Goal: Transaction & Acquisition: Purchase product/service

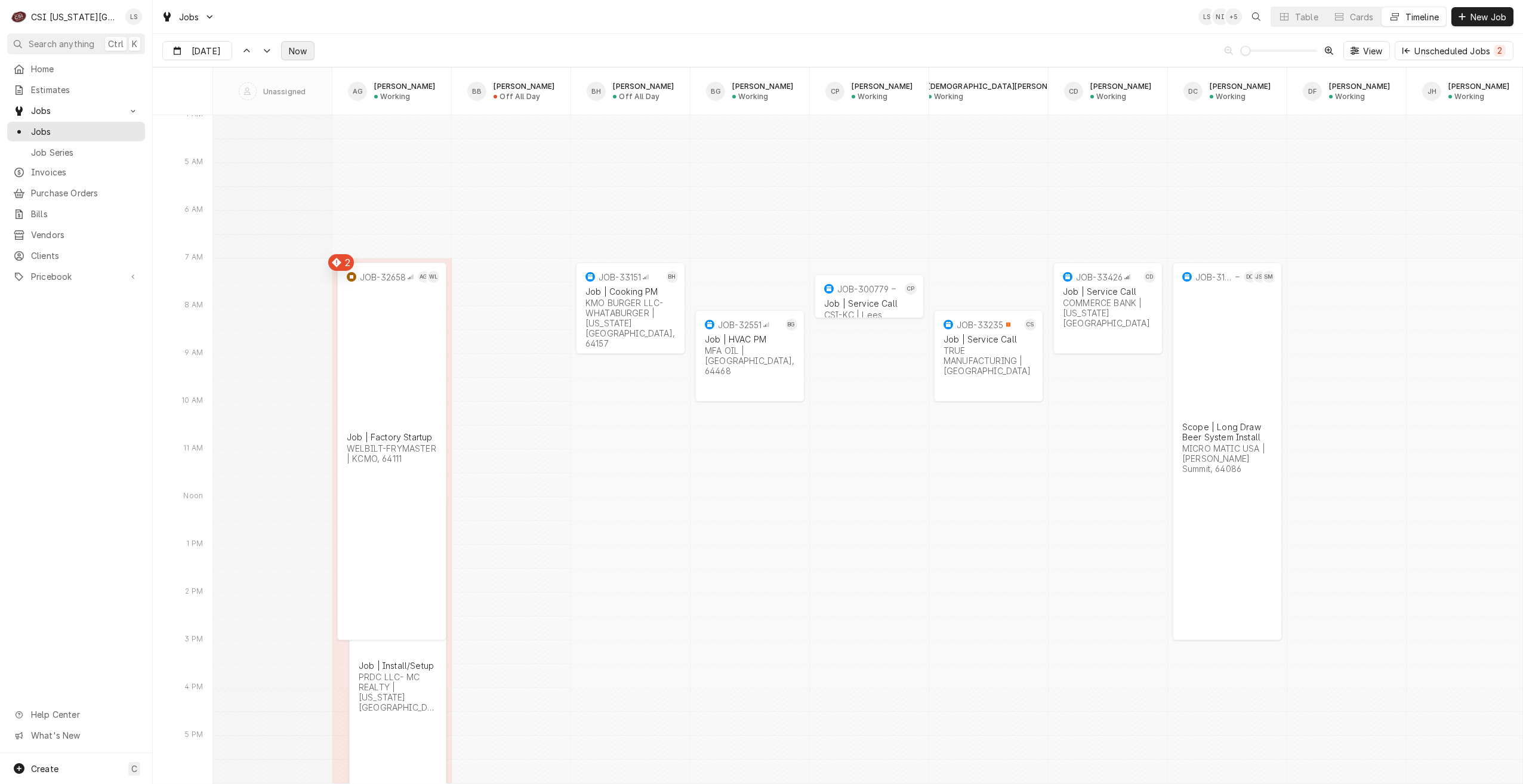
click at [305, 55] on span "Now" at bounding box center [297, 50] width 23 height 13
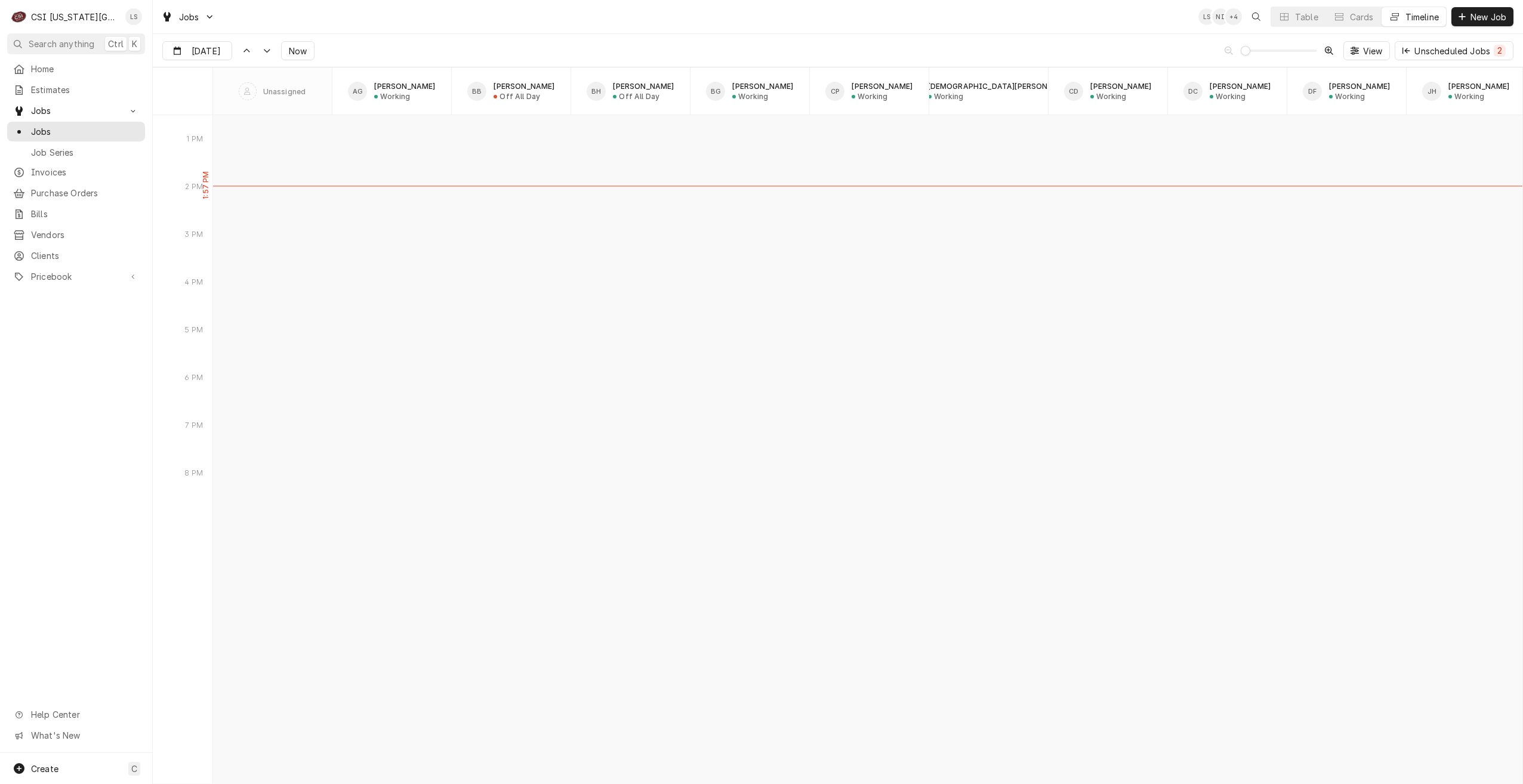
scroll to position [12683, 0]
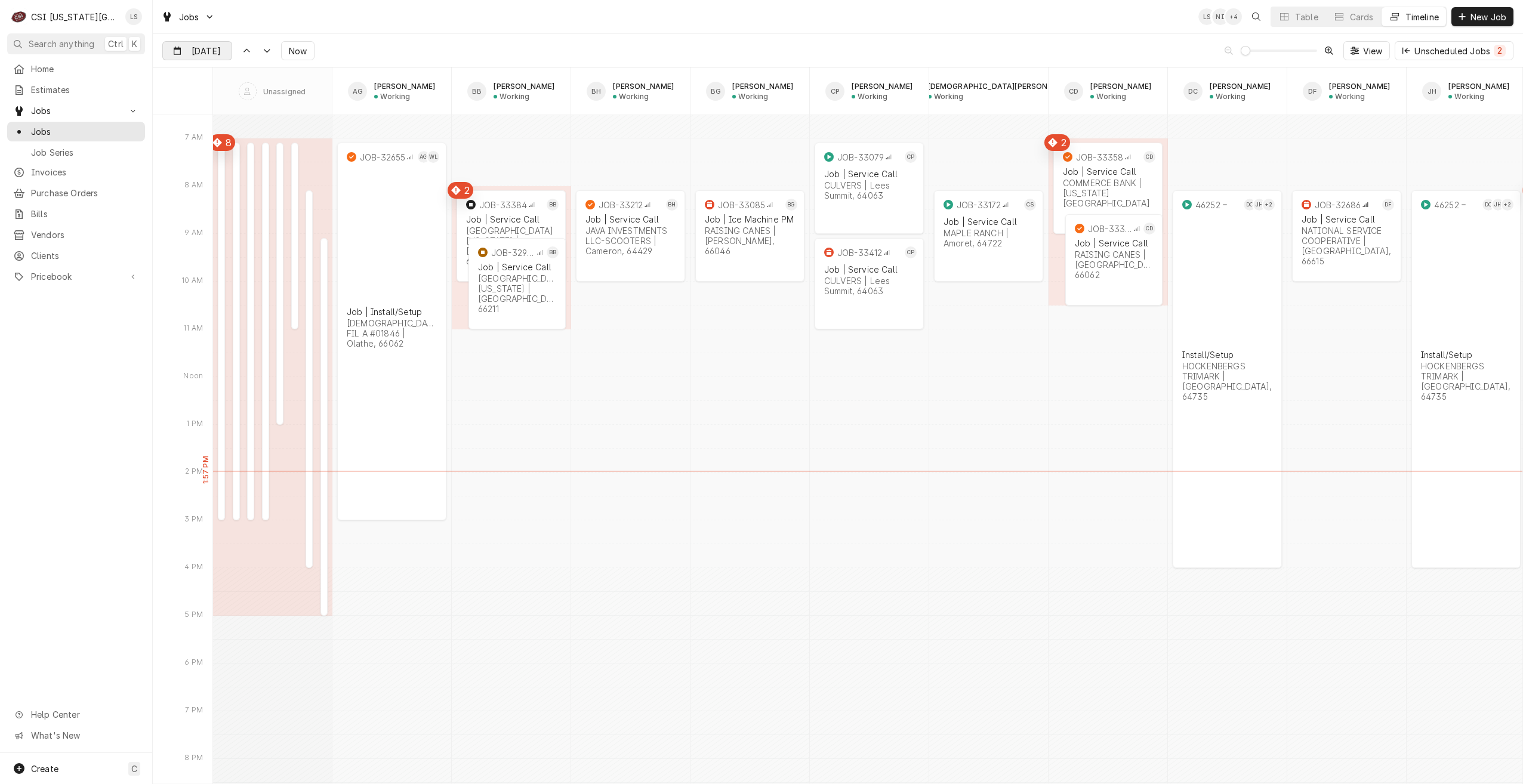
click at [215, 56] on div "Dynamic Content Wrapper" at bounding box center [223, 51] width 17 height 19
click at [214, 177] on div "14" at bounding box center [216, 170] width 17 height 17
type input "Oct 14"
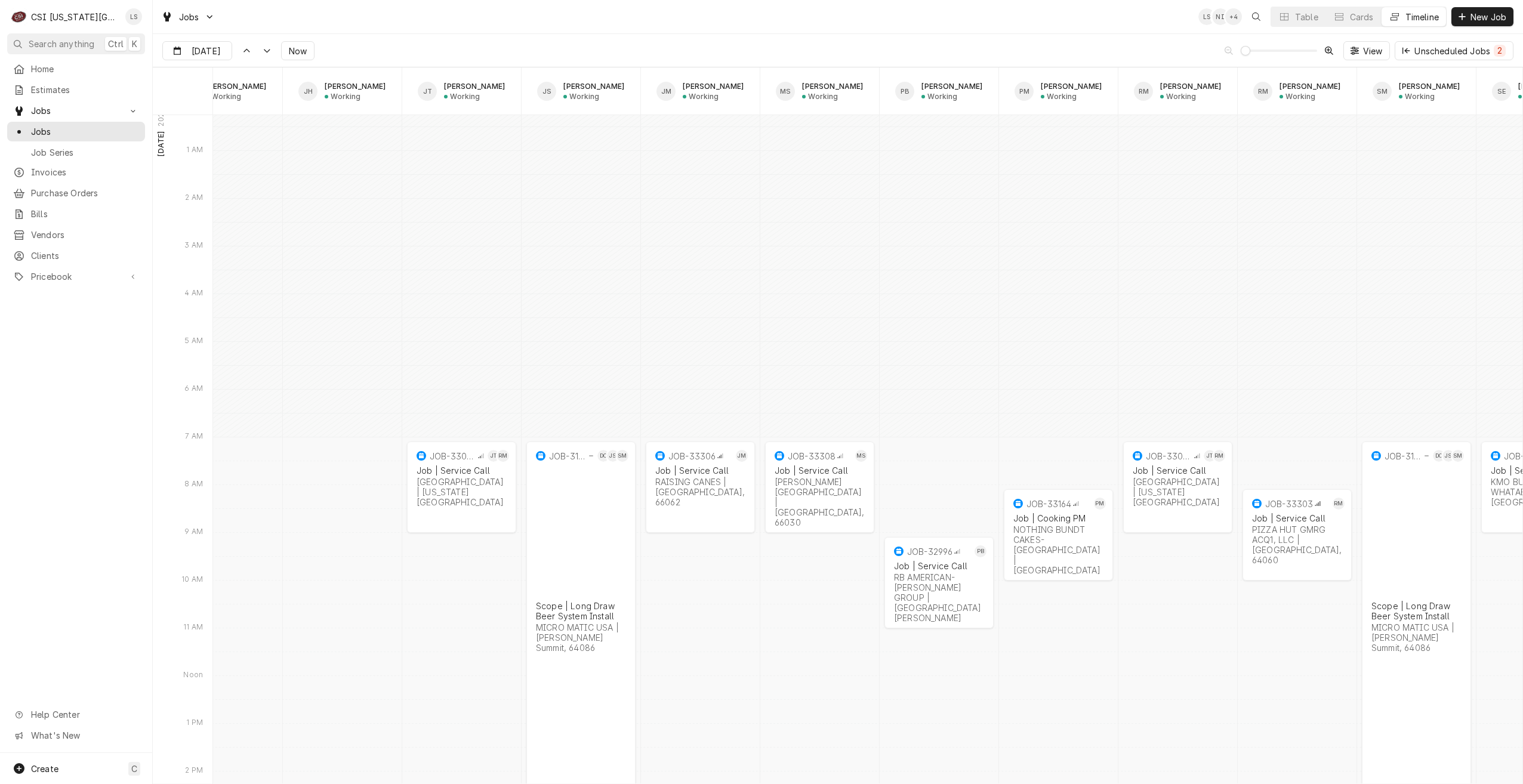
scroll to position [0, 1177]
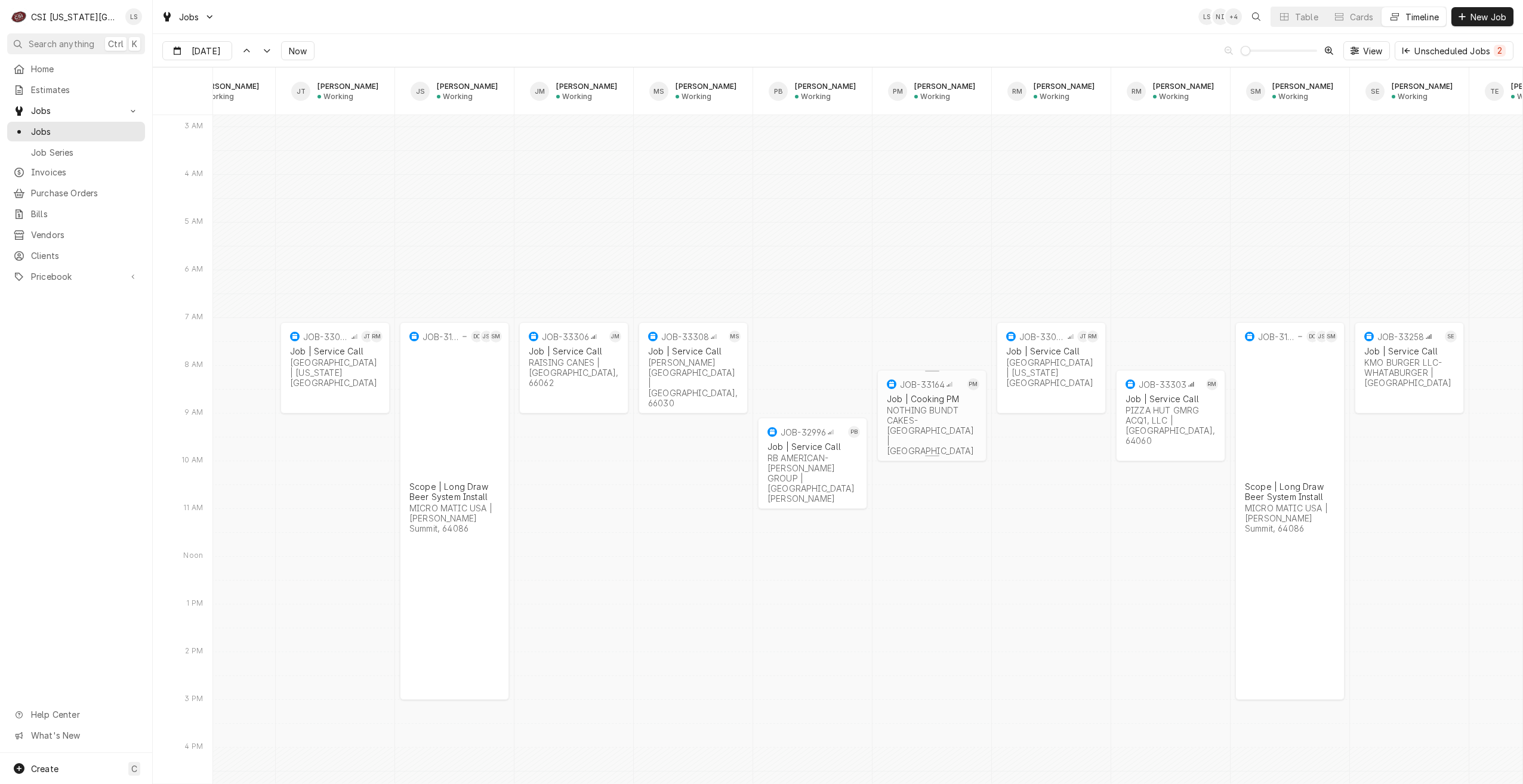
click at [963, 430] on div "NOTHING BUNDT CAKES-OVERLAND PARK | Overland Park, 66213" at bounding box center [932, 430] width 90 height 51
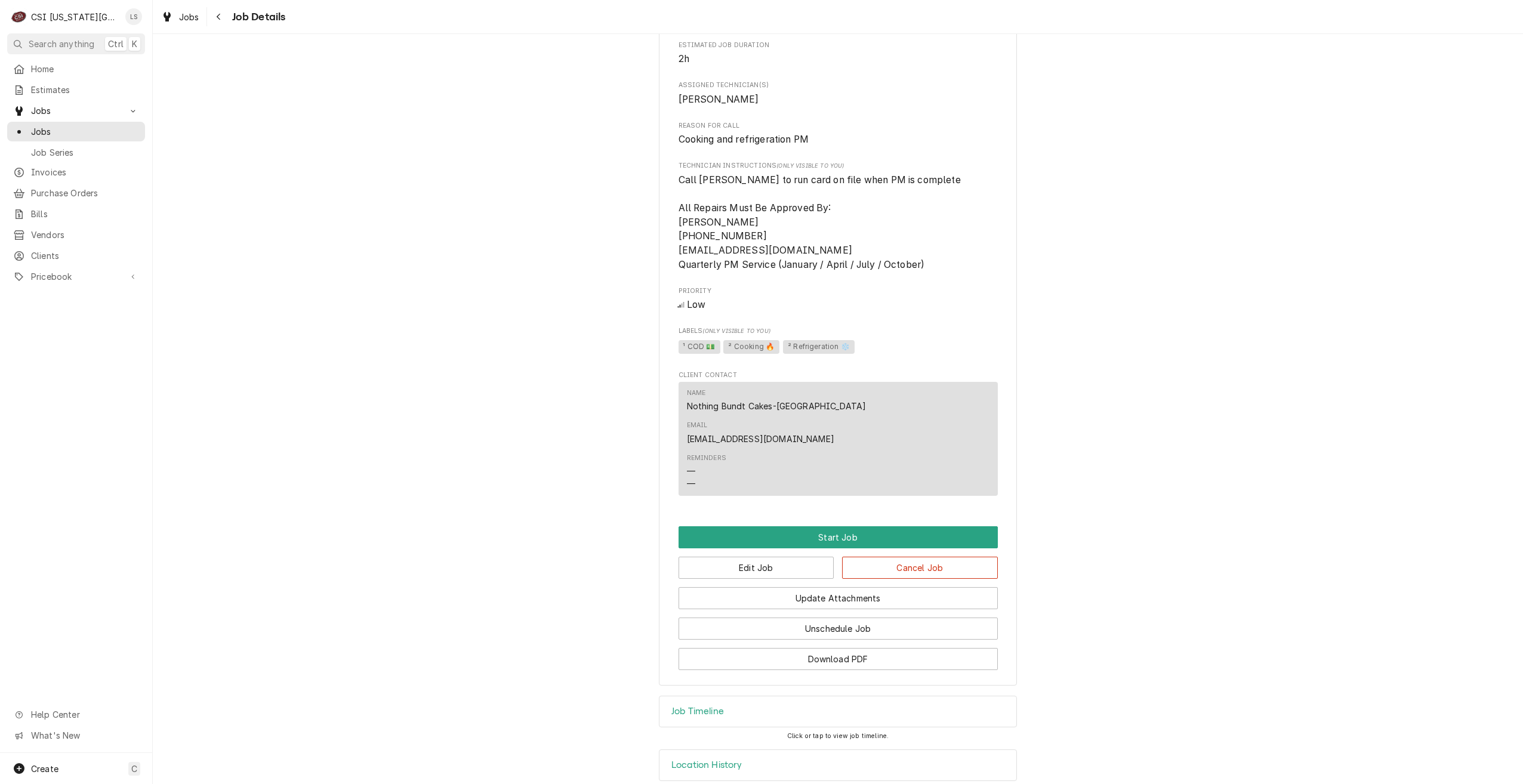
scroll to position [581, 0]
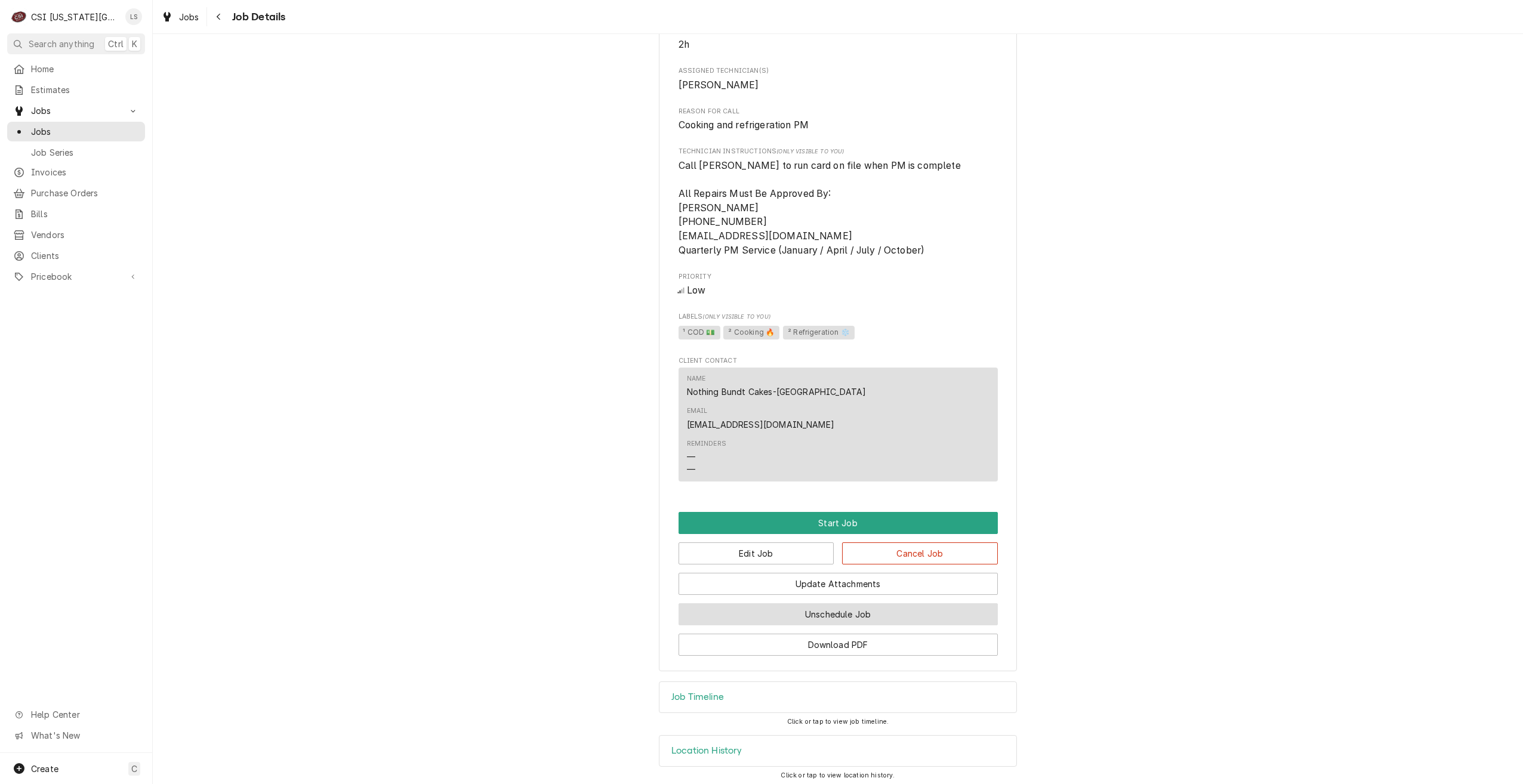
click at [844, 606] on button "Unschedule Job" at bounding box center [838, 614] width 320 height 22
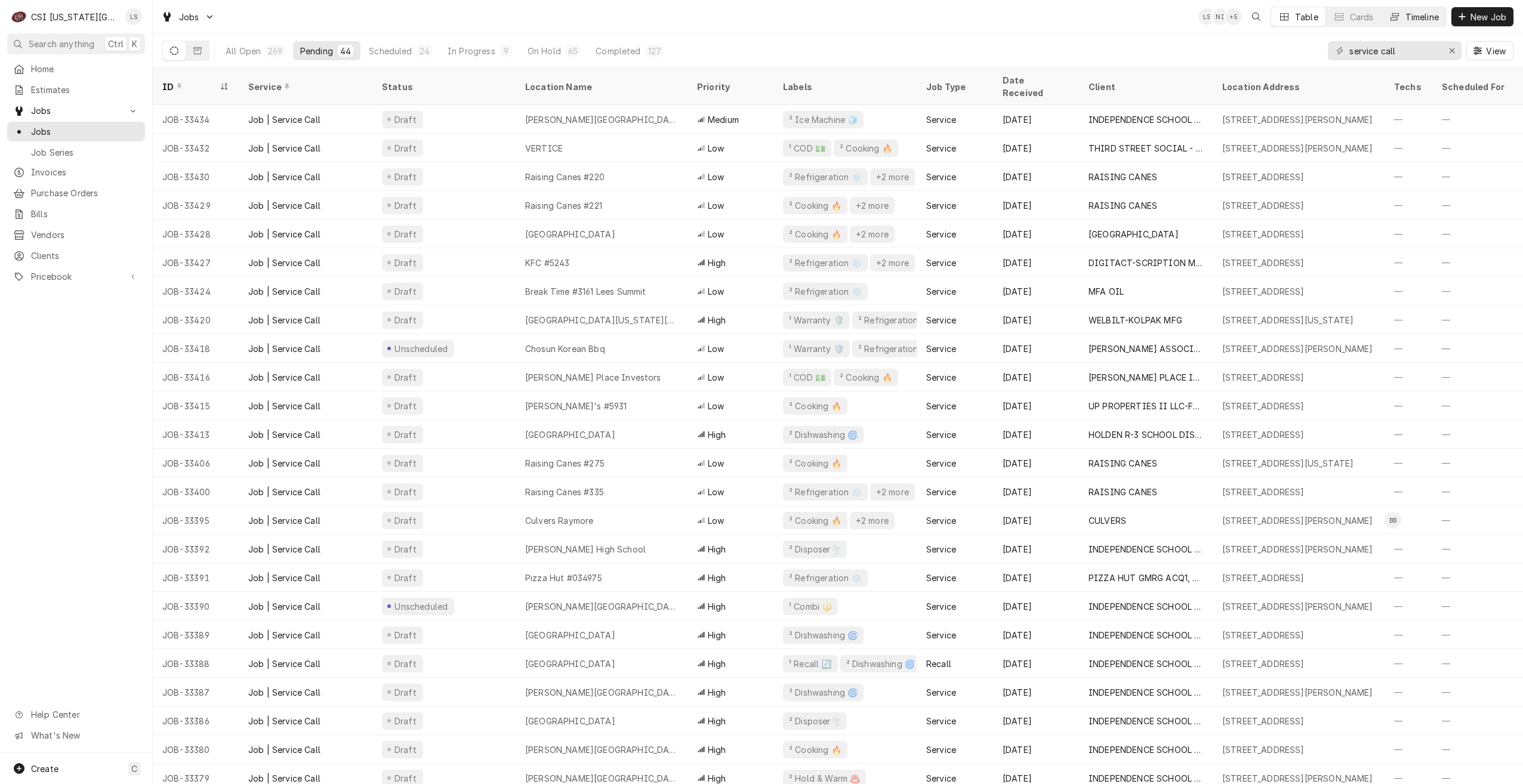
click at [1402, 16] on button "Timeline" at bounding box center [1413, 17] width 64 height 19
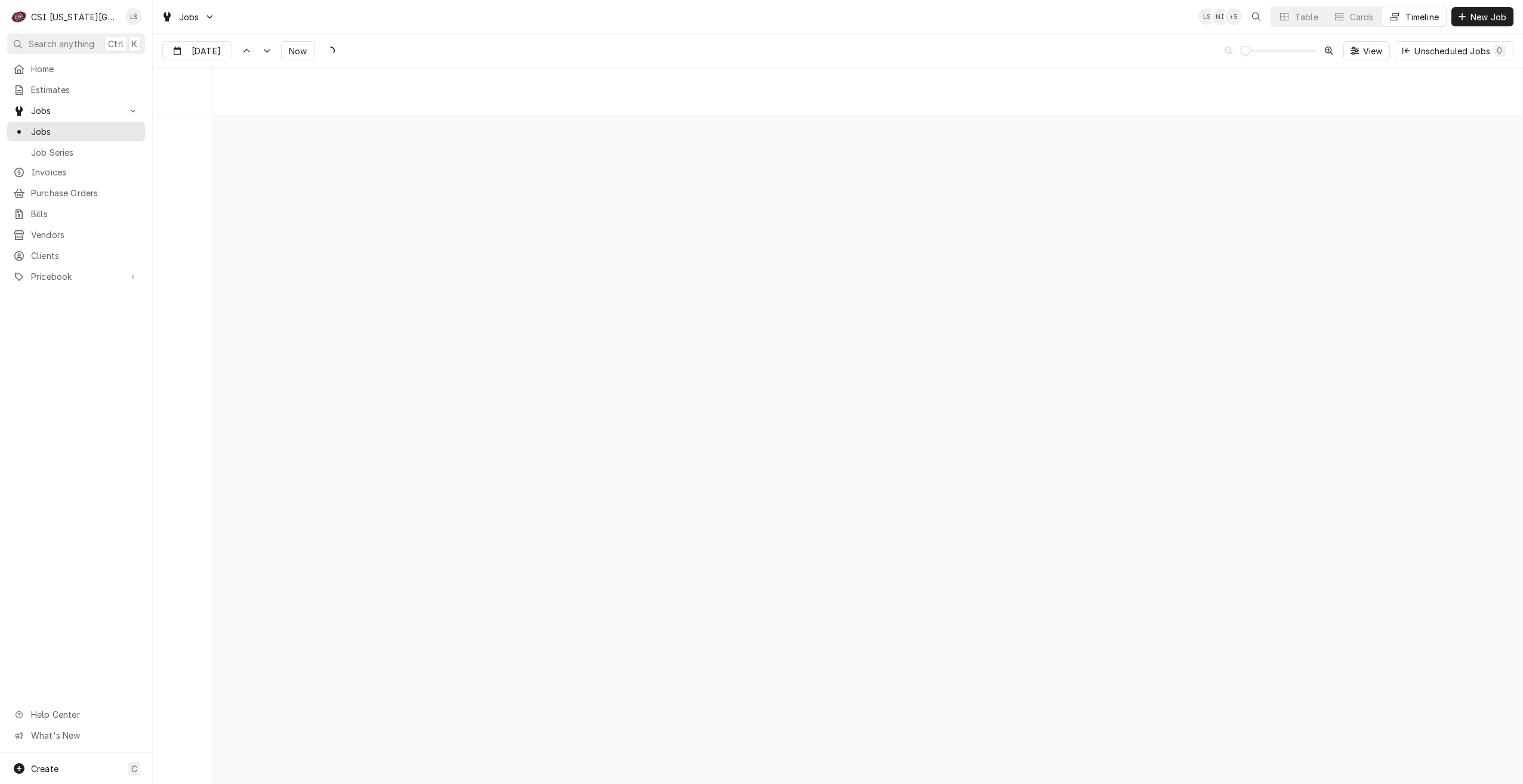
scroll to position [13709, 0]
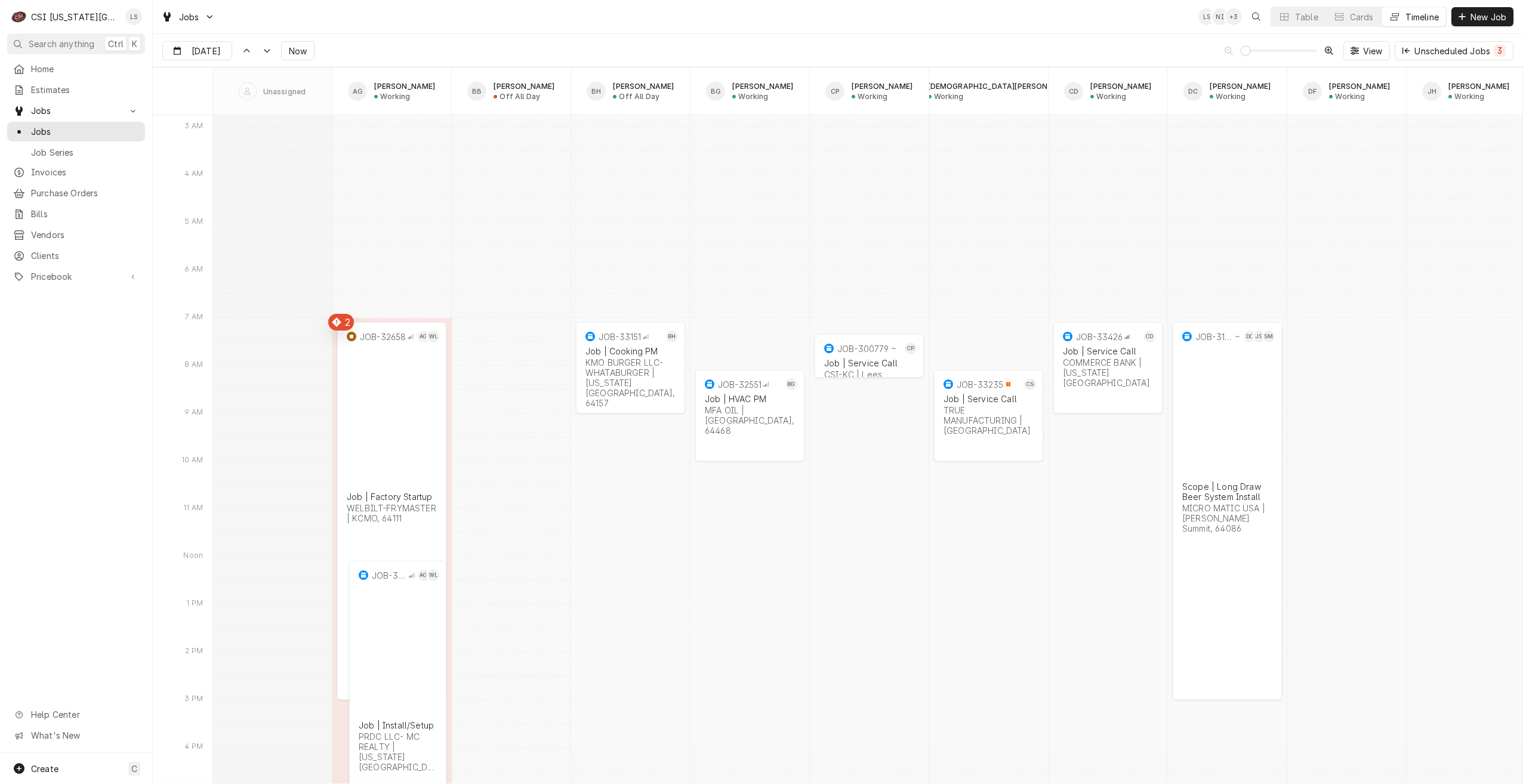
type input "Oct 13"
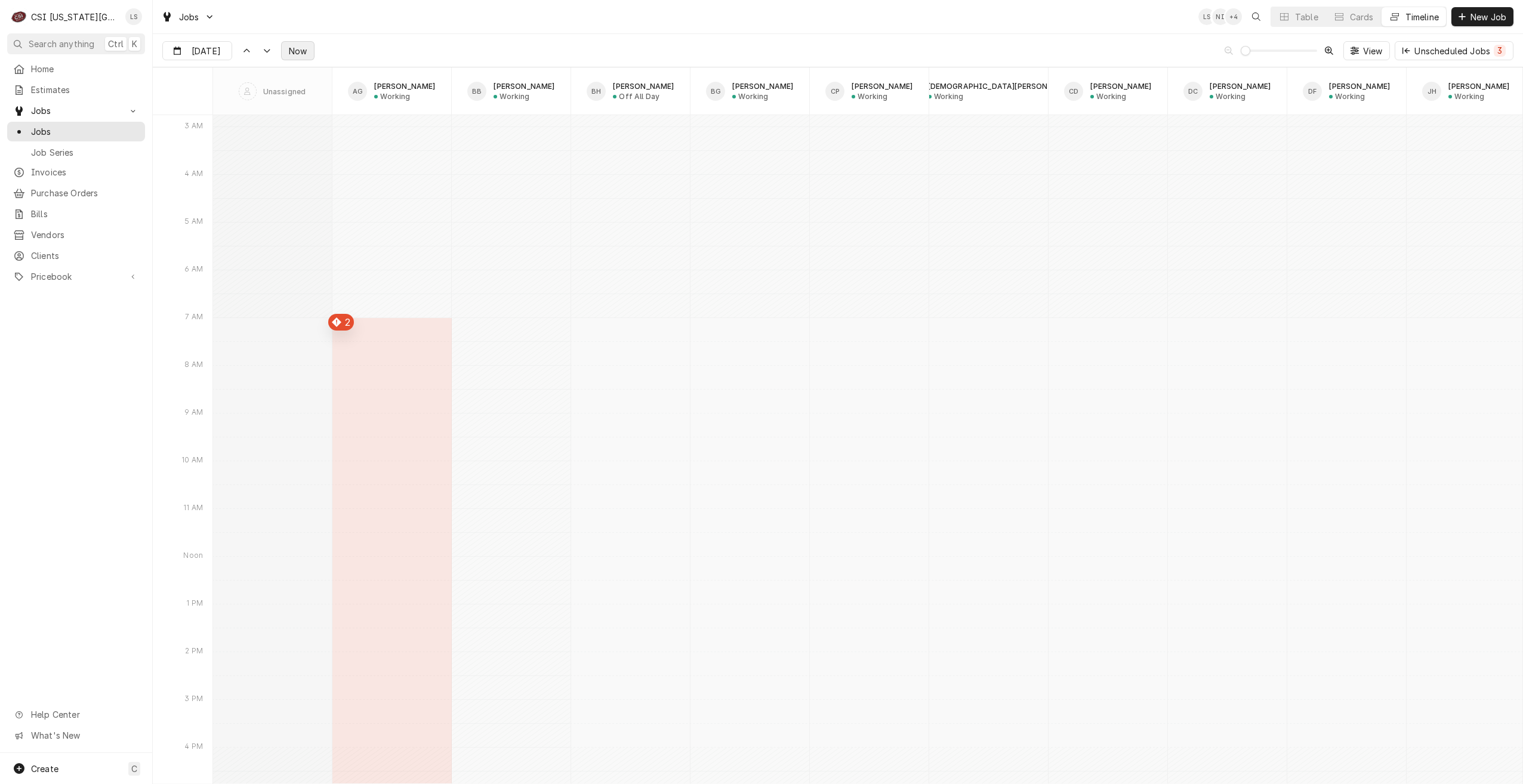
click at [295, 47] on span "Now" at bounding box center [297, 50] width 23 height 13
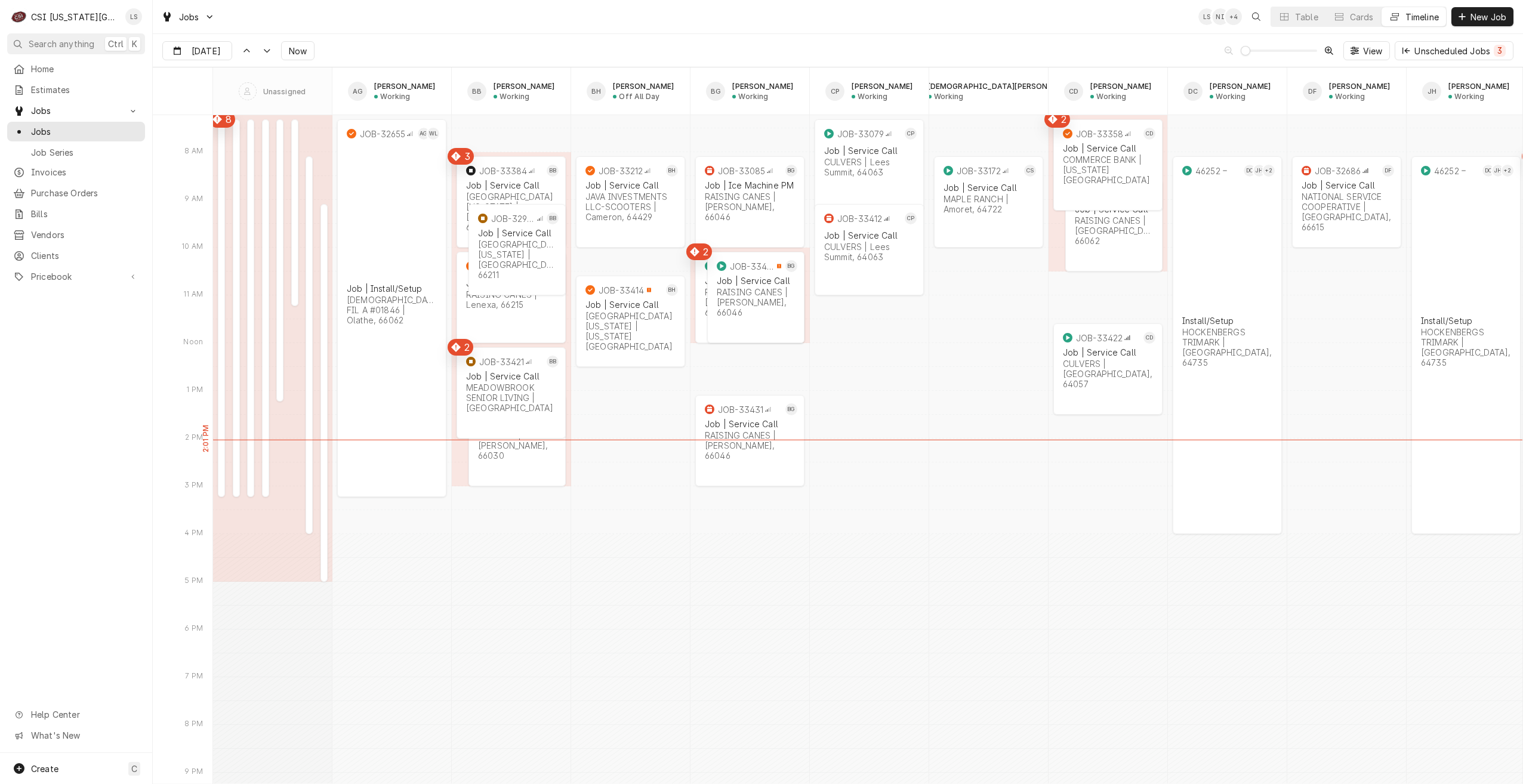
scroll to position [12717, 0]
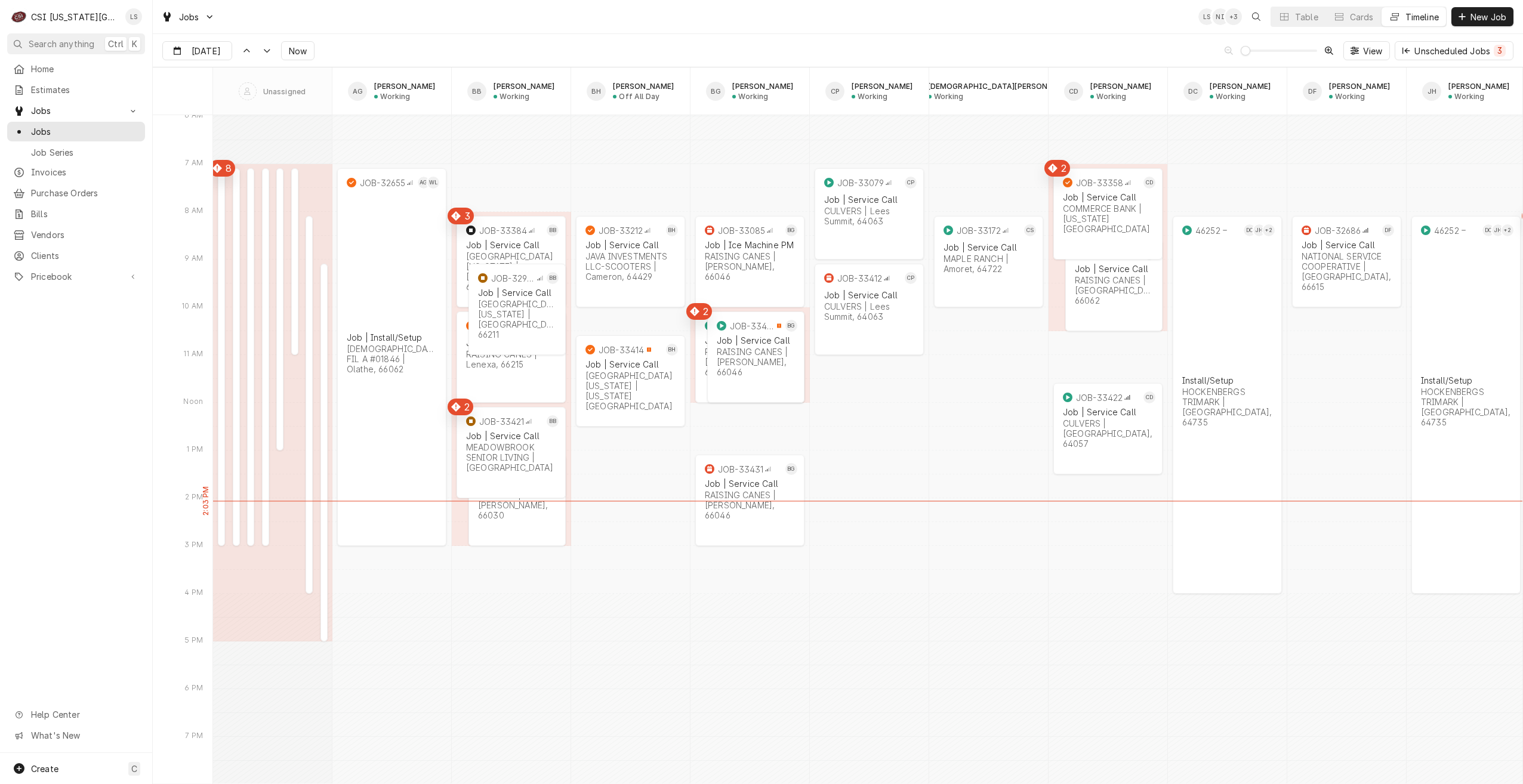
click at [875, 23] on div "Jobs LS NI + 3 Table Cards Timeline New Job" at bounding box center [838, 16] width 1371 height 33
click at [974, 267] on div "MAPLE RANCH | Amoret, 64722" at bounding box center [989, 263] width 90 height 20
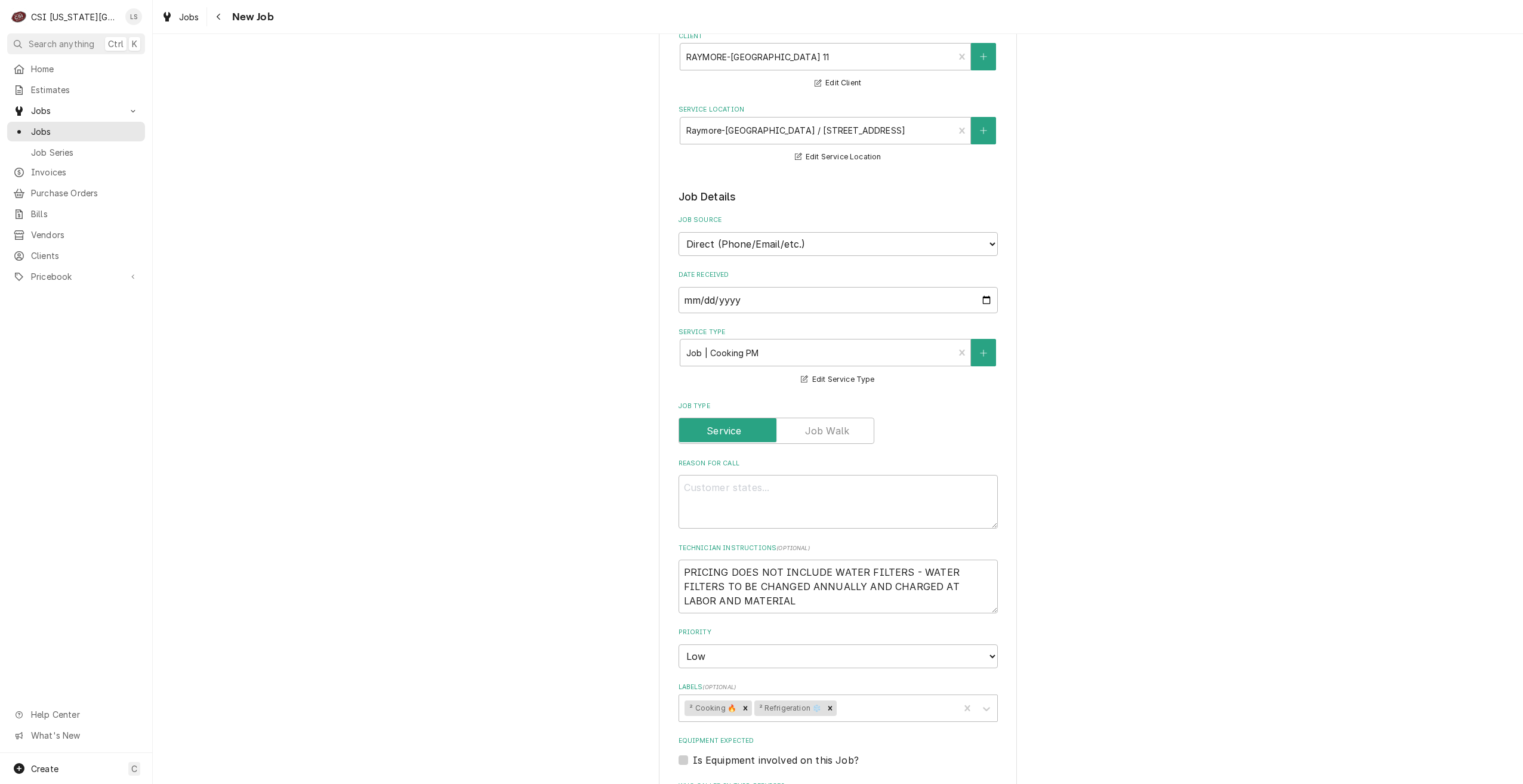
scroll to position [239, 0]
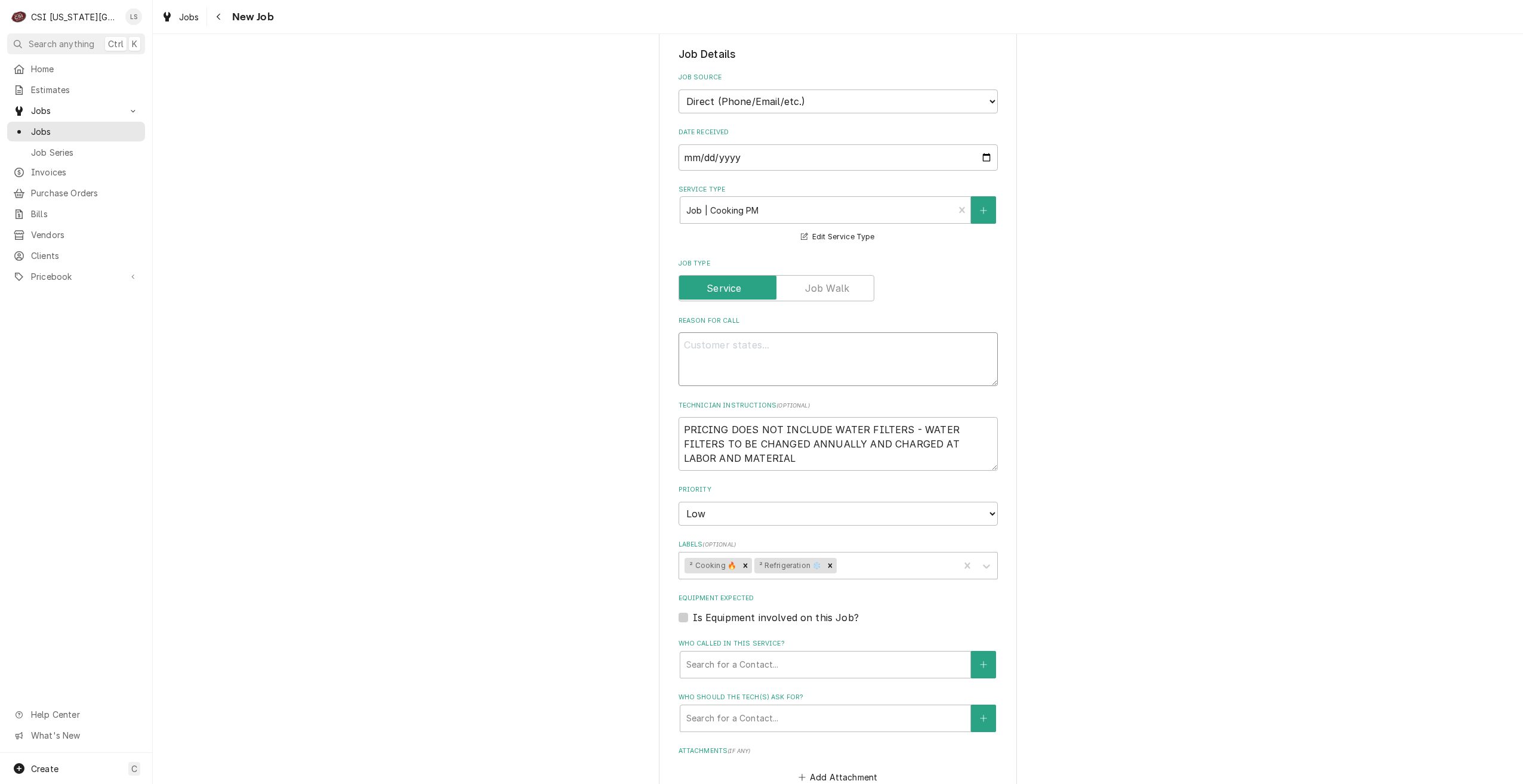
click at [866, 361] on textarea "Reason For Call" at bounding box center [838, 359] width 320 height 54
type textarea "x"
type textarea "C"
type textarea "x"
type textarea "Co"
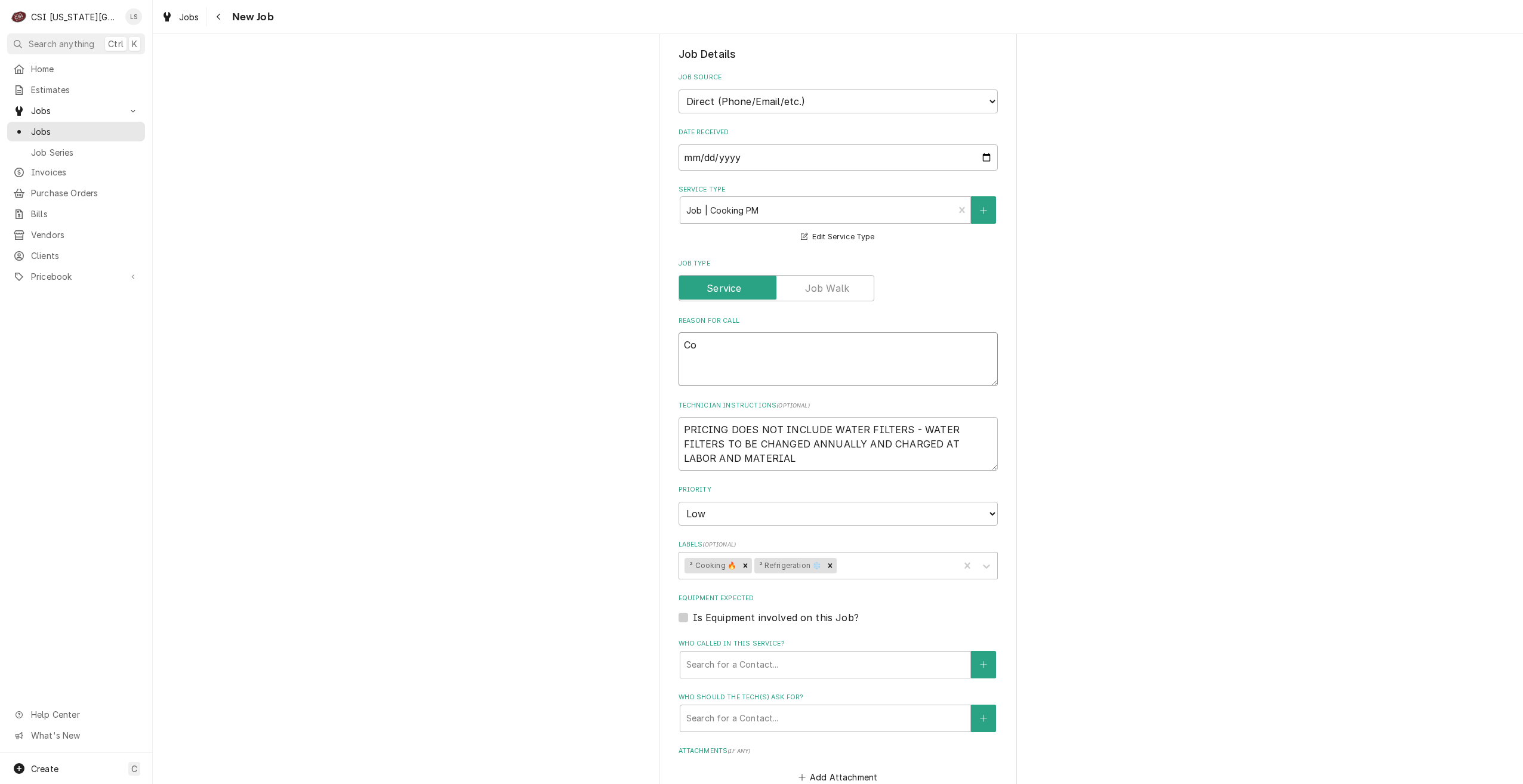
type textarea "x"
type textarea "Coo"
type textarea "x"
type textarea "Cook"
type textarea "x"
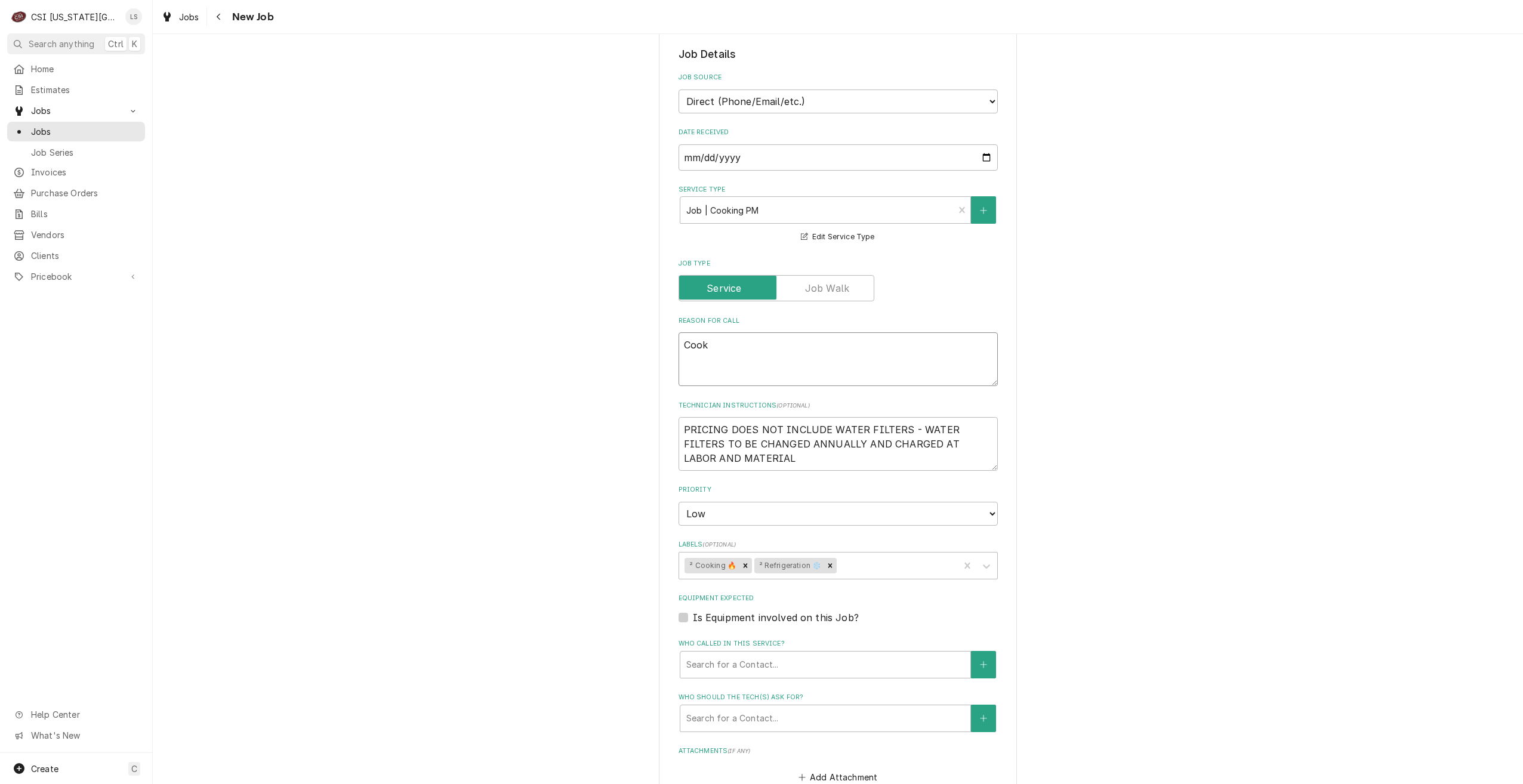
type textarea "Cooki"
type textarea "x"
type textarea "Cookin"
type textarea "x"
type textarea "Cooking"
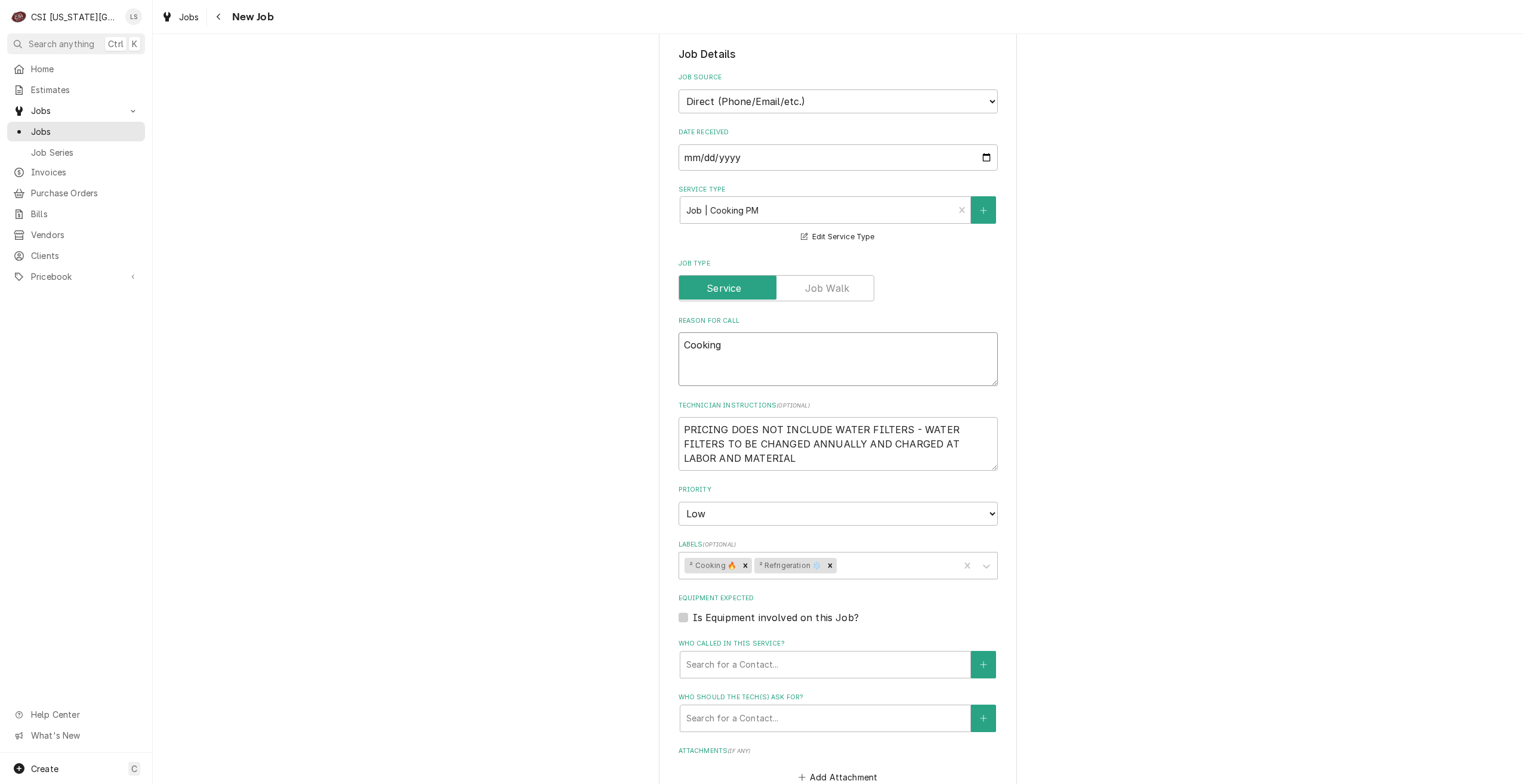
type textarea "x"
type textarea "Cooking"
type textarea "x"
type textarea "Cooking a"
type textarea "x"
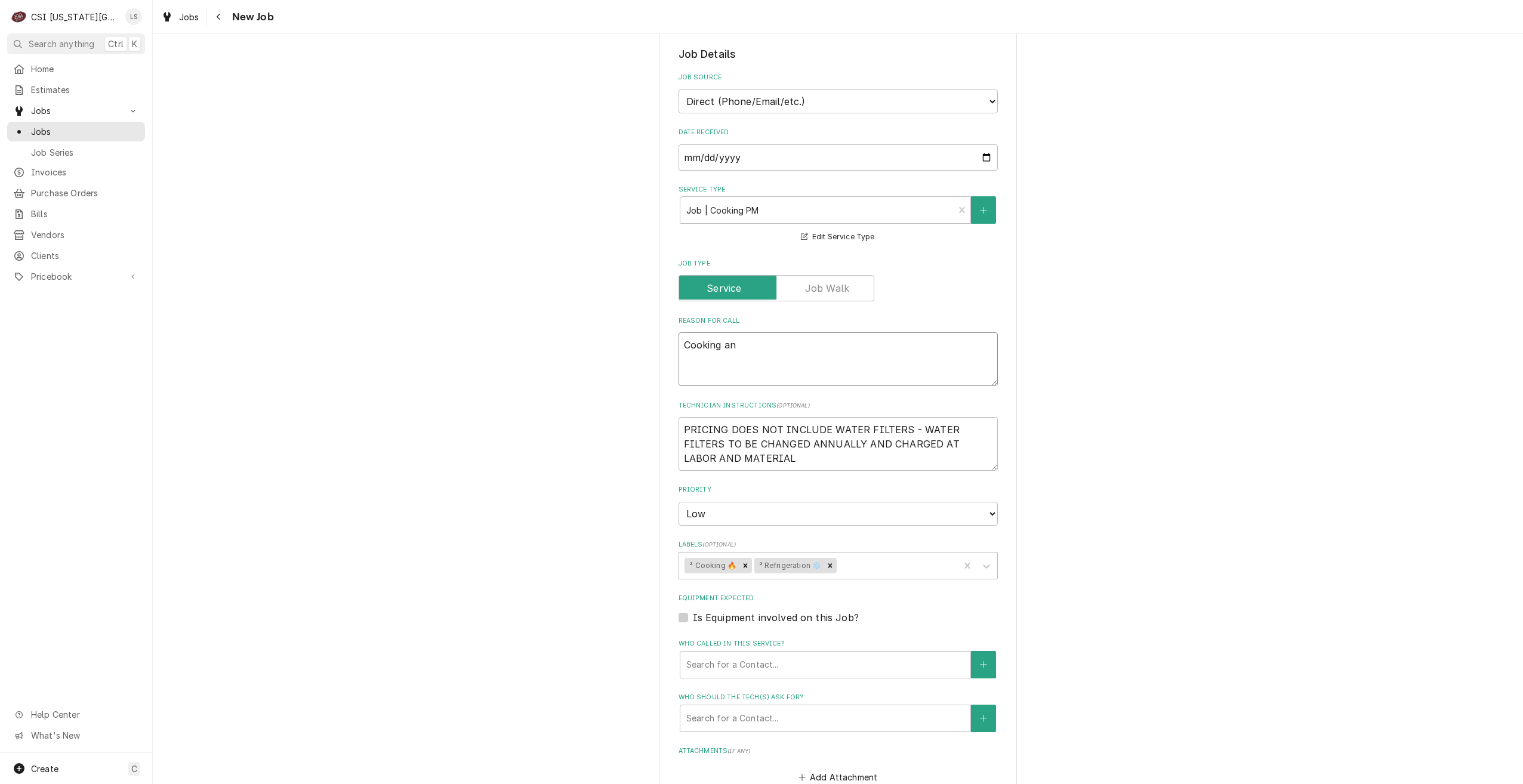
type textarea "Cooking and"
type textarea "x"
type textarea "Cooking and"
type textarea "x"
type textarea "Cooking and r"
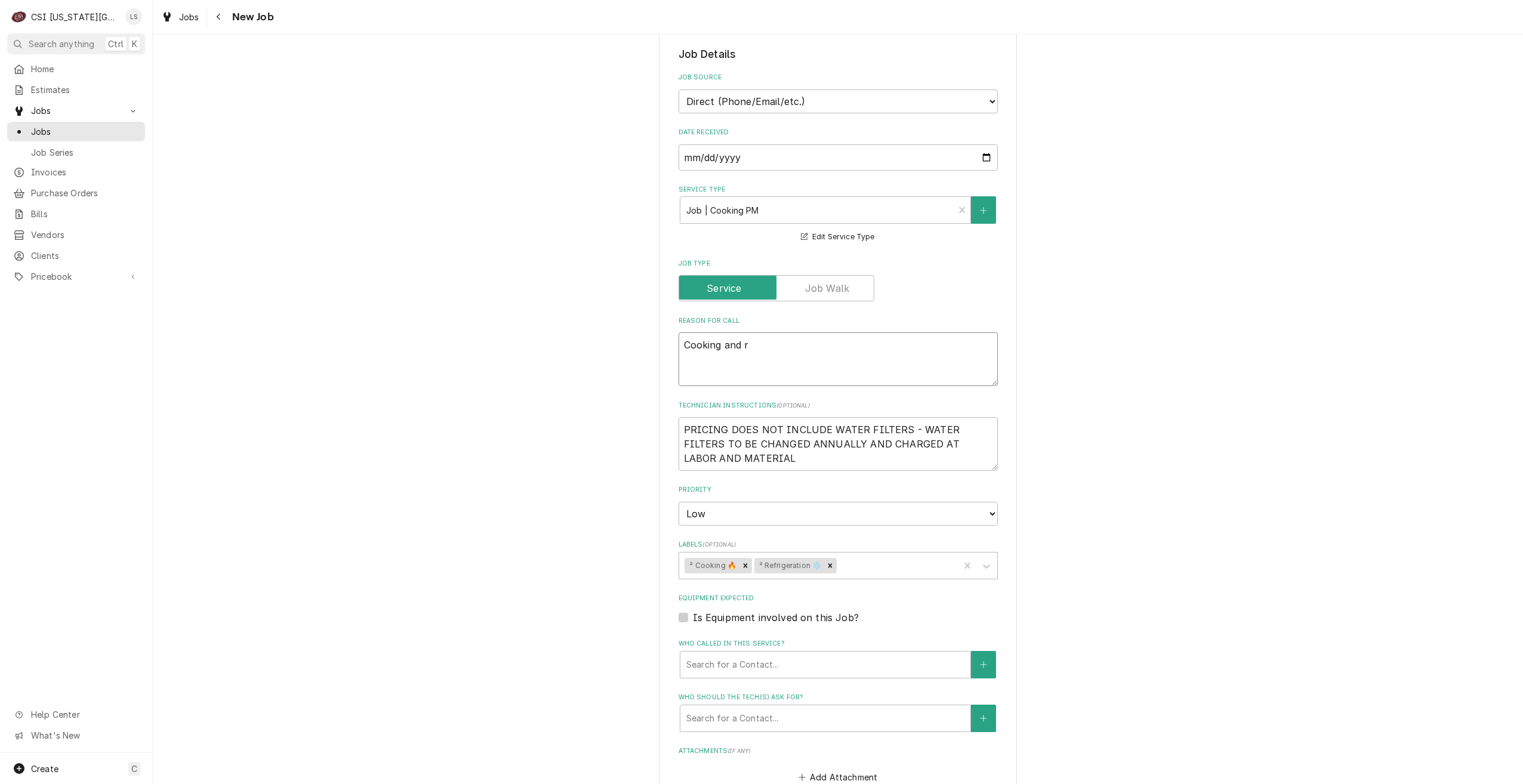
type textarea "x"
type textarea "Cooking and re"
type textarea "x"
type textarea "Cooking and ref"
type textarea "x"
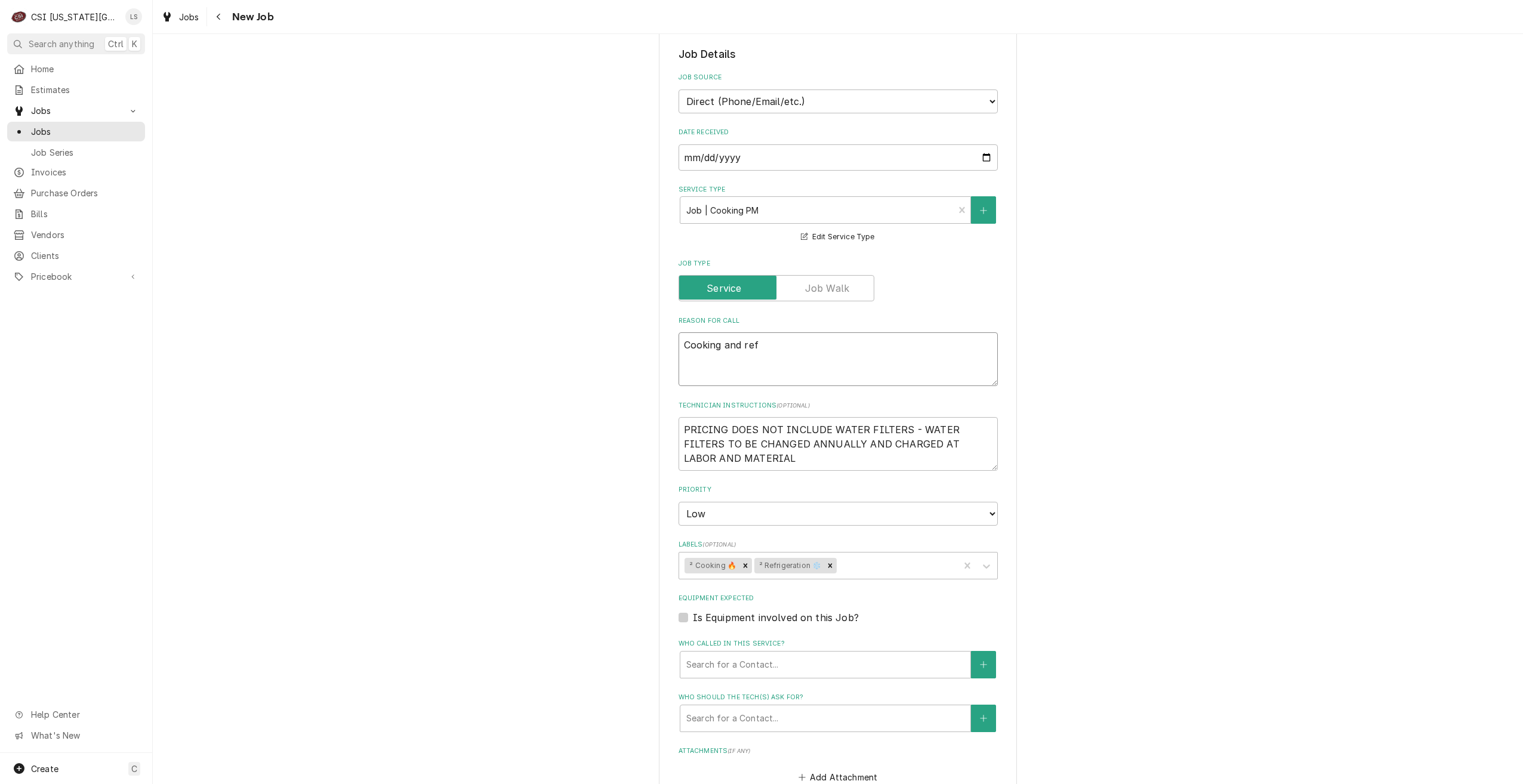
type textarea "Cooking and refr"
type textarea "x"
type textarea "Cooking and refri"
type textarea "x"
type textarea "Cooking and refrig"
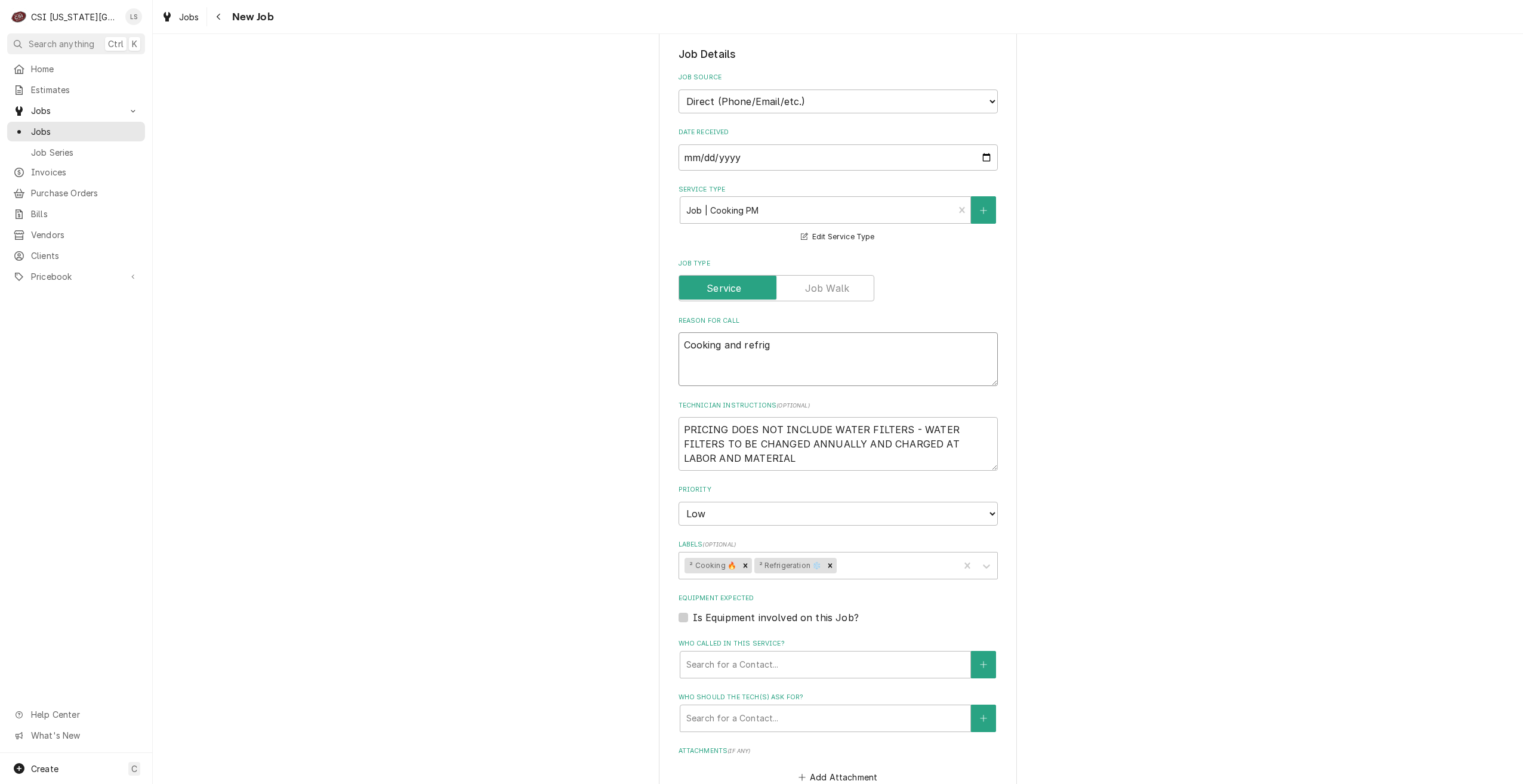
type textarea "x"
type textarea "Cooking and refrige"
type textarea "x"
type textarea "Cooking and refriger"
type textarea "x"
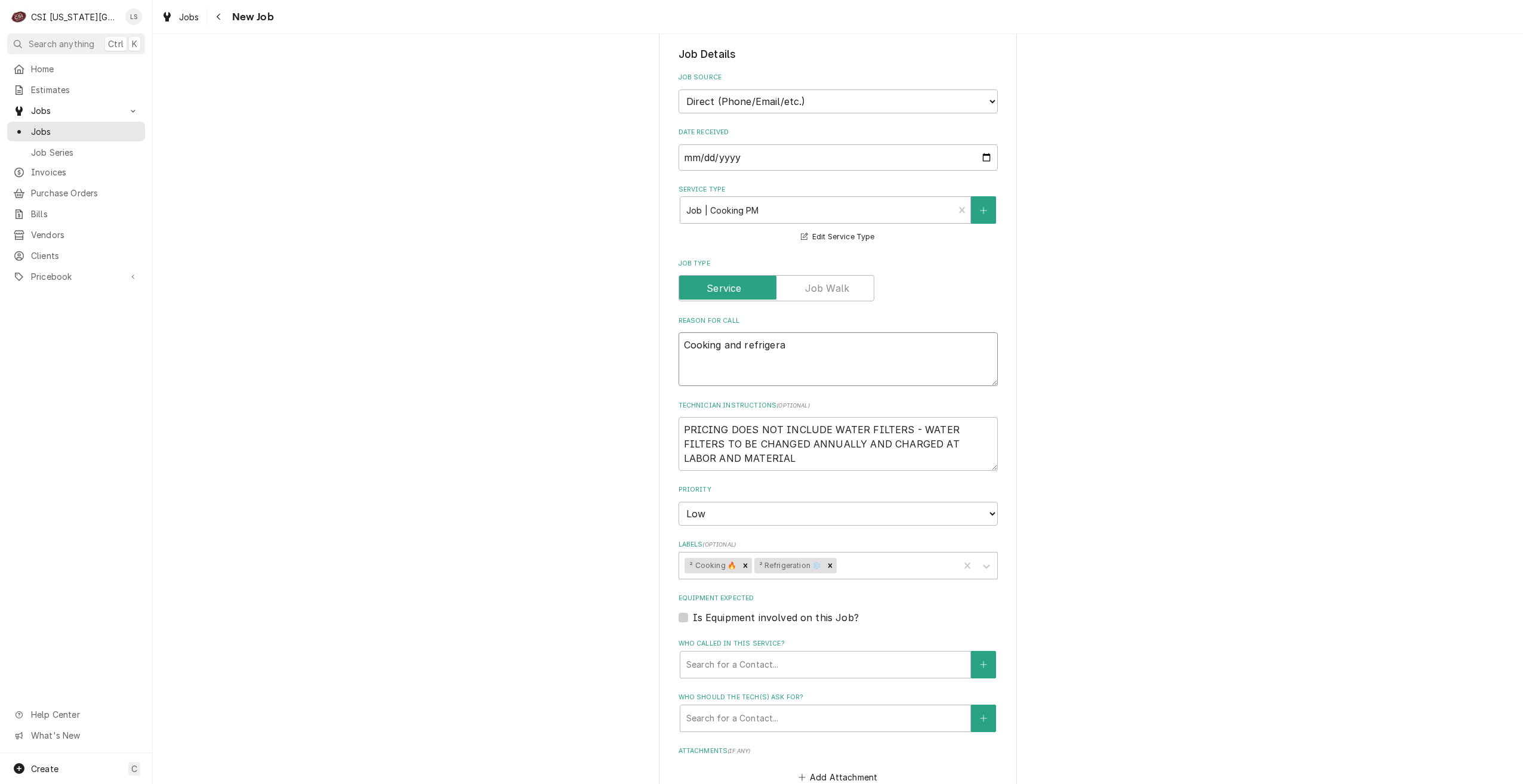
type textarea "Cooking and refrigerat"
type textarea "x"
type textarea "Cooking and refrigerati"
type textarea "x"
type textarea "Cooking and refrigeratio"
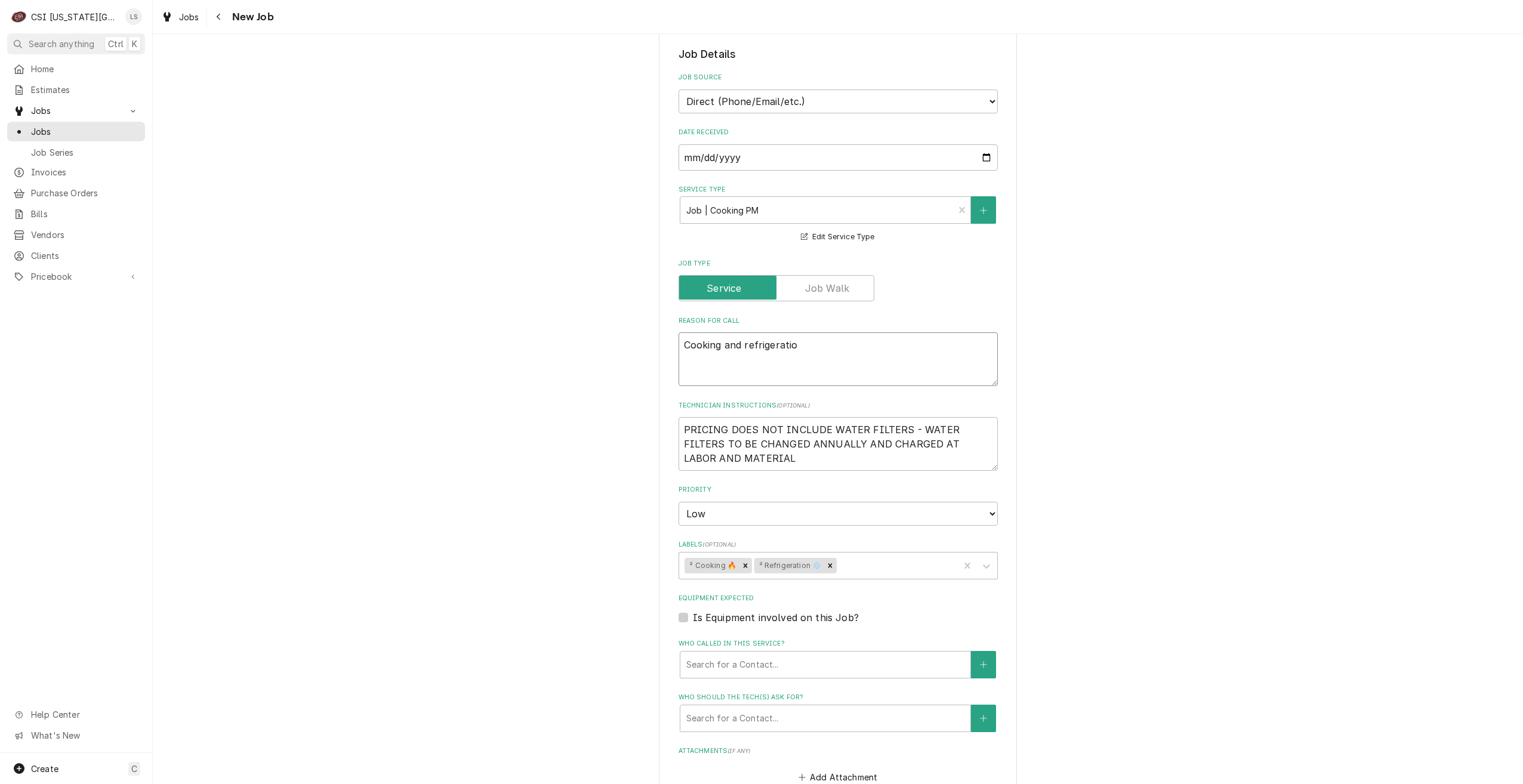
type textarea "x"
type textarea "Cooking and refrigeration"
type textarea "x"
type textarea "Cooking and refrigeration"
type textarea "x"
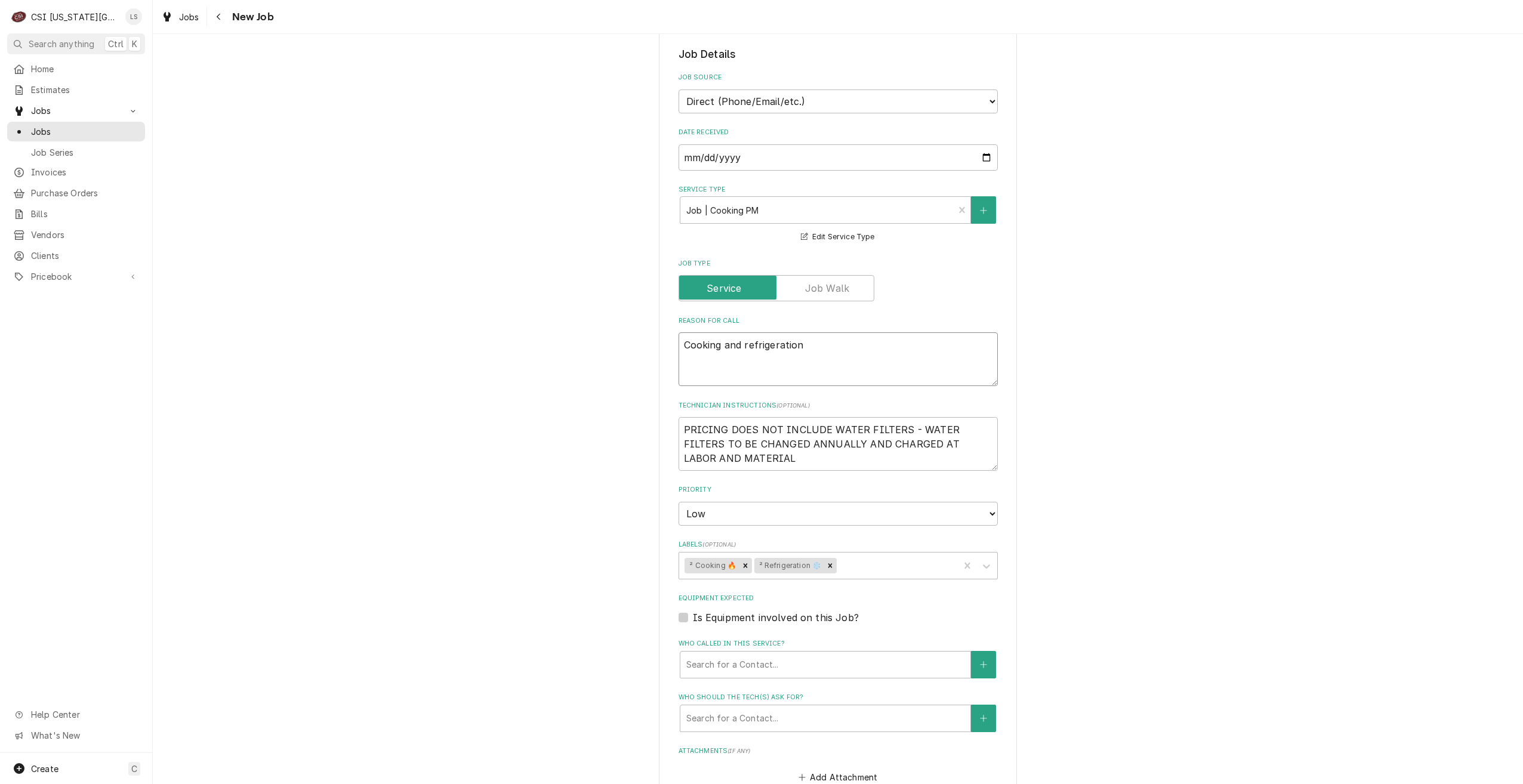
type textarea "Cooking and refrigeration P"
type textarea "x"
type textarea "Cooking and refrigeration PM"
type textarea "x"
type textarea "Cooking and refrigeration PM"
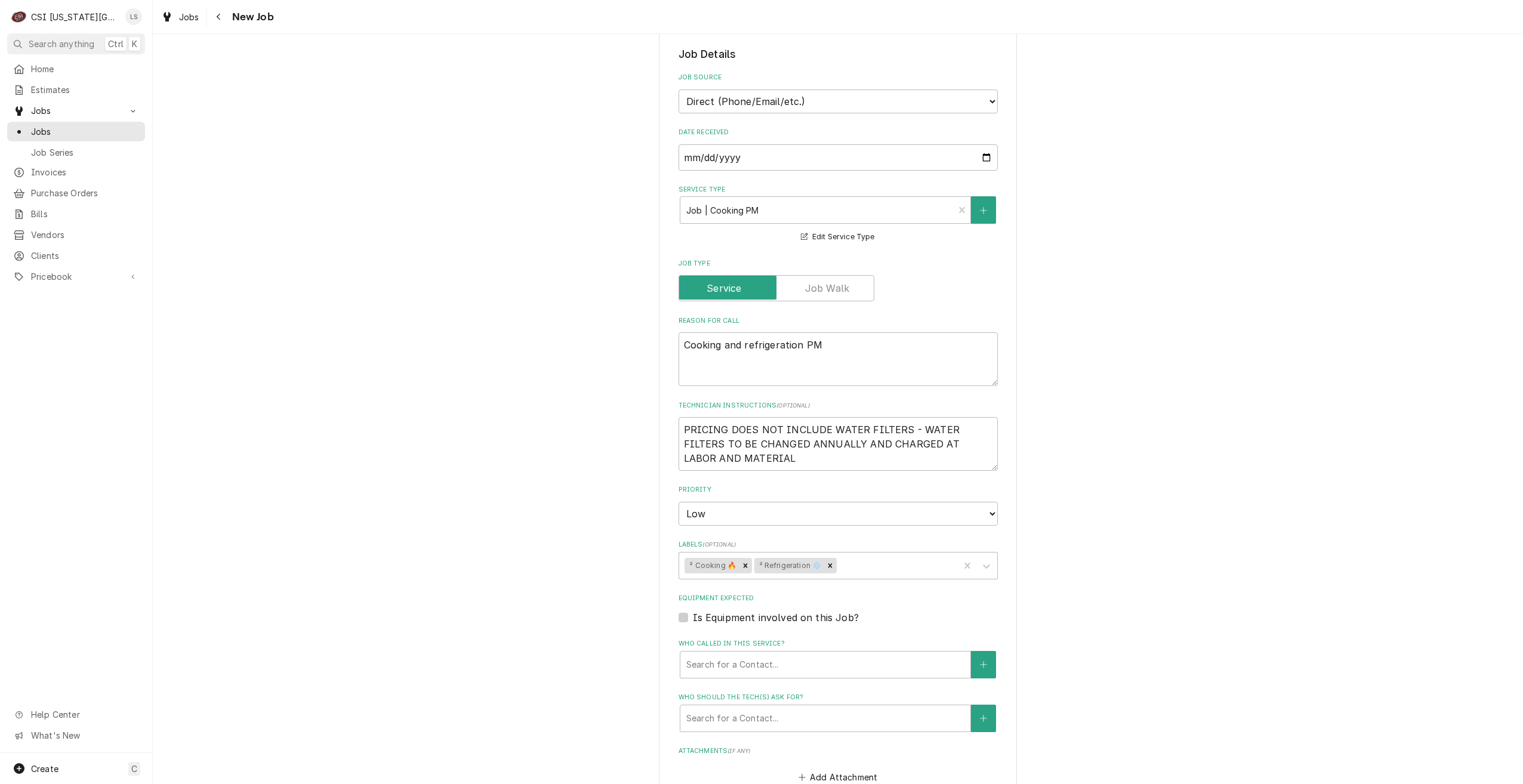
click at [1116, 351] on div "Use the fields below to edit this job: Client Details Client RAYMORE-PECULIAR S…" at bounding box center [838, 447] width 1371 height 1280
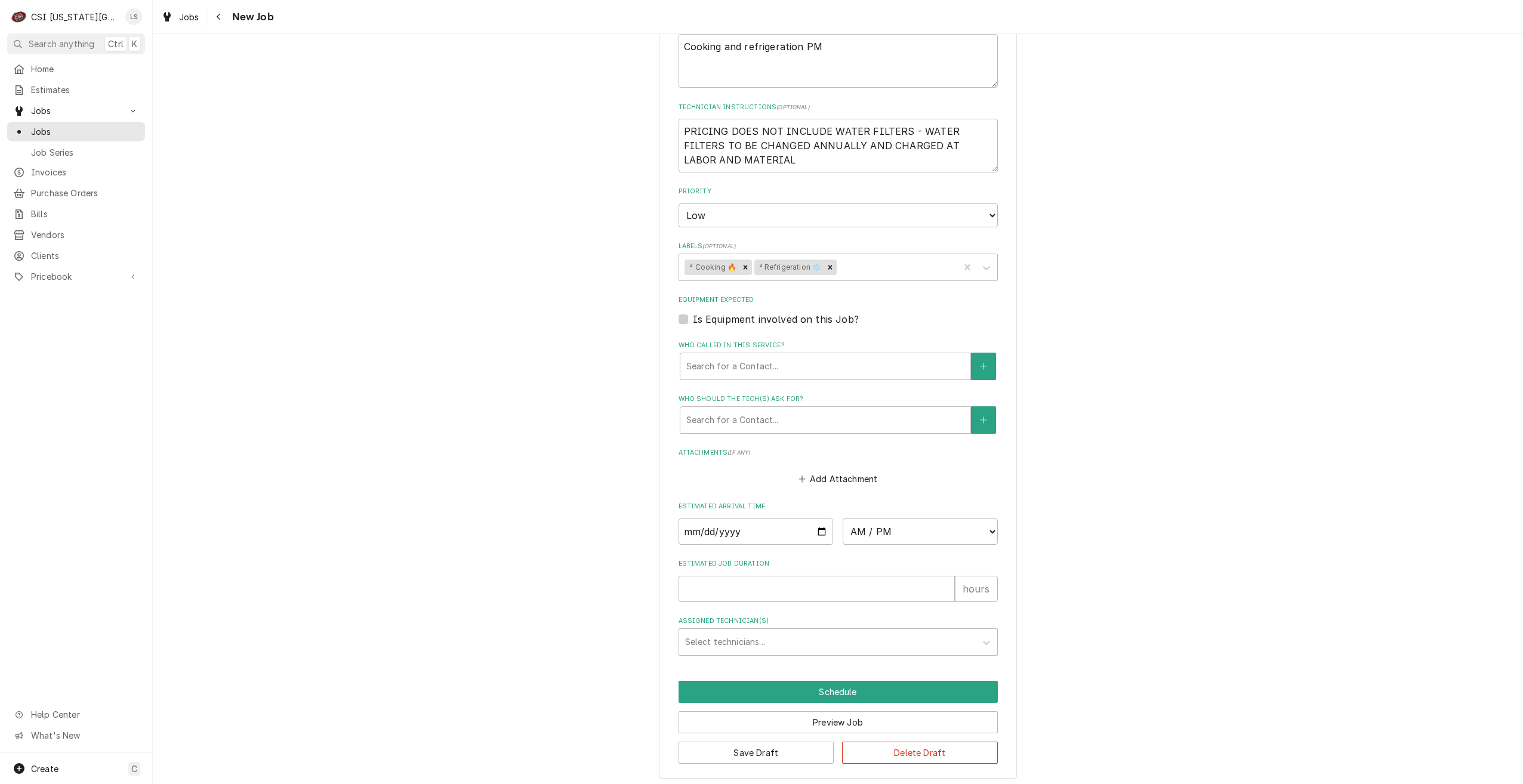
scroll to position [542, 0]
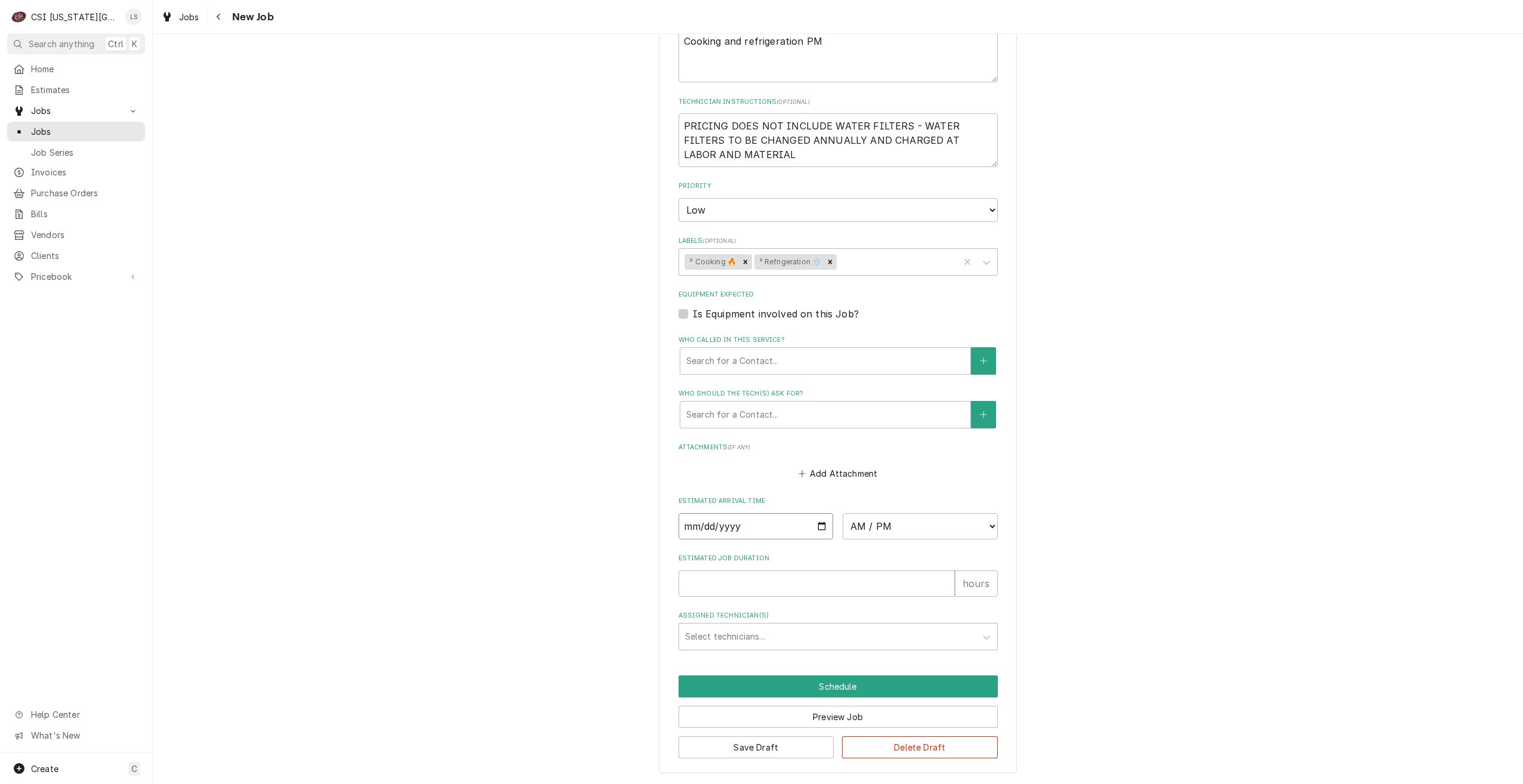
click at [820, 527] on input "Date" at bounding box center [756, 526] width 155 height 26
type textarea "x"
type input "2025-10-14"
type textarea "x"
click at [893, 530] on select "AM / PM 6:00 AM 6:15 AM 6:30 AM 6:45 AM 7:00 AM 7:15 AM 7:30 AM 7:45 AM 8:00 AM…" at bounding box center [921, 526] width 155 height 26
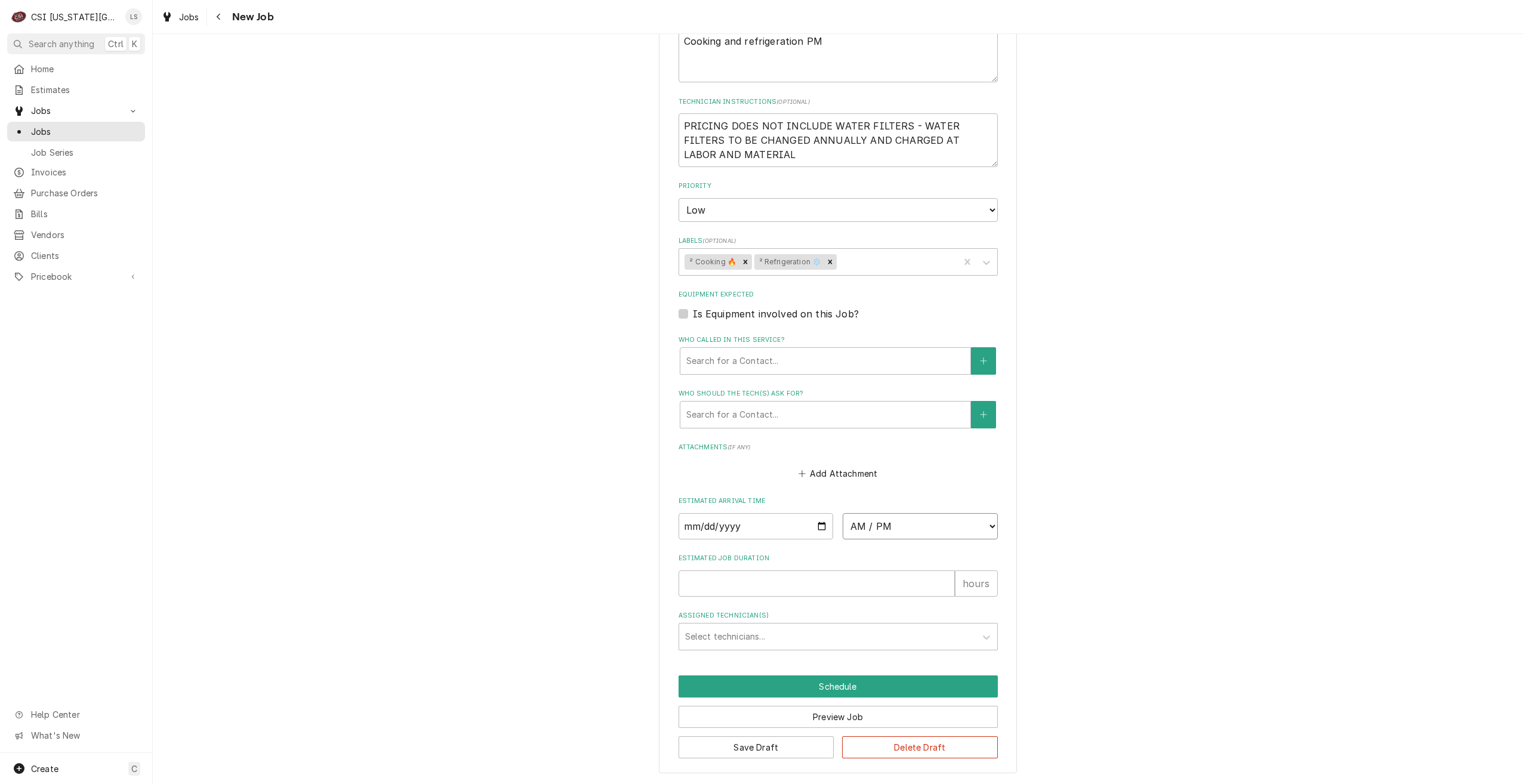
select select "07:00:00"
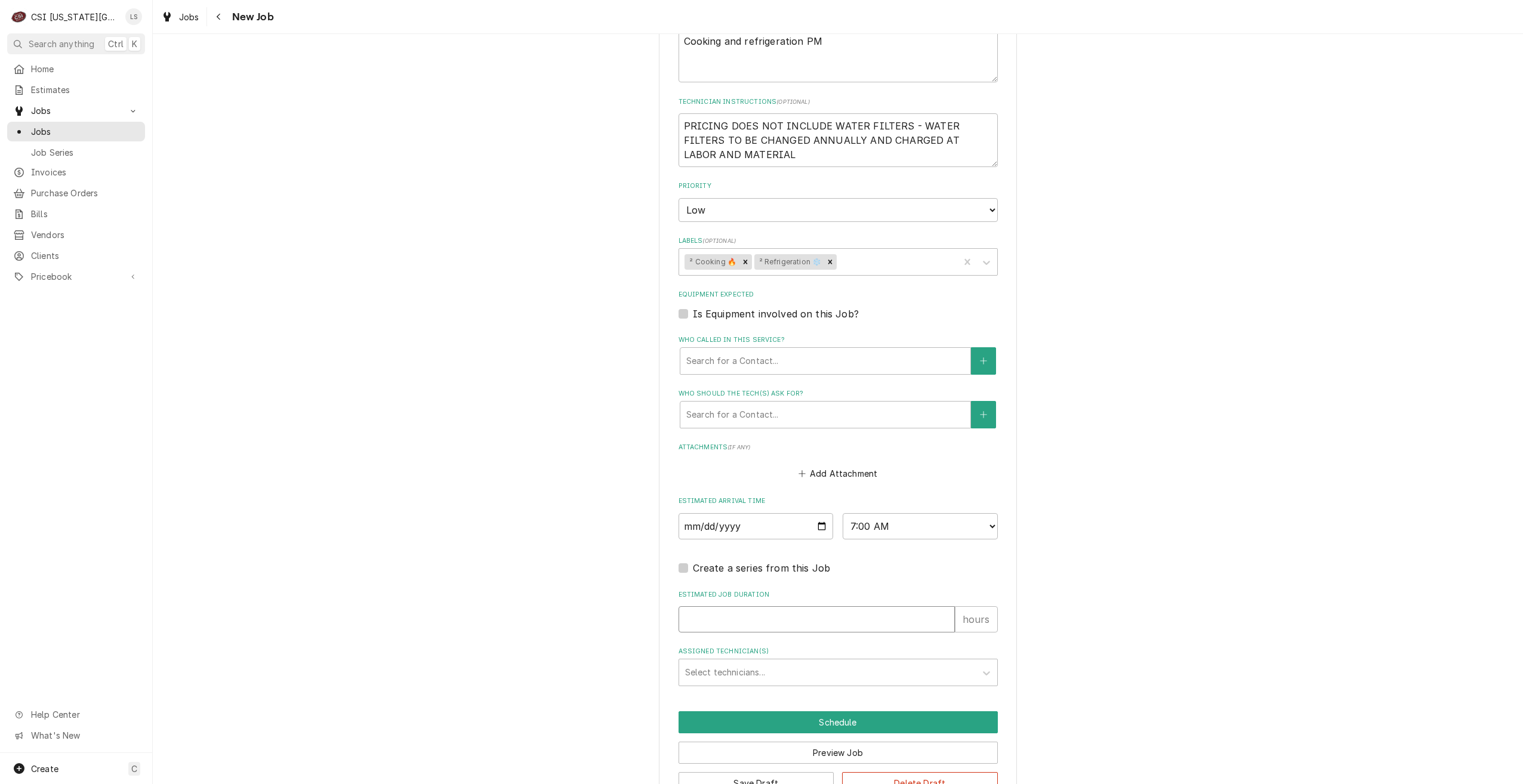
click at [882, 618] on input "Estimated Job Duration" at bounding box center [816, 618] width 276 height 26
type textarea "x"
type input "2"
type textarea "x"
type input "2"
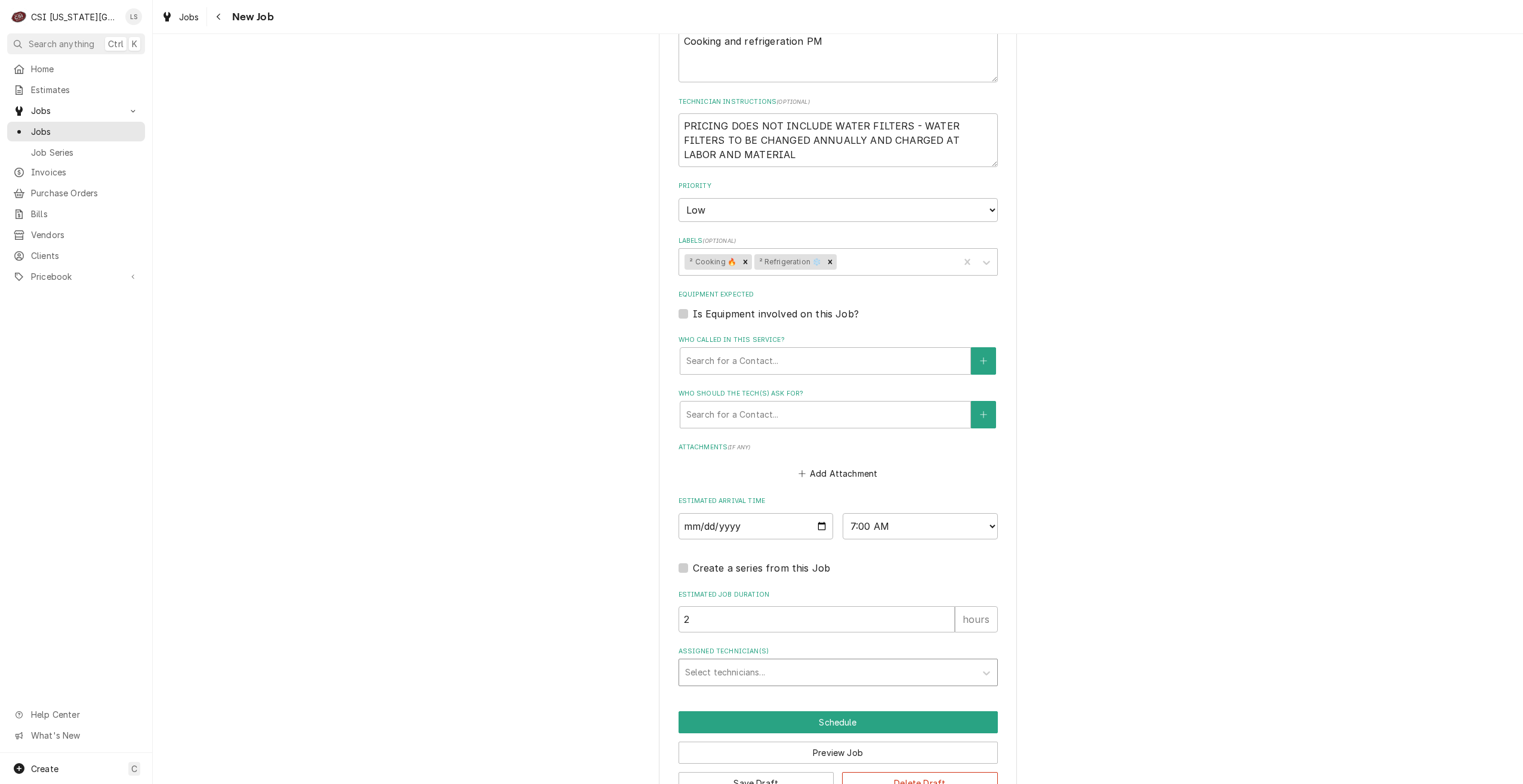
click at [842, 674] on div "Assigned Technician(s)" at bounding box center [827, 672] width 285 height 21
type input "prest"
click at [836, 695] on div "Preston Merriman" at bounding box center [838, 697] width 318 height 18
type textarea "x"
click at [1085, 689] on div "Use the fields below to edit this job: Client Details Client RAYMORE-PECULIAR S…" at bounding box center [838, 162] width 1371 height 1315
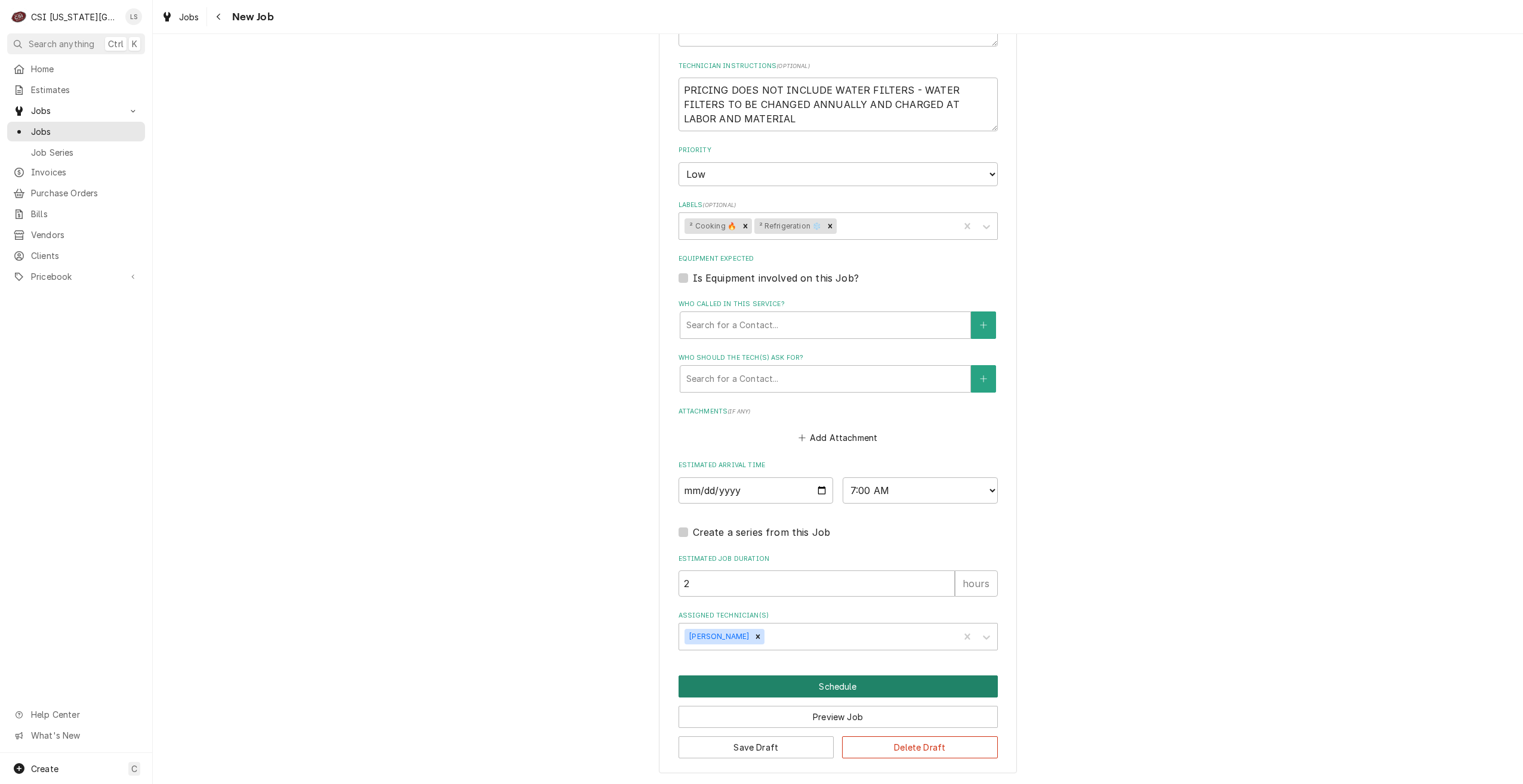
click at [924, 689] on button "Schedule" at bounding box center [838, 686] width 320 height 22
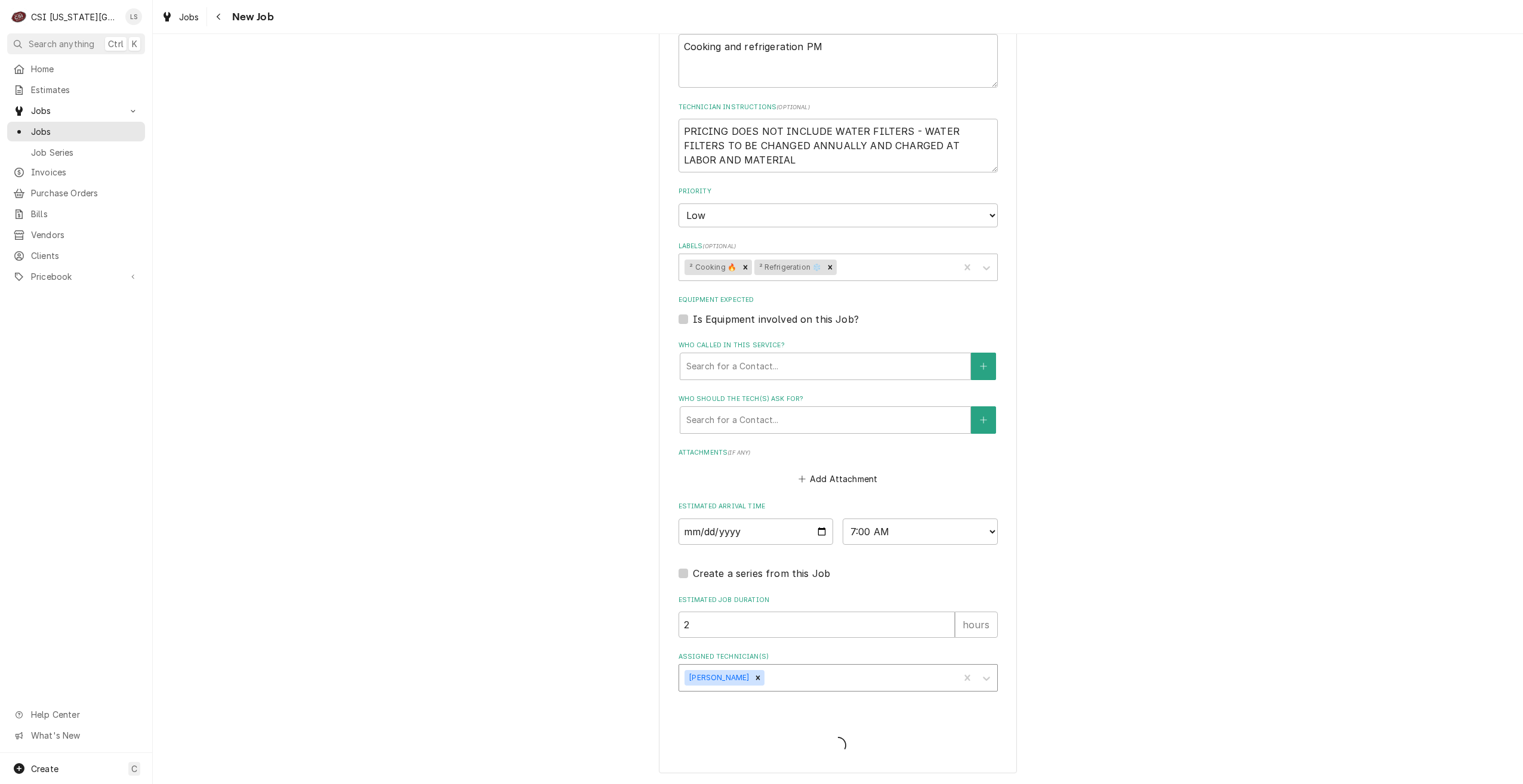
scroll to position [537, 0]
type textarea "x"
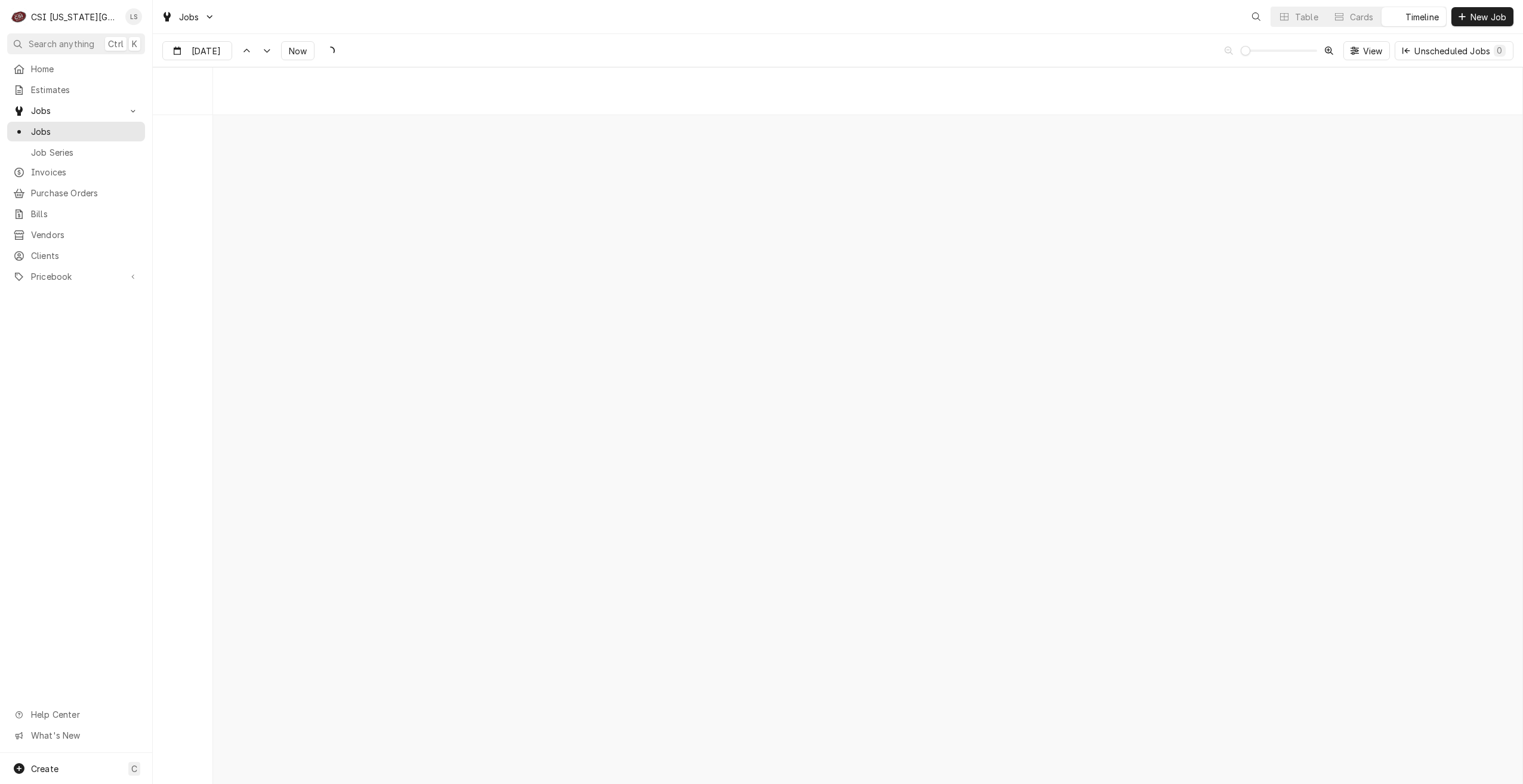
scroll to position [13697, 0]
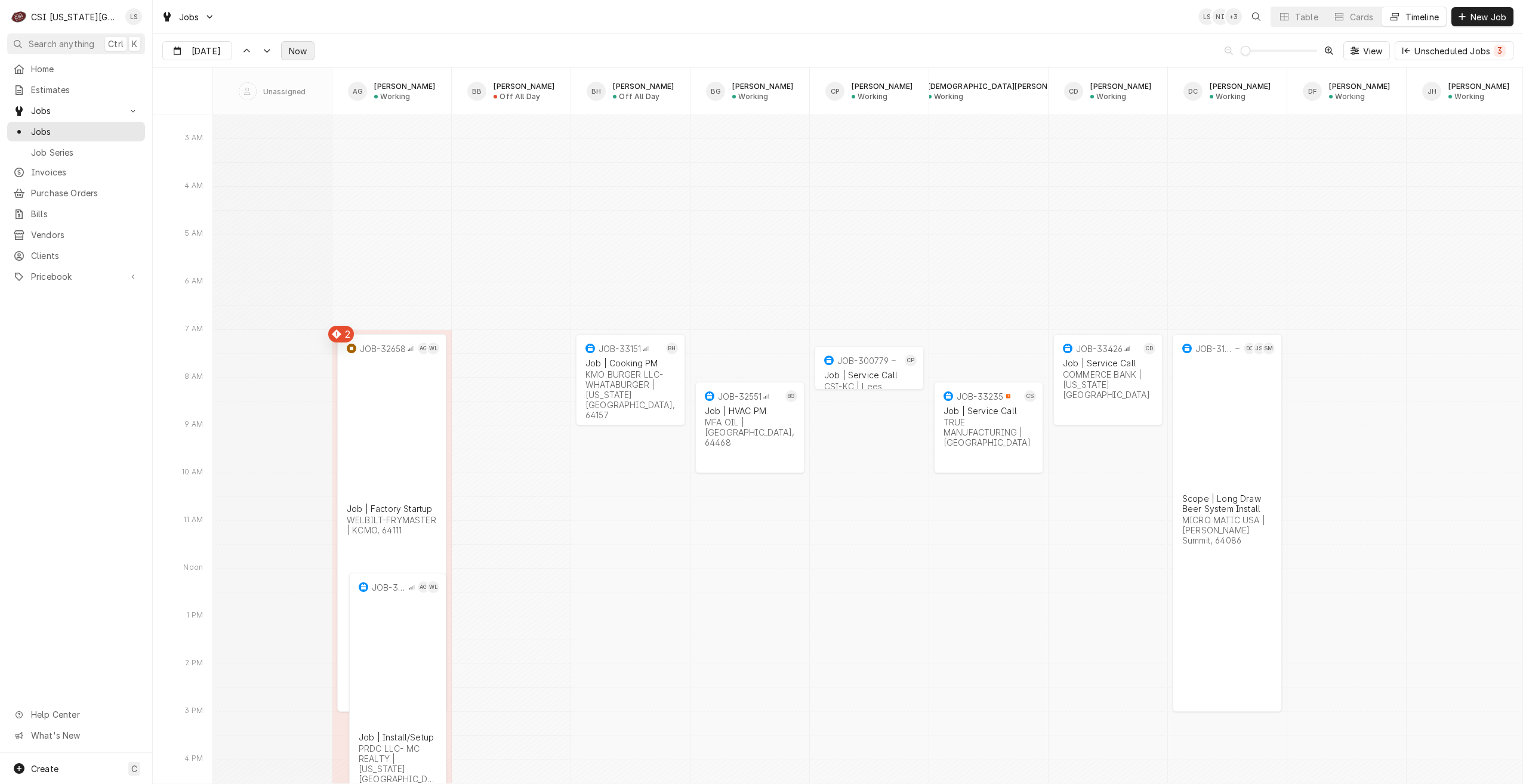
click at [295, 54] on span "Now" at bounding box center [297, 50] width 23 height 13
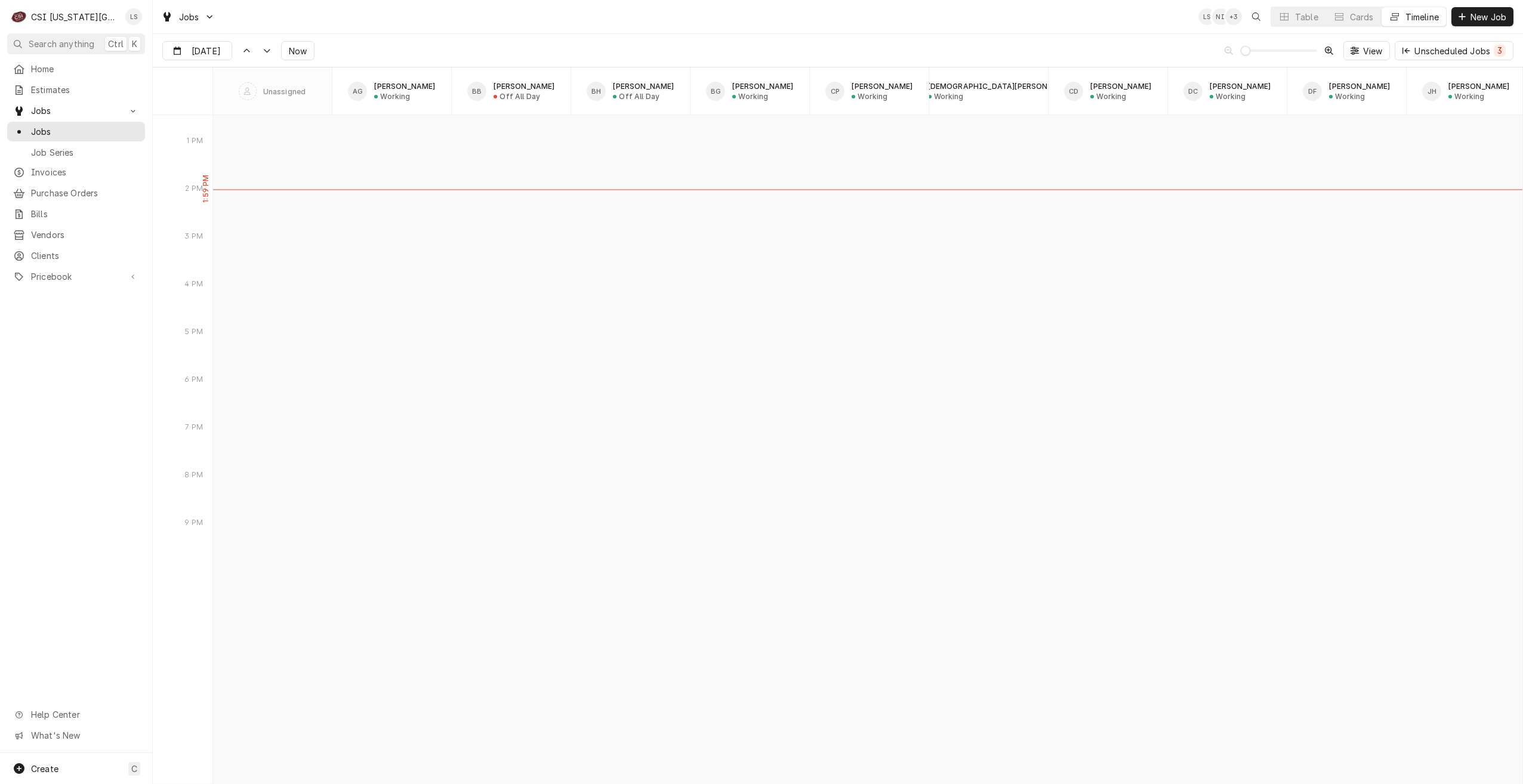
scroll to position [12778, 0]
type input "[DATE]"
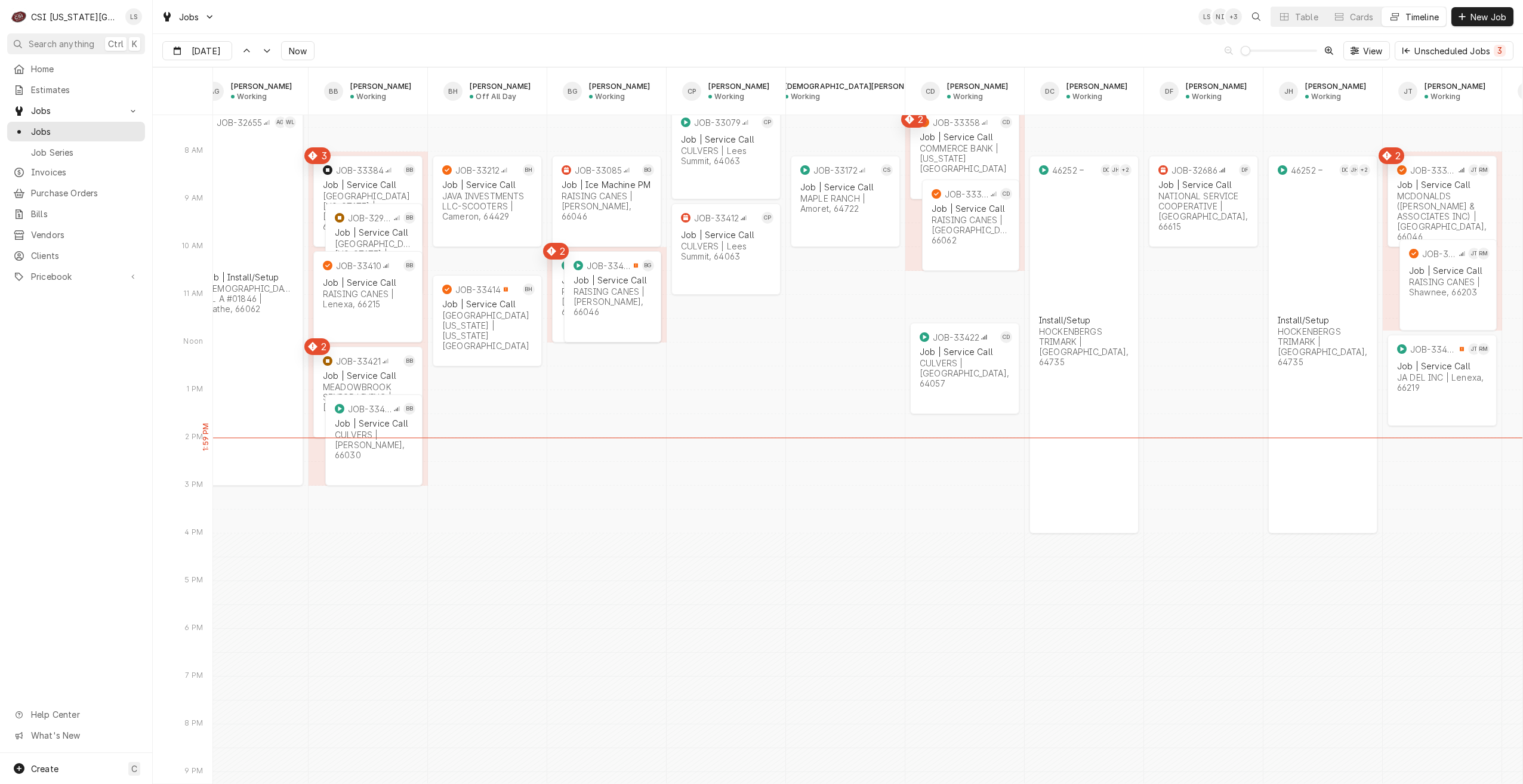
scroll to position [0, 0]
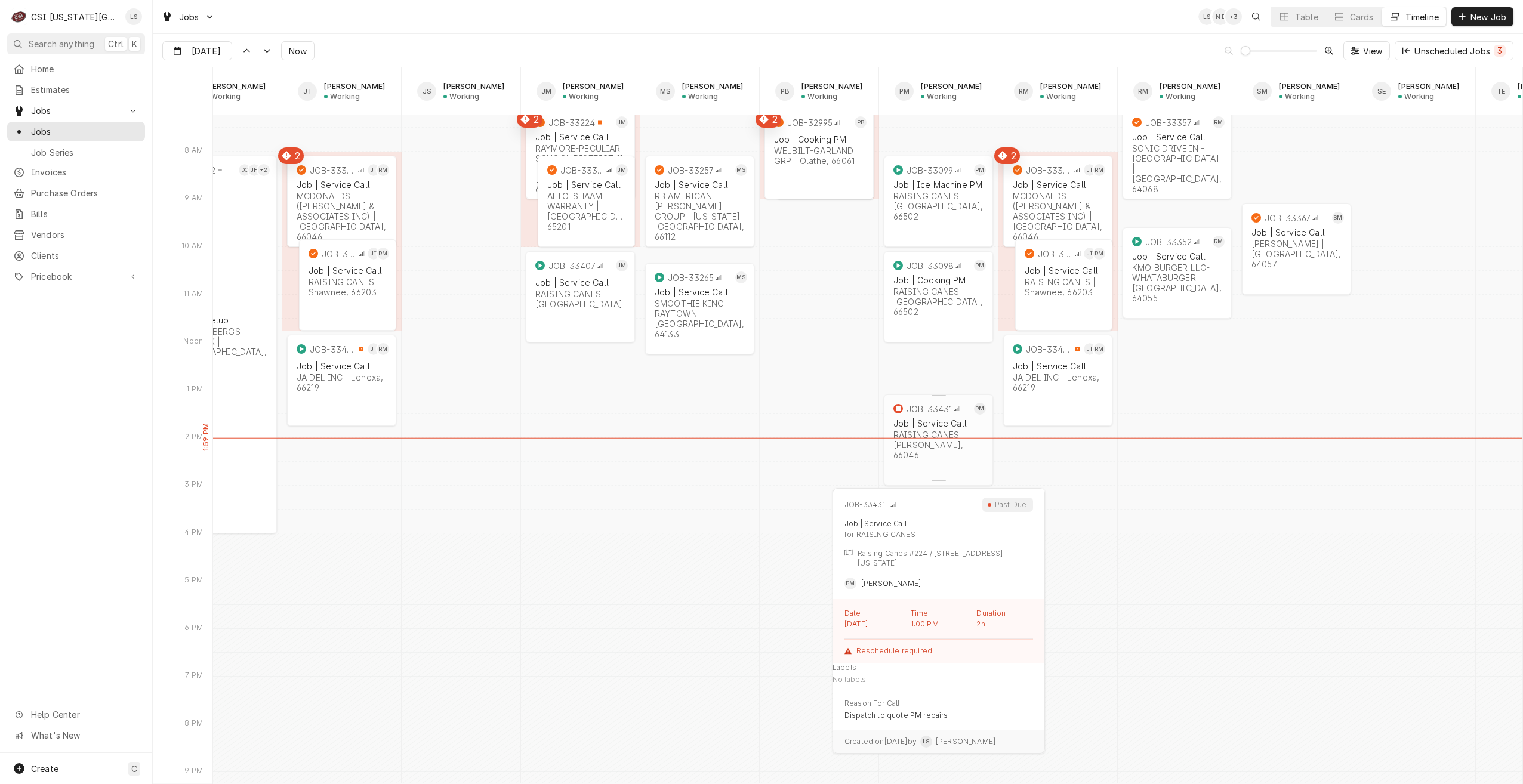
click at [949, 442] on div "RAISING CANES | Lawrence, 66046" at bounding box center [938, 445] width 90 height 30
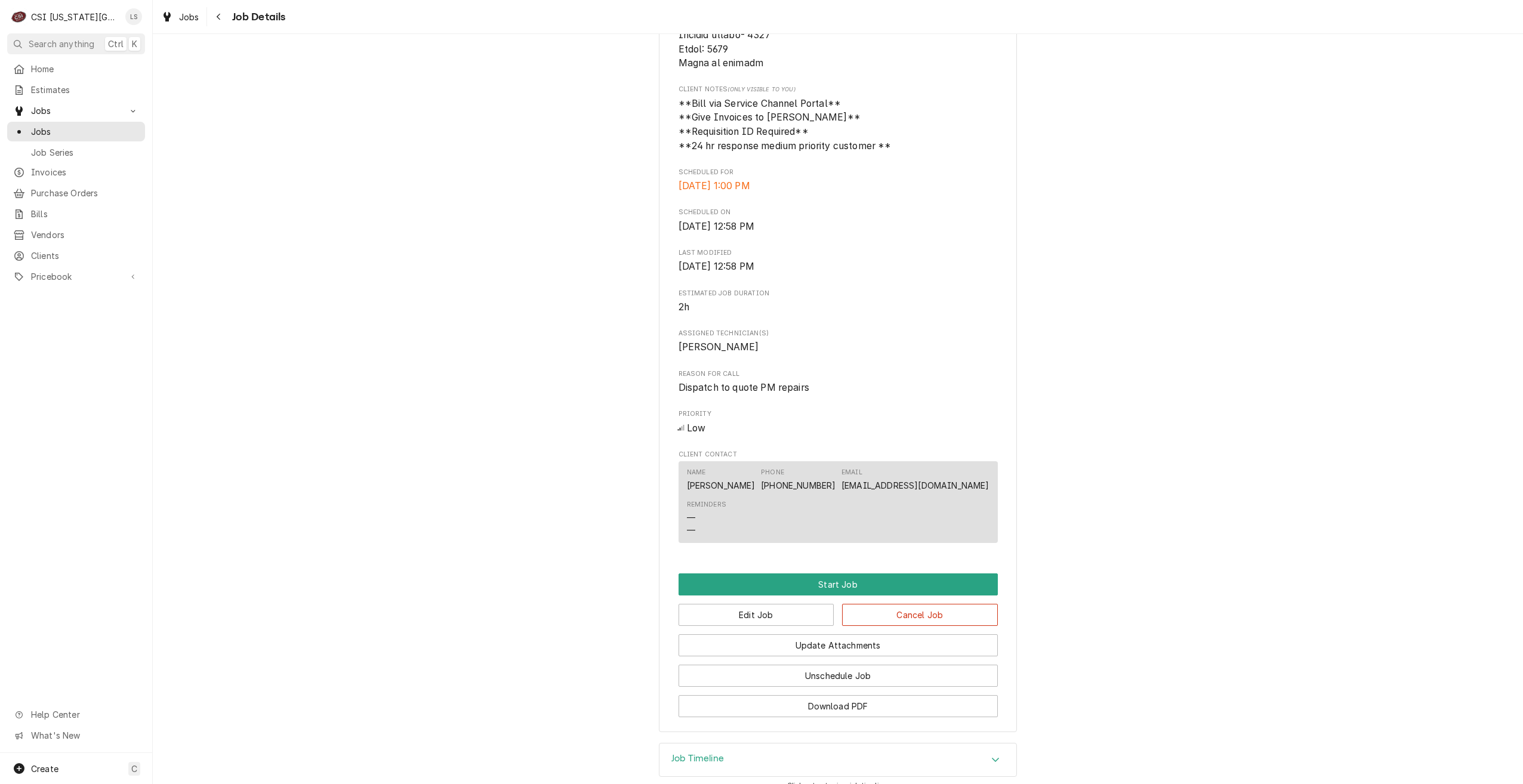
scroll to position [854, 0]
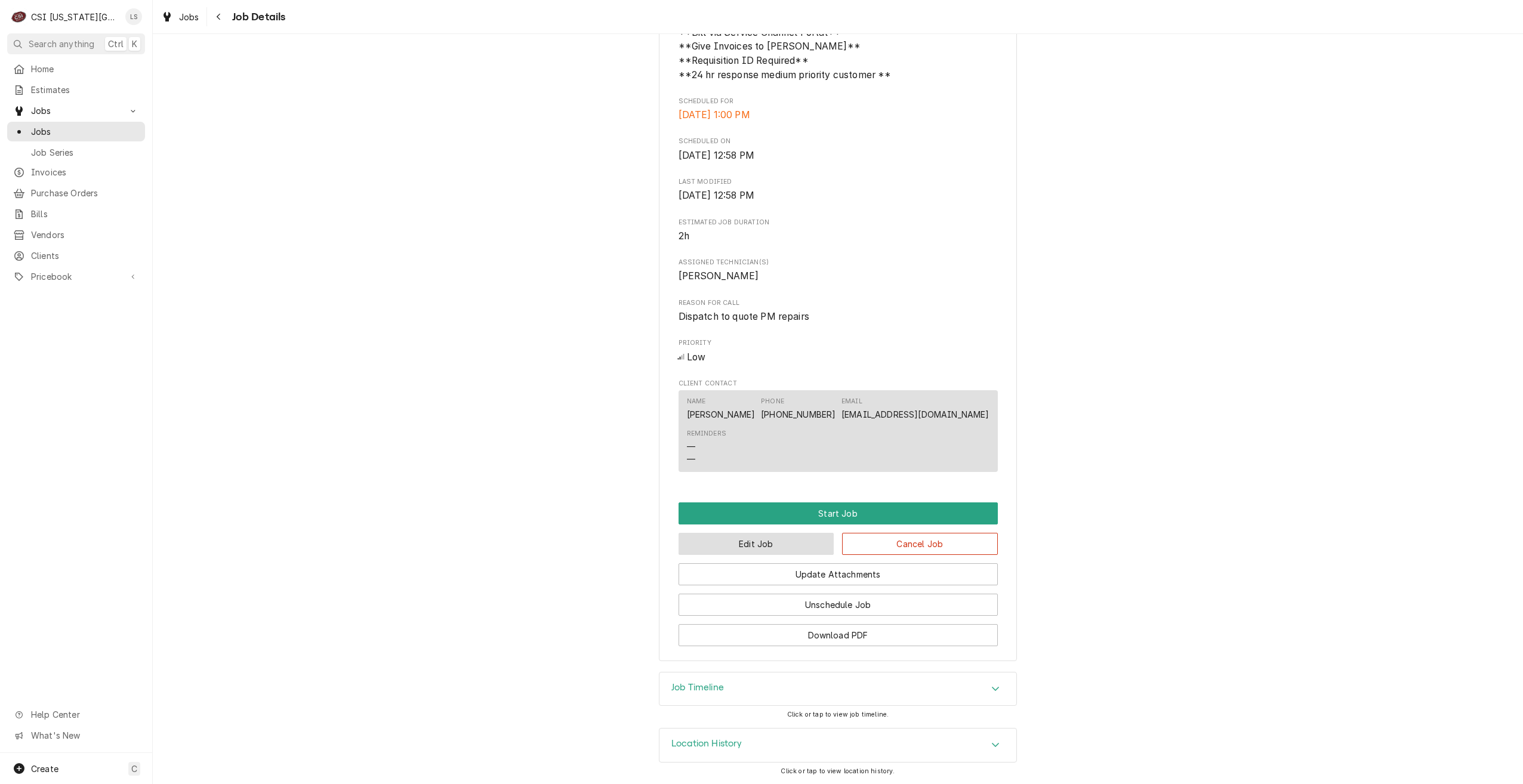
click at [767, 538] on button "Edit Job" at bounding box center [756, 544] width 156 height 22
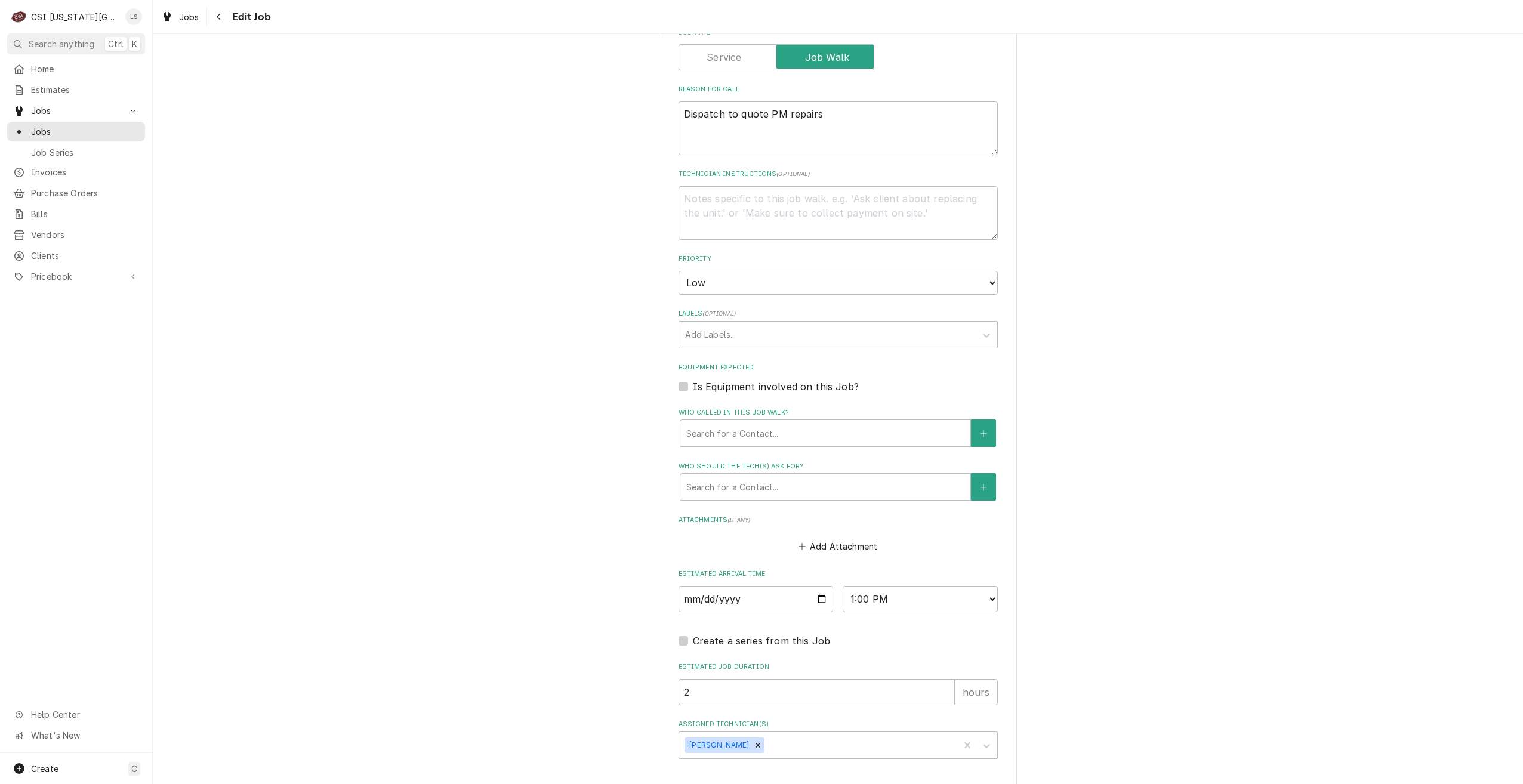
scroll to position [1085, 0]
click at [755, 736] on icon "Remove Preston Merriman" at bounding box center [758, 740] width 8 height 8
type textarea "x"
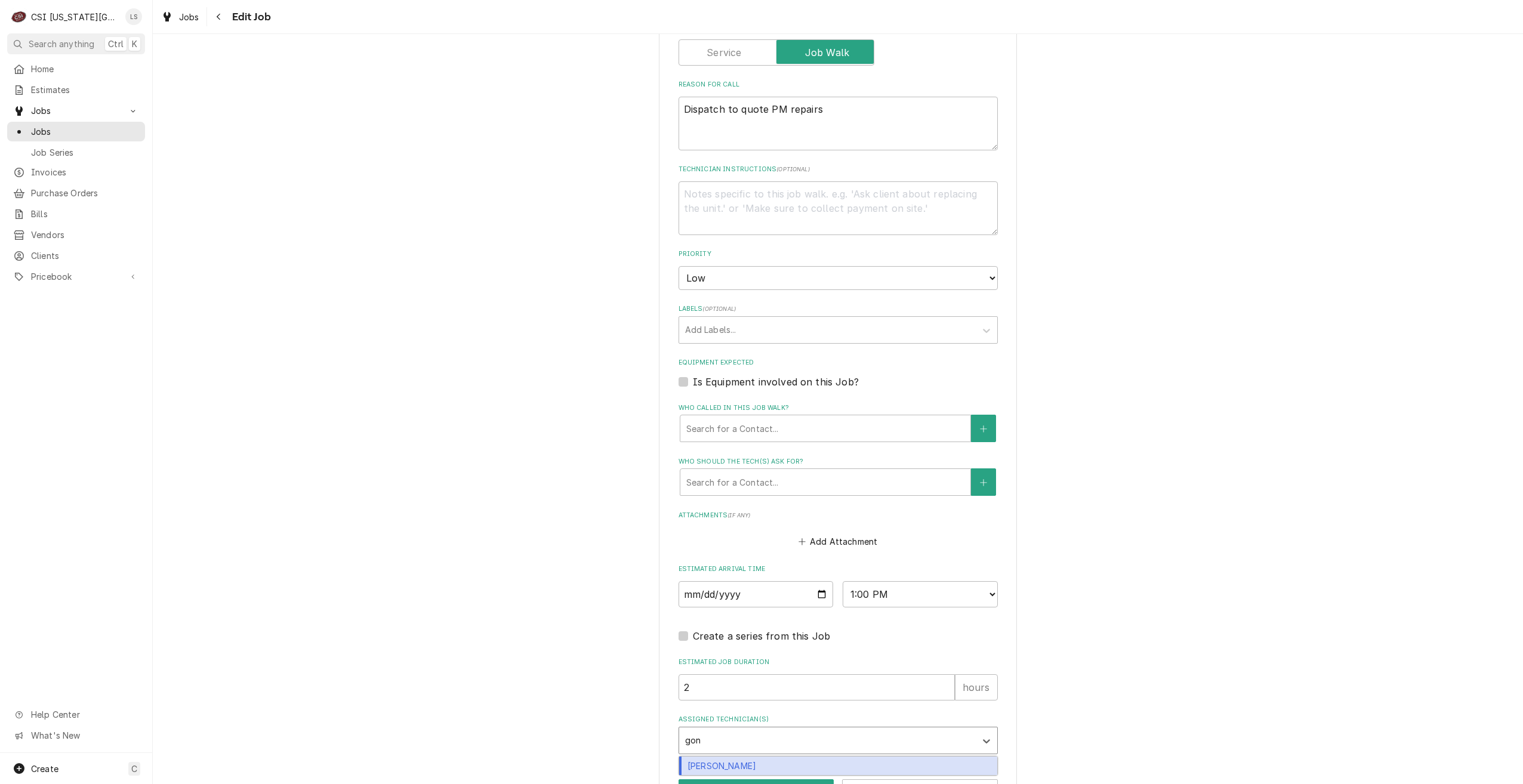
type input "gonz"
click at [767, 757] on div "[PERSON_NAME]" at bounding box center [838, 766] width 318 height 18
type textarea "x"
click at [758, 779] on button "Save" at bounding box center [756, 790] width 156 height 22
type textarea "x"
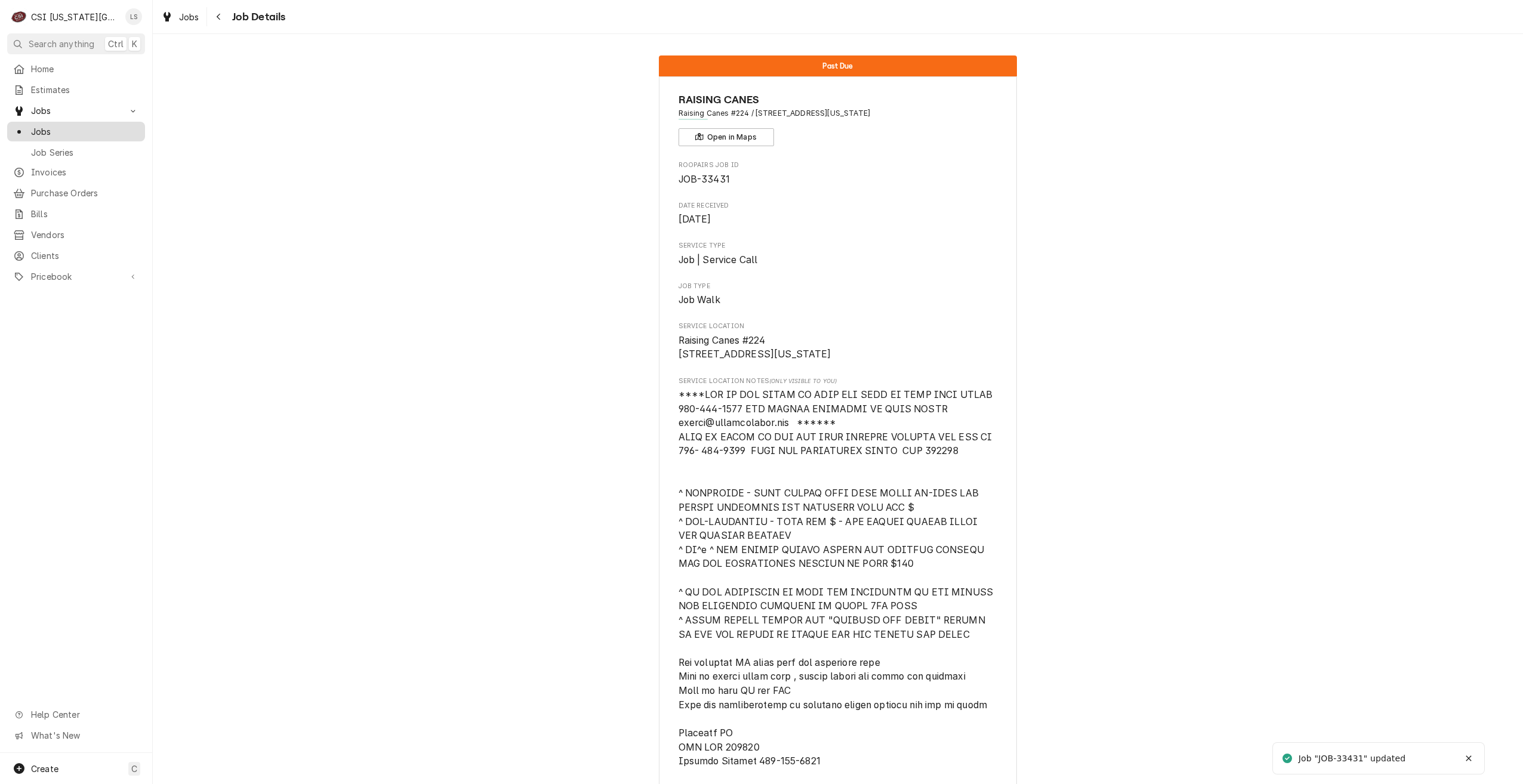
click at [115, 132] on span "Jobs" at bounding box center [85, 131] width 108 height 13
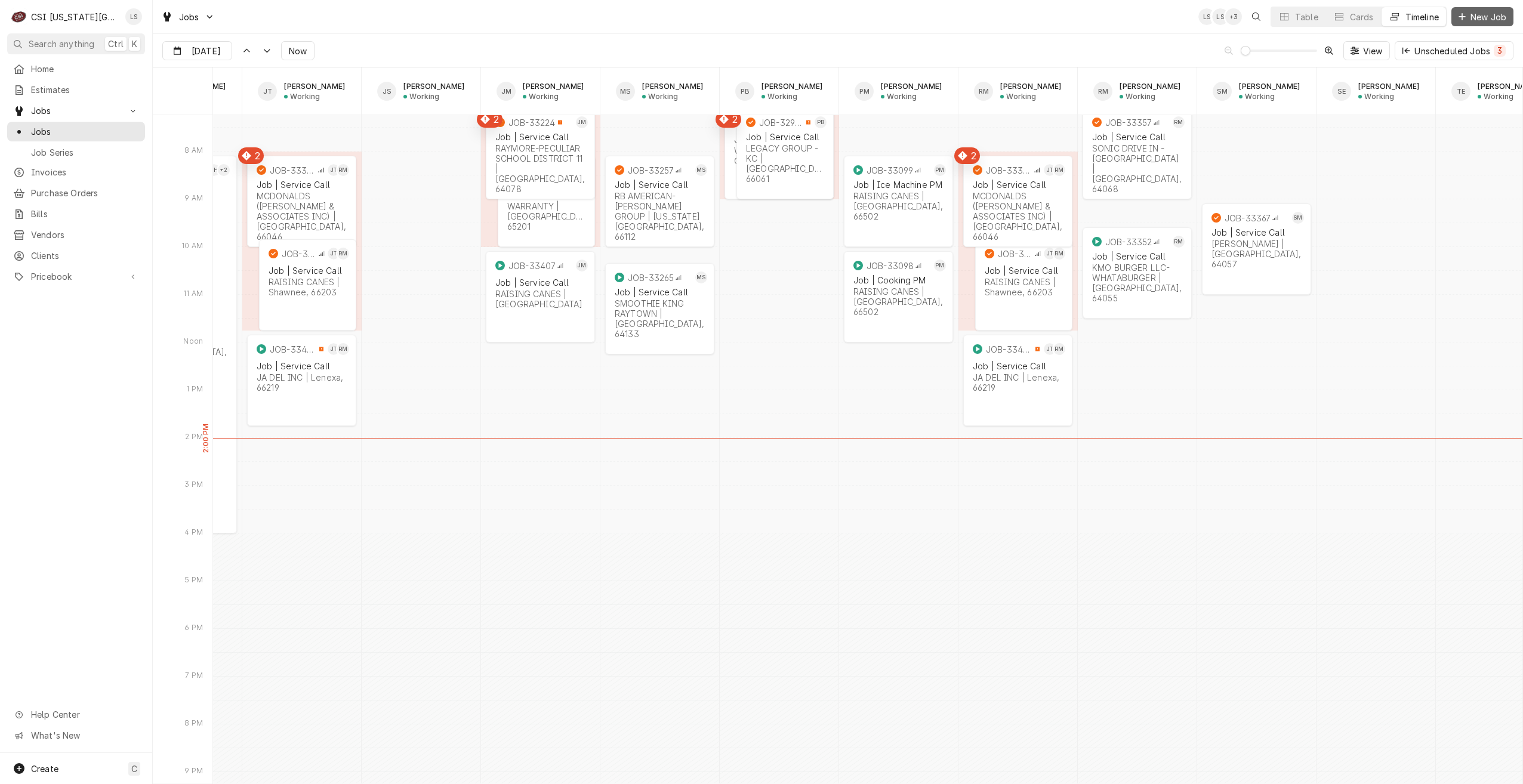
click at [1479, 23] on button "New Job" at bounding box center [1483, 17] width 62 height 19
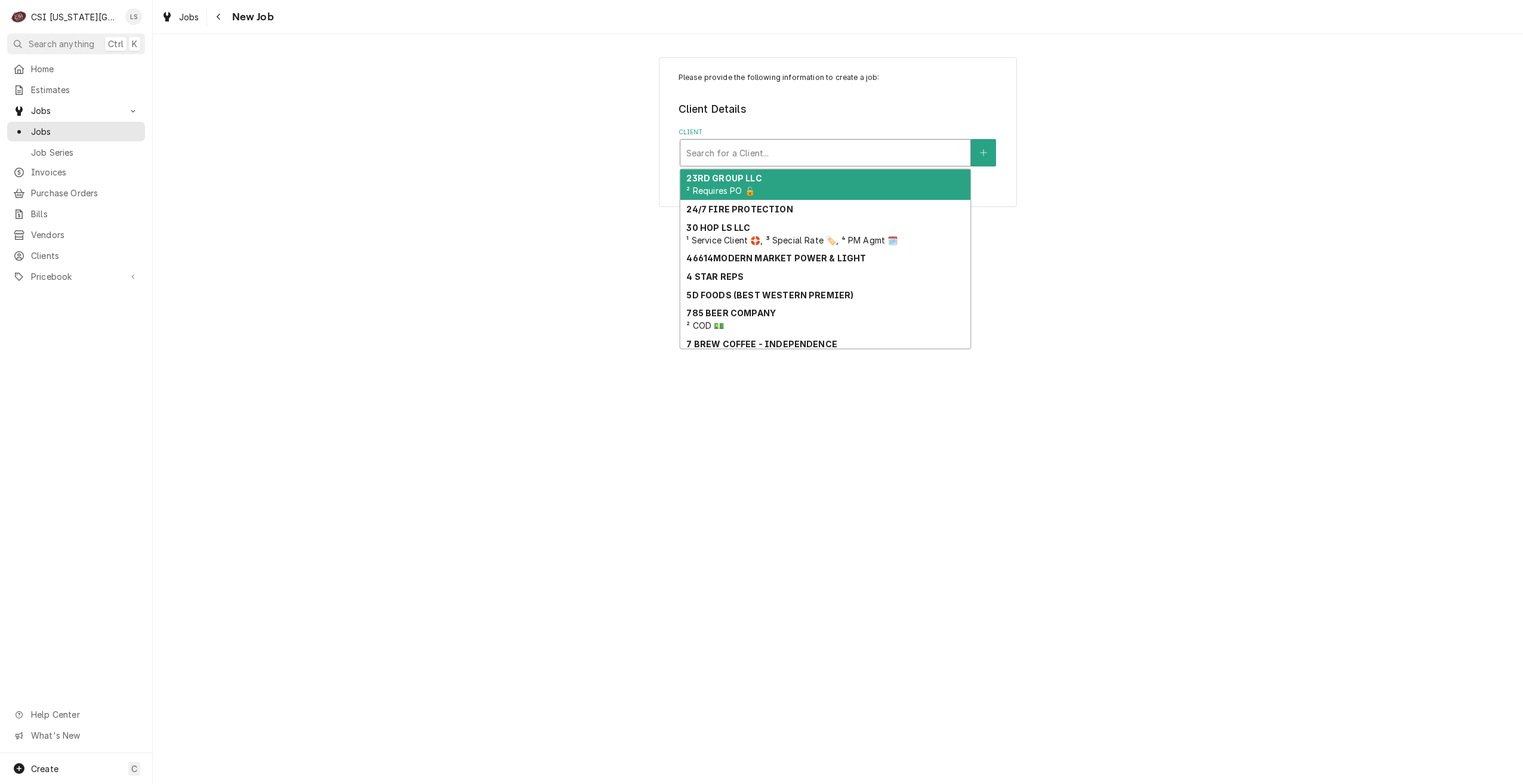
click at [879, 145] on div "Client" at bounding box center [826, 152] width 278 height 21
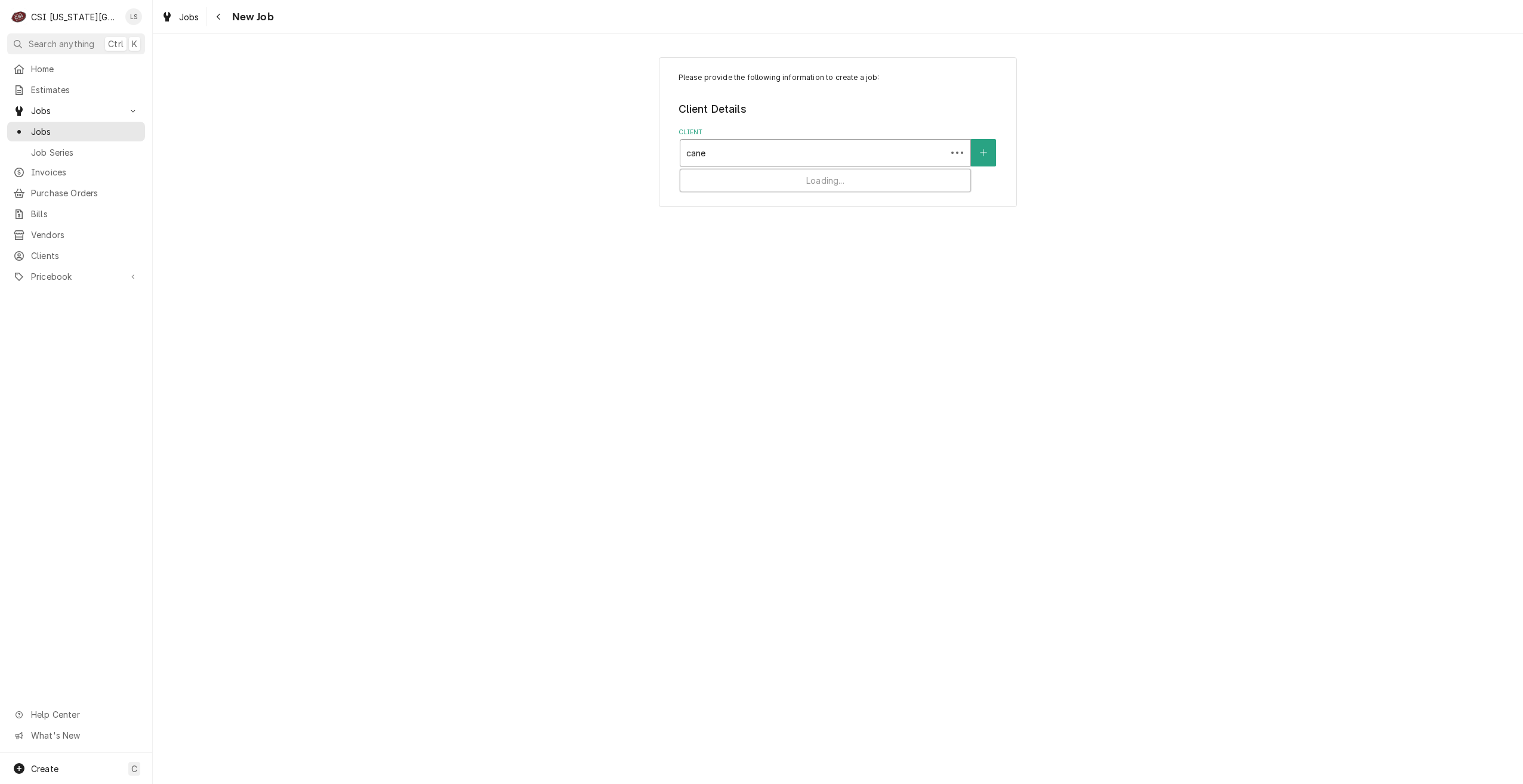
type input "canes"
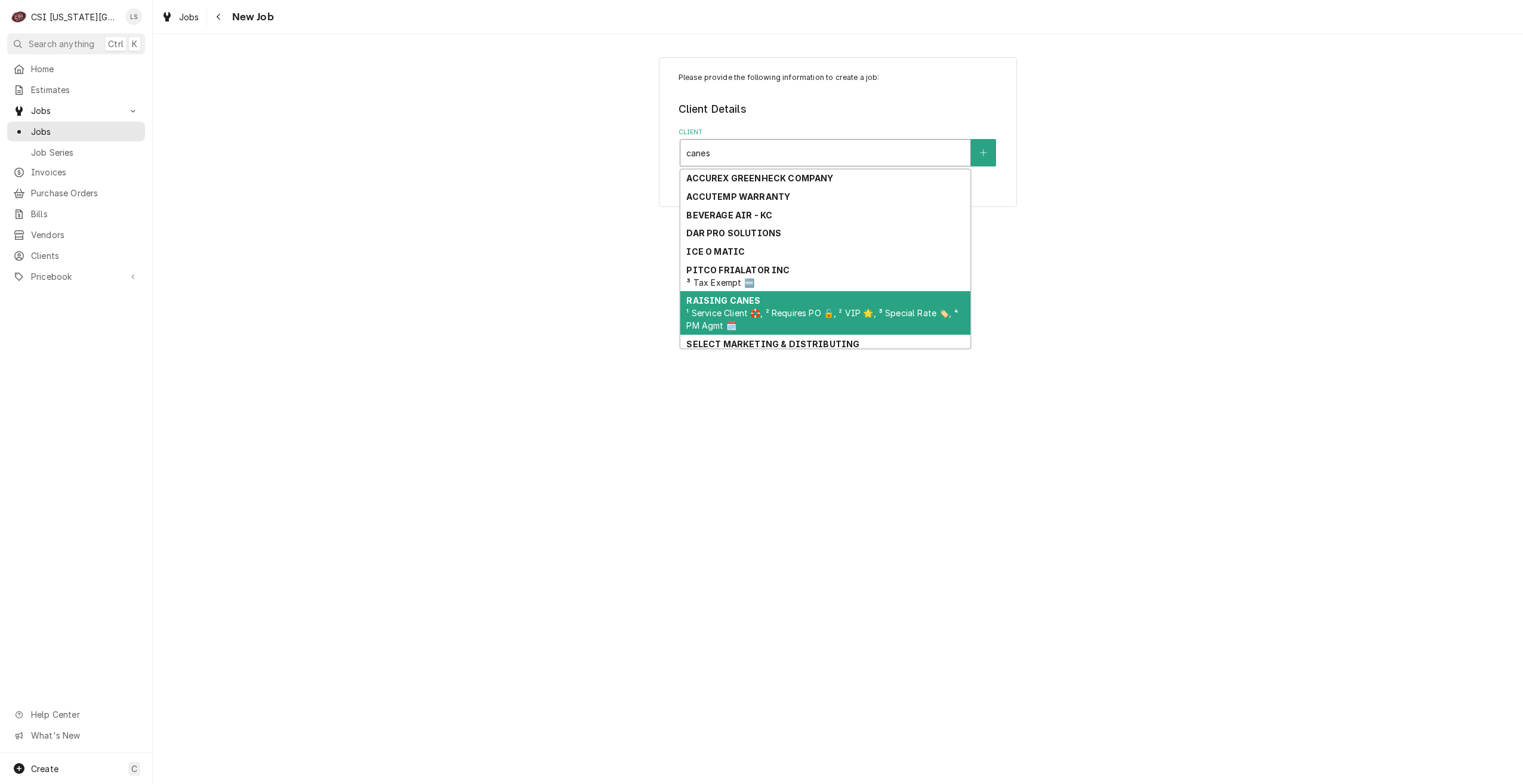
click at [789, 304] on div "RAISING CANES ¹ Service Client 🛟, ² Requires PO 🔓, ² VIP 🌟, ³ Special Rate 🏷️, …" at bounding box center [825, 313] width 290 height 44
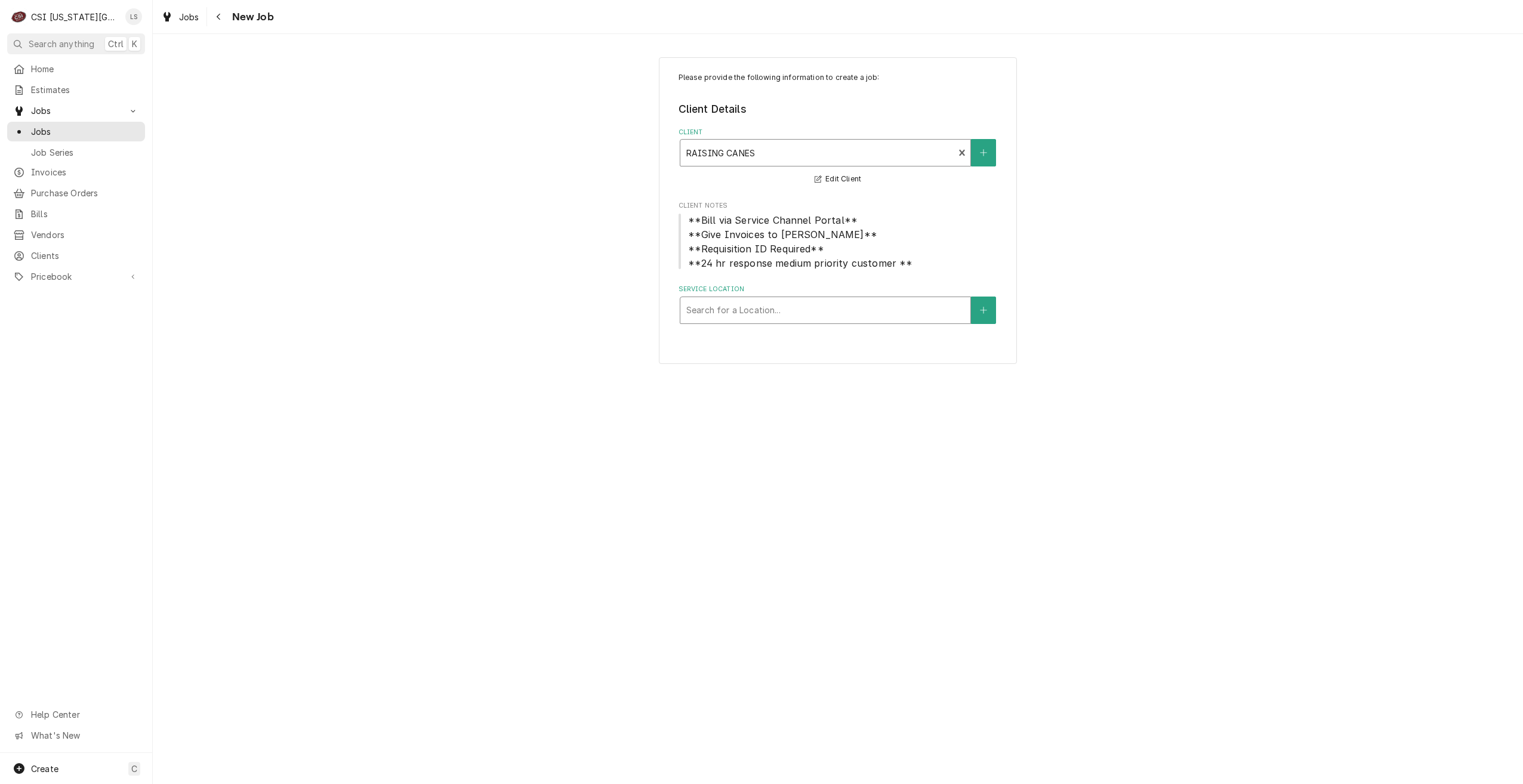
click at [847, 301] on div "Service Location" at bounding box center [826, 310] width 278 height 21
type input "manhatta"
click at [837, 330] on div "Raising Canes #344 / [STREET_ADDRESS]" at bounding box center [825, 335] width 290 height 18
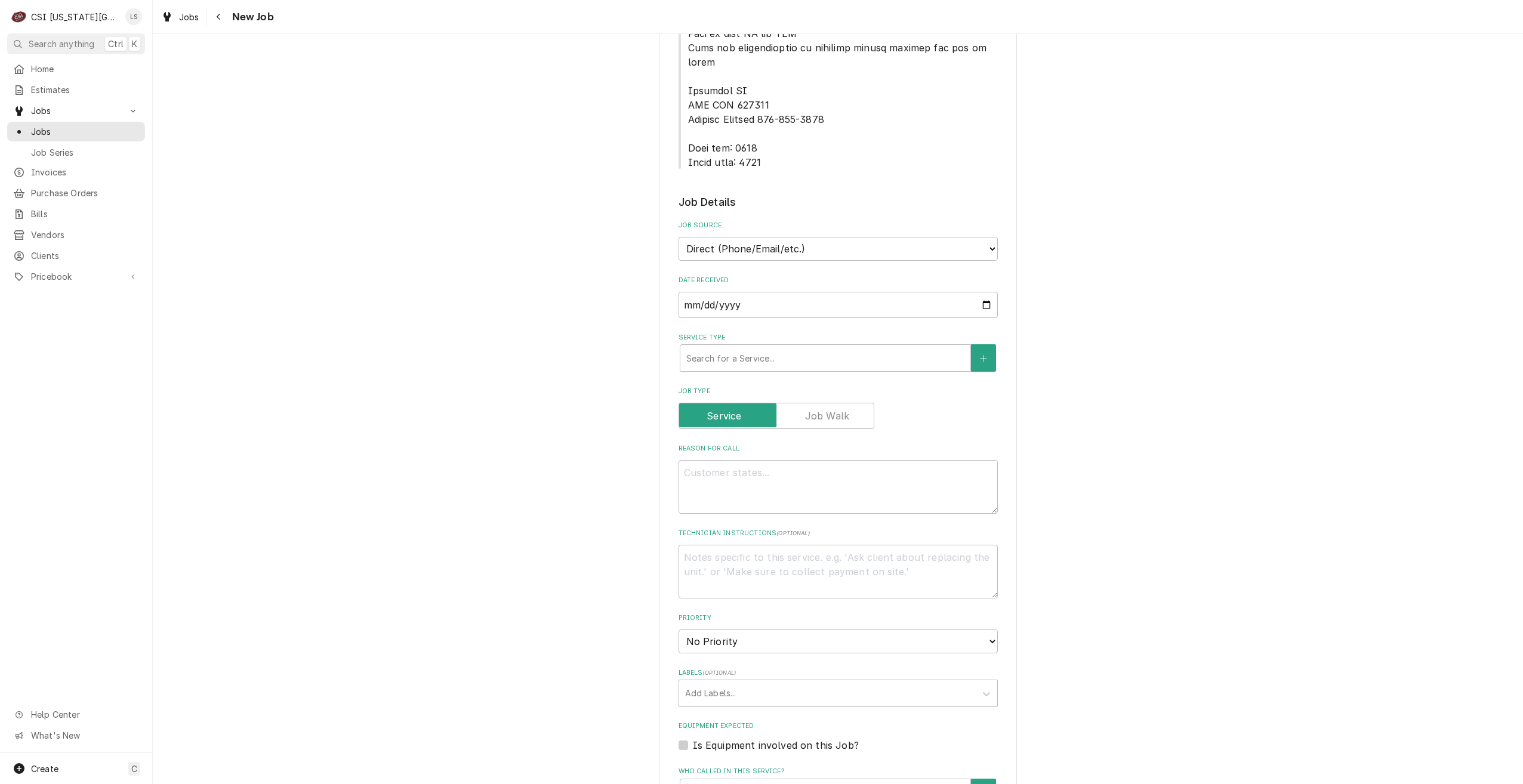
scroll to position [835, 0]
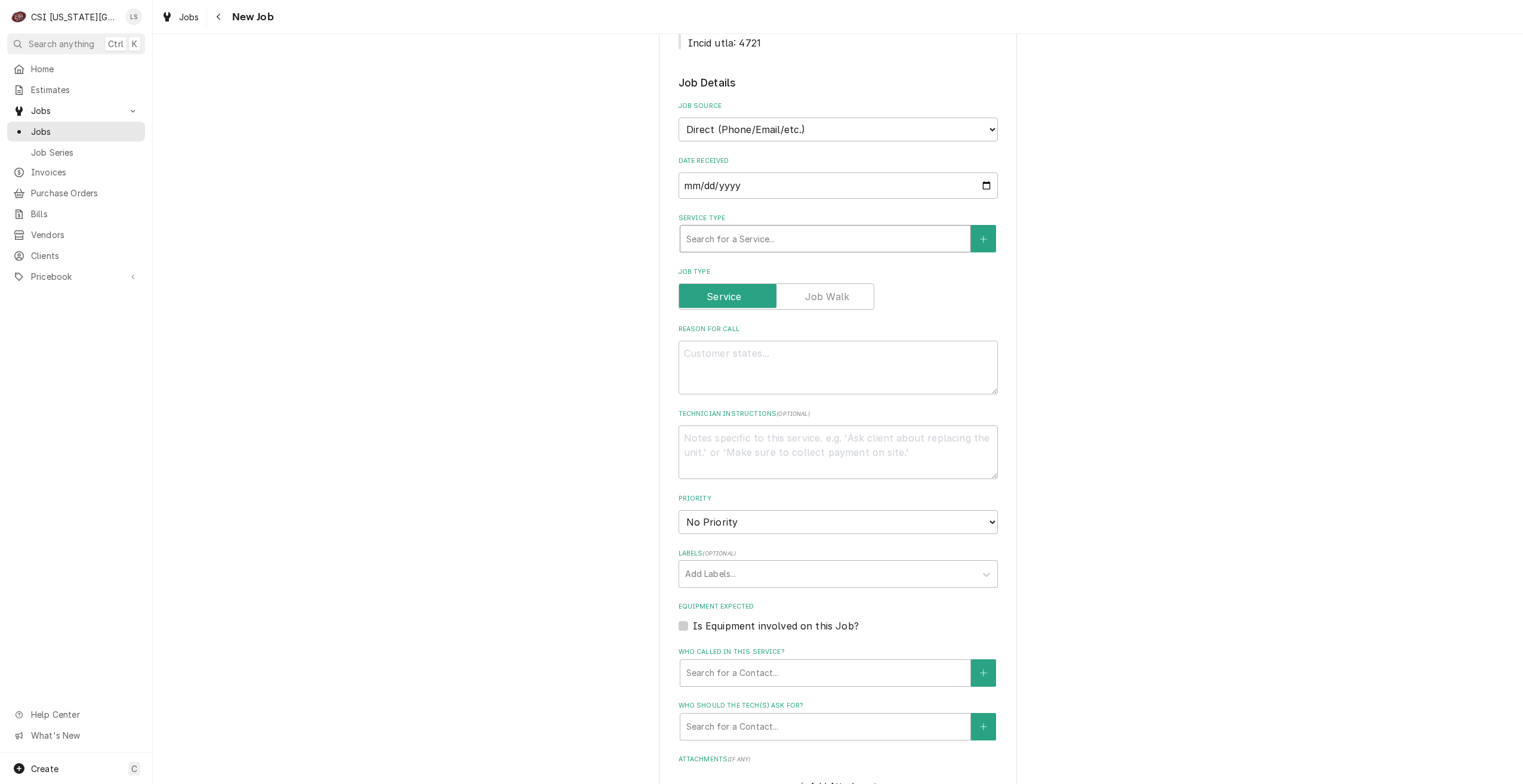
click at [733, 228] on div "Service Type" at bounding box center [826, 238] width 278 height 21
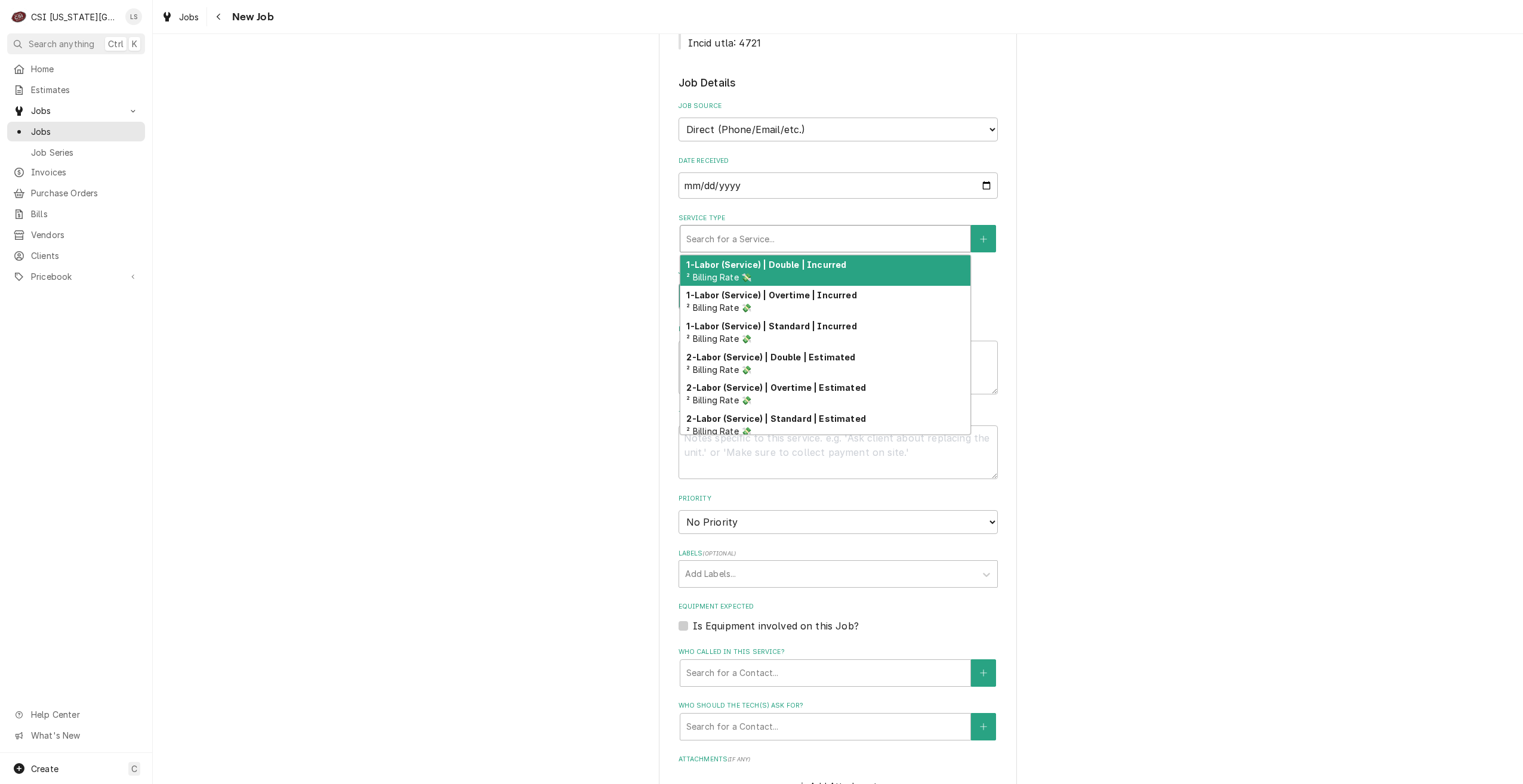
type textarea "x"
type input "s"
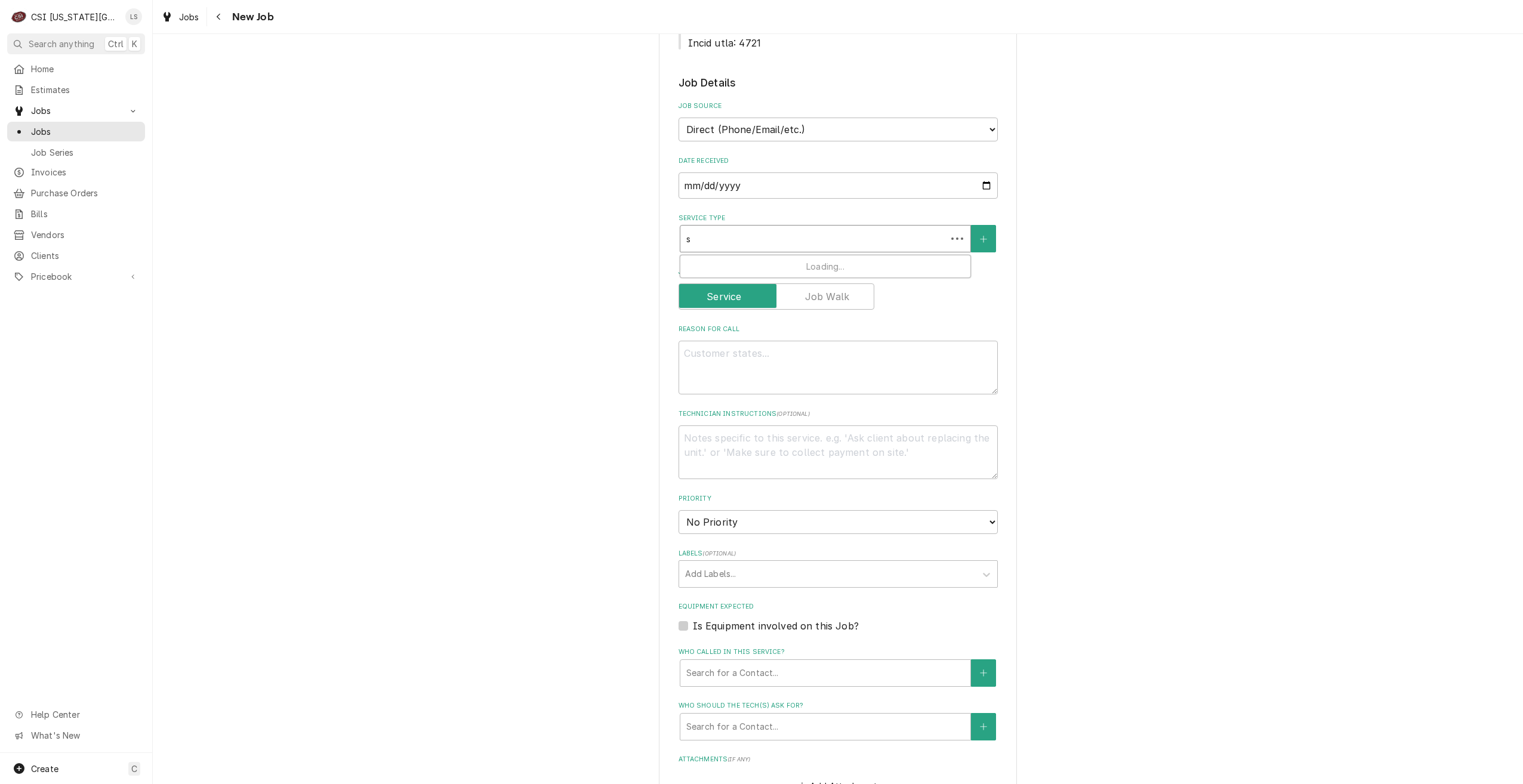
type textarea "x"
type input "se"
type textarea "x"
type input "ser"
type textarea "x"
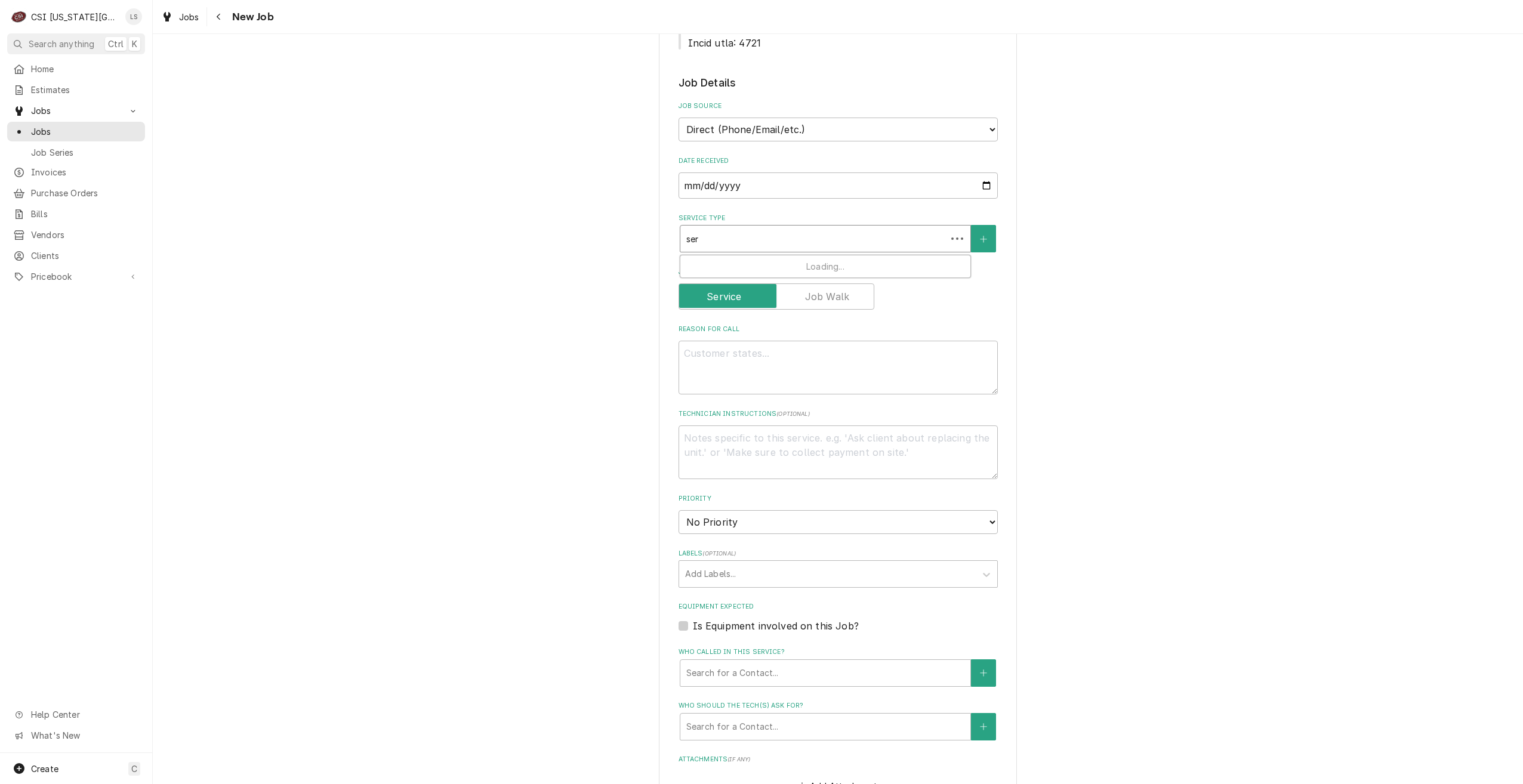
type input "serv"
type textarea "x"
type input "servi"
type textarea "x"
type input "servic"
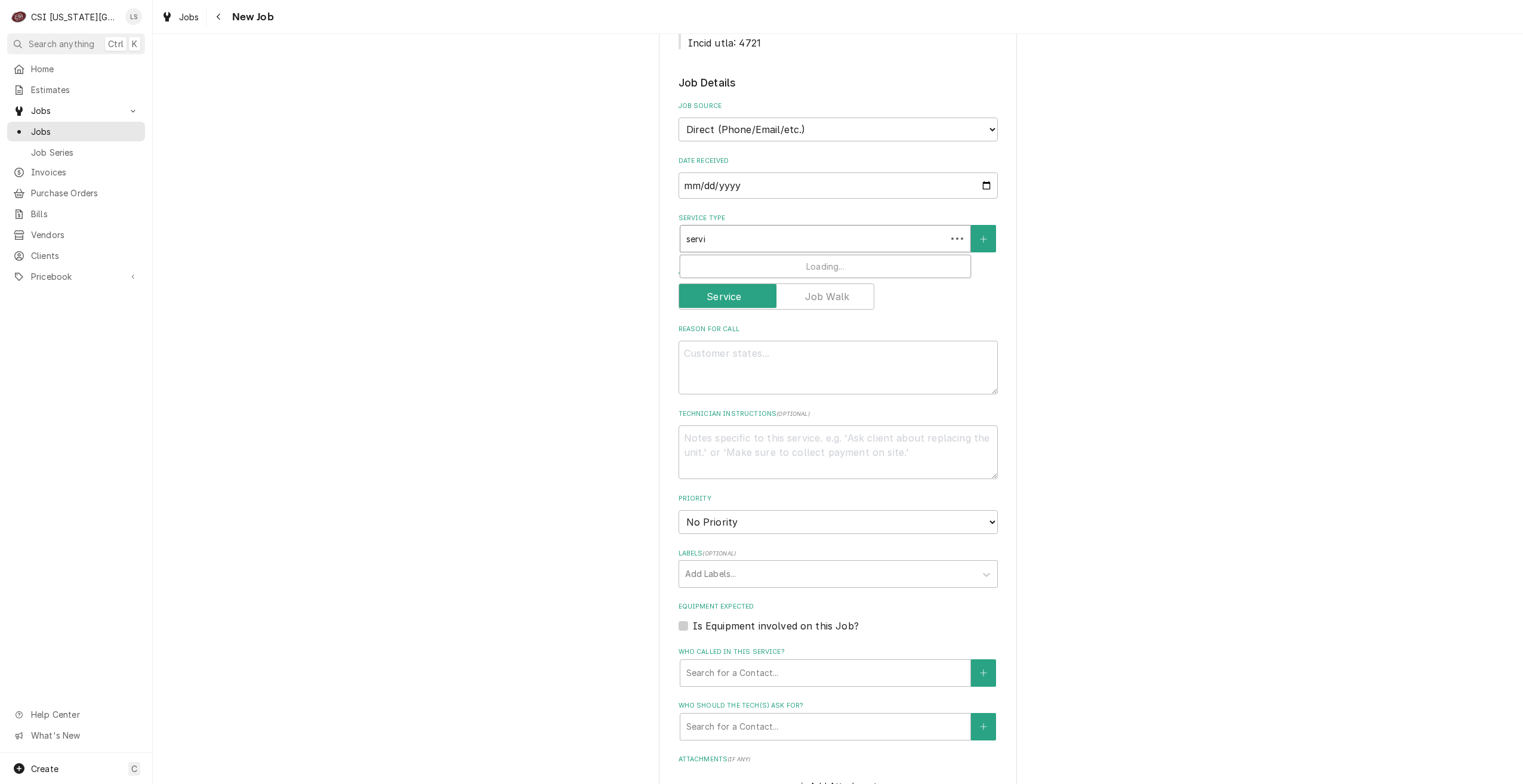
type textarea "x"
type input "service"
type textarea "x"
type input "service"
type textarea "x"
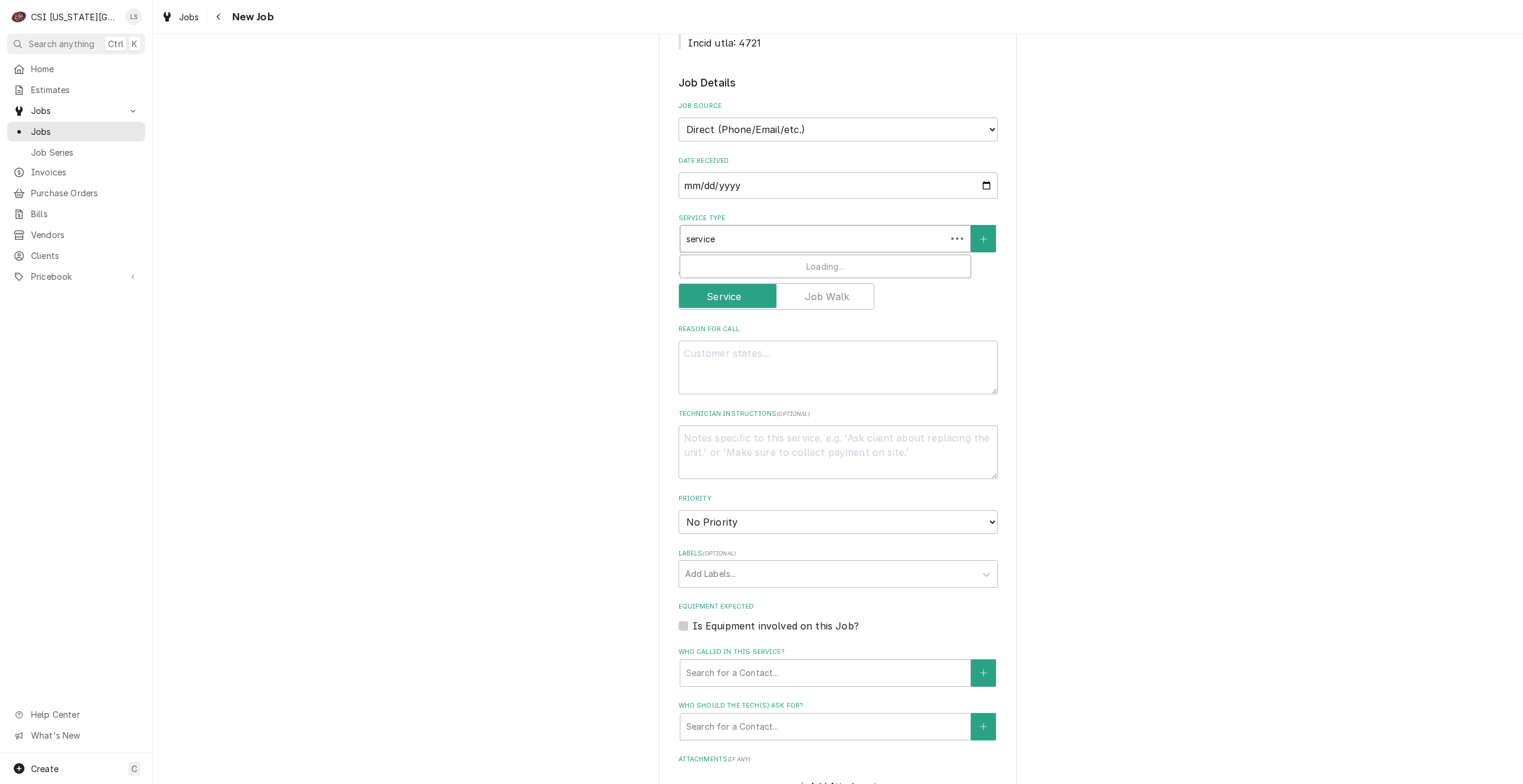
type input "service c"
type textarea "x"
type input "service ca"
type textarea "x"
type input "service cal"
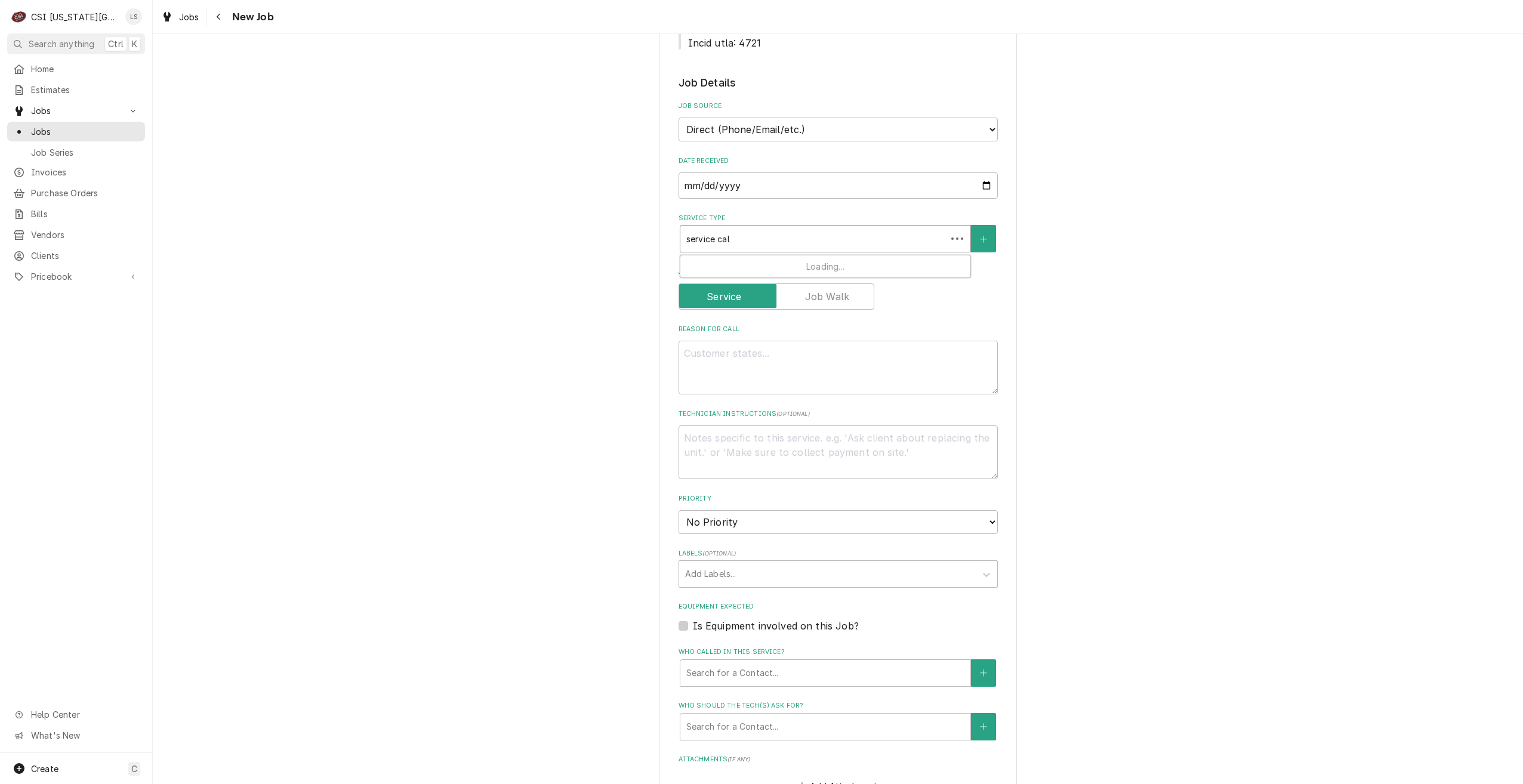
type textarea "x"
type input "service call"
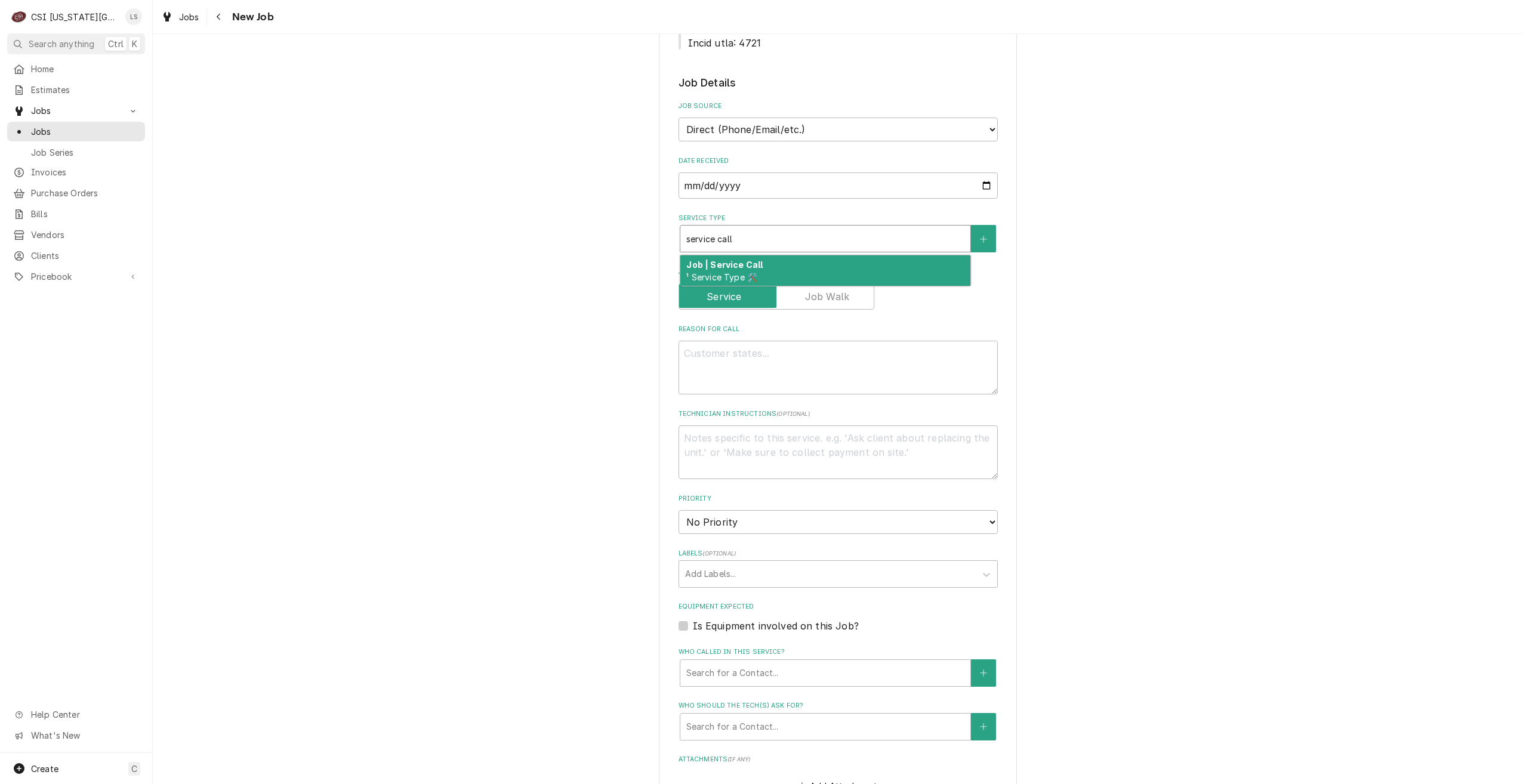
click at [745, 260] on strong "Job | Service Call" at bounding box center [724, 265] width 76 height 10
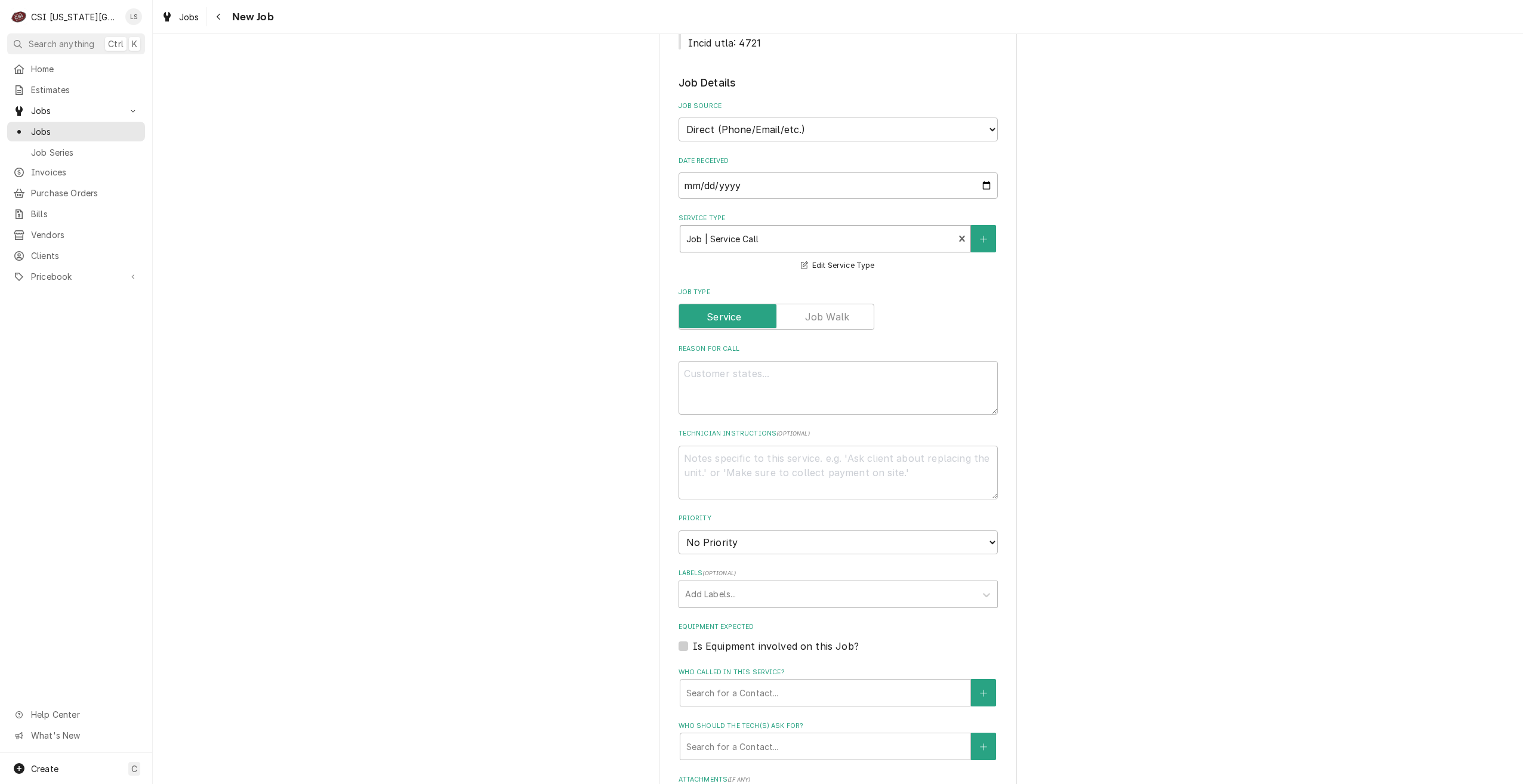
click at [807, 288] on label "Job Type" at bounding box center [838, 292] width 320 height 10
type textarea "x"
click at [815, 304] on label "Job Type" at bounding box center [776, 317] width 196 height 26
click at [815, 304] on input "Job Type" at bounding box center [776, 317] width 185 height 26
checkbox input "true"
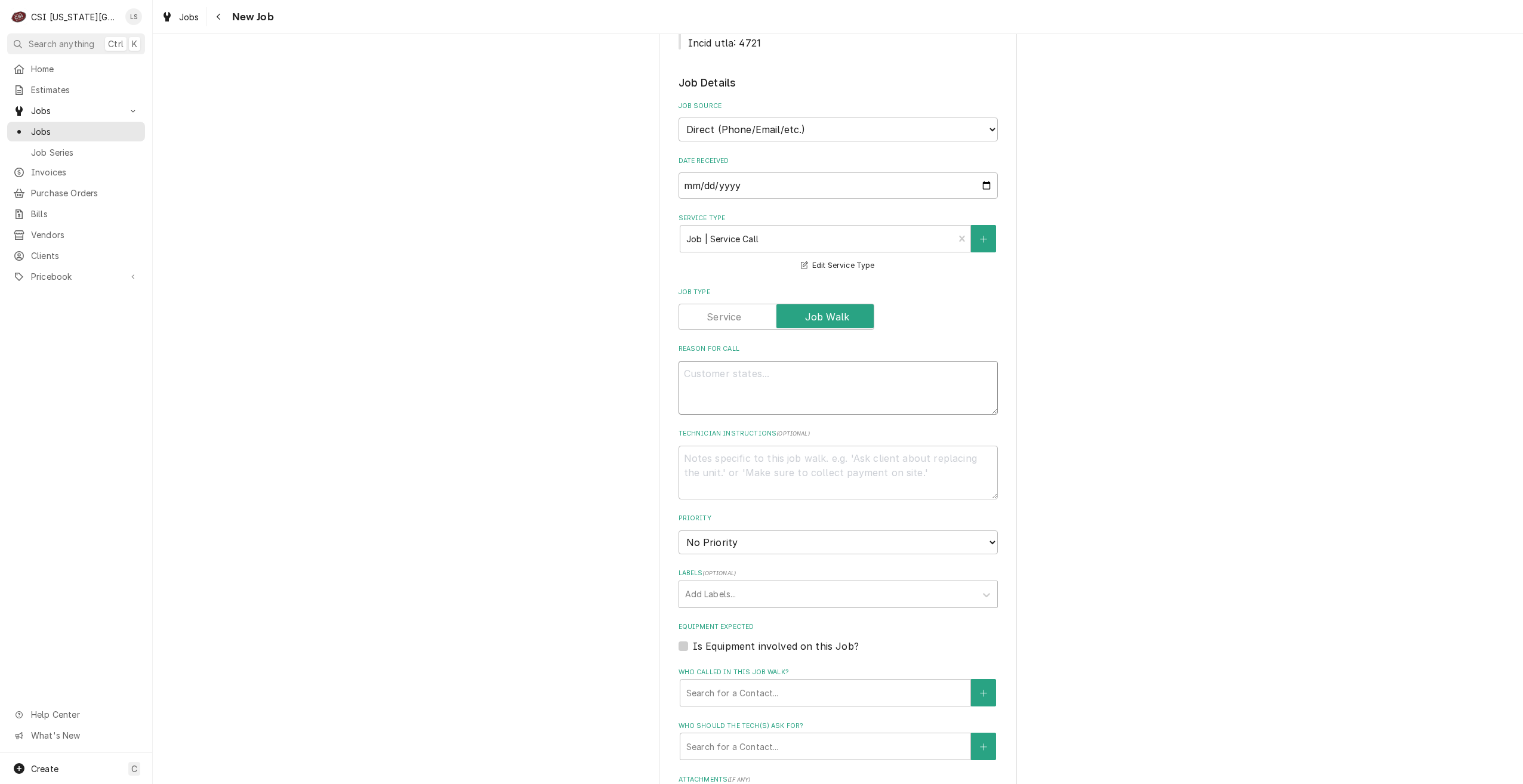
click at [861, 361] on textarea "Reason For Call" at bounding box center [838, 388] width 320 height 54
type textarea "x"
type textarea "D"
type textarea "x"
type textarea "Di"
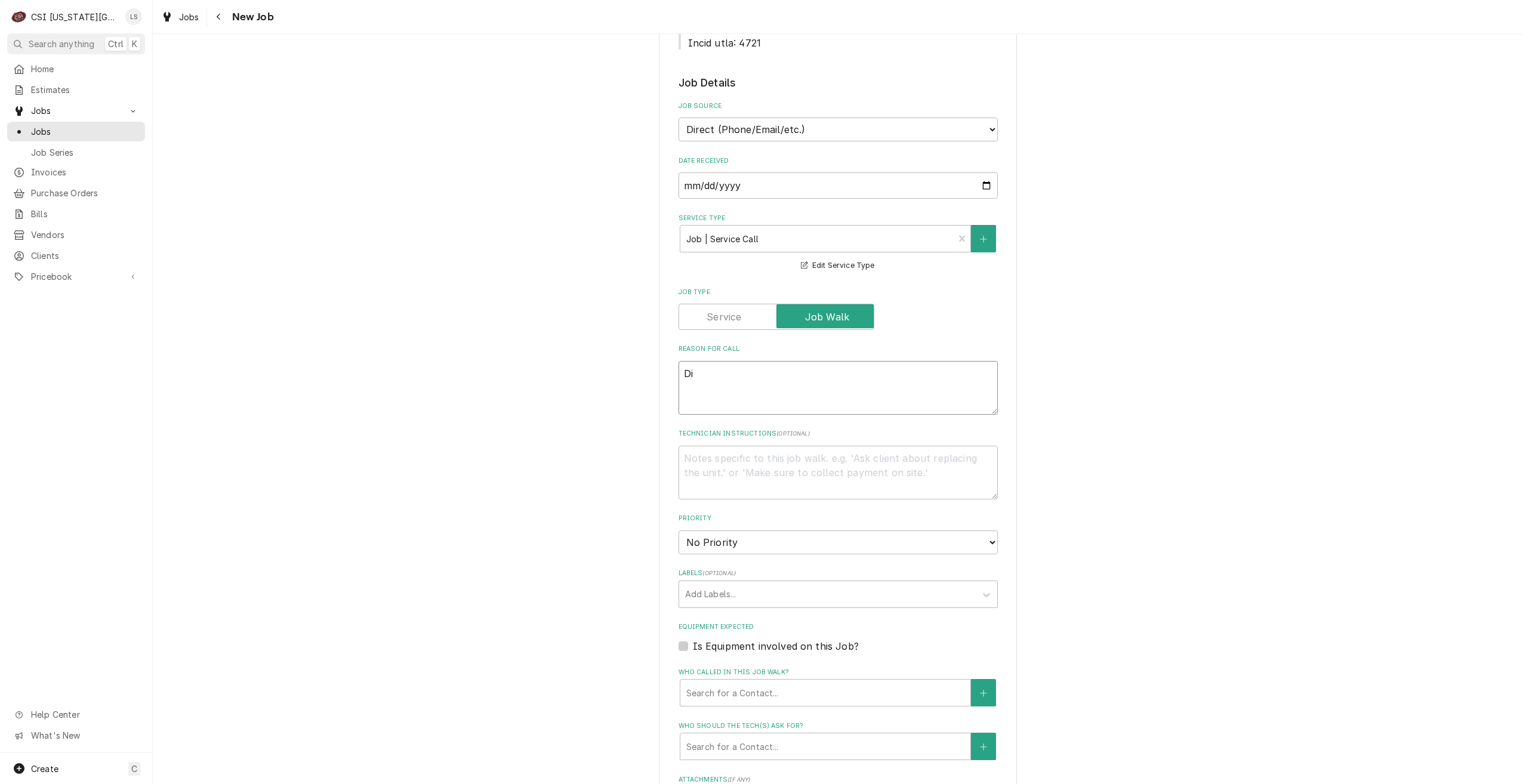
type textarea "x"
type textarea "Dis"
type textarea "x"
type textarea "Disp"
type textarea "x"
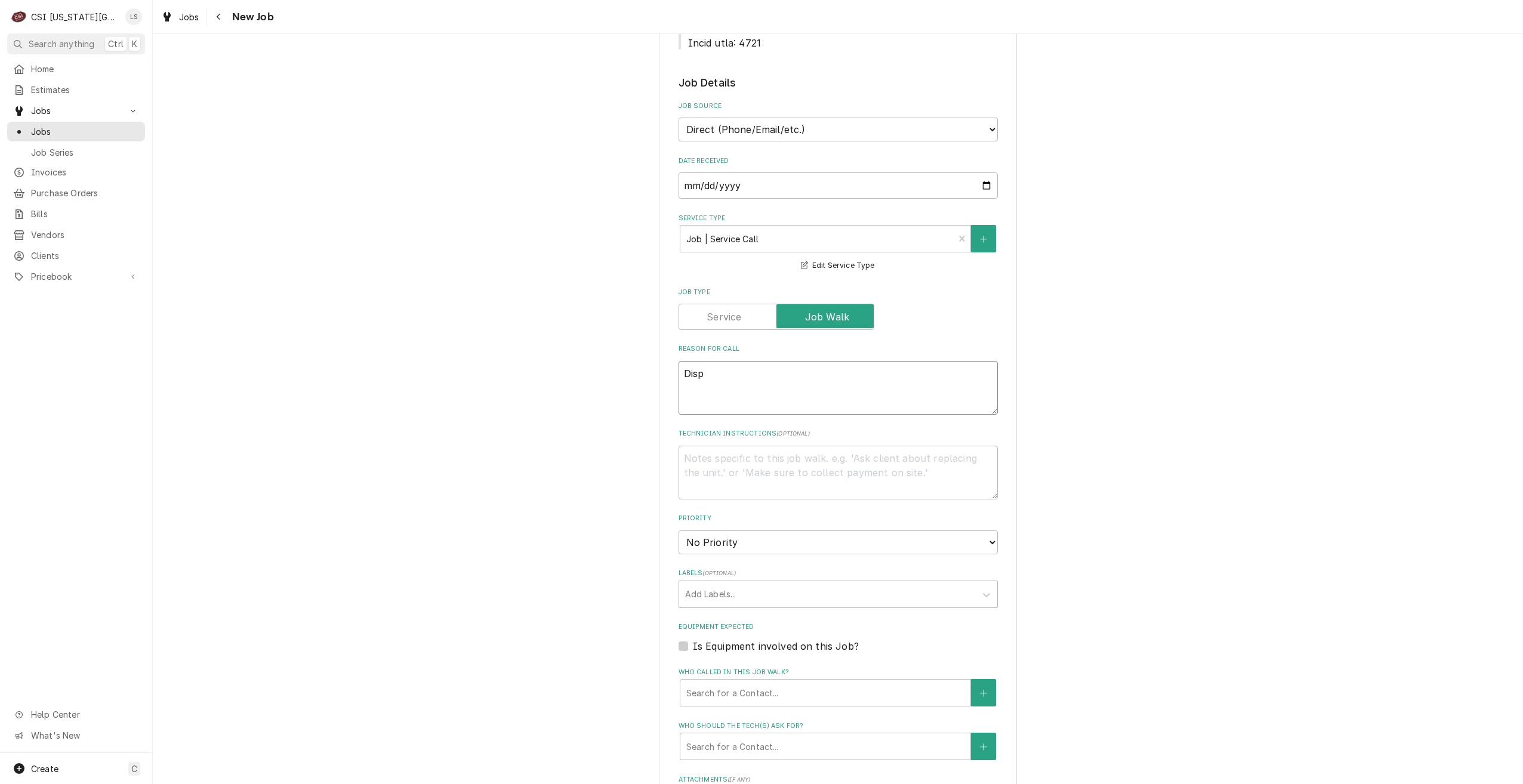
type textarea "Dispa"
type textarea "x"
type textarea "Dispat"
type textarea "x"
type textarea "Dispatc"
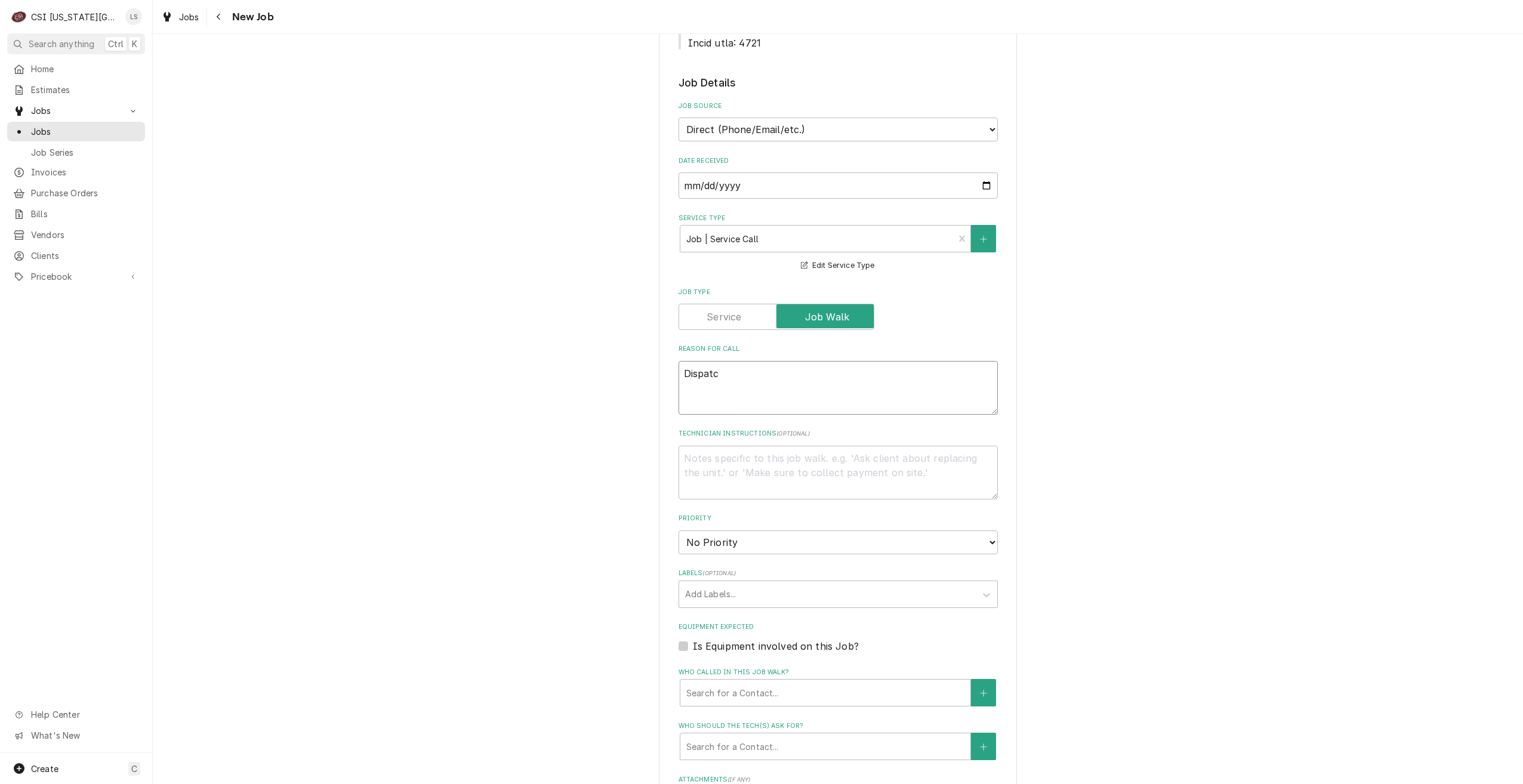
type textarea "x"
type textarea "Dispatch"
type textarea "x"
type textarea "Dispatch"
type textarea "x"
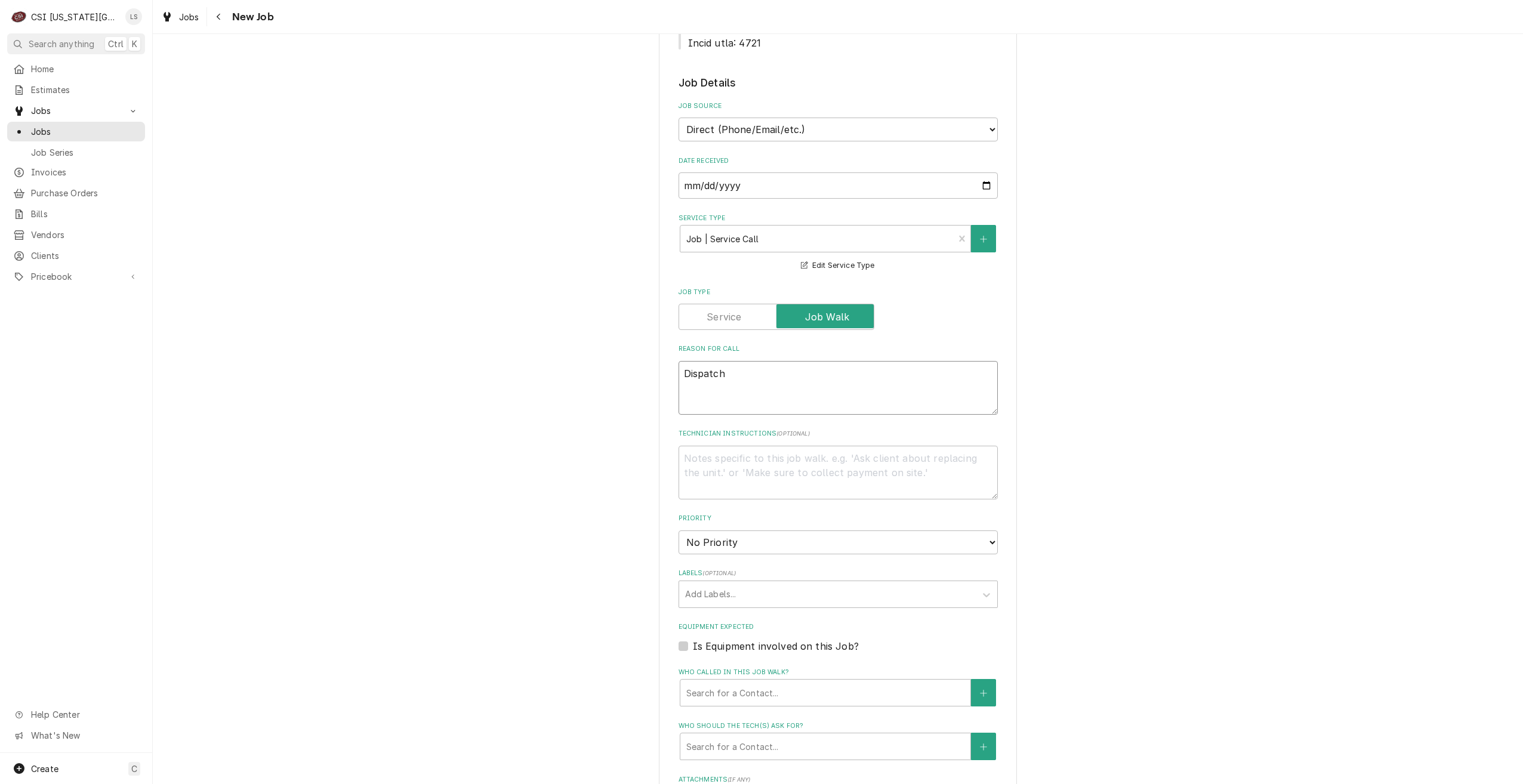
type textarea "Dispatch t"
type textarea "x"
type textarea "Dispatch to"
type textarea "x"
type textarea "Dispatch to"
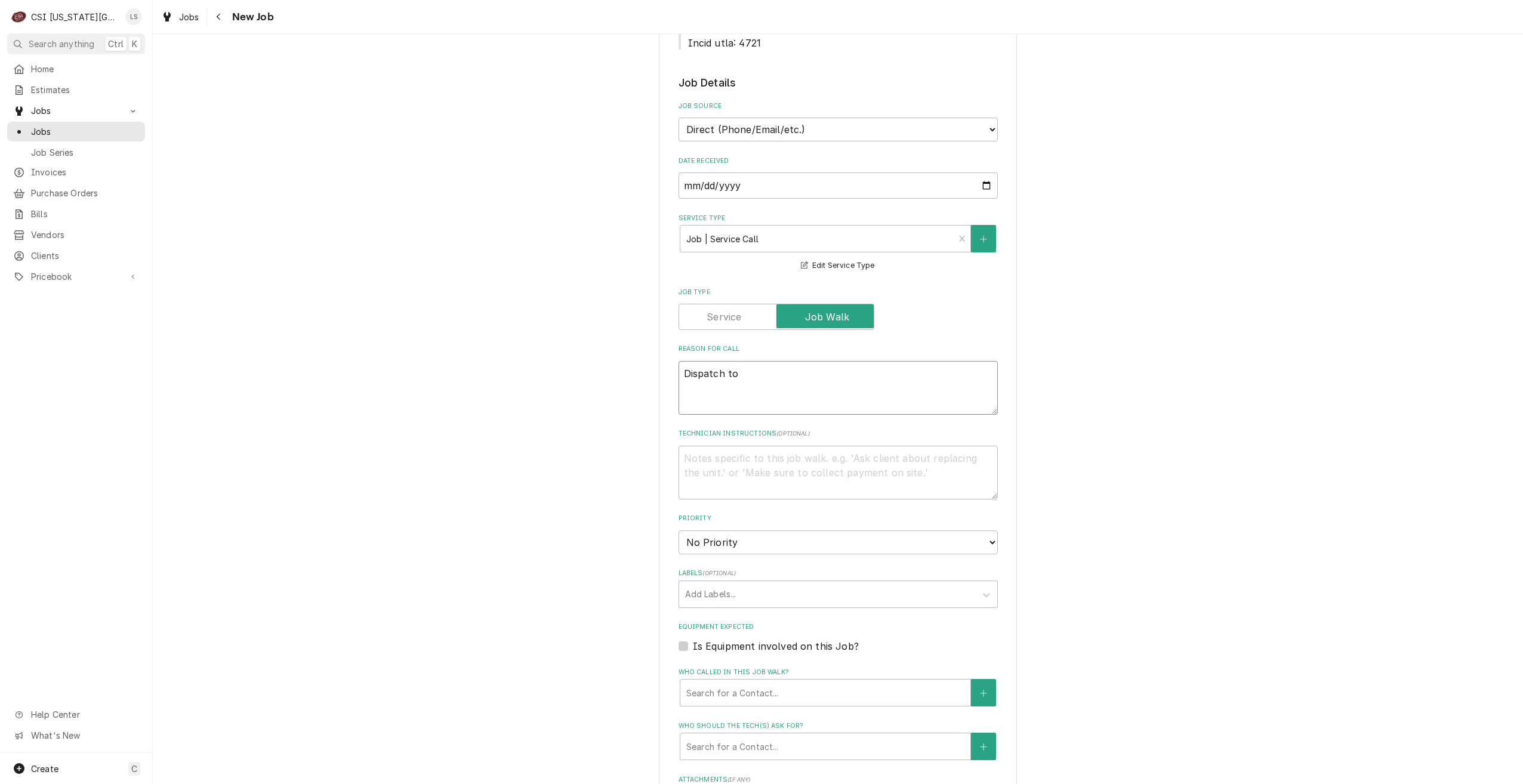
type textarea "x"
type textarea "Dispatch to q"
type textarea "x"
type textarea "Dispatch to qu"
type textarea "x"
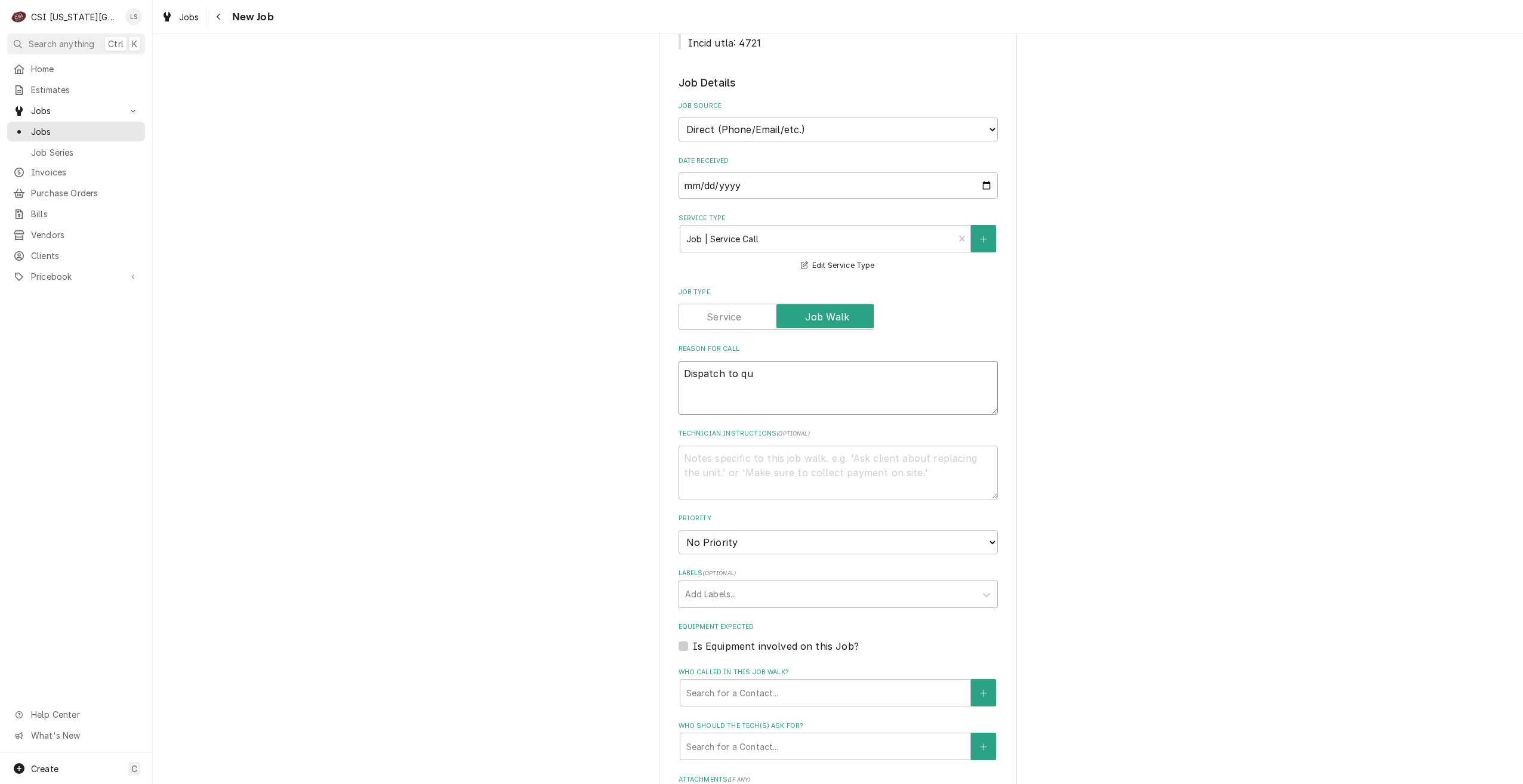
type textarea "Dispatch to quo"
type textarea "x"
type textarea "Dispatch to quot"
type textarea "x"
type textarea "Dispatch to quote"
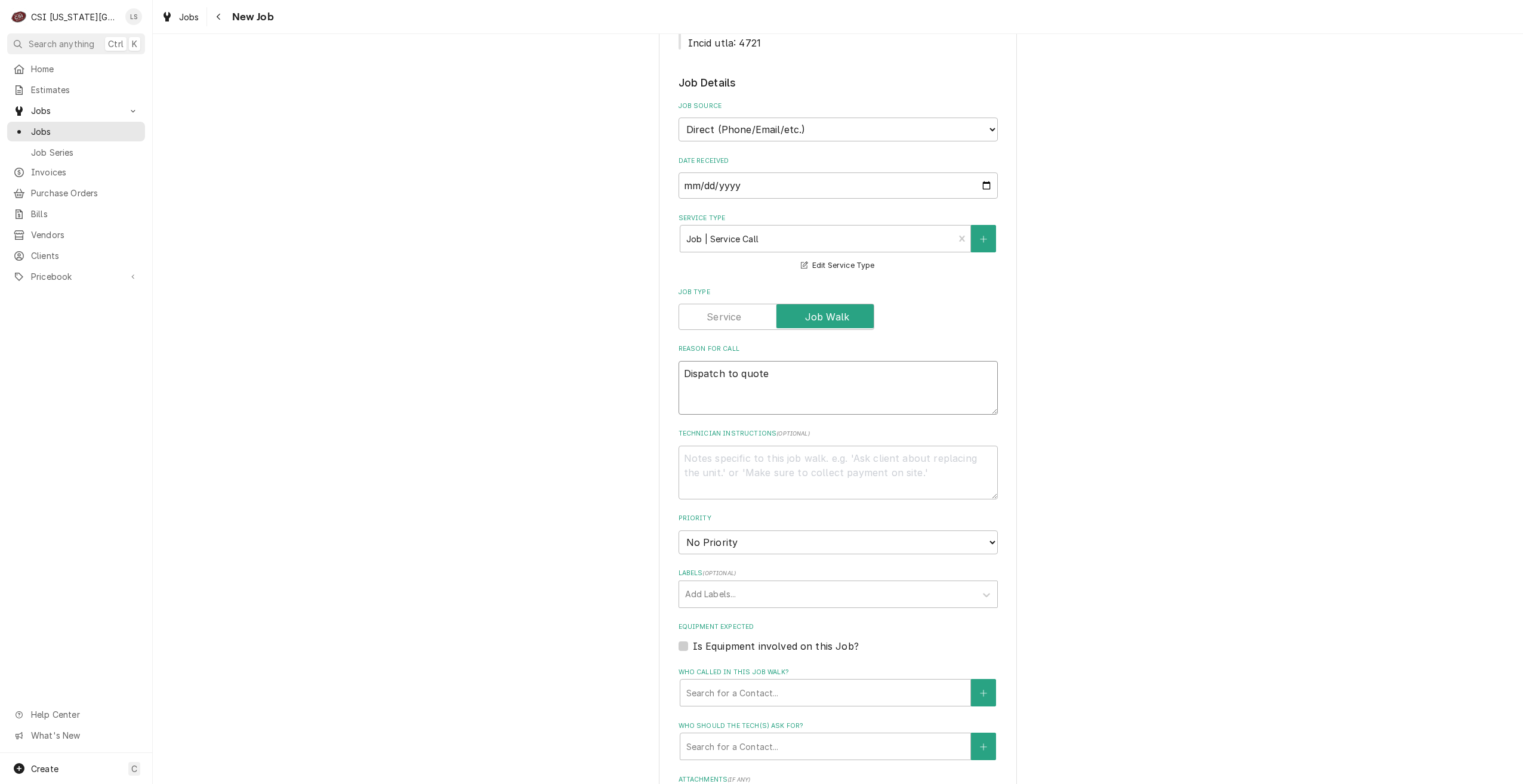
type textarea "x"
type textarea "Dispatch to quote"
type textarea "x"
type textarea "Dispatch to quote P"
type textarea "x"
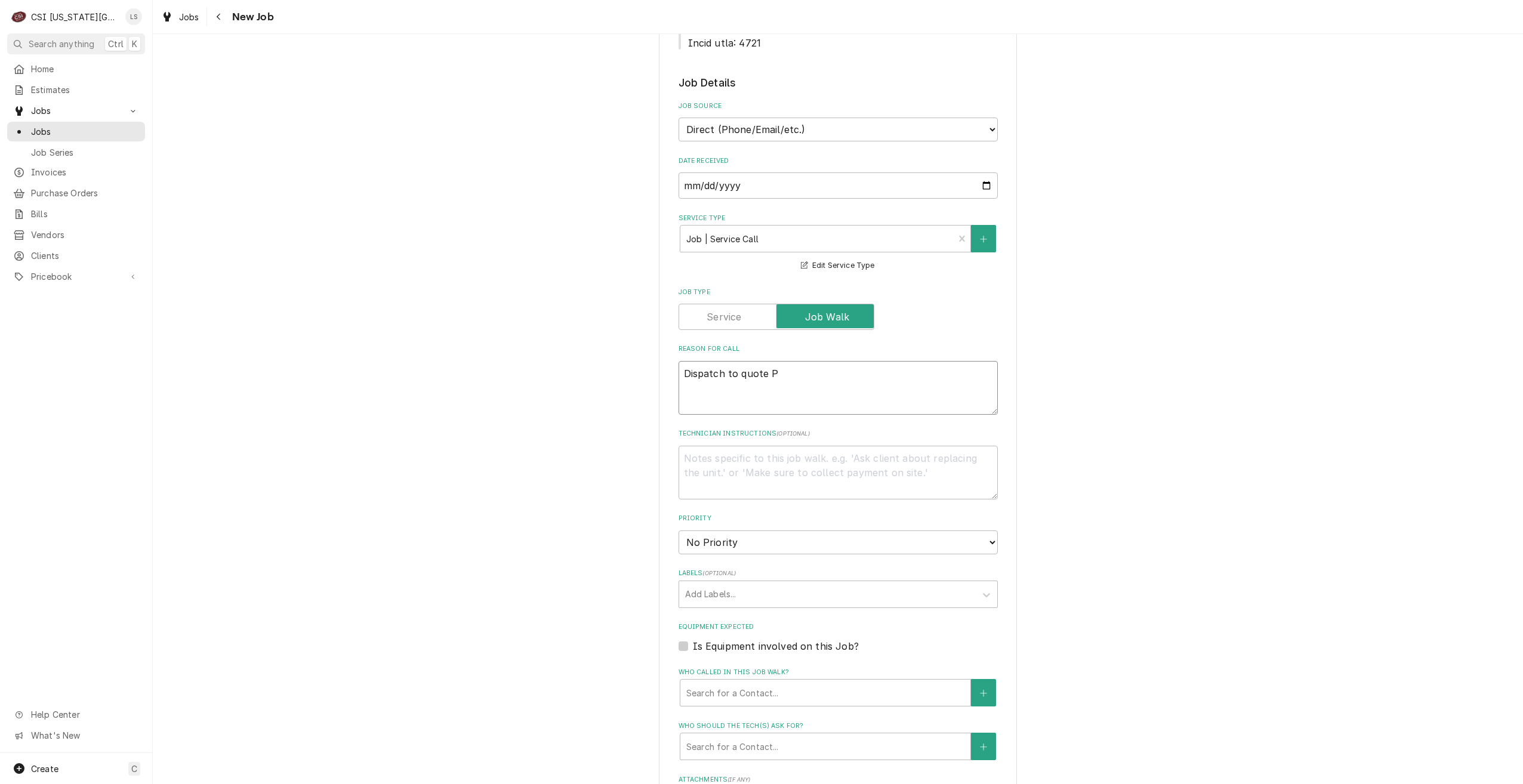
type textarea "Dispatch to quote PM"
type textarea "x"
type textarea "Dispatch to quote PM"
type textarea "x"
type textarea "Dispatch to quote PM r"
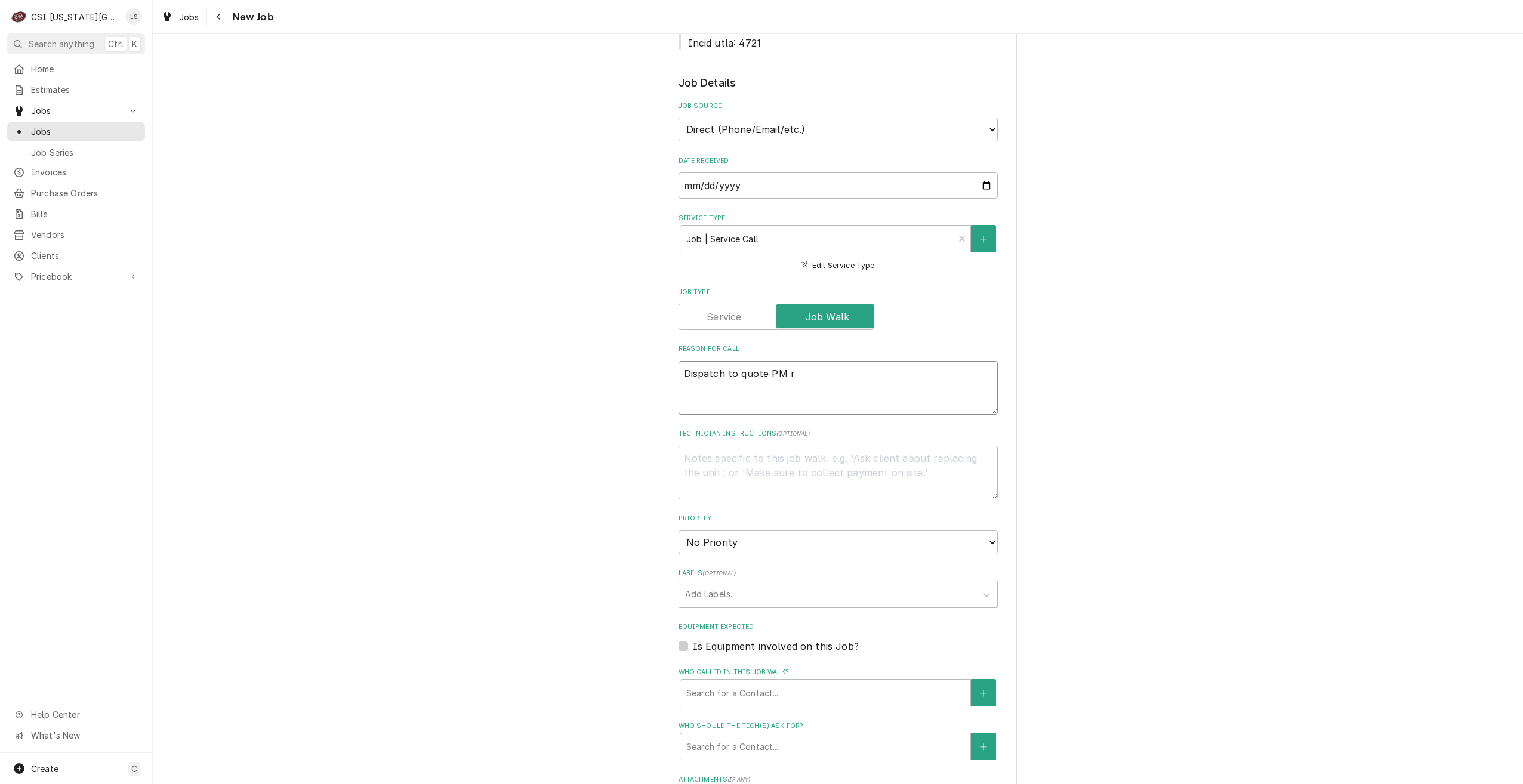
type textarea "x"
type textarea "Dispatch to quote PM re"
type textarea "x"
type textarea "Dispatch to quote PM rep"
type textarea "x"
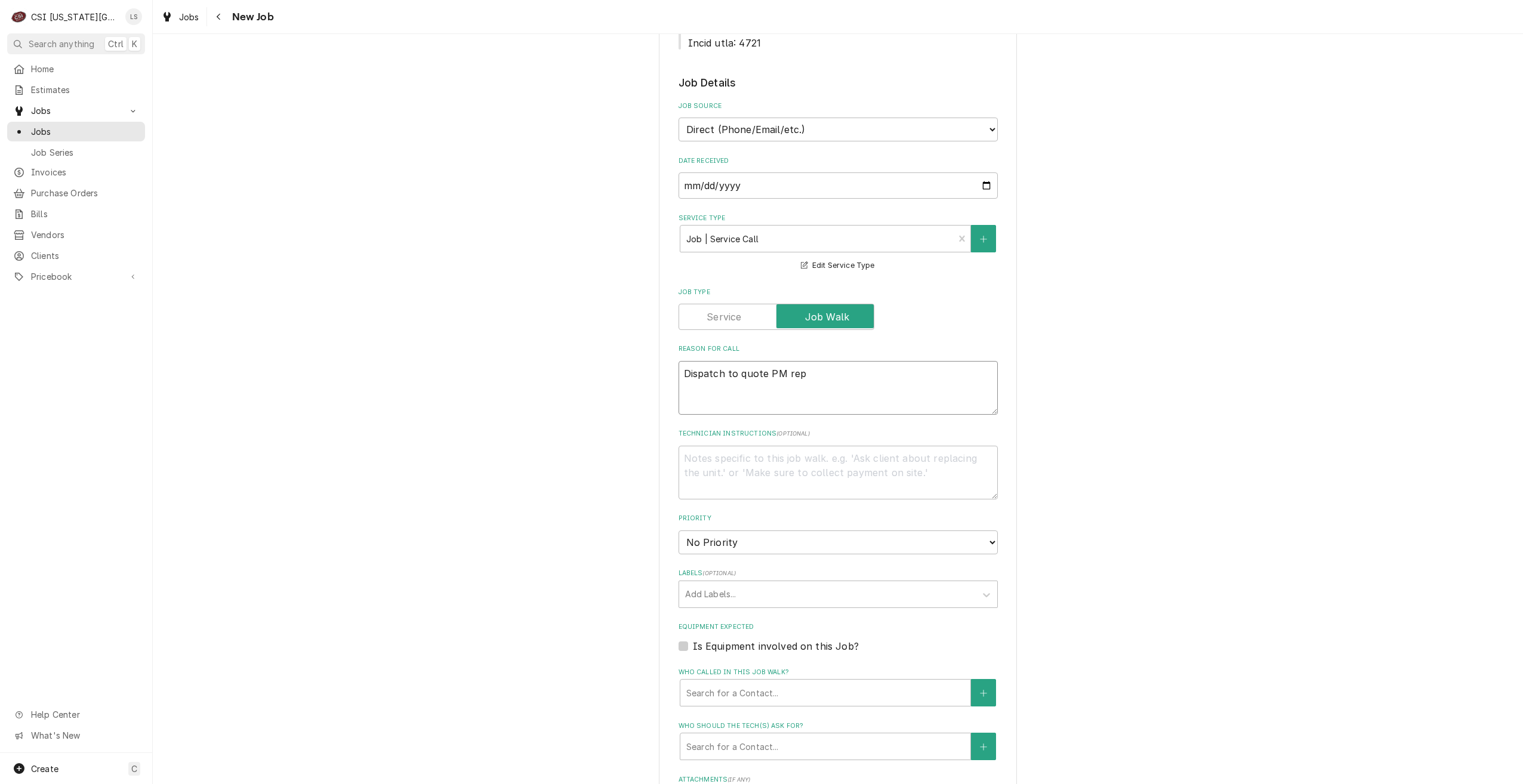
type textarea "Dispatch to quote PM repa"
type textarea "x"
type textarea "Dispatch to quote PM repai"
type textarea "x"
type textarea "Dispatch to quote PM repair"
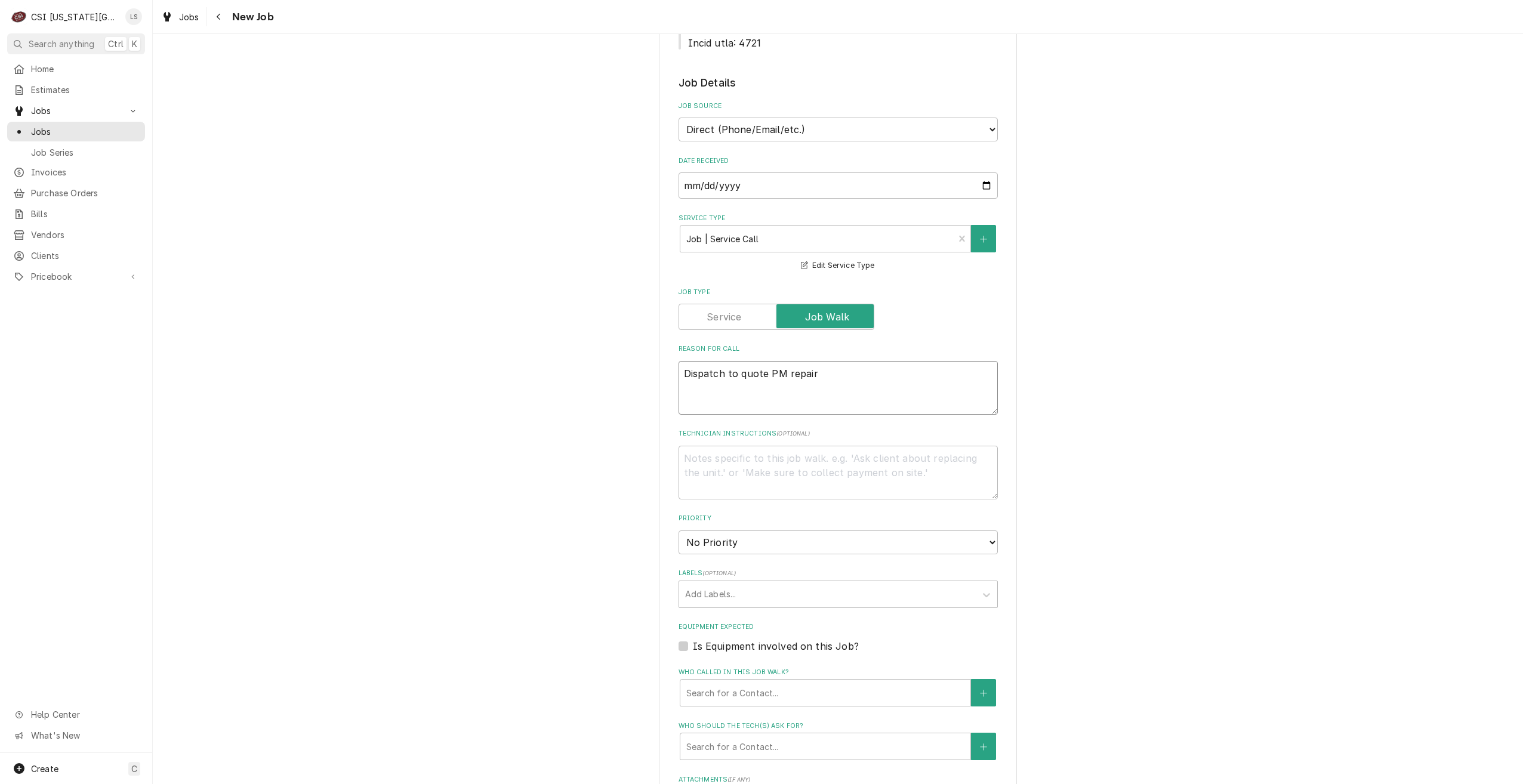
type textarea "x"
type textarea "Dispatch to quote PM repairs"
type textarea "x"
type textarea "Dispatch to quote PM repairs"
click at [1072, 318] on div "Please provide the following information to create a job: Client Details Client…" at bounding box center [838, 203] width 1371 height 1984
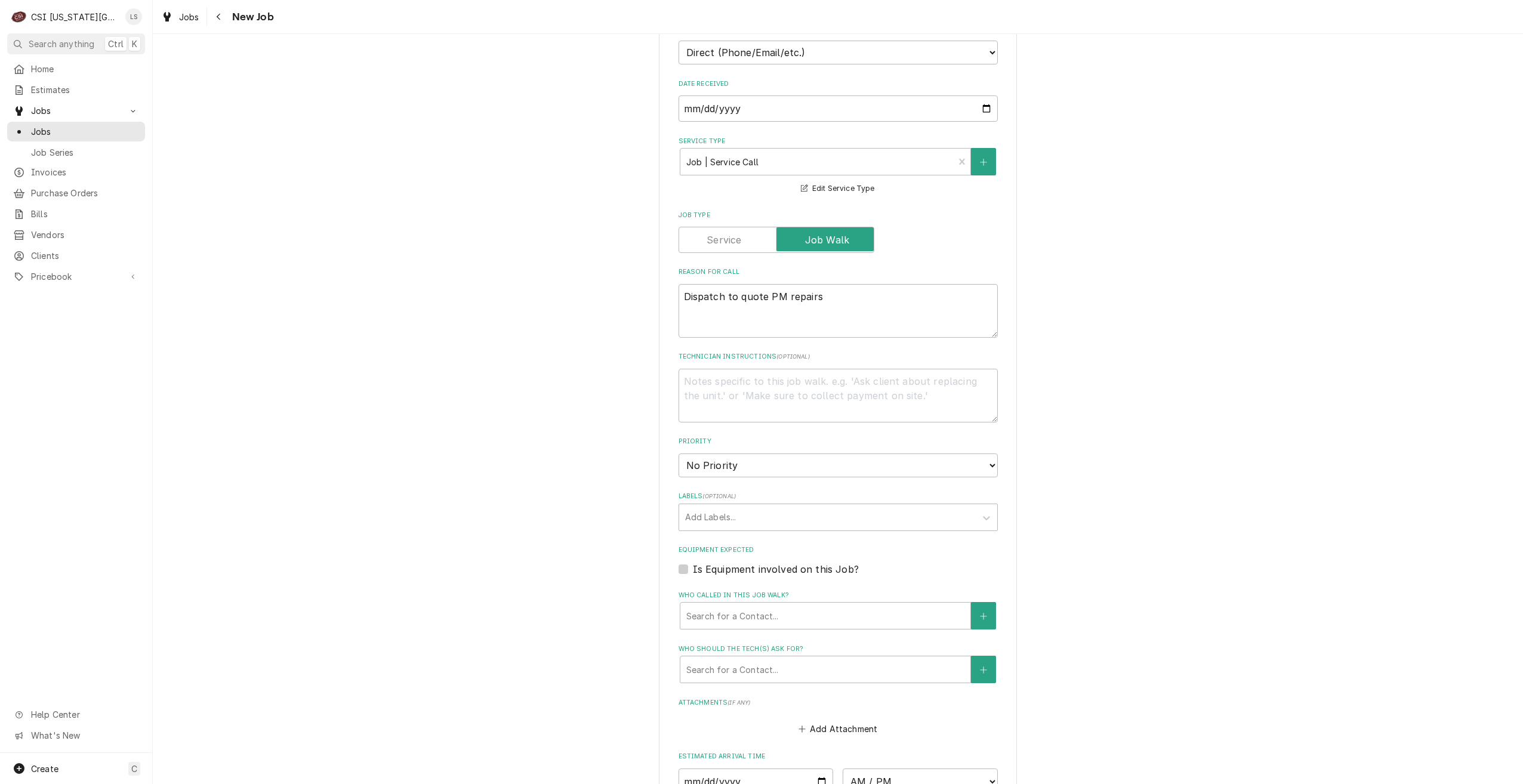
scroll to position [1014, 0]
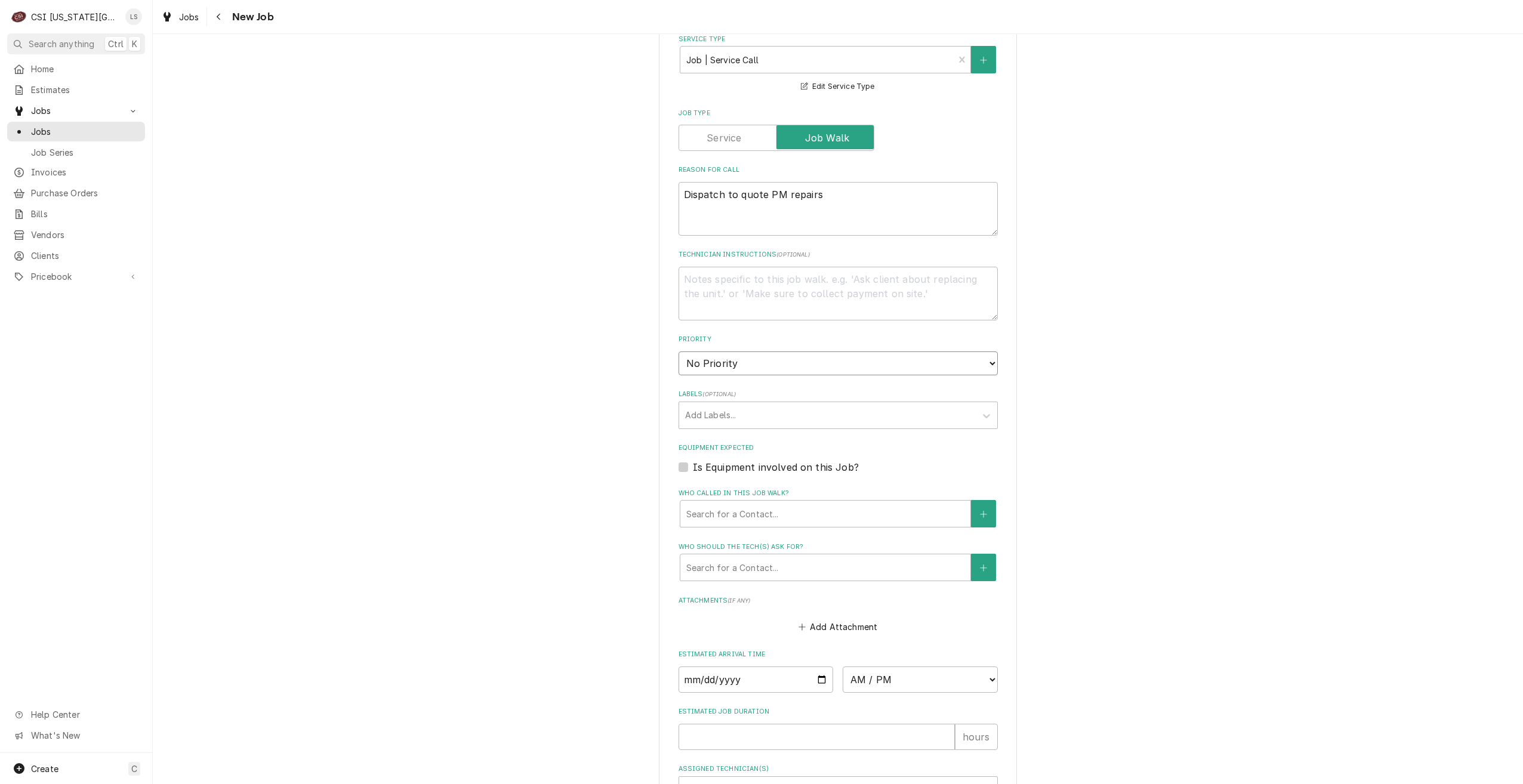
click at [833, 351] on select "No Priority Urgent High Medium Low" at bounding box center [838, 363] width 320 height 24
select select "4"
click at [679, 351] on select "No Priority Urgent High Medium Low" at bounding box center [838, 363] width 320 height 24
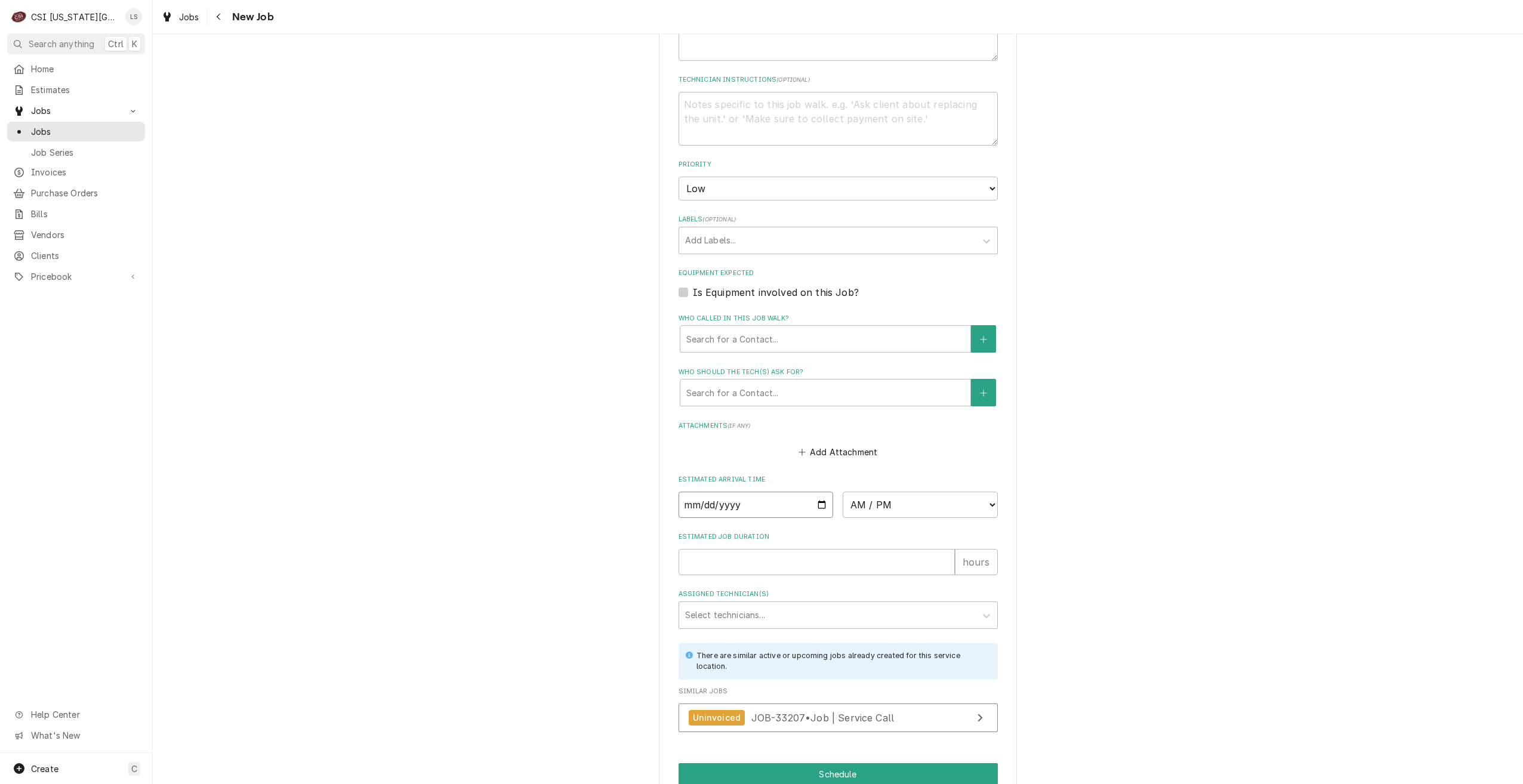
click at [815, 492] on input "Date" at bounding box center [756, 504] width 155 height 26
type textarea "x"
type input "[DATE]"
type textarea "x"
click at [939, 492] on select "AM / PM 6:00 AM 6:15 AM 6:30 AM 6:45 AM 7:00 AM 7:15 AM 7:30 AM 7:45 AM 8:00 AM…" at bounding box center [921, 504] width 155 height 26
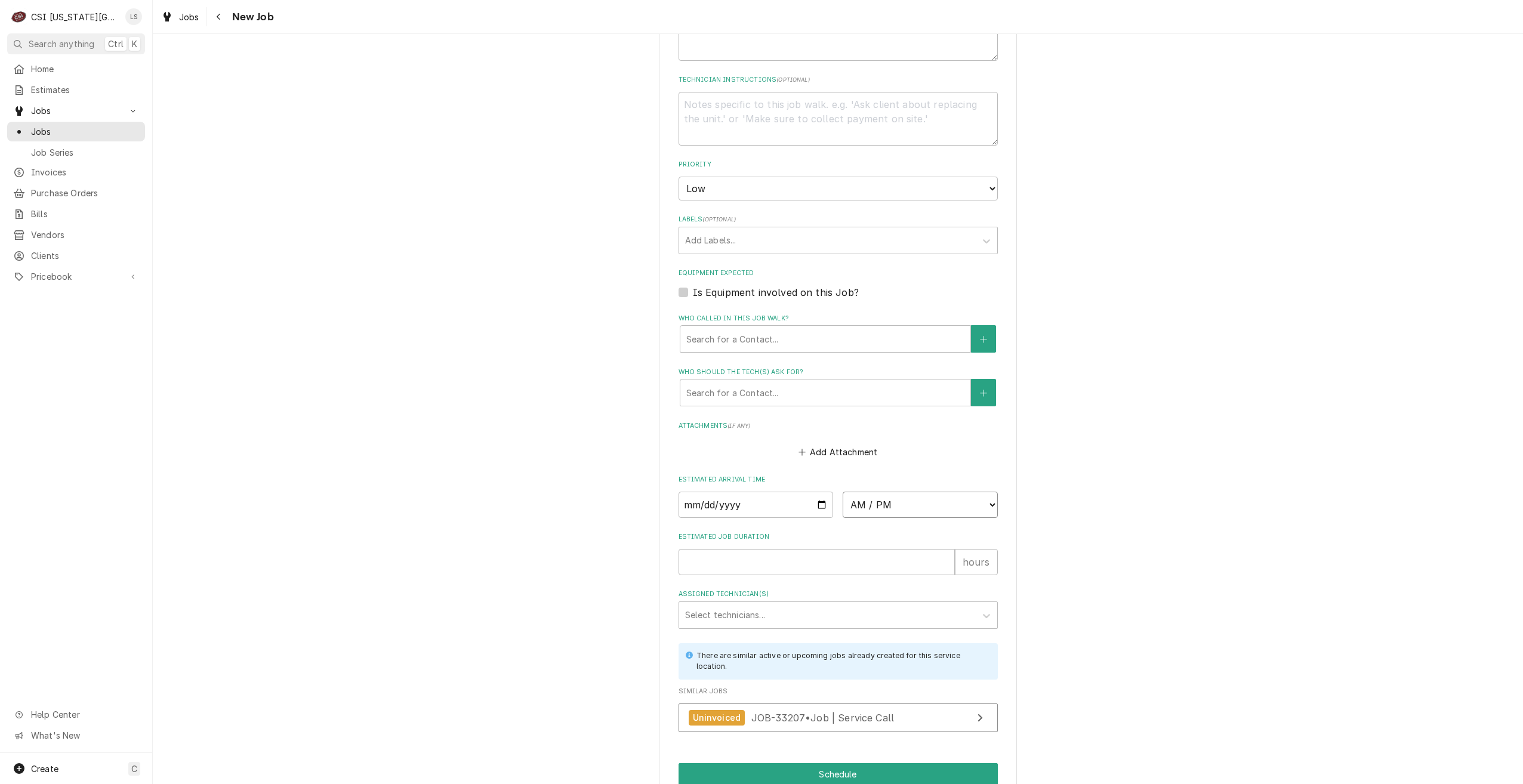
select select "14:00:00"
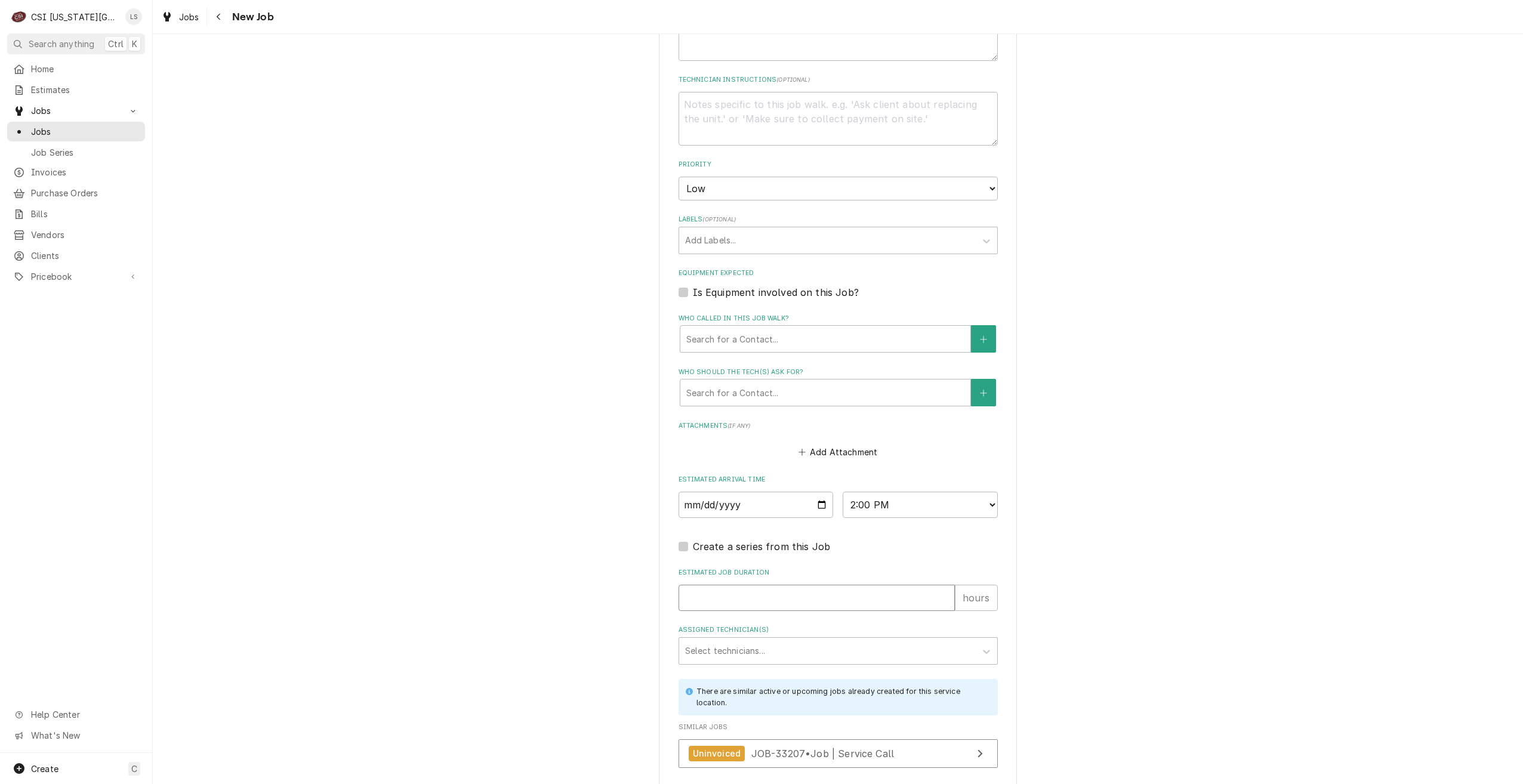
click at [898, 584] on input "Estimated Job Duration" at bounding box center [816, 597] width 276 height 26
type textarea "x"
type input "2"
type textarea "x"
type input "2"
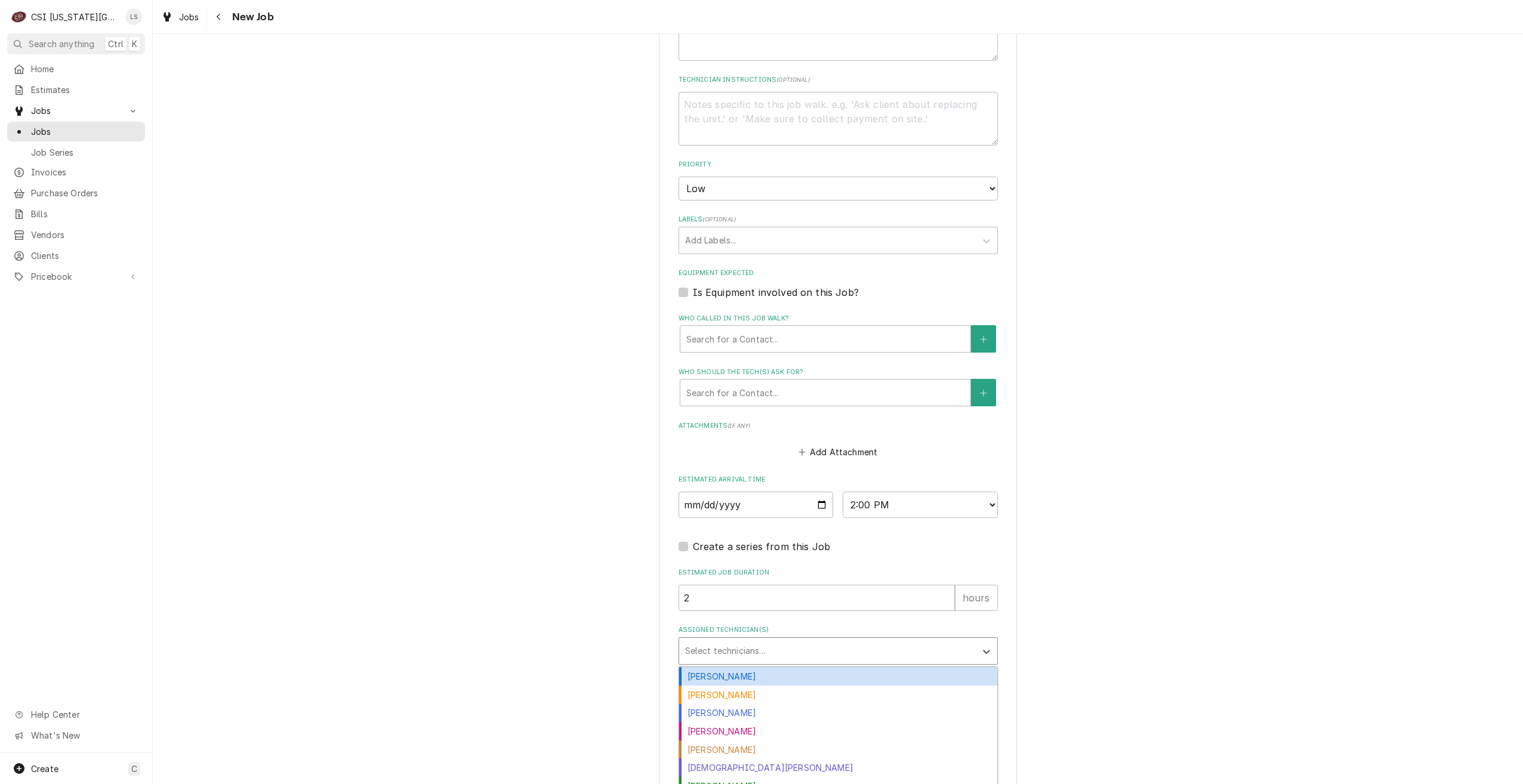
click at [838, 640] on div "Assigned Technician(s)" at bounding box center [827, 650] width 285 height 21
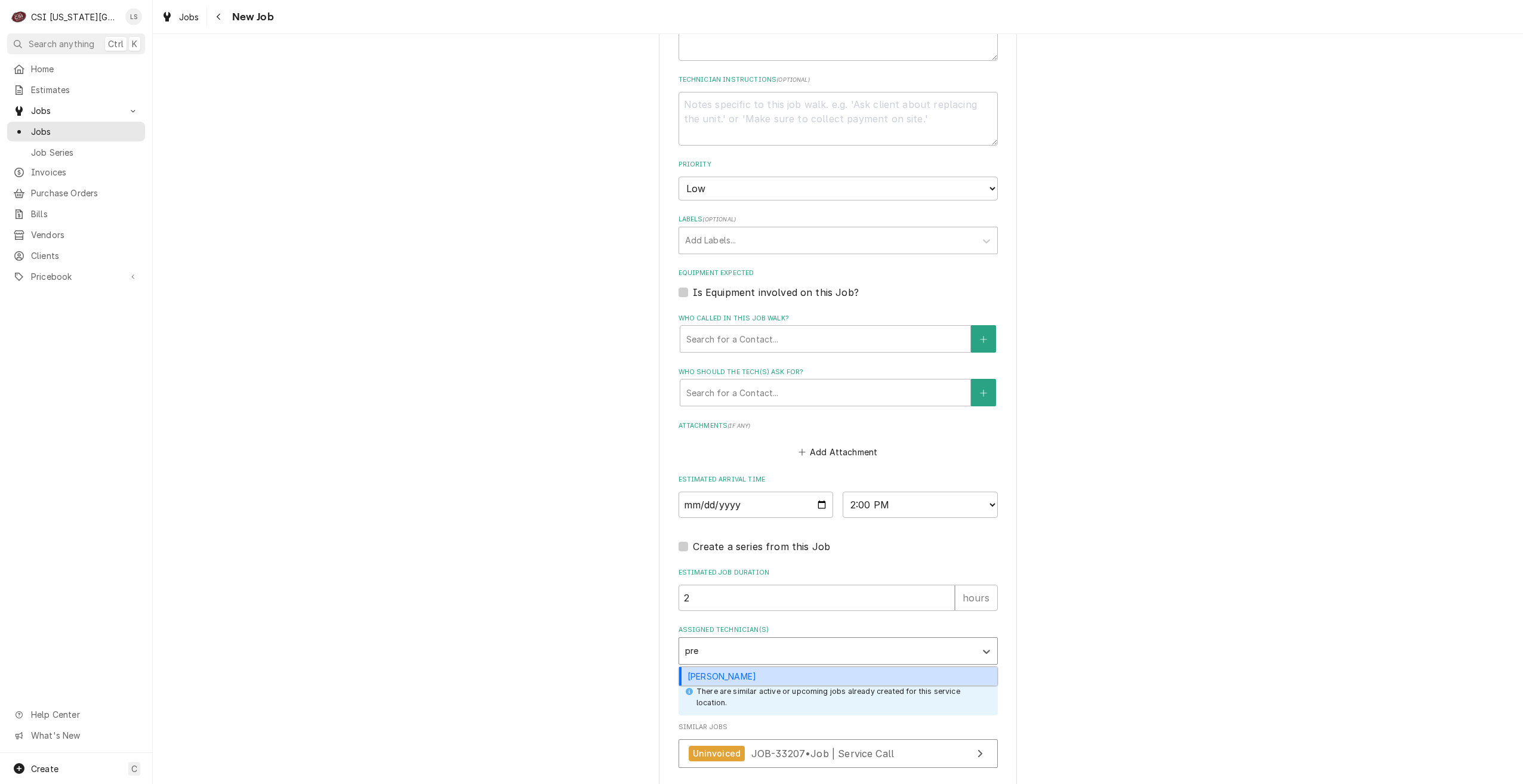
type input "pres"
click at [833, 667] on div "Preston Merriman" at bounding box center [838, 676] width 318 height 18
type textarea "x"
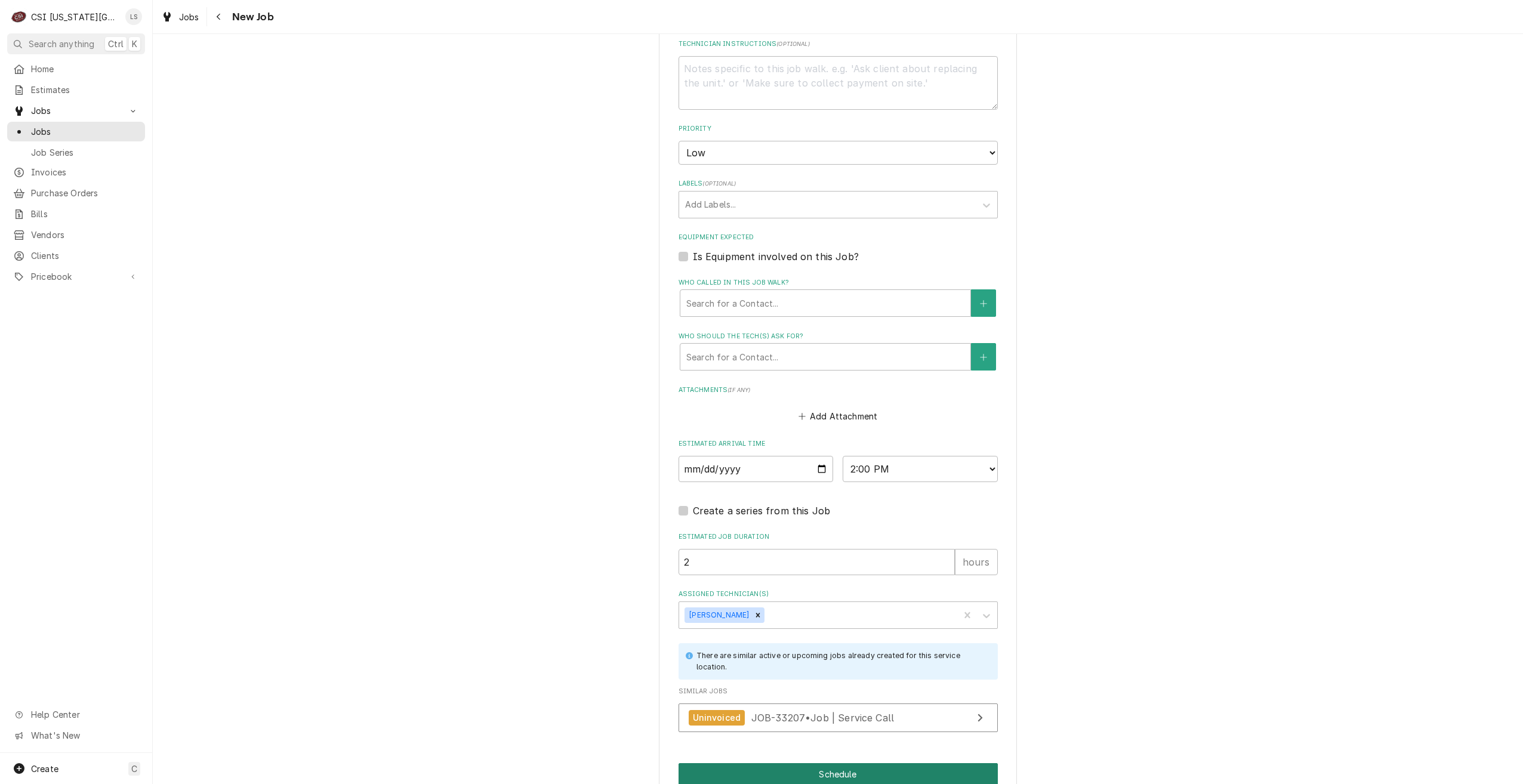
click at [771, 763] on button "Schedule" at bounding box center [838, 774] width 320 height 22
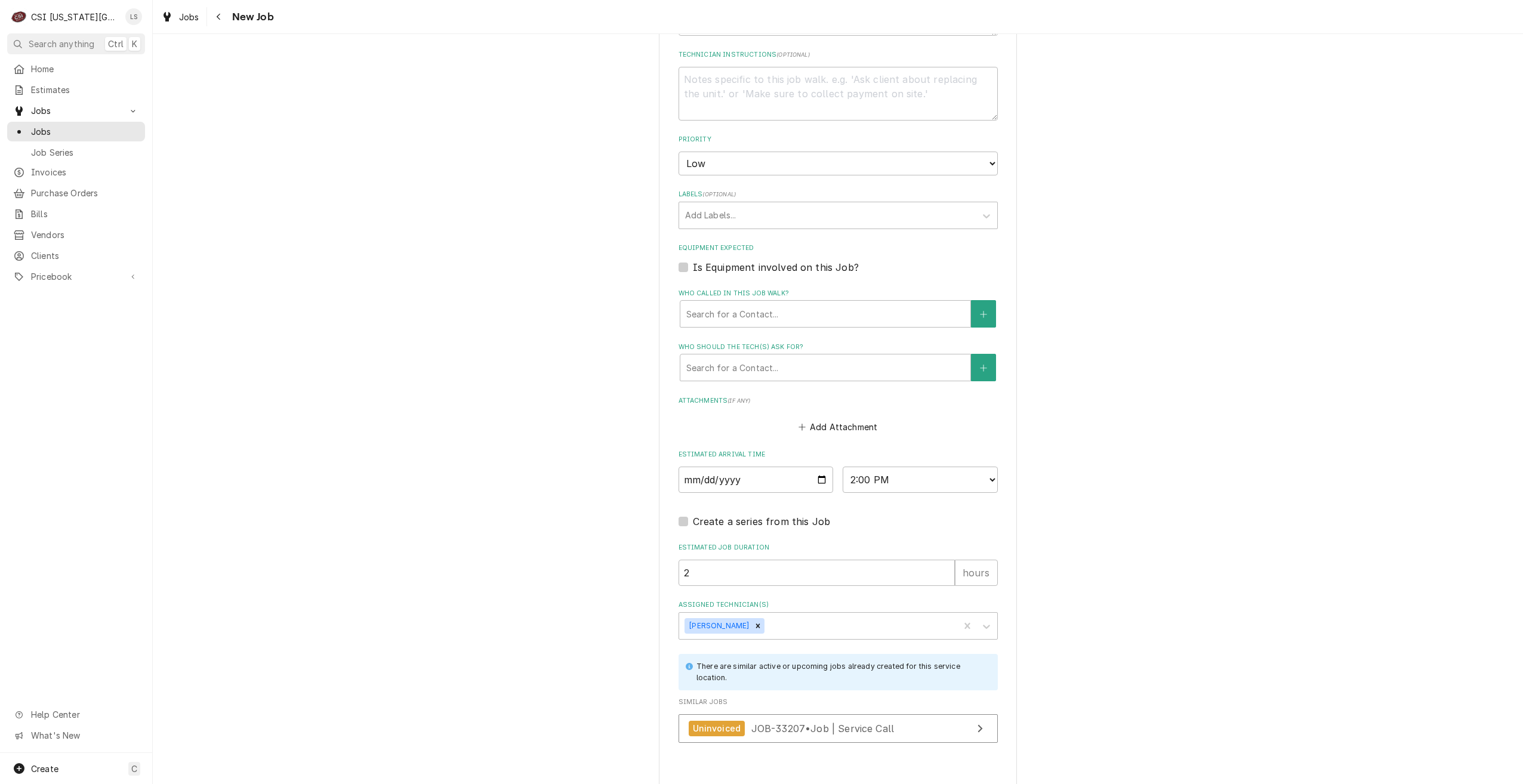
type textarea "x"
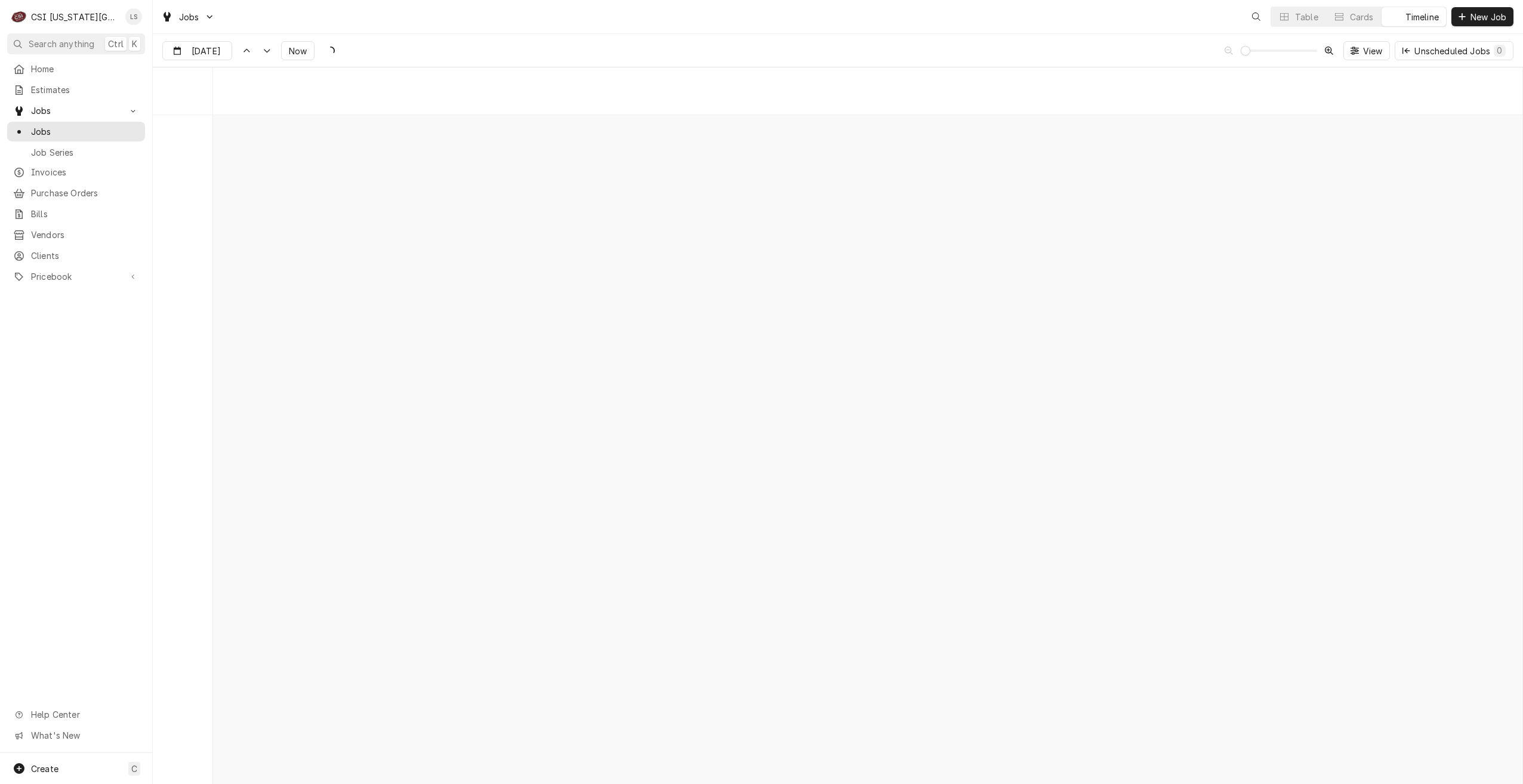
scroll to position [13696, 0]
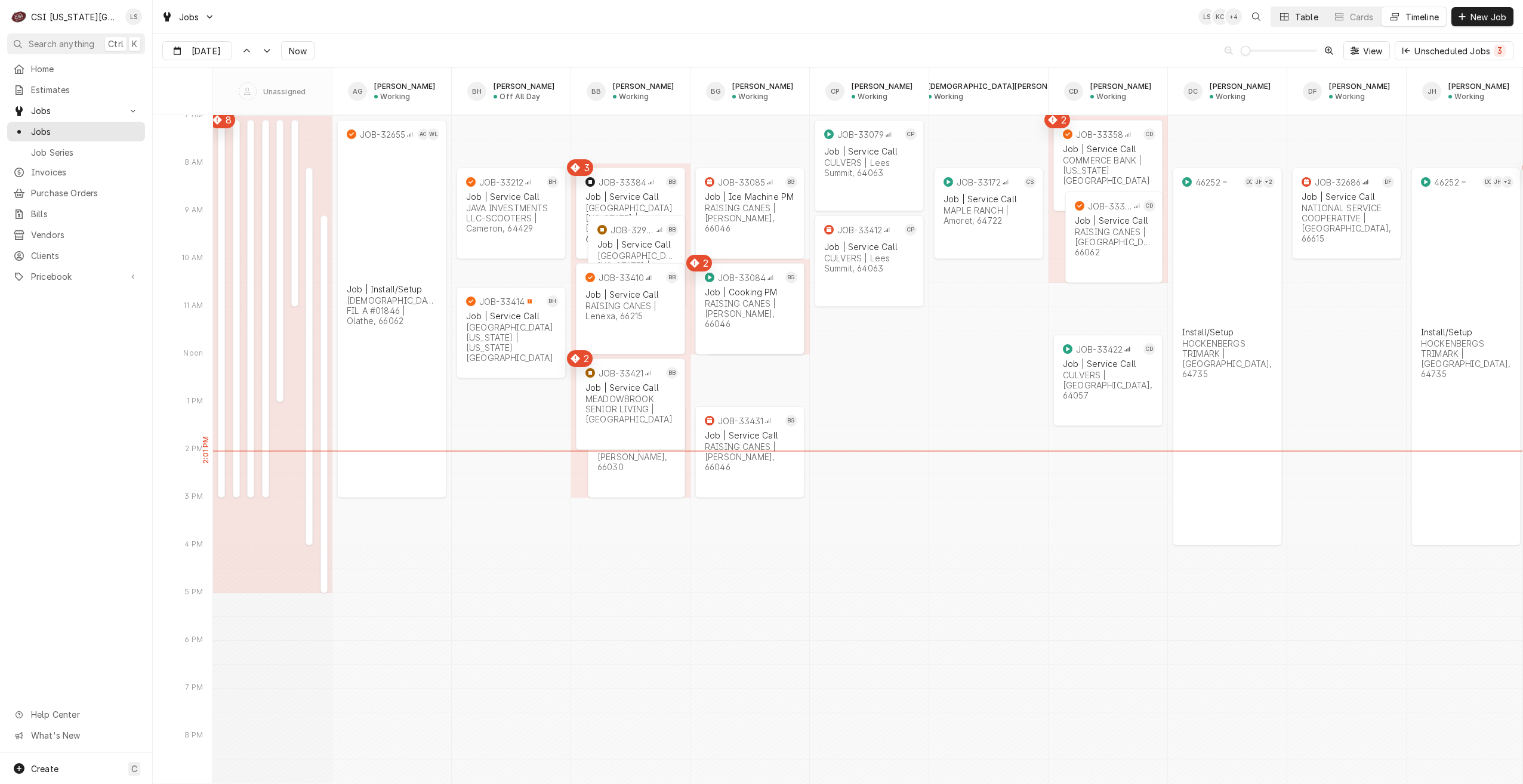
click at [1292, 22] on button "Table" at bounding box center [1298, 17] width 54 height 19
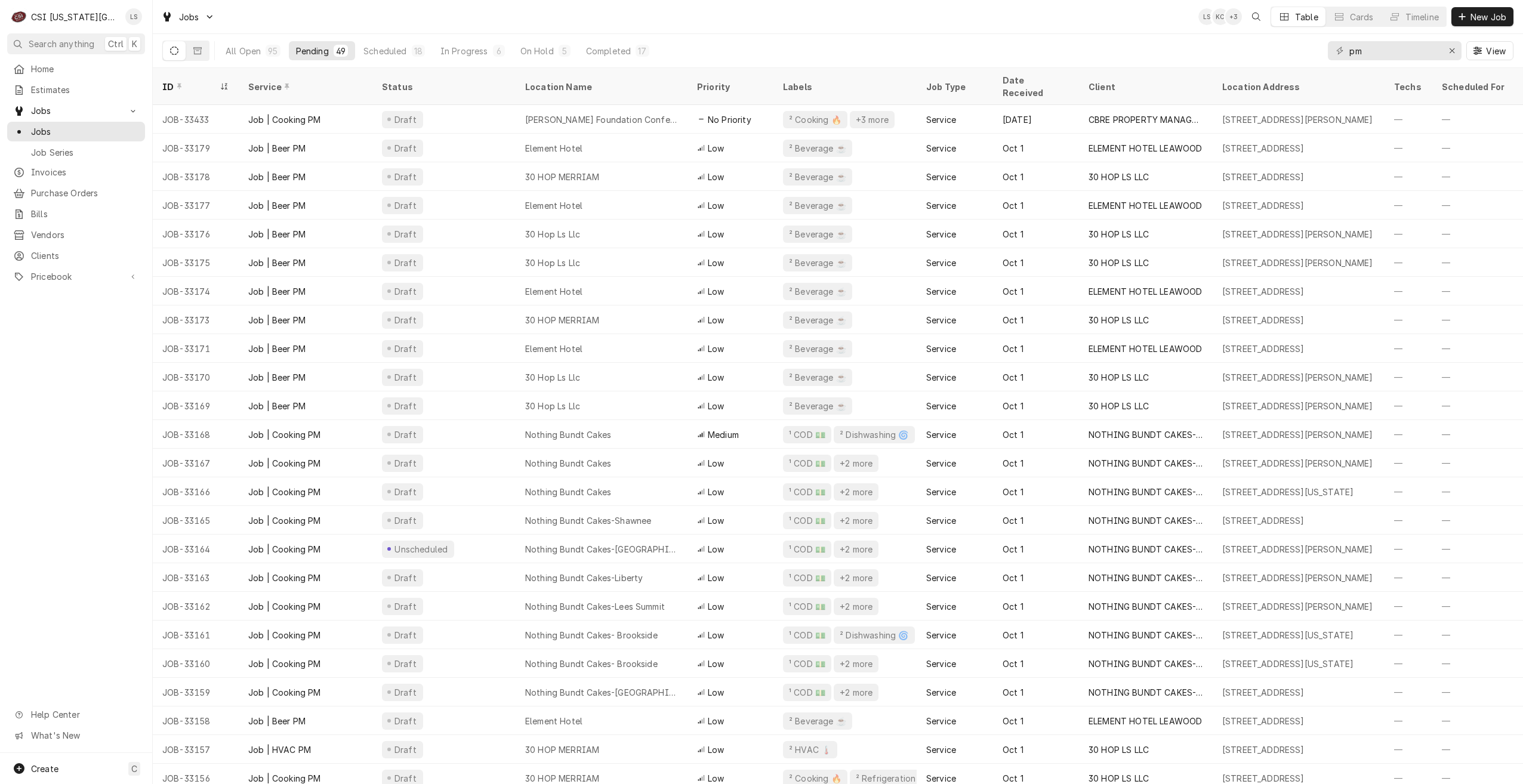
click at [591, 21] on div "Jobs LS KC + 3 Table Cards Timeline New Job" at bounding box center [838, 16] width 1371 height 33
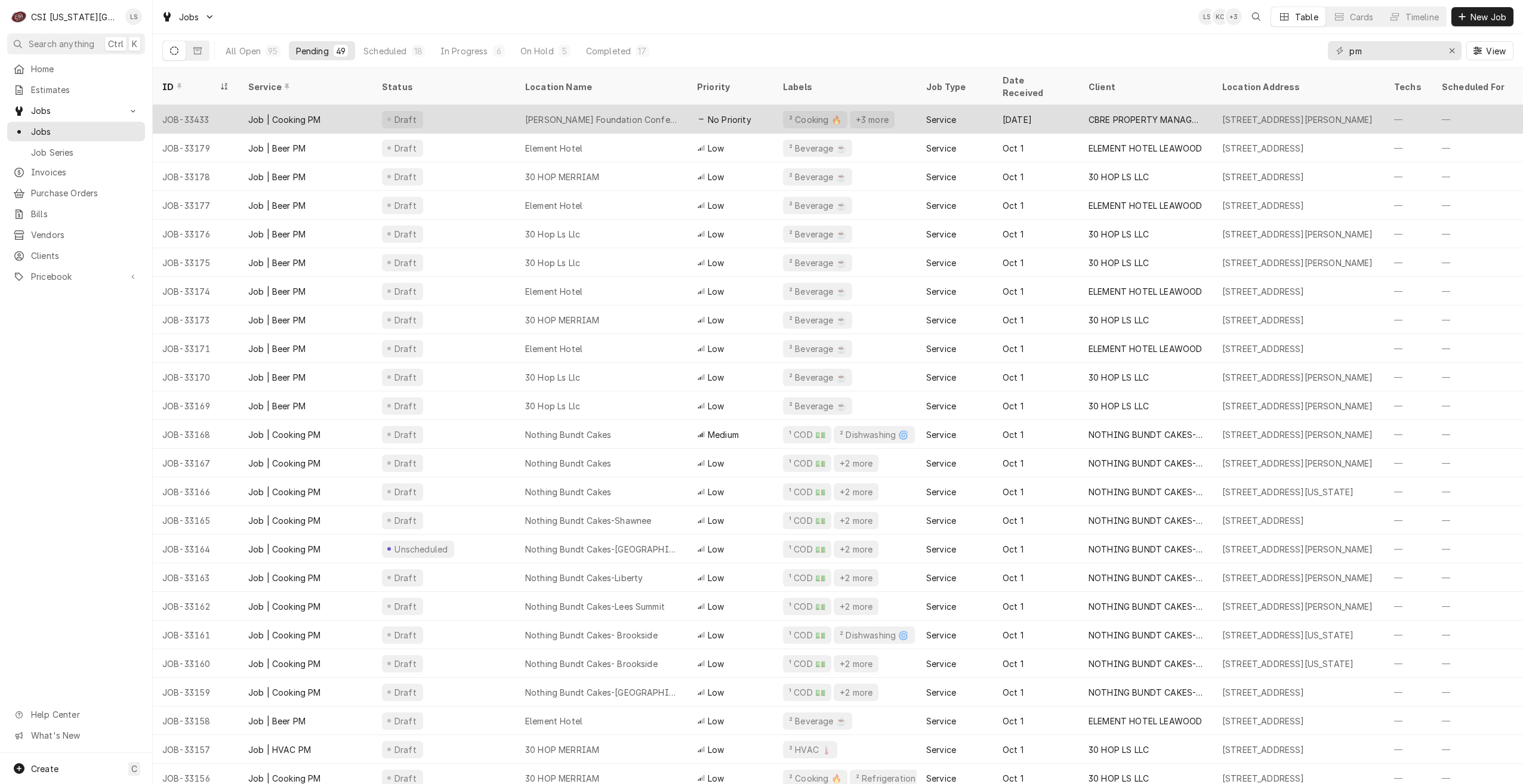
click at [589, 105] on div "[PERSON_NAME] Foundation Conference Center" at bounding box center [602, 119] width 172 height 29
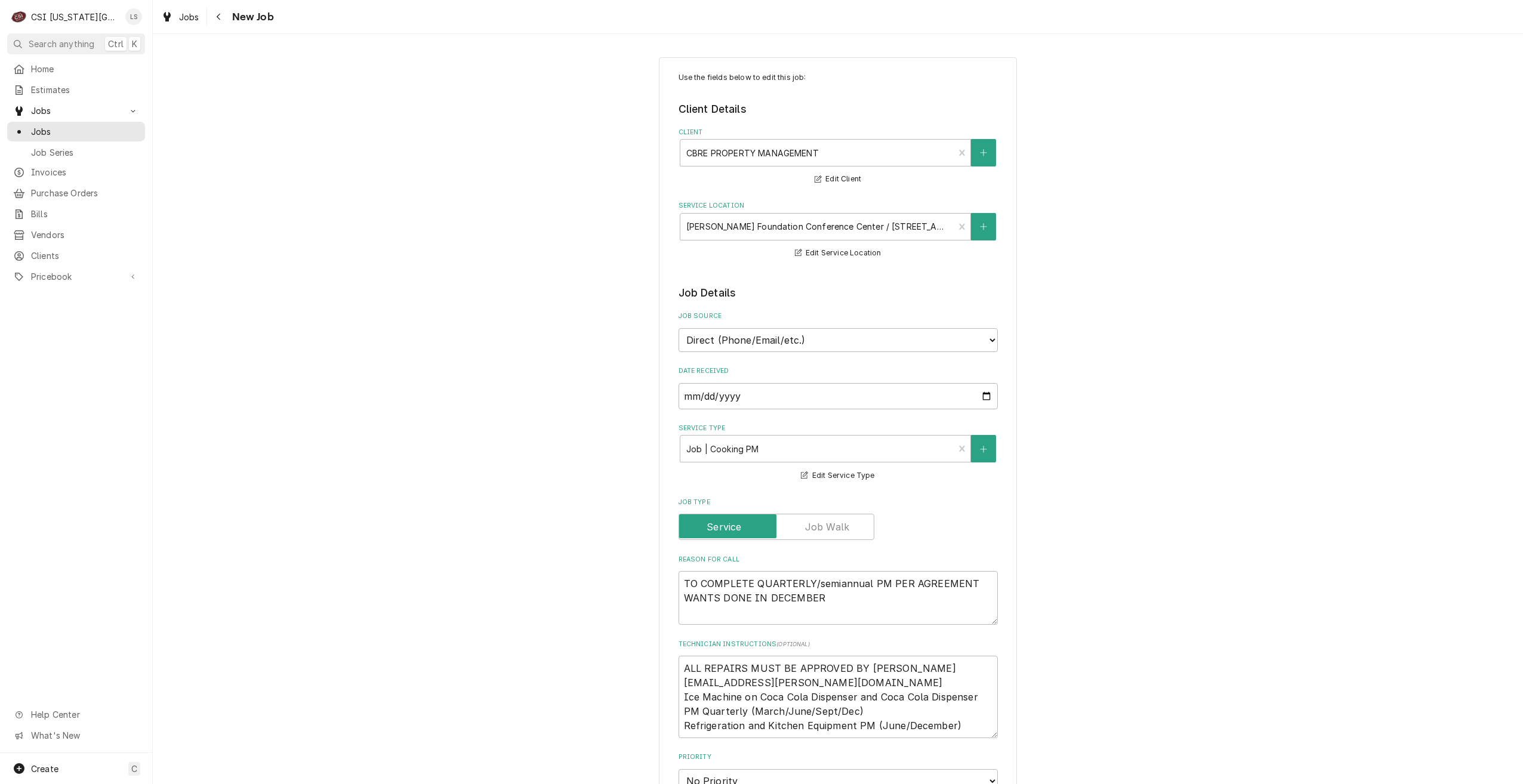
type textarea "x"
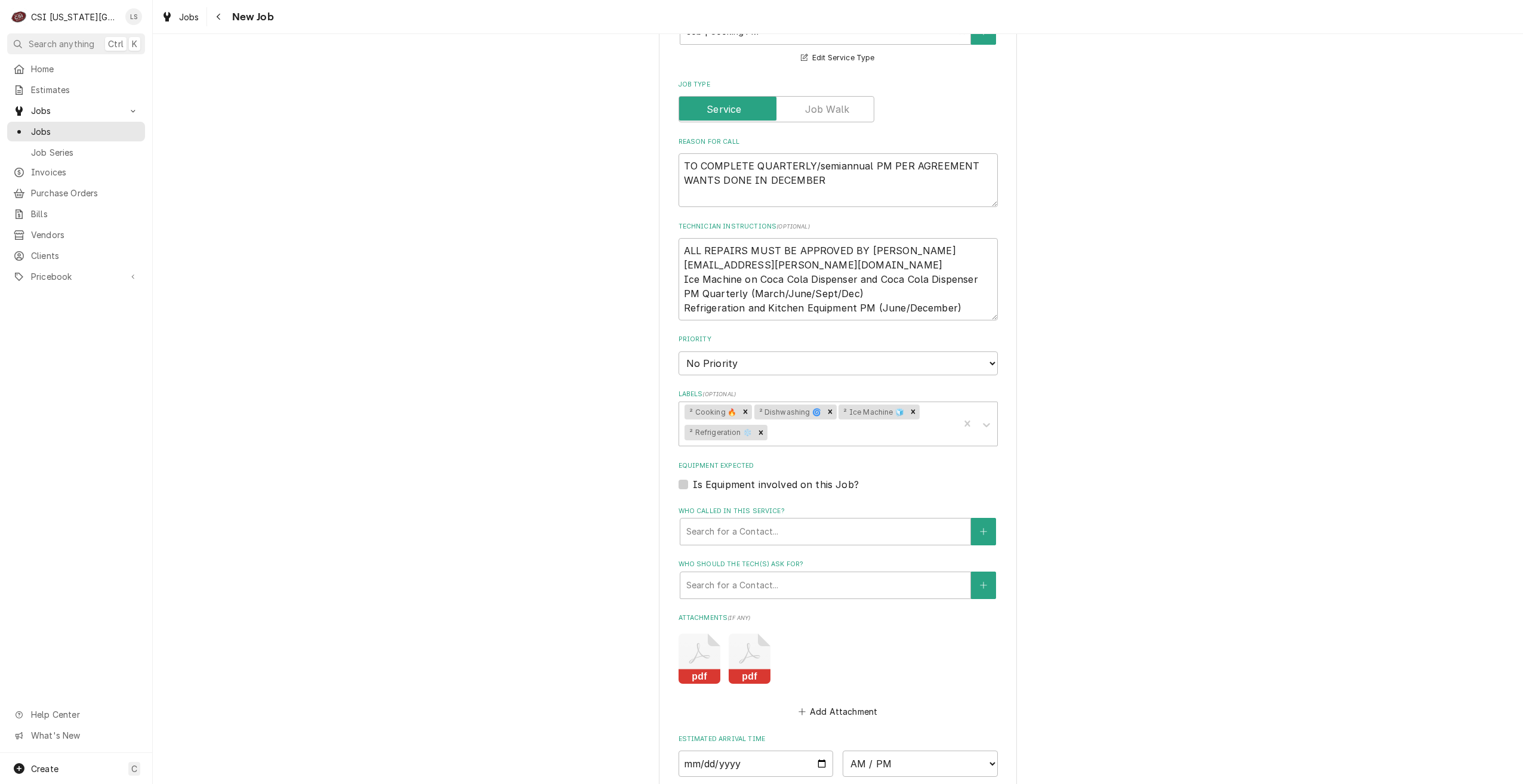
scroll to position [655, 0]
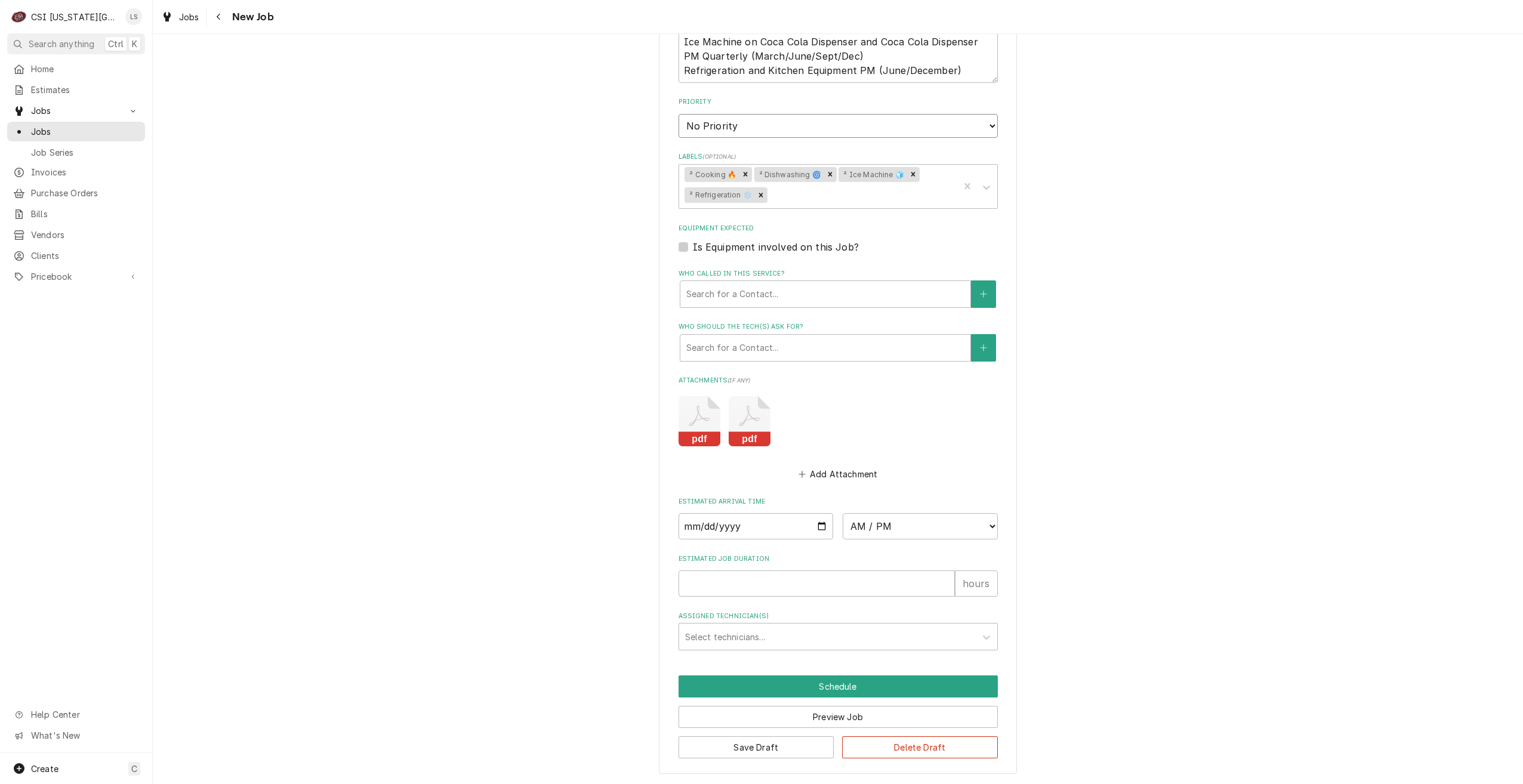
click at [861, 128] on select "No Priority Urgent High Medium Low" at bounding box center [838, 126] width 320 height 24
select select "4"
click at [679, 114] on select "No Priority Urgent High Medium Low" at bounding box center [838, 126] width 320 height 24
click at [1128, 212] on div "Use the fields below to edit this job: Client Details Client CBRE PROPERTY MANA…" at bounding box center [838, 87] width 1371 height 1393
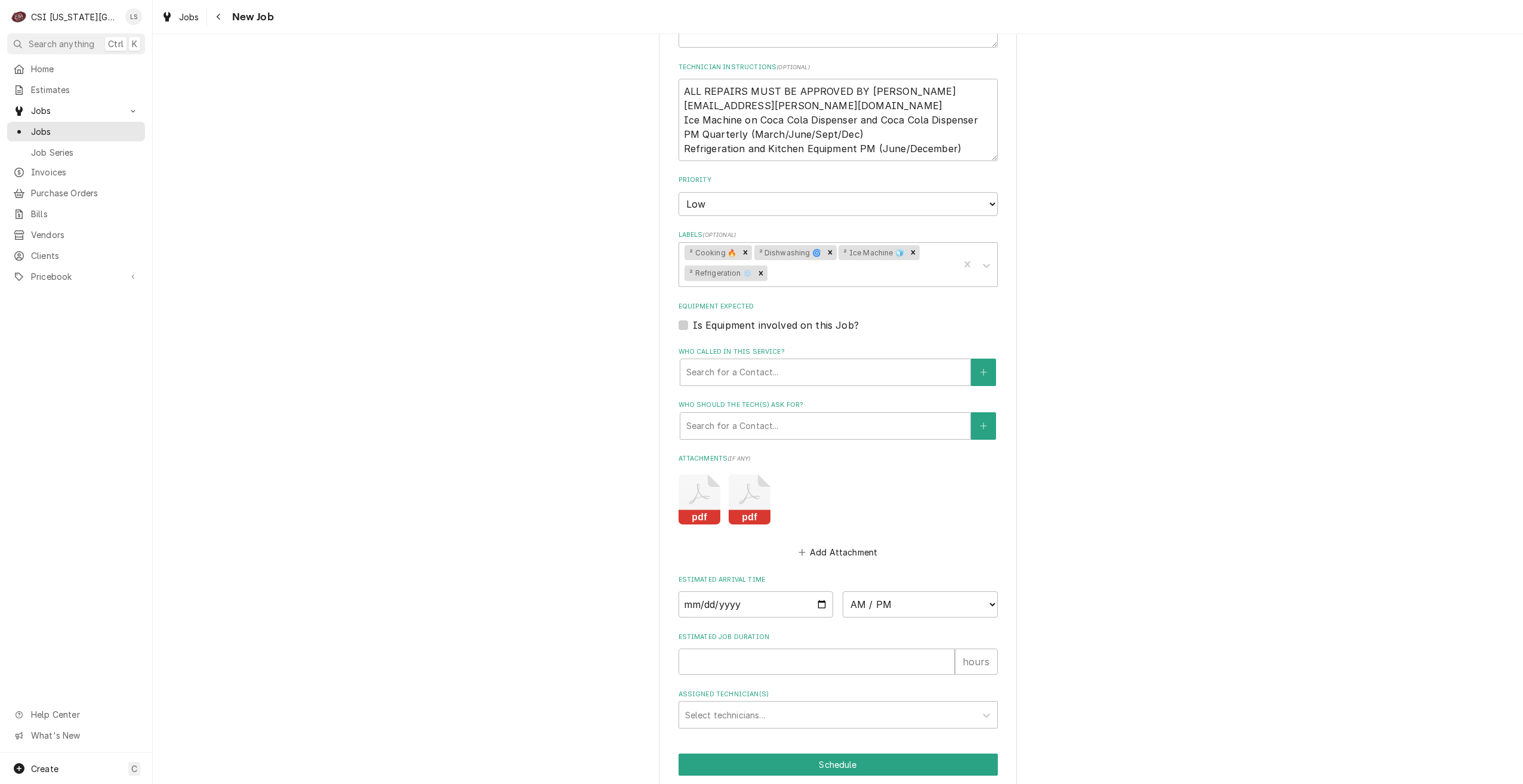
scroll to position [476, 0]
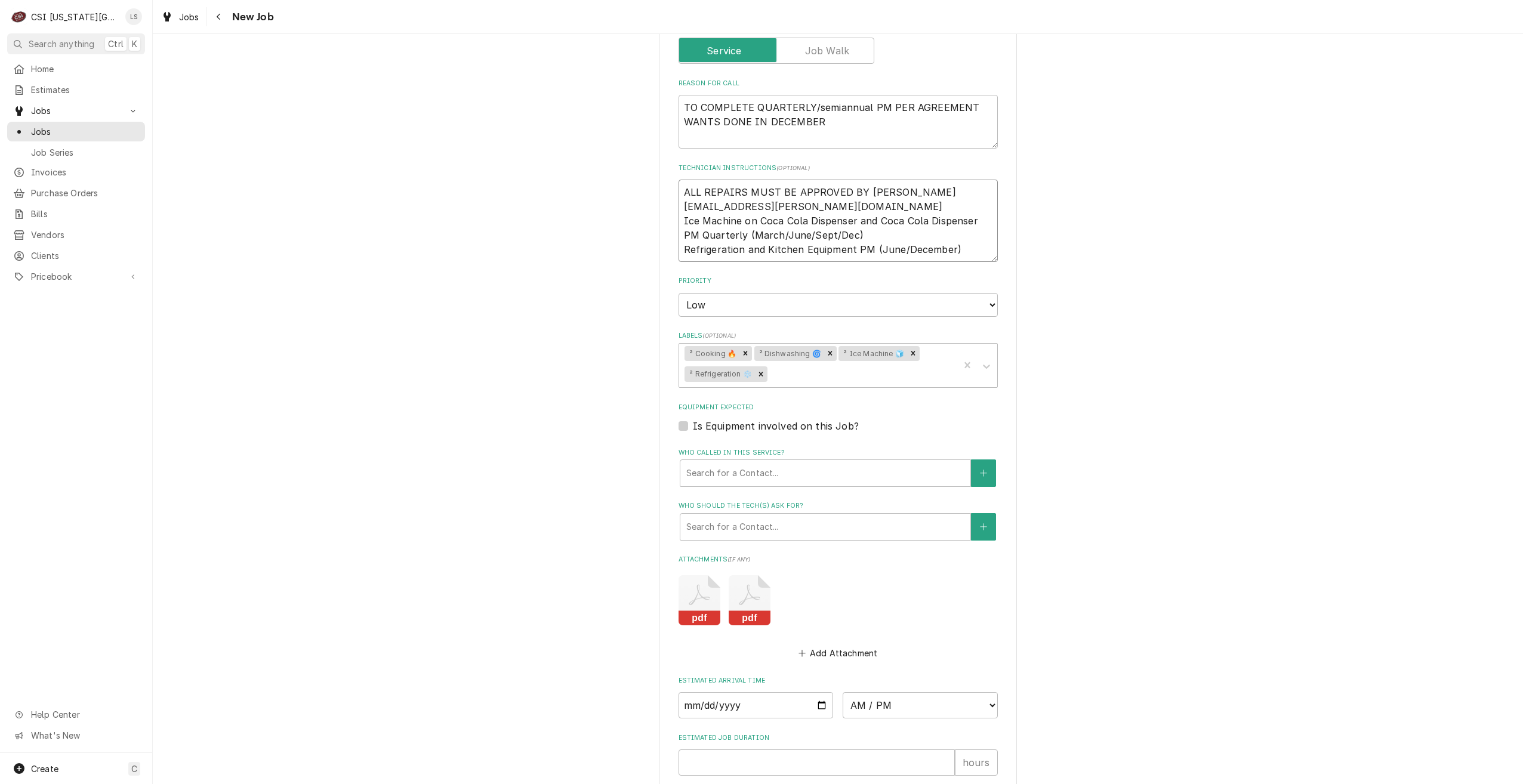
click at [682, 192] on textarea "ALL REPAIRS MUST BE APPROVED BY [PERSON_NAME] [EMAIL_ADDRESS][PERSON_NAME][DOMA…" at bounding box center [838, 220] width 320 height 82
type textarea "x"
type textarea "ALL REPAIRS MUST BE APPROVED BY [PERSON_NAME] [EMAIL_ADDRESS][PERSON_NAME][DOMA…"
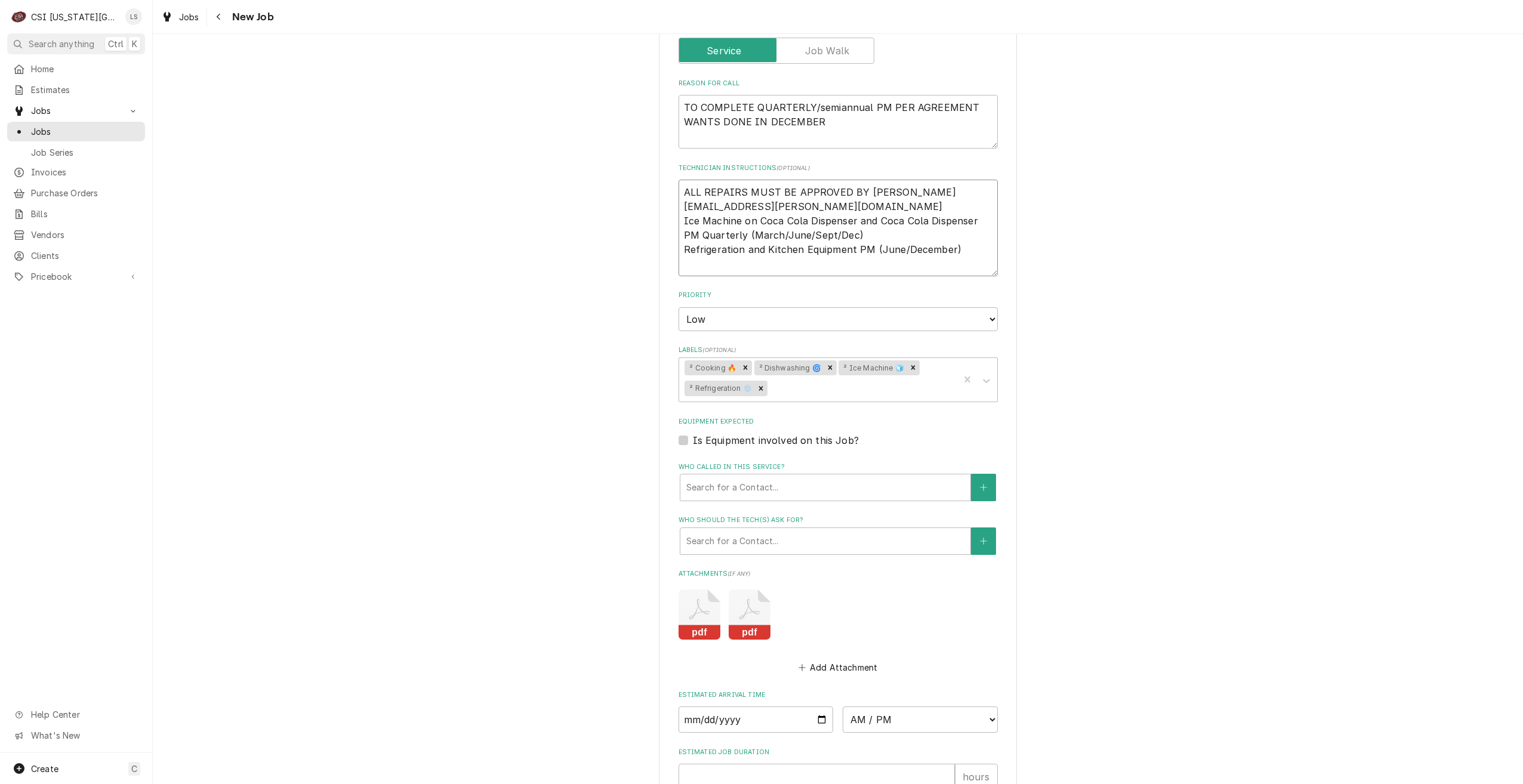
type textarea "x"
type textarea "ALL REPAIRS MUST BE APPROVED BY [PERSON_NAME] [EMAIL_ADDRESS][PERSON_NAME][DOMA…"
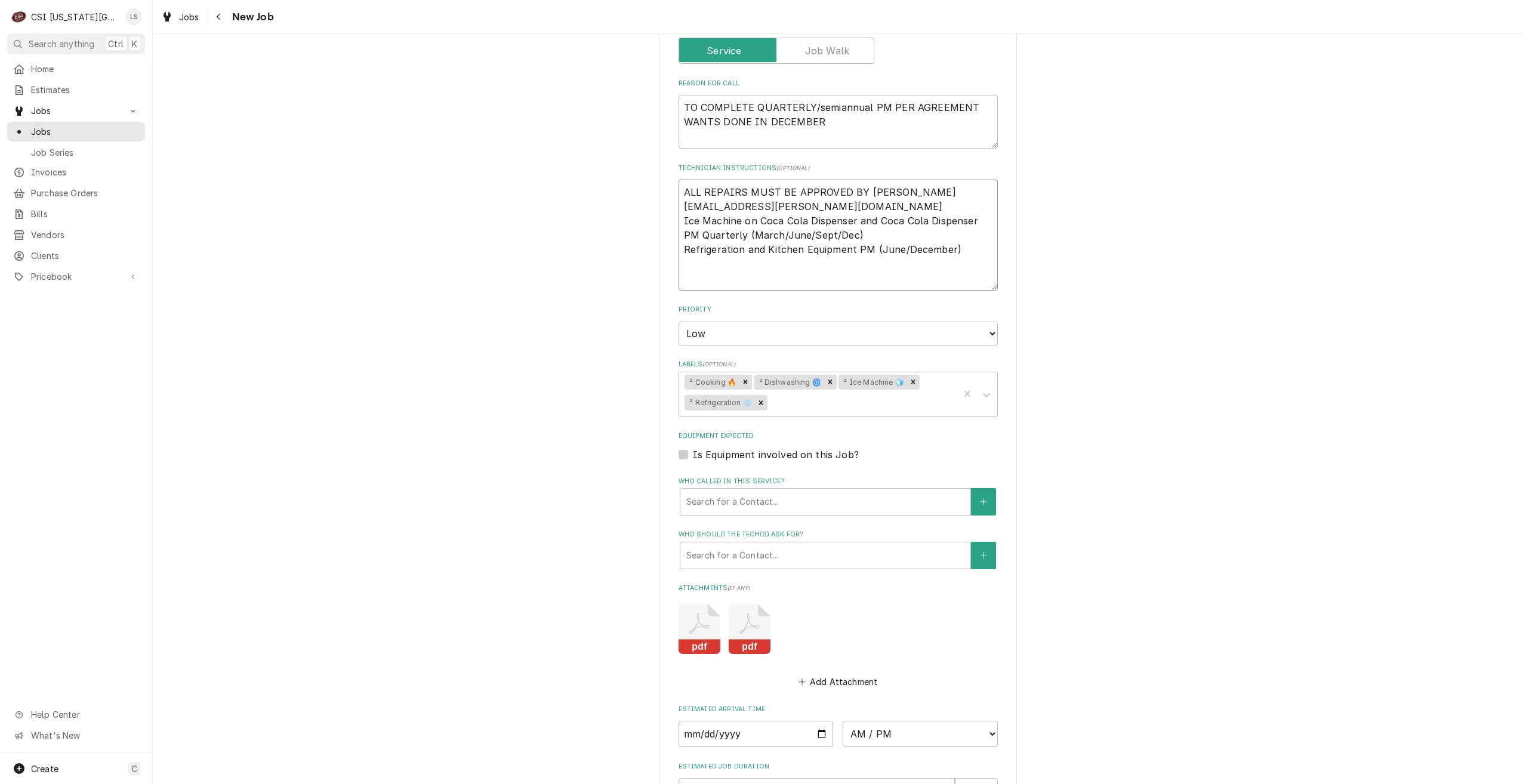
type textarea "x"
type textarea "S ALL REPAIRS MUST BE APPROVED BY DAN KENYON dkenyon@kauffman.org Ice Machine o…"
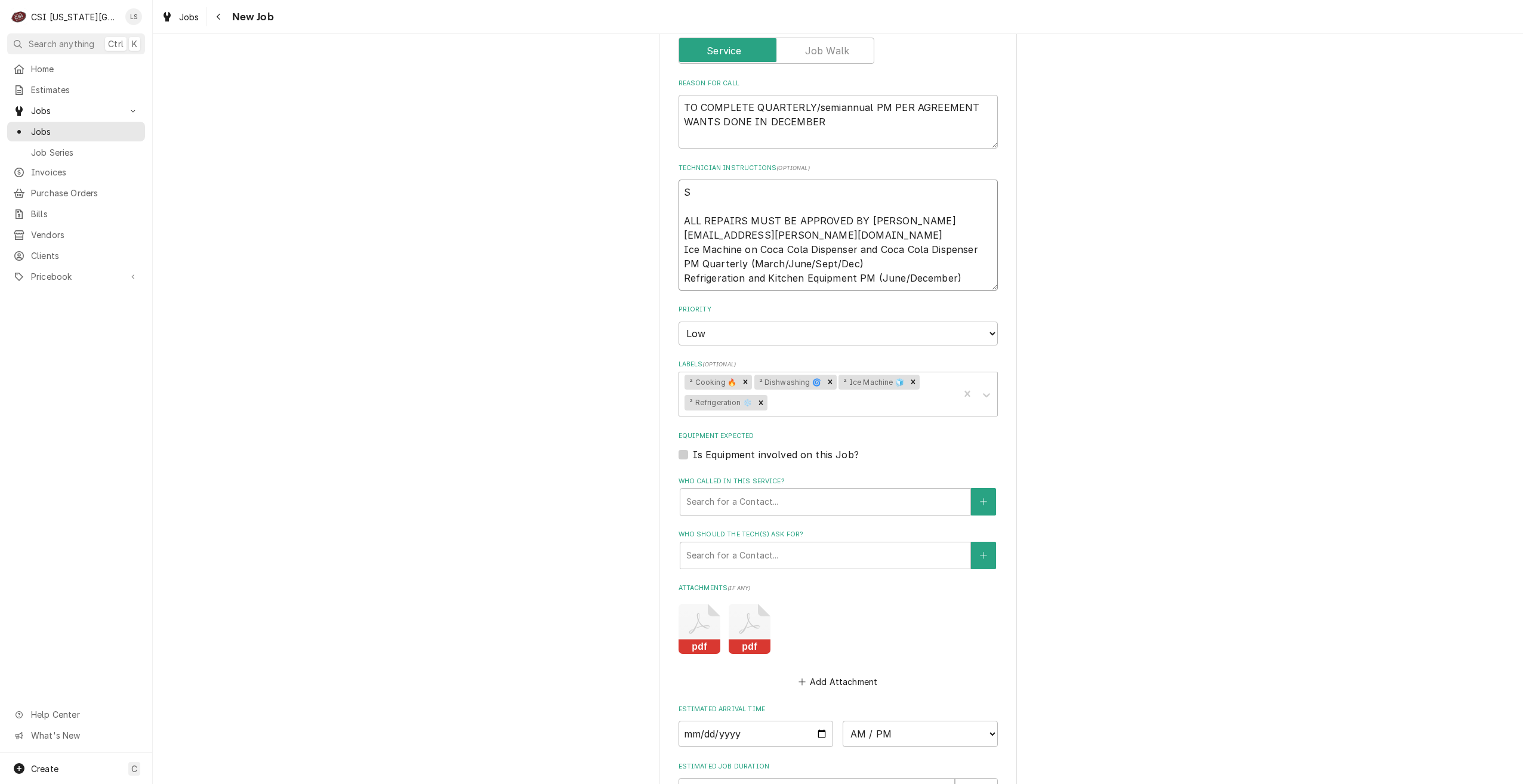
type textarea "x"
type textarea "Sc ALL REPAIRS MUST BE APPROVED BY DAN KENYON dkenyon@kauffman.org Ice Machine …"
type textarea "x"
type textarea "Sch ALL REPAIRS MUST BE APPROVED BY DAN KENYON dkenyon@kauffman.org Ice Machine…"
type textarea "x"
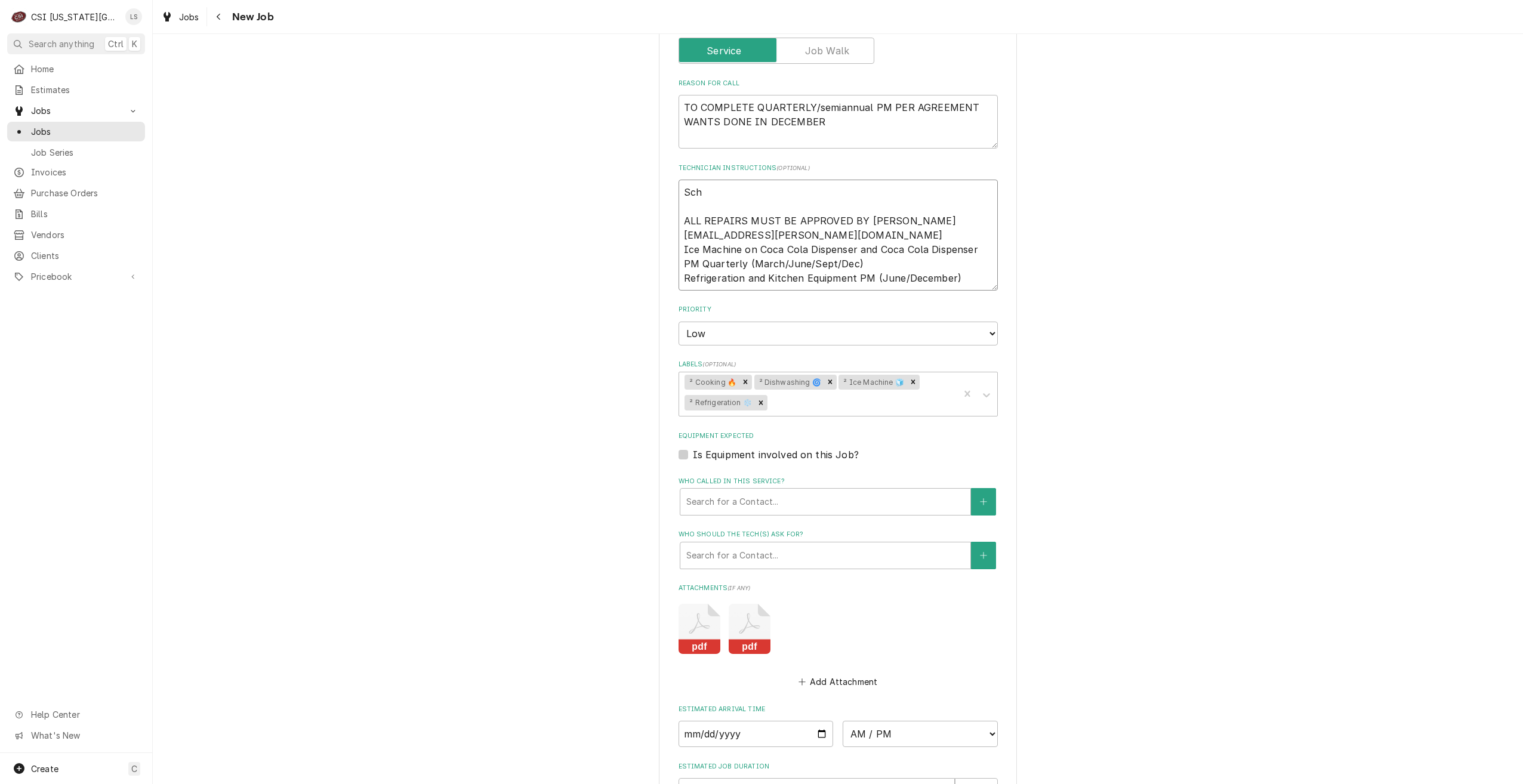
type textarea "Sche ALL REPAIRS MUST BE APPROVED BY DAN KENYON dkenyon@kauffman.org Ice Machin…"
type textarea "x"
type textarea "Sched ALL REPAIRS MUST BE APPROVED BY DAN KENYON dkenyon@kauffman.org Ice Machi…"
type textarea "x"
type textarea "Schedu ALL REPAIRS MUST BE APPROVED BY DAN KENYON dkenyon@kauffman.org Ice Mach…"
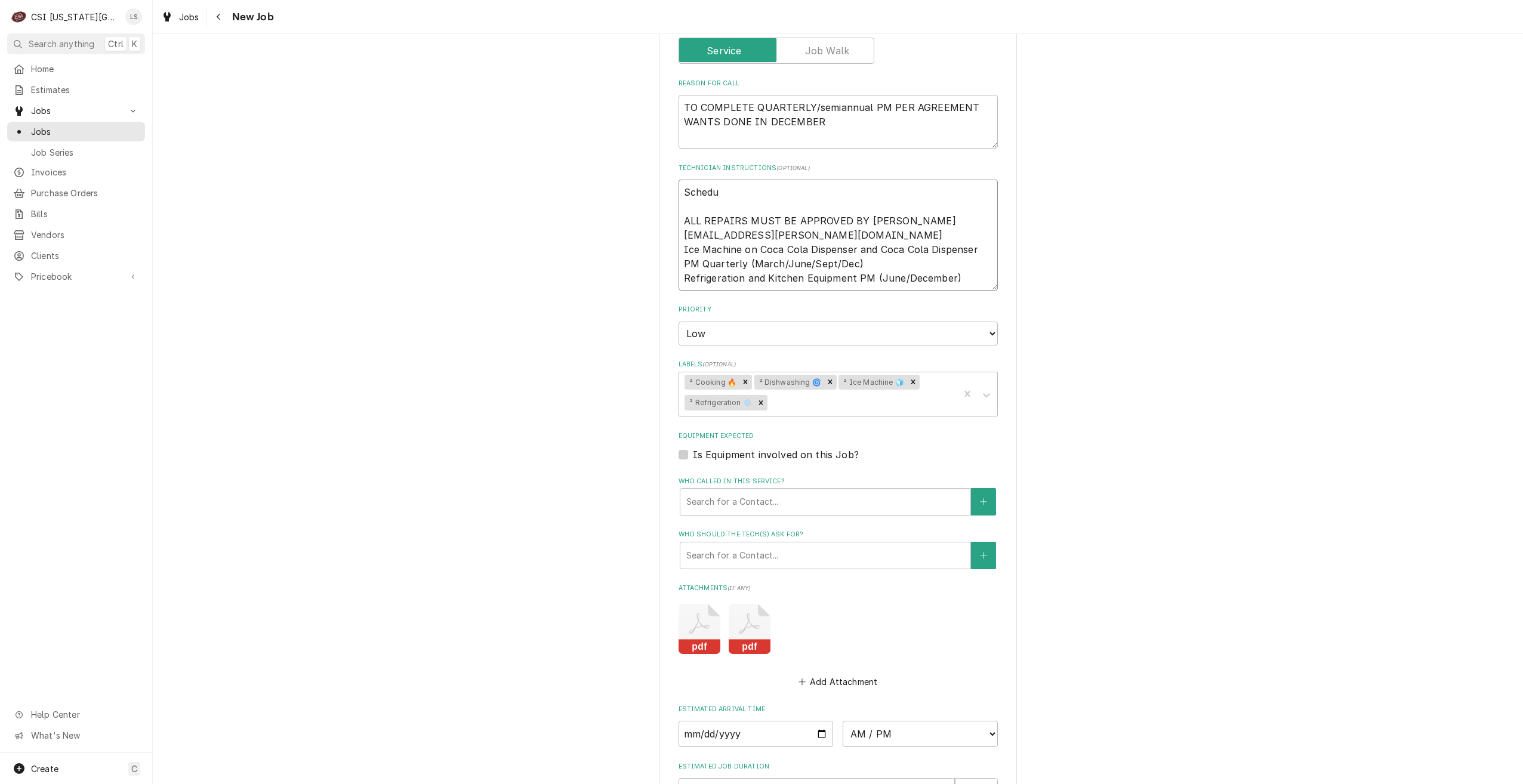
type textarea "x"
type textarea "Schedul ALL REPAIRS MUST BE APPROVED BY DAN KENYON dkenyon@kauffman.org Ice Mac…"
type textarea "x"
type textarea "Schedule ALL REPAIRS MUST BE APPROVED BY DAN KENYON dkenyon@kauffman.org Ice Ma…"
type textarea "x"
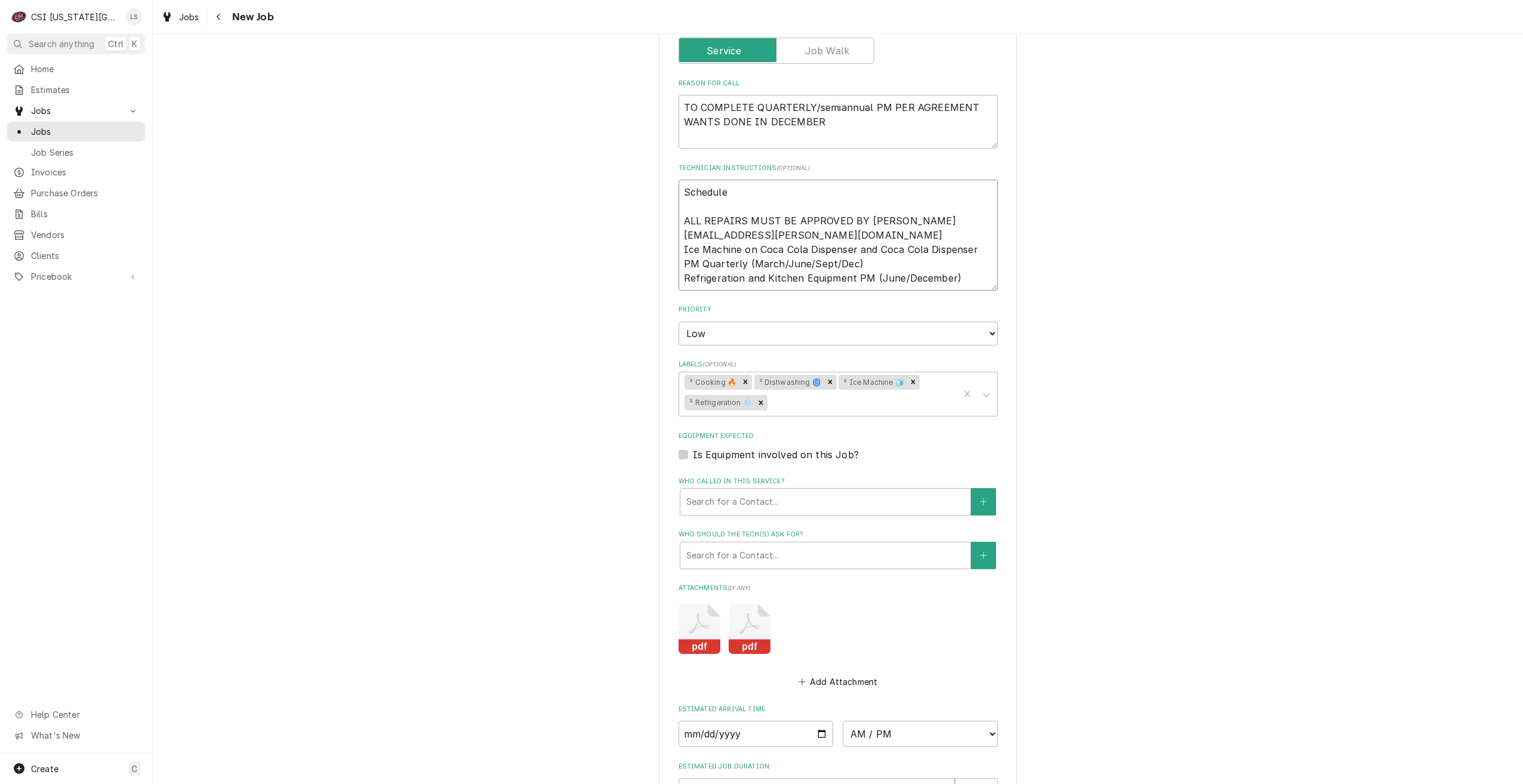
type textarea "Schedule ALL REPAIRS MUST BE APPROVED BY DAN KENYON dkenyon@kauffman.org Ice Ma…"
type textarea "x"
type textarea "Schedule b ALL REPAIRS MUST BE APPROVED BY DAN KENYON dkenyon@kauffman.org Ice …"
type textarea "x"
type textarea "Schedule be ALL REPAIRS MUST BE APPROVED BY DAN KENYON dkenyon@kauffman.org Ice…"
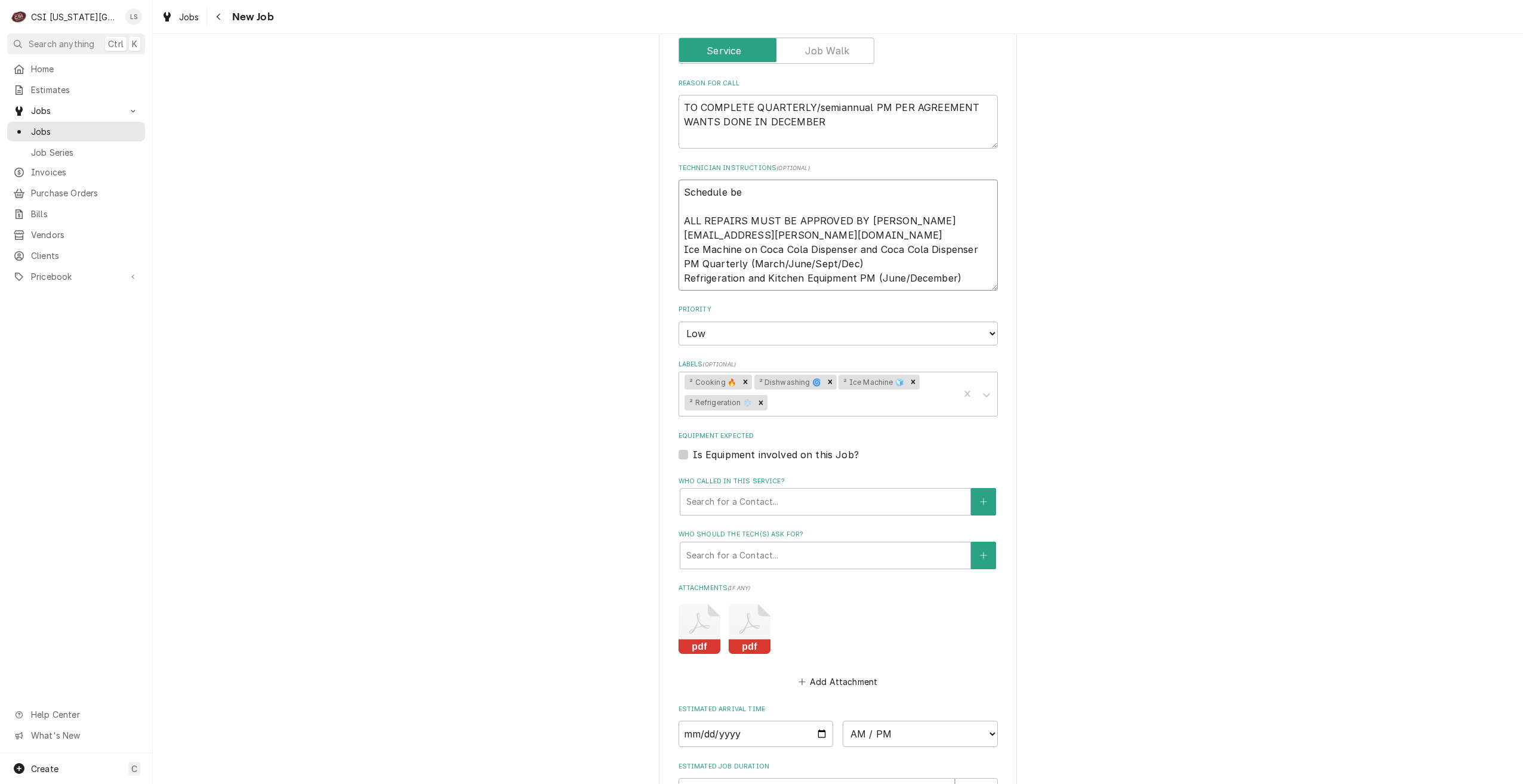
type textarea "x"
type textarea "Schedule bew ALL REPAIRS MUST BE APPROVED BY DAN KENYON dkenyon@kauffman.org Ic…"
type textarea "x"
type textarea "Schedule be ALL REPAIRS MUST BE APPROVED BY DAN KENYON dkenyon@kauffman.org Ice…"
type textarea "x"
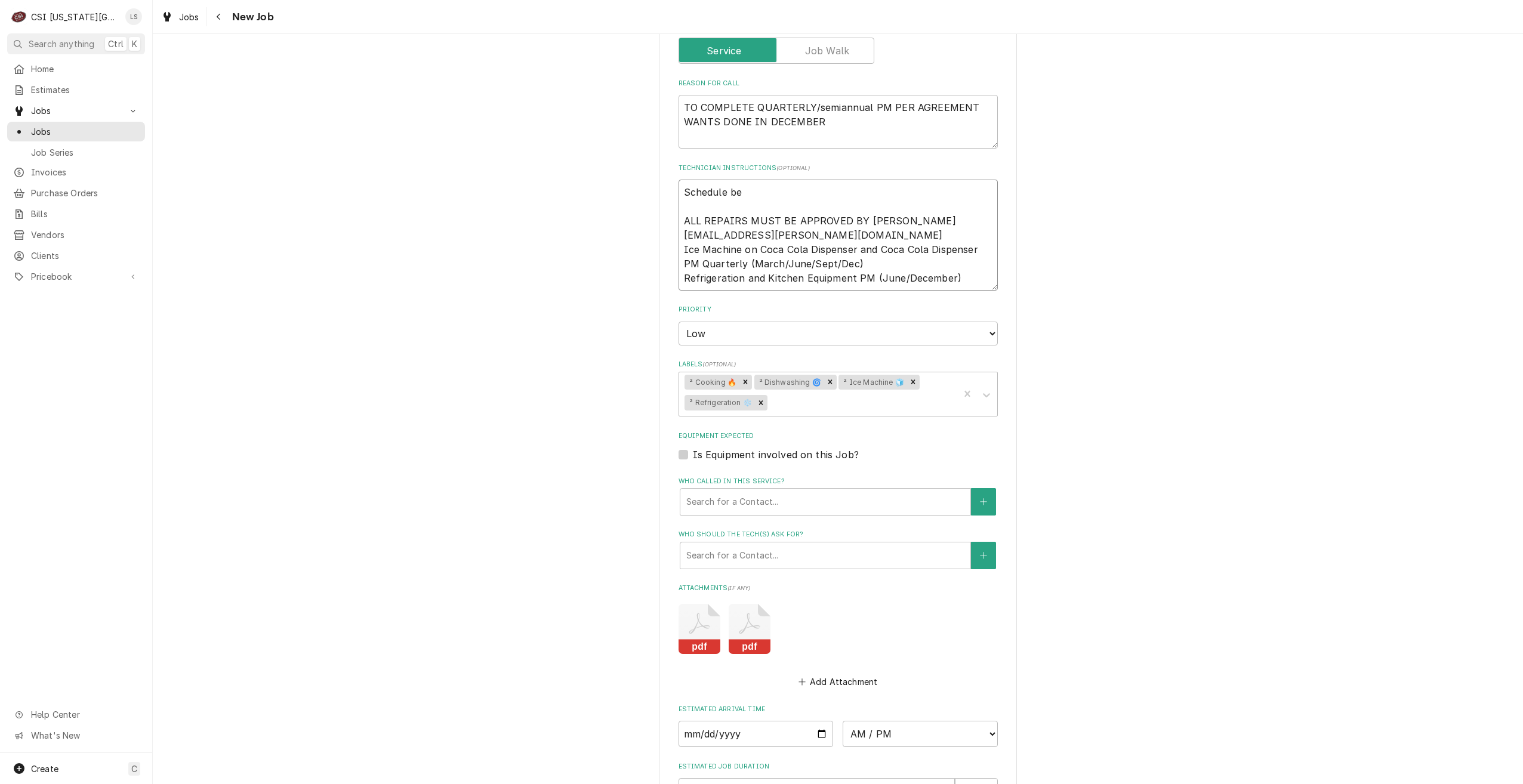
type textarea "Schedule bet ALL REPAIRS MUST BE APPROVED BY DAN KENYON dkenyon@kauffman.org Ic…"
type textarea "x"
type textarea "Schedule betw ALL REPAIRS MUST BE APPROVED BY DAN KENYON dkenyon@kauffman.org I…"
type textarea "x"
type textarea "Schedule betwe ALL REPAIRS MUST BE APPROVED BY DAN KENYON dkenyon@kauffman.org …"
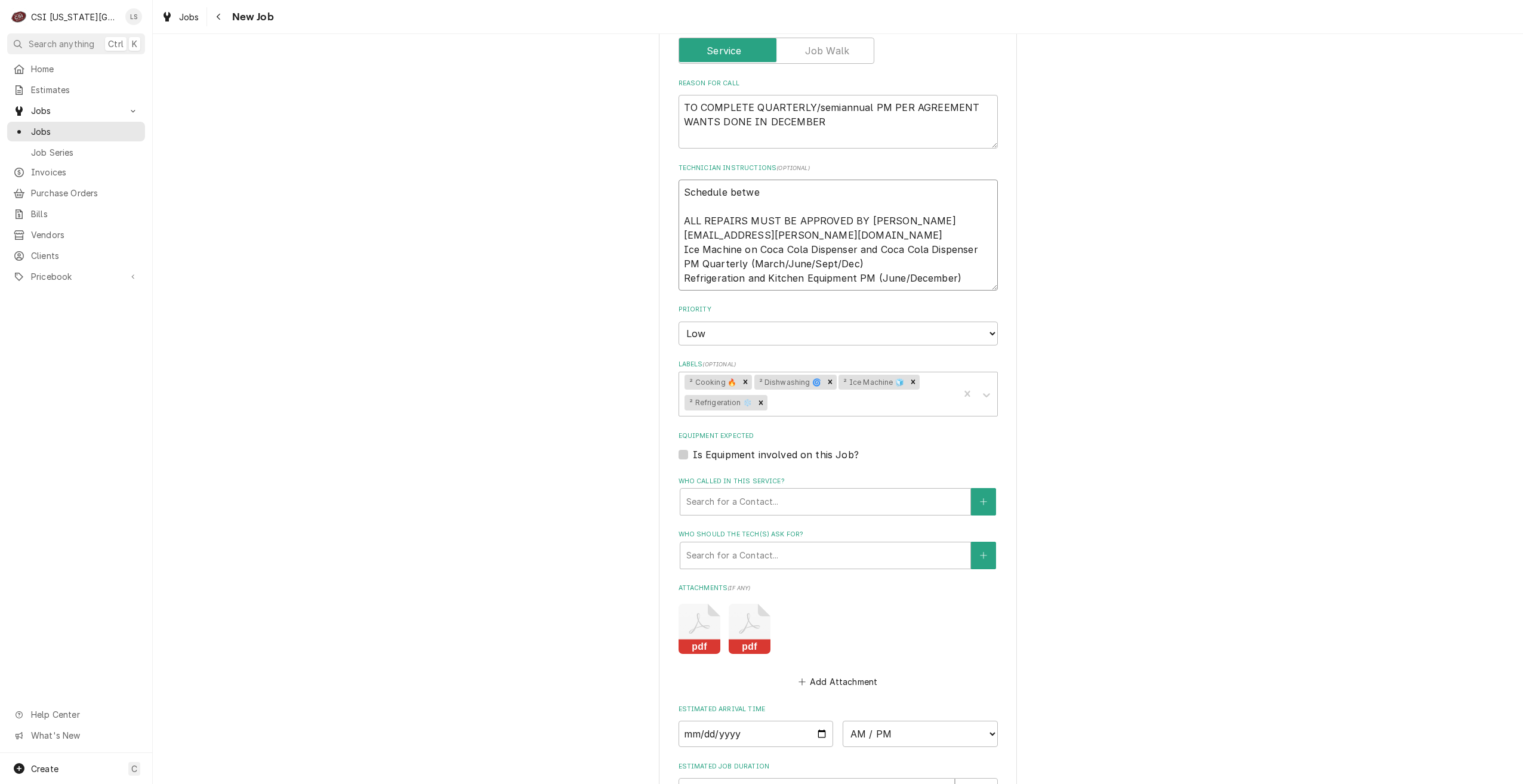
type textarea "x"
type textarea "Schedule betwee ALL REPAIRS MUST BE APPROVED BY DAN KENYON dkenyon@kauffman.org…"
type textarea "x"
type textarea "Schedule between ALL REPAIRS MUST BE APPROVED BY DAN KENYON dkenyon@kauffman.or…"
type textarea "x"
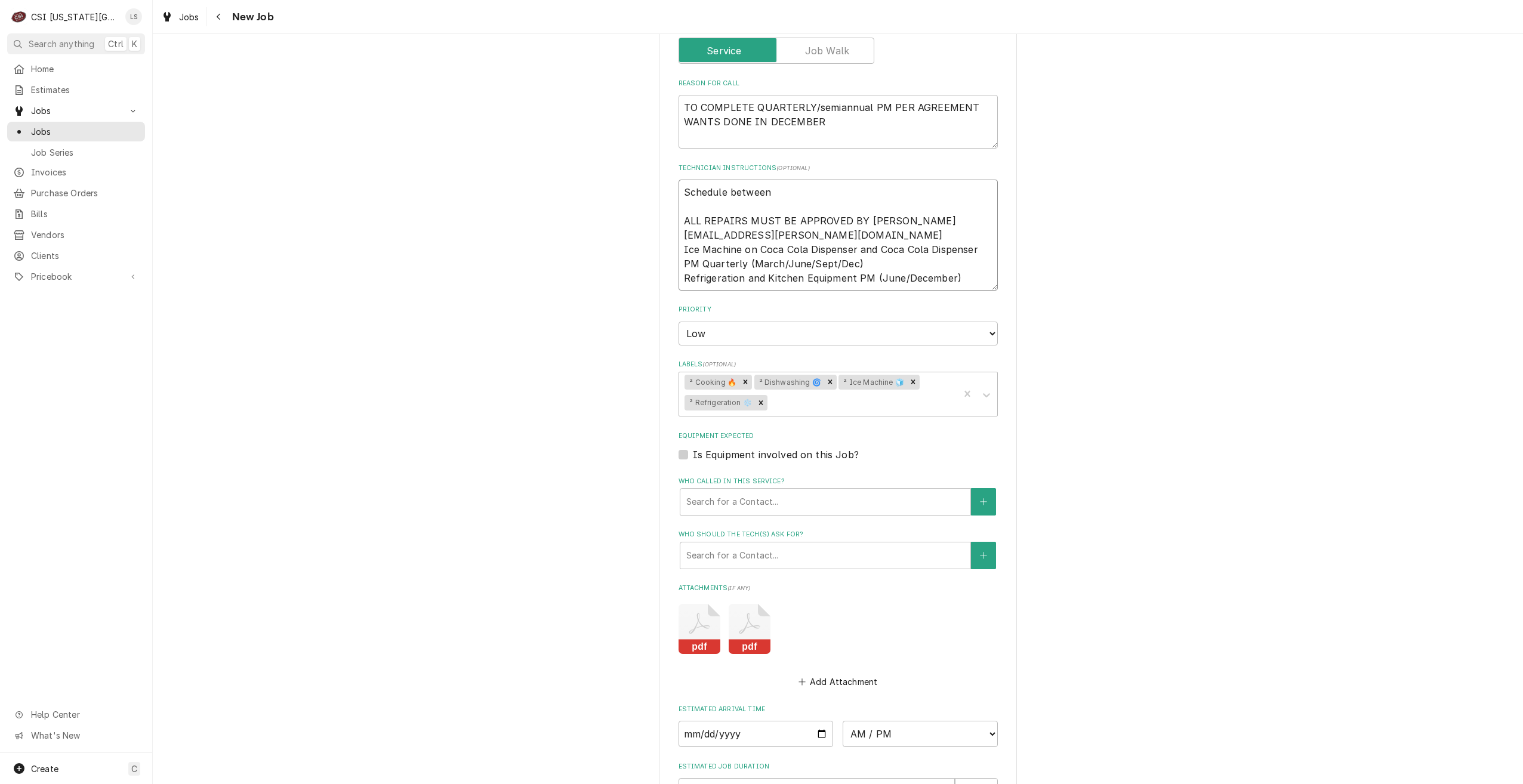
type textarea "Schedule between ALL REPAIRS MUST BE APPROVED BY DAN KENYON dkenyon@kauffman.or…"
type textarea "x"
type textarea "Schedule between 1 ALL REPAIRS MUST BE APPROVED BY DAN KENYON dkenyon@kauffman.…"
type textarea "x"
type textarea "Schedule between 12 ALL REPAIRS MUST BE APPROVED BY DAN KENYON dkenyon@kauffman…"
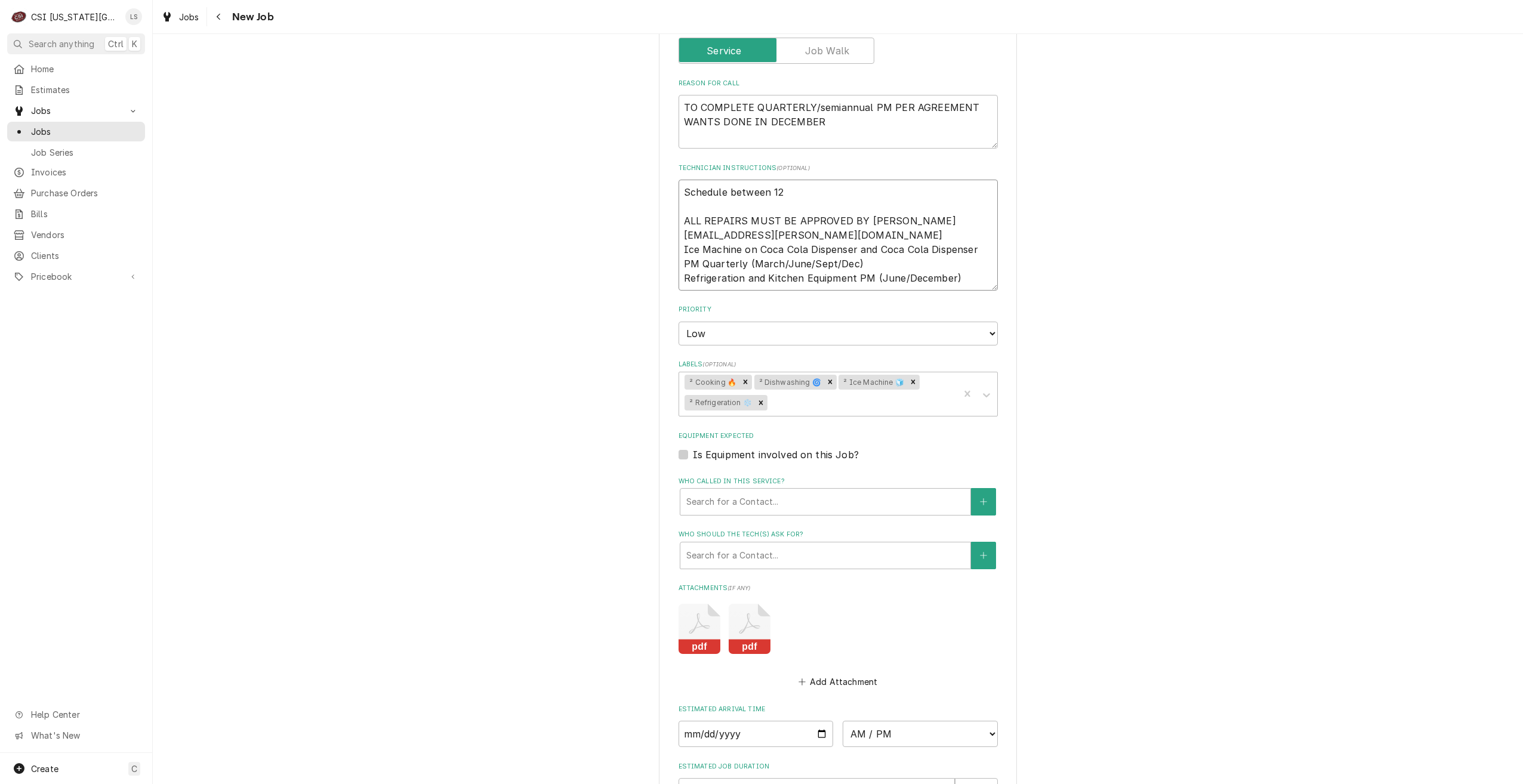
type textarea "x"
type textarea "Schedule between 12/ ALL REPAIRS MUST BE APPROVED BY DAN KENYON dkenyon@kauffma…"
type textarea "x"
type textarea "Schedule between 12/1 ALL REPAIRS MUST BE APPROVED BY DAN KENYON dkenyon@kauffm…"
type textarea "x"
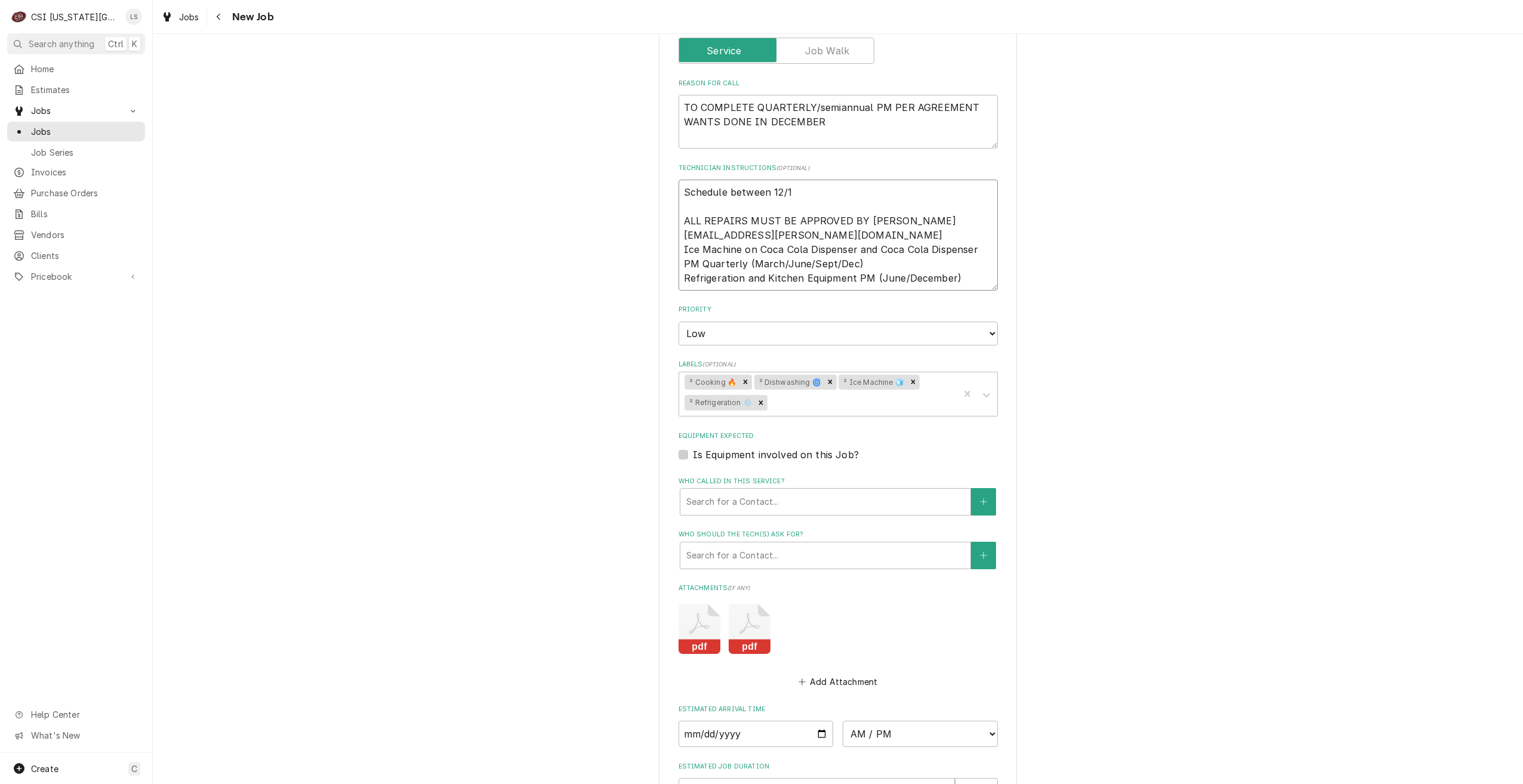
type textarea "Schedule between 12/17 ALL REPAIRS MUST BE APPROVED BY DAN KENYON dkenyon@kauff…"
type textarea "x"
type textarea "Schedule between 12/17 ALL REPAIRS MUST BE APPROVED BY DAN KENYON dkenyon@kauff…"
type textarea "x"
type textarea "Schedule between 12/17 a ALL REPAIRS MUST BE APPROVED BY DAN KENYON dkenyon@kau…"
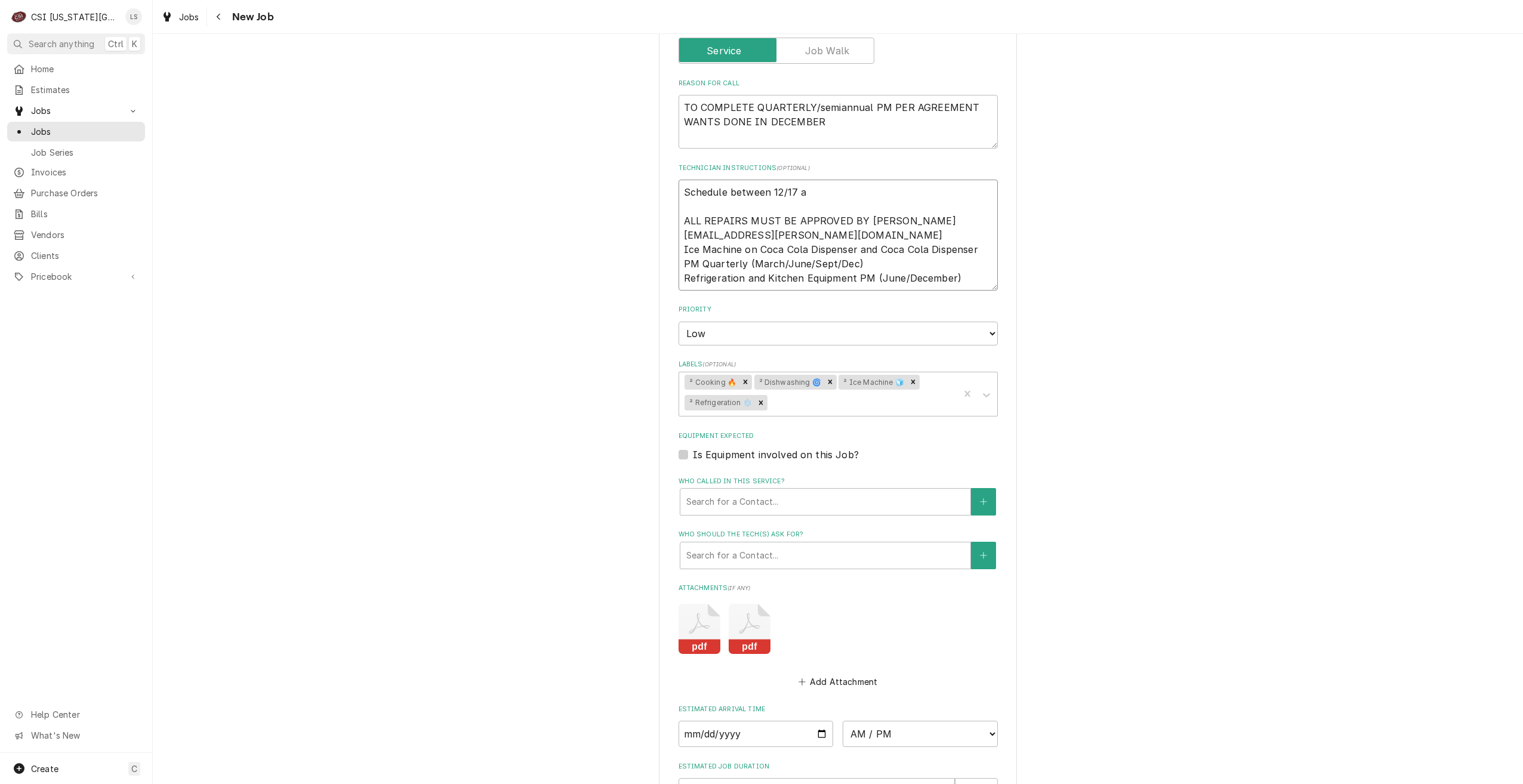
type textarea "x"
type textarea "Schedule between 12/17 an ALL REPAIRS MUST BE APPROVED BY DAN KENYON dkenyon@ka…"
type textarea "x"
type textarea "Schedule between 12/17 and ALL REPAIRS MUST BE APPROVED BY DAN KENYON dkenyon@k…"
type textarea "x"
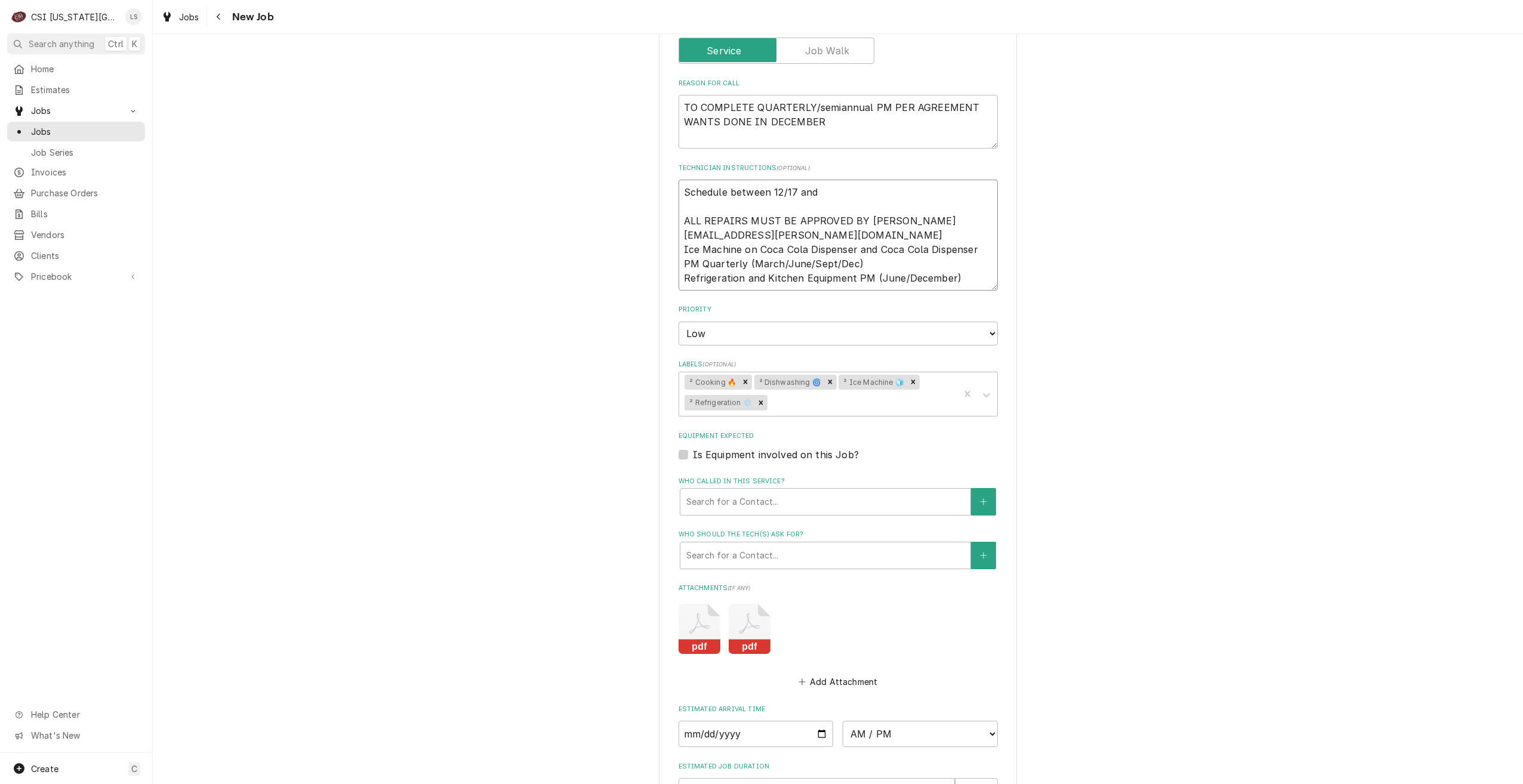
type textarea "Schedule between 12/17 and ALL REPAIRS MUST BE APPROVED BY DAN KENYON dkenyon@k…"
type textarea "x"
type textarea "Schedule between 12/17 and 1 ALL REPAIRS MUST BE APPROVED BY DAN KENYON dkenyon…"
type textarea "x"
type textarea "Schedule between 12/17 and 12 ALL REPAIRS MUST BE APPROVED BY DAN KENYON dkenyo…"
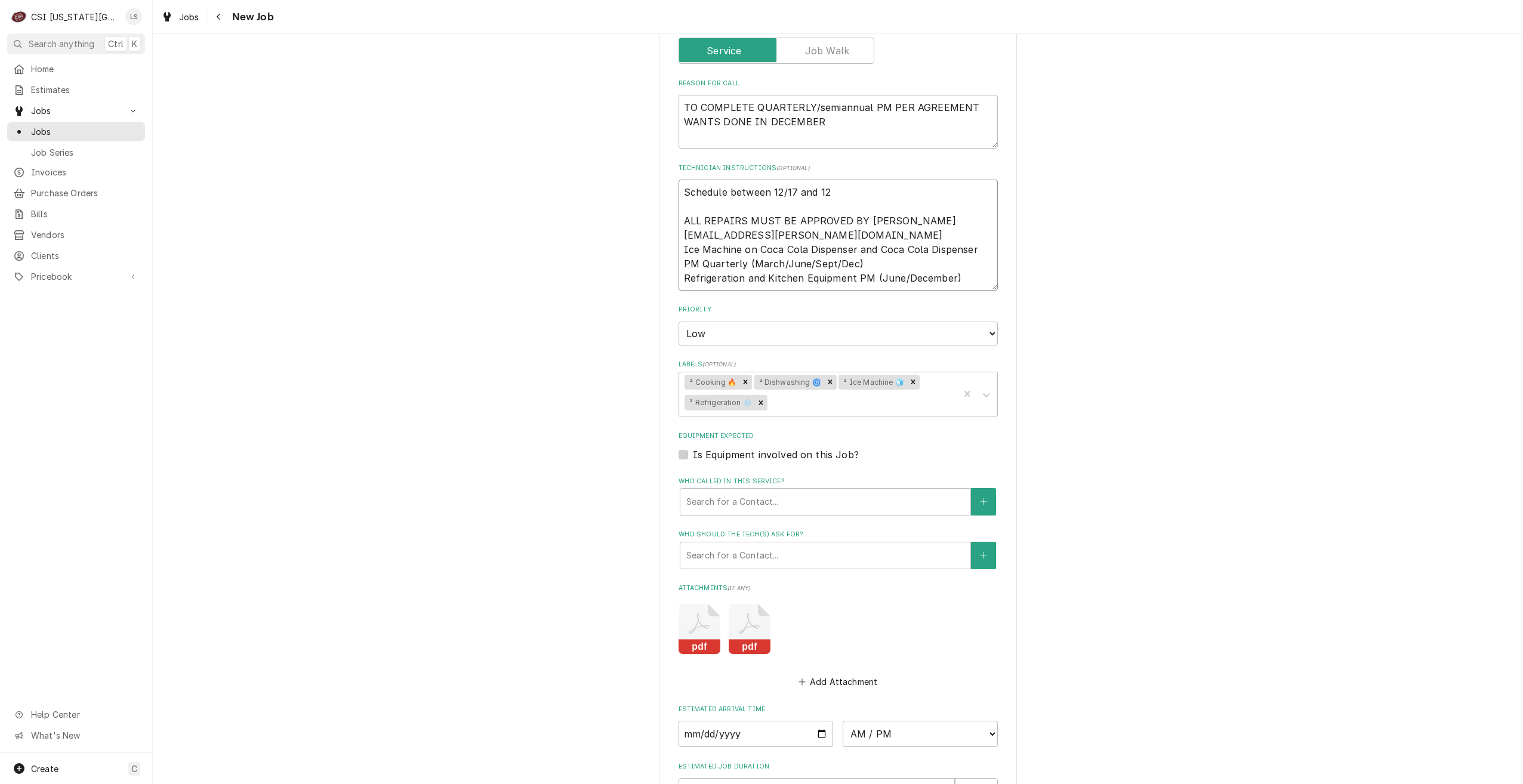
type textarea "x"
type textarea "Schedule between 12/17 and 12/ ALL REPAIRS MUST BE APPROVED BY DAN KENYON dkeny…"
type textarea "x"
type textarea "Schedule between 12/17 and 12/3 ALL REPAIRS MUST BE APPROVED BY DAN KENYON dken…"
type textarea "x"
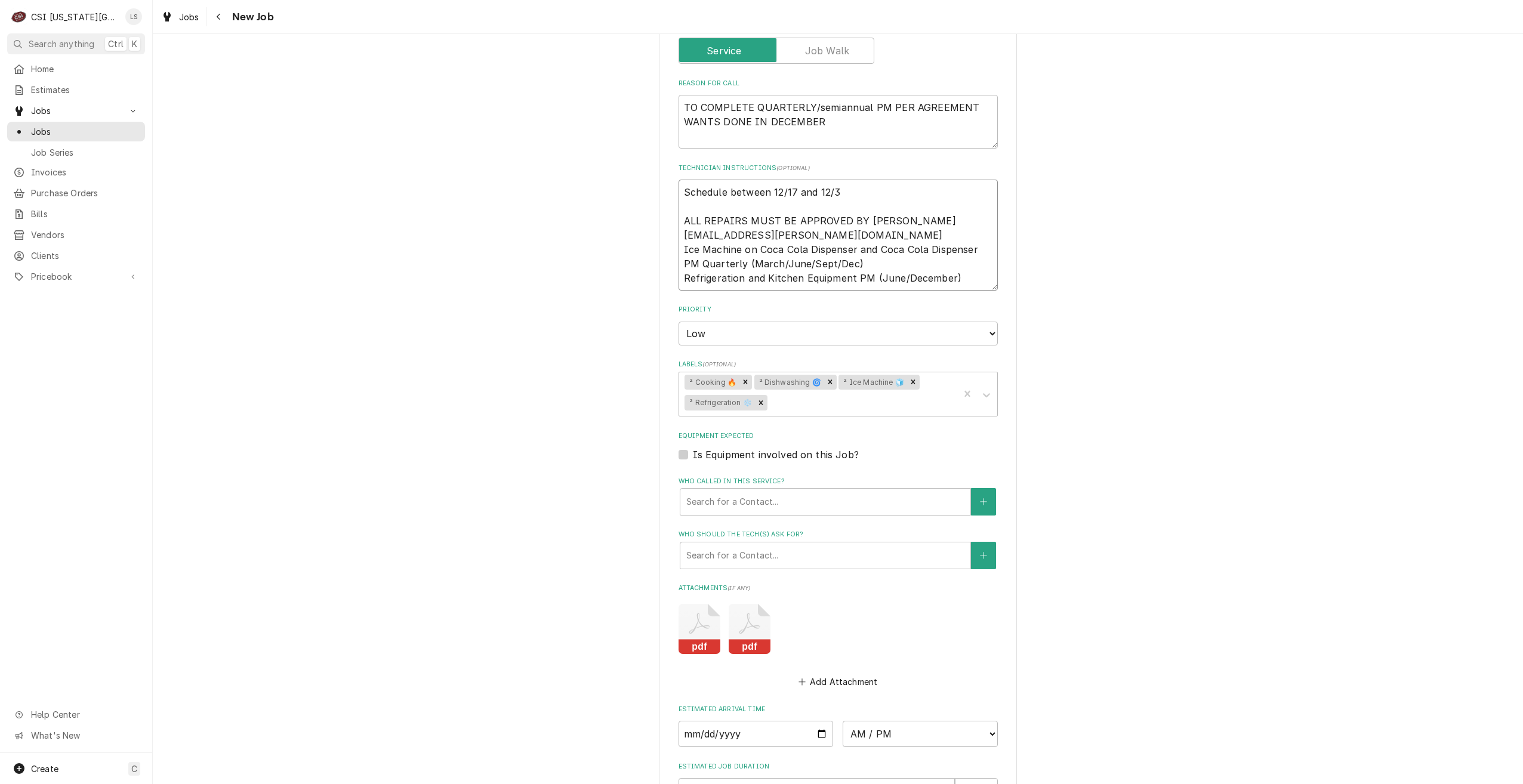
type textarea "Schedule between 12/17 and 12/31 ALL REPAIRS MUST BE APPROVED BY DAN KENYON dke…"
type textarea "x"
type textarea "Schedule between 12/17 and 12/31 ALL REPAIRS MUST BE APPROVED BY DAN KENYON dke…"
click at [1161, 210] on div "Use the fields below to edit this job: Client Details Client CBRE PROPERTY MANA…" at bounding box center [838, 280] width 1371 height 1421
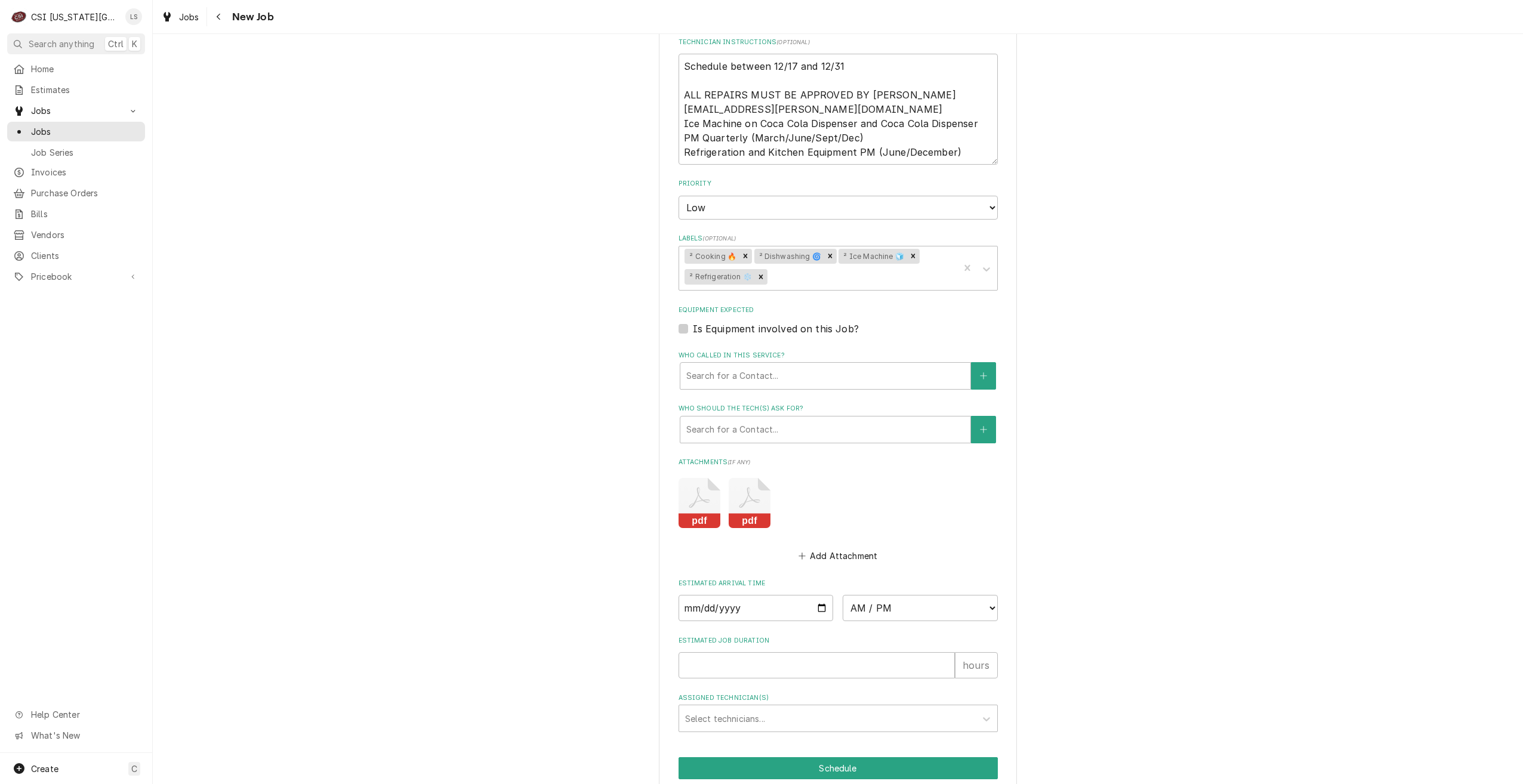
scroll to position [683, 0]
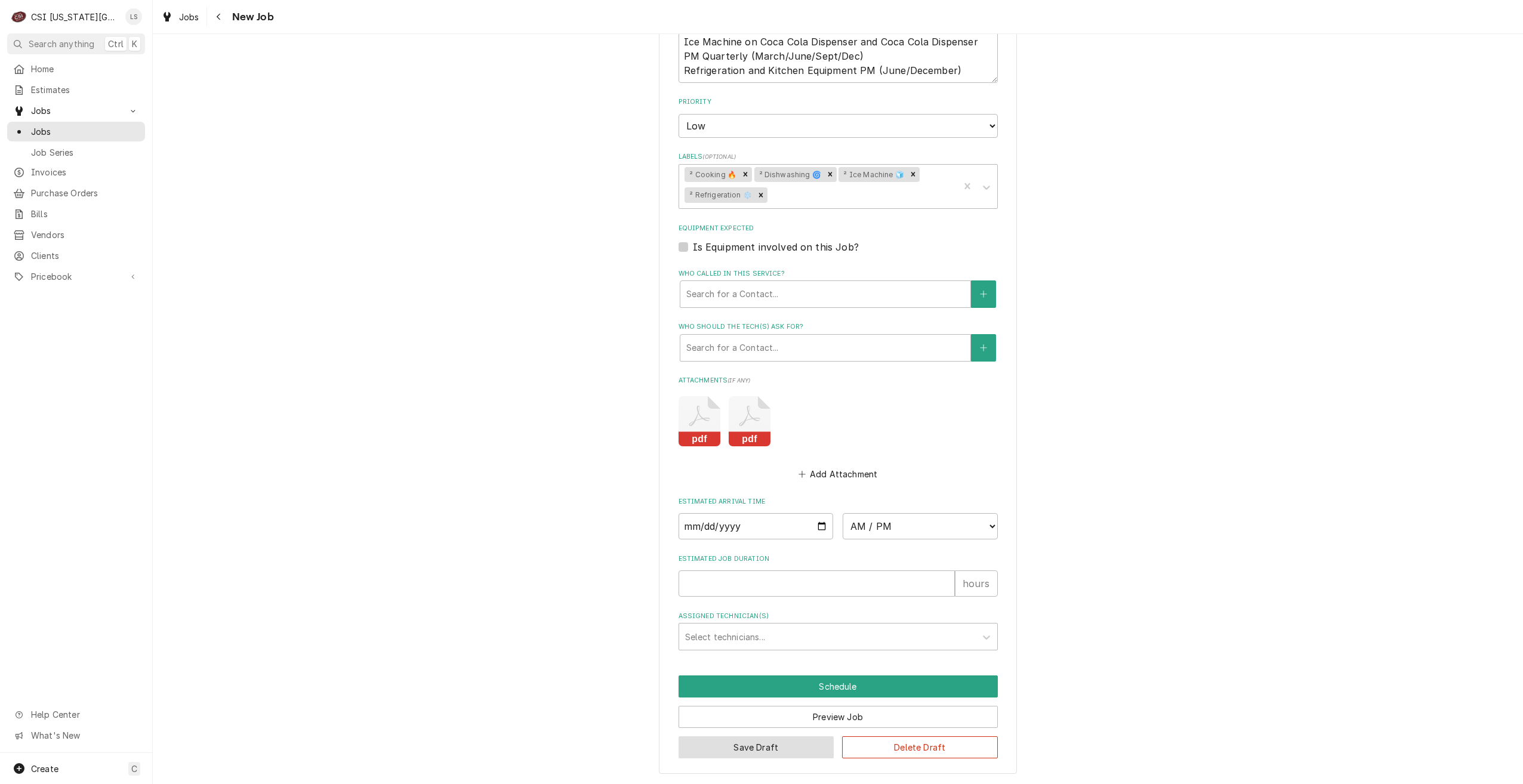
click at [727, 746] on button "Save Draft" at bounding box center [756, 747] width 156 height 22
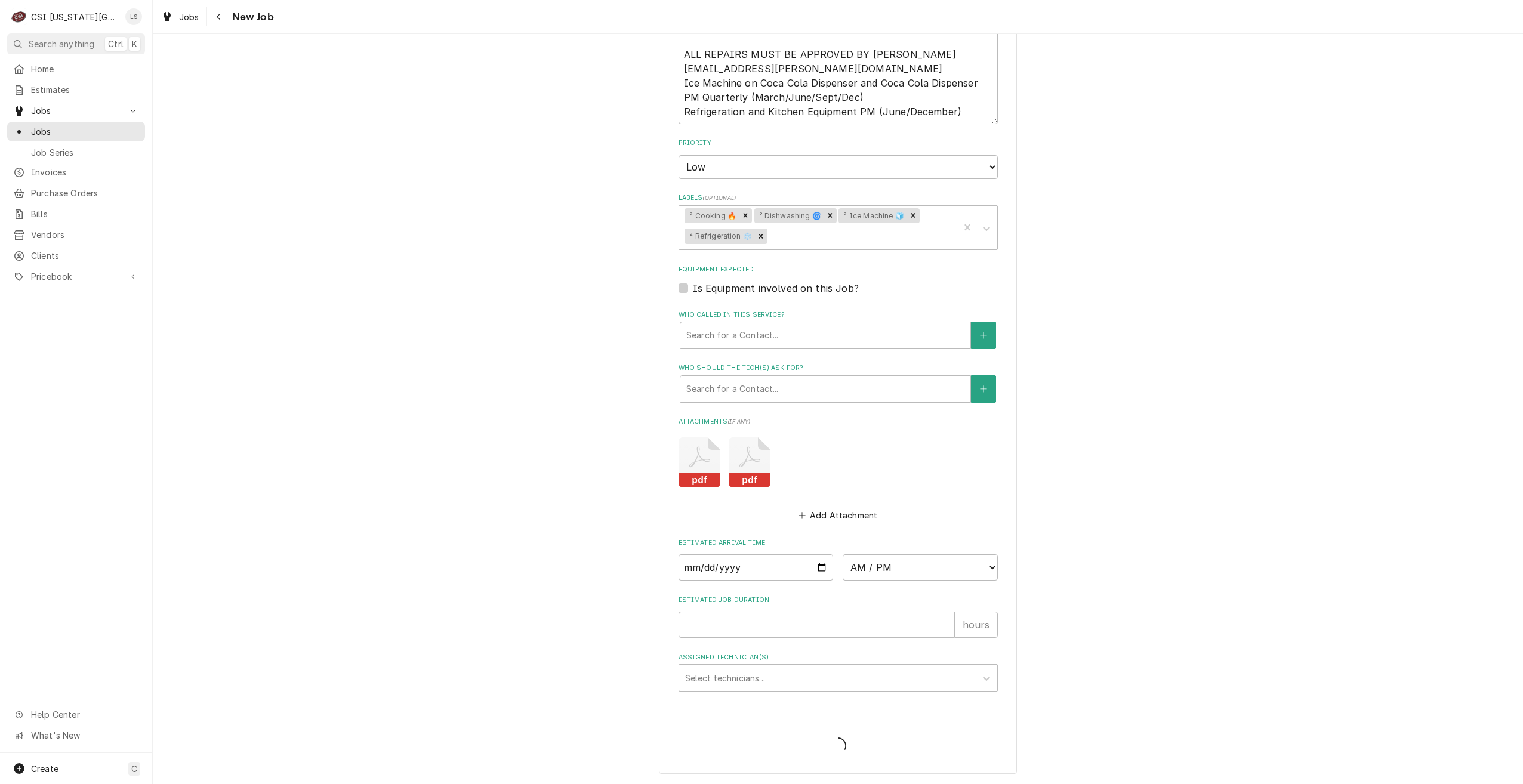
type textarea "x"
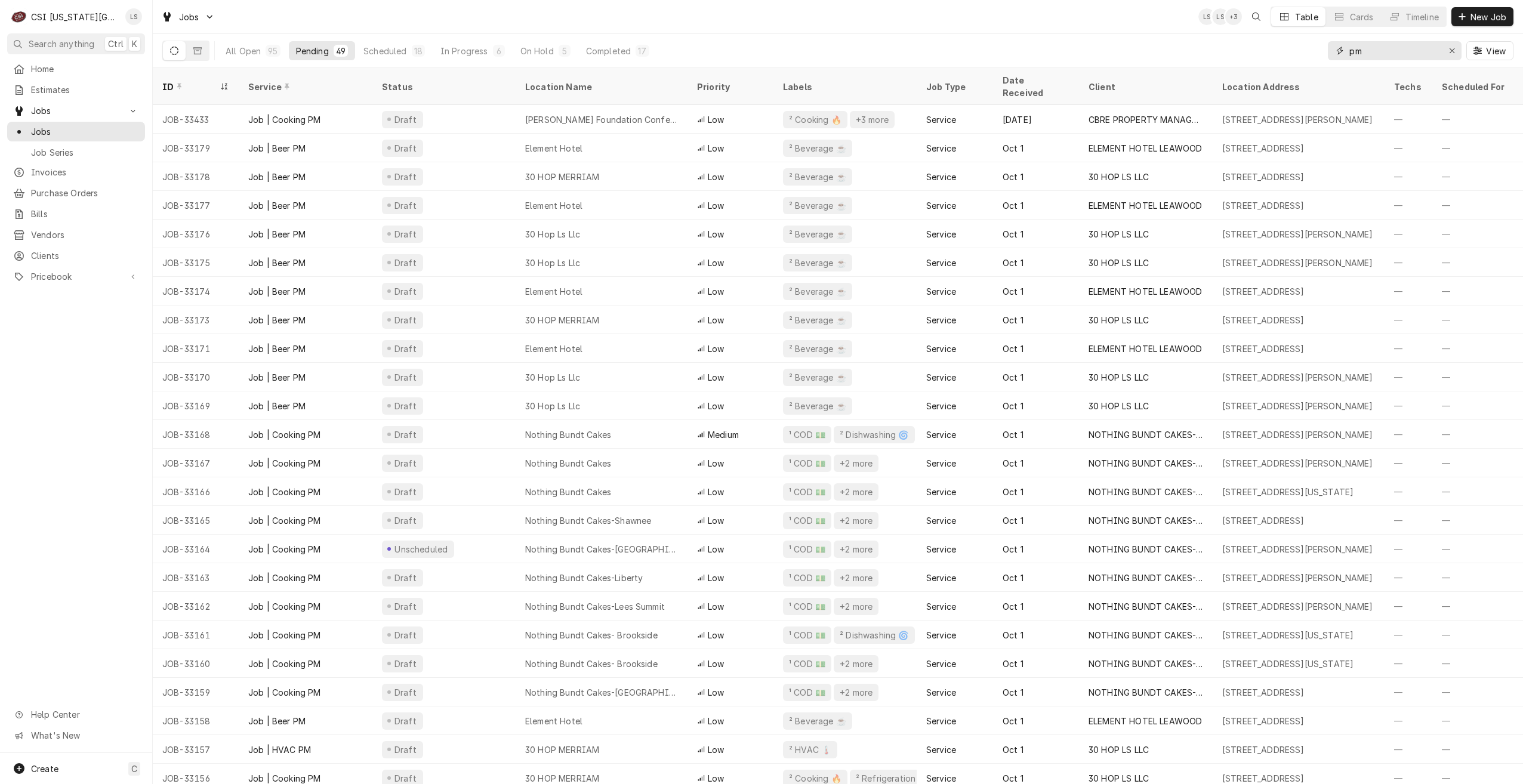
drag, startPoint x: 1393, startPoint y: 45, endPoint x: 1310, endPoint y: 47, distance: 83.0
click at [1310, 47] on div "All Open 95 Pending 49 Scheduled 18 In Progress 6 On Hold 5 Completed 17 pm View" at bounding box center [838, 50] width 1351 height 33
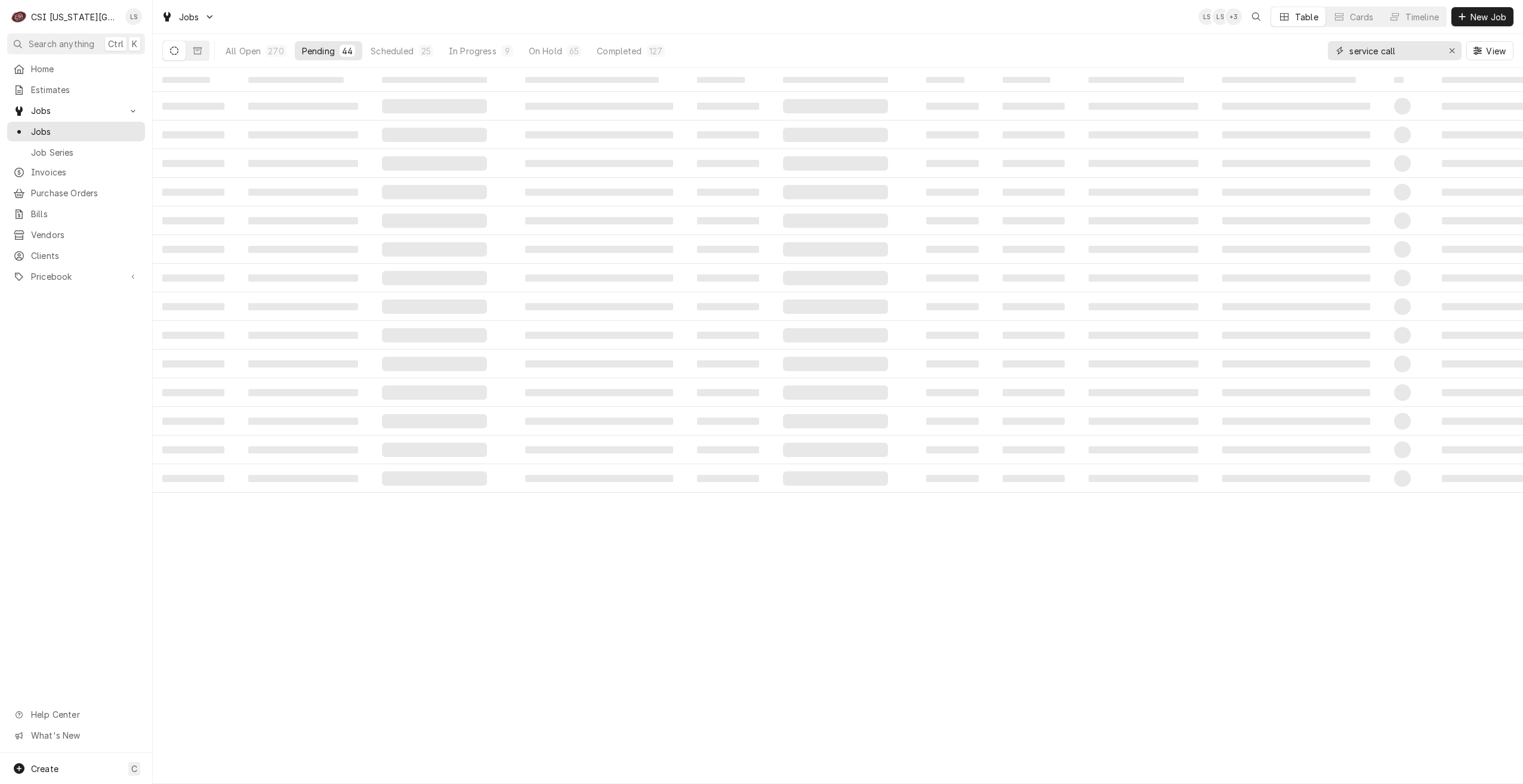
type input "service call"
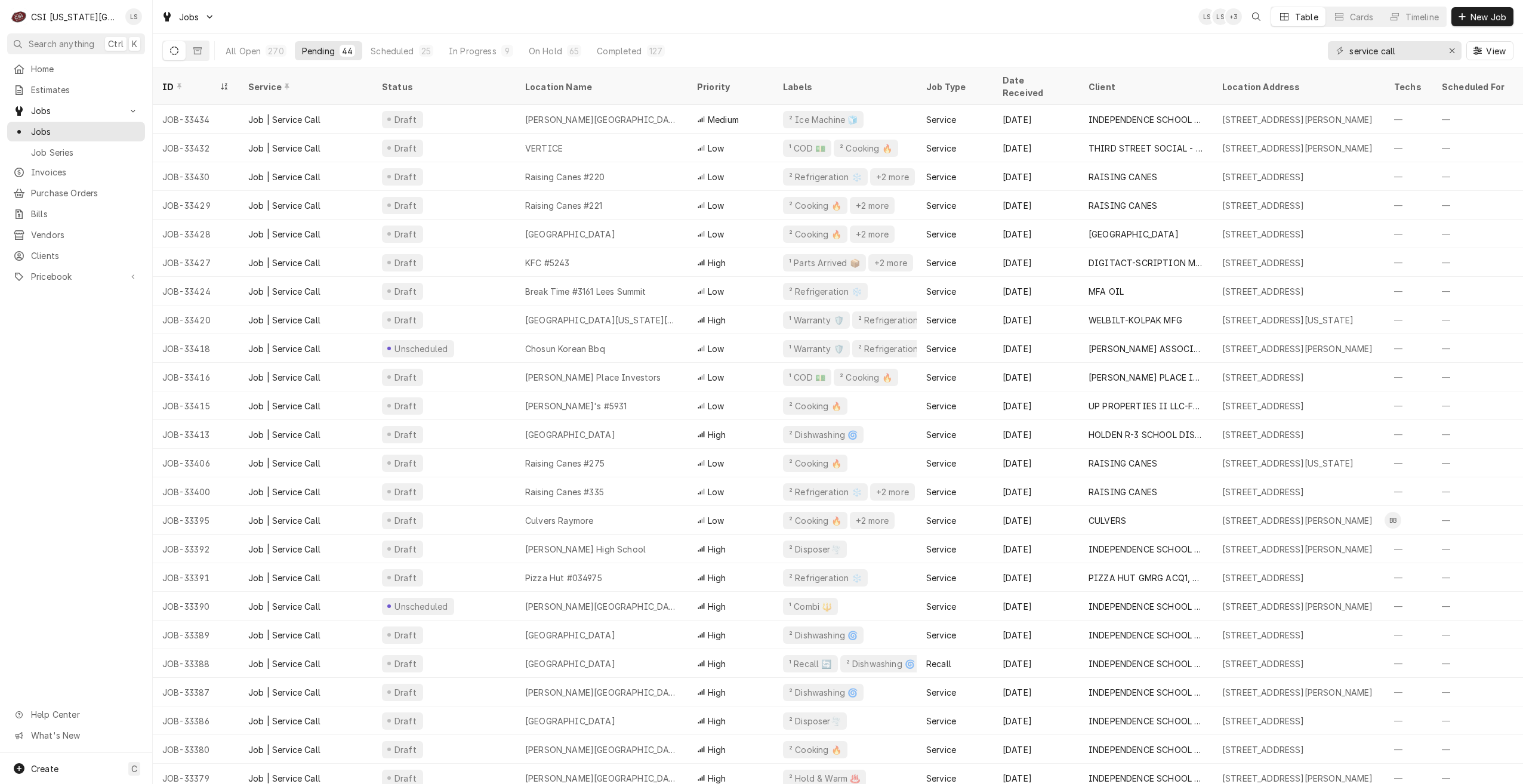
click at [1052, 16] on div "Jobs LS LS + 3 Table Cards Timeline New Job" at bounding box center [838, 16] width 1371 height 33
click at [1009, 18] on div "Jobs LS LS + 2 Table Cards Timeline New Job" at bounding box center [838, 16] width 1371 height 33
click at [1476, 16] on span "New Job" at bounding box center [1488, 17] width 41 height 13
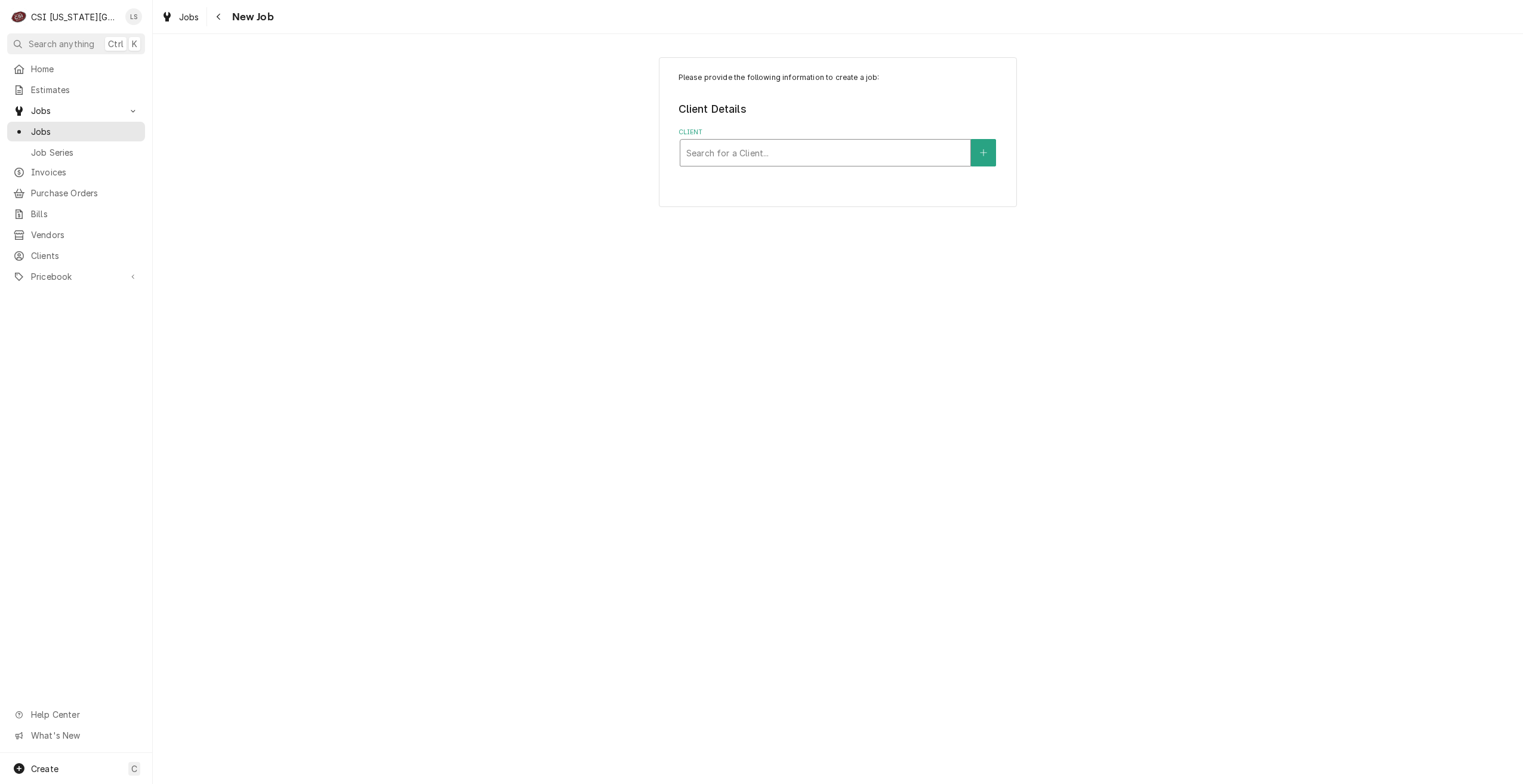
click at [898, 149] on div "Client" at bounding box center [826, 152] width 278 height 21
type input "maple ranch"
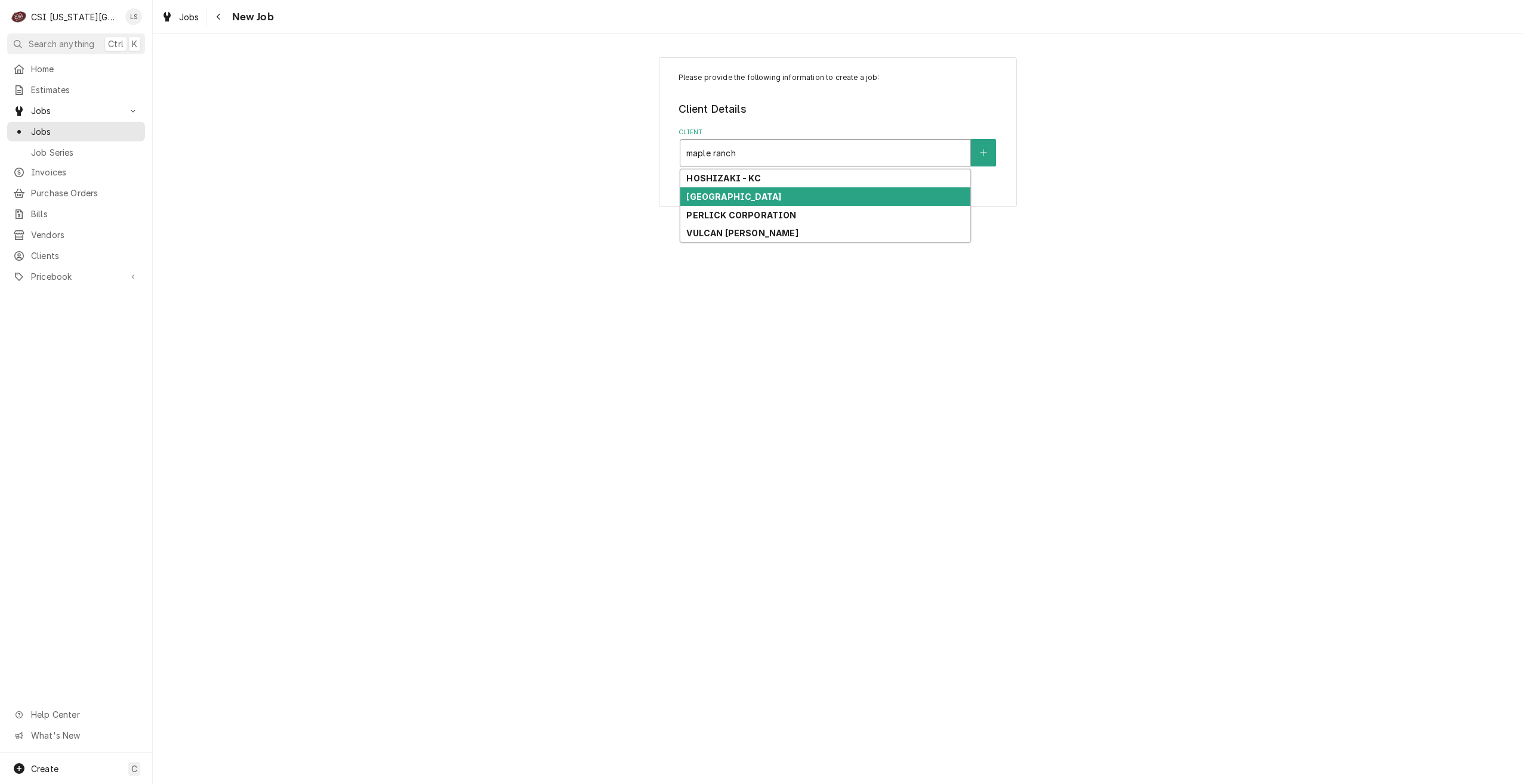
click at [814, 196] on div "[GEOGRAPHIC_DATA]" at bounding box center [825, 196] width 290 height 18
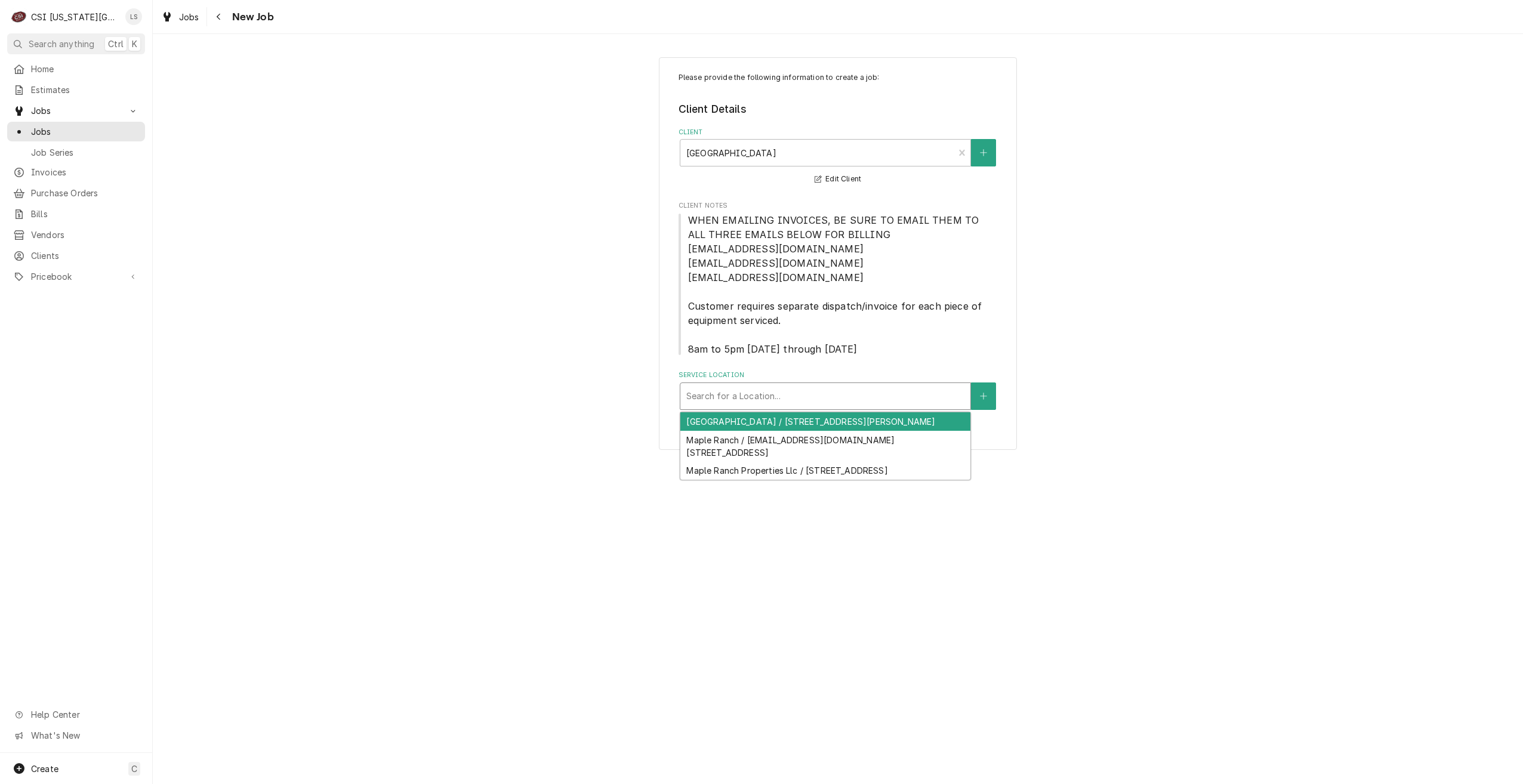
click at [821, 392] on div "Service Location" at bounding box center [826, 396] width 278 height 21
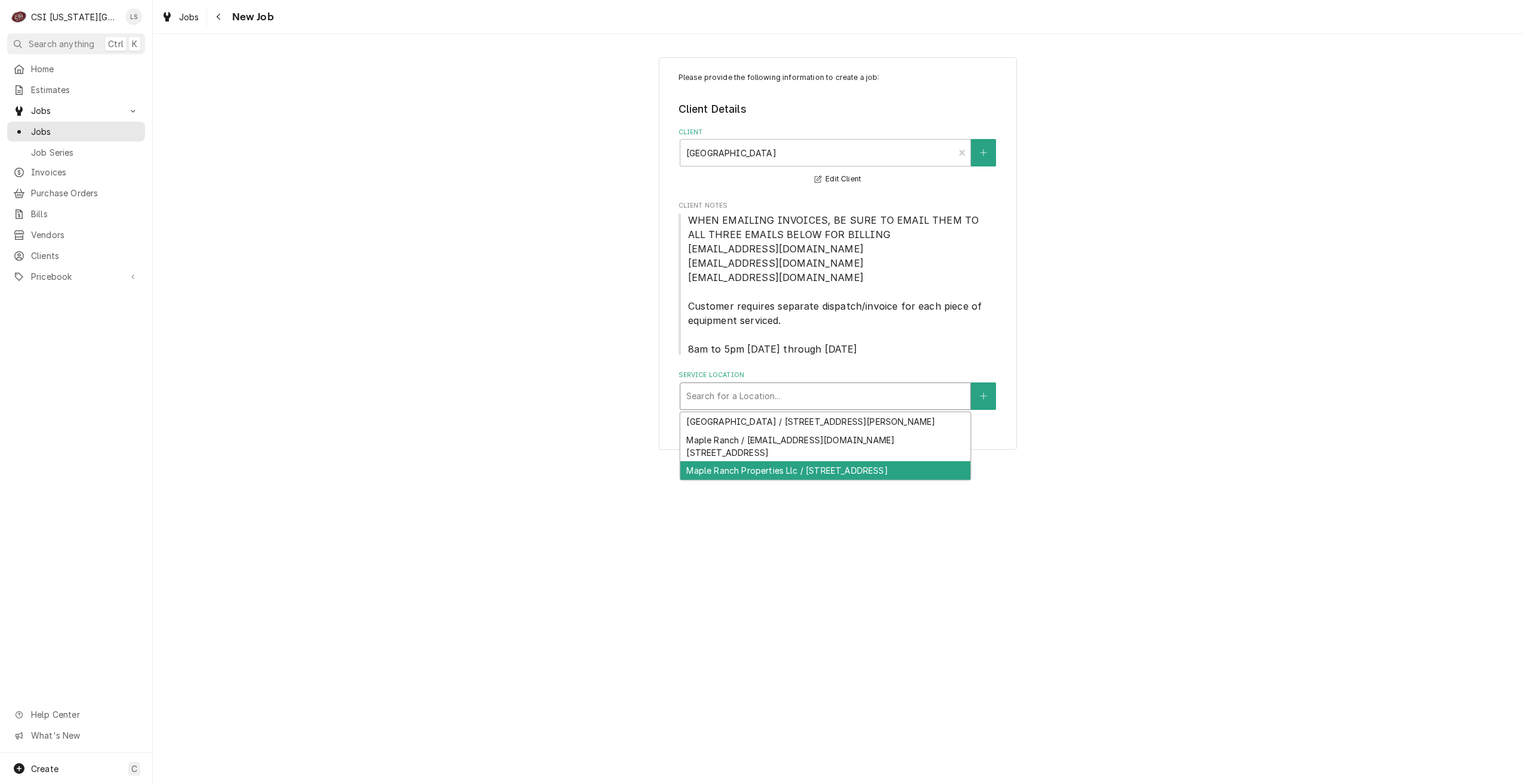
click at [830, 479] on div "Maple Ranch Properties Llc / [STREET_ADDRESS]" at bounding box center [825, 470] width 290 height 18
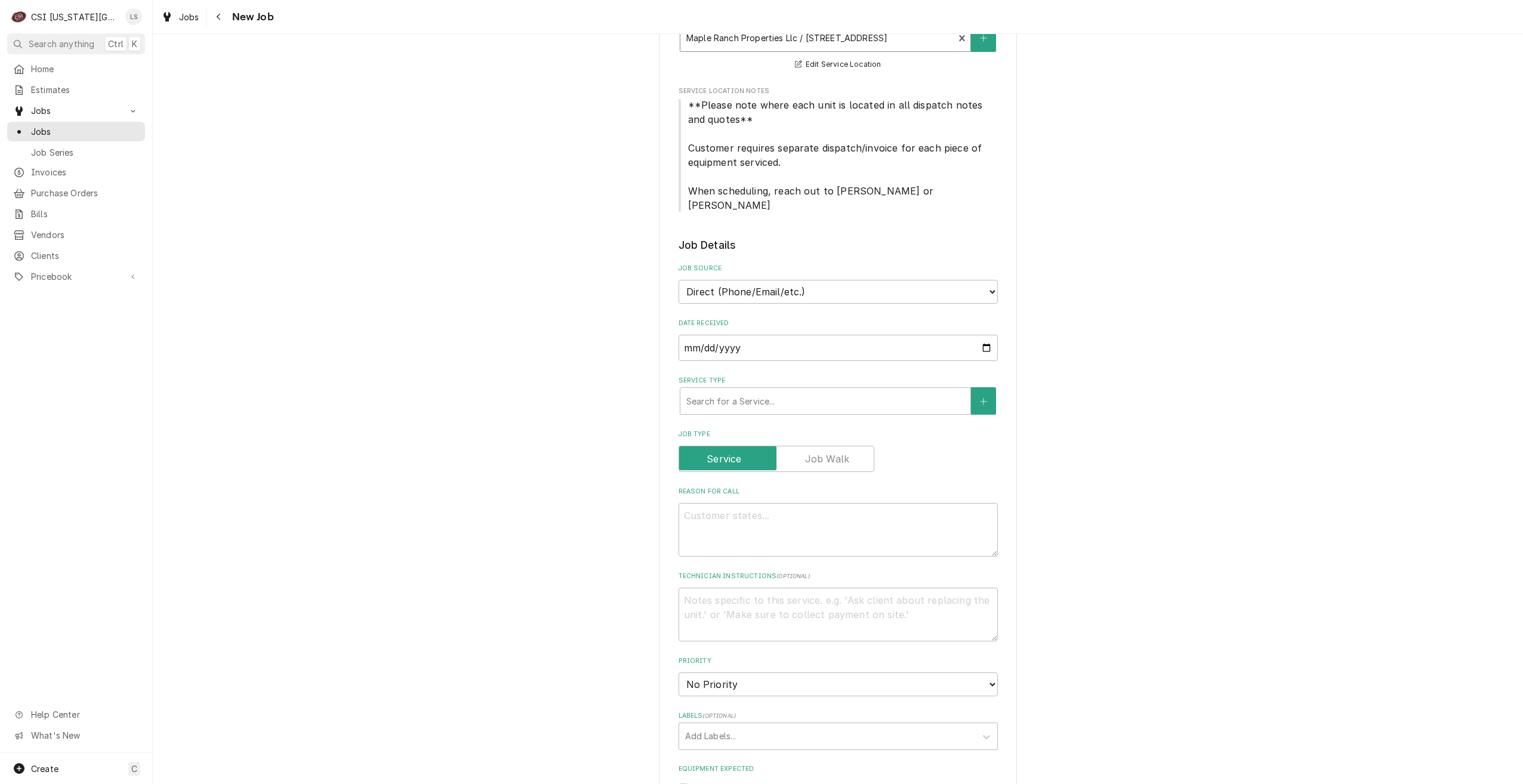
scroll to position [418, 0]
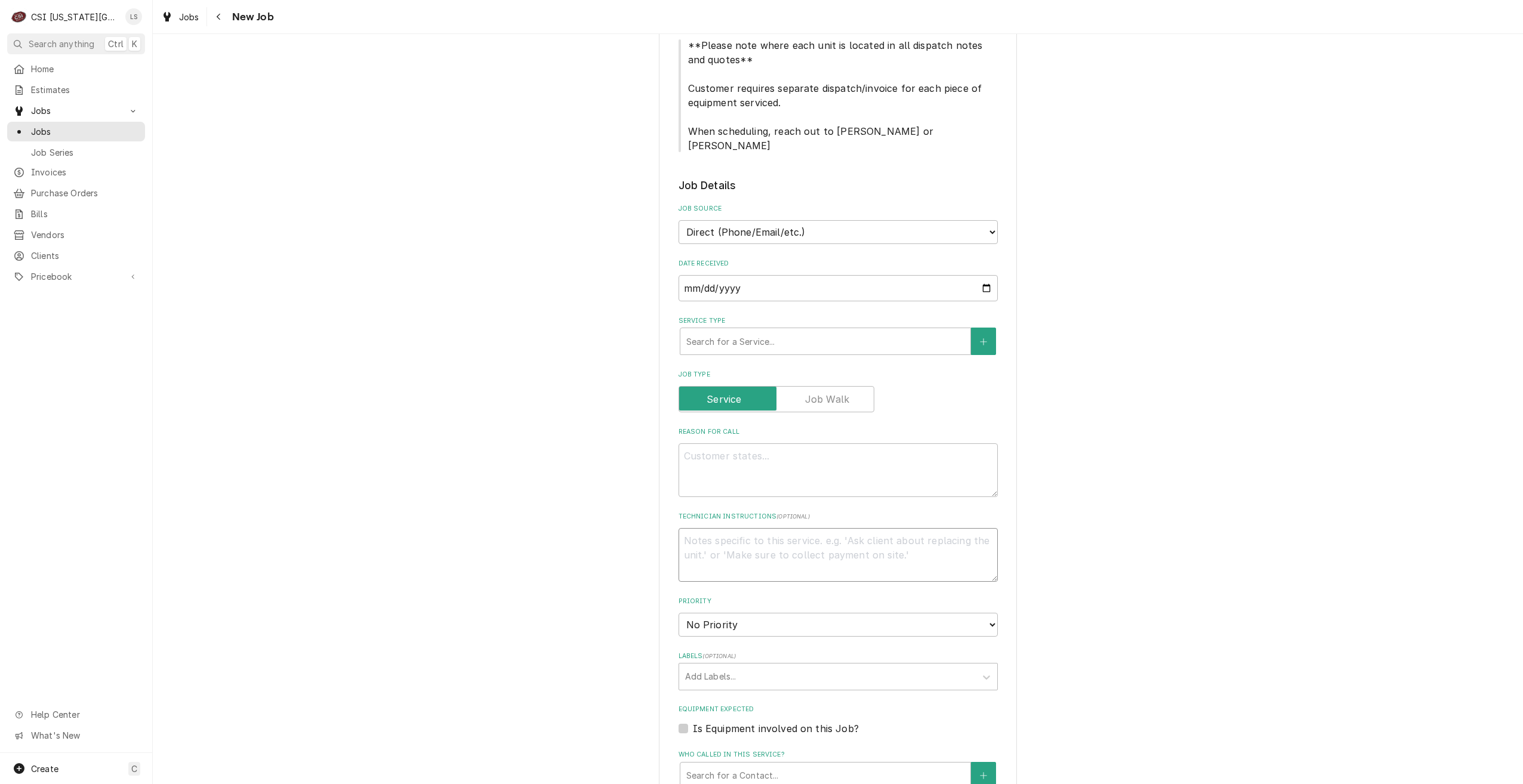
click at [787, 528] on textarea "Technician Instructions ( optional )" at bounding box center [838, 555] width 320 height 54
type textarea "x"
type textarea "F"
type textarea "x"
type textarea "Fo"
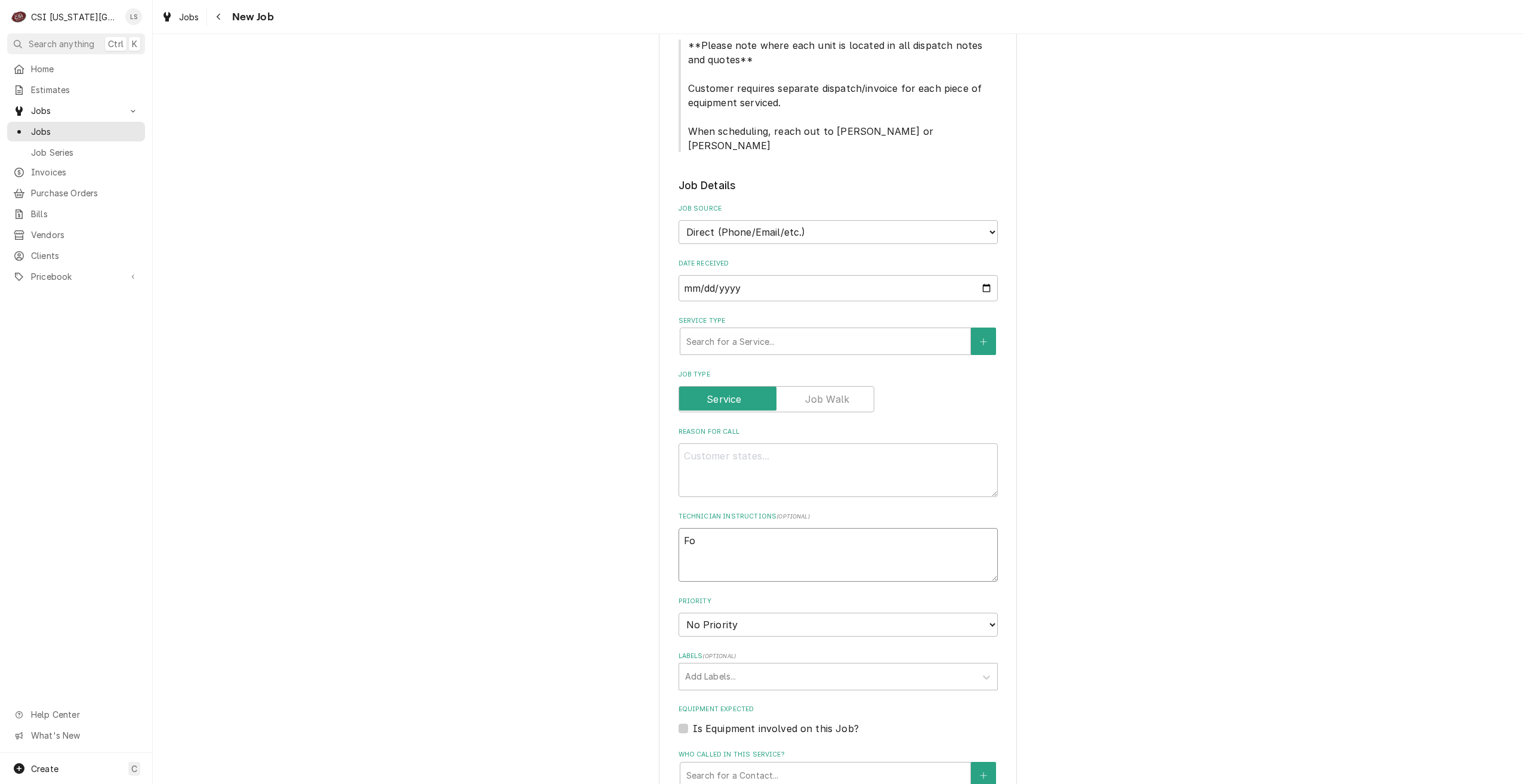
type textarea "x"
type textarea "Fou"
type textarea "x"
type textarea "Foun"
type textarea "x"
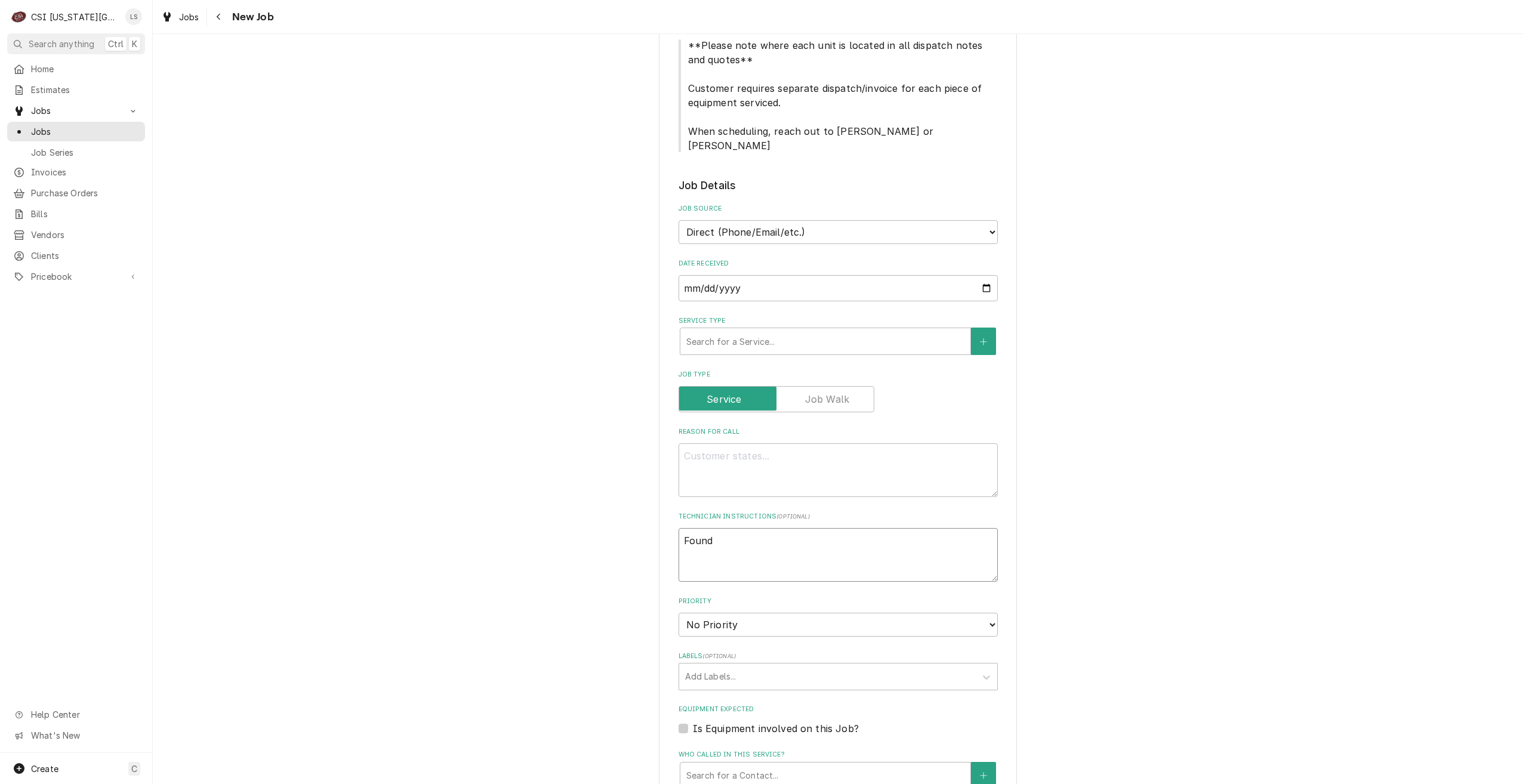
type textarea "Found"
type textarea "x"
type textarea "Found w"
type textarea "x"
type textarea "Found wh"
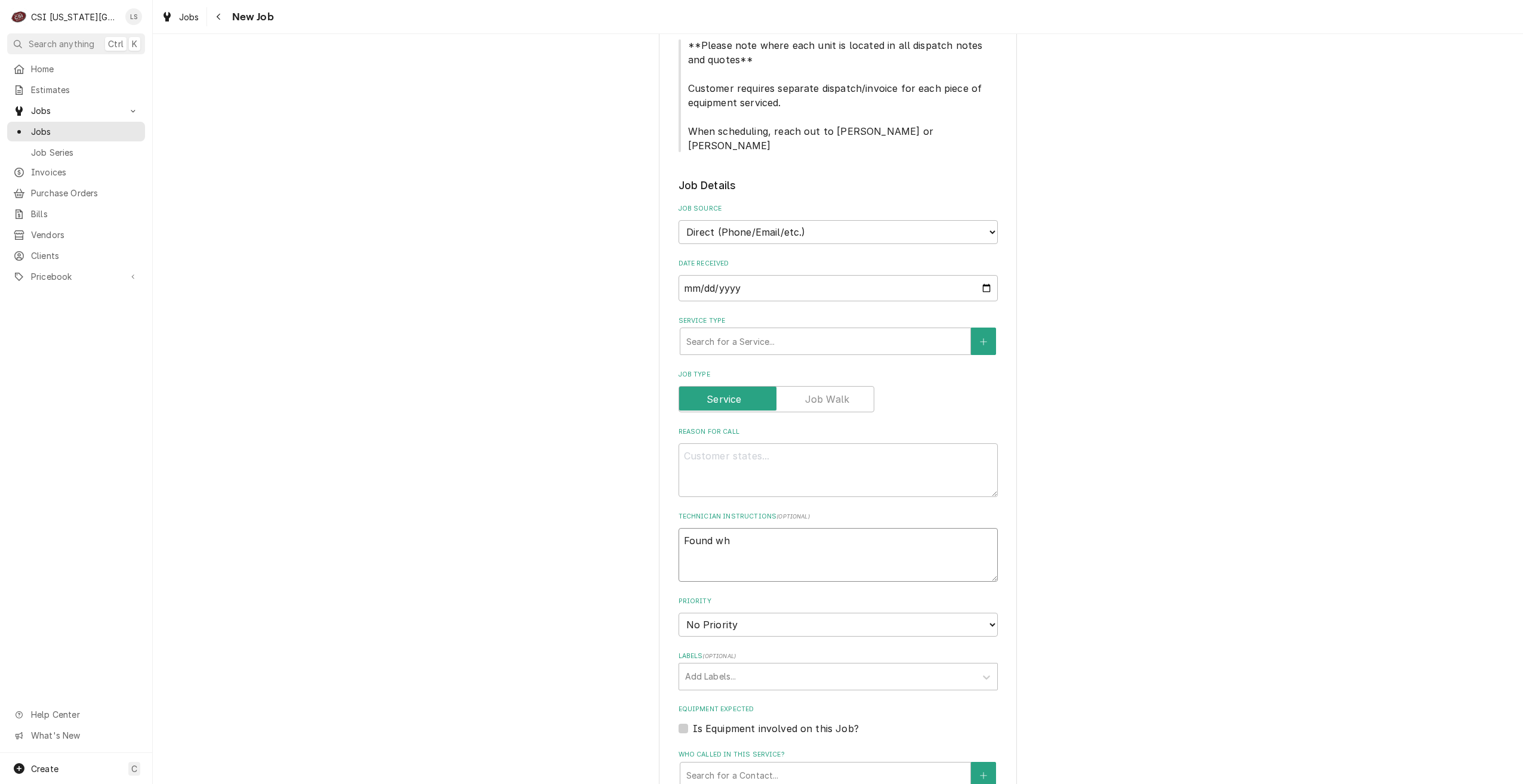
type textarea "x"
type textarea "Found whi"
type textarea "x"
type textarea "Found whil"
type textarea "x"
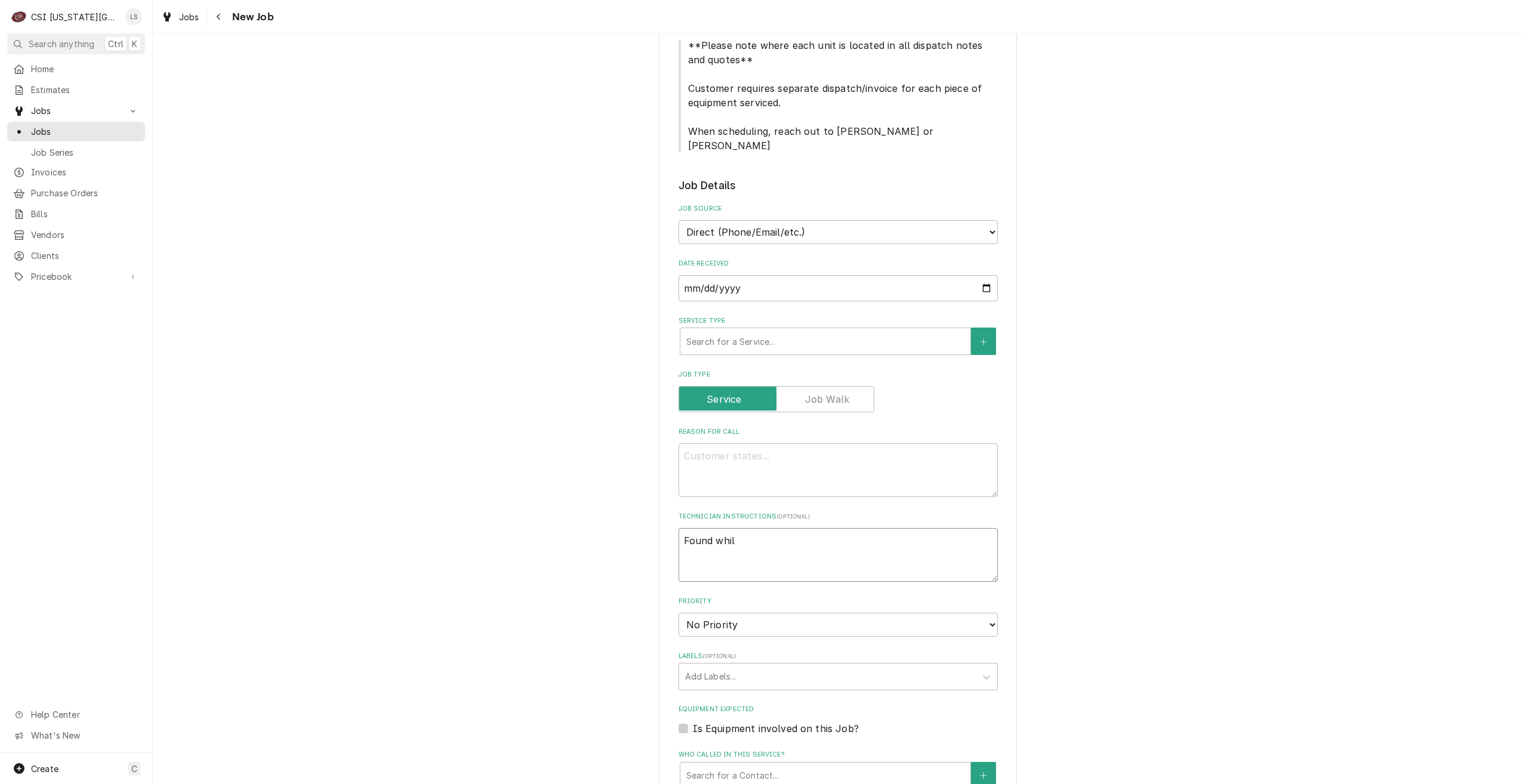
type textarea "Found while"
type textarea "x"
type textarea "Found while"
type textarea "x"
type textarea "Found while o"
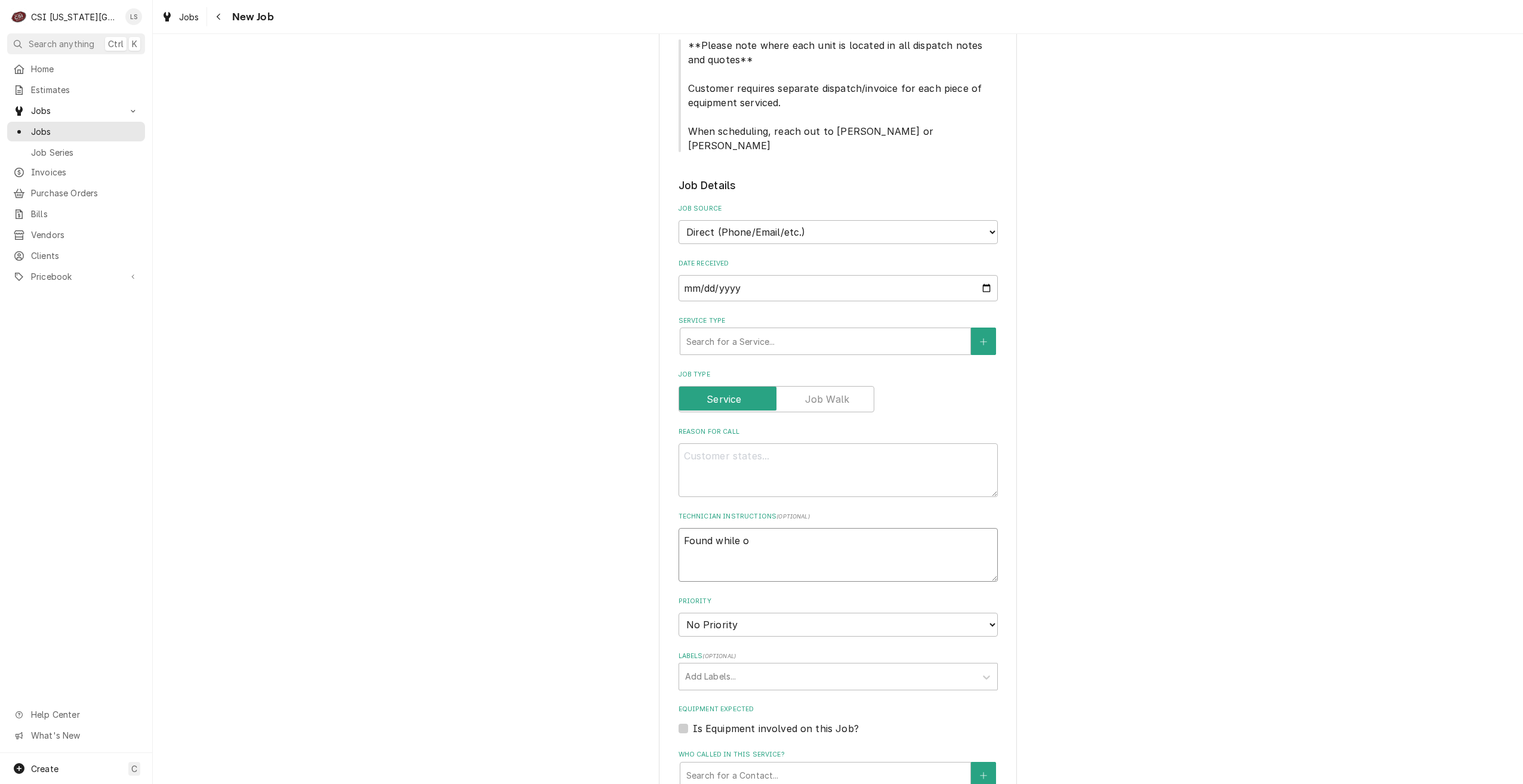
type textarea "x"
type textarea "Found while on"
type textarea "x"
type textarea "Found while on"
type textarea "x"
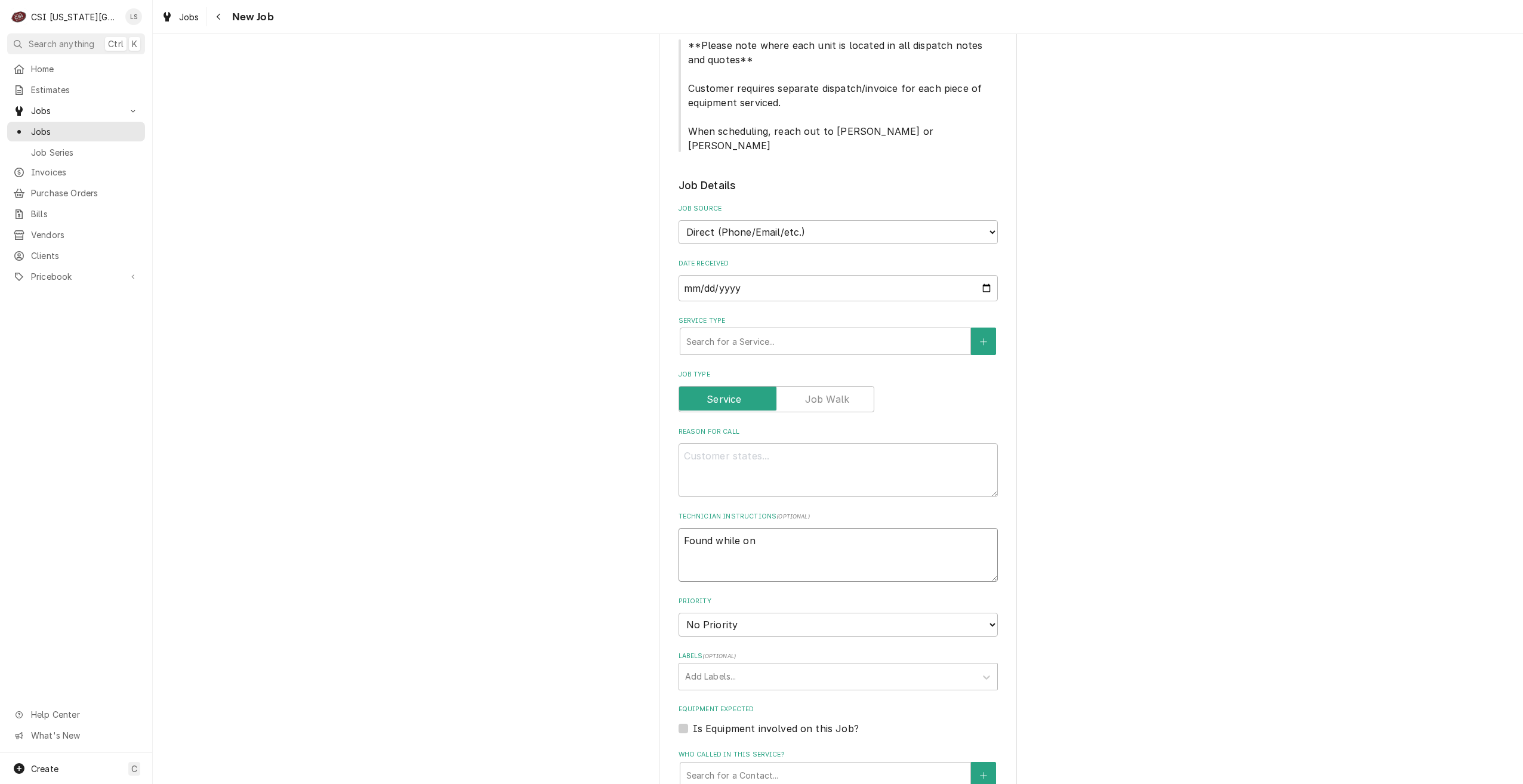
type textarea "Found while on s"
type textarea "x"
type textarea "Found while on si"
type textarea "x"
type textarea "Found while on sir"
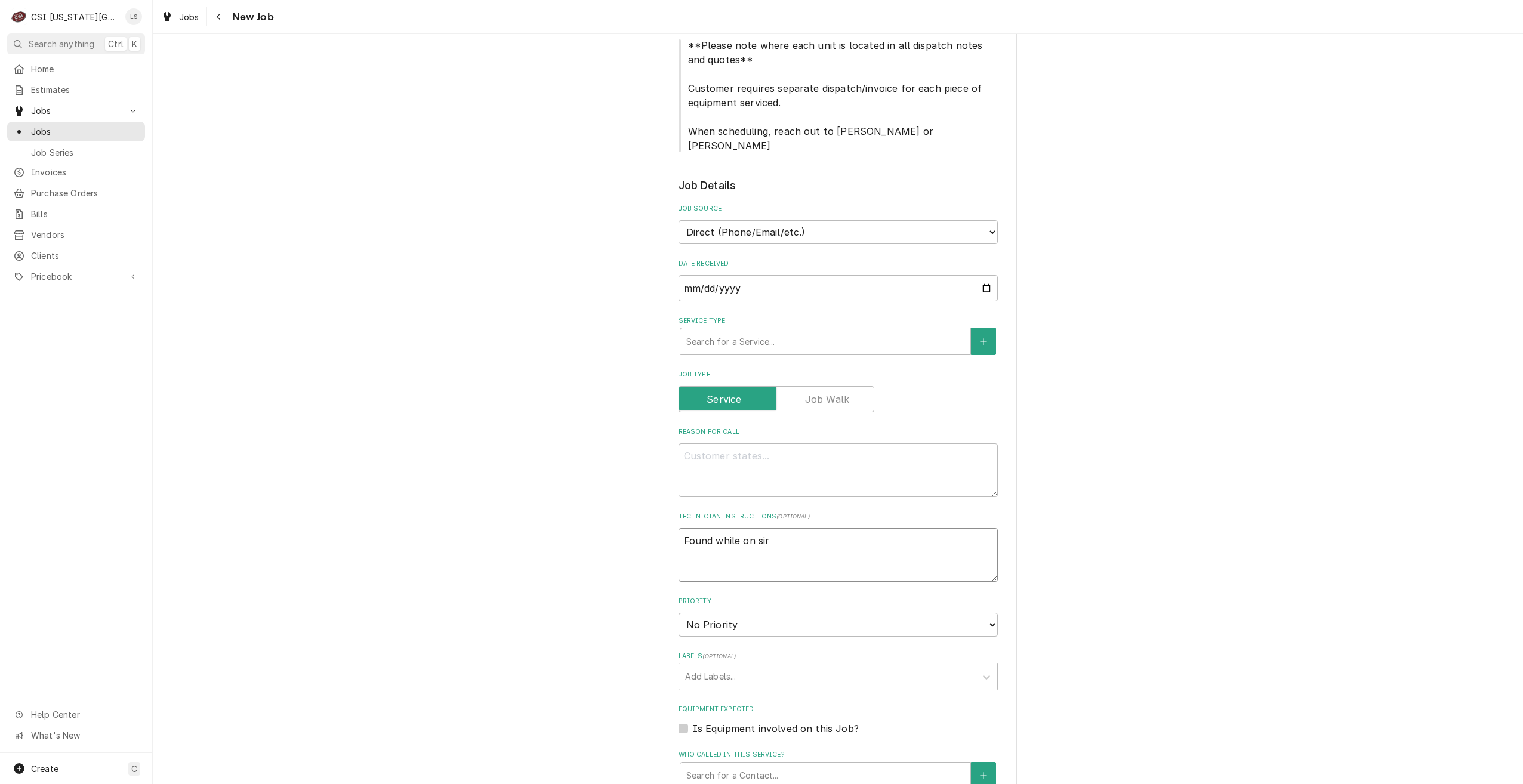
type textarea "x"
type textarea "Found while on sire"
type textarea "x"
type textarea "Found while on sire"
type textarea "x"
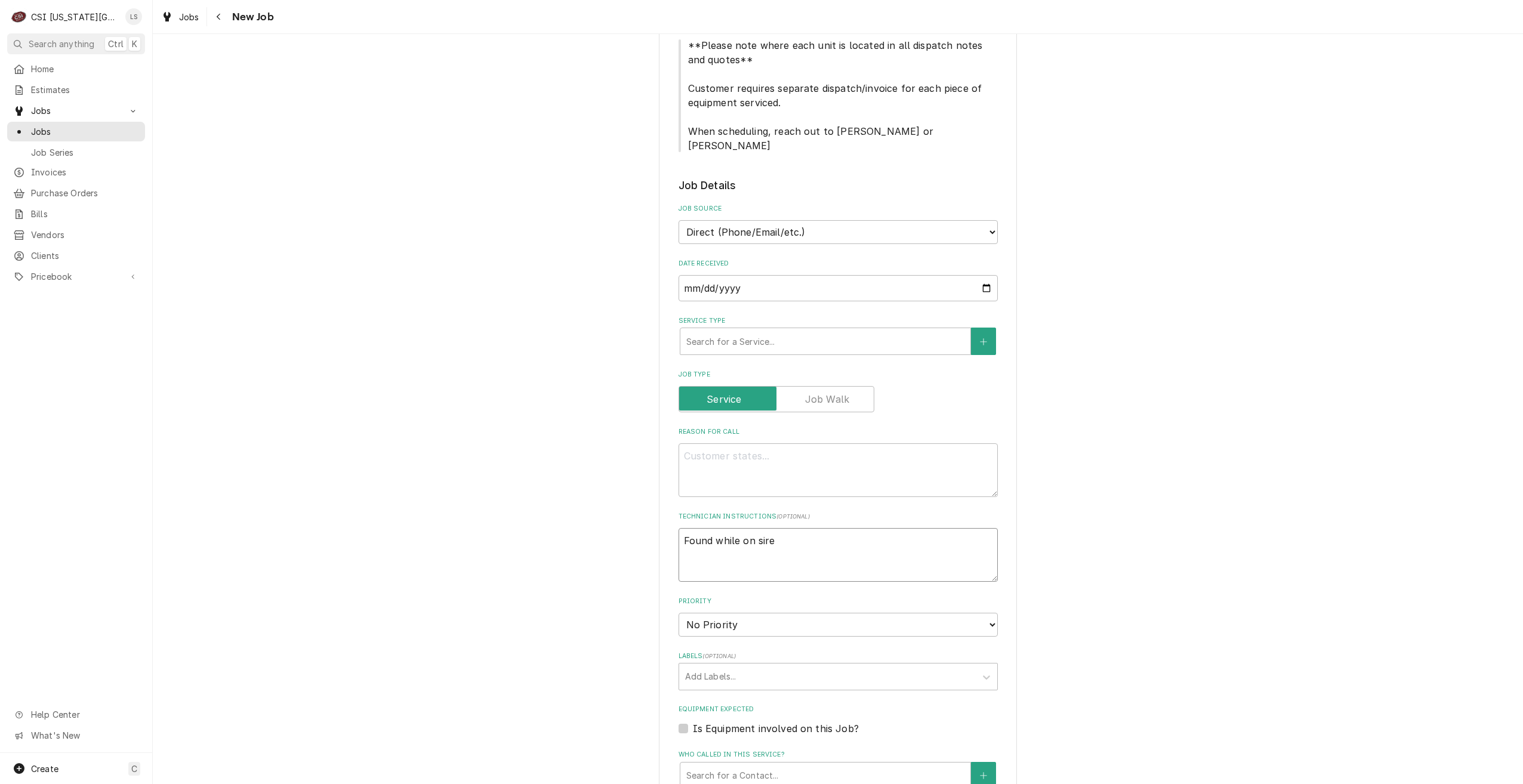
type textarea "Found while on sire f"
type textarea "x"
type textarea "Found while on sire fo"
type textarea "x"
type textarea "Found while on sire f"
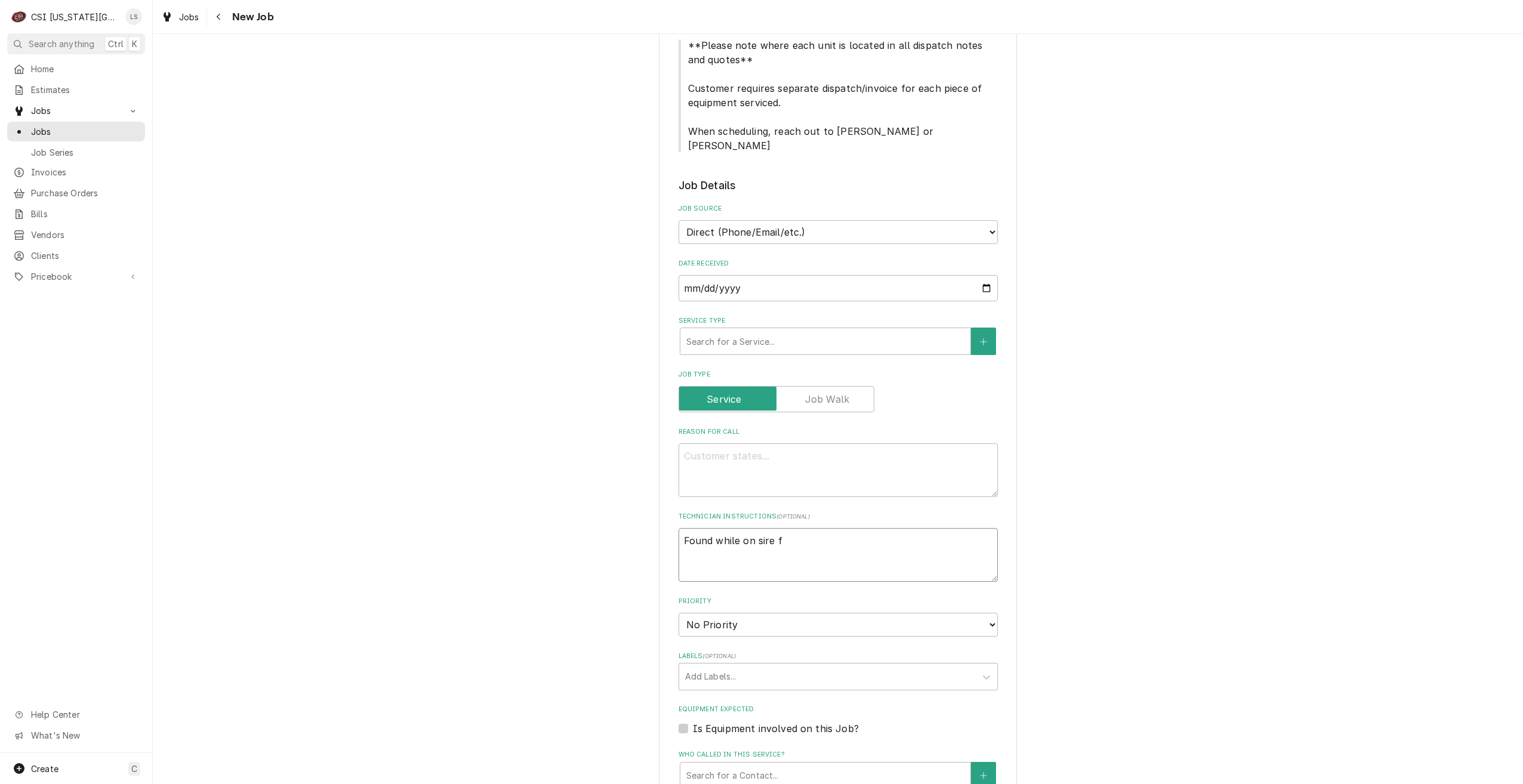
type textarea "x"
type textarea "Found while on sire"
type textarea "x"
type textarea "Found while on sire"
type textarea "x"
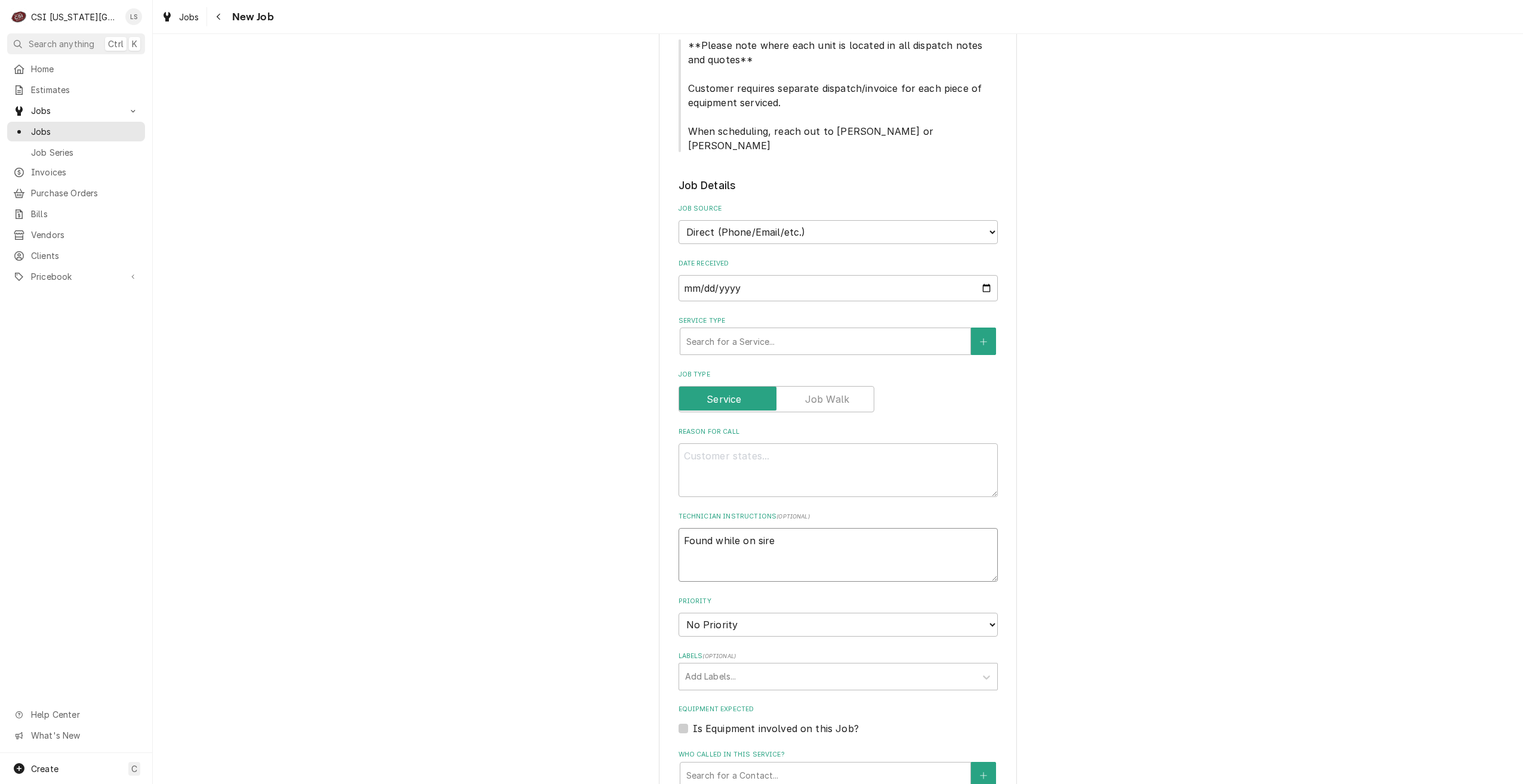
type textarea "Found while on sir"
type textarea "x"
type textarea "Found while on sirte"
type textarea "x"
type textarea "Found while on sirt"
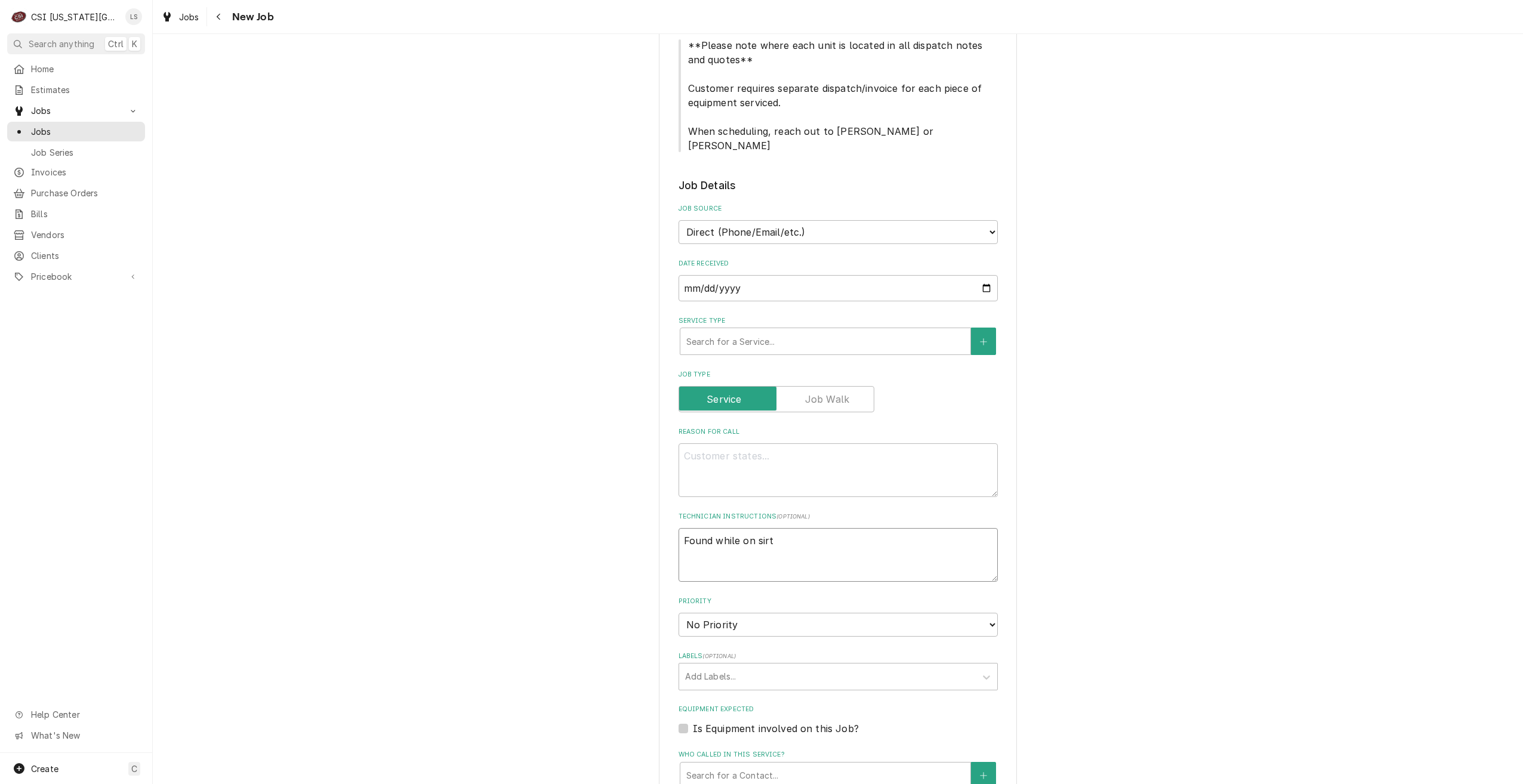
type textarea "x"
type textarea "Found while on sir"
type textarea "x"
type textarea "Found while on si"
type textarea "x"
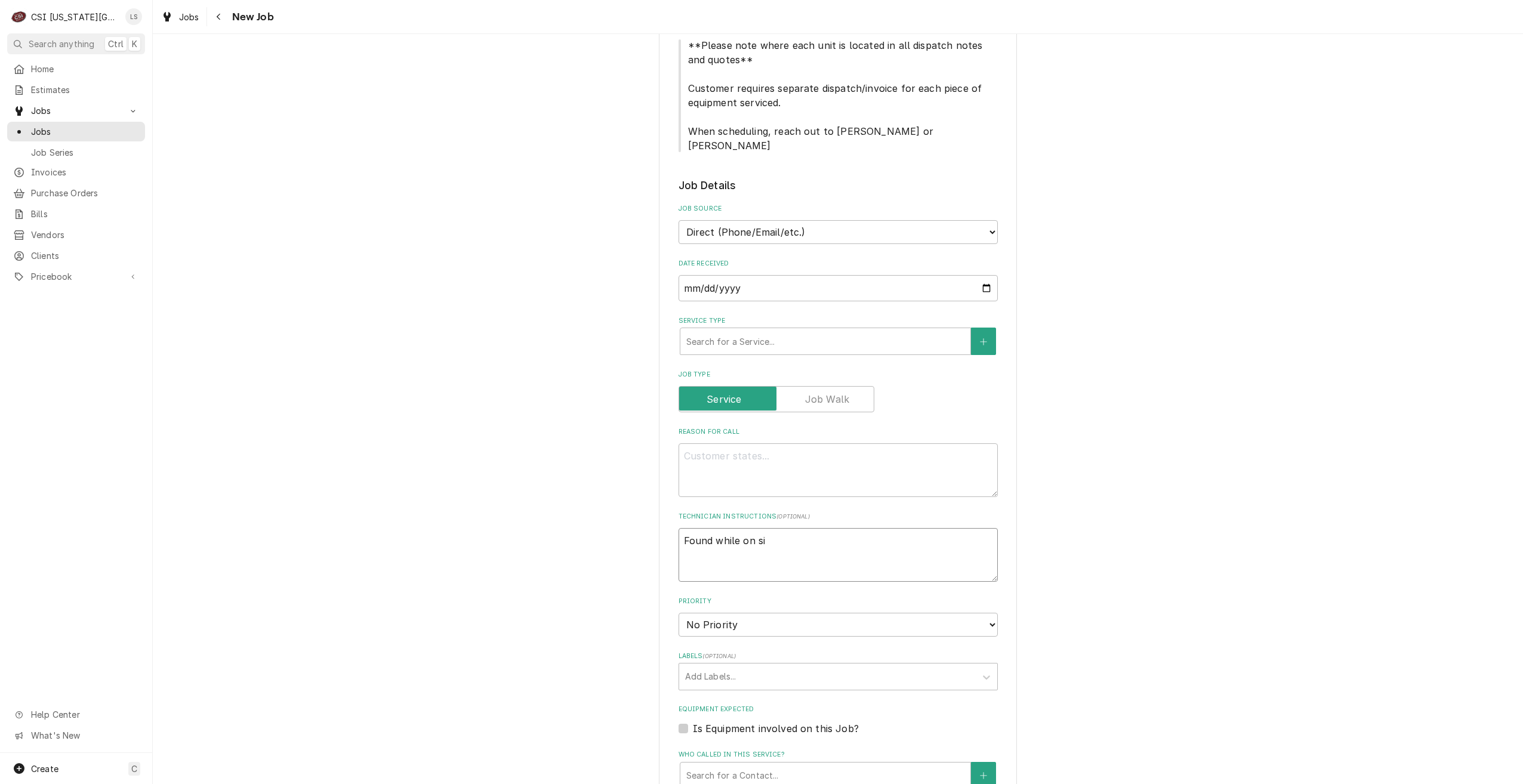
type textarea "Found while on sit"
type textarea "x"
type textarea "Found while on site"
type textarea "x"
type textarea "Found while on site"
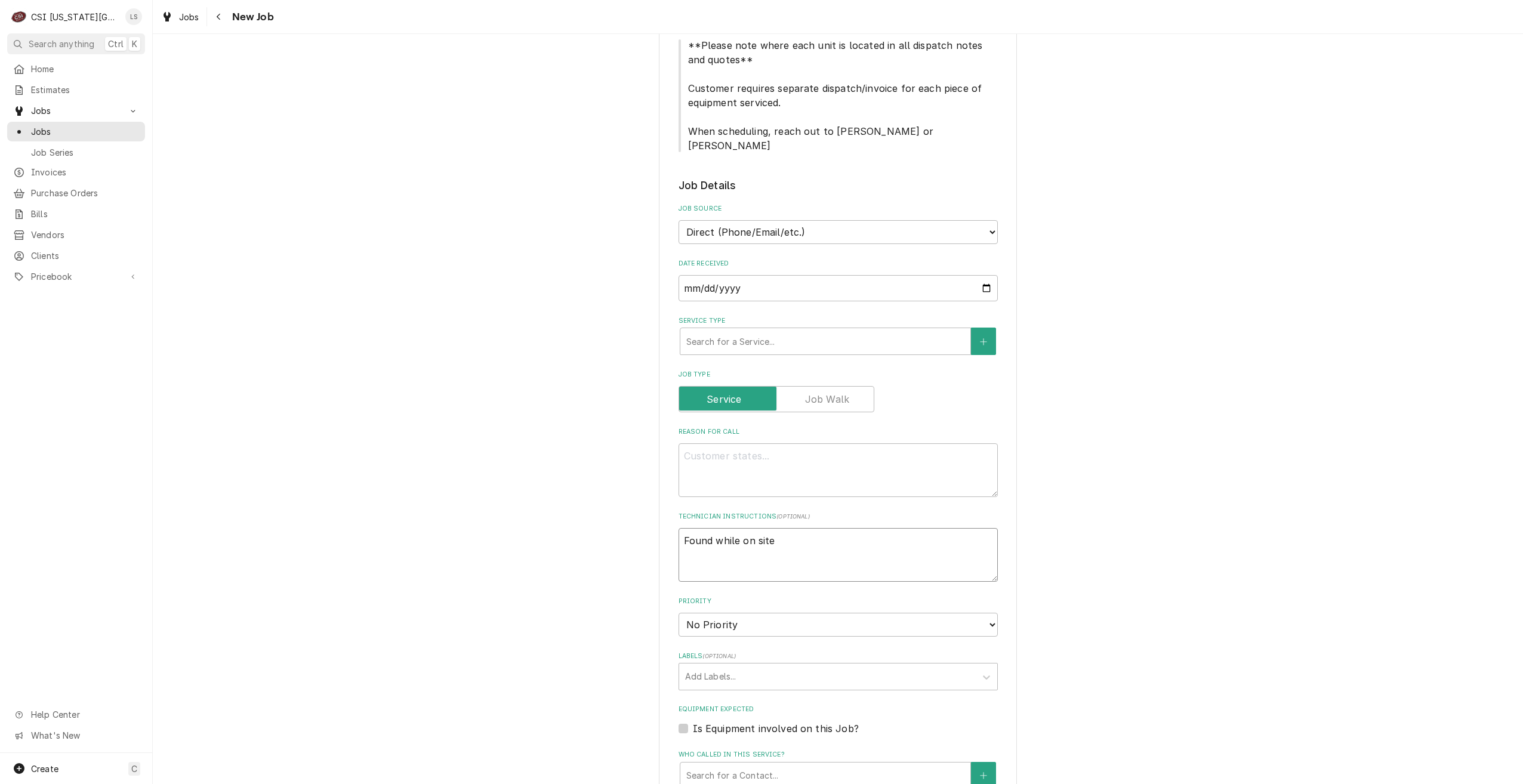
type textarea "x"
type textarea "Found while on site f"
type textarea "x"
type textarea "Found while on site fo"
type textarea "x"
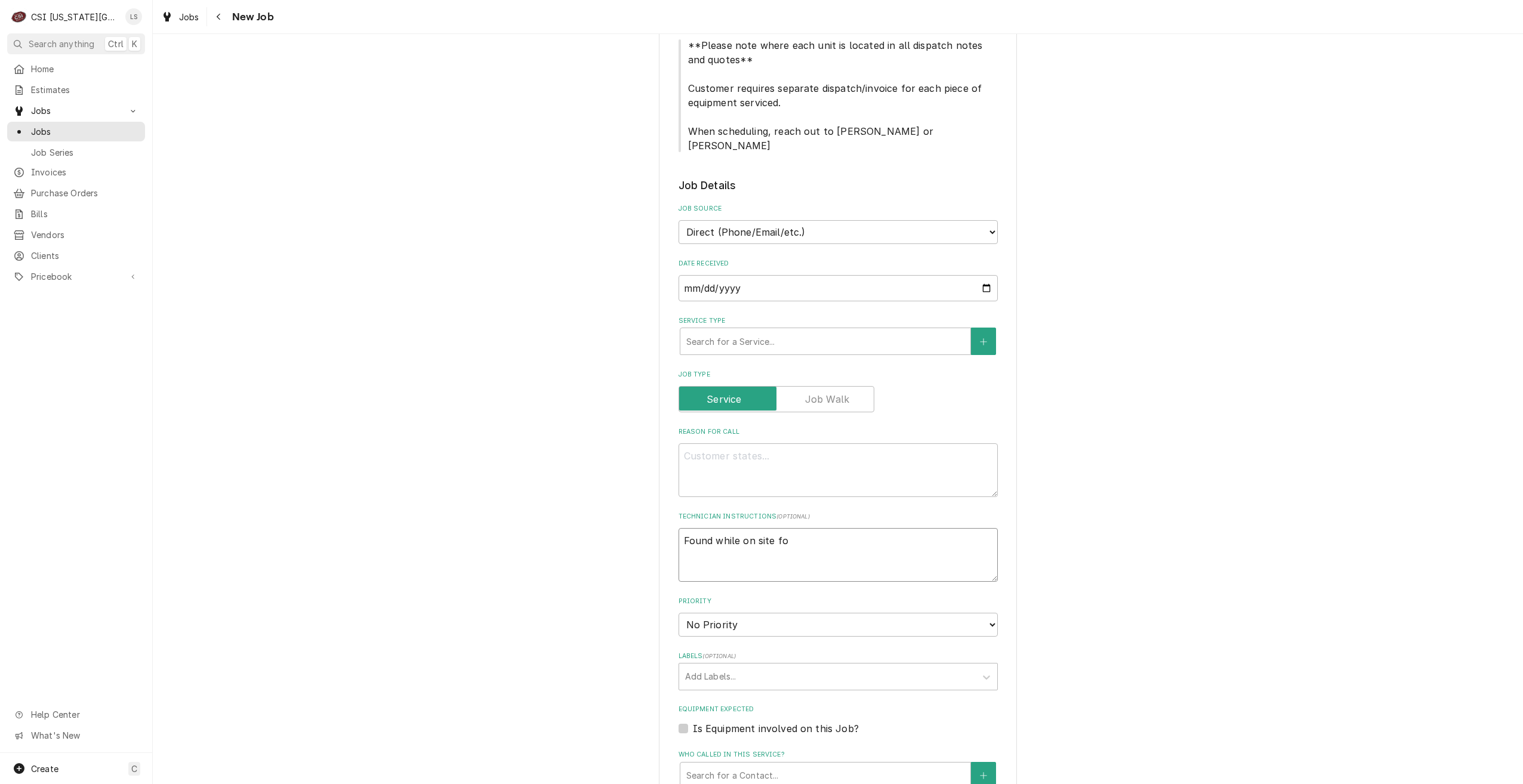
type textarea "Found while on site for"
type textarea "x"
type textarea "Found while on site for"
paste textarea "JOB-33172"
type textarea "x"
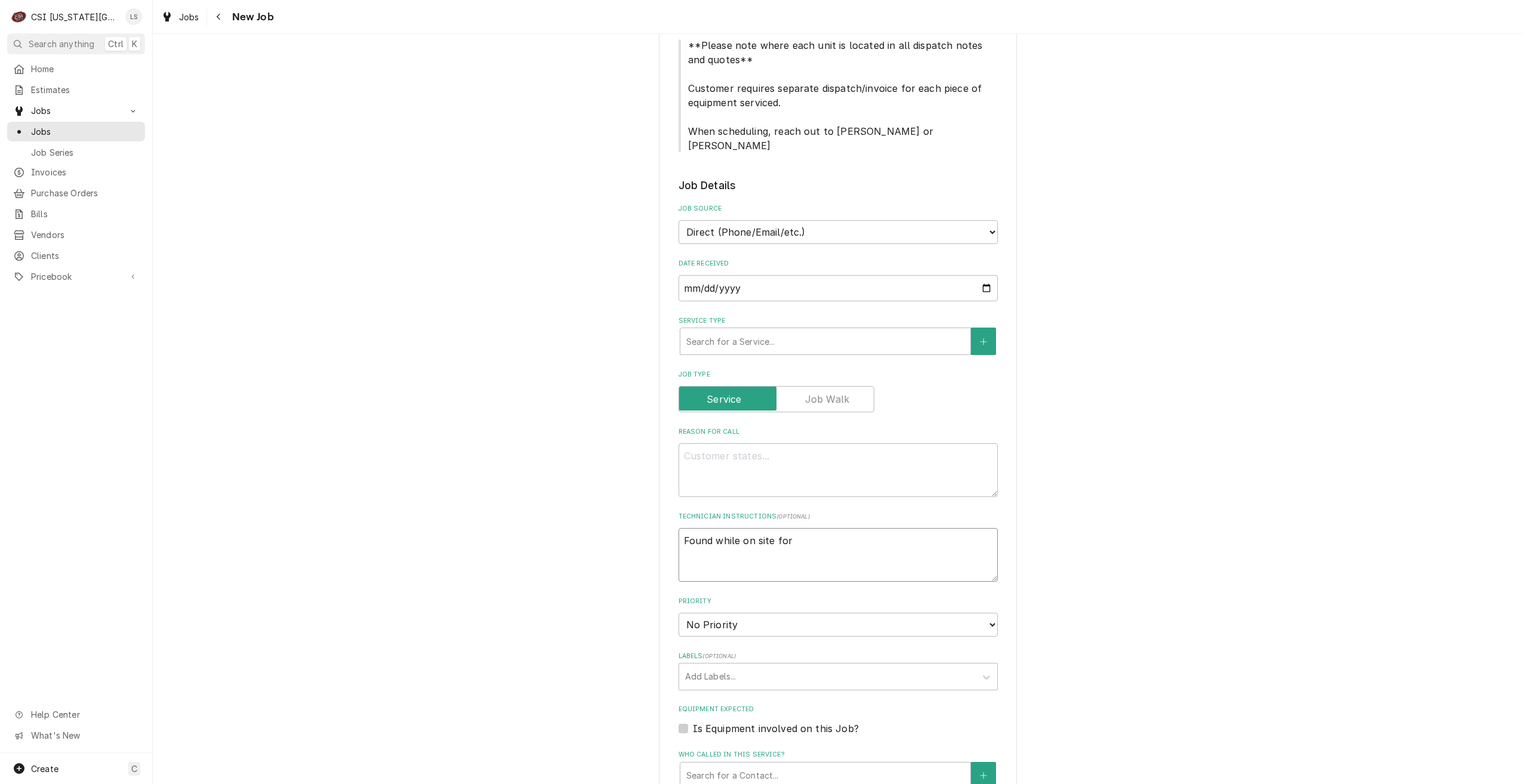
type textarea "Found while on site for JOB-33172"
type textarea "x"
type textarea "Found while on site for JOB-33172"
click at [850, 449] on textarea "Reason For Call" at bounding box center [838, 470] width 320 height 54
type textarea "x"
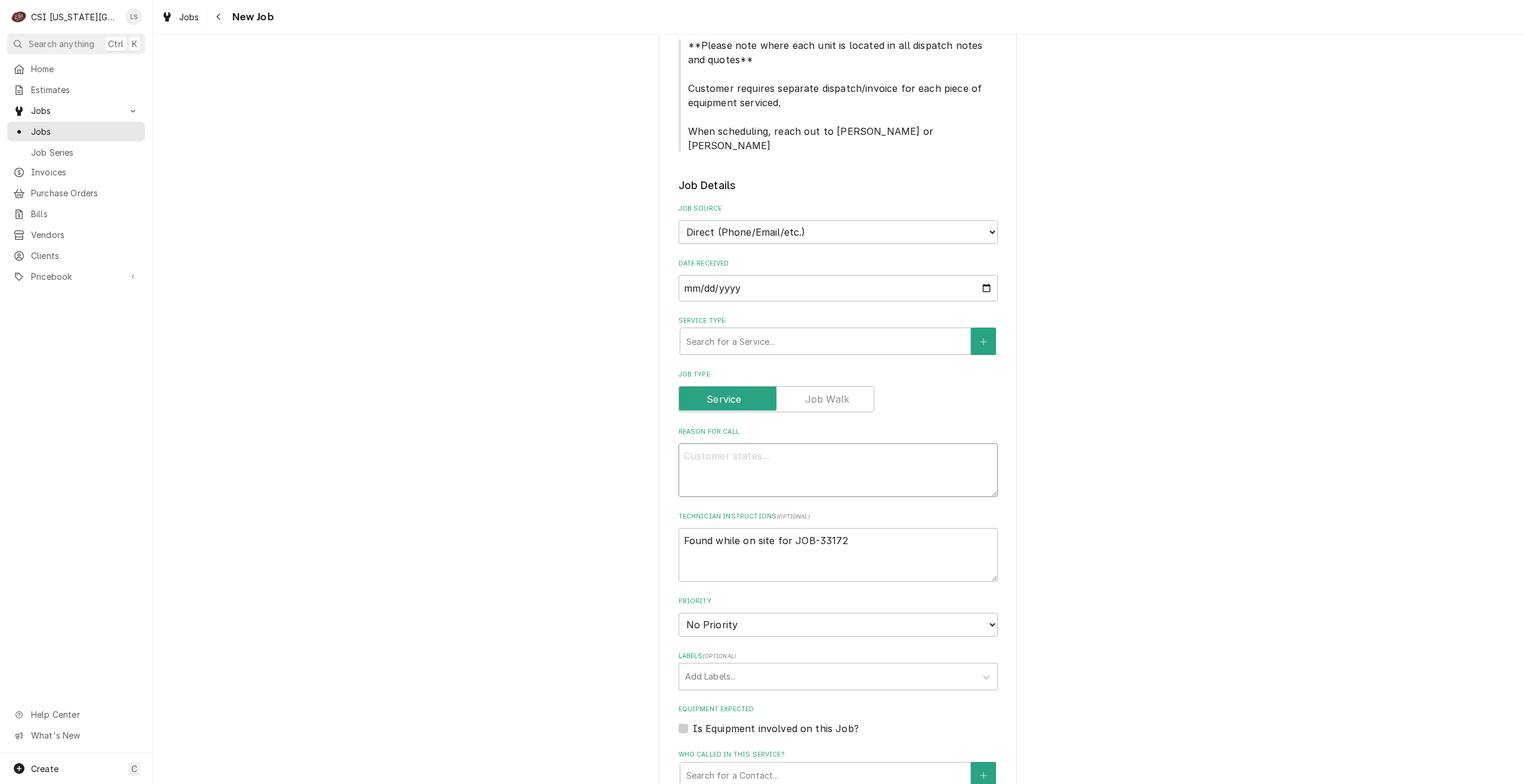
type textarea "C"
type textarea "x"
type textarea "Co"
type textarea "x"
type textarea "Cof"
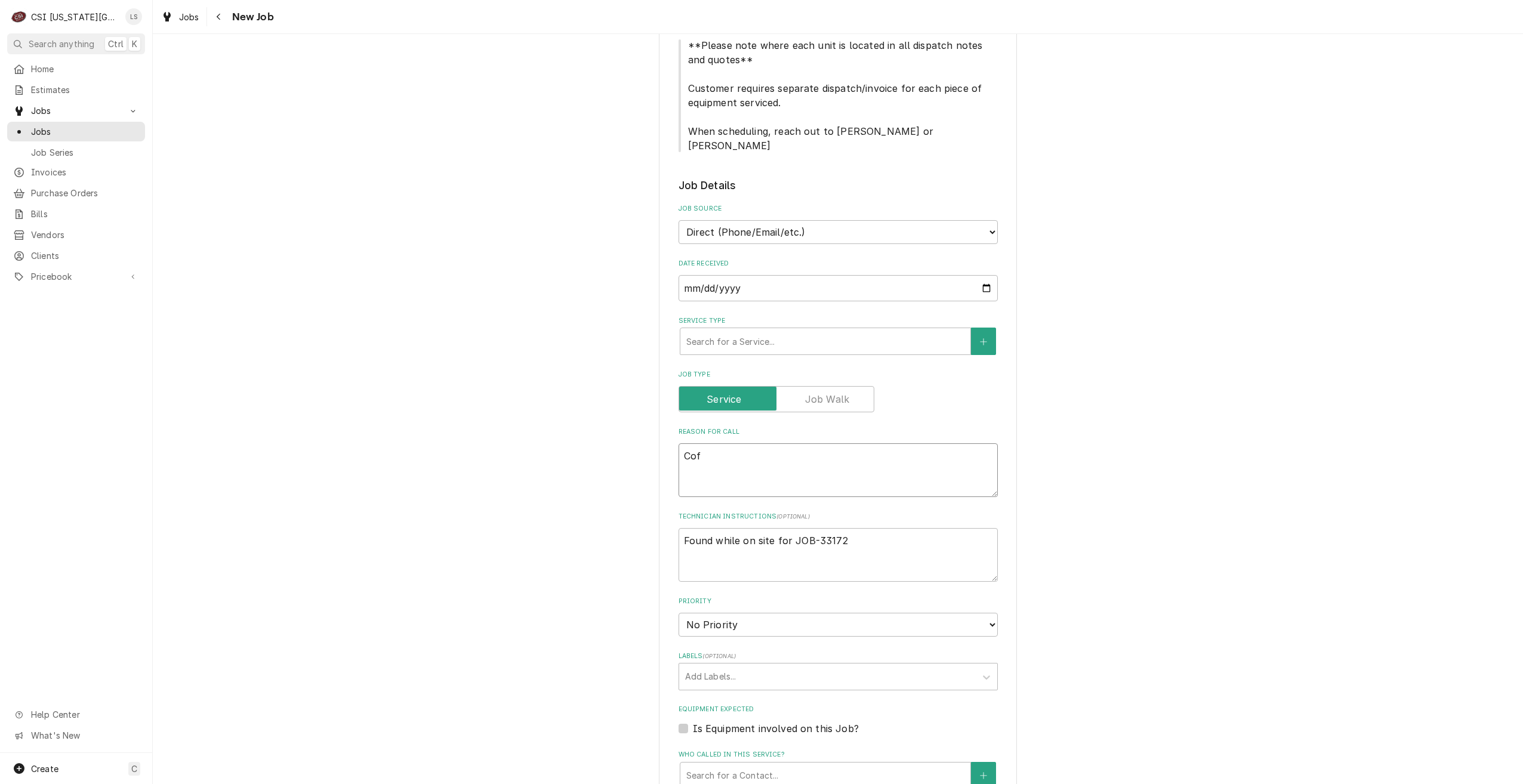
type textarea "x"
type textarea "Co"
type textarea "x"
type textarea "C"
type textarea "x"
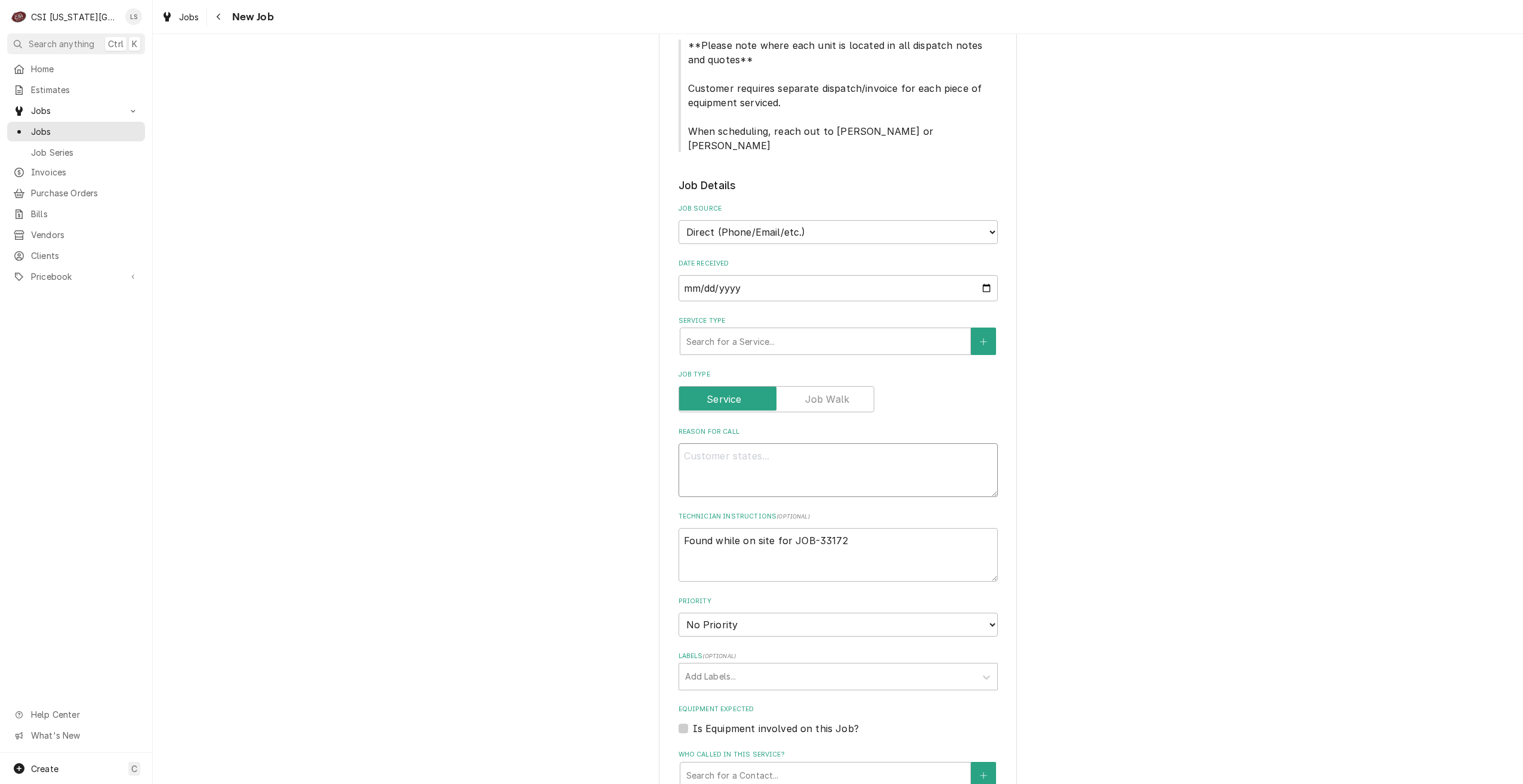
type textarea "x"
type textarea "S"
type textarea "x"
type textarea "St"
type textarea "x"
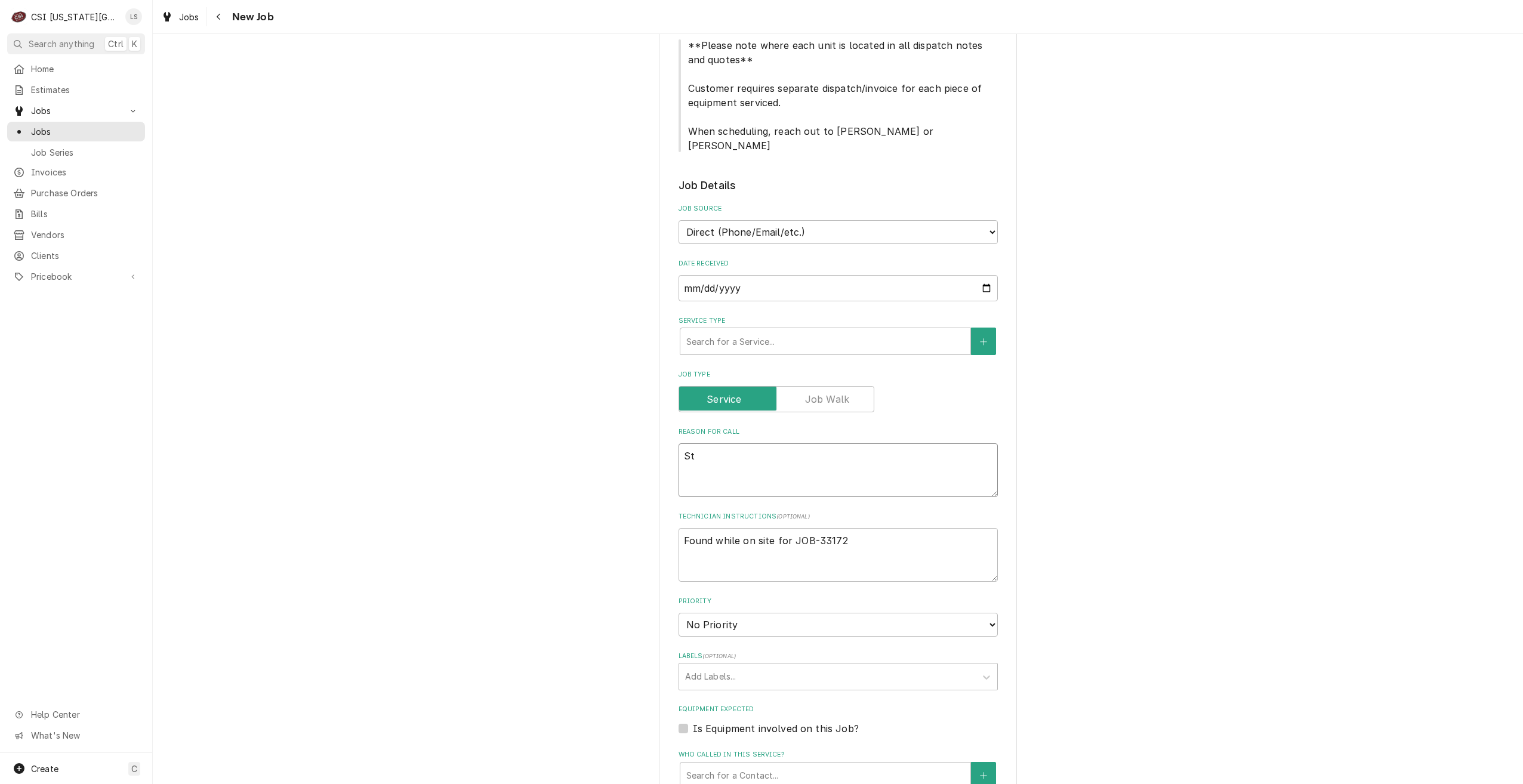
type textarea "Sta"
type textarea "x"
type textarea "Star"
type textarea "x"
type textarea "Start"
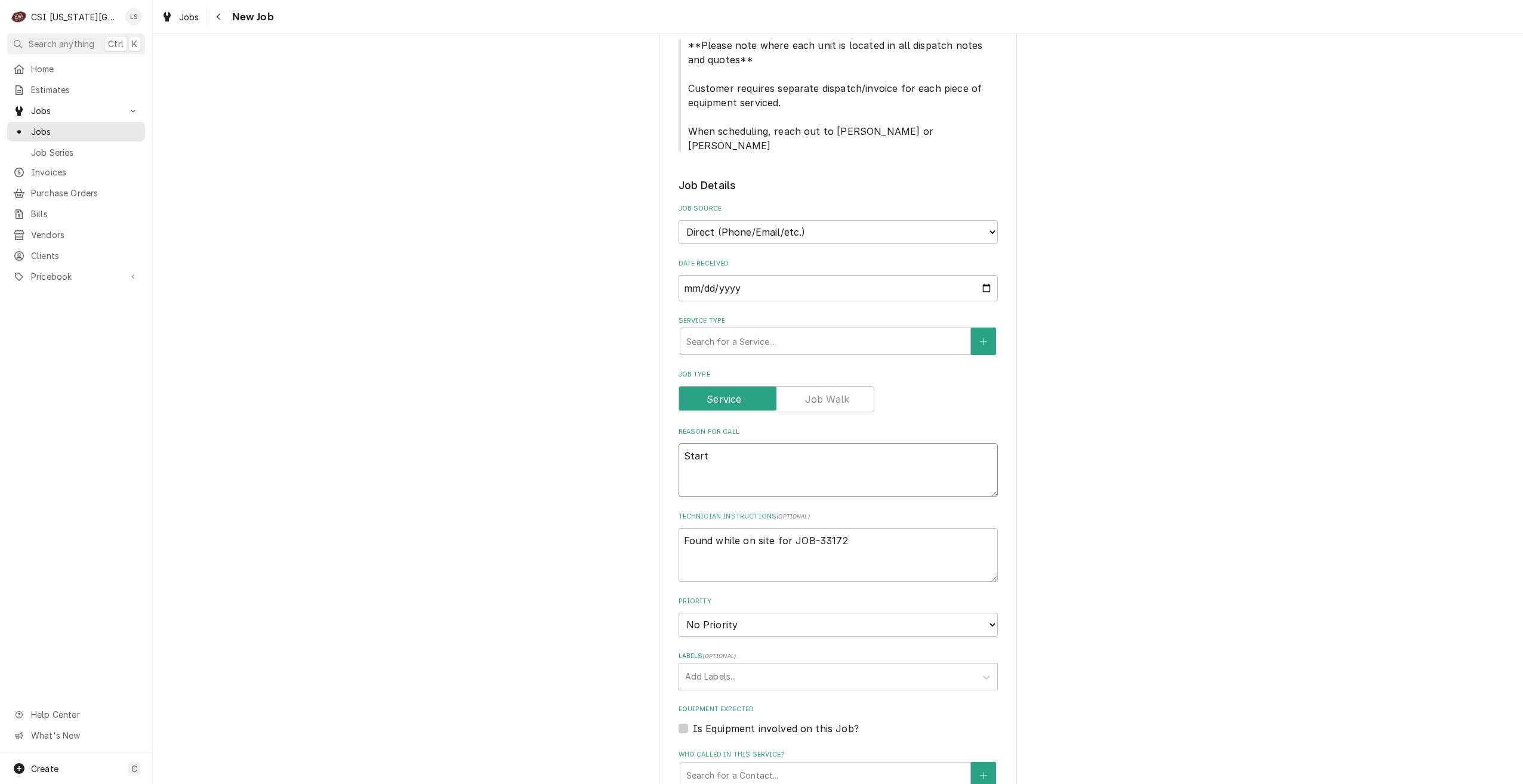
type textarea "x"
type textarea "Start"
type textarea "x"
type textarea "Start s"
type textarea "x"
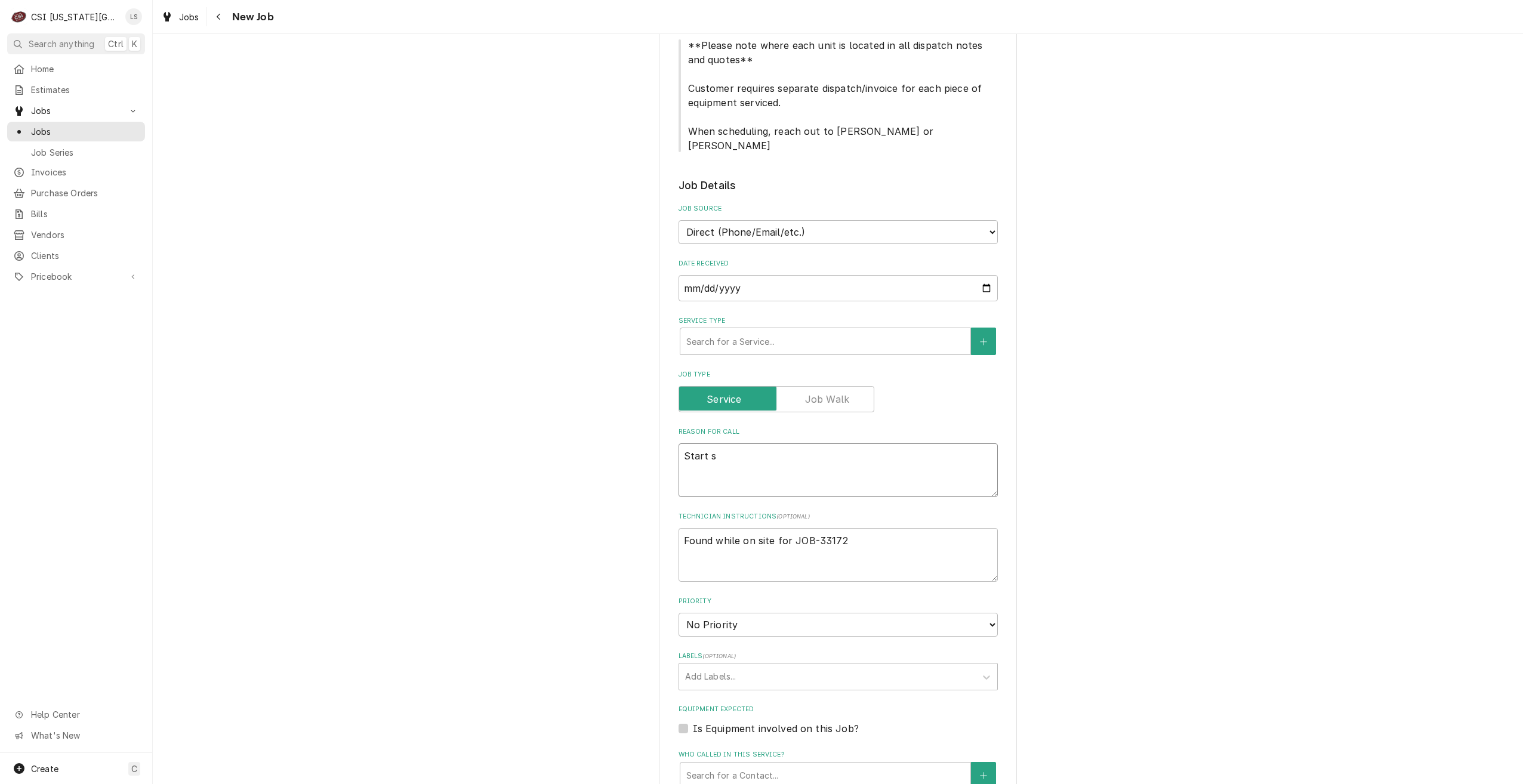
type textarea "Start sw"
type textarea "x"
type textarea "Start swt"
type textarea "x"
type textarea "Start swti"
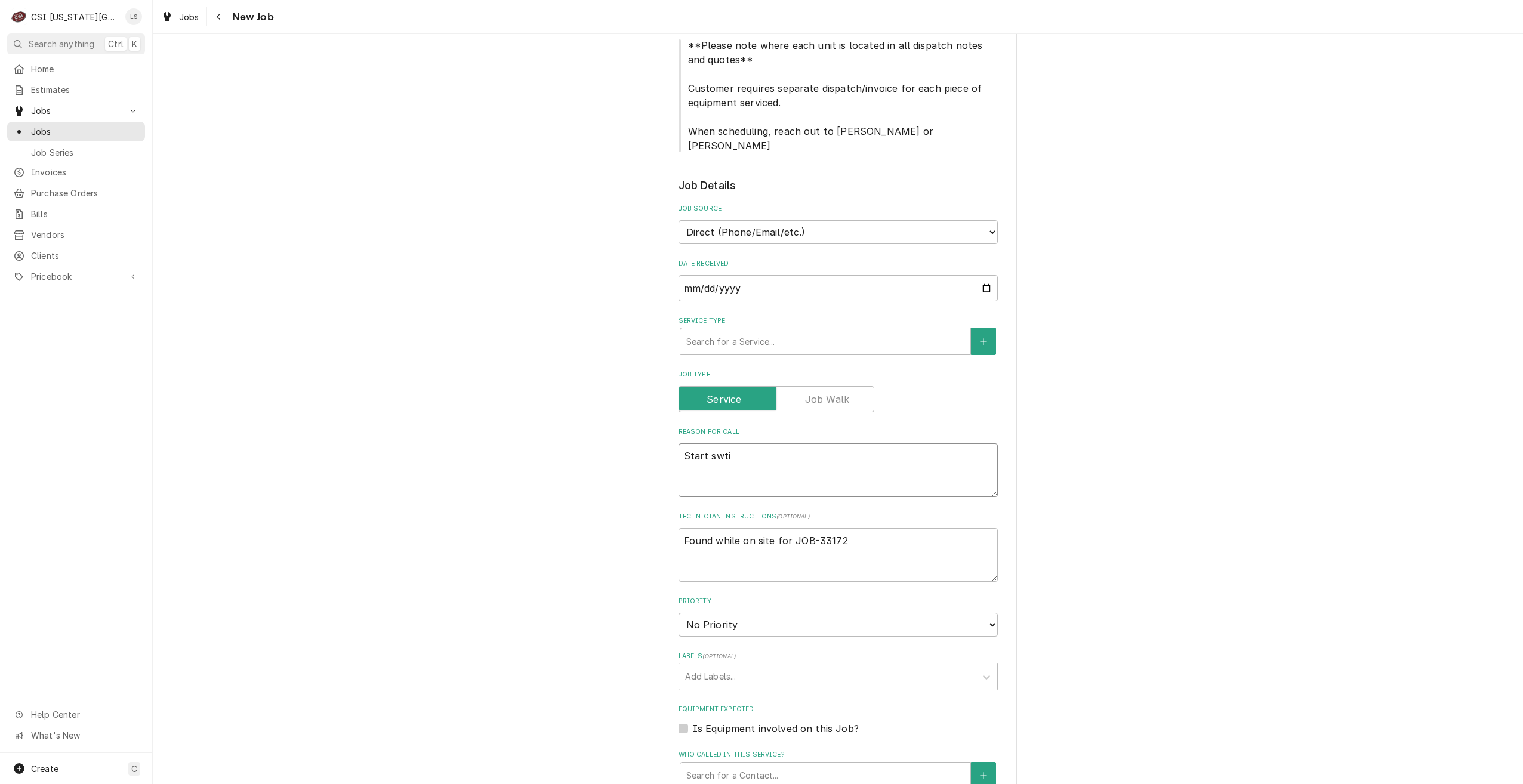
type textarea "x"
type textarea "Start swt"
type textarea "x"
type textarea "Start sw"
type textarea "x"
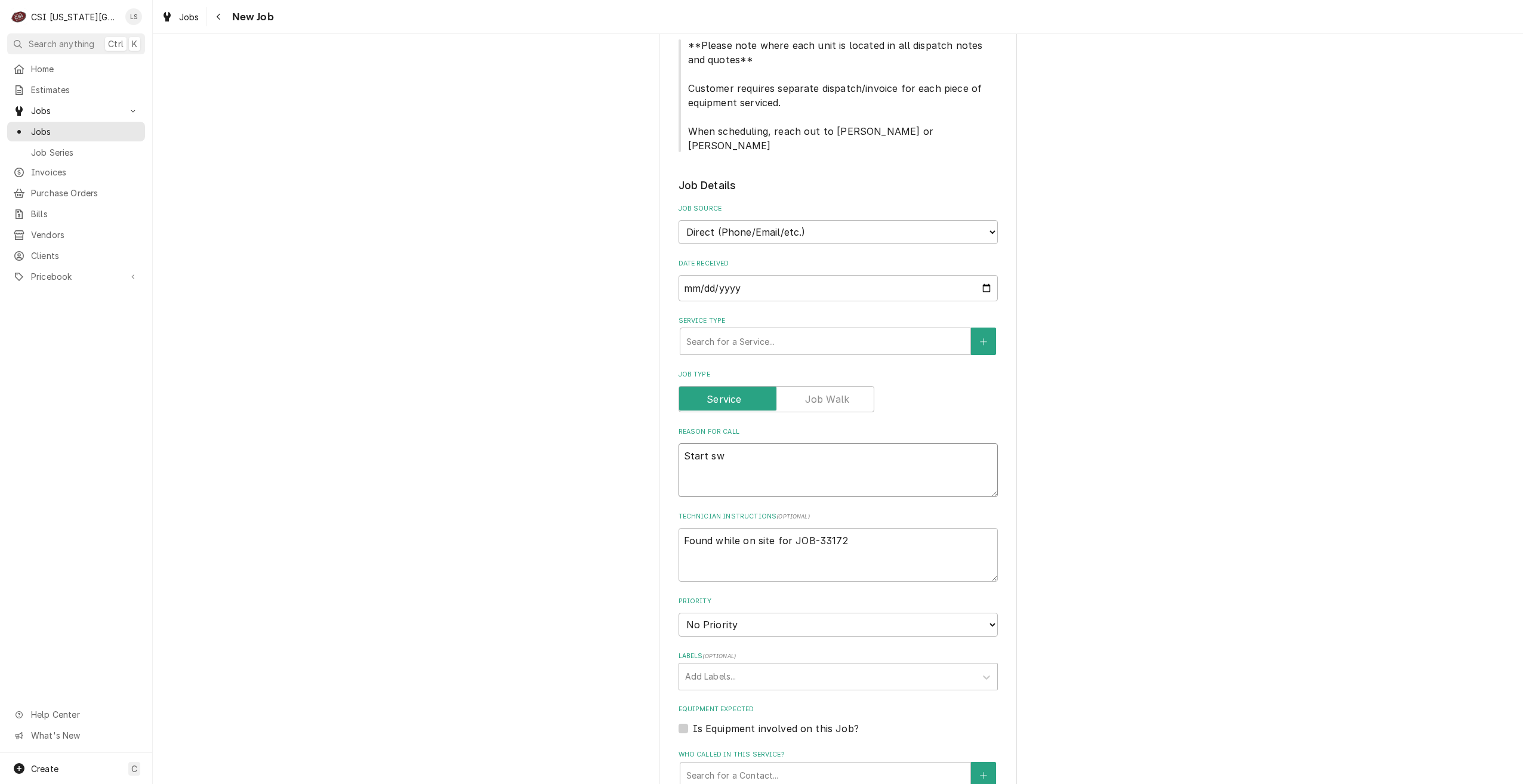
type textarea "Start swi"
type textarea "x"
type textarea "Start swit"
type textarea "x"
type textarea "Start swith"
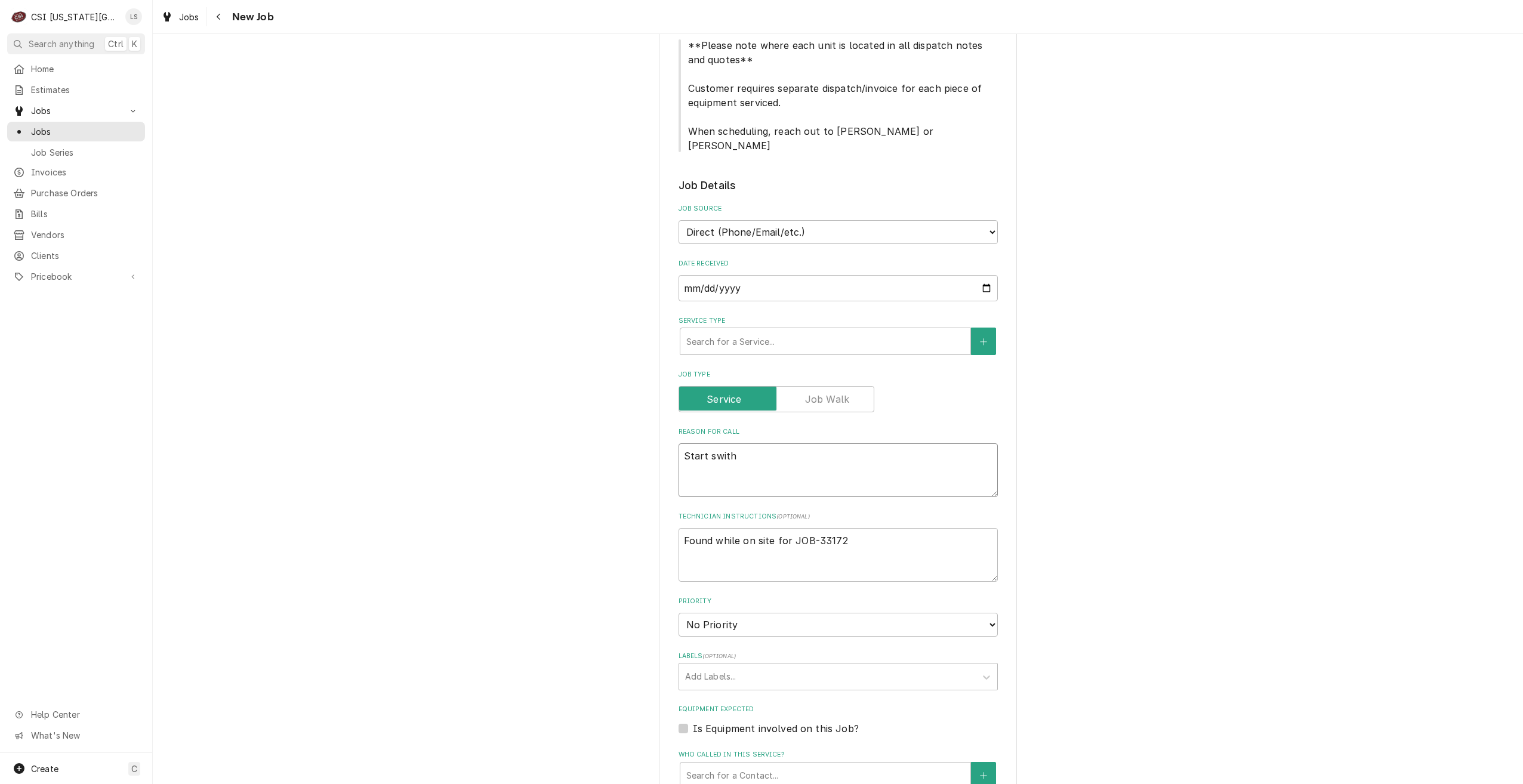
type textarea "x"
type textarea "Start swithc"
type textarea "x"
type textarea "Start swith"
type textarea "x"
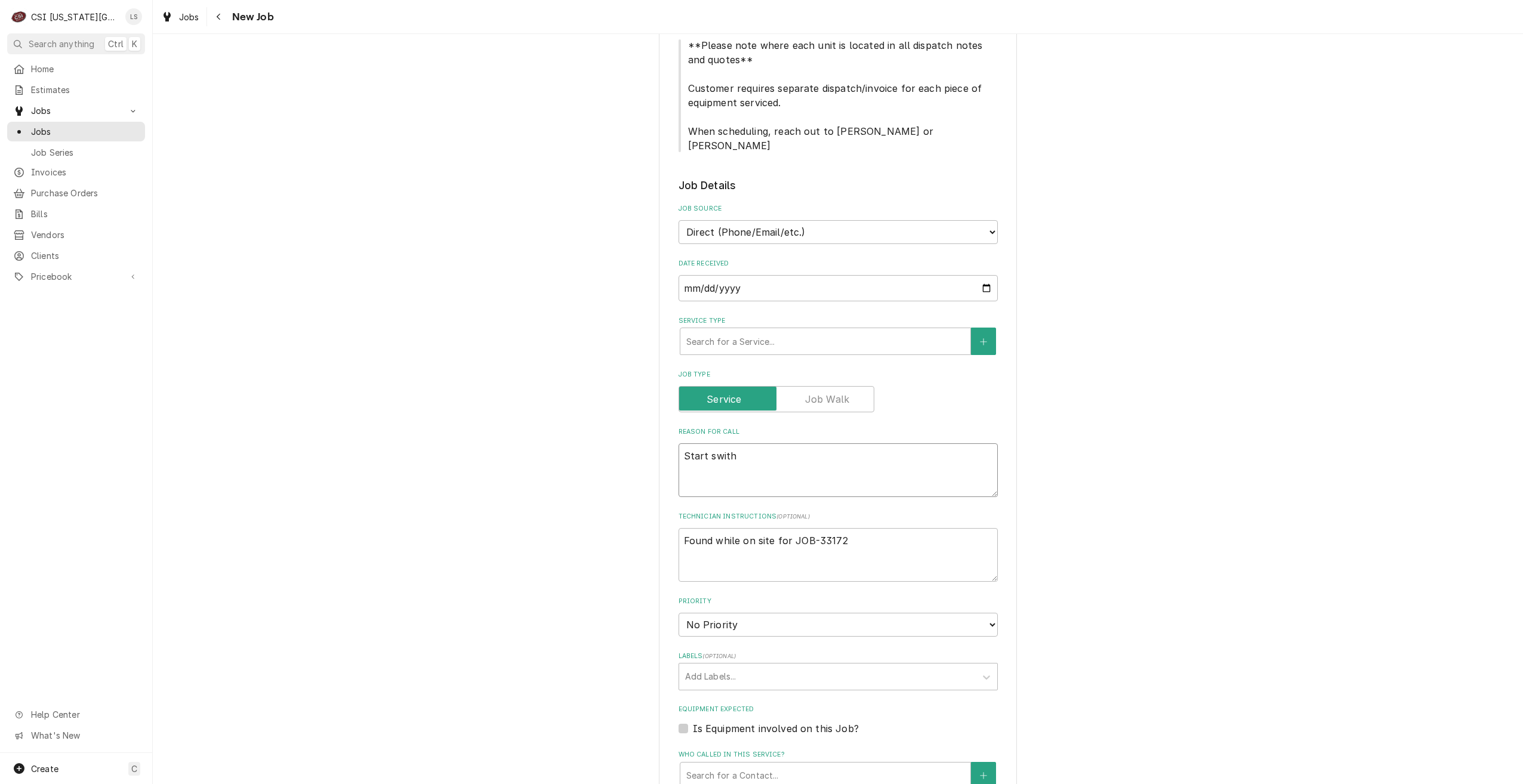
type textarea "Start swit"
type textarea "x"
type textarea "Start switc"
type textarea "x"
type textarea "Start switch"
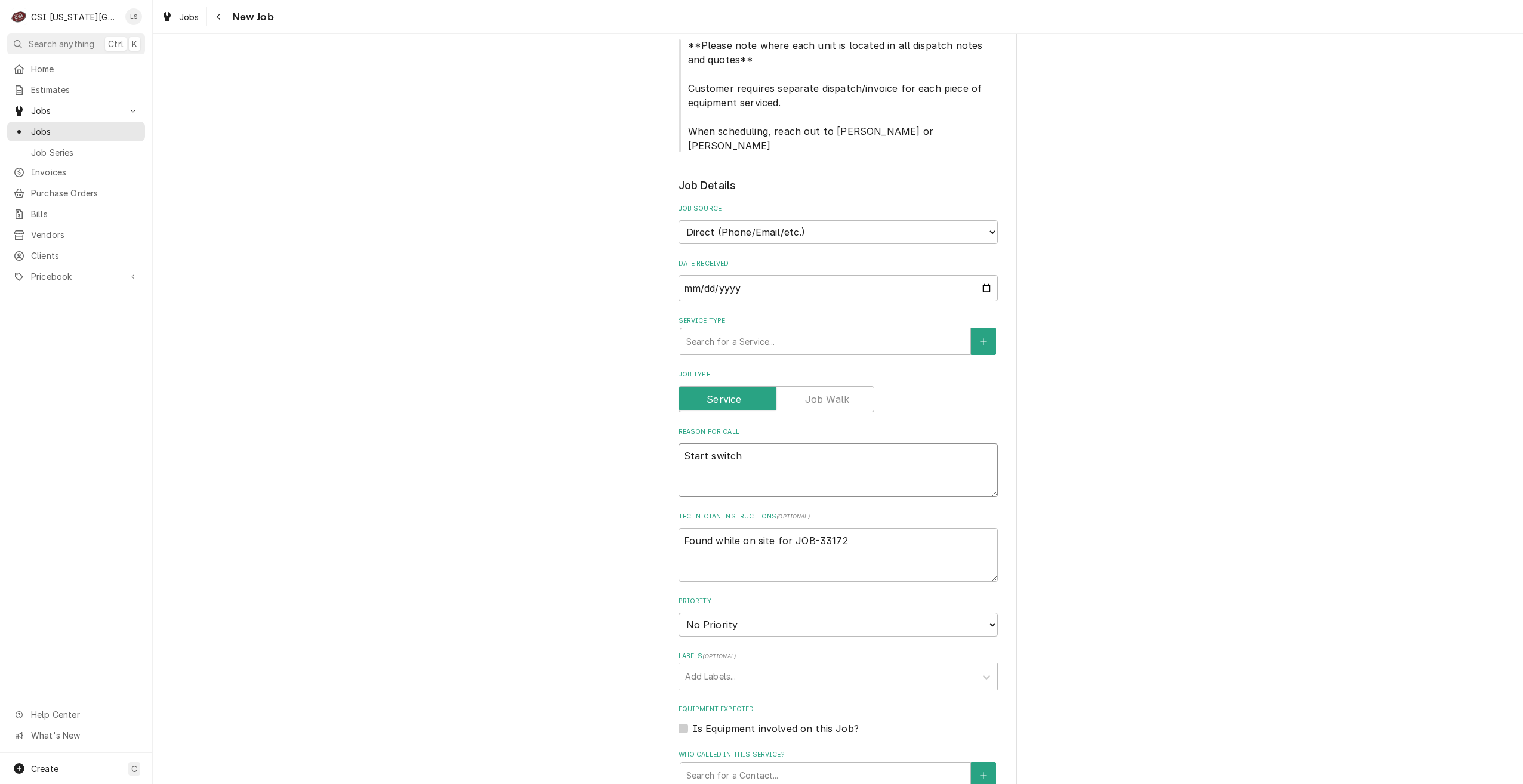
type textarea "x"
type textarea "Start switch"
type textarea "x"
type textarea "Start switch o"
type textarea "x"
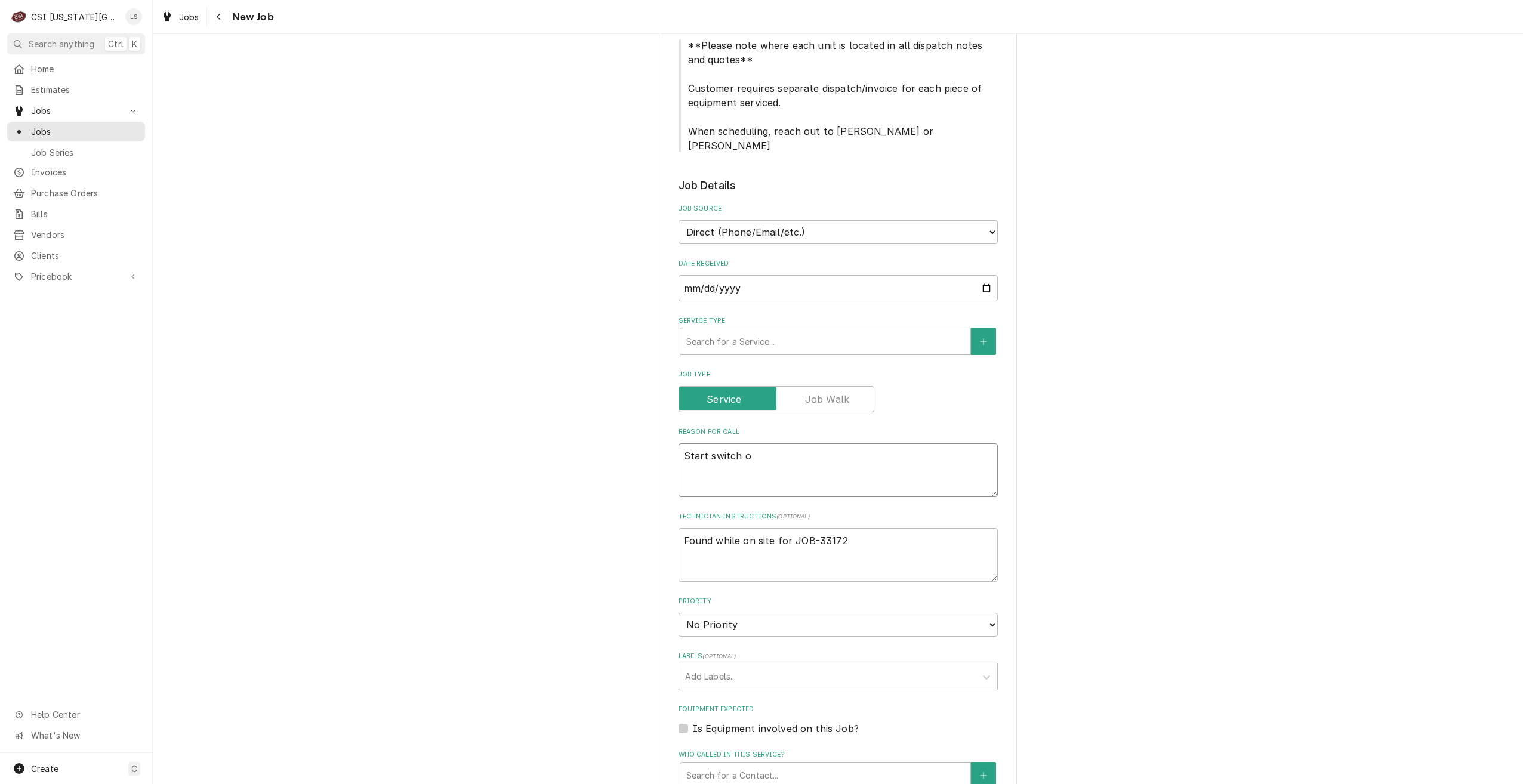
type textarea "Start switch on"
type textarea "x"
type textarea "Start switch on"
type textarea "x"
type textarea "Start switch on c"
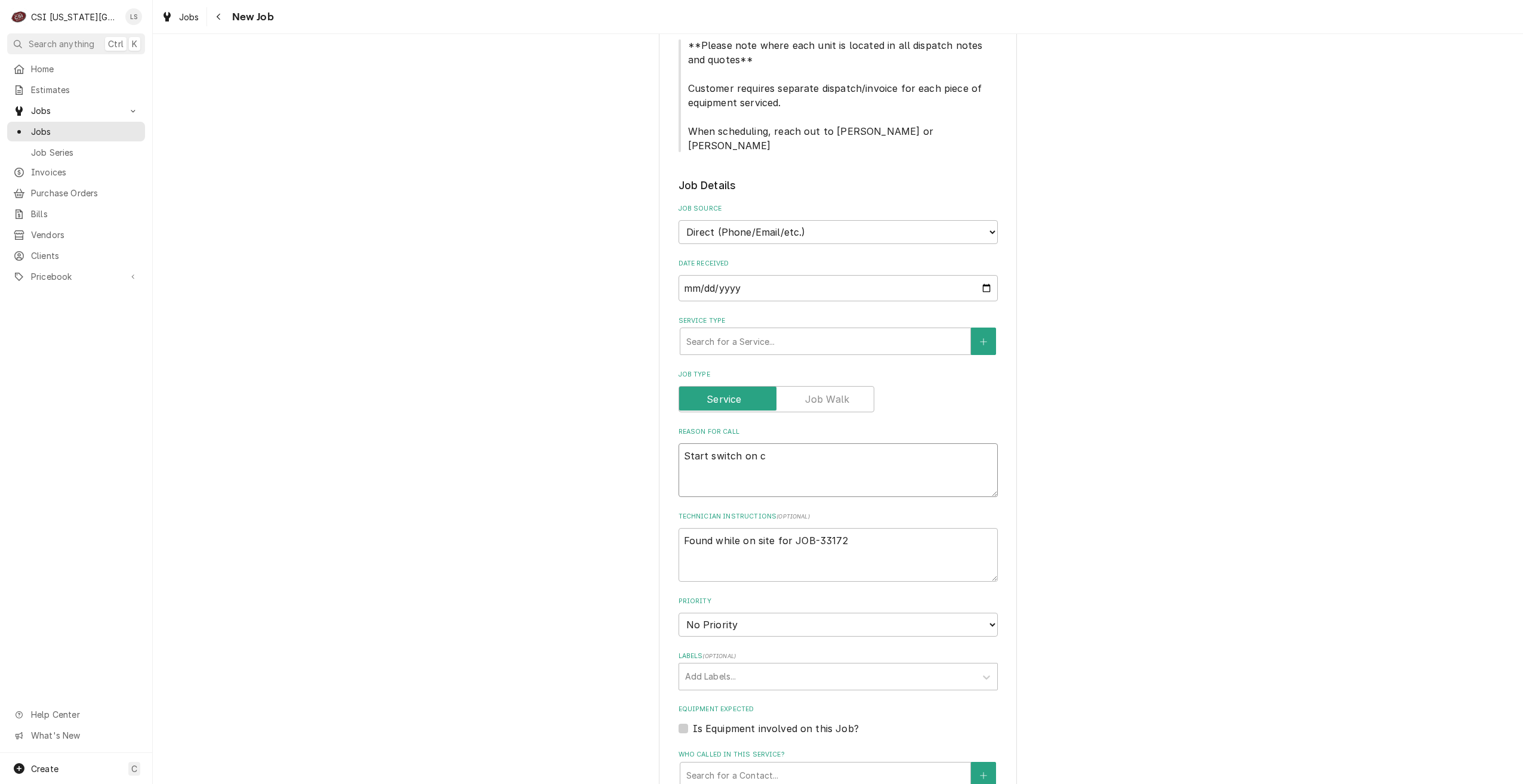
type textarea "x"
type textarea "Start switch on co"
type textarea "x"
type textarea "Start switch on cof"
type textarea "x"
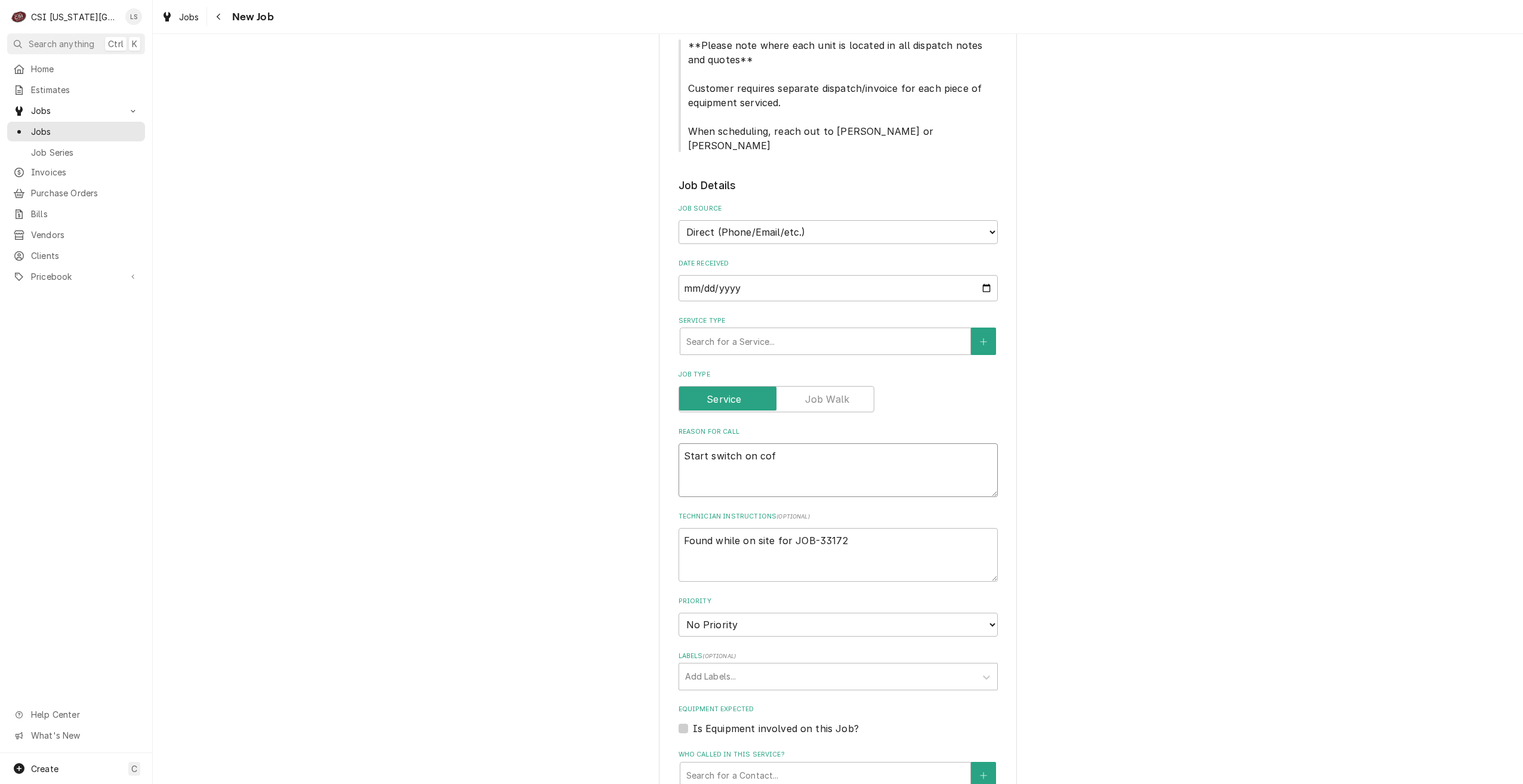
type textarea "Start switch on coff"
type textarea "x"
type textarea "Start switch on coffe"
type textarea "x"
type textarea "Start switch on coffee"
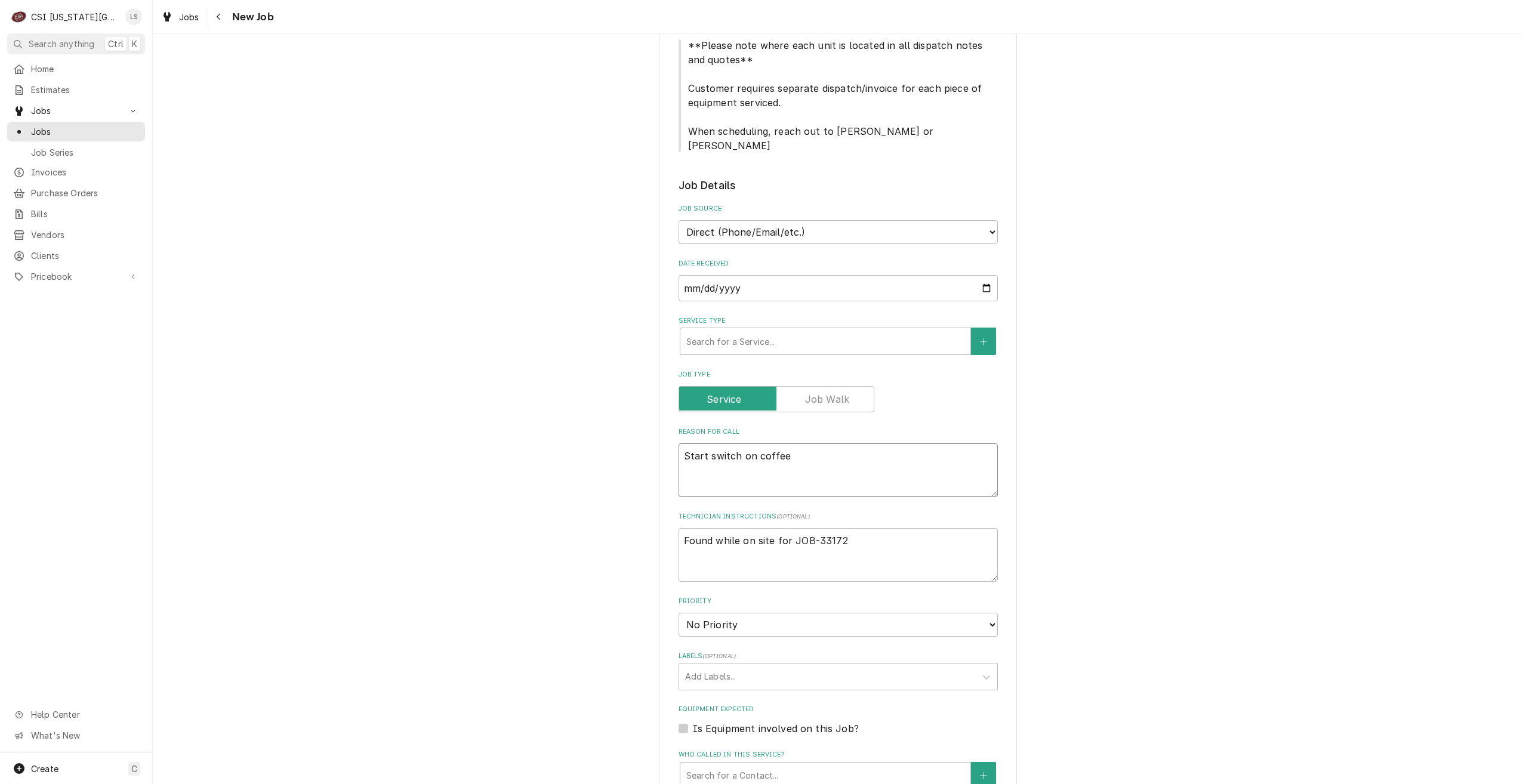
type textarea "x"
type textarea "Start switch on coffee"
type textarea "x"
type textarea "Start switch on coffee ma"
type textarea "x"
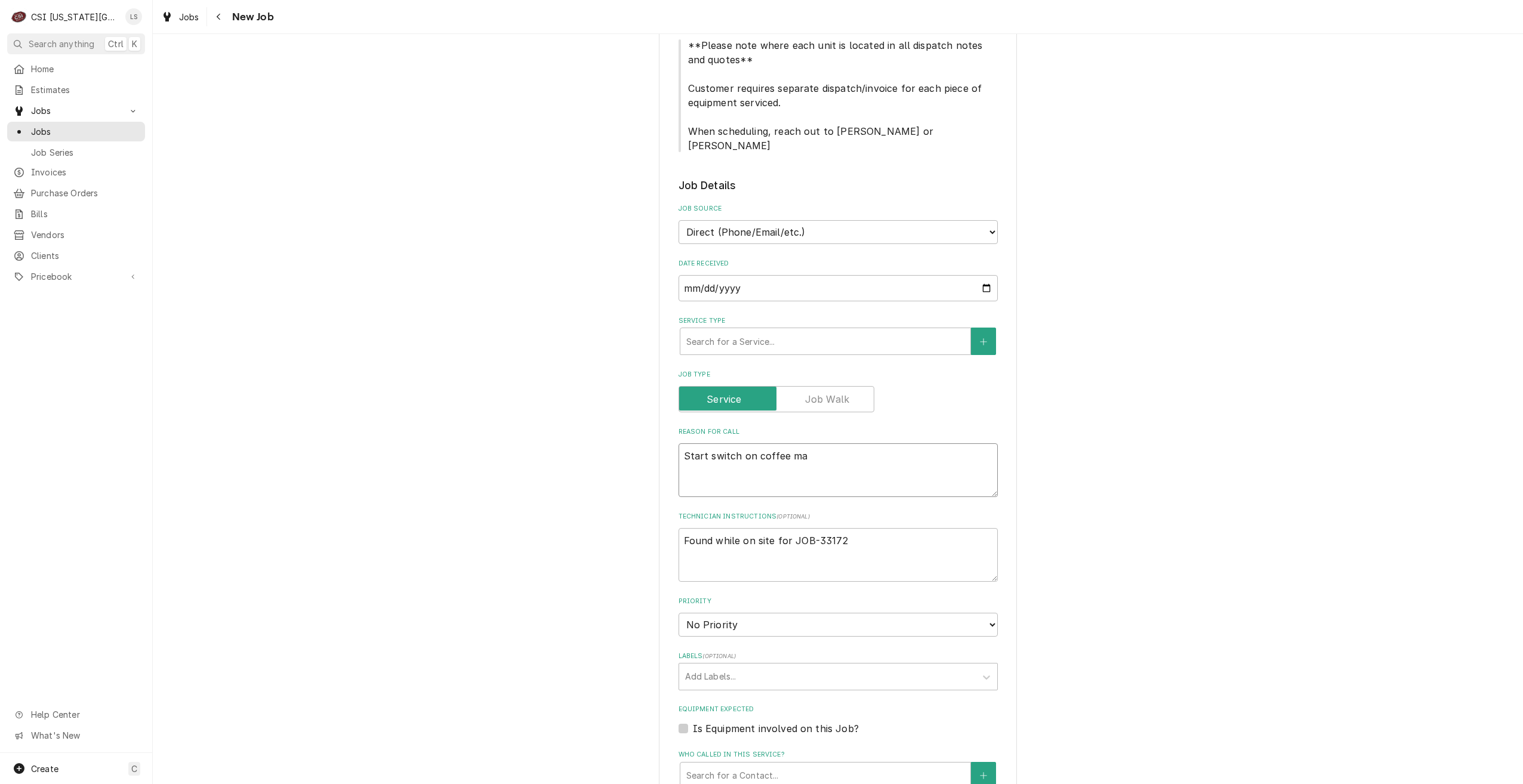
type textarea "Start switch on coffee mak"
type textarea "x"
type textarea "Start switch on coffee make"
type textarea "x"
type textarea "Start switch on coffee maker"
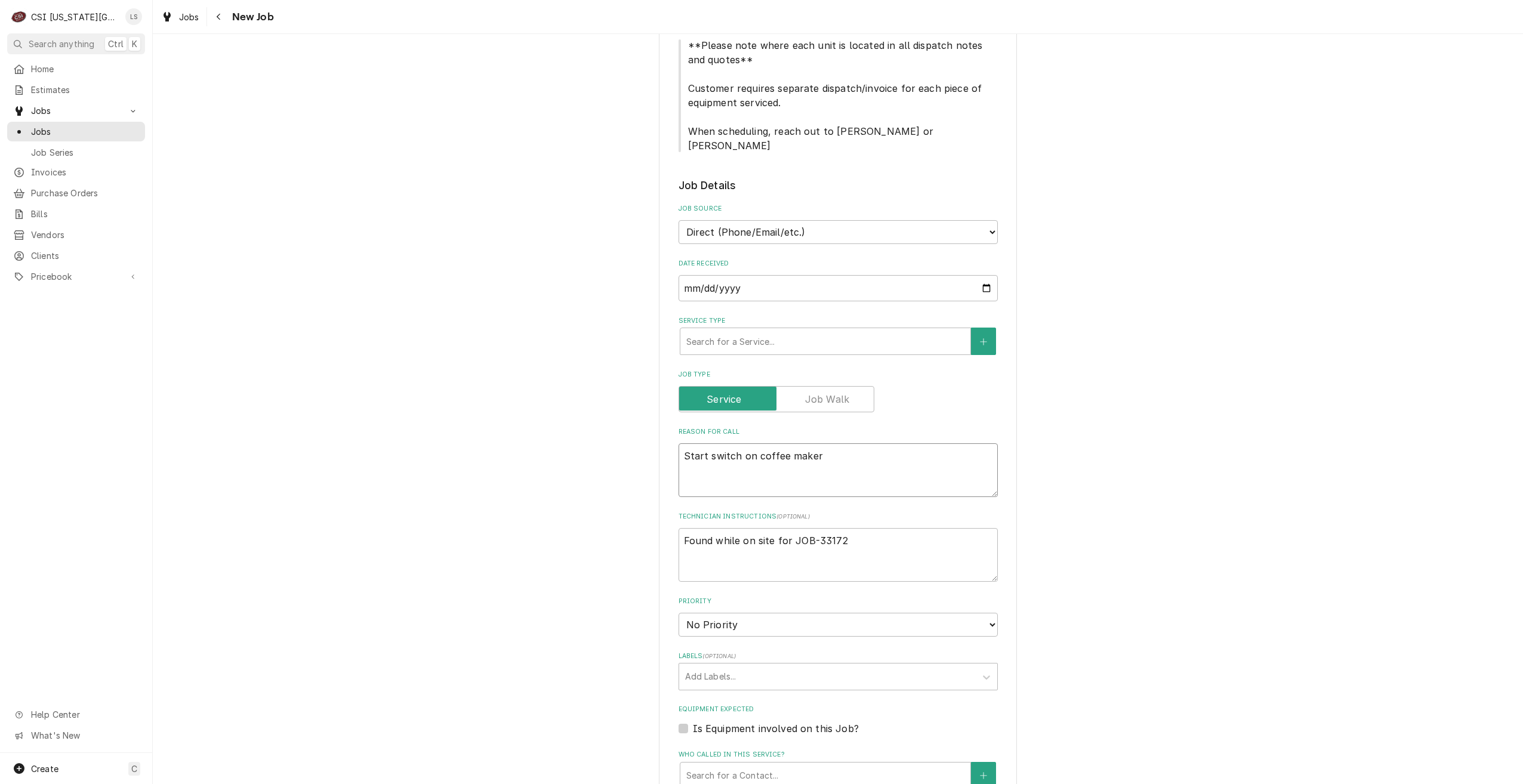
type textarea "x"
type textarea "Start switch on coffee maker"
type textarea "x"
type textarea "Start switch on coffee maker i"
type textarea "x"
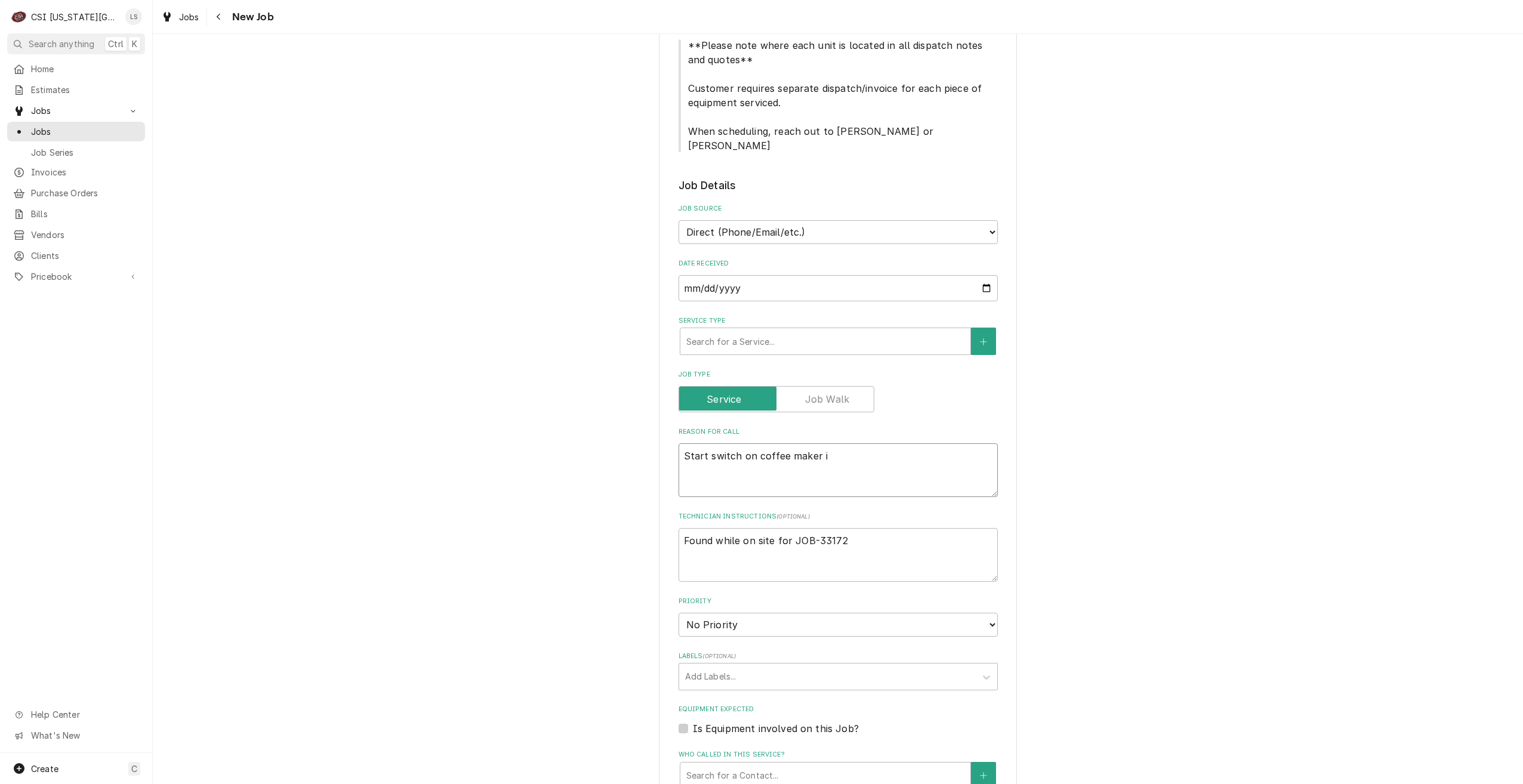
type textarea "Start switch on coffee maker is"
type textarea "x"
type textarea "Start switch on coffee maker isn"
type textarea "x"
type textarea "Start switch on coffee maker isn'"
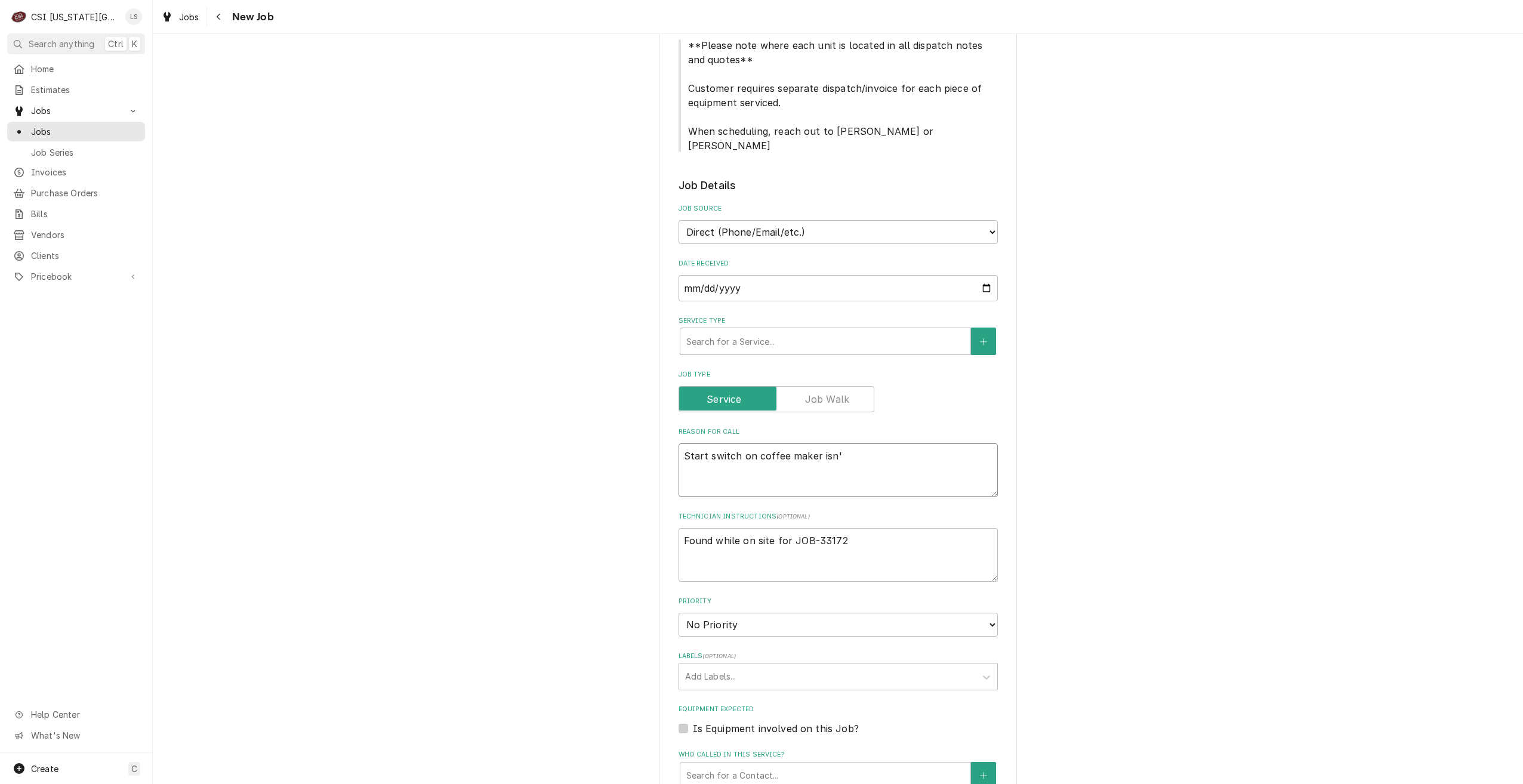
type textarea "x"
type textarea "Start switch on coffee maker isn't"
type textarea "x"
type textarea "Start switch on coffee maker isn't"
type textarea "x"
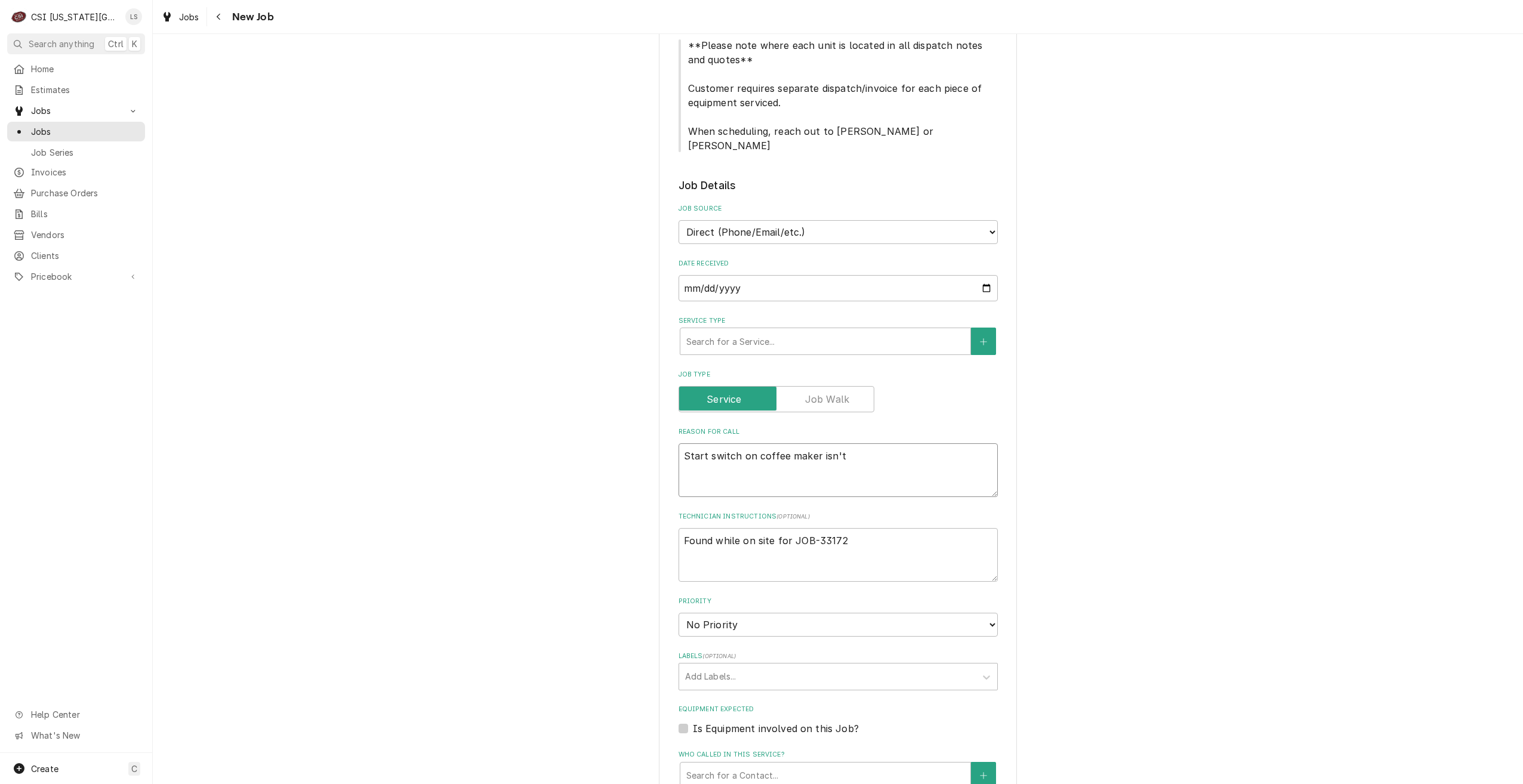
type textarea "Start switch on coffee maker isn't w"
type textarea "x"
type textarea "Start switch on coffee maker isn't wo"
type textarea "x"
type textarea "Start switch on coffee maker isn't work"
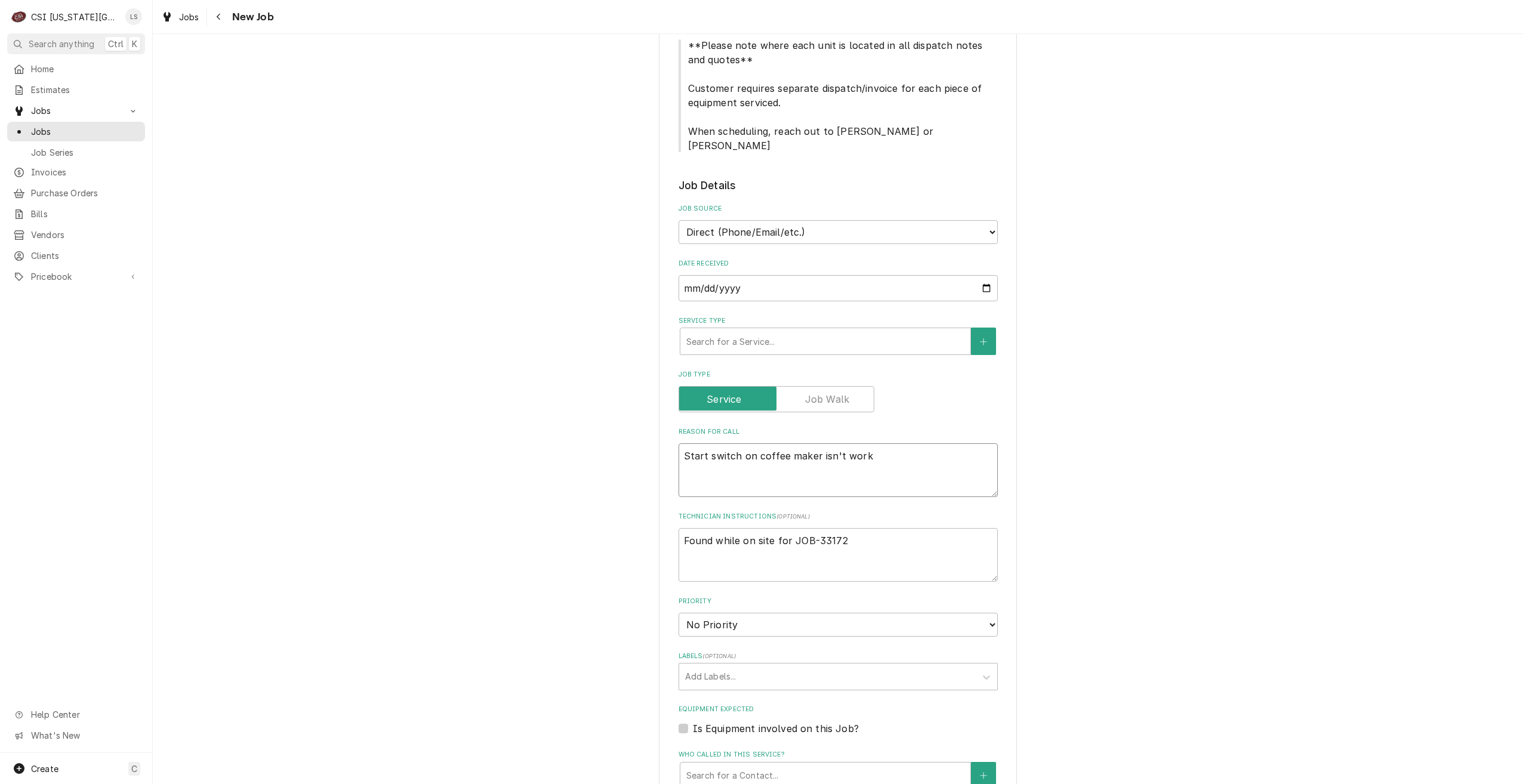
type textarea "x"
type textarea "Start switch on coffee maker isn't worki"
type textarea "x"
type textarea "Start switch on coffee maker isn't workin"
type textarea "x"
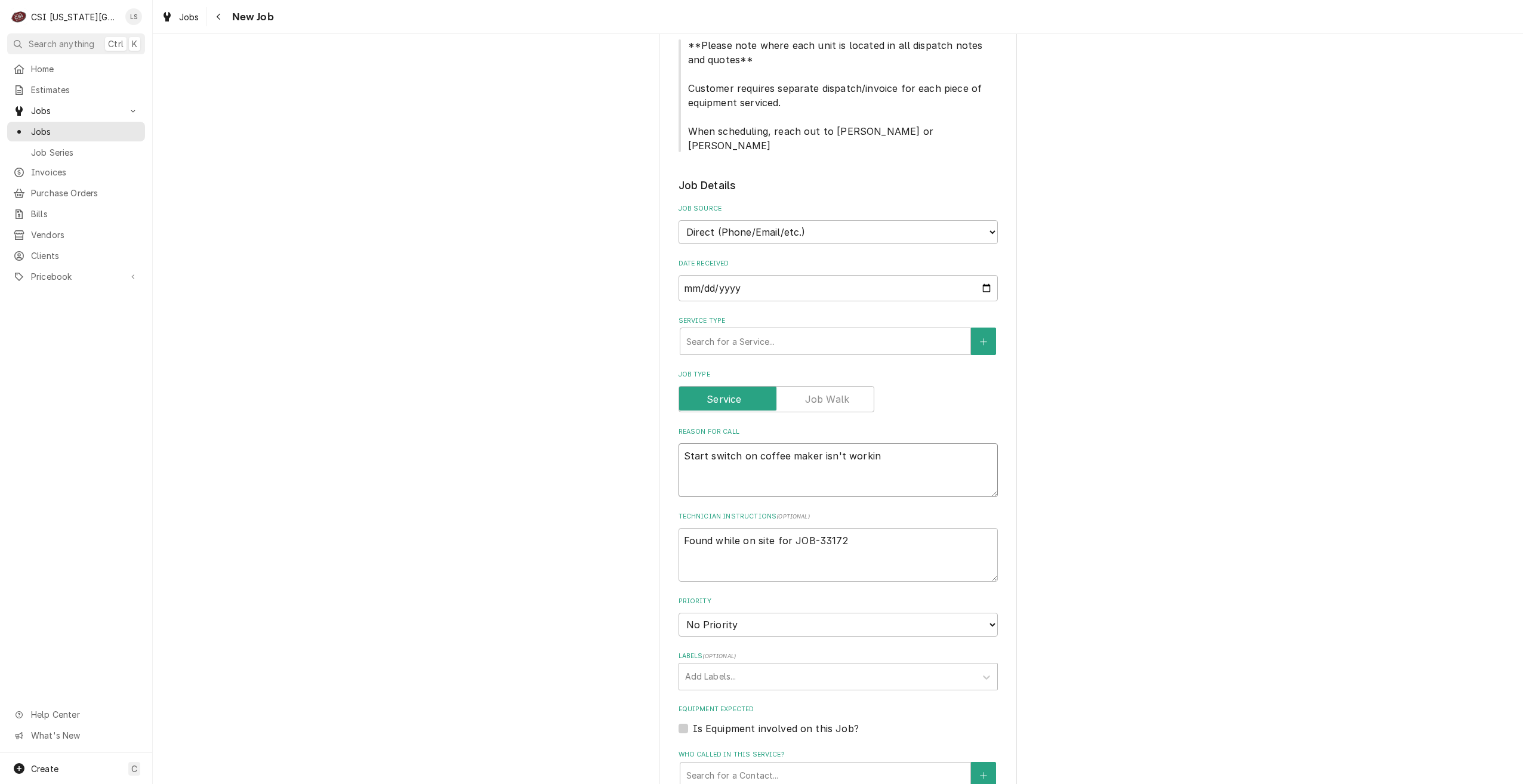
type textarea "Start switch on coffee maker isn't working"
type textarea "x"
type textarea "Start switch on coffee maker isn't working"
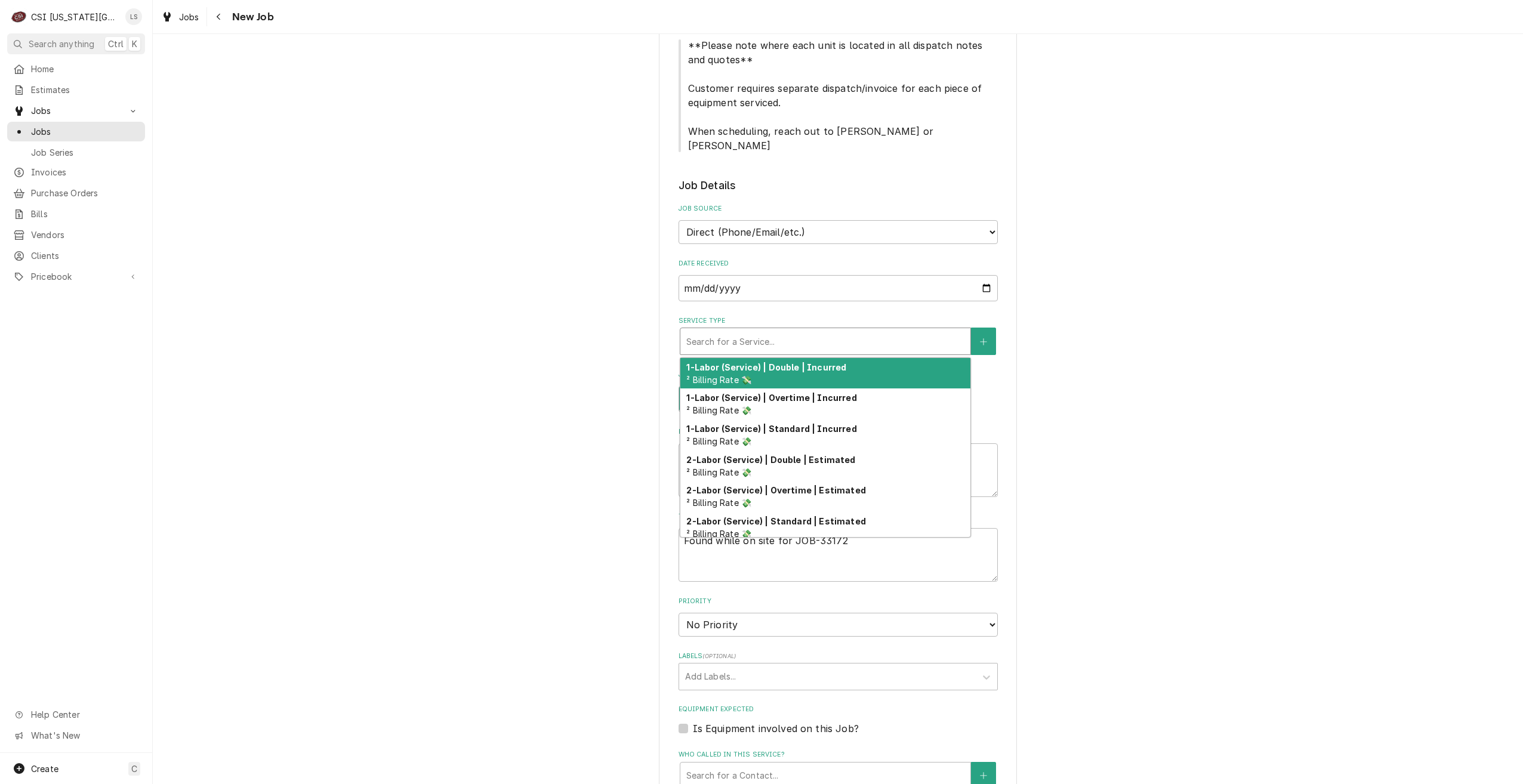
click at [853, 331] on div "Service Type" at bounding box center [826, 341] width 278 height 21
type textarea "x"
type input "s"
type textarea "x"
type input "se"
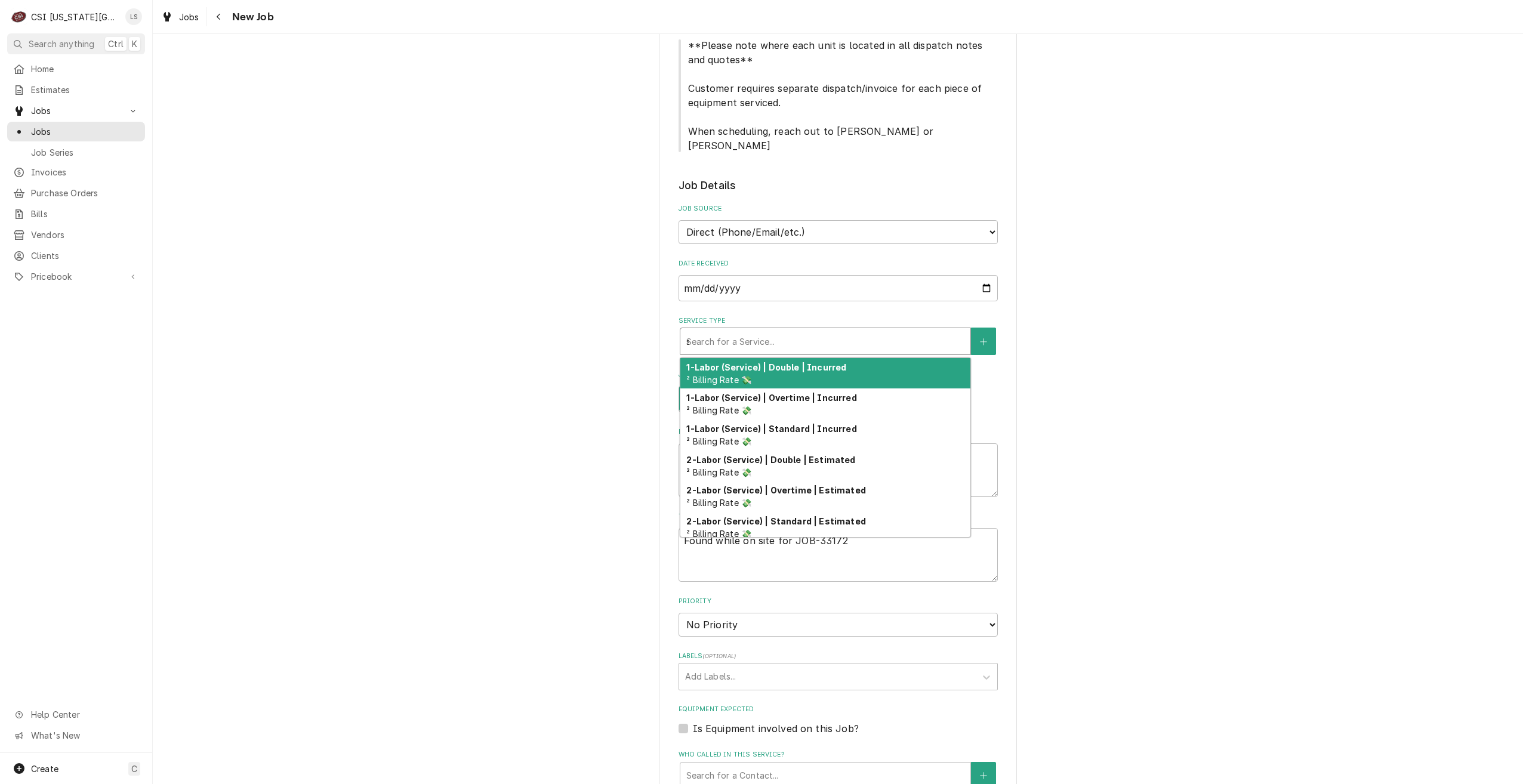
type textarea "x"
type input "ser"
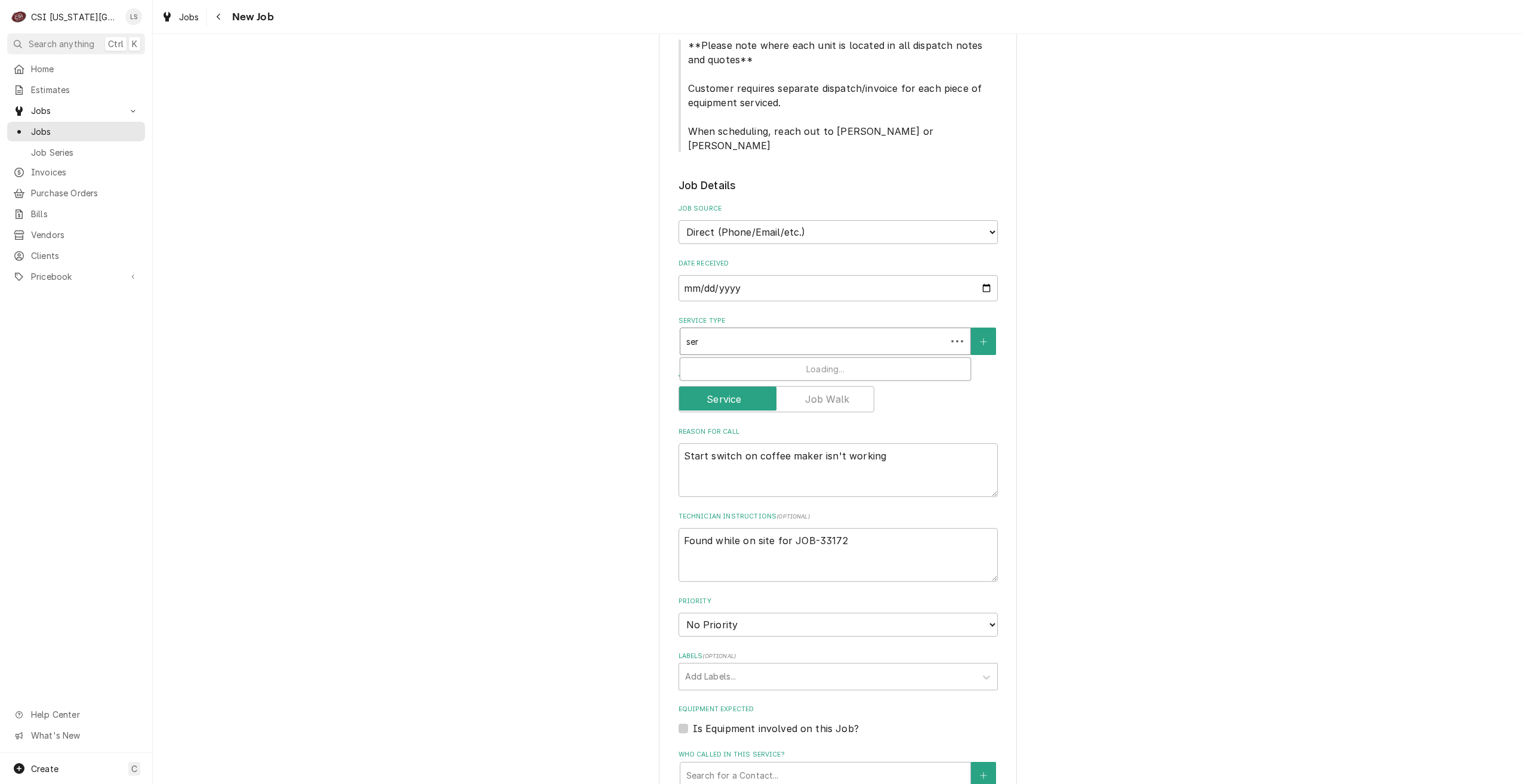
type textarea "x"
type input "serv"
type textarea "x"
type input "servi"
type textarea "x"
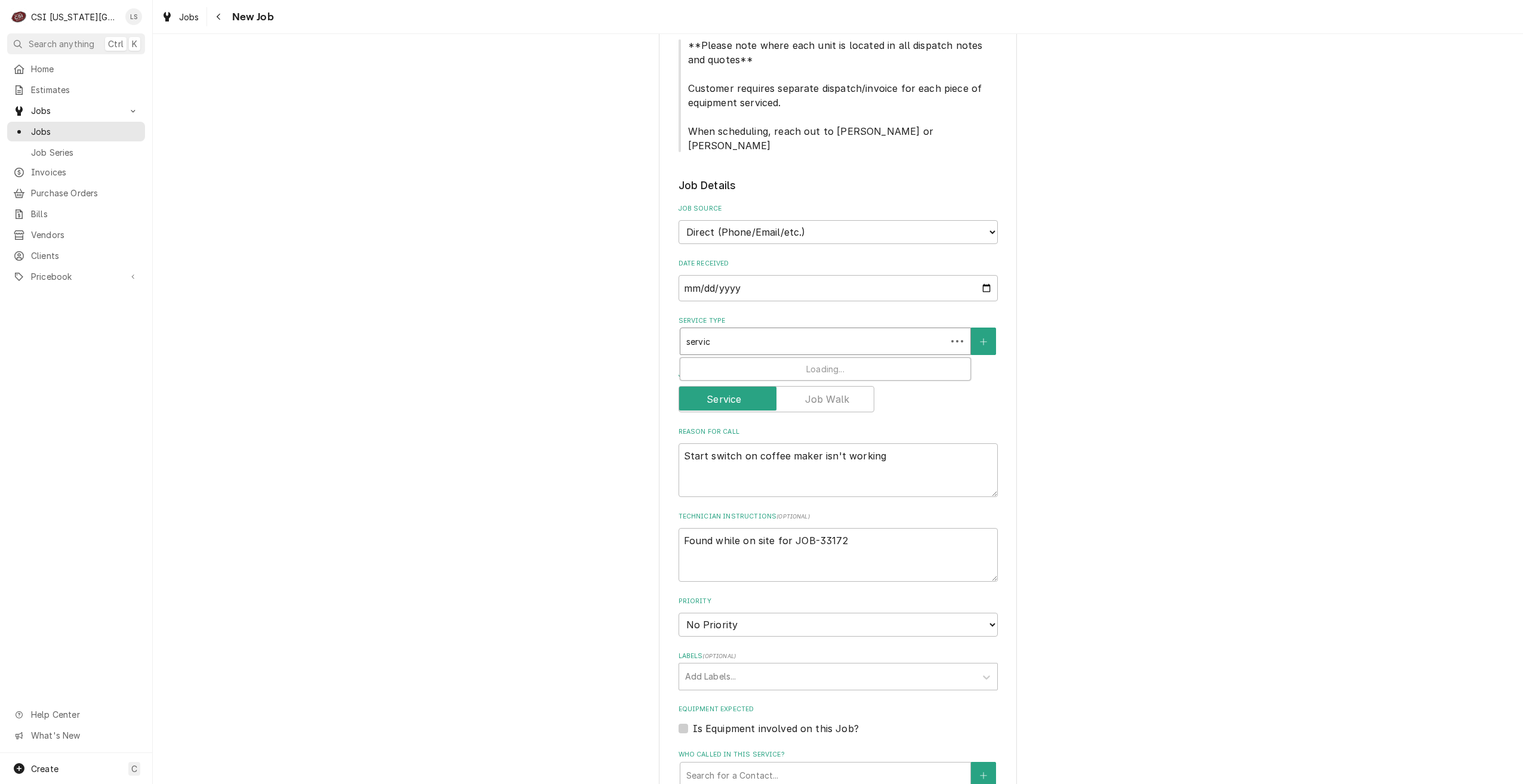
type input "service"
click at [846, 358] on div "Job | Service Call ¹ Service Type 🛠️" at bounding box center [825, 374] width 290 height 31
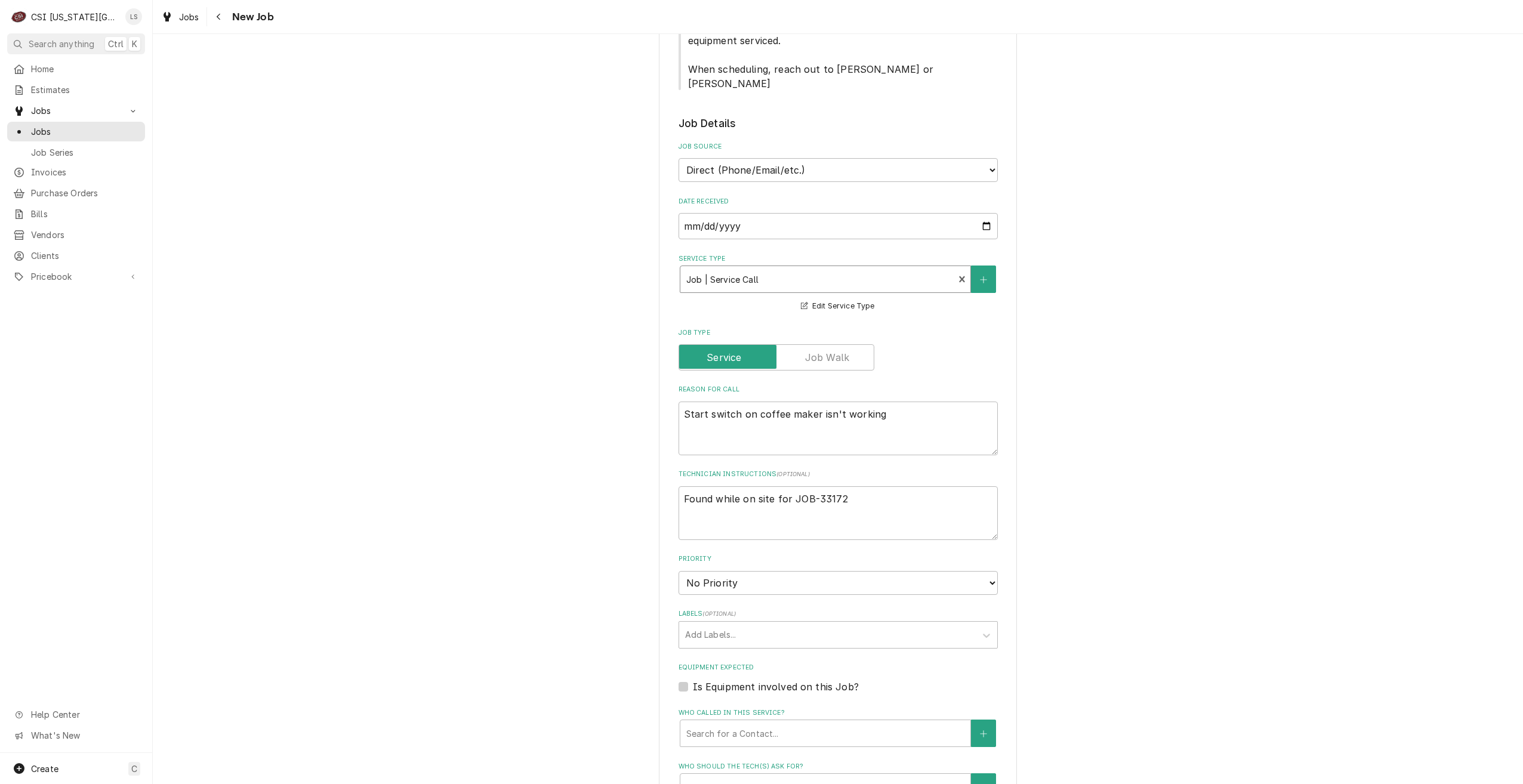
scroll to position [537, 0]
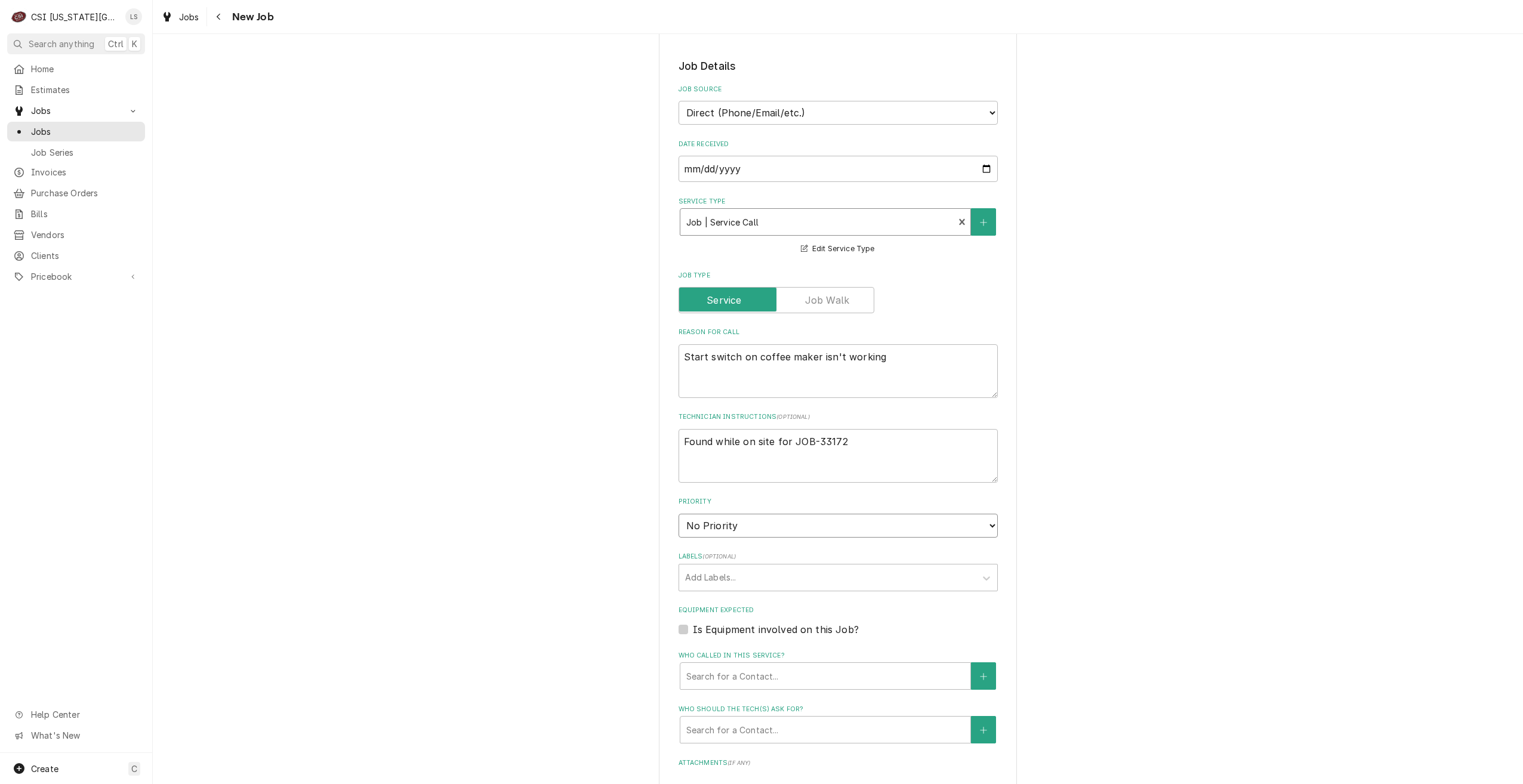
click at [841, 513] on select "No Priority Urgent High Medium Low" at bounding box center [838, 525] width 320 height 24
click at [679, 513] on select "No Priority Urgent High Medium Low" at bounding box center [838, 525] width 320 height 24
click at [816, 569] on div "Labels" at bounding box center [827, 577] width 285 height 21
click at [813, 594] on div "² Beverage ☕️" at bounding box center [838, 603] width 318 height 18
drag, startPoint x: 1070, startPoint y: 541, endPoint x: 1088, endPoint y: 532, distance: 20.1
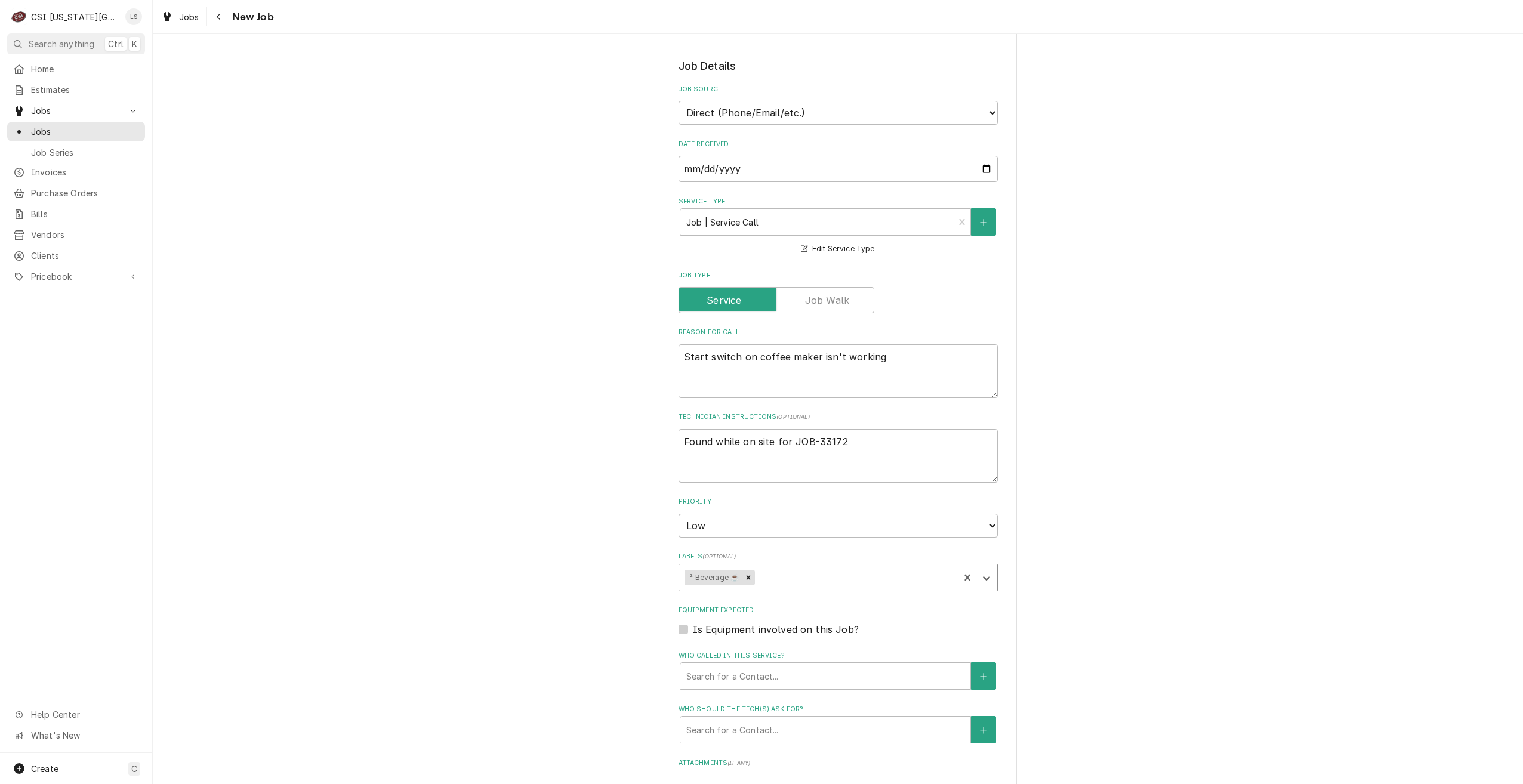
click at [1072, 541] on div "Please provide the following information to create a job: Client Details Client…" at bounding box center [838, 344] width 1371 height 1669
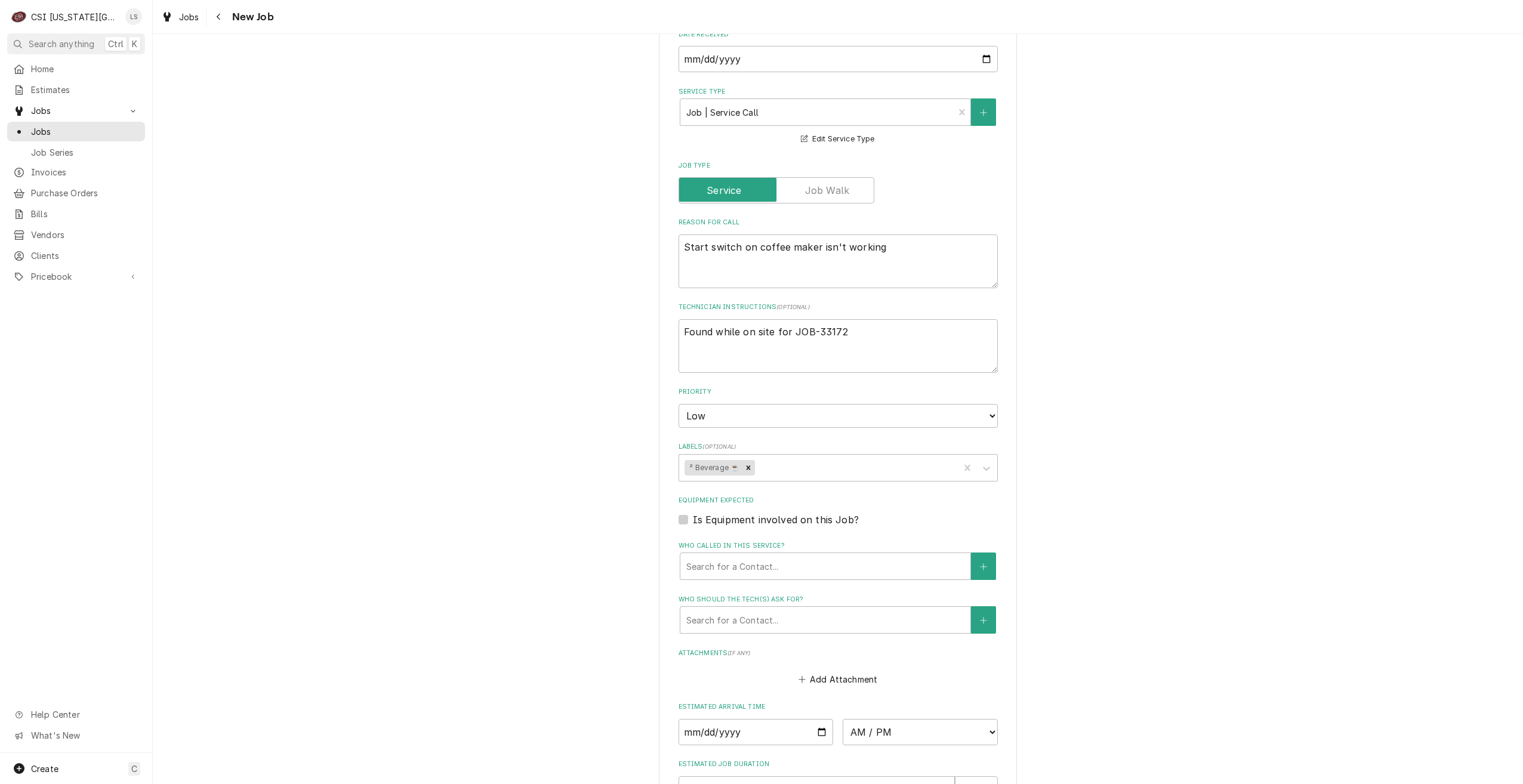
scroll to position [776, 0]
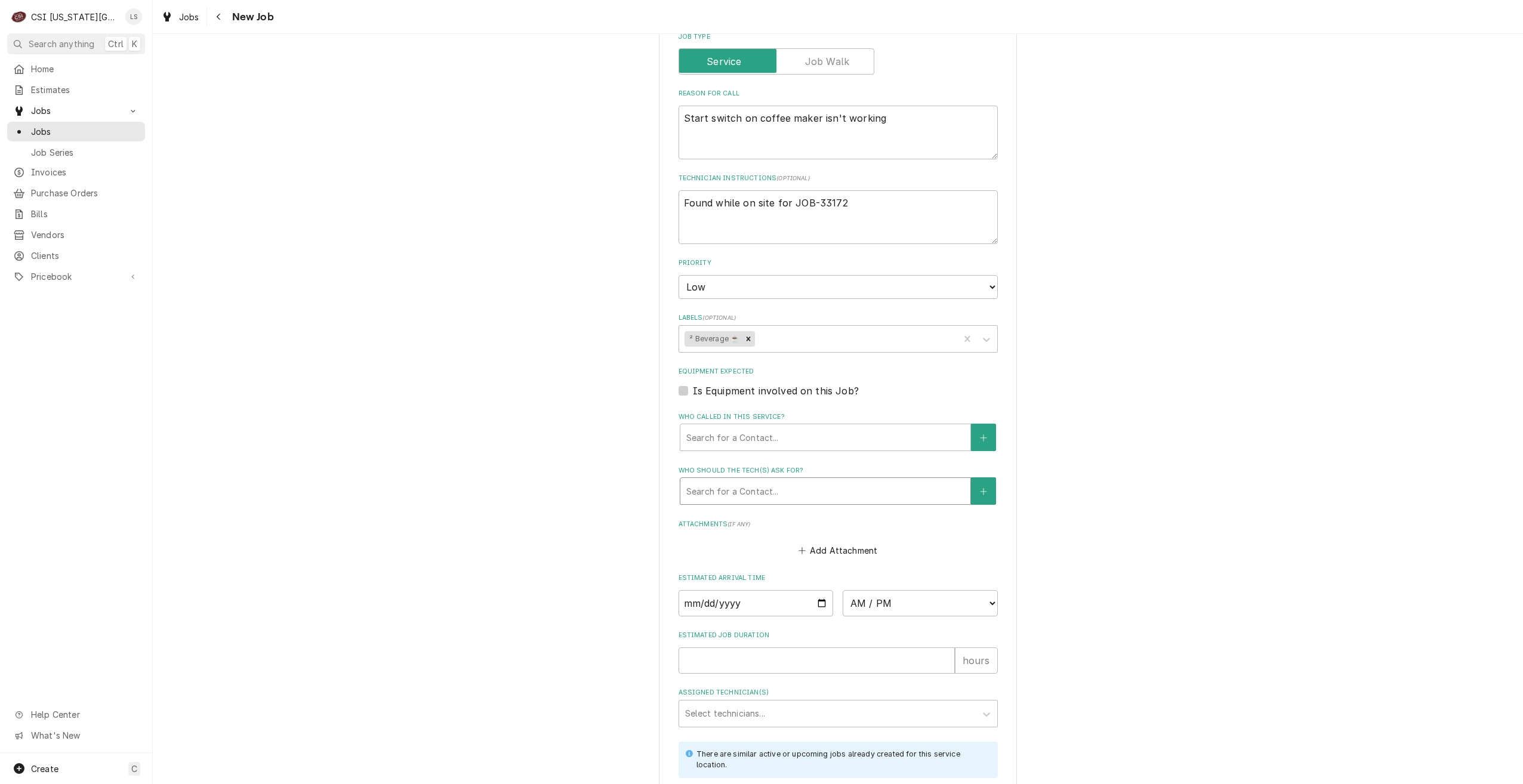
click at [805, 480] on div "Who should the tech(s) ask for?" at bounding box center [826, 490] width 278 height 21
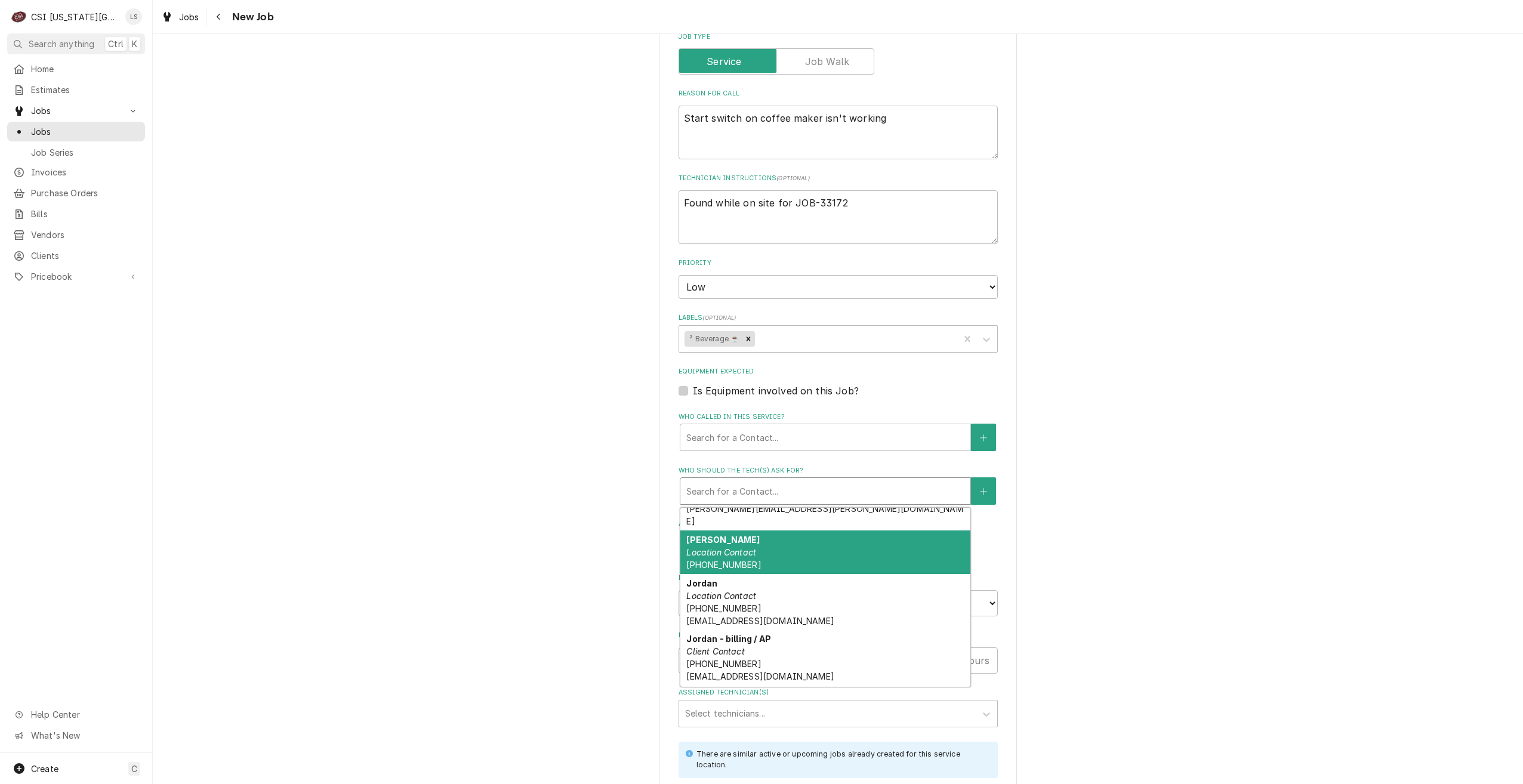
scroll to position [119, 0]
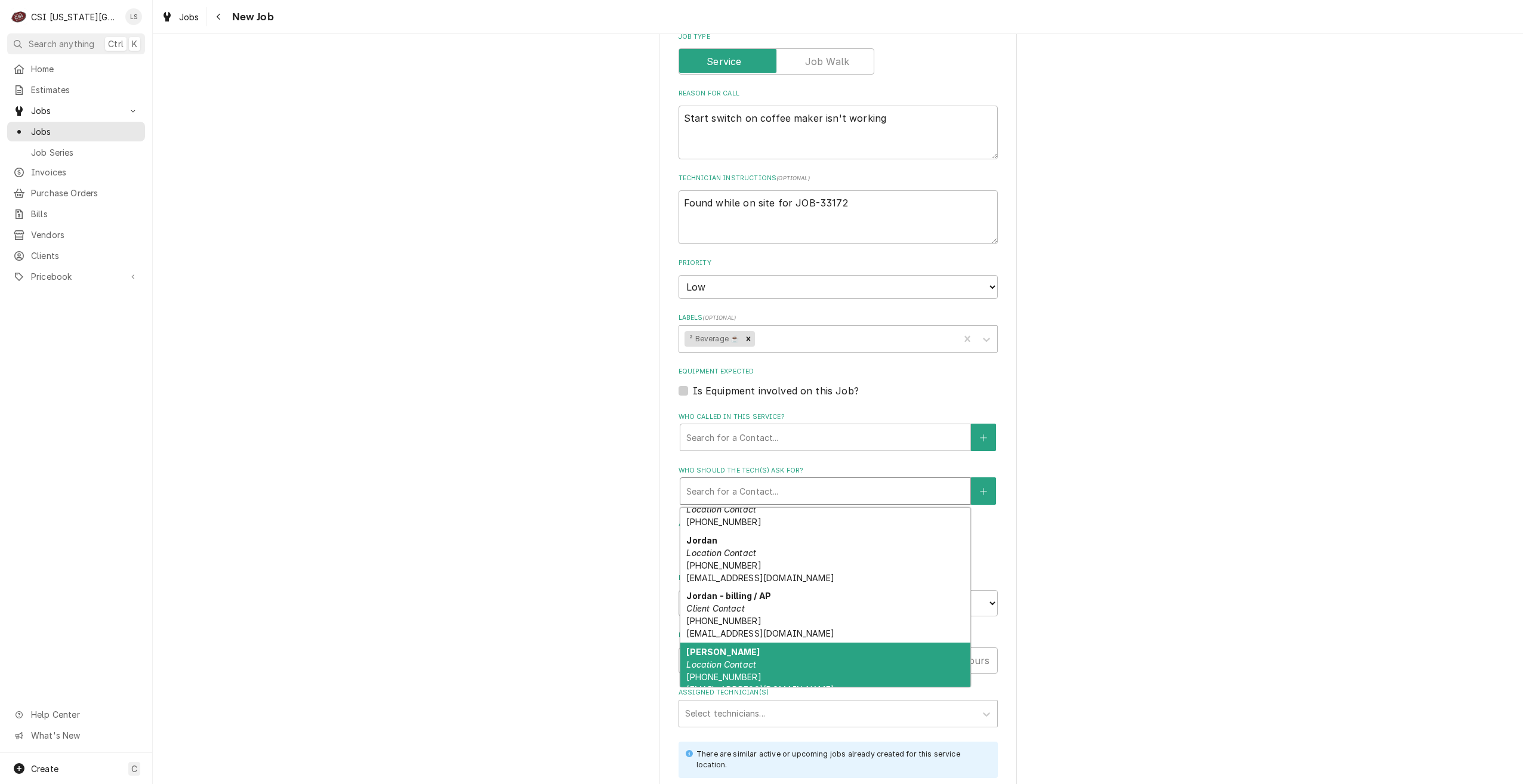
click at [753, 643] on div "Susi Ferguson Location Contact (913) 707-5151 susi@mapleranchoutfitters.com" at bounding box center [825, 671] width 290 height 56
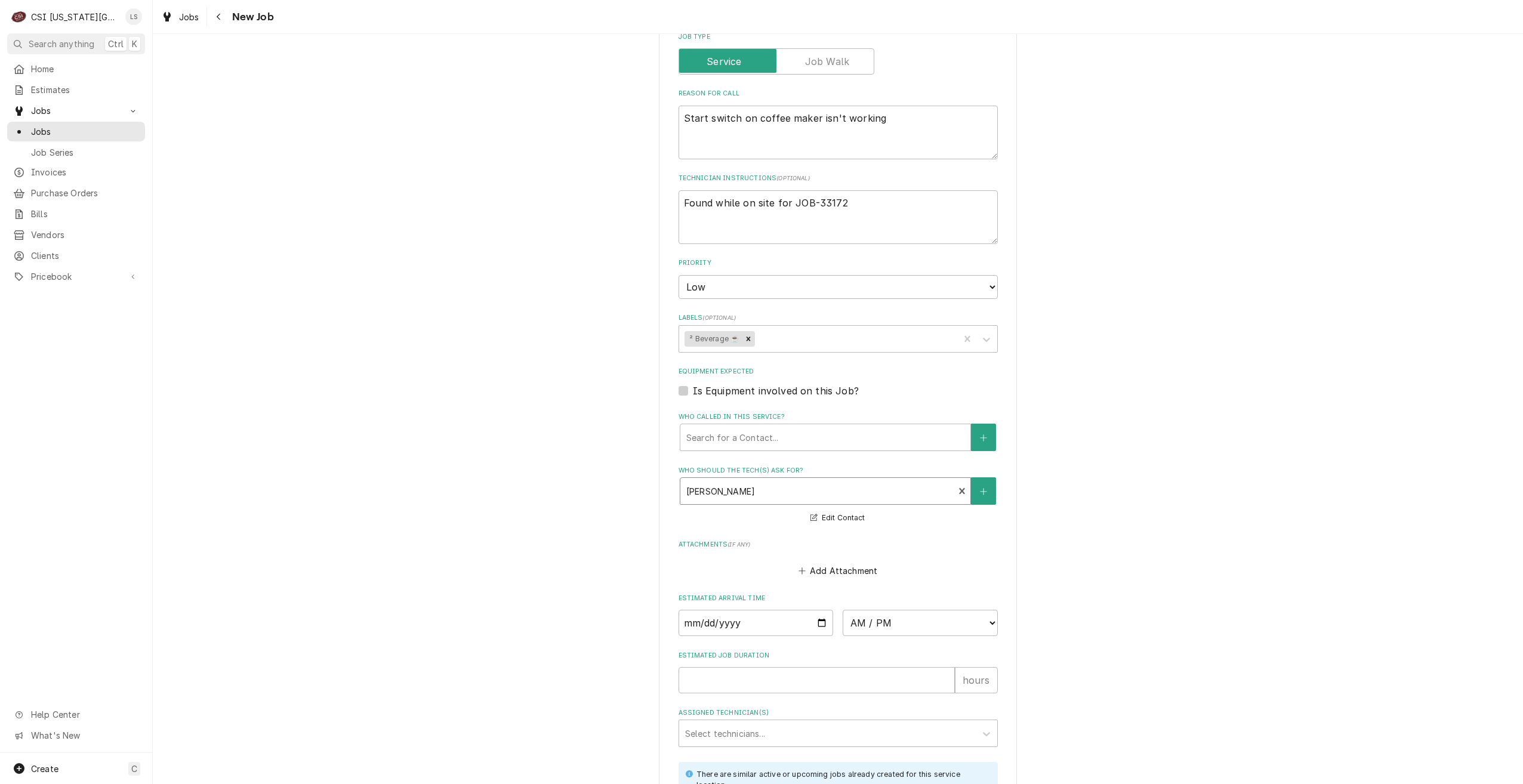
scroll to position [895, 0]
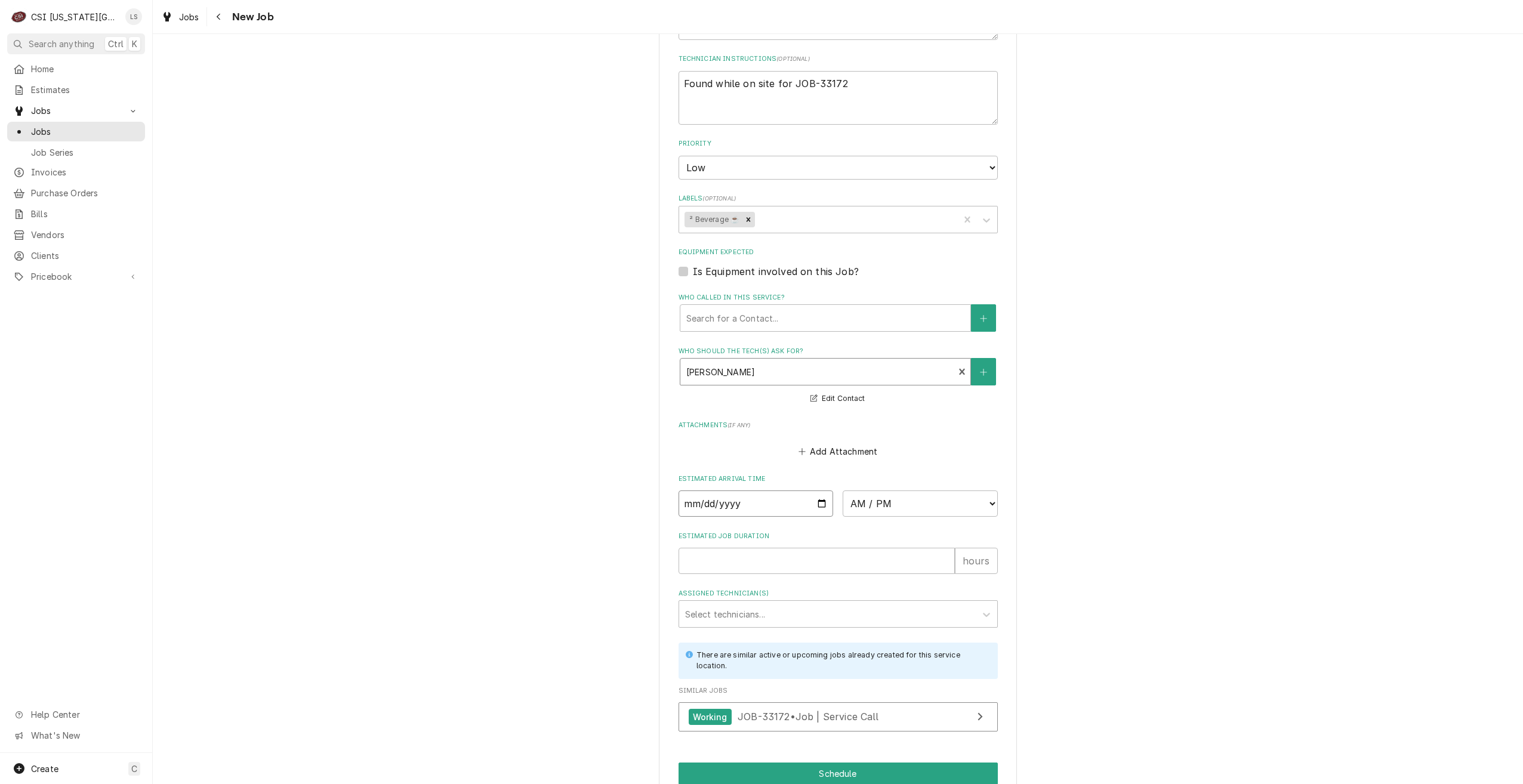
click at [816, 490] on input "Date" at bounding box center [756, 503] width 155 height 26
click at [888, 494] on select "AM / PM 6:00 AM 6:15 AM 6:30 AM 6:45 AM 7:00 AM 7:15 AM 7:30 AM 7:45 AM 8:00 AM…" at bounding box center [921, 503] width 155 height 26
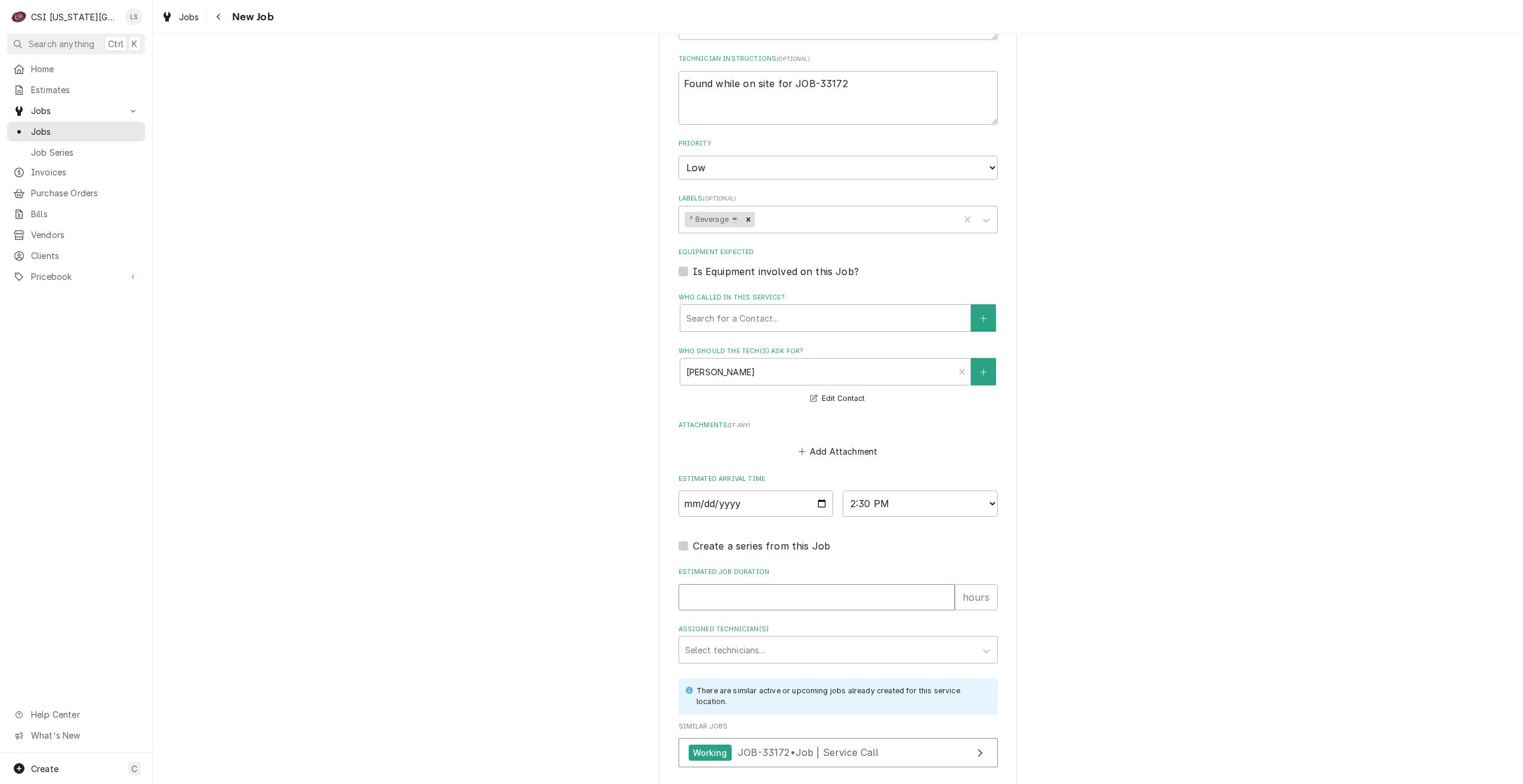
click at [904, 587] on input "Estimated Job Duration" at bounding box center [816, 597] width 276 height 26
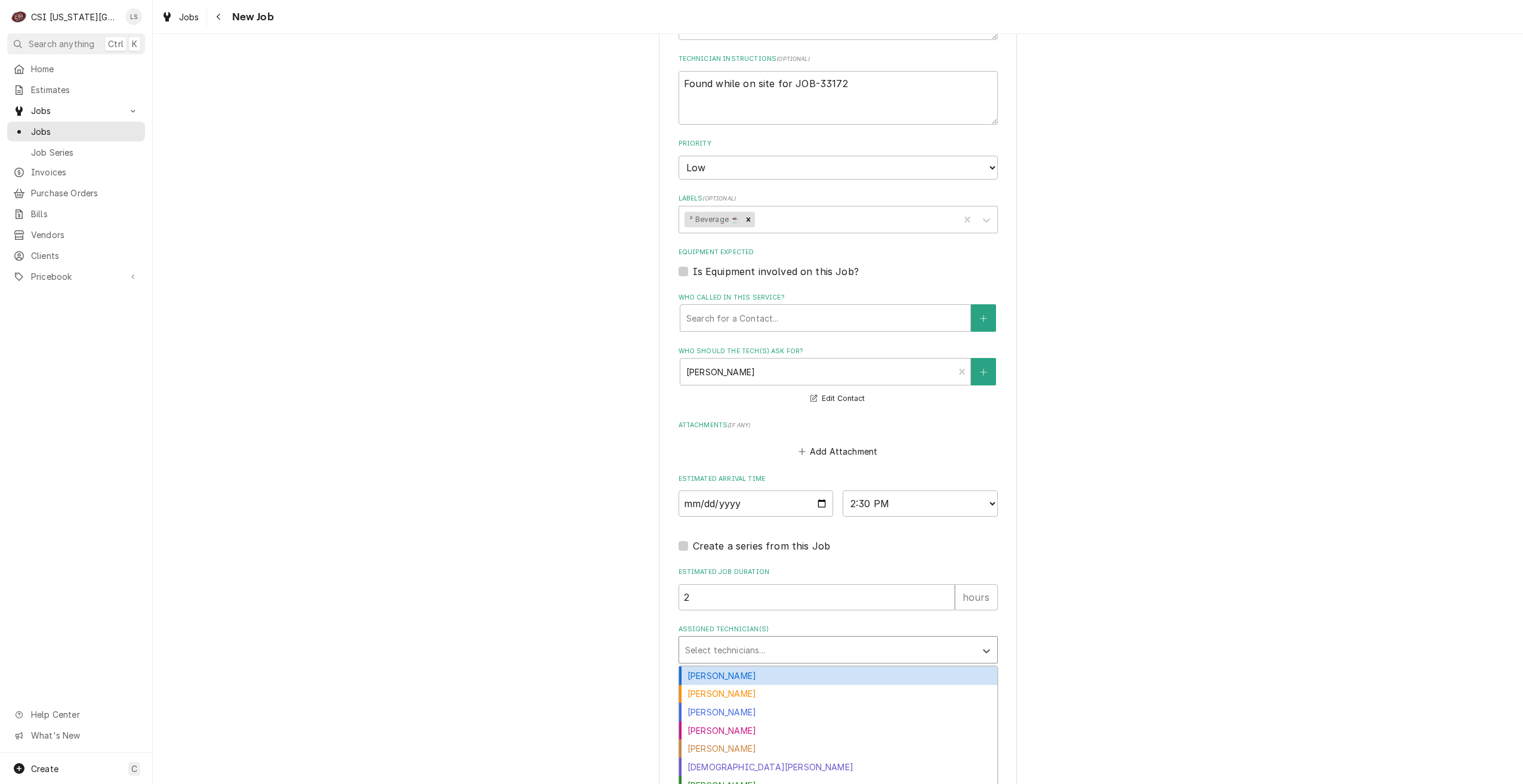
click at [835, 639] on div "Assigned Technician(s)" at bounding box center [827, 649] width 285 height 21
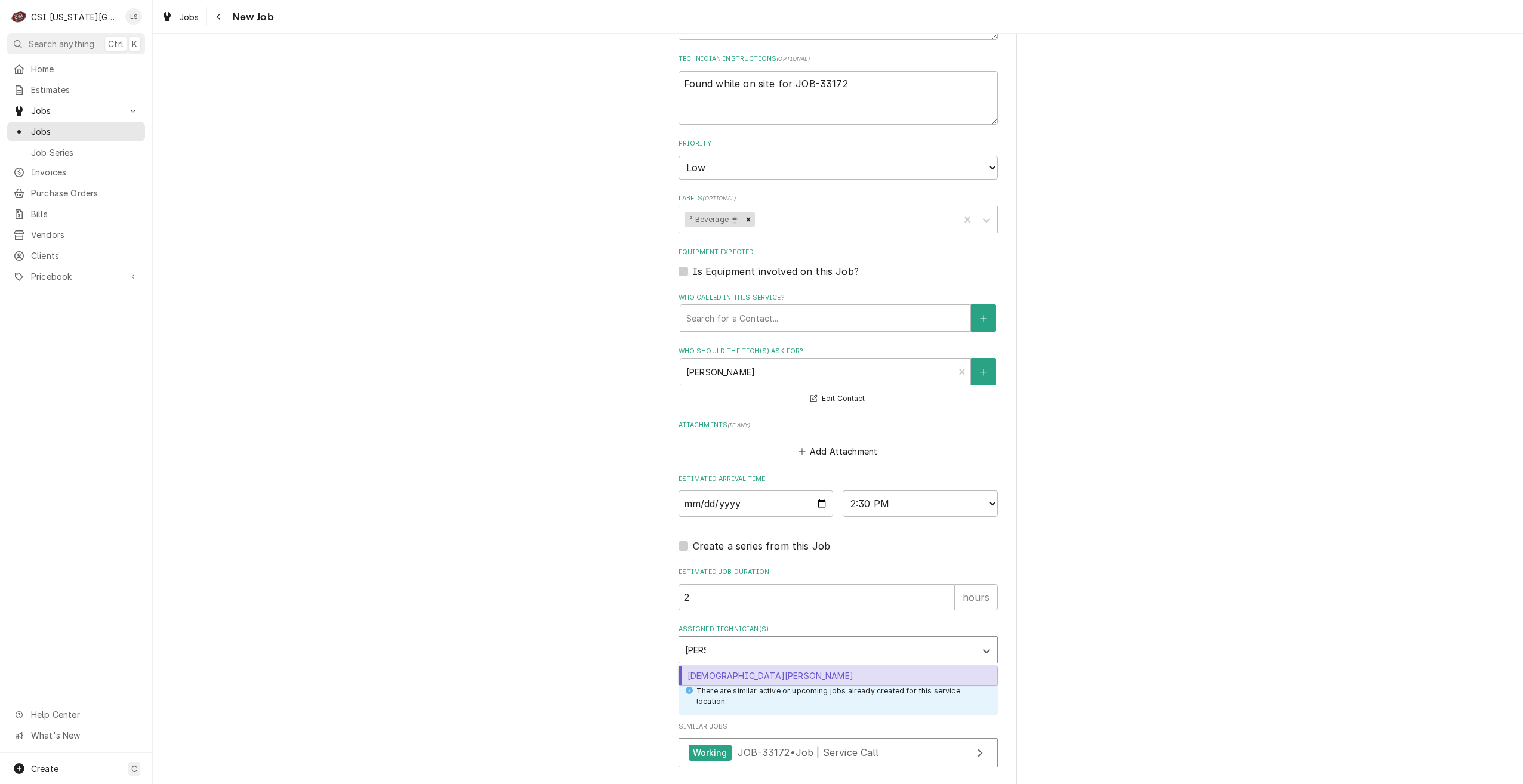
click at [833, 666] on div "Christian Simmons" at bounding box center [838, 675] width 318 height 18
click at [1136, 595] on div "Please provide the following information to create a job: Client Details Client…" at bounding box center [838, 14] width 1371 height 1725
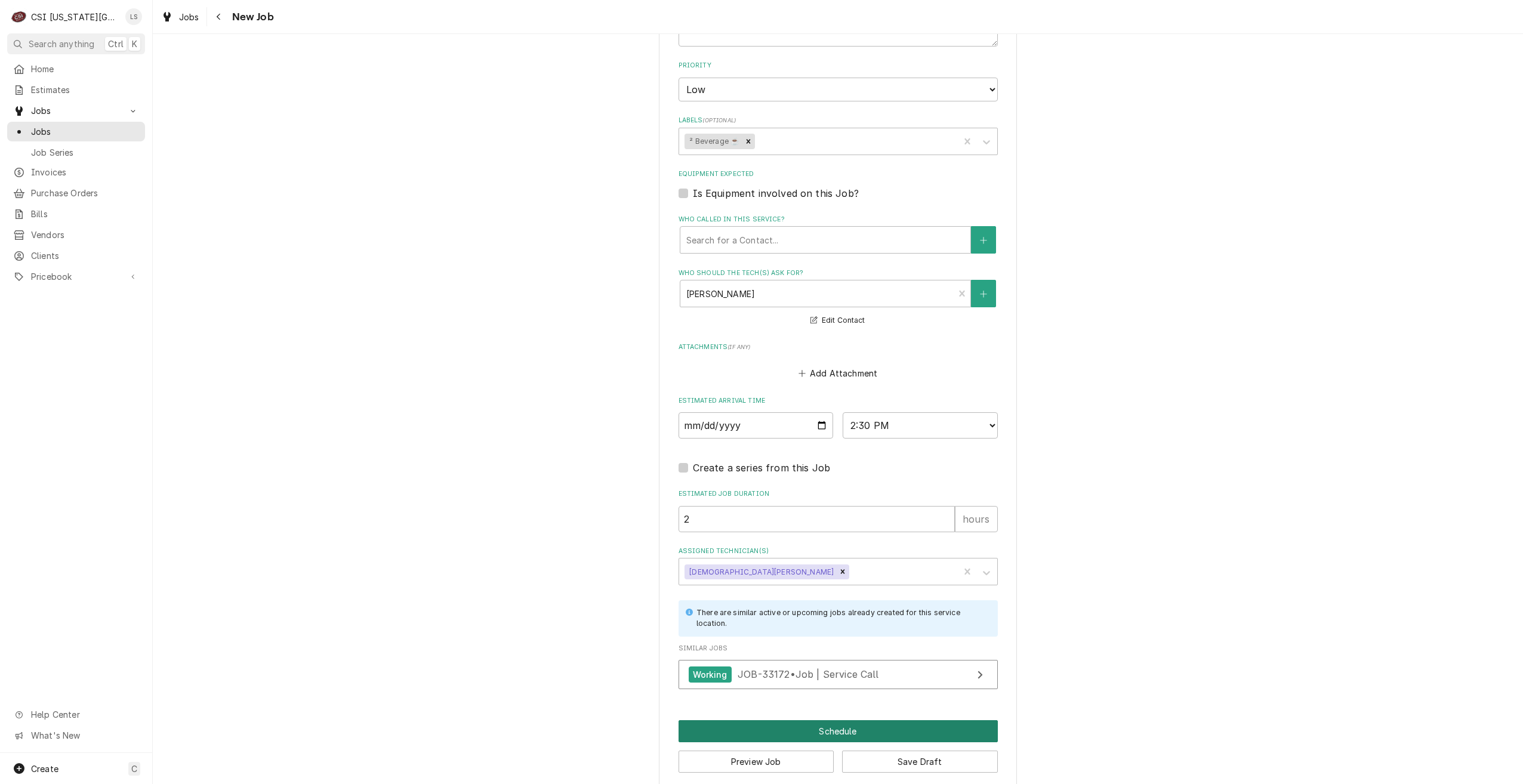
click at [836, 720] on button "Schedule" at bounding box center [838, 731] width 320 height 22
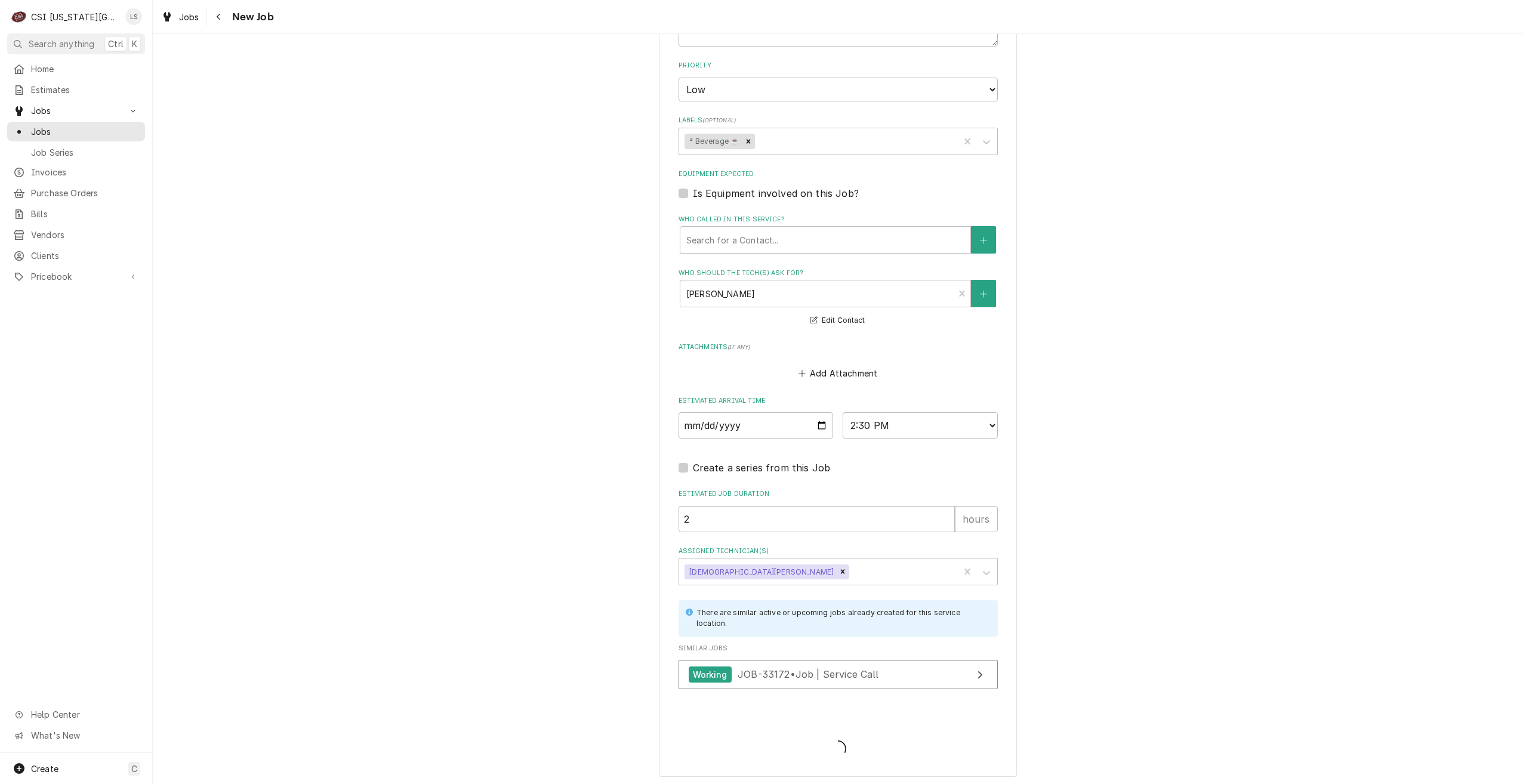
scroll to position [962, 0]
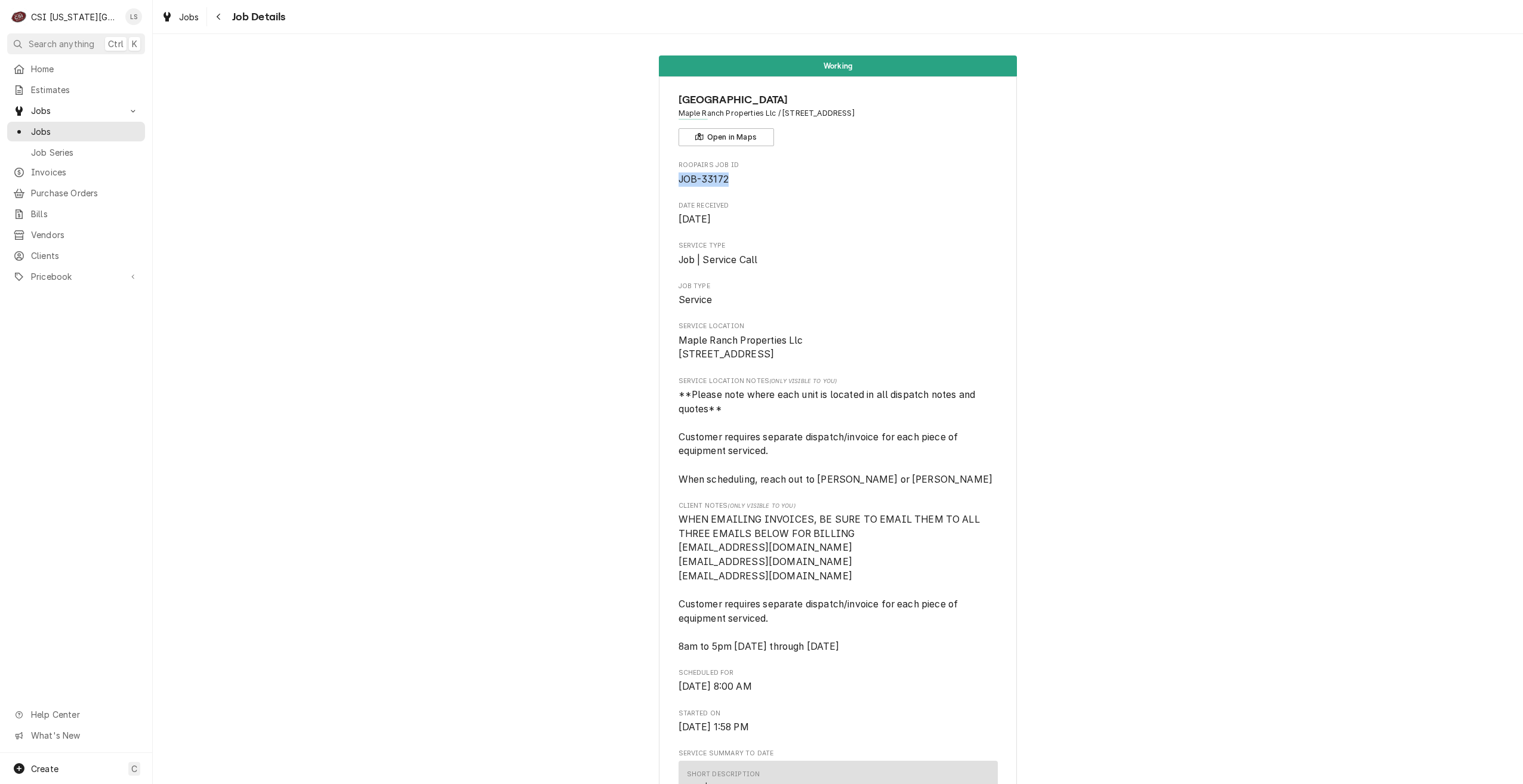
drag, startPoint x: 735, startPoint y: 179, endPoint x: 672, endPoint y: 180, distance: 63.0
copy span "JOB-33172"
click at [115, 133] on span "Jobs" at bounding box center [85, 131] width 108 height 13
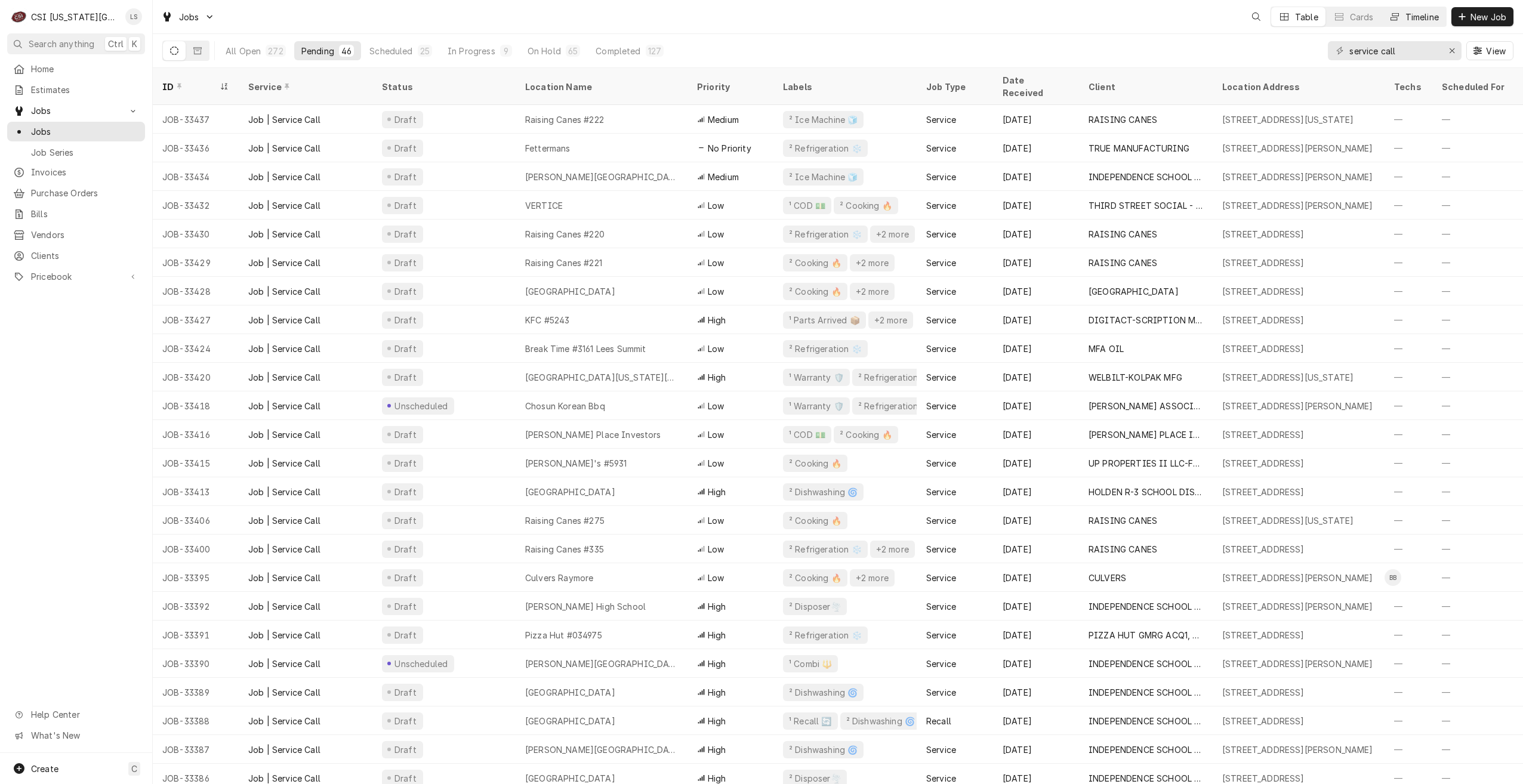
click at [1408, 24] on button "Timeline" at bounding box center [1413, 17] width 64 height 19
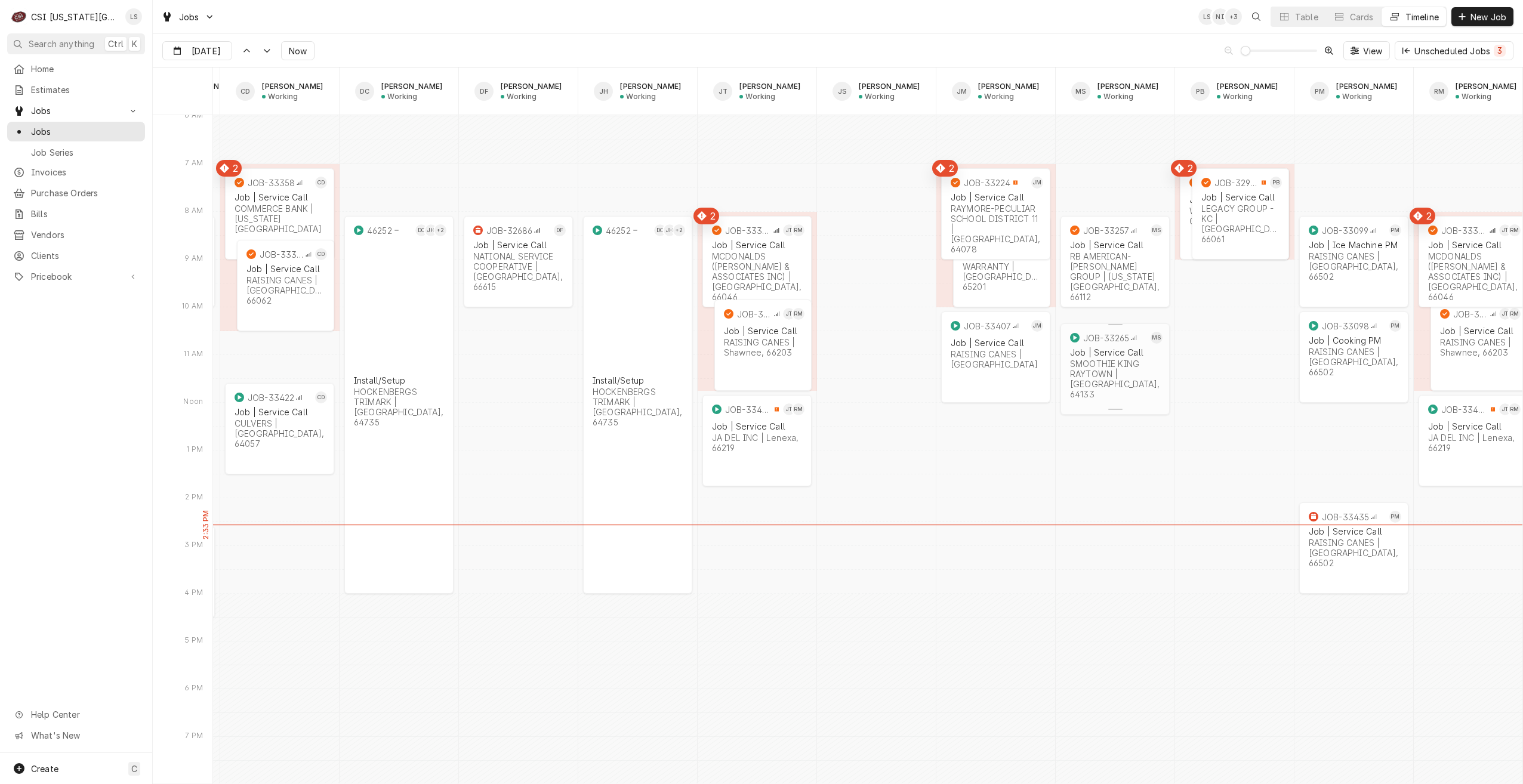
click at [1075, 368] on div "SMOOTHIE KING RAYTOWN | [GEOGRAPHIC_DATA], 64133" at bounding box center [1115, 379] width 90 height 41
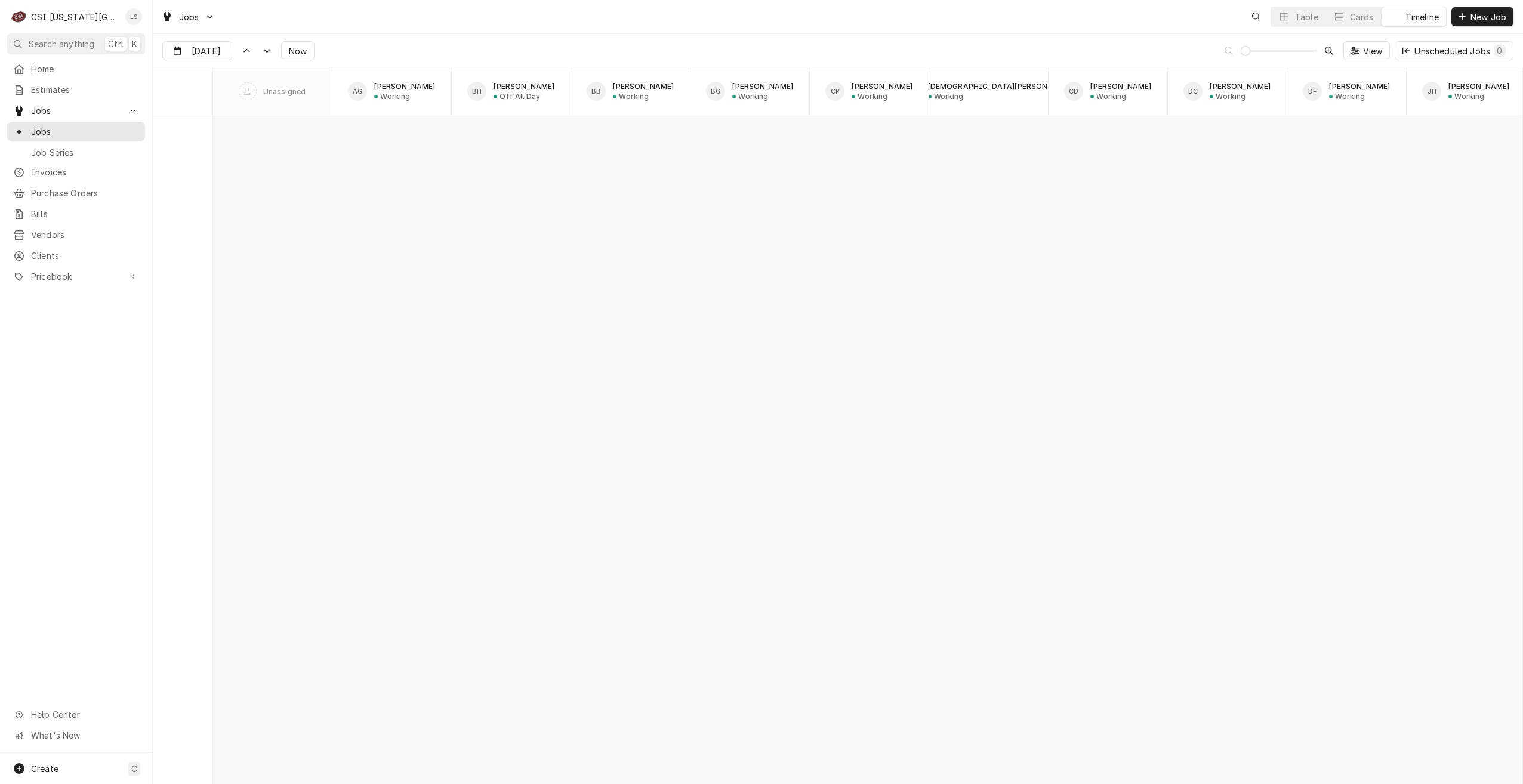
scroll to position [13696, 0]
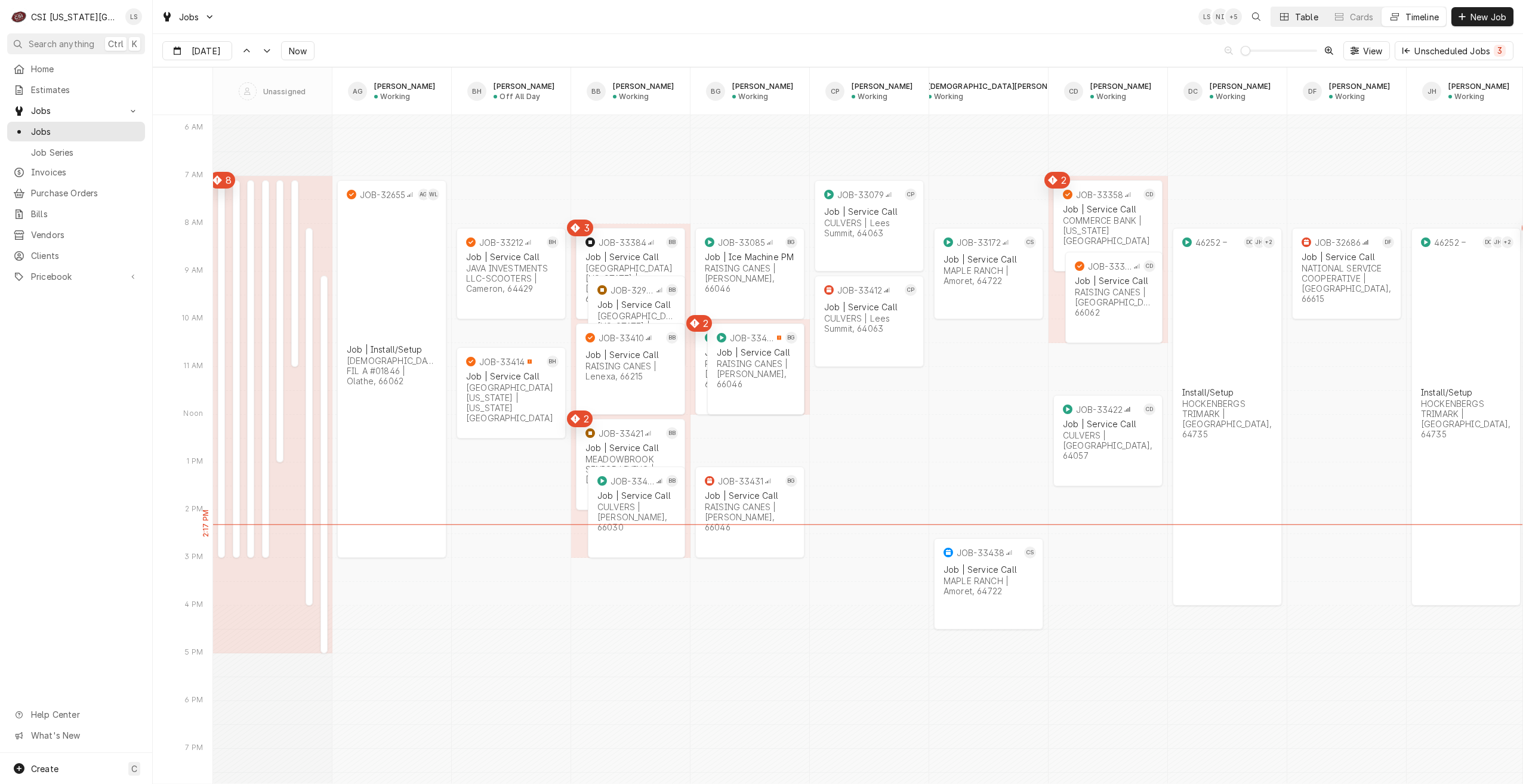
click at [1288, 22] on div "Dynamic Content Wrapper" at bounding box center [1285, 17] width 12 height 12
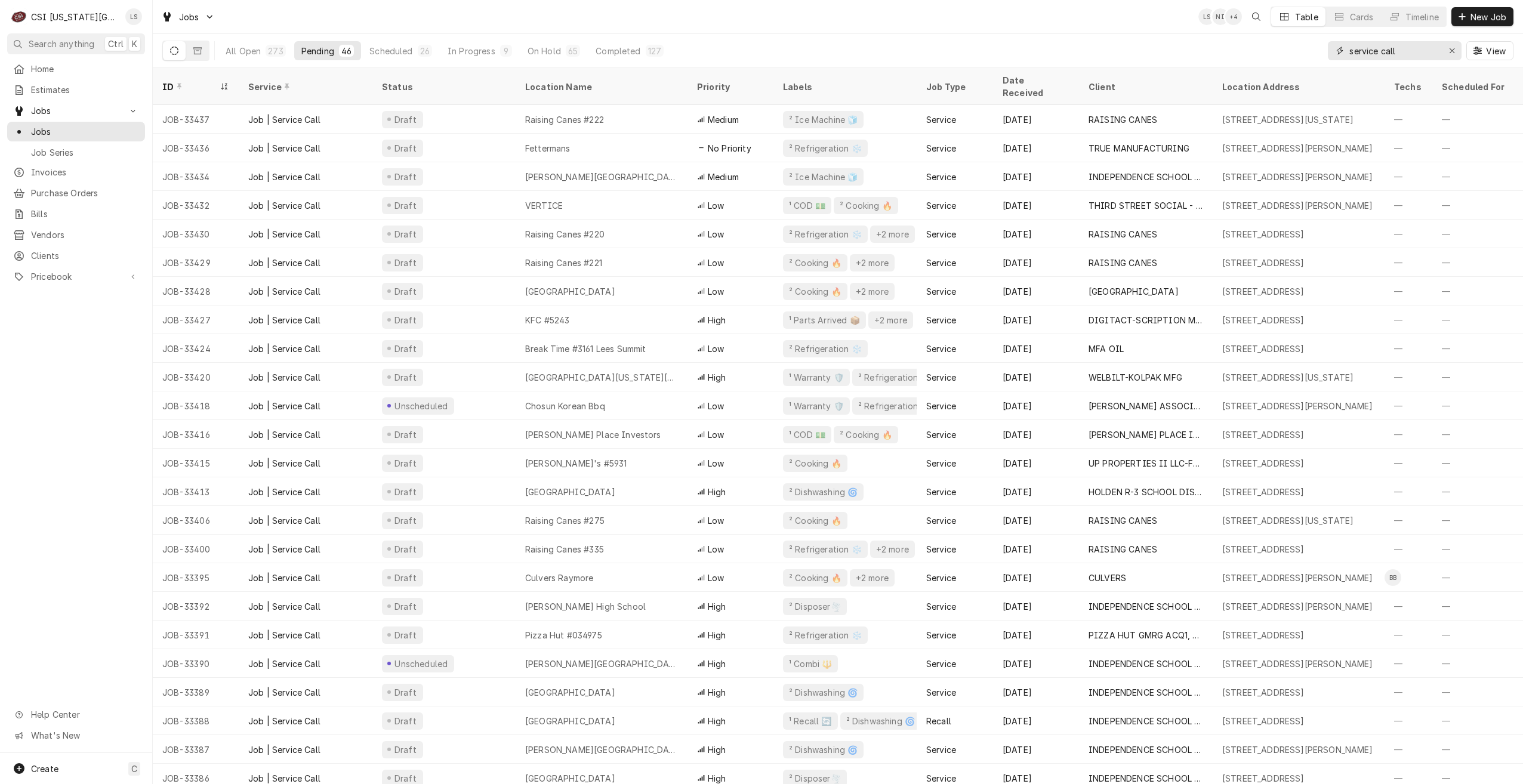
drag, startPoint x: 1399, startPoint y: 54, endPoint x: 1311, endPoint y: 54, distance: 88.0
click at [1311, 54] on div "All Open 273 Pending 46 Scheduled 26 In Progress 9 On Hold 65 Completed 127 ser…" at bounding box center [838, 50] width 1351 height 33
type input "3"
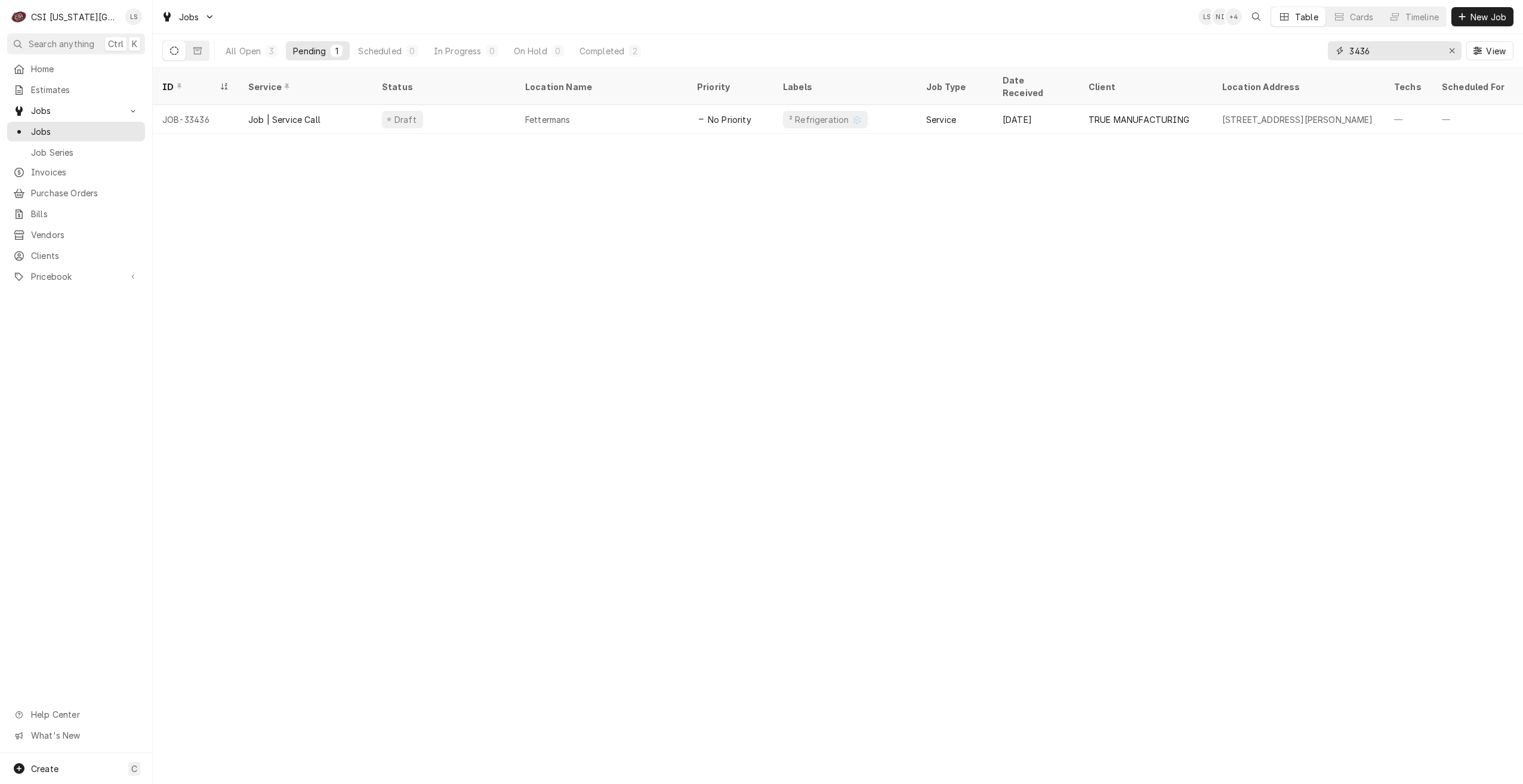
click at [1391, 53] on input "3436" at bounding box center [1394, 51] width 90 height 19
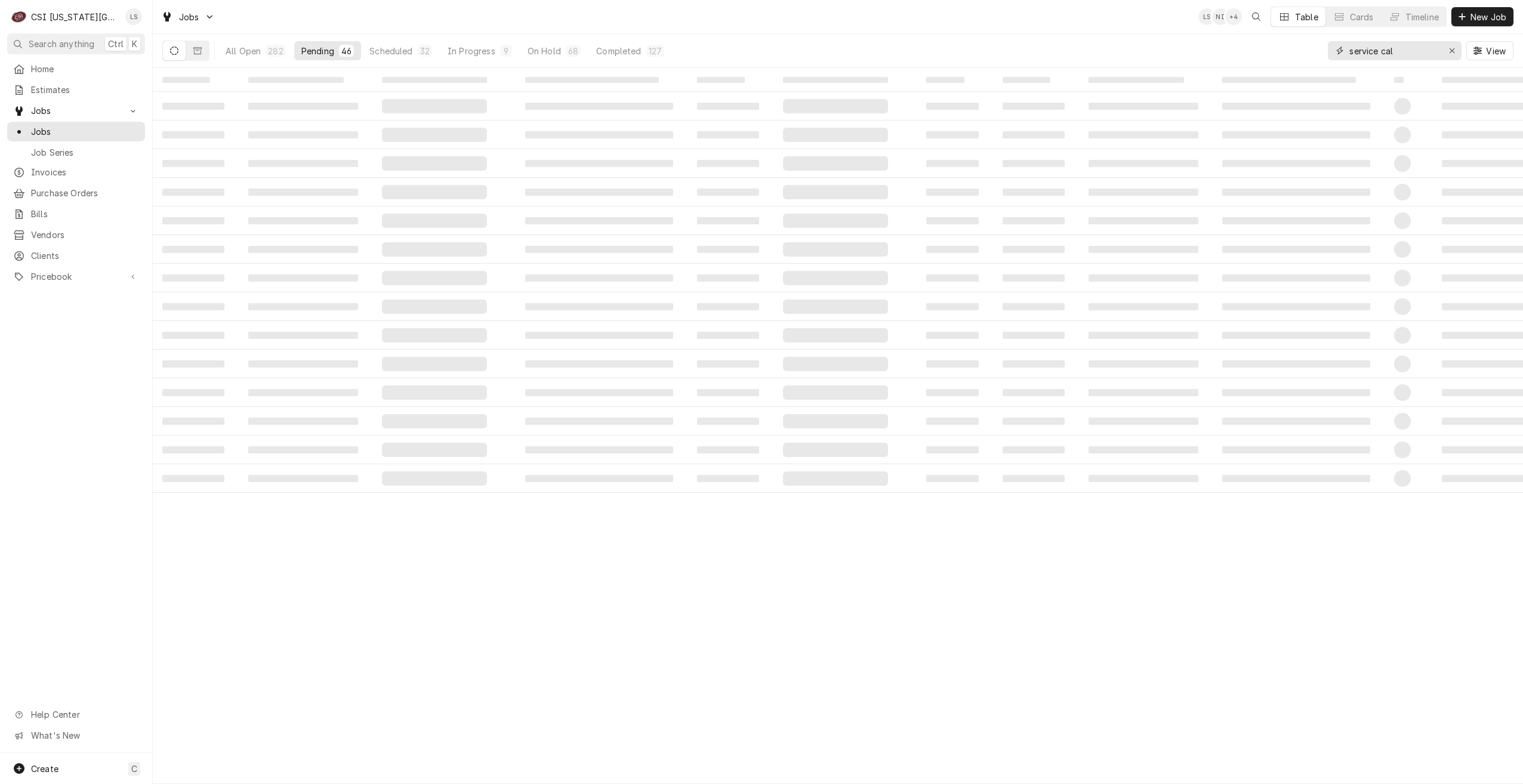
type input "service call"
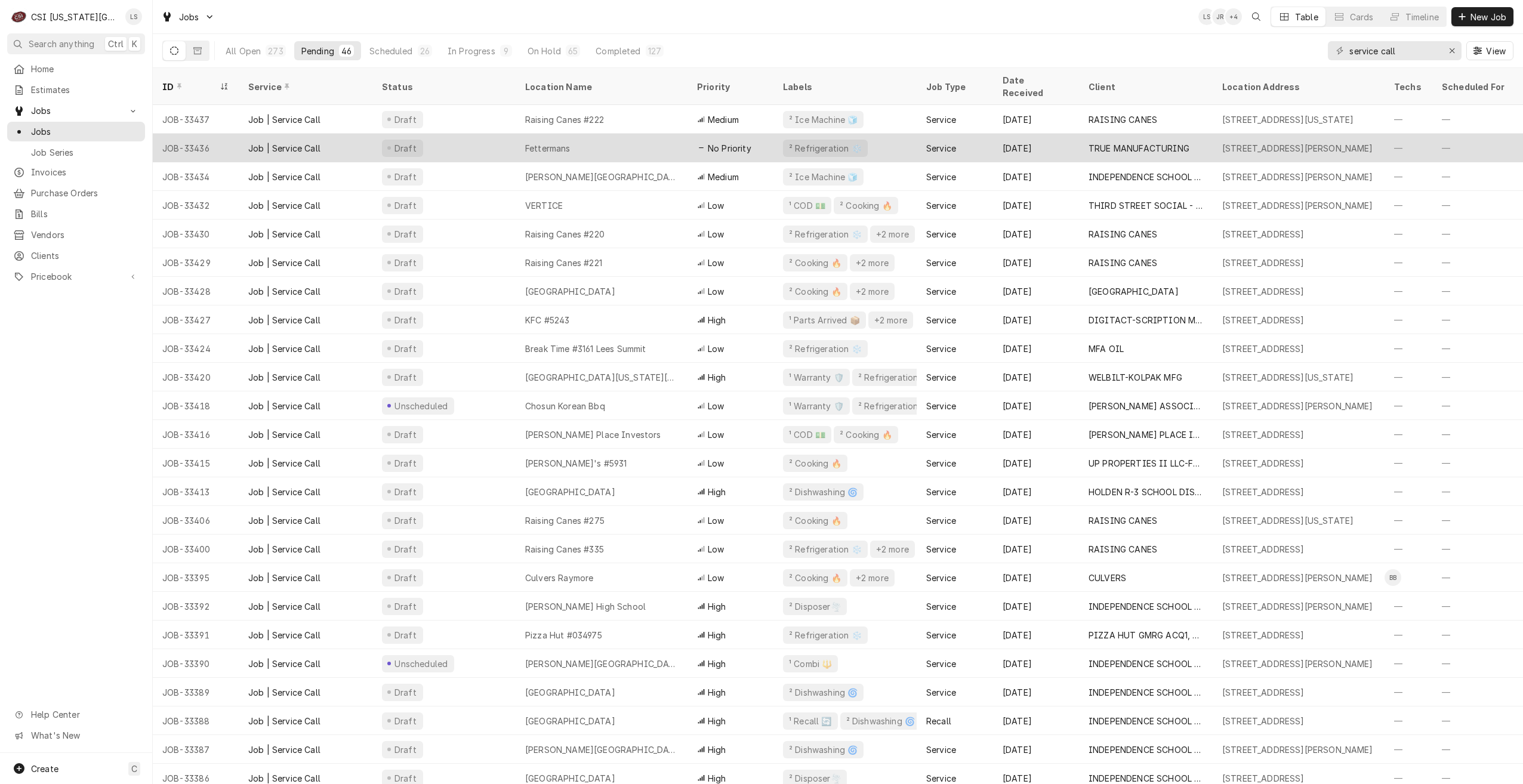
click at [591, 135] on div "Fettermans" at bounding box center [602, 148] width 172 height 29
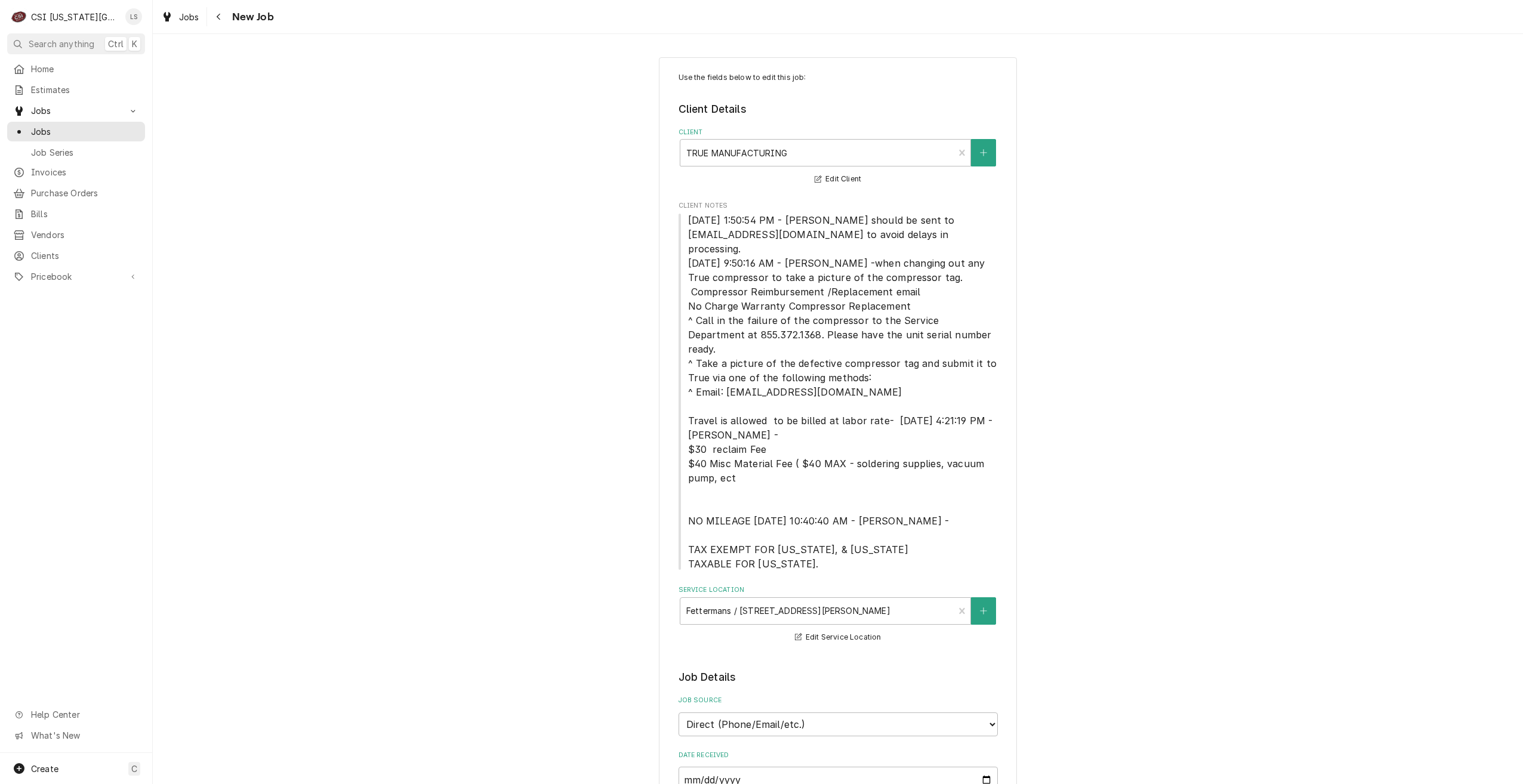
type textarea "x"
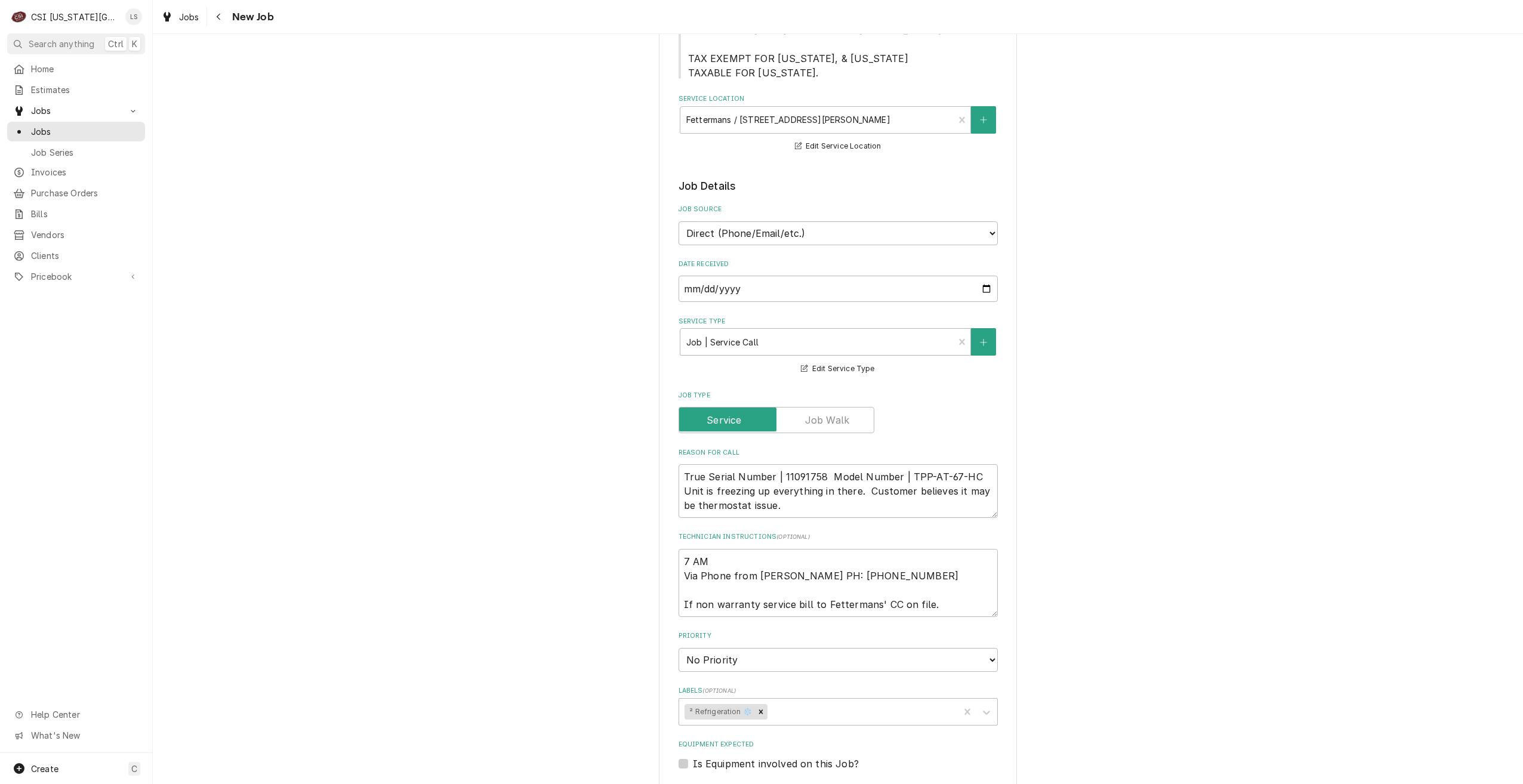
scroll to position [656, 0]
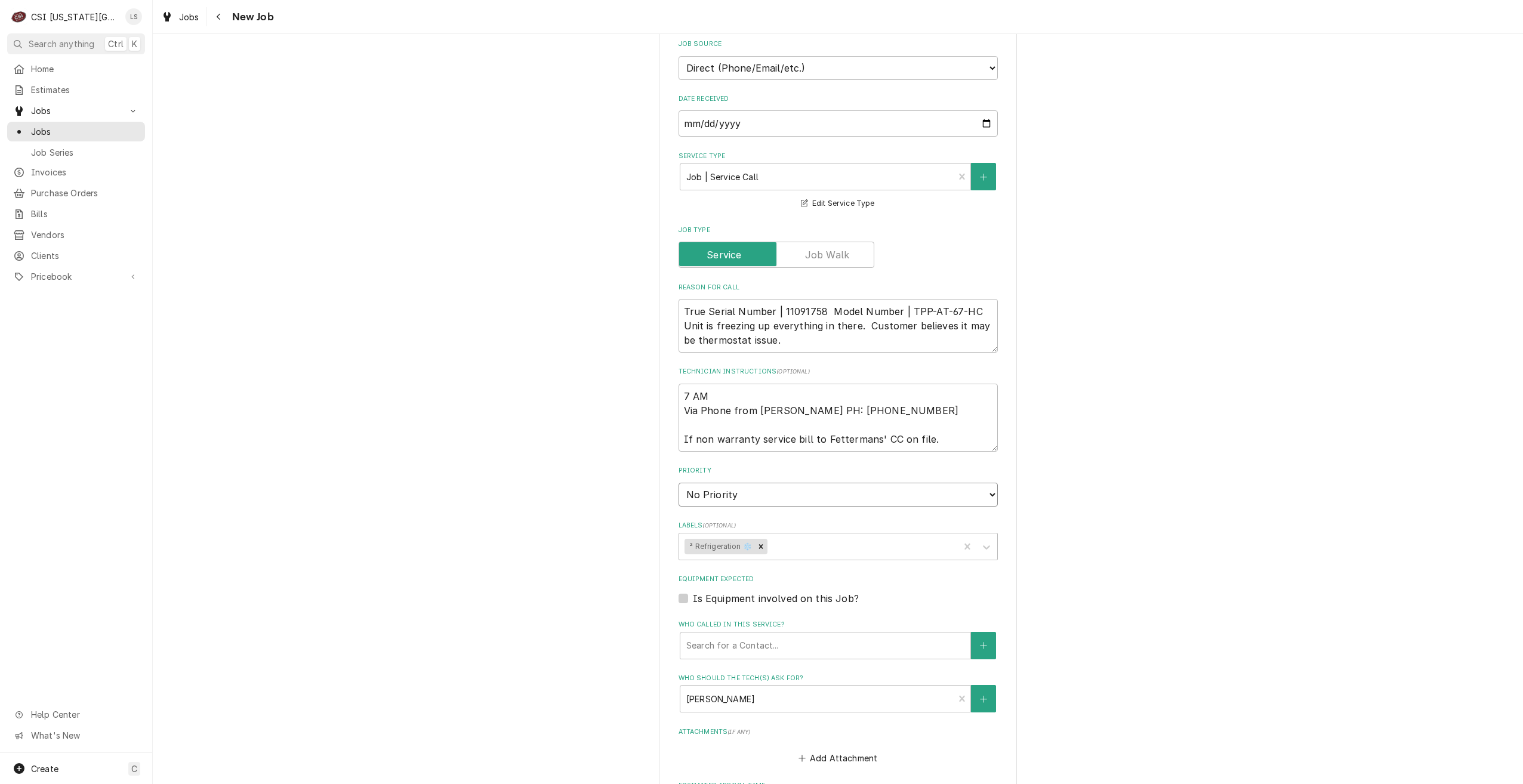
click at [820, 483] on select "No Priority Urgent High Medium Low" at bounding box center [838, 495] width 320 height 24
select select "4"
click at [679, 483] on select "No Priority Urgent High Medium Low" at bounding box center [838, 495] width 320 height 24
click at [1170, 471] on div "Use the fields below to edit this job: Client Details Client TRUE MANUFACTURING…" at bounding box center [838, 229] width 1371 height 1678
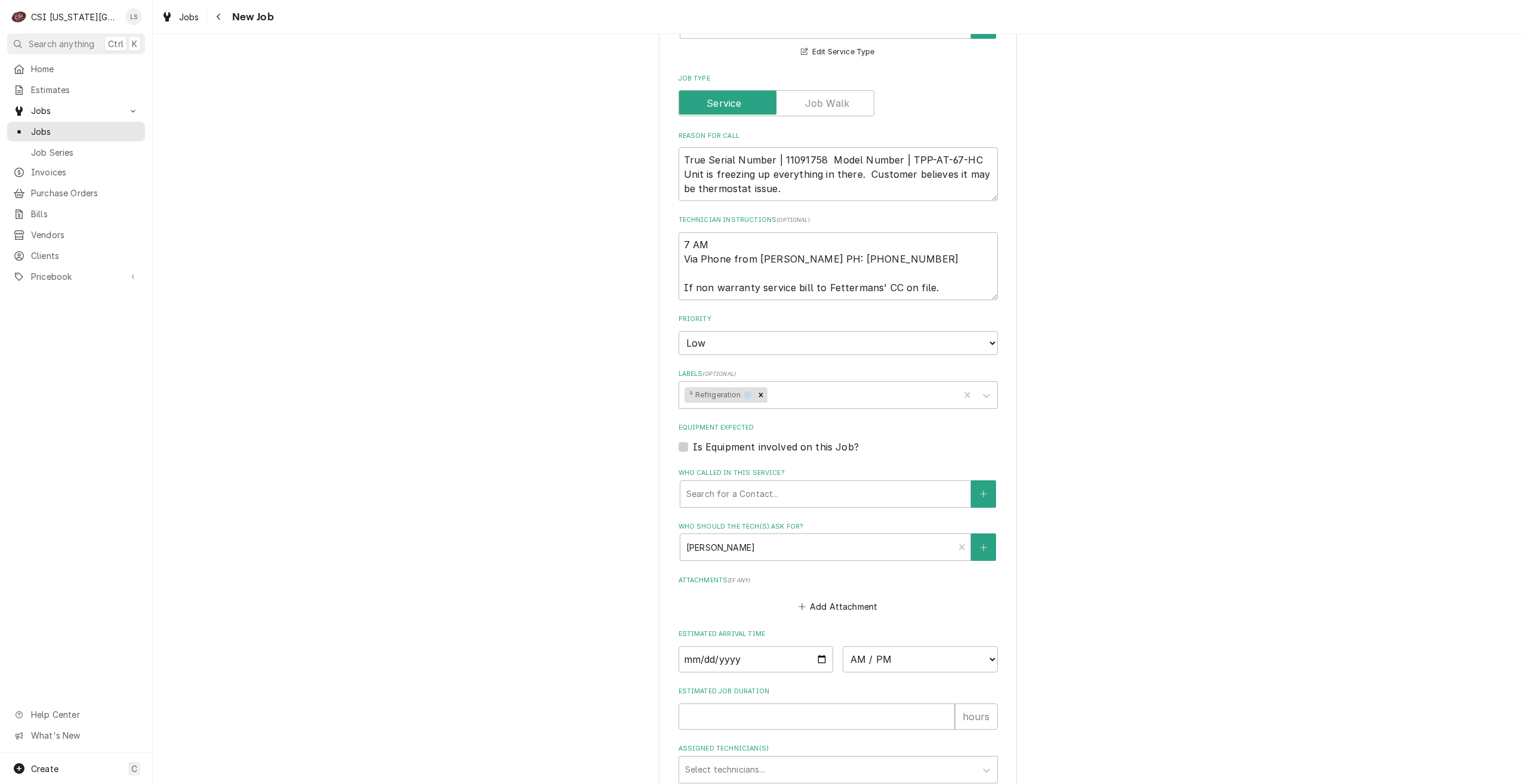
scroll to position [835, 0]
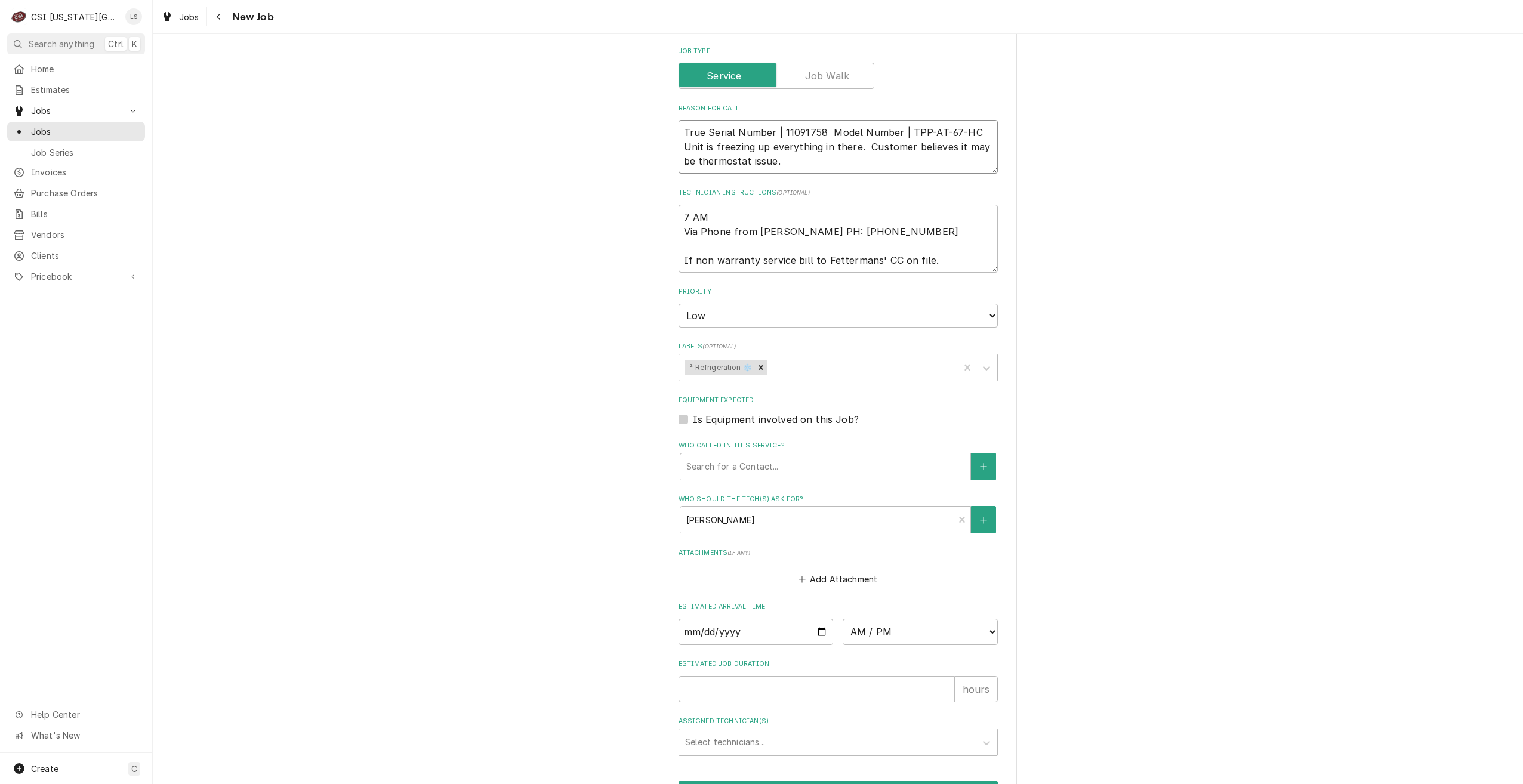
drag, startPoint x: 779, startPoint y: 130, endPoint x: 859, endPoint y: 111, distance: 82.2
click at [859, 120] on textarea "True Serial Number | 11091758 Model Number | TPP-AT-67-HC Unit is freezing up e…" at bounding box center [838, 146] width 320 height 54
type textarea "x"
type textarea "True Serial Number | 11091758 Model Number | TPP-AT-67-HC Unit is freezing up e…"
type textarea "x"
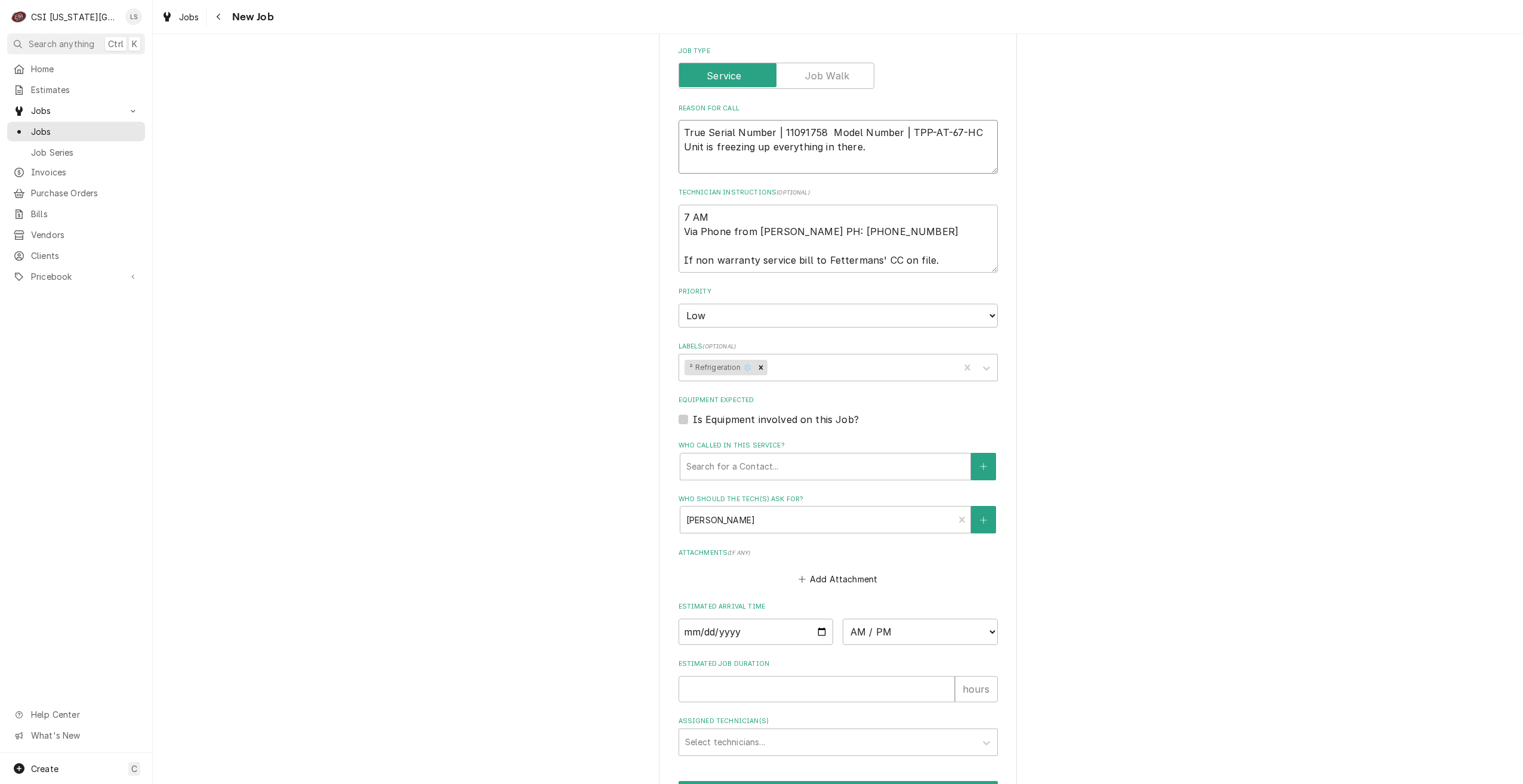
type textarea "True Serial Number | 11091758 Model Number | TPP-AT-67-HC Unit is freezing up e…"
click at [1140, 134] on div "Use the fields below to edit this job: Client Details Client TRUE MANUFACTURING…" at bounding box center [838, 50] width 1371 height 1678
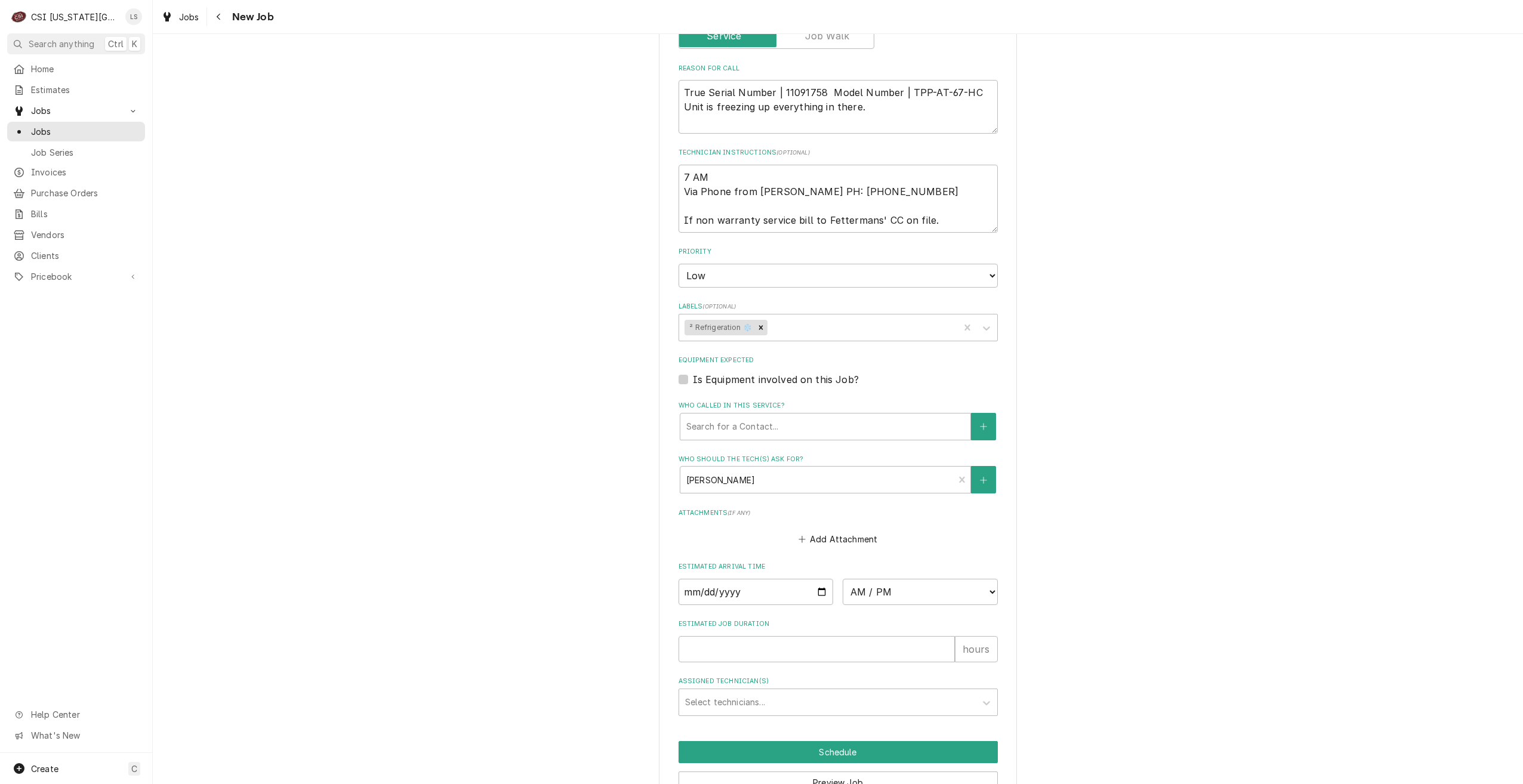
scroll to position [912, 0]
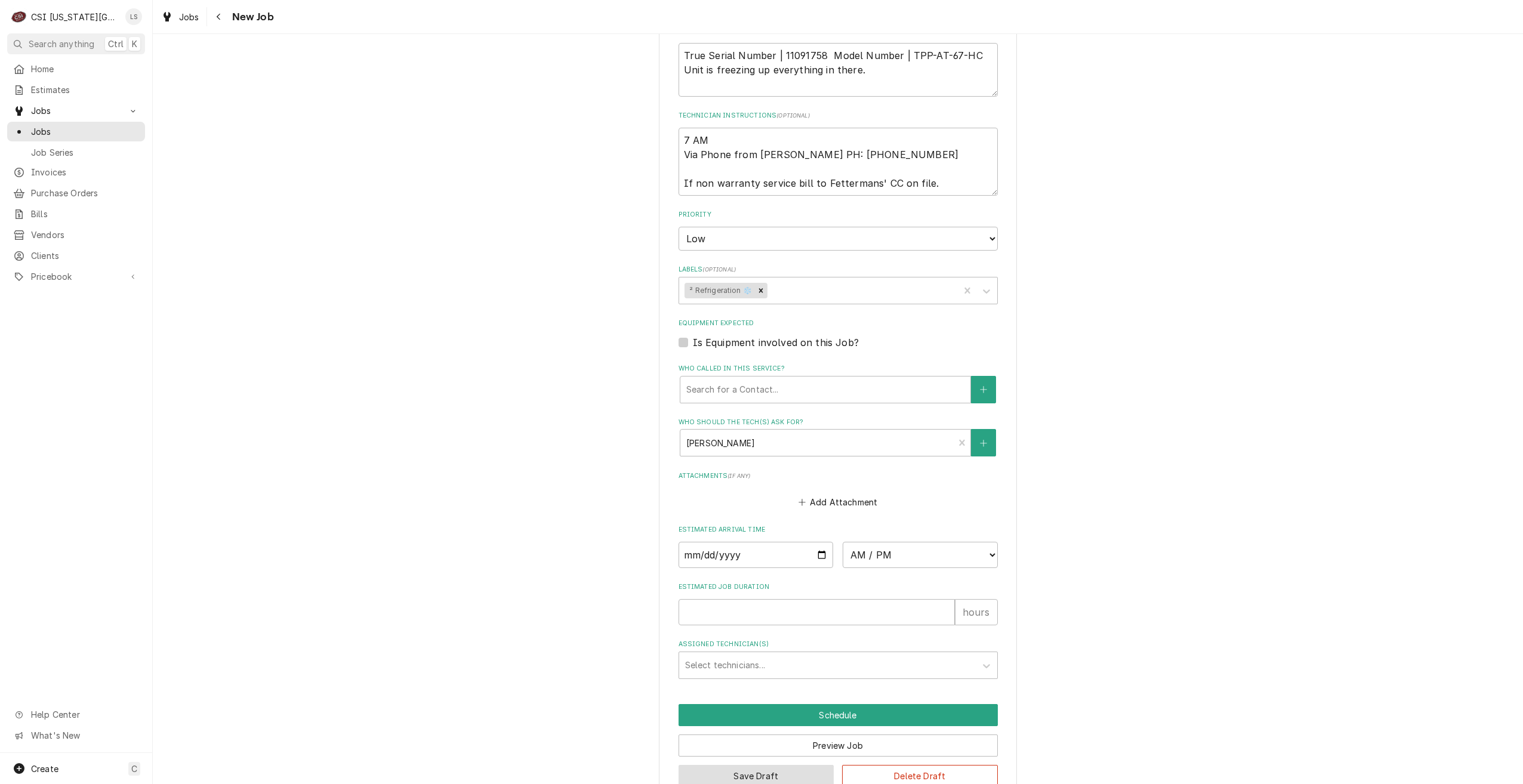
click at [745, 765] on button "Save Draft" at bounding box center [756, 776] width 156 height 22
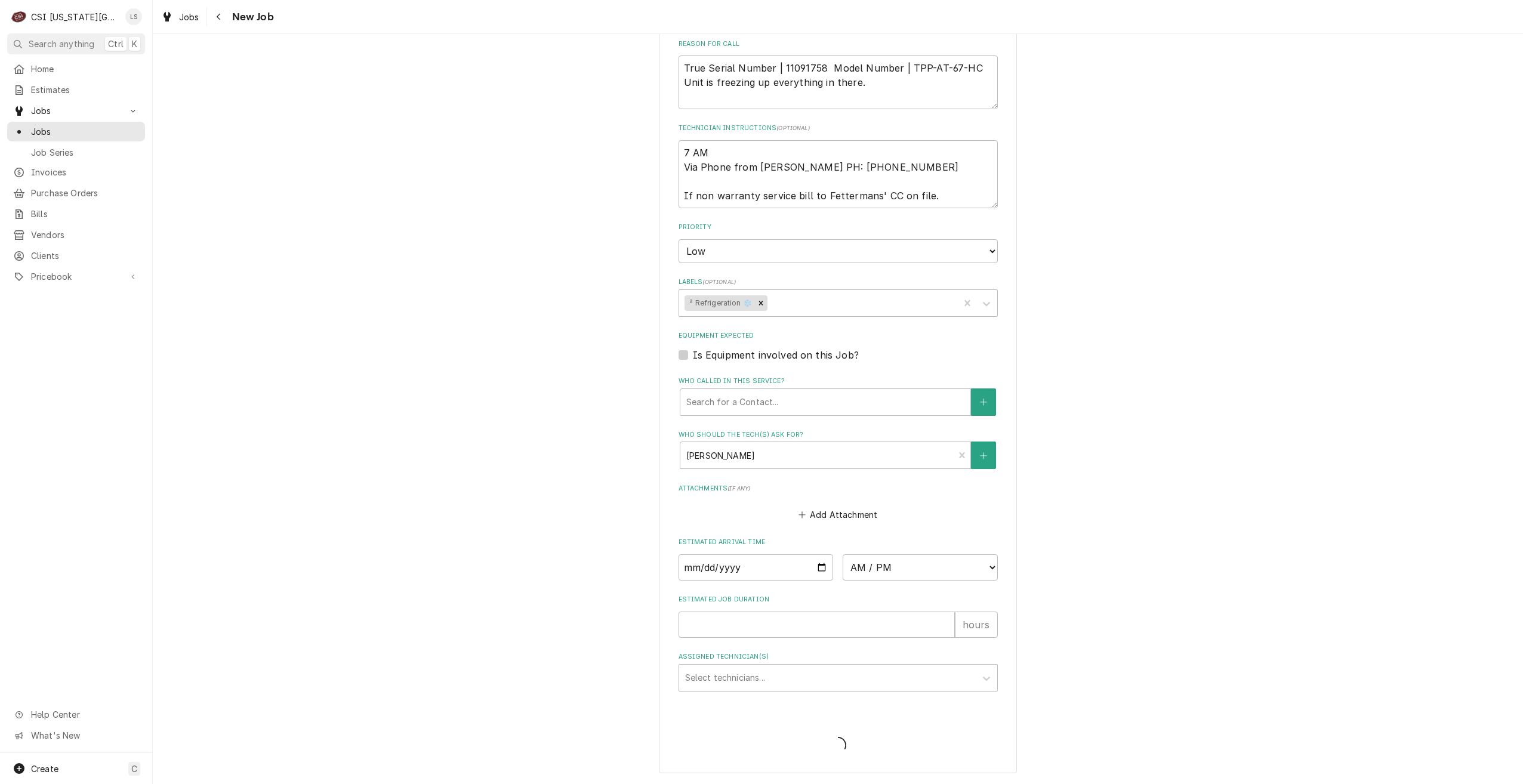
scroll to position [871, 0]
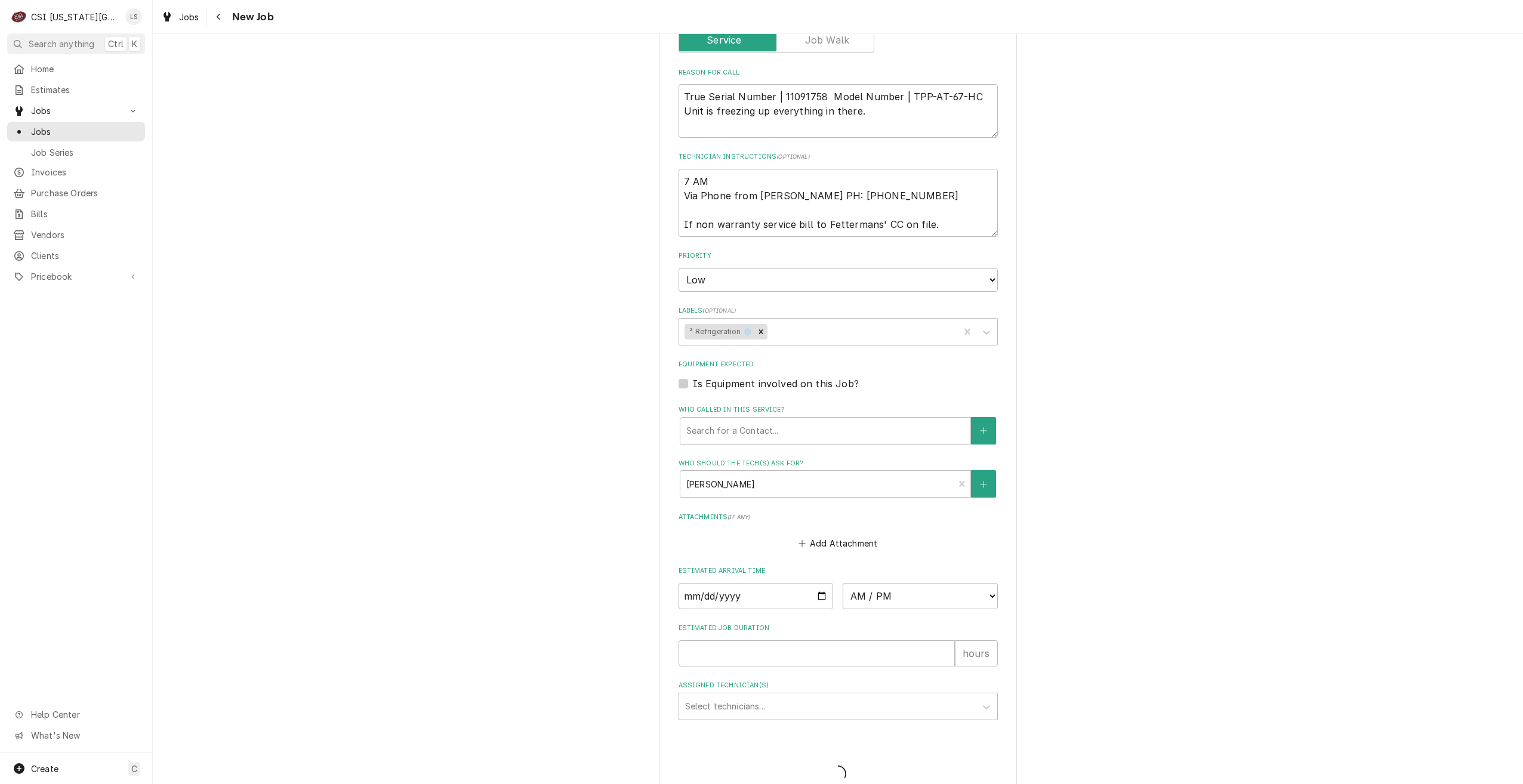
type textarea "x"
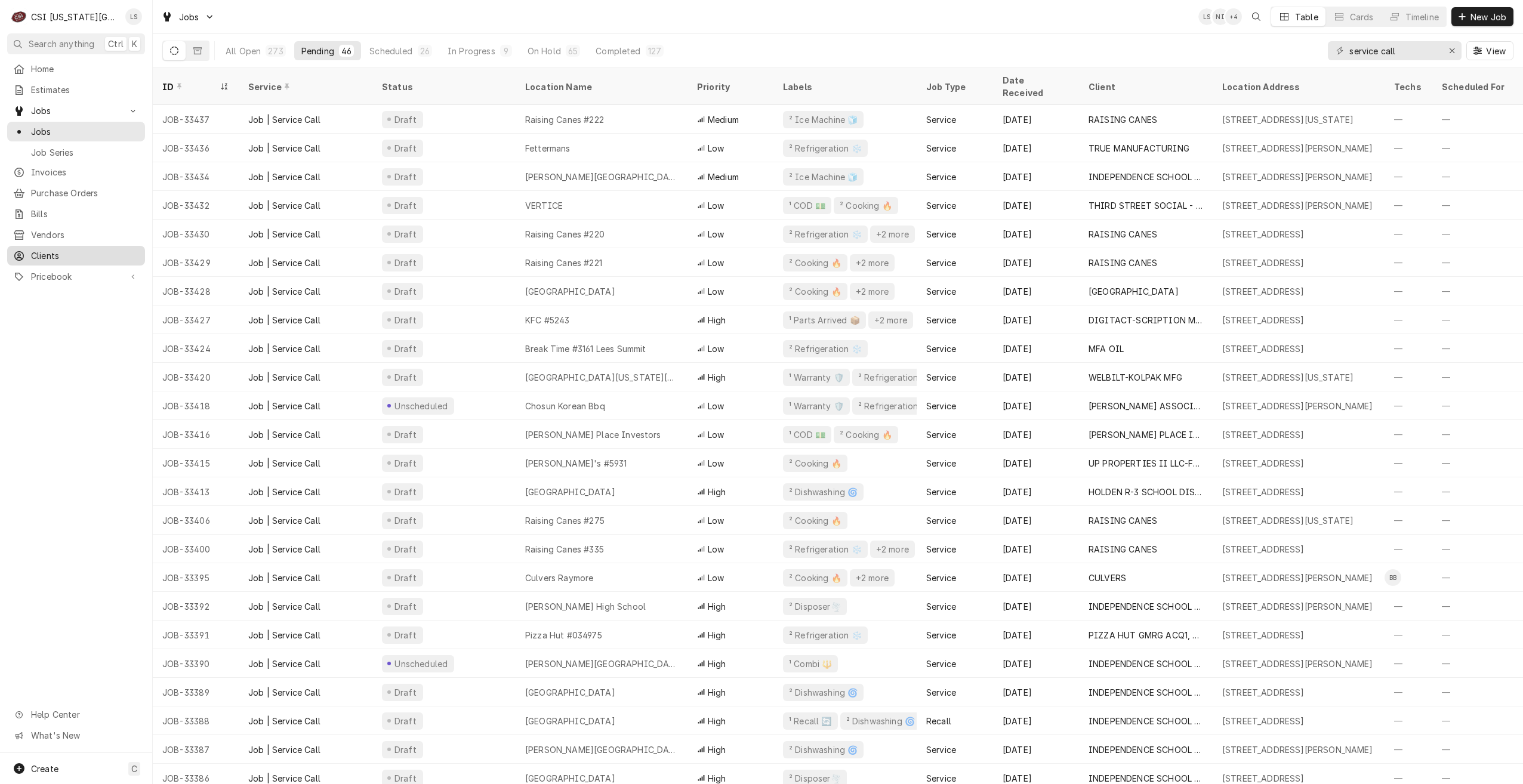
click at [44, 246] on link "Clients" at bounding box center [76, 255] width 138 height 20
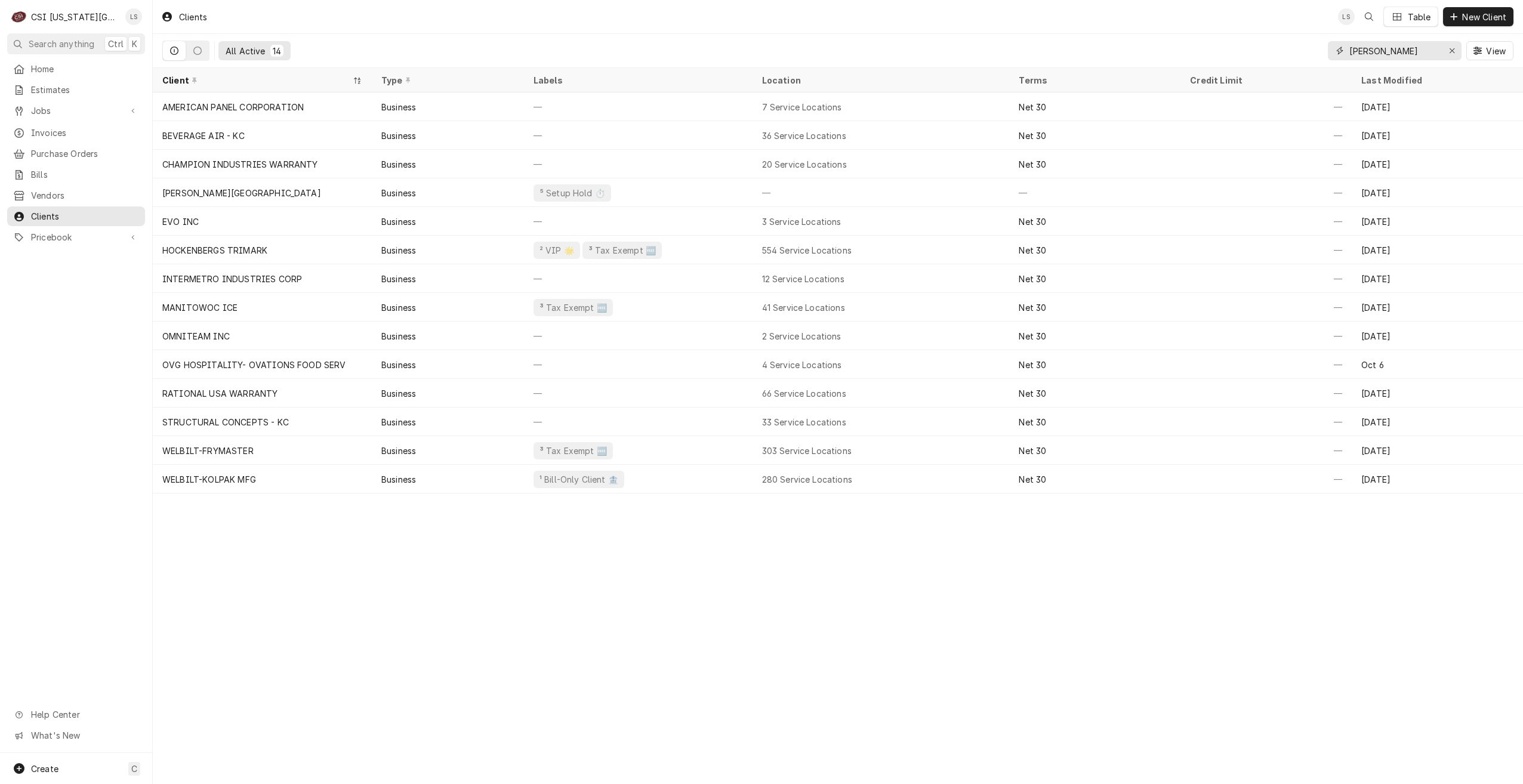
drag, startPoint x: 1416, startPoint y: 56, endPoint x: 1307, endPoint y: 54, distance: 109.0
click at [1307, 54] on div "All Active 14 [PERSON_NAME] View" at bounding box center [838, 50] width 1351 height 33
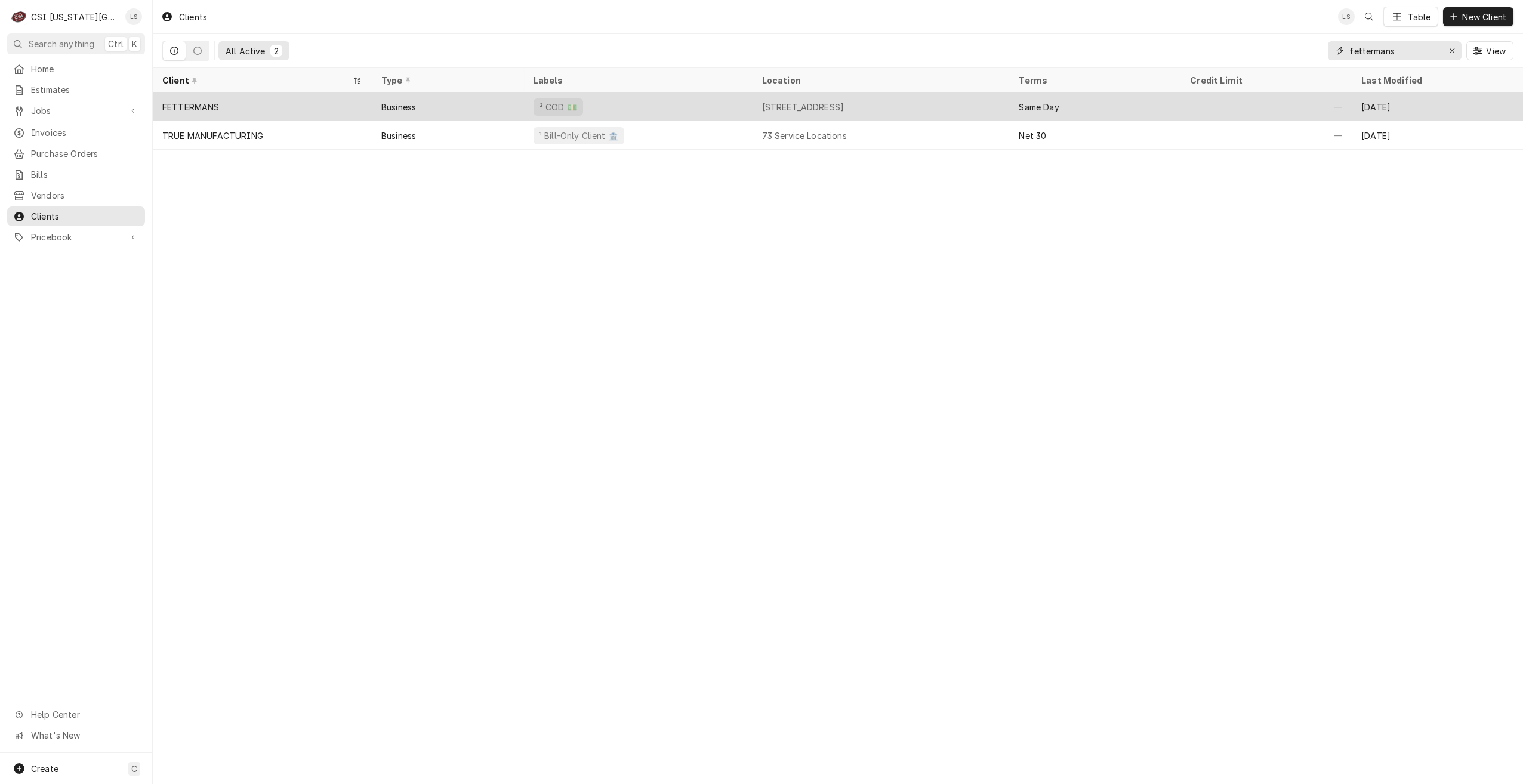
type input "fettermans"
click at [836, 104] on div "[STREET_ADDRESS]" at bounding box center [803, 107] width 82 height 13
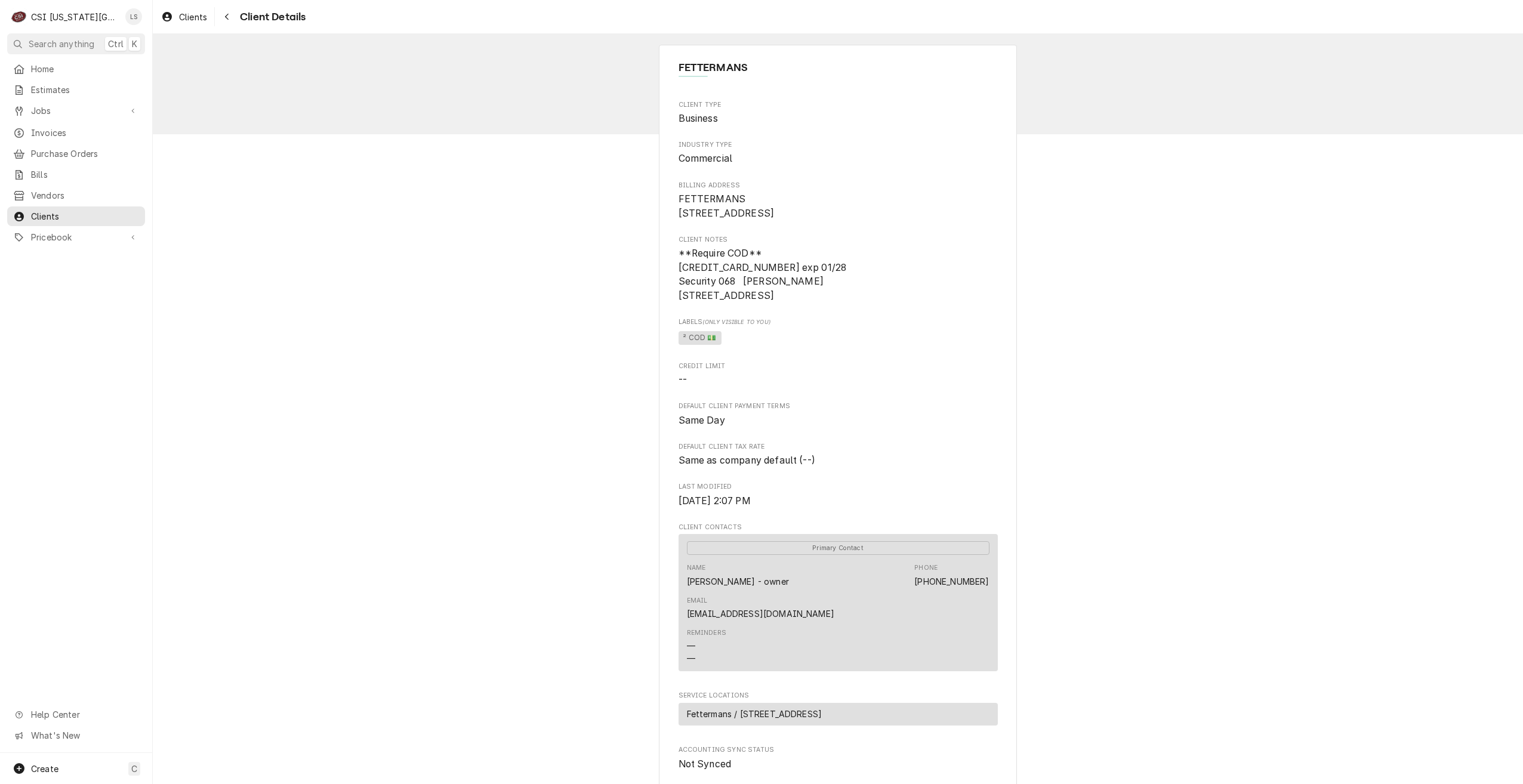
click at [1107, 131] on div "FETTERMANS Client Type Business Industry Type Commercial Billing Address FETTER…" at bounding box center [838, 499] width 1371 height 931
click at [36, 113] on div "Jobs" at bounding box center [76, 111] width 133 height 15
click at [44, 125] on span "Jobs" at bounding box center [85, 131] width 108 height 13
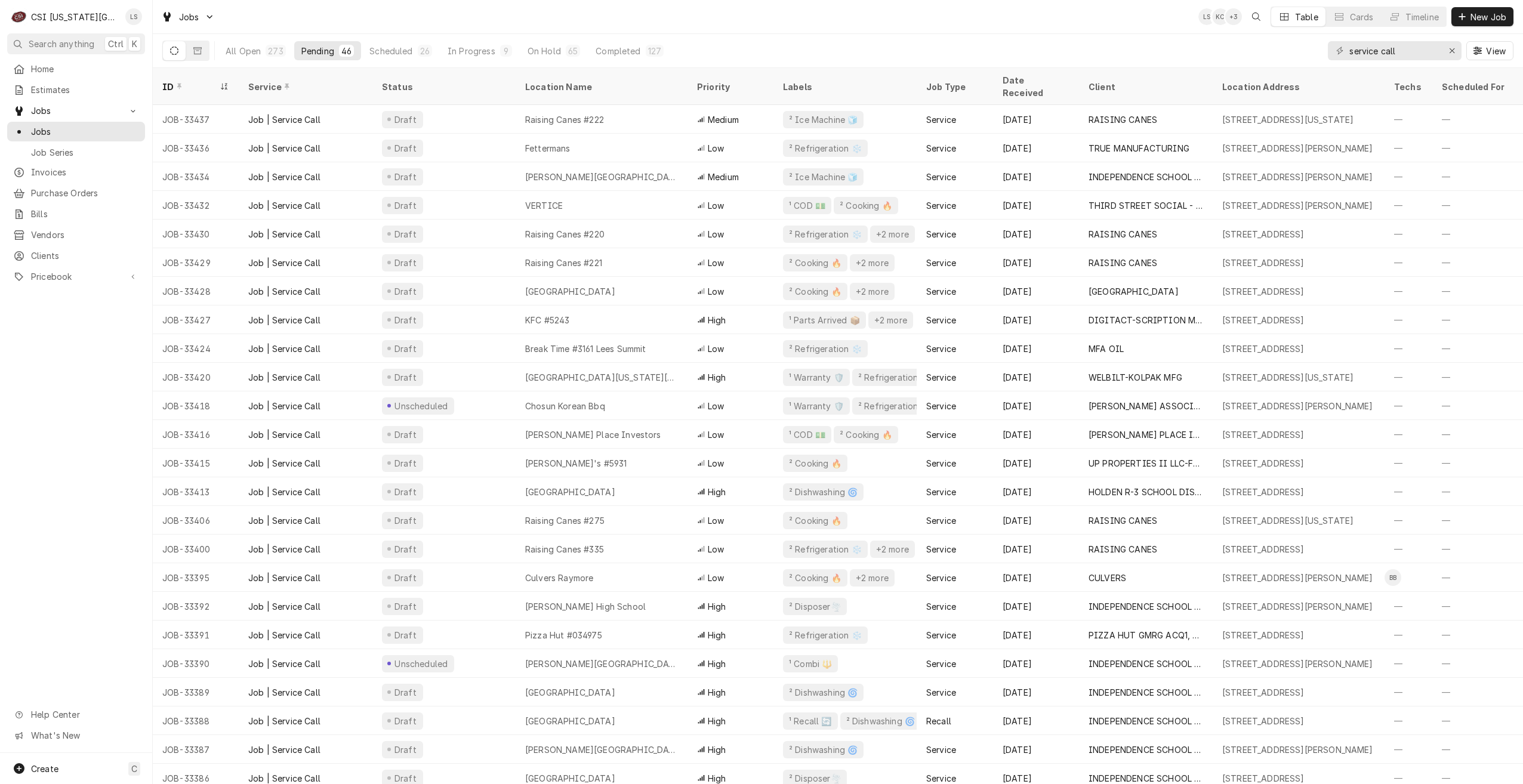
click at [1086, 25] on div "Jobs LS KC + 3 Table Cards Timeline New Job" at bounding box center [838, 16] width 1371 height 33
click at [1086, 25] on div "Jobs LS NI + 3 Table Cards Timeline New Job" at bounding box center [838, 16] width 1371 height 33
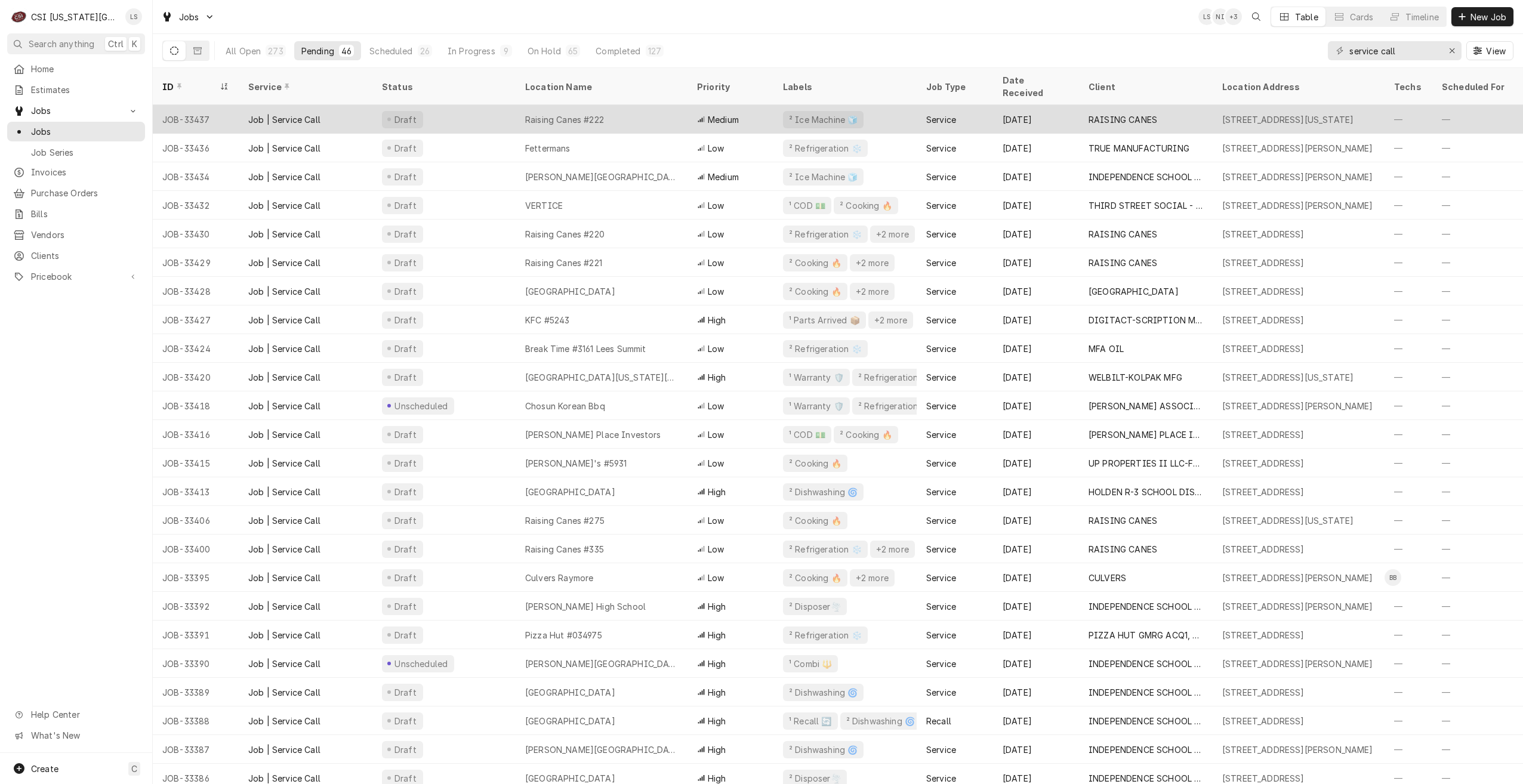
click at [523, 105] on div "Raising Canes #222" at bounding box center [602, 119] width 172 height 29
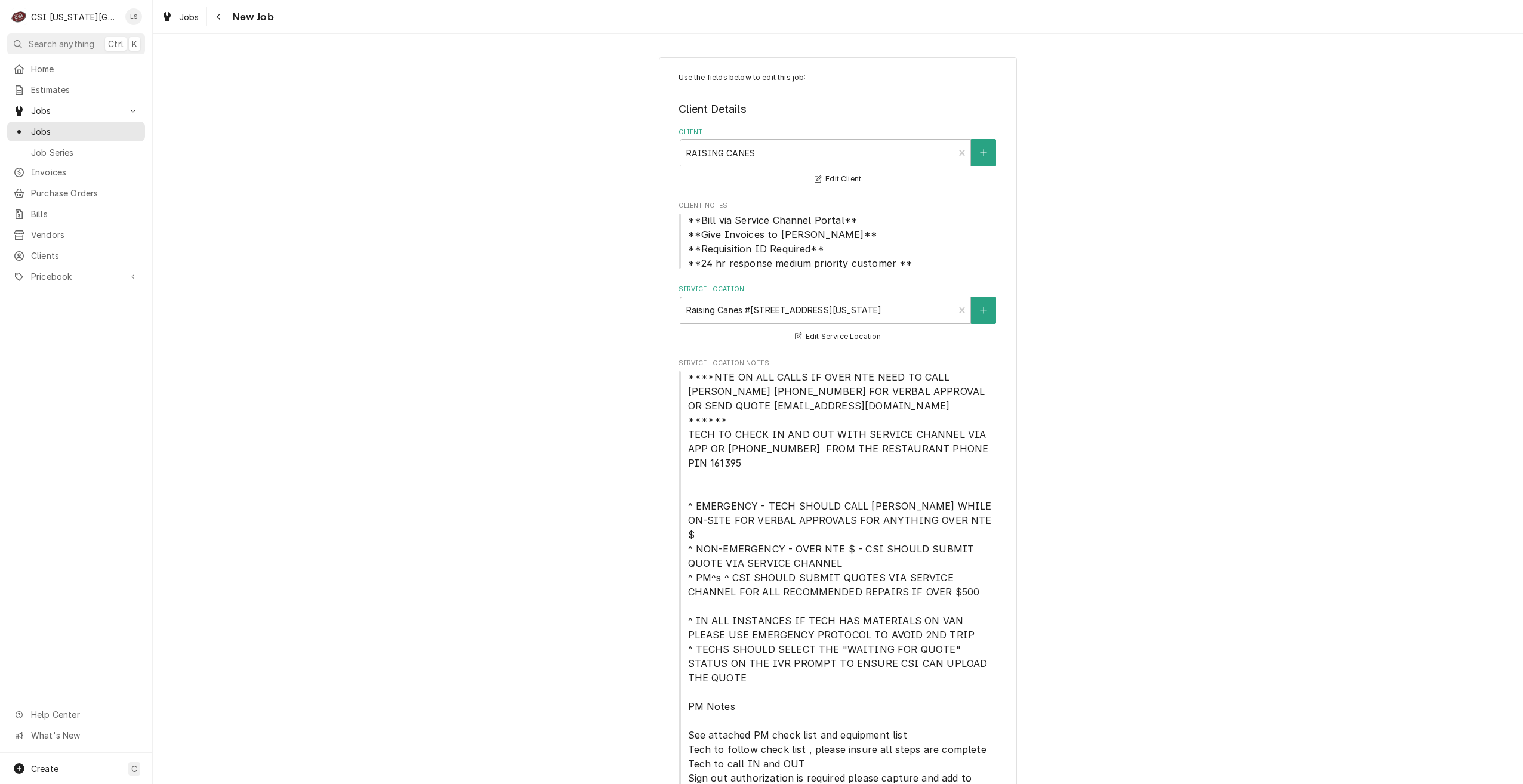
type textarea "x"
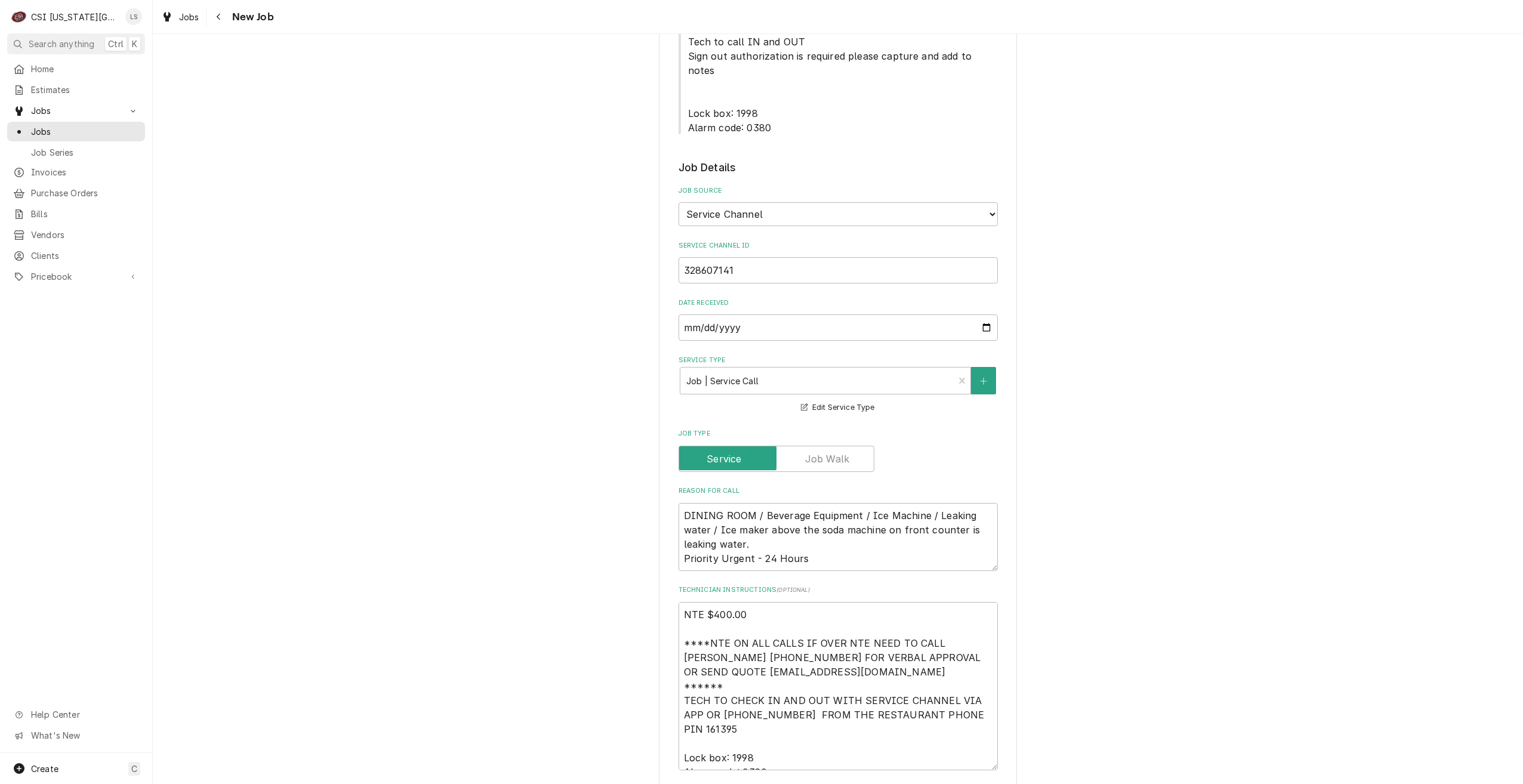
scroll to position [835, 0]
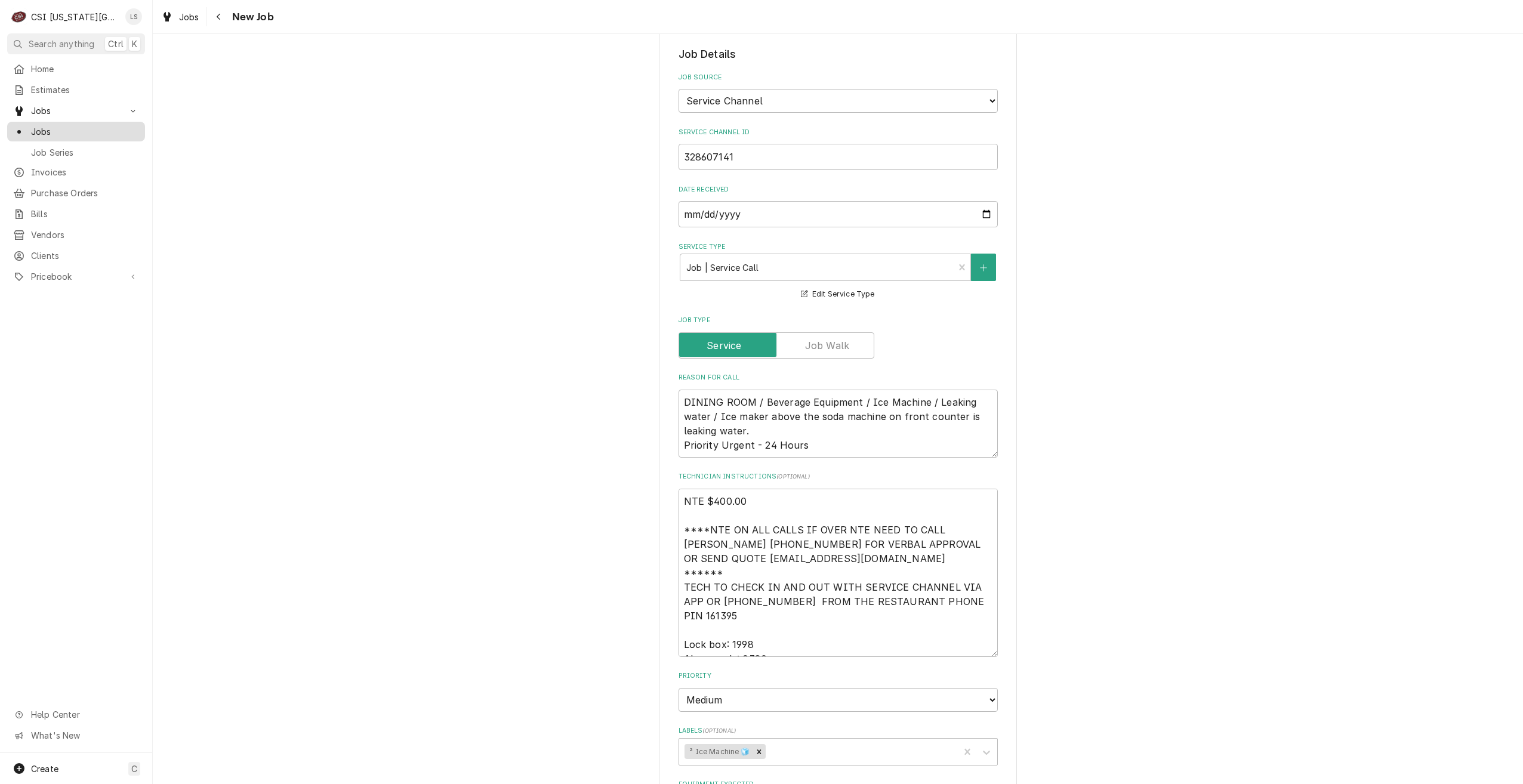
click at [91, 128] on span "Jobs" at bounding box center [85, 131] width 108 height 13
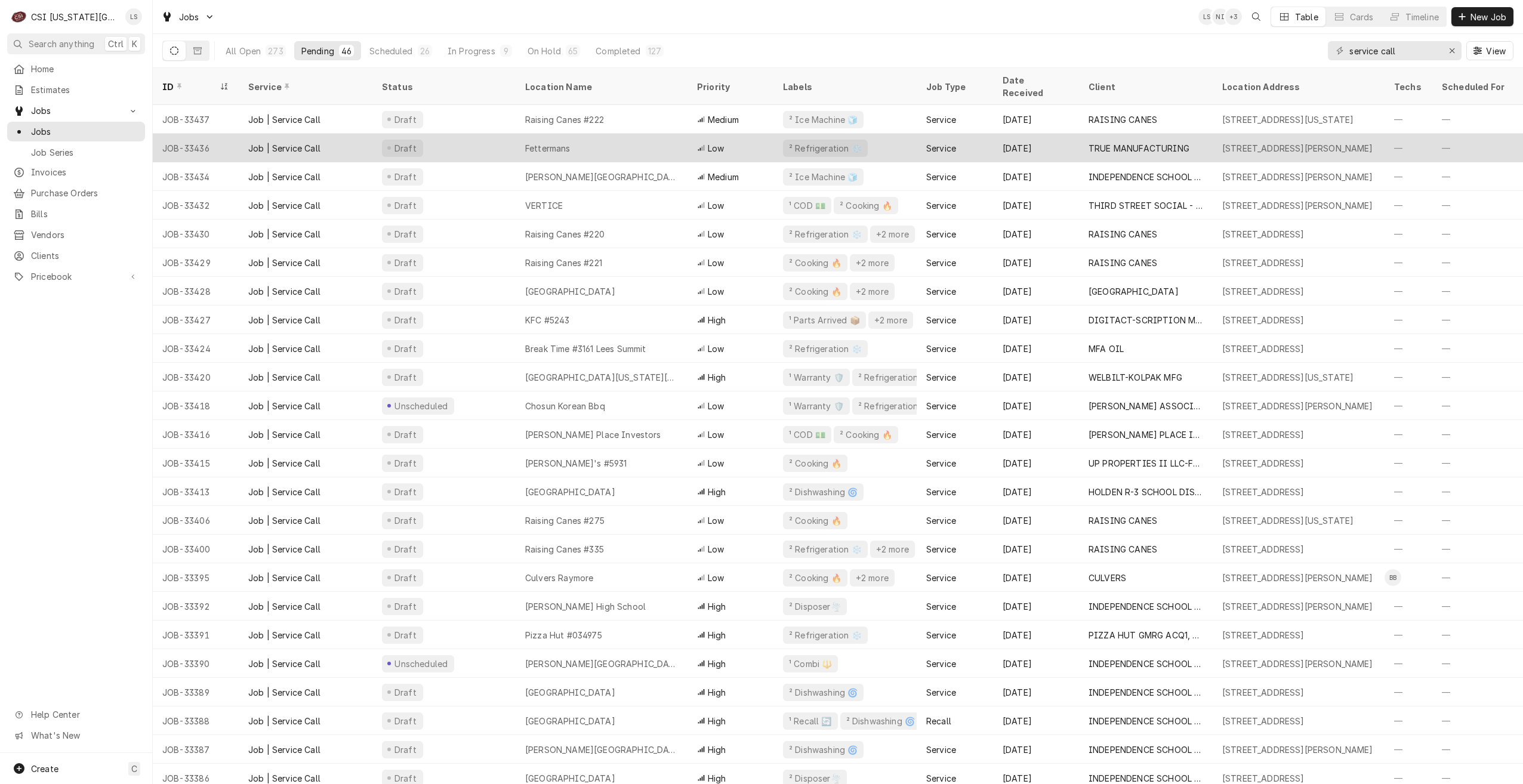
click at [532, 142] on div "Fettermans" at bounding box center [548, 148] width 45 height 13
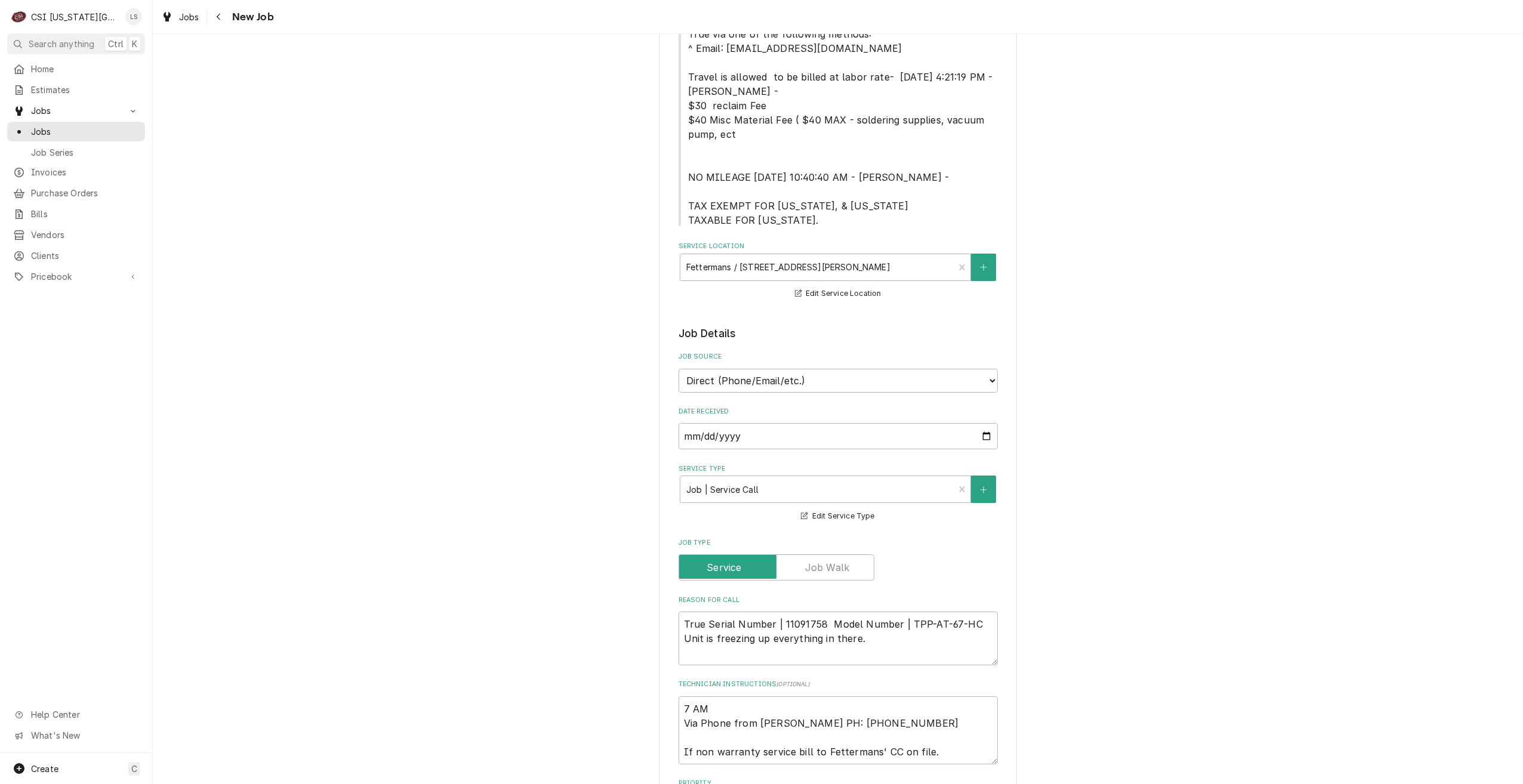
scroll to position [477, 0]
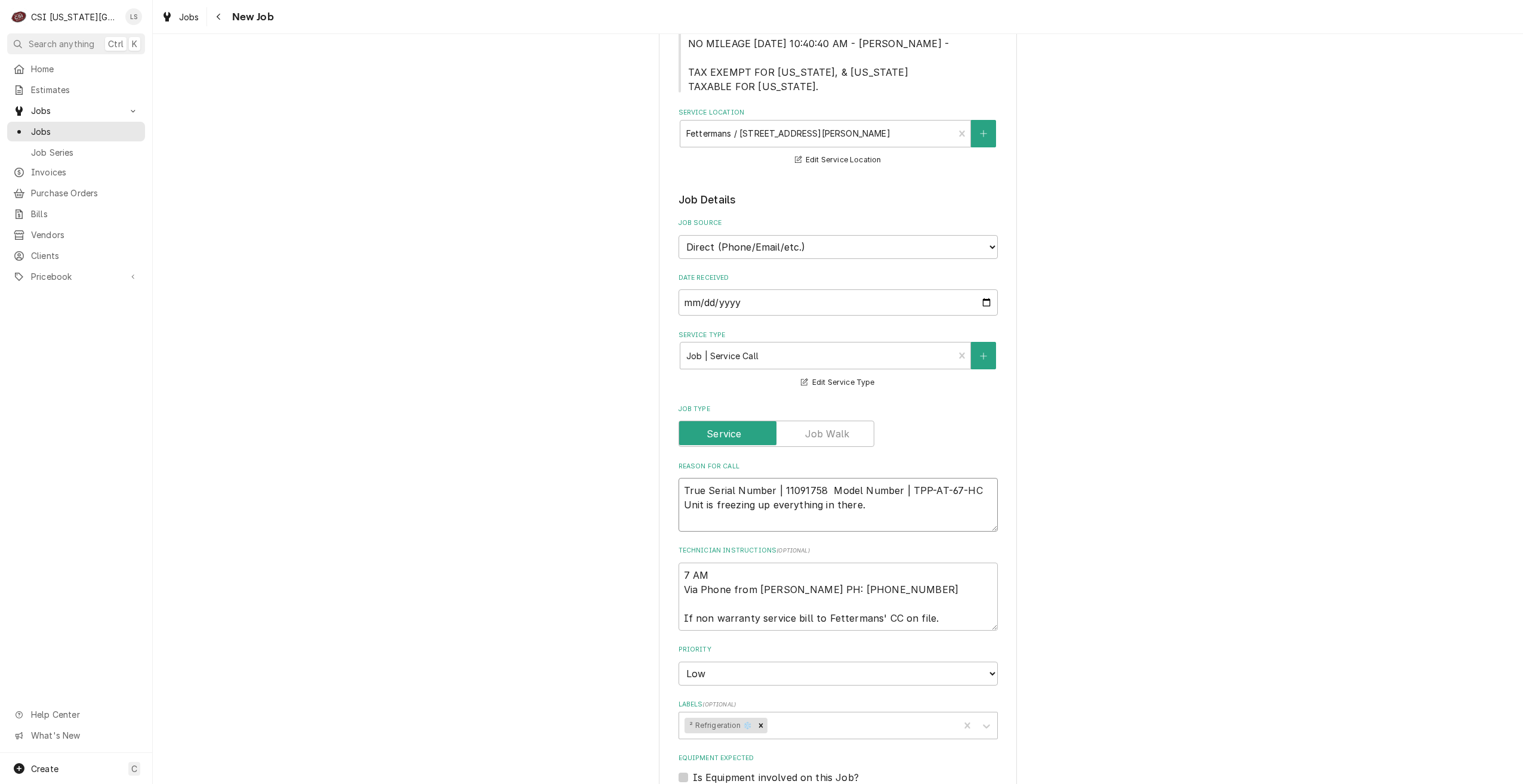
drag, startPoint x: 679, startPoint y: 476, endPoint x: 675, endPoint y: 463, distance: 13.6
click at [679, 478] on textarea "True Serial Number | 11091758 Model Number | TPP-AT-67-HC Unit is freezing up e…" at bounding box center [838, 504] width 320 height 54
click at [943, 589] on textarea "7 AM Via Phone from [PERSON_NAME] PH: [PHONE_NUMBER] If non warranty service bi…" at bounding box center [838, 597] width 320 height 68
type textarea "x"
type textarea "7 AM Via Phone from [PERSON_NAME] PH: [PHONE_NUMBER] If non warranty service bi…"
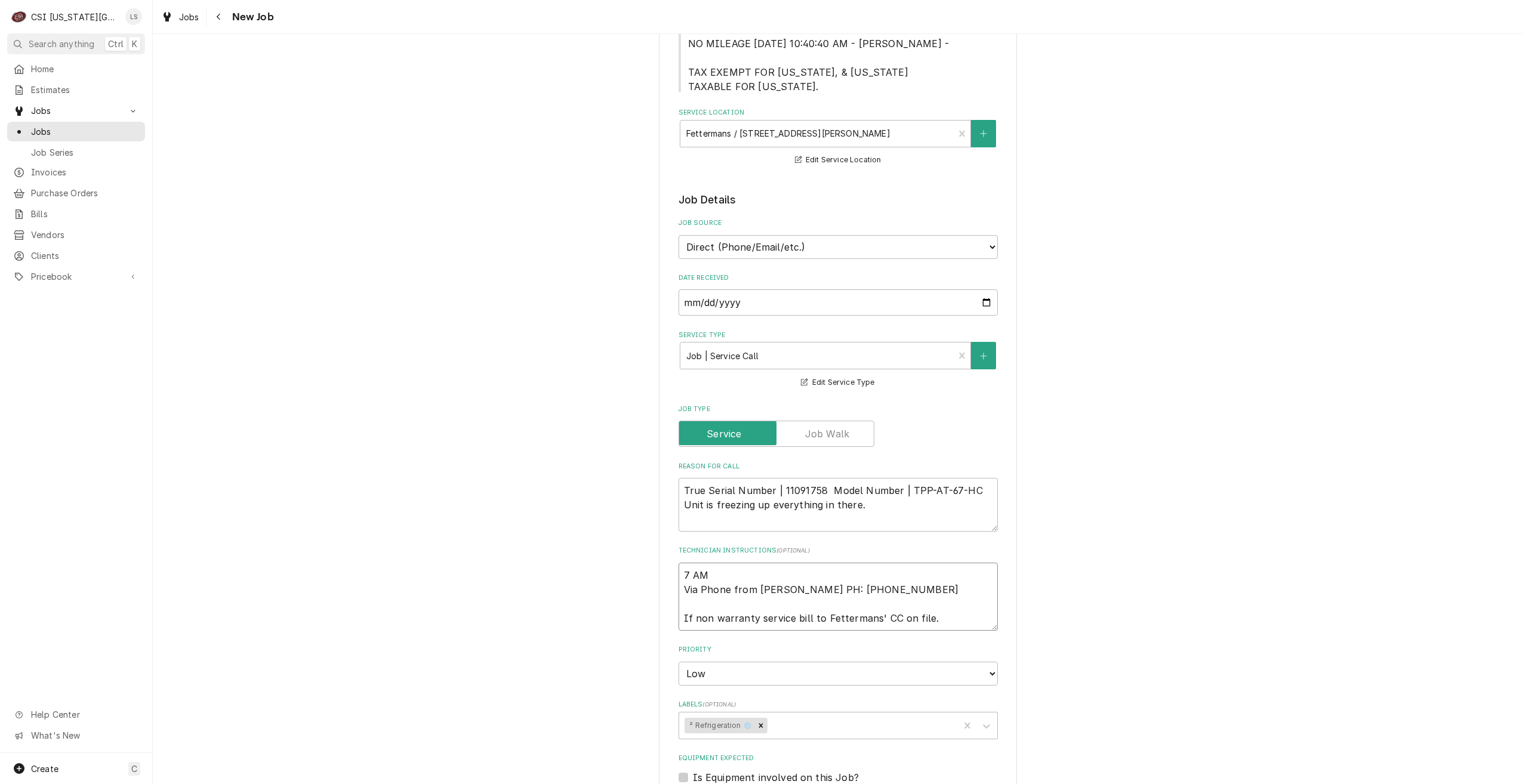
type textarea "x"
type textarea "7 AM Via Phone from [PERSON_NAME] PH: [PHONE_NUMBER] If non warranty service bi…"
paste textarea "True Serial Number | 11091758 Model Number | TPP-AT-67-HC"
type textarea "x"
type textarea "7 AM Via Phone from [PERSON_NAME] PH: [PHONE_NUMBER] If non warranty service bi…"
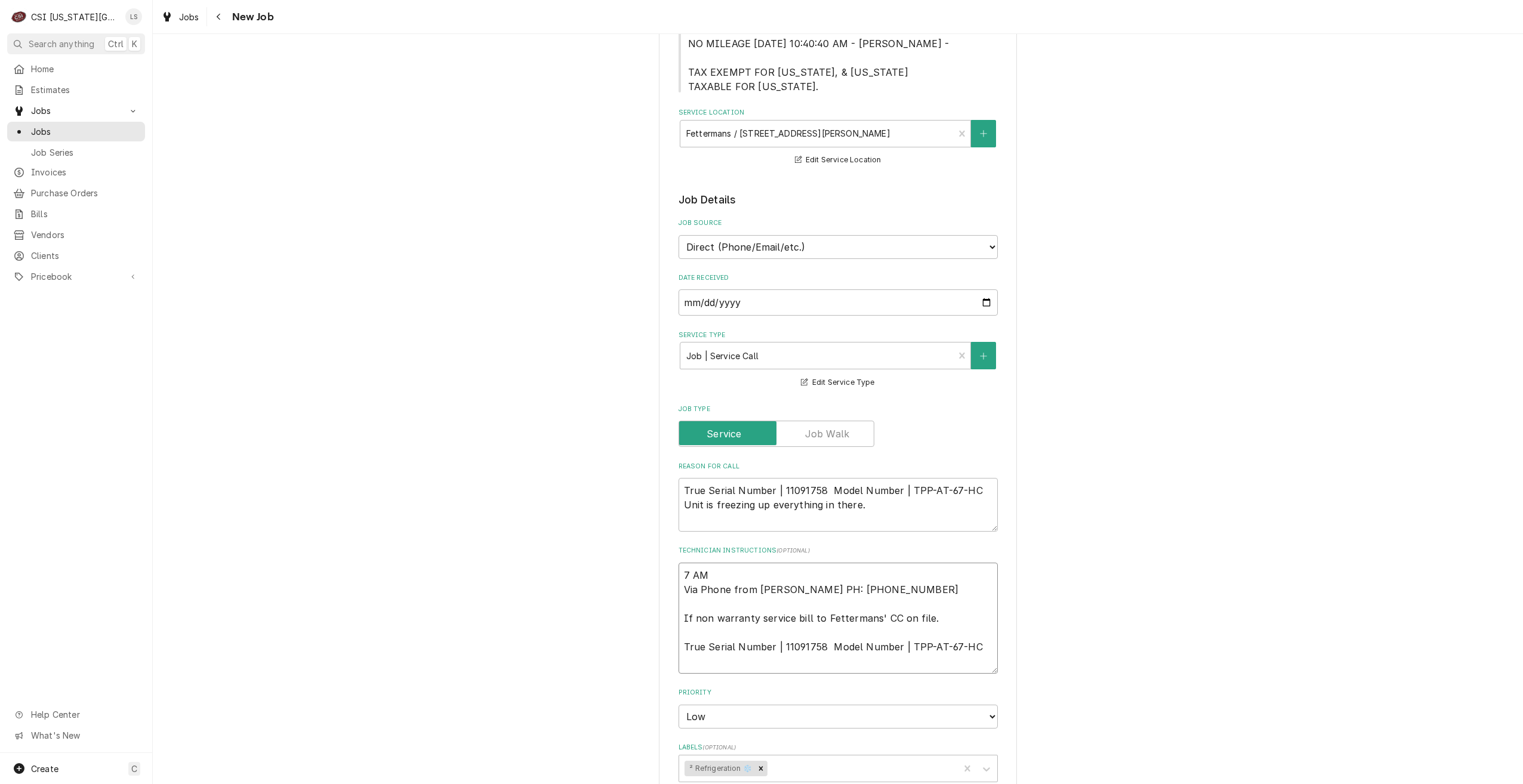
type textarea "x"
type textarea "7 AM Via Phone from [PERSON_NAME] PH: [PHONE_NUMBER] If non warranty service bi…"
drag, startPoint x: 677, startPoint y: 473, endPoint x: 673, endPoint y: 462, distance: 11.7
click at [673, 462] on div "Use the fields below to edit this job: Client Details Client TRUE MANUFACTURING…" at bounding box center [838, 430] width 358 height 1700
type textarea "x"
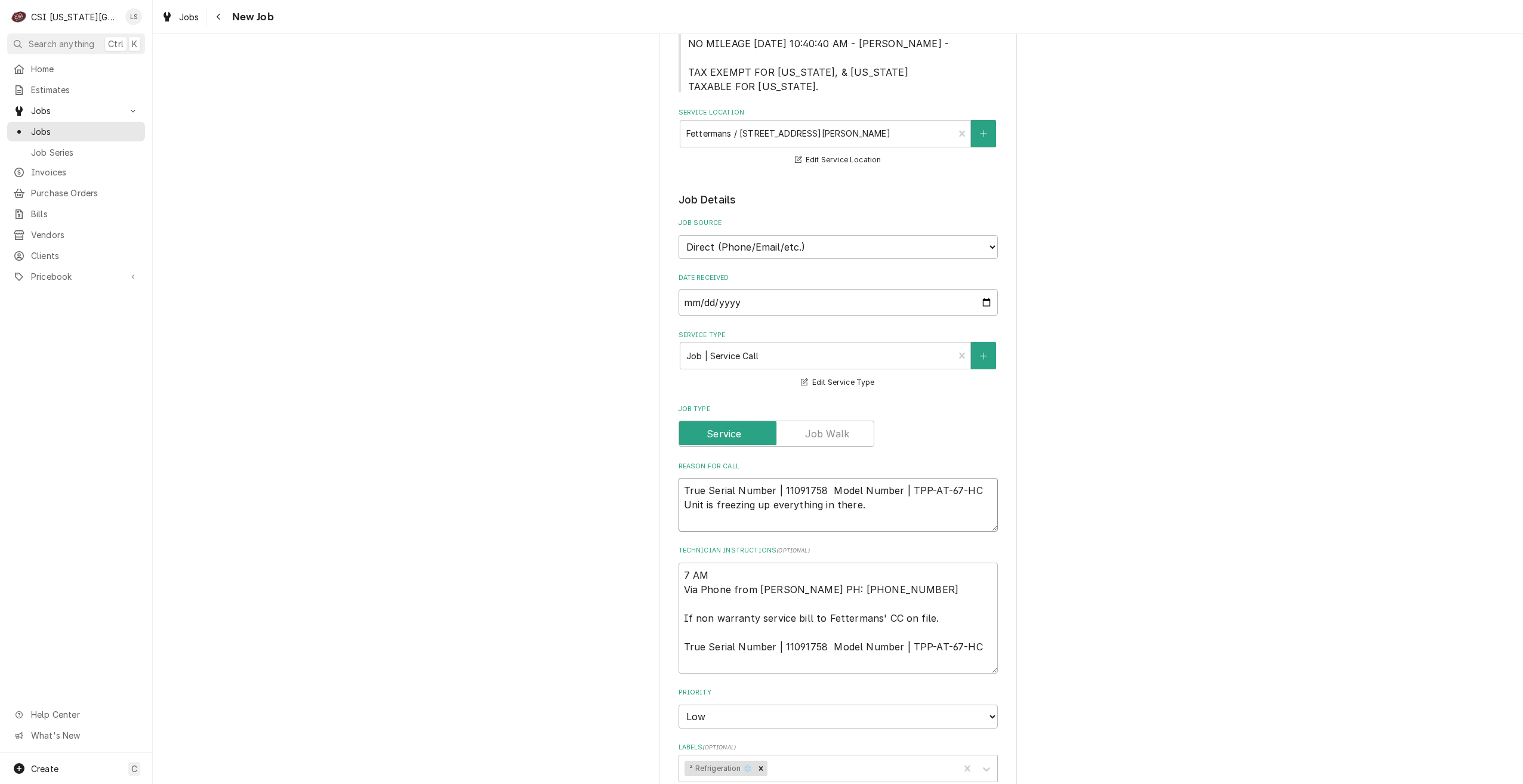
type textarea "Unit is freezing up everything in there."
type textarea "x"
type textarea "Unit is freezing up everything in there."
click at [705, 634] on textarea "7 AM Via Phone from [PERSON_NAME] PH: [PHONE_NUMBER] If non warranty service bi…" at bounding box center [838, 618] width 320 height 111
type textarea "x"
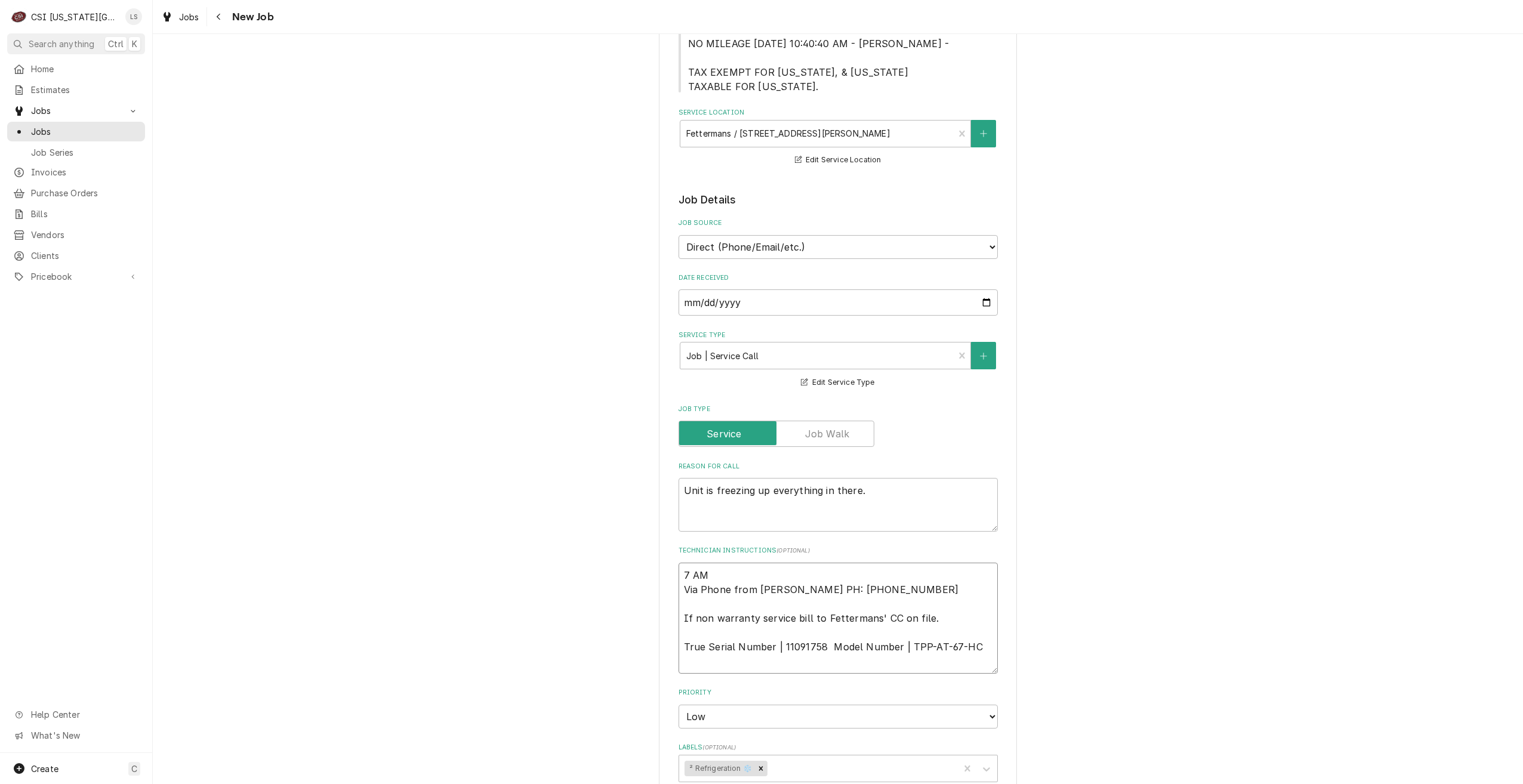
type textarea "7 AM Via Phone from [PERSON_NAME] PH: [PHONE_NUMBER] If non warranty service bi…"
type textarea "x"
click at [805, 615] on textarea "7 AM Via Phone from [PERSON_NAME] PH: [PHONE_NUMBER] If non warranty service bi…" at bounding box center [838, 611] width 320 height 97
type textarea "7 AM Via Phone from [PERSON_NAME] PH: [PHONE_NUMBER] If non warranty service bi…"
drag, startPoint x: 968, startPoint y: 621, endPoint x: 904, endPoint y: 624, distance: 64.1
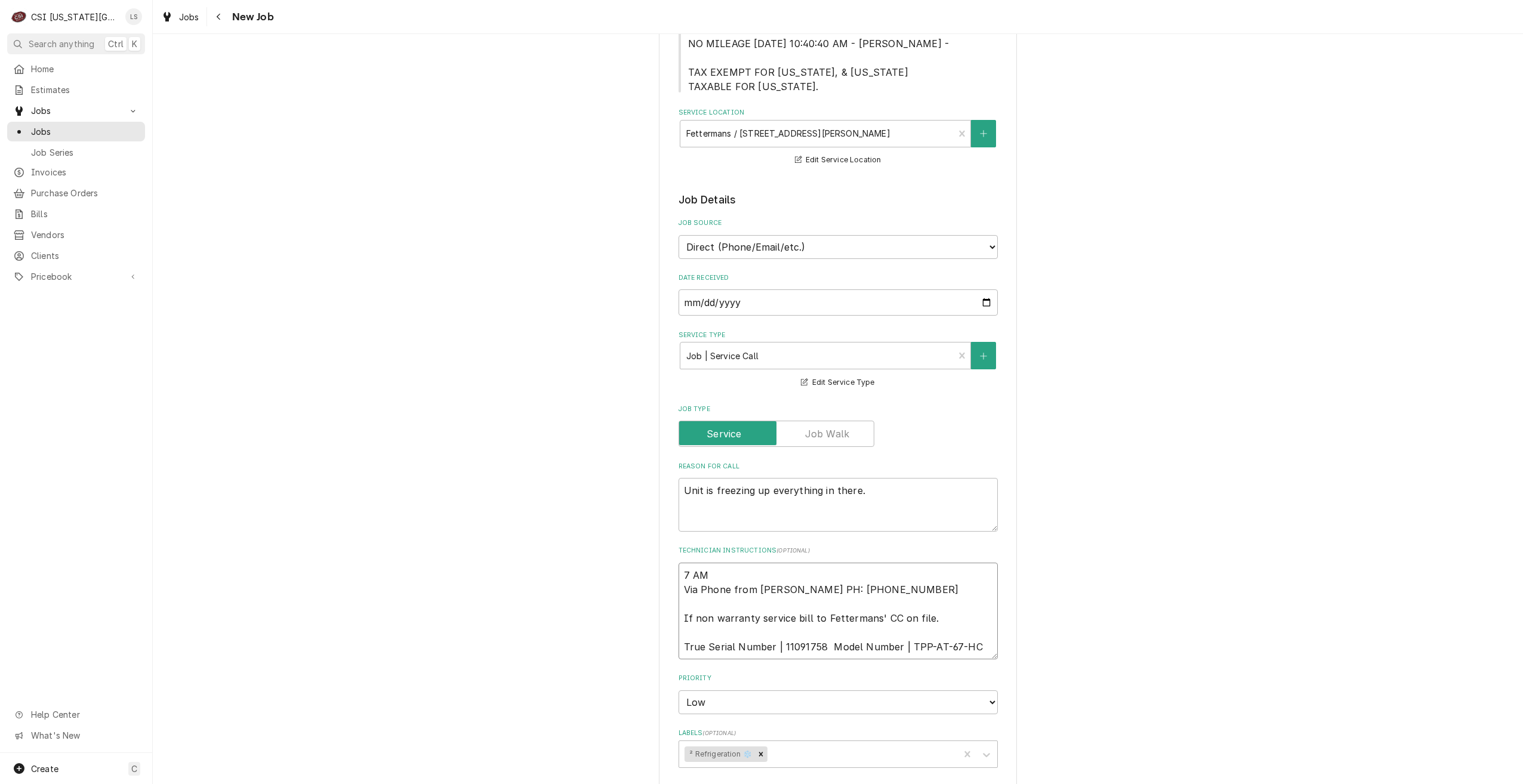
click at [904, 624] on textarea "7 AM Via Phone from [PERSON_NAME] PH: [PHONE_NUMBER] If non warranty service bi…" at bounding box center [838, 611] width 320 height 97
drag, startPoint x: 699, startPoint y: 457, endPoint x: 668, endPoint y: 462, distance: 31.4
click at [668, 462] on div "Use the fields below to edit this job: Client Details Client TRUE MANUFACTURING…" at bounding box center [838, 422] width 358 height 1686
type textarea "x"
type textarea "Pr is freezing up everything in there."
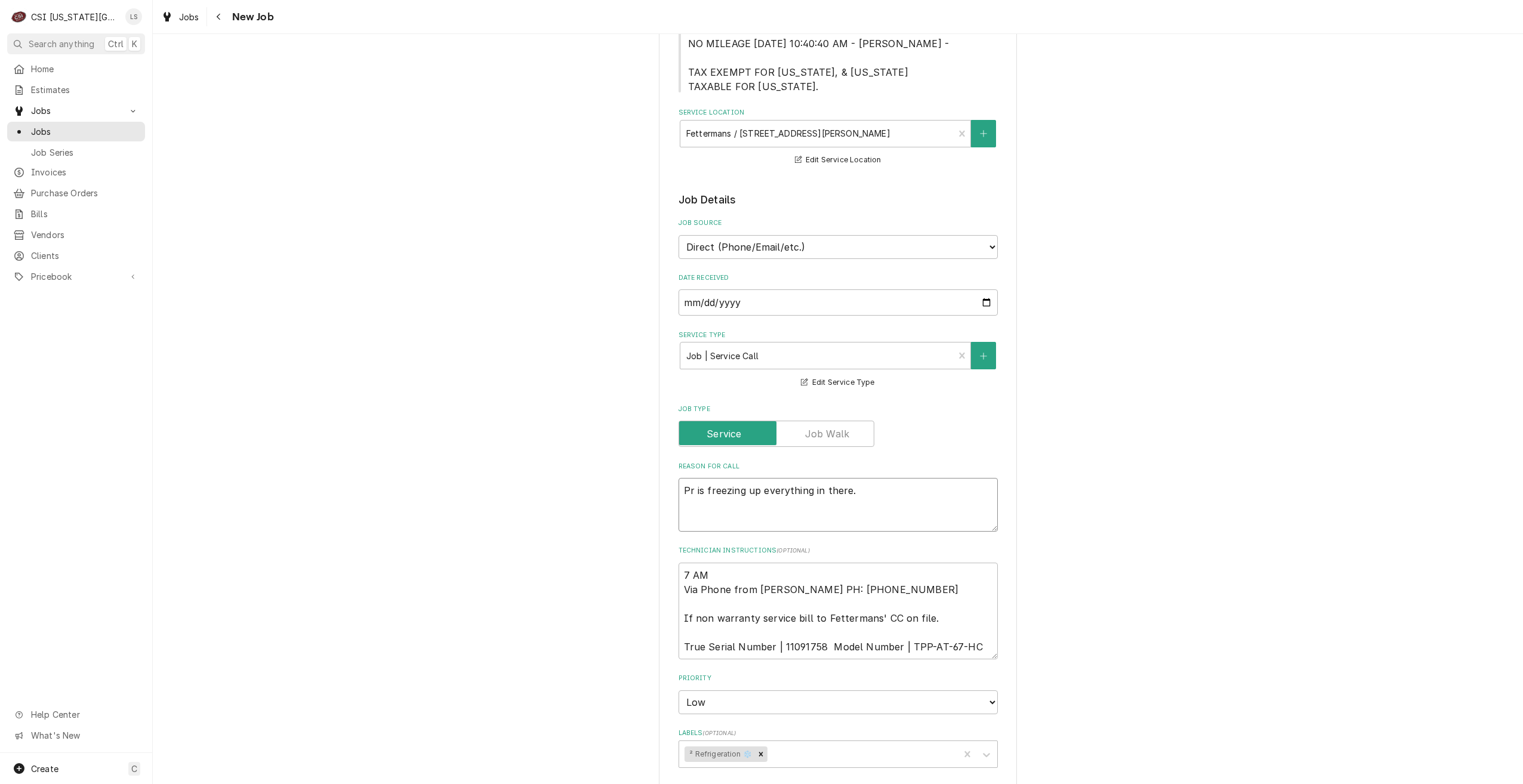
type textarea "x"
type textarea "Pre is freezing up everything in there."
type textarea "x"
type textarea "Prep is freezing up everything in there."
type textarea "x"
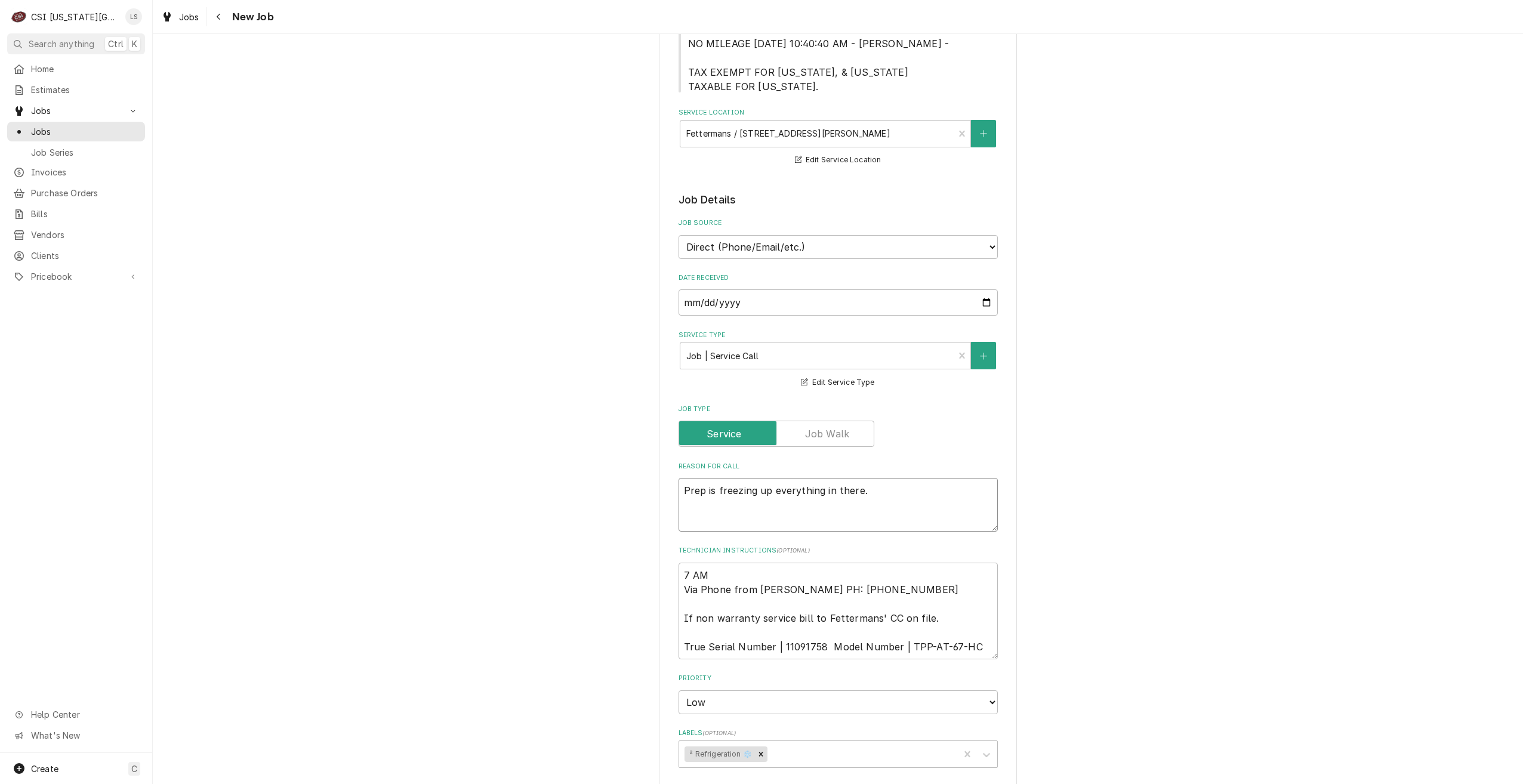
type textarea "Prep is freezing up everything in there."
type textarea "x"
type textarea "Prep t is freezing up everything in there."
type textarea "x"
type textarea "Prep ta is freezing up everything in there."
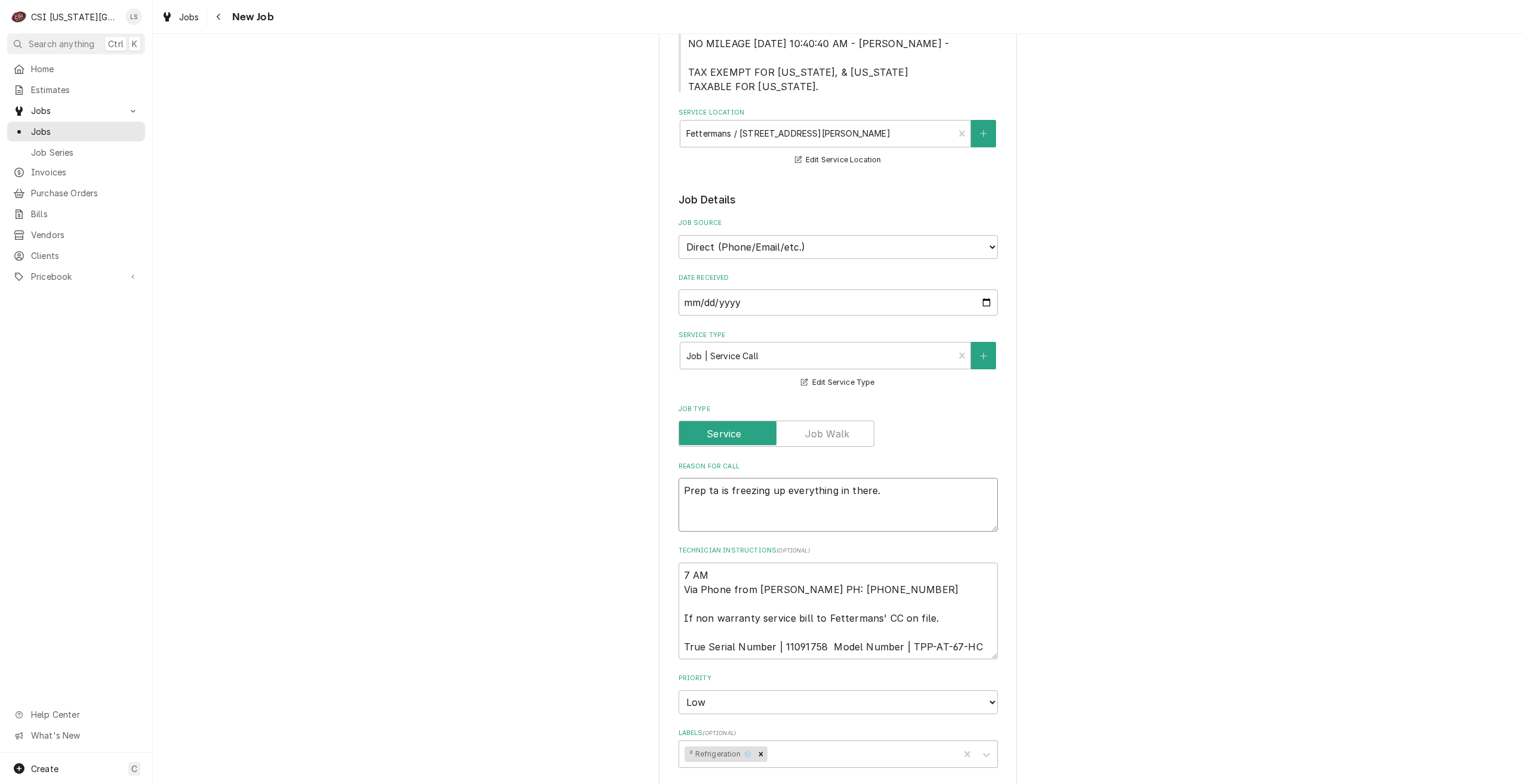
type textarea "x"
type textarea "Prep tab is freezing up everything in there."
type textarea "x"
type textarea "Prep tabl is freezing up everything in there."
type textarea "x"
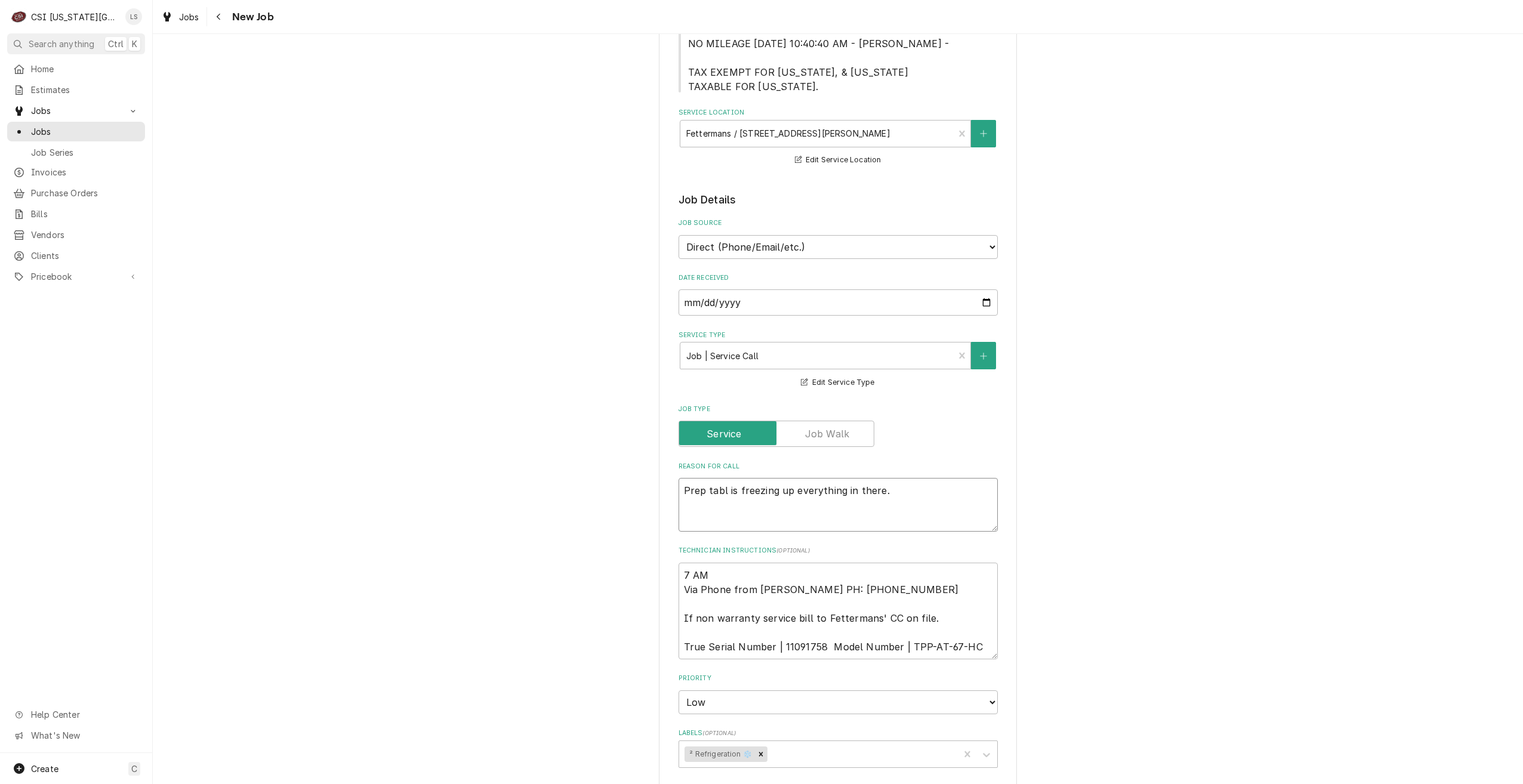
type textarea "Prep table is freezing up everything in there."
type textarea "x"
type textarea "Prep table is freezing up everything in there."
click at [1217, 547] on div "Use the fields below to edit this job: Client Details Client TRUE MANUFACTURING…" at bounding box center [838, 423] width 1371 height 1707
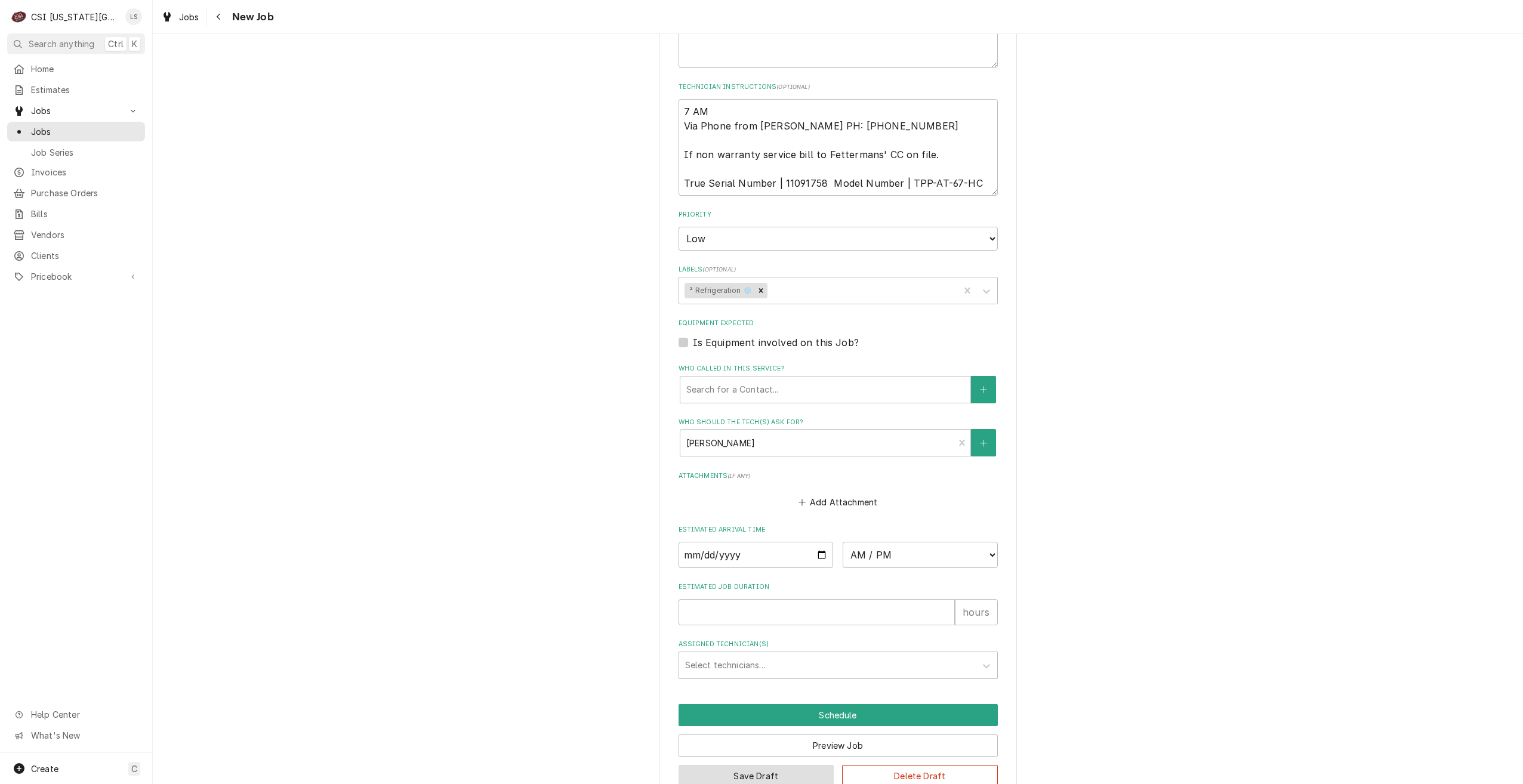
click at [798, 765] on button "Save Draft" at bounding box center [756, 776] width 156 height 22
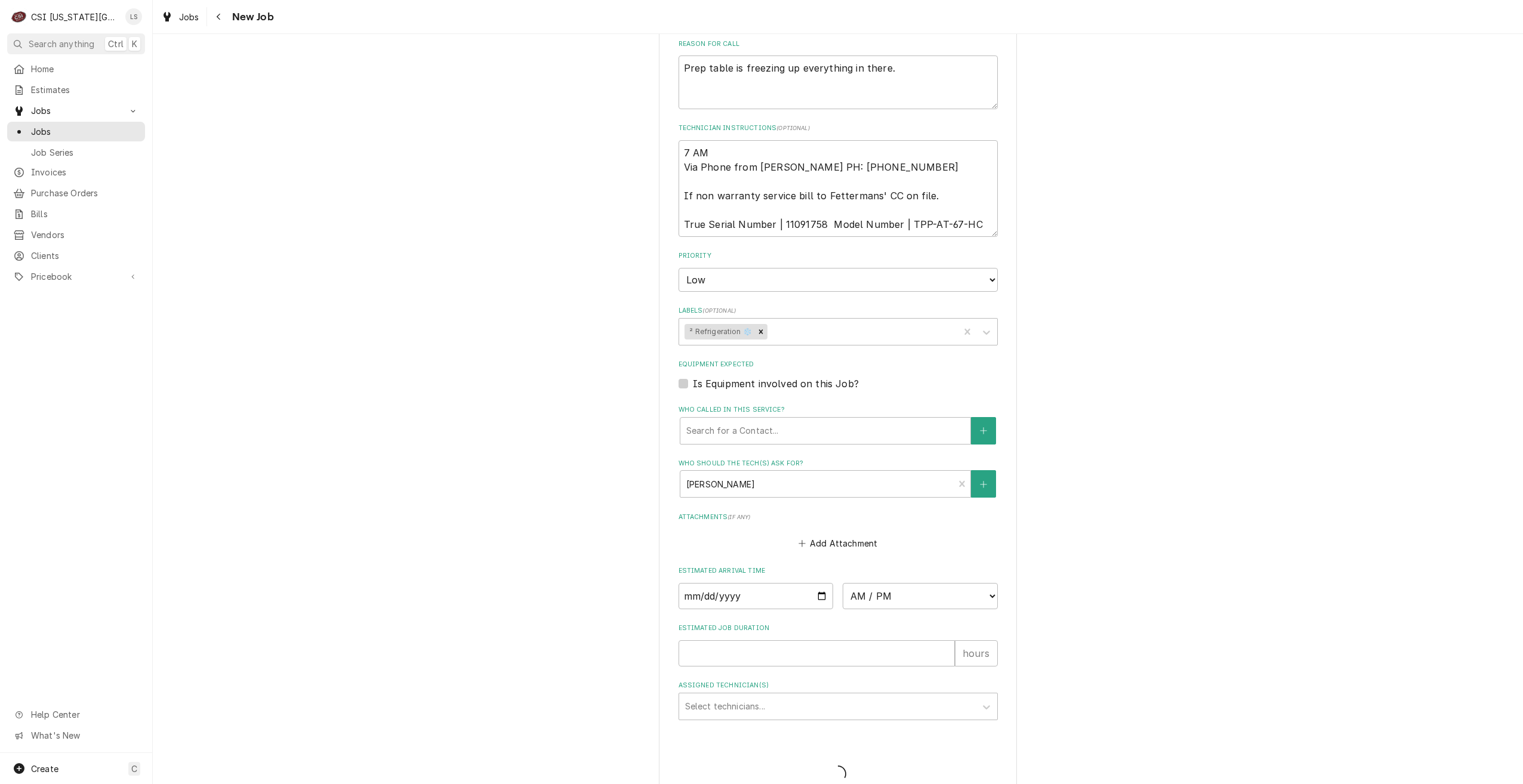
type textarea "x"
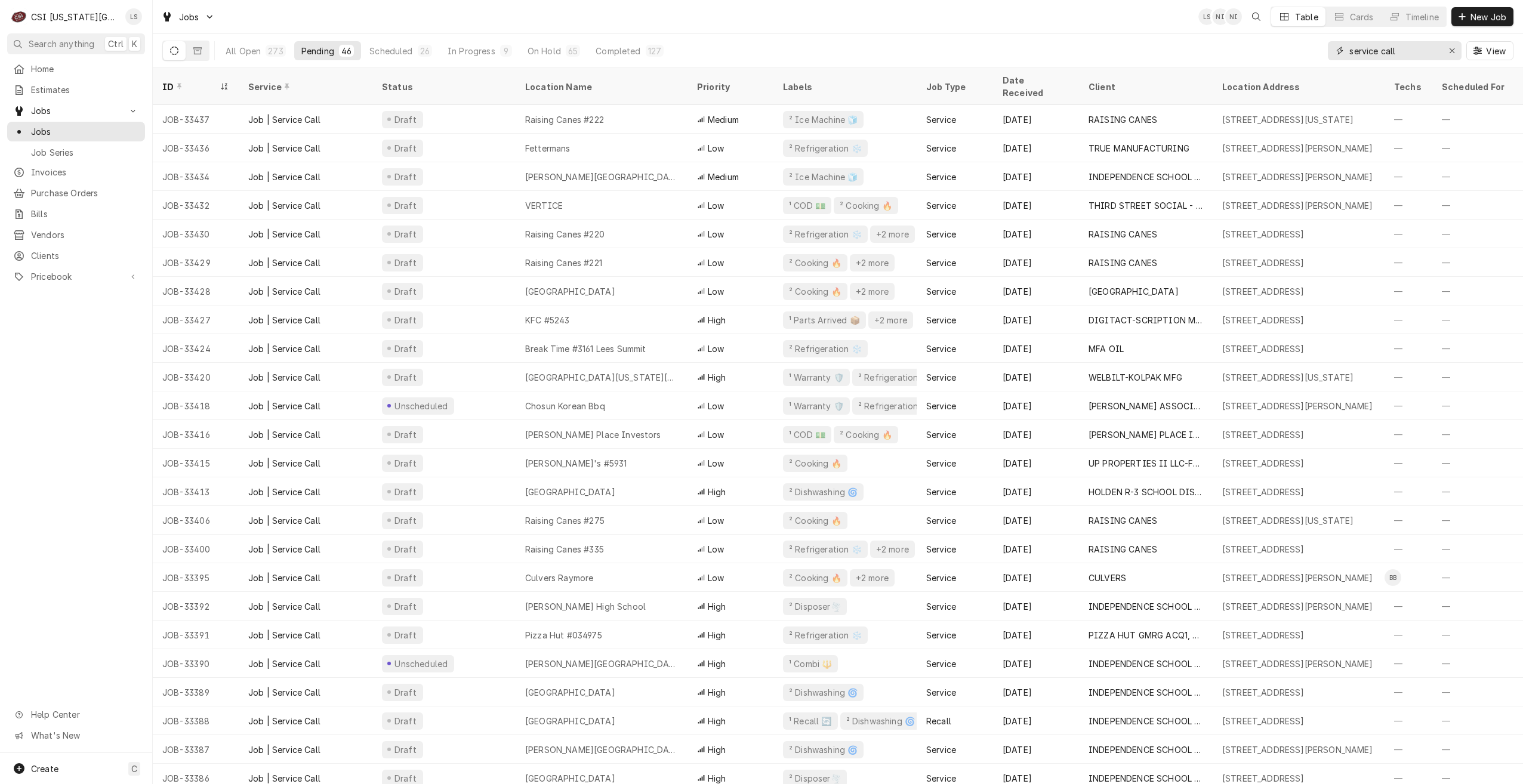
drag, startPoint x: 1433, startPoint y: 49, endPoint x: 1331, endPoint y: 44, distance: 102.1
click at [1331, 44] on div "service call" at bounding box center [1395, 51] width 134 height 19
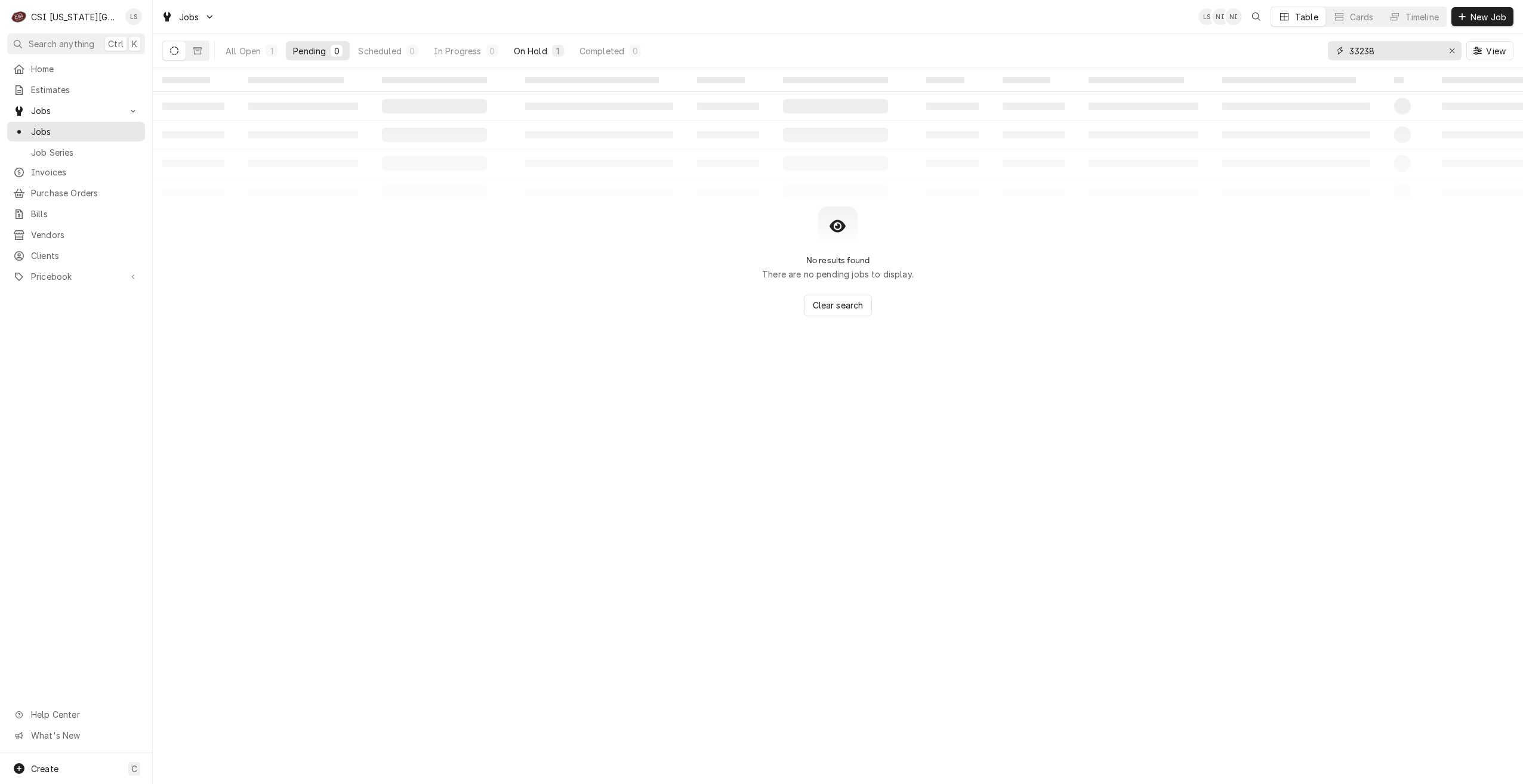
type input "33238"
click at [551, 47] on button "On Hold 1" at bounding box center [539, 51] width 64 height 19
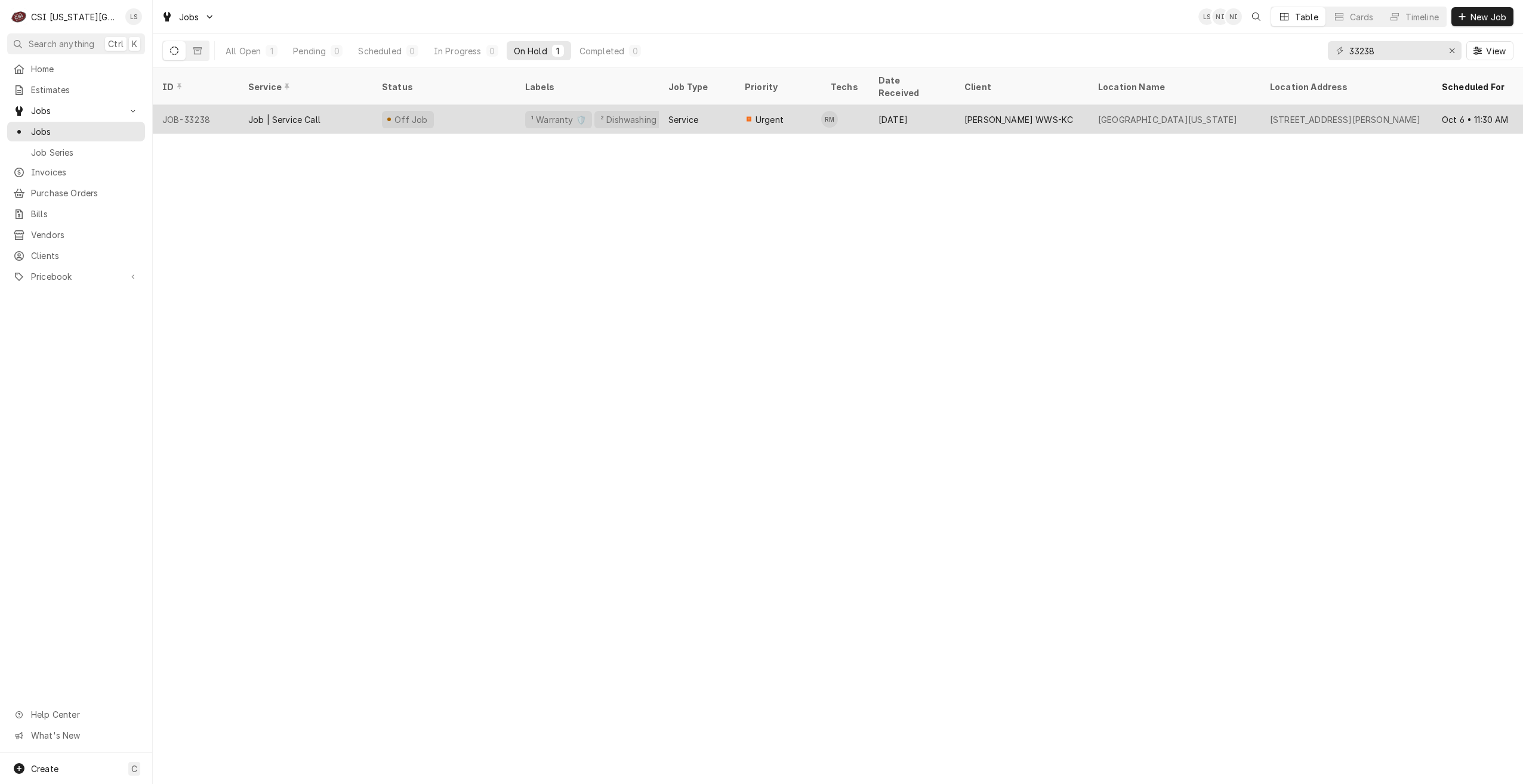
click at [967, 113] on div "[PERSON_NAME] WWS-KC" at bounding box center [1018, 119] width 109 height 13
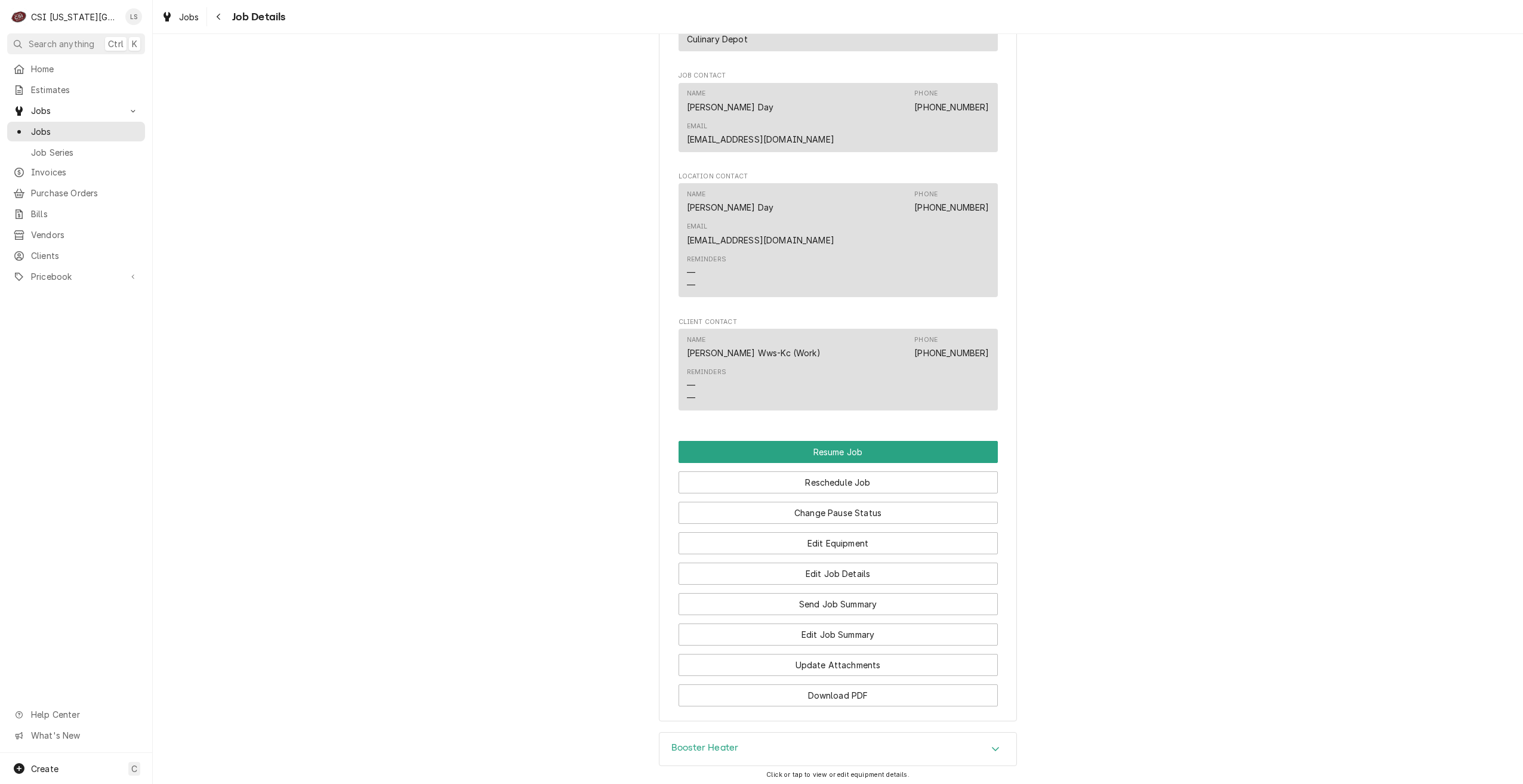
scroll to position [1445, 0]
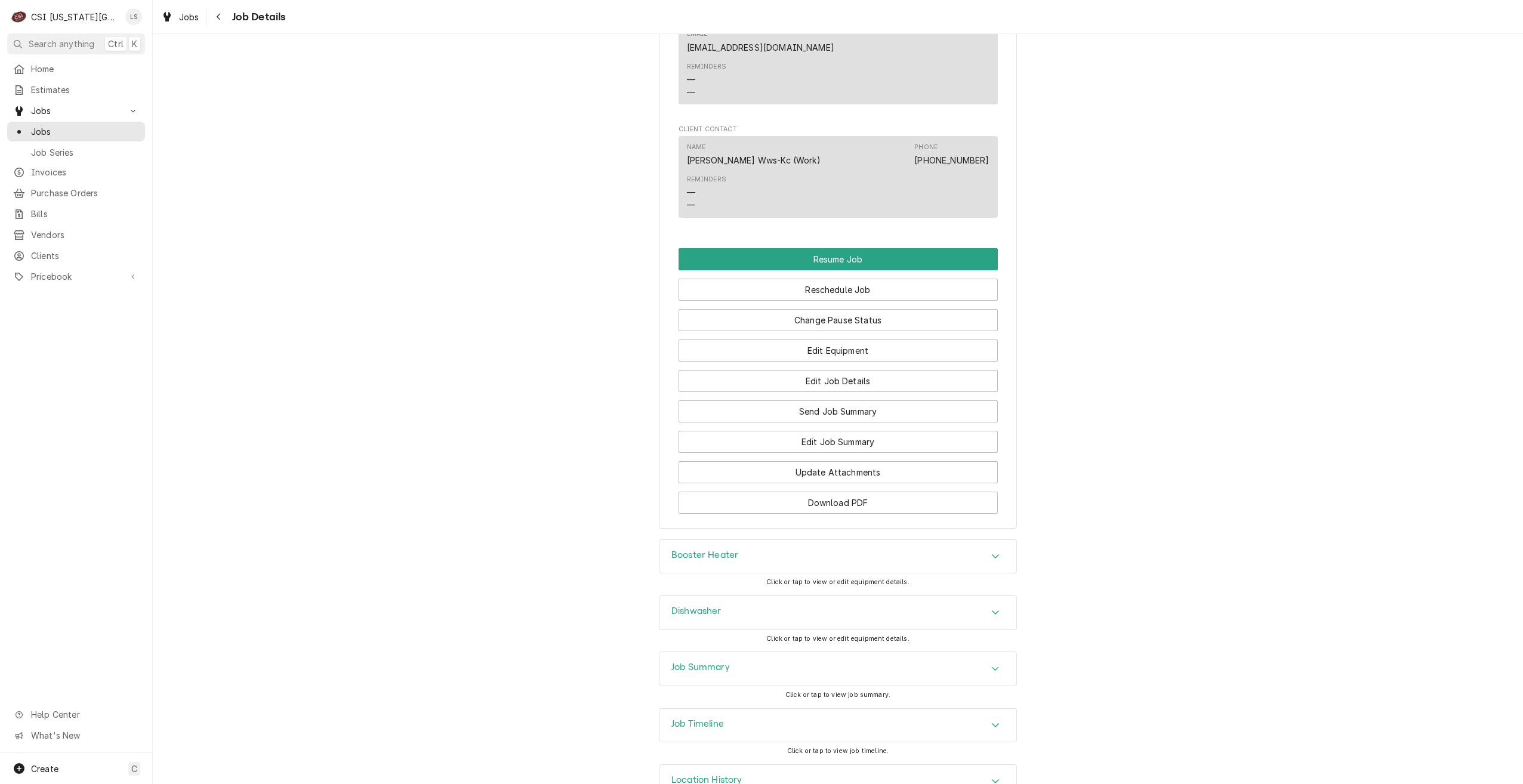
drag, startPoint x: 941, startPoint y: 640, endPoint x: 954, endPoint y: 628, distance: 17.7
click at [941, 652] on div "Job Summary" at bounding box center [838, 669] width 357 height 33
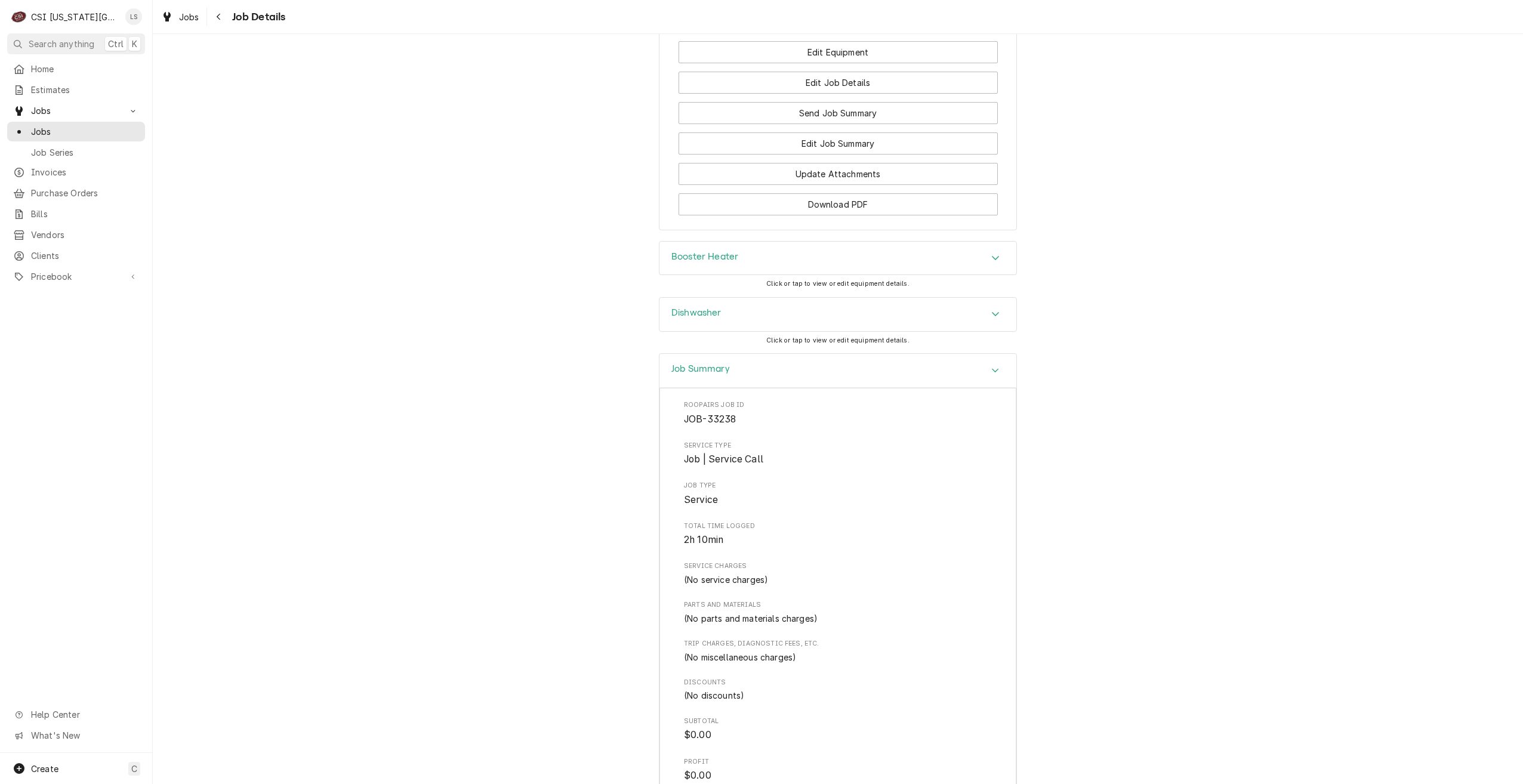
scroll to position [1857, 0]
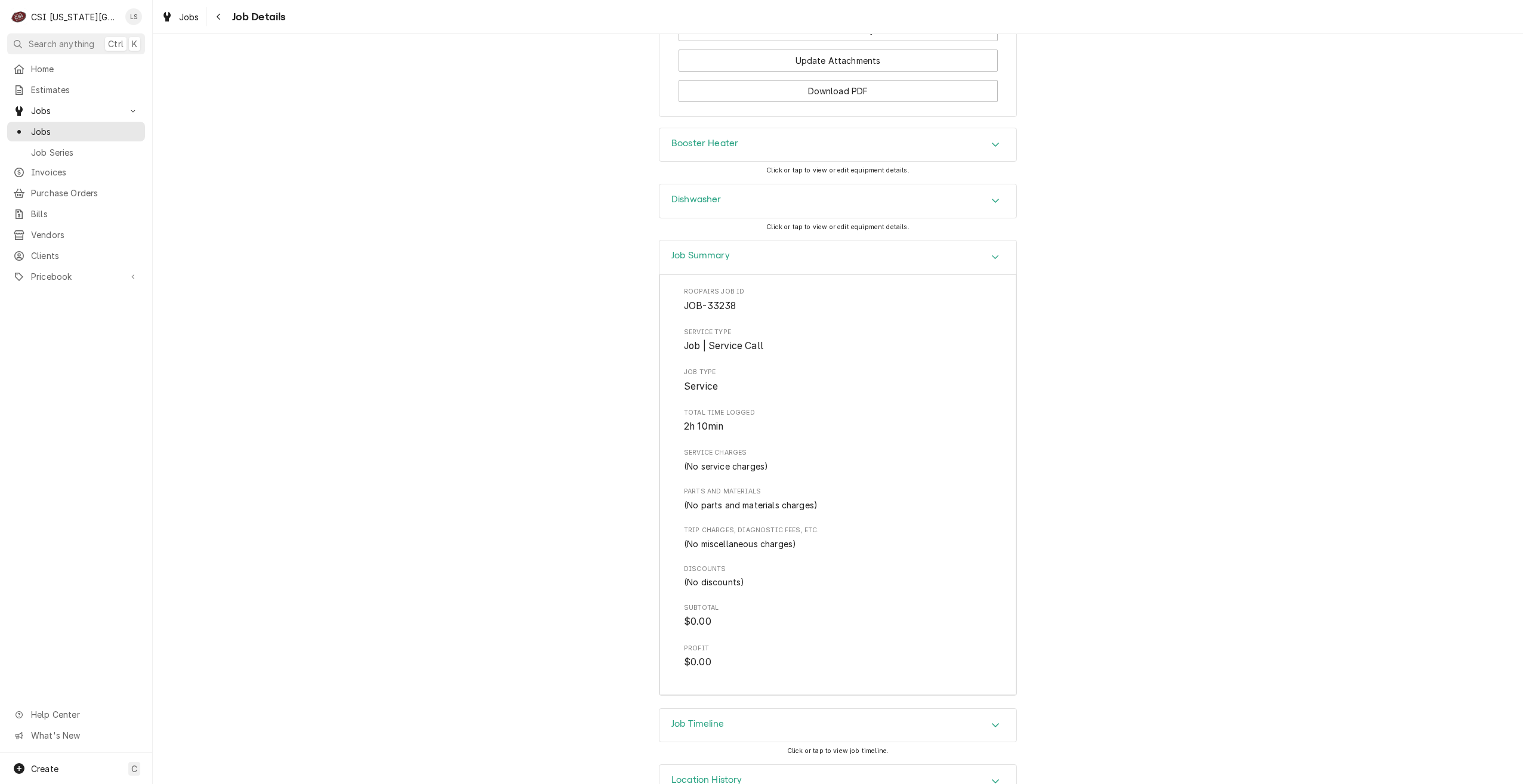
click at [921, 709] on div "Job Timeline" at bounding box center [838, 725] width 357 height 33
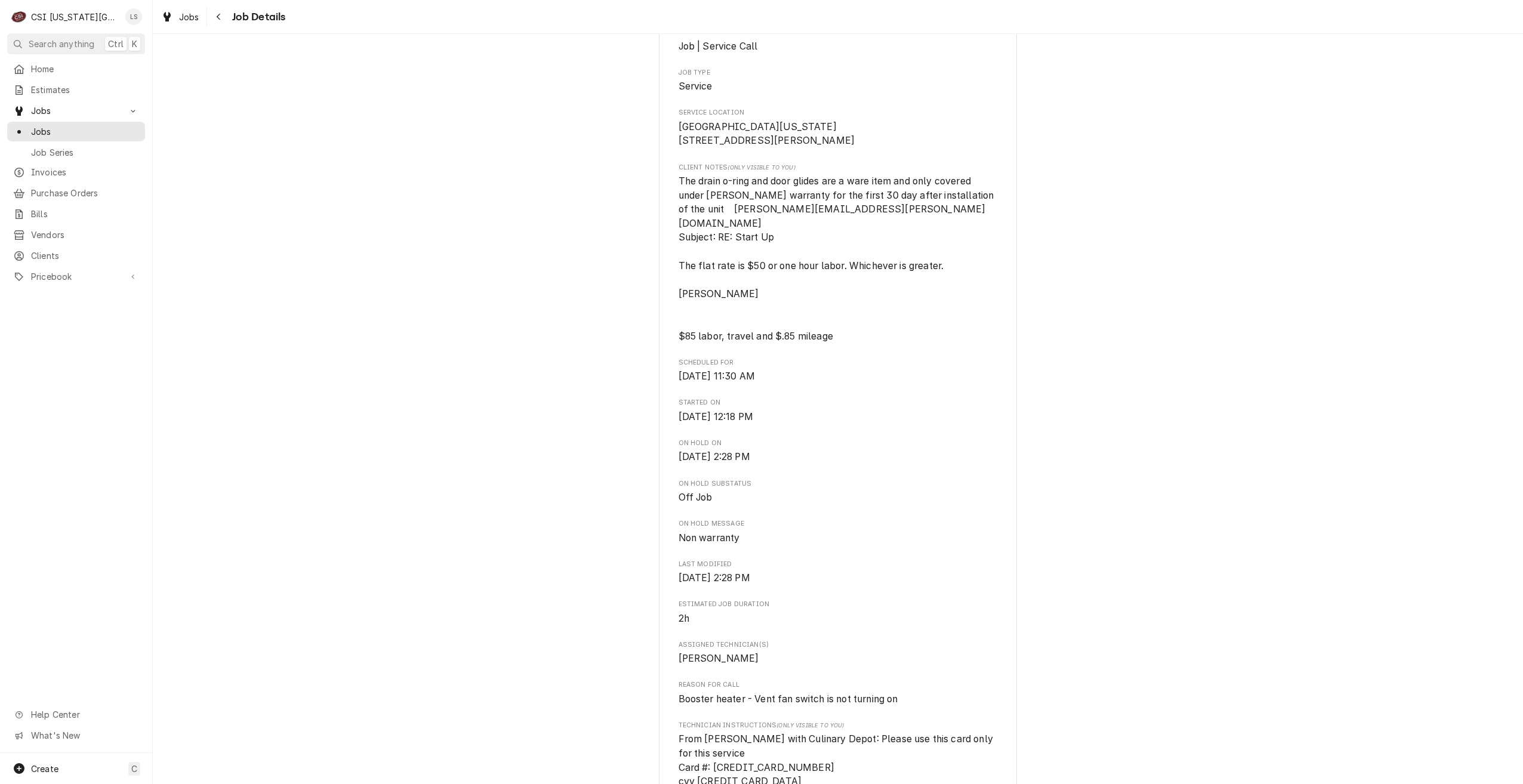
scroll to position [0, 0]
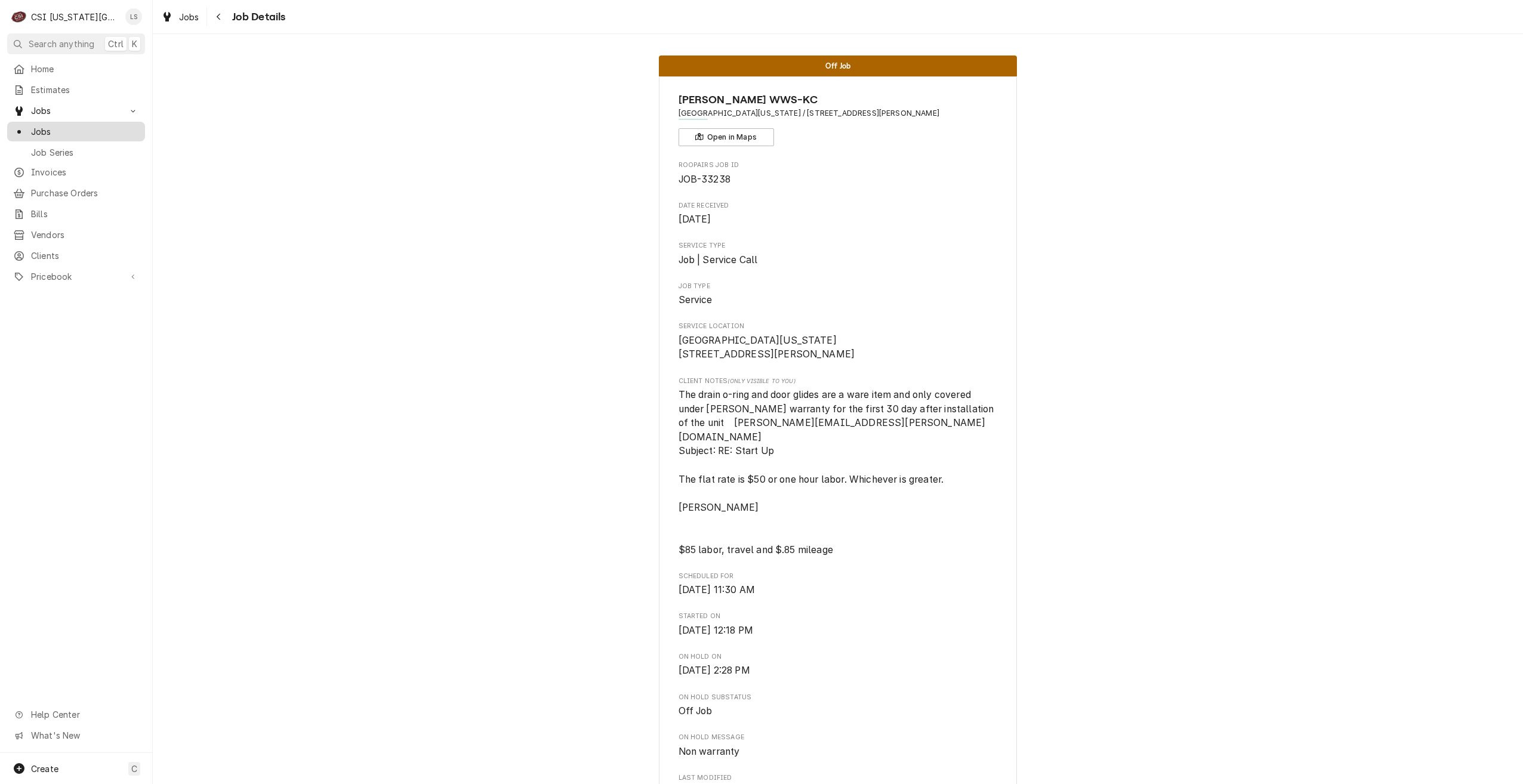
click at [127, 125] on span "Jobs" at bounding box center [85, 131] width 108 height 13
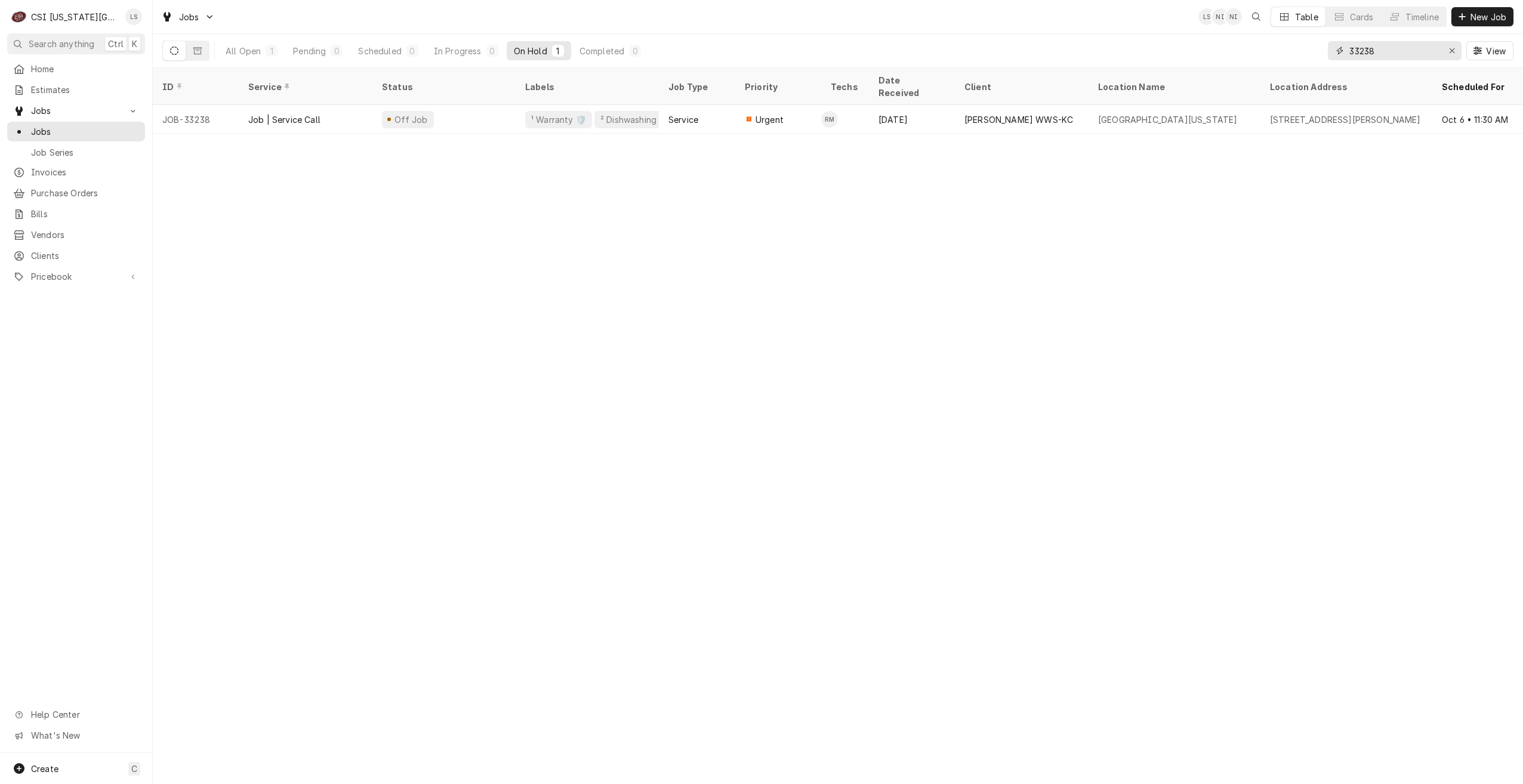
drag, startPoint x: 1398, startPoint y: 50, endPoint x: 1299, endPoint y: 45, distance: 99.1
click at [1299, 45] on div "All Open 1 Pending 0 Scheduled 0 In Progress 0 On Hold 1 Completed 0 33238 View" at bounding box center [838, 50] width 1351 height 33
type input "301 [PERSON_NAME]"
click at [610, 47] on div "Completed" at bounding box center [602, 50] width 44 height 13
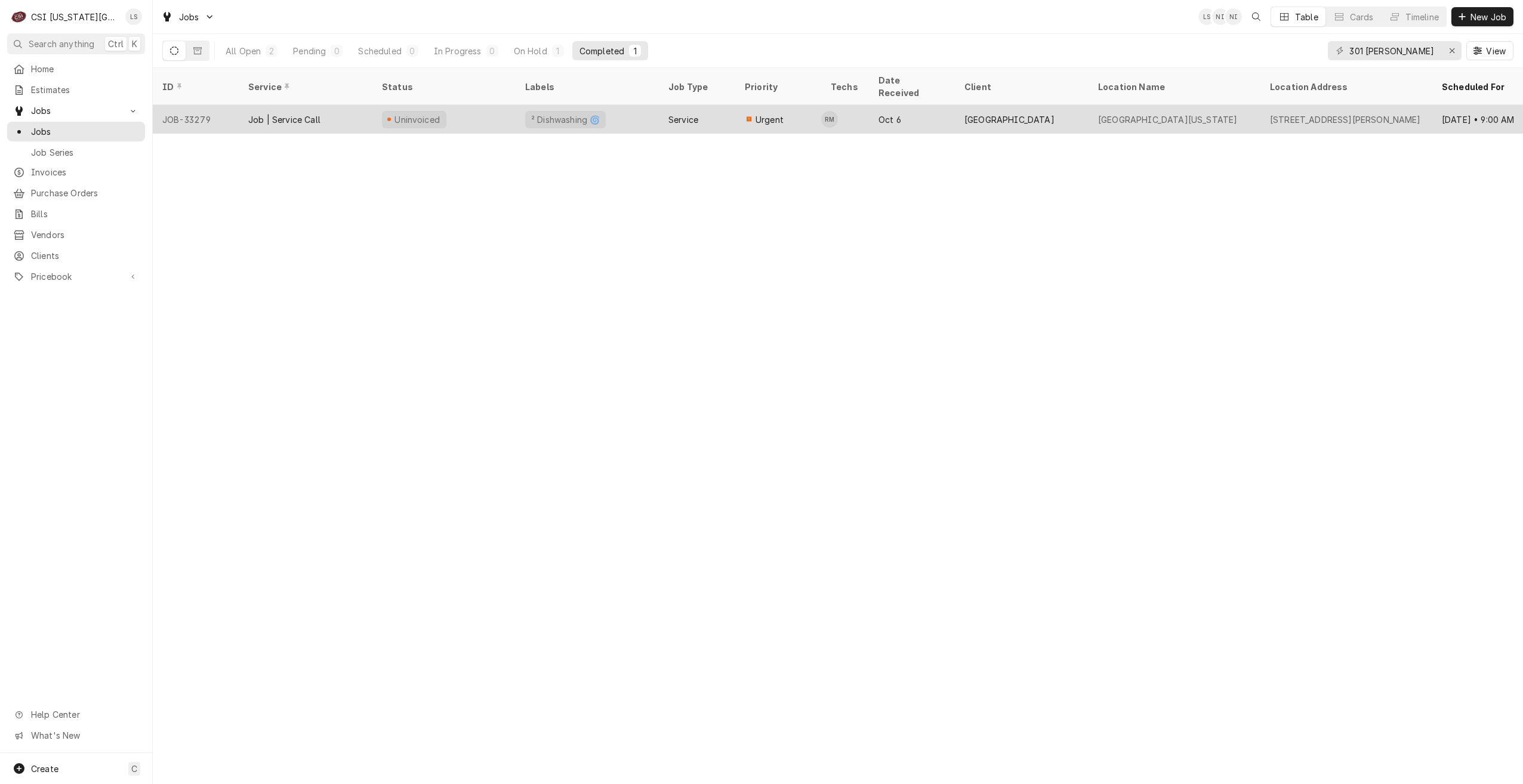
click at [1011, 113] on div "[GEOGRAPHIC_DATA]" at bounding box center [1009, 119] width 90 height 13
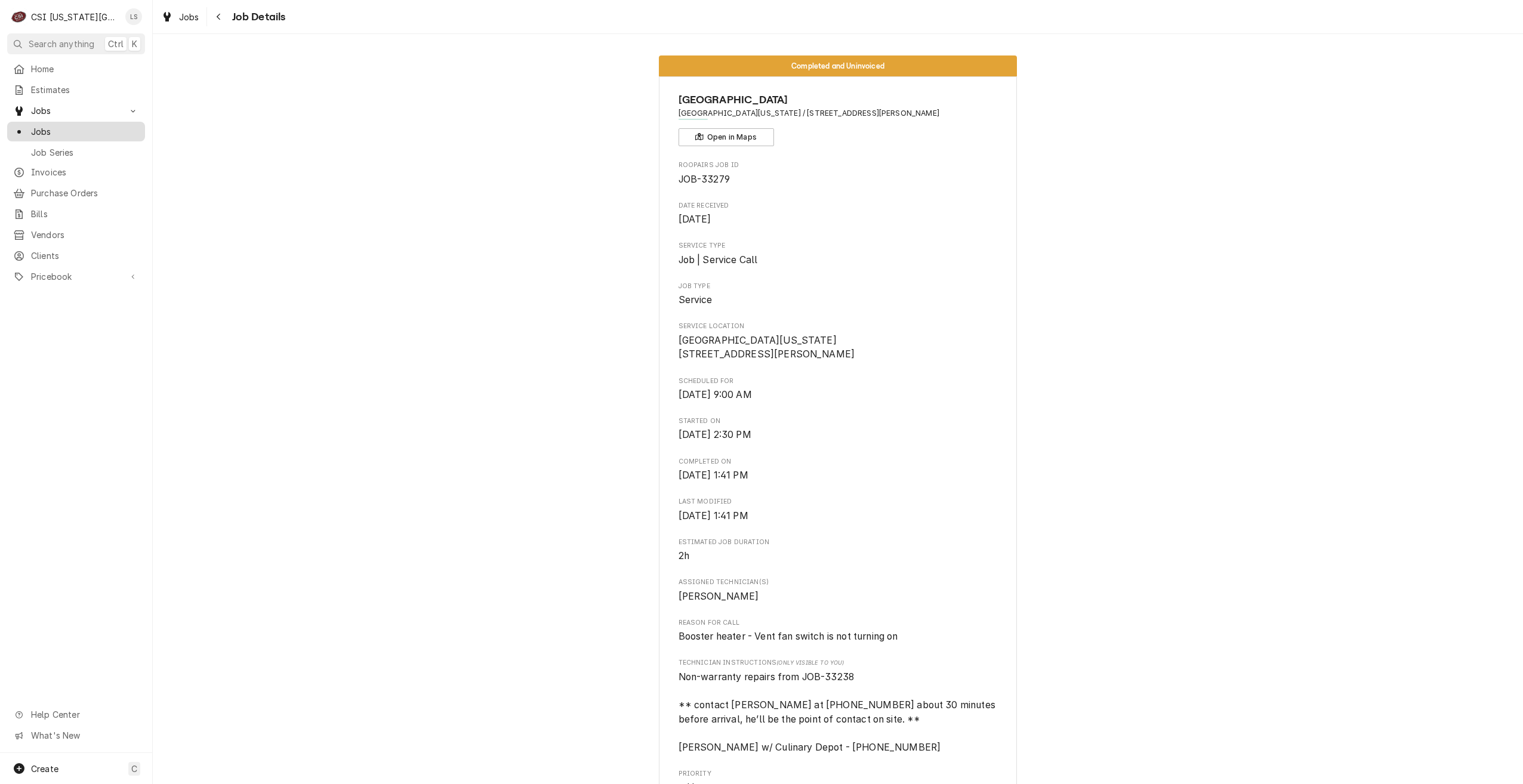
click at [91, 127] on span "Jobs" at bounding box center [85, 131] width 108 height 13
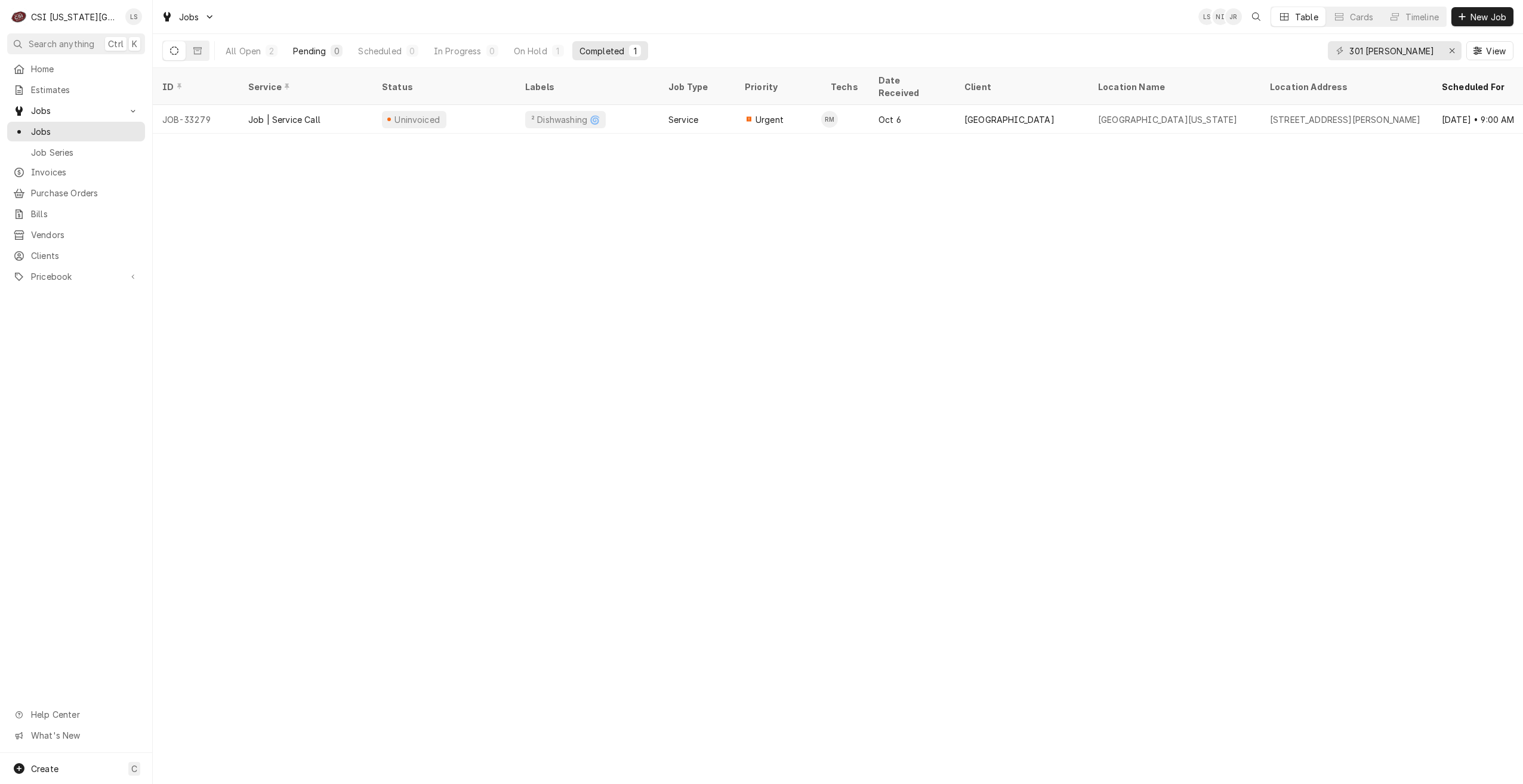
click at [323, 57] on button "Pending 0" at bounding box center [317, 51] width 64 height 19
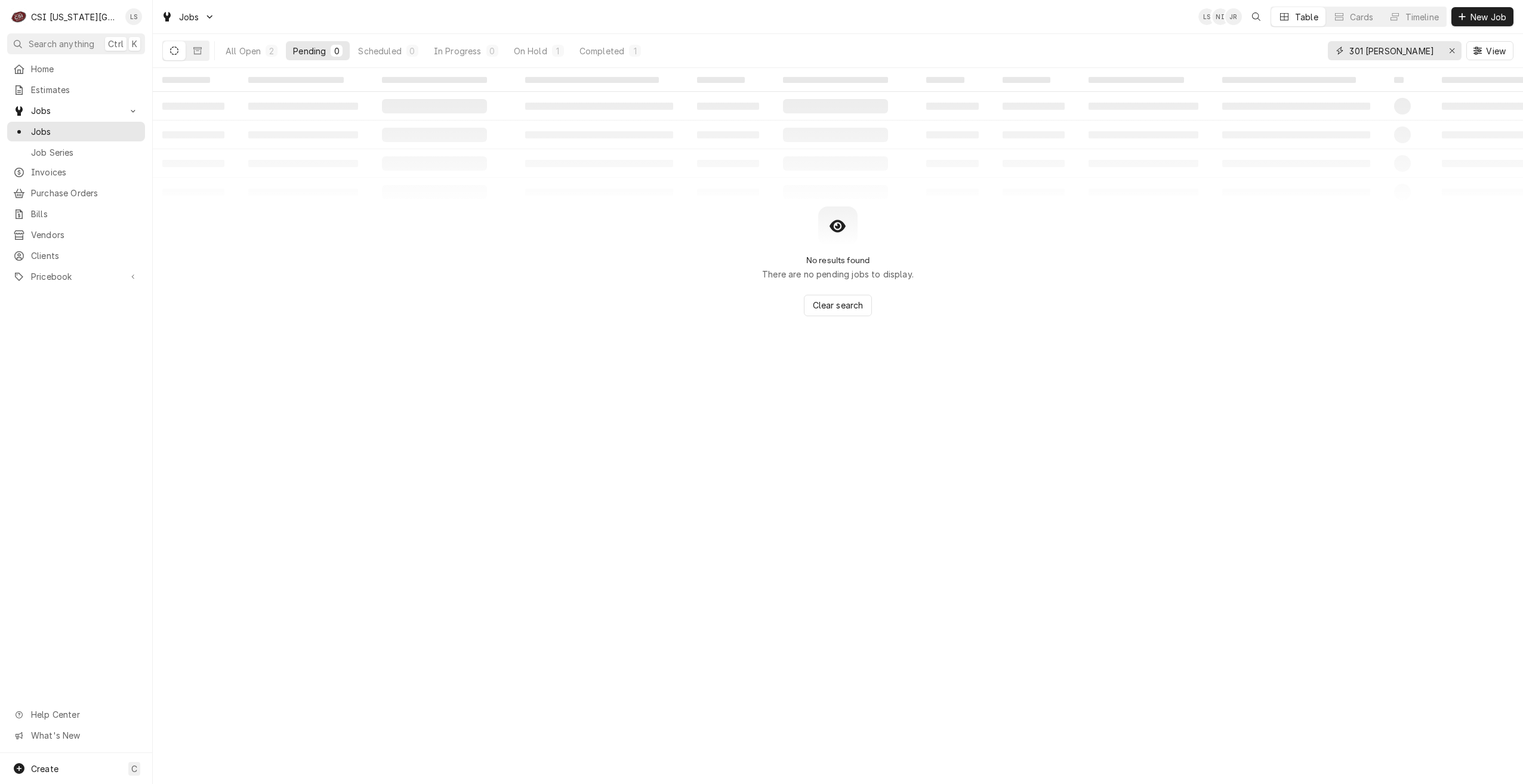
drag, startPoint x: 1411, startPoint y: 49, endPoint x: 1295, endPoint y: 53, distance: 116.1
click at [1295, 53] on div "All Open 2 Pending 0 Scheduled 0 In Progress 0 On Hold 1 Completed 1 301 [PERSO…" at bounding box center [838, 50] width 1351 height 33
type input "[PERSON_NAME]"
click at [406, 53] on button "Scheduled 3" at bounding box center [390, 51] width 74 height 19
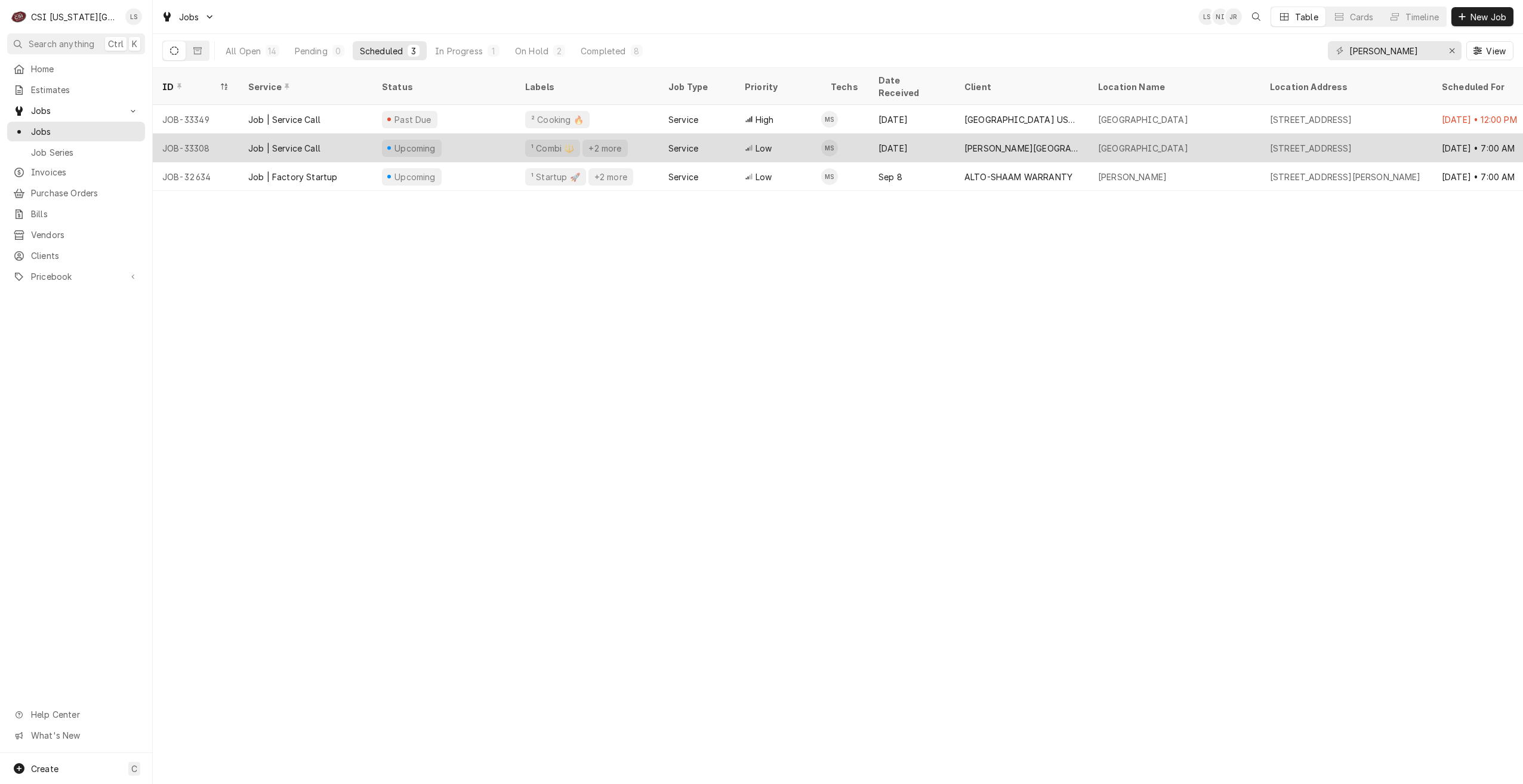
click at [1001, 143] on div "[PERSON_NAME][GEOGRAPHIC_DATA]" at bounding box center [1022, 148] width 134 height 29
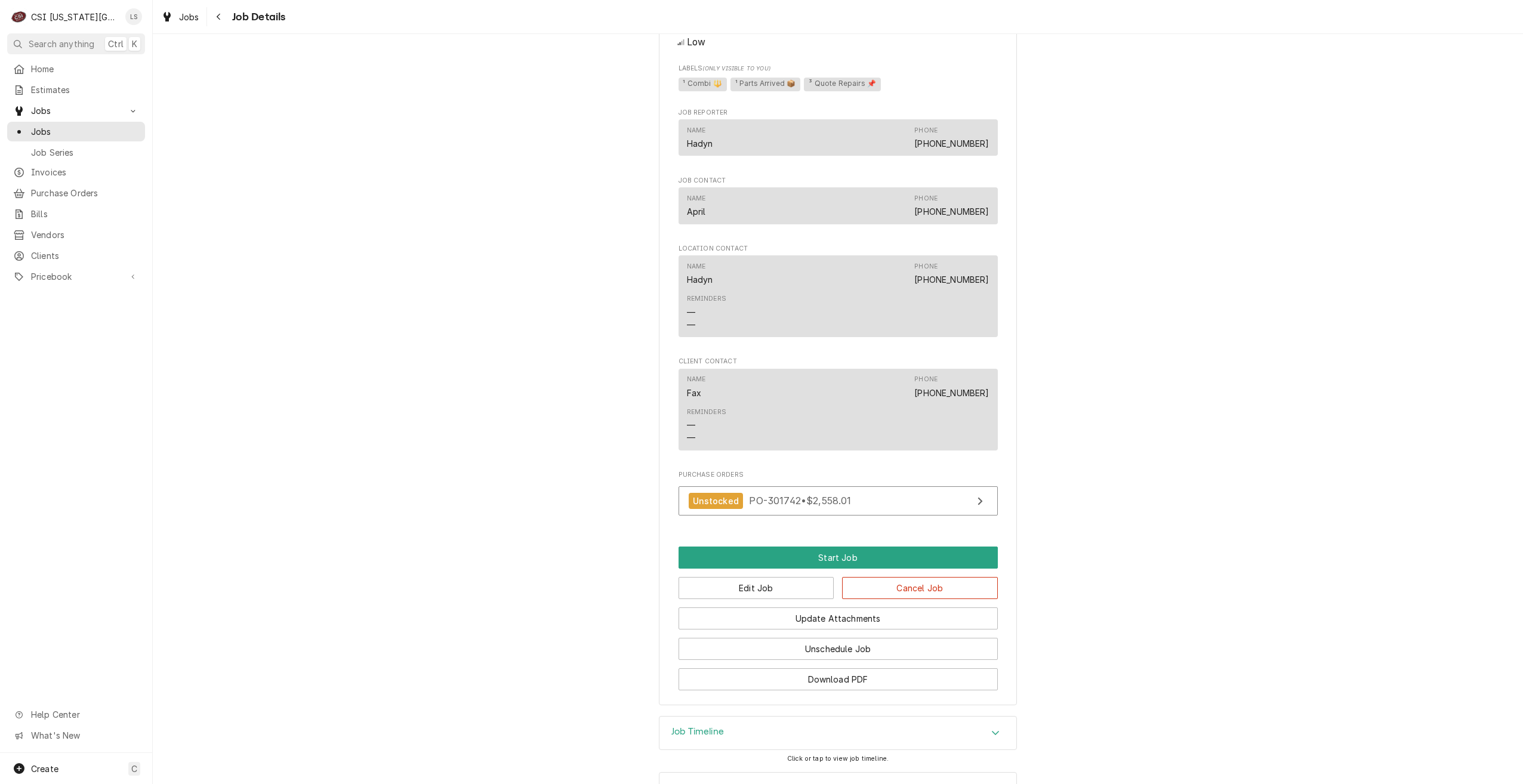
scroll to position [967, 0]
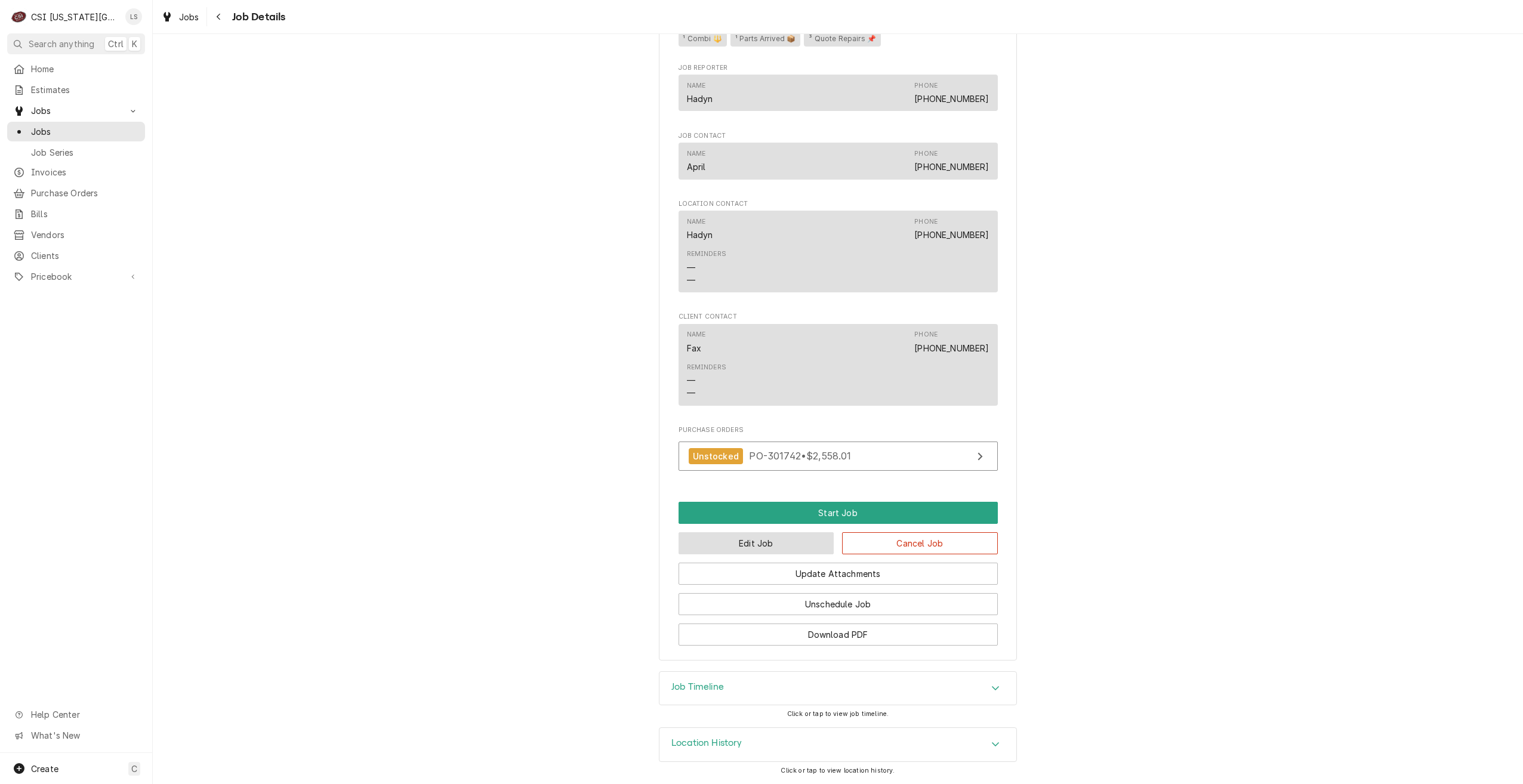
click at [739, 543] on button "Edit Job" at bounding box center [756, 543] width 156 height 22
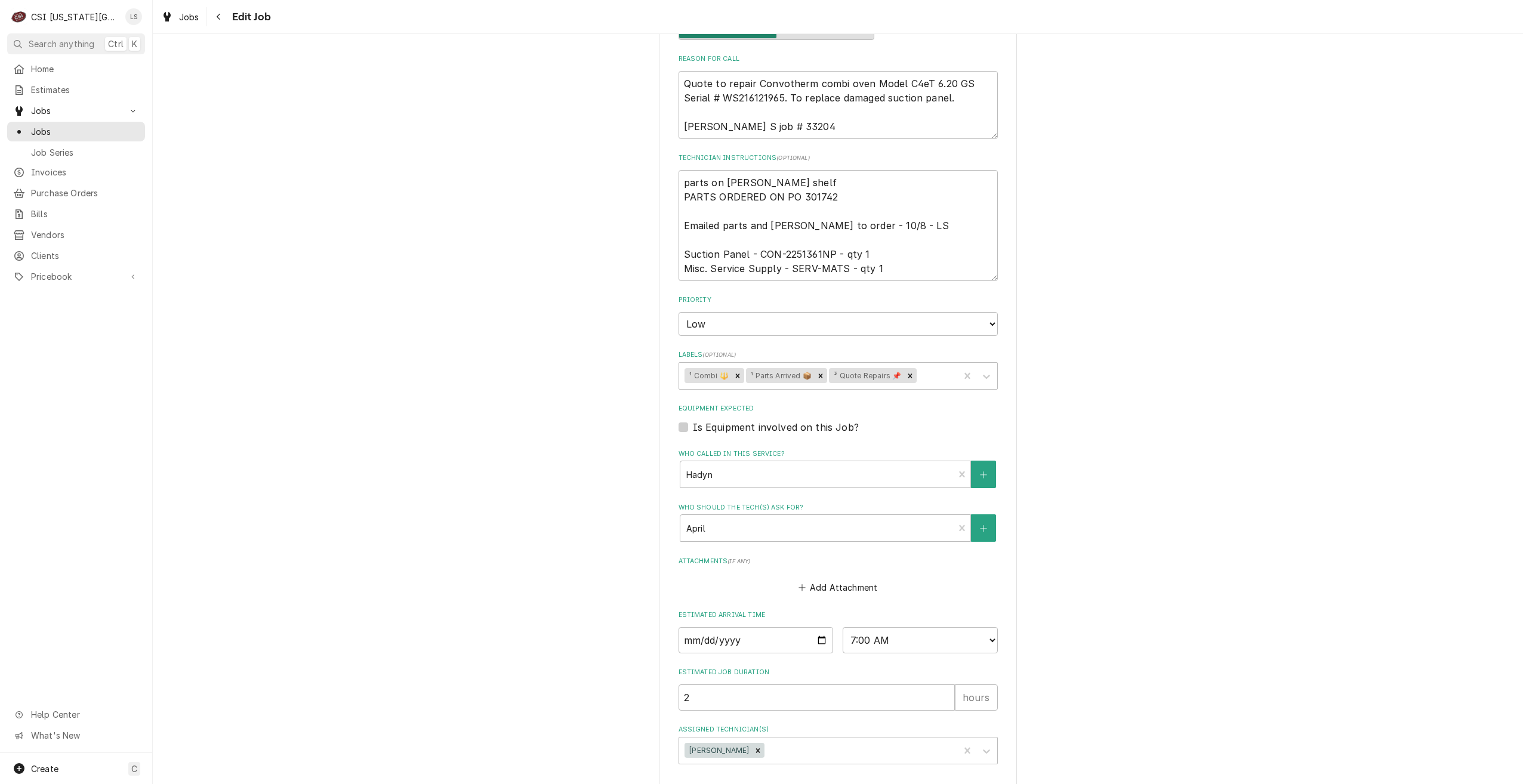
scroll to position [560, 0]
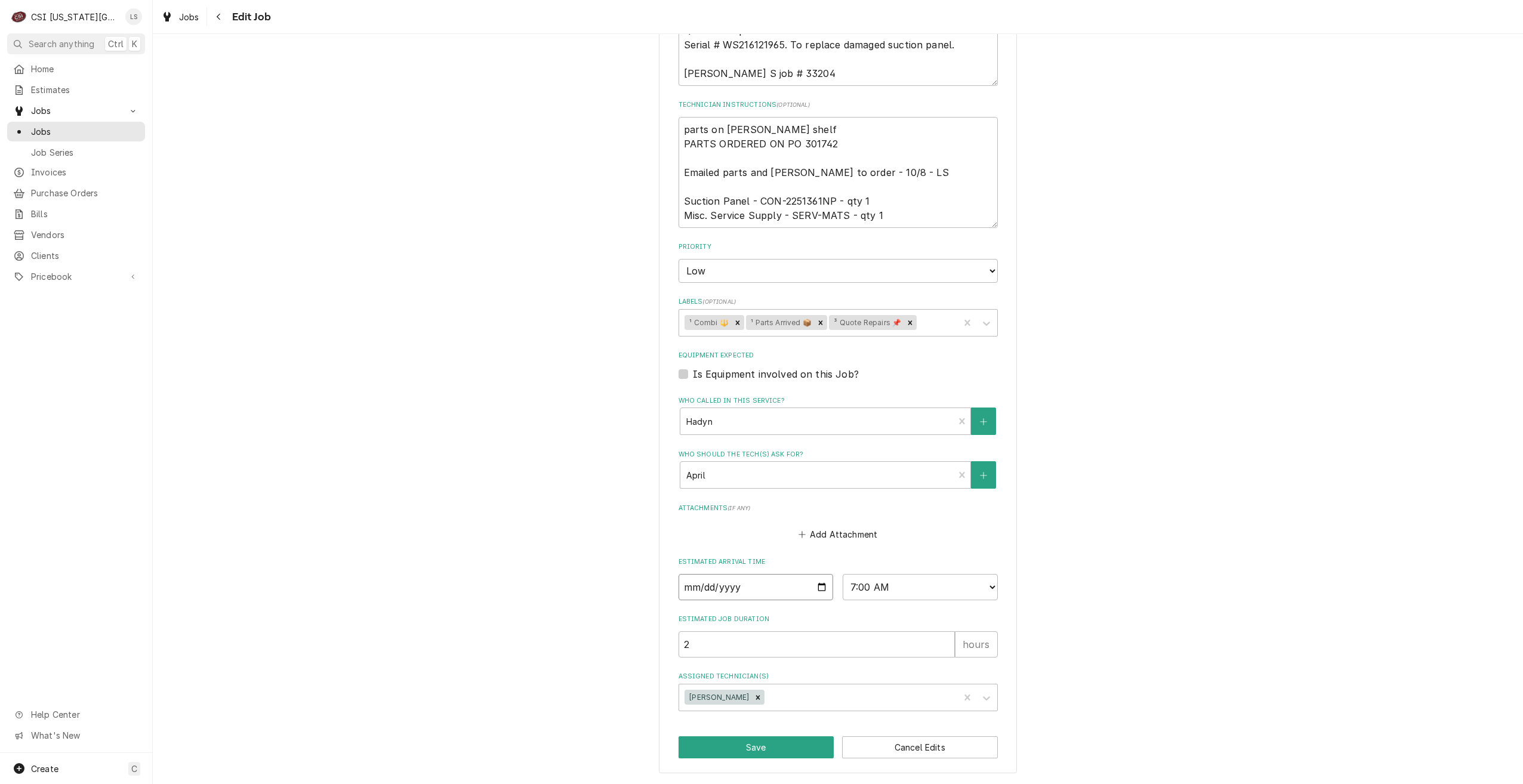
click at [822, 587] on input "[DATE]" at bounding box center [756, 587] width 155 height 26
type textarea "x"
type input "[DATE]"
click at [756, 746] on button "Save" at bounding box center [756, 747] width 156 height 22
type textarea "x"
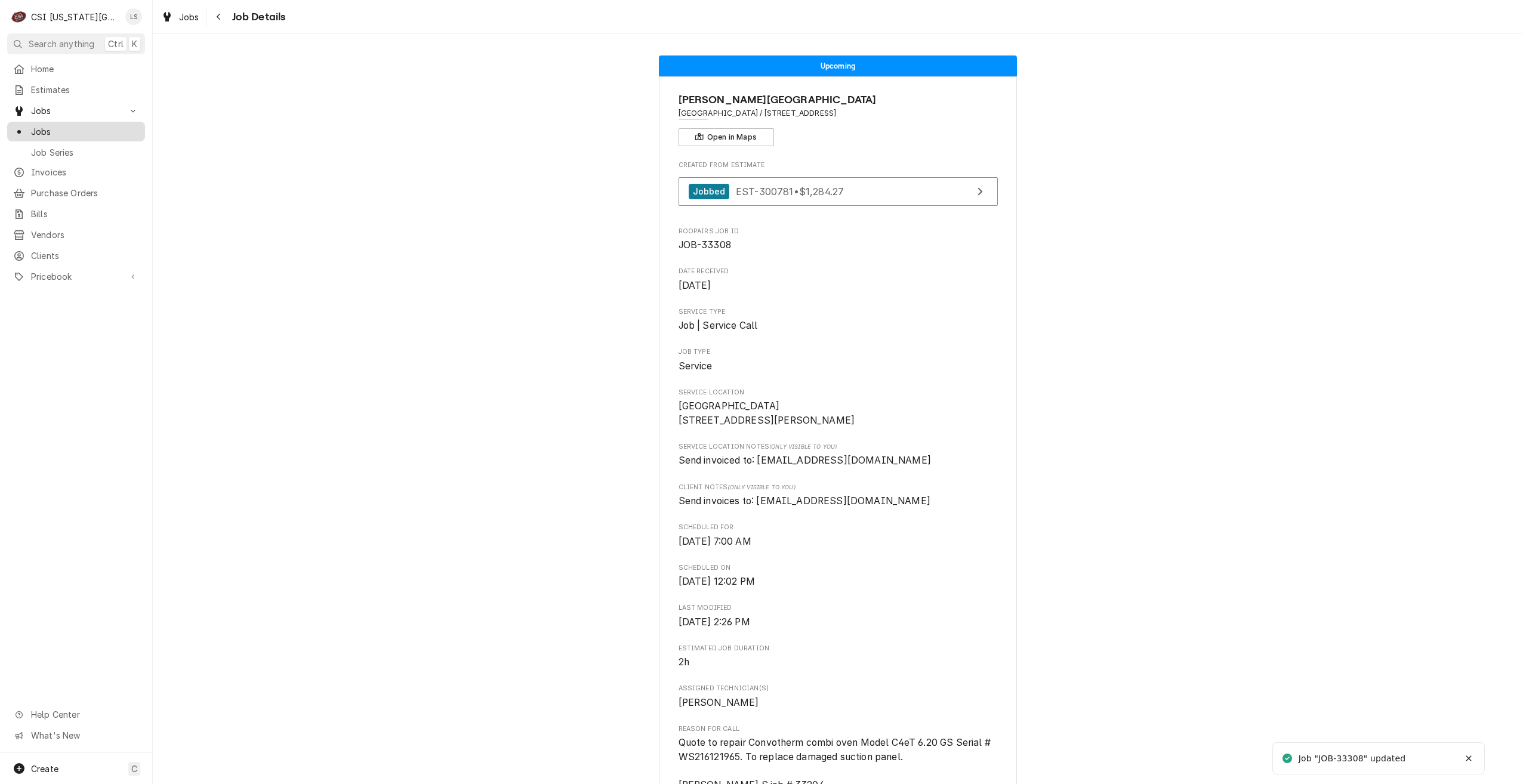
click at [93, 124] on div "Jobs" at bounding box center [76, 132] width 133 height 15
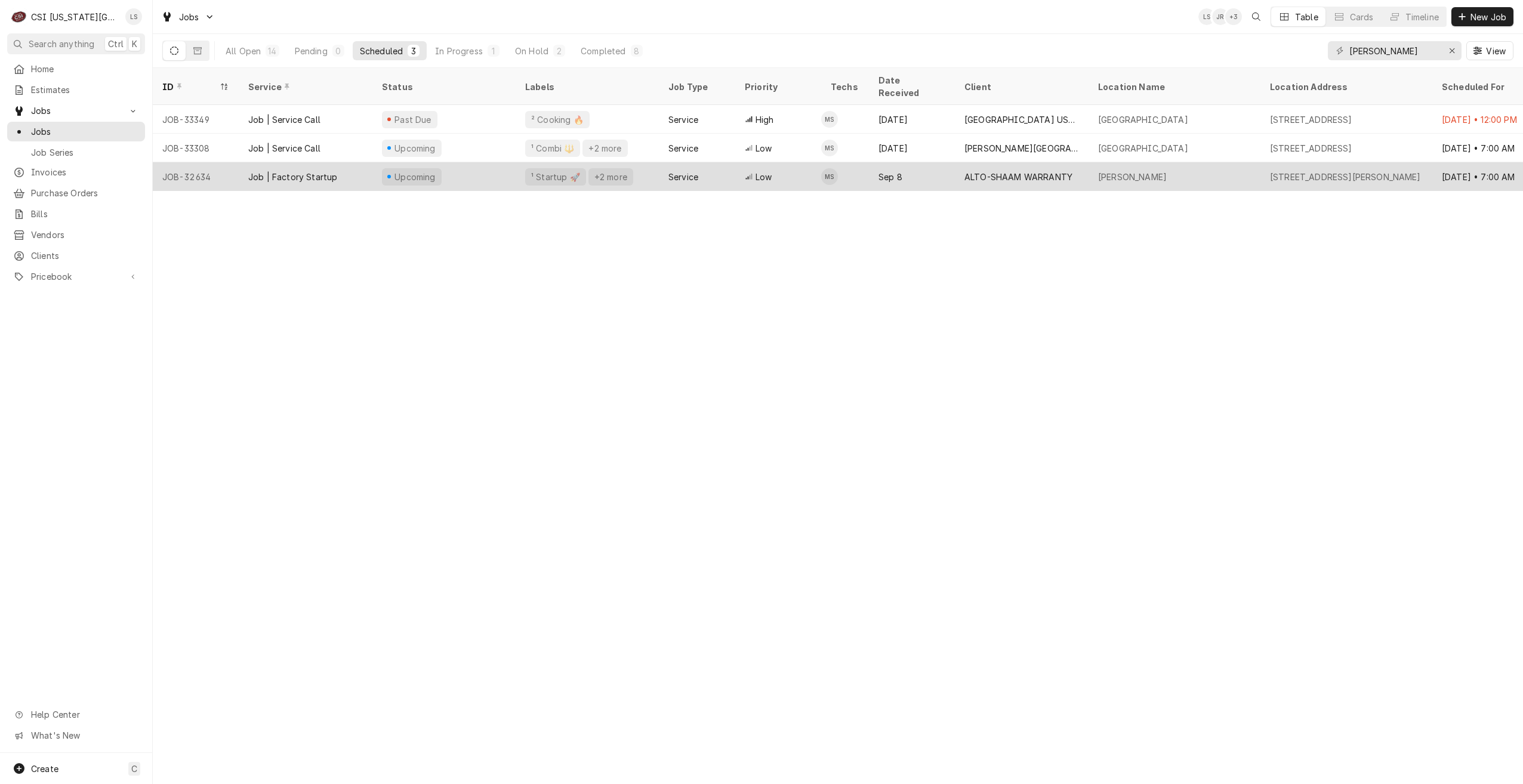
click at [1200, 162] on div "[PERSON_NAME]" at bounding box center [1174, 176] width 172 height 29
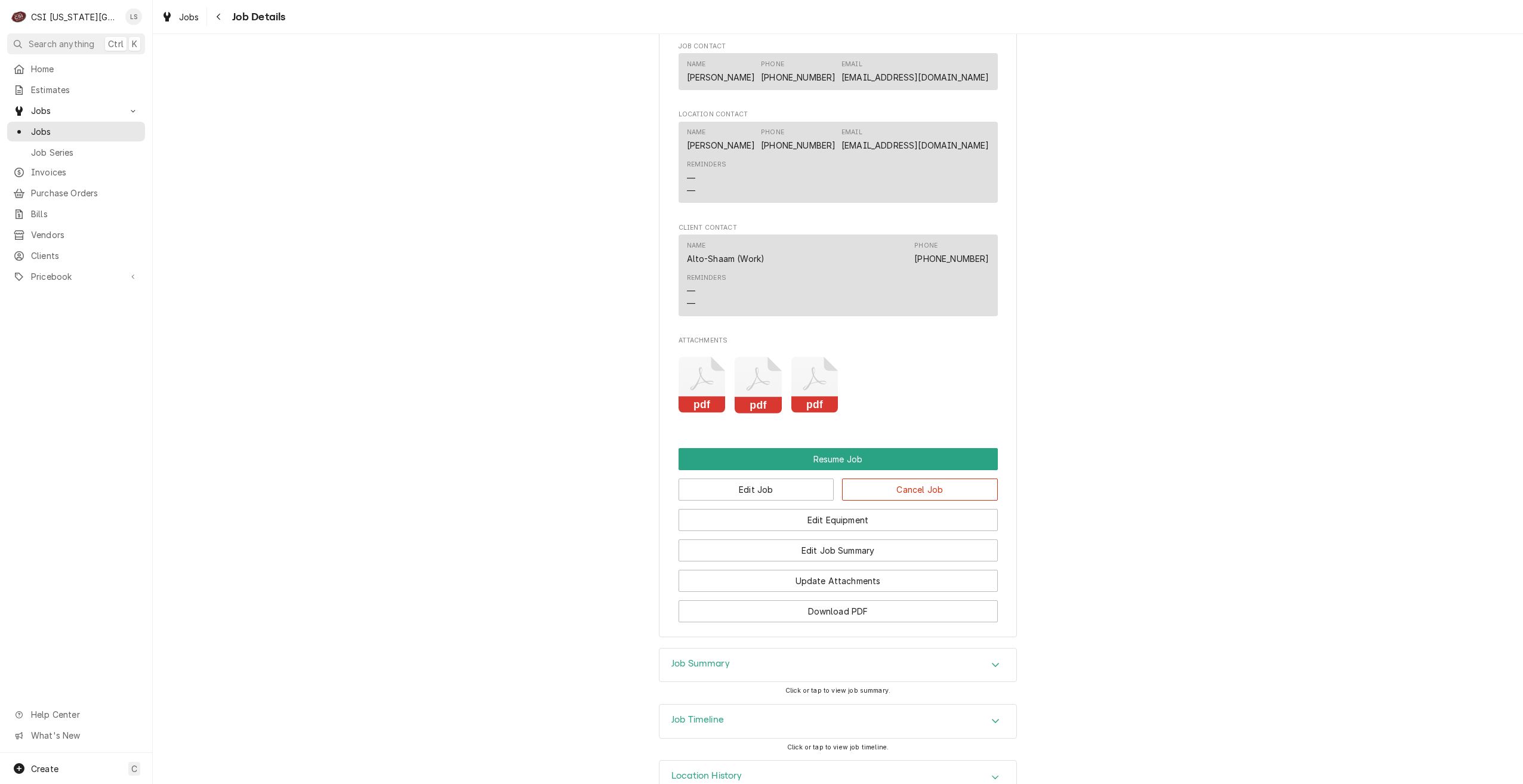
scroll to position [1896, 0]
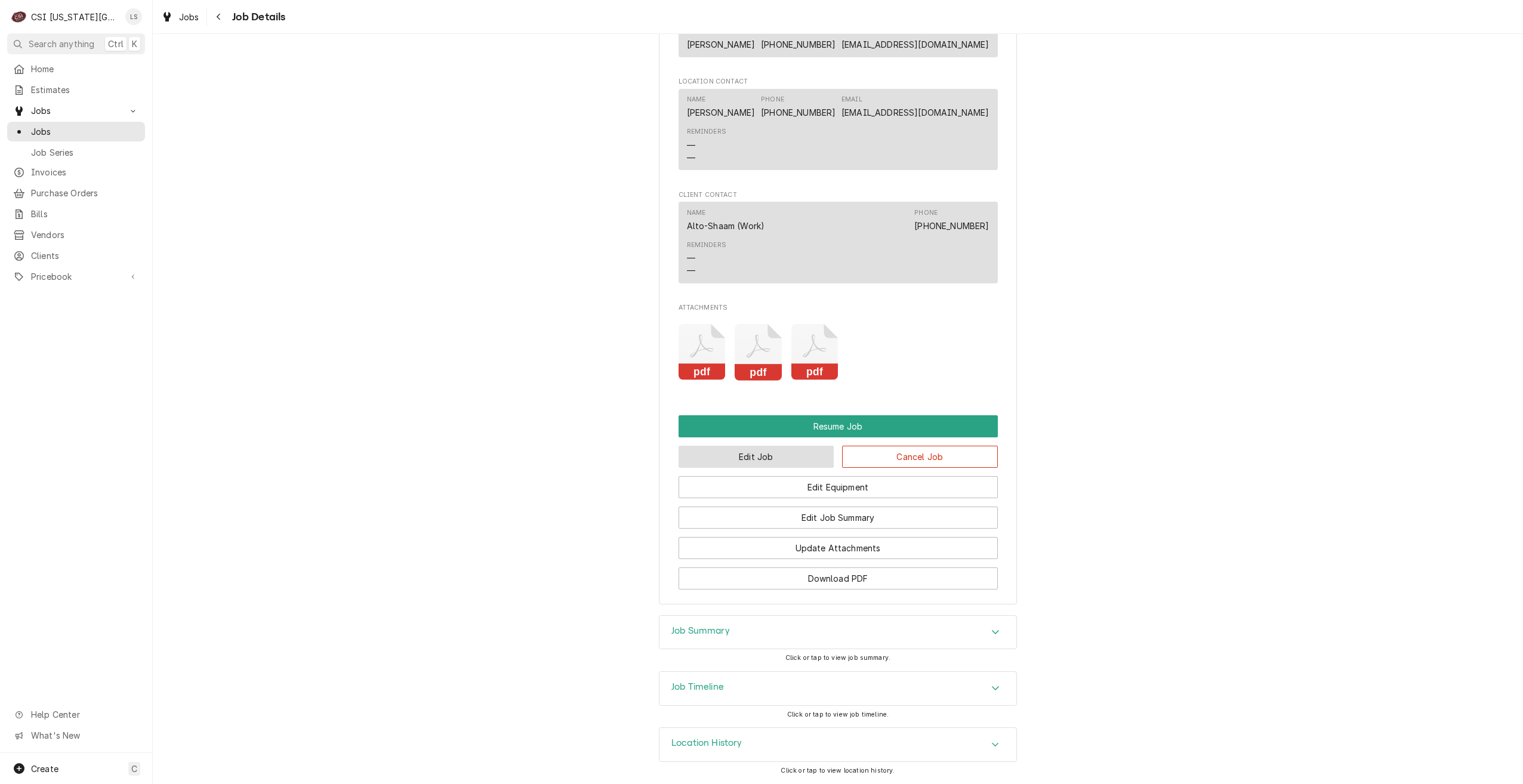
click at [736, 455] on button "Edit Job" at bounding box center [756, 457] width 156 height 22
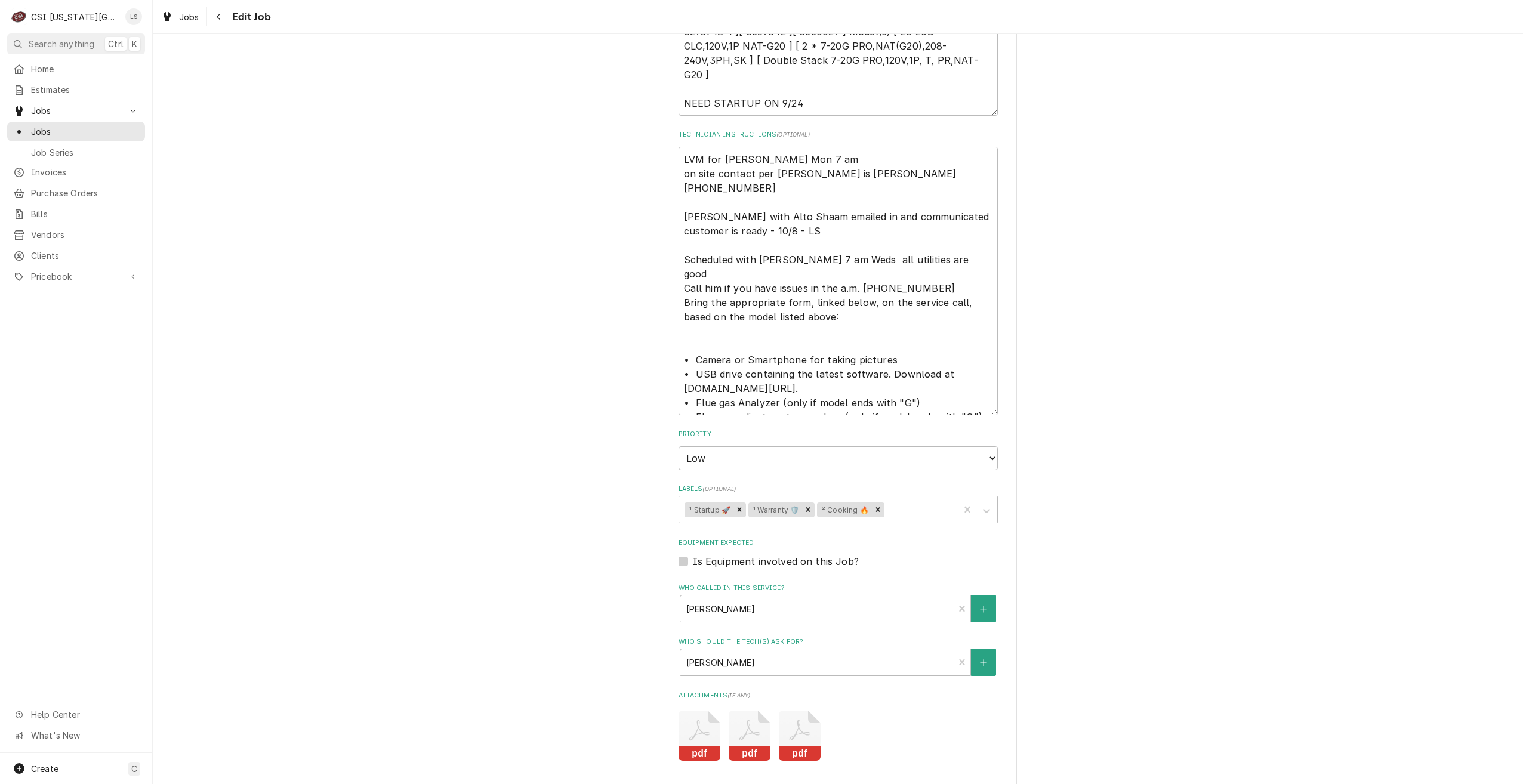
scroll to position [1423, 0]
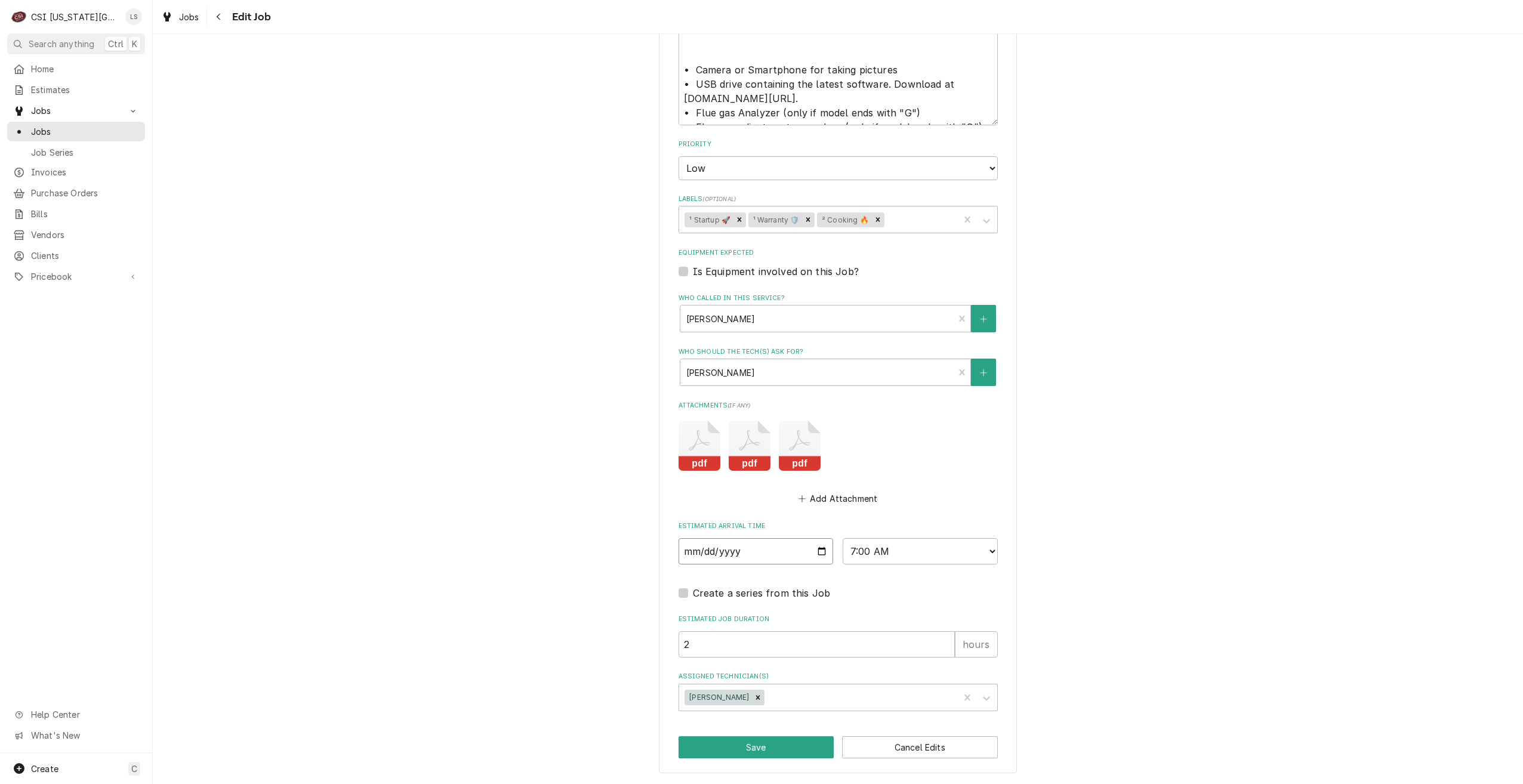
click at [819, 552] on input "[DATE]" at bounding box center [756, 551] width 155 height 26
type textarea "x"
type input "[DATE]"
drag, startPoint x: 753, startPoint y: 746, endPoint x: 594, endPoint y: 725, distance: 160.4
click at [752, 746] on button "Save" at bounding box center [756, 747] width 156 height 22
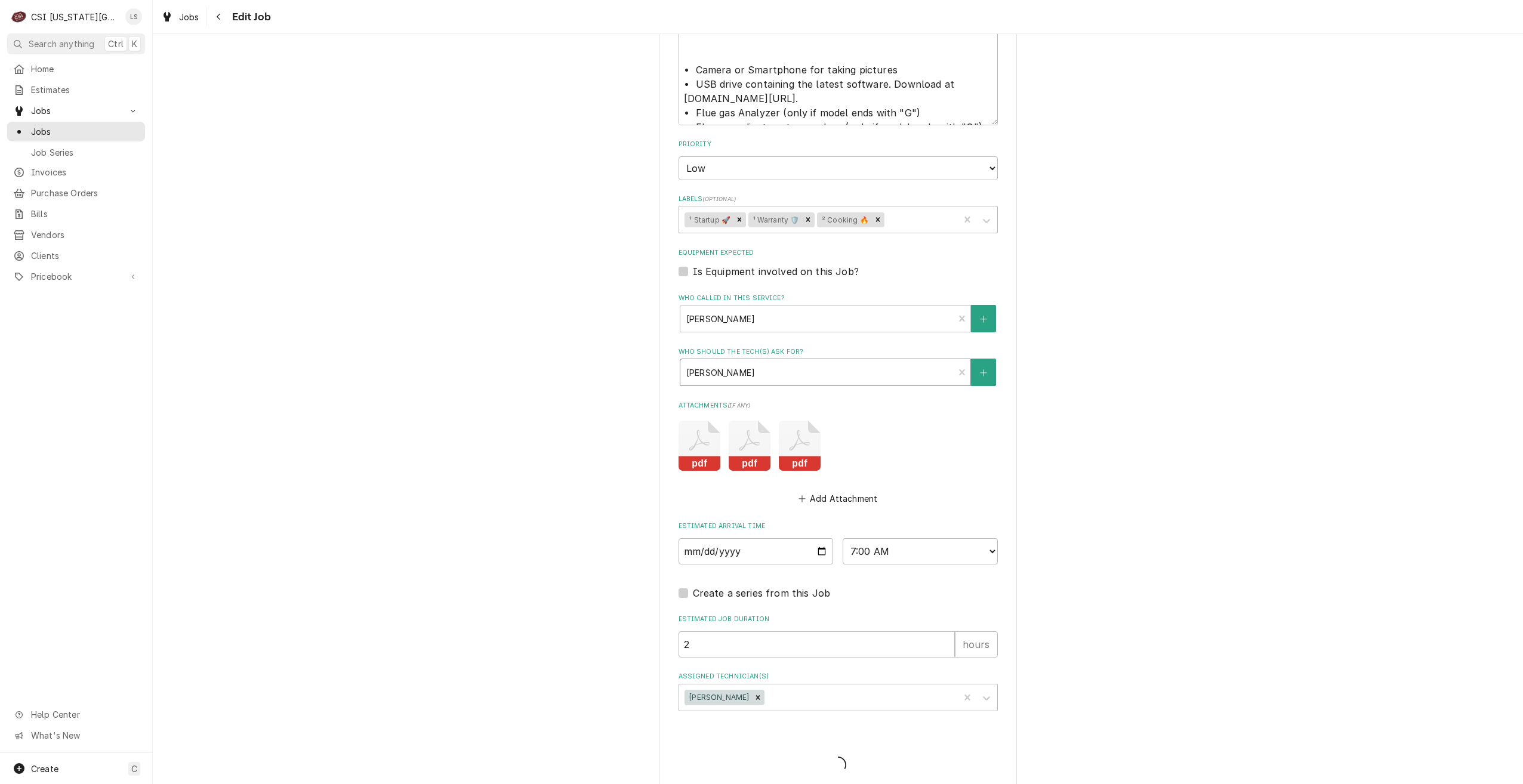
type textarea "x"
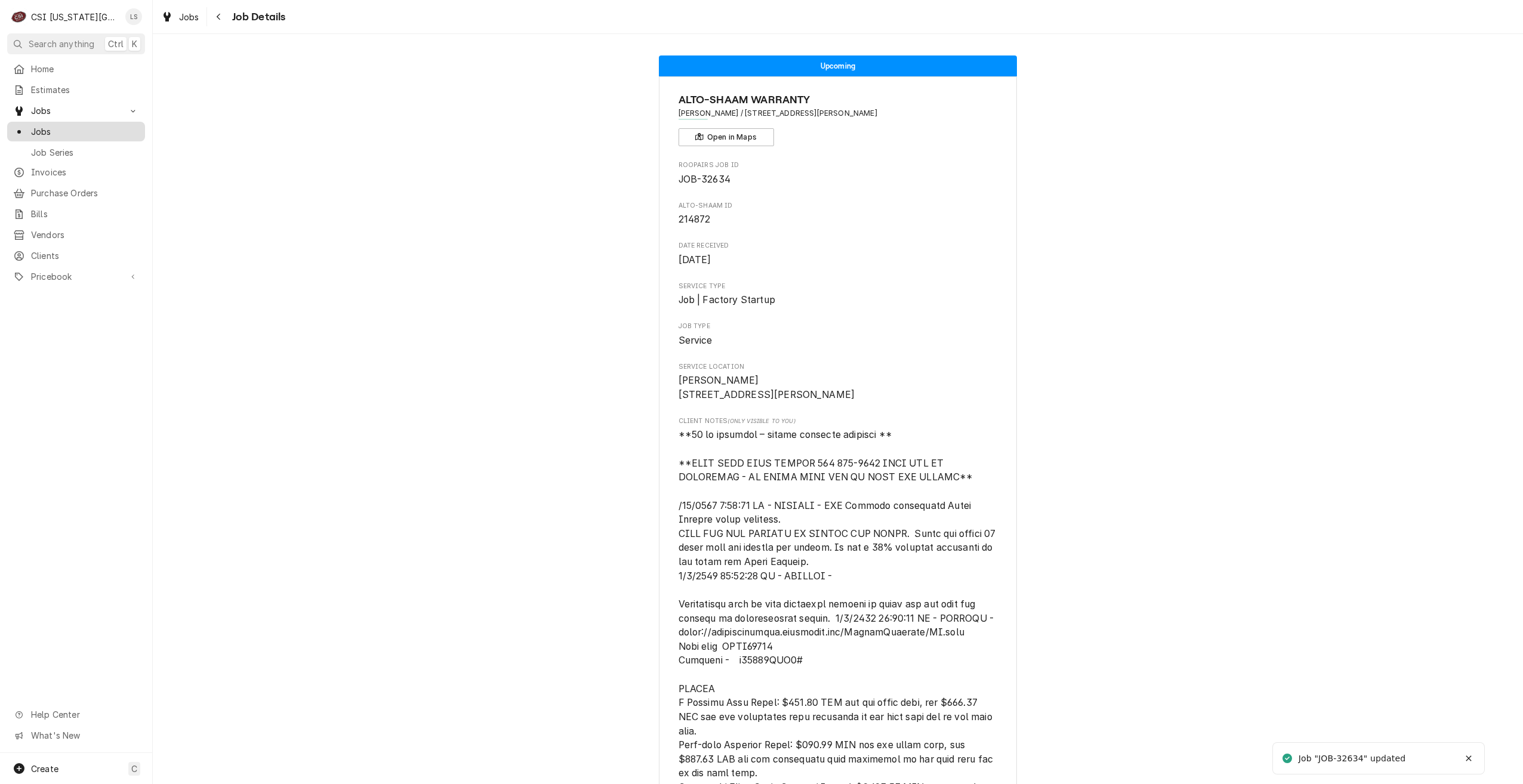
click at [123, 128] on span "Jobs" at bounding box center [85, 131] width 108 height 13
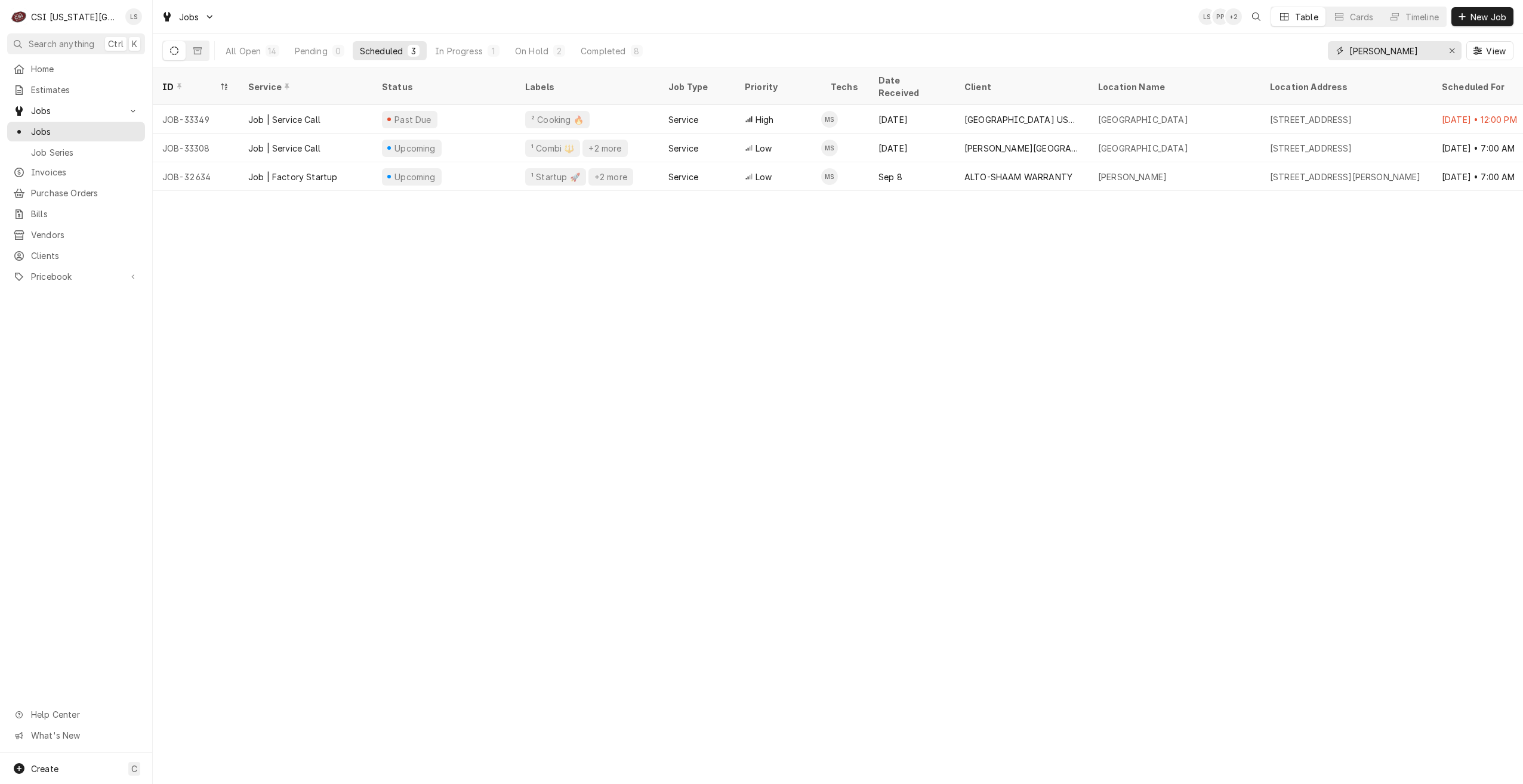
click at [1396, 55] on input "[PERSON_NAME]" at bounding box center [1394, 51] width 90 height 19
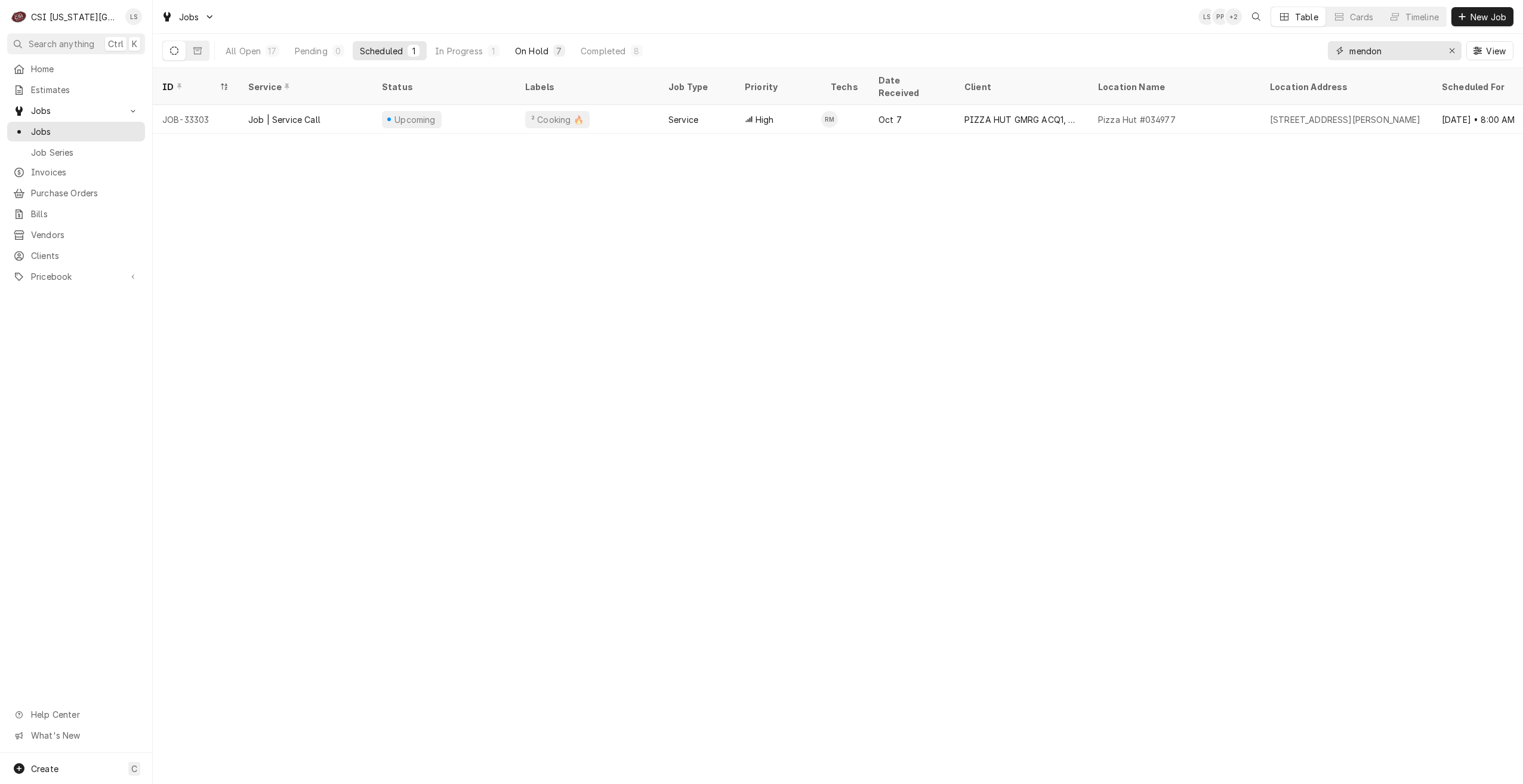
type input "mendon"
click at [542, 56] on div "On Hold" at bounding box center [531, 50] width 33 height 13
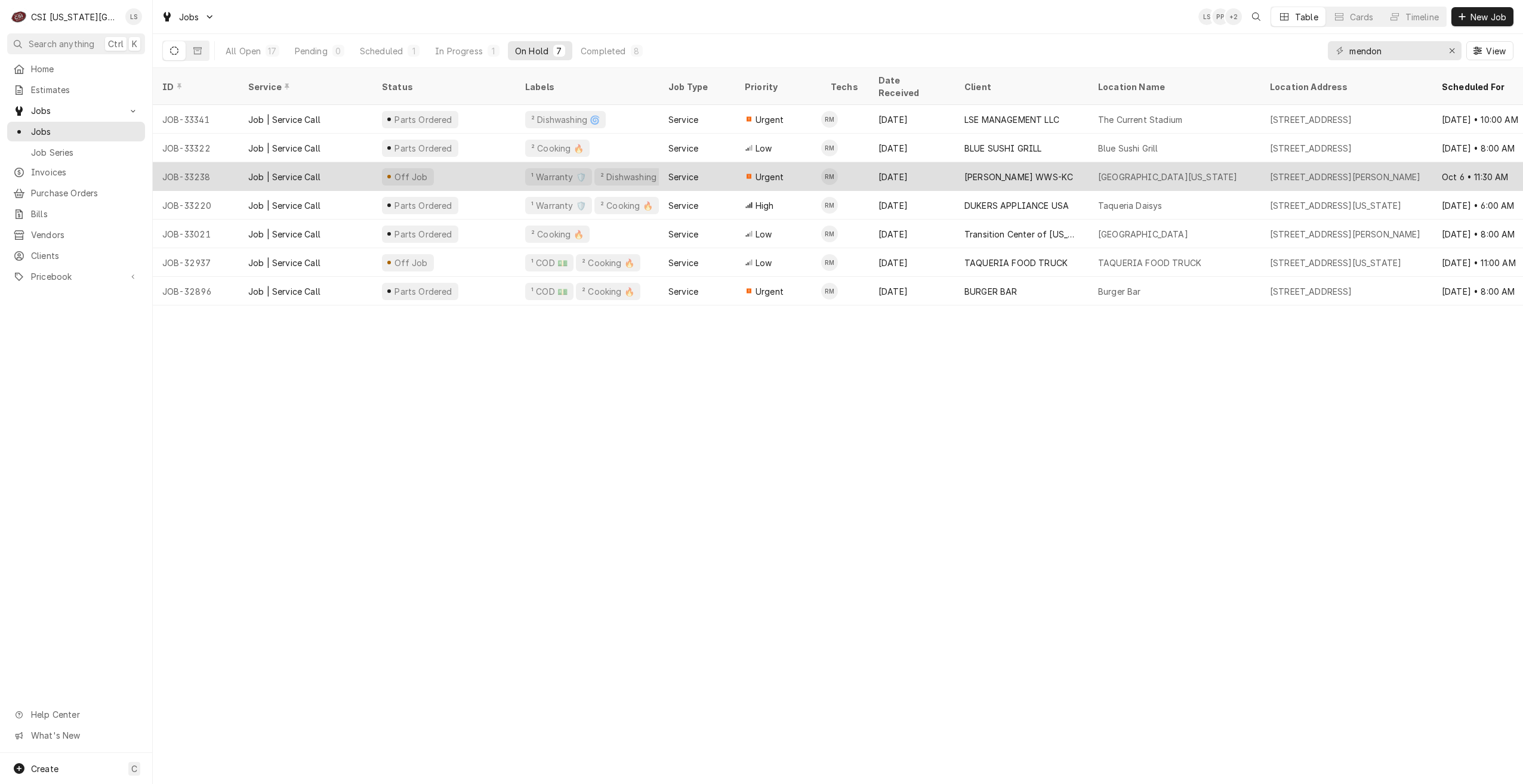
click at [1037, 171] on div "[PERSON_NAME] WWS-KC" at bounding box center [1018, 177] width 109 height 13
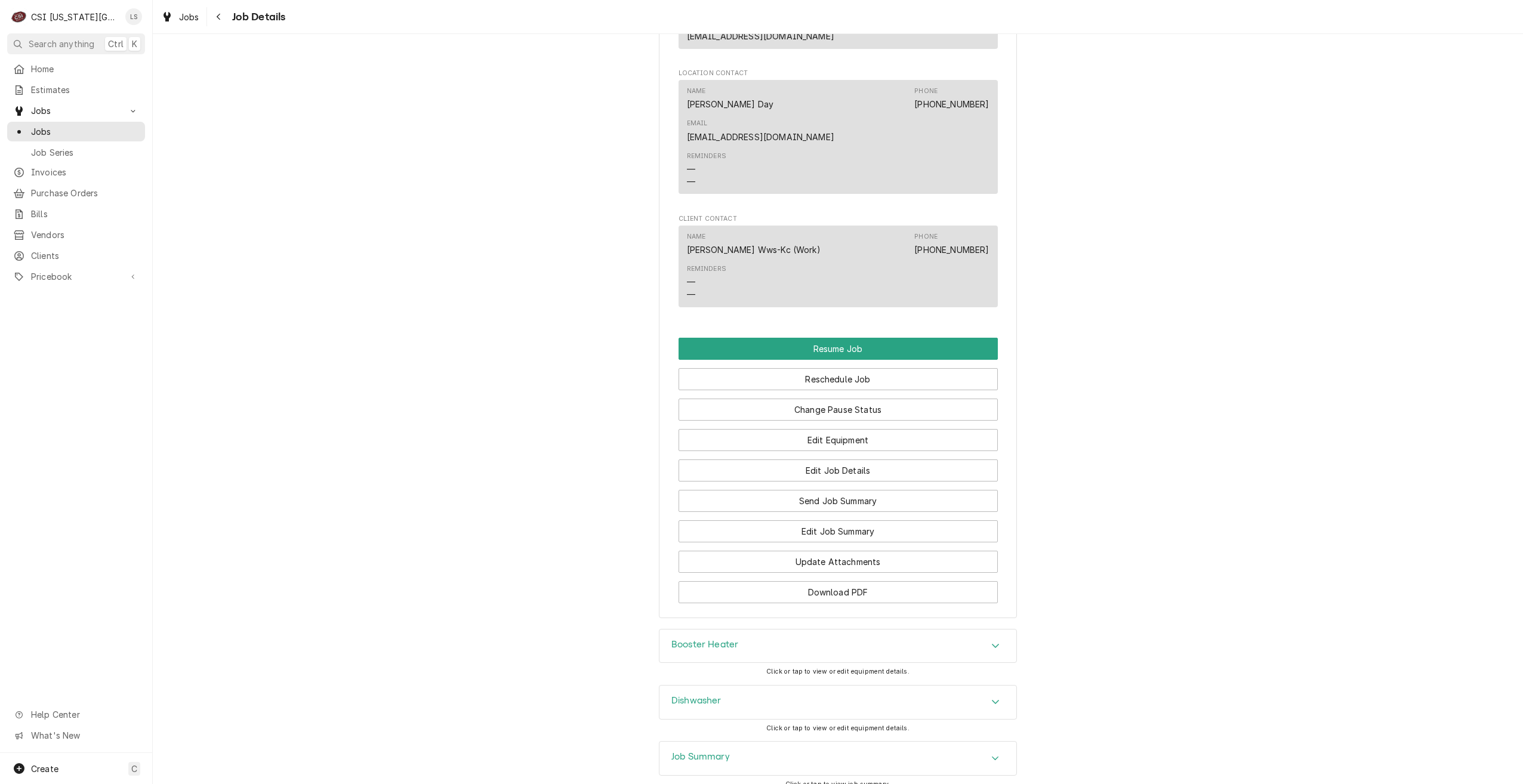
scroll to position [1445, 0]
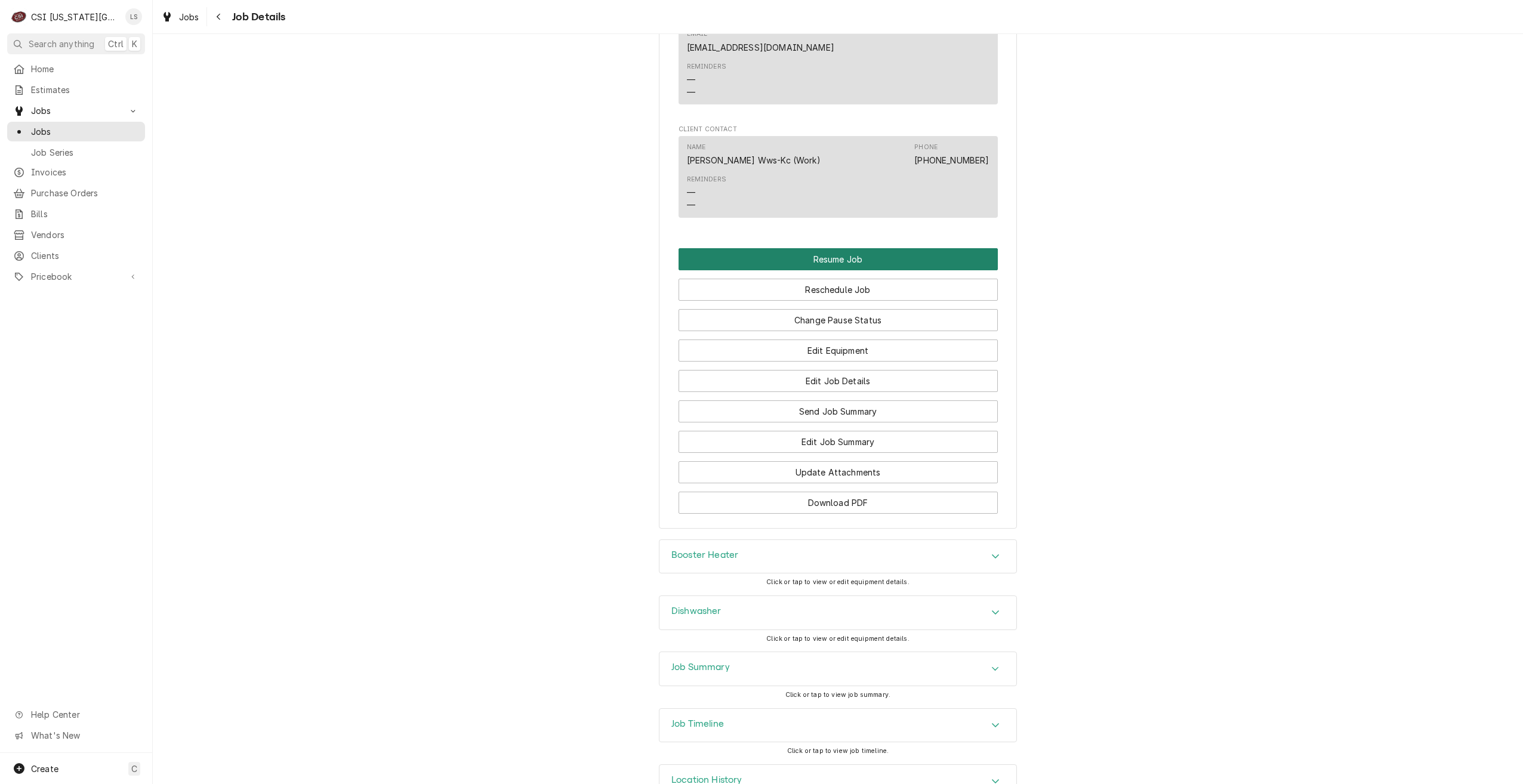
click at [847, 249] on button "Resume Job" at bounding box center [838, 260] width 320 height 22
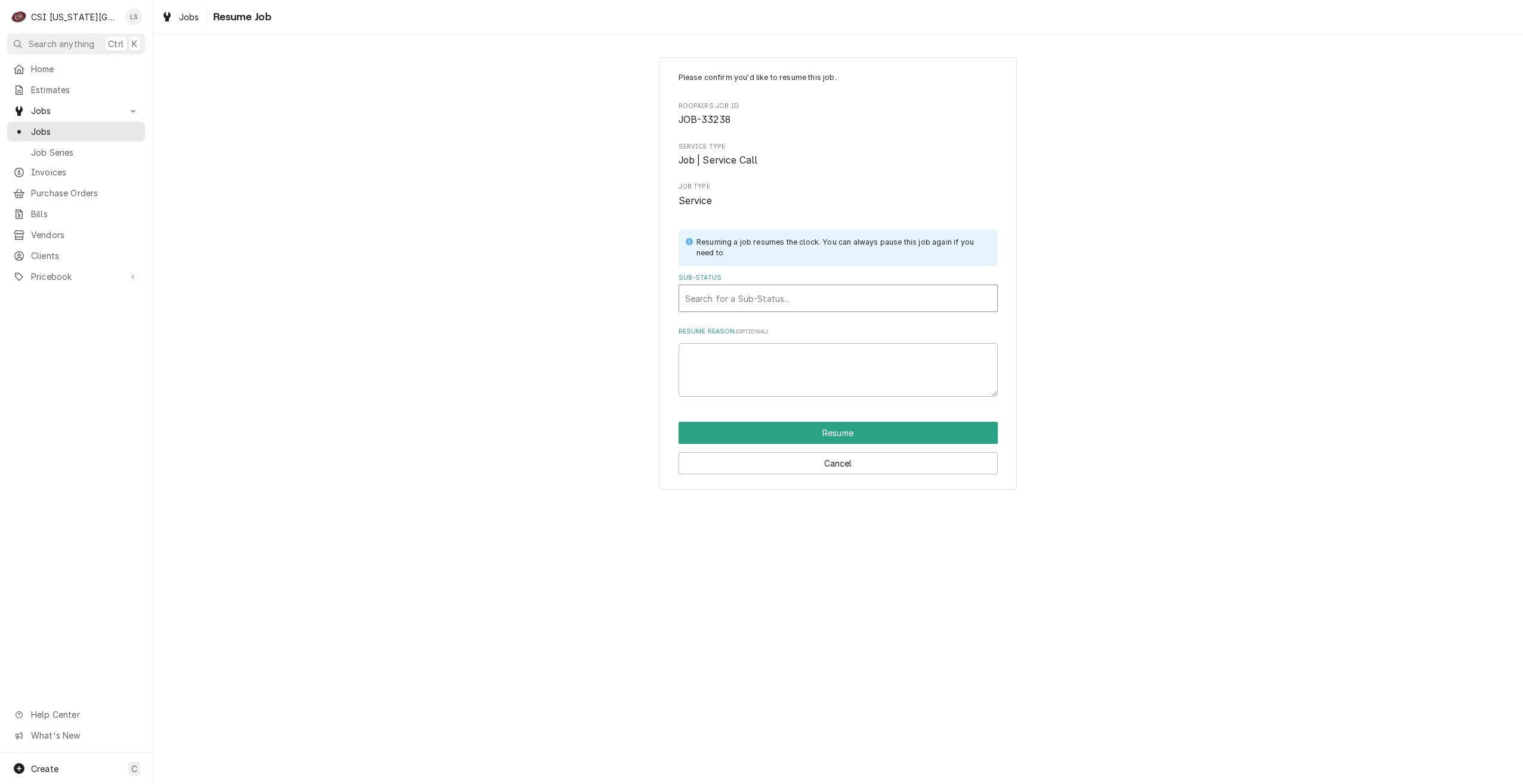
click at [870, 292] on div "Sub-Status" at bounding box center [838, 298] width 306 height 21
click at [844, 338] on div "Working" at bounding box center [838, 342] width 318 height 18
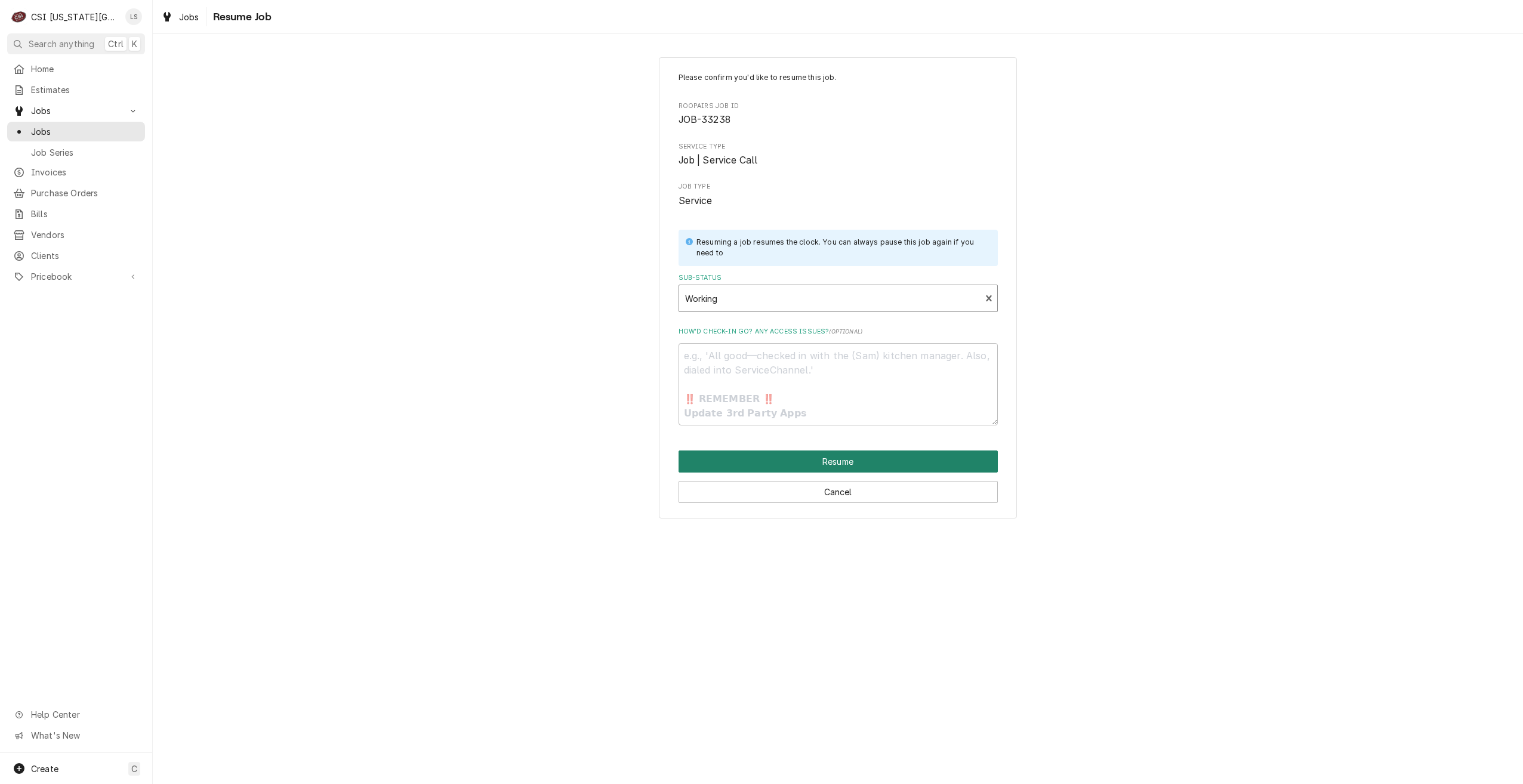
click at [842, 459] on button "Resume" at bounding box center [838, 462] width 320 height 22
type textarea "x"
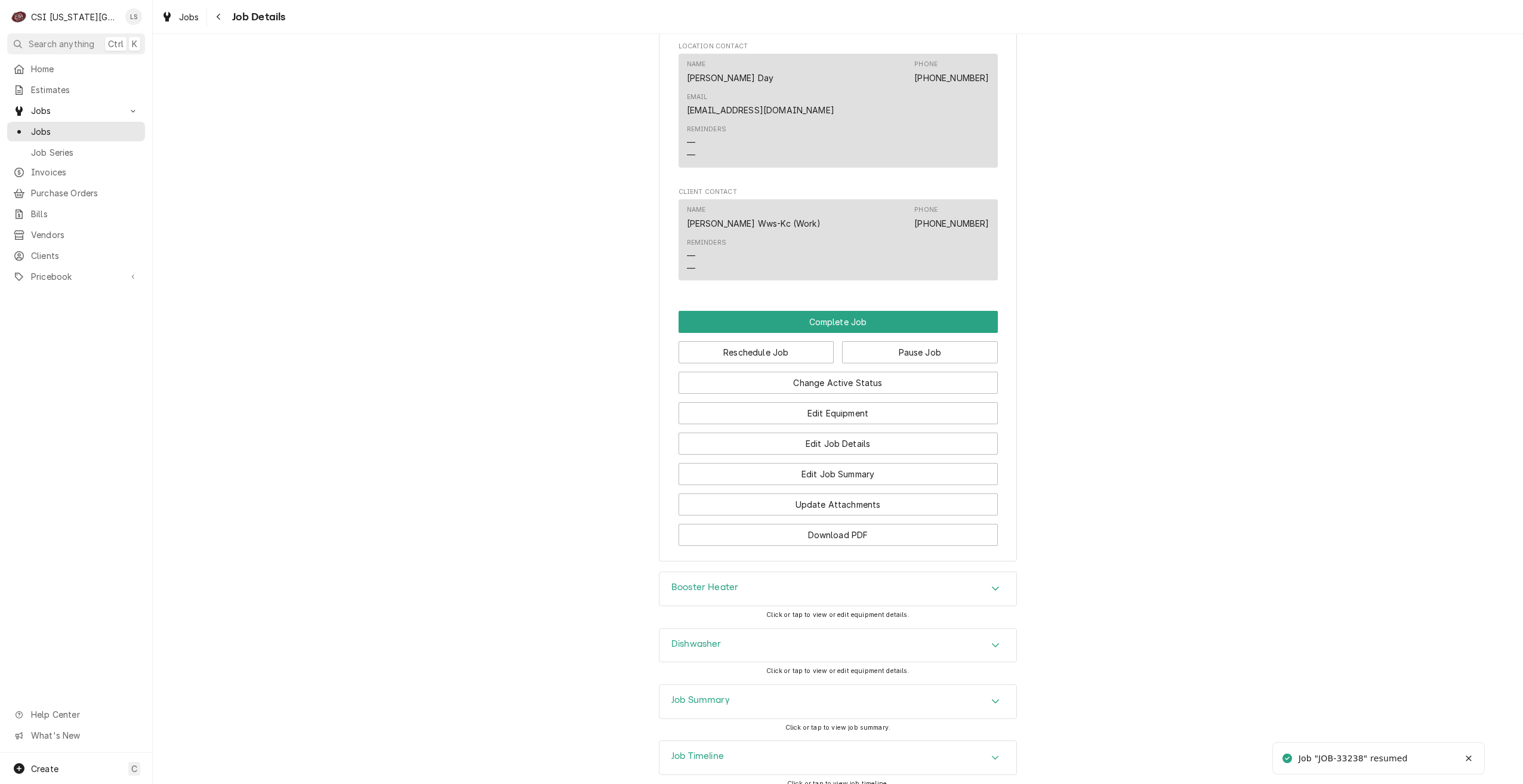
scroll to position [1372, 0]
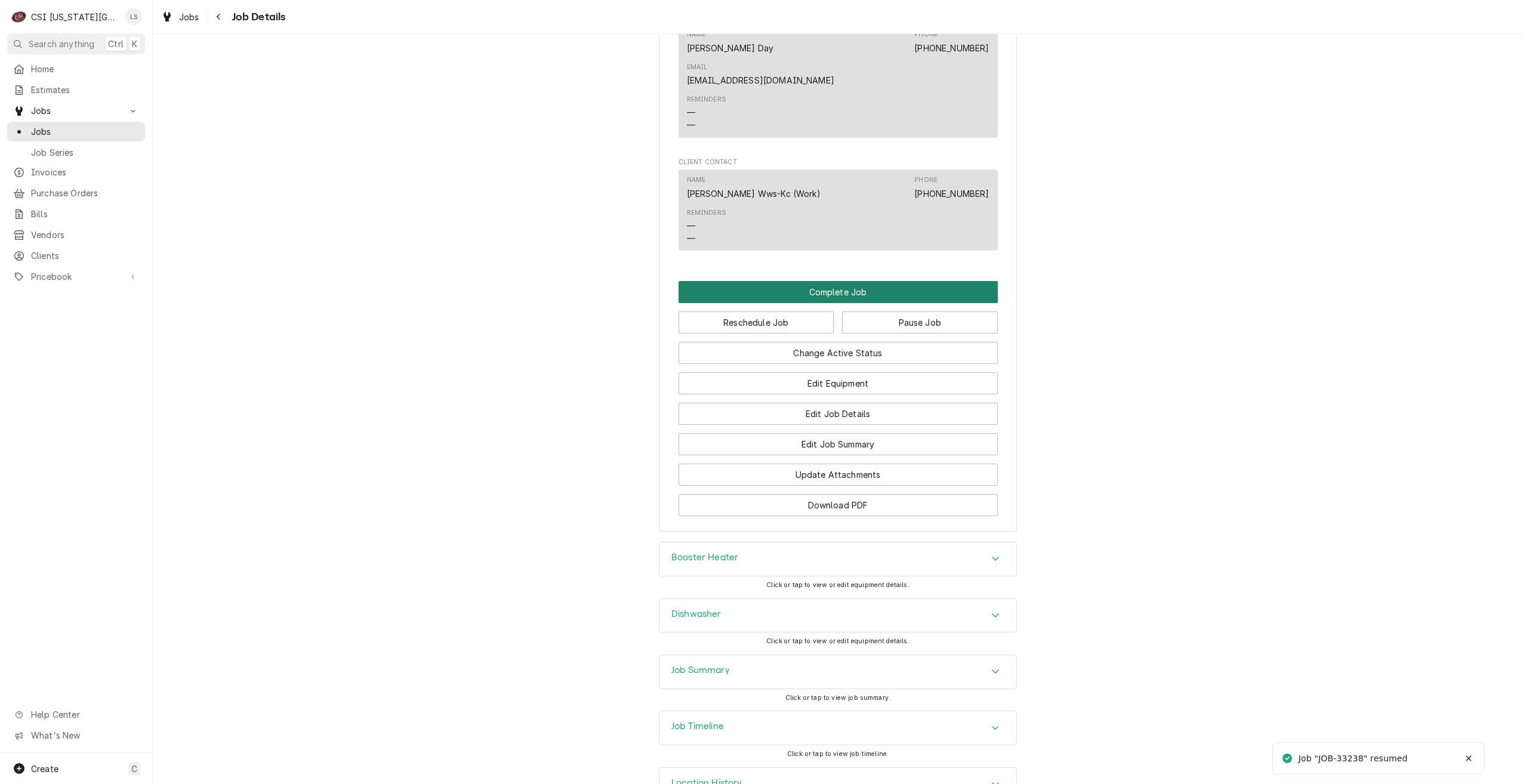
click at [836, 281] on button "Complete Job" at bounding box center [838, 292] width 320 height 22
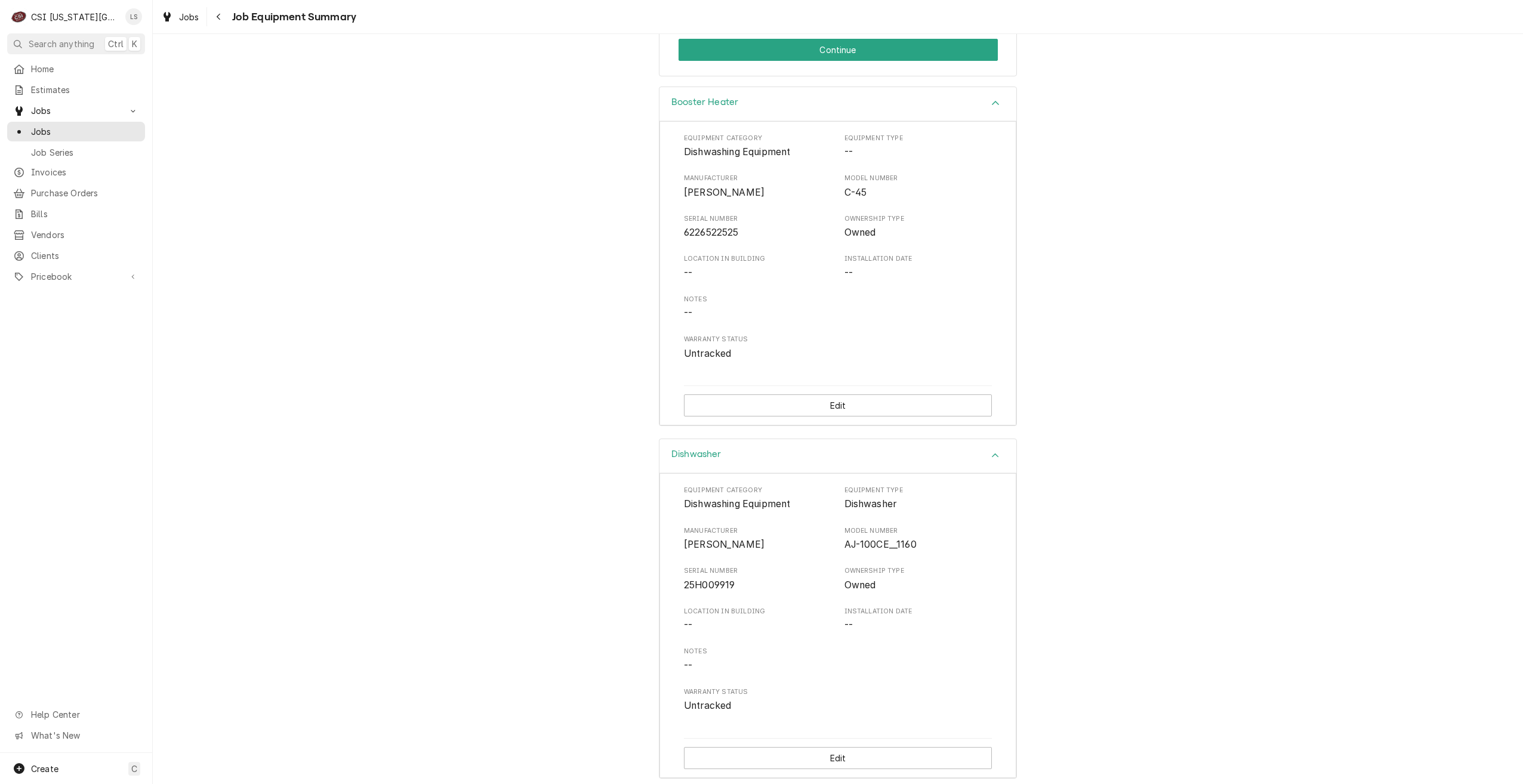
scroll to position [321, 0]
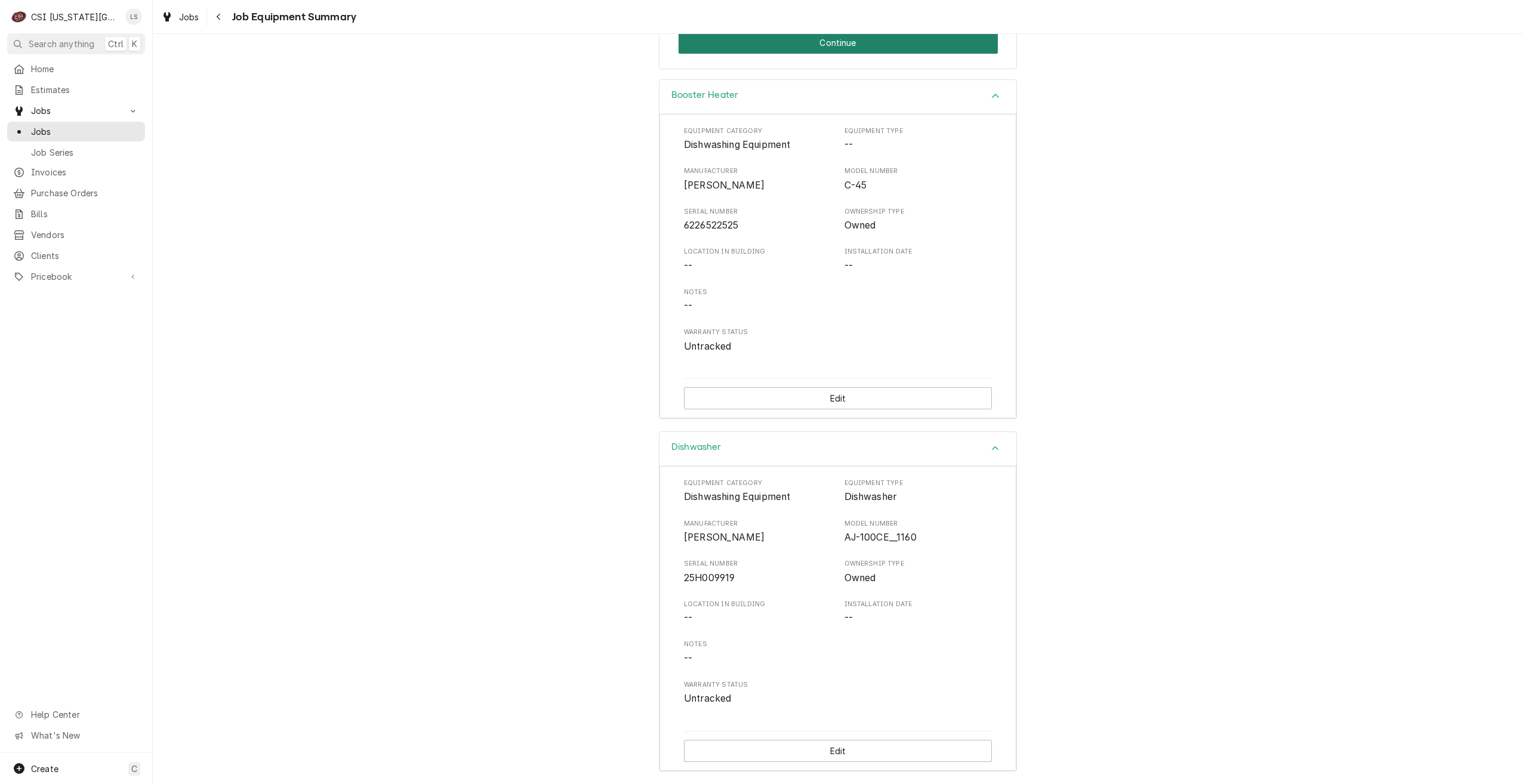
click at [873, 37] on button "Continue" at bounding box center [838, 43] width 320 height 22
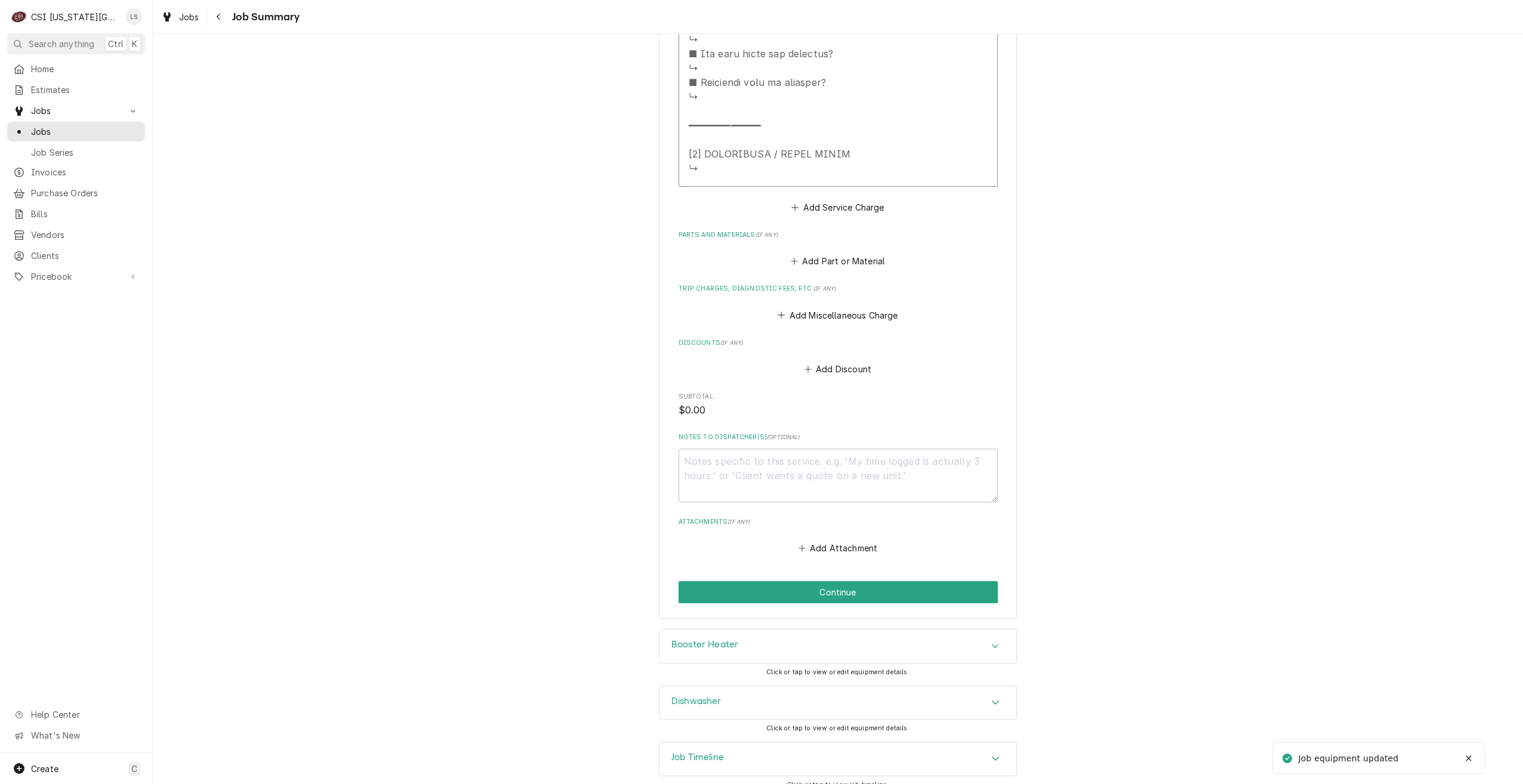
scroll to position [1356, 0]
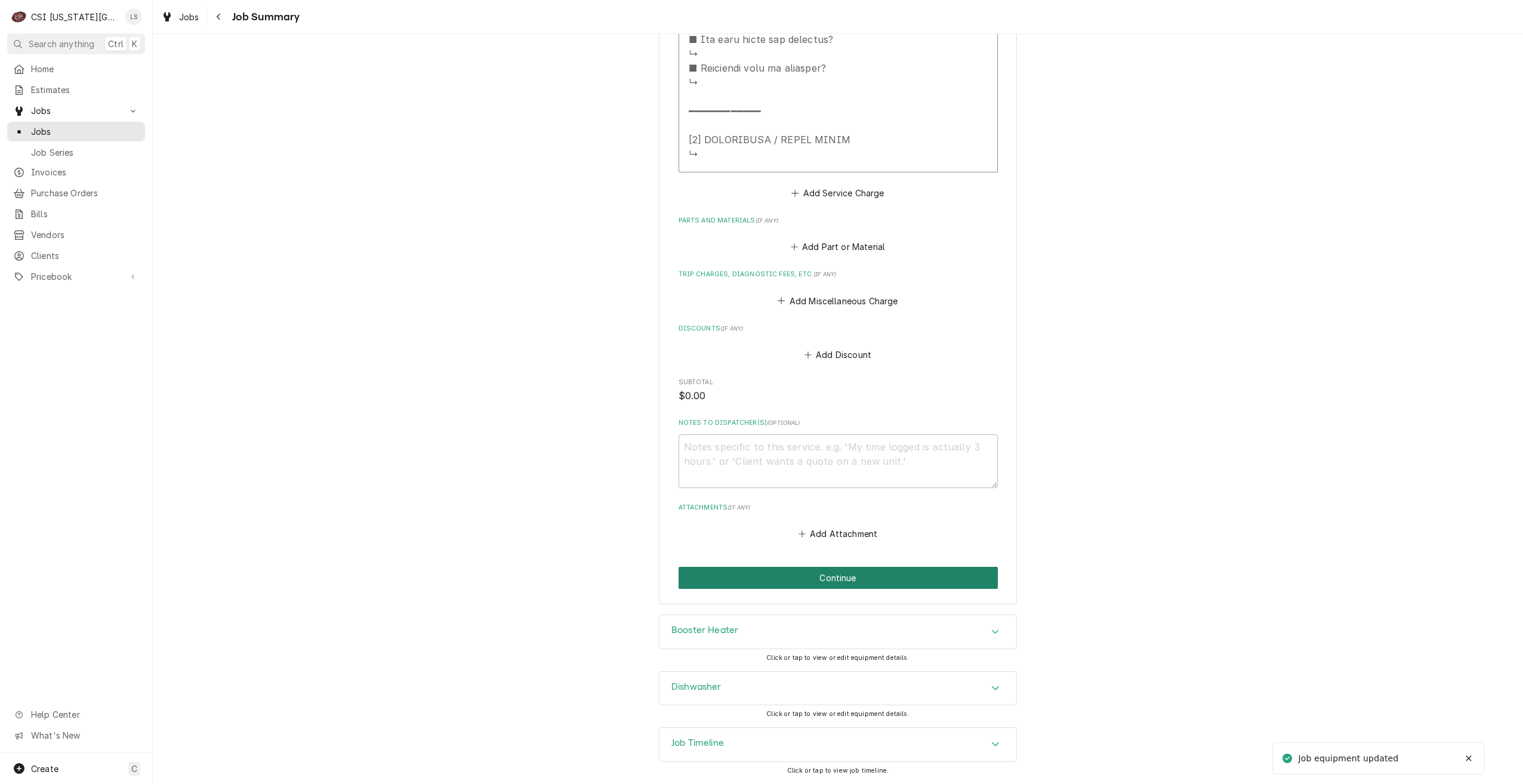
click at [888, 575] on button "Continue" at bounding box center [838, 578] width 320 height 22
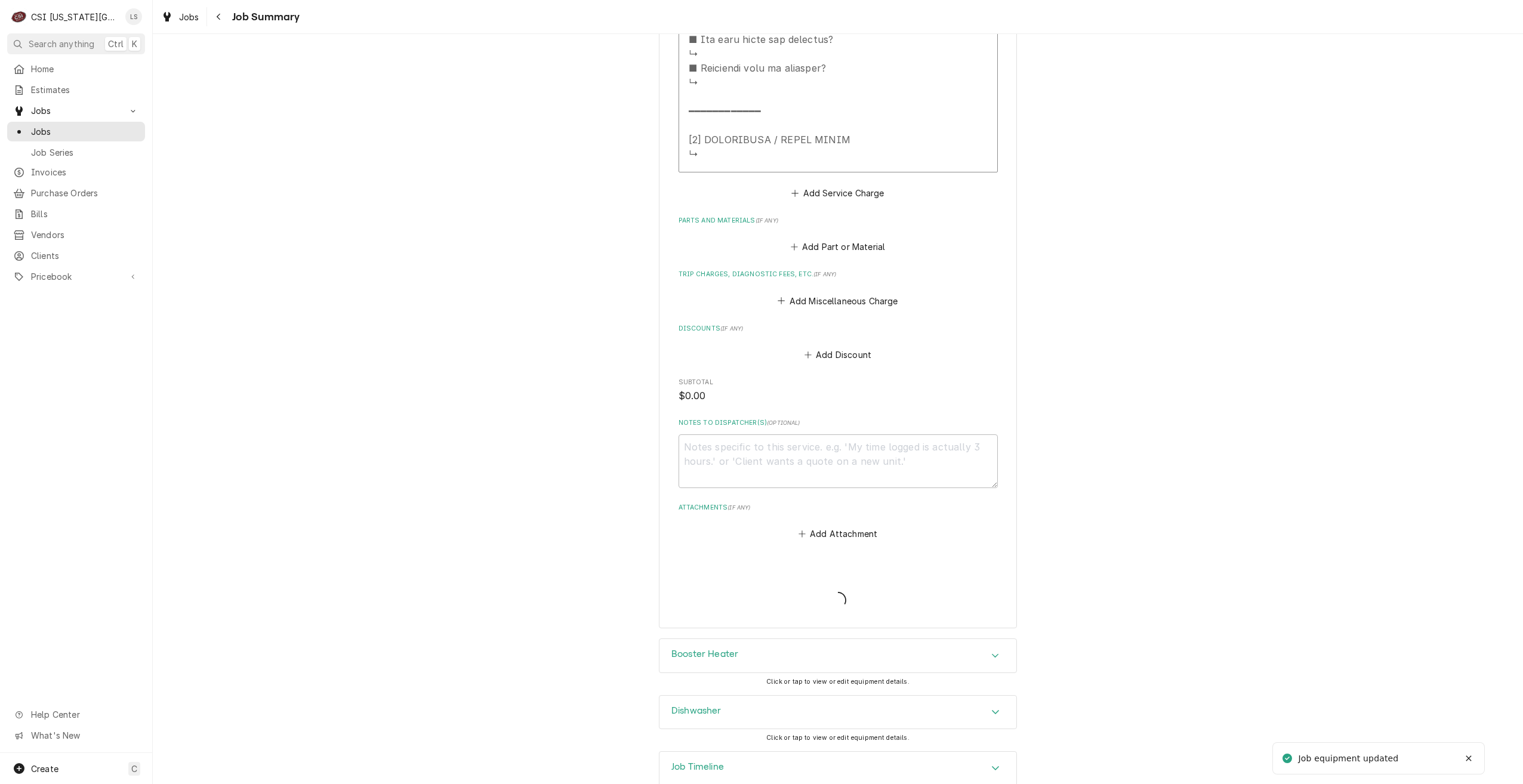
type textarea "x"
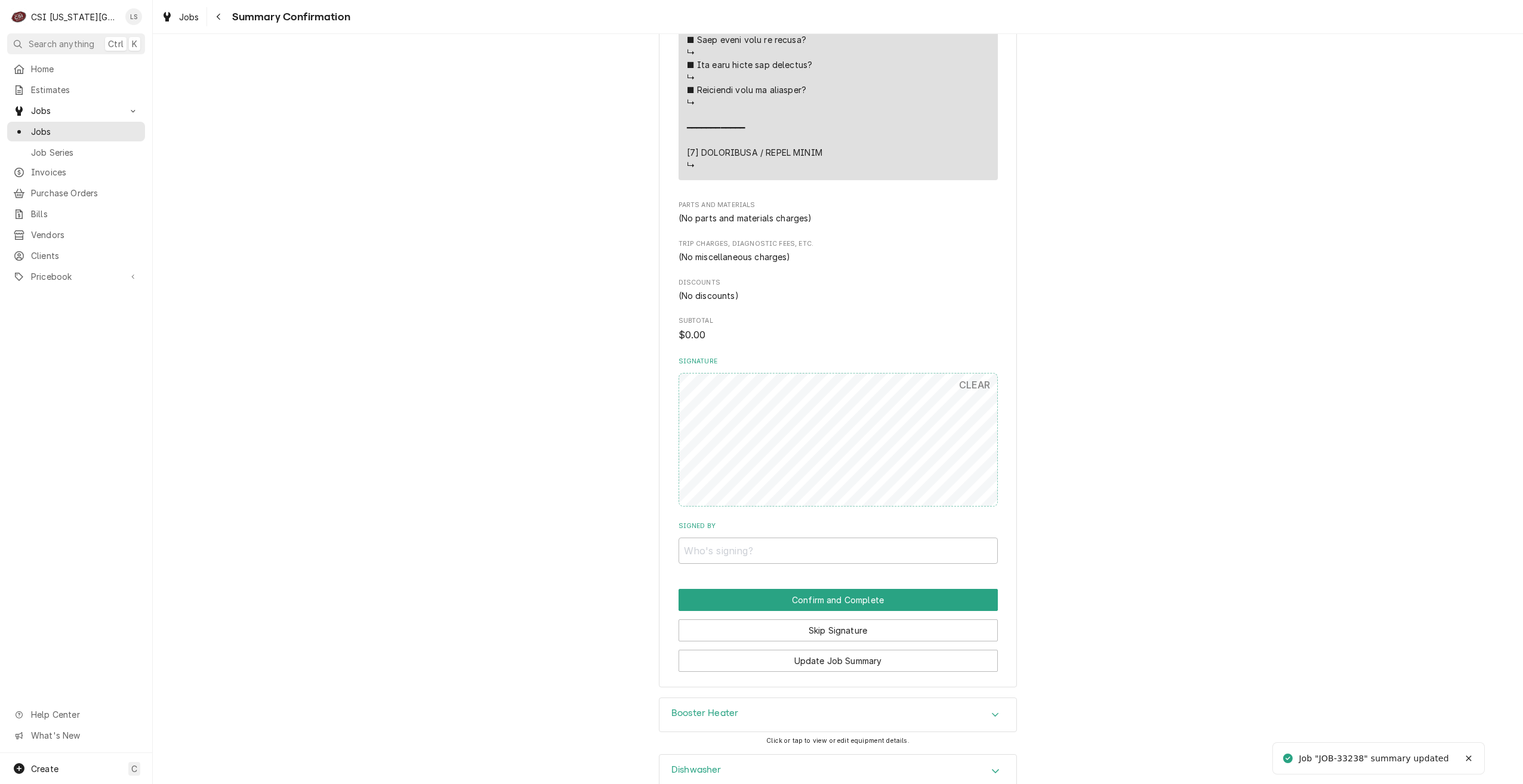
scroll to position [1276, 0]
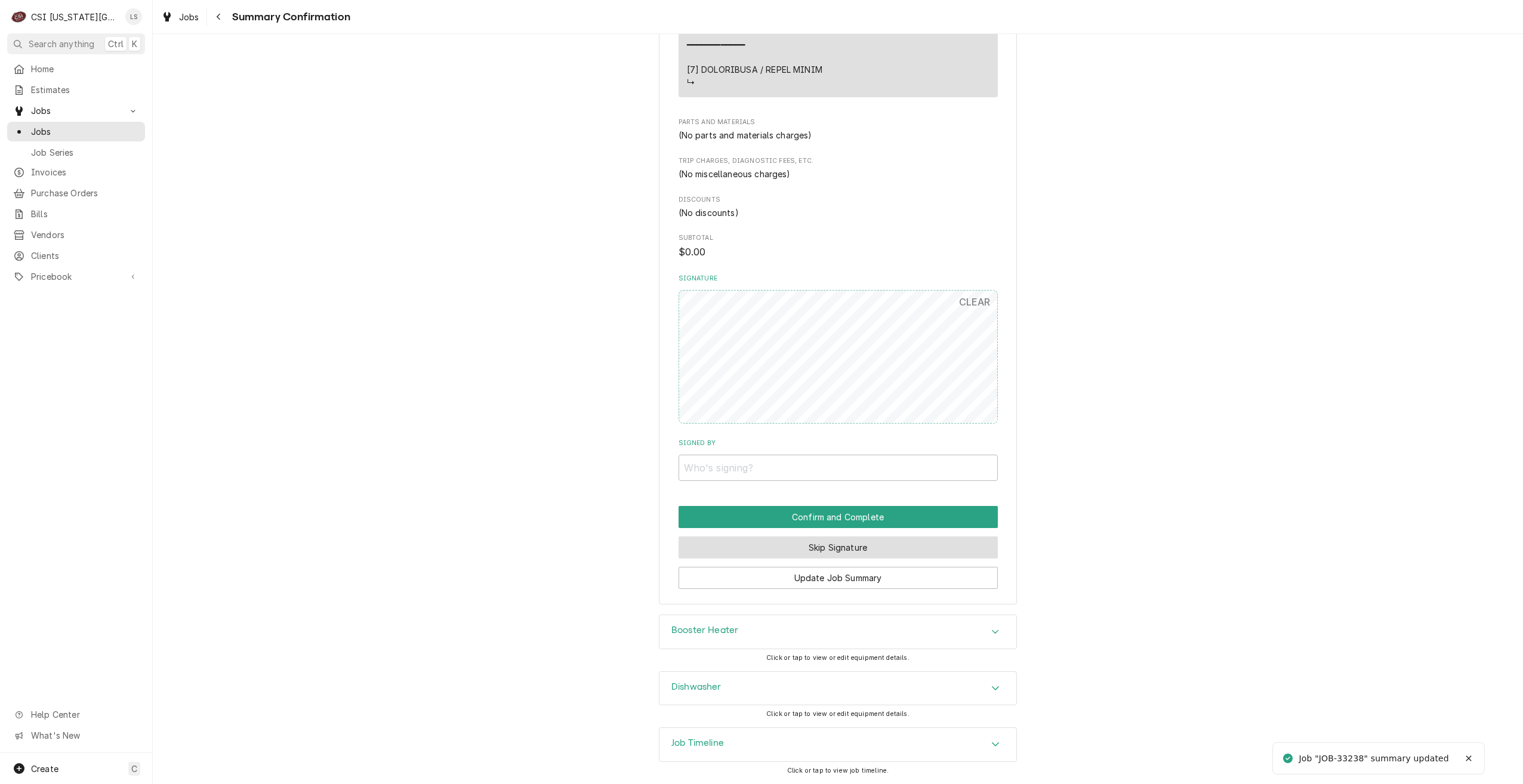
click at [847, 543] on button "Skip Signature" at bounding box center [838, 547] width 320 height 22
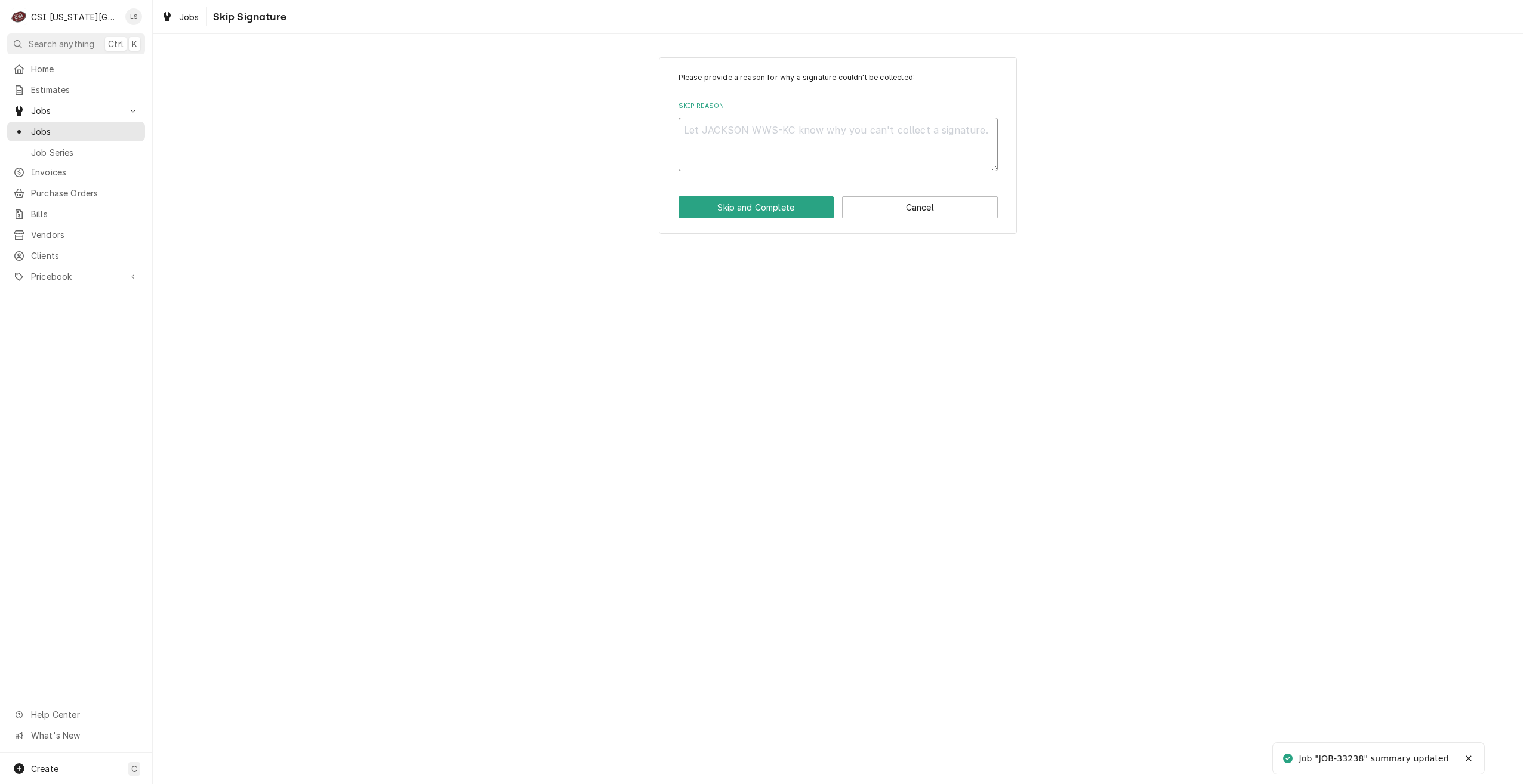
click at [847, 143] on textarea "Skip Reason" at bounding box center [838, 144] width 320 height 54
type textarea "x"
type textarea "N"
type textarea "x"
type textarea "No"
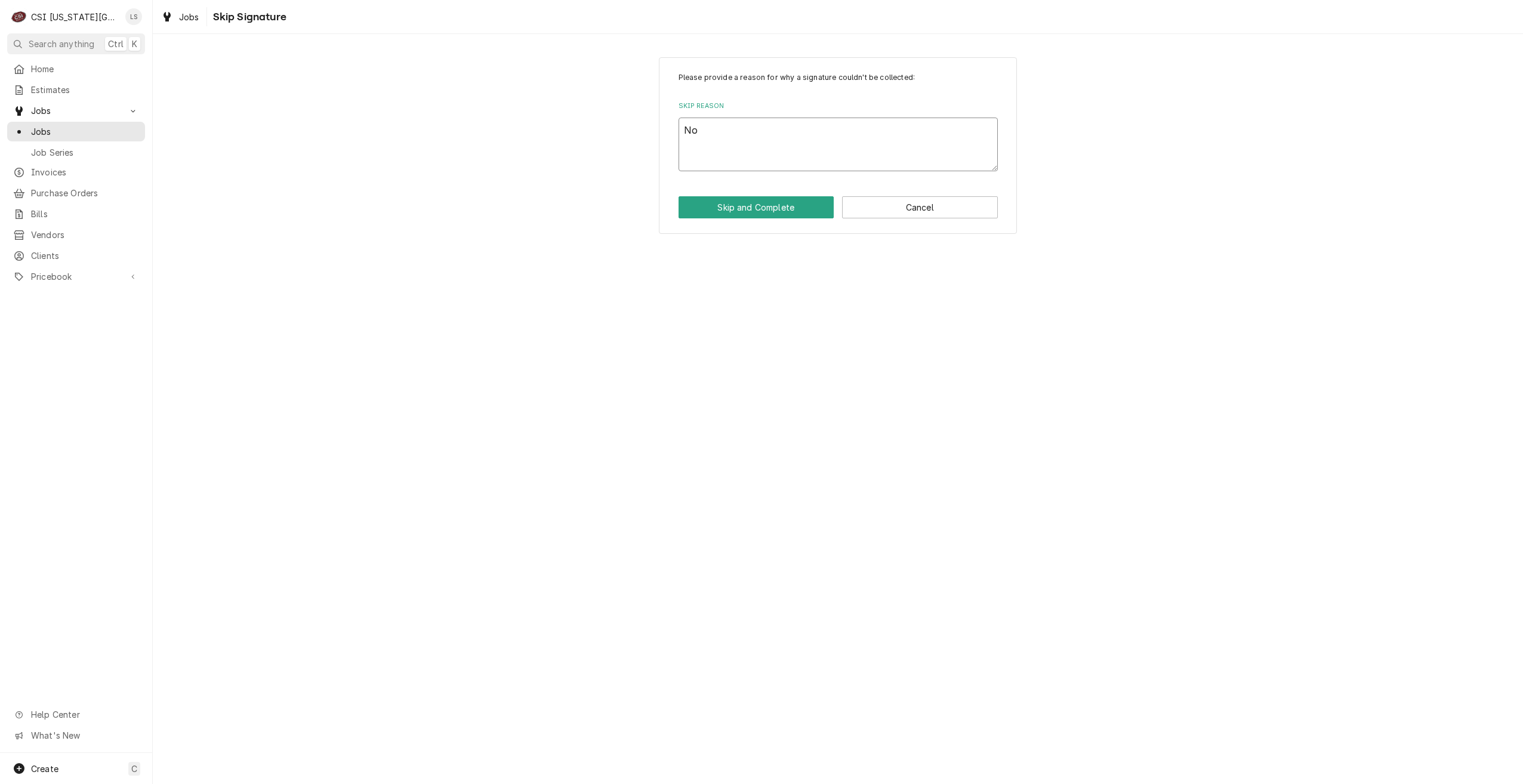
type textarea "x"
type textarea "Non"
type textarea "x"
type textarea "Non-"
type textarea "x"
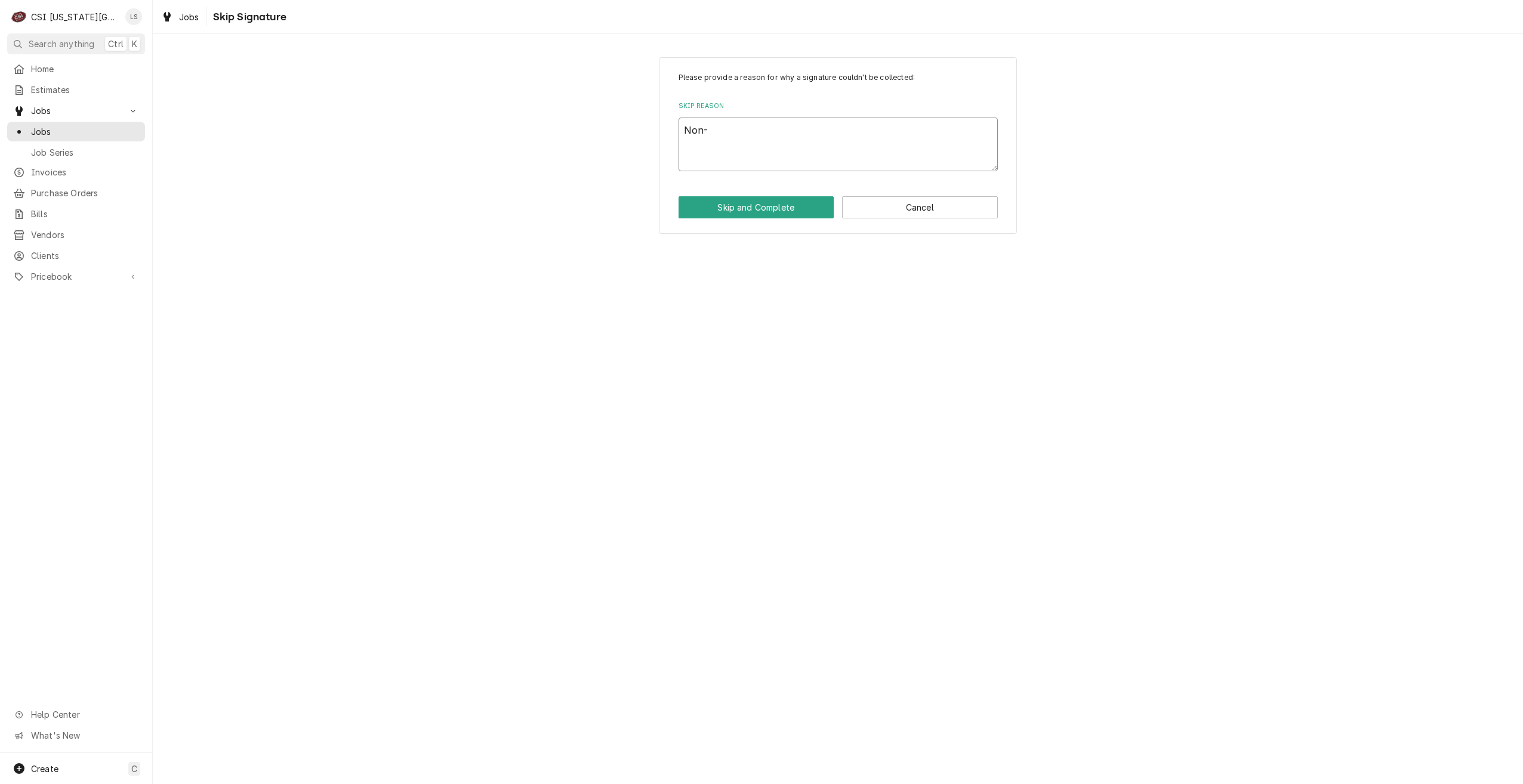
type textarea "Non-w"
type textarea "x"
type textarea "Non-wa"
type textarea "x"
type textarea "Non-war"
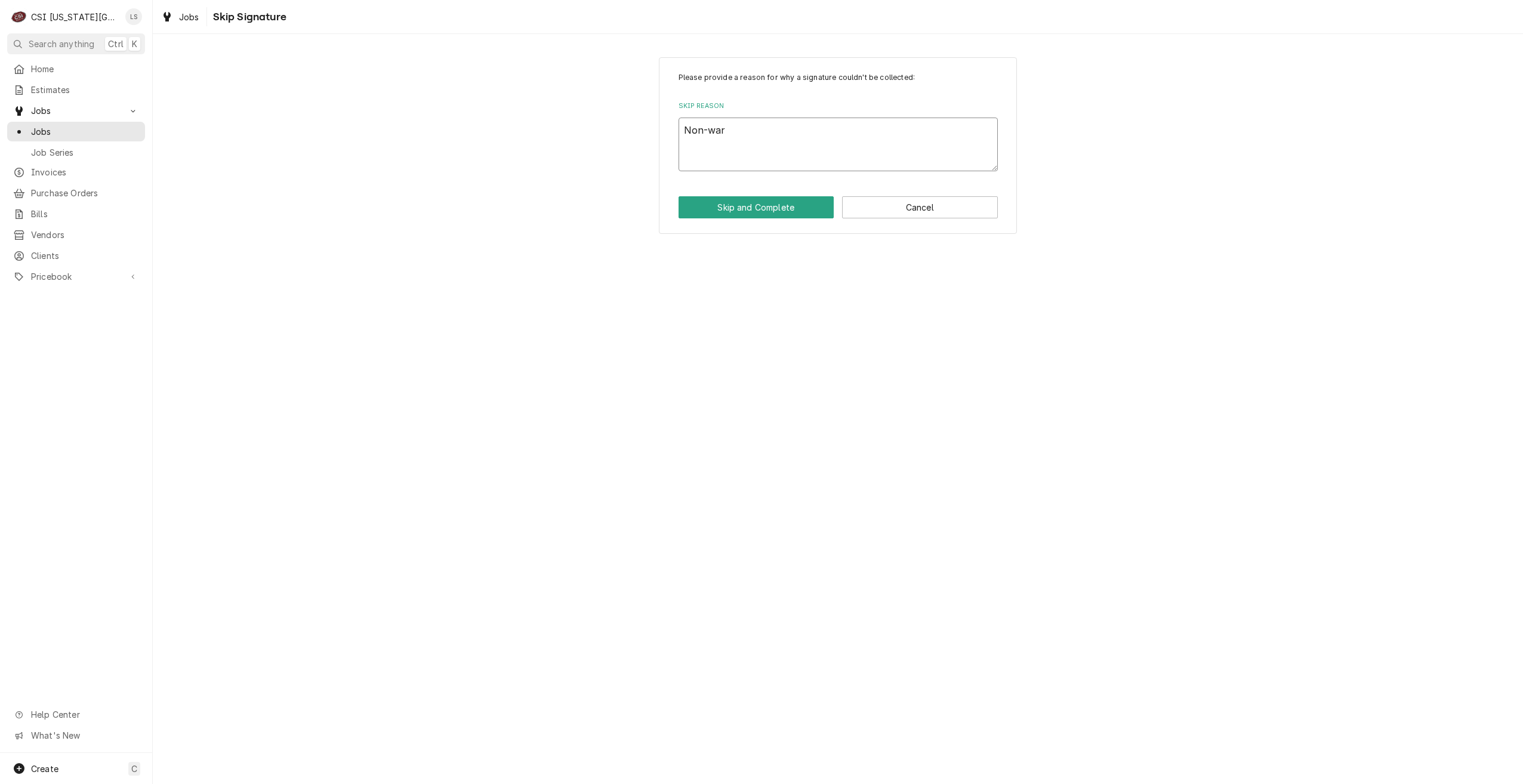
type textarea "x"
type textarea "Non-warr"
type textarea "x"
type textarea "Non-warra"
type textarea "x"
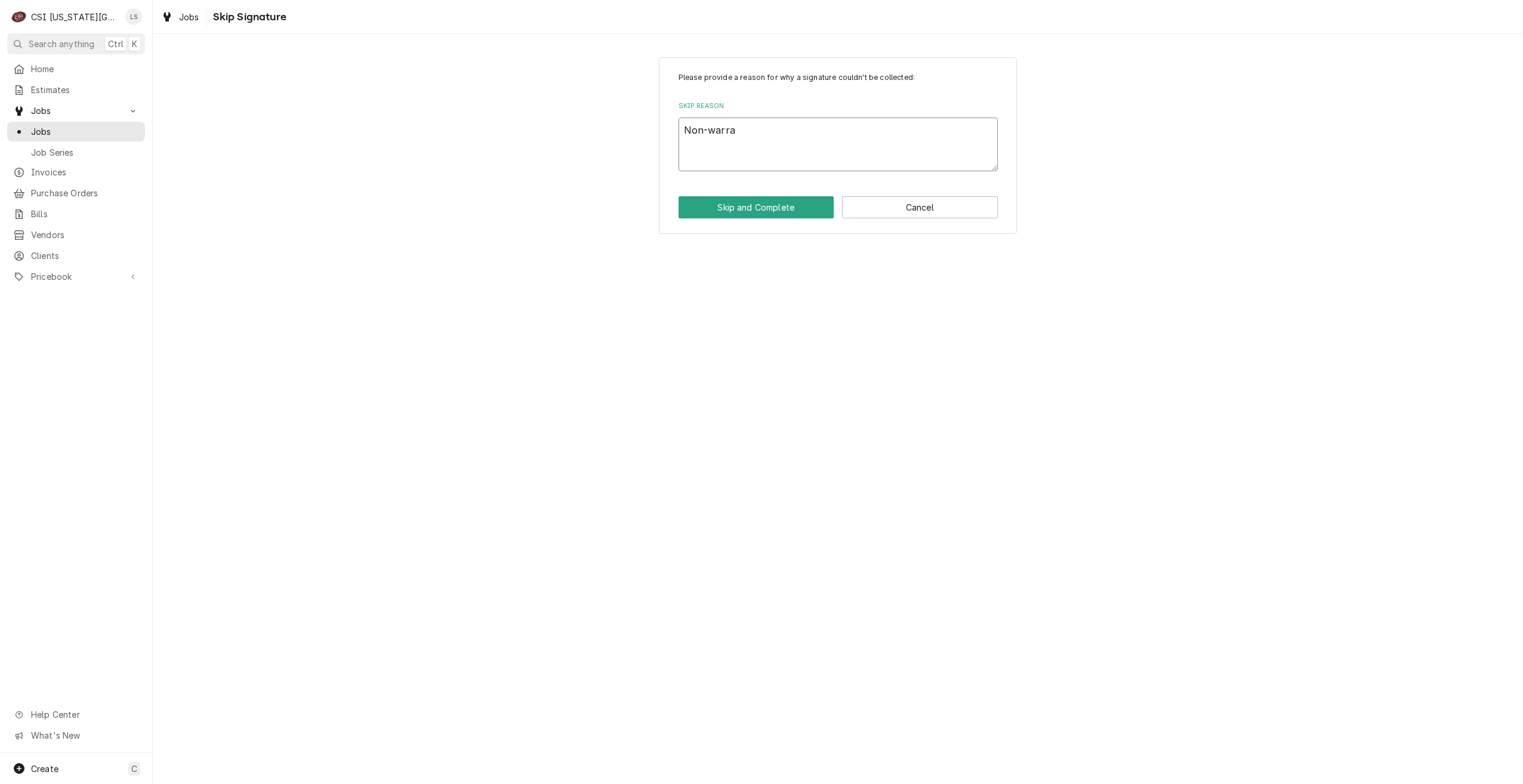
type textarea "Non-warran"
type textarea "x"
type textarea "Non-warrant"
type textarea "x"
type textarea "Non-warranty"
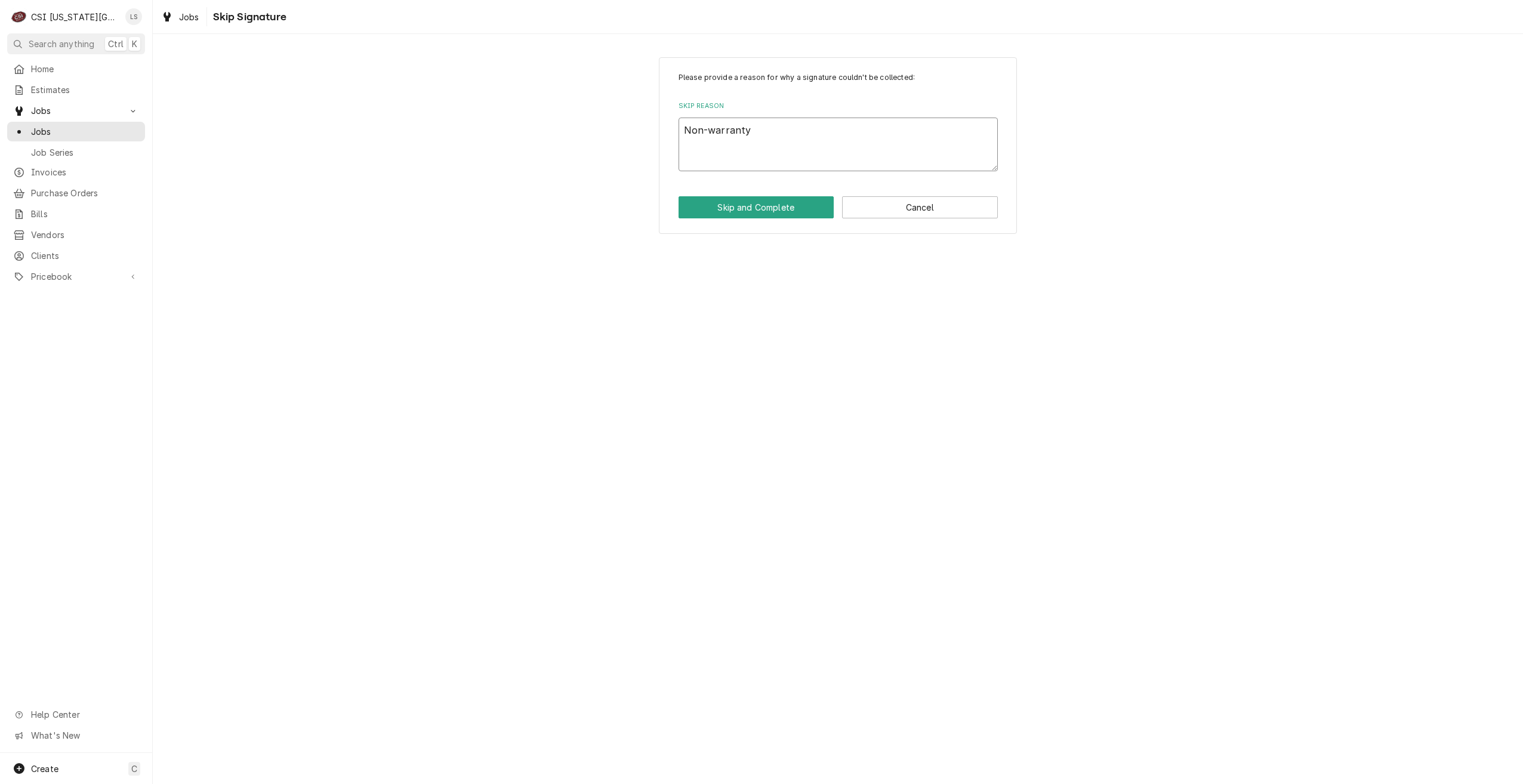
type textarea "x"
type textarea "Non-warranty"
type textarea "x"
type textarea "Non-warranty"
type textarea "x"
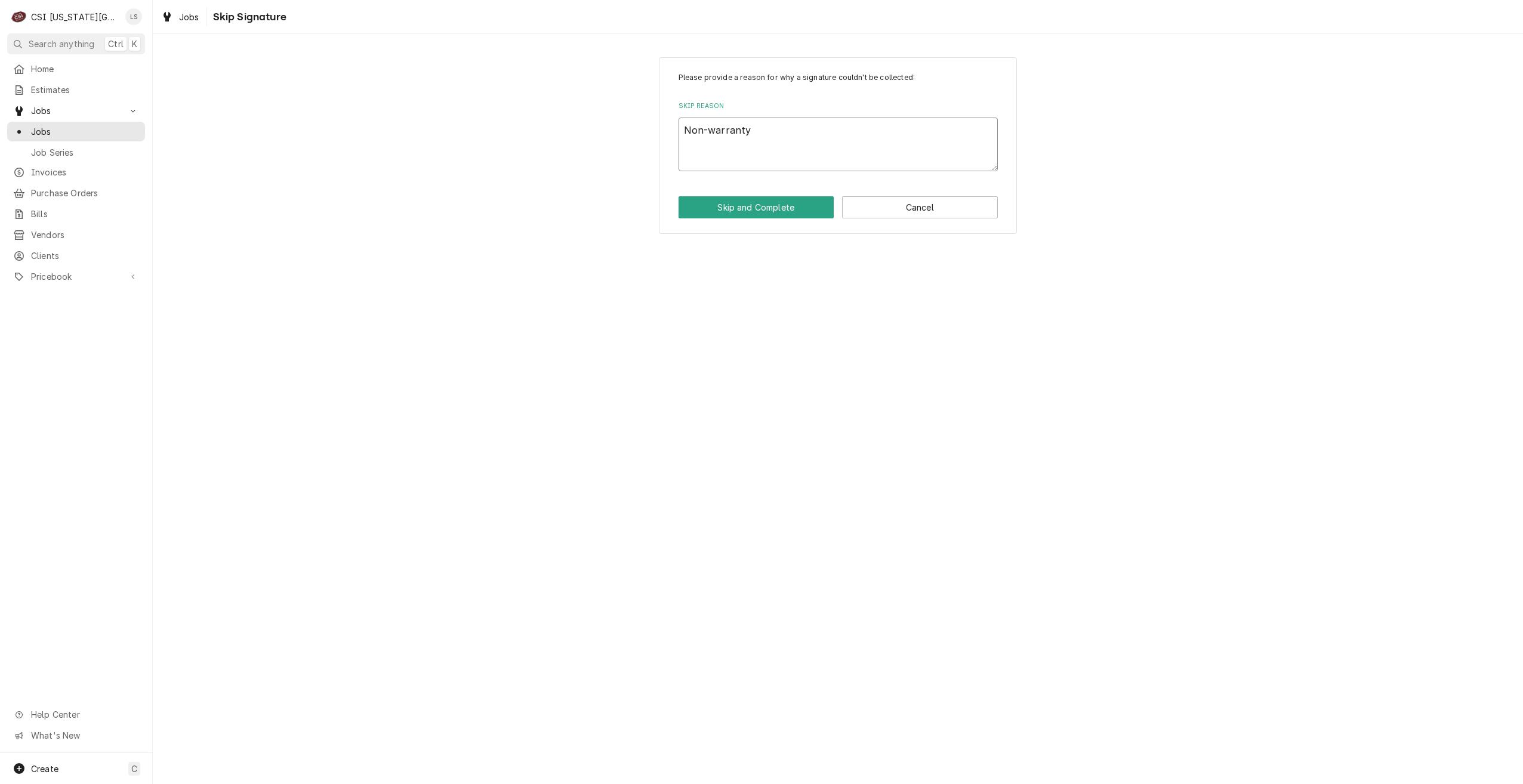
type textarea "Non-warranty"
type textarea "x"
type textarea "Non-warranty i"
type textarea "x"
type textarea "Non-warranty is"
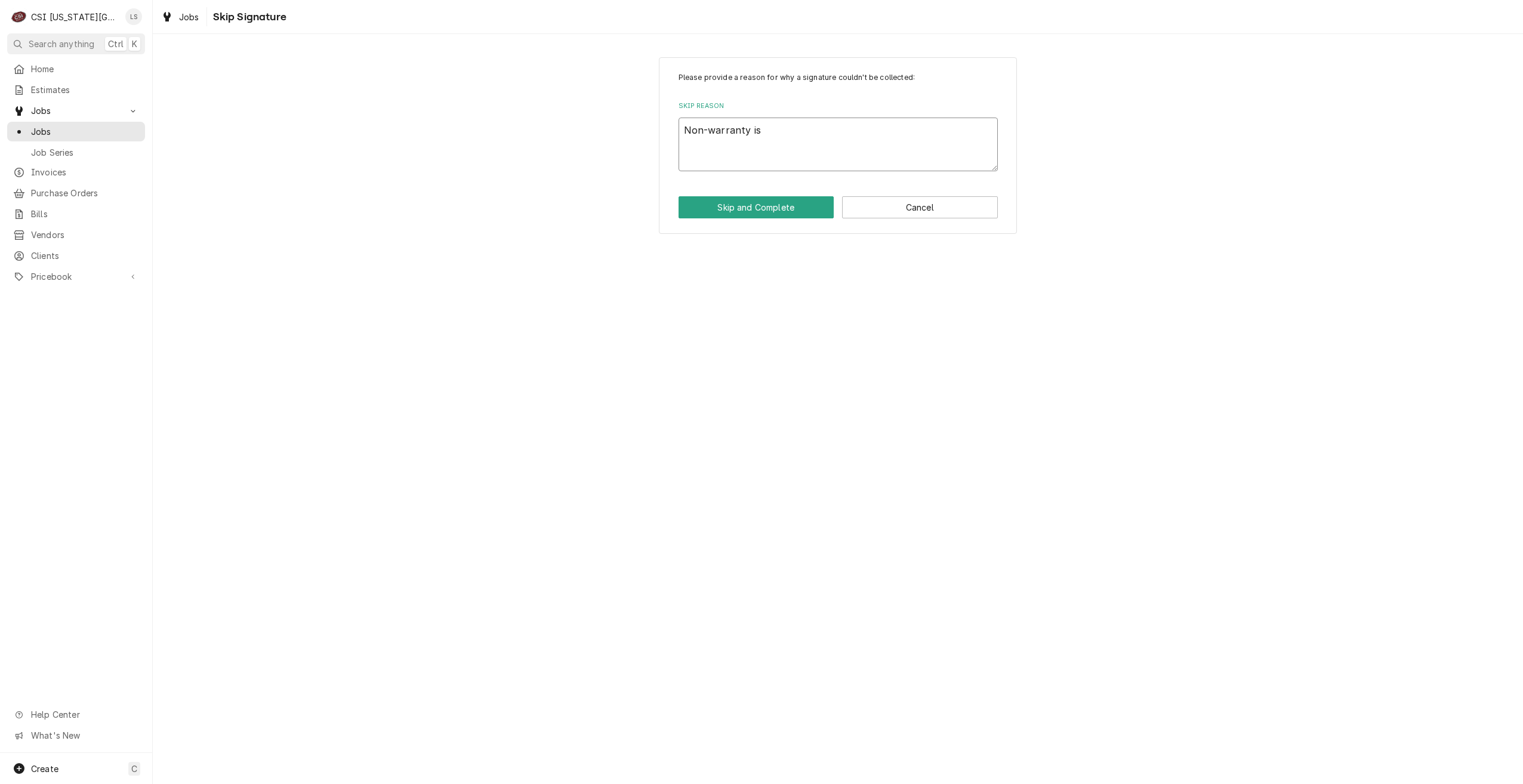
type textarea "x"
type textarea "Non-warranty iss"
type textarea "x"
type textarea "Non-warranty issu"
type textarea "x"
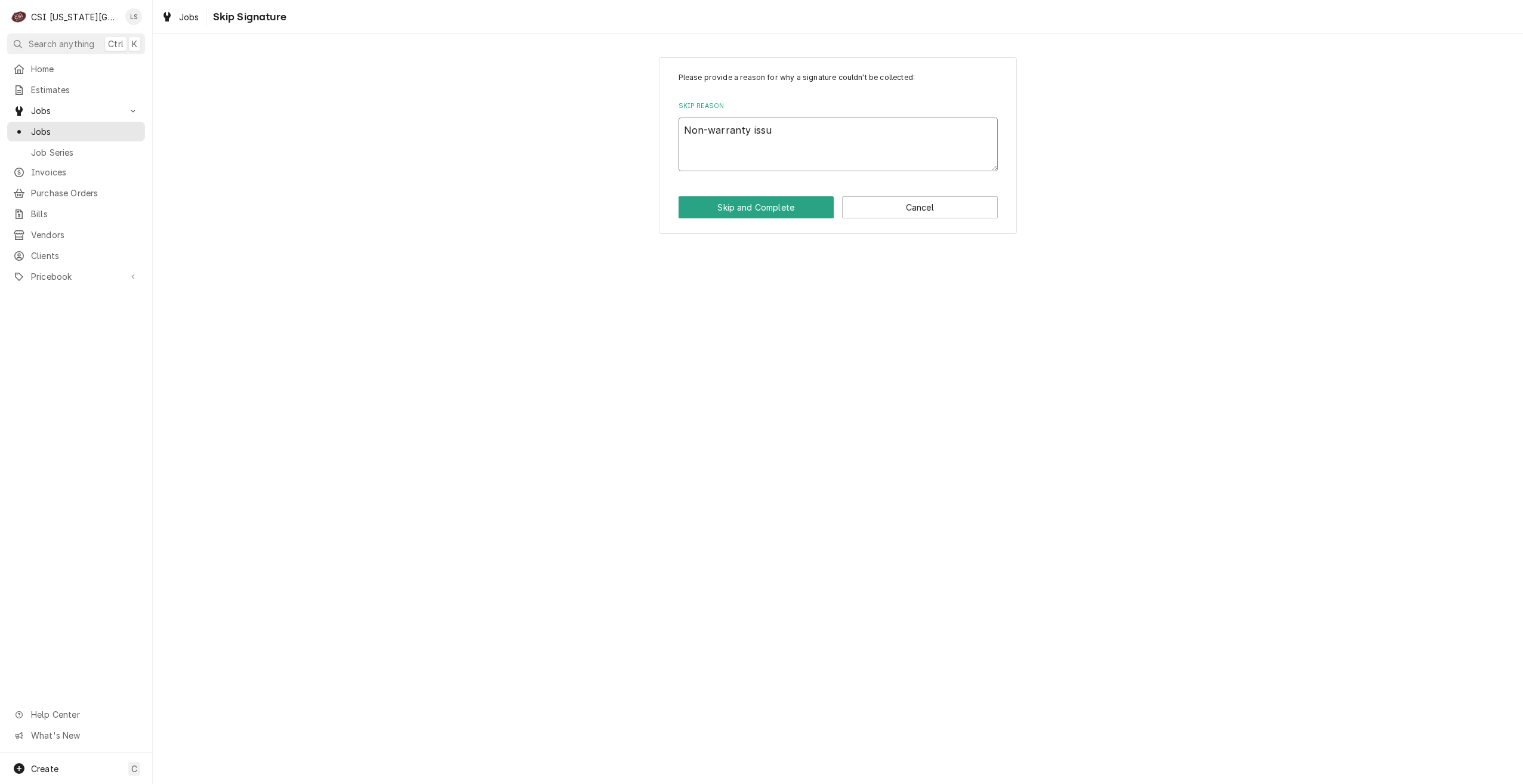
type textarea "Non-warranty issue"
type textarea "x"
type textarea "Non-warranty issues"
type textarea "x"
type textarea "Non-warranty issues."
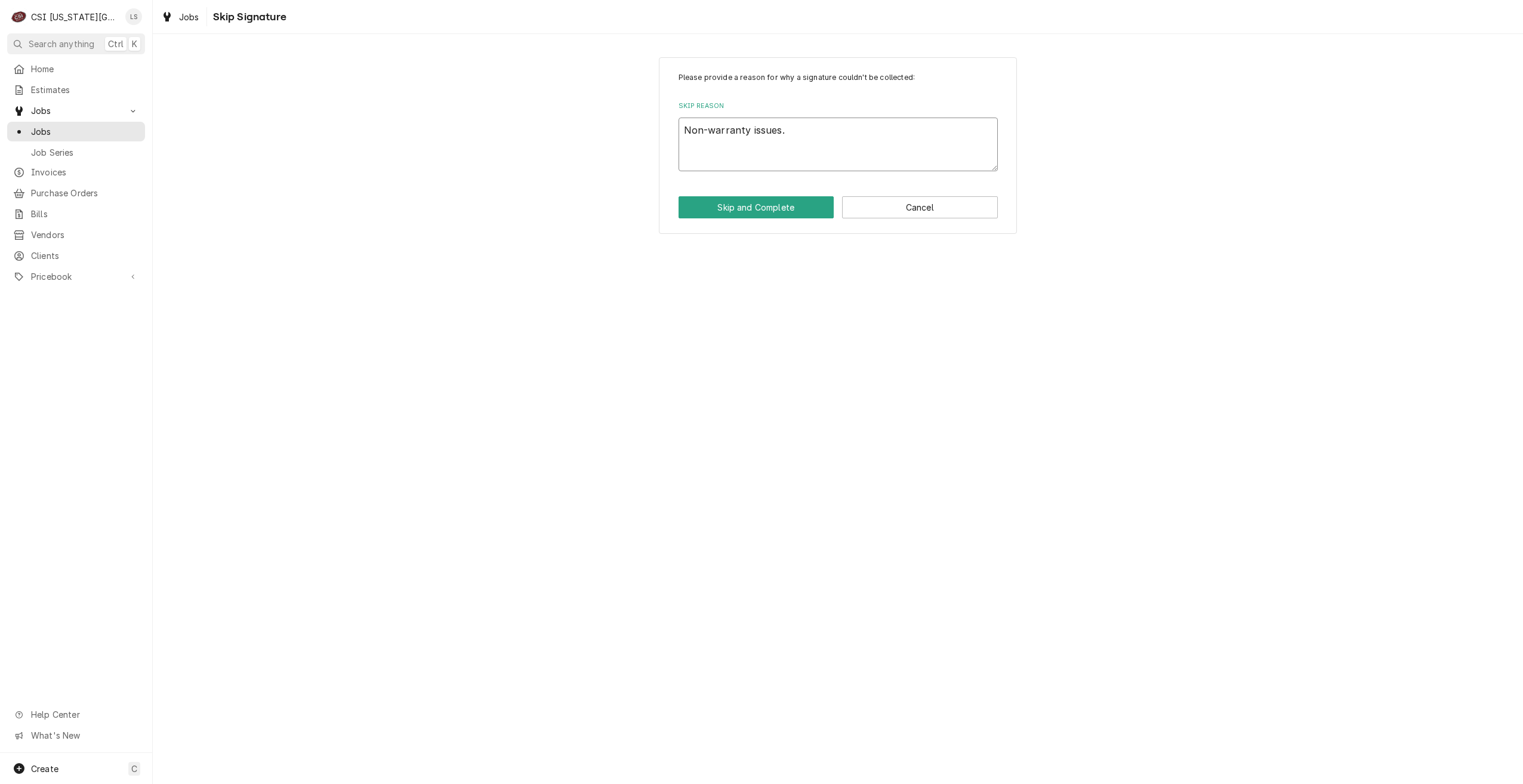
type textarea "x"
type textarea "Non-warranty issues."
type textarea "x"
type textarea "Non-warranty issues. C"
type textarea "x"
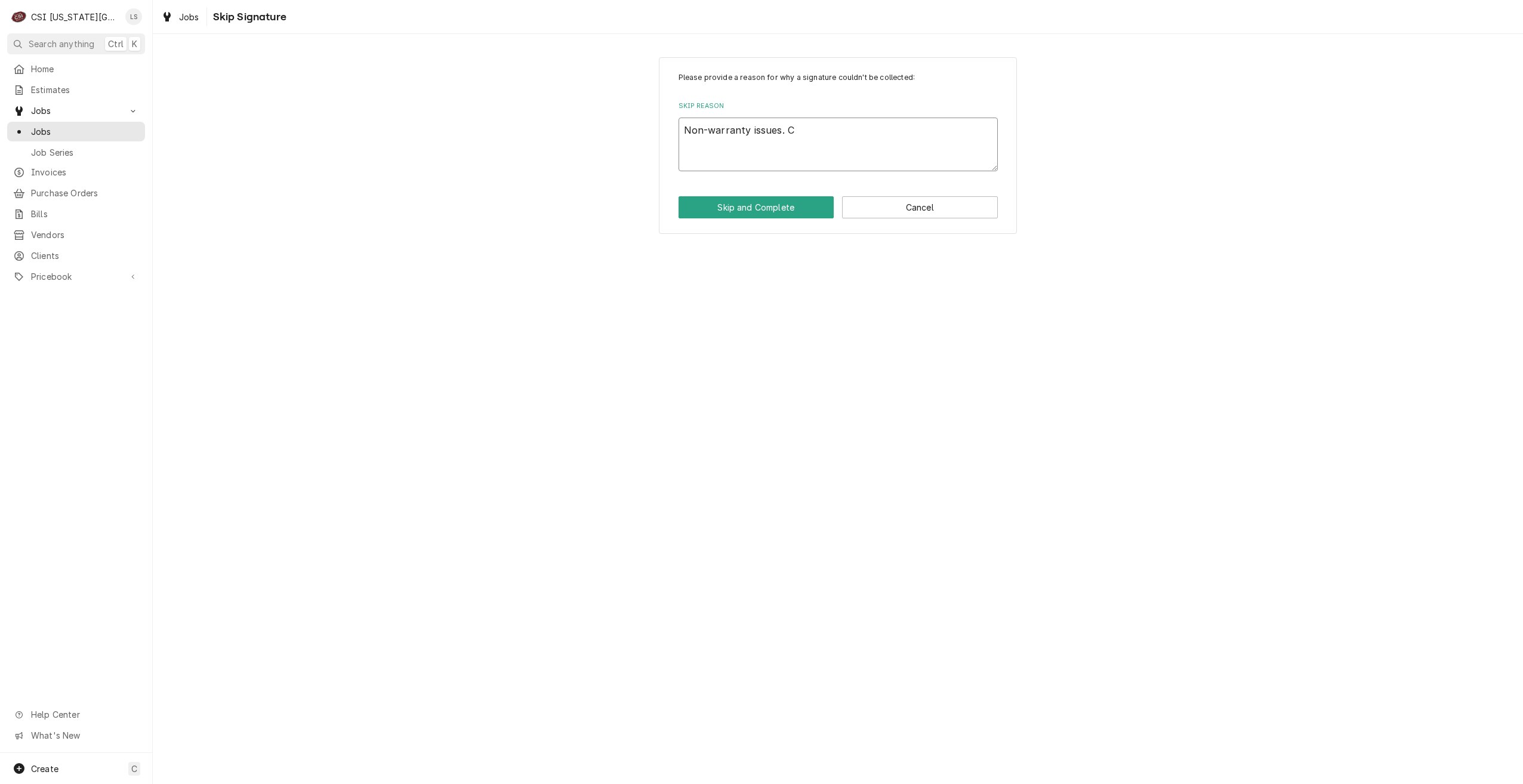
type textarea "Non-warranty issues. Co"
type textarea "x"
type textarea "Non-warranty issues. Com"
type textarea "x"
type textarea "Non-warranty issues. Comp"
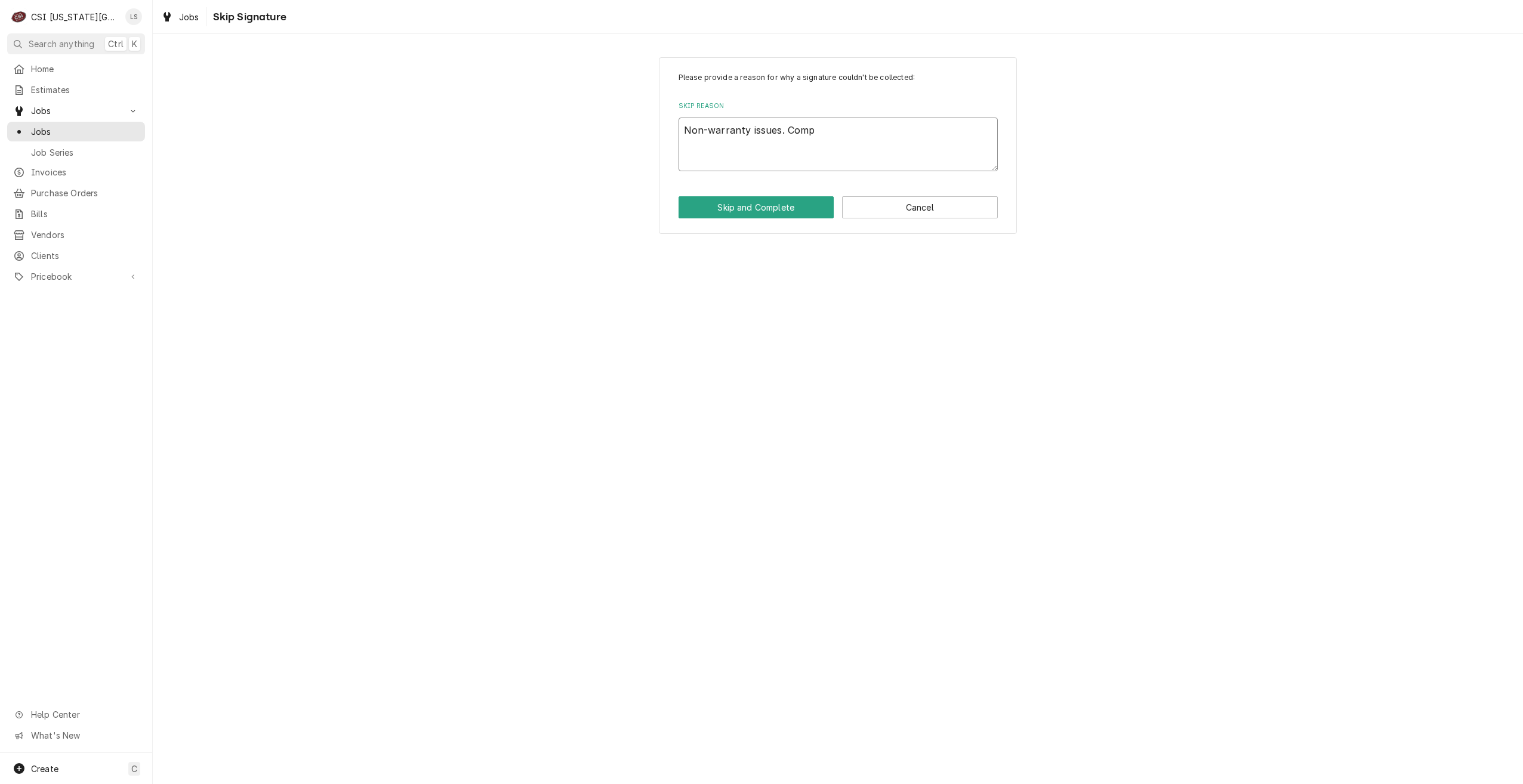
type textarea "x"
type textarea "Non-warranty issues. Compl"
type textarea "x"
type textarea "Non-warranty issues. Comple"
type textarea "x"
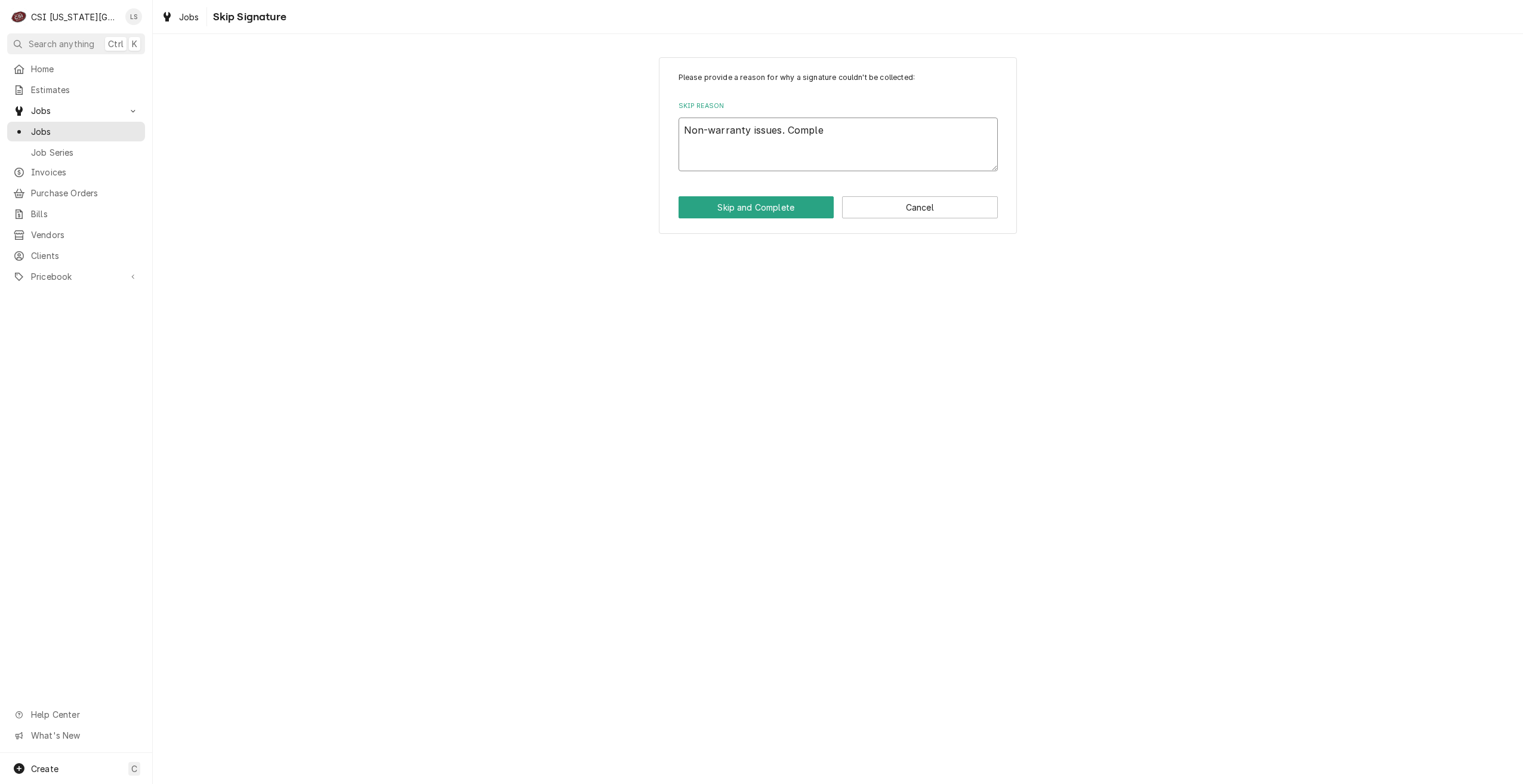
type textarea "Non-warranty issues. Complet"
type textarea "x"
type textarea "Non-warranty issues. Completi"
type textarea "x"
type textarea "Non-warranty issues. Completin"
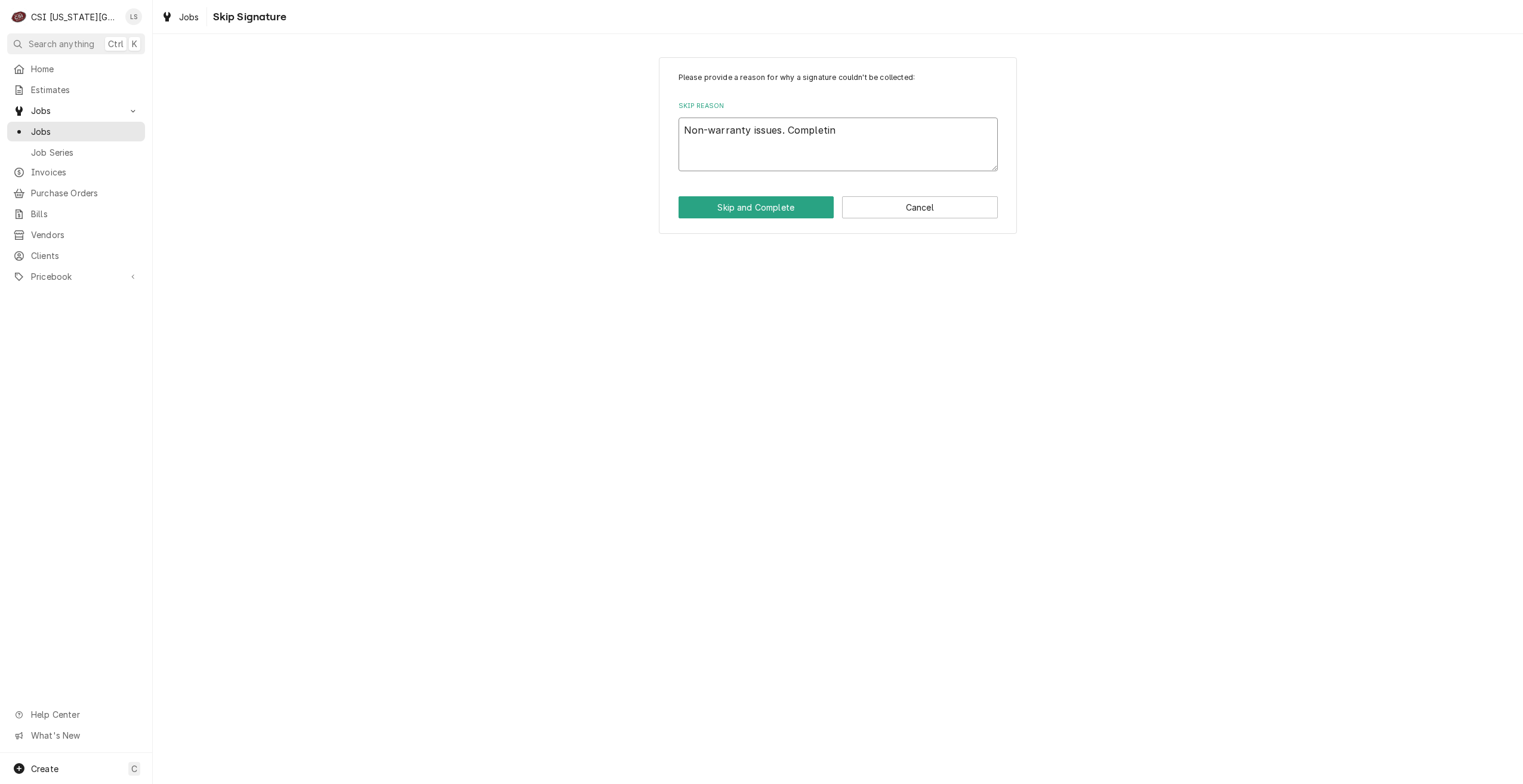
type textarea "x"
type textarea "Non-warranty issues. Completing"
type textarea "x"
type textarea "Non-warranty issues. Completing"
type textarea "x"
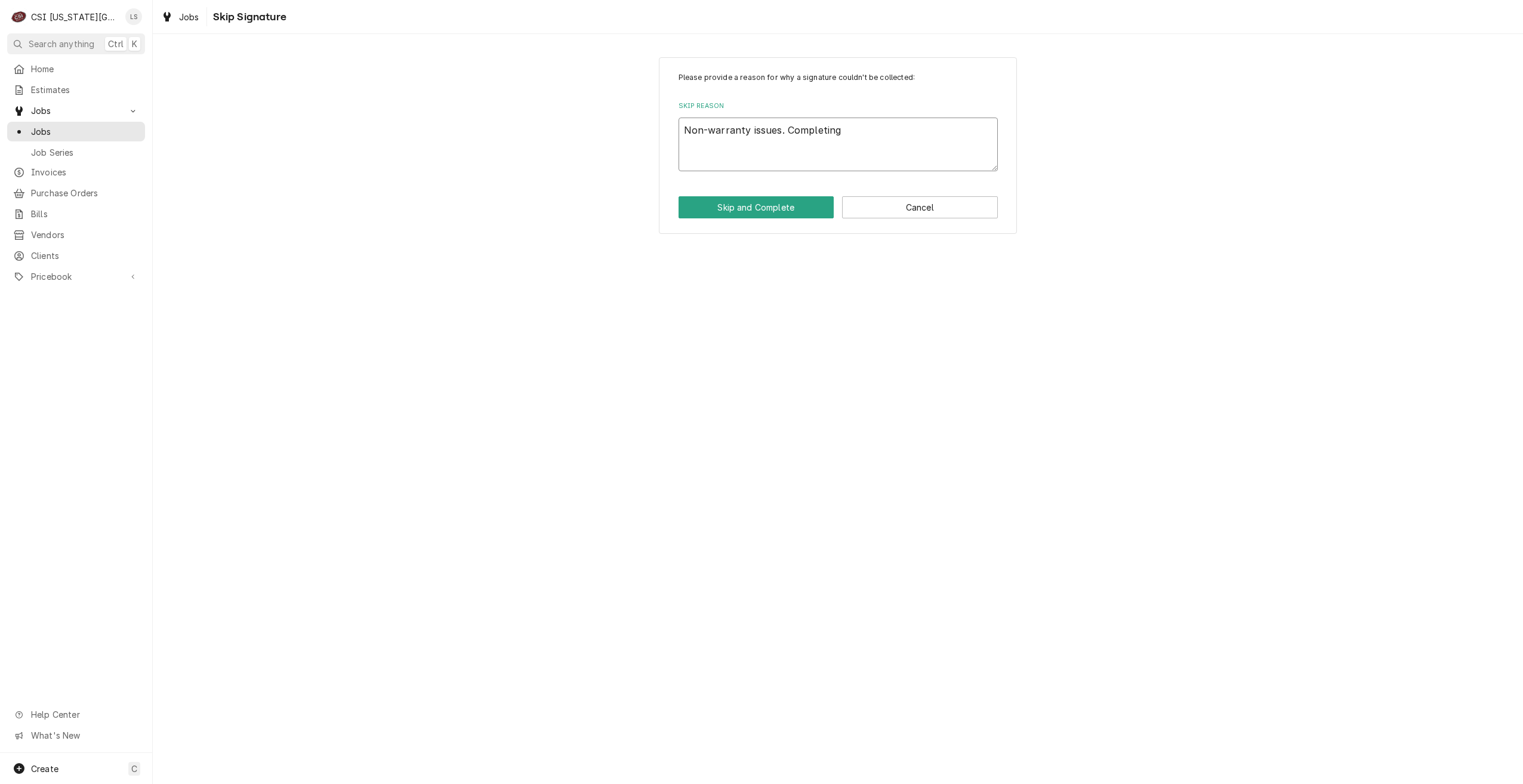
type textarea "Non-warranty issues. Completing"
type textarea "x"
type textarea "Non-warranty issues. Completin"
type textarea "x"
type textarea "Non-warranty issues. Completi"
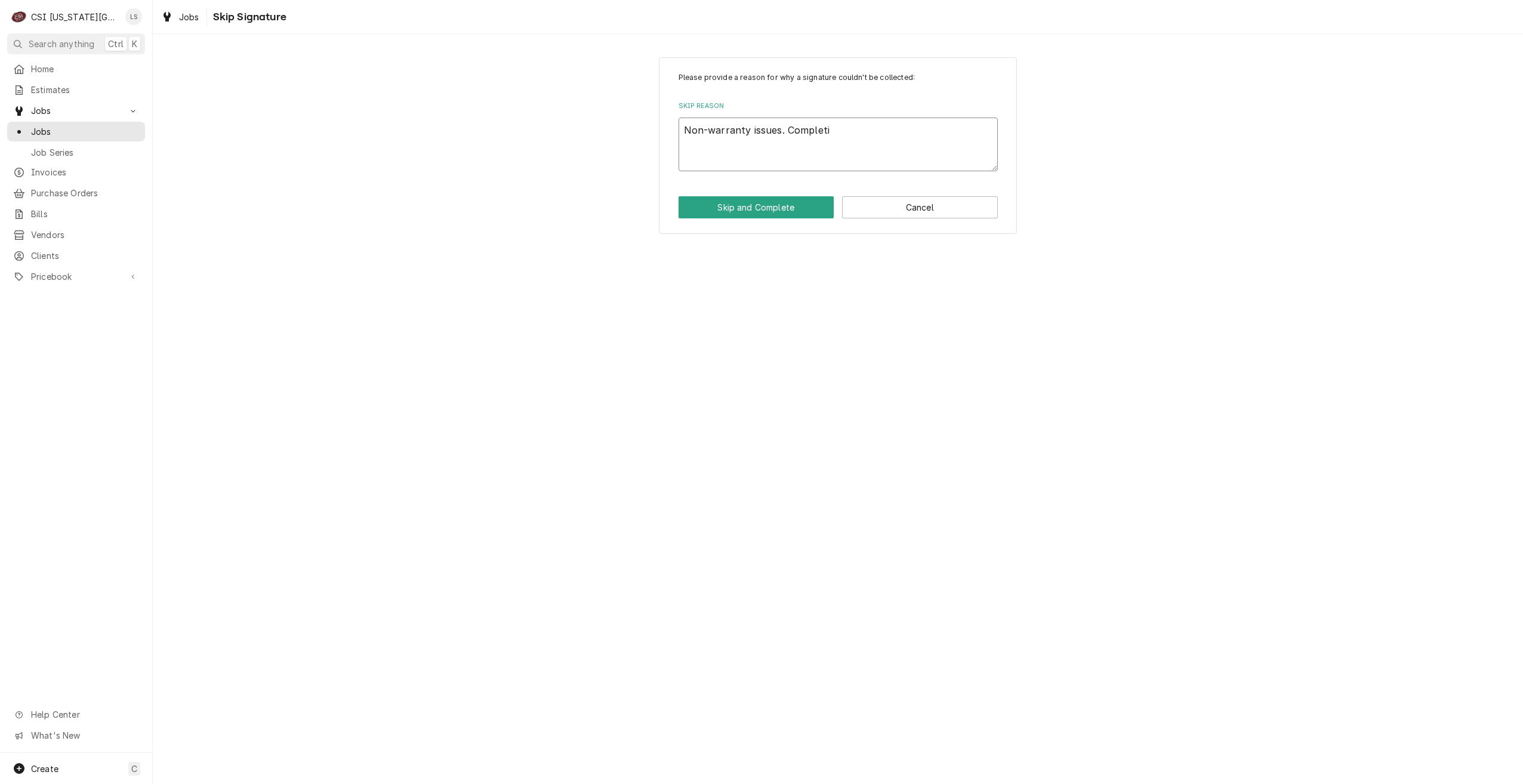
type textarea "x"
type textarea "Non-warranty issues. Complet"
type textarea "x"
type textarea "Non-warranty issues. Complete"
type textarea "x"
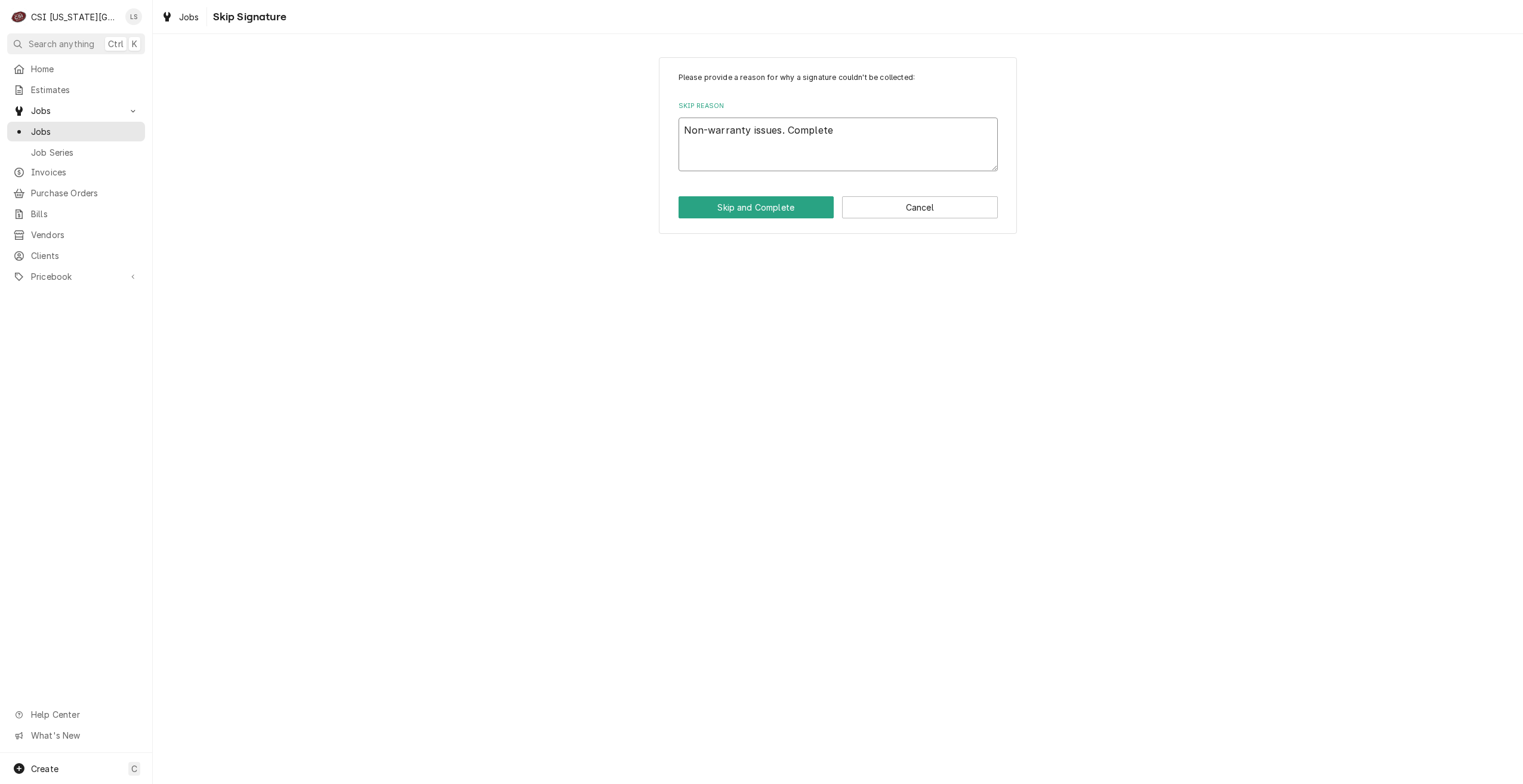
type textarea "Non-warranty issues. Completed"
type textarea "x"
type textarea "Non-warranty issues. Completed"
type textarea "x"
type textarea "Non-warranty issues. Completed o"
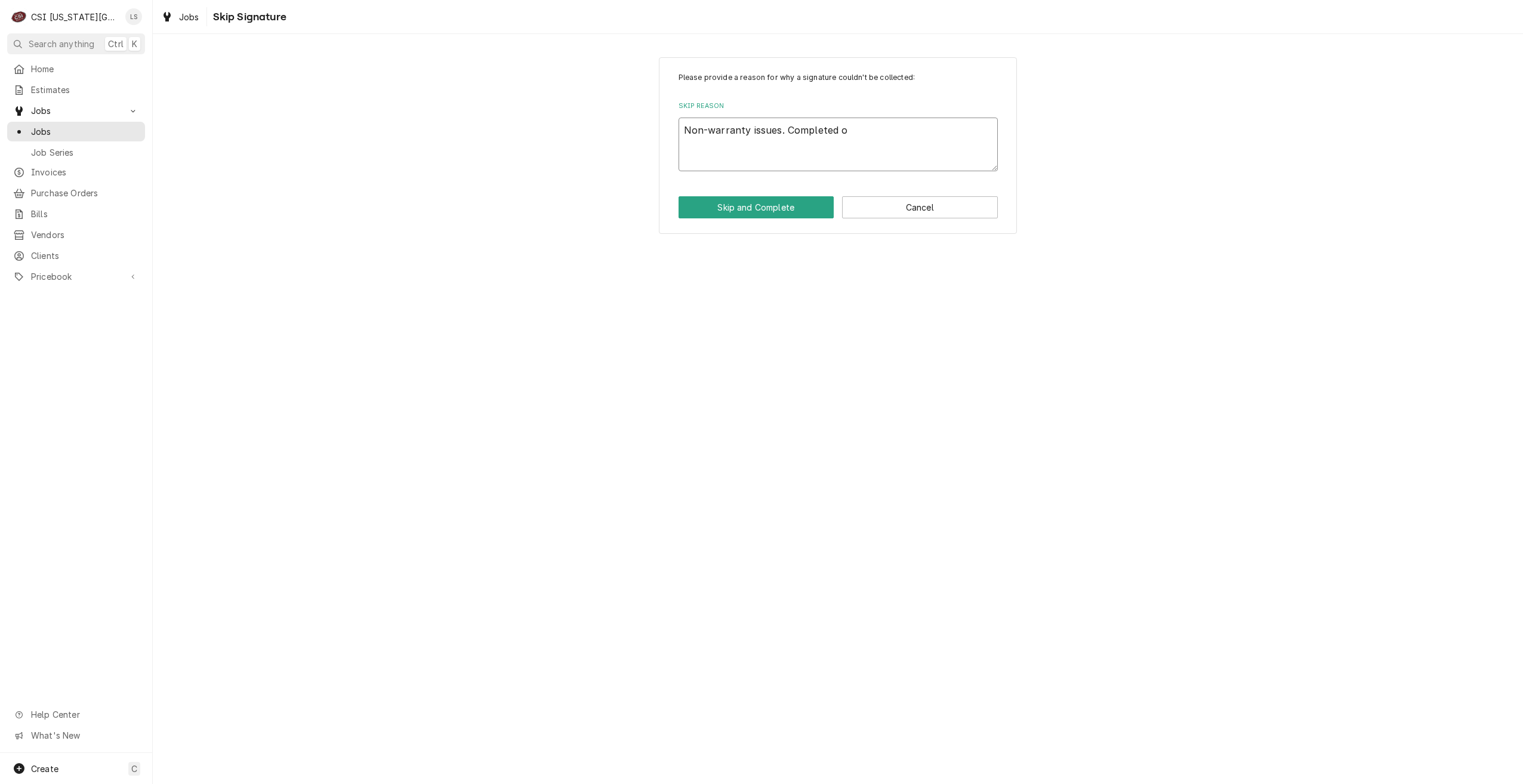
type textarea "x"
type textarea "Non-warranty issues. Completed on"
type textarea "x"
type textarea "Non-warranty issues. Completed on"
type textarea "x"
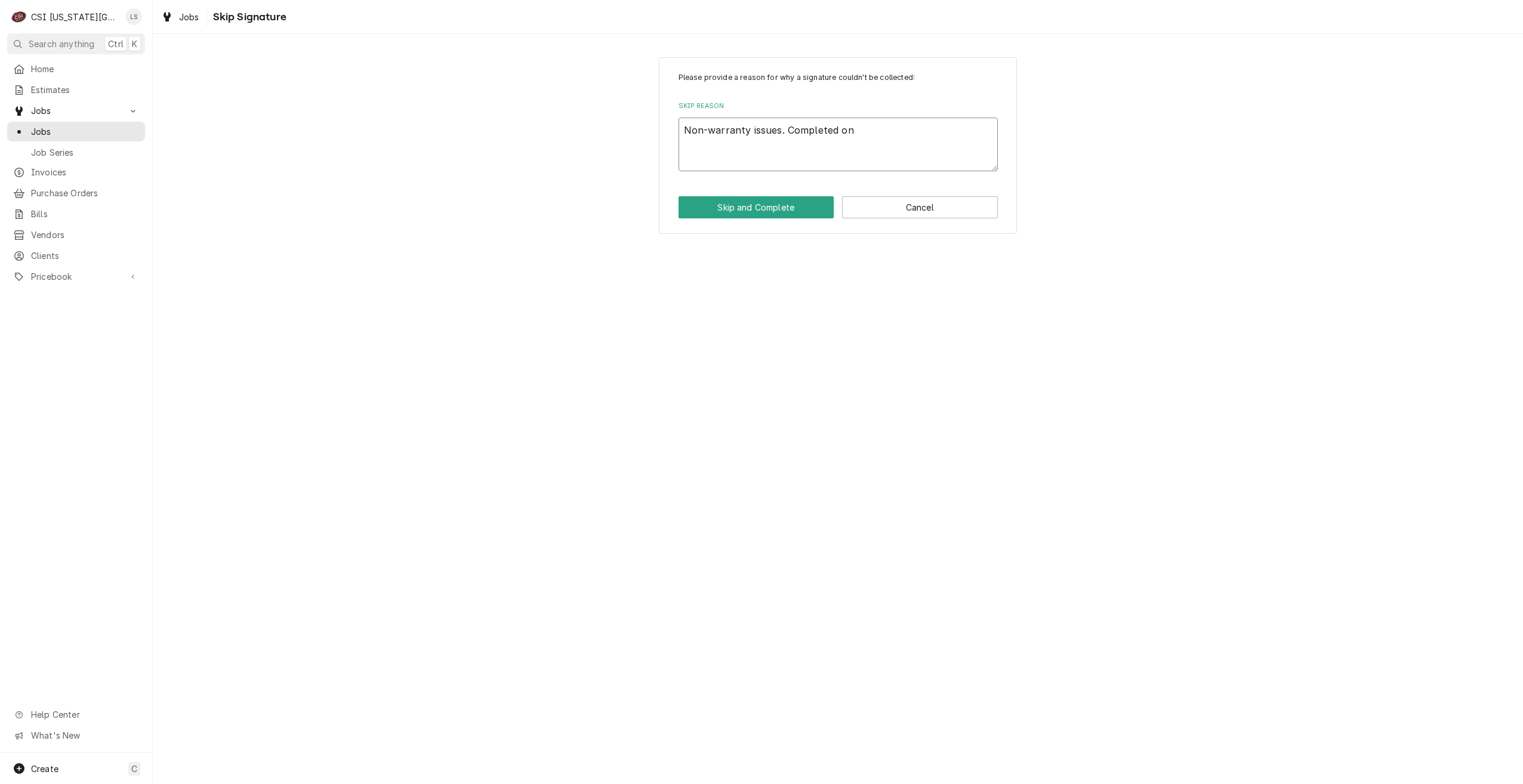
type textarea "Non-warranty issues. Completed on J"
type textarea "x"
type textarea "Non-warranty issues. Completed on JO"
type textarea "x"
type textarea "Non-warranty issues. Completed on JOB"
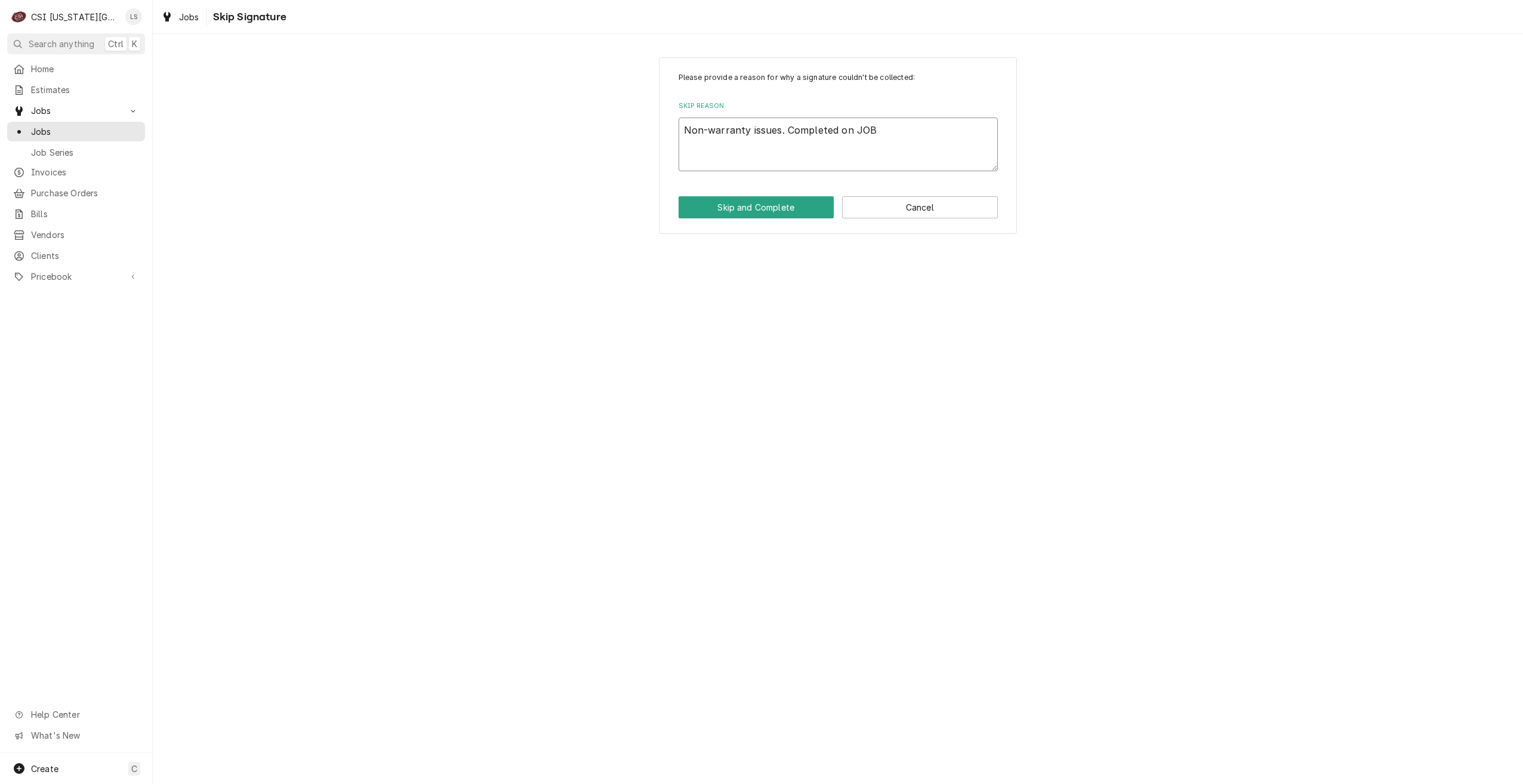
type textarea "x"
type textarea "Non-warranty issues. Completed on JOB-"
type textarea "x"
type textarea "Non-warranty issues. Completed on JOB-3"
type textarea "x"
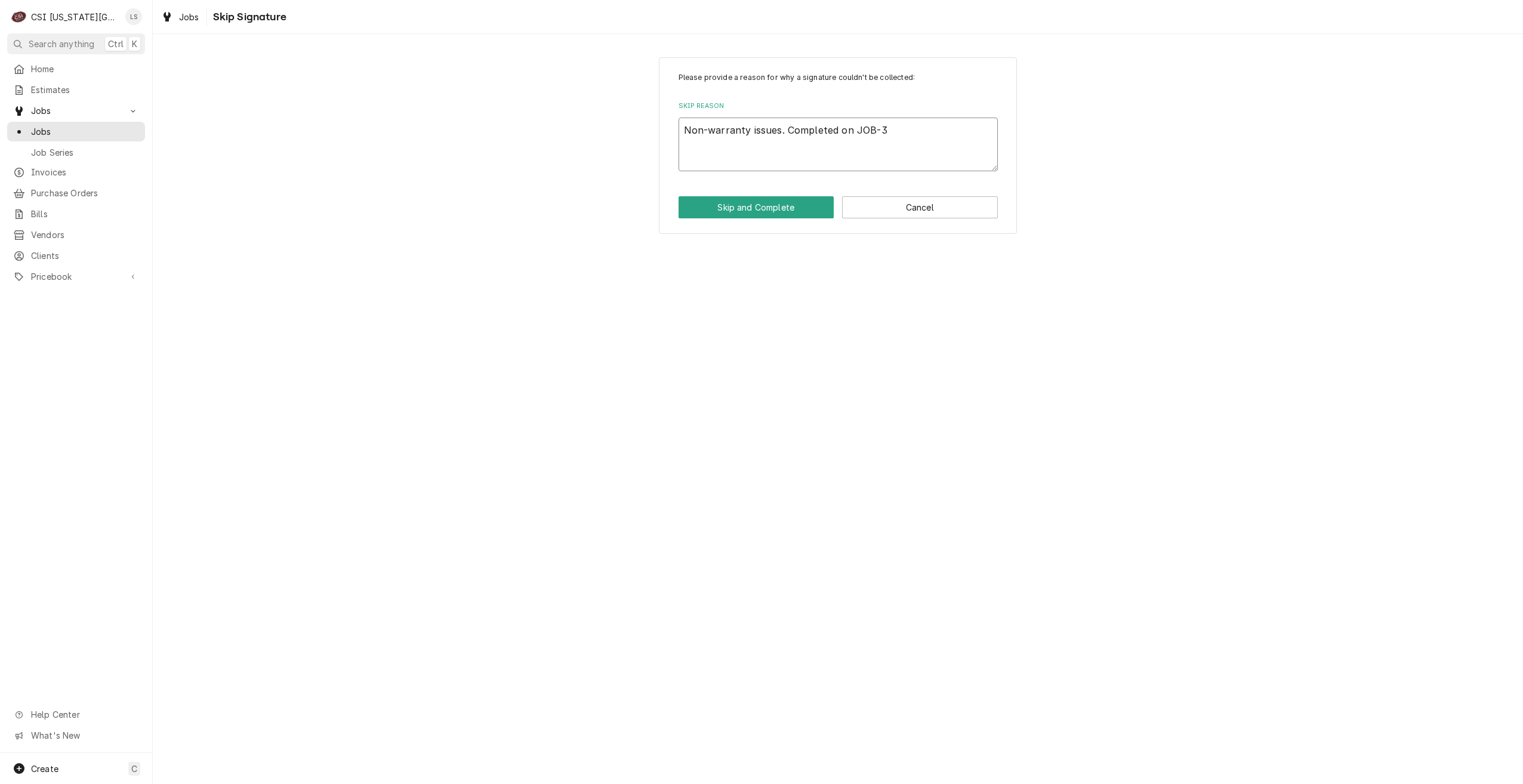
type textarea "Non-warranty issues. Completed on JOB-33"
type textarea "x"
type textarea "Non-warranty issues. Completed on JOB-332"
type textarea "x"
type textarea "Non-warranty issues. Completed on JOB-3323"
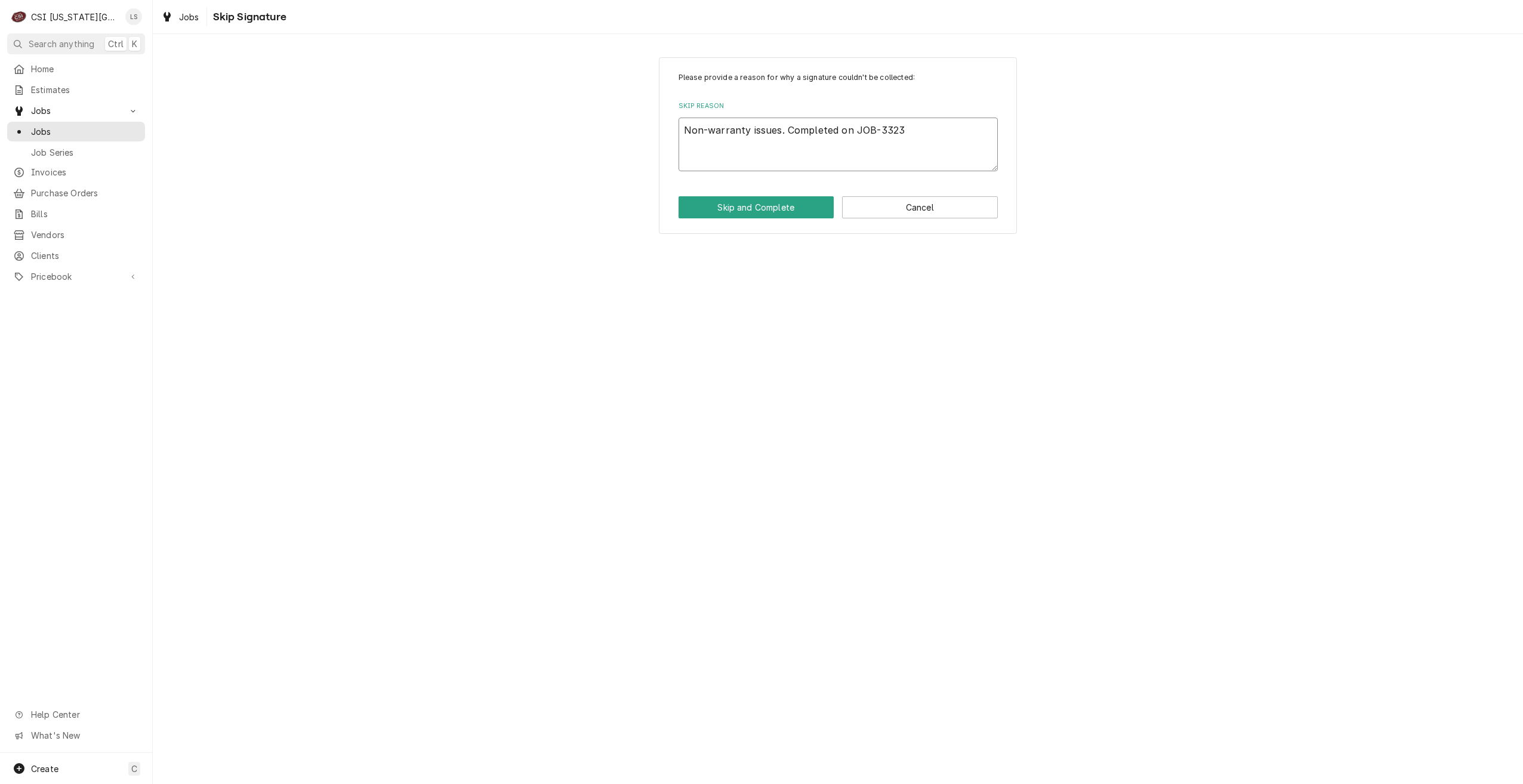
type textarea "x"
type textarea "Non-warranty issues. Completed on JOB-33238"
type textarea "x"
type textarea "Non-warranty issues. Completed on JOB-33238."
type textarea "x"
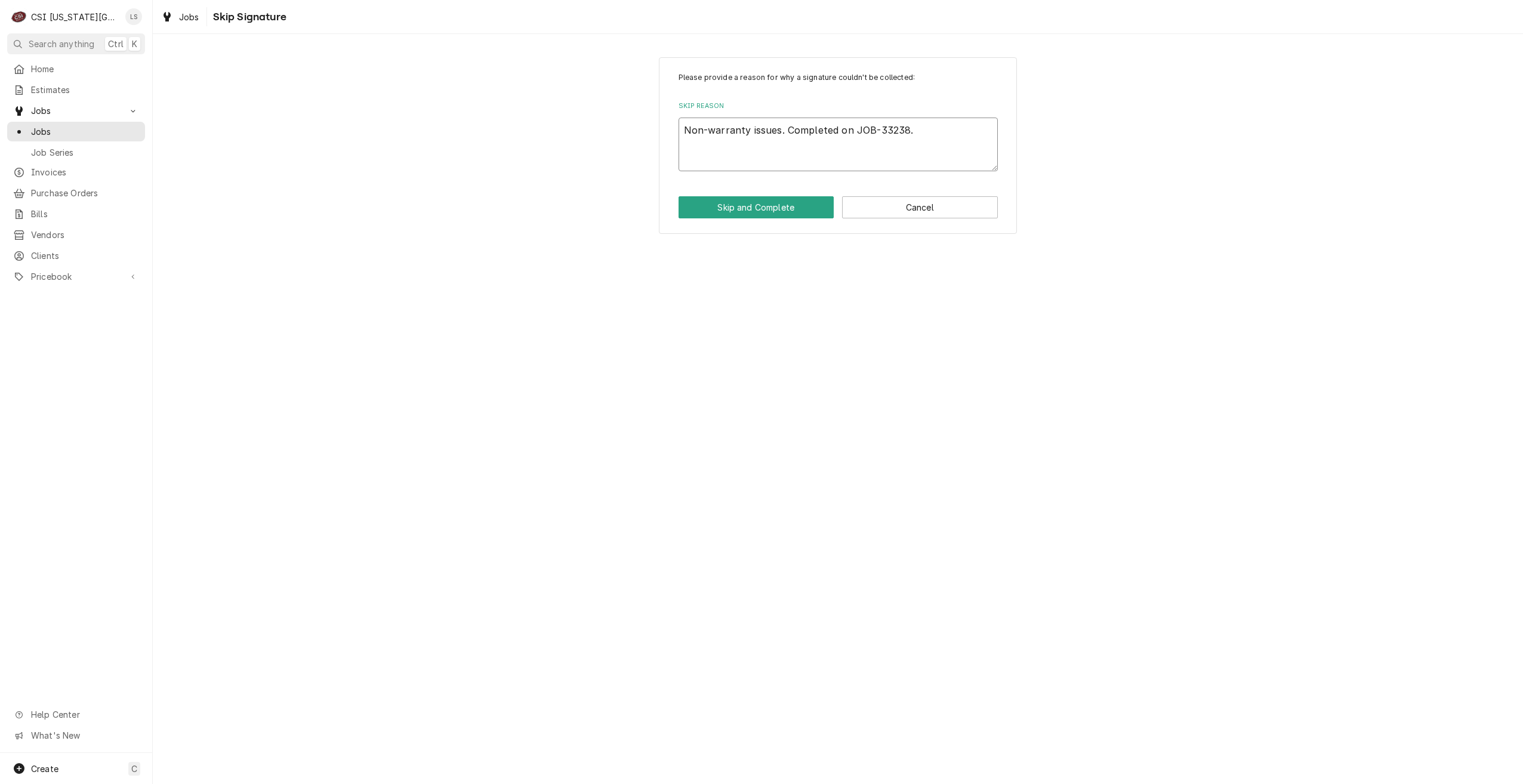
type textarea "Non-warranty issues. Completed on JOB-33238."
type textarea "x"
type textarea "Non-warranty issues. Completed on JOB-33238. C"
type textarea "x"
type textarea "Non-warranty issues. Completed on JOB-33238. Cl"
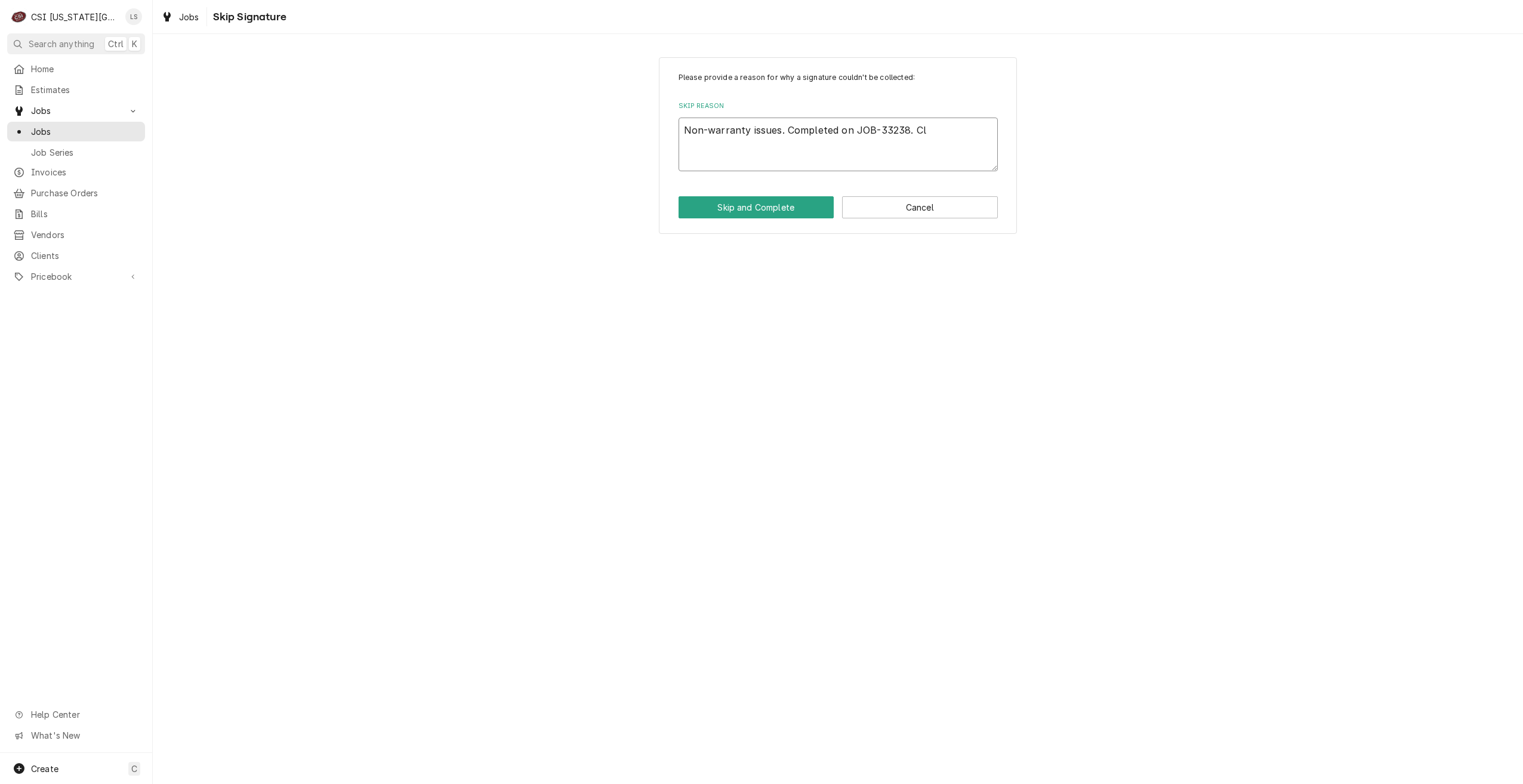
type textarea "x"
type textarea "Non-warranty issues. Completed on JOB-33238. Clo"
type textarea "x"
type textarea "Non-warranty issues. Completed on JOB-33238. Clos"
type textarea "x"
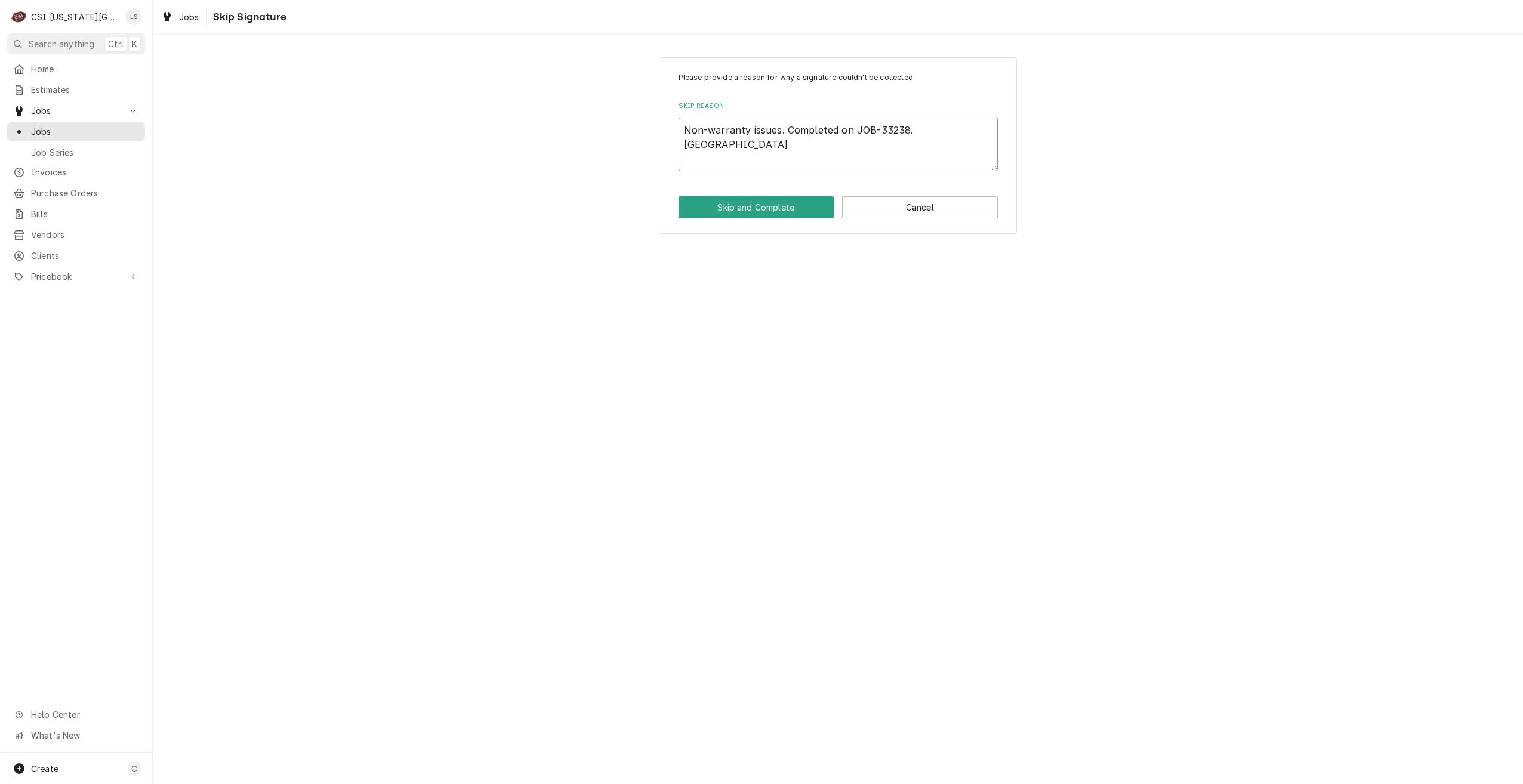
type textarea "Non-warranty issues. Completed on JOB-33238. Closi"
type textarea "x"
type textarea "Non-warranty issues. Completed on JOB-33238. Closin"
type textarea "x"
type textarea "Non-warranty issues. Completed on JOB-33238. Closing"
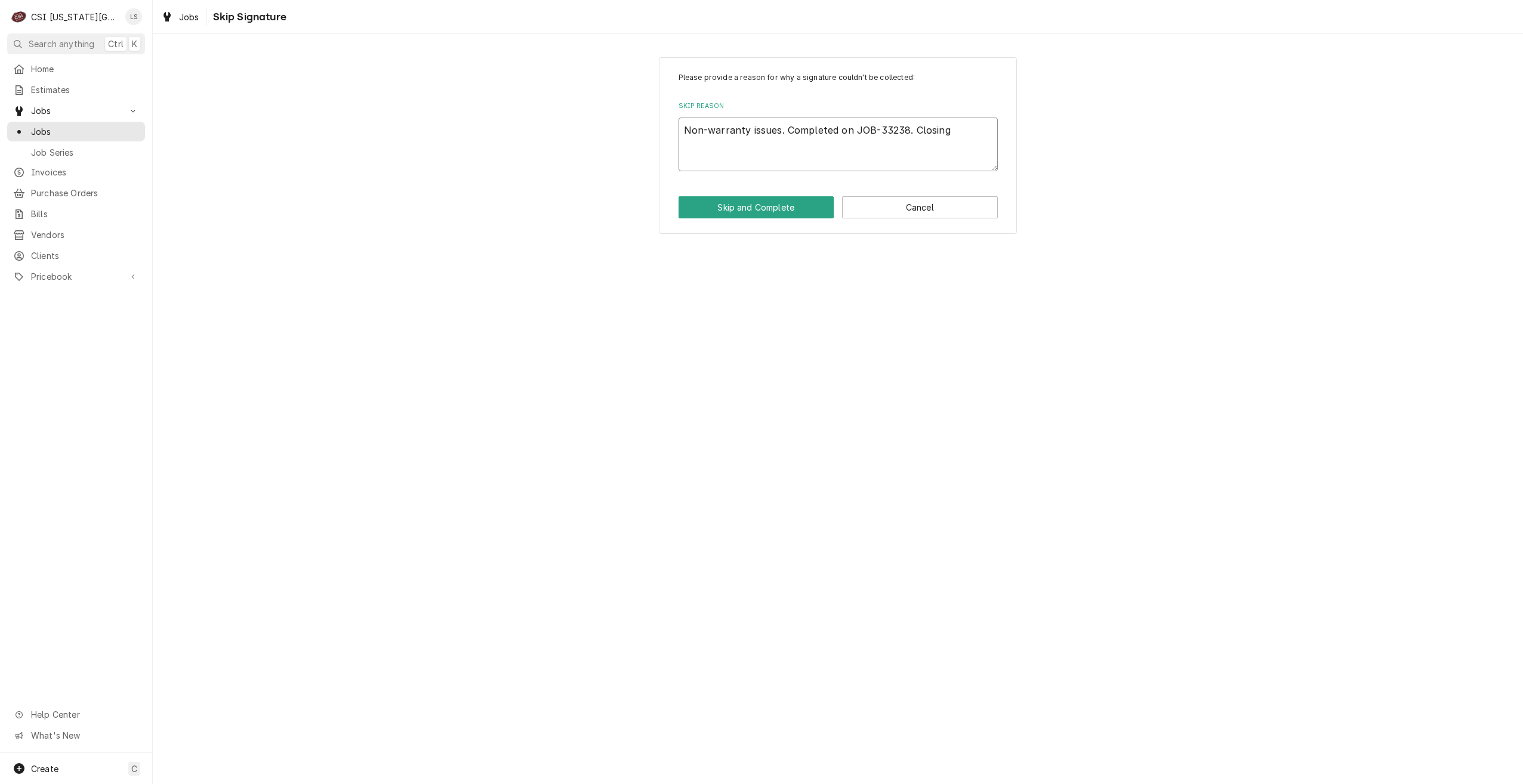
type textarea "x"
type textarea "Non-warranty issues. Completed on JOB-33238. Closing t"
type textarea "x"
type textarea "Non-warranty issues. Completed on JOB-33238. Closing th"
type textarea "x"
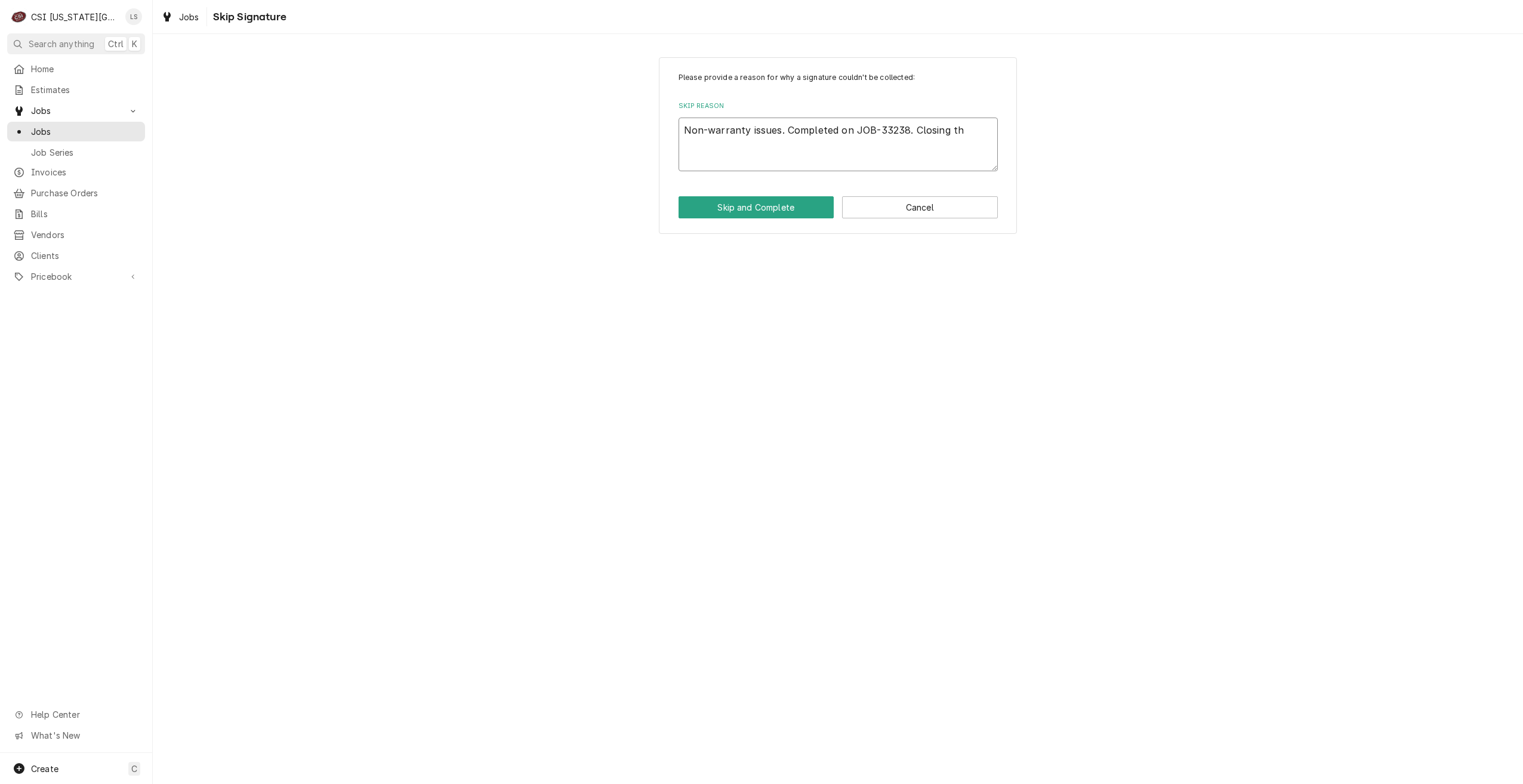
type textarea "Non-warranty issues. Completed on JOB-33238. Closing thi"
type textarea "x"
type textarea "Non-warranty issues. Completed on JOB-33238. Closing this"
type textarea "x"
type textarea "Non-warranty issues. Completed on JOB-33238. Closing this"
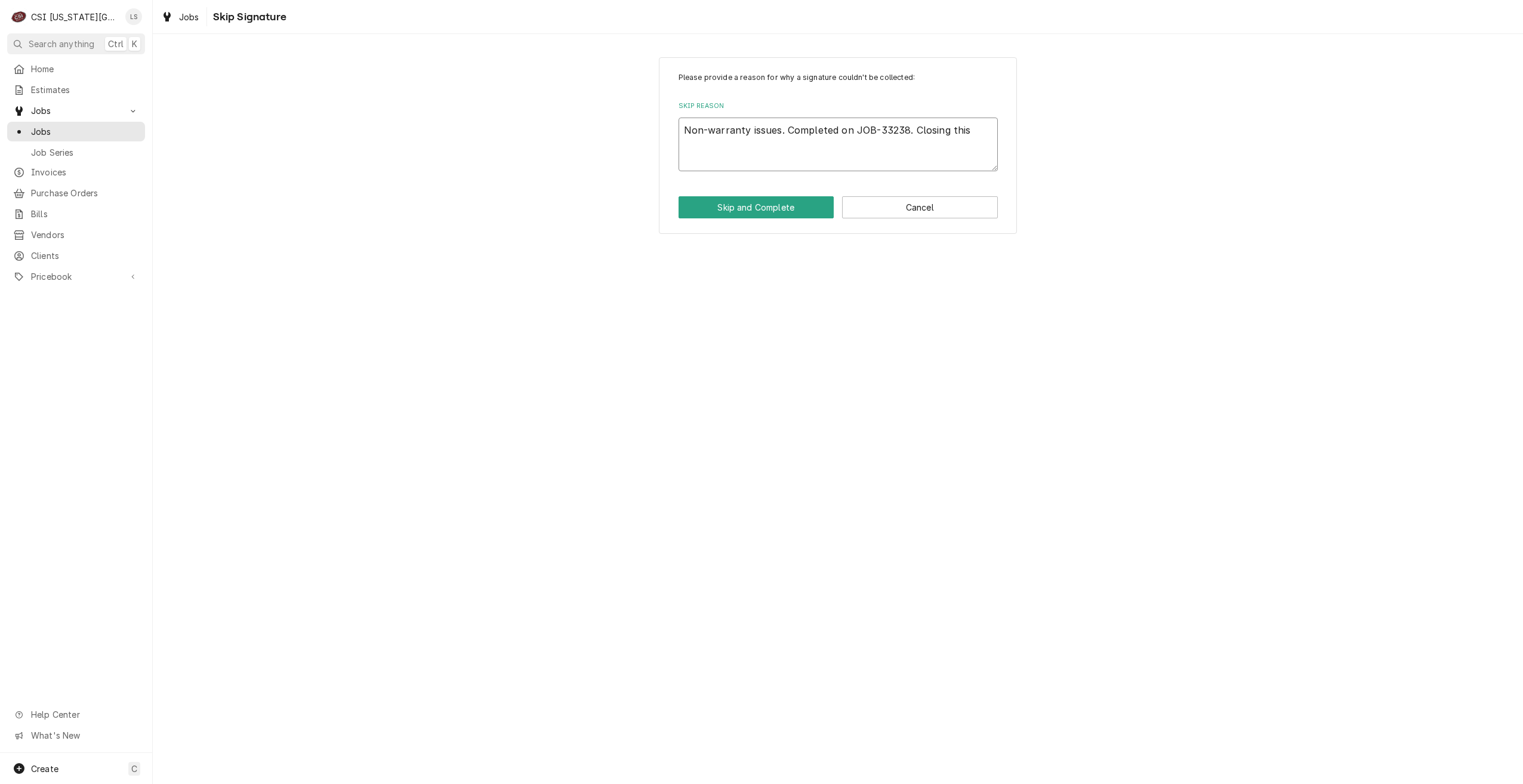
type textarea "x"
type textarea "Non-warranty issues. Completed on JOB-33238. Closing this j"
type textarea "x"
type textarea "Non-warranty issues. Completed on JOB-33238. Closing this jo"
type textarea "x"
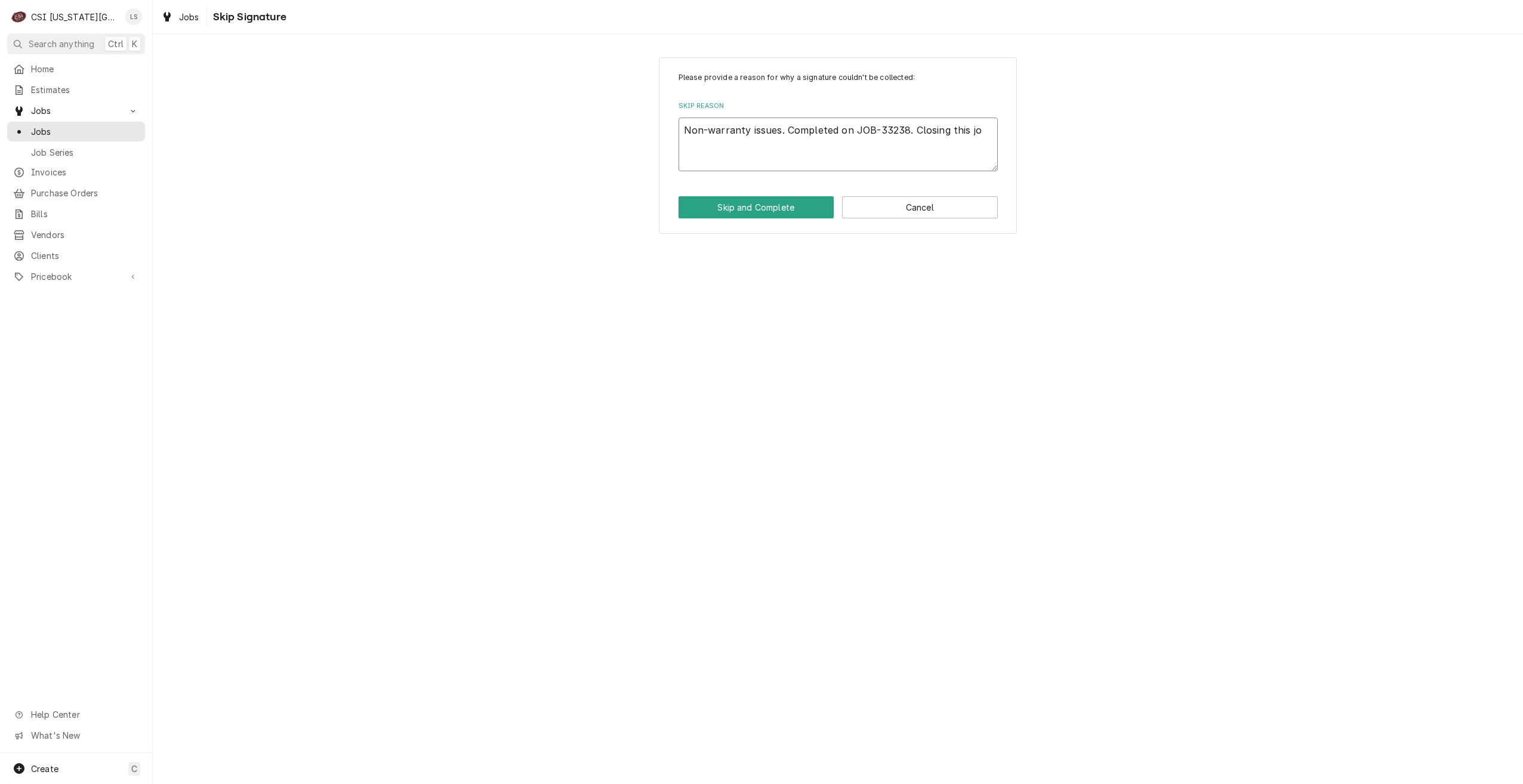
type textarea "Non-warranty issues. Completed on JOB-33238. Closing this job"
type textarea "x"
type textarea "Non-warranty issues. Completed on JOB-33238. Closing this job."
click at [785, 200] on button "Skip and Complete" at bounding box center [756, 207] width 156 height 22
type textarea "x"
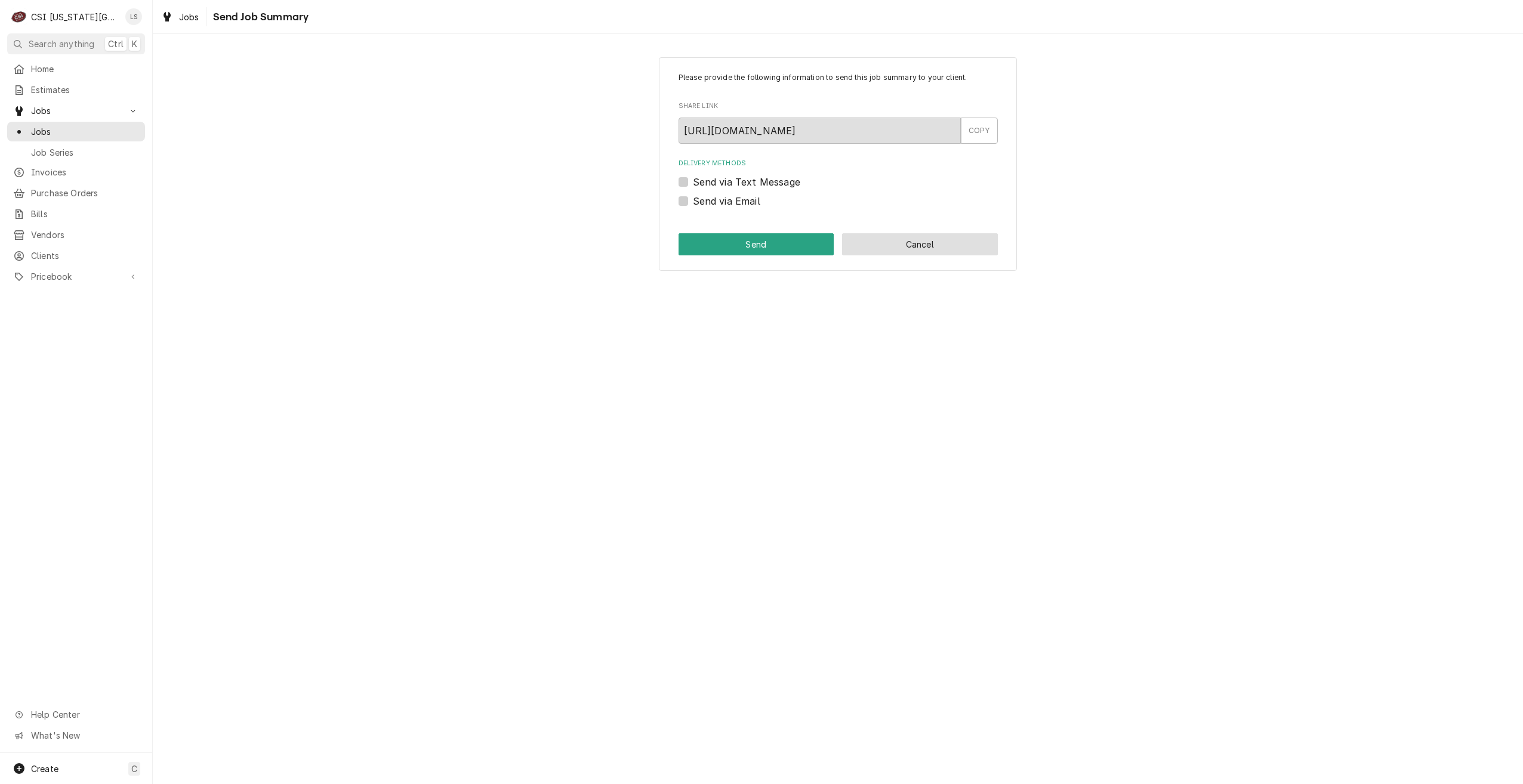
click at [950, 254] on button "Cancel" at bounding box center [920, 244] width 156 height 22
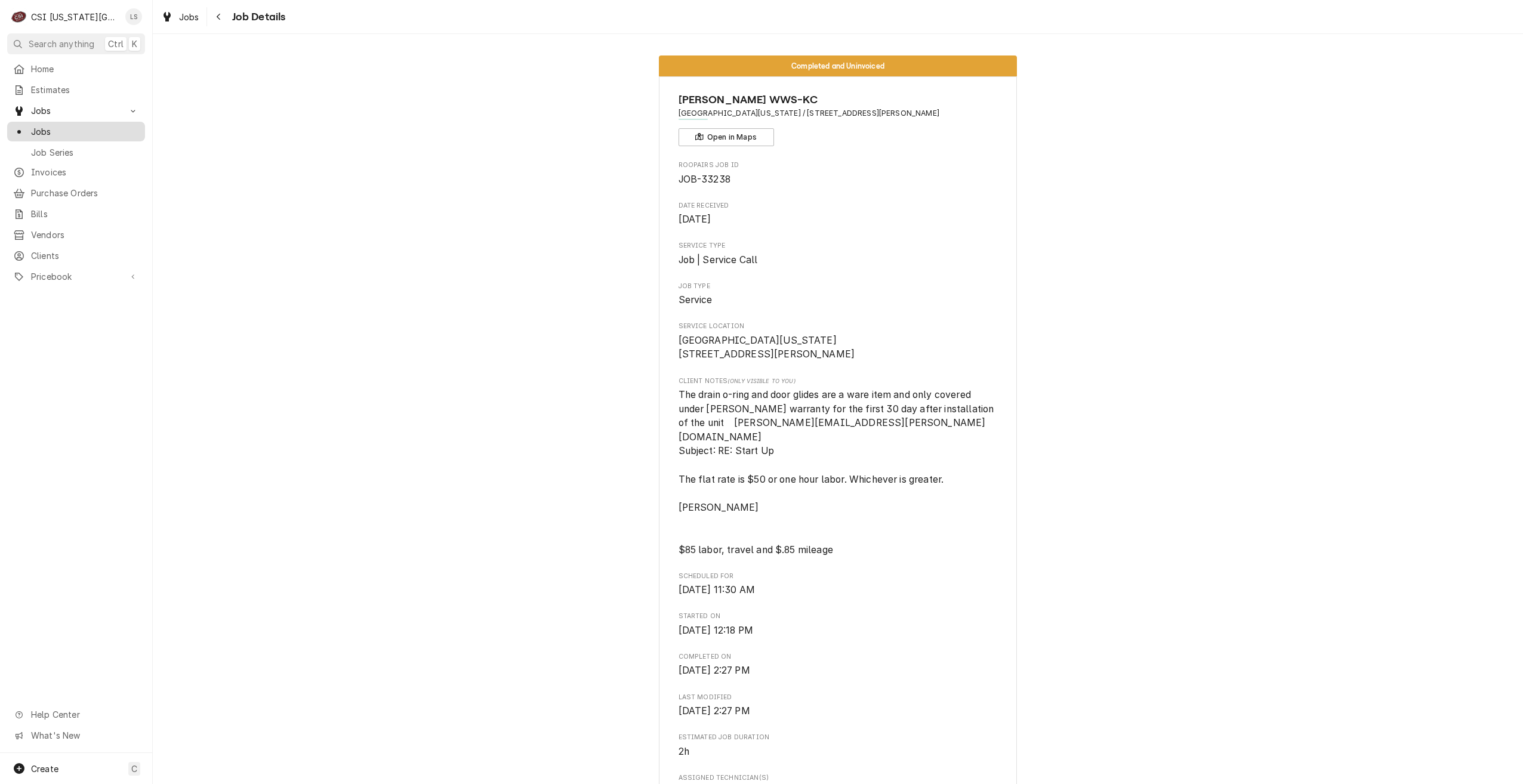
click at [31, 130] on span "Jobs" at bounding box center [85, 131] width 108 height 13
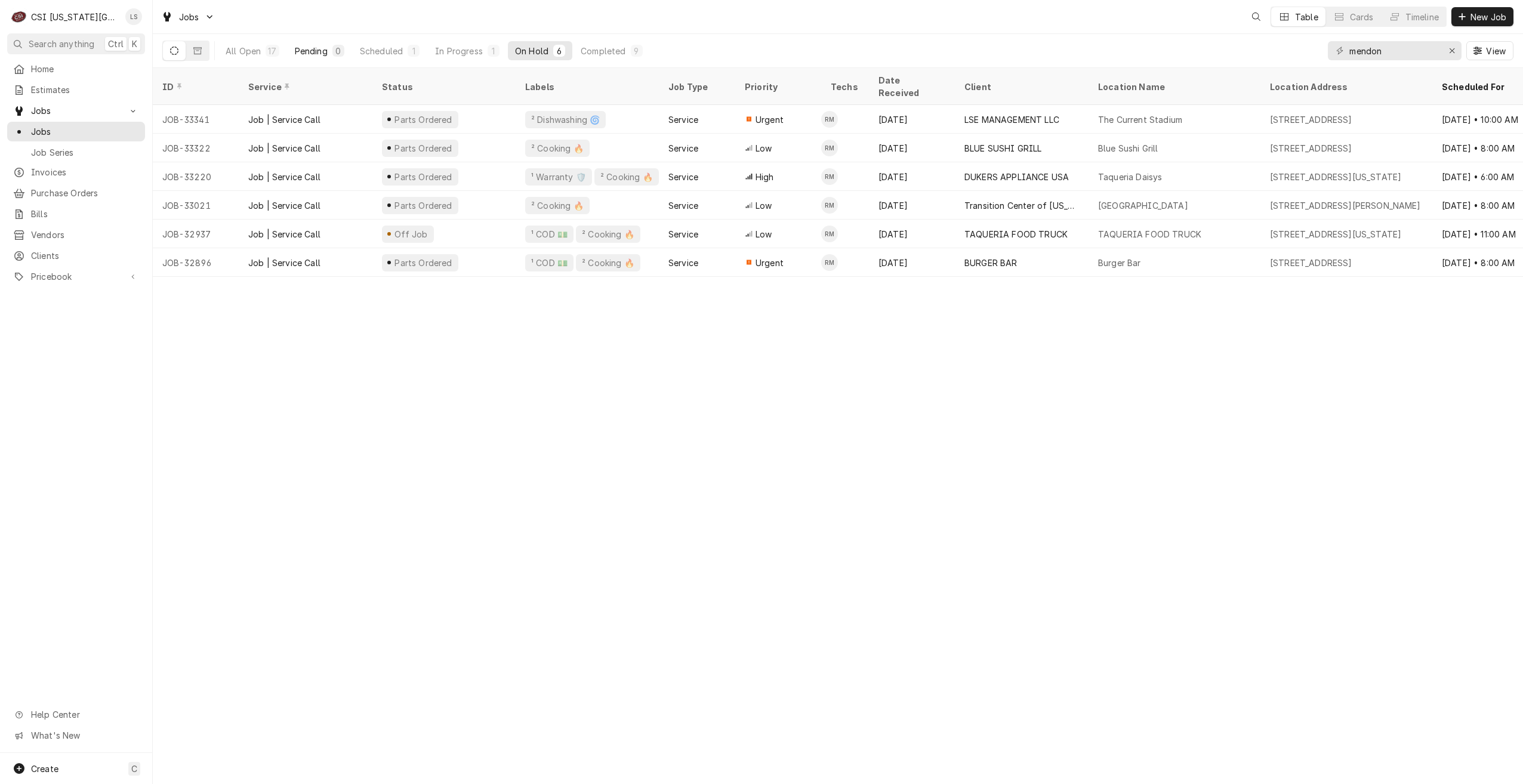
click at [326, 54] on div "Pending" at bounding box center [311, 50] width 33 height 13
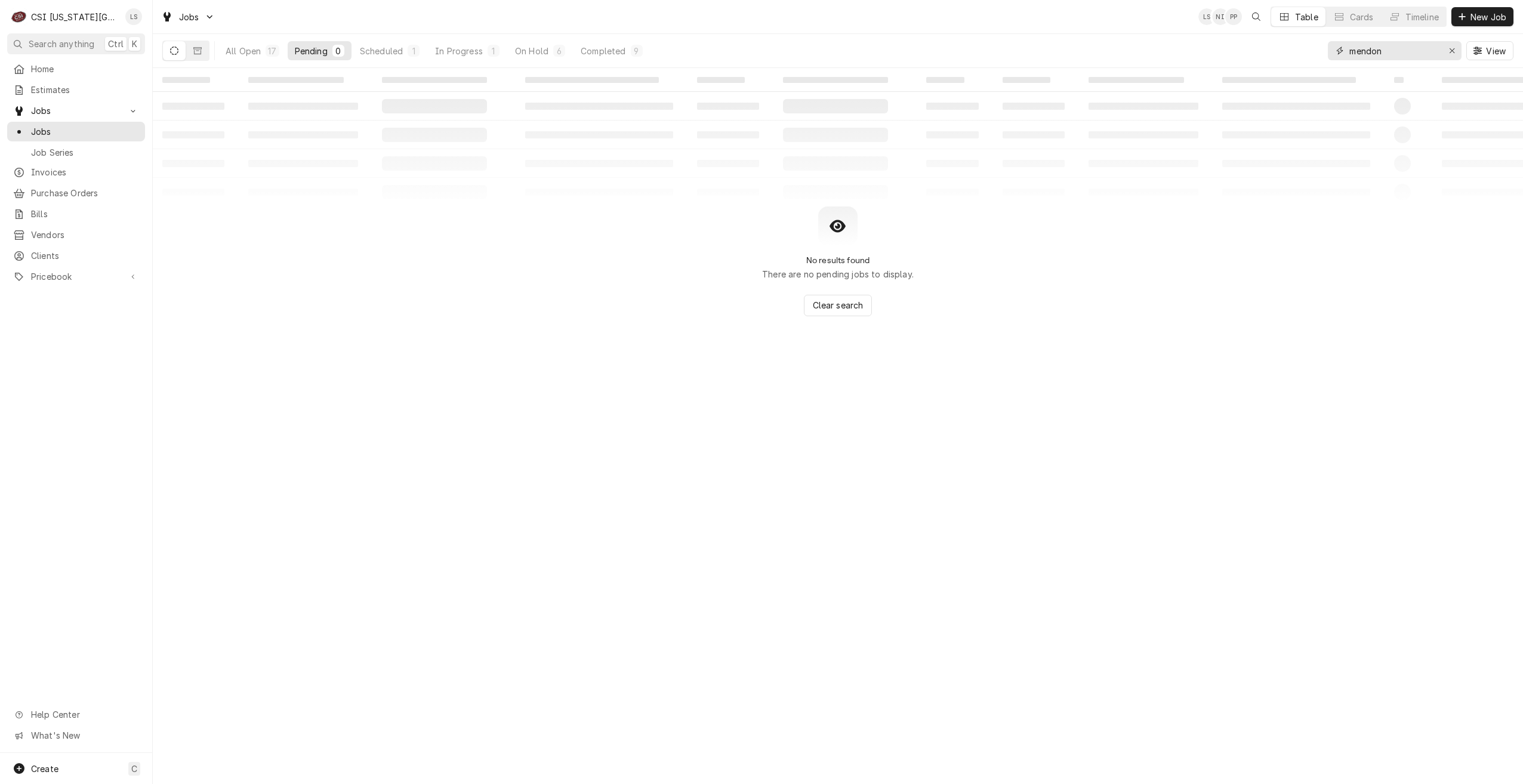
click at [1409, 49] on input "mendon" at bounding box center [1394, 51] width 90 height 19
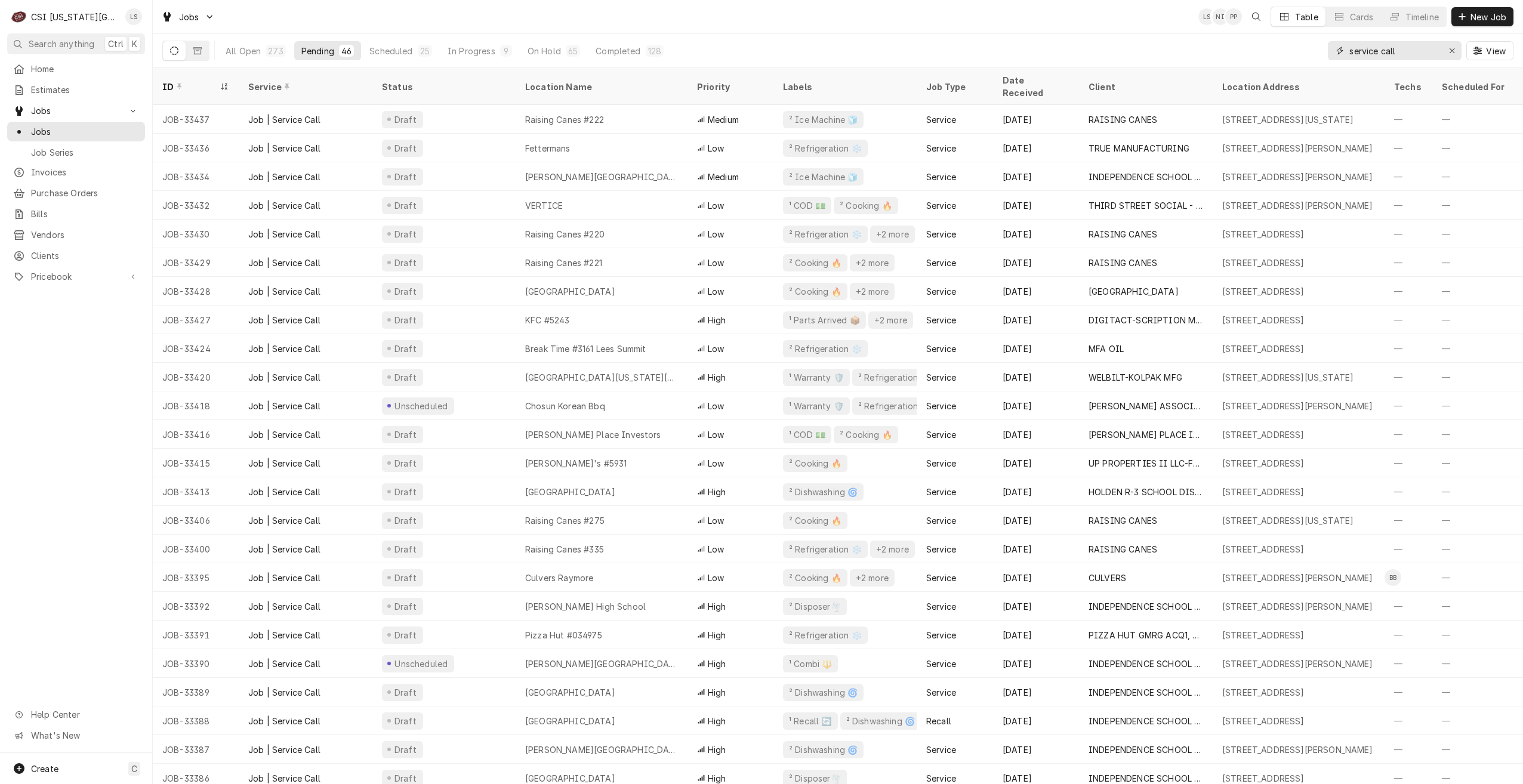
type input "service call"
click at [830, 24] on div "Jobs LS NI PP Table Cards Timeline New Job" at bounding box center [838, 16] width 1371 height 33
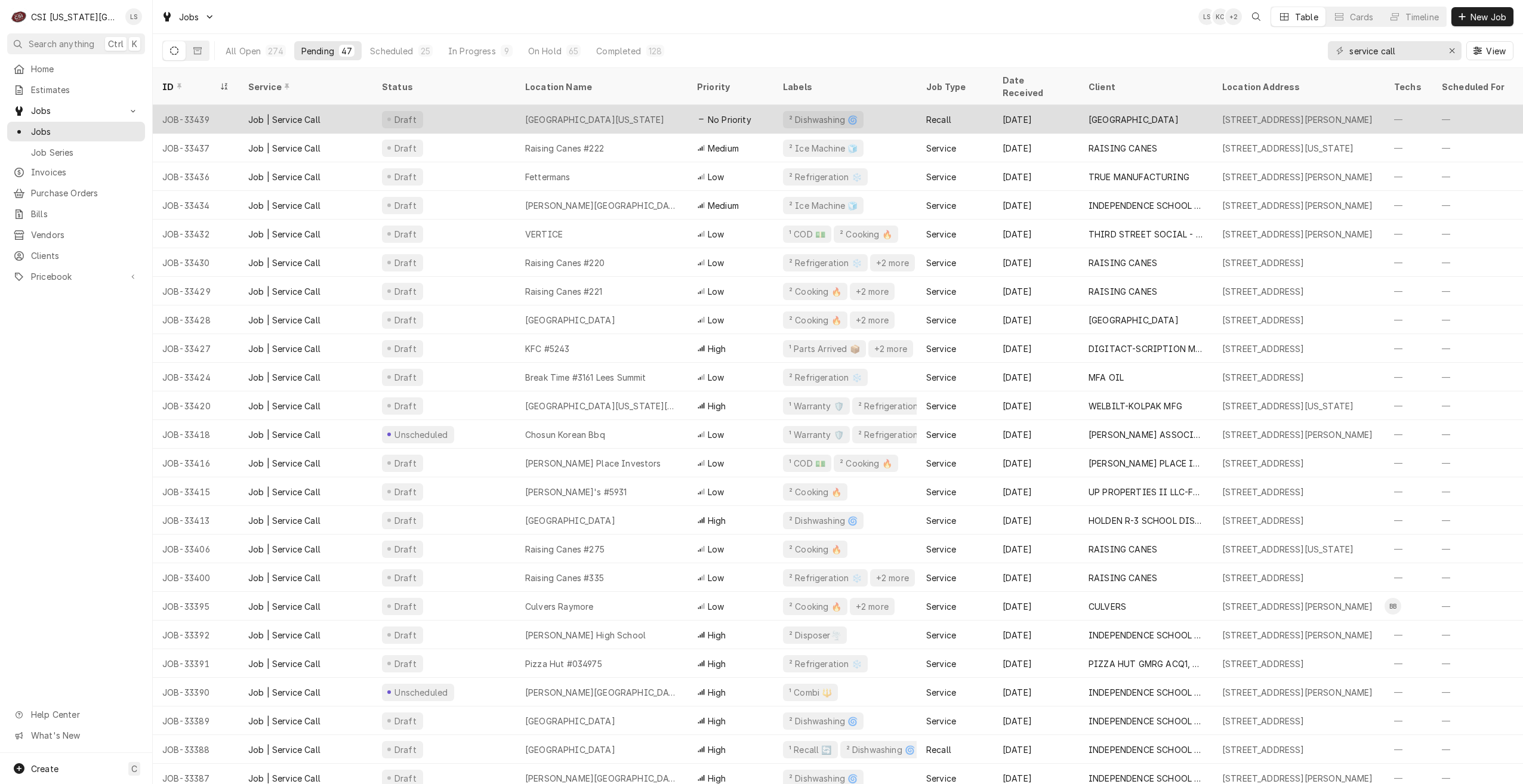
click at [560, 105] on div "[GEOGRAPHIC_DATA][US_STATE]" at bounding box center [602, 119] width 172 height 29
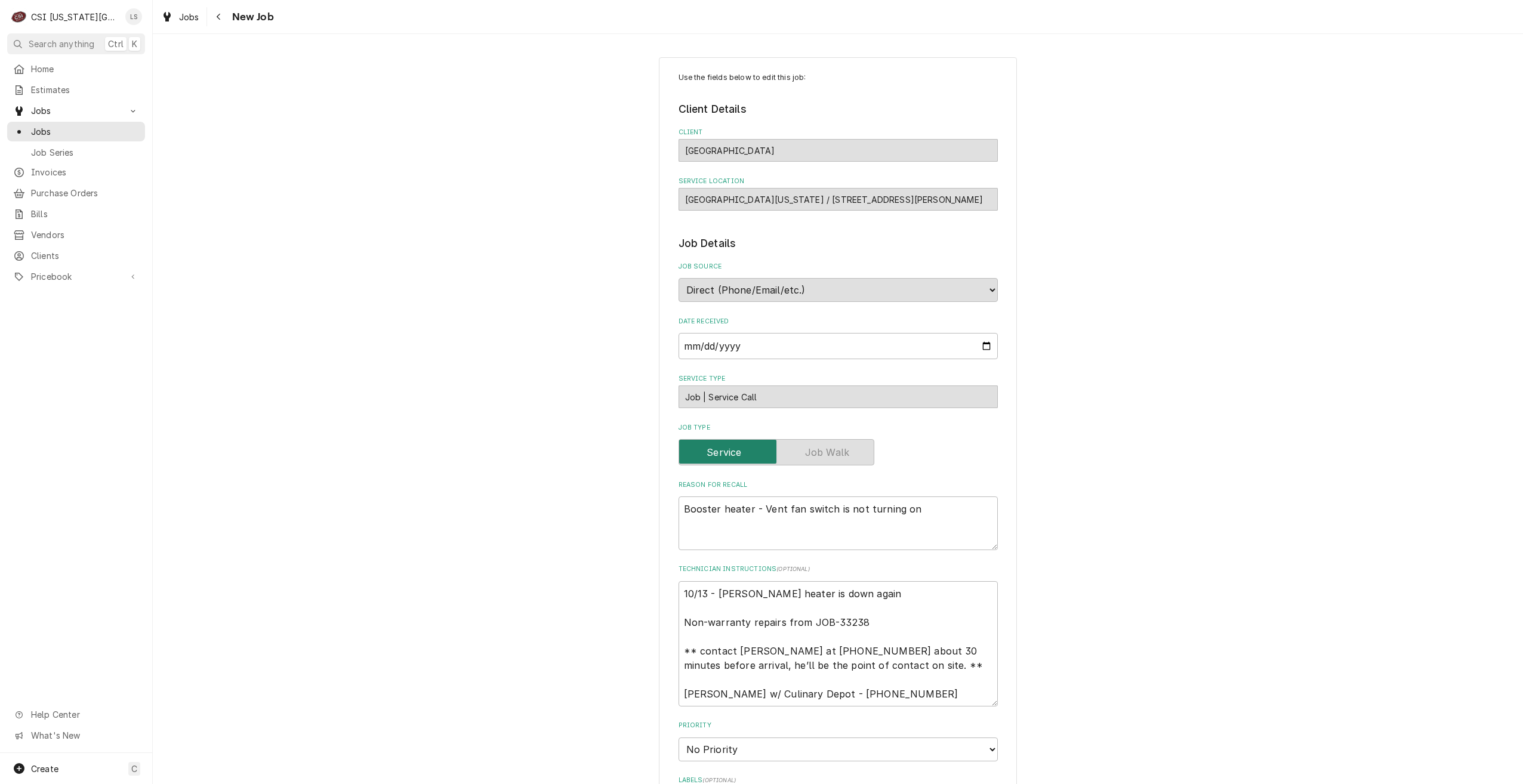
type textarea "x"
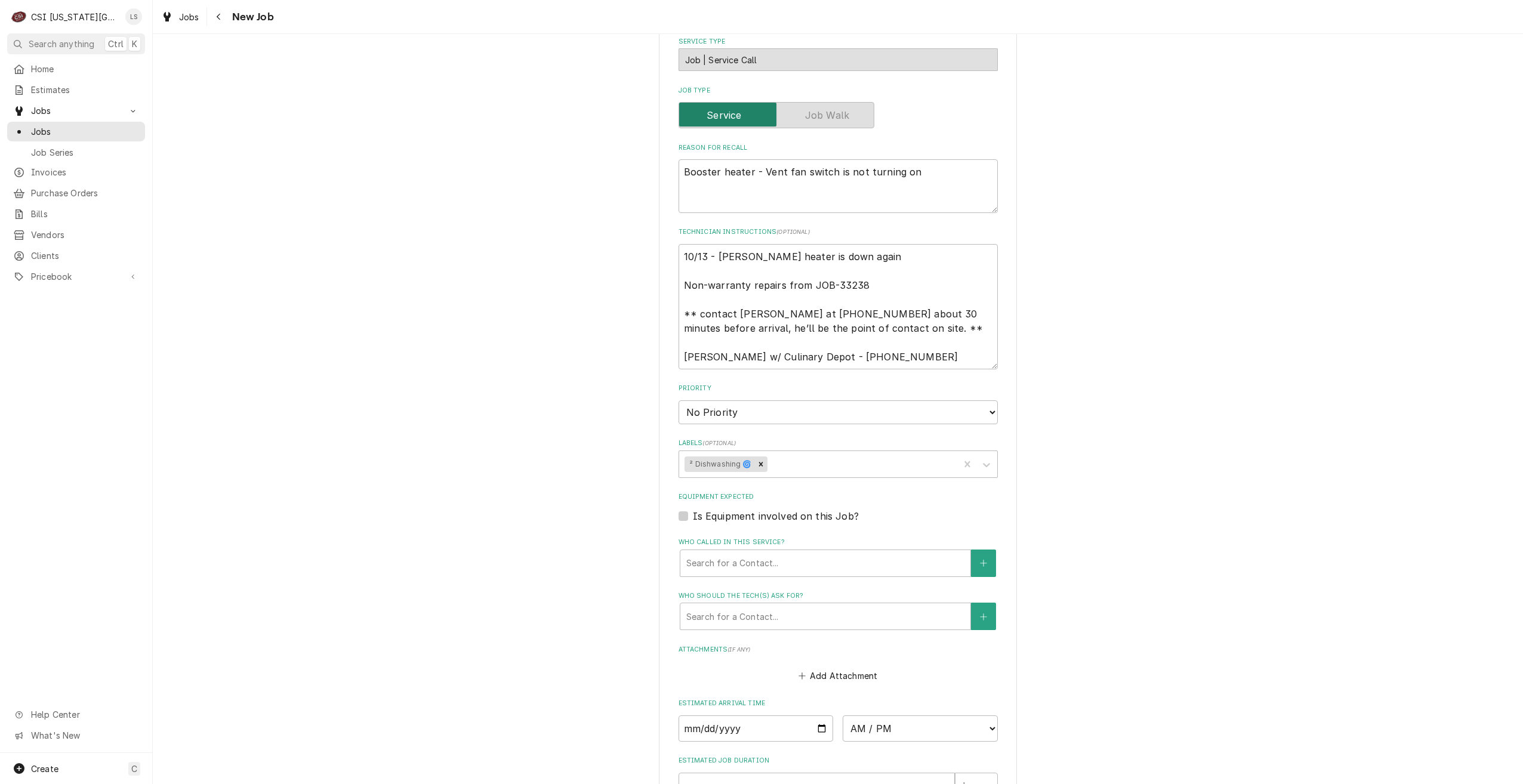
scroll to position [358, 0]
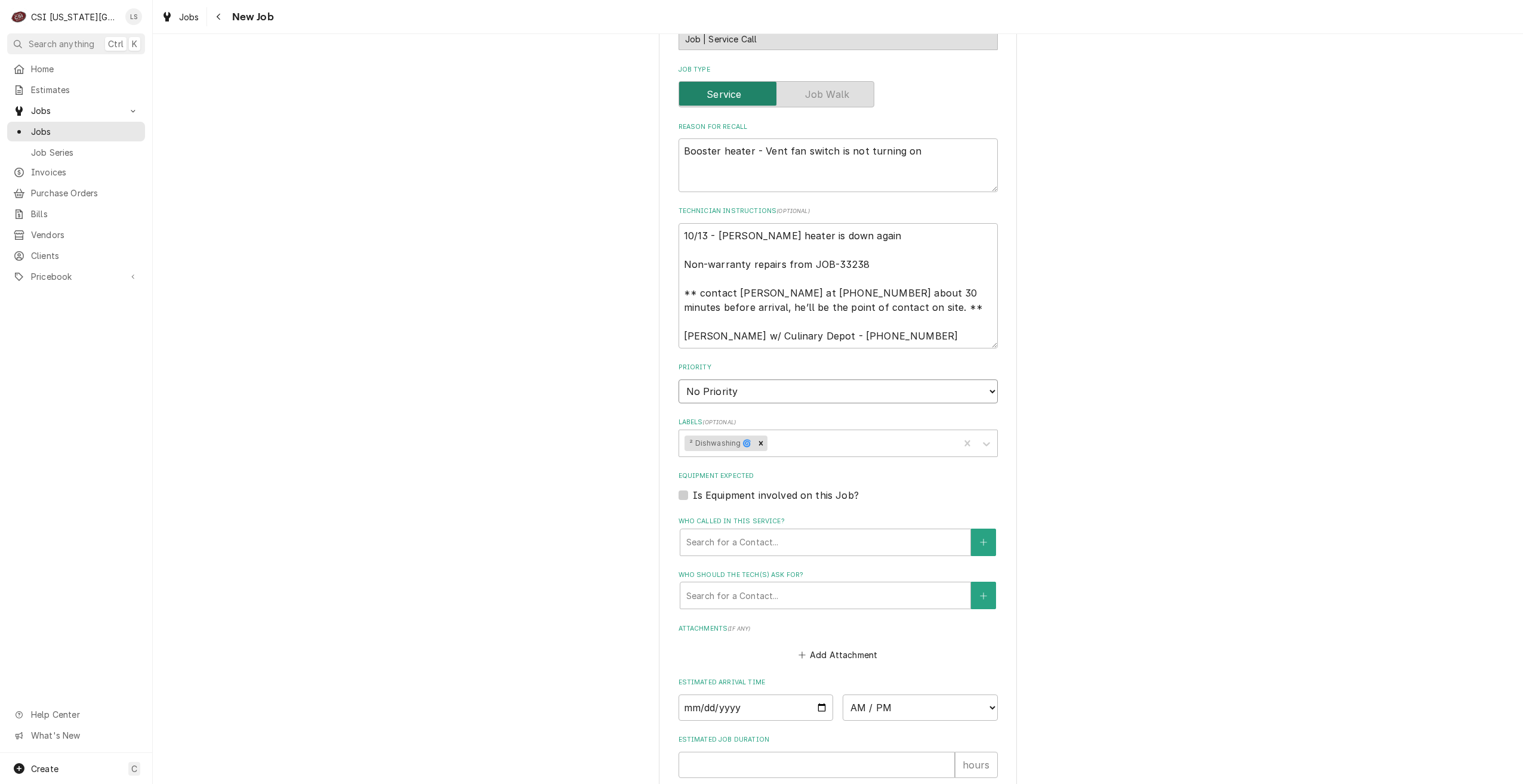
click at [826, 382] on select "No Priority Urgent High Medium Low" at bounding box center [838, 391] width 320 height 24
select select "2"
click at [679, 379] on select "No Priority Urgent High Medium Low" at bounding box center [838, 391] width 320 height 24
type textarea "x"
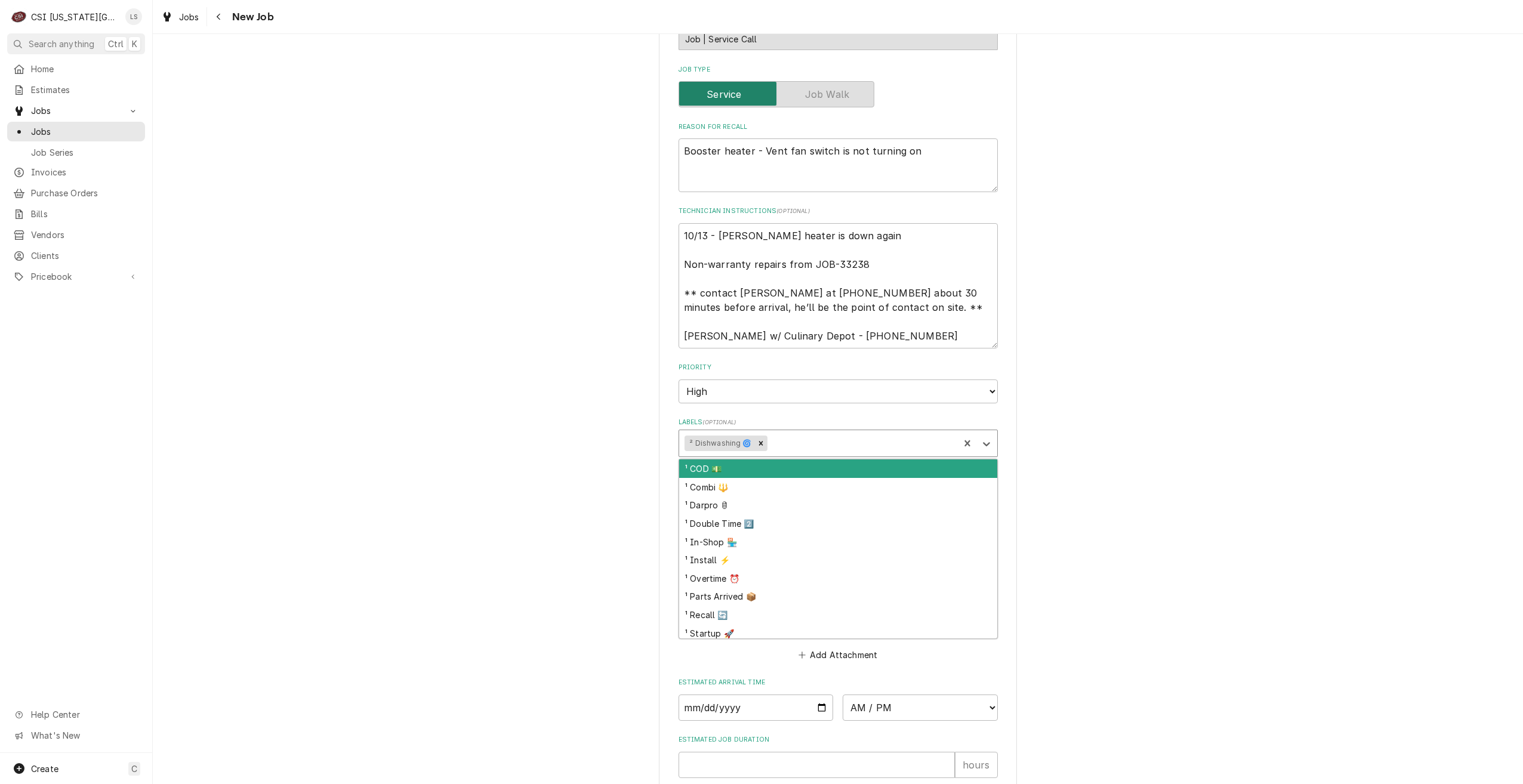
click at [878, 436] on div "Labels" at bounding box center [861, 443] width 184 height 21
type input "rec"
click at [841, 471] on div "¹ Recall 🔄" at bounding box center [838, 468] width 318 height 18
type textarea "x"
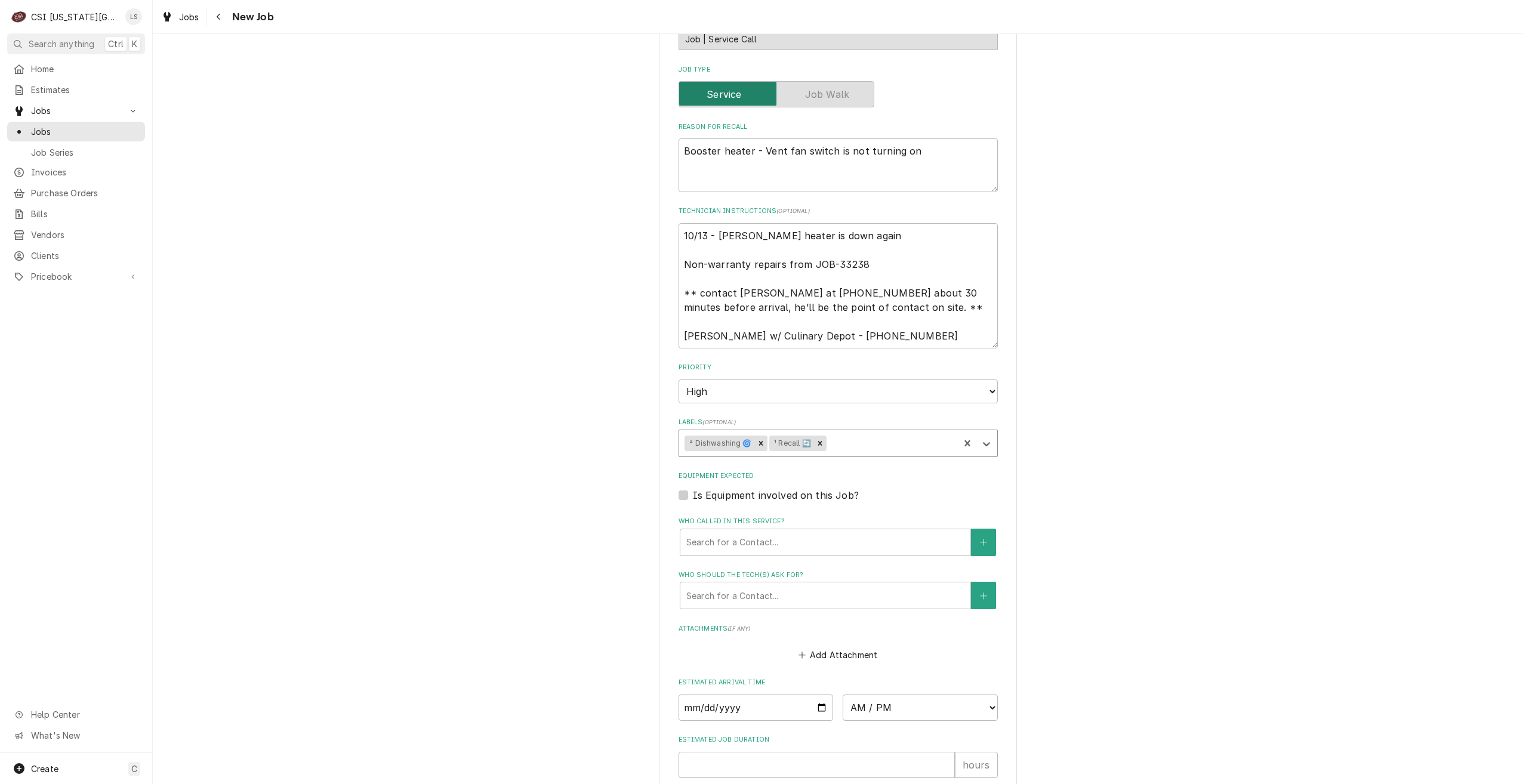
click at [1131, 406] on div "Use the fields below to edit this job: Client Details Client CULINARY DEPOT Ser…" at bounding box center [838, 327] width 1371 height 1277
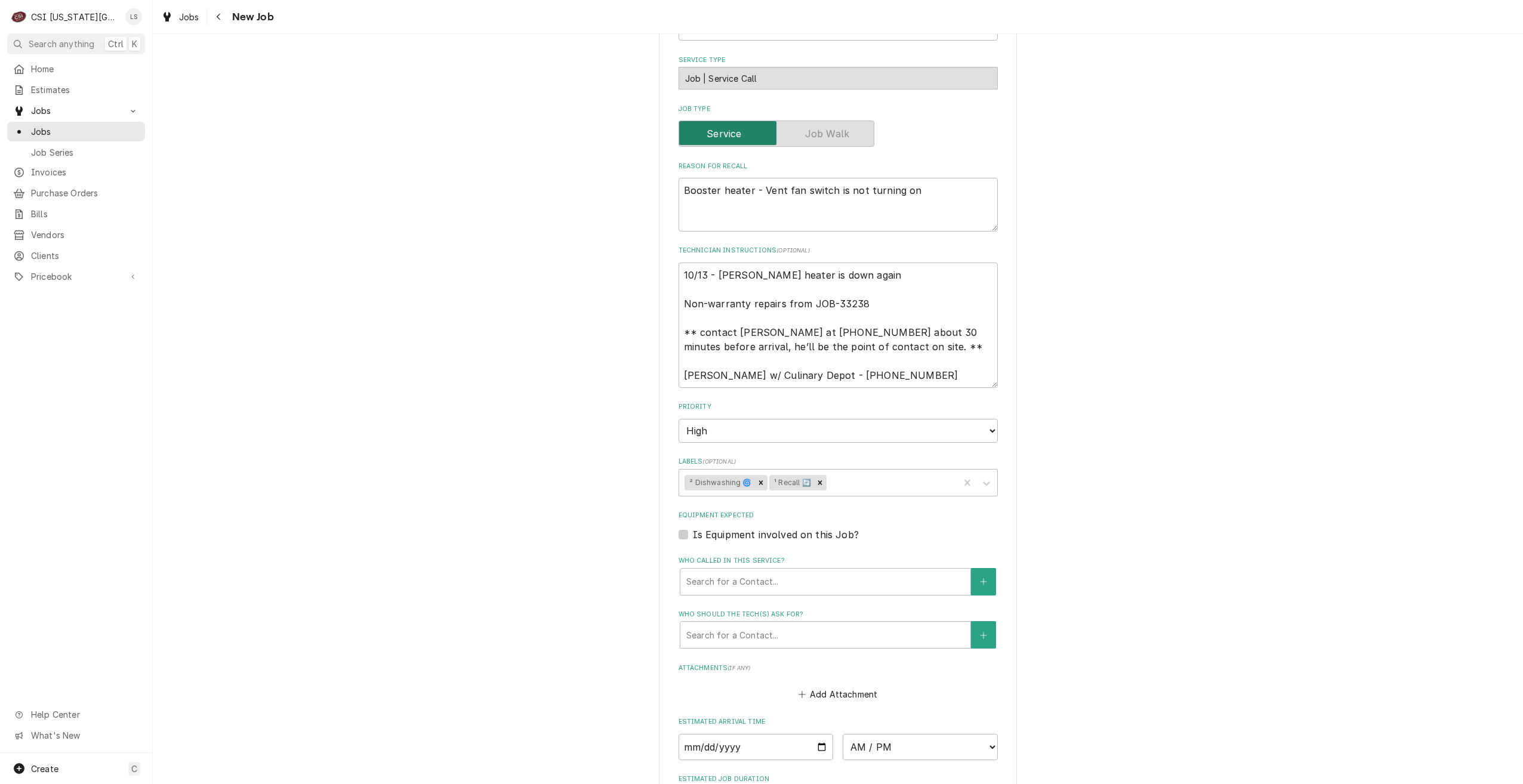
scroll to position [298, 0]
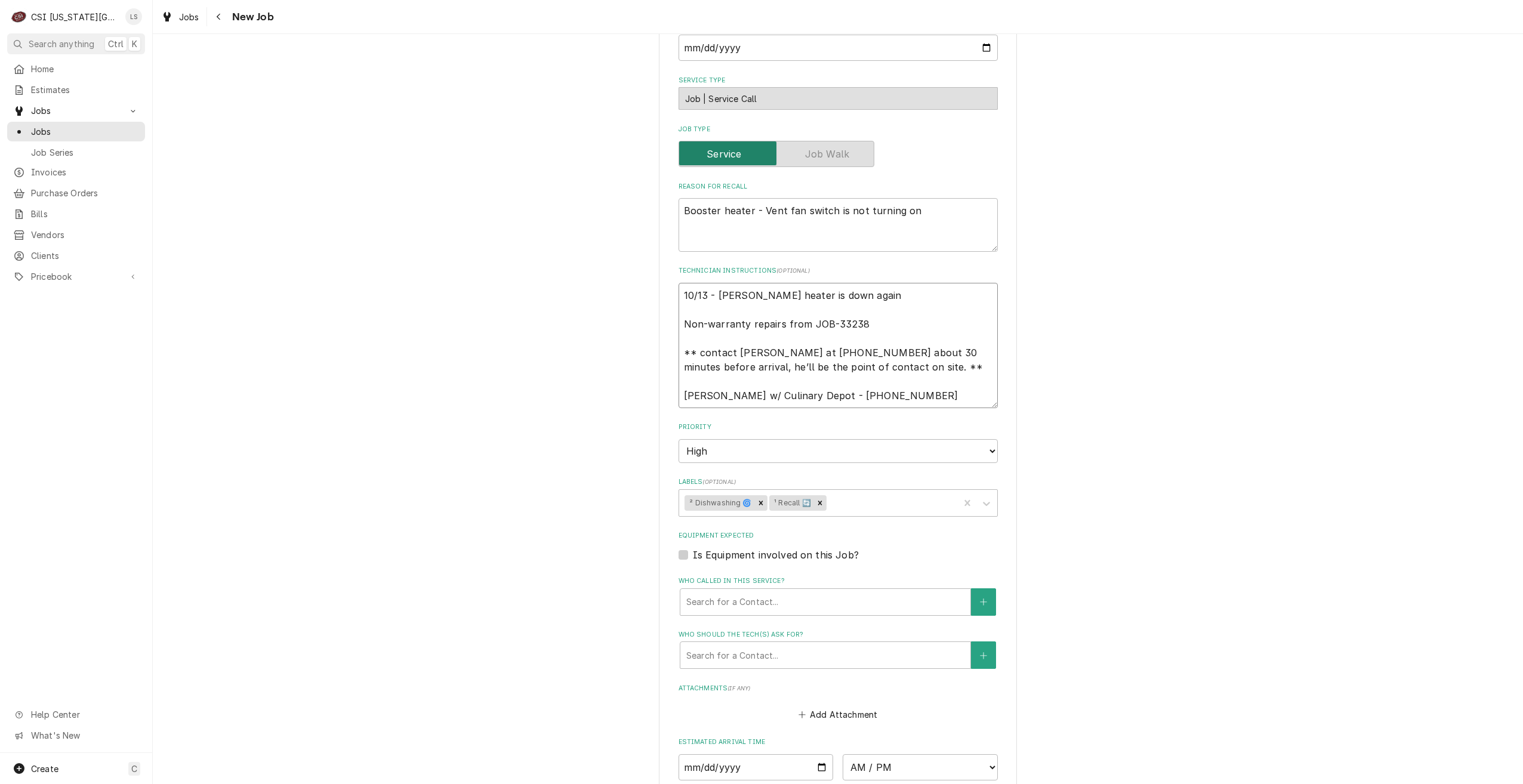
click at [891, 295] on textarea "10/13 - [PERSON_NAME] heater is down again Non-warranty repairs from JOB-33238 …" at bounding box center [838, 345] width 320 height 125
type textarea "x"
type textarea "10/13 - [PERSON_NAME] heater is down again Non-warranty repairs from JOB-33238 …"
type textarea "x"
type textarea "10/13 - [PERSON_NAME] heater is down again Non-warranty repairs from JOB-33238 …"
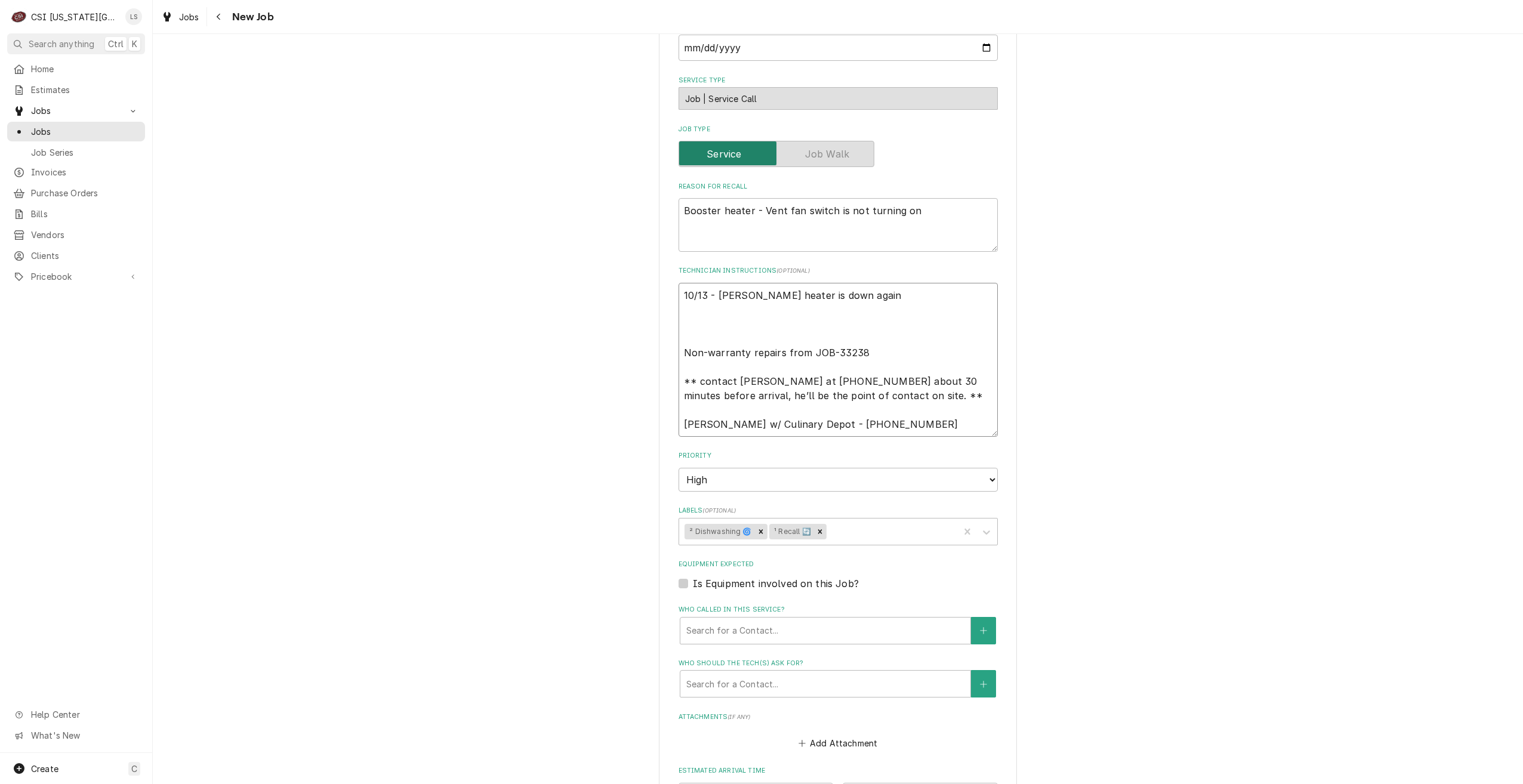
type textarea "x"
type textarea "10/13 - [PERSON_NAME] heater is down again _ Non-warranty repairs from JOB-3323…"
type textarea "x"
type textarea "10/13 - [PERSON_NAME] heater is down again __ Non-warranty repairs from JOB-332…"
type textarea "x"
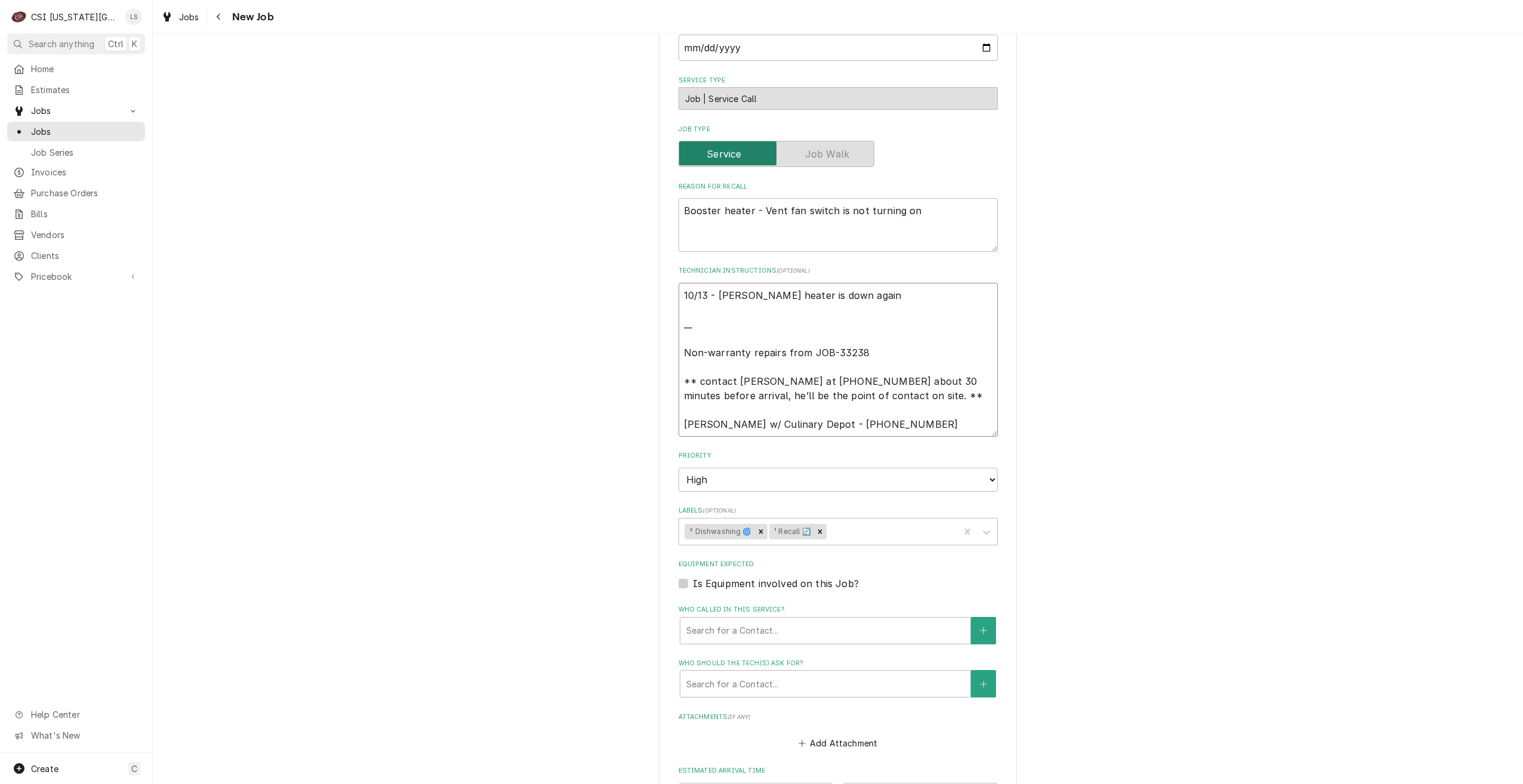
type textarea "10/13 - [PERSON_NAME] heater is down again ___ Non-warranty repairs from JOB-33…"
type textarea "x"
type textarea "10/13 - [PERSON_NAME] heater is down again ____ Non-warranty repairs from JOB-3…"
type textarea "x"
type textarea "10/13 - [PERSON_NAME] heater is down again _____ Non-warranty repairs from JOB-…"
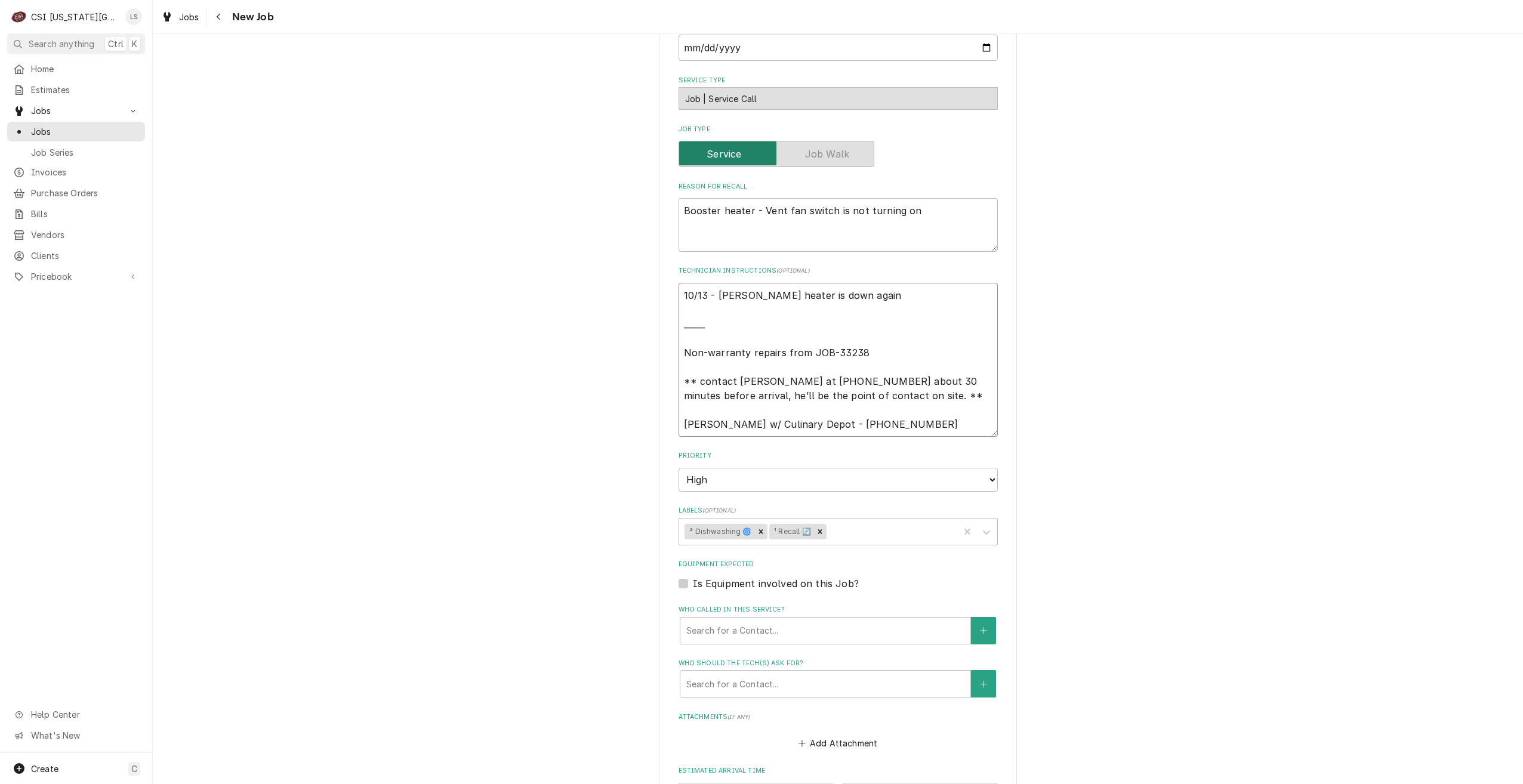
type textarea "x"
type textarea "10/13 - [PERSON_NAME] heater is down again ______ Non-warranty repairs from JOB…"
type textarea "x"
type textarea "10/13 - [PERSON_NAME] heater is down again _______ Non-warranty repairs from JO…"
type textarea "x"
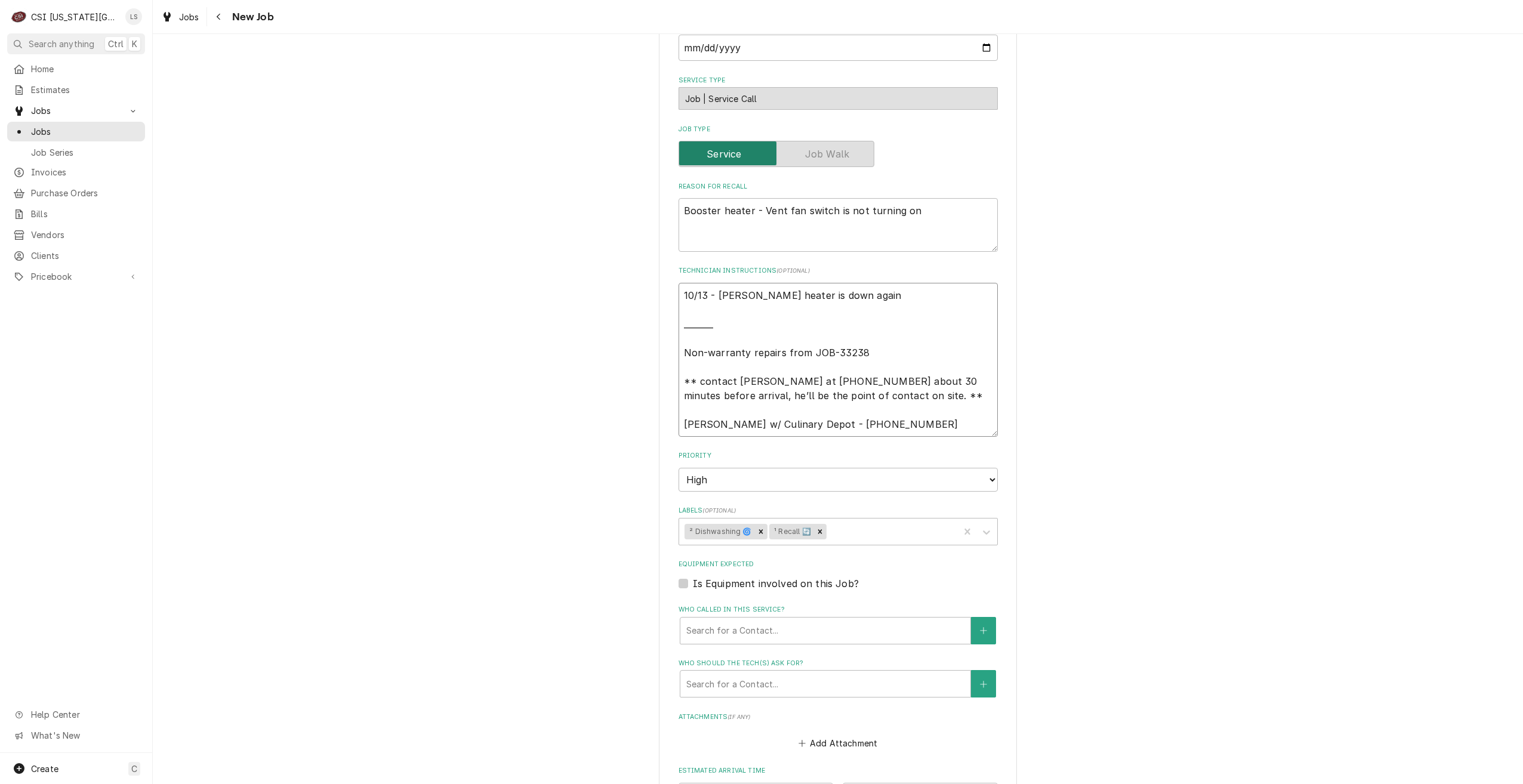
type textarea "10/13 - [PERSON_NAME] heater is down again ________ Non-warranty repairs from J…"
type textarea "x"
type textarea "10/13 - [PERSON_NAME] heater is down again _________ Non-warranty repairs from …"
type textarea "x"
type textarea "10/13 - [PERSON_NAME] heater is down again __________ Non-warranty repairs from…"
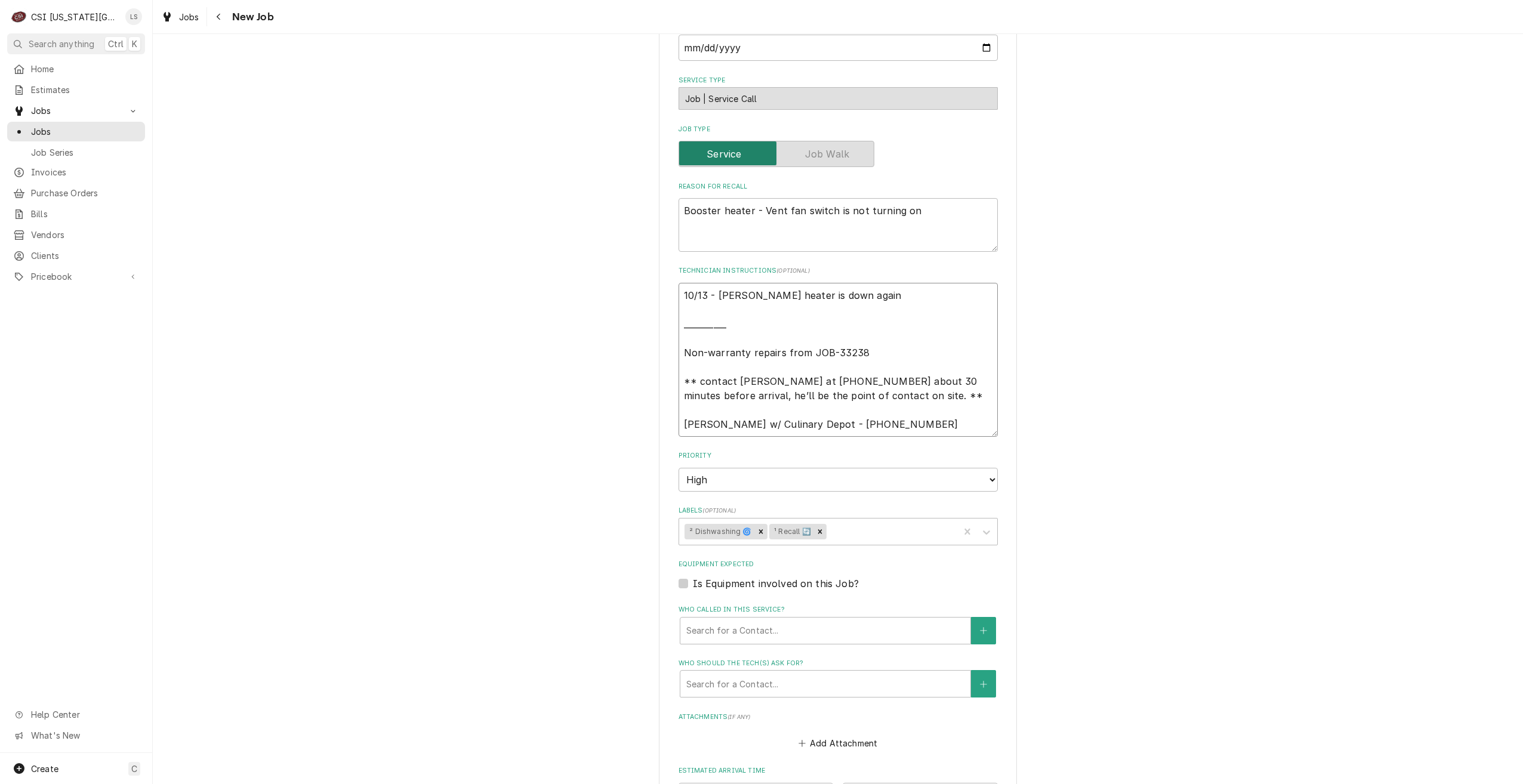
type textarea "x"
type textarea "10/13 - [PERSON_NAME] heater is down again ___________ Non-warranty repairs fro…"
type textarea "x"
type textarea "10/13 - [PERSON_NAME] heater is down again ____________ Non-warranty repairs fr…"
type textarea "x"
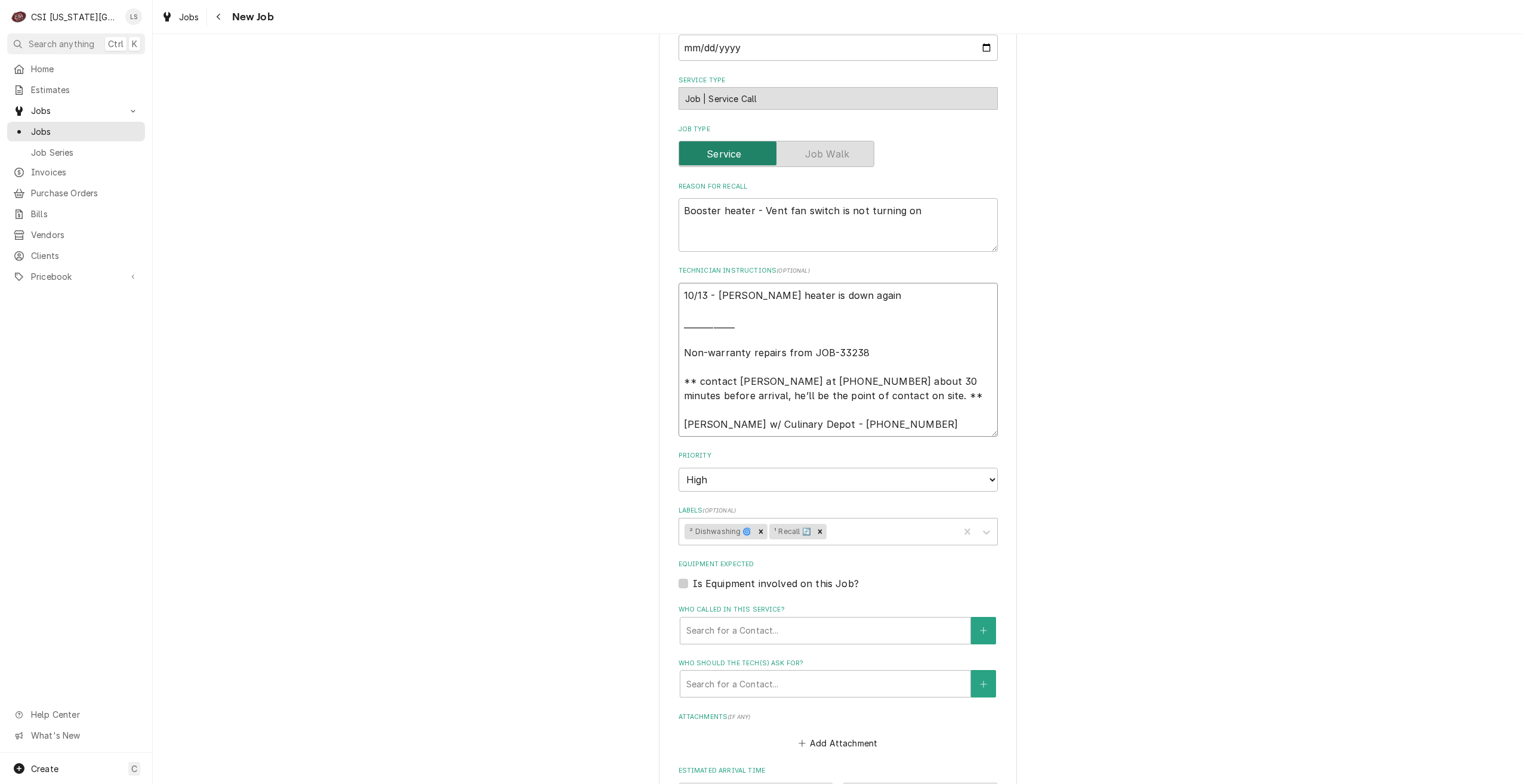
type textarea "10/13 - [PERSON_NAME] heater is down again _____________ Non-warranty repairs f…"
type textarea "x"
type textarea "10/13 - [PERSON_NAME] heater is down again ______________ Non-warranty repairs …"
type textarea "x"
type textarea "10/13 - [PERSON_NAME] heater is down again _______________ Non-warranty repairs…"
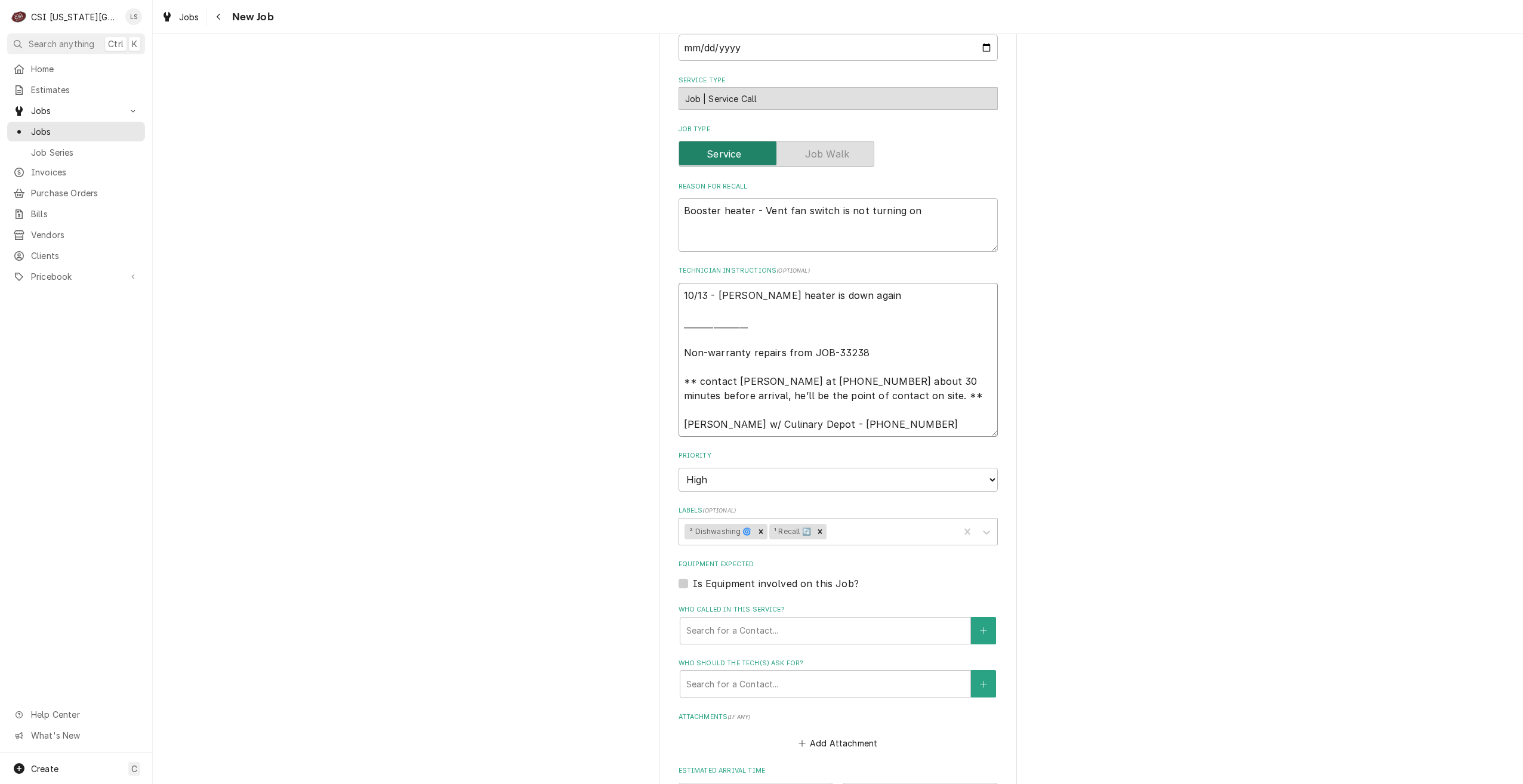
type textarea "x"
type textarea "10/13 - [PERSON_NAME] heater is down again ________________ Non-warranty repair…"
type textarea "x"
type textarea "10/13 - [PERSON_NAME] heater is down again _________________ Non-warranty repai…"
type textarea "x"
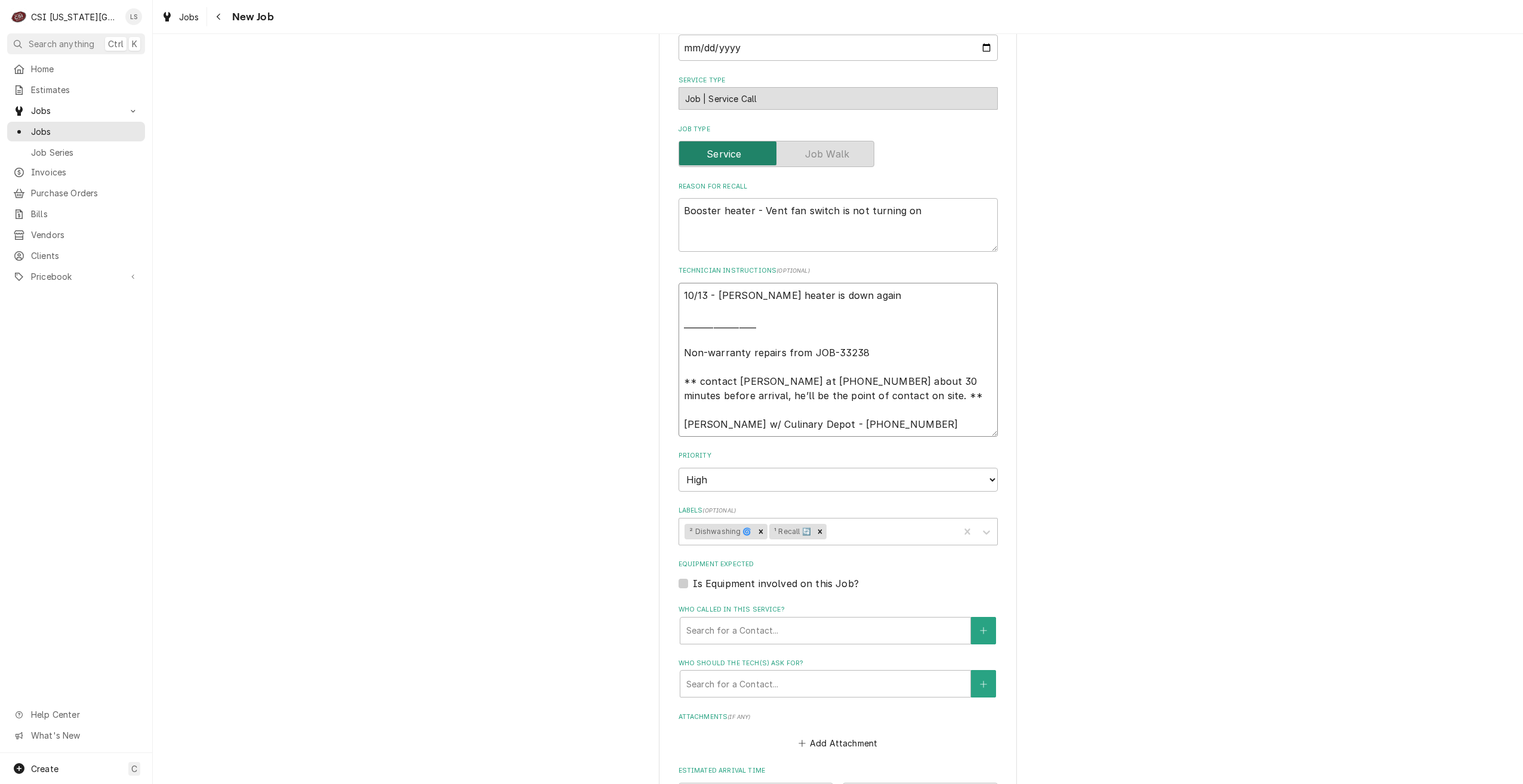
type textarea "10/13 - [PERSON_NAME] heater is down again __________________ Non-warranty repa…"
type textarea "x"
type textarea "10/13 - [PERSON_NAME] heater is down again ___________________ Non-warranty rep…"
type textarea "x"
type textarea "10/13 - [PERSON_NAME] heater is down again ____________________ Non-warranty re…"
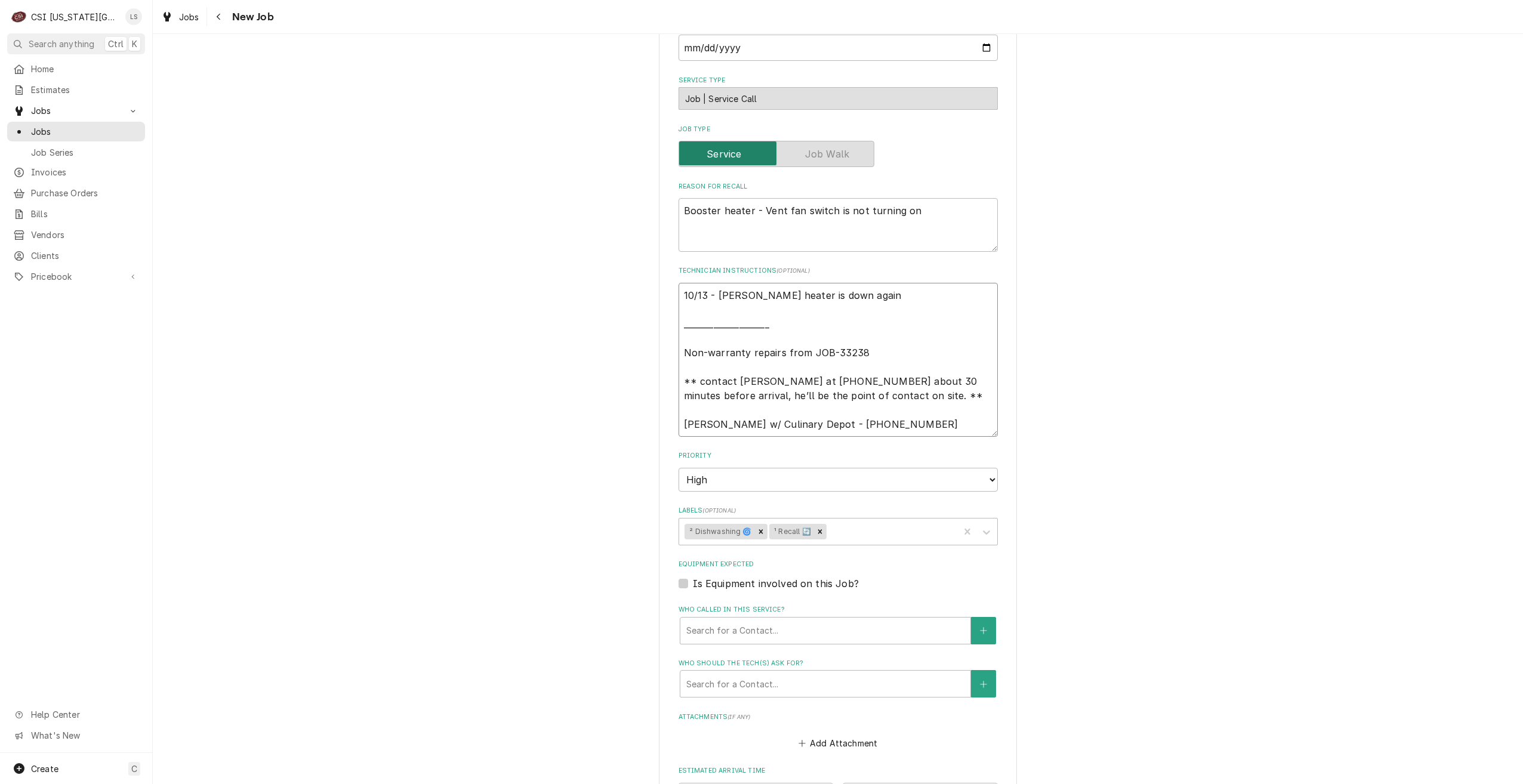
type textarea "x"
type textarea "10/13 - [PERSON_NAME] heater is down again _____________________ Non-warranty r…"
type textarea "x"
type textarea "10/13 - [PERSON_NAME] heater is down again ______________________ Non-warranty …"
type textarea "x"
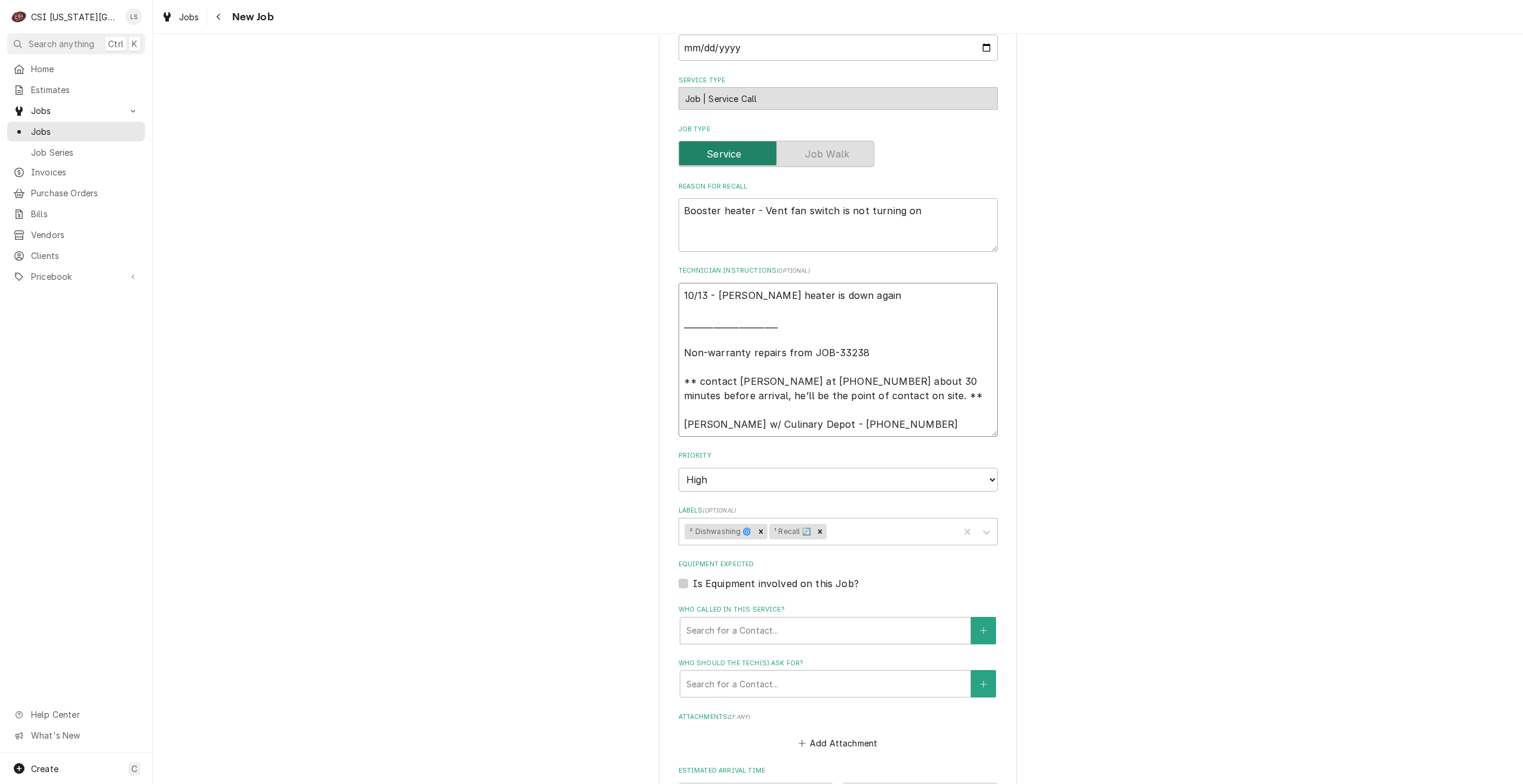
type textarea "10/13 - [PERSON_NAME] heater is down again _______________________ Non-warranty…"
type textarea "x"
type textarea "10/13 - [PERSON_NAME] heater is down again ________________________ Non-warrant…"
type textarea "x"
type textarea "10/13 - [PERSON_NAME] heater is down again _________________________ Non-warran…"
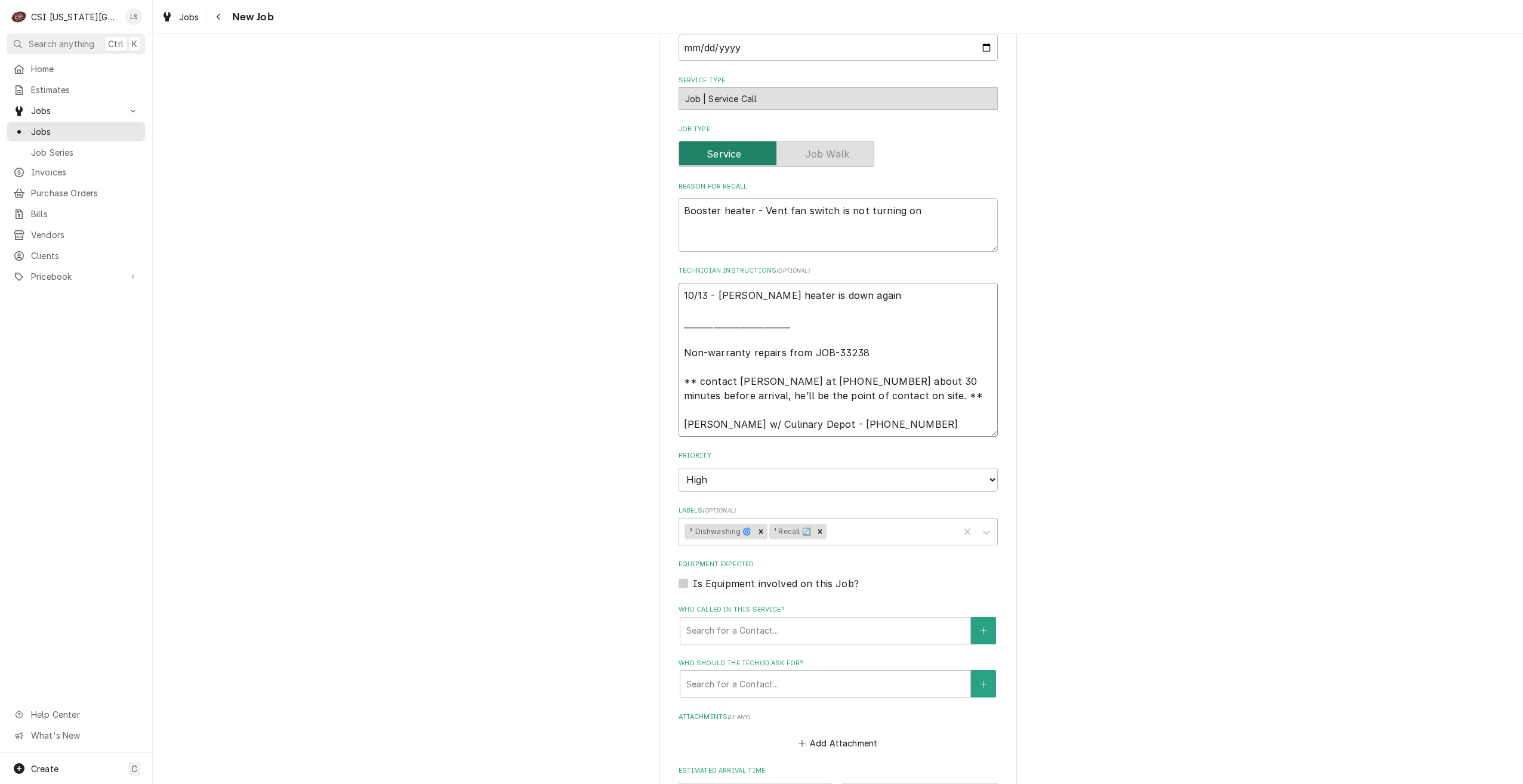
type textarea "x"
type textarea "10/13 - [PERSON_NAME] heater is down again __________________________ Non-warra…"
type textarea "x"
type textarea "10/13 - [PERSON_NAME] heater is down again ___________________________ Non-warr…"
type textarea "x"
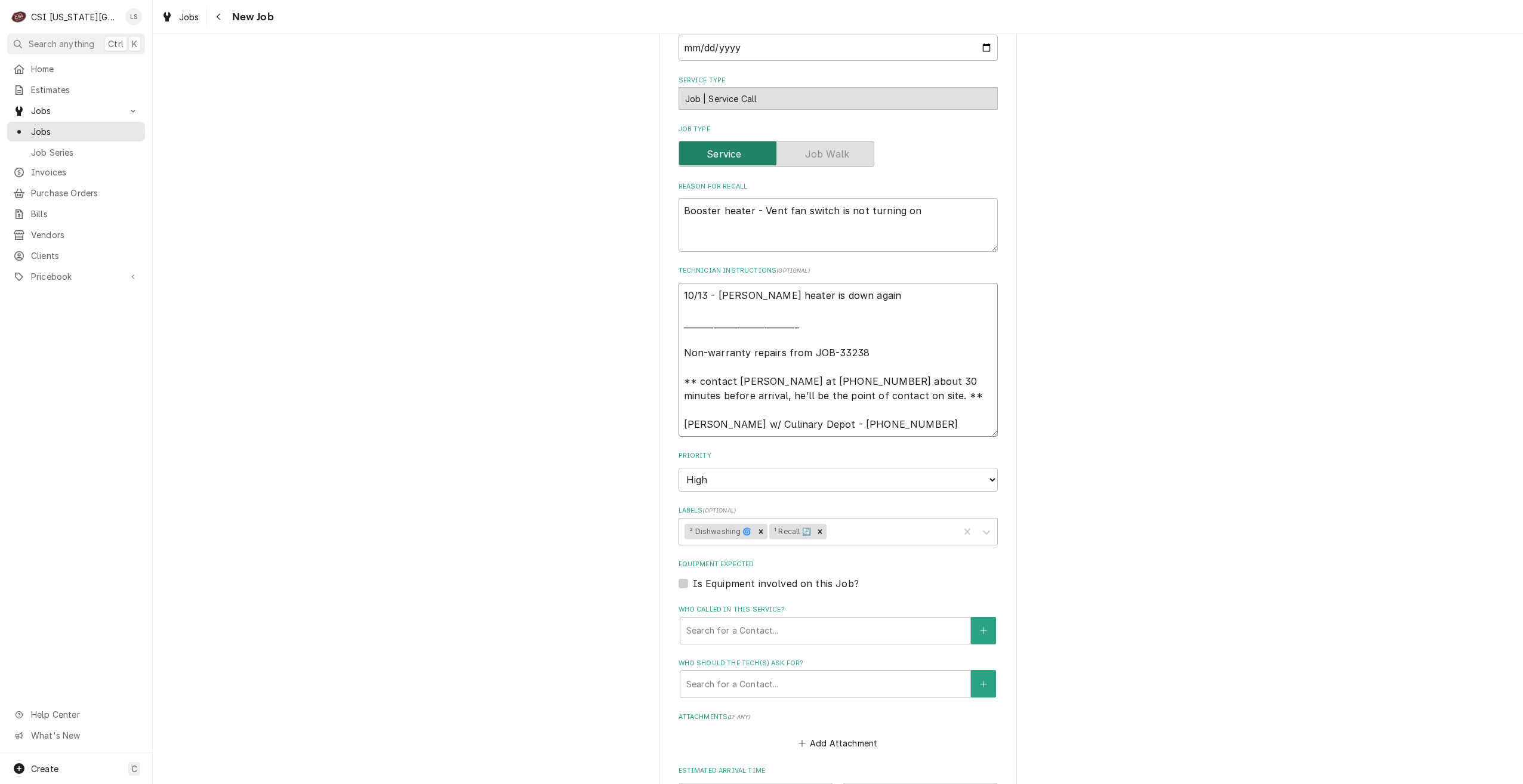
type textarea "10/13 - [PERSON_NAME] heater is down again ____________________________ Non-war…"
type textarea "x"
type textarea "10/13 - [PERSON_NAME] heater is down again _____________________________ Non-wa…"
type textarea "x"
type textarea "10/13 - [PERSON_NAME] heater is down again ______________________________ Non-w…"
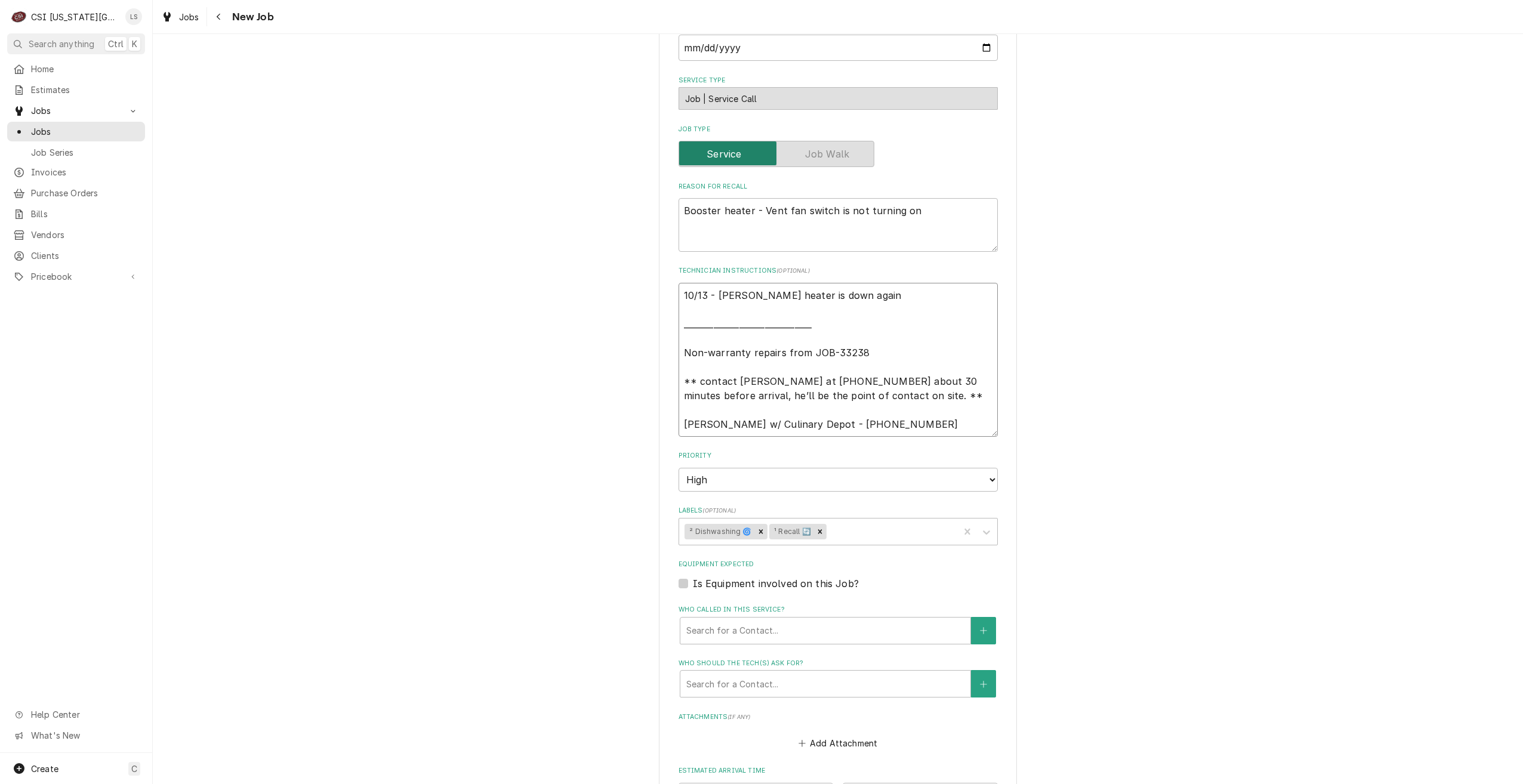
type textarea "x"
type textarea "10/13 - [PERSON_NAME] heater is down again _______________________________ Non-…"
type textarea "x"
type textarea "10/13 - [PERSON_NAME] heater is down again ________________________________ Non…"
type textarea "x"
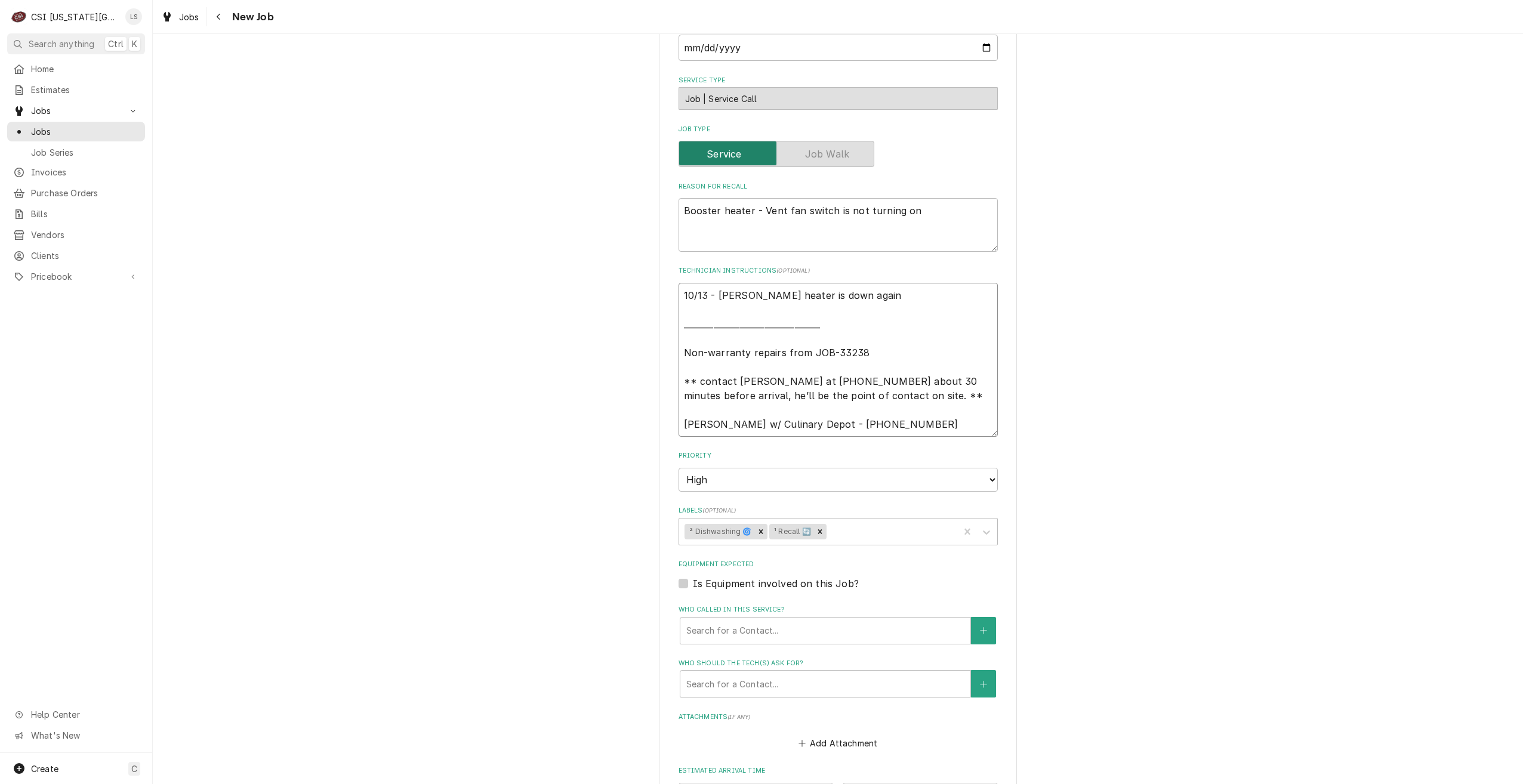
type textarea "10/13 - [PERSON_NAME] heater is down again _________________________________ No…"
type textarea "x"
type textarea "10/13 - [PERSON_NAME] heater is down again __________________________________ N…"
type textarea "x"
type textarea "10/13 - Kelly - Booster heater is down again __________________________________…"
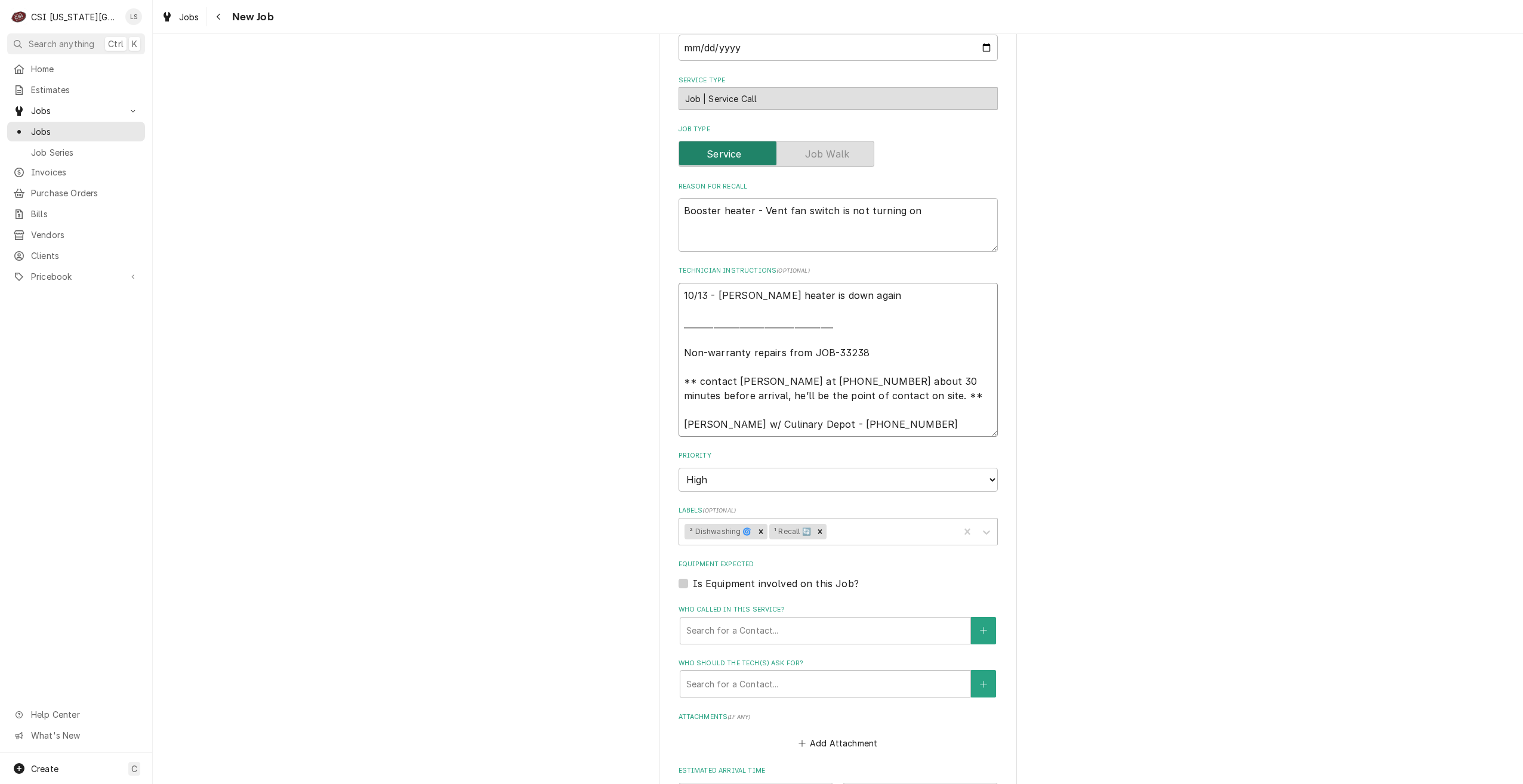
type textarea "x"
type textarea "10/13 - Kelly - Booster heater is down again __________________________________…"
type textarea "x"
type textarea "10/13 - Kelly - Booster heater is down again __________________________________…"
type textarea "x"
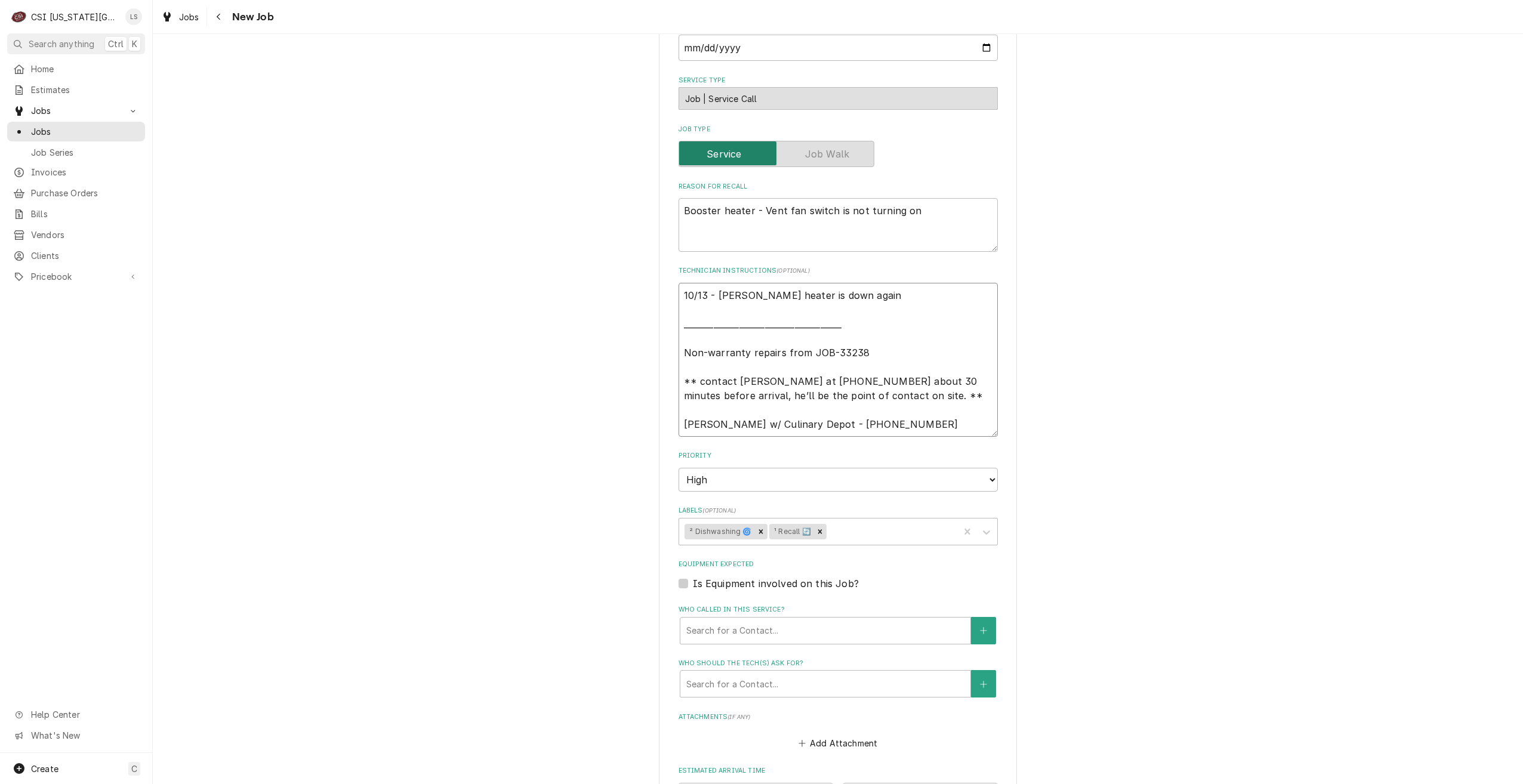
type textarea "10/13 - Kelly - Booster heater is down again __________________________________…"
type textarea "x"
type textarea "10/13 - Kelly - Booster heater is down again __________________________________…"
type textarea "x"
type textarea "10/13 - Kelly - Booster heater is down again __________________________________…"
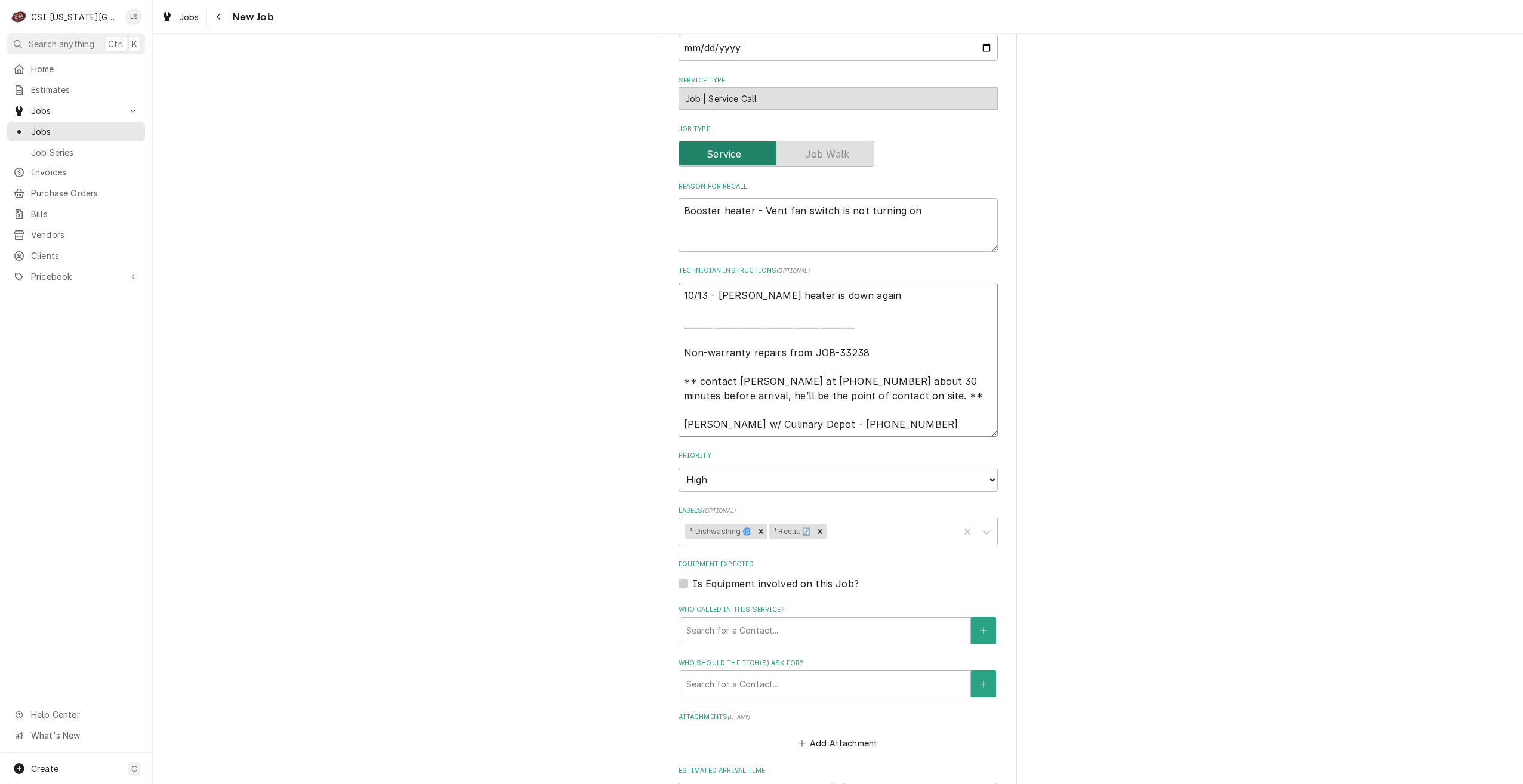
type textarea "x"
type textarea "10/13 - Kelly - Booster heater is down again __________________________________…"
type textarea "x"
type textarea "10/13 - Kelly - Booster heater is down again __________________________________…"
type textarea "x"
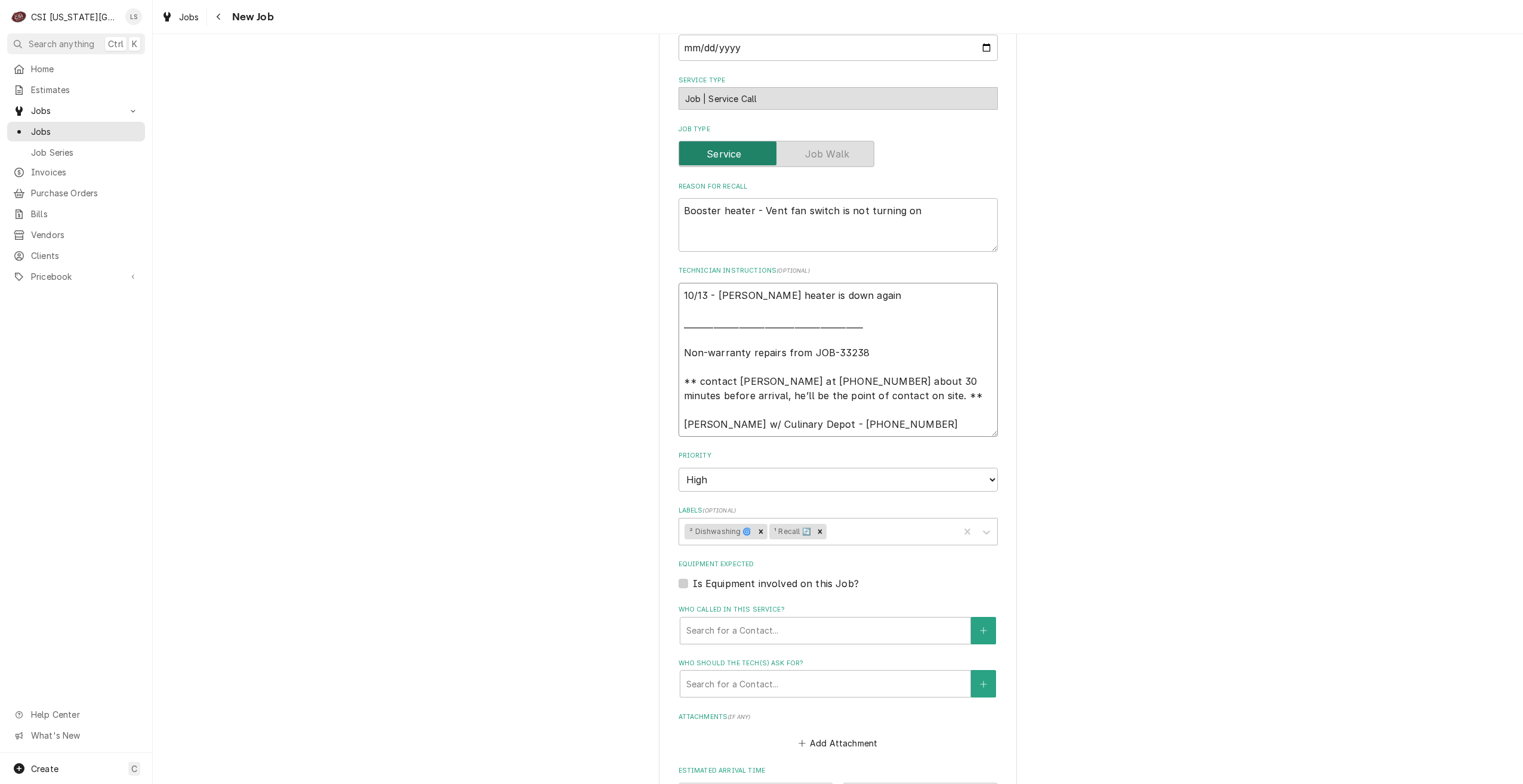
type textarea "10/13 - Kelly - Booster heater is down again __________________________________…"
type textarea "x"
type textarea "10/13 - Kelly - Booster heater is down again __________________________________…"
type textarea "x"
type textarea "10/13 - Kelly - Booster heater is down again __________________________________…"
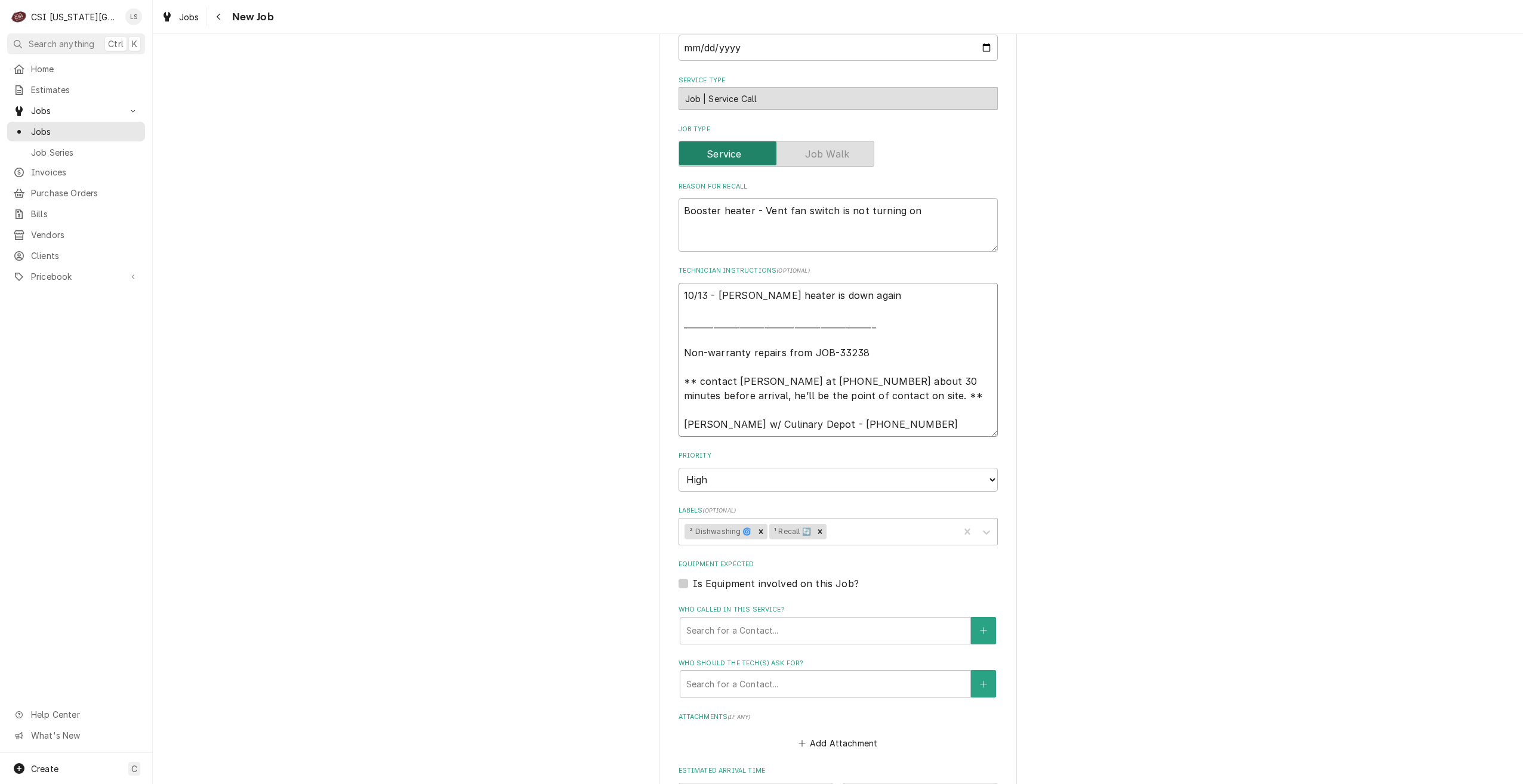
type textarea "x"
type textarea "10/13 - Kelly - Booster heater is down again __________________________________…"
type textarea "x"
type textarea "10/13 - Kelly - Booster heater is down again __________________________________…"
type textarea "x"
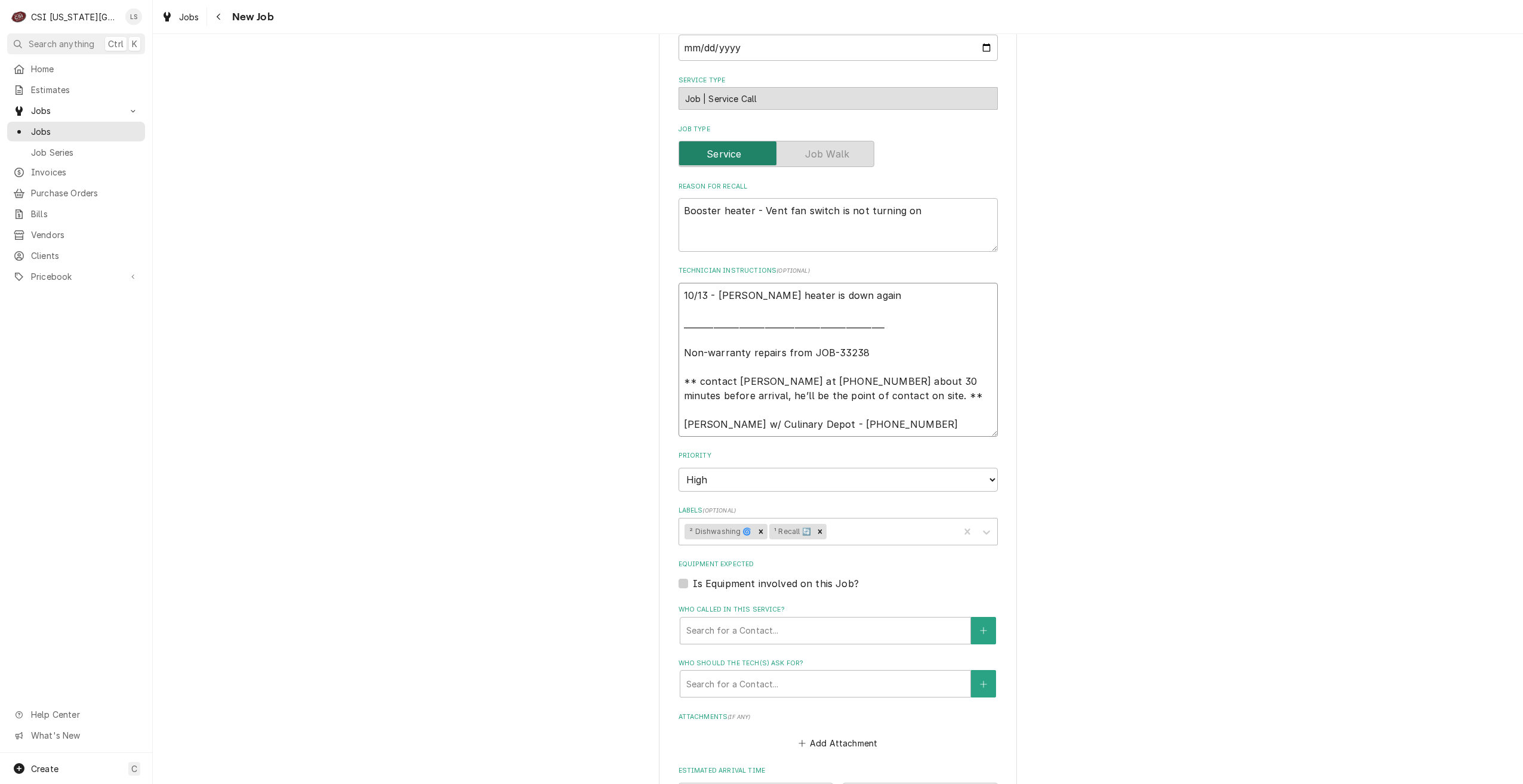
type textarea "10/13 - Kelly - Booster heater is down again __________________________________…"
type textarea "x"
type textarea "10/13 - Kelly - Booster heater is down again __________________________________…"
type textarea "x"
type textarea "10/13 - Kelly - Booster heater is down again __________________________________…"
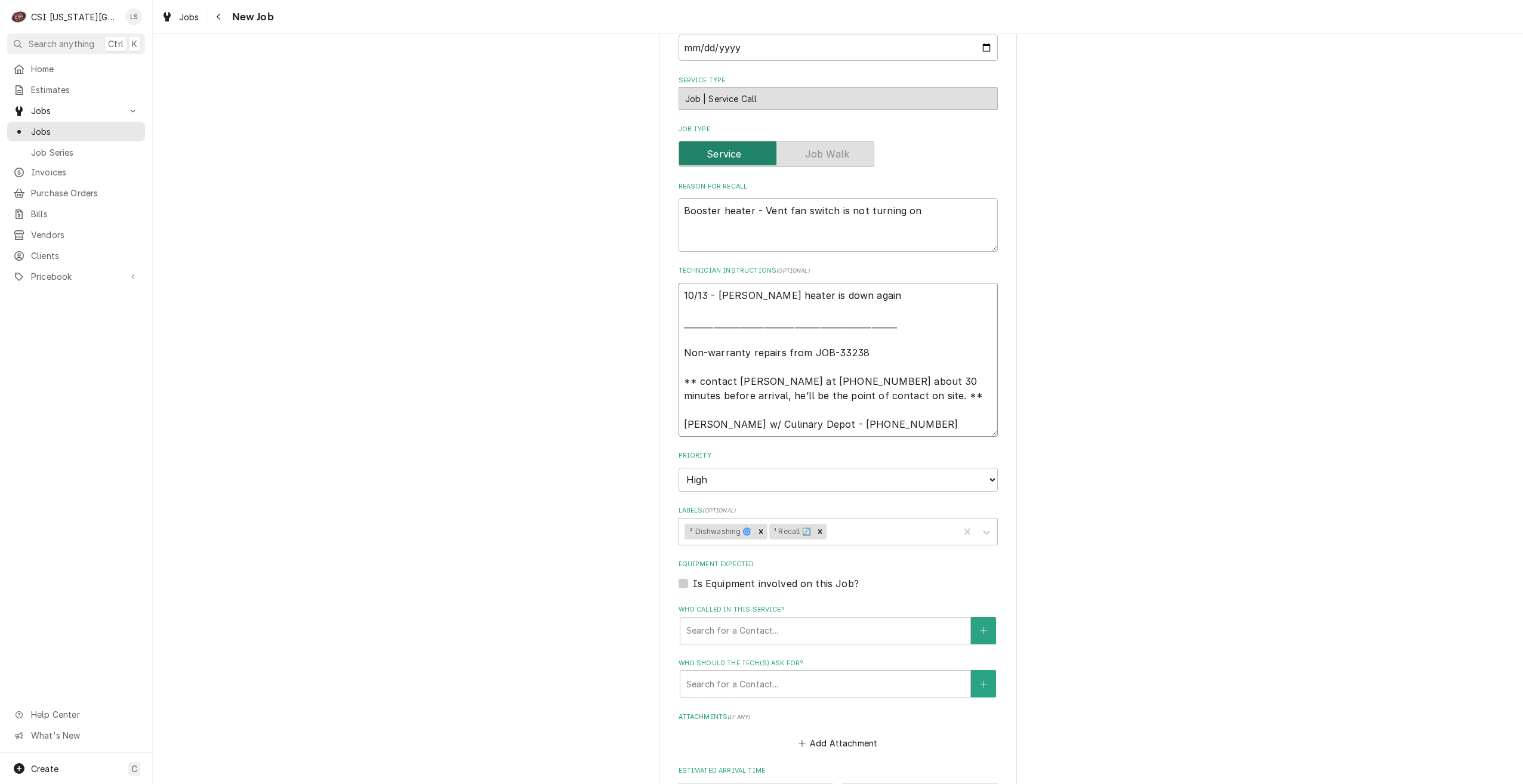
type textarea "x"
type textarea "10/13 - Kelly - Booster heater is down again __________________________________…"
type textarea "x"
type textarea "10/13 - Kelly - Booster heater is down again __________________________________…"
type textarea "x"
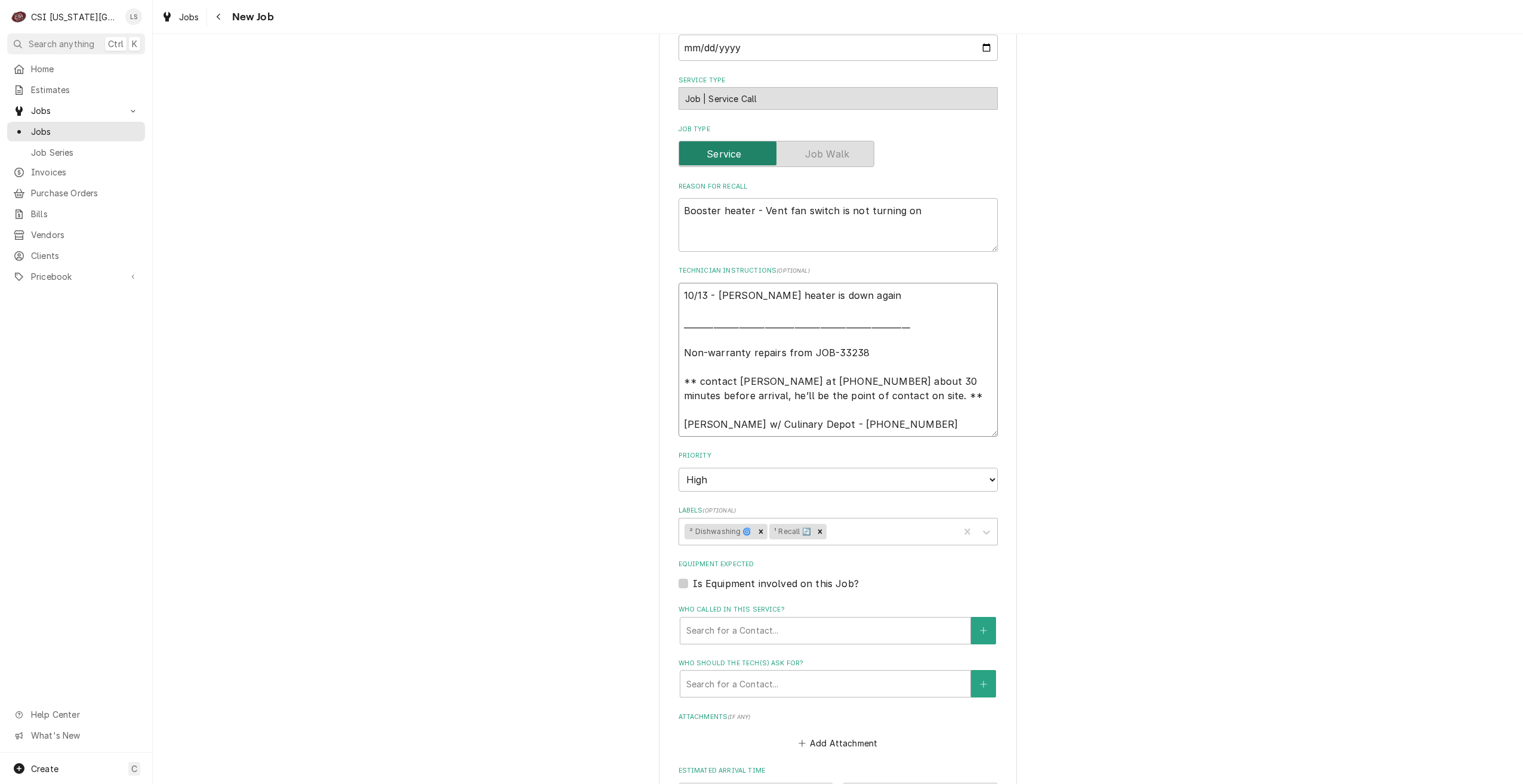
type textarea "10/13 - Kelly - Booster heater is down again __________________________________…"
click at [891, 295] on textarea "10/13 - Kelly - Booster heater is down again __________________________________…" at bounding box center [838, 359] width 320 height 154
type textarea "x"
type textarea "10/13 - Kelly - Booster heater is down again R ________________________________…"
type textarea "x"
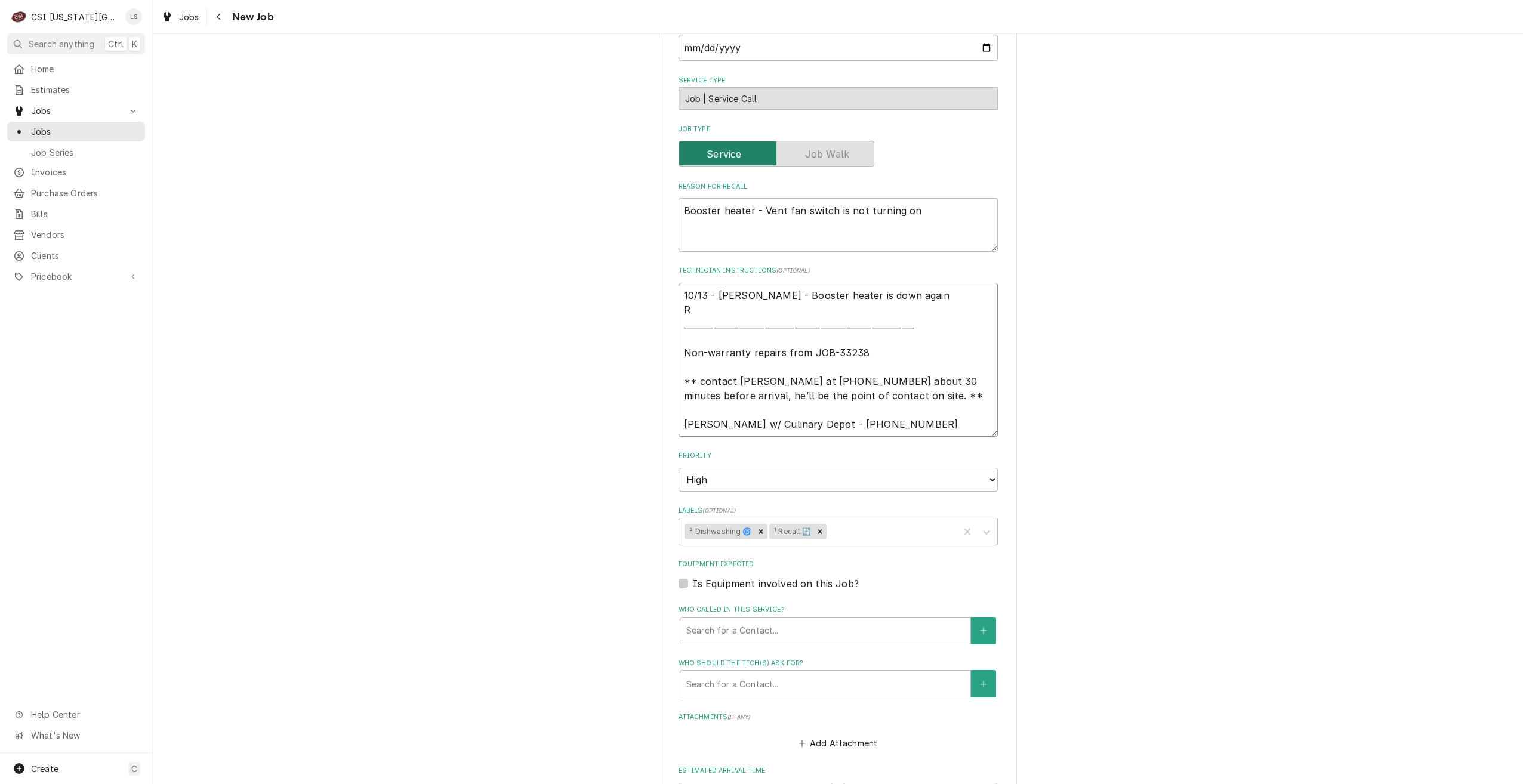
type textarea "10/13 - Kelly - Booster heater is down again Re _______________________________…"
type textarea "x"
type textarea "10/13 - Kelly - Booster heater is down again Rec ______________________________…"
type textarea "x"
type textarea "10/13 - Kelly - Booster heater is down again Reca _____________________________…"
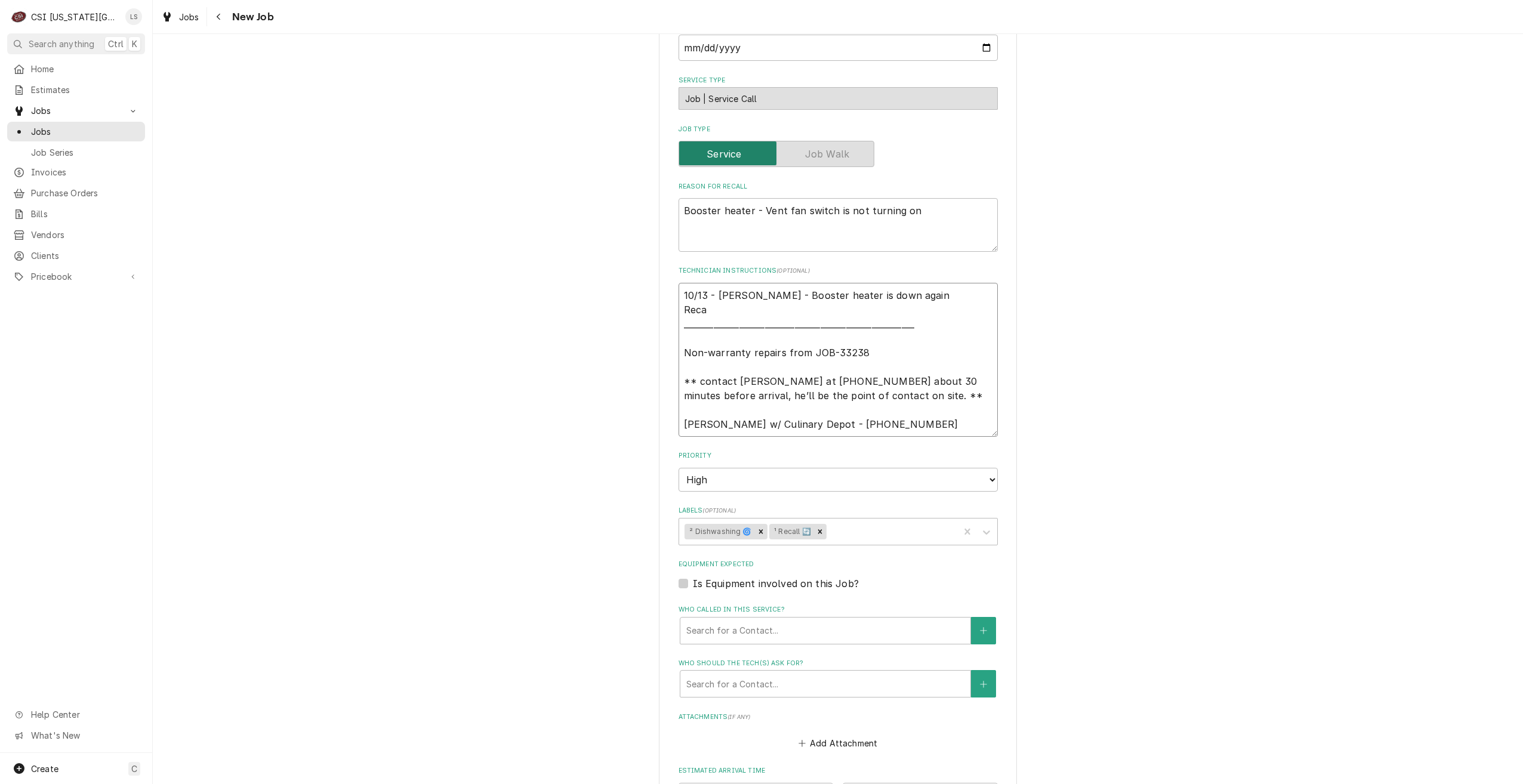
type textarea "x"
type textarea "10/13 - Kelly - Booster heater is down again Recal ____________________________…"
type textarea "x"
type textarea "10/13 - Kelly - Booster heater is down again Recall ___________________________…"
type textarea "x"
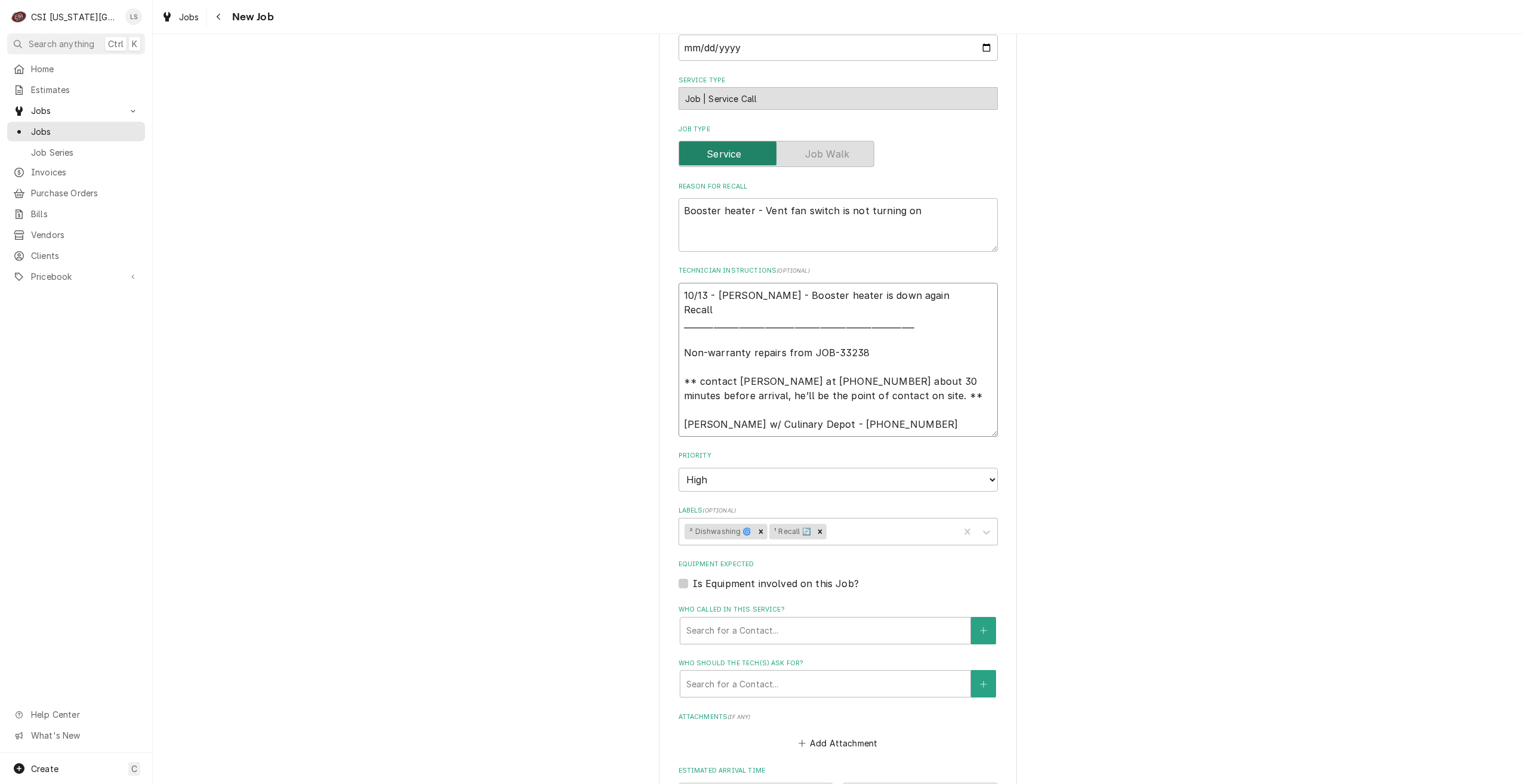
type textarea "10/13 - Kelly - Booster heater is down again Recal ____________________________…"
type textarea "x"
type textarea "10/13 - Kelly - Booster heater is down again Reca _____________________________…"
type textarea "x"
type textarea "10/13 - Kelly - Booster heater is down again Rec ______________________________…"
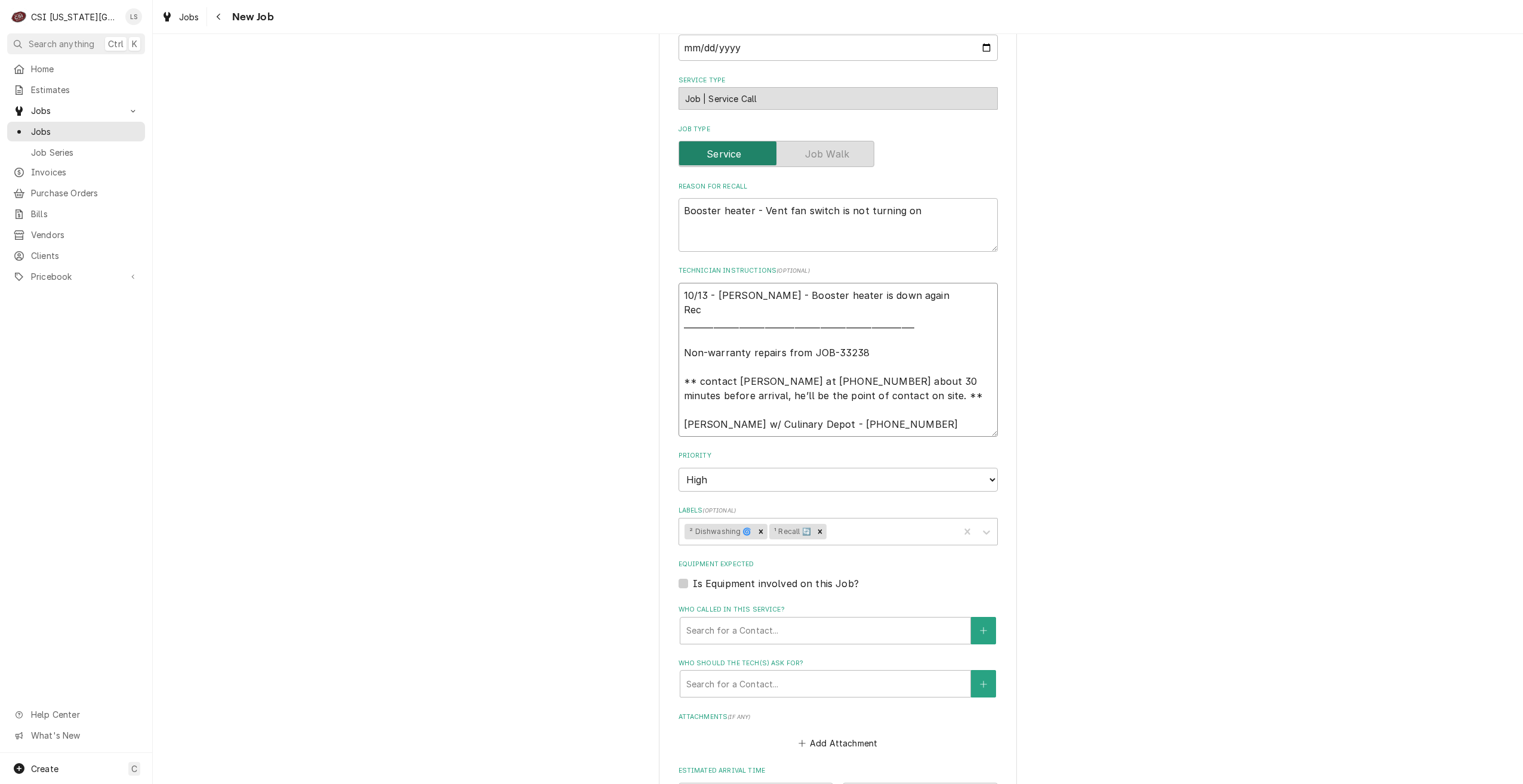
type textarea "x"
type textarea "10/13 - Kelly - Booster heater is down again Re _______________________________…"
type textarea "x"
type textarea "10/13 - Kelly - Booster heater is down again R ________________________________…"
type textarea "x"
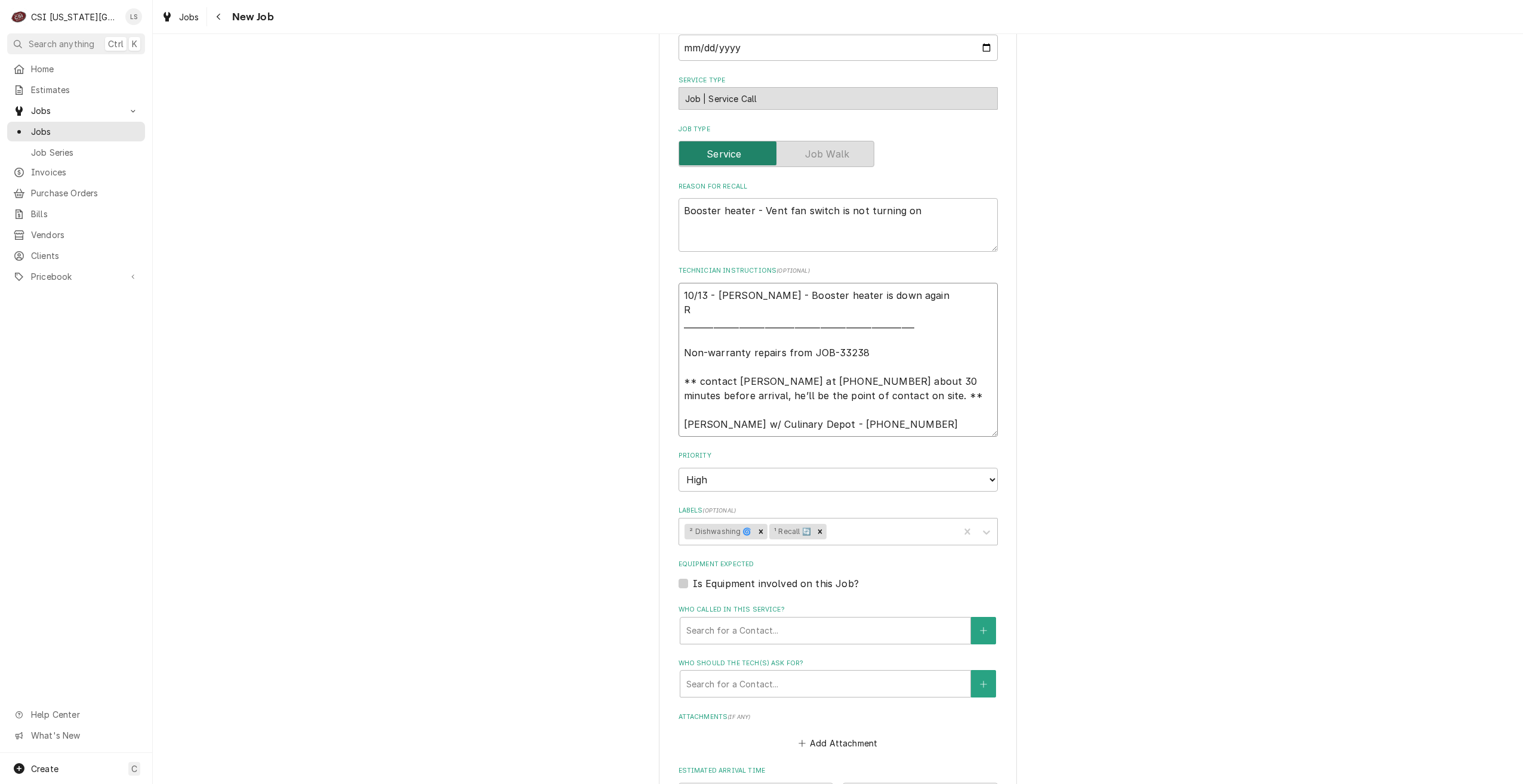
type textarea "10/13 - Kelly - Booster heater is down again __________________________________…"
drag, startPoint x: 891, startPoint y: 295, endPoint x: 782, endPoint y: 290, distance: 109.1
click at [782, 290] on textarea "10/13 - Kelly - Booster heater is down again __________________________________…" at bounding box center [838, 359] width 320 height 154
click at [917, 289] on textarea "10/13 - Kelly - Booster heater is down again __________________________________…" at bounding box center [838, 359] width 320 height 154
click at [749, 310] on textarea "10/13 - Kelly - Booster heater is down again __________________________________…" at bounding box center [838, 359] width 320 height 154
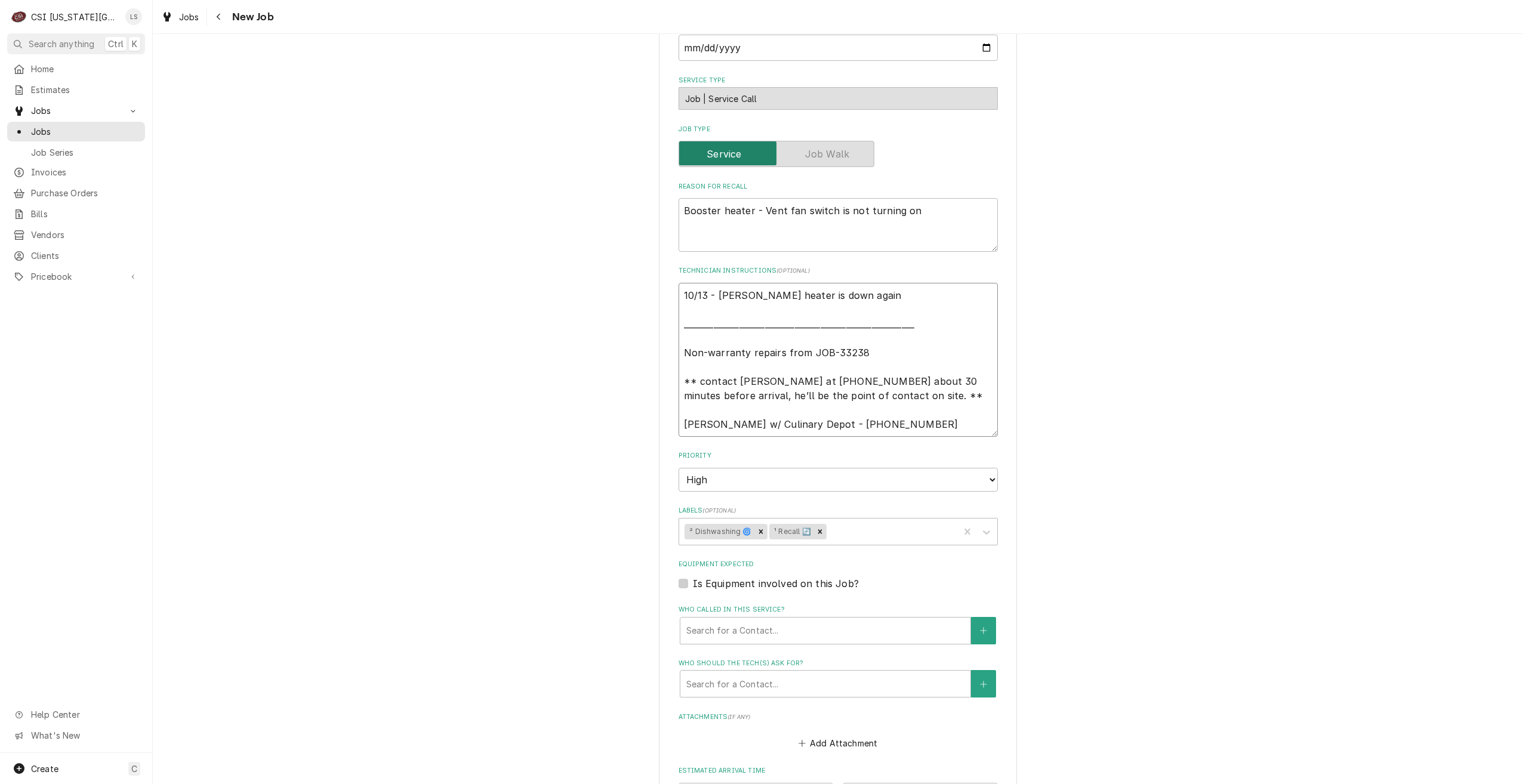
type textarea "x"
type textarea "10/13 - Kelly - Booster heater is down again P ________________________________…"
type textarea "x"
type textarea "10/13 - Kelly - Booster heater is down again Pr _______________________________…"
type textarea "x"
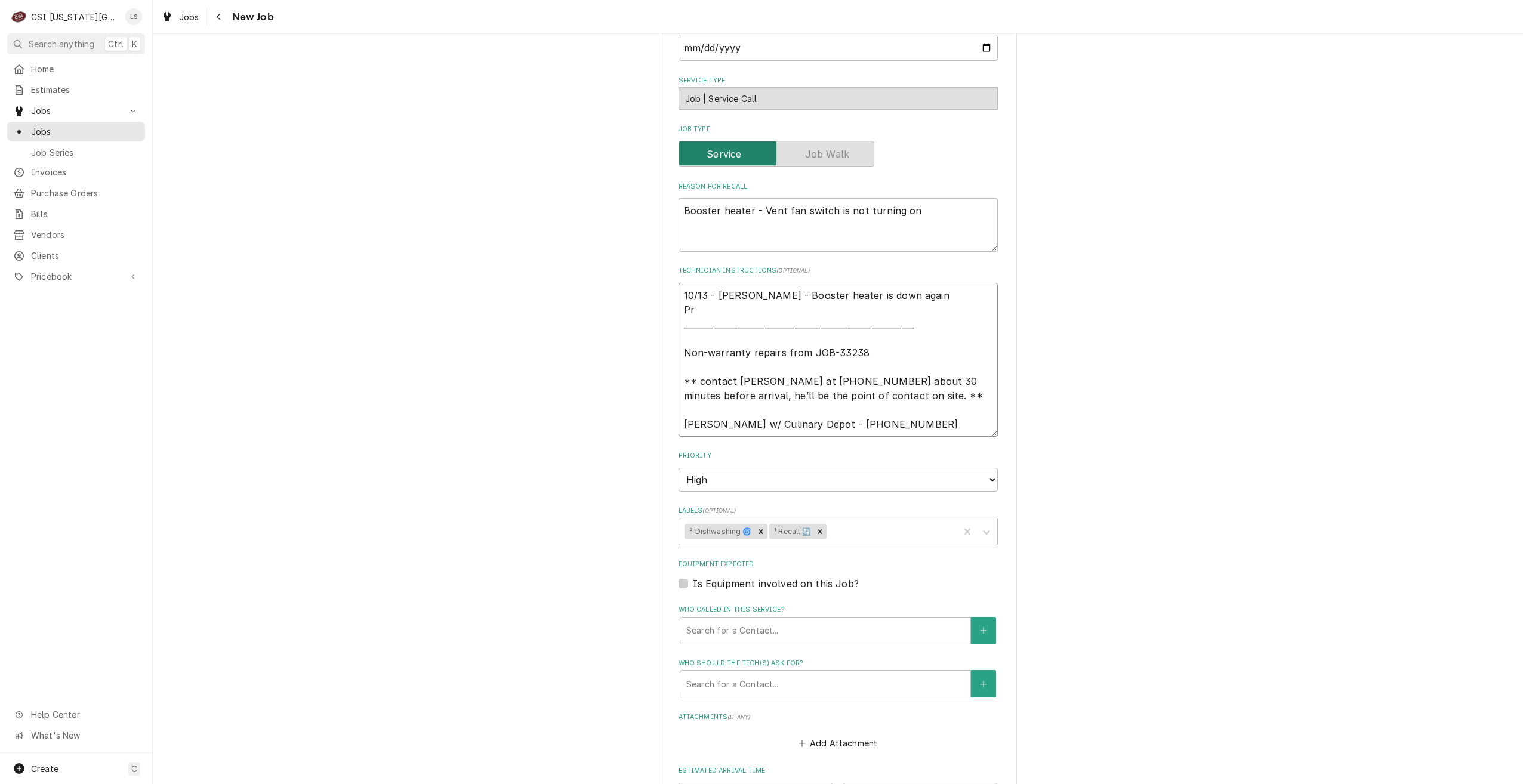
type textarea "10/13 - Kelly - Booster heater is down again Pre ______________________________…"
type textarea "x"
type textarea "10/13 - Kelly - Booster heater is down again Prev _____________________________…"
type textarea "x"
type textarea "10/13 - Kelly - Booster heater is down again Previ ____________________________…"
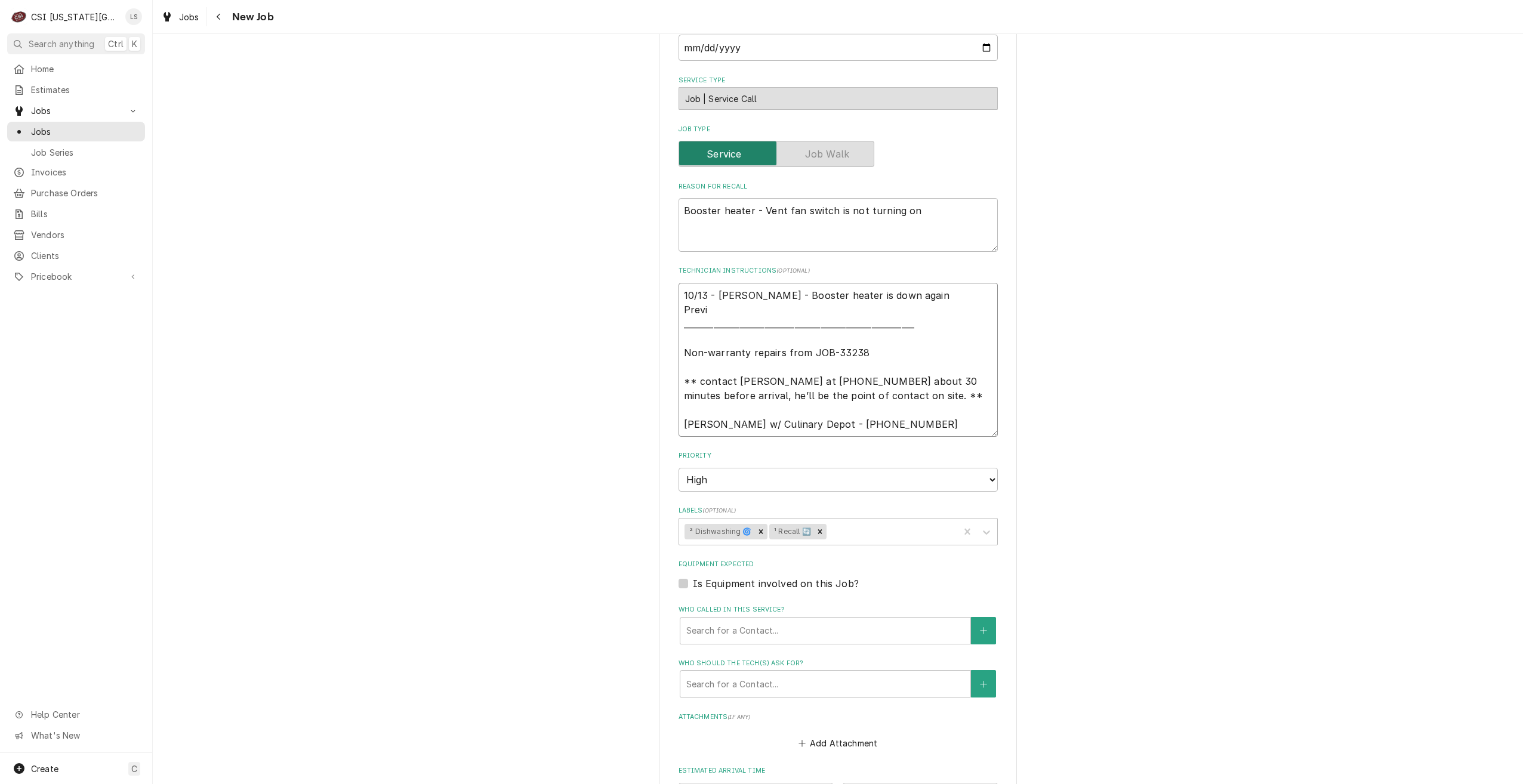
type textarea "x"
type textarea "10/13 - Kelly - Booster heater is down again Previo ___________________________…"
type textarea "x"
type textarea "10/13 - Kelly - Booster heater is down again Previou __________________________…"
type textarea "x"
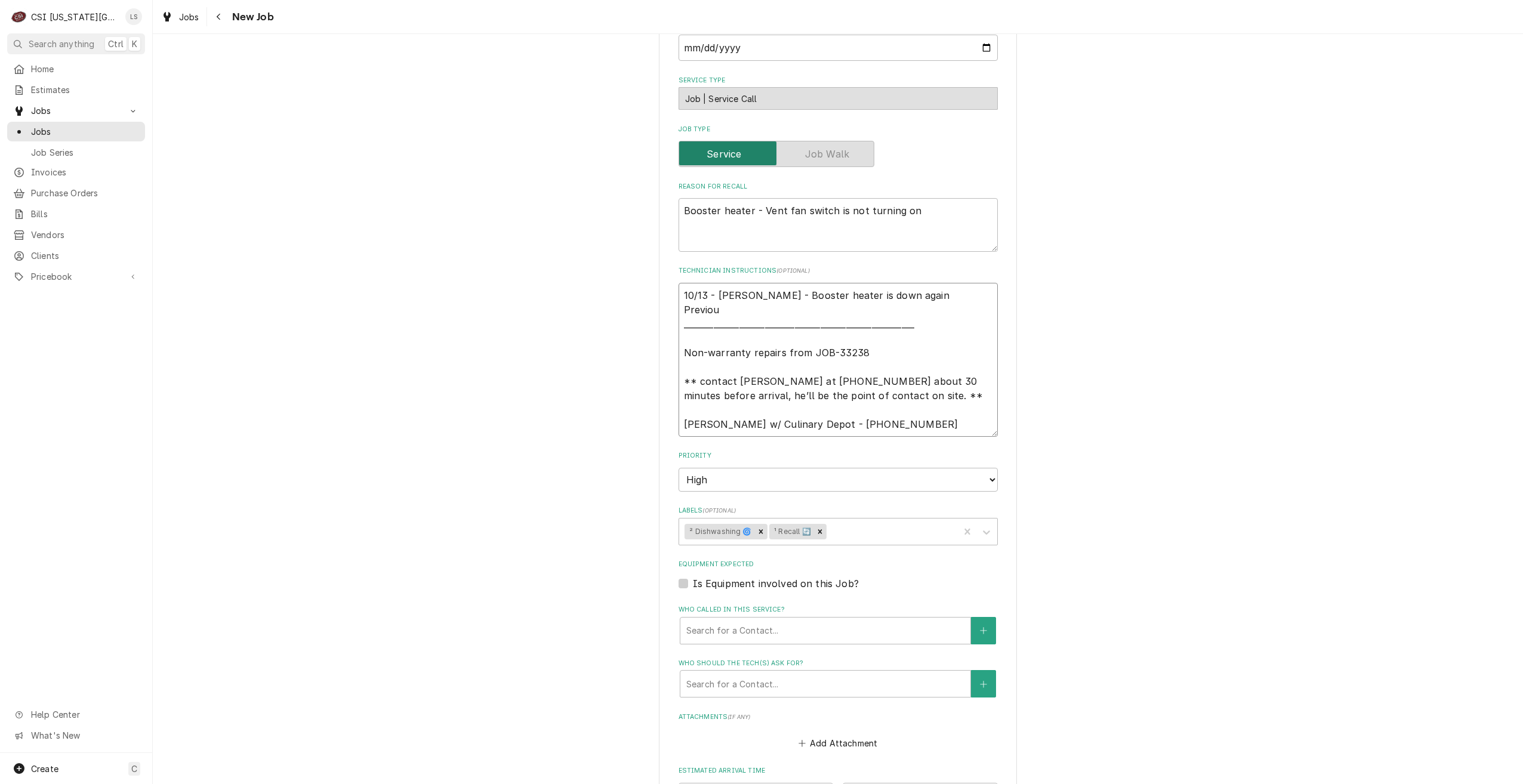
type textarea "10/13 - Kelly - Booster heater is down again Previous _________________________…"
type textarea "x"
type textarea "10/13 - Kelly - Booster heater is down again Previous _________________________…"
type textarea "x"
type textarea "10/13 - Kelly - Booster heater is down again Previous J _______________________…"
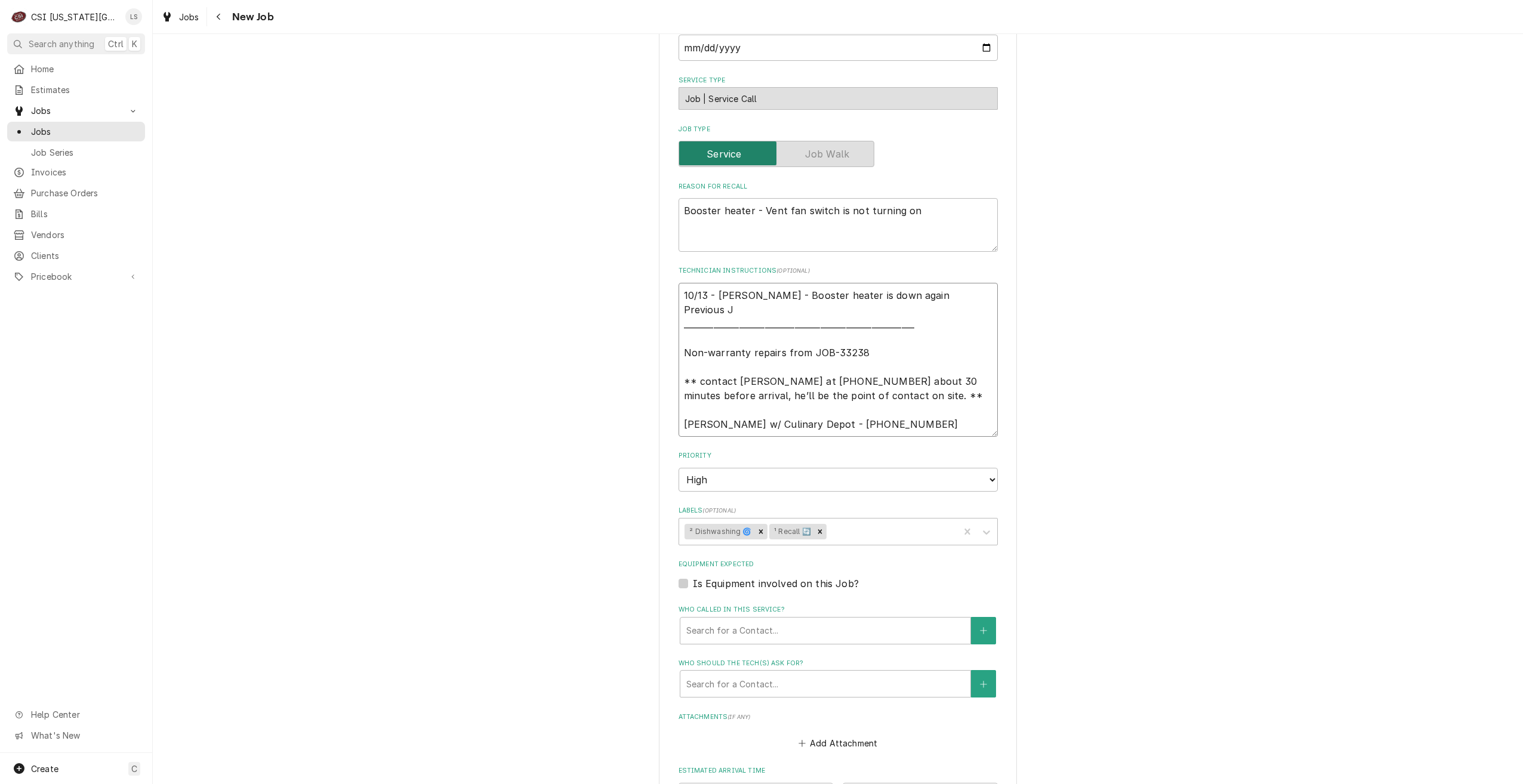
type textarea "x"
type textarea "10/13 - Kelly - Booster heater is down again Previous JO ______________________…"
type textarea "x"
type textarea "10/13 - Kelly - Booster heater is down again Previous JOB _____________________…"
type textarea "x"
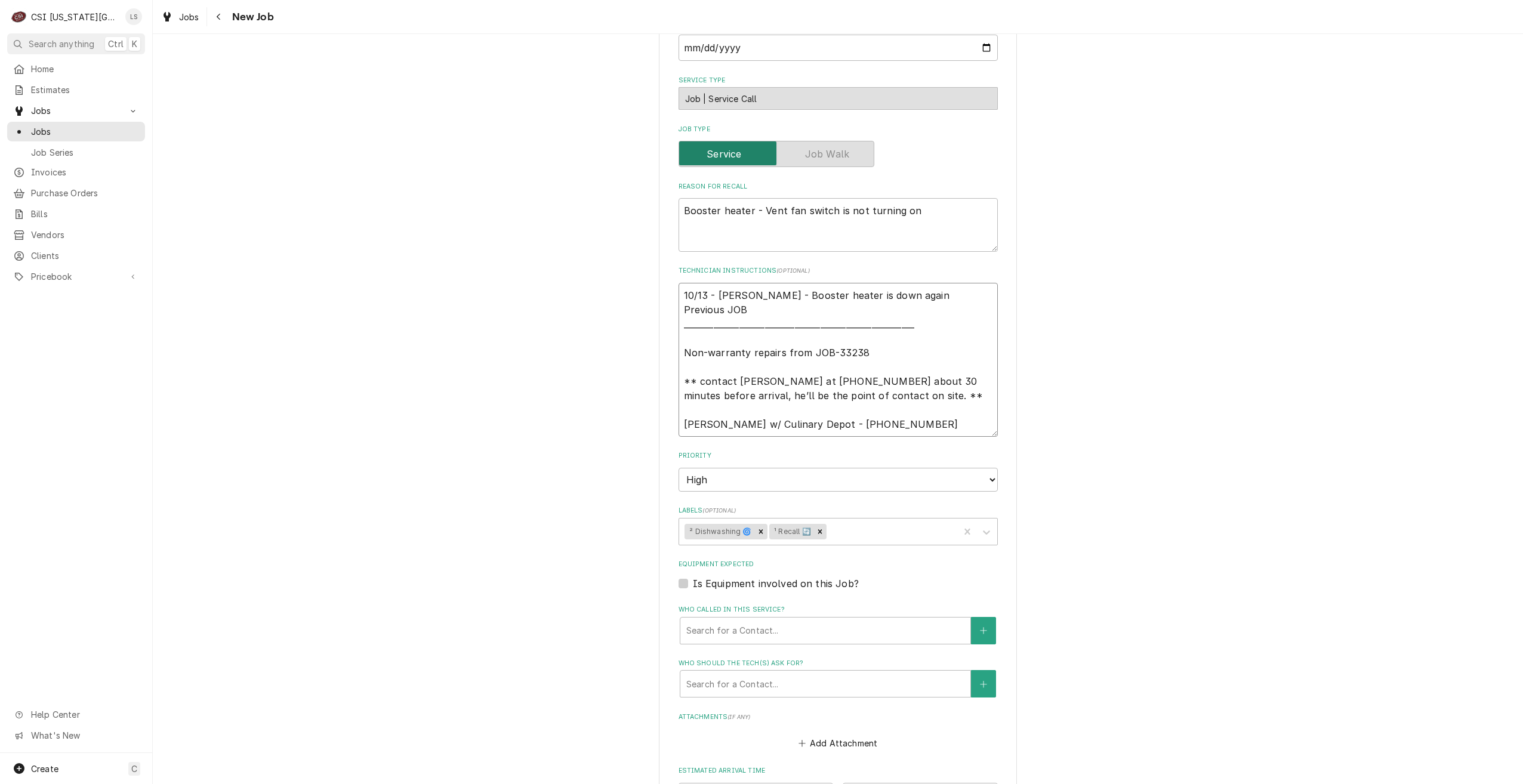
type textarea "10/13 - Kelly - Booster heater is down again Previous JOB- ____________________…"
type textarea "x"
type textarea "10/13 - Kelly - Booster heater is down again Previous JOB-3 ___________________…"
type textarea "x"
type textarea "10/13 - Kelly - Booster heater is down again Previous JOB-33 __________________…"
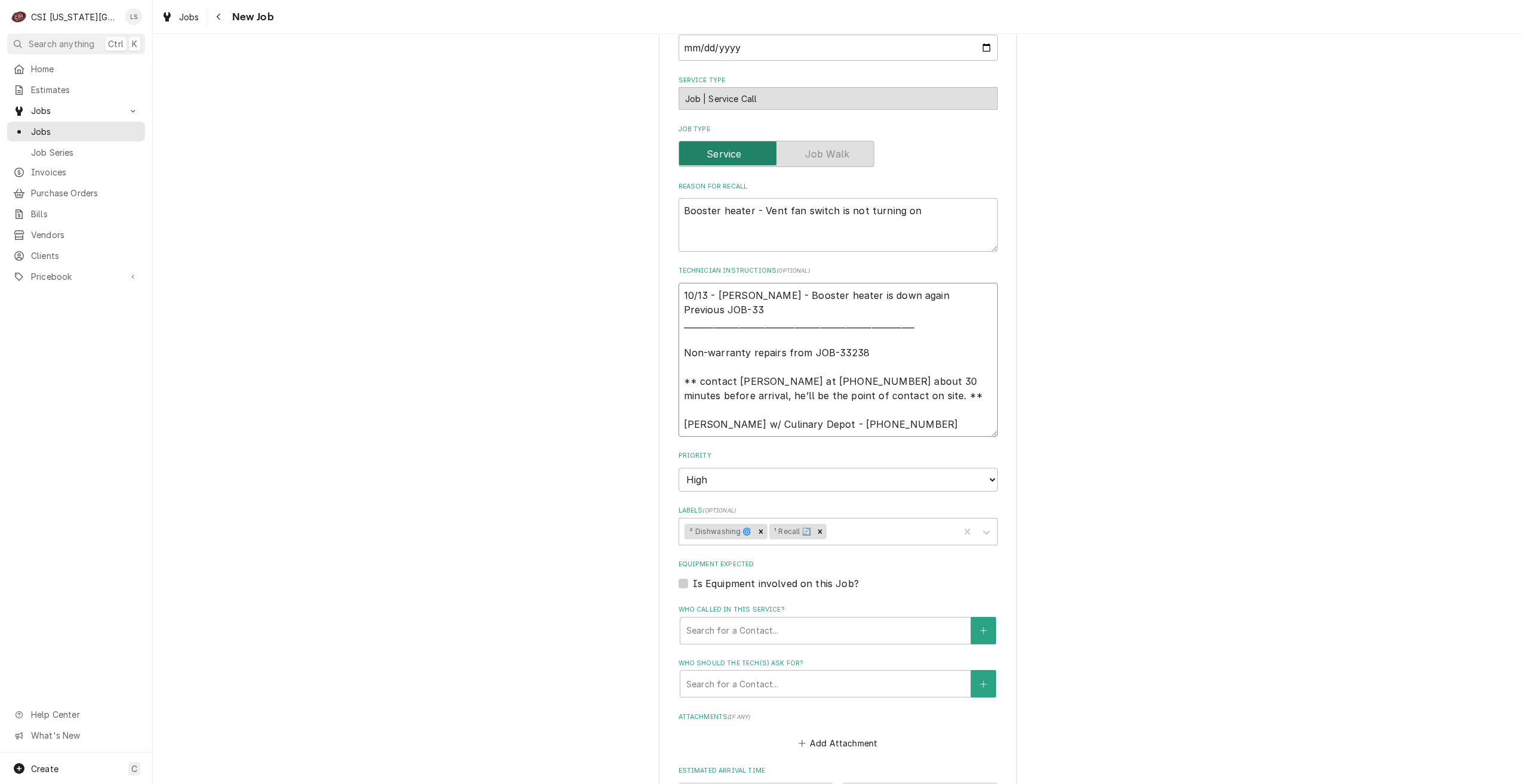
type textarea "x"
type textarea "10/13 - Kelly - Booster heater is down again Previous JOB-332 _________________…"
type textarea "x"
type textarea "10/13 - Kelly - Booster heater is down again Previous JOB-3327 ________________…"
type textarea "x"
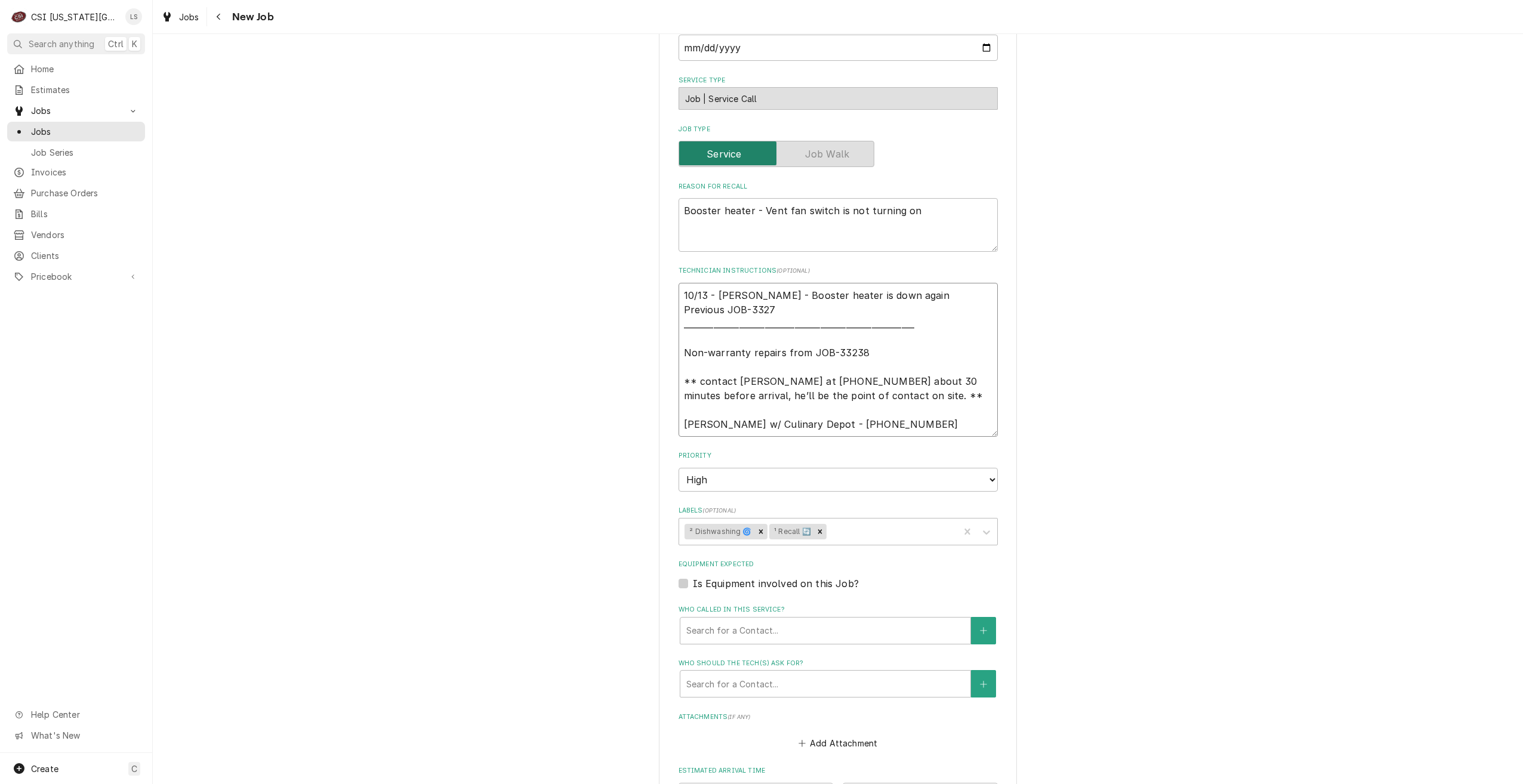
type textarea "10/13 - Kelly - Booster heater is down again Previous JOB-33279 _______________…"
type textarea "x"
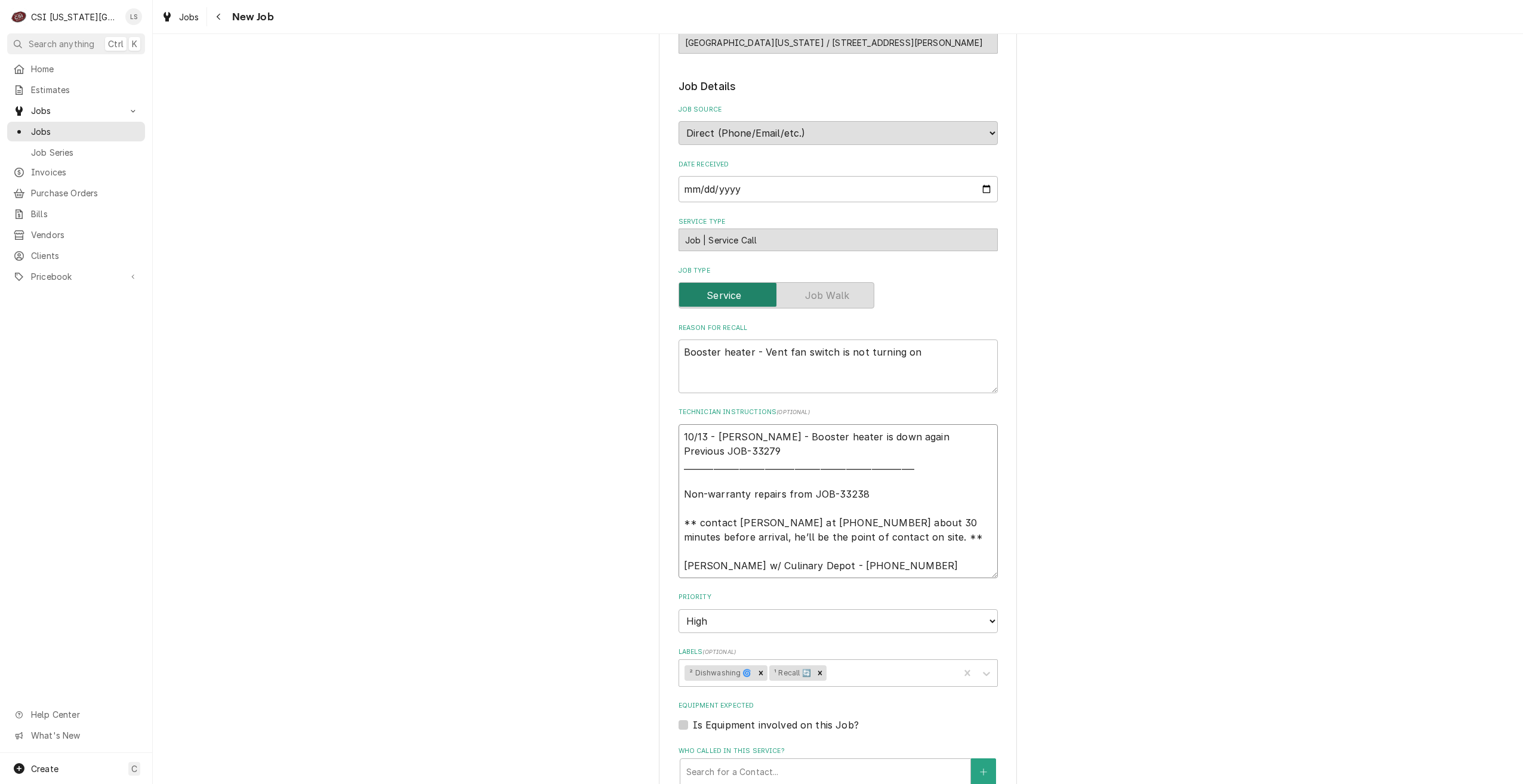
scroll to position [119, 0]
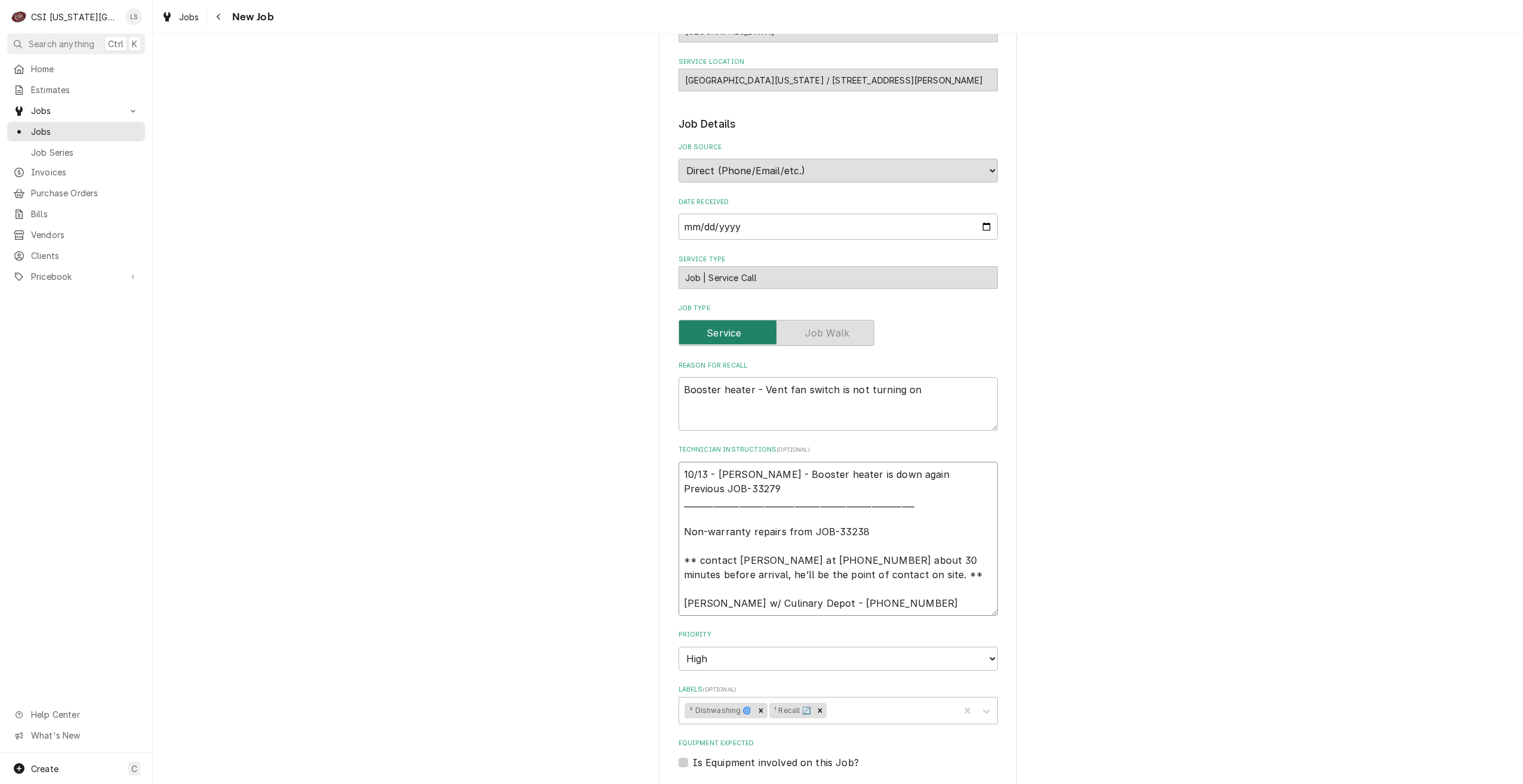
type textarea "10/13 - Kelly - Booster heater is down again Previous JOB-33279 _______________…"
drag, startPoint x: 911, startPoint y: 390, endPoint x: 650, endPoint y: 387, distance: 261.0
click at [650, 387] on div "Use the fields below to edit this job: Client Details Client CULINARY DEPOT Ser…" at bounding box center [838, 580] width 1371 height 1305
click at [679, 386] on textarea "Booster heater - Vent fan switch is not turning on" at bounding box center [838, 404] width 320 height 54
click at [727, 420] on textarea "Booster heater - Vent fan switch is not turning on" at bounding box center [838, 404] width 320 height 54
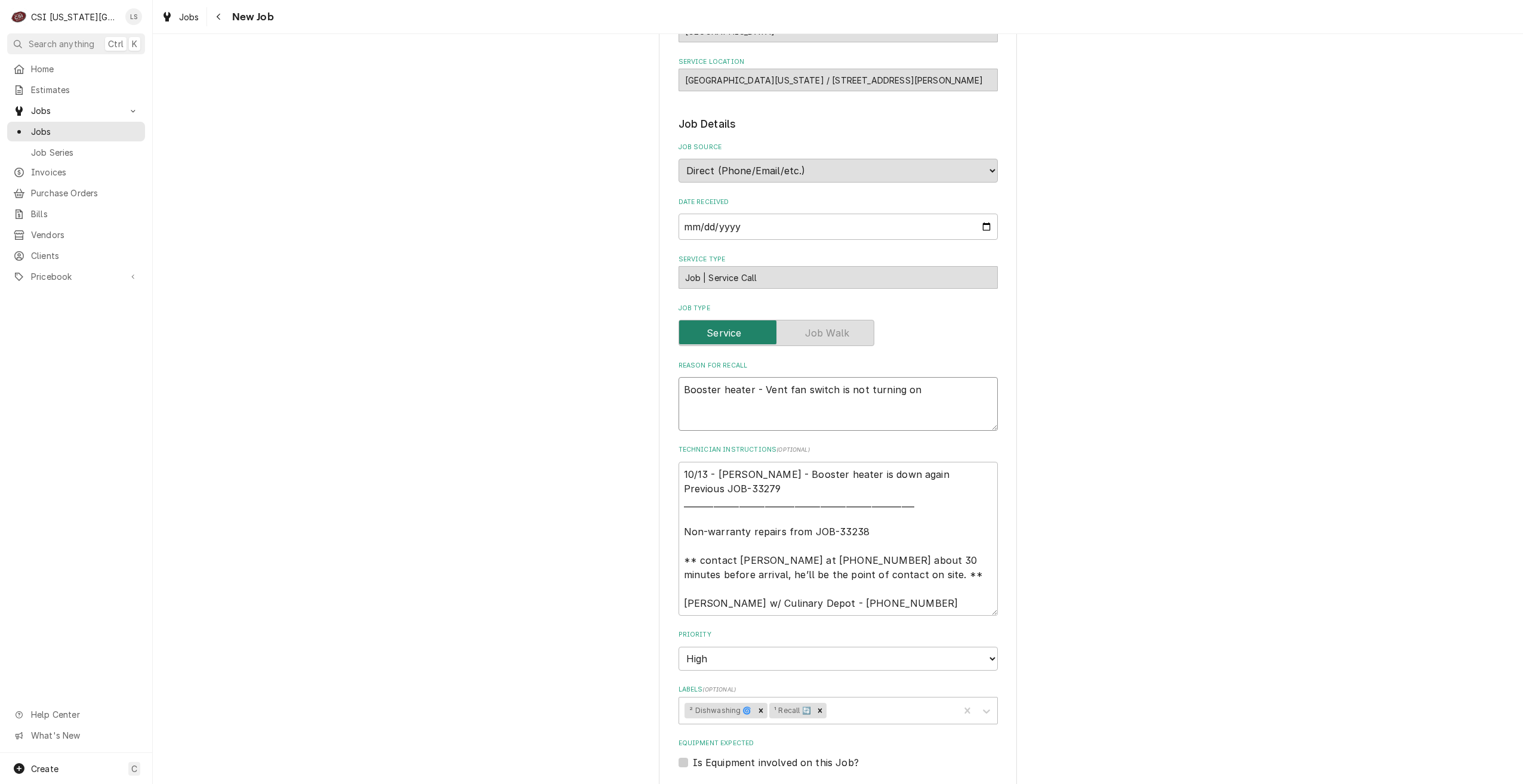
click at [679, 390] on textarea "Booster heater - Vent fan switch is not turning on" at bounding box center [838, 404] width 320 height 54
type textarea "x"
type textarea "Booster heater - Vent fan switch is not turning on"
type textarea "x"
type textarea "Booster heater - Vent fan switch is not turning on"
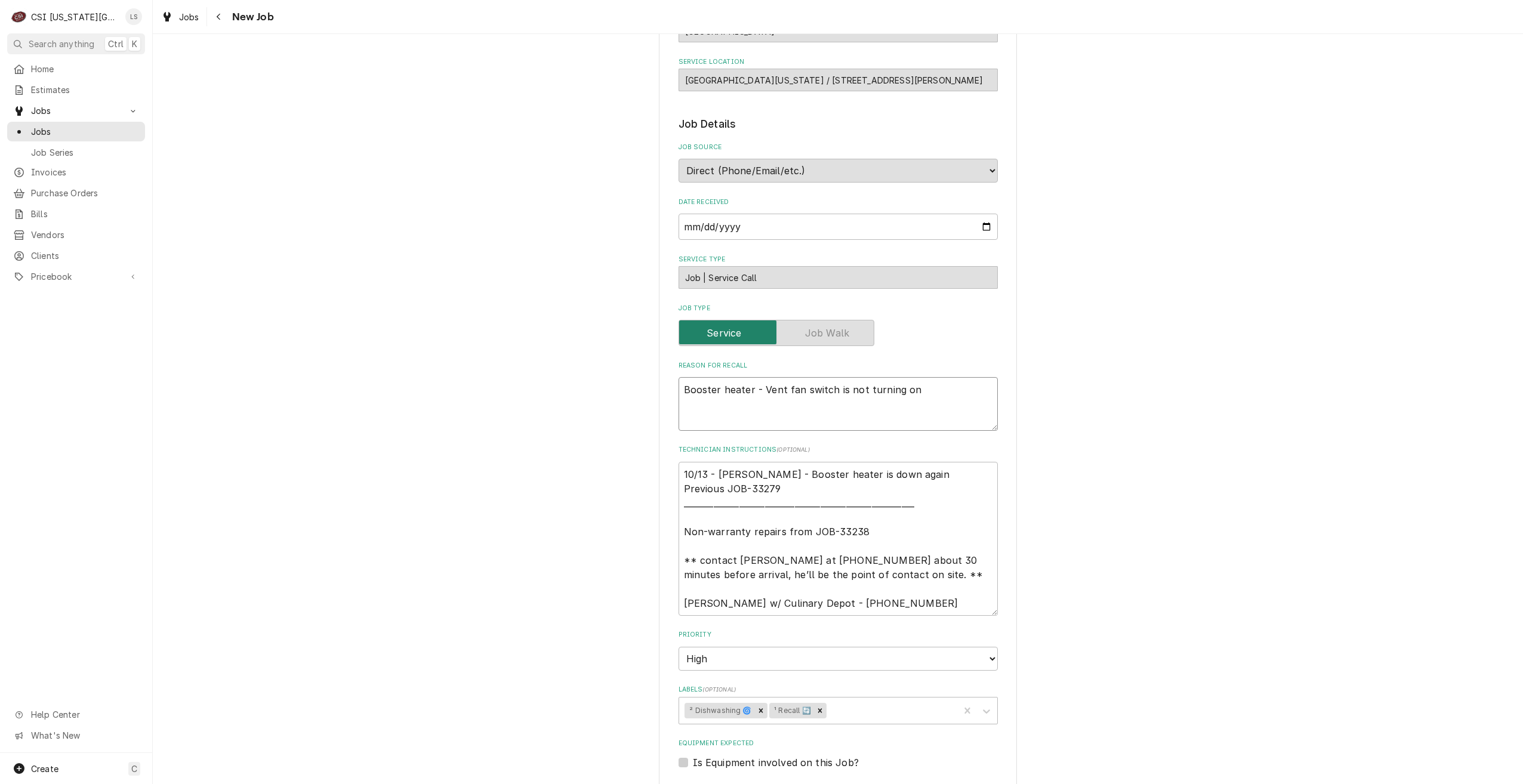
type textarea "x"
type textarea "B Booster heater - Vent fan switch is not turning on"
type textarea "x"
type textarea "Bo Booster heater - Vent fan switch is not turning on"
type textarea "x"
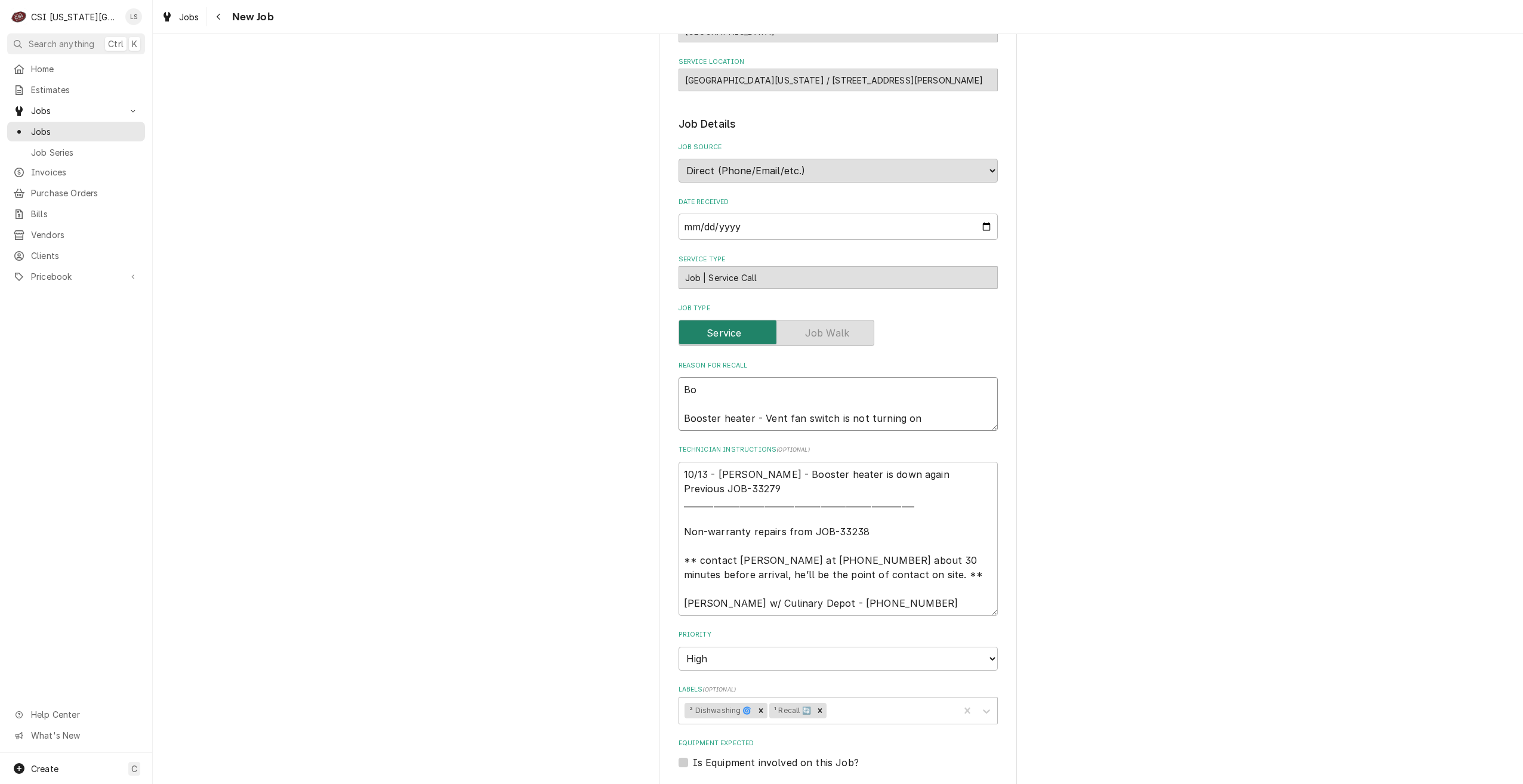
type textarea "Boo Booster heater - Vent fan switch is not turning on"
type textarea "x"
type textarea "Boos Booster heater - Vent fan switch is not turning on"
type textarea "x"
type textarea "Boost Booster heater - Vent fan switch is not turning on"
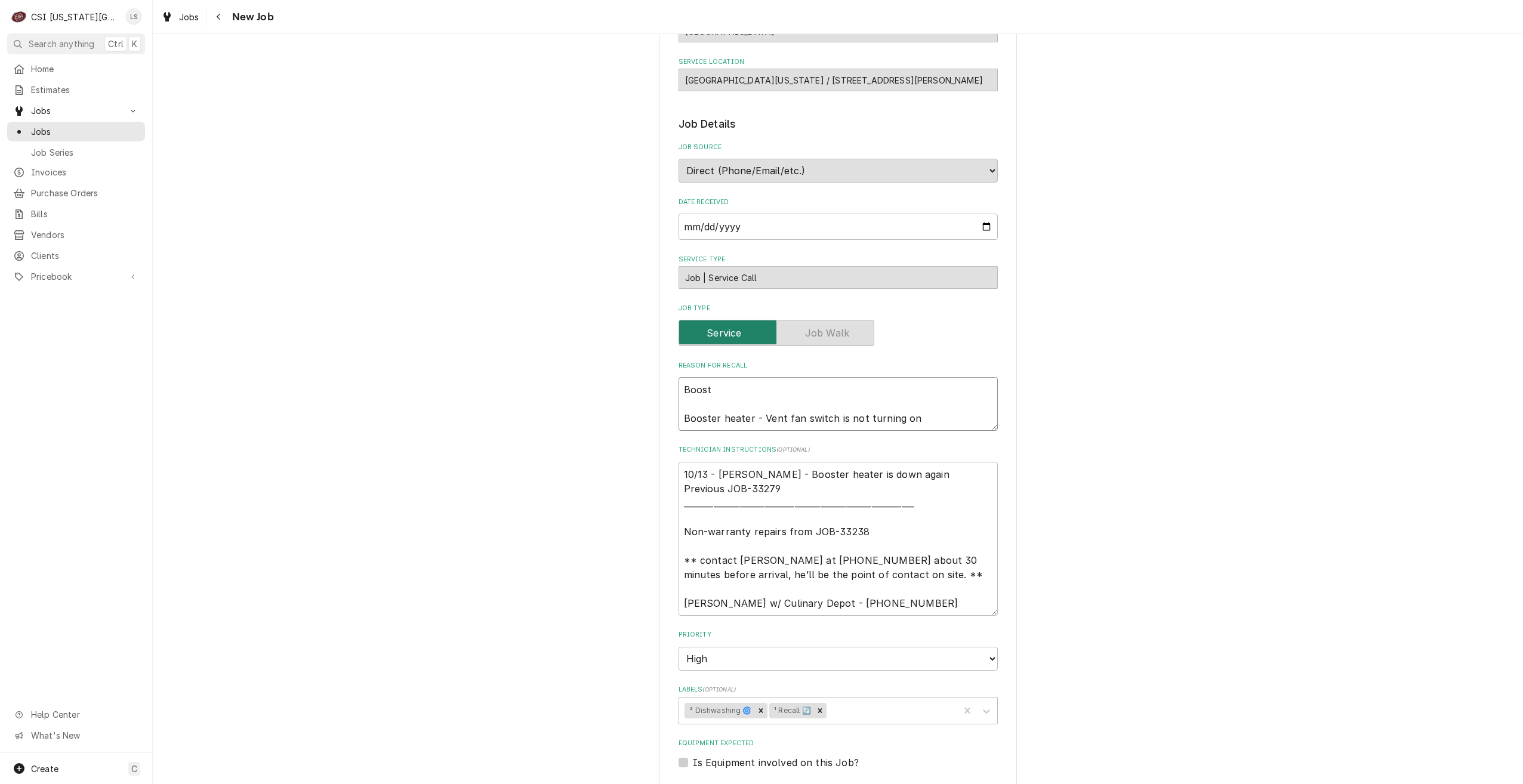
type textarea "x"
type textarea "Booste Booster heater - Vent fan switch is not turning on"
type textarea "x"
type textarea "Booster Booster heater - Vent fan switch is not turning on"
type textarea "x"
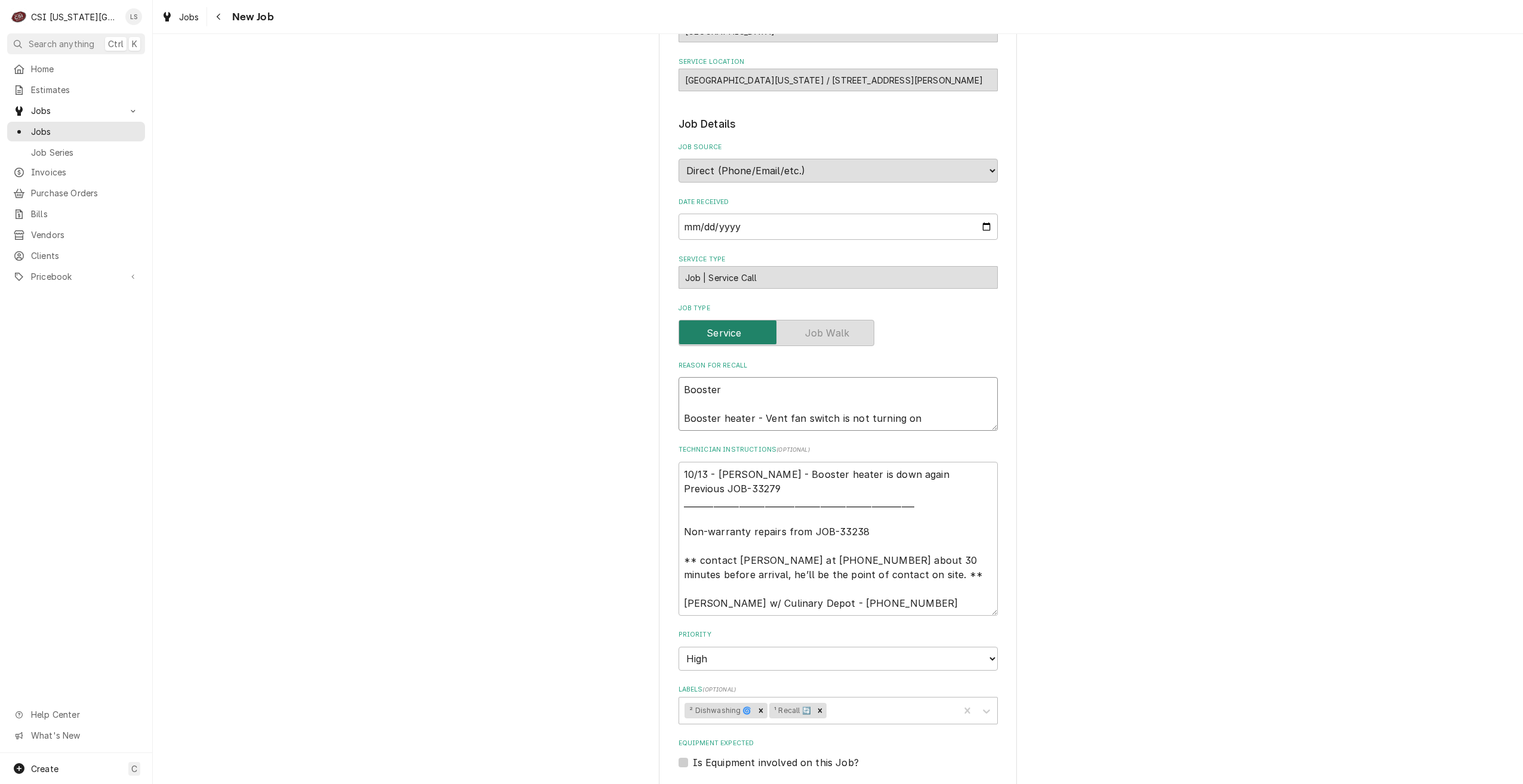
type textarea "Booster h Booster heater - Vent fan switch is not turning on"
type textarea "x"
type textarea "Booster he Booster heater - Vent fan switch is not turning on"
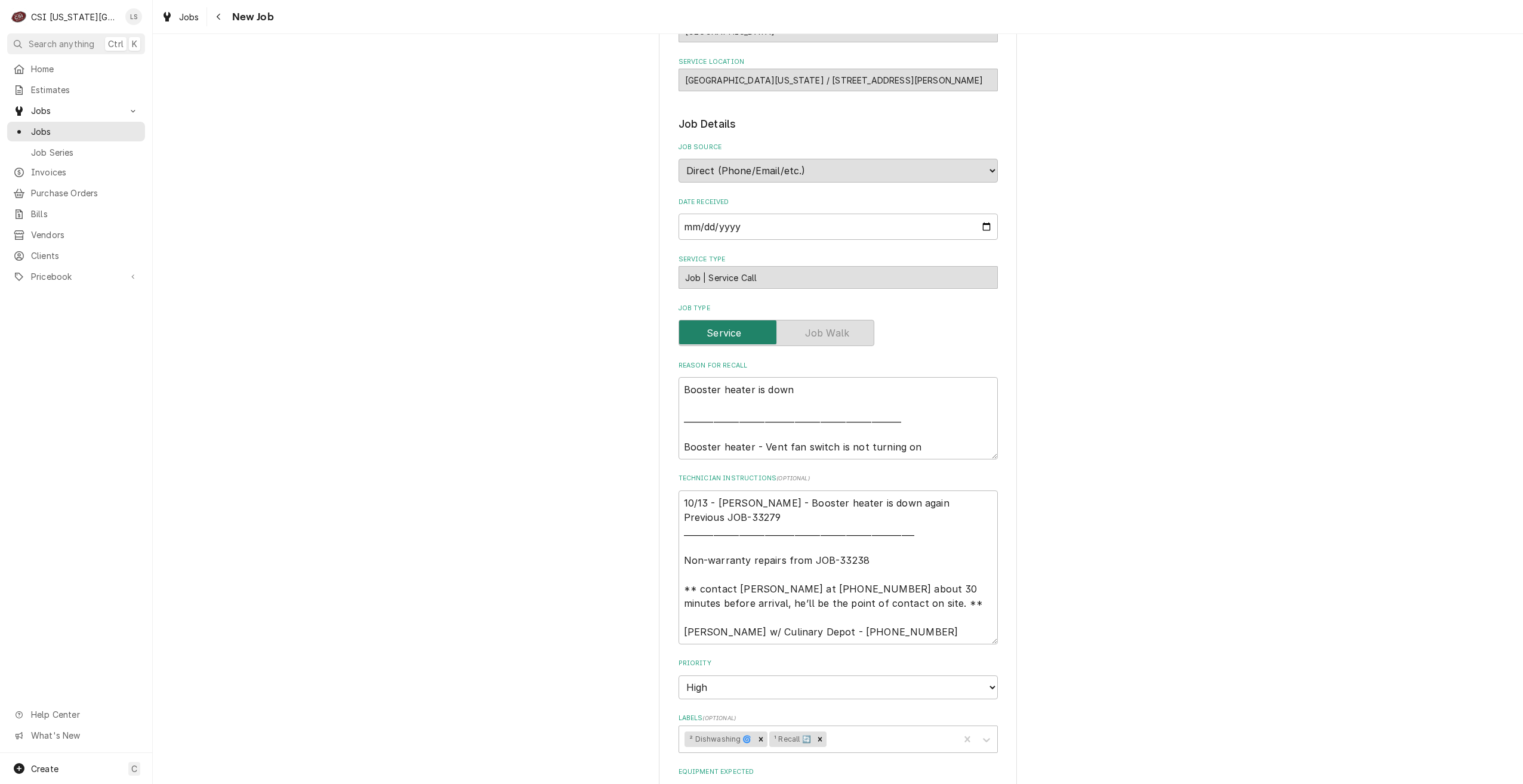
click at [1174, 372] on div "Use the fields below to edit this job: Client Details Client CULINARY DEPOT Ser…" at bounding box center [838, 594] width 1371 height 1334
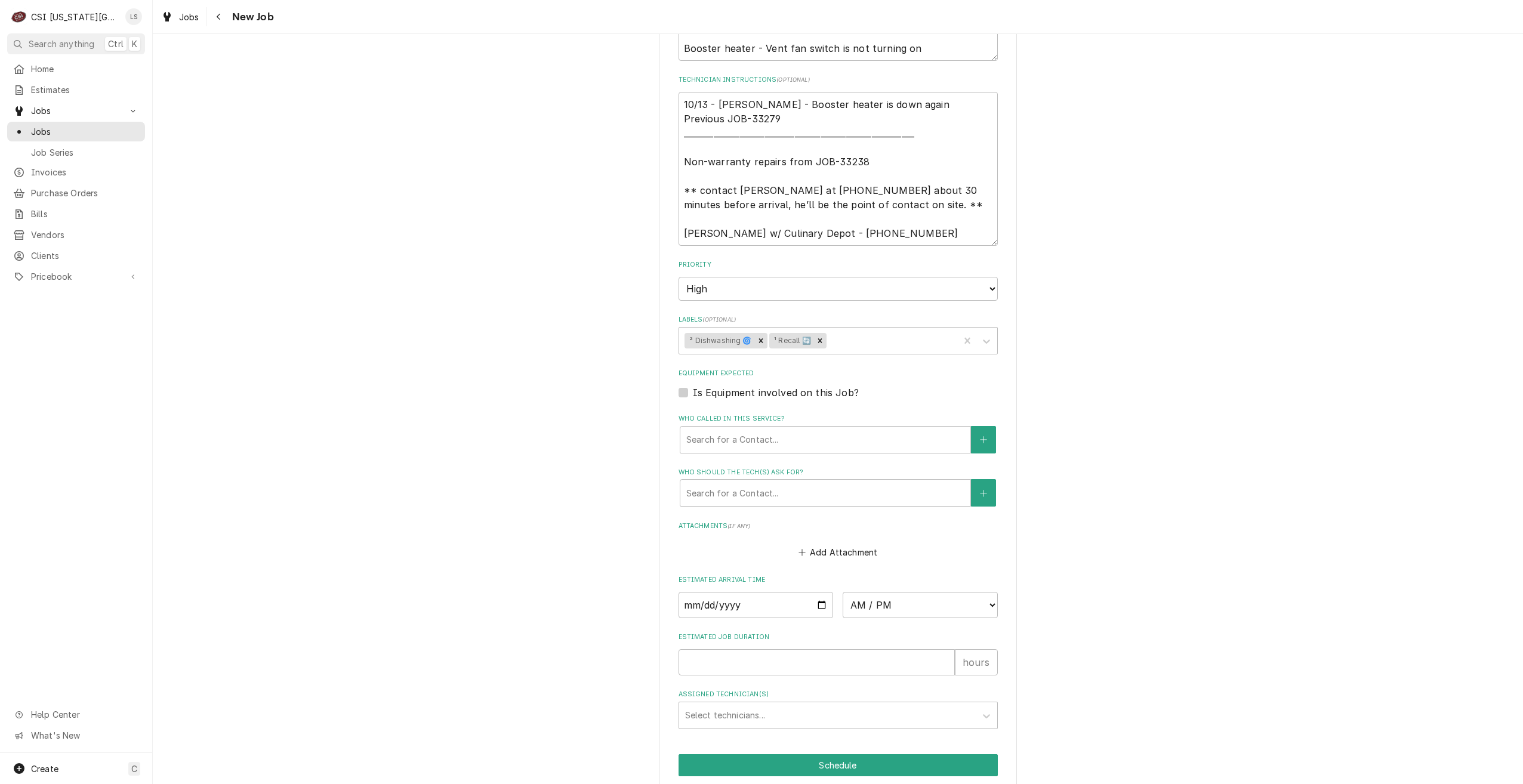
scroll to position [597, 0]
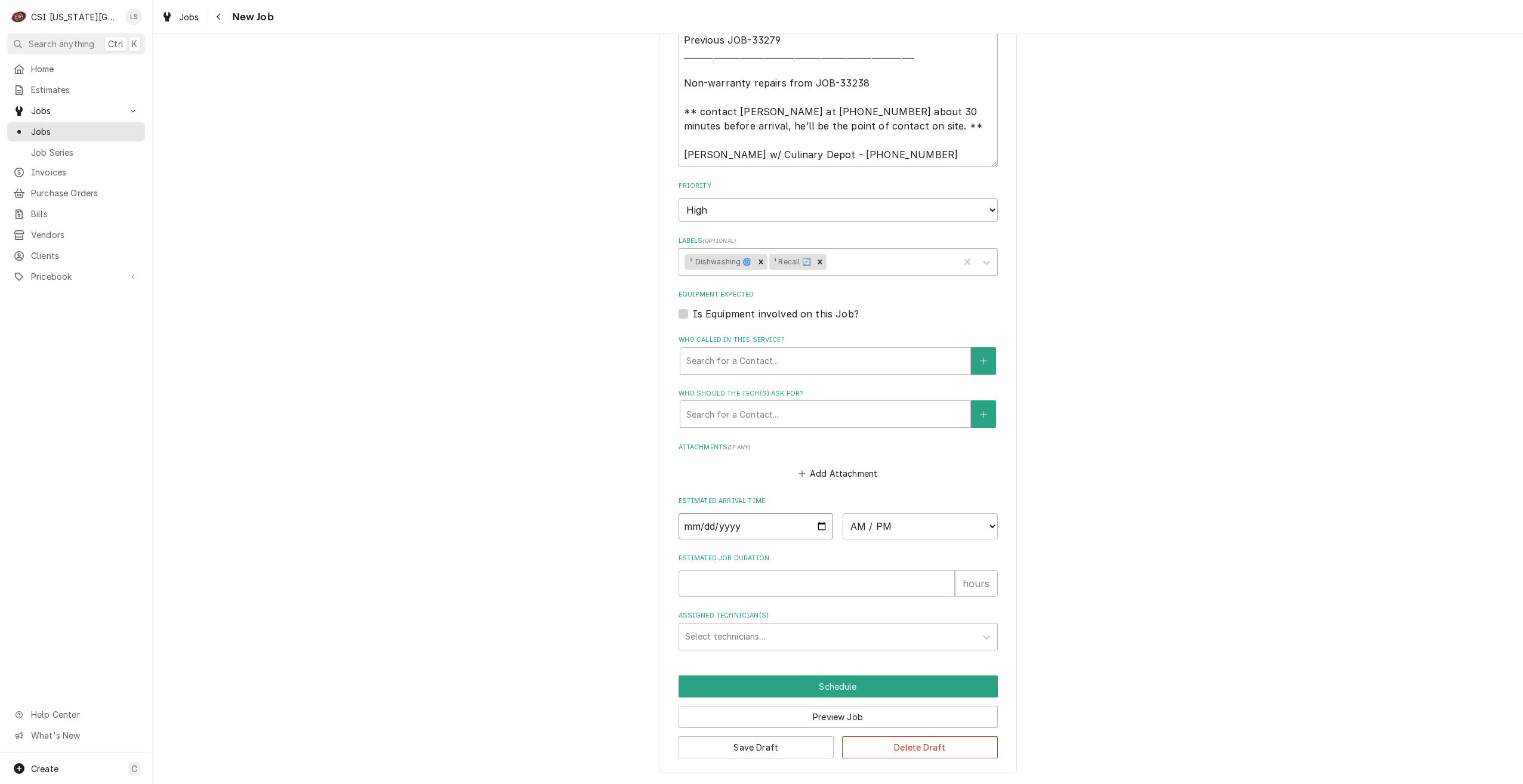
click at [819, 527] on input "Date" at bounding box center [756, 526] width 155 height 26
click at [885, 524] on select "AM / PM 6:00 AM 6:15 AM 6:30 AM 6:45 AM 7:00 AM 7:15 AM 7:30 AM 7:45 AM 8:00 AM…" at bounding box center [921, 526] width 155 height 26
click at [843, 513] on select "AM / PM 6:00 AM 6:15 AM 6:30 AM 6:45 AM 7:00 AM 7:15 AM 7:30 AM 7:45 AM 8:00 AM…" at bounding box center [921, 526] width 155 height 26
click at [872, 588] on input "Estimated Job Duration" at bounding box center [816, 583] width 276 height 26
click at [826, 643] on div "Assigned Technician(s)" at bounding box center [827, 636] width 285 height 21
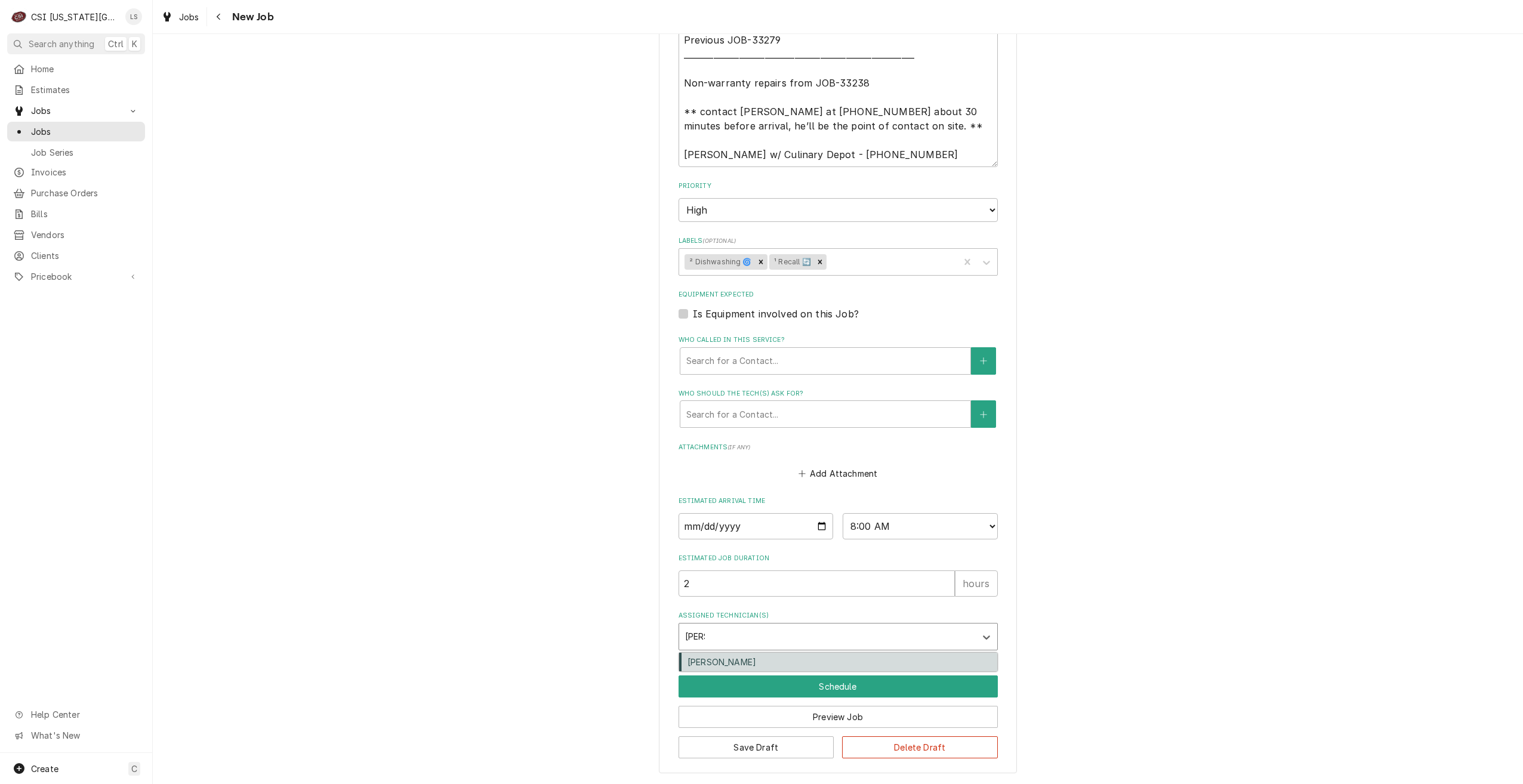
click at [832, 654] on div "Mike Schupp" at bounding box center [838, 661] width 318 height 18
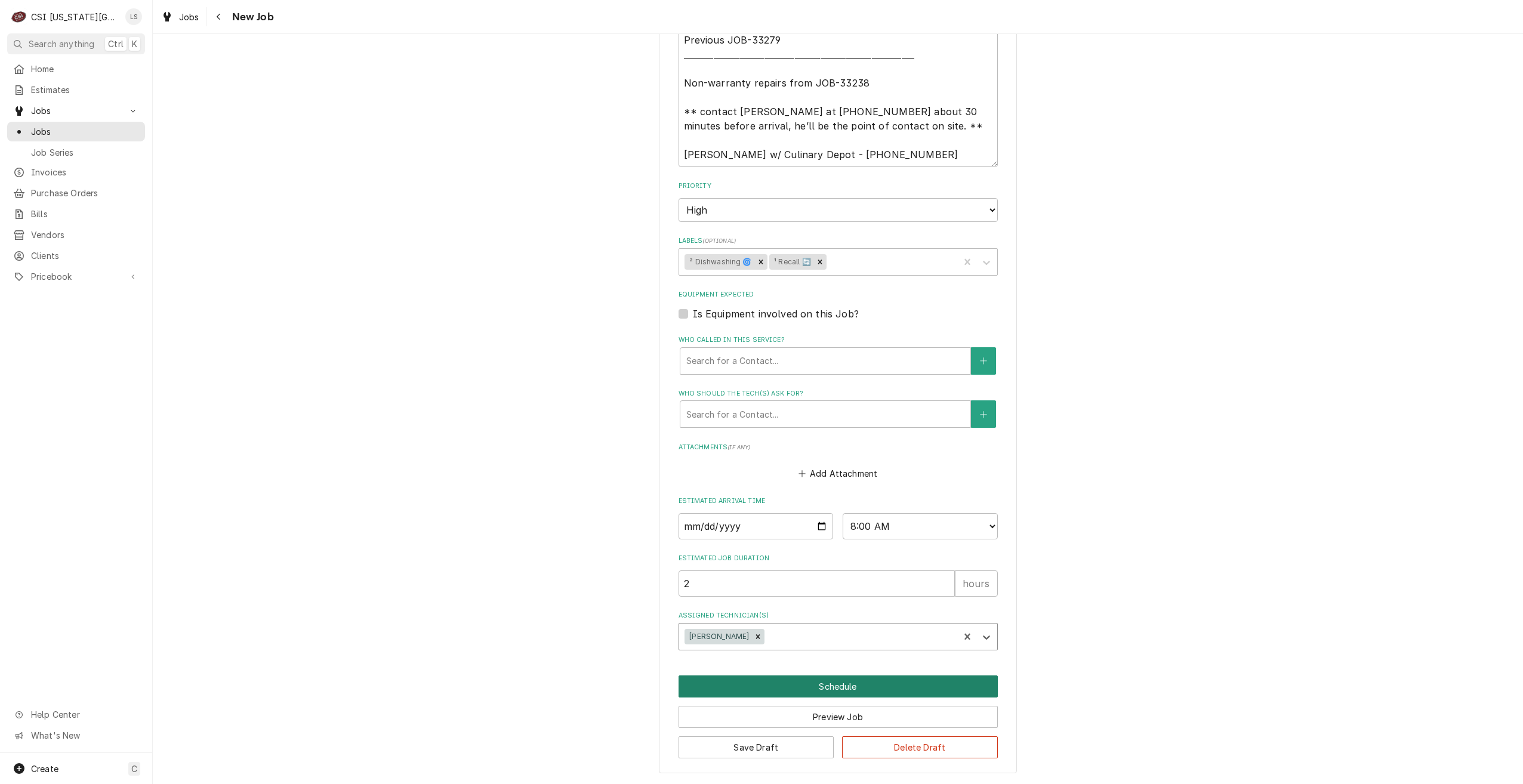
click at [858, 687] on button "Schedule" at bounding box center [838, 686] width 320 height 22
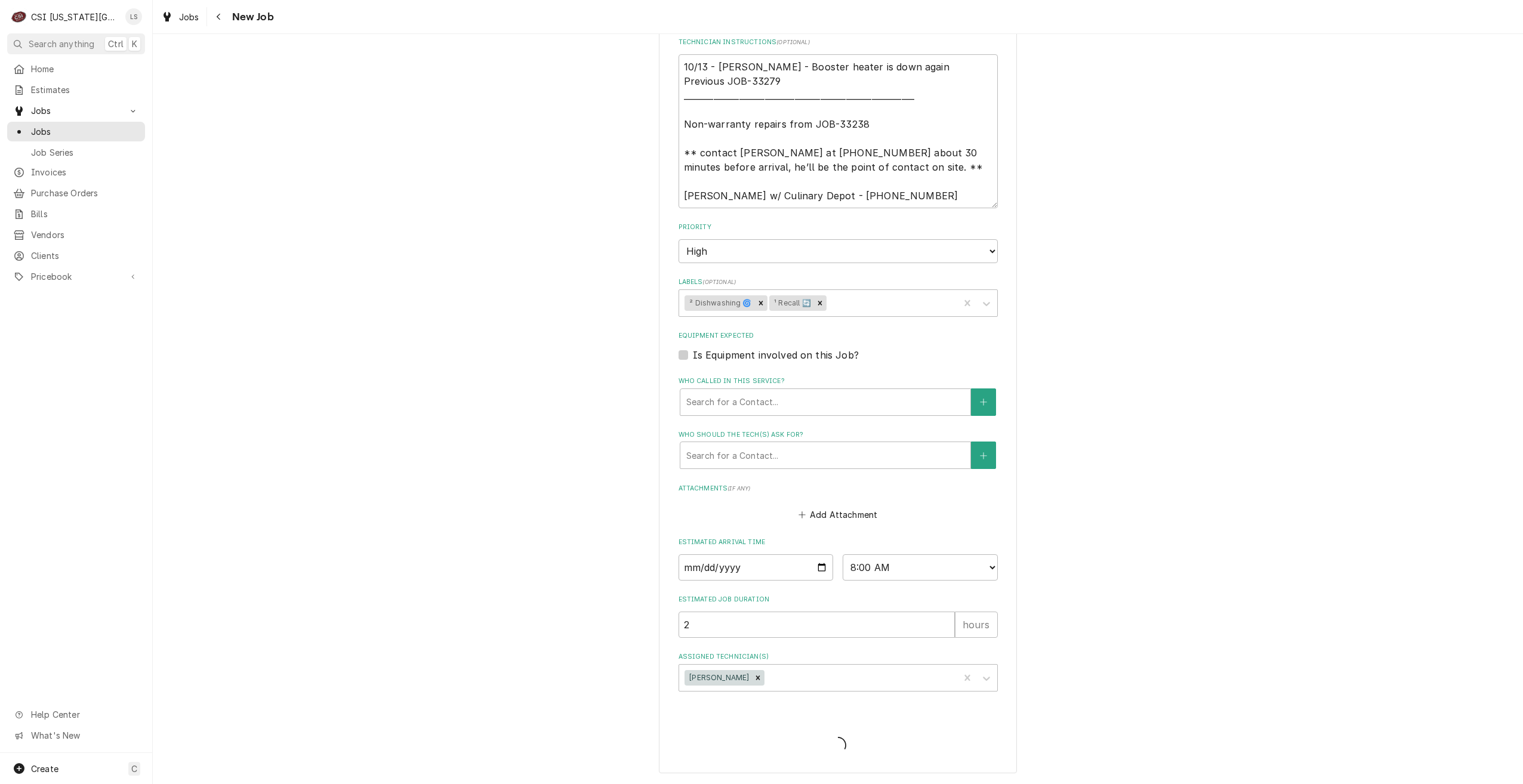
scroll to position [555, 0]
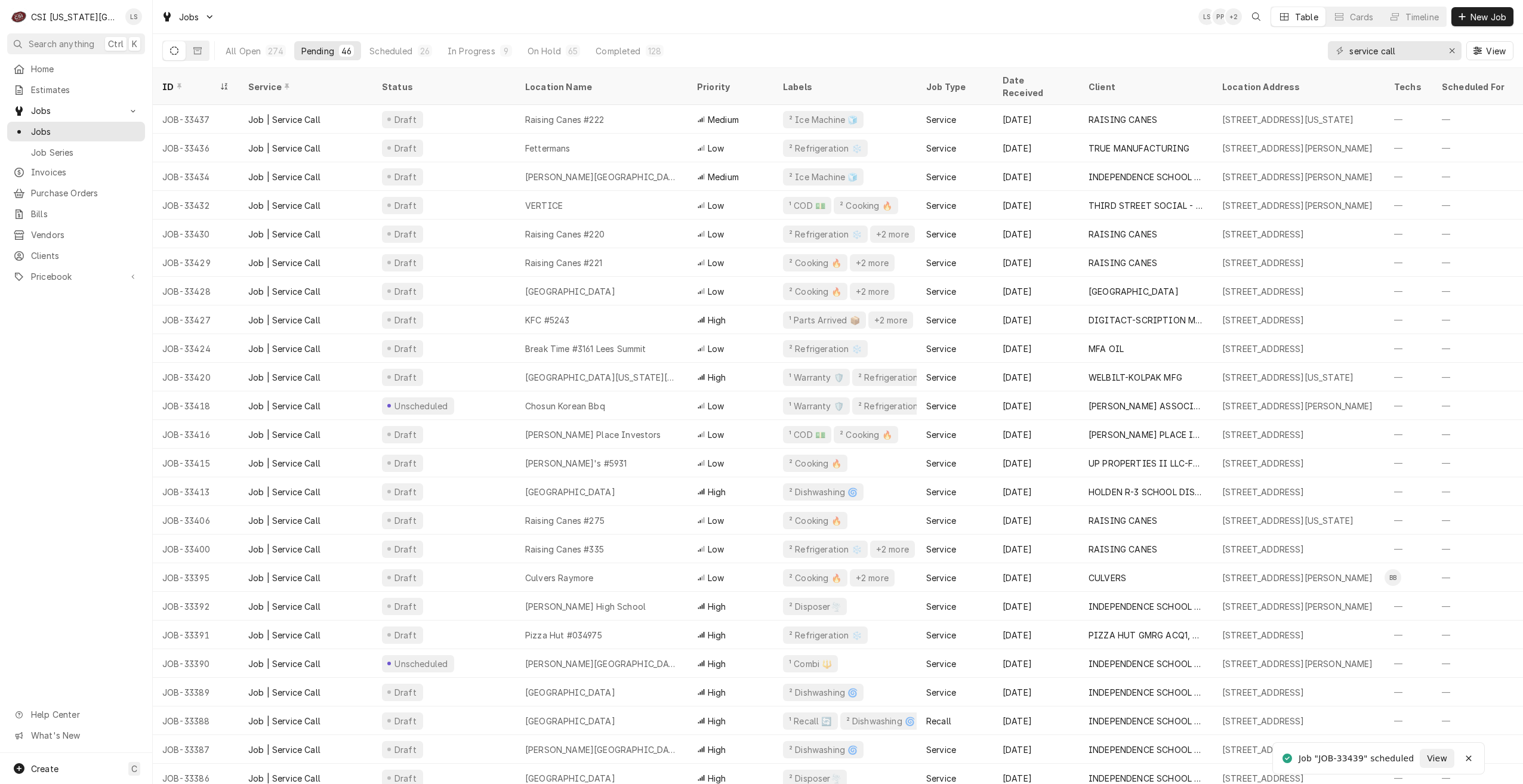
click at [758, 27] on div "Jobs LS PP + 2 Table Cards Timeline New Job" at bounding box center [838, 16] width 1371 height 33
click at [748, 26] on div "Jobs LS PP + 5 Table Cards Timeline New Job" at bounding box center [838, 16] width 1371 height 33
click at [1057, 23] on div "Jobs LS PP + 5 Table Cards Timeline New Job" at bounding box center [838, 16] width 1371 height 33
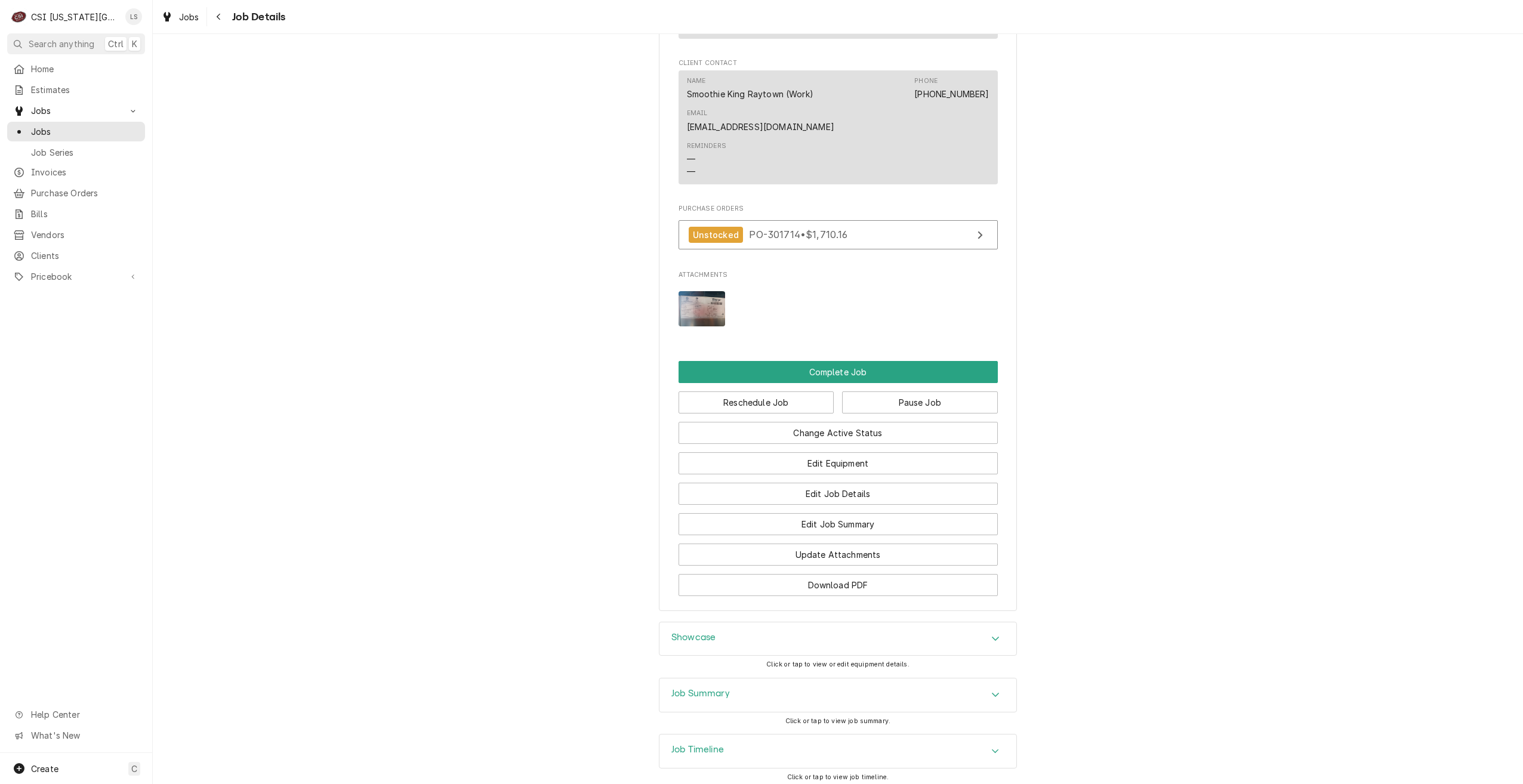
scroll to position [1518, 0]
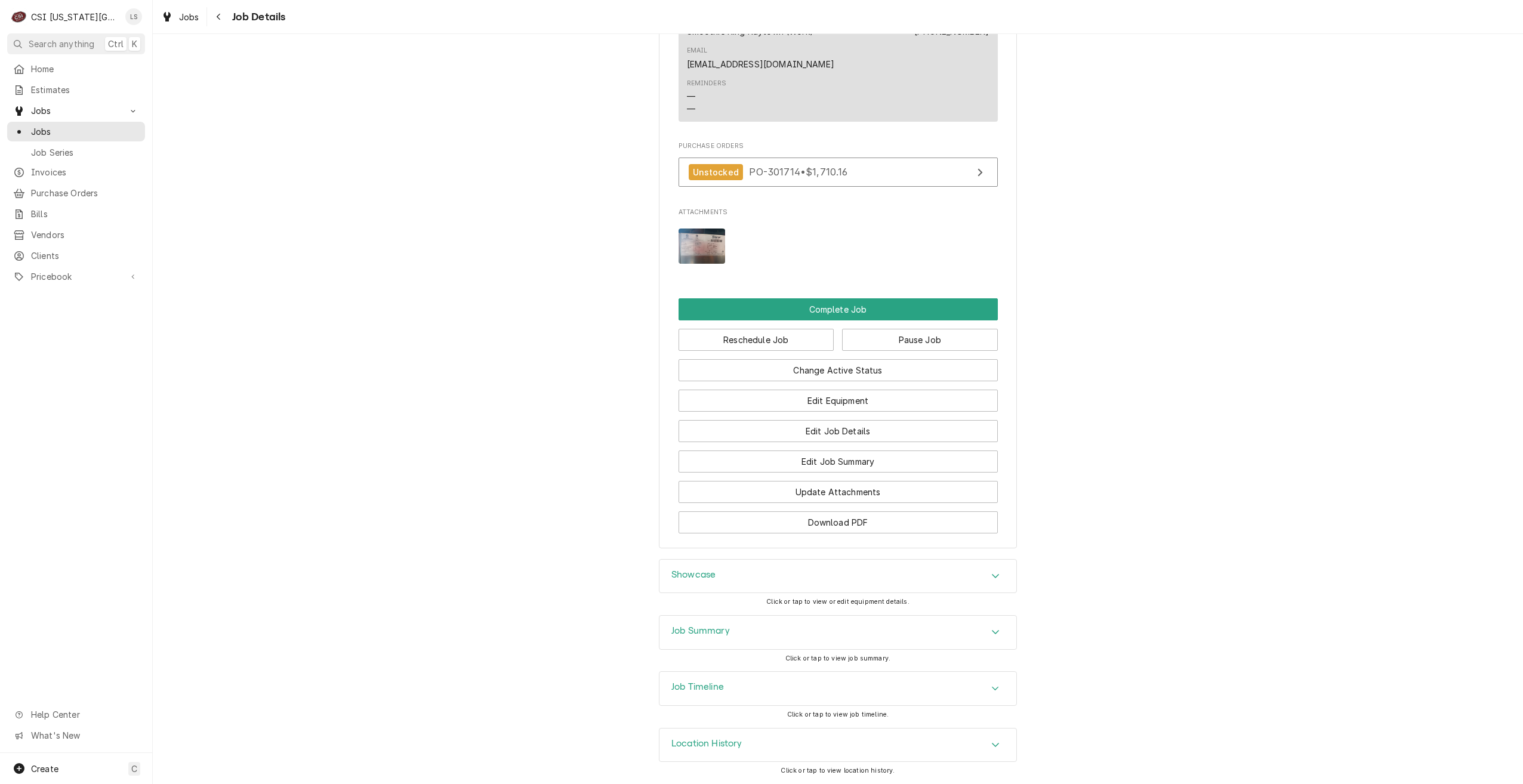
click at [899, 643] on div "Job Summary" at bounding box center [838, 632] width 357 height 33
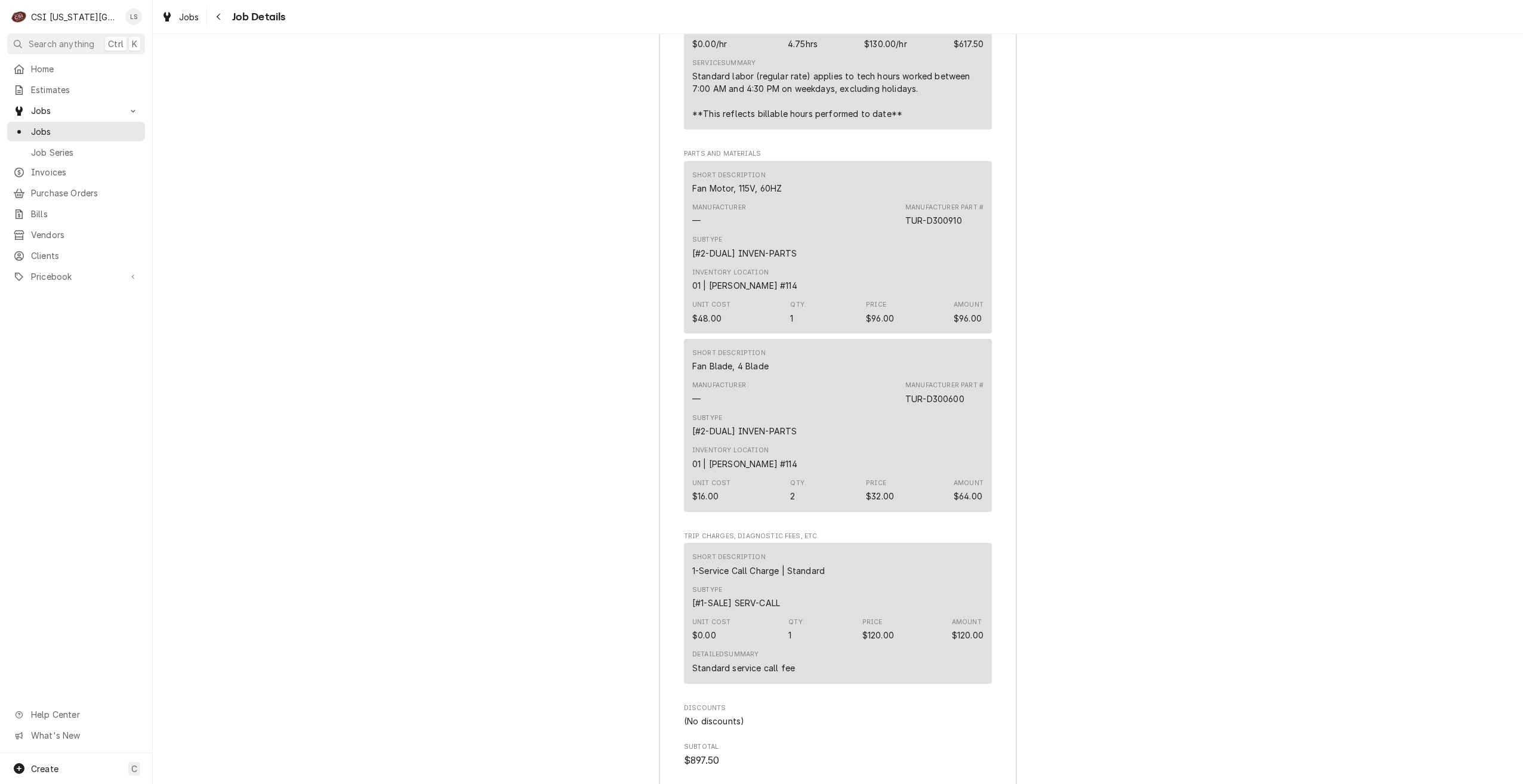
scroll to position [3546, 0]
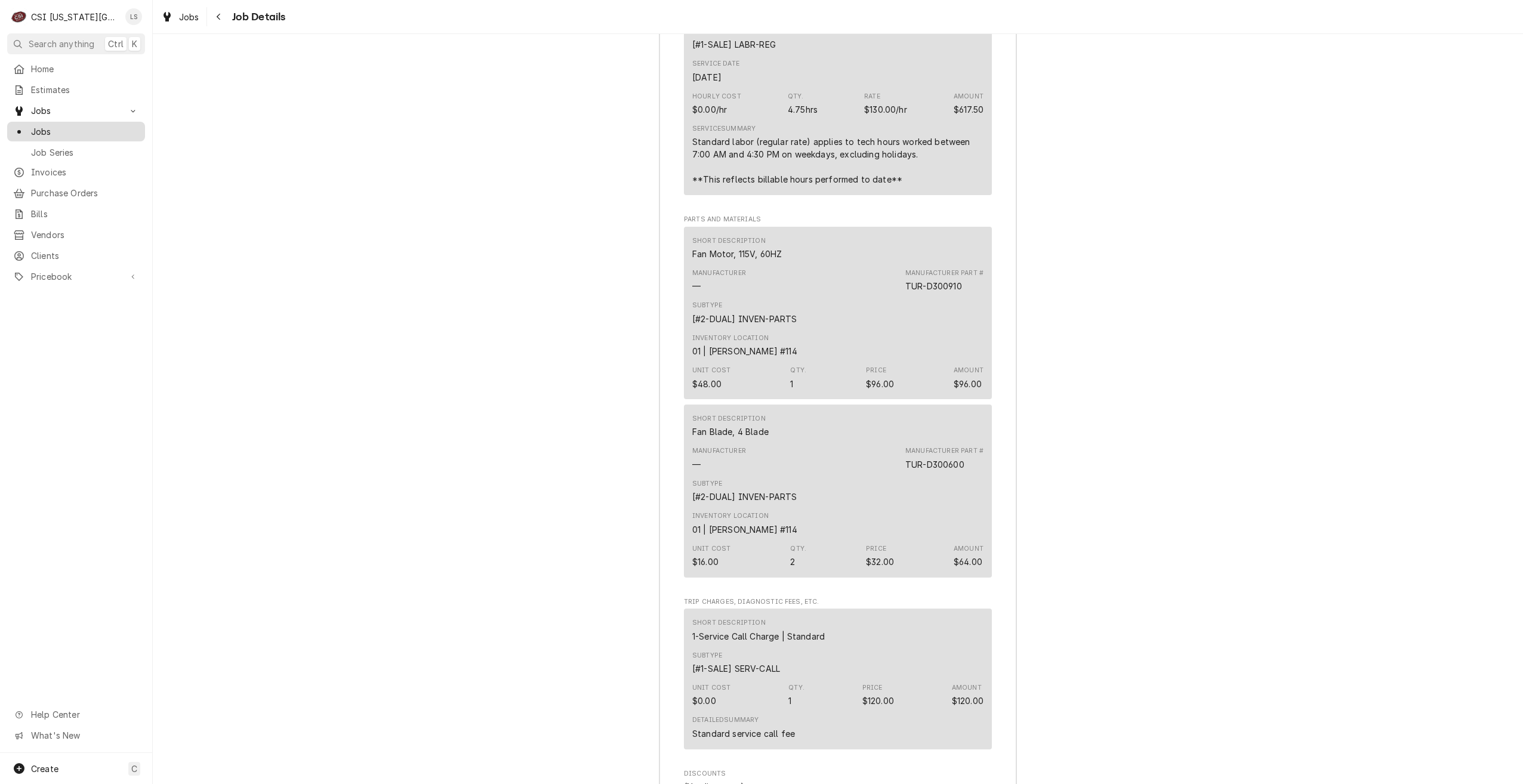
click at [90, 125] on span "Jobs" at bounding box center [85, 131] width 108 height 13
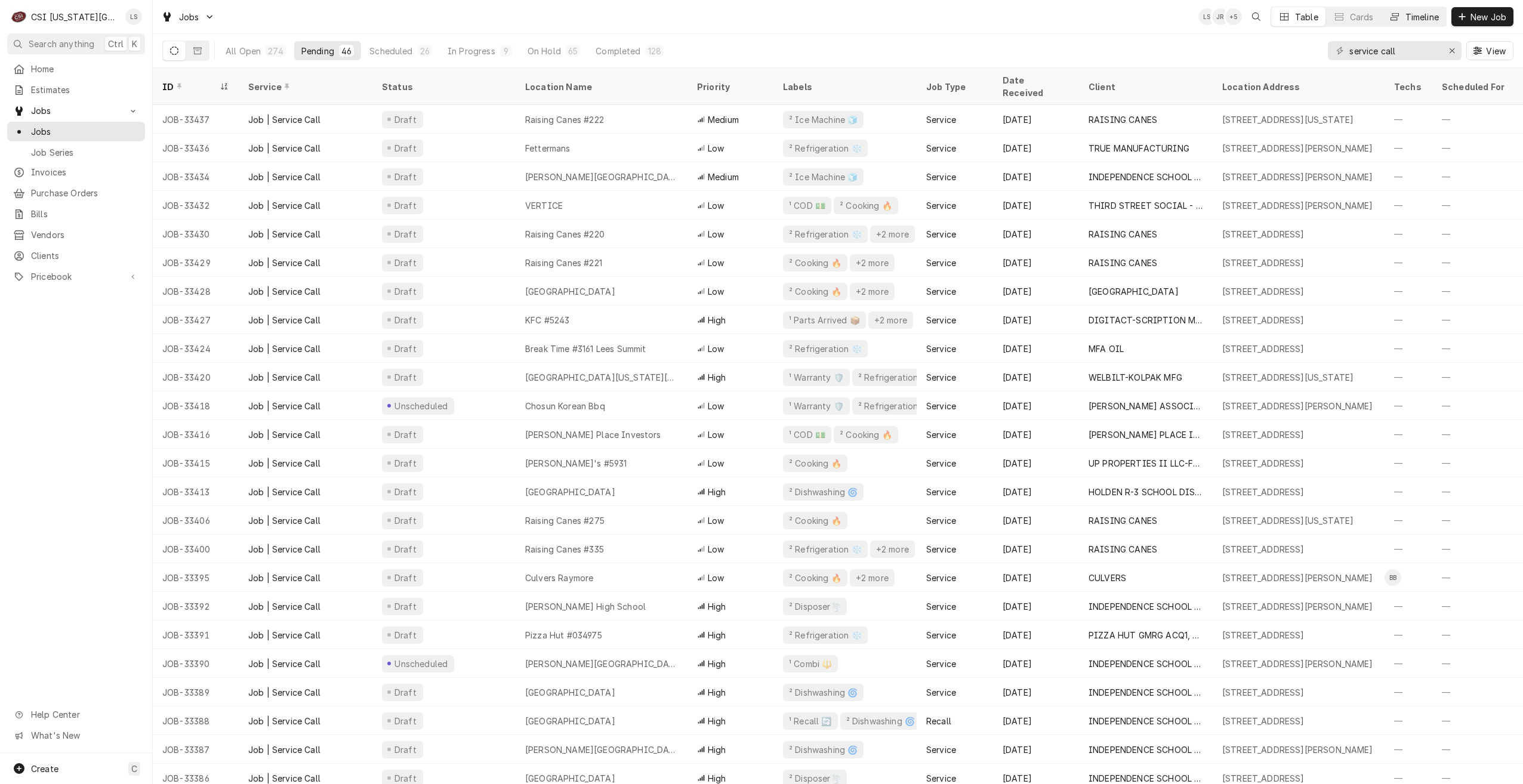
click at [1406, 17] on div "Timeline" at bounding box center [1422, 17] width 33 height 13
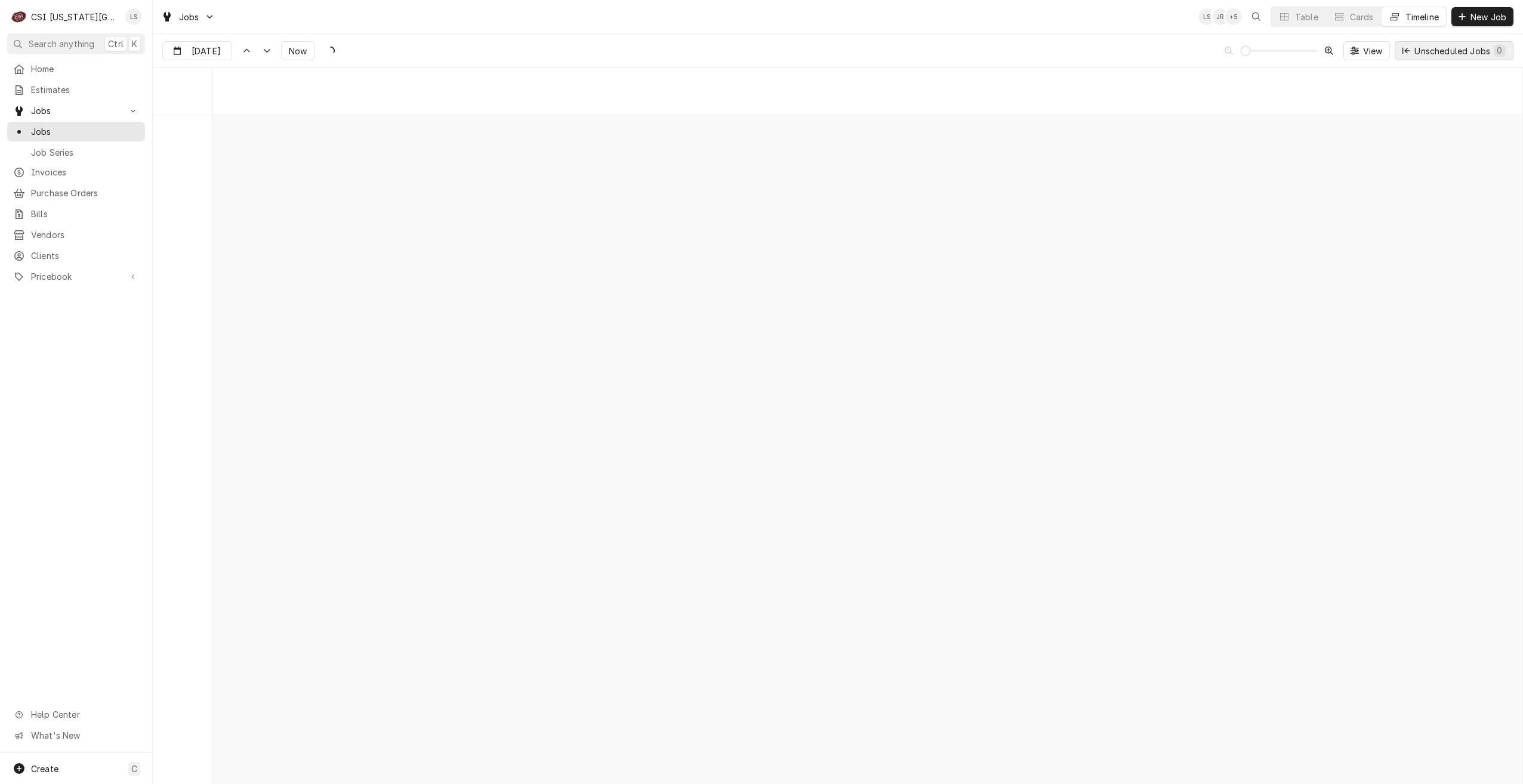
scroll to position [13707, 0]
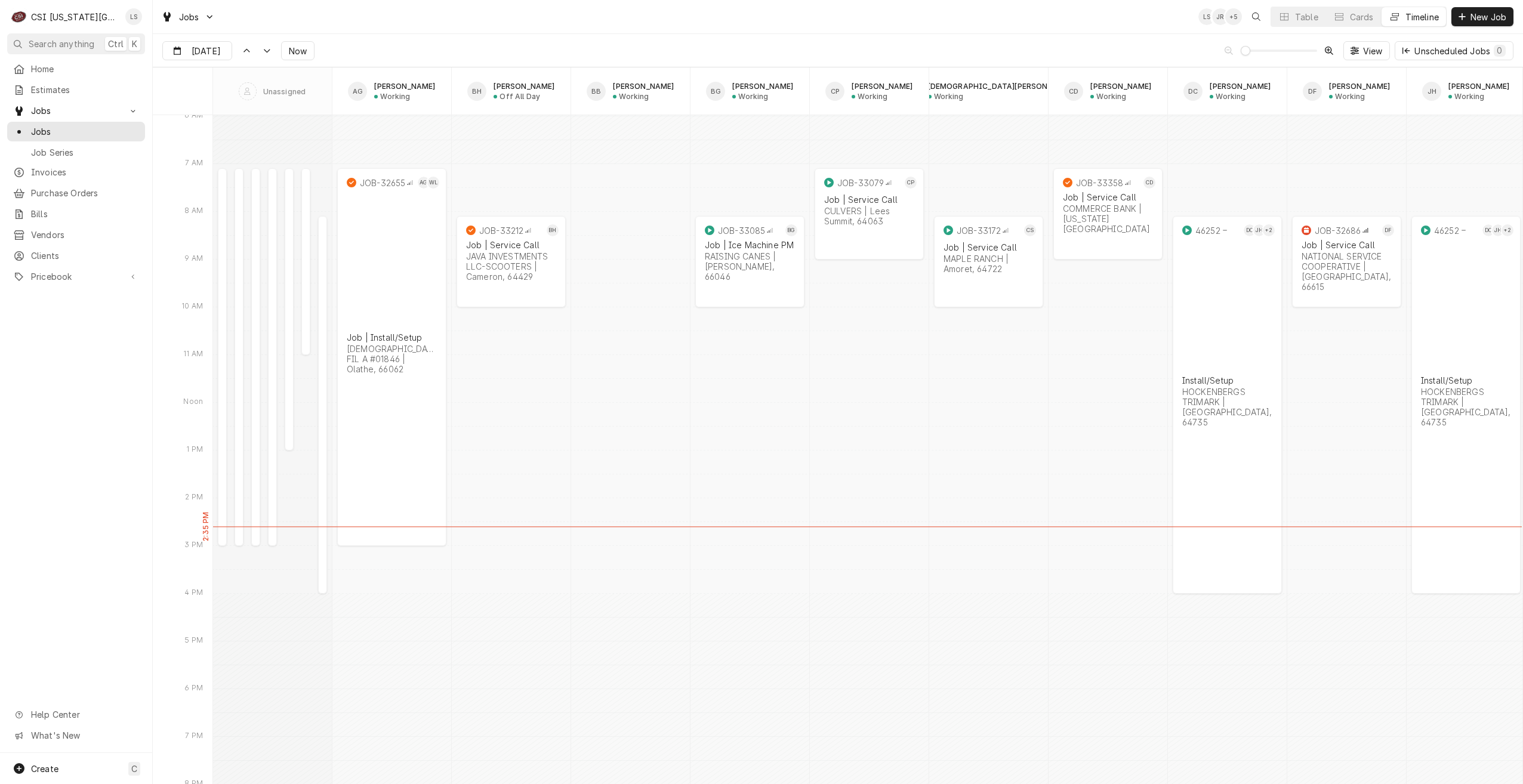
click at [724, 29] on div "Jobs LS JR + 5 Table Cards Timeline New Job" at bounding box center [838, 16] width 1371 height 33
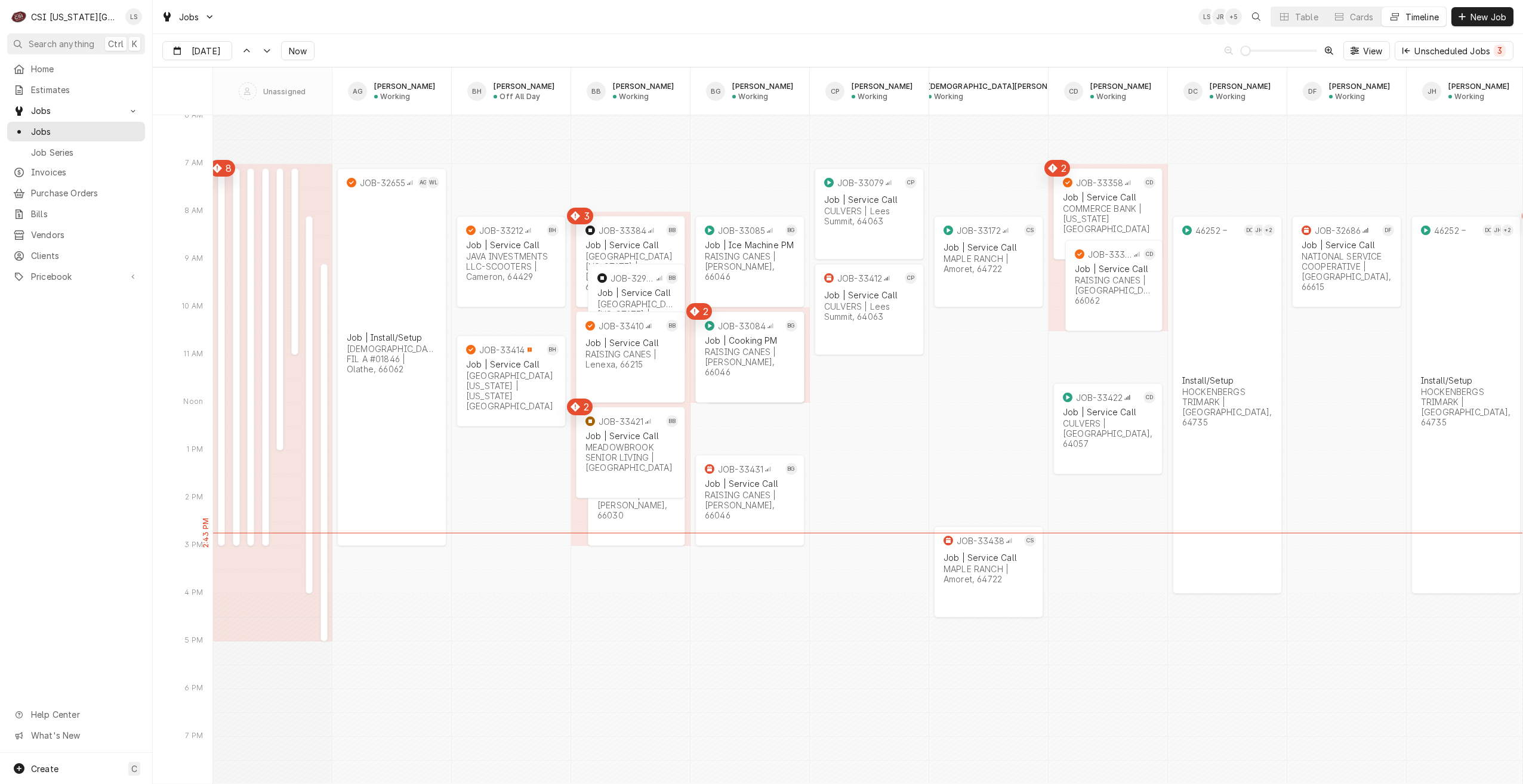
click at [550, 24] on div "Jobs LS JR + 5 Table Cards Timeline New Job" at bounding box center [838, 16] width 1371 height 33
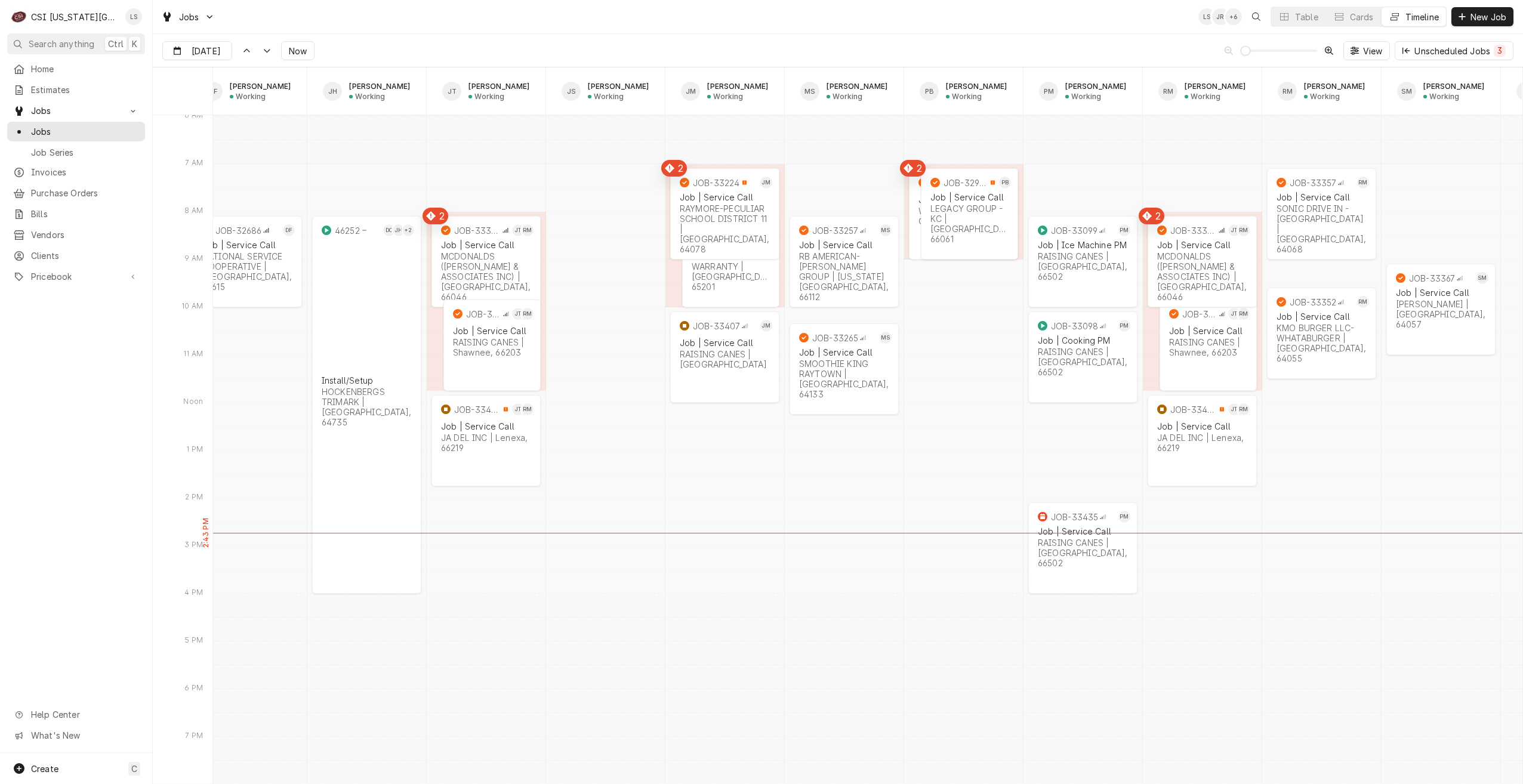
scroll to position [0, 1118]
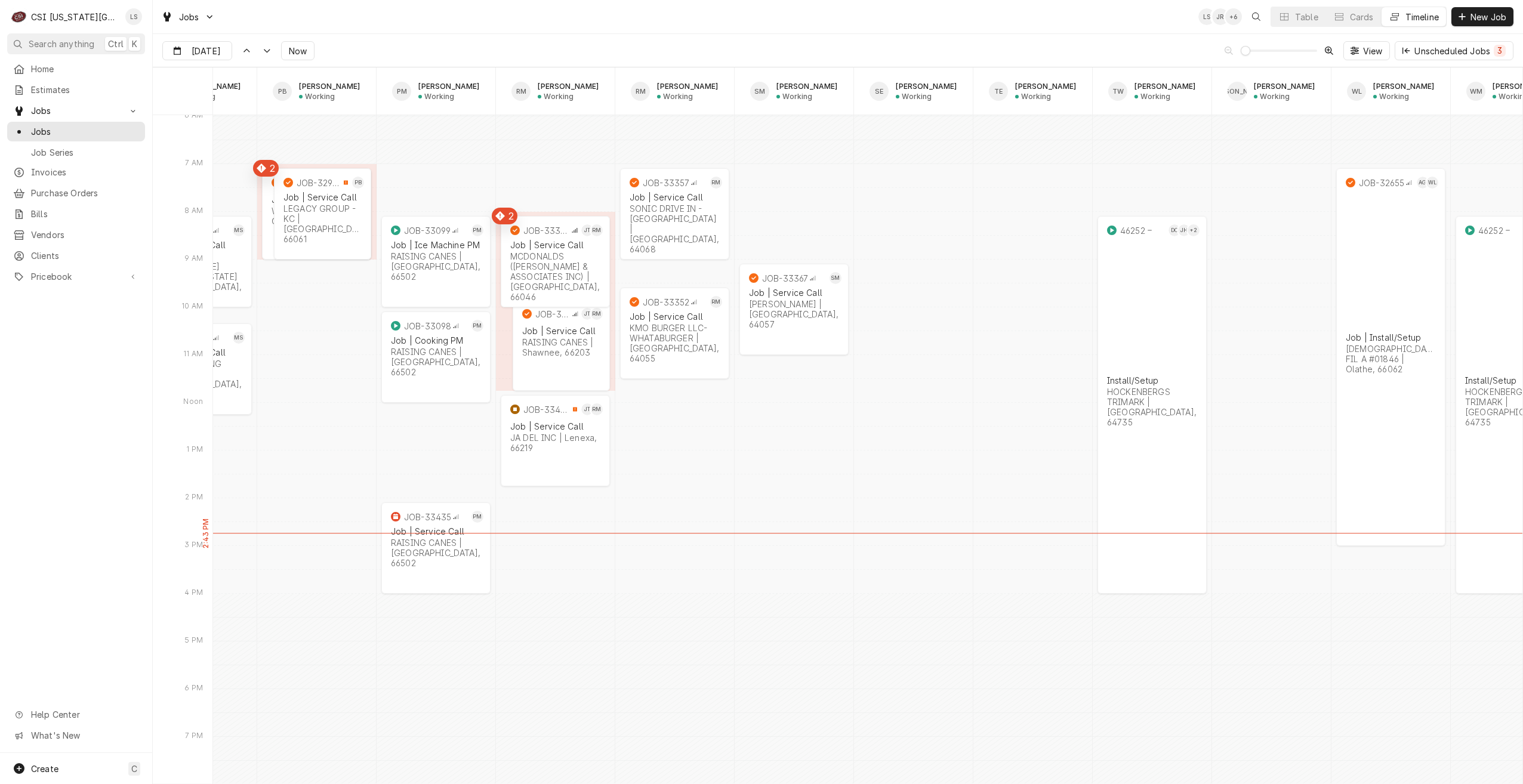
click at [979, 23] on div "Jobs LS JR + 6 Table Cards Timeline New Job" at bounding box center [838, 16] width 1371 height 33
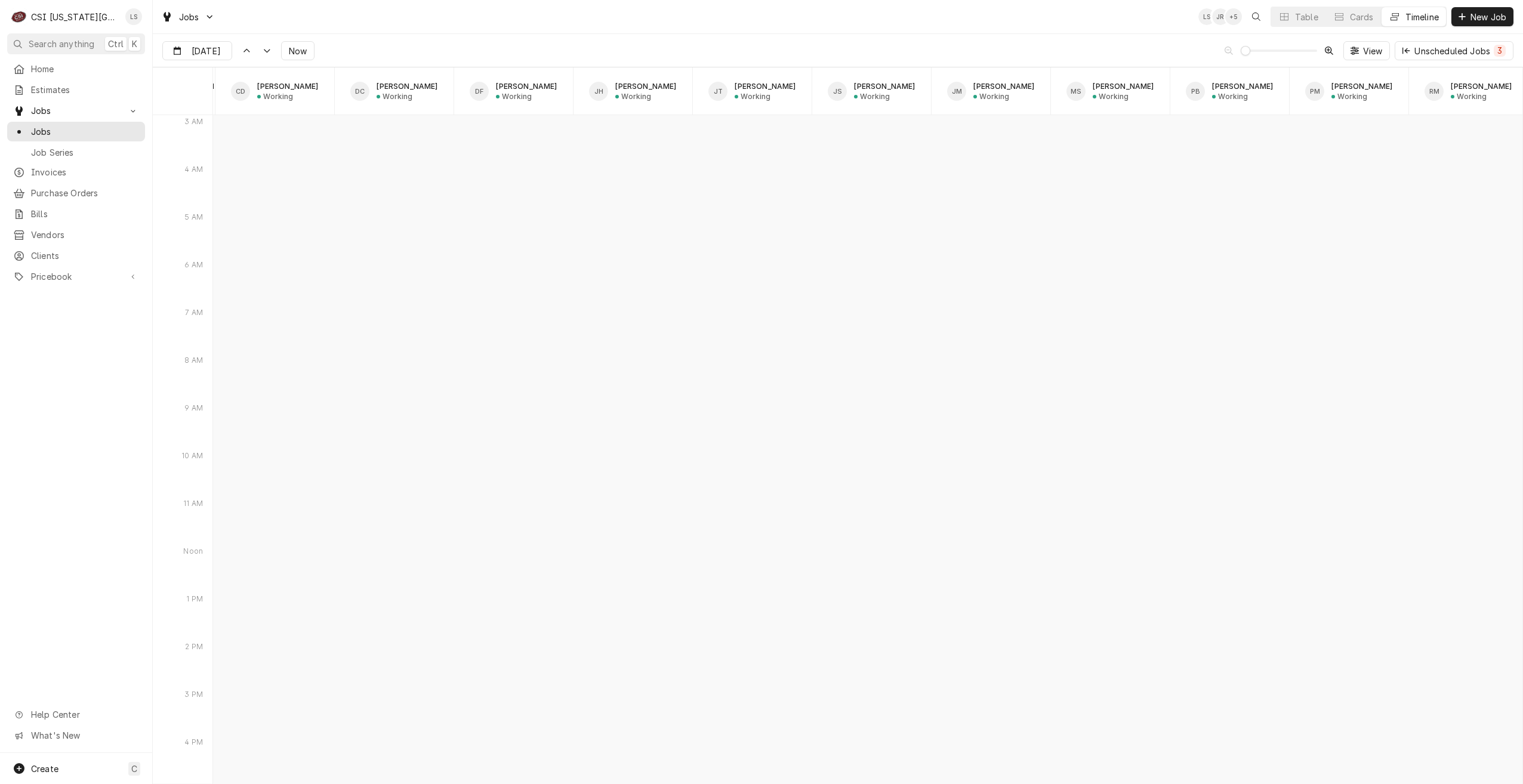
scroll to position [14721, 0]
type input "Oct 14"
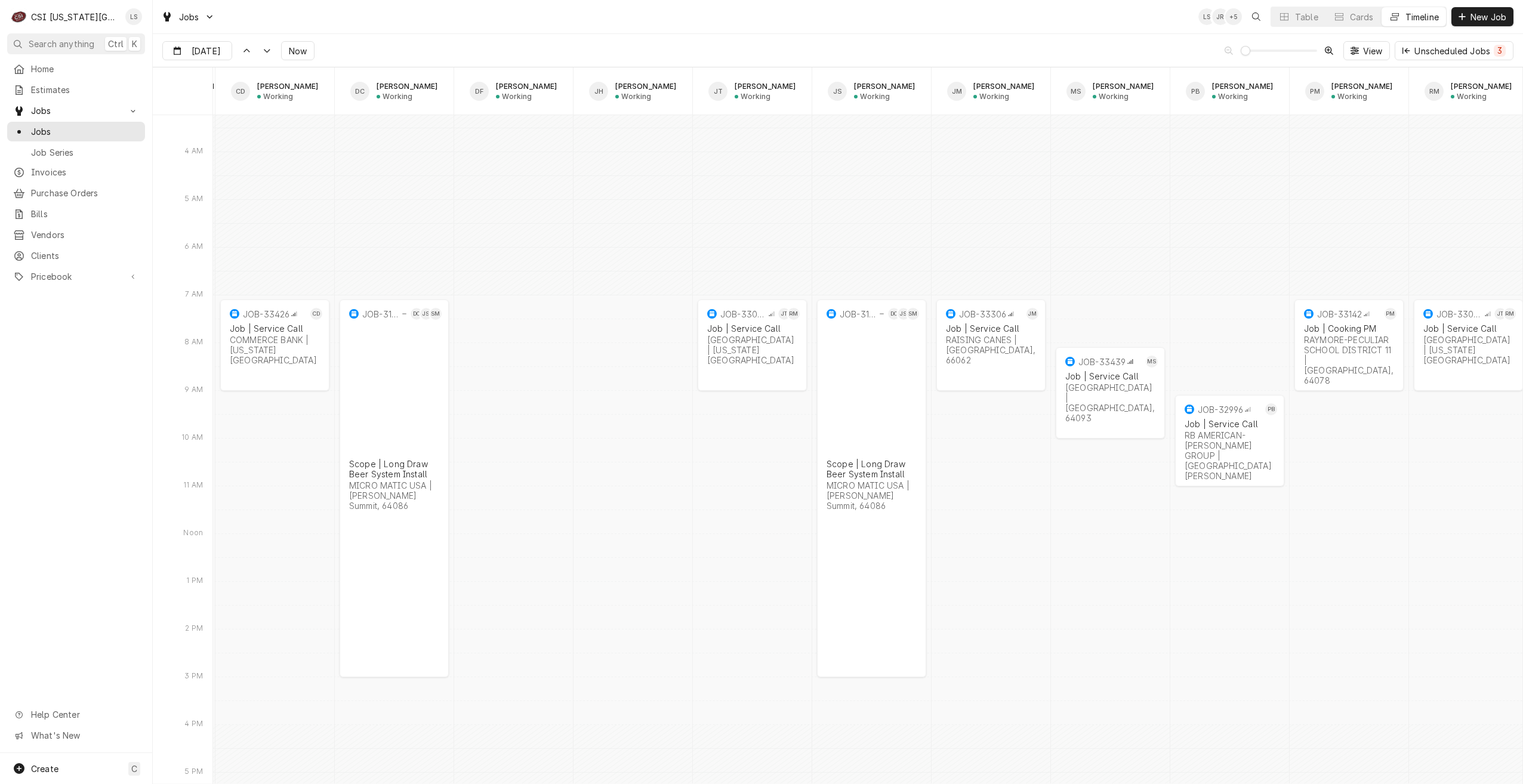
scroll to position [14781, 0]
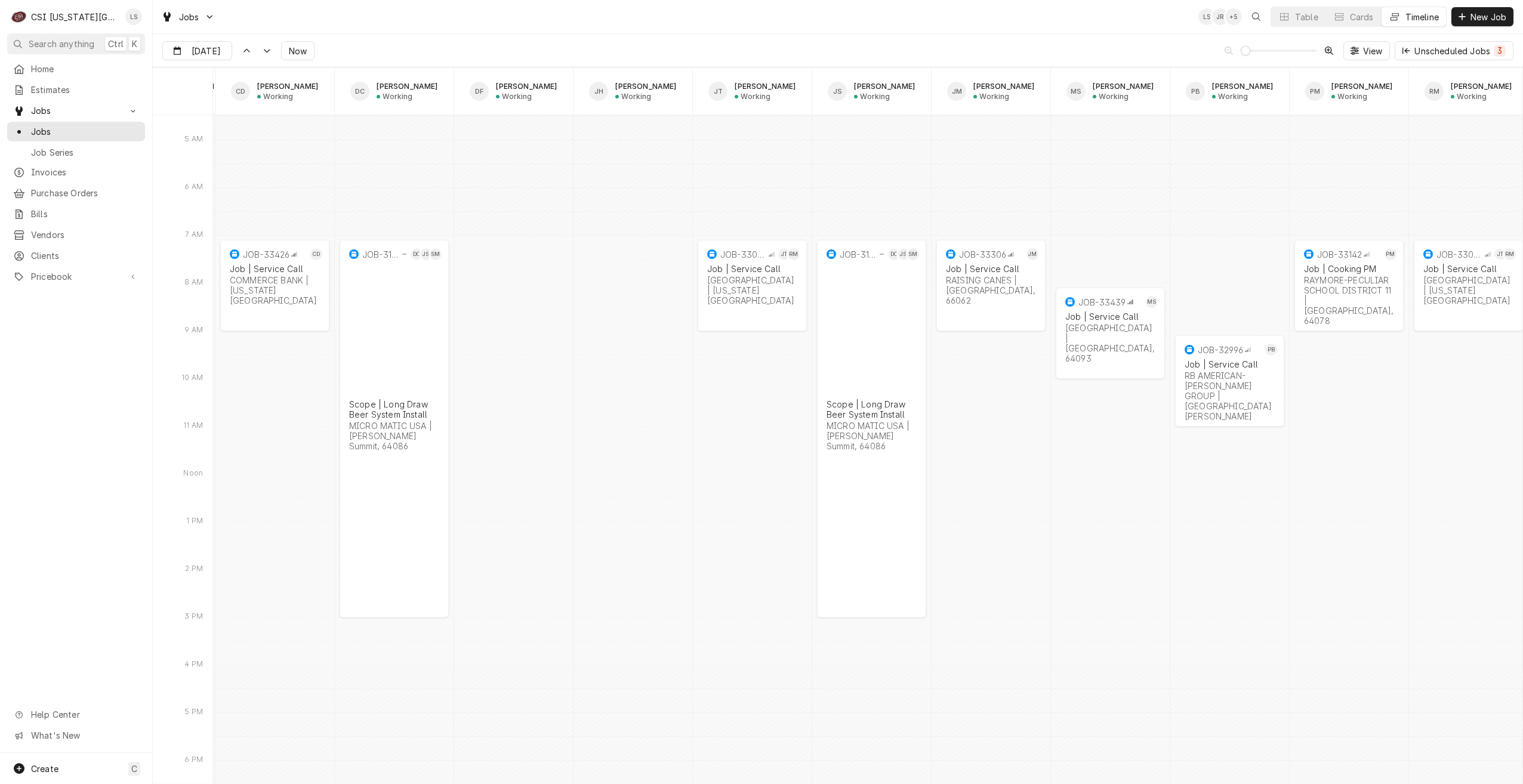
click at [779, 33] on div "Jobs LS JR + 5 Table Cards Timeline New Job" at bounding box center [838, 16] width 1371 height 33
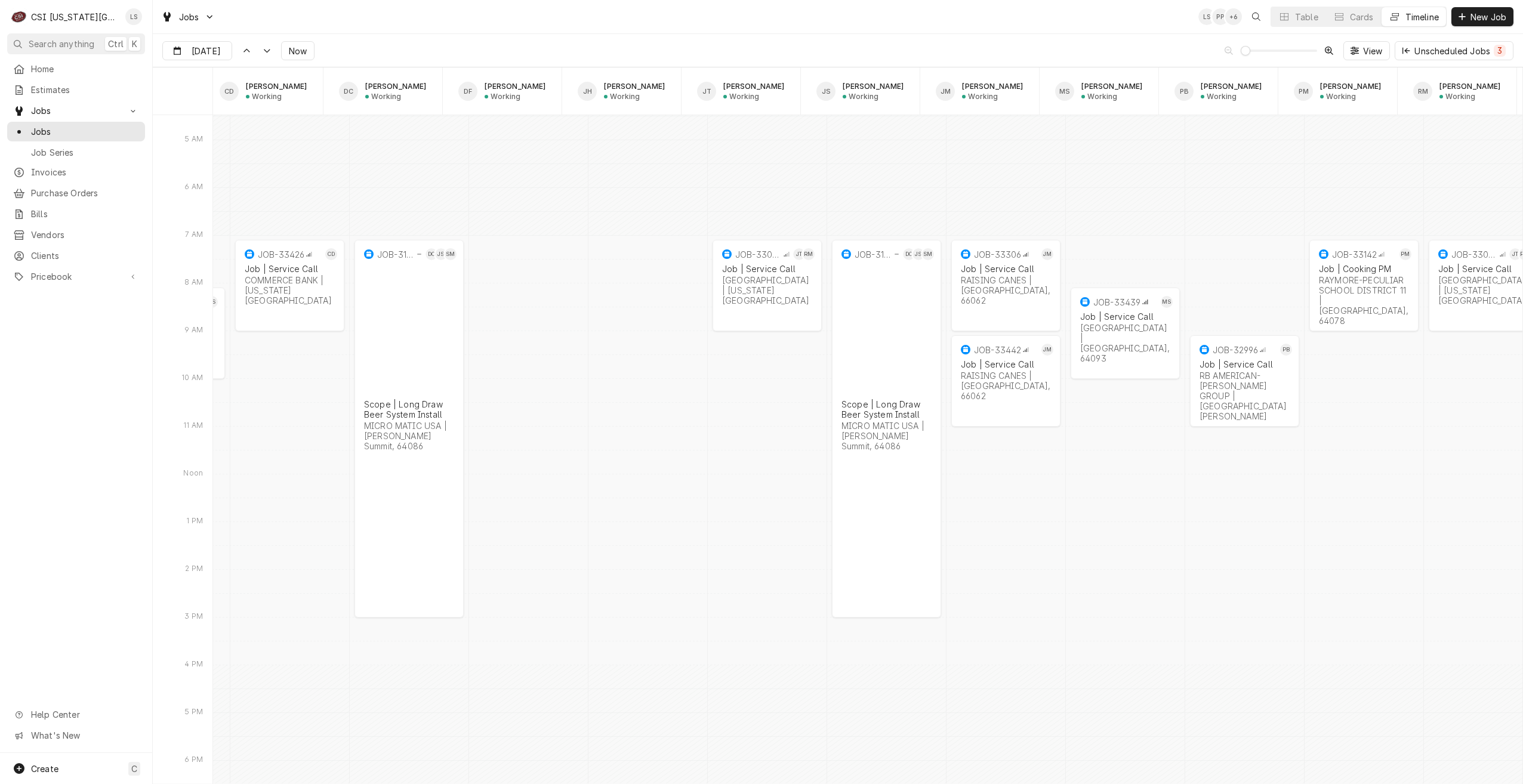
scroll to position [0, 844]
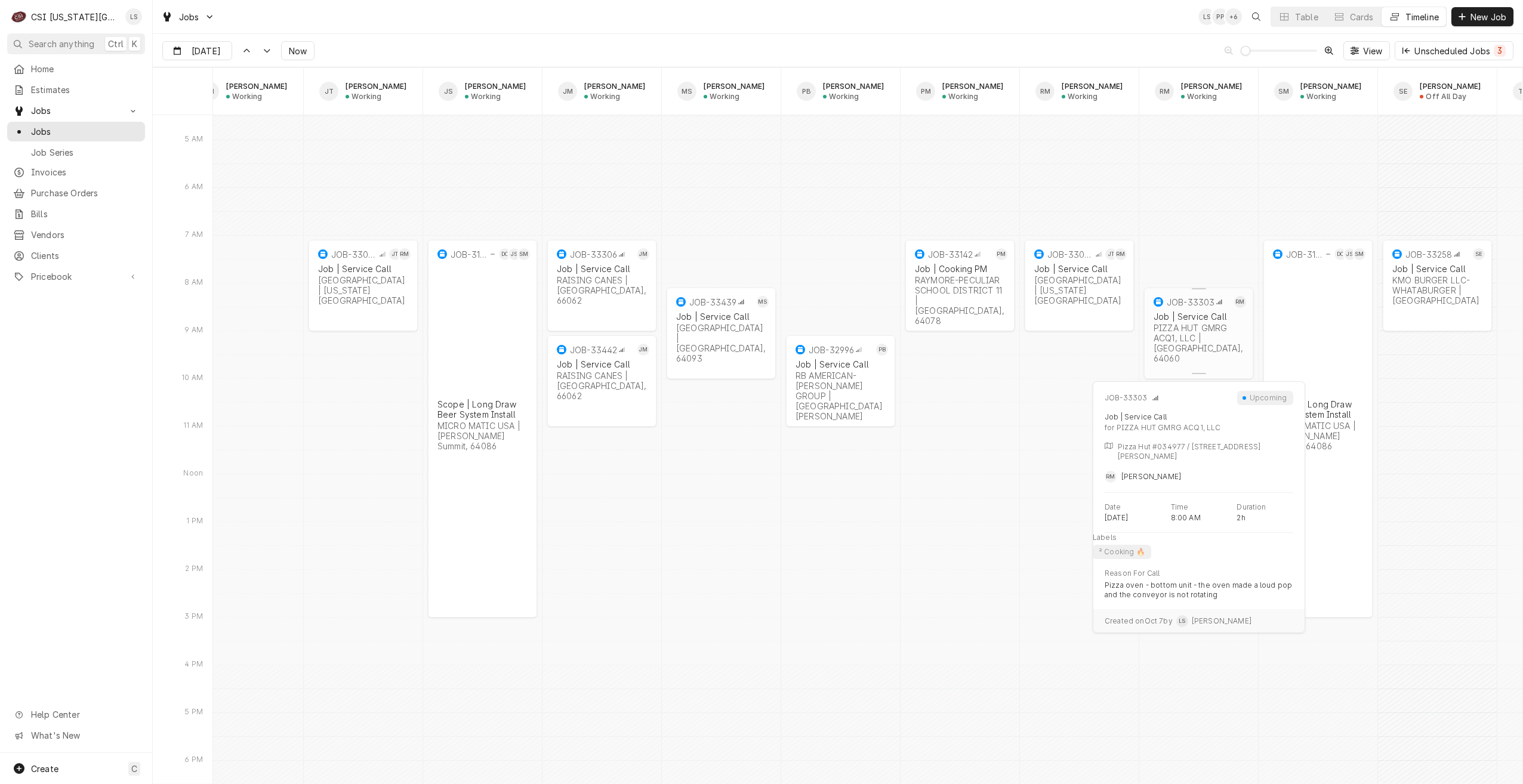
click at [1194, 334] on div "PIZZA HUT GMRG ACQ1, LLC | Kearney, 64060" at bounding box center [1199, 342] width 90 height 41
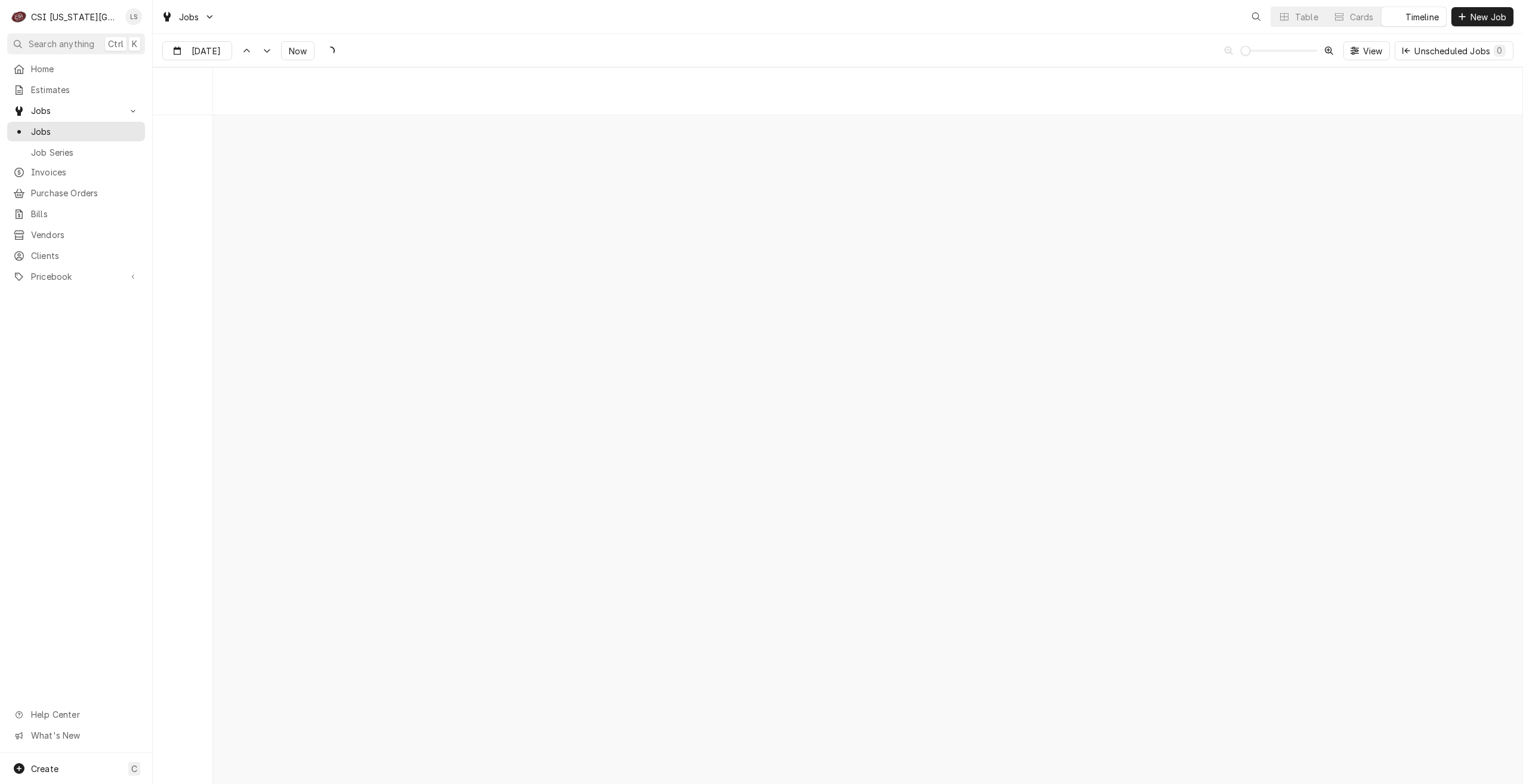
scroll to position [13696, 0]
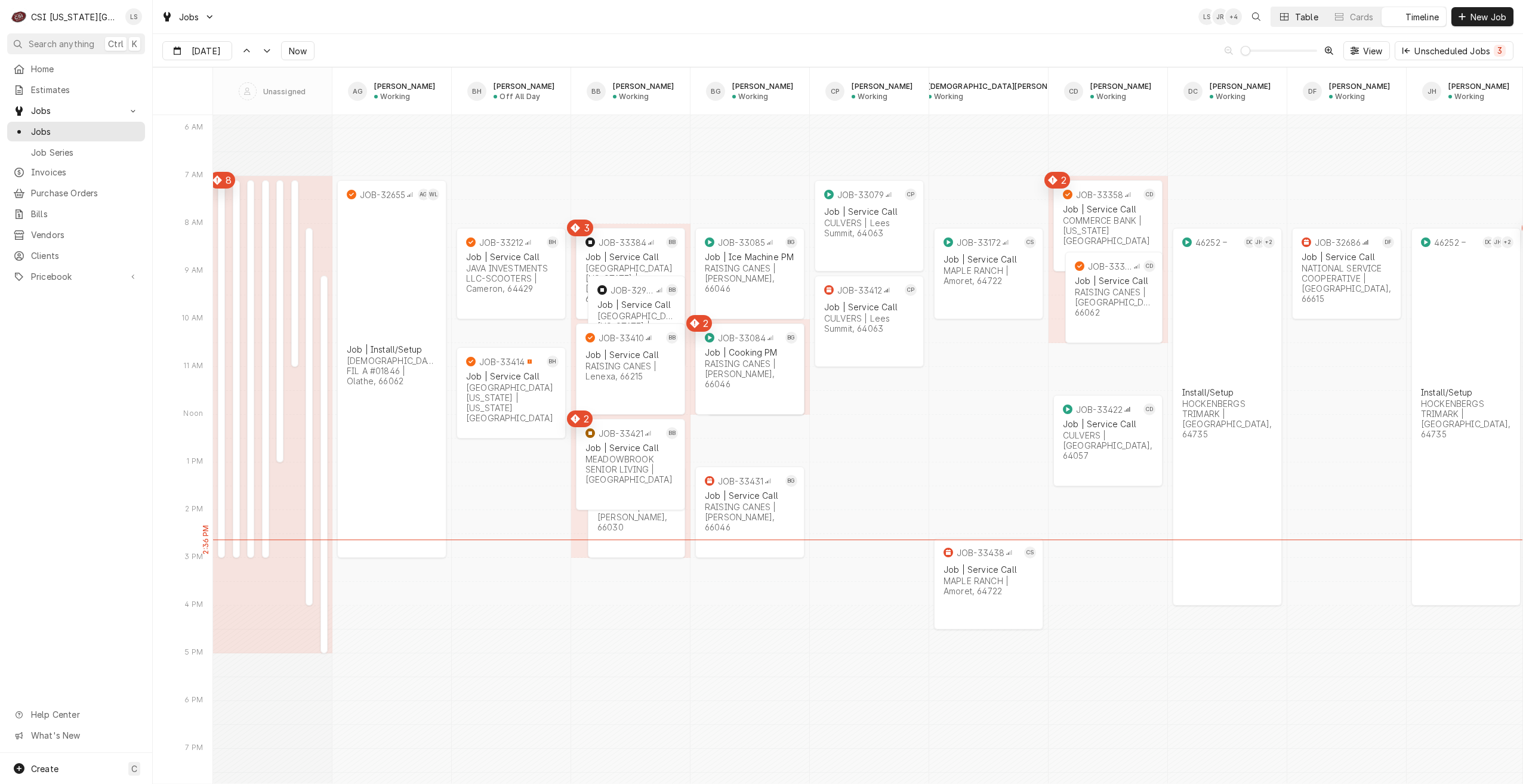
click at [1285, 15] on icon "Dynamic Content Wrapper" at bounding box center [1284, 16] width 8 height 8
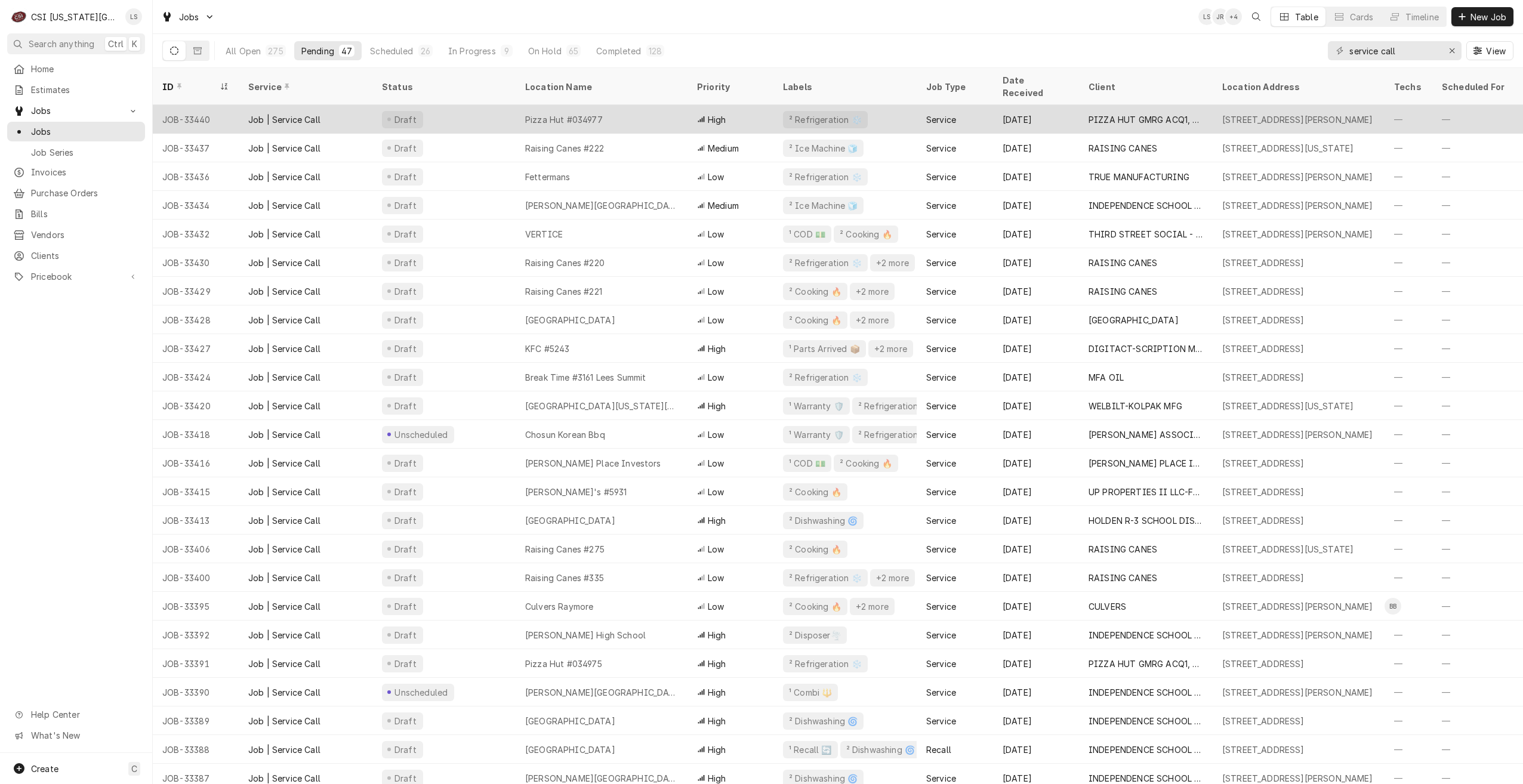
click at [890, 118] on div "² Refrigeration ❄️" at bounding box center [845, 119] width 144 height 29
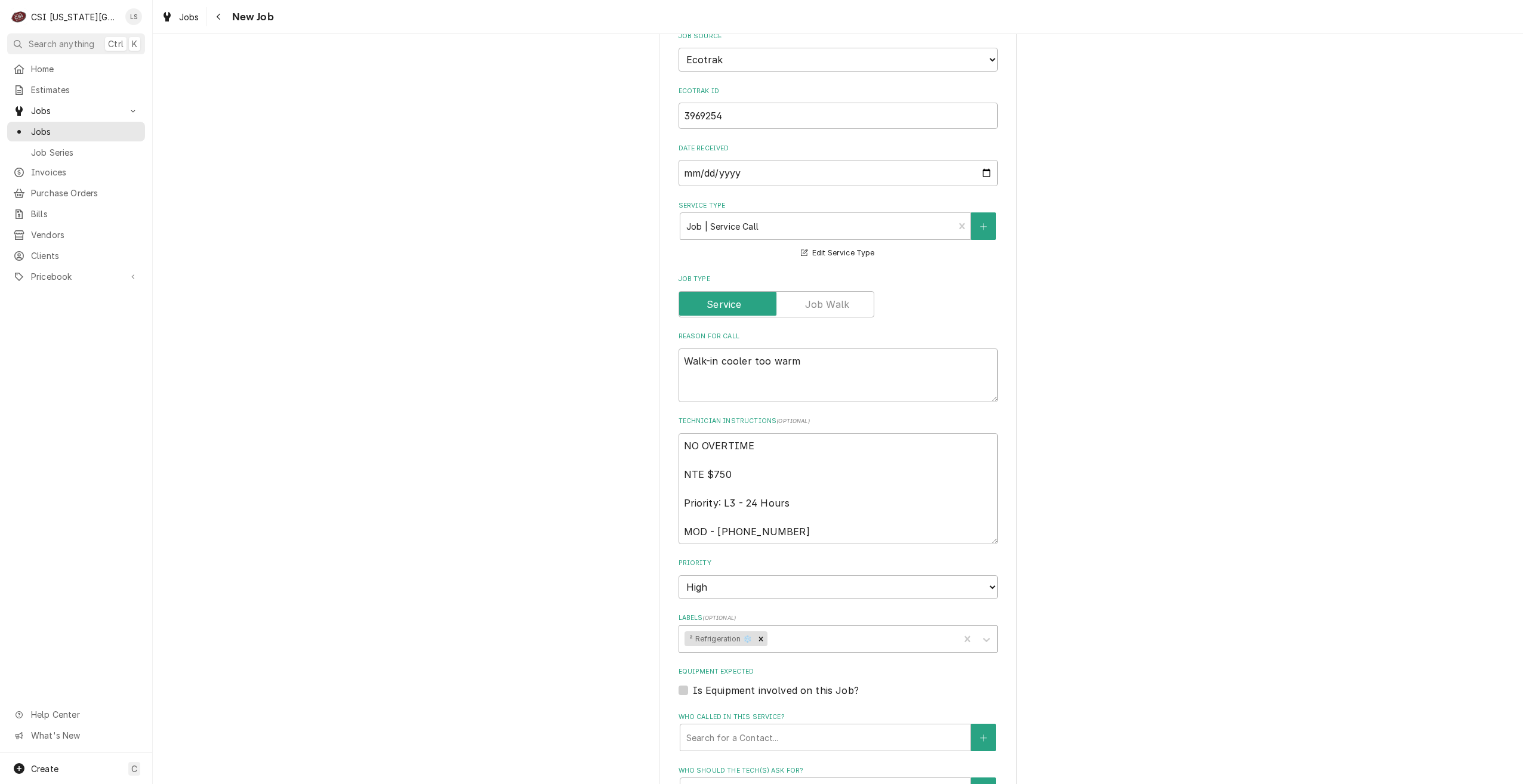
scroll to position [656, 0]
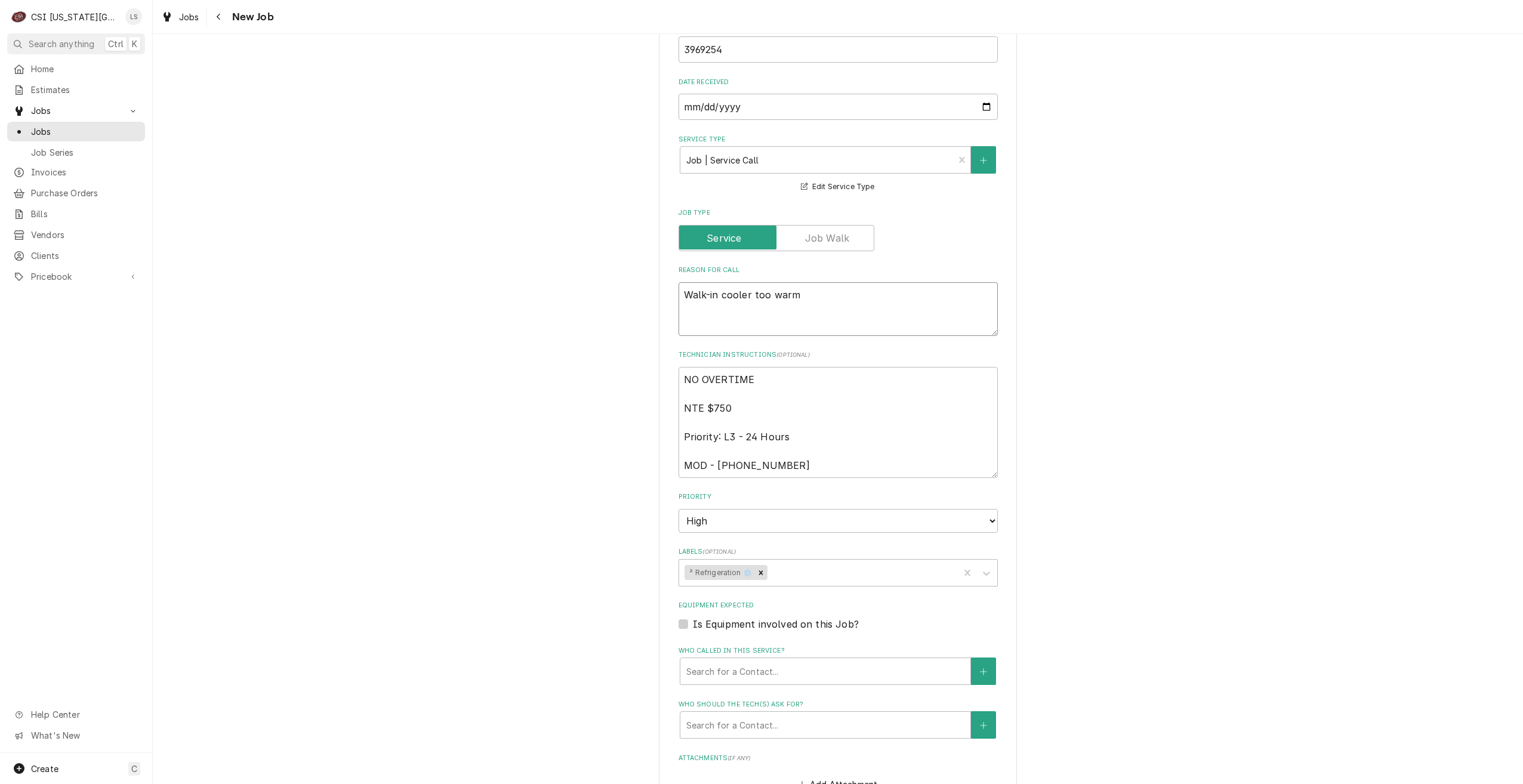
click at [863, 283] on textarea "Walk-in cooler too warm" at bounding box center [838, 309] width 320 height 54
type textarea "x"
type textarea "Walk-in cooler too warm-"
type textarea "x"
type textarea "Walk-in cooler too warm-"
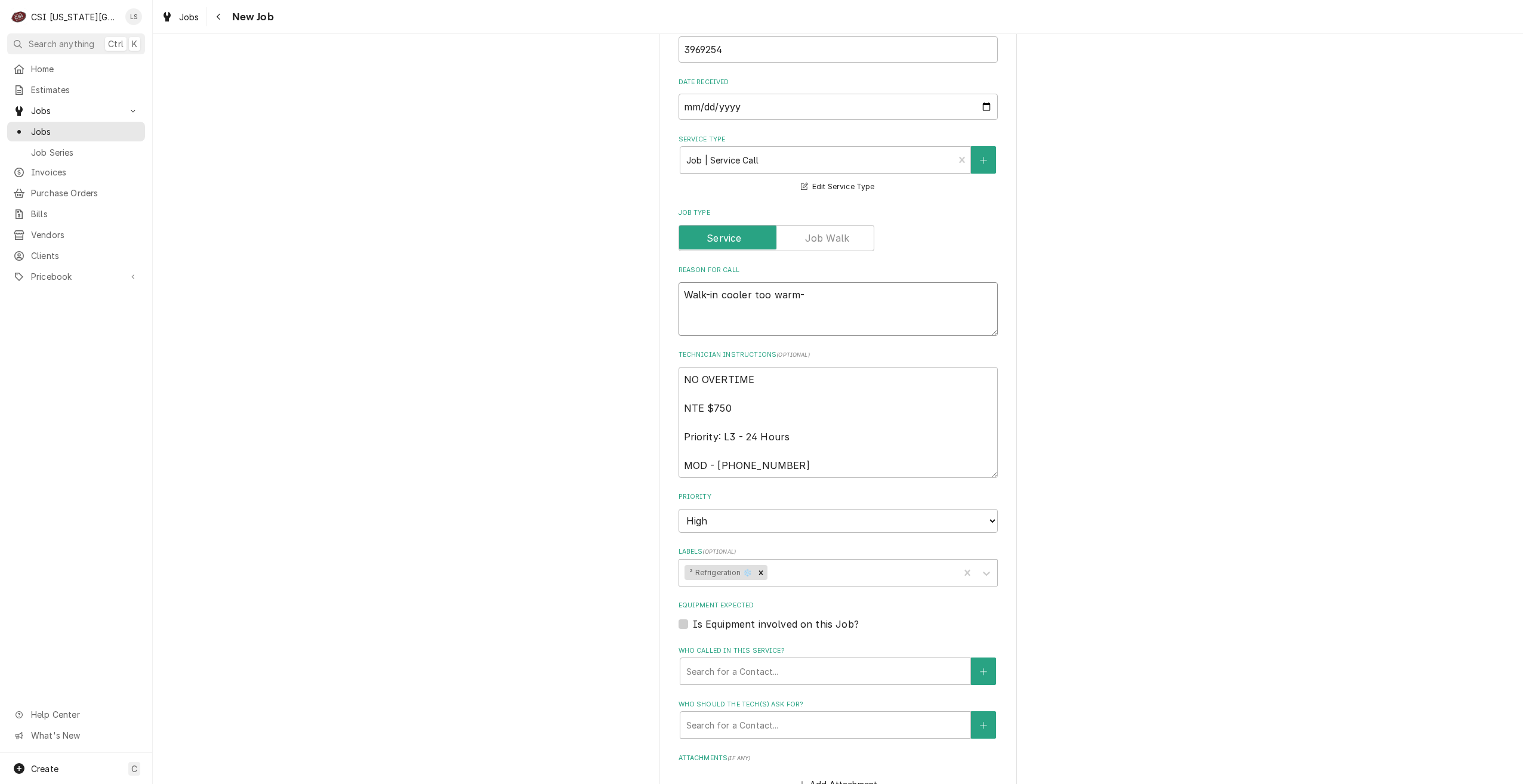
type textarea "x"
type textarea "Walk-in cooler too warm- r"
type textarea "x"
type textarea "Walk-in cooler too warm- ru"
type textarea "x"
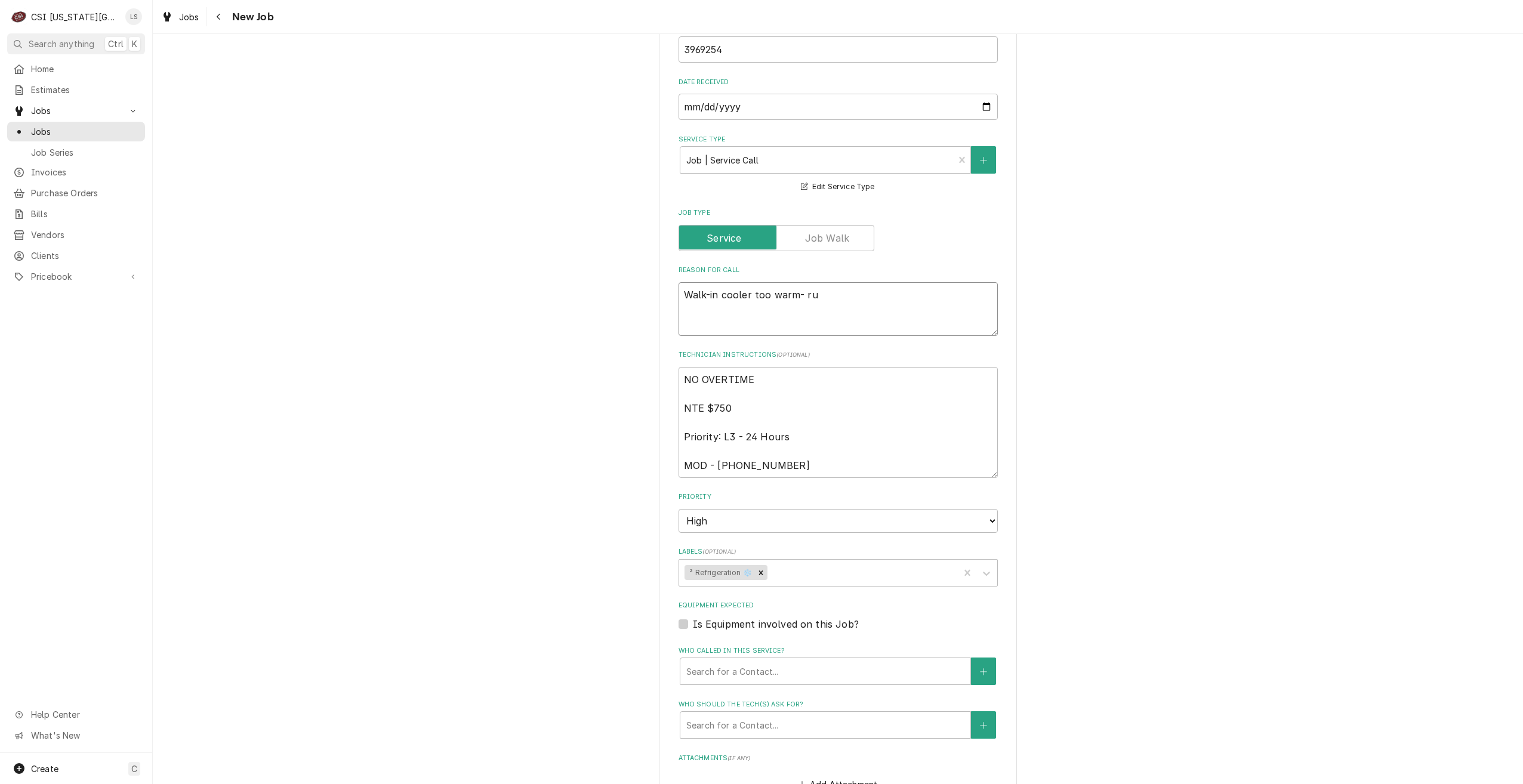
type textarea "Walk-in cooler too warm- run"
type textarea "x"
type textarea "Walk-in cooler too warm- runn"
type textarea "x"
type textarea "Walk-in cooler too warm- runni"
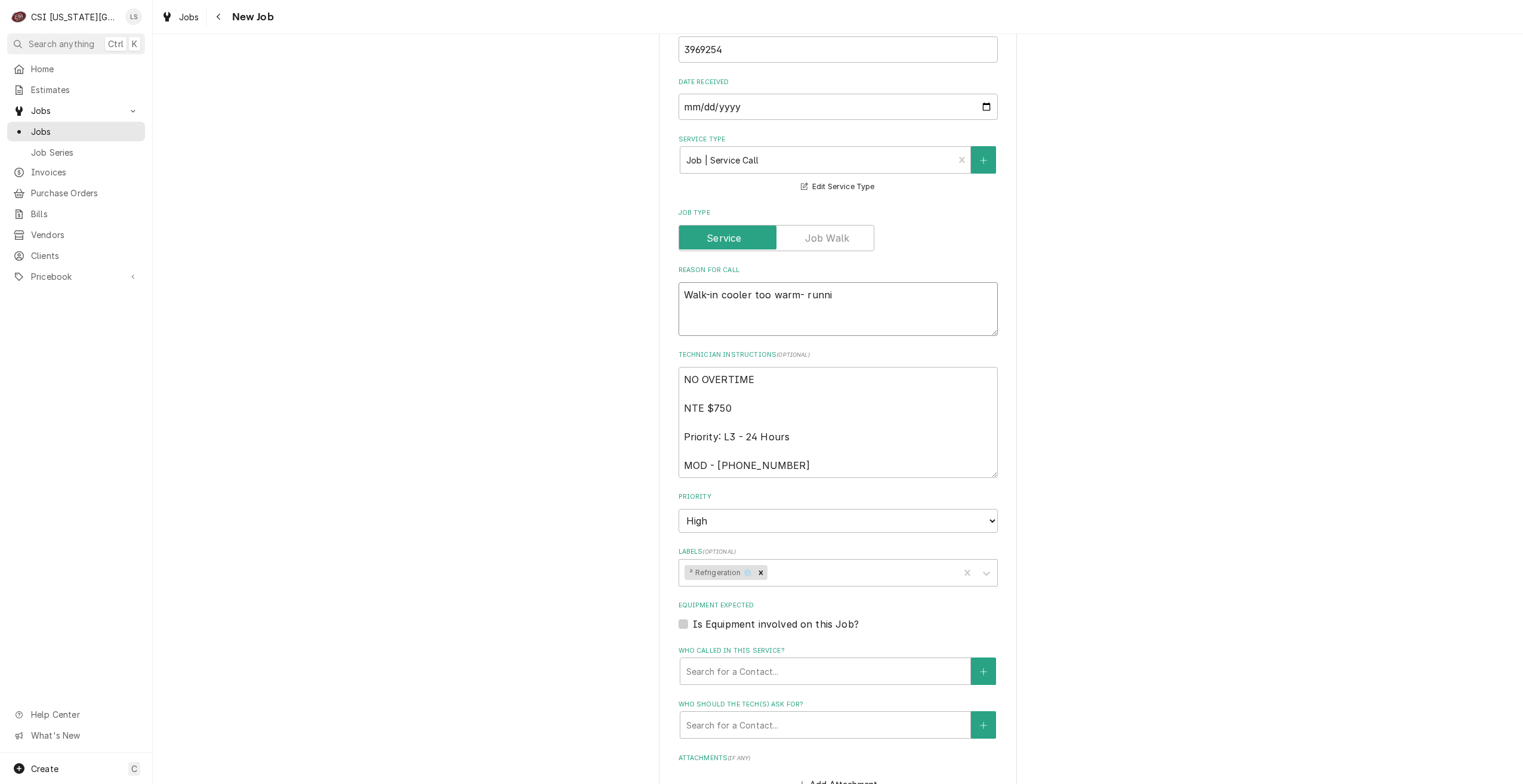
type textarea "x"
type textarea "Walk-in cooler too warm- runnin"
type textarea "x"
type textarea "Walk-in cooler too warm- running"
type textarea "x"
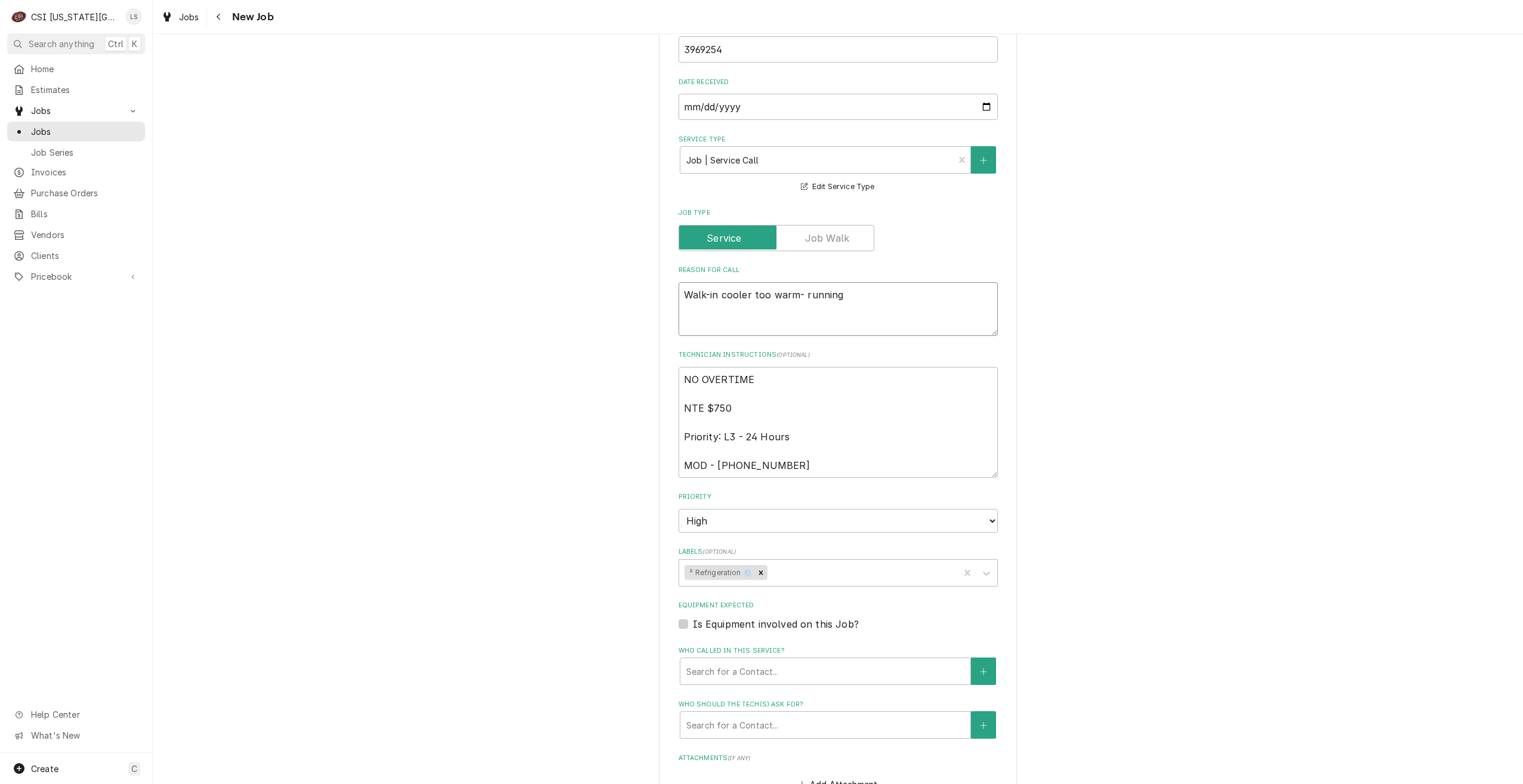
type textarea "Walk-in cooler too warm- running"
type textarea "x"
type textarea "Walk-in cooler too warm- running at"
type textarea "x"
type textarea "Walk-in cooler too warm- running at"
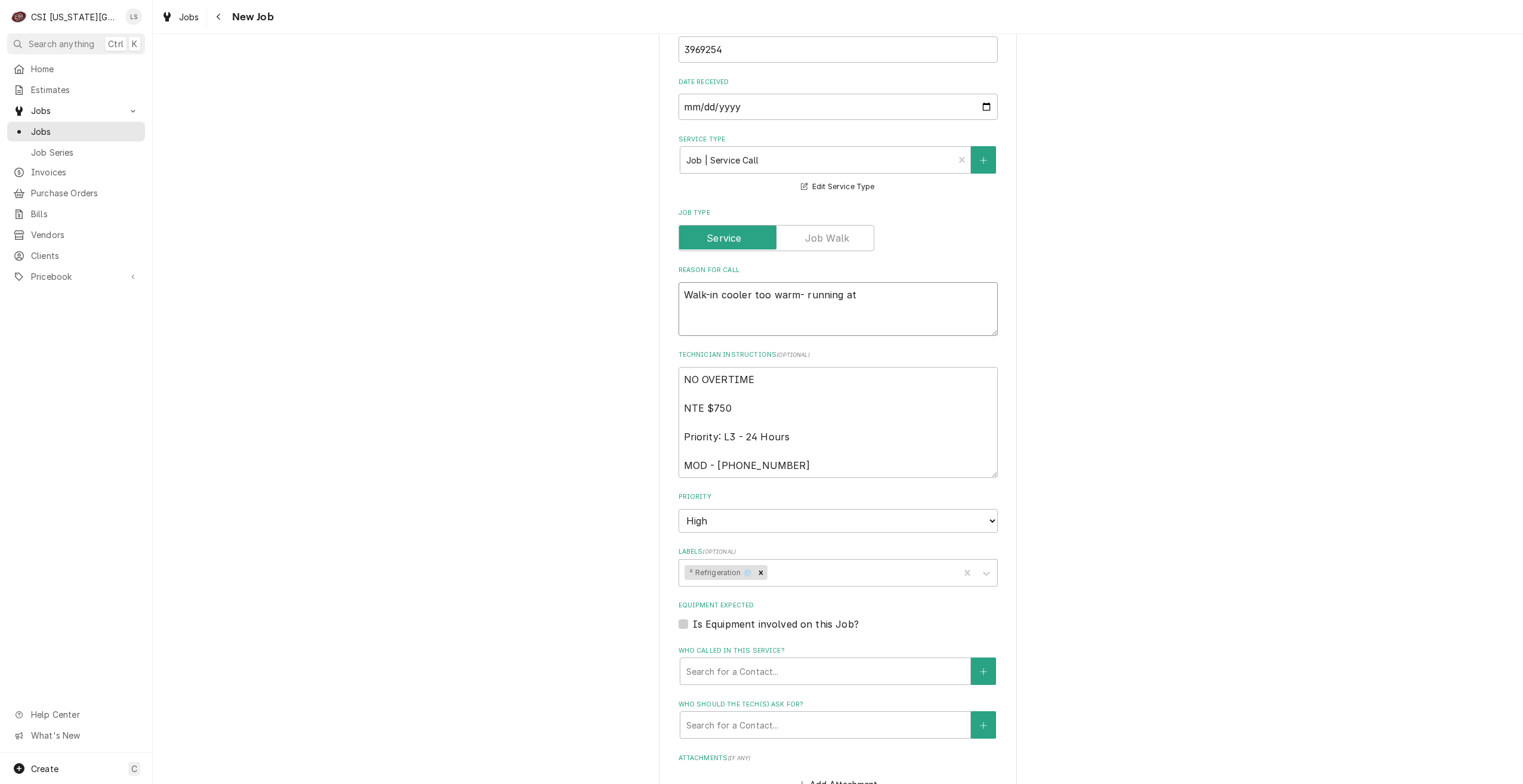
type textarea "x"
type textarea "Walk-in cooler too warm- running at 4"
type textarea "x"
type textarea "Walk-in cooler too warm- running at 45"
type textarea "x"
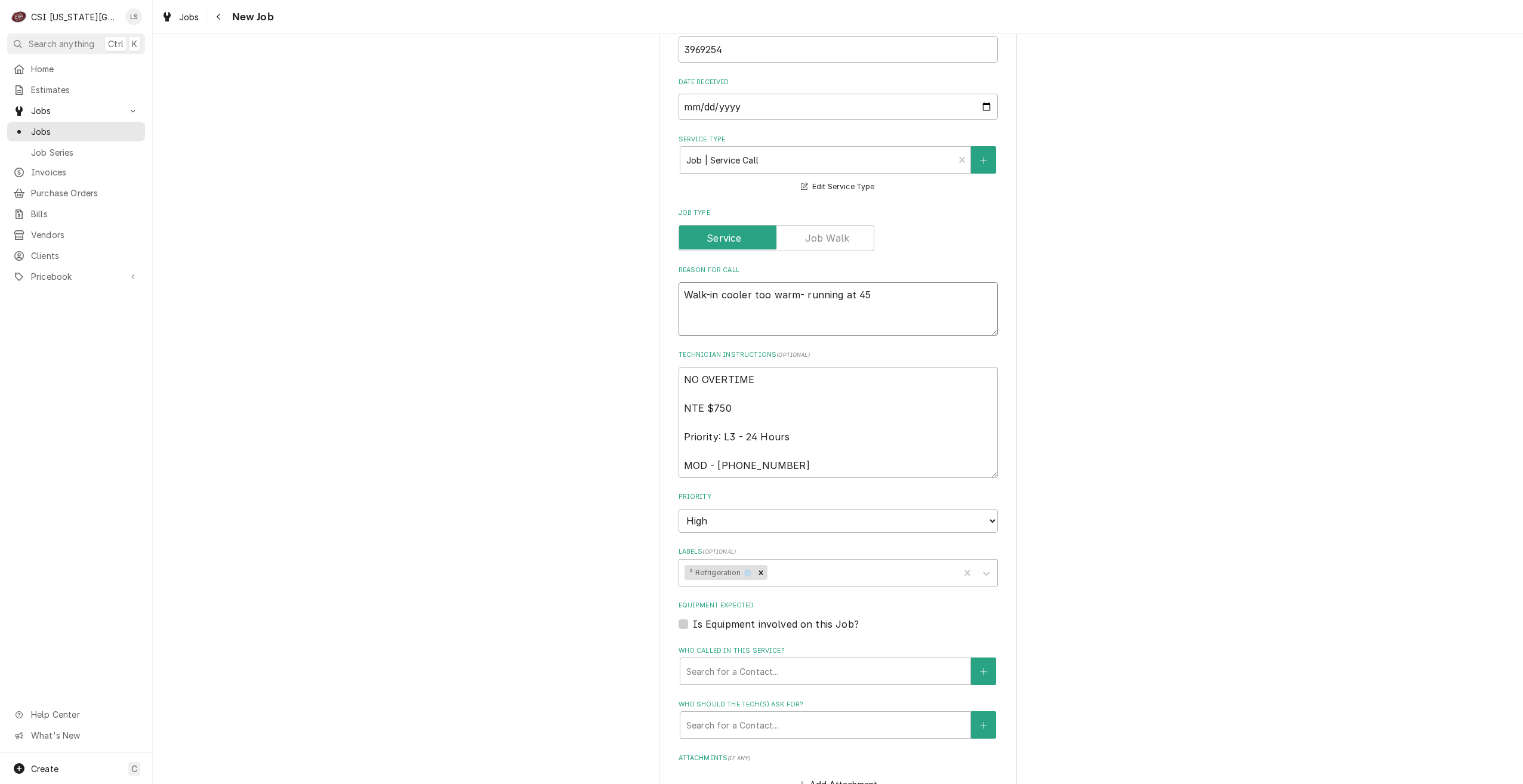
type textarea "Walk-in cooler too warm- running at 45"
type textarea "x"
type textarea "Walk-in cooler too warm- running at 45 d"
type textarea "x"
type textarea "Walk-in cooler too warm- running at 45 de"
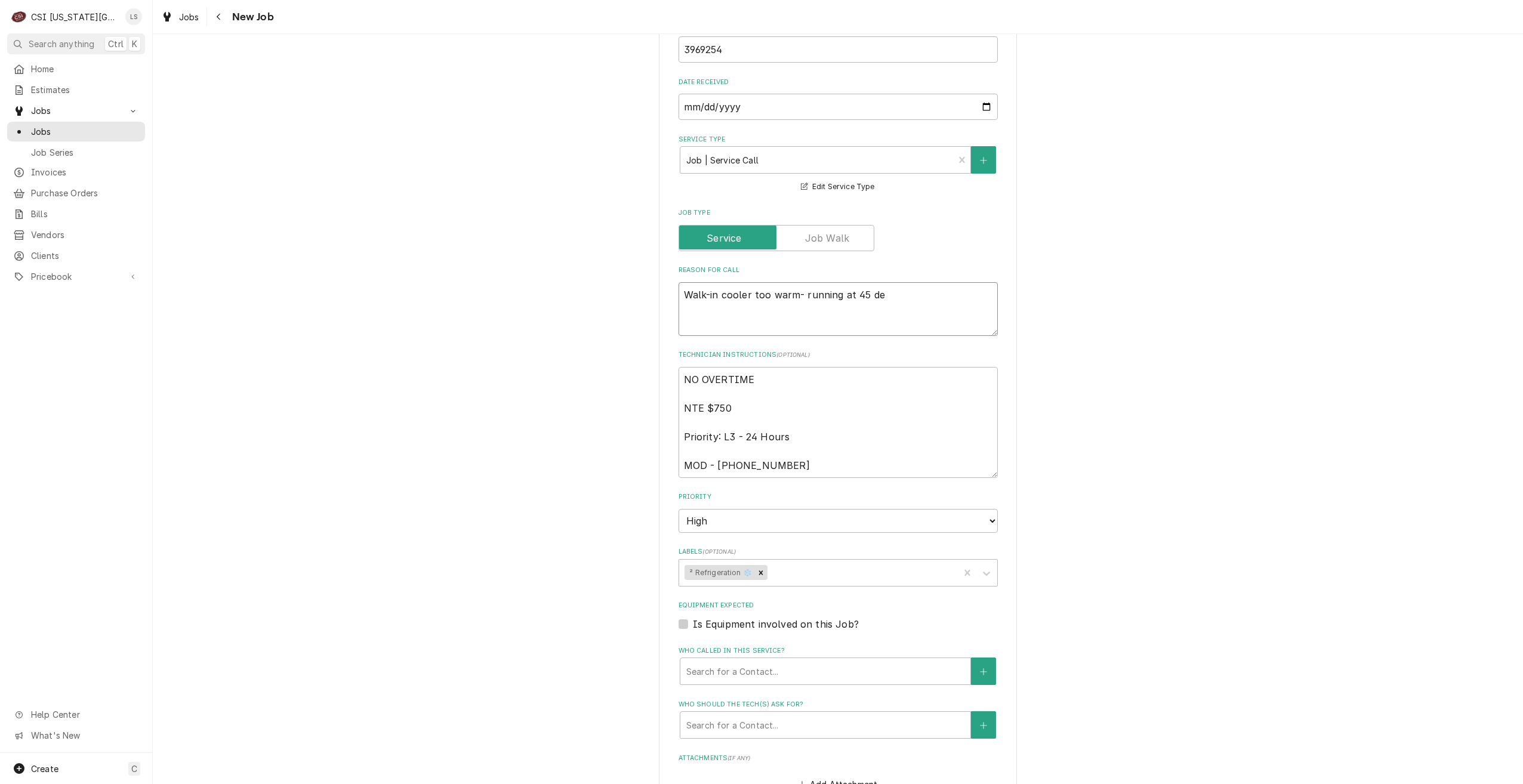
type textarea "x"
type textarea "Walk-in cooler too warm- running at 45 deg"
type textarea "x"
type textarea "Walk-in cooler too warm- running at 45 degr"
type textarea "x"
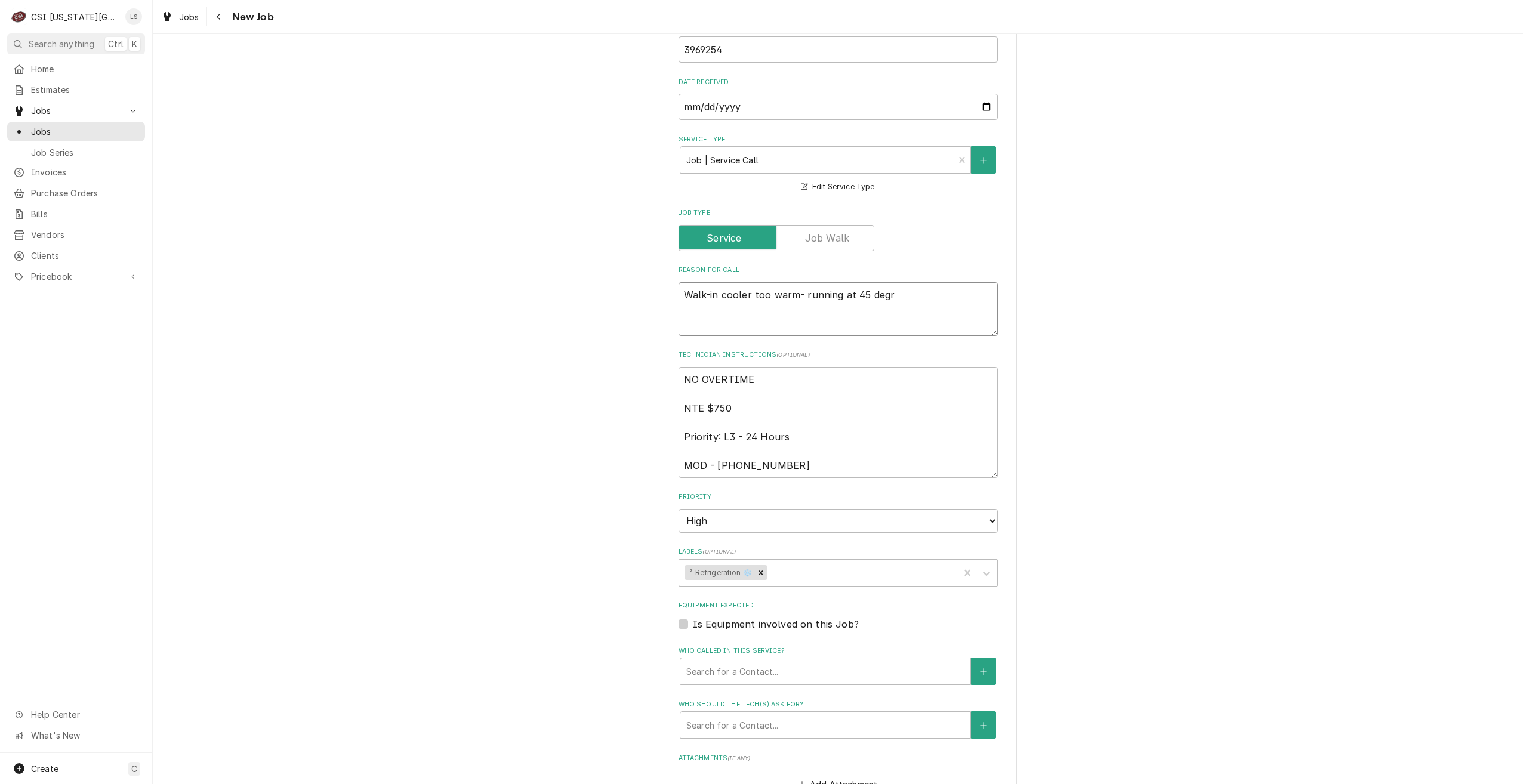
type textarea "Walk-in cooler too warm- running at 45 degre"
type textarea "x"
type textarea "Walk-in cooler too warm- running at 45 degree"
type textarea "x"
type textarea "Walk-in cooler too warm- running at 45 degrees"
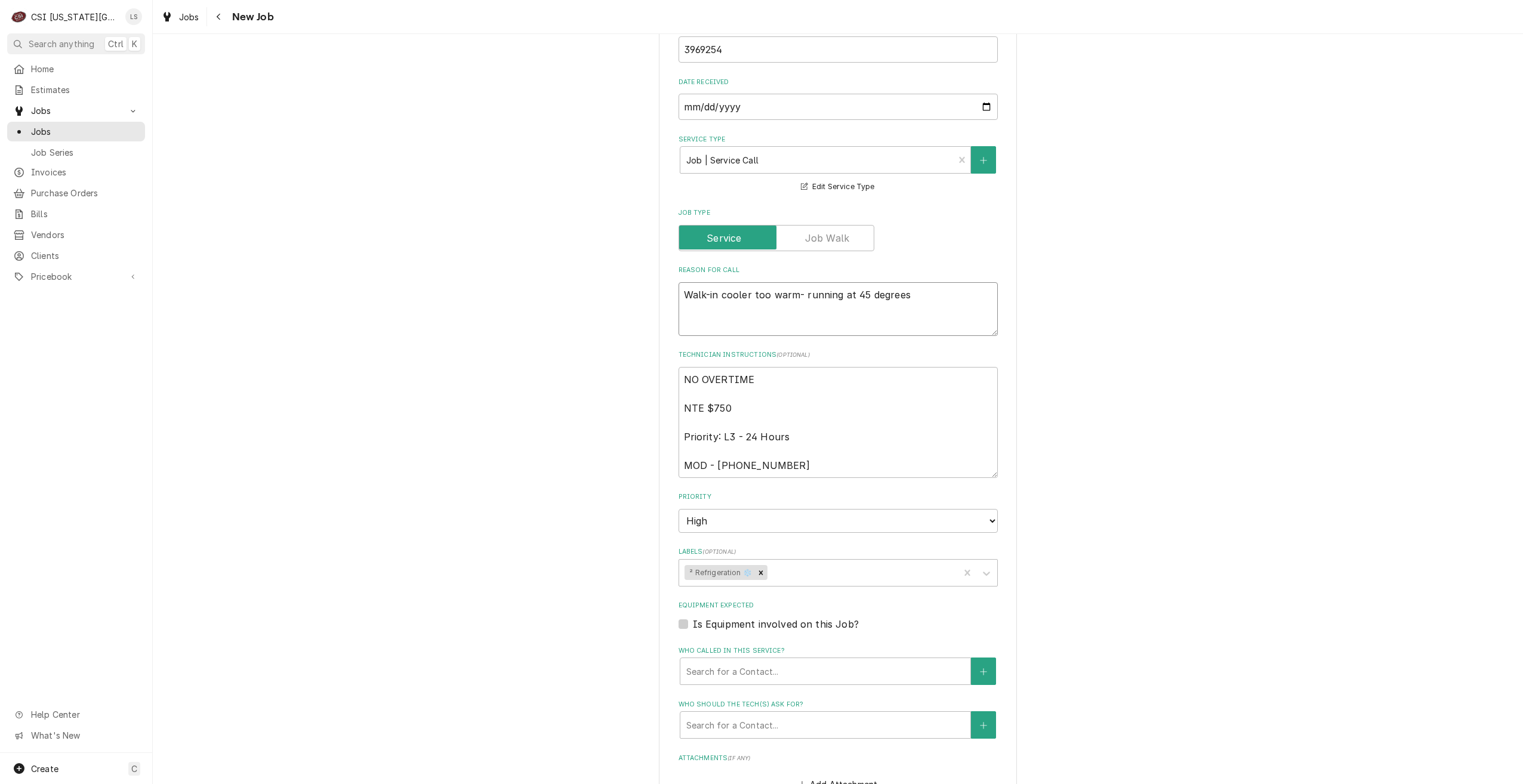
type textarea "x"
type textarea "Walk-in cooler too warm- running at 45 degrees"
click at [887, 509] on select "No Priority Urgent High Medium Low" at bounding box center [838, 521] width 320 height 24
select select "1"
click at [679, 509] on select "No Priority Urgent High Medium Low" at bounding box center [838, 521] width 320 height 24
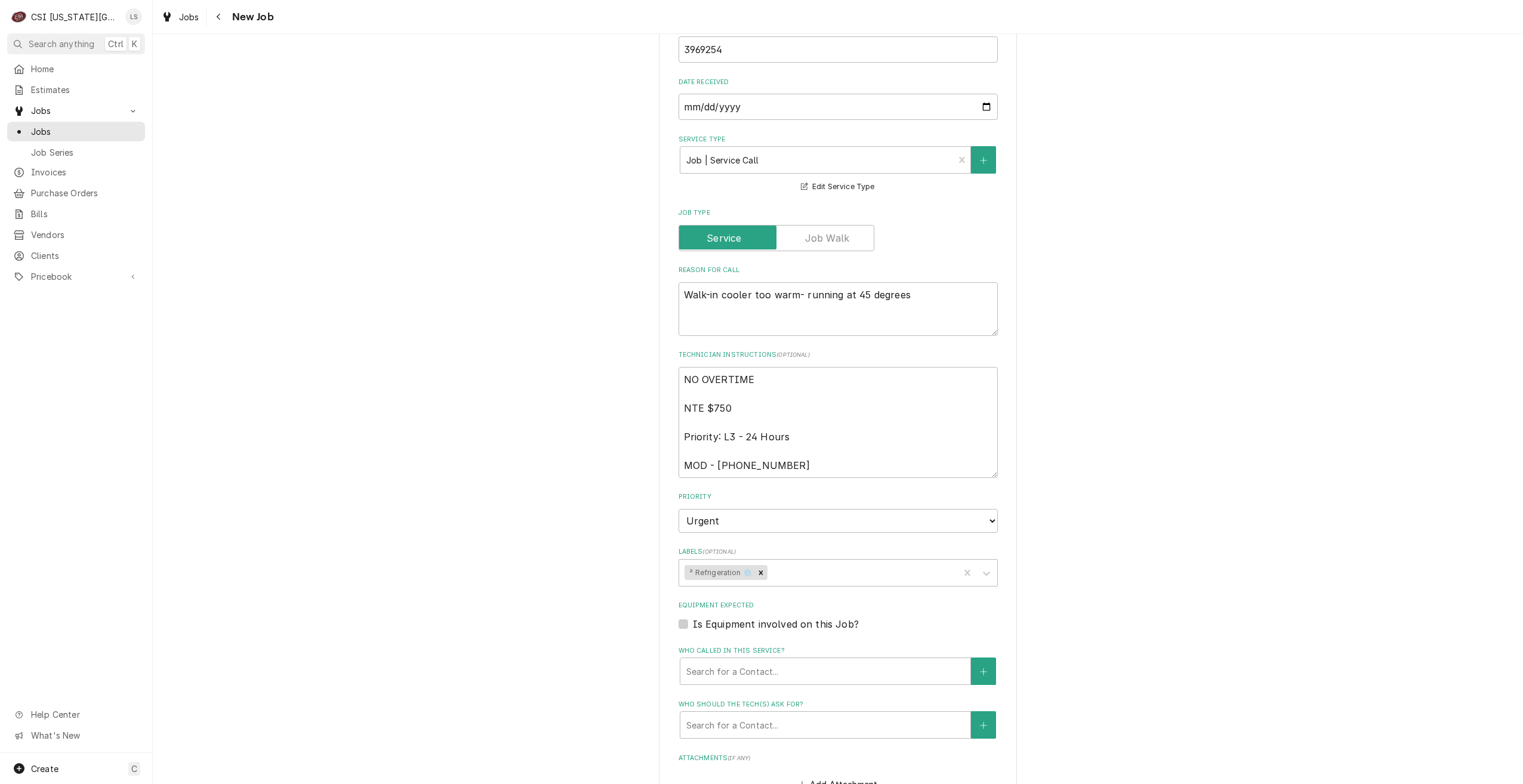
click at [1196, 482] on div "Use the fields below to edit this job: Client Details Client PIZZA HUT GMRG ACQ…" at bounding box center [838, 243] width 1371 height 1704
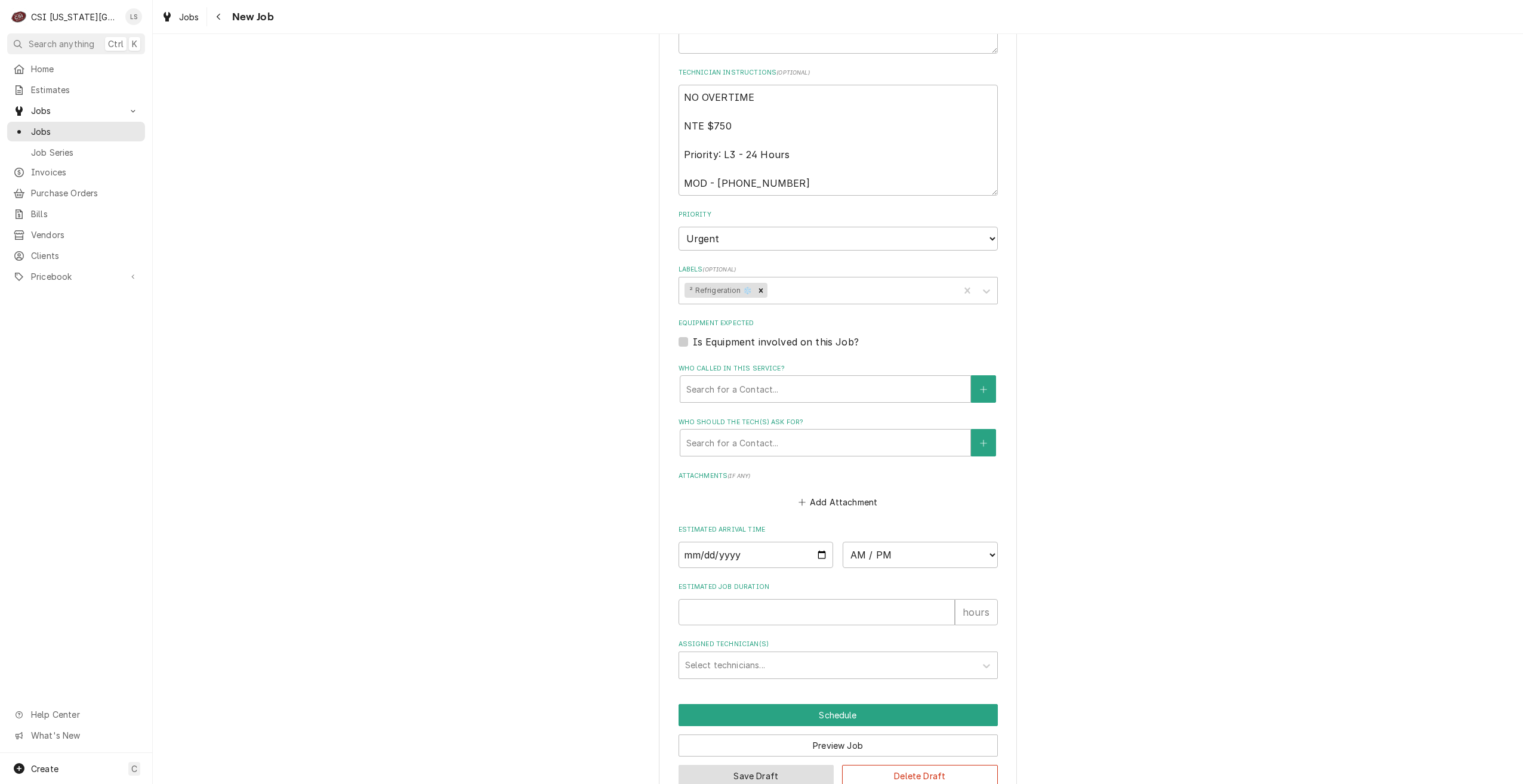
click at [736, 765] on button "Save Draft" at bounding box center [756, 776] width 156 height 22
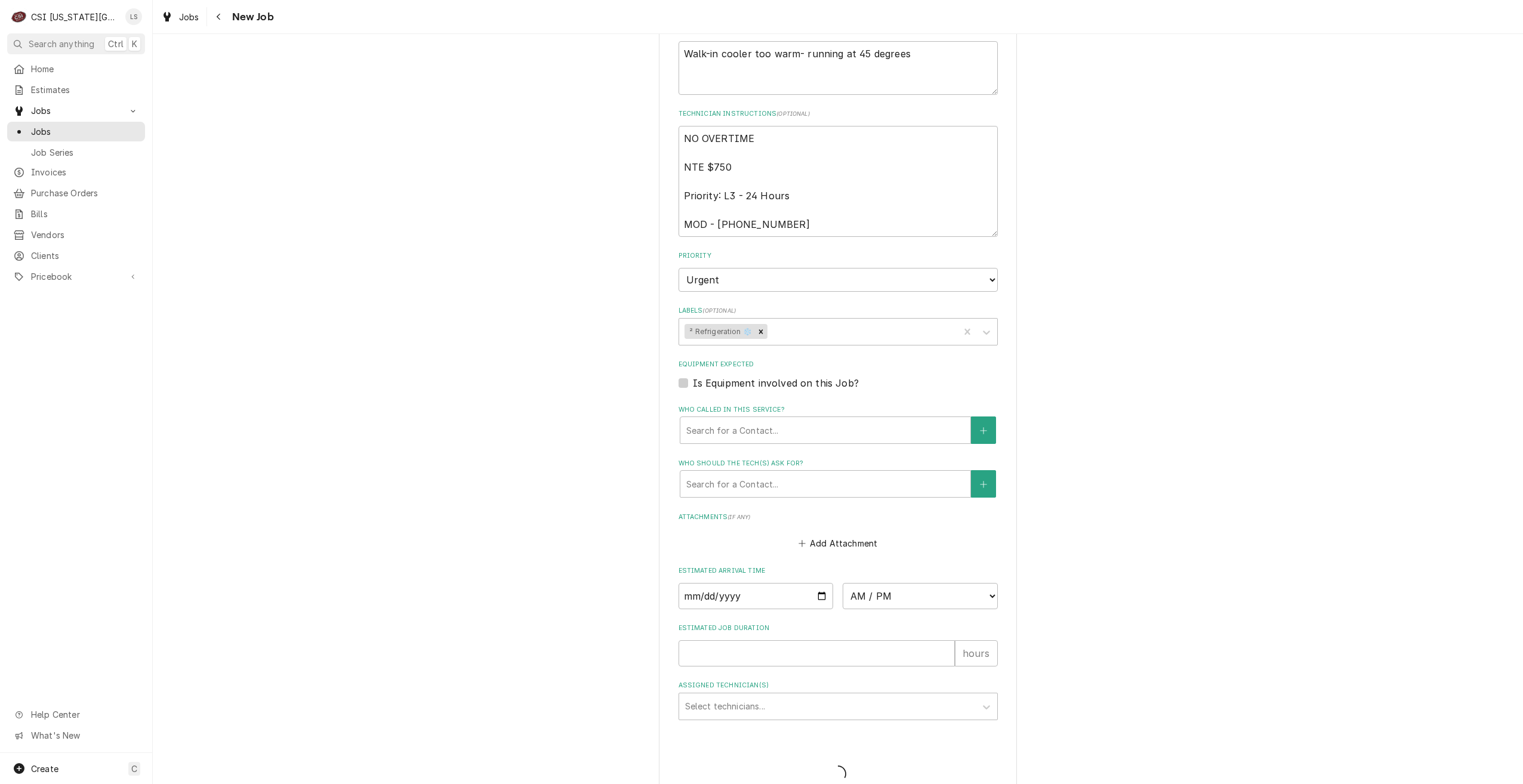
type textarea "x"
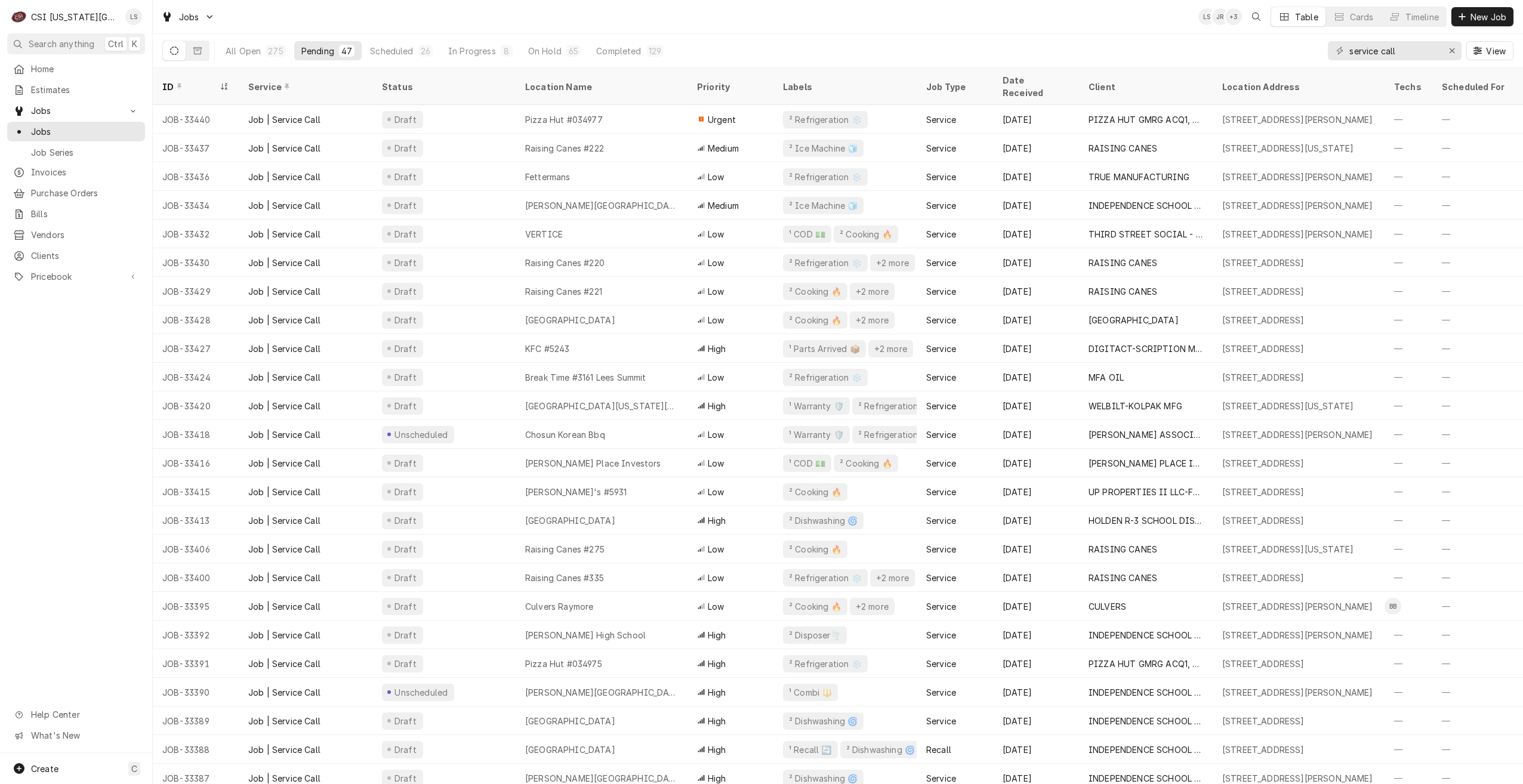
click at [945, 30] on div "Jobs LS JR + 3 Table Cards Timeline New Job" at bounding box center [838, 16] width 1371 height 33
click at [970, 35] on div "All Open 275 Pending 47 Scheduled 26 In Progress 8 On Hold 65 Completed 129 ser…" at bounding box center [838, 50] width 1351 height 33
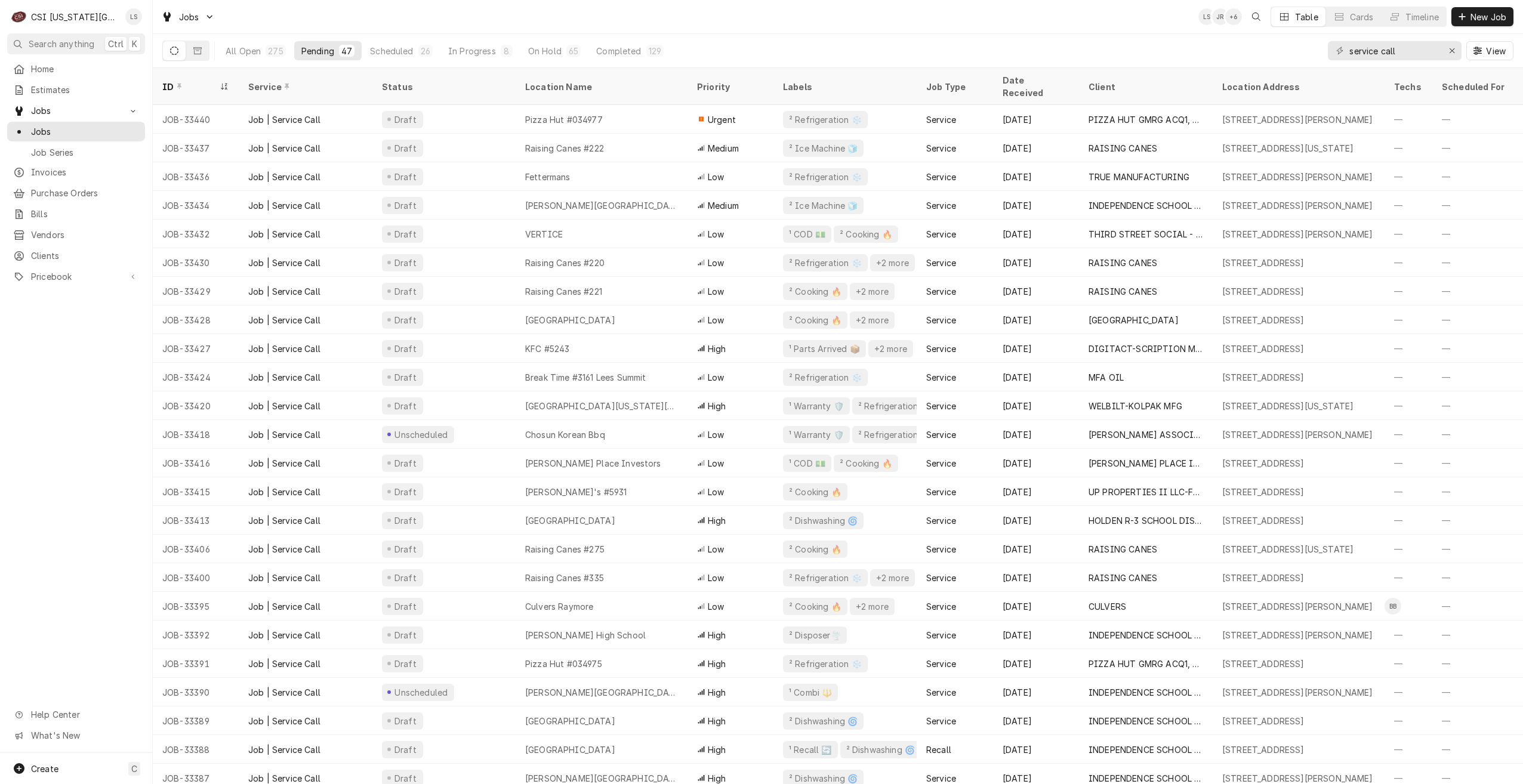
click at [950, 24] on div "Jobs LS JR + 6 Table Cards Timeline New Job" at bounding box center [838, 16] width 1371 height 33
click at [924, 27] on div "Jobs LS JR + 6 Table Cards Timeline New Job" at bounding box center [838, 16] width 1371 height 33
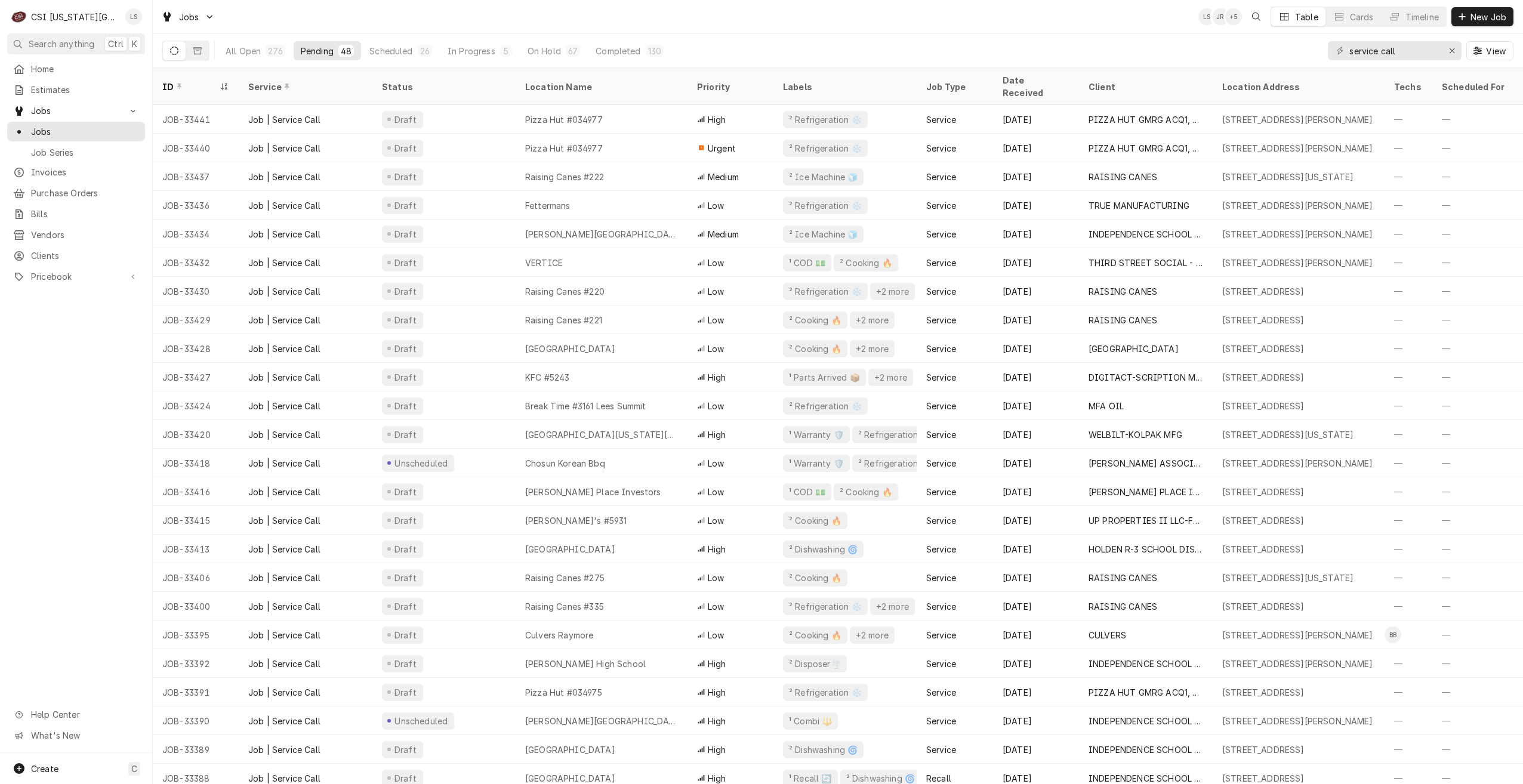
click at [350, 12] on div "Jobs [PERSON_NAME] + 5 Table Cards Timeline New Job" at bounding box center [838, 16] width 1371 height 33
click at [562, 22] on div "Jobs [PERSON_NAME] + 5 Table Cards Timeline New Job" at bounding box center [838, 16] width 1371 height 33
click at [138, 19] on div "Lindy Springer's Avatar" at bounding box center [133, 16] width 17 height 17
click at [172, 48] on link "Settings" at bounding box center [182, 41] width 117 height 20
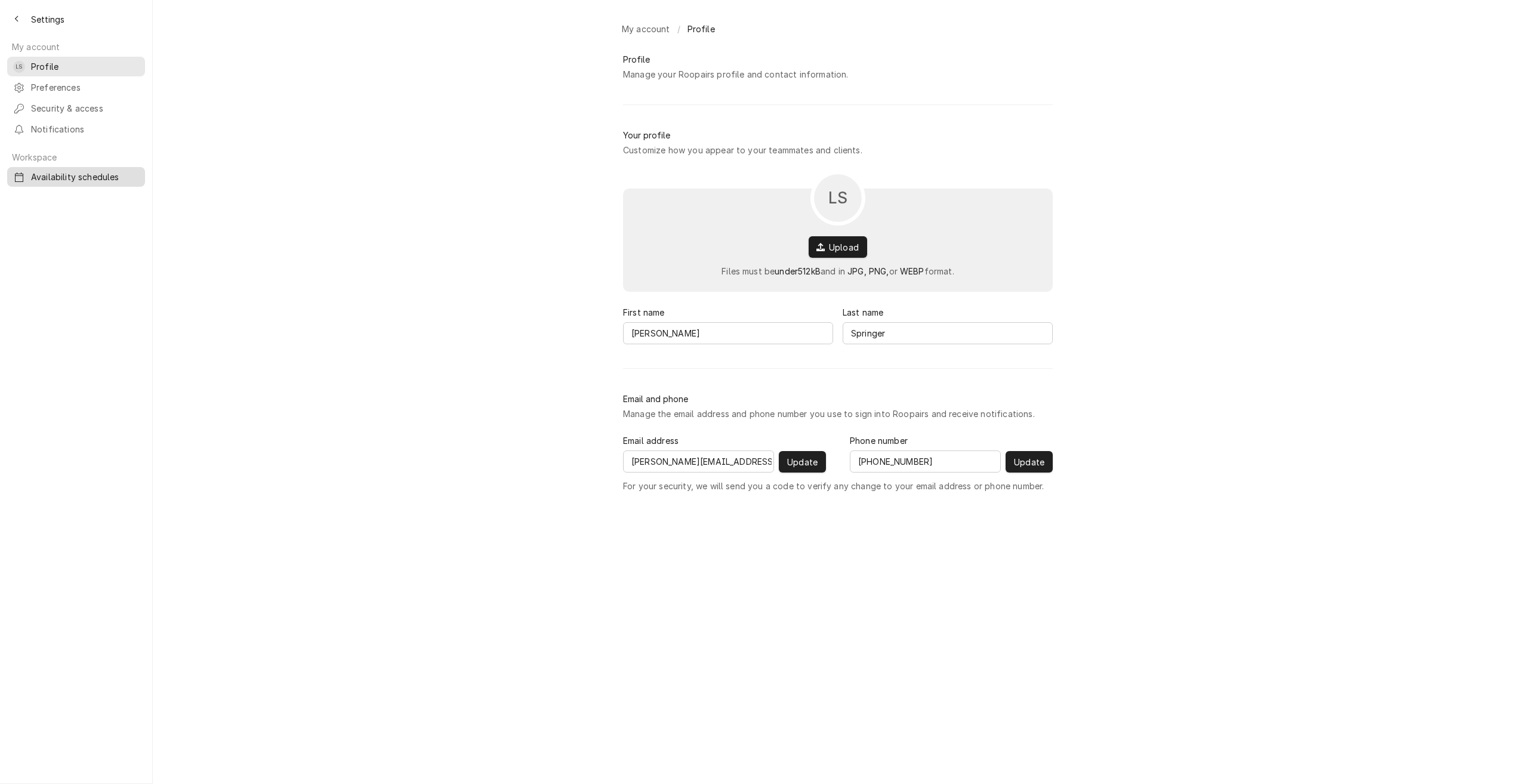
click at [78, 174] on span "Availability schedules" at bounding box center [85, 177] width 108 height 13
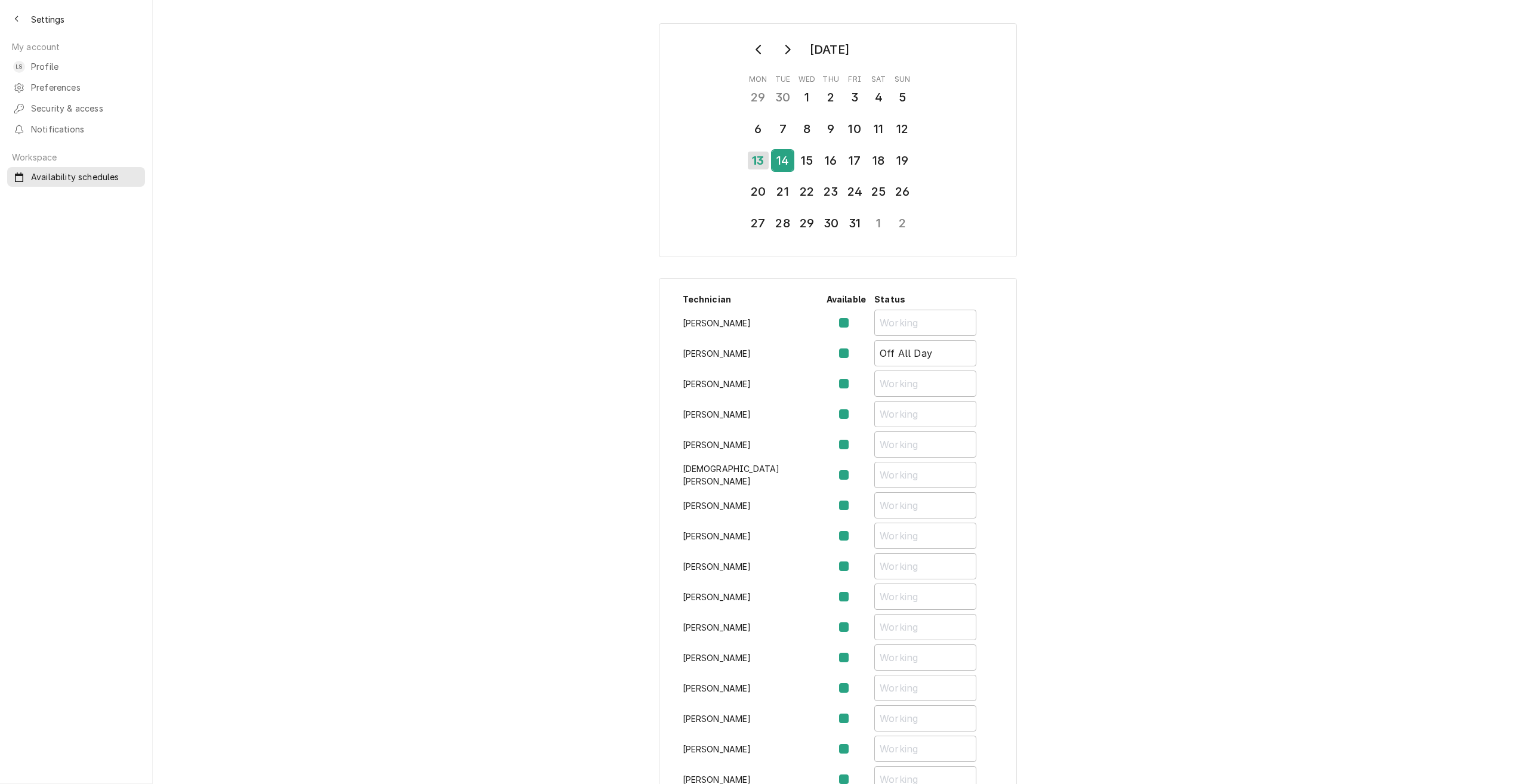
click at [774, 160] on div "14" at bounding box center [783, 160] width 21 height 20
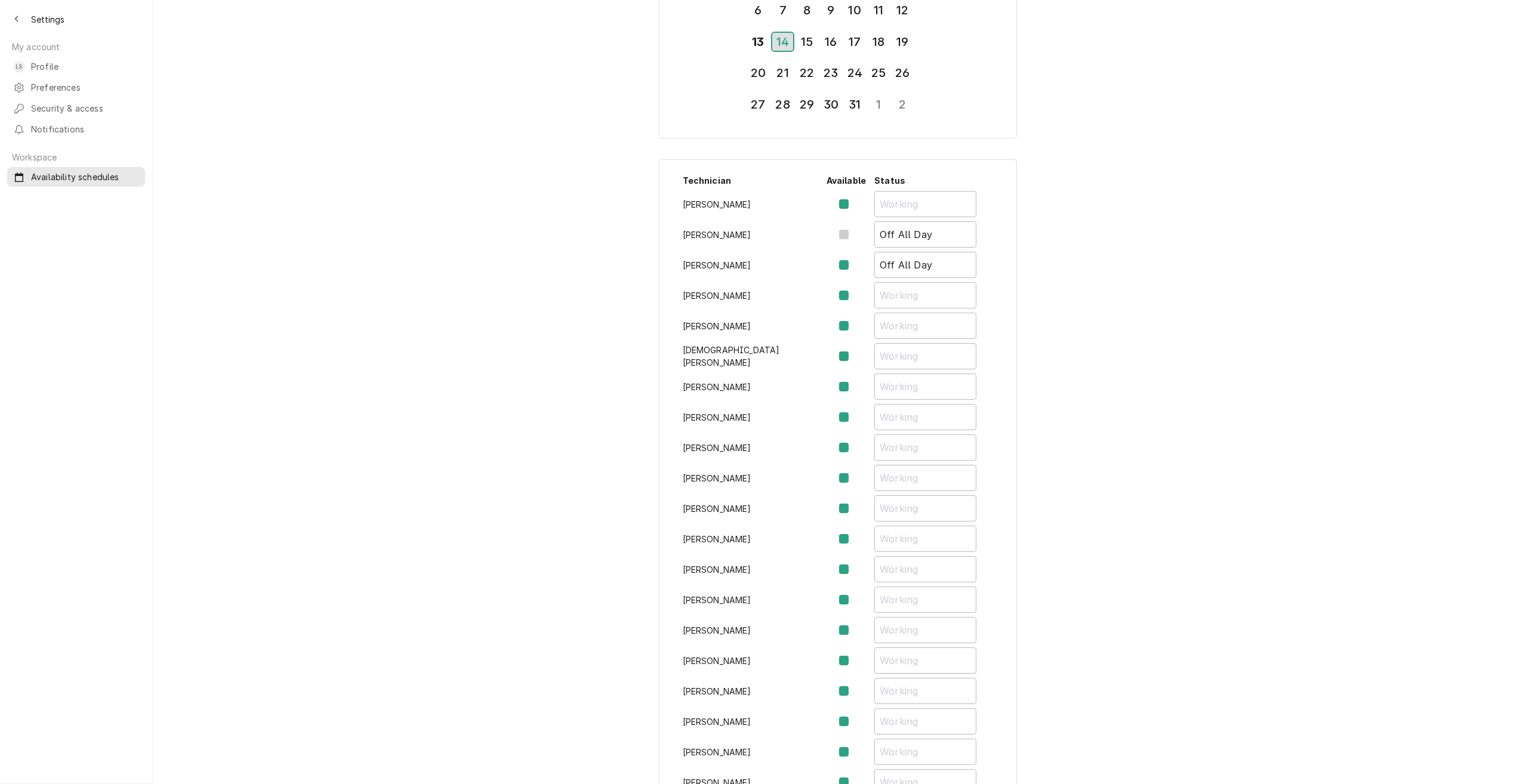
scroll to position [119, 0]
drag, startPoint x: 893, startPoint y: 263, endPoint x: 806, endPoint y: 267, distance: 87.1
click at [806, 267] on tr "Brian Hawkins Off All Day" at bounding box center [838, 266] width 320 height 30
click at [1106, 241] on div "October 2025 Mon Tue Wed Thu Fri Sat Sun 29 30 1 2 3 4 5 6 7 8 9 10 11 12 13 14…" at bounding box center [838, 478] width 1371 height 1169
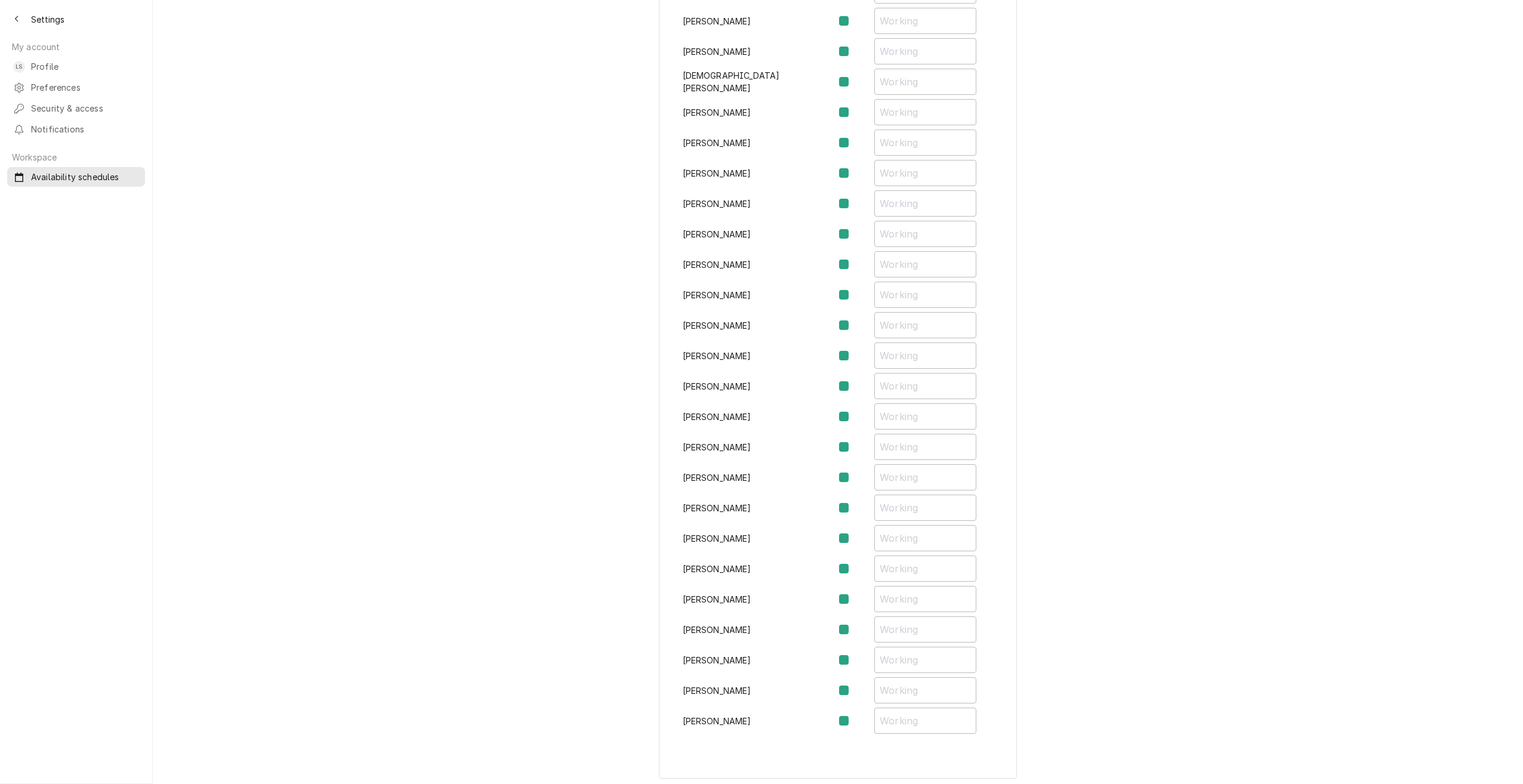
scroll to position [398, 0]
click at [853, 503] on label "Availability Schedule Form" at bounding box center [853, 502] width 0 height 14
click at [853, 503] on input "Availability Schedule Form" at bounding box center [860, 508] width 14 height 26
click at [875, 501] on input "Availability Schedule Form" at bounding box center [926, 502] width 102 height 26
checkbox input "false"
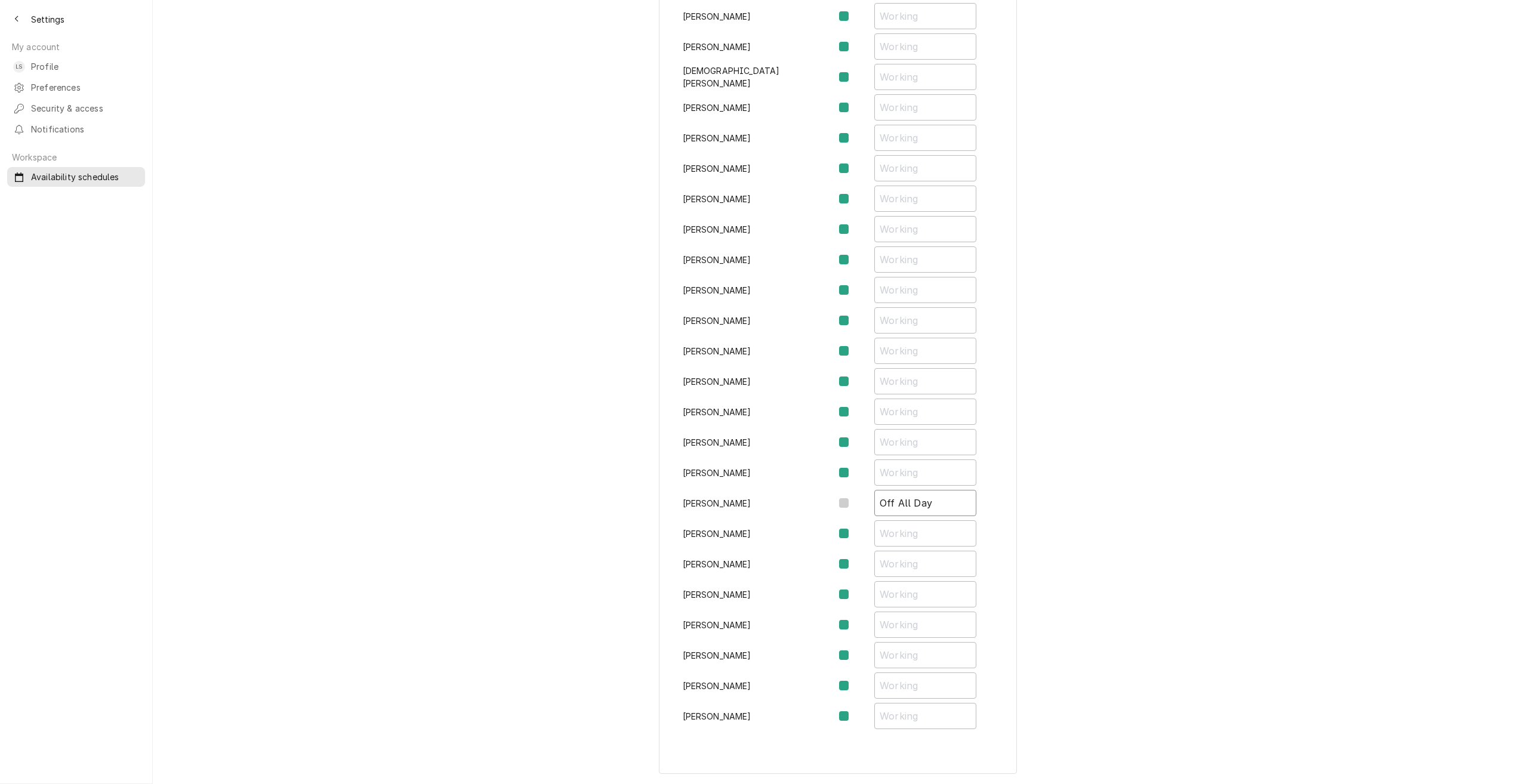
type input "Off All Day"
click at [1075, 397] on div "October 2025 Mon Tue Wed Thu Fri Sat Sun 29 30 1 2 3 4 5 6 7 8 9 10 11 12 13 14…" at bounding box center [838, 199] width 1371 height 1169
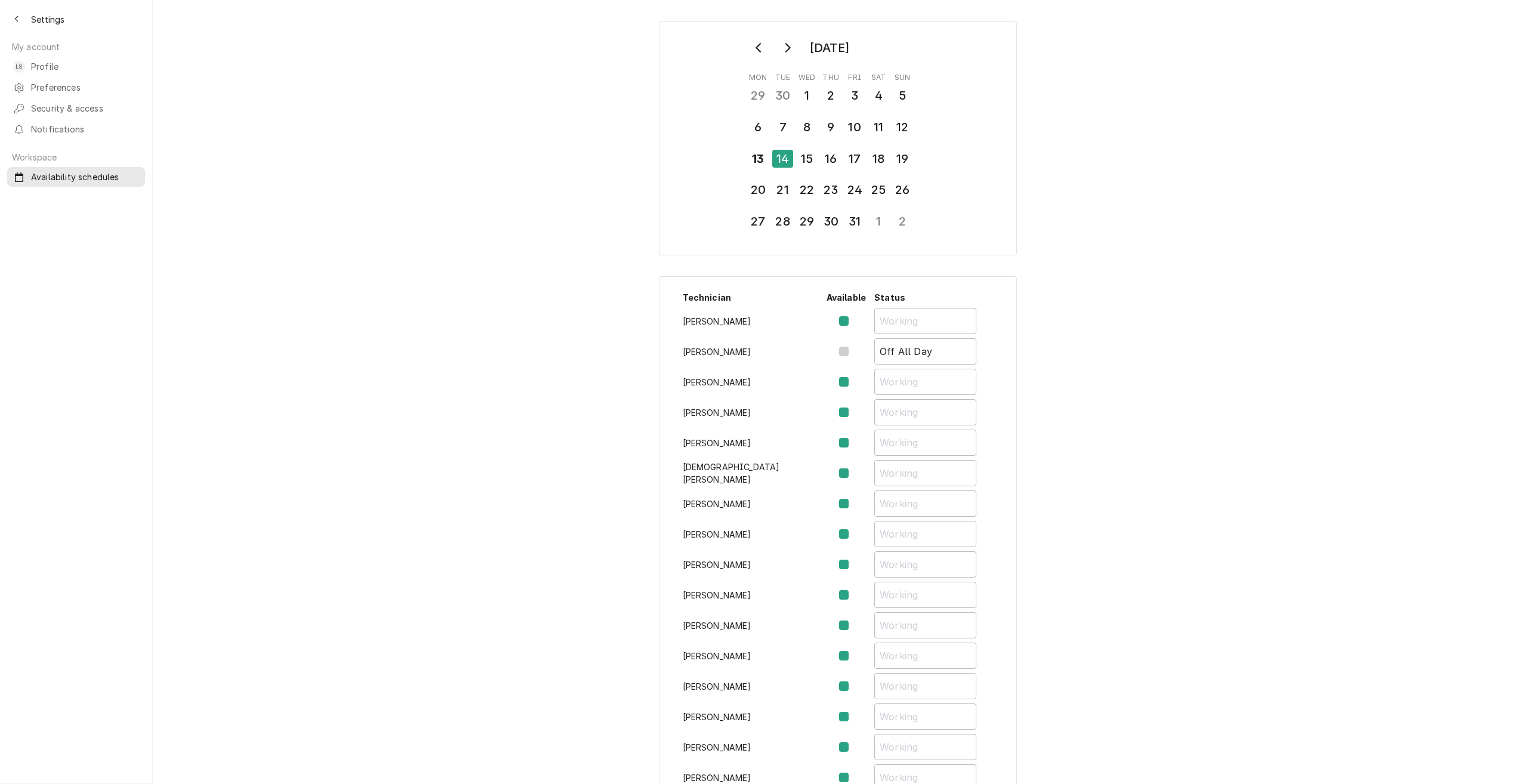
scroll to position [0, 0]
click at [19, 22] on icon "Back to previous page" at bounding box center [16, 18] width 5 height 8
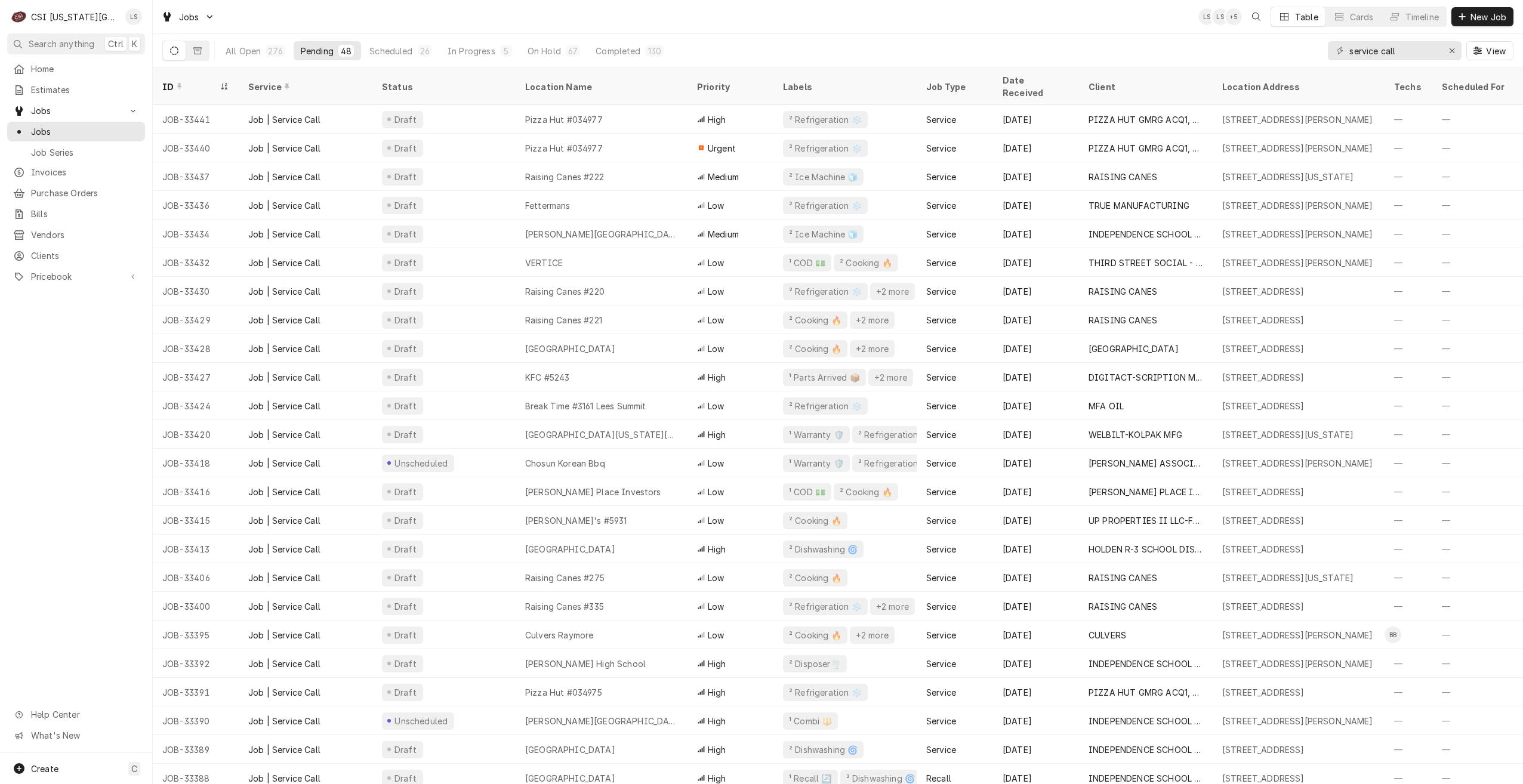
click at [599, 24] on div "Jobs LS LS + 5 Table Cards Timeline New Job" at bounding box center [838, 16] width 1371 height 33
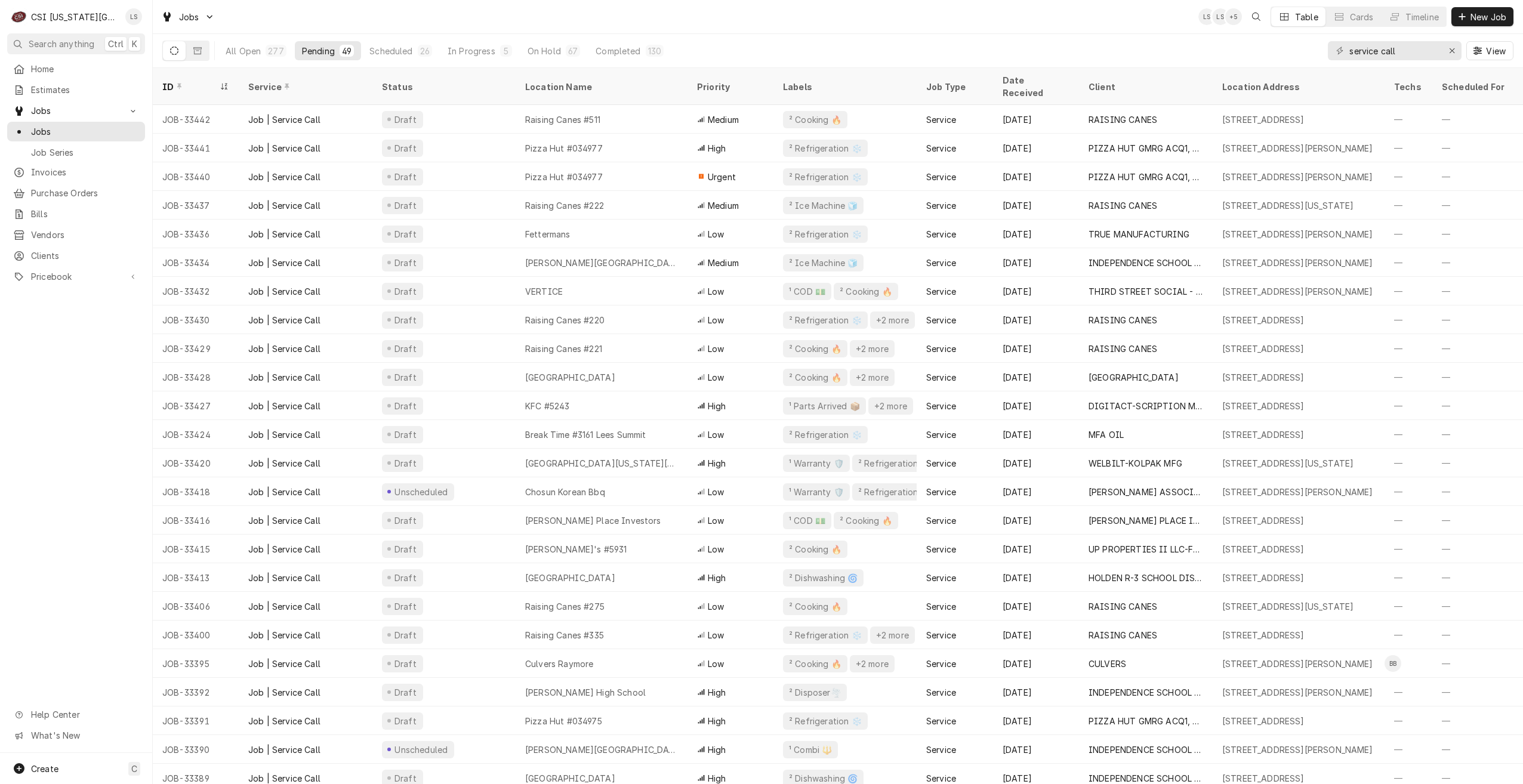
click at [588, 12] on div "Jobs LS LS + 5 Table Cards Timeline New Job" at bounding box center [838, 16] width 1371 height 33
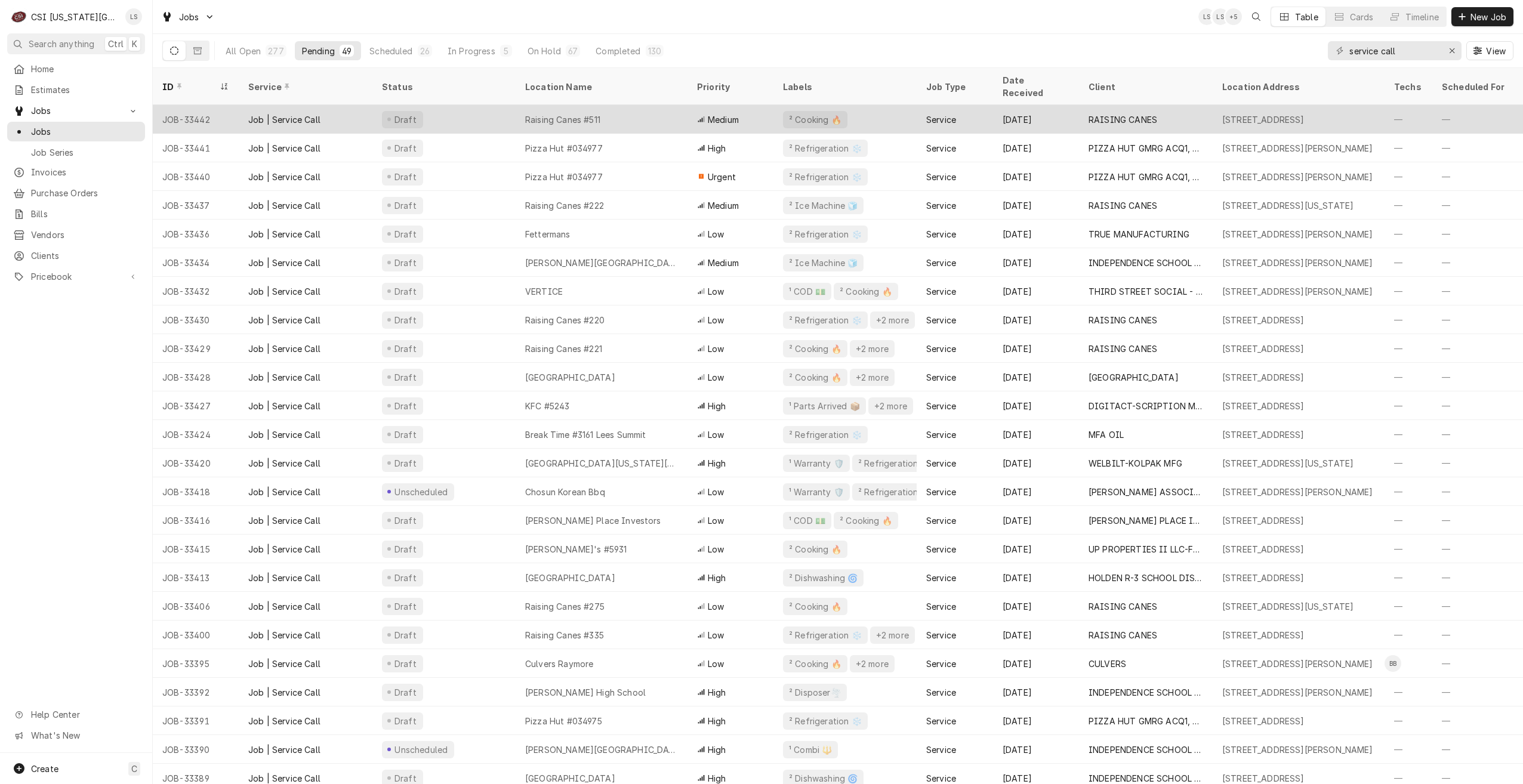
click at [462, 105] on div "Draft" at bounding box center [444, 119] width 144 height 29
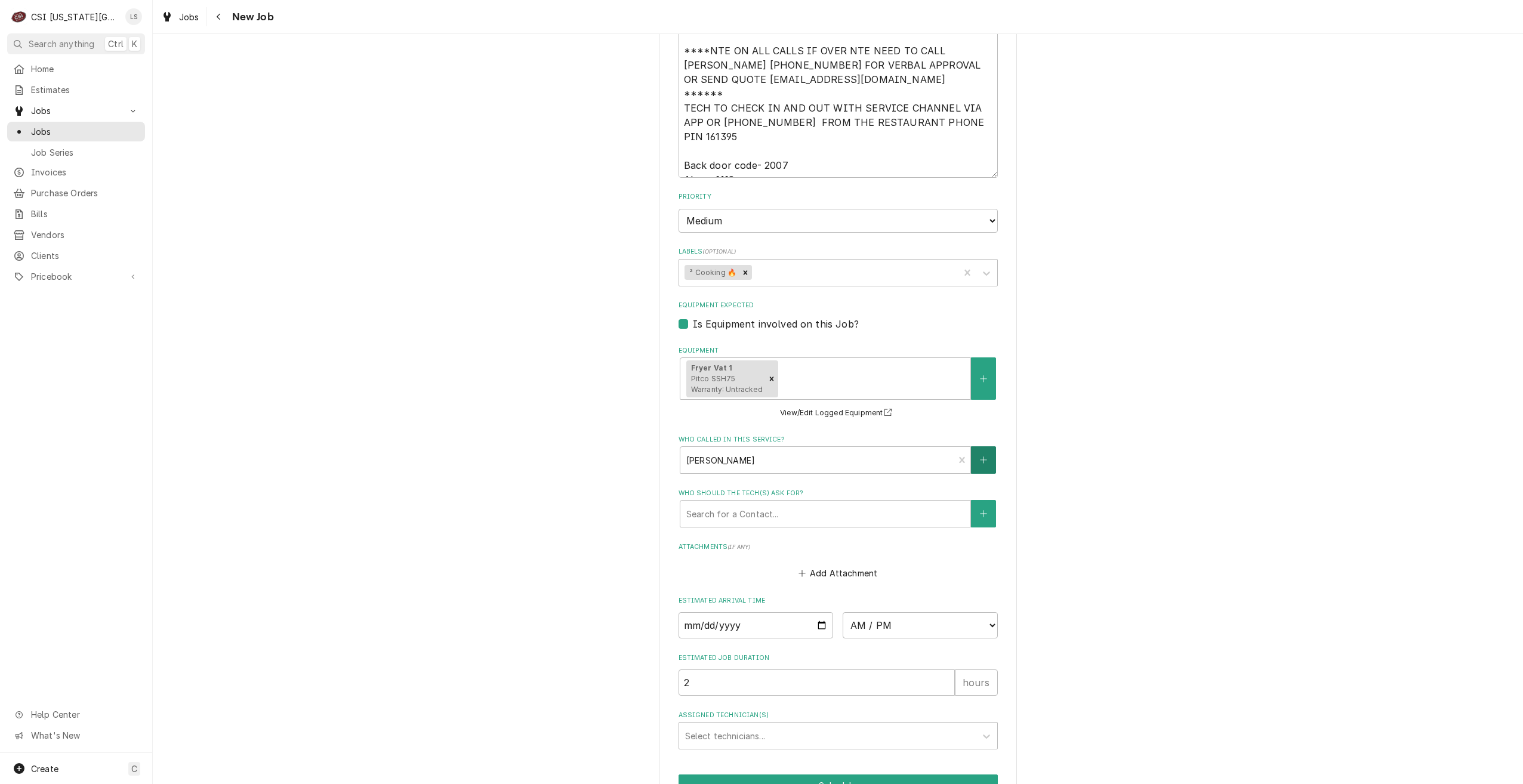
scroll to position [1372, 0]
click at [813, 612] on input "Date" at bounding box center [756, 624] width 155 height 26
type textarea "x"
type input "[DATE]"
type textarea "x"
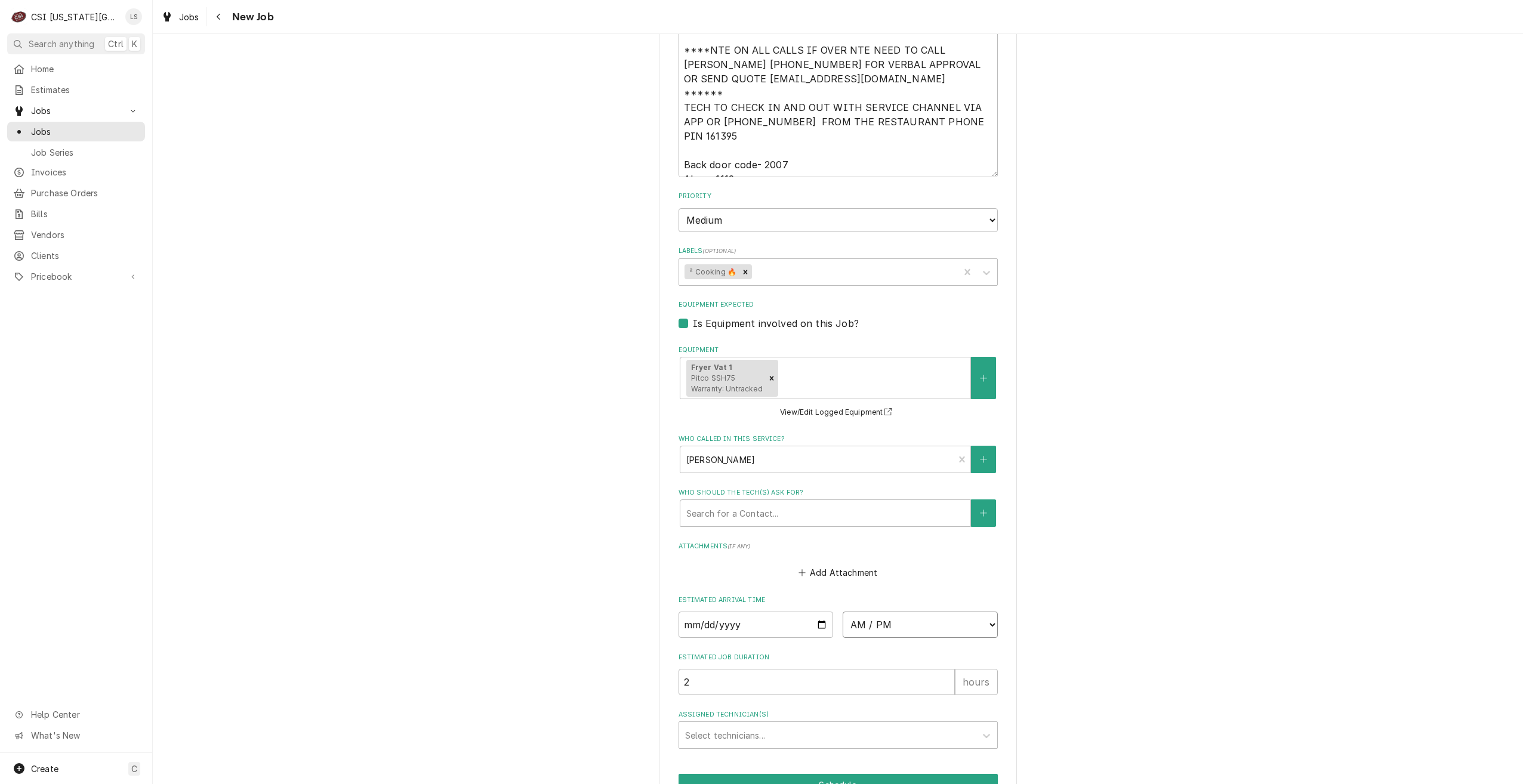
click at [865, 612] on select "AM / PM 6:00 AM 6:15 AM 6:30 AM 6:45 AM 7:00 AM 7:15 AM 7:30 AM 7:45 AM 8:00 AM…" at bounding box center [921, 624] width 155 height 26
select select "09:00:00"
type textarea "x"
click at [853, 760] on div "Assigned Technician(s)" at bounding box center [827, 771] width 285 height 21
type input "[PERSON_NAME]"
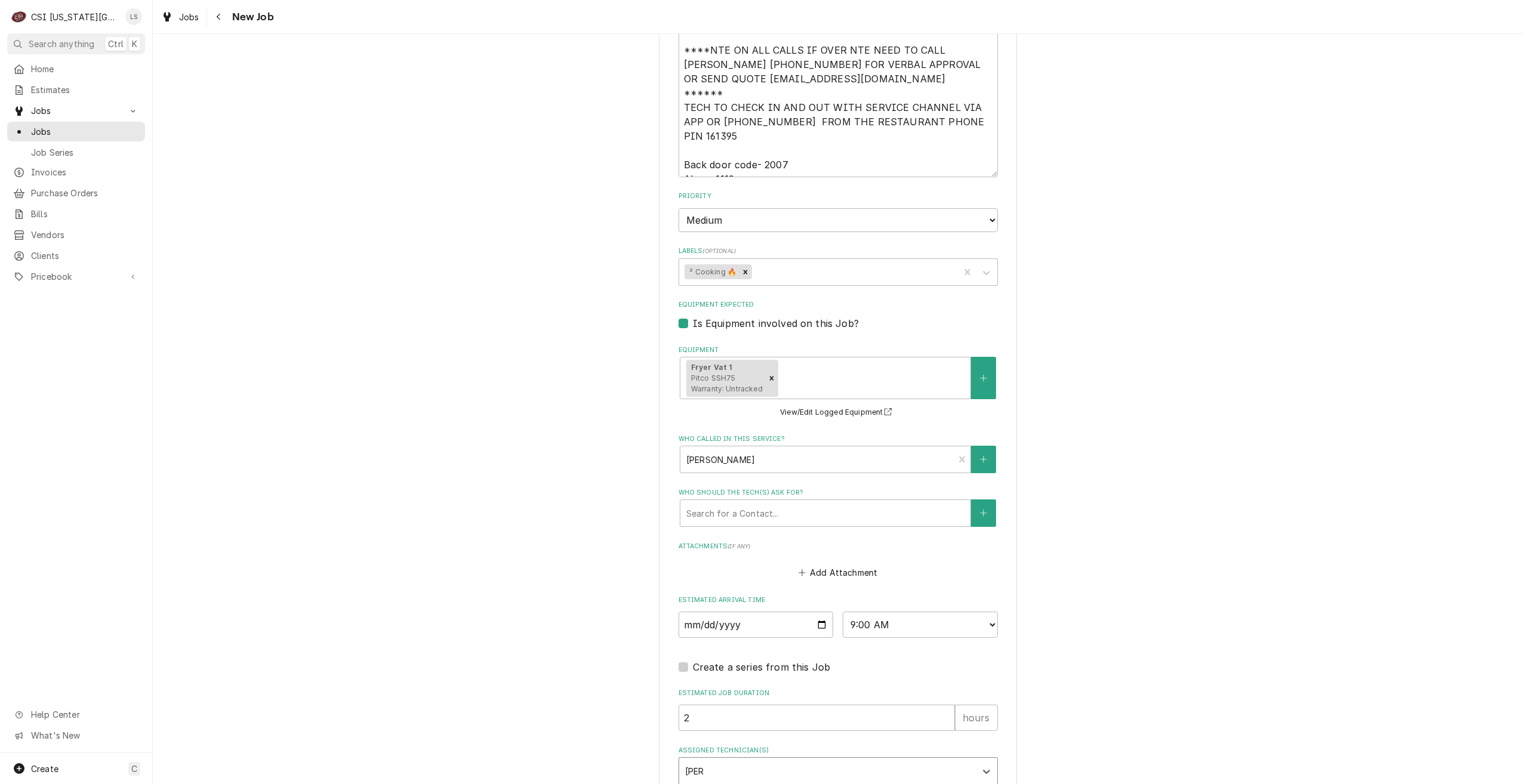
click at [846, 783] on div "Joshua Marshall" at bounding box center [838, 797] width 318 height 18
type textarea "x"
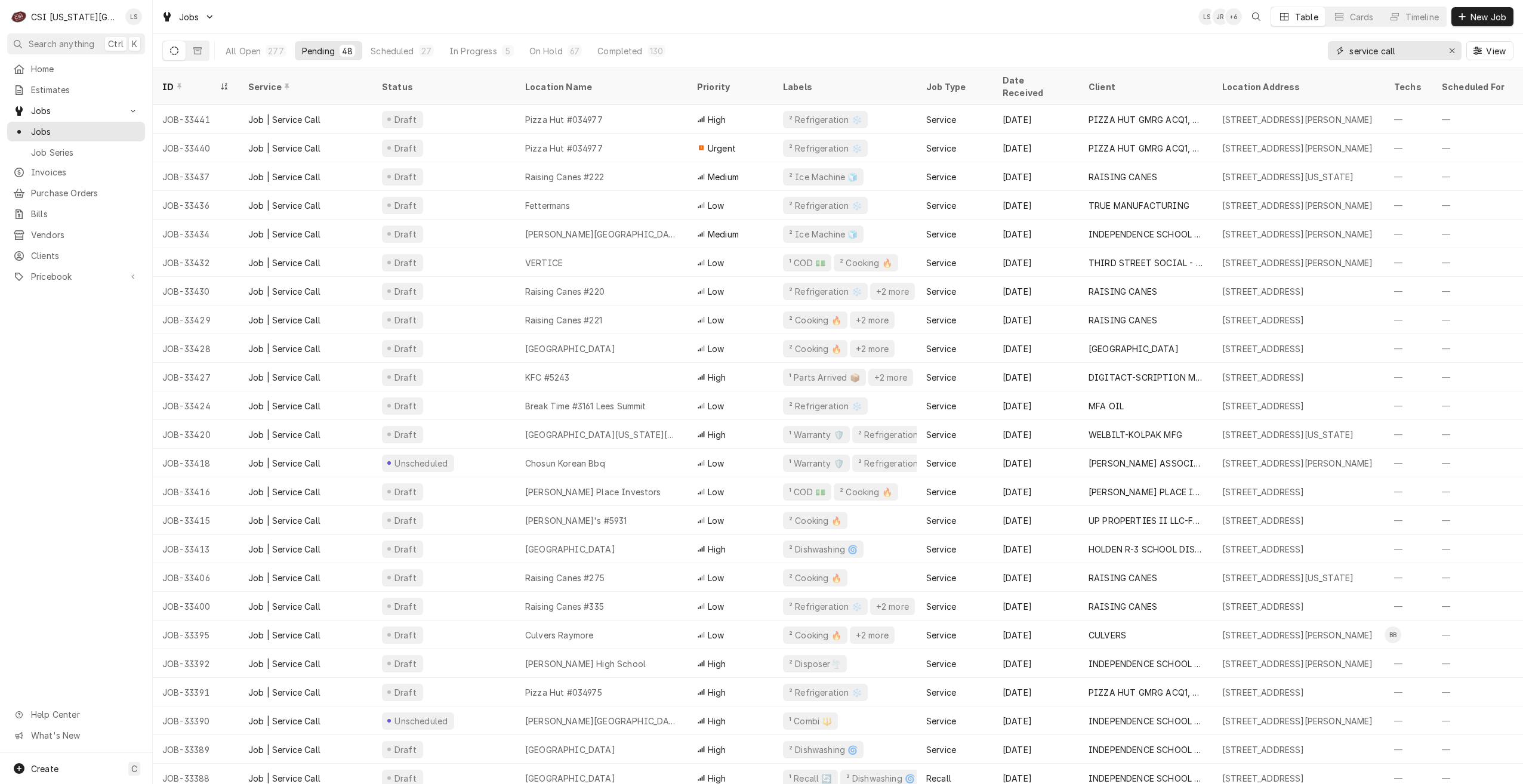
drag, startPoint x: 1412, startPoint y: 57, endPoint x: 1275, endPoint y: 55, distance: 137.0
click at [1275, 55] on div "All Open 277 Pending 48 Scheduled 27 In Progress 5 On Hold 67 Completed 130 ser…" at bounding box center [838, 50] width 1351 height 33
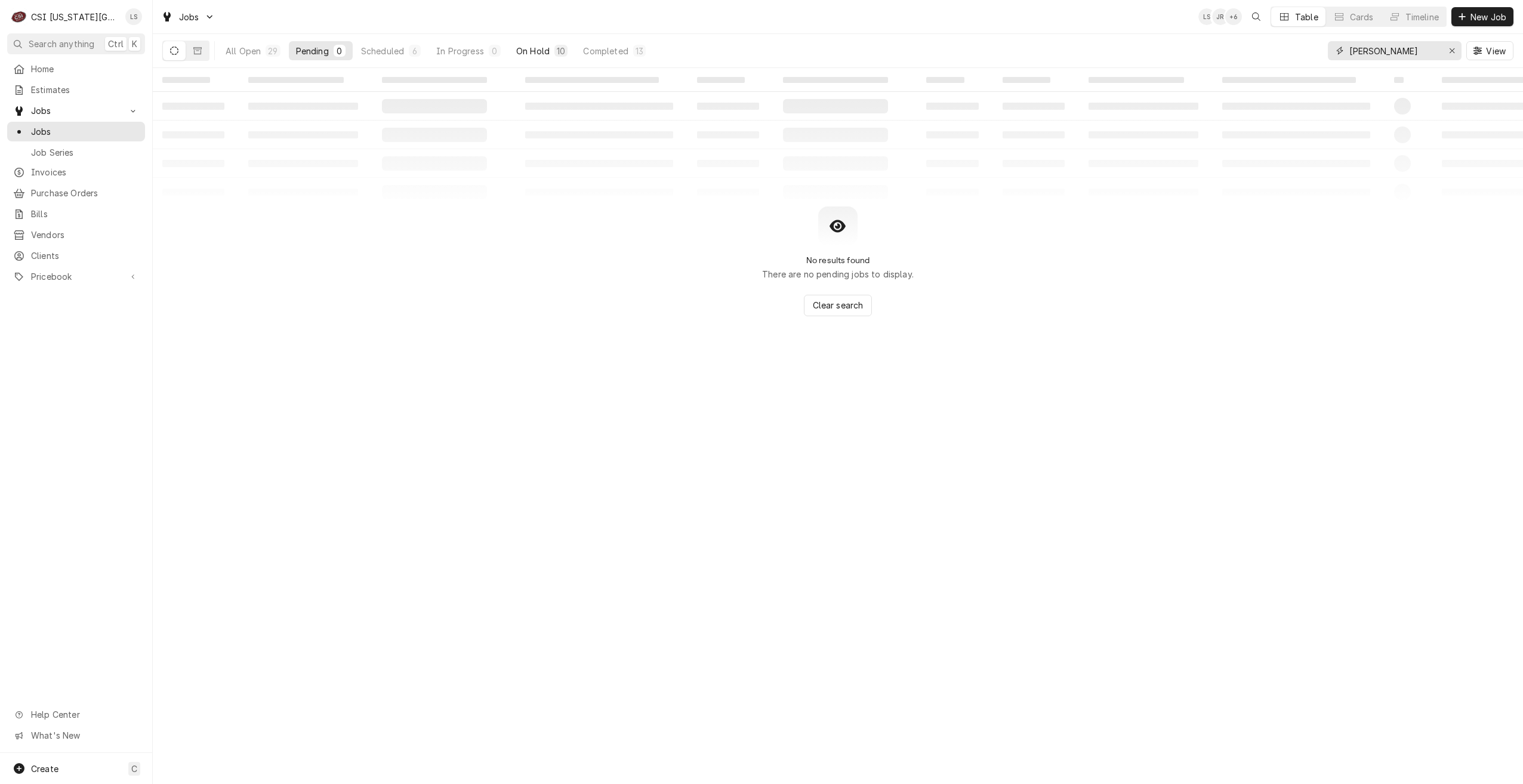
type input "[PERSON_NAME]"
click at [519, 52] on div "On Hold" at bounding box center [533, 50] width 33 height 13
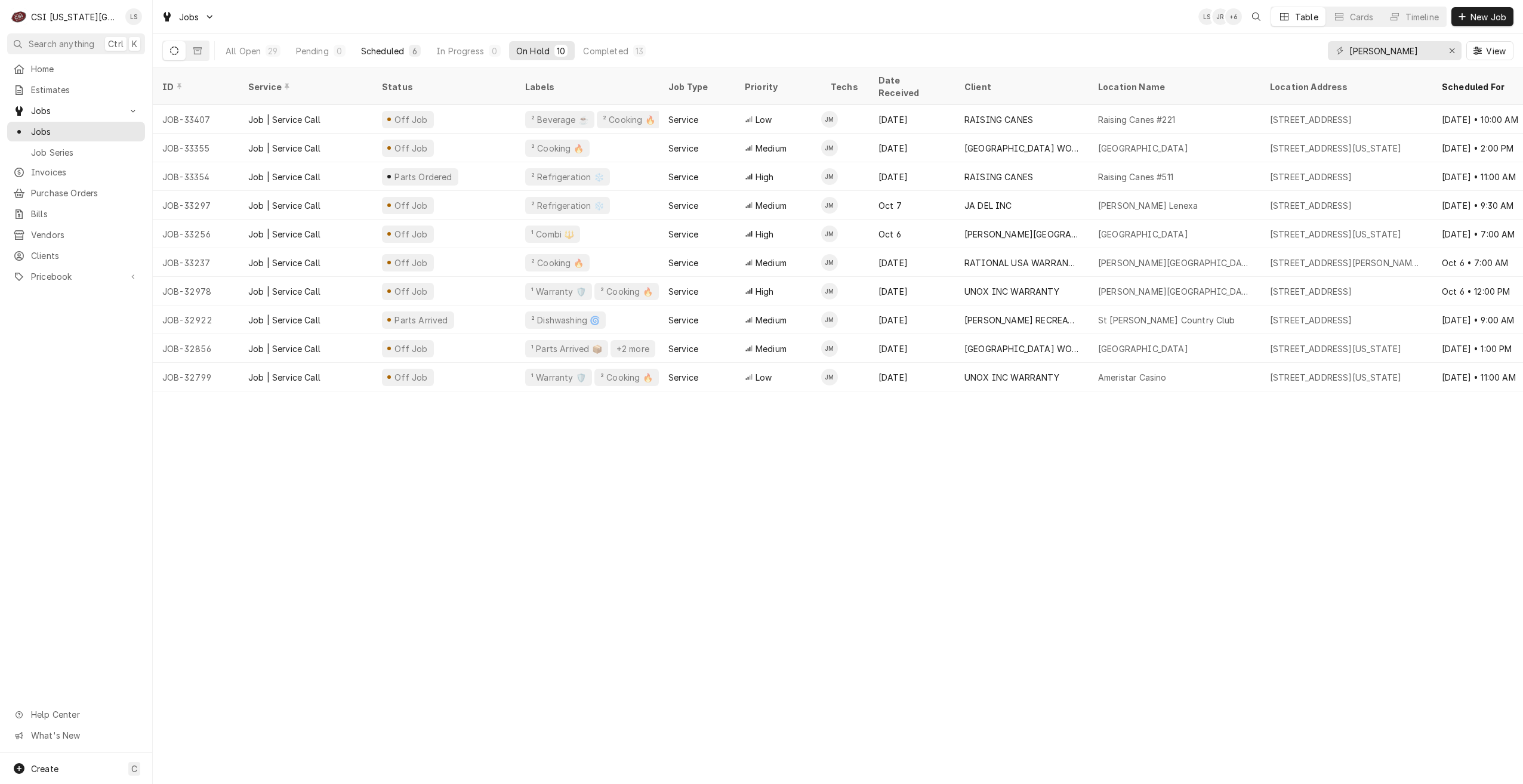
click at [385, 44] on div "Scheduled" at bounding box center [383, 50] width 43 height 13
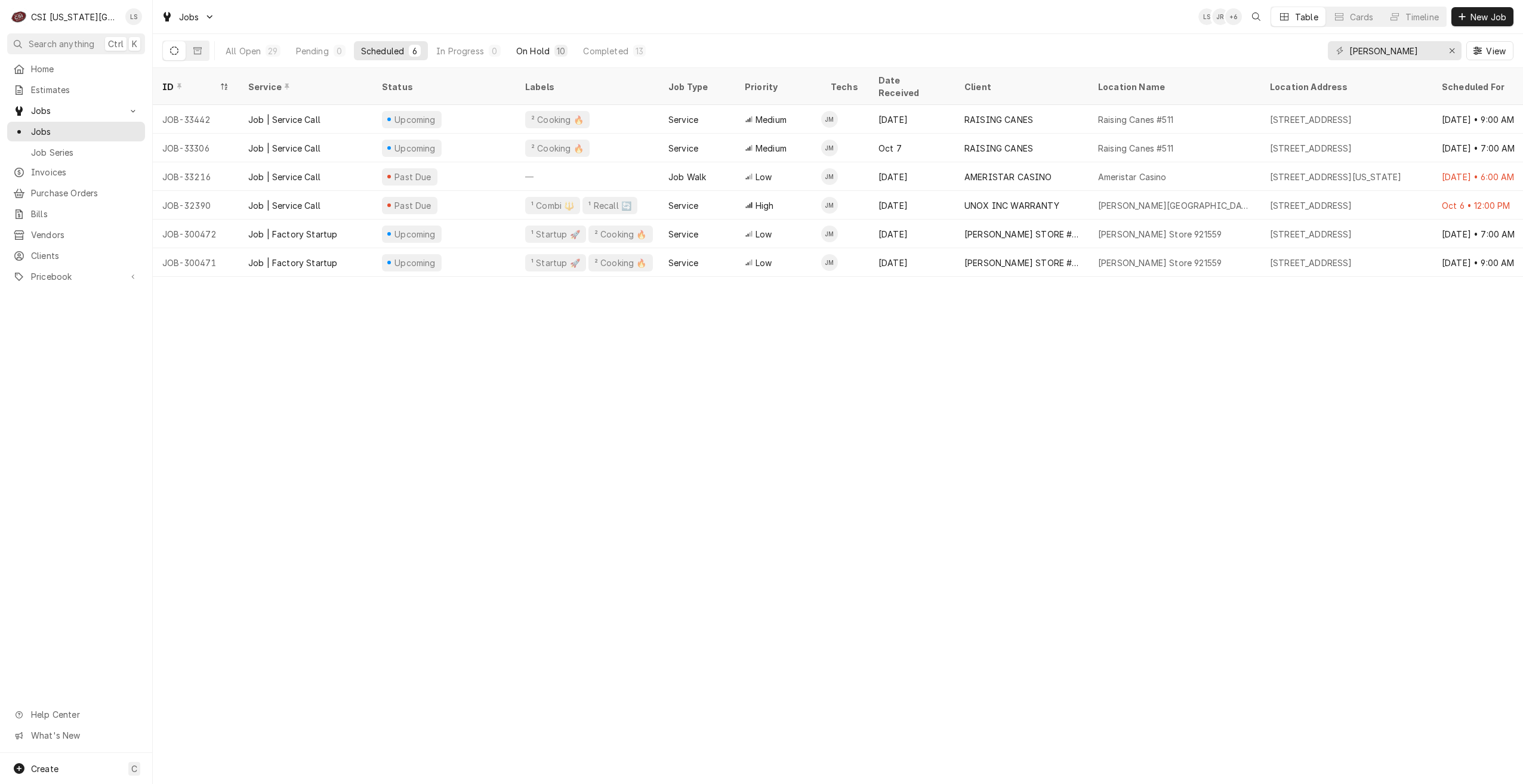
click at [541, 50] on div "On Hold" at bounding box center [533, 50] width 33 height 13
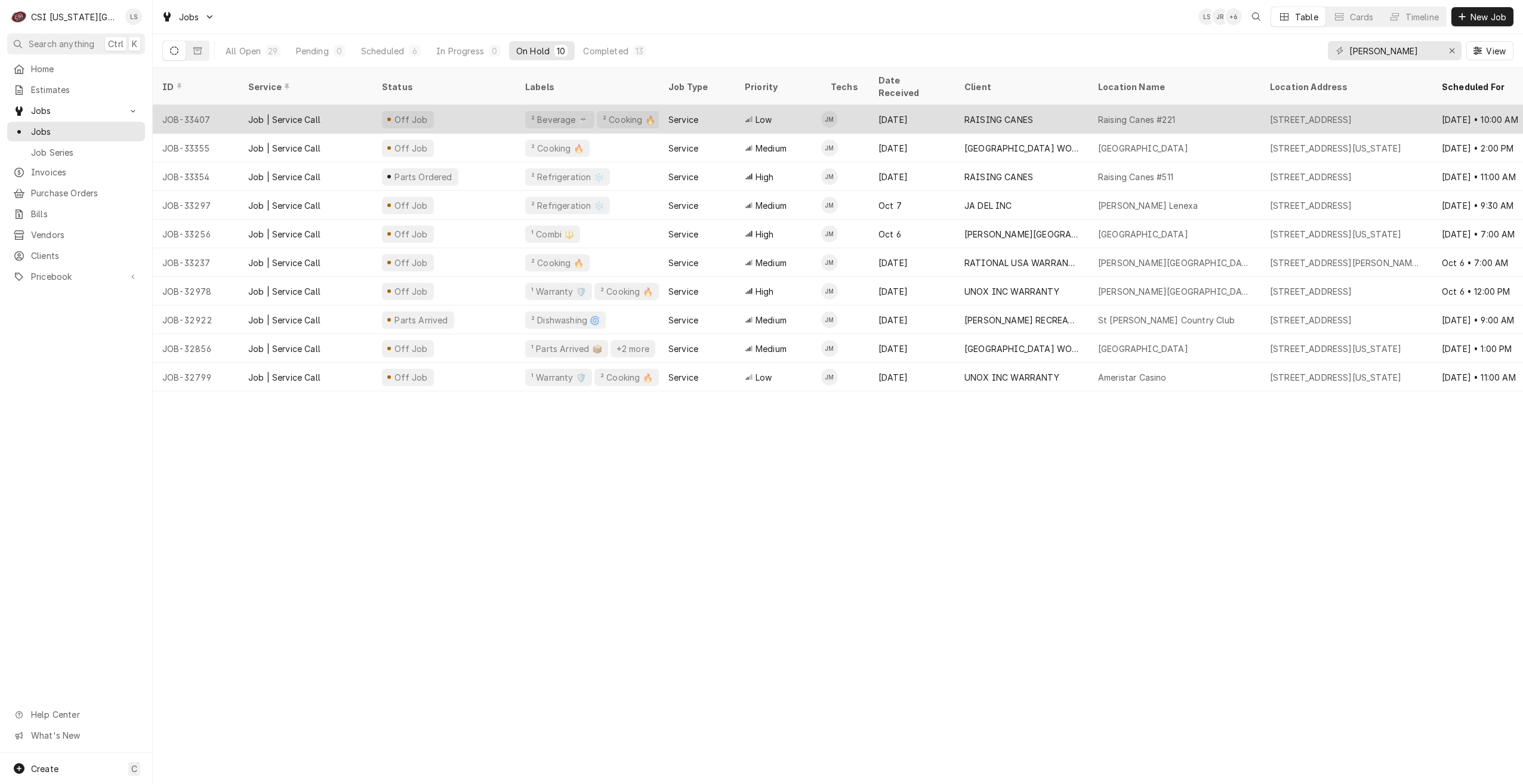
click at [719, 105] on div "Service" at bounding box center [696, 119] width 76 height 29
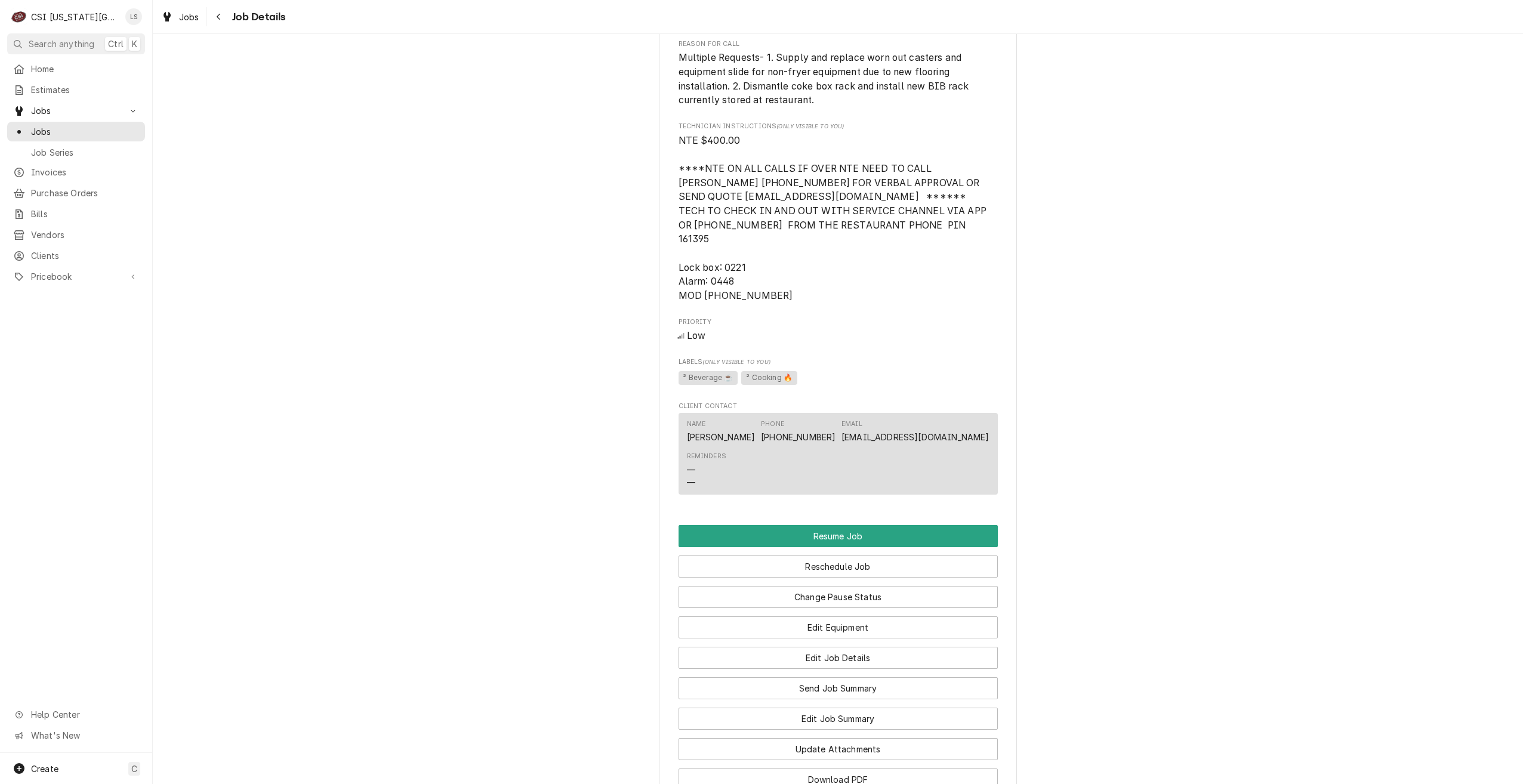
scroll to position [1551, 0]
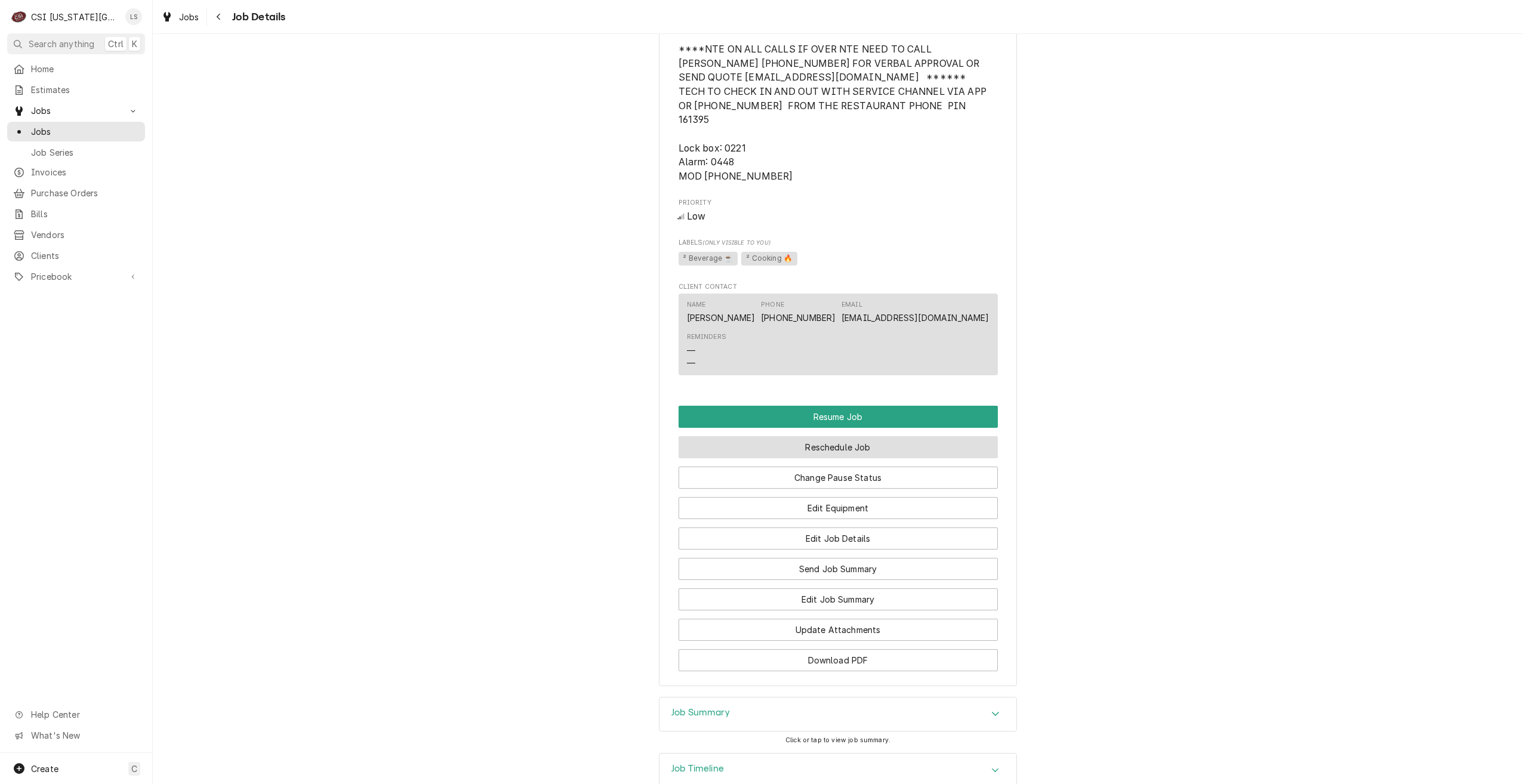
click at [825, 436] on button "Reschedule Job" at bounding box center [838, 447] width 320 height 22
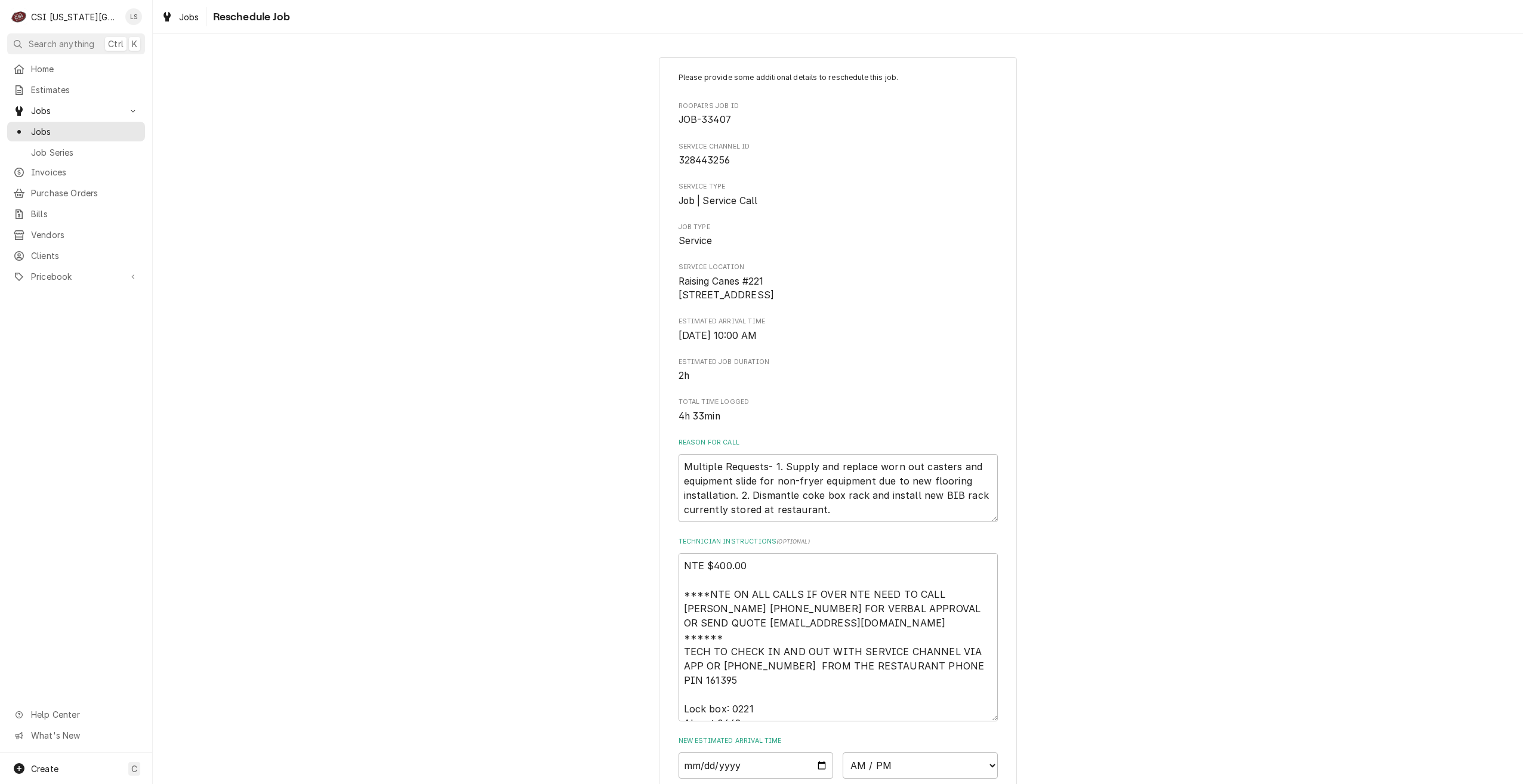
scroll to position [277, 0]
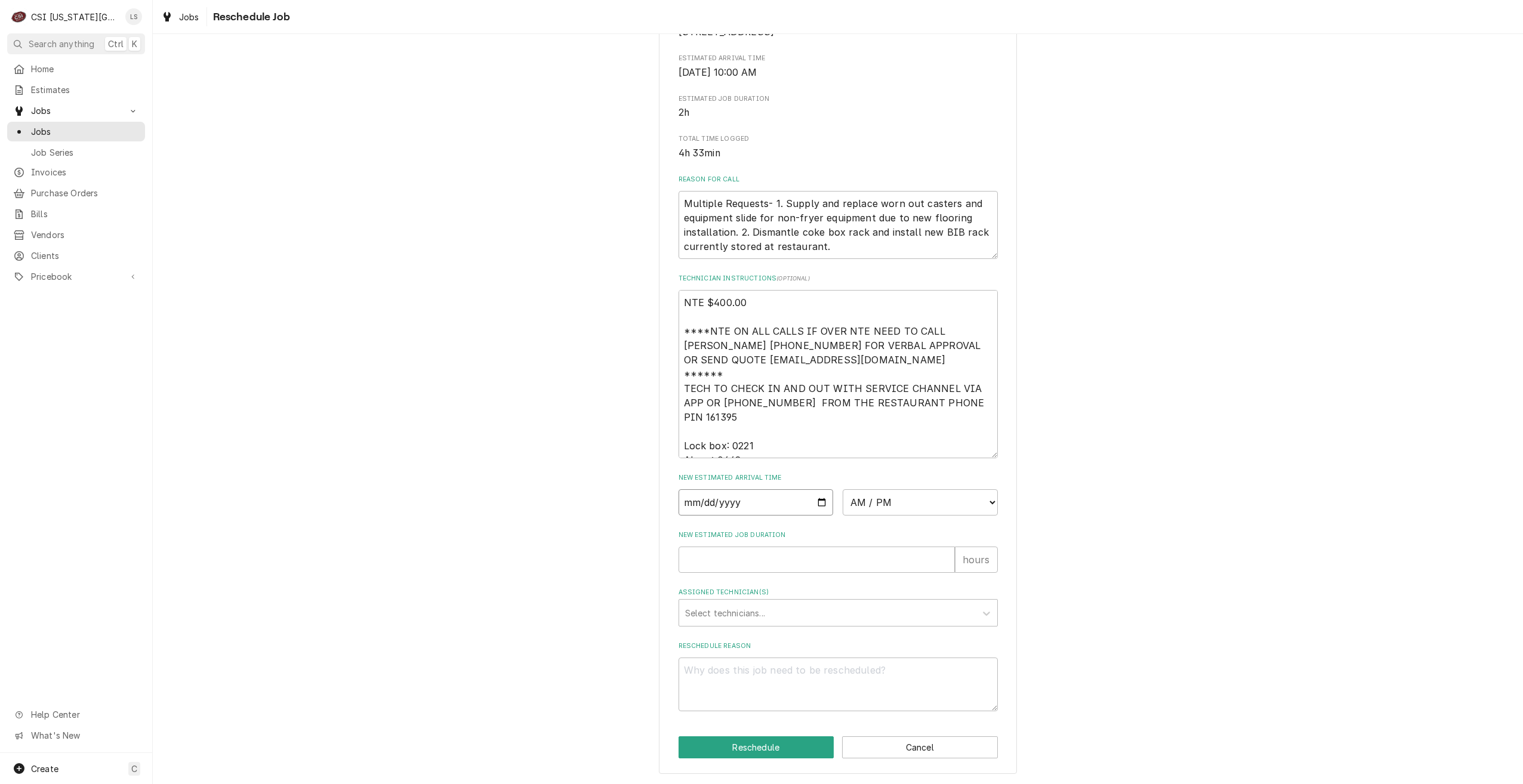
click at [816, 499] on input "Date" at bounding box center [756, 501] width 155 height 26
type input "[DATE]"
type textarea "x"
click at [890, 506] on select "AM / PM 6:00 AM 6:15 AM 6:30 AM 6:45 AM 7:00 AM 7:15 AM 7:30 AM 7:45 AM 8:00 AM…" at bounding box center [921, 501] width 155 height 26
select select "07:00:00"
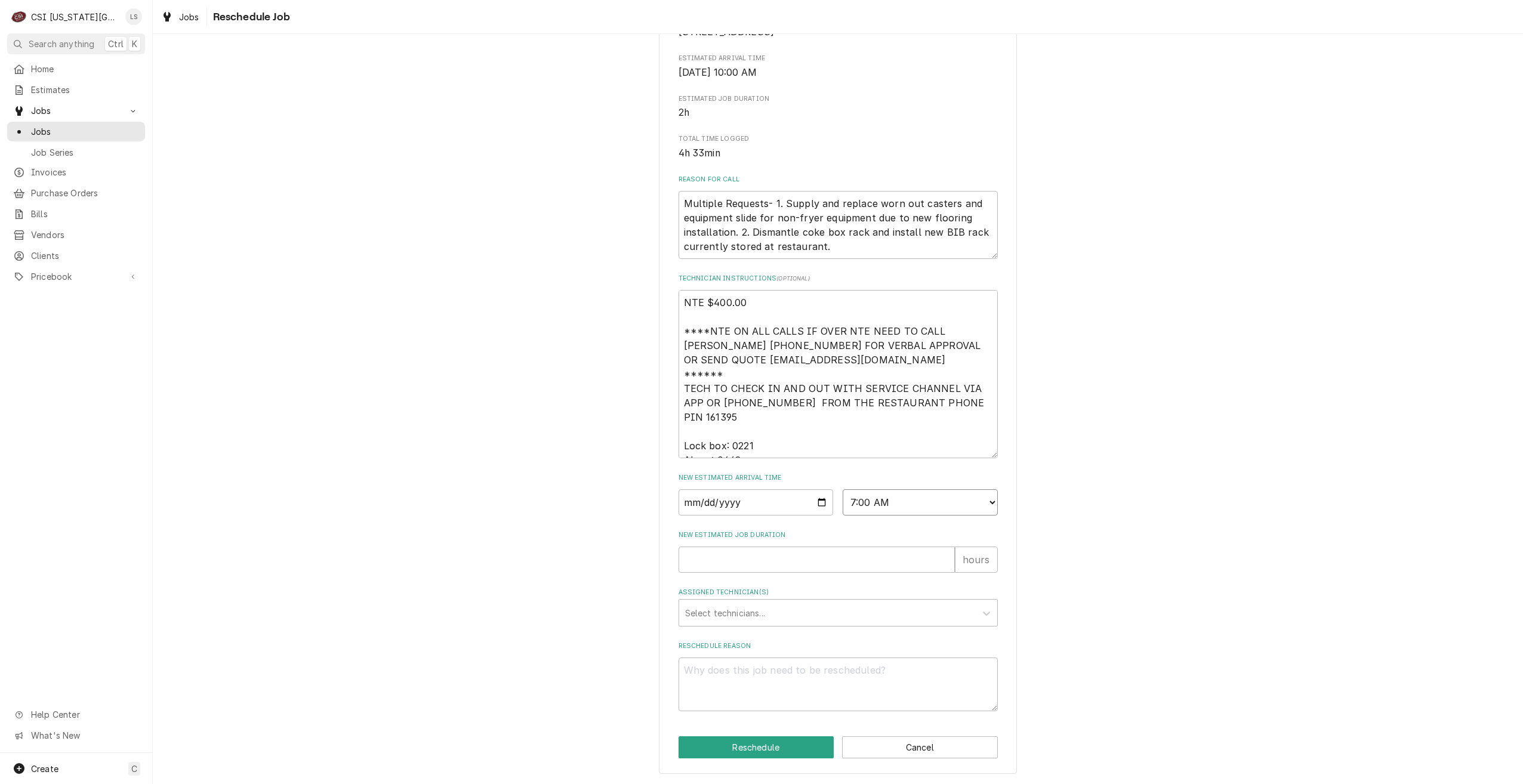
click at [843, 489] on select "AM / PM 6:00 AM 6:15 AM 6:30 AM 6:45 AM 7:00 AM 7:15 AM 7:30 AM 7:45 AM 8:00 AM…" at bounding box center [921, 501] width 155 height 26
click at [847, 564] on input "New Estimated Job Duration" at bounding box center [816, 559] width 276 height 26
type textarea "x"
type input "2"
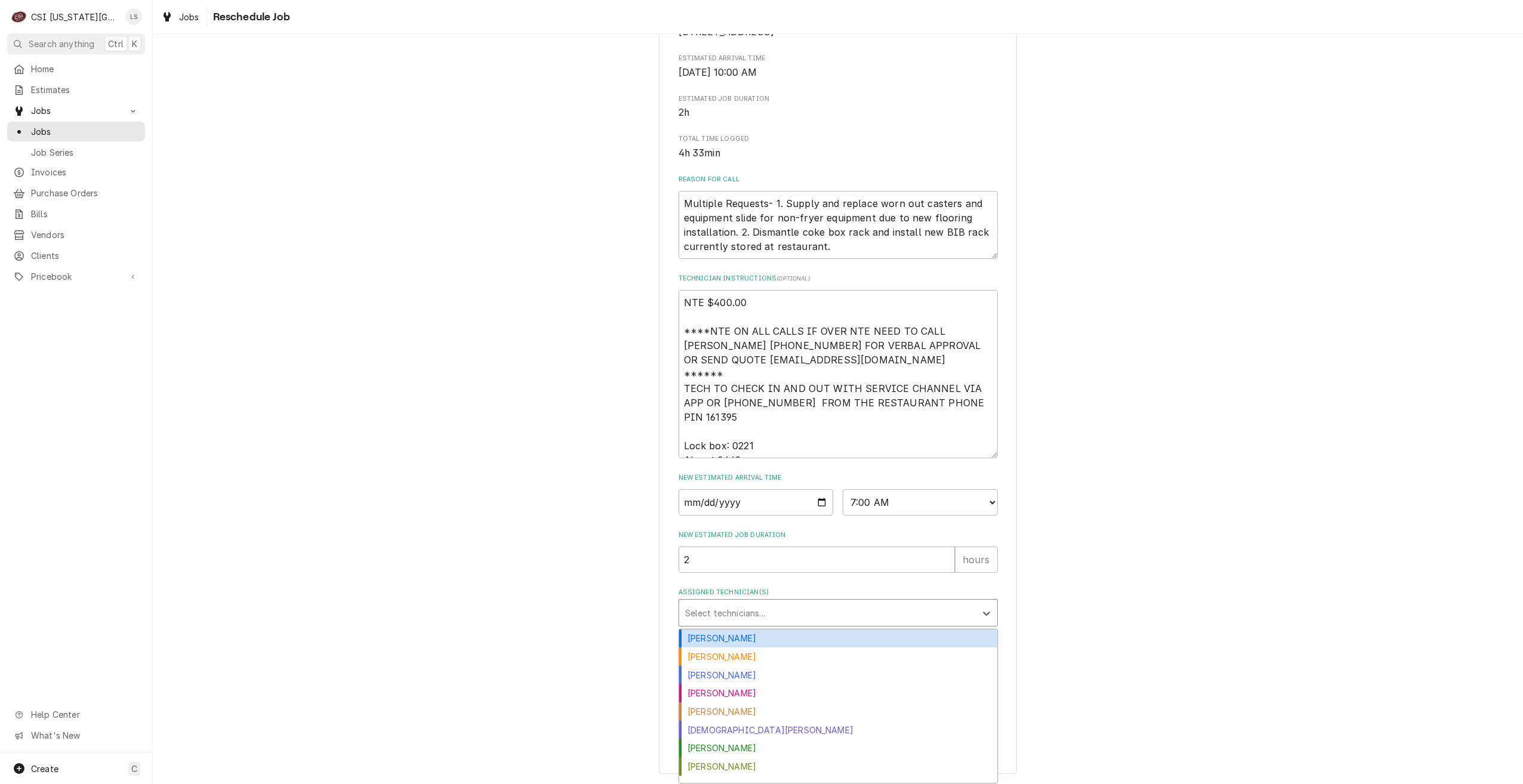
click at [841, 602] on div "Assigned Technician(s)" at bounding box center [827, 612] width 285 height 21
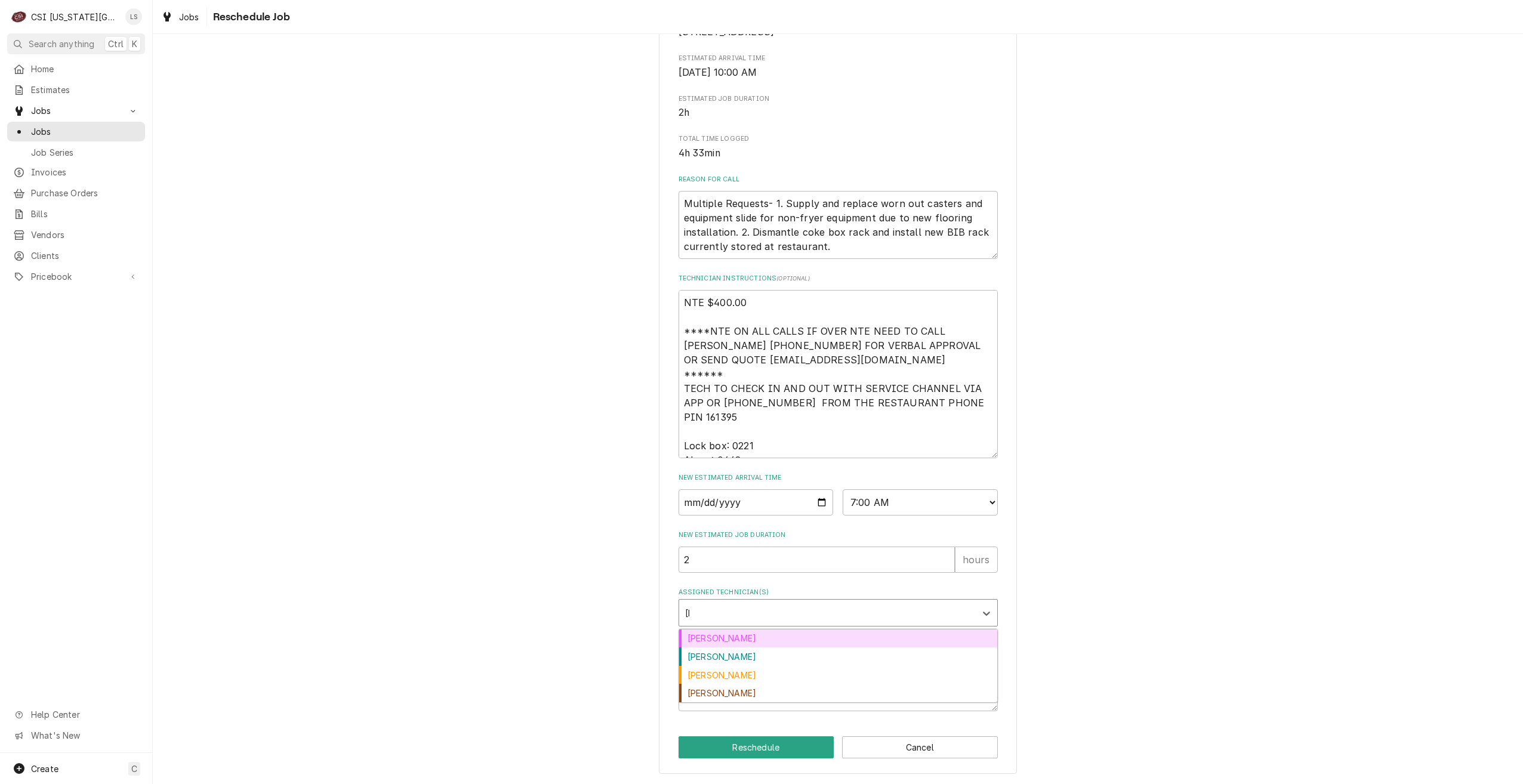
type input "[PERSON_NAME]"
click at [841, 638] on div "Joshua Marshall" at bounding box center [838, 638] width 318 height 18
type textarea "x"
click at [867, 692] on textarea "Reschedule Reason" at bounding box center [838, 684] width 320 height 54
type textarea "x"
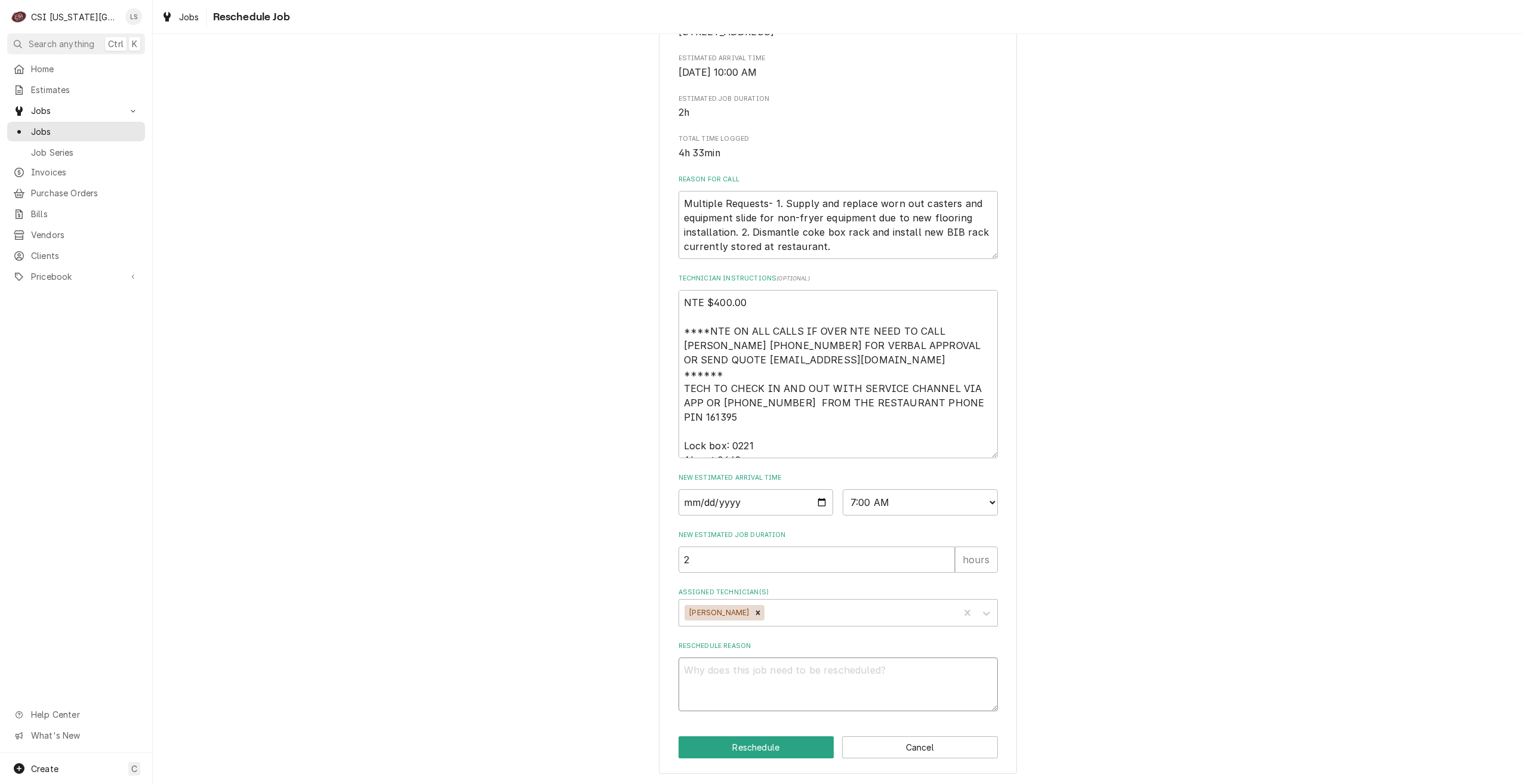
type textarea "R"
type textarea "x"
type textarea "Re"
type textarea "x"
type textarea "Res"
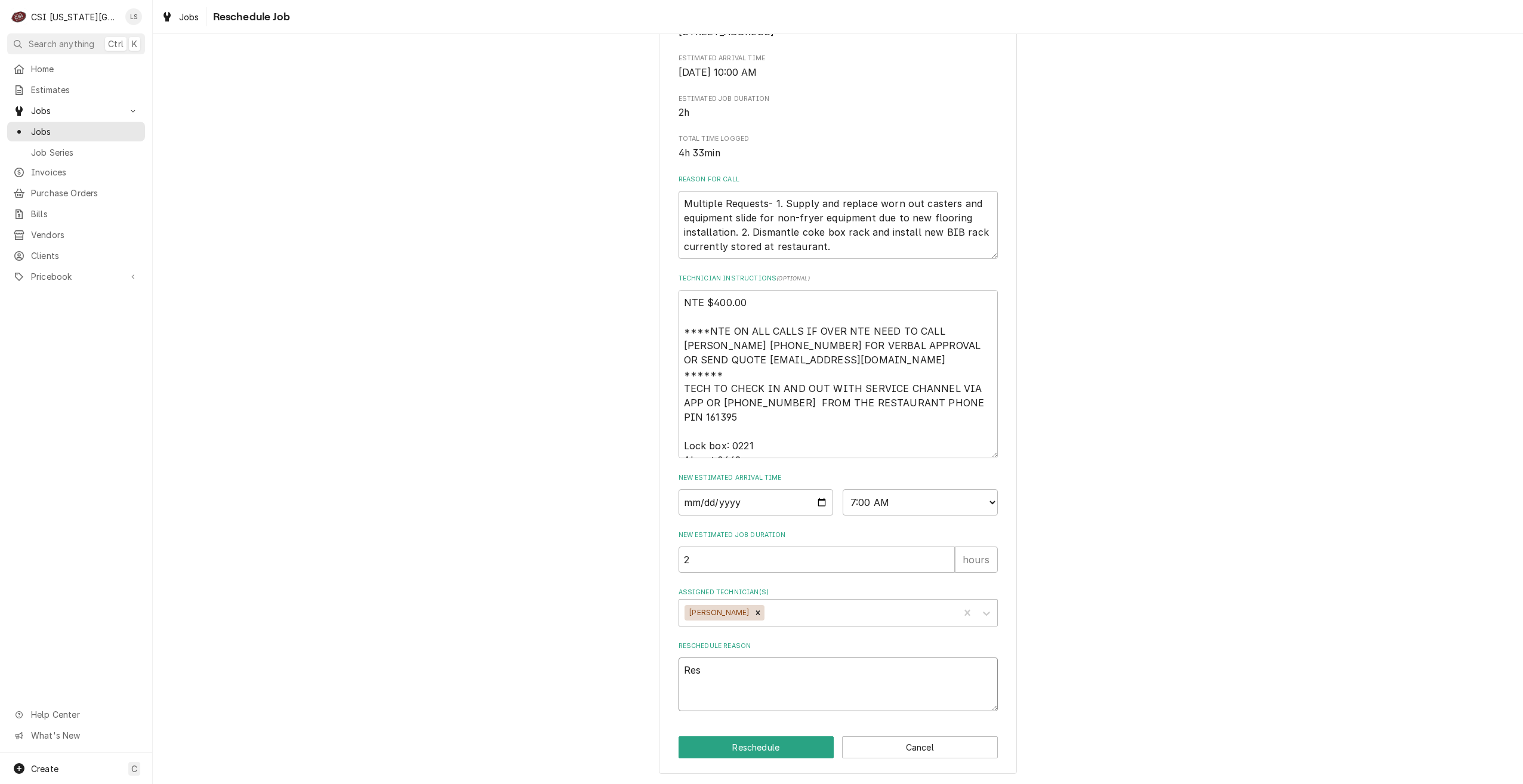
type textarea "x"
type textarea "Resc"
type textarea "x"
type textarea "Resch"
type textarea "x"
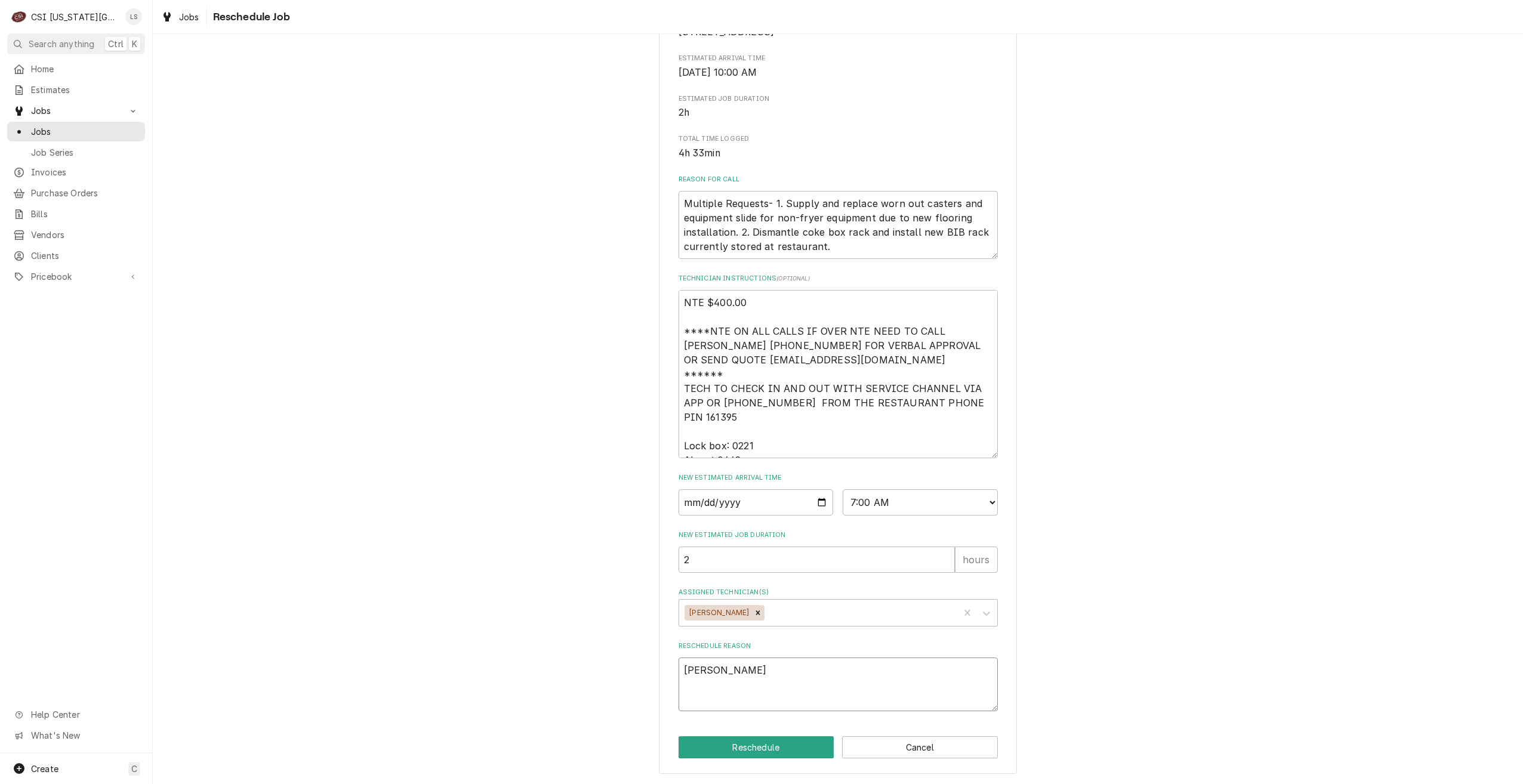
type textarea "Resche"
type textarea "x"
type textarea "Resched"
type textarea "x"
type textarea "Reschedu"
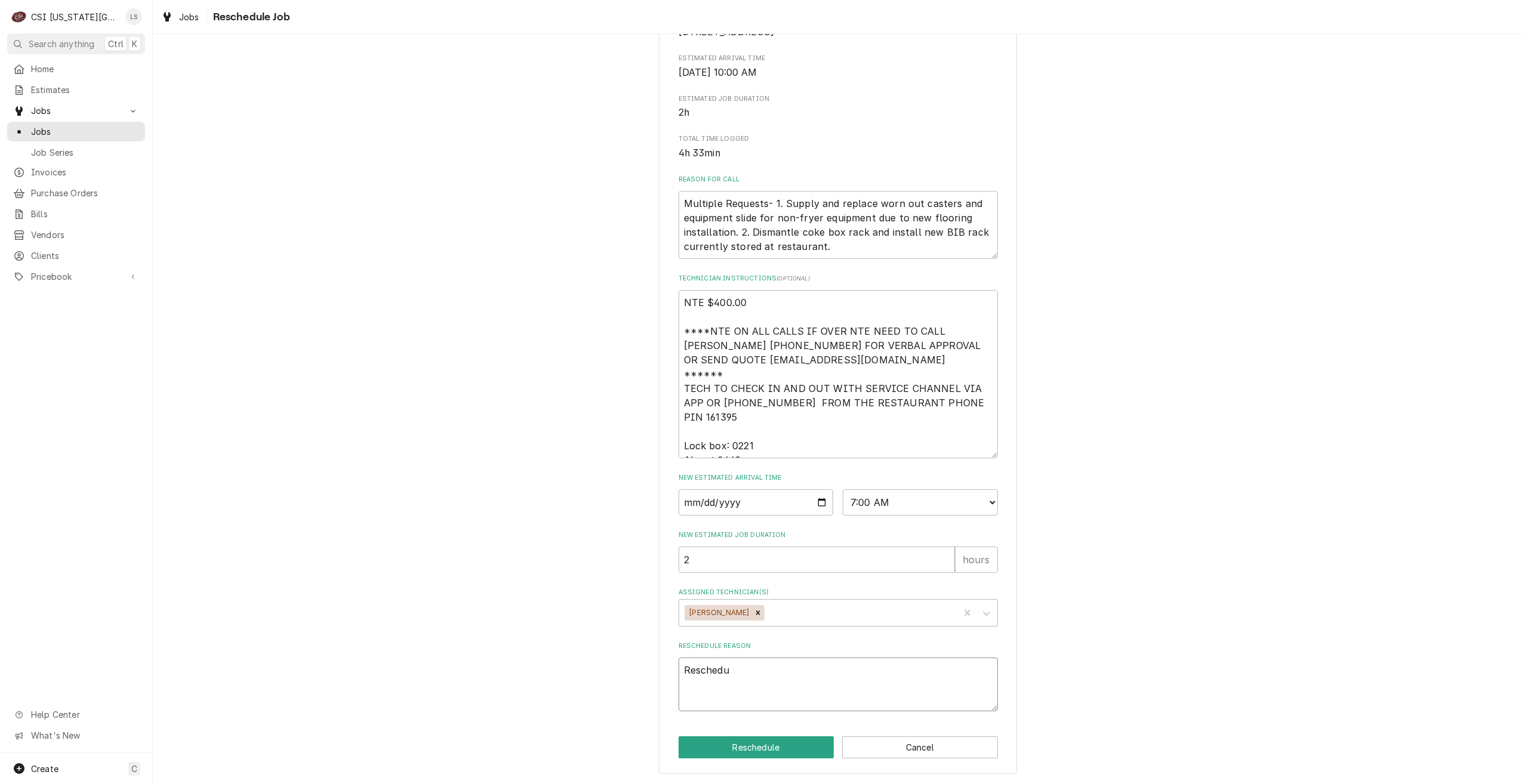
type textarea "x"
type textarea "Reschedul"
type textarea "x"
type textarea "Reschedule"
click at [769, 742] on button "Reschedule" at bounding box center [756, 747] width 156 height 22
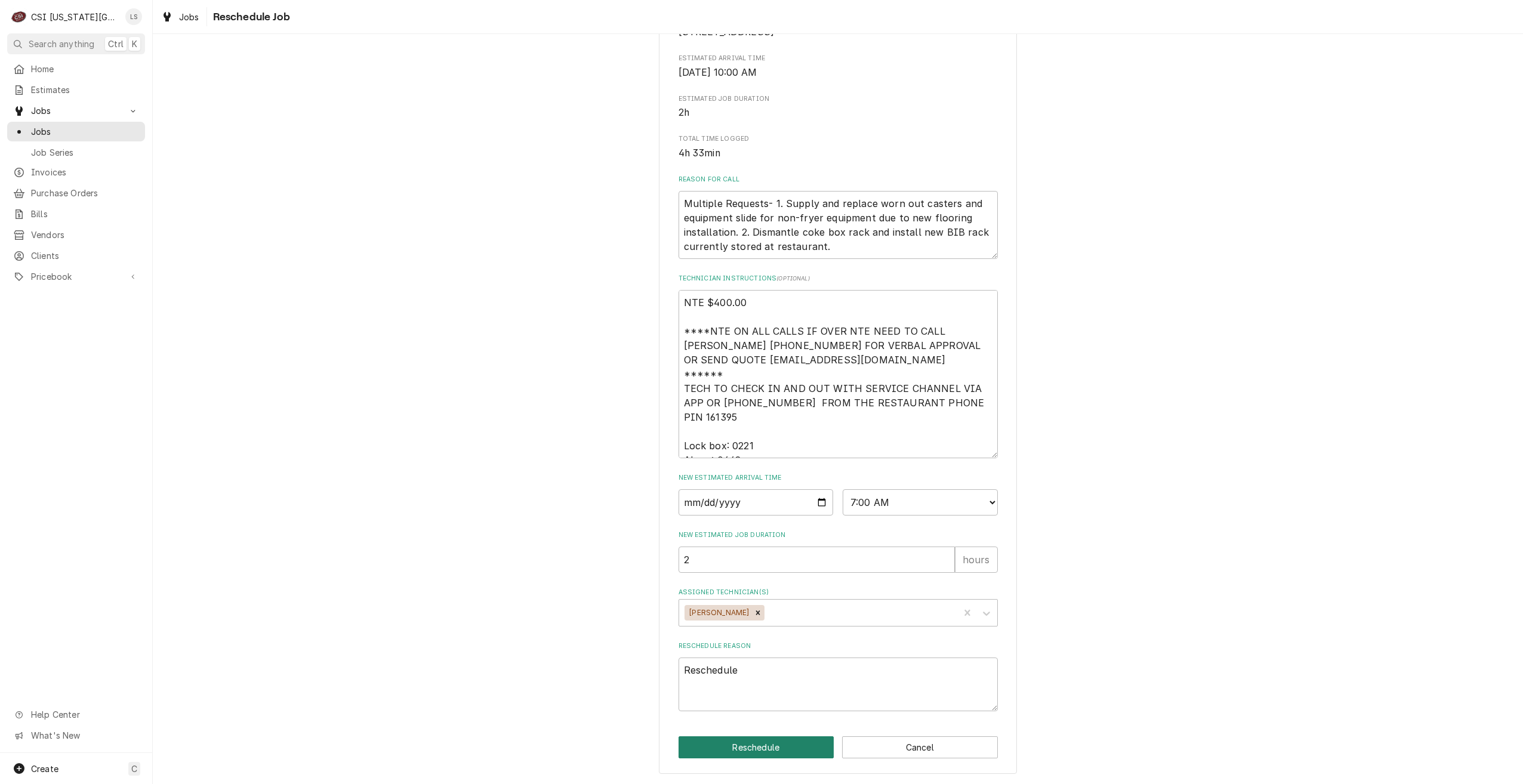
type textarea "x"
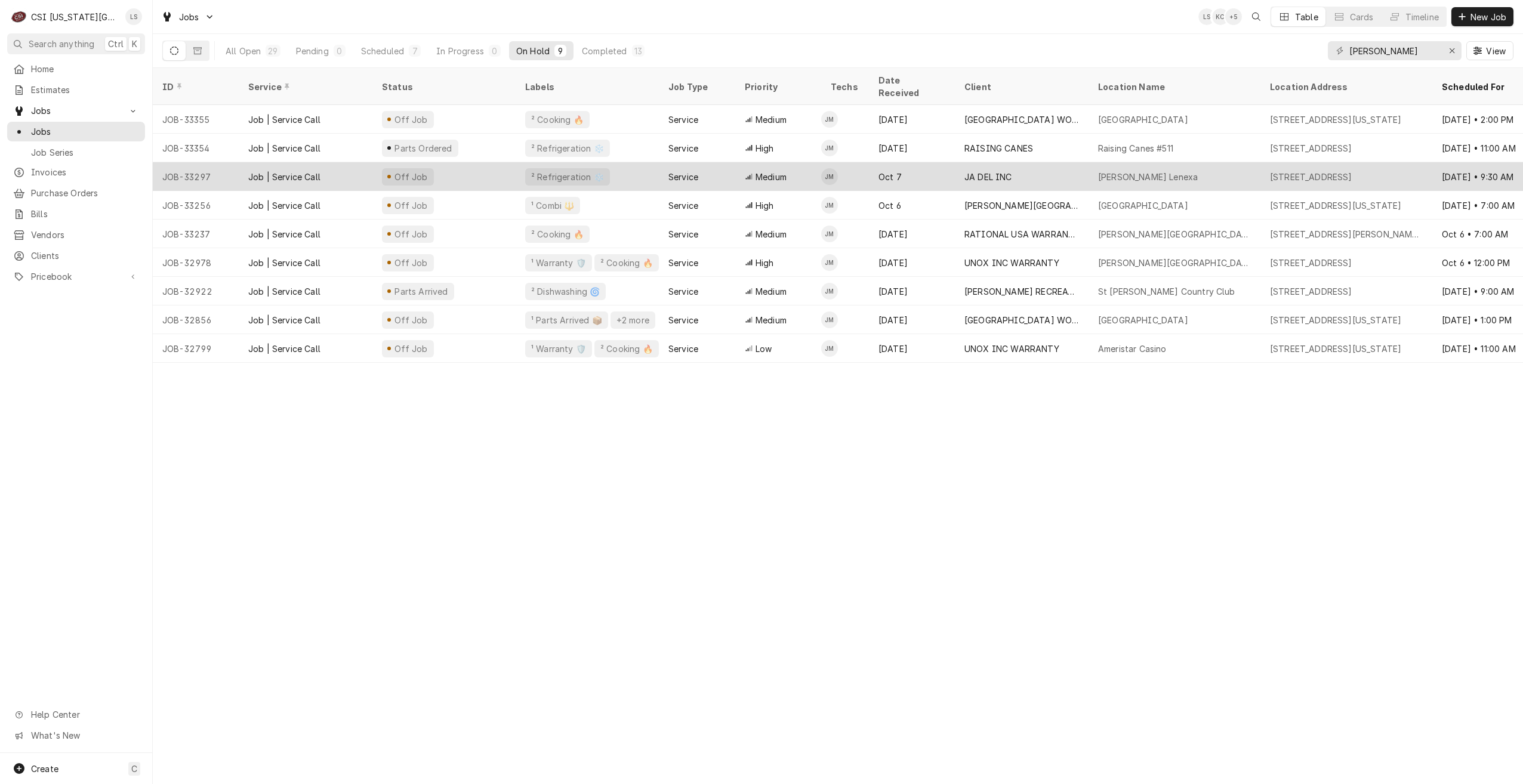
click at [1023, 170] on div "JA DEL INC" at bounding box center [1022, 176] width 134 height 29
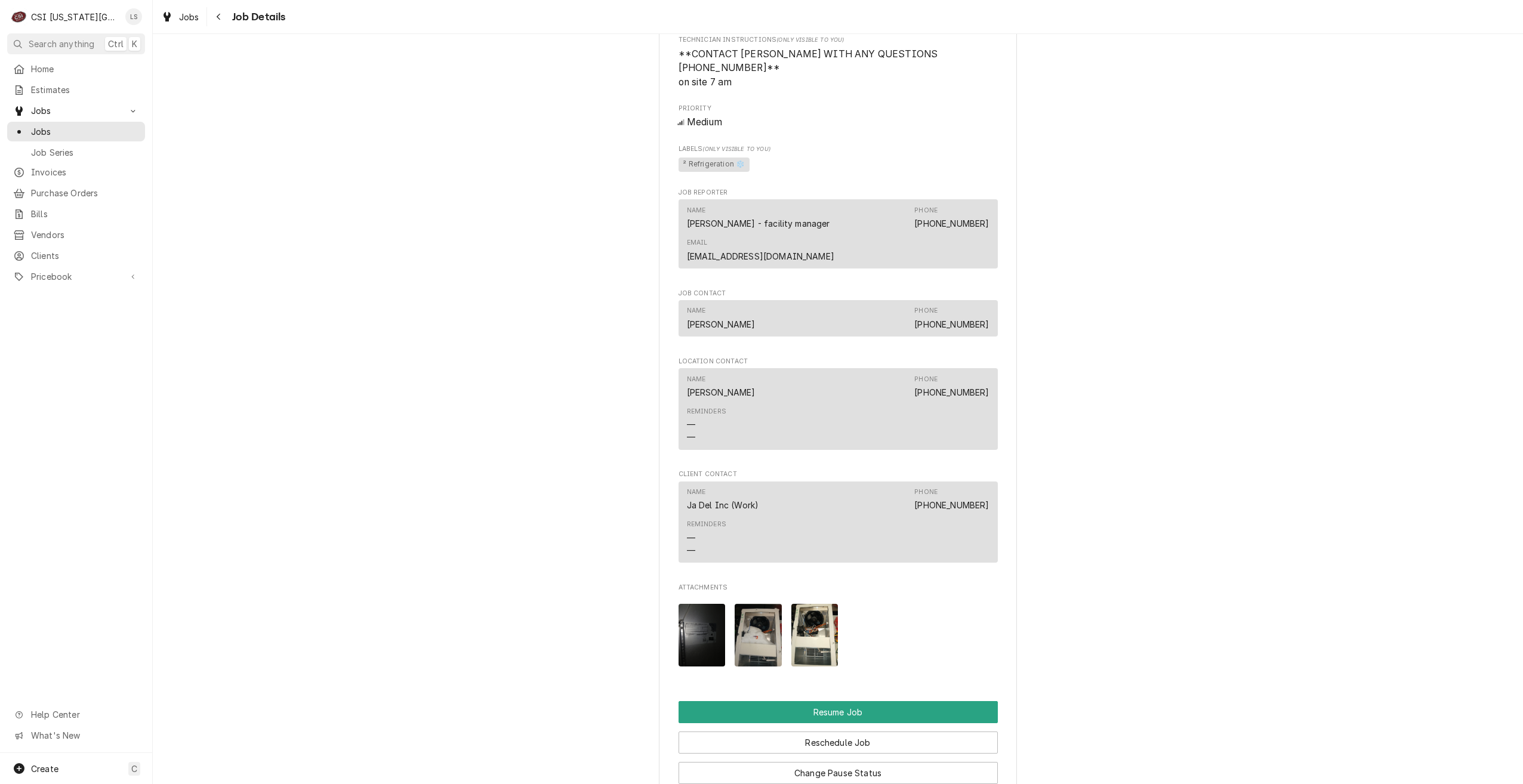
scroll to position [1670, 0]
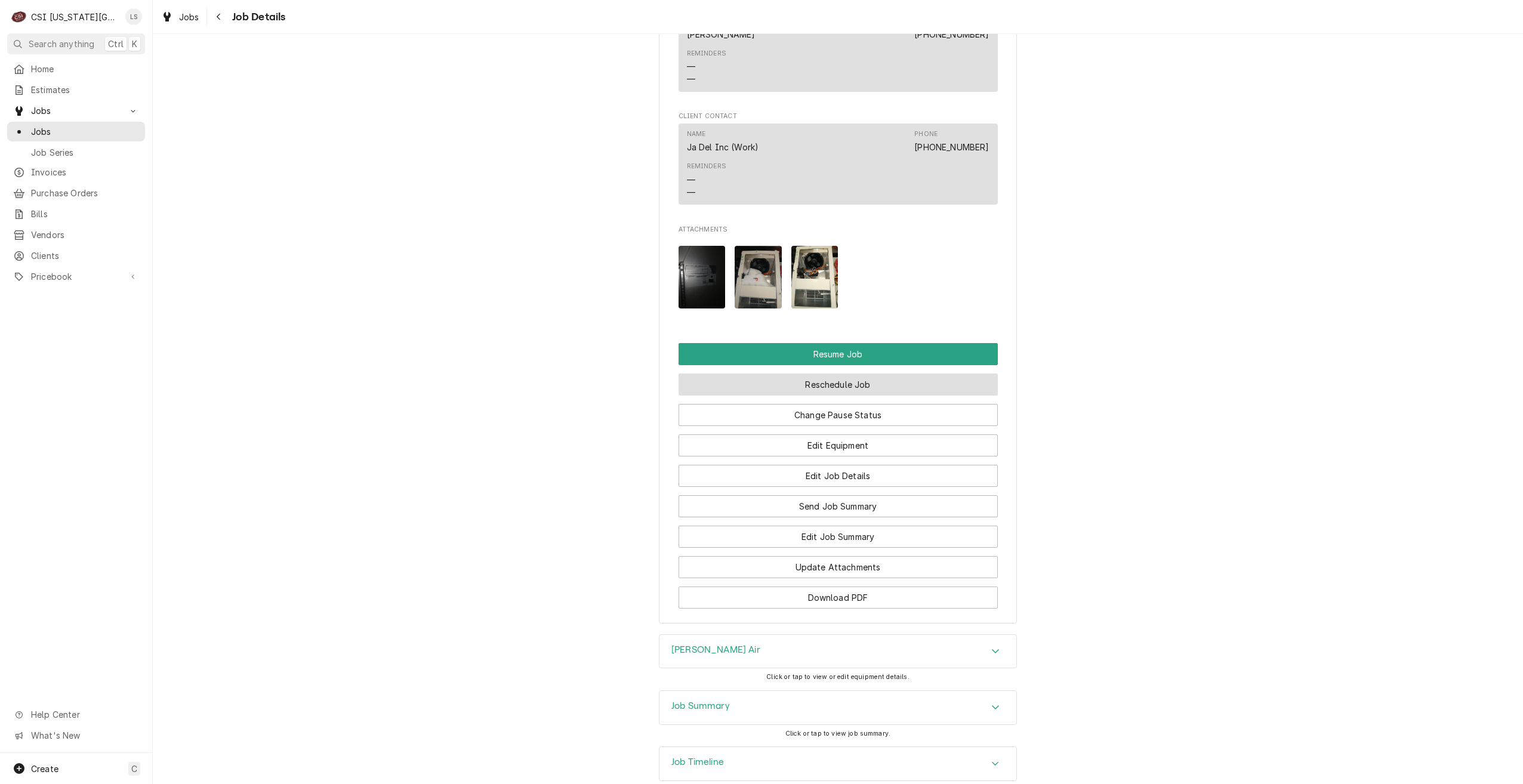
click at [816, 374] on button "Reschedule Job" at bounding box center [838, 385] width 320 height 22
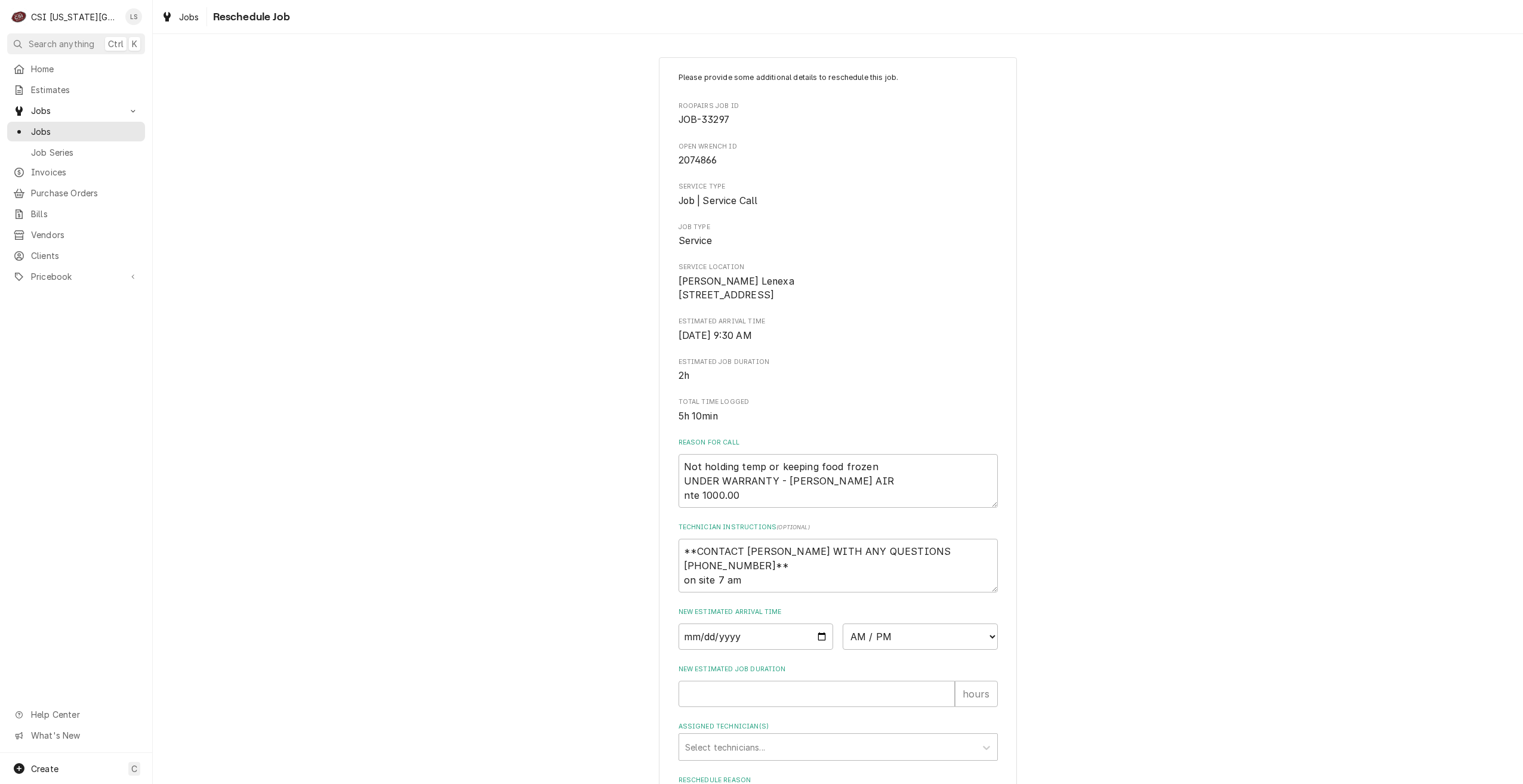
scroll to position [149, 0]
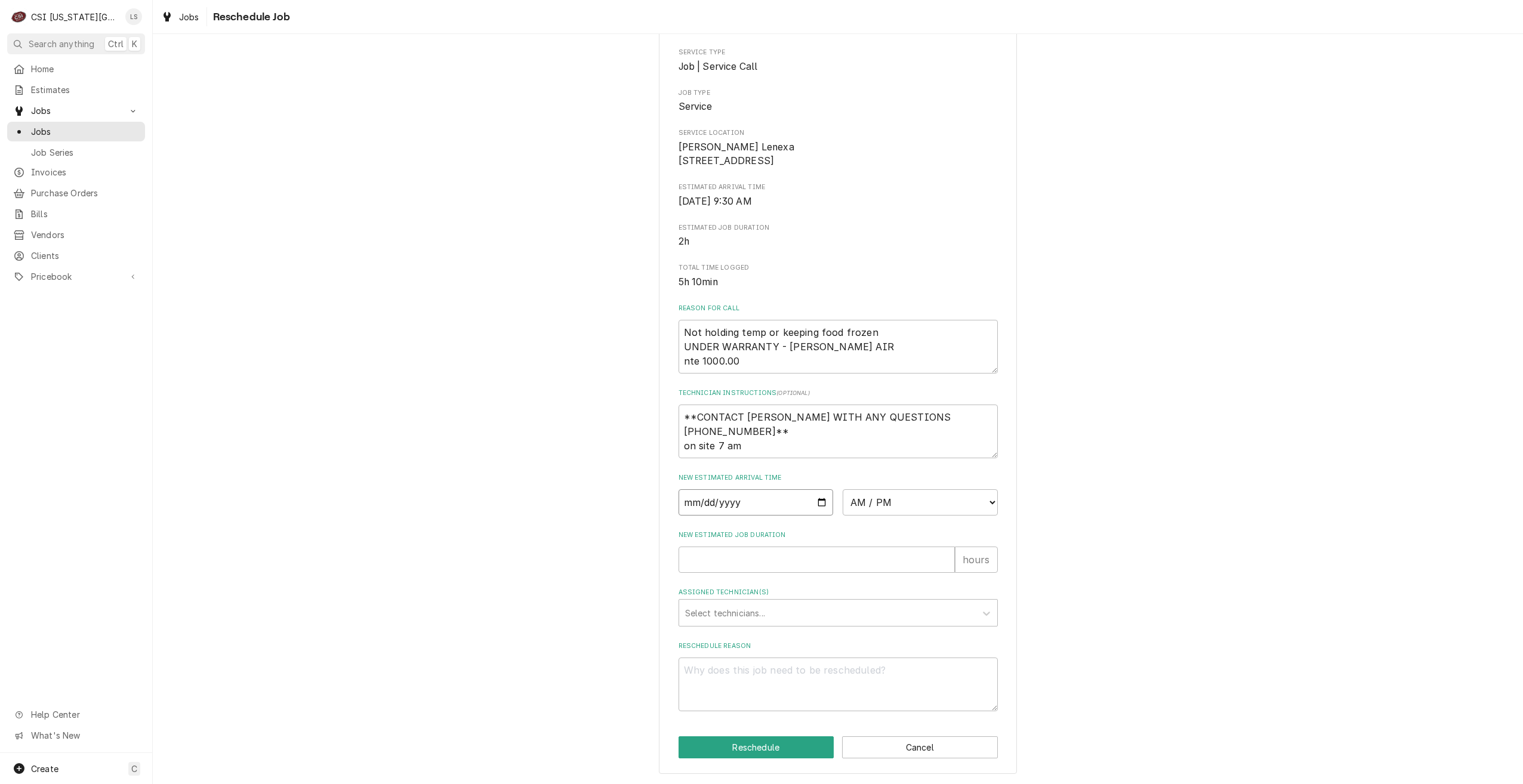
click at [818, 505] on input "Date" at bounding box center [756, 501] width 155 height 26
type textarea "x"
type input "2025-10-16"
click at [860, 508] on select "AM / PM 6:00 AM 6:15 AM 6:30 AM 6:45 AM 7:00 AM 7:15 AM 7:30 AM 7:45 AM 8:00 AM…" at bounding box center [921, 501] width 155 height 26
select select "07:00:00"
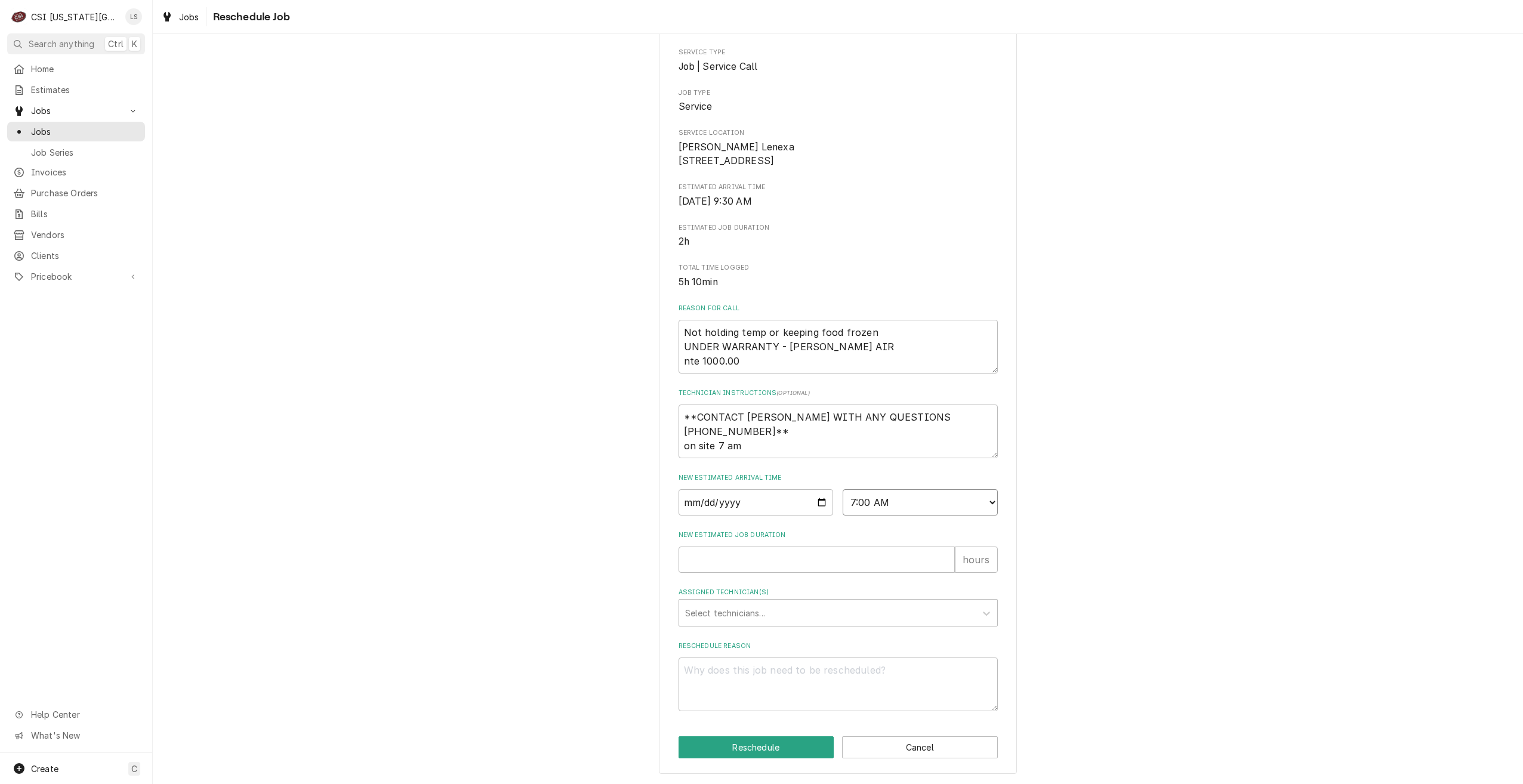
click at [843, 489] on select "AM / PM 6:00 AM 6:15 AM 6:30 AM 6:45 AM 7:00 AM 7:15 AM 7:30 AM 7:45 AM 8:00 AM…" at bounding box center [921, 501] width 155 height 26
click at [877, 552] on input "New Estimated Job Duration" at bounding box center [816, 559] width 276 height 26
type textarea "x"
type input "2"
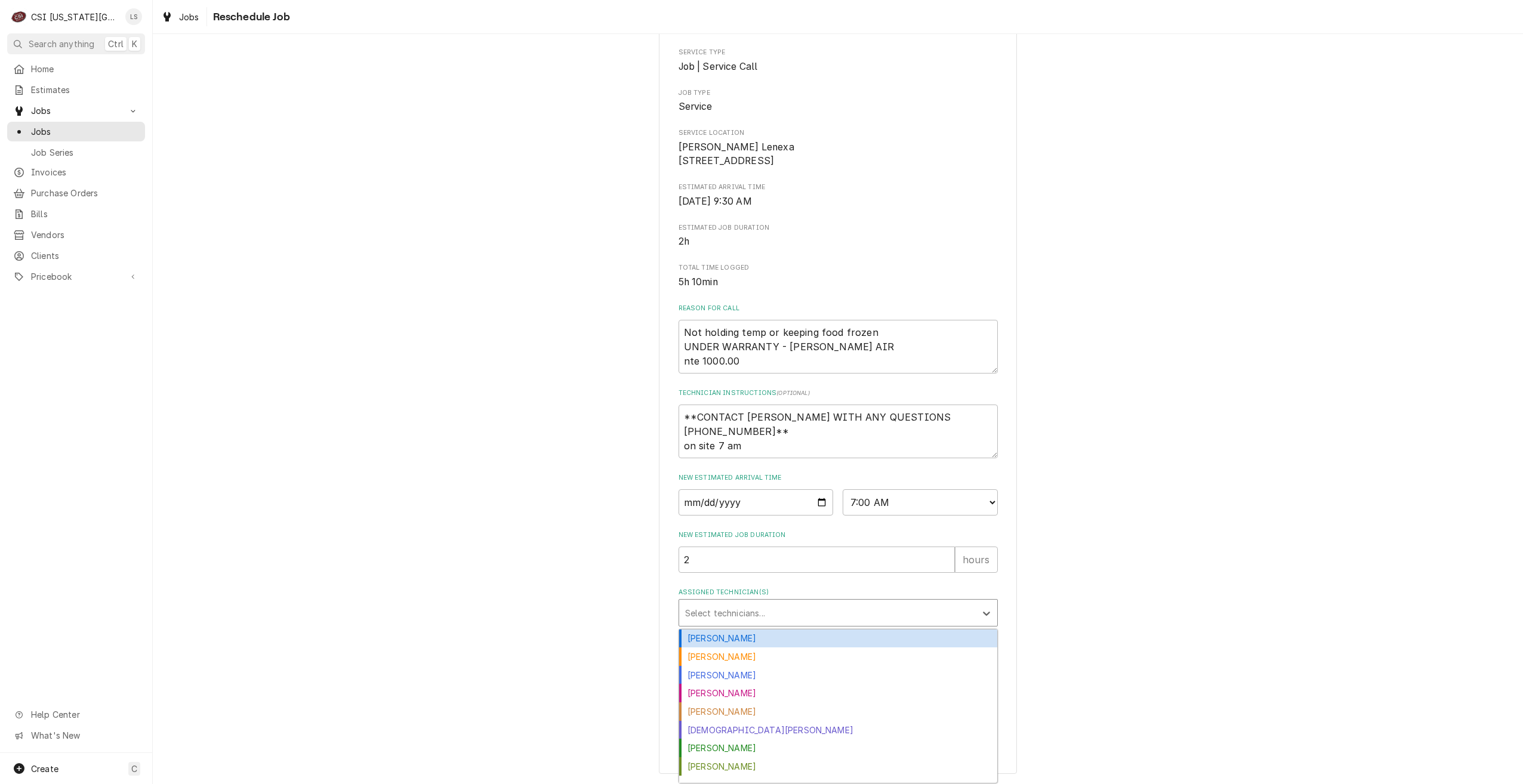
click at [884, 604] on div "Assigned Technician(s)" at bounding box center [827, 612] width 285 height 21
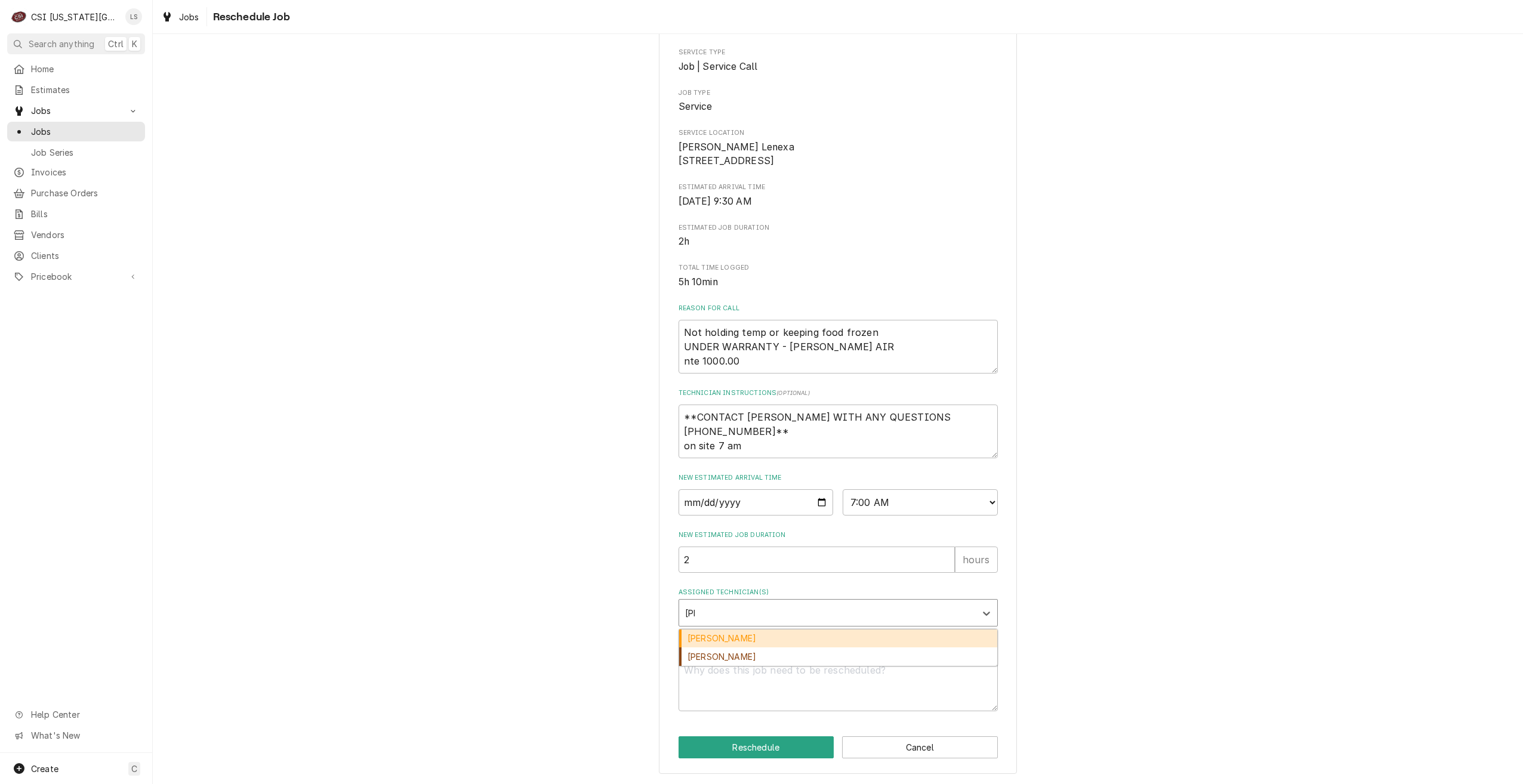
type input "josh"
click at [884, 637] on div "Joshua Marshall" at bounding box center [838, 638] width 318 height 18
type textarea "x"
click at [884, 675] on textarea "Reschedule Reason" at bounding box center [838, 684] width 320 height 54
type textarea "x"
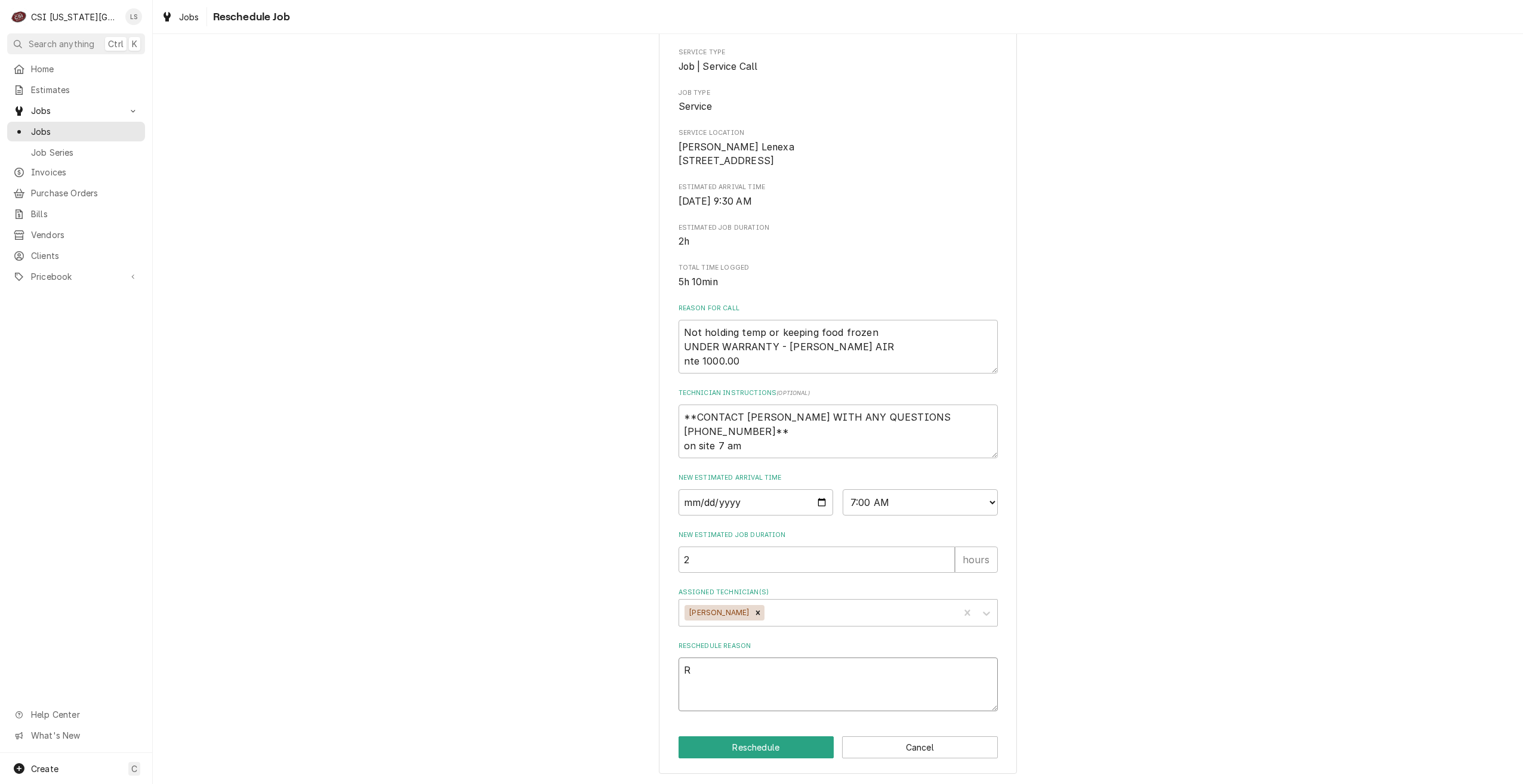
type textarea "Re"
type textarea "x"
type textarea "Ret"
type textarea "x"
type textarea "Retu"
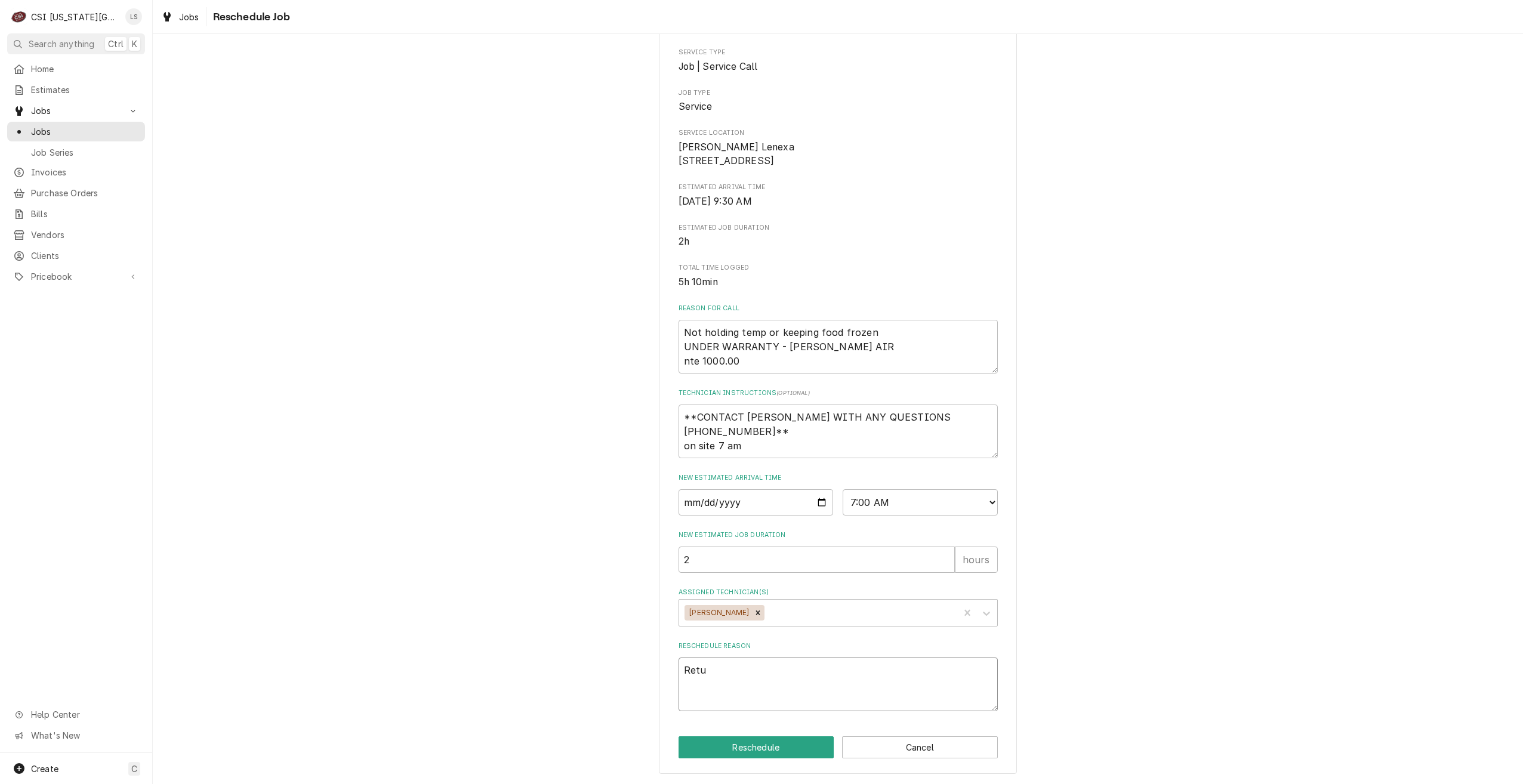
type textarea "x"
type textarea "Retur"
type textarea "x"
type textarea "Return"
click at [786, 757] on button "Reschedule" at bounding box center [756, 747] width 156 height 22
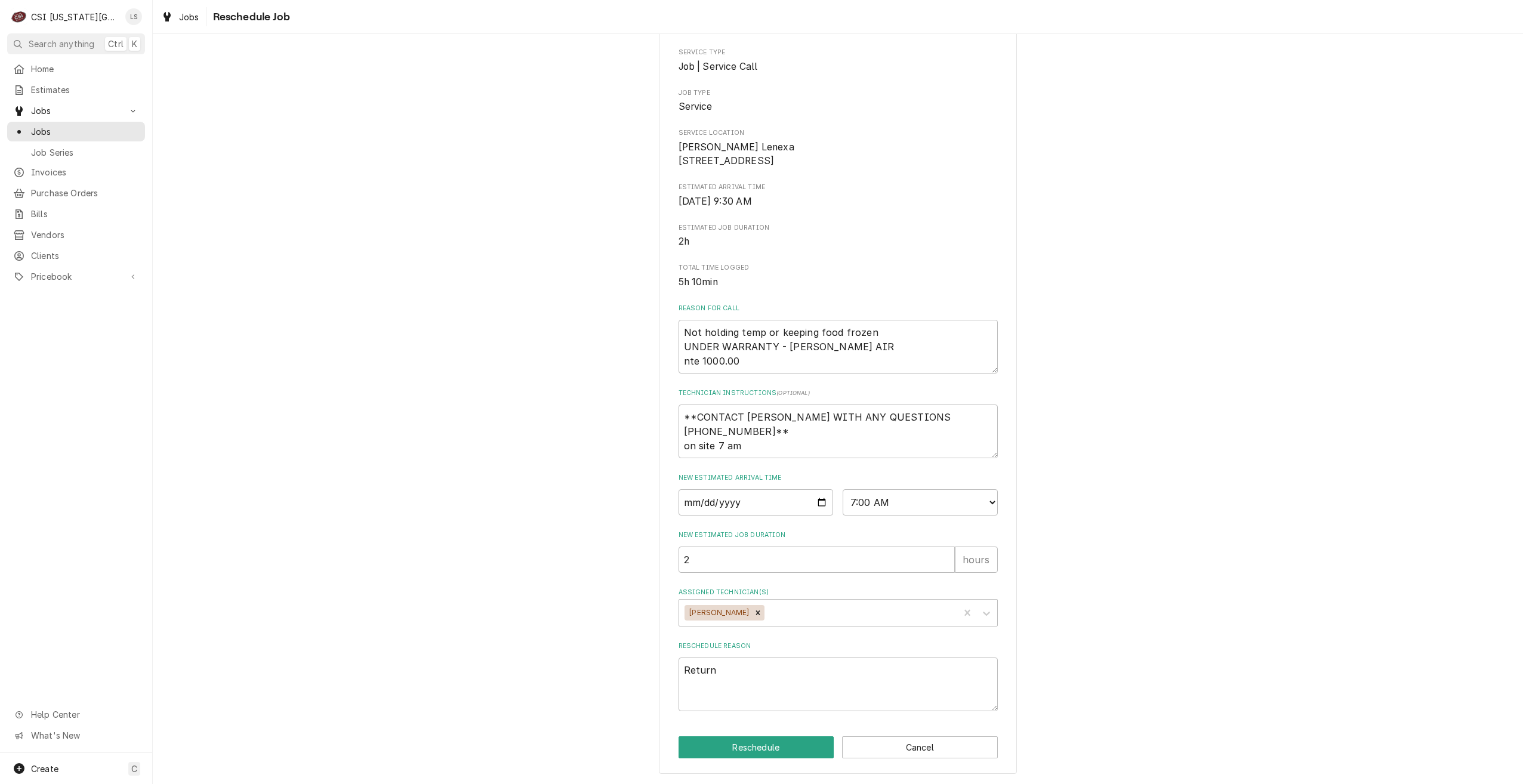
type textarea "x"
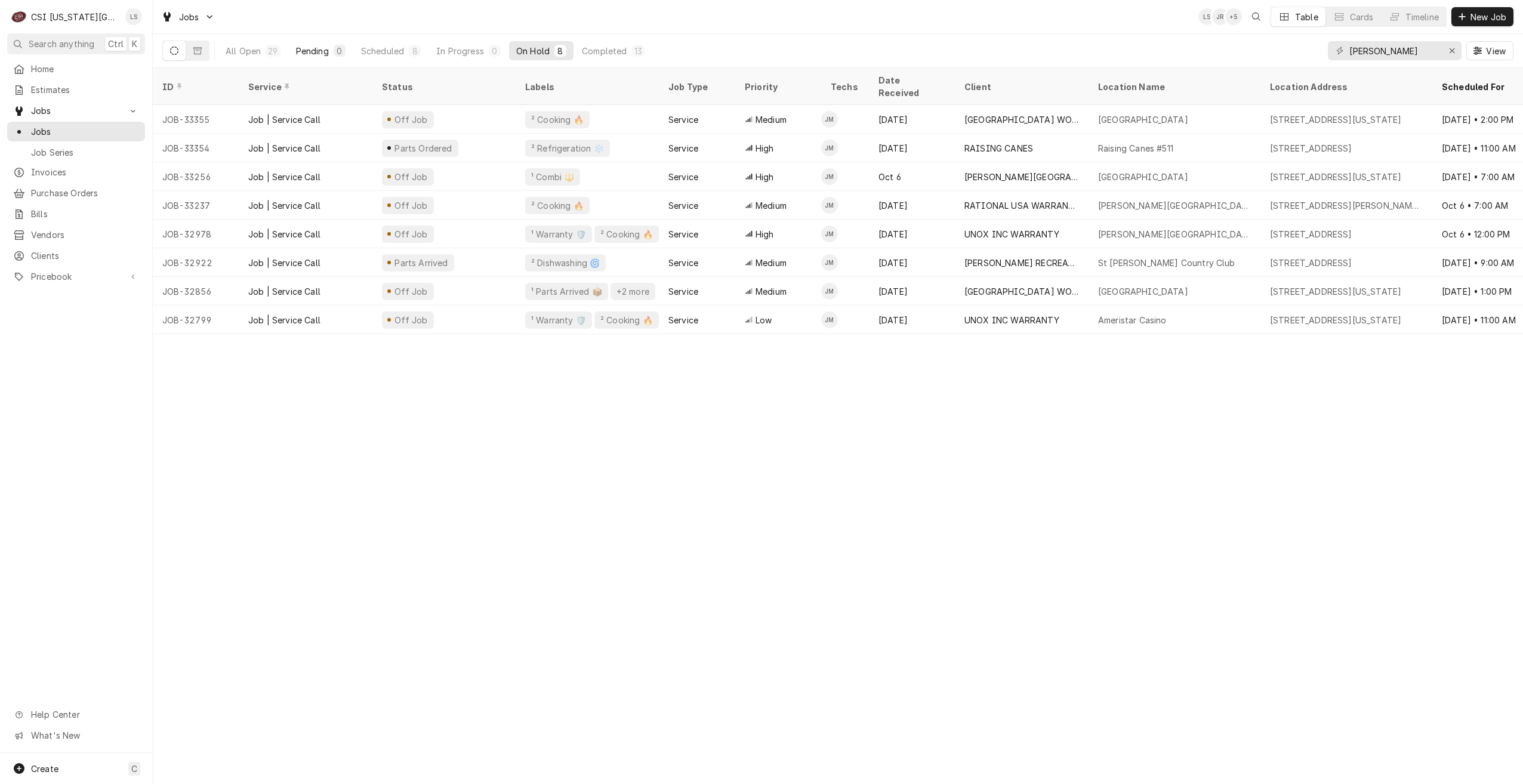
click at [334, 45] on div "0" at bounding box center [340, 50] width 12 height 12
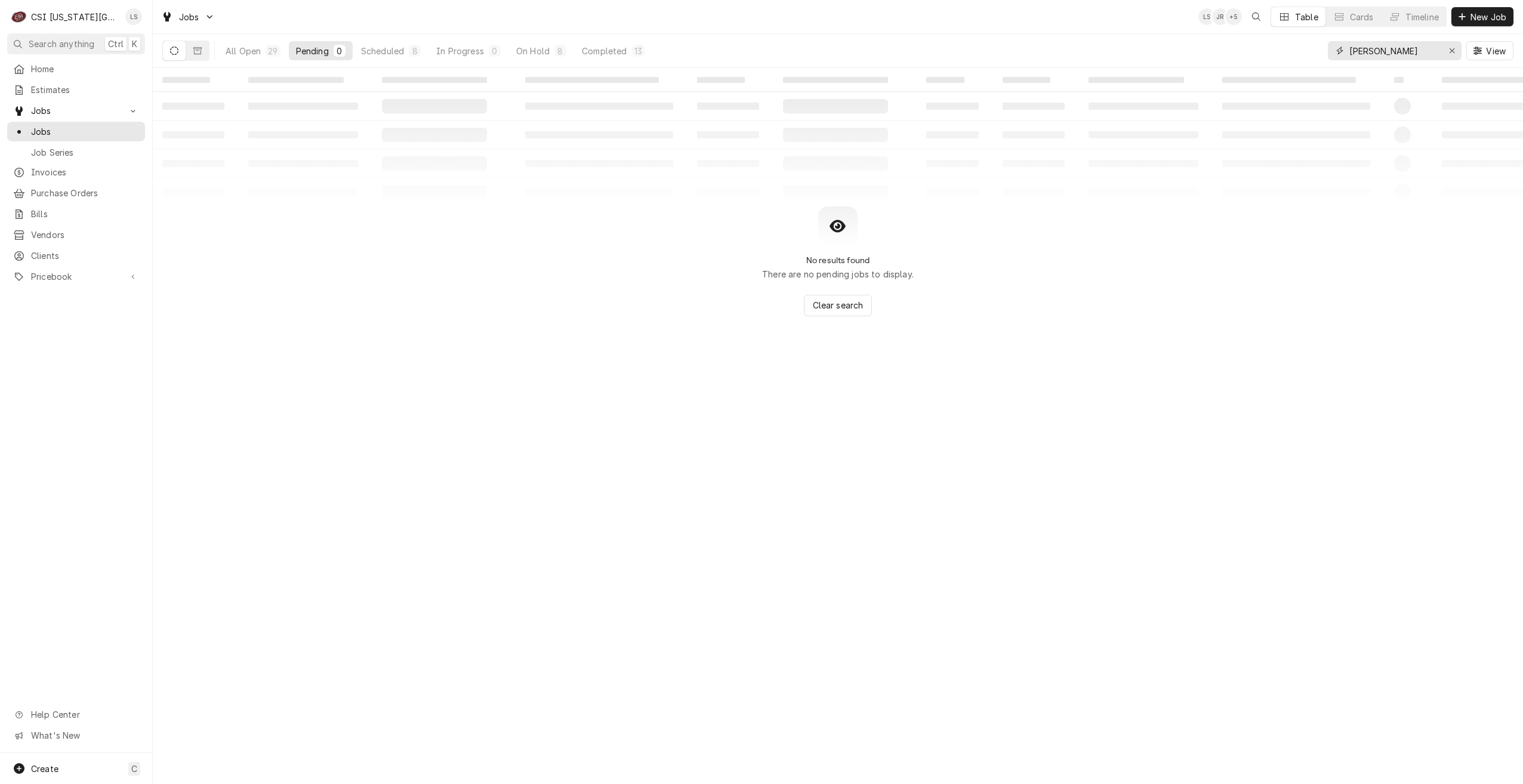
click at [1407, 51] on input "[PERSON_NAME]" at bounding box center [1394, 51] width 90 height 19
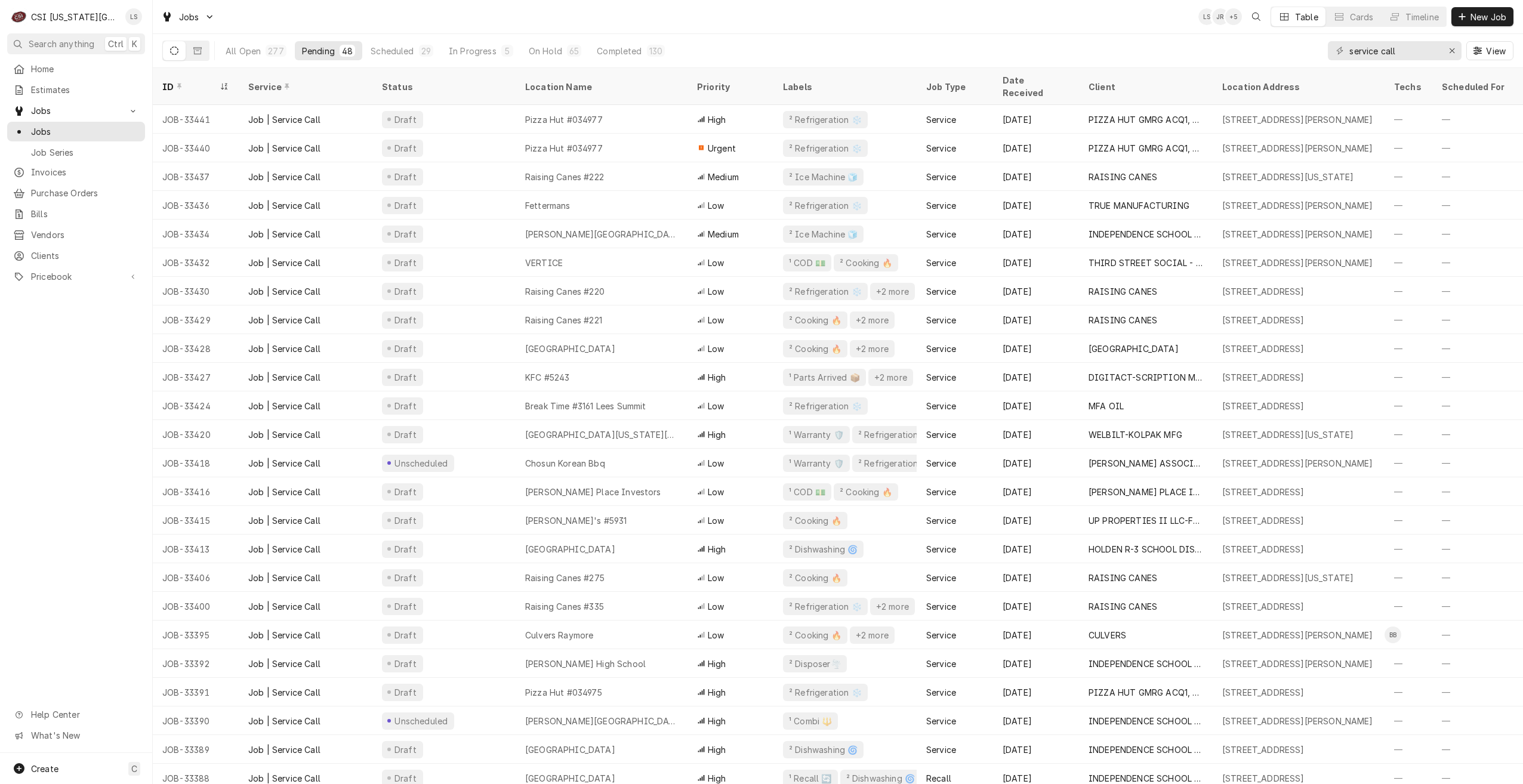
click at [968, 30] on div "Jobs [PERSON_NAME] + 5 Table Cards Timeline New Job" at bounding box center [838, 16] width 1371 height 33
click at [1092, 16] on div "Jobs LS JR + 5 Table Cards Timeline New Job" at bounding box center [838, 16] width 1371 height 33
drag, startPoint x: 1417, startPoint y: 54, endPoint x: 1246, endPoint y: 54, distance: 171.0
click at [1246, 54] on div "All Open 277 Pending 48 Scheduled 29 In Progress 4 On Hold 65 Completed 131 ser…" at bounding box center [838, 50] width 1351 height 33
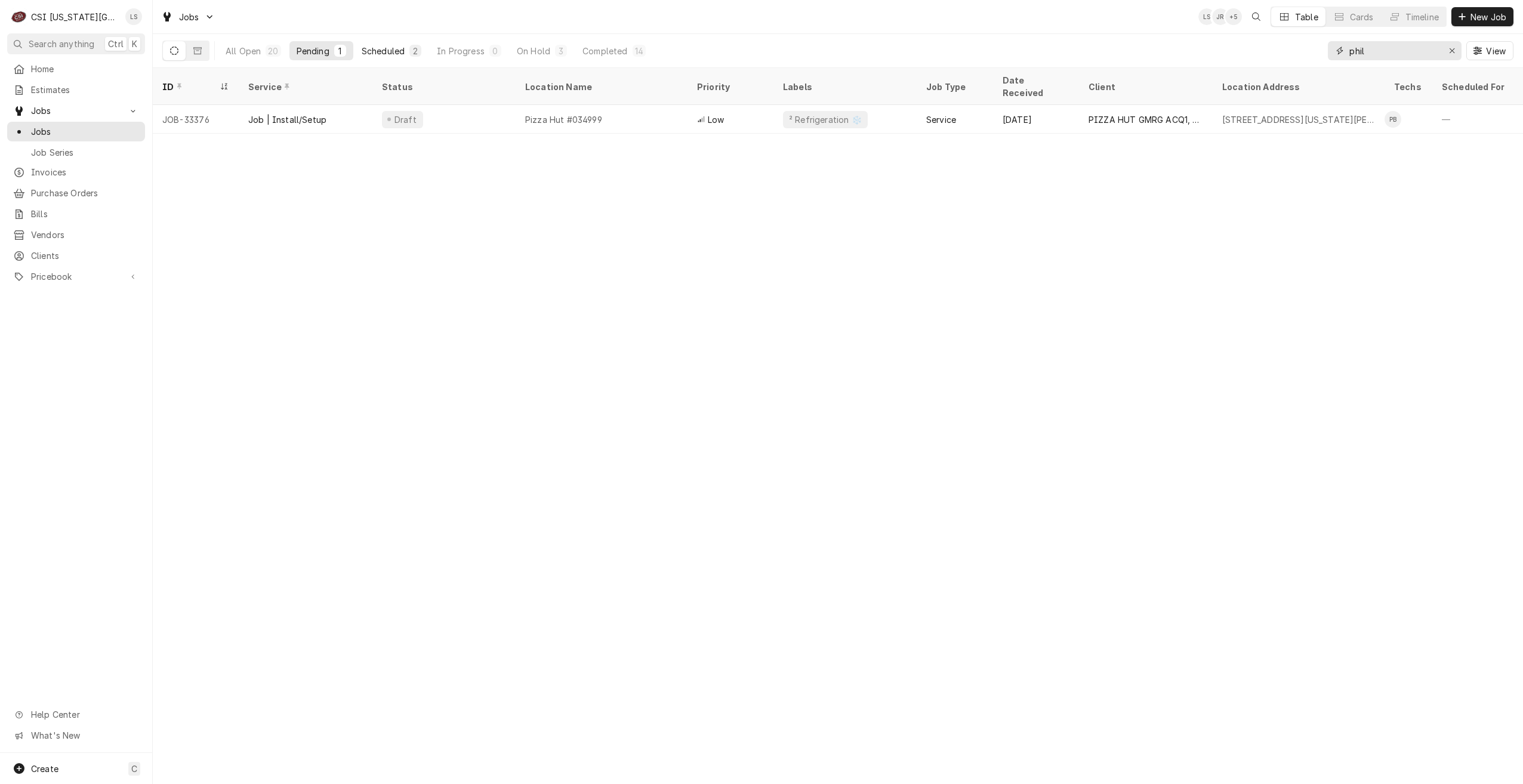
type input "phil"
click at [387, 56] on div "Scheduled" at bounding box center [383, 50] width 43 height 13
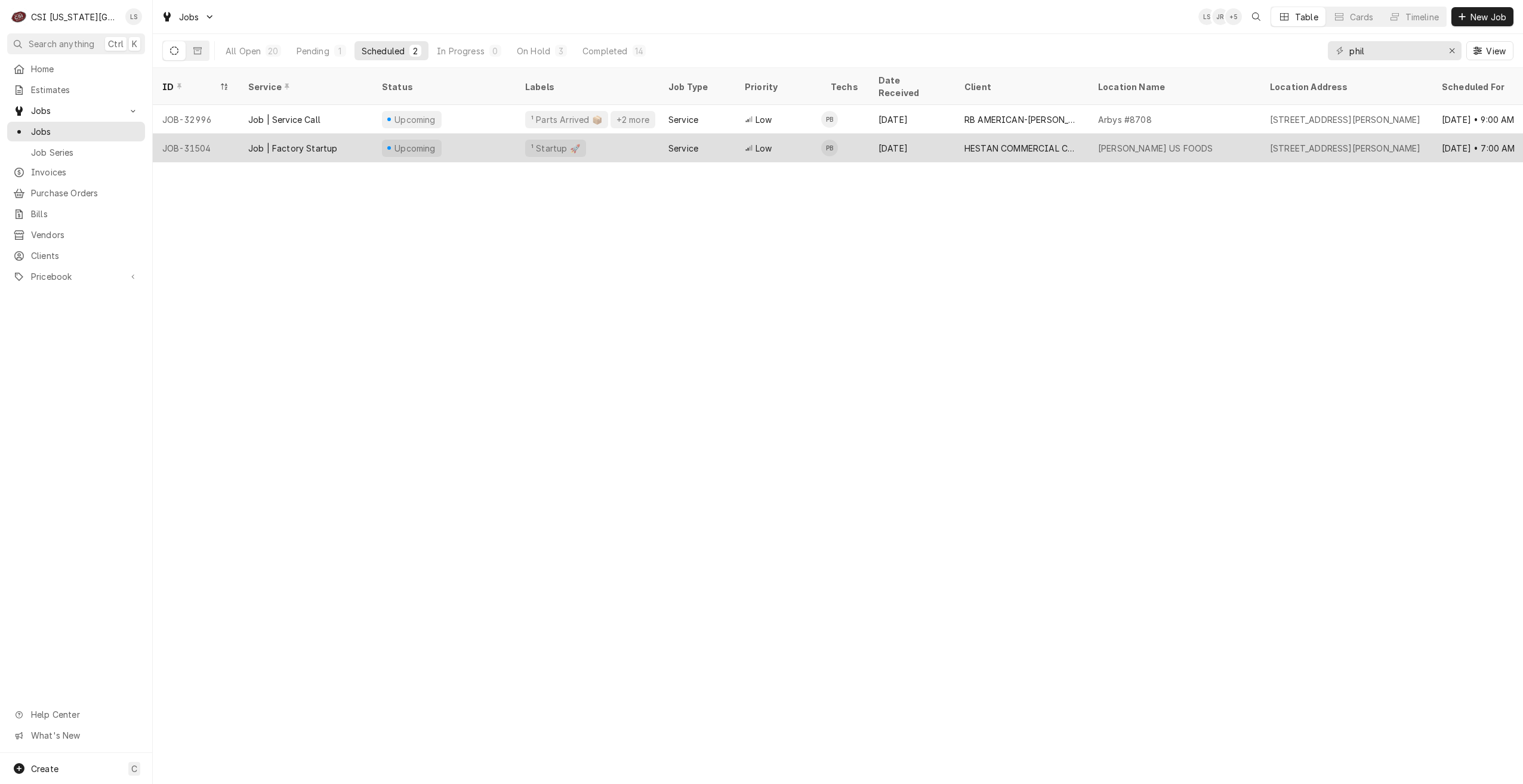
click at [1010, 142] on div "HESTAN COMMERCIAL CORPORATION" at bounding box center [1021, 148] width 115 height 13
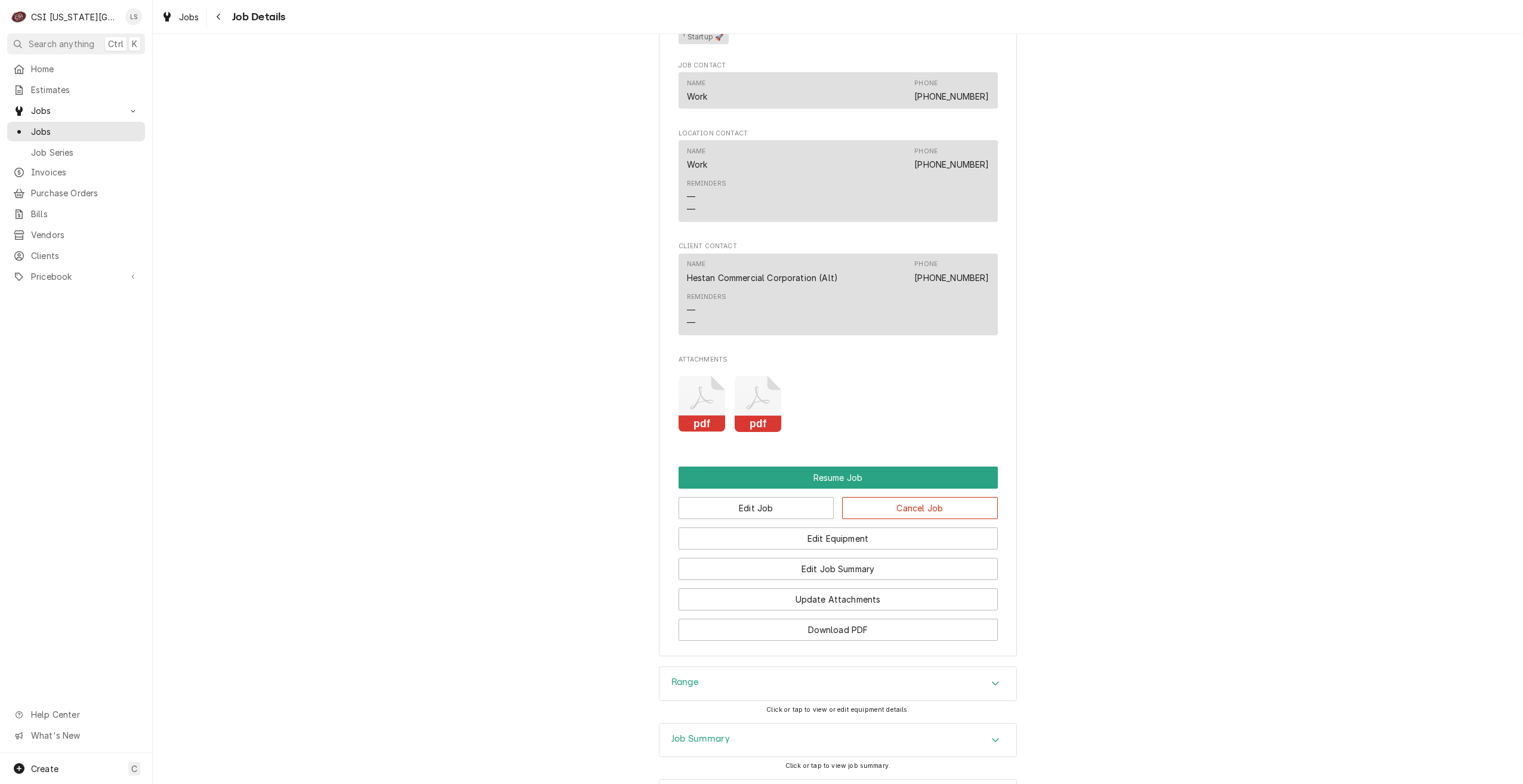
scroll to position [1195, 0]
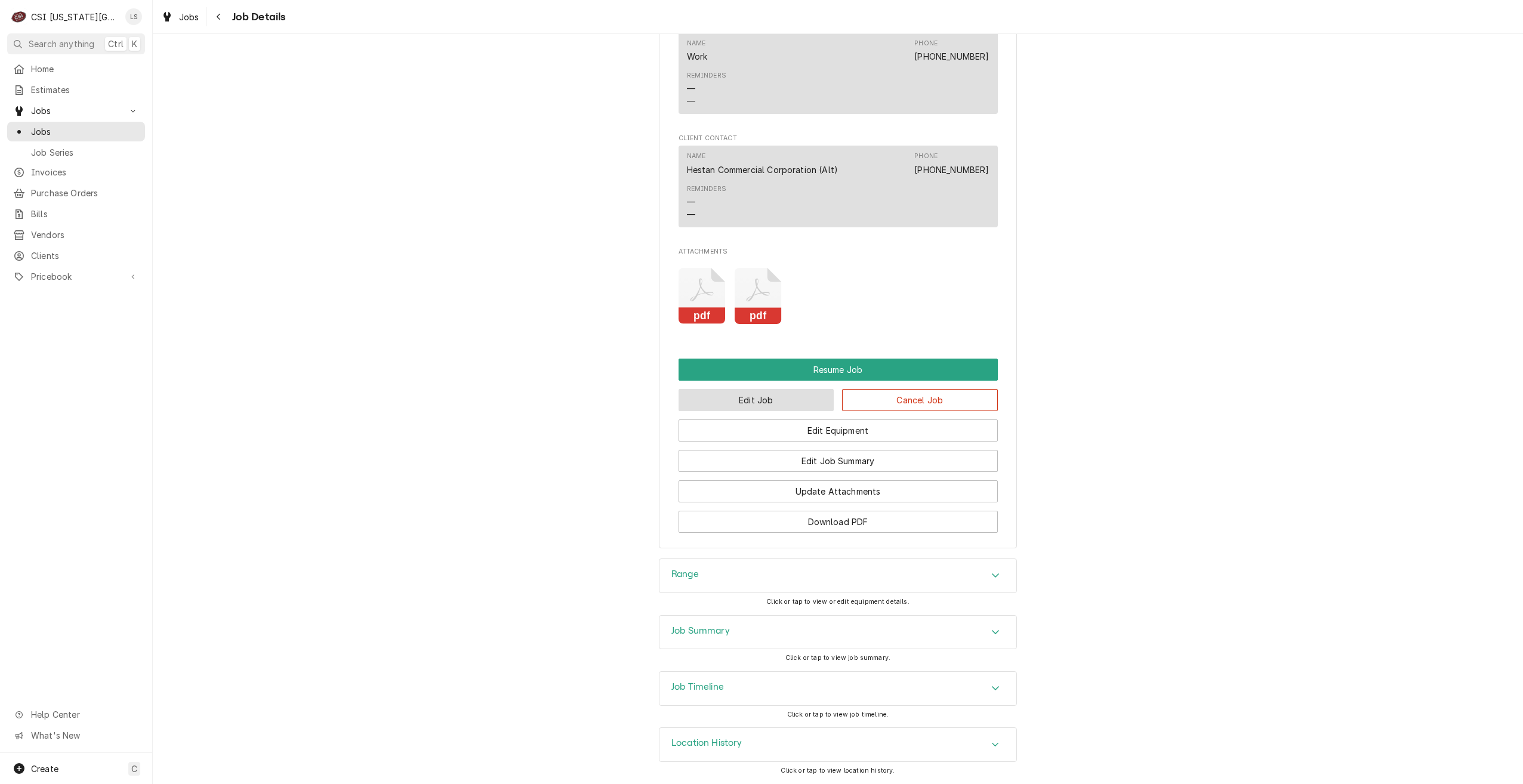
click at [743, 406] on button "Edit Job" at bounding box center [756, 400] width 156 height 22
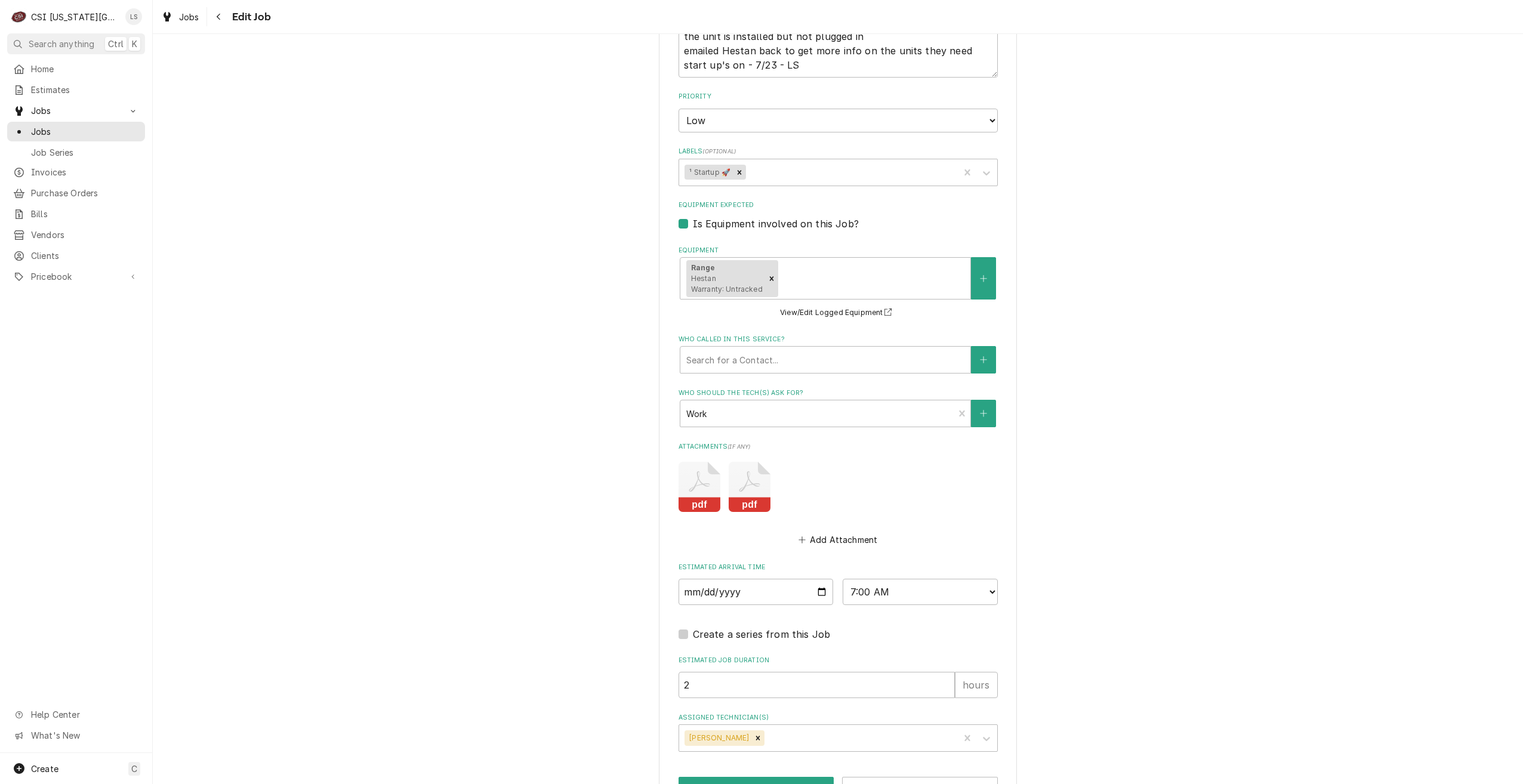
scroll to position [798, 0]
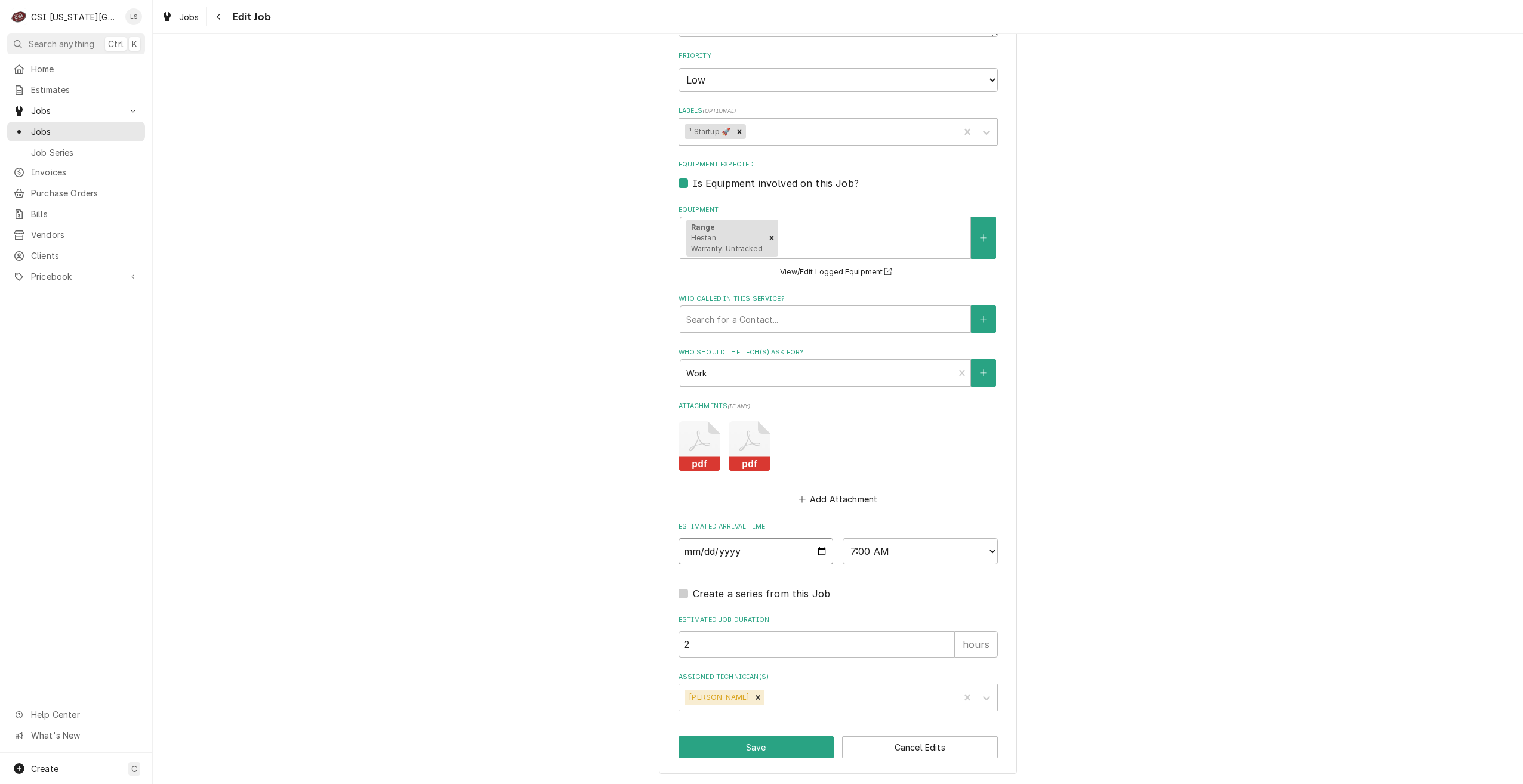
click at [822, 554] on input "2025-10-15" at bounding box center [756, 551] width 155 height 26
type textarea "x"
type input "2025-10-17"
click at [739, 751] on button "Save" at bounding box center [756, 747] width 156 height 22
type textarea "x"
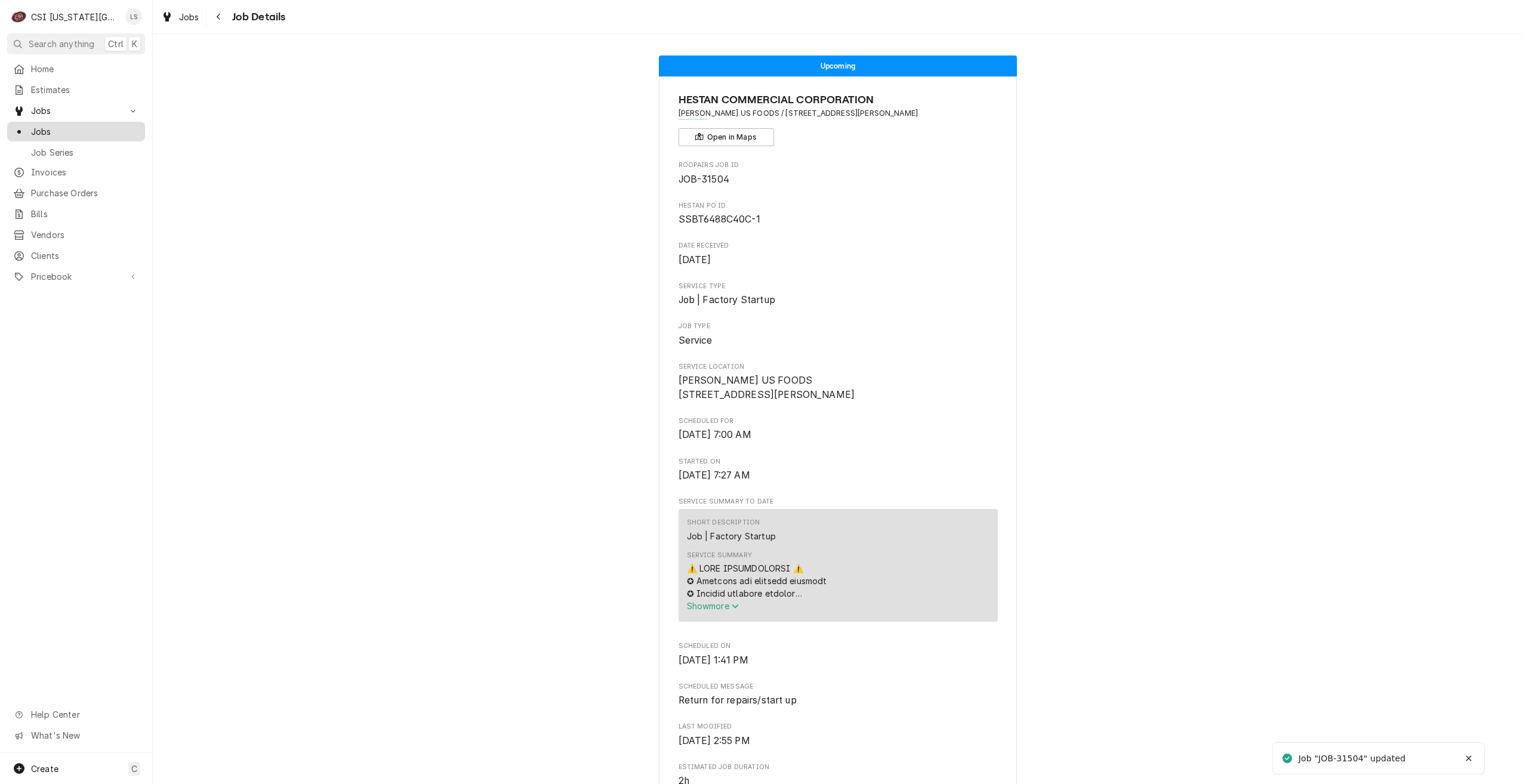
click at [135, 129] on span "Jobs" at bounding box center [85, 131] width 108 height 13
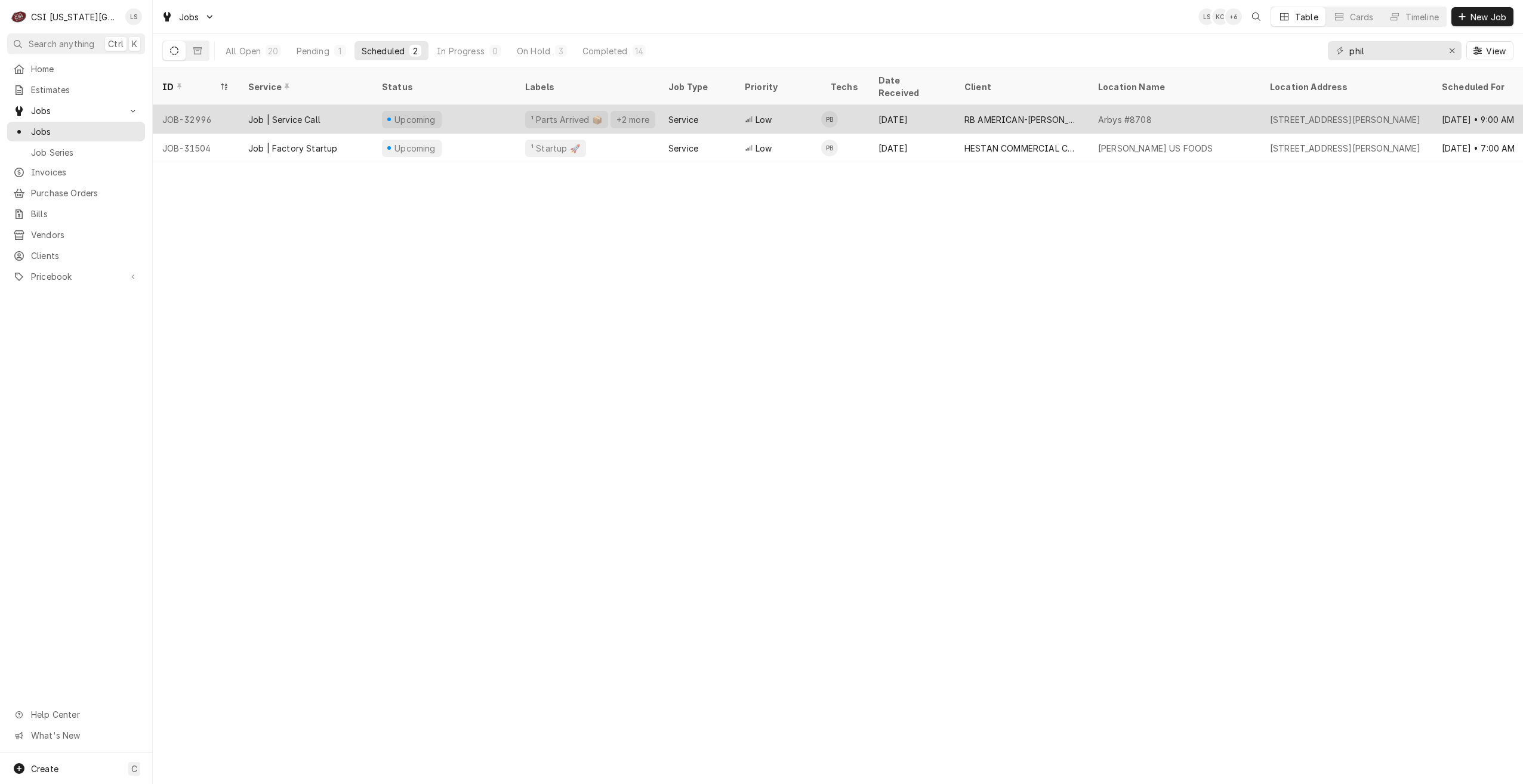
click at [1088, 113] on div "RB AMERICAN-[PERSON_NAME] GROUP" at bounding box center [1022, 119] width 134 height 29
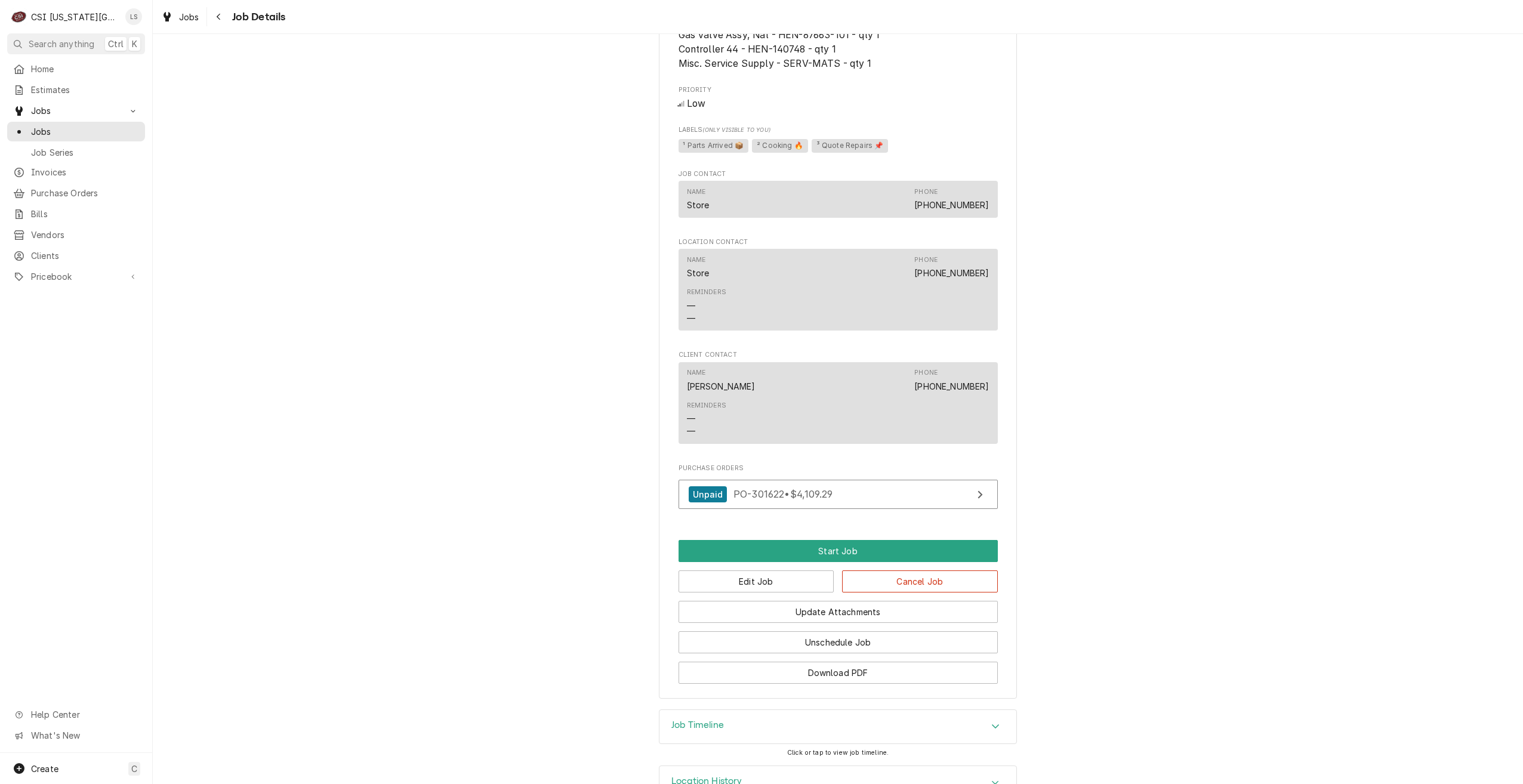
scroll to position [1223, 0]
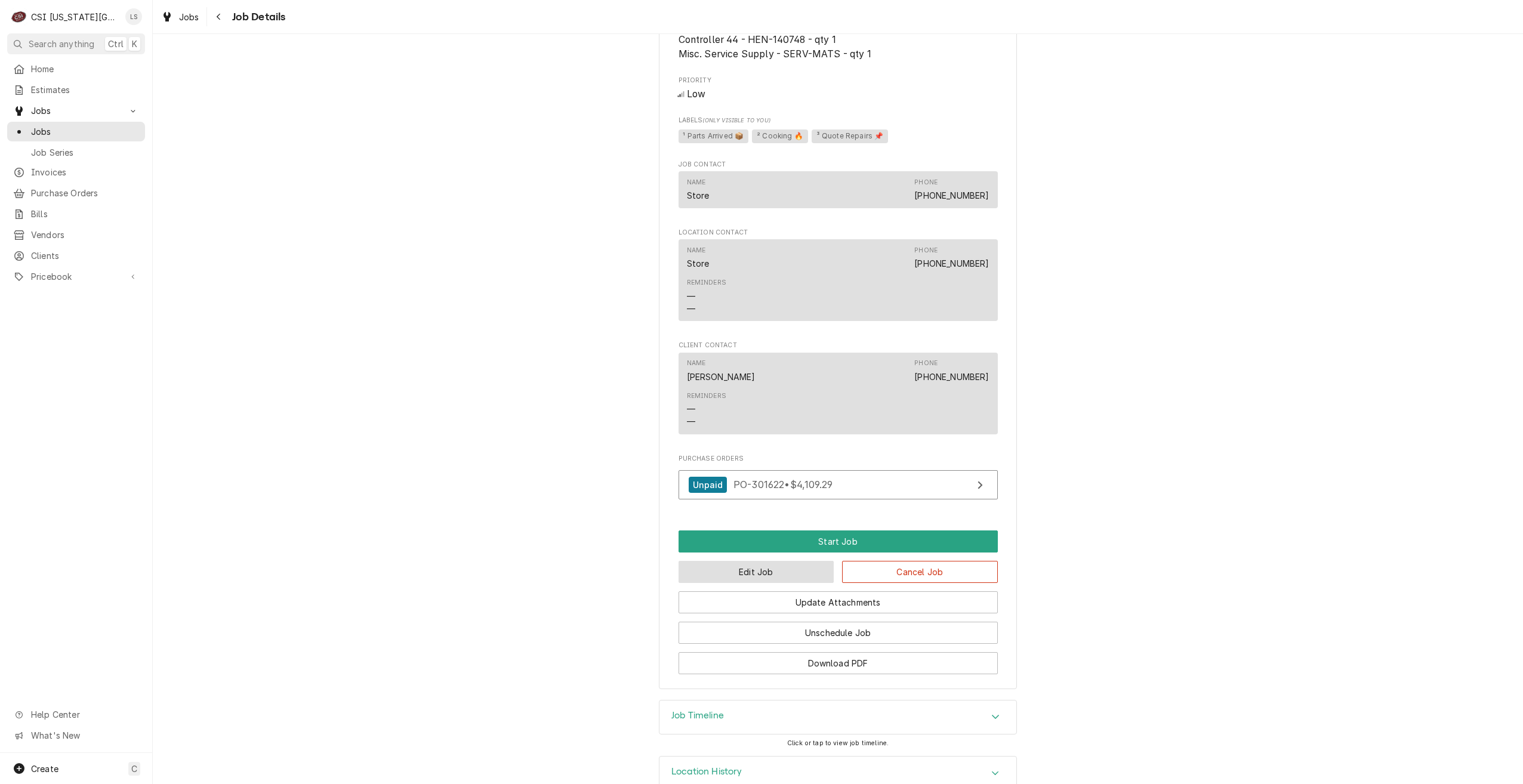
click at [751, 561] on button "Edit Job" at bounding box center [756, 572] width 156 height 22
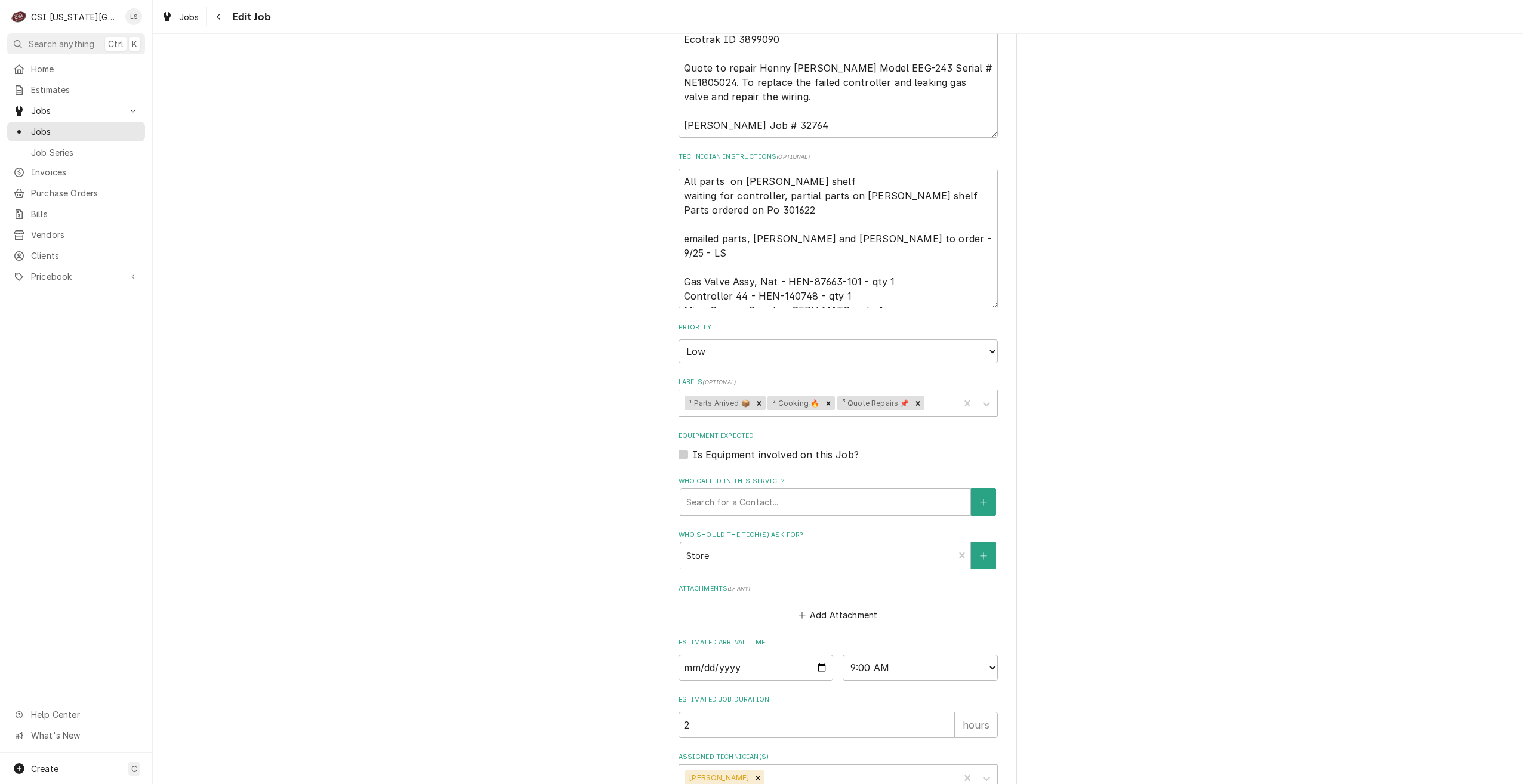
scroll to position [889, 0]
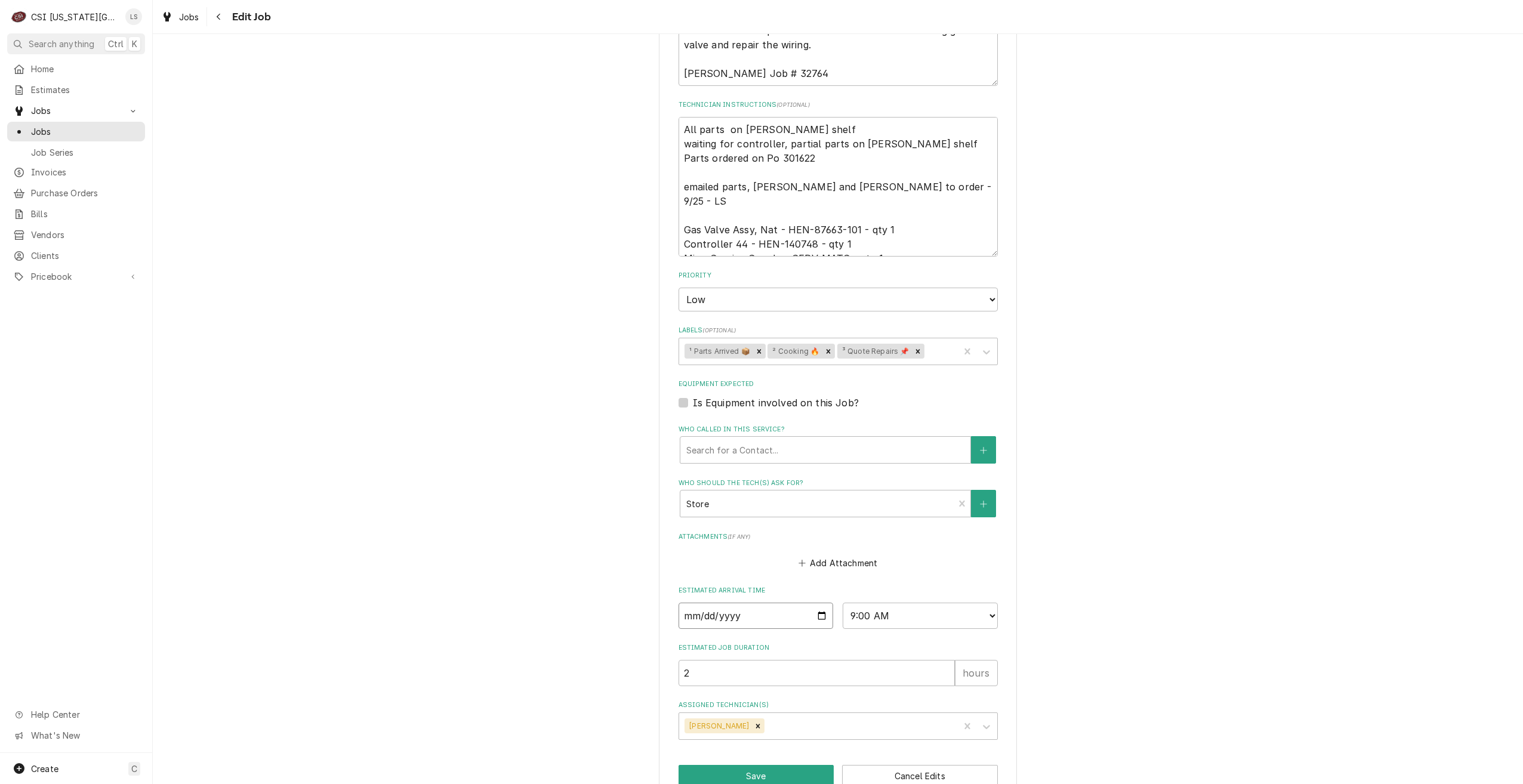
click at [819, 603] on input "[DATE]" at bounding box center [756, 615] width 155 height 26
type textarea "x"
type input "[DATE]"
click at [733, 765] on button "Save" at bounding box center [756, 776] width 156 height 22
type textarea "x"
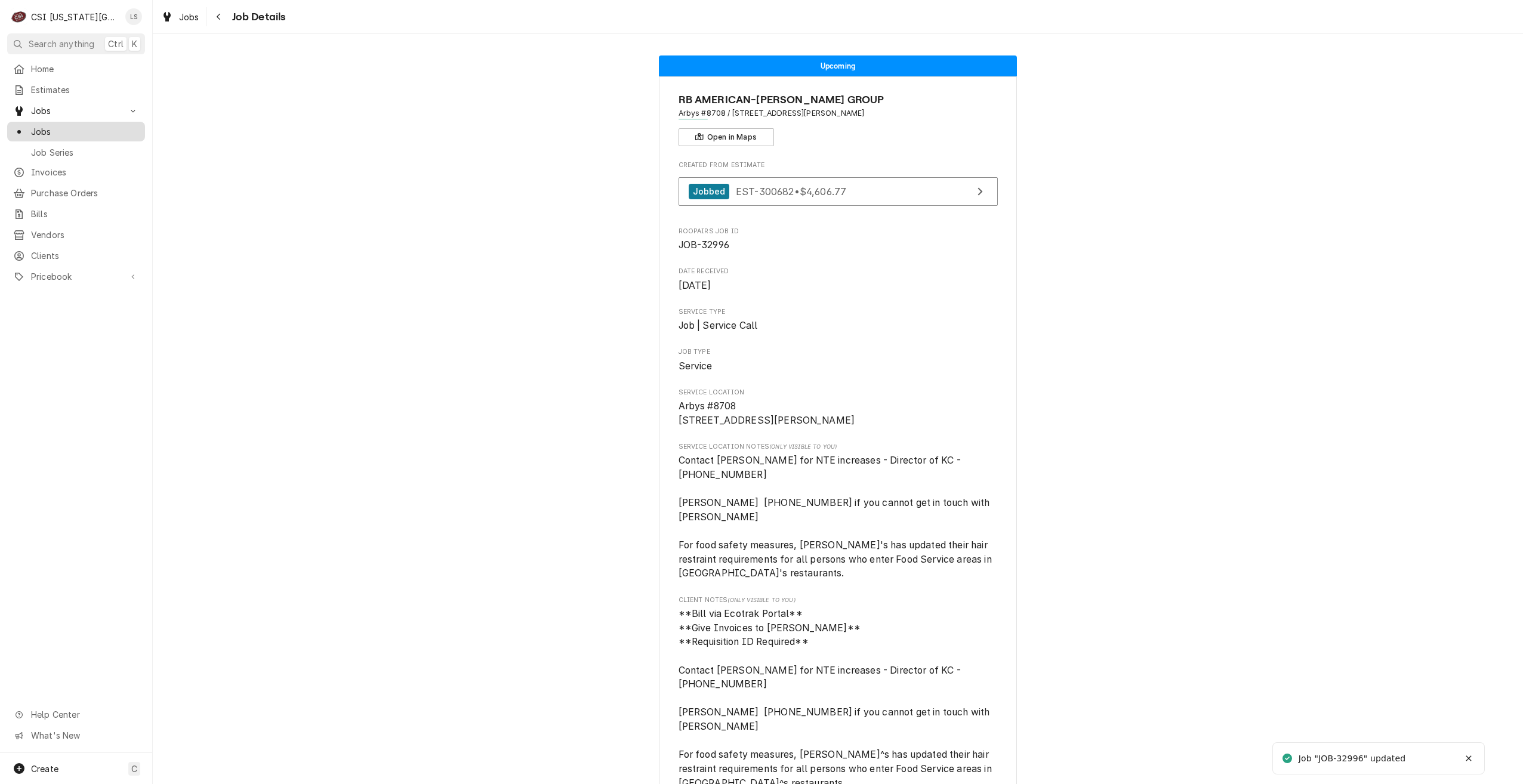
click at [87, 128] on span "Jobs" at bounding box center [85, 131] width 108 height 13
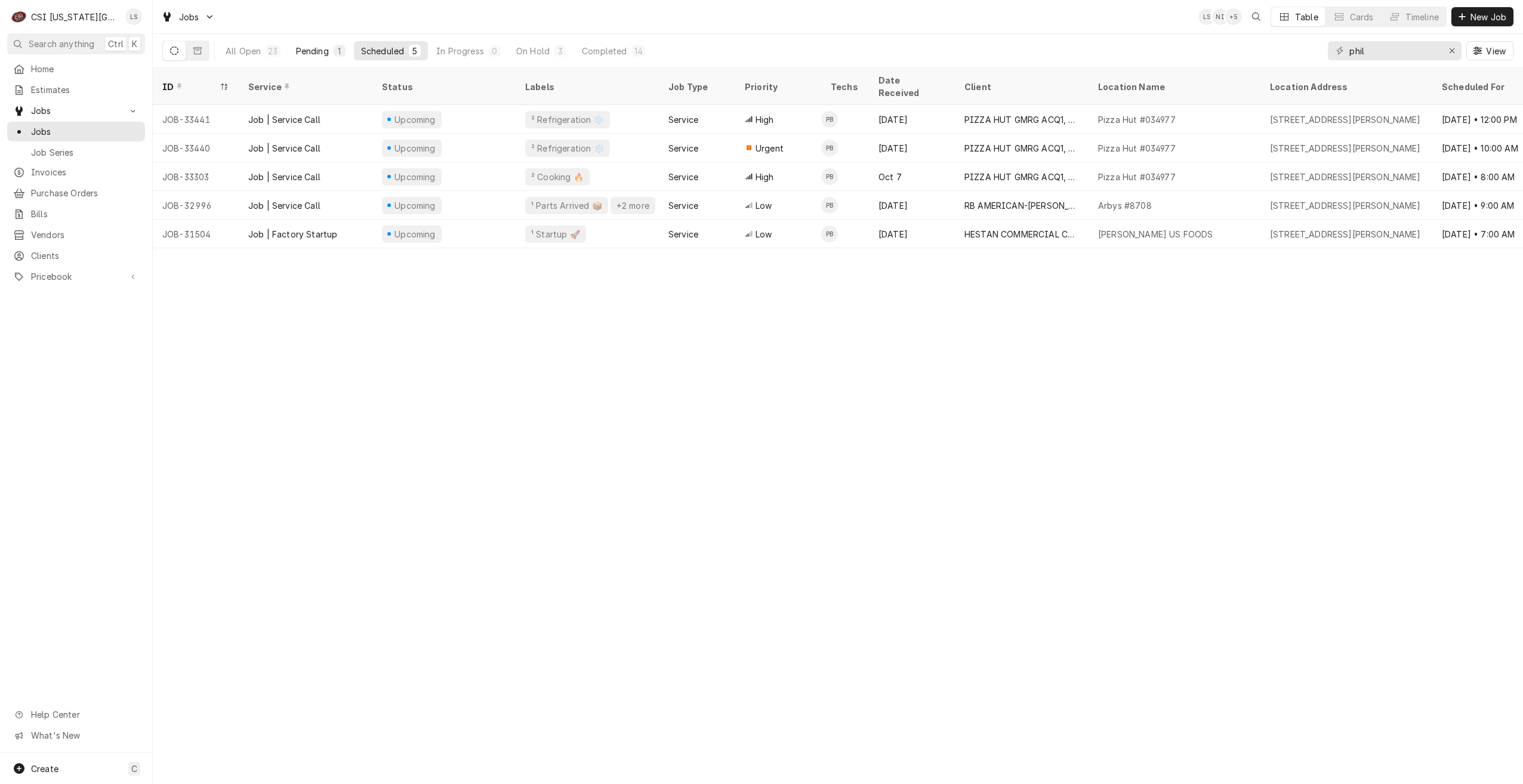
click at [327, 47] on div "Pending" at bounding box center [312, 50] width 33 height 13
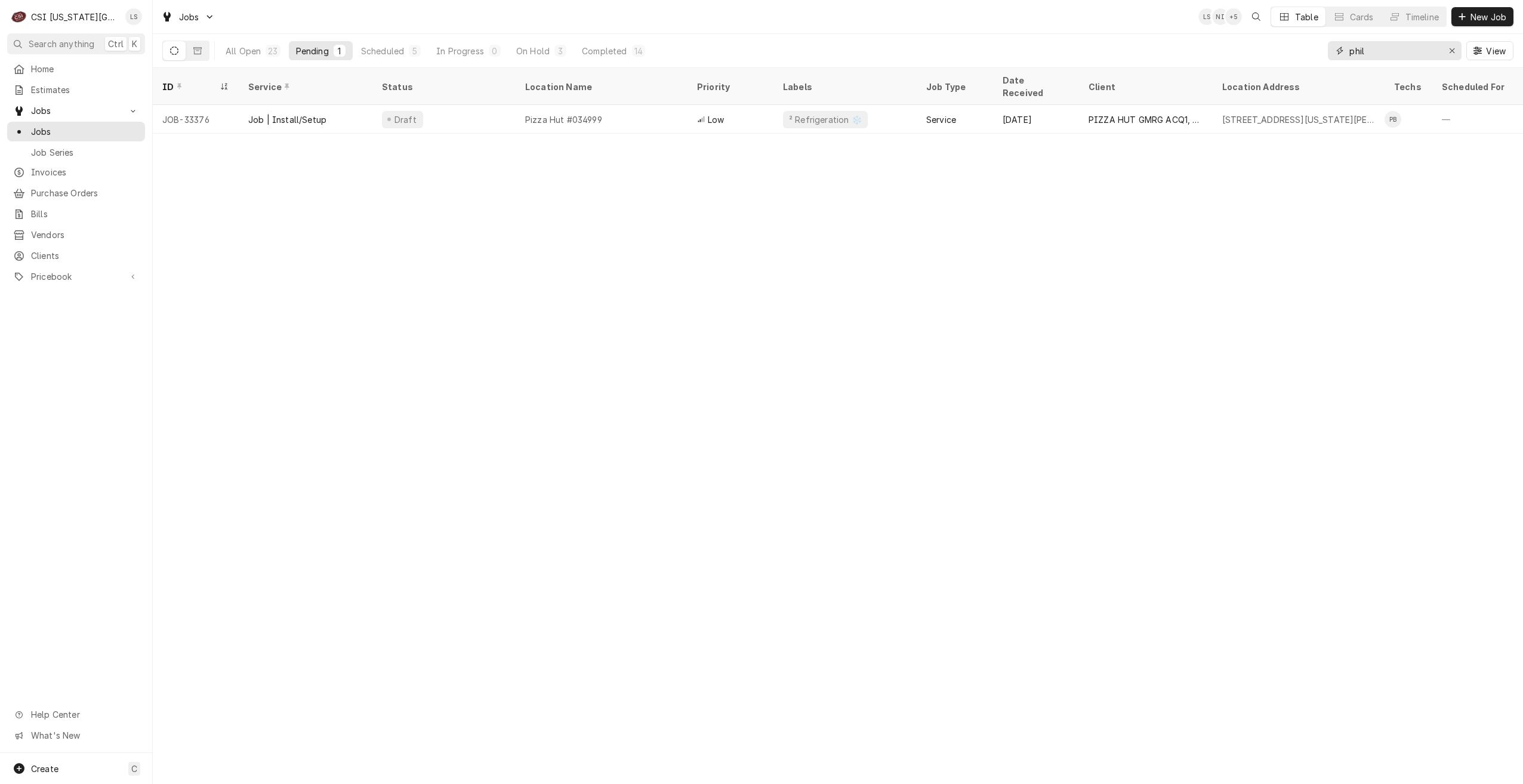
click at [1385, 50] on input "phil" at bounding box center [1394, 51] width 90 height 19
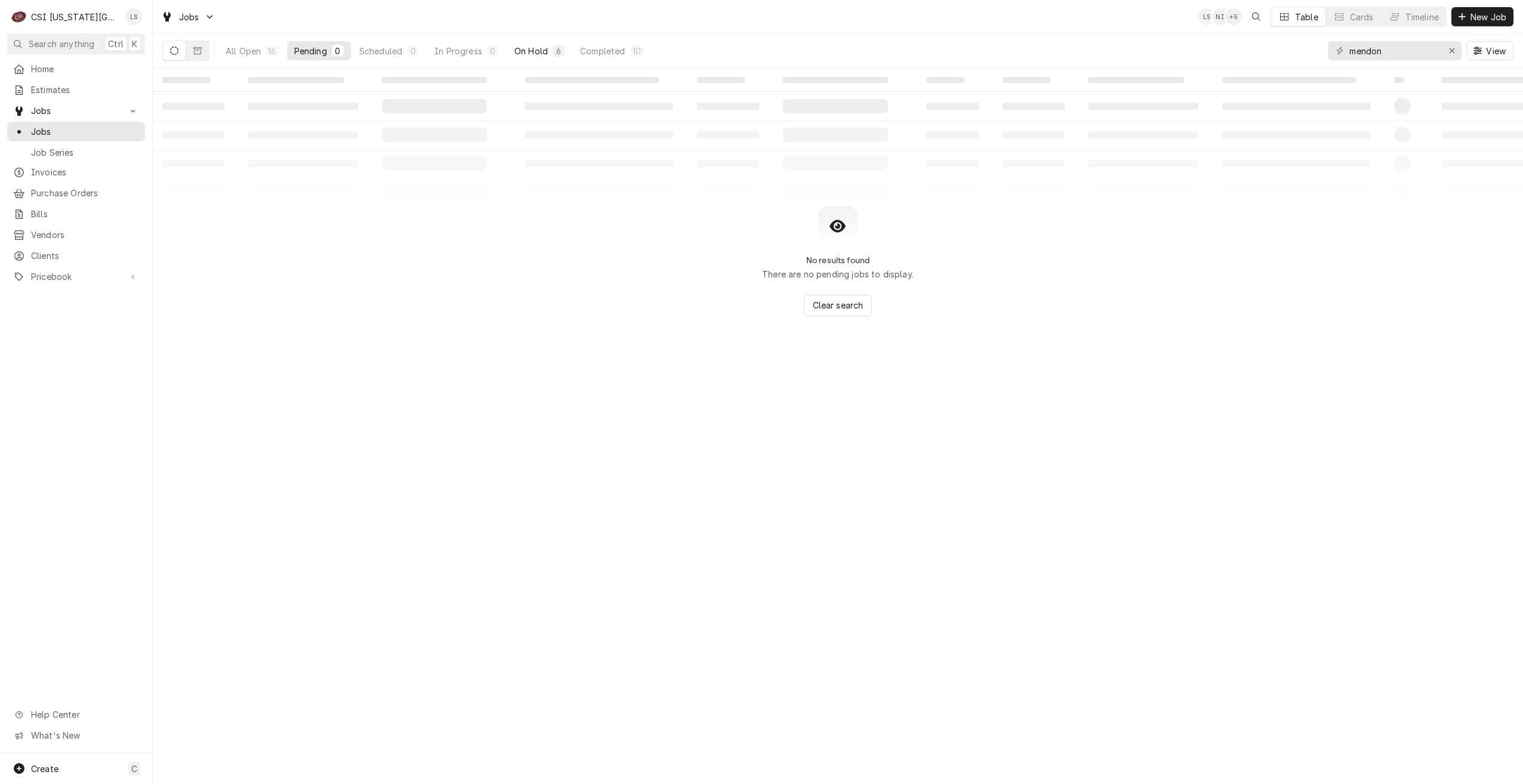
click at [537, 48] on div "On Hold" at bounding box center [531, 50] width 33 height 13
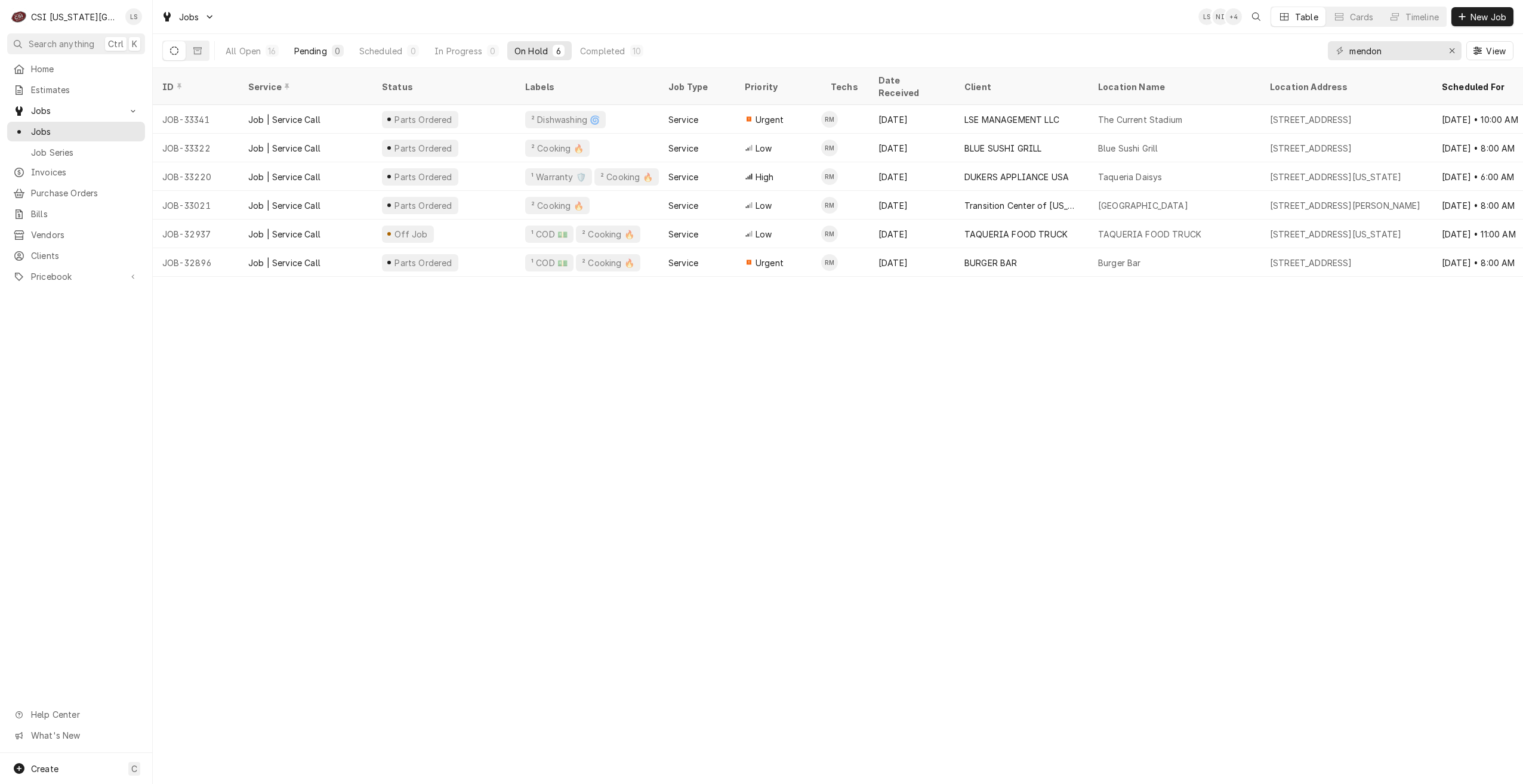
click at [311, 53] on div "Pending" at bounding box center [311, 50] width 33 height 13
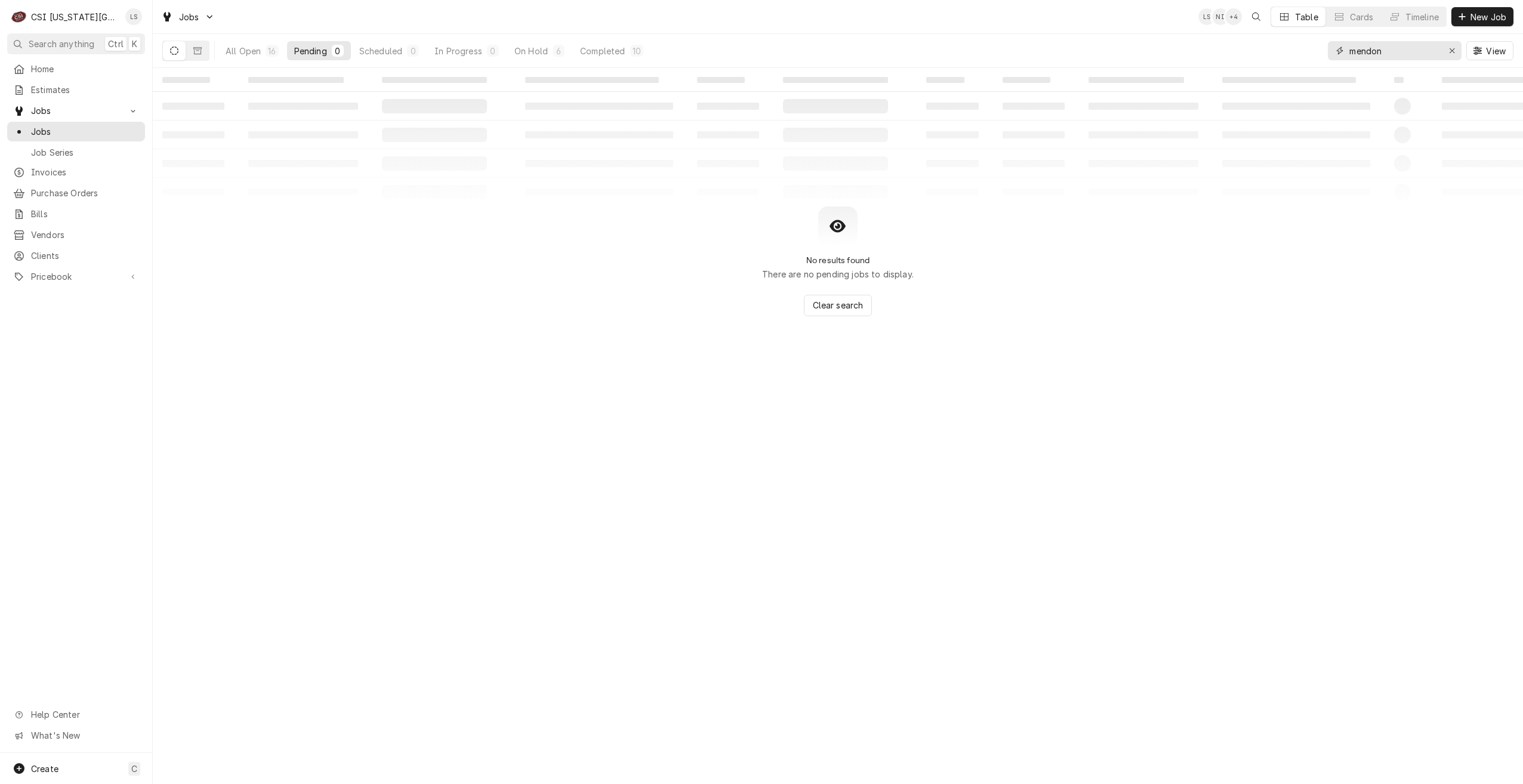
click at [1427, 53] on input "mendon" at bounding box center [1394, 51] width 90 height 19
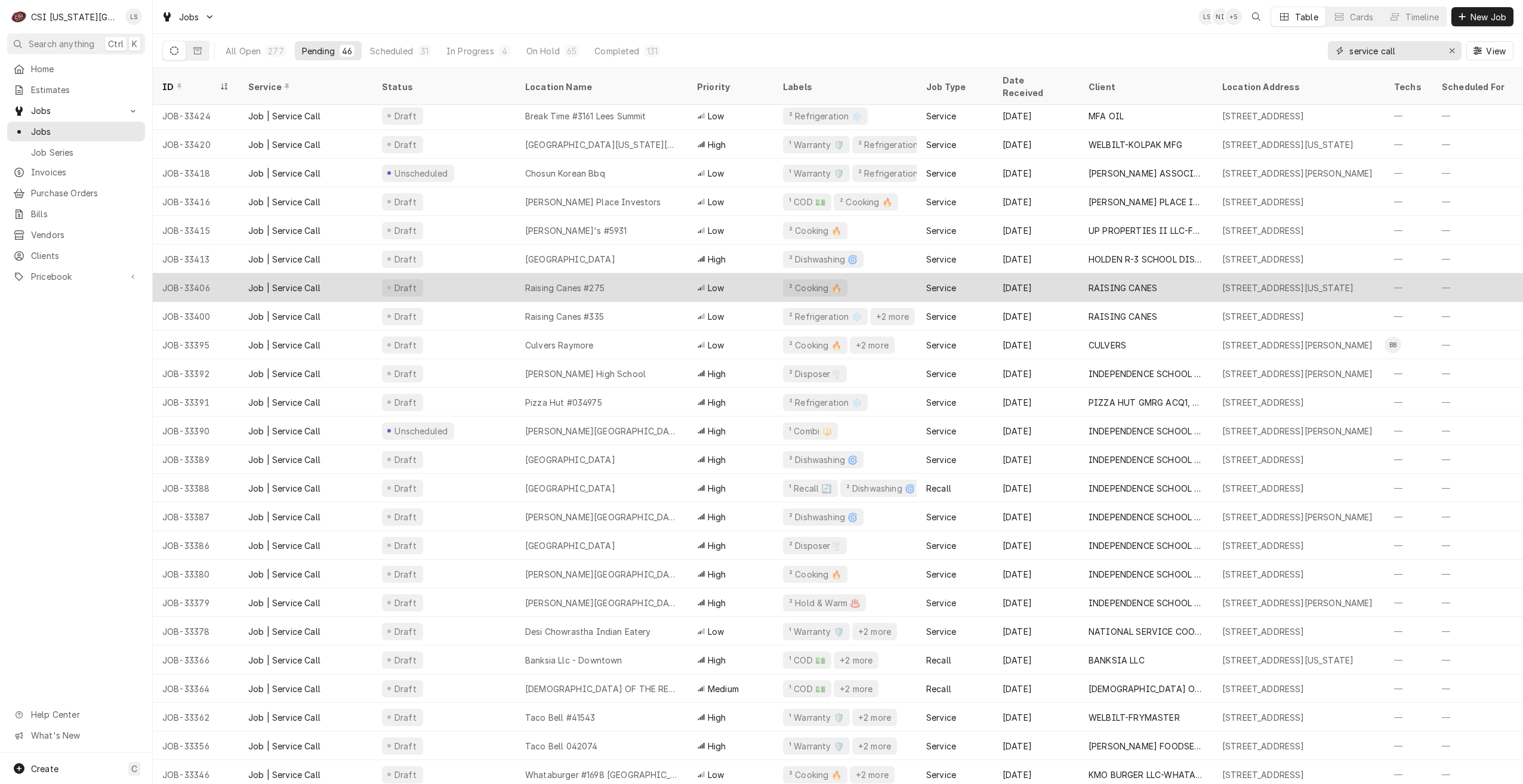
scroll to position [234, 0]
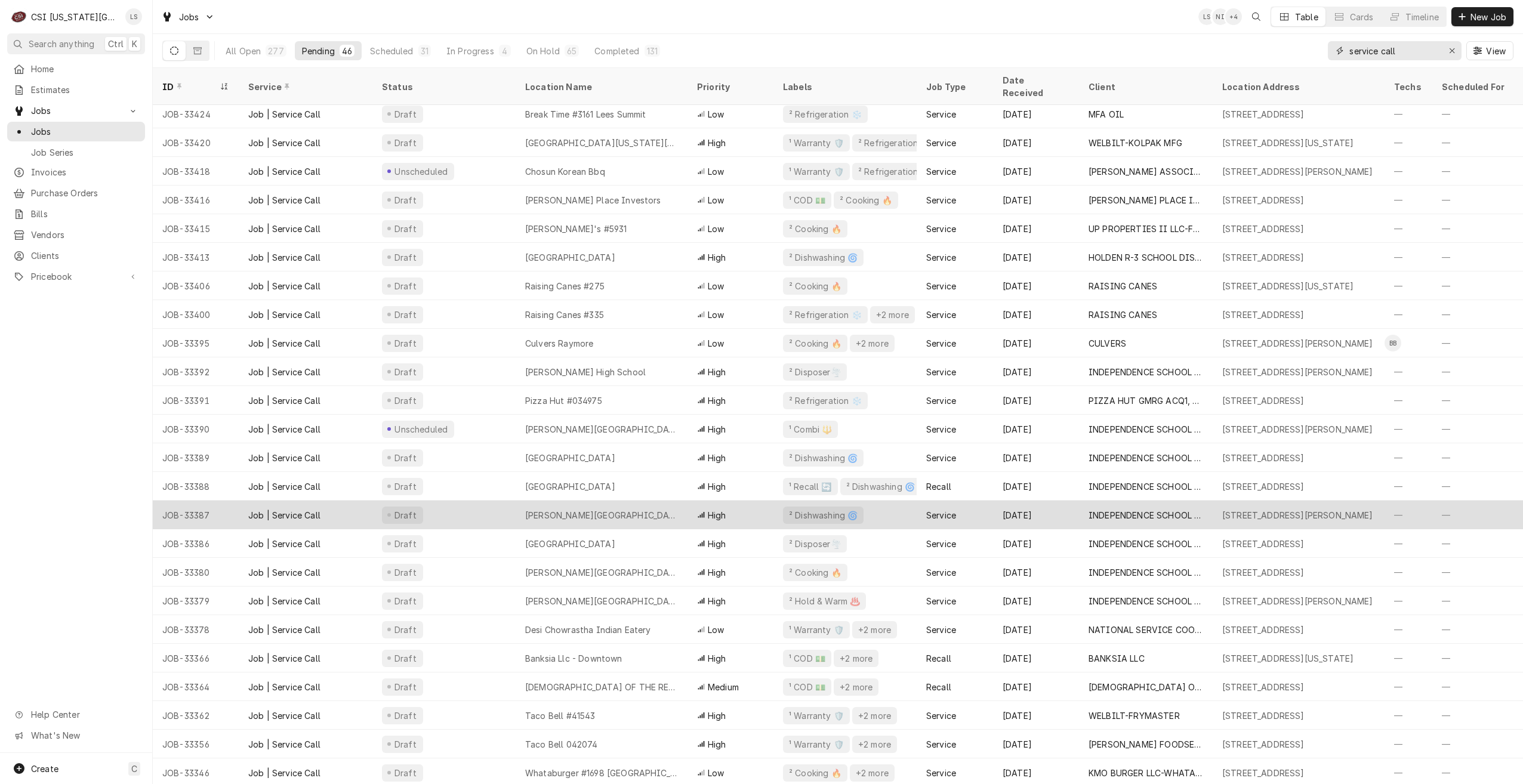
type input "service call"
click at [656, 509] on div "[PERSON_NAME][GEOGRAPHIC_DATA]" at bounding box center [602, 515] width 152 height 13
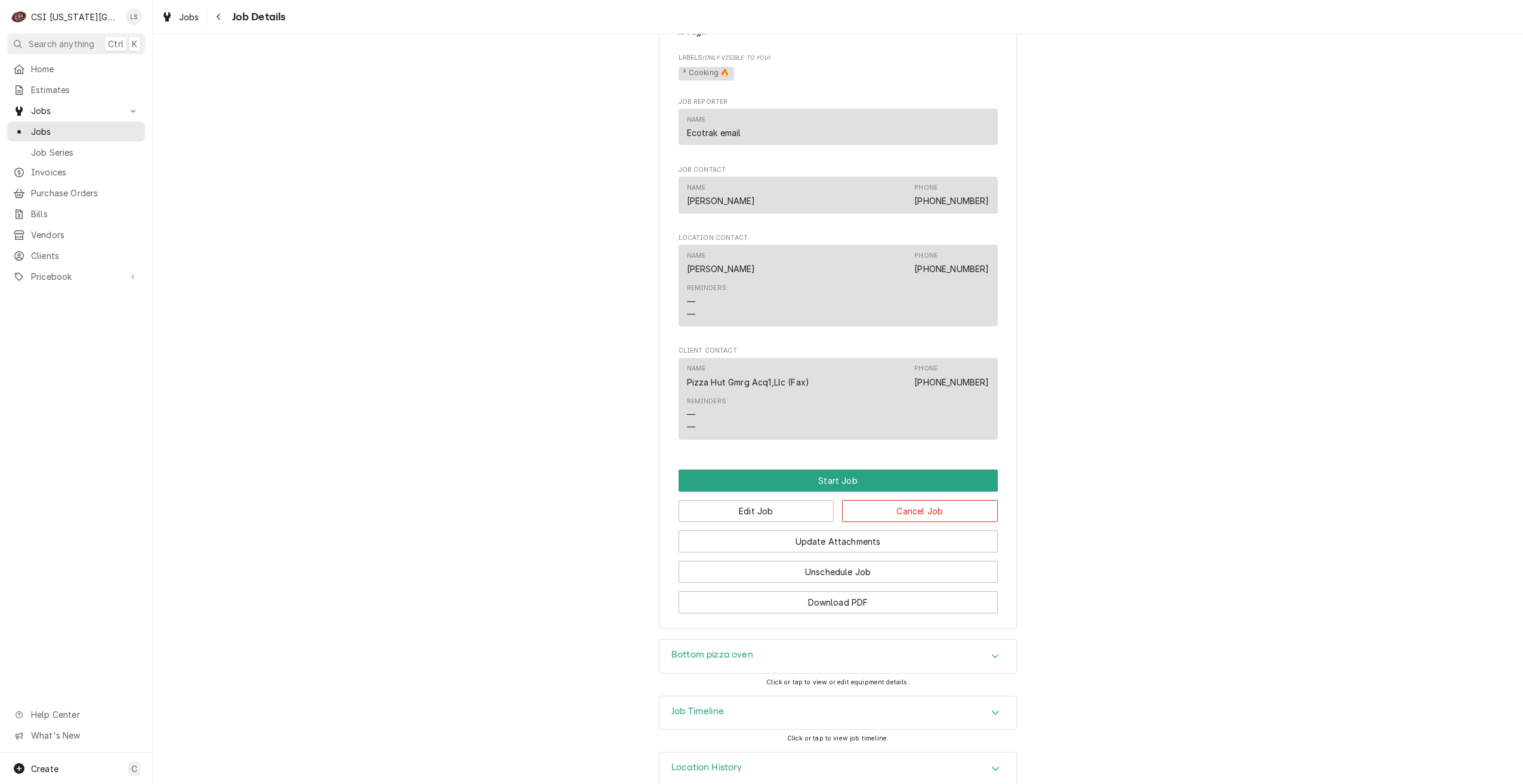
scroll to position [1157, 0]
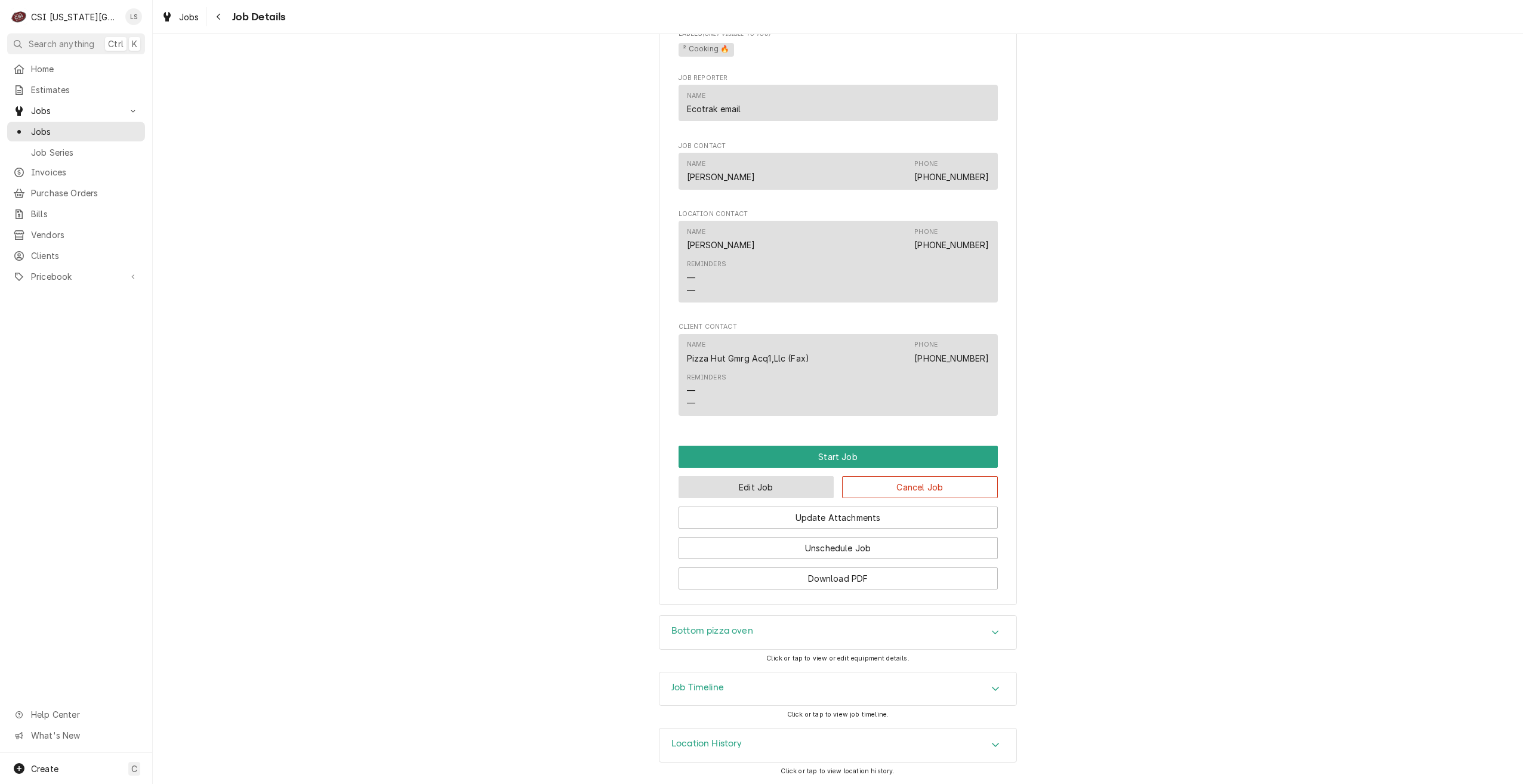
click at [790, 489] on button "Edit Job" at bounding box center [756, 487] width 156 height 22
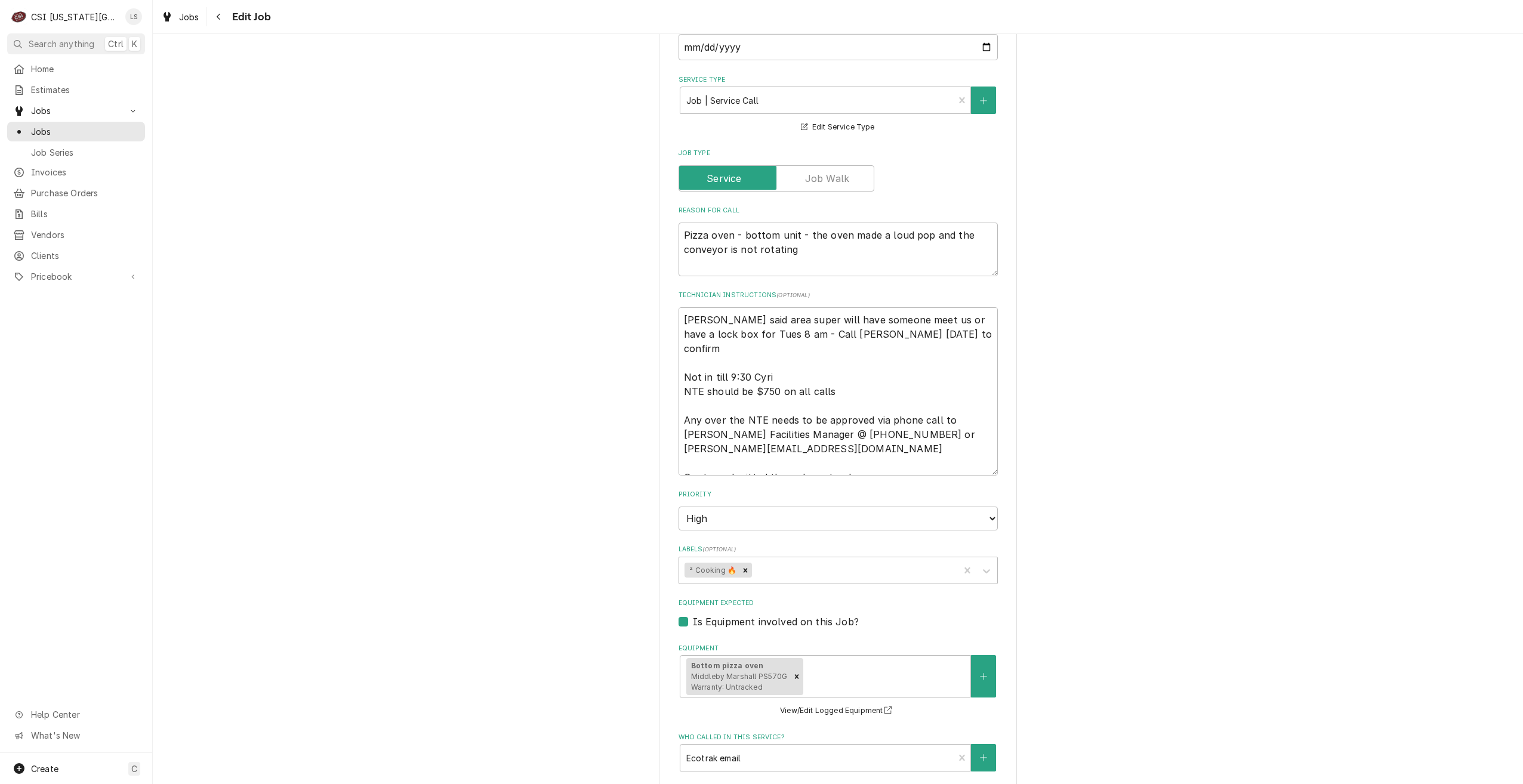
scroll to position [1059, 0]
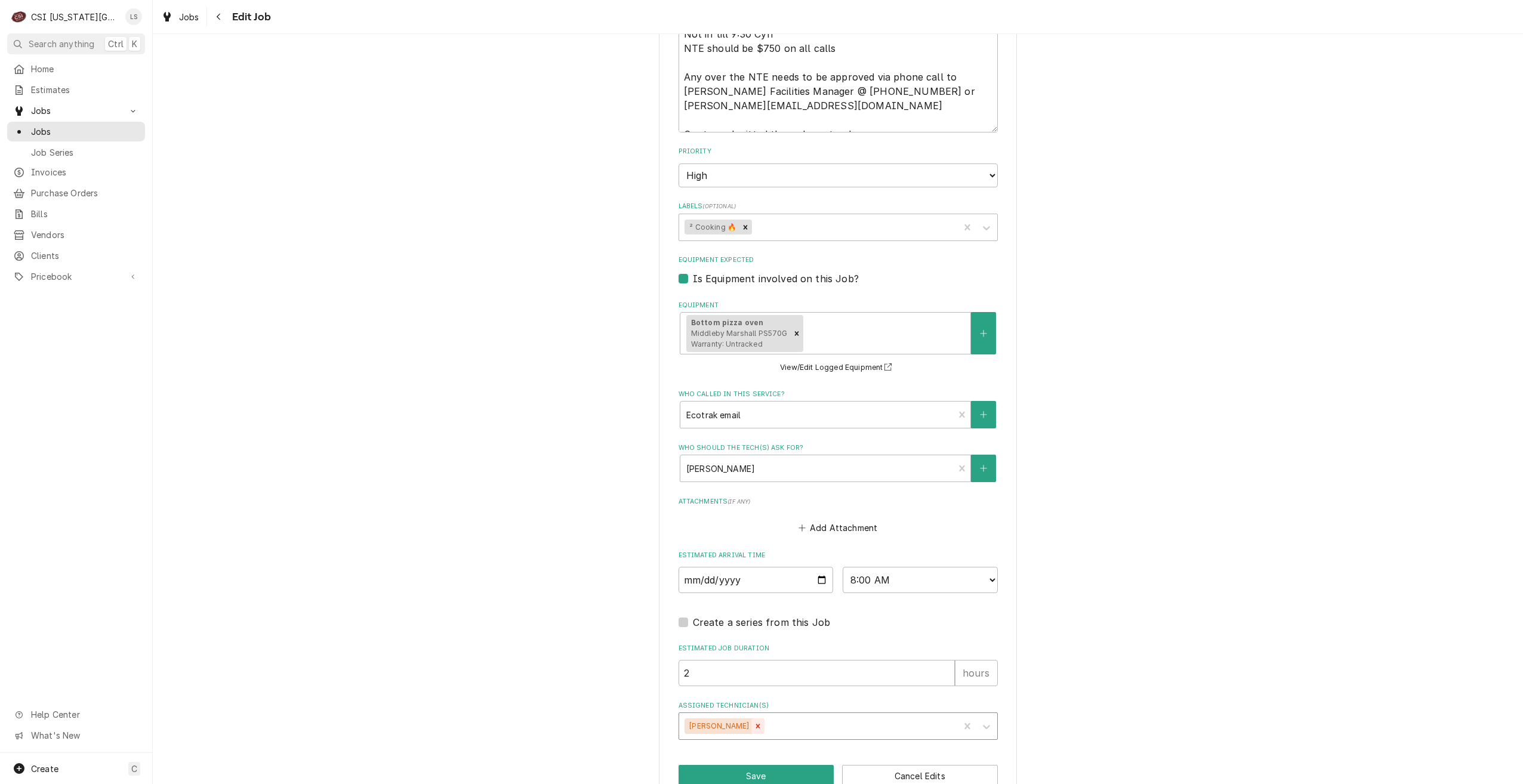
click at [754, 722] on icon "Remove Robert Mendon" at bounding box center [758, 726] width 8 height 8
type textarea "x"
click at [785, 715] on div "Assigned Technician(s)" at bounding box center [827, 726] width 285 height 21
type input "phil"
click at [775, 743] on div "[PERSON_NAME]" at bounding box center [838, 751] width 318 height 18
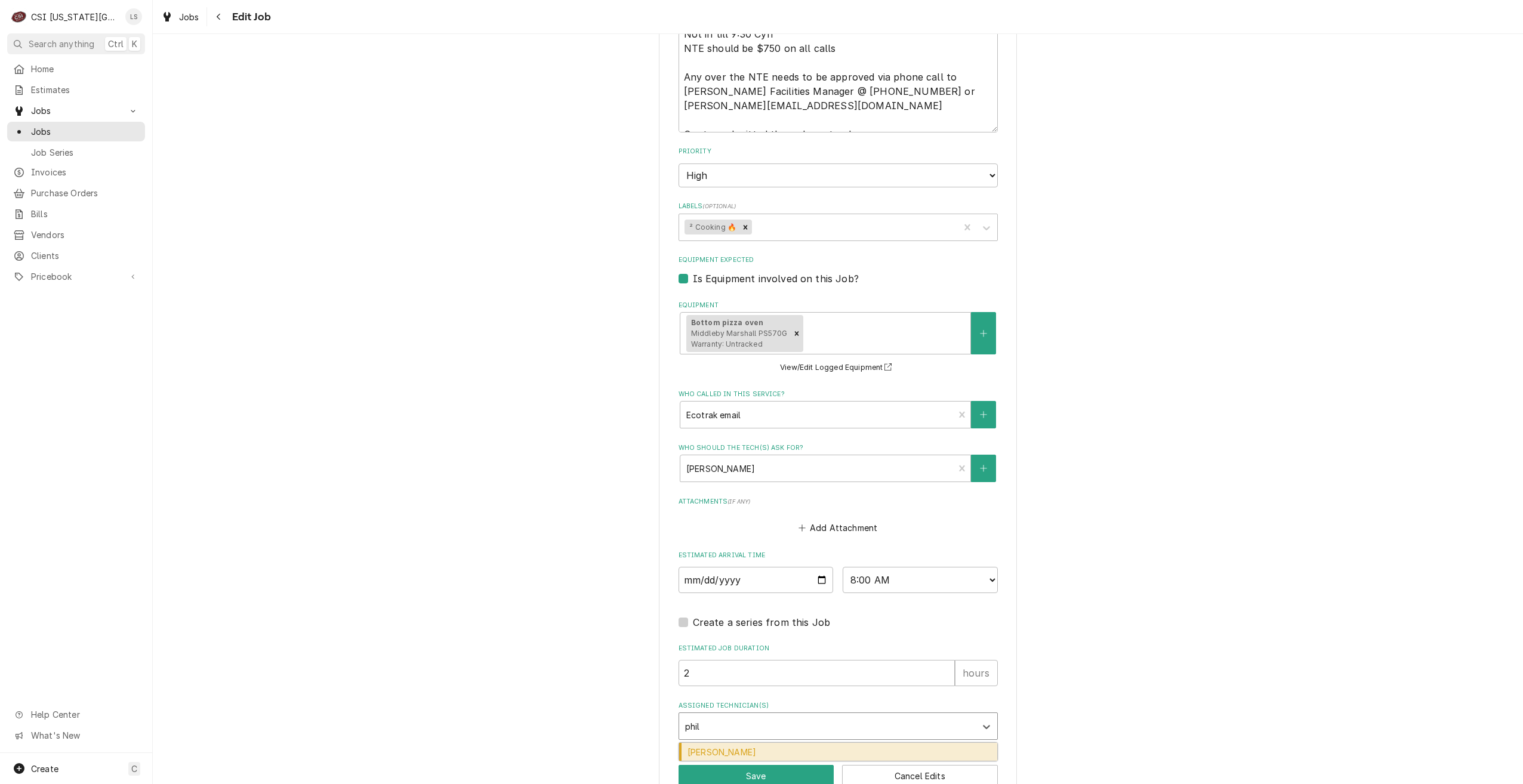
type textarea "x"
click at [767, 765] on button "Save" at bounding box center [756, 776] width 156 height 22
type textarea "x"
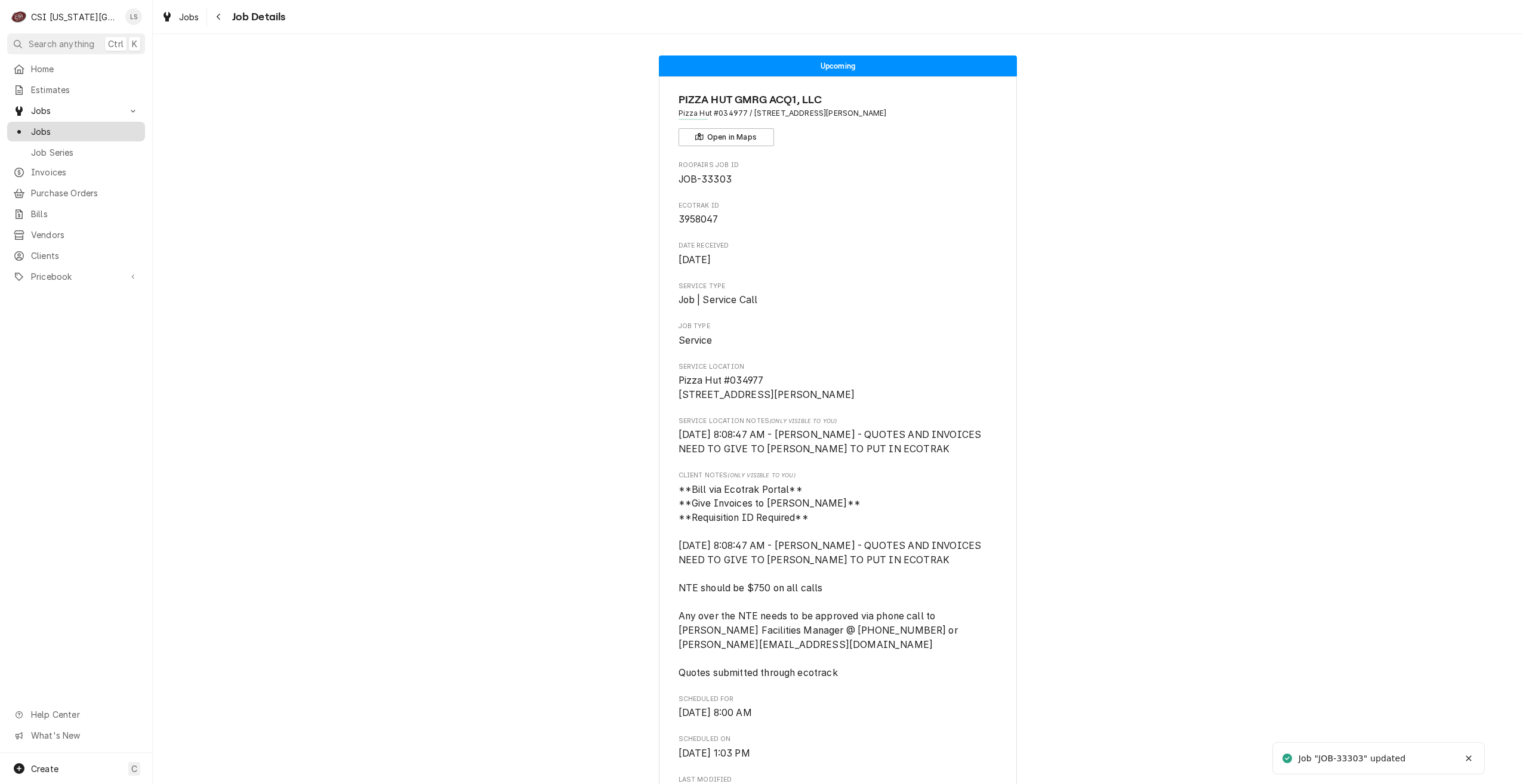
click at [95, 125] on span "Jobs" at bounding box center [85, 131] width 108 height 13
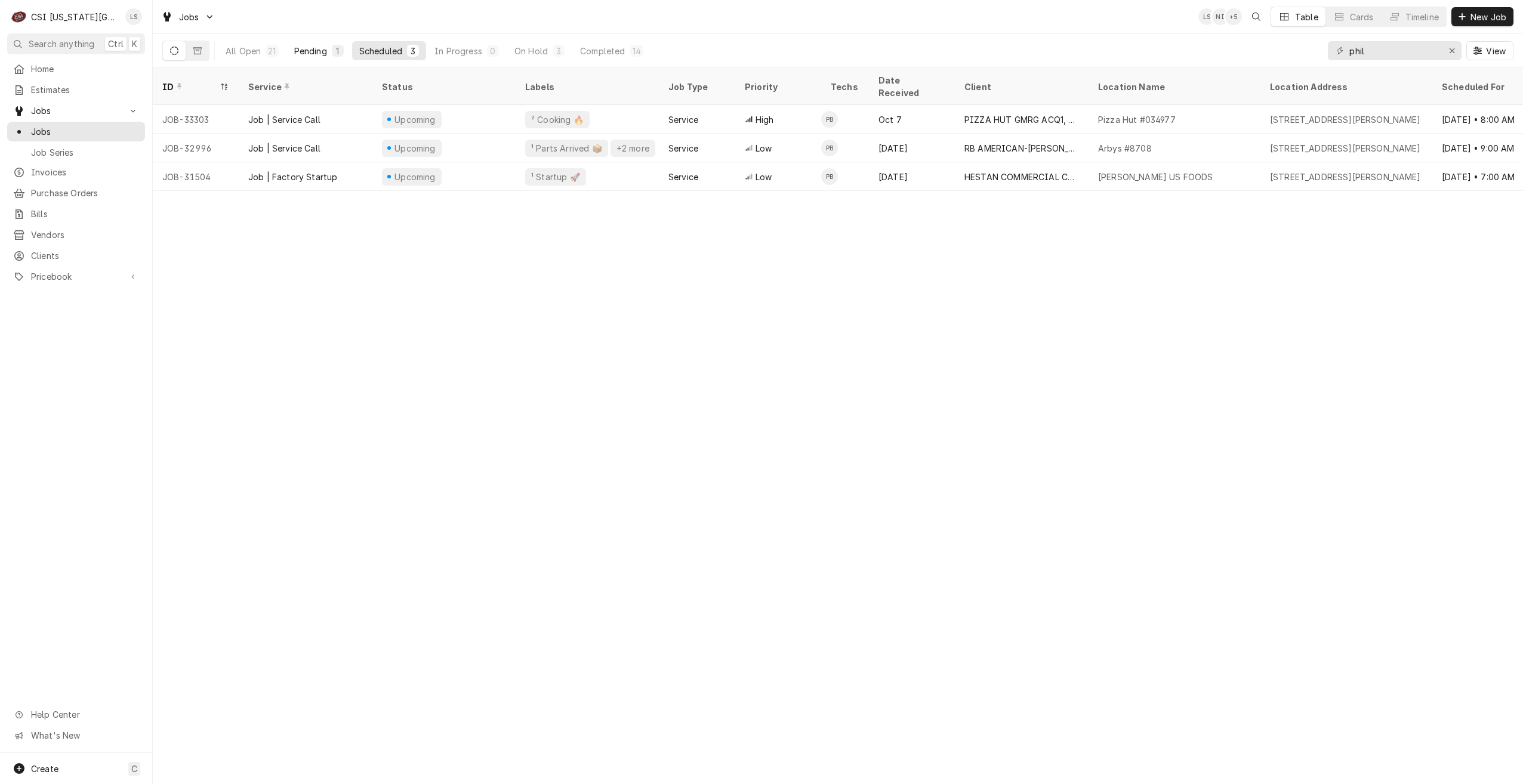
click at [318, 50] on div "Pending" at bounding box center [311, 50] width 33 height 13
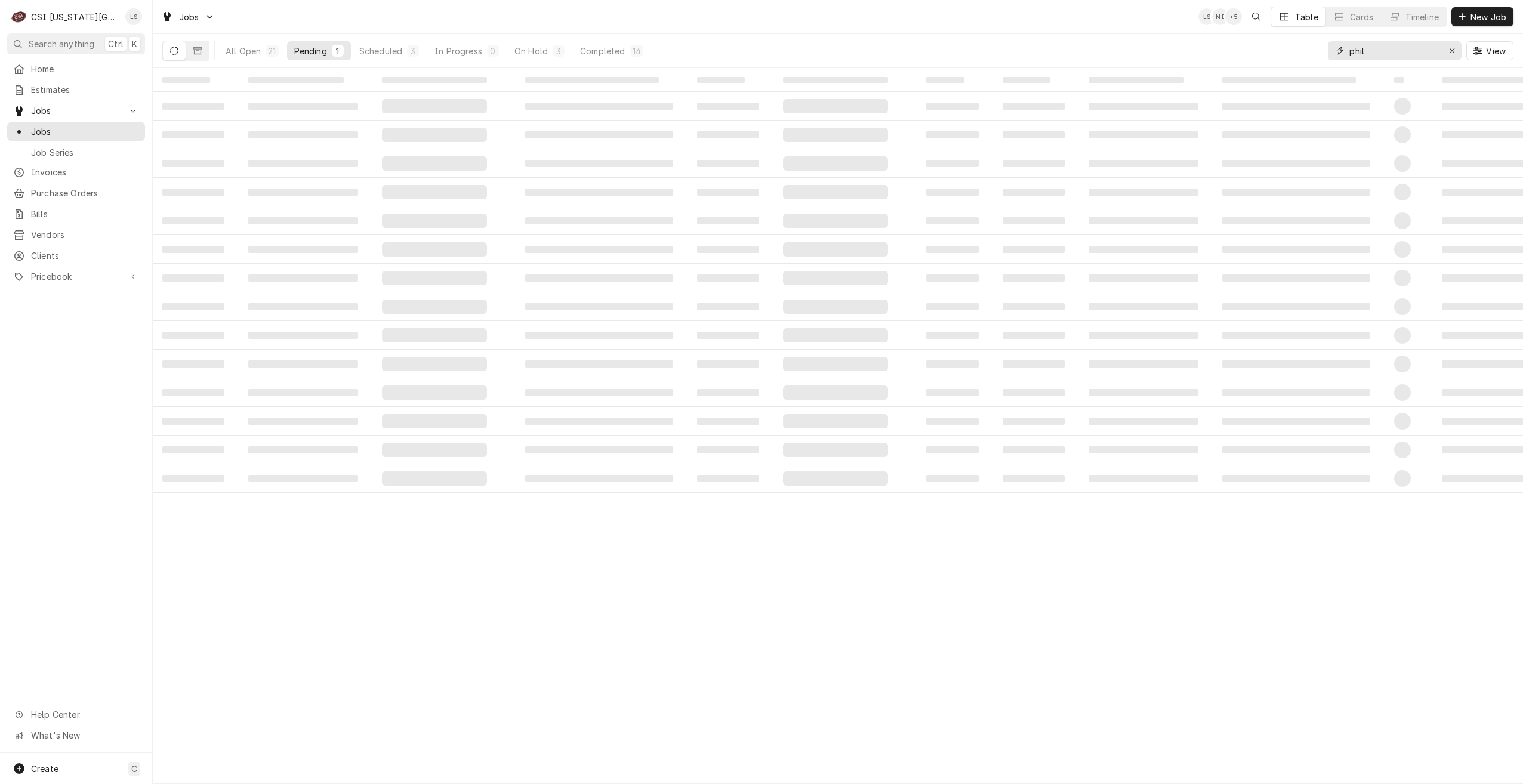
click at [1413, 54] on input "phil" at bounding box center [1394, 51] width 90 height 19
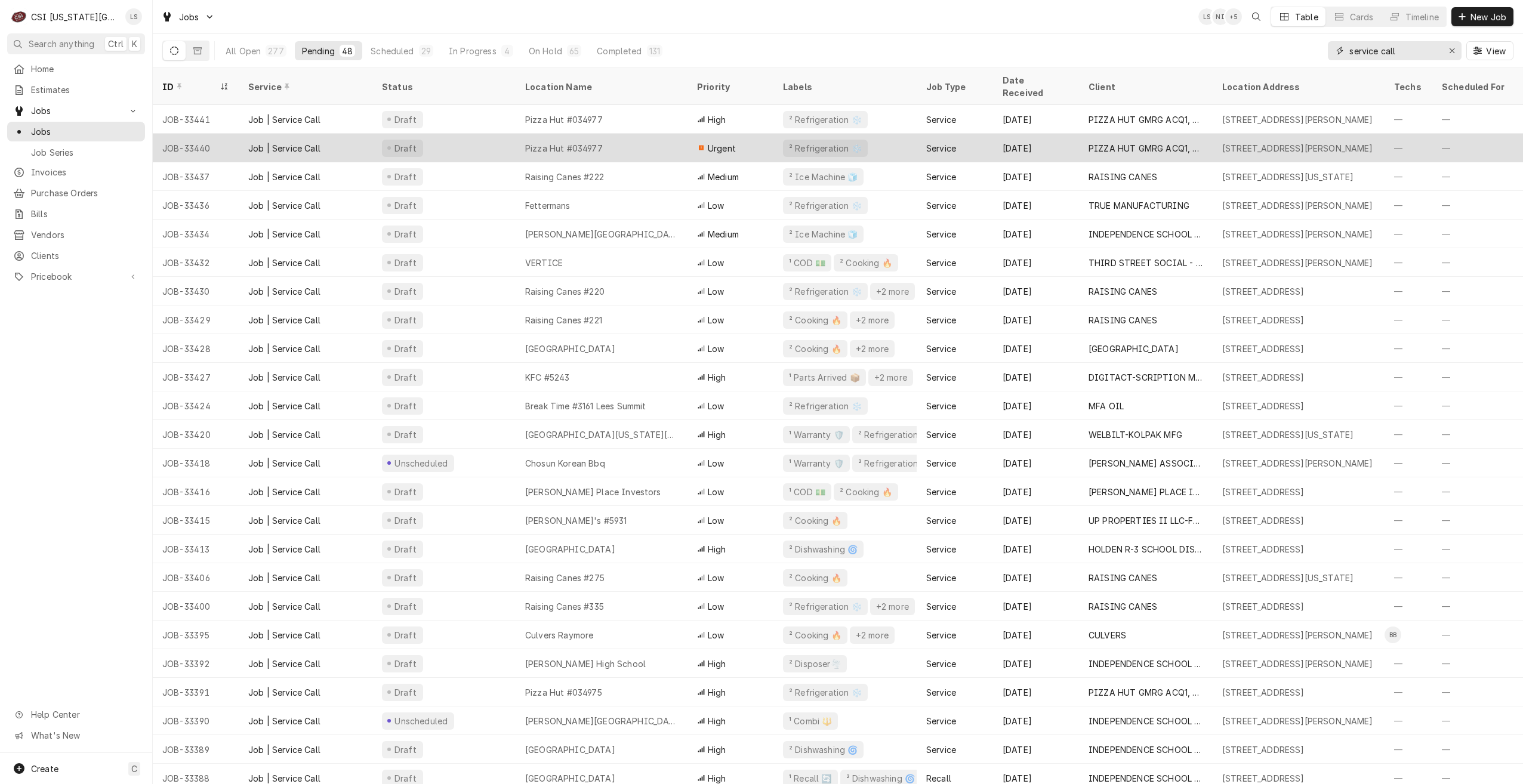
type input "service call"
click at [905, 134] on div "² Refrigeration ❄️" at bounding box center [845, 148] width 144 height 29
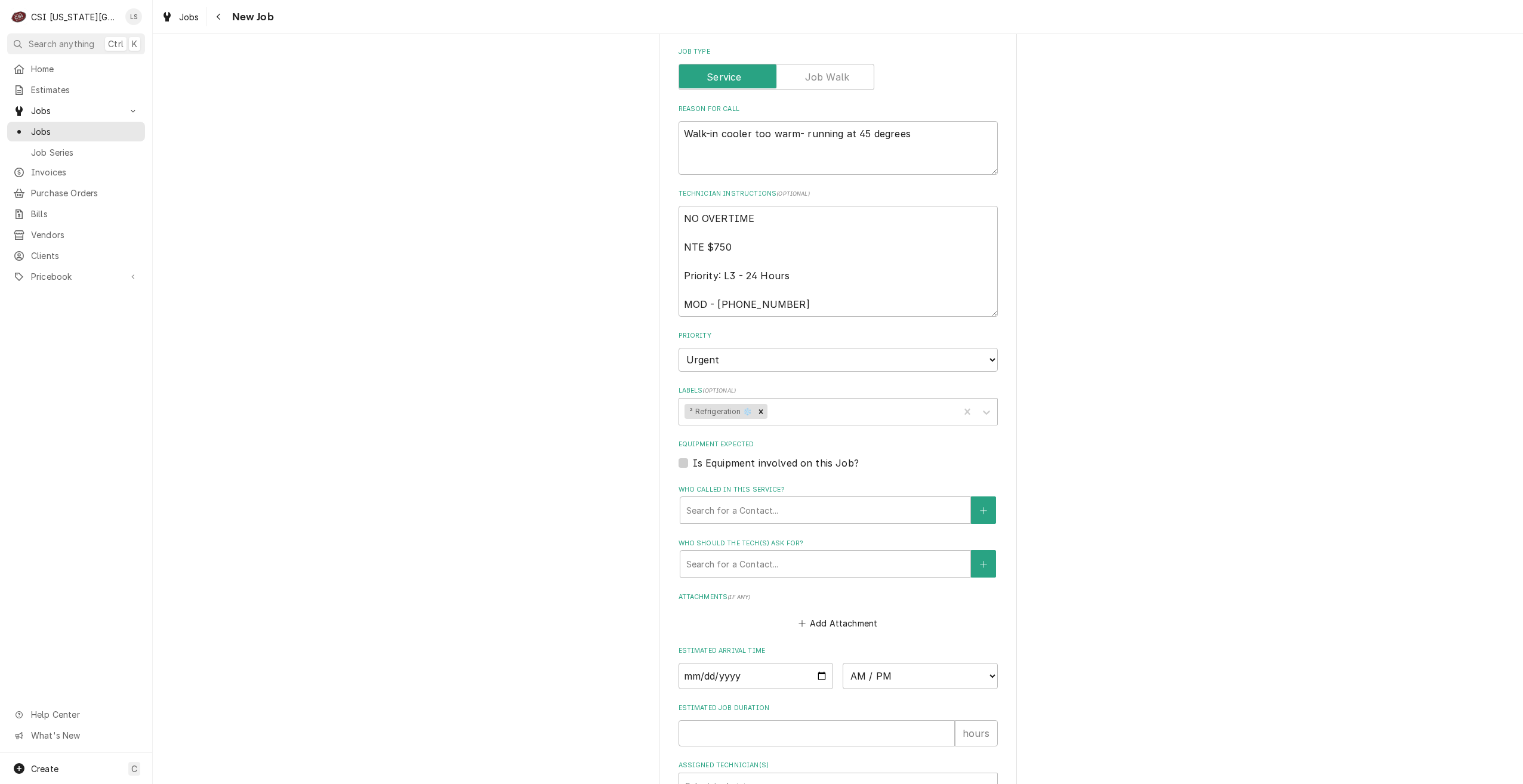
scroll to position [939, 0]
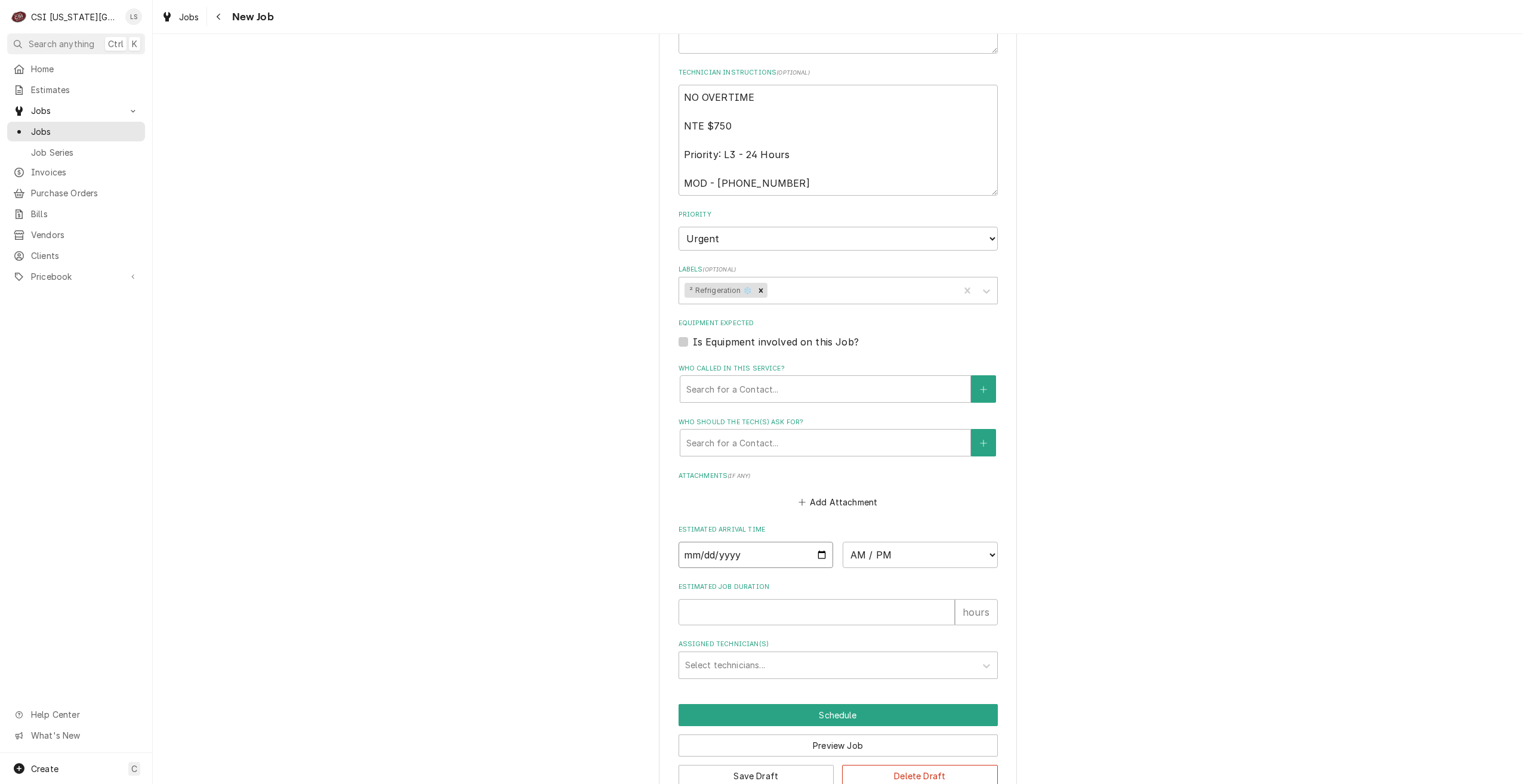
click at [813, 541] on input "Date" at bounding box center [756, 554] width 155 height 26
type textarea "x"
type input "[DATE]"
type textarea "x"
click at [871, 541] on select "AM / PM 6:00 AM 6:15 AM 6:30 AM 6:45 AM 7:00 AM 7:15 AM 7:30 AM 7:45 AM 8:00 AM…" at bounding box center [921, 554] width 155 height 26
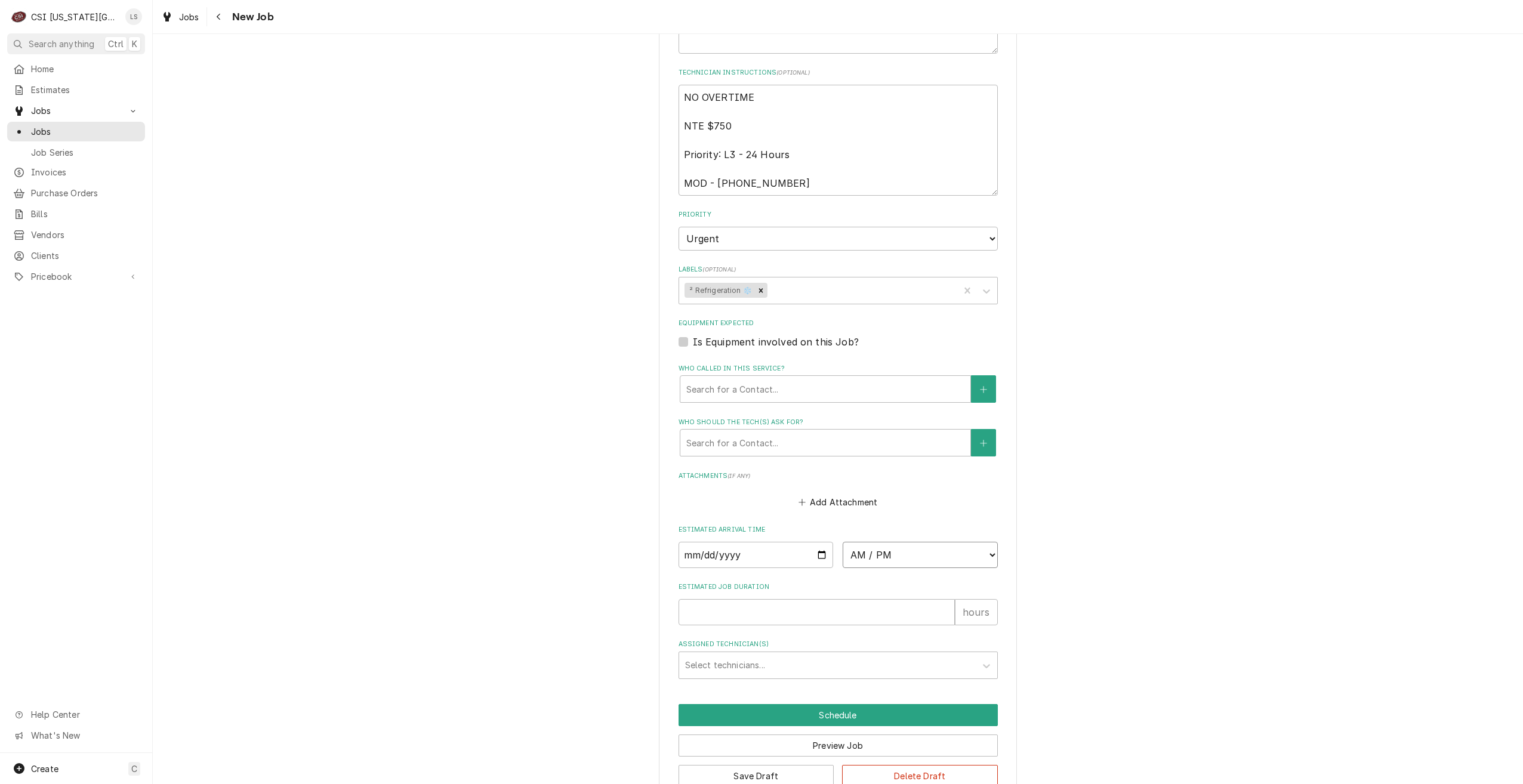
select select "10:00:00"
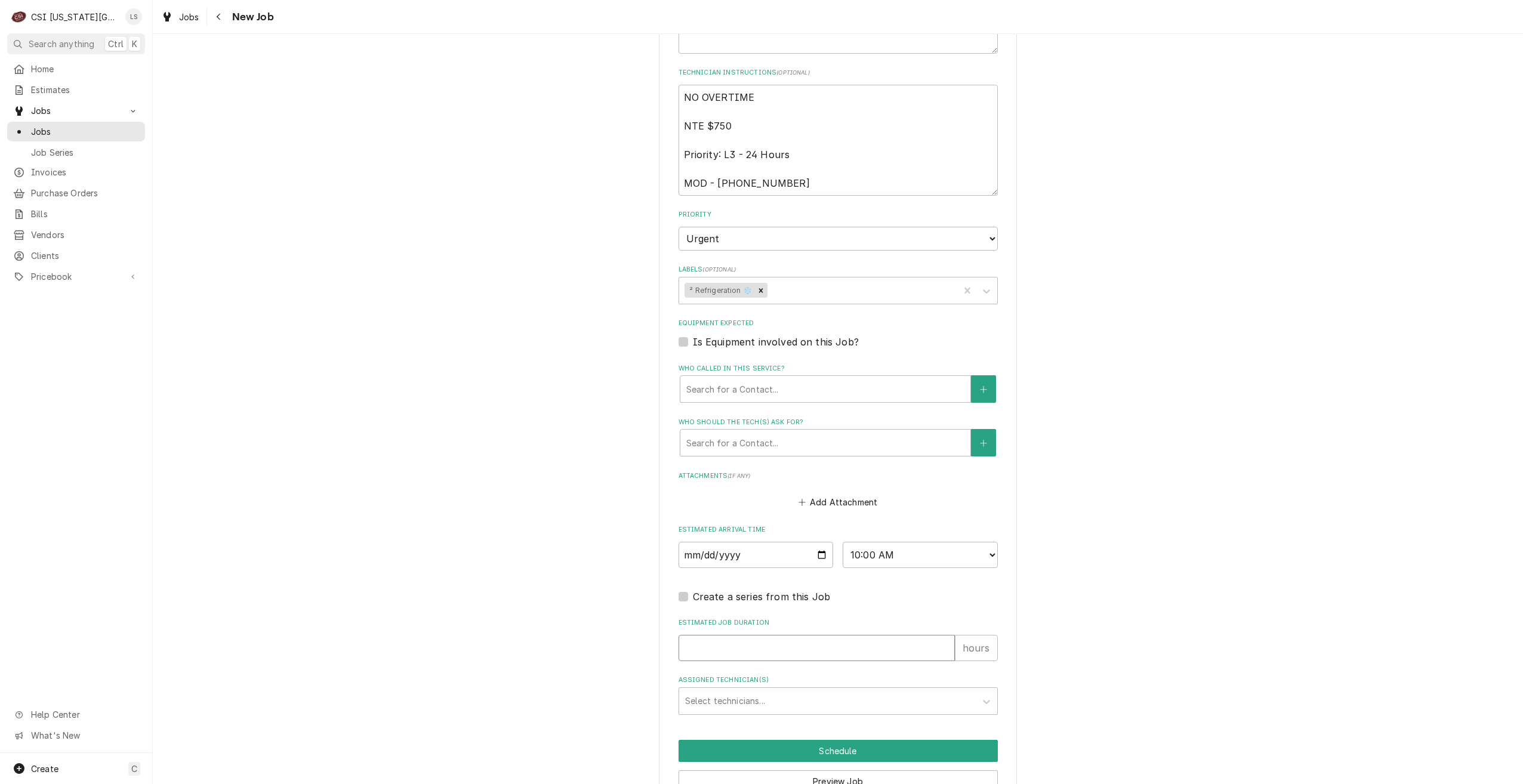
click at [855, 635] on input "Estimated Job Duration" at bounding box center [816, 647] width 276 height 26
type textarea "x"
type input "2"
type textarea "x"
type input "2"
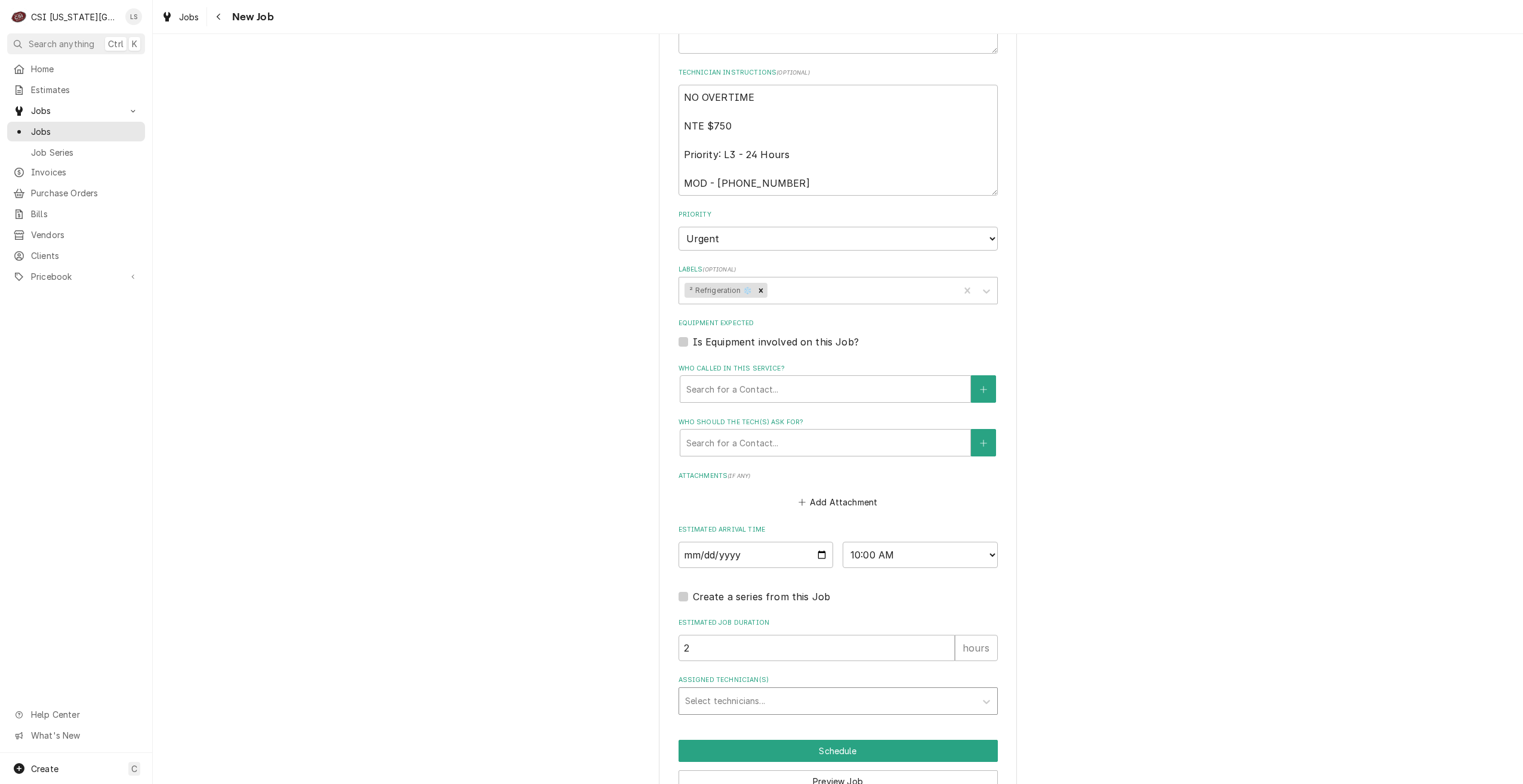
click at [869, 690] on div "Assigned Technician(s)" at bounding box center [827, 700] width 285 height 21
type input "phil"
click at [864, 717] on div "Phil Bustamante" at bounding box center [838, 726] width 318 height 18
type textarea "x"
click at [869, 740] on button "Schedule" at bounding box center [838, 751] width 320 height 22
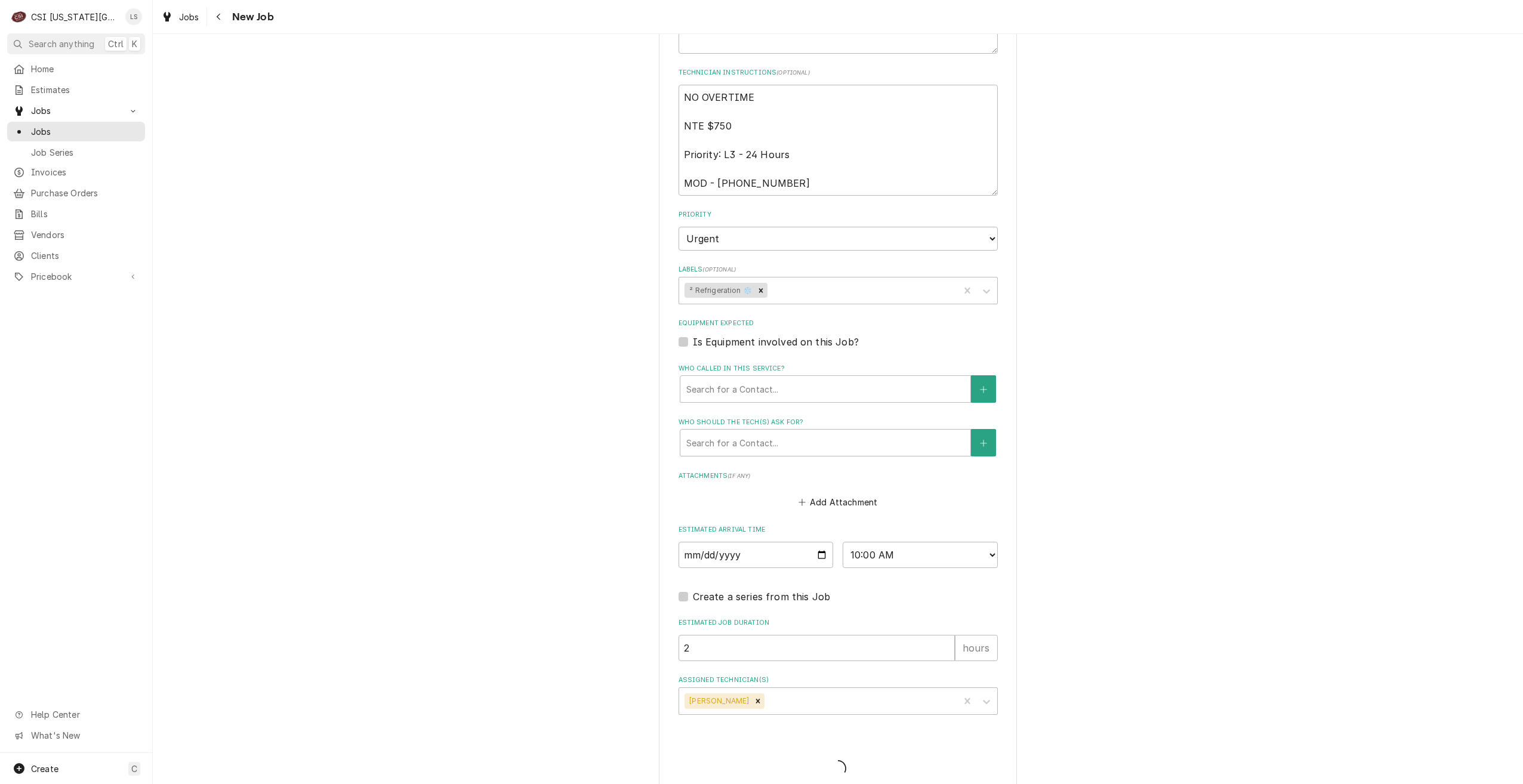
scroll to position [933, 0]
type textarea "x"
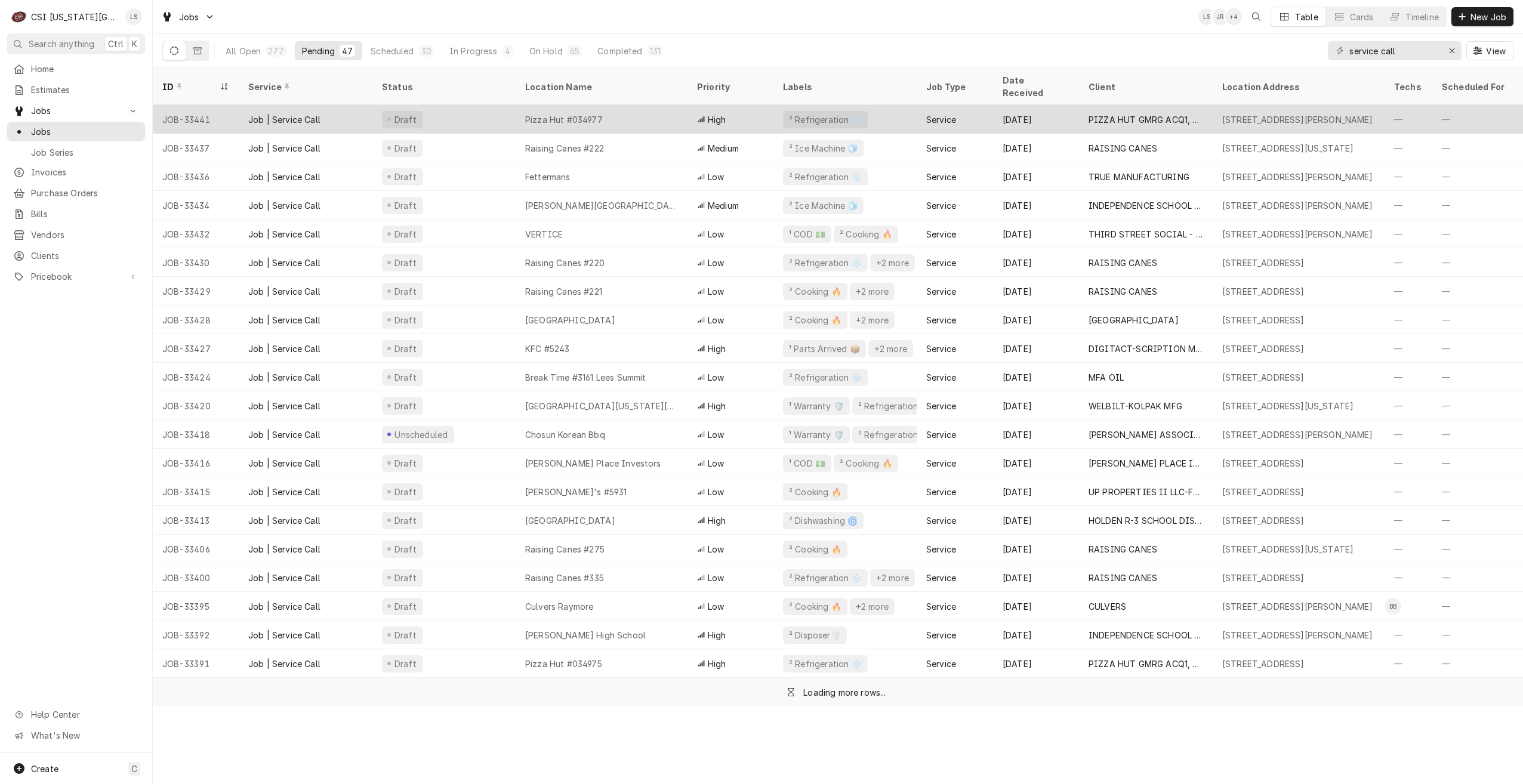
click at [625, 115] on div "Pizza Hut #034977" at bounding box center [602, 119] width 172 height 29
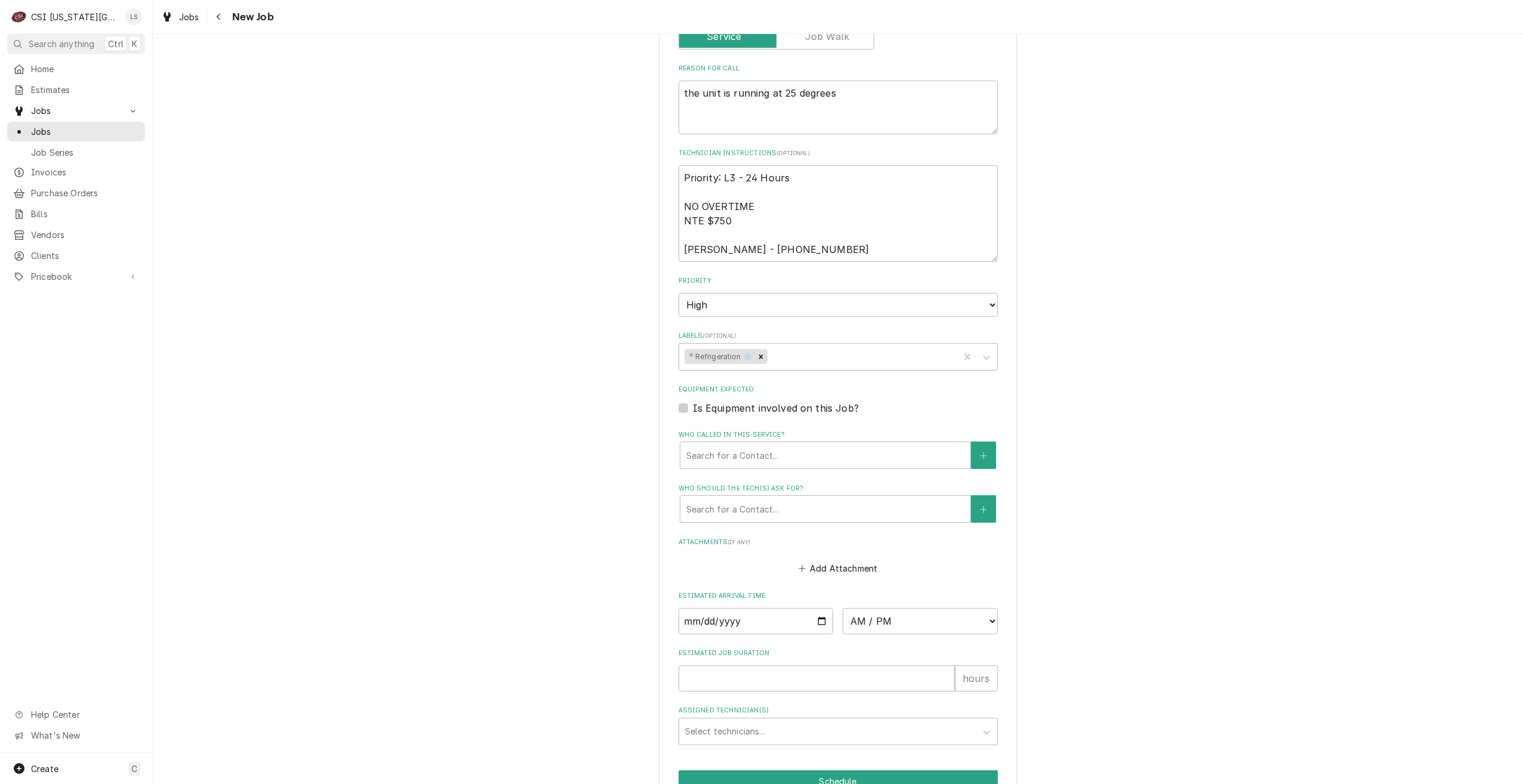
scroll to position [924, 0]
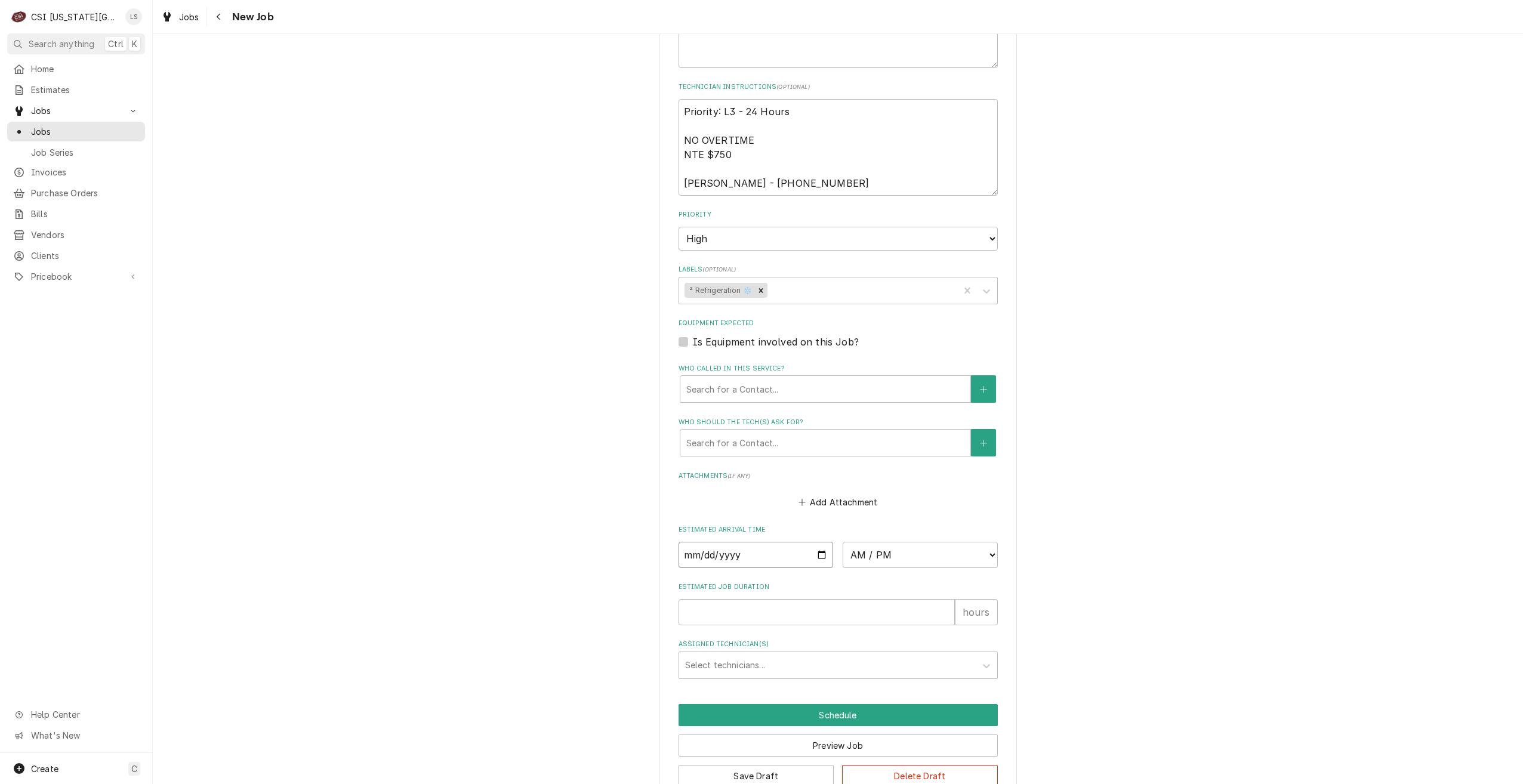
click at [819, 541] on input "Date" at bounding box center [756, 554] width 155 height 26
type textarea "x"
type input "[DATE]"
type textarea "x"
drag, startPoint x: 866, startPoint y: 531, endPoint x: 868, endPoint y: 510, distance: 21.1
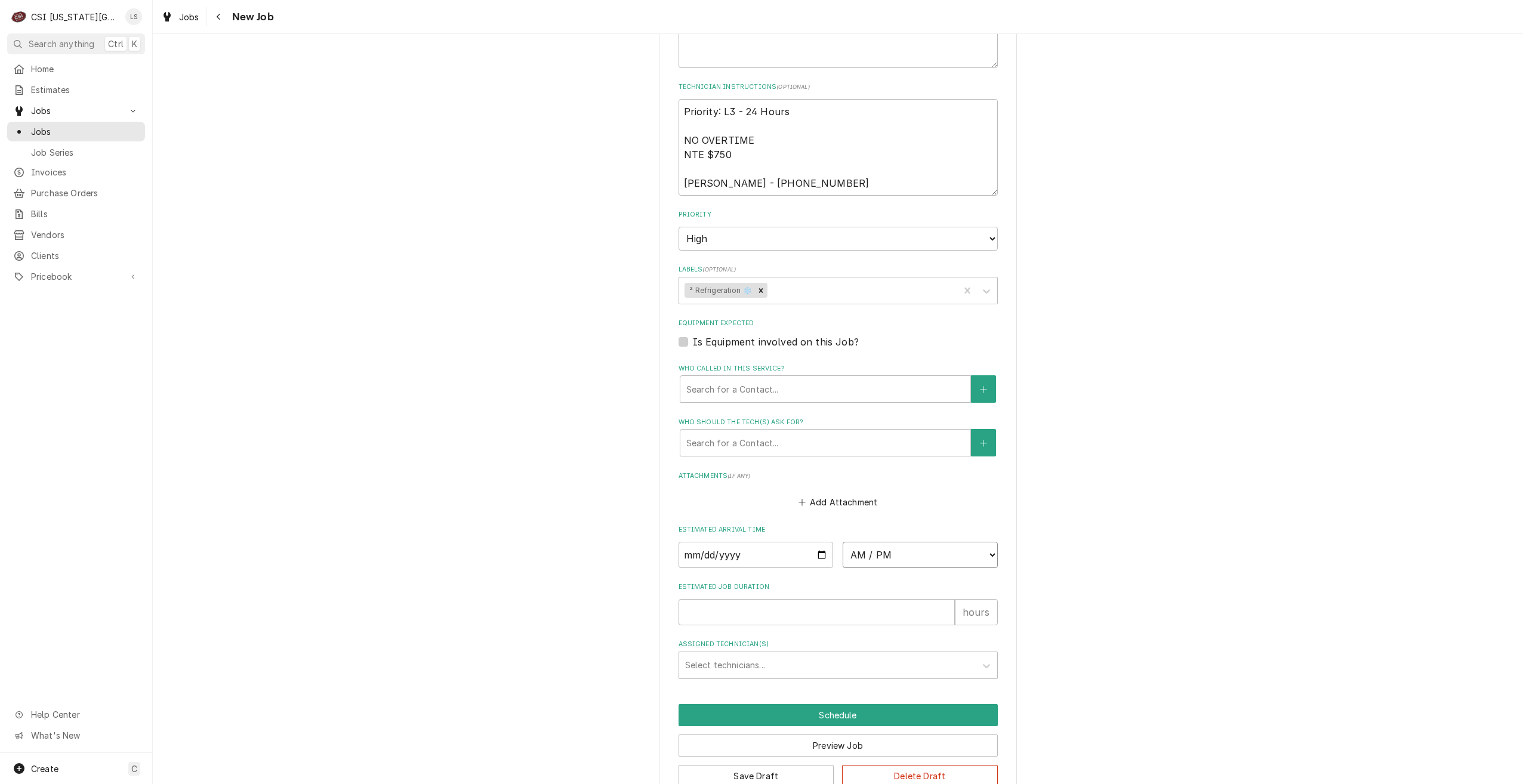
click at [866, 541] on select "AM / PM 6:00 AM 6:15 AM 6:30 AM 6:45 AM 7:00 AM 7:15 AM 7:30 AM 7:45 AM 8:00 AM…" at bounding box center [921, 554] width 155 height 26
select select "12:00:00"
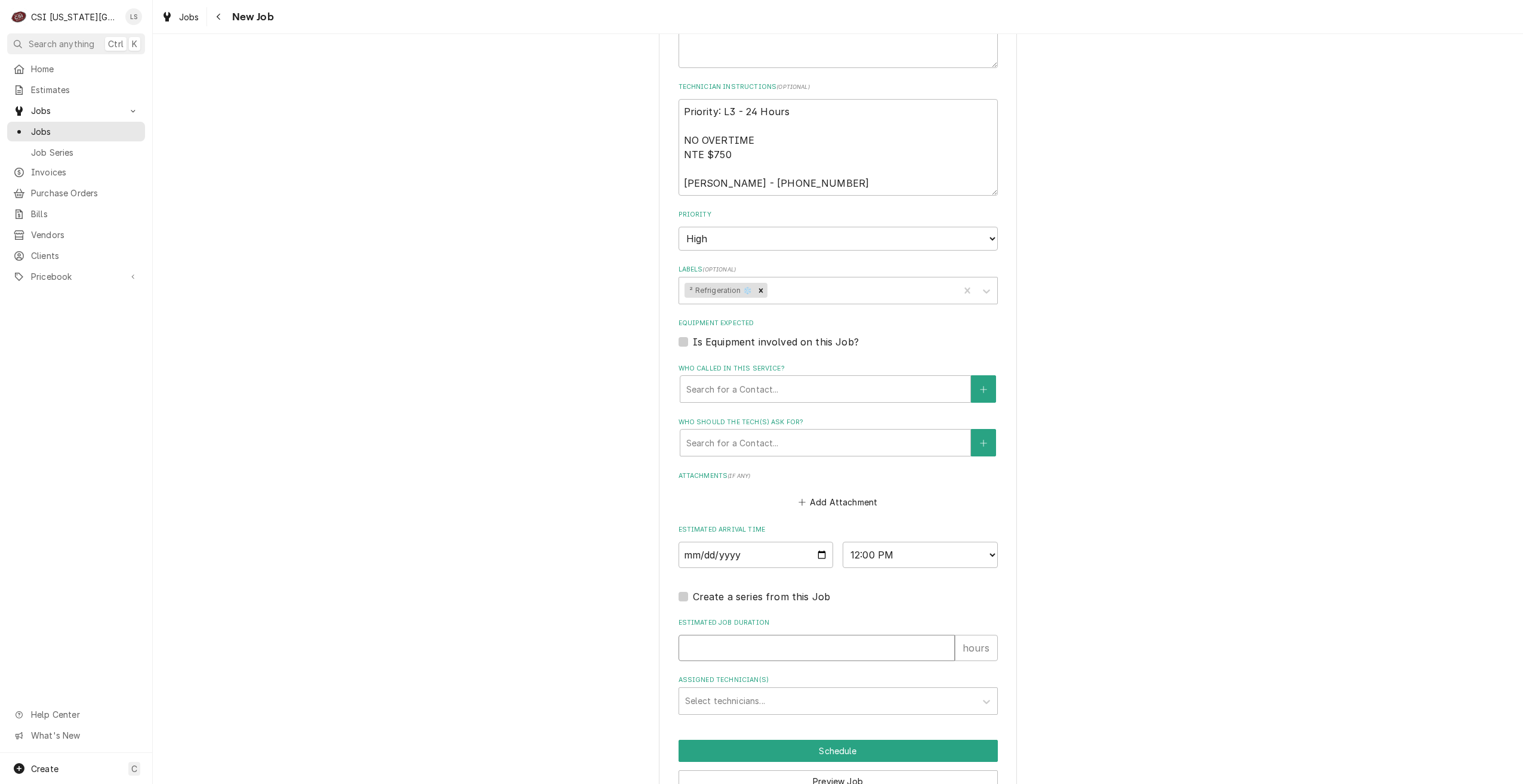
click at [852, 635] on input "Estimated Job Duration" at bounding box center [816, 647] width 276 height 26
type textarea "x"
type input "2"
type textarea "x"
type input "2"
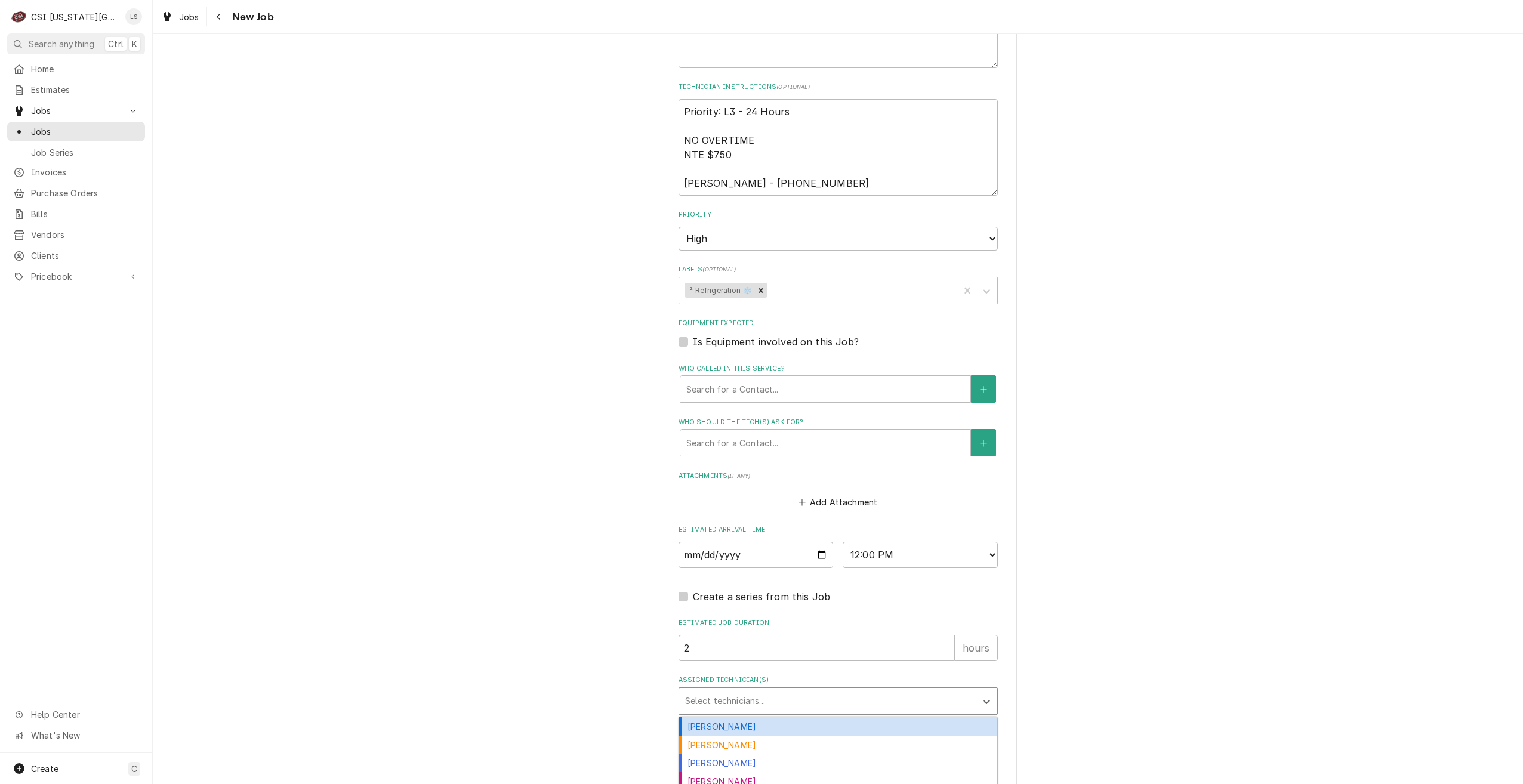
click at [836, 690] on div "Assigned Technician(s)" at bounding box center [827, 700] width 285 height 21
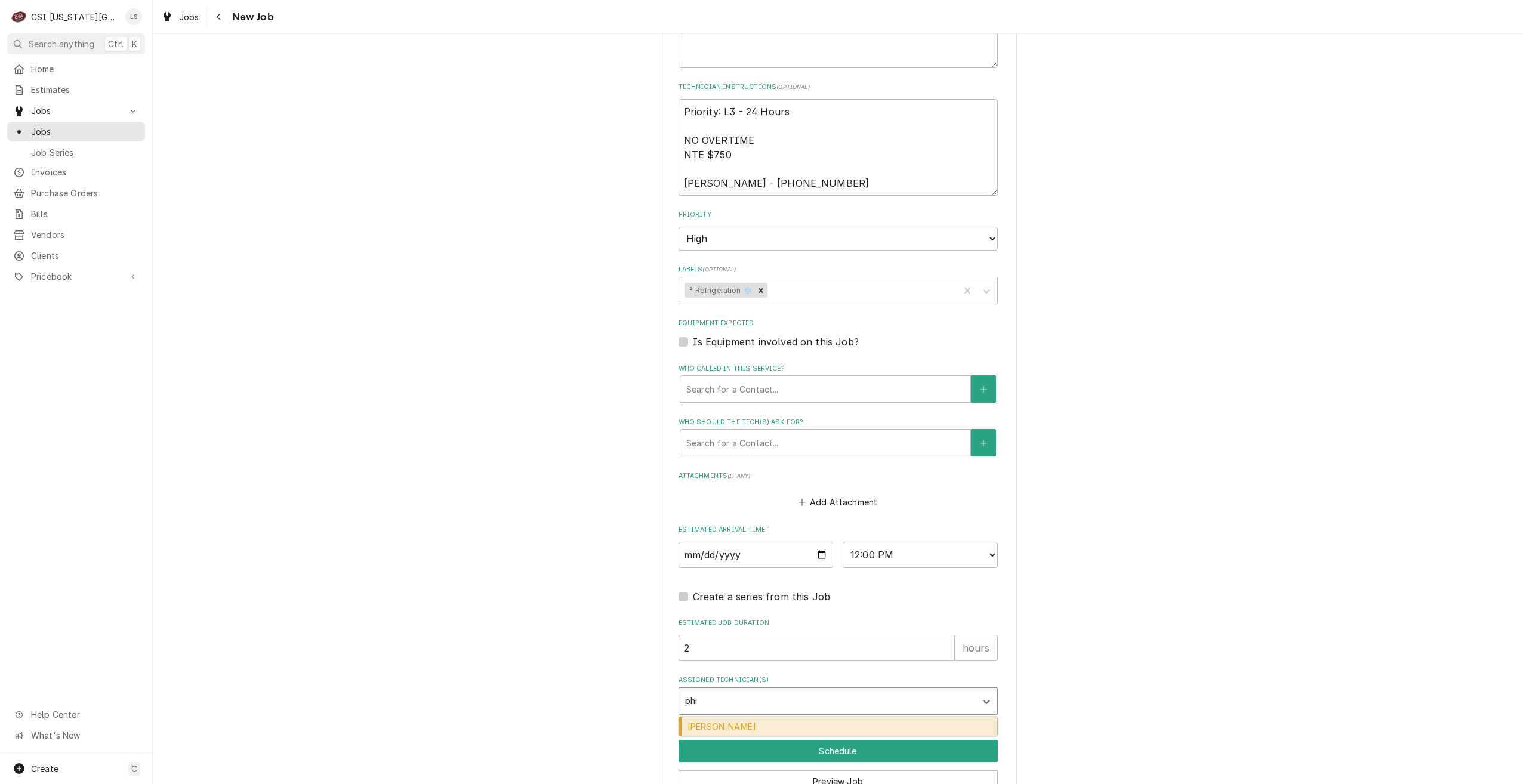
type input "phil"
click at [832, 717] on div "[PERSON_NAME]" at bounding box center [838, 726] width 318 height 18
type textarea "x"
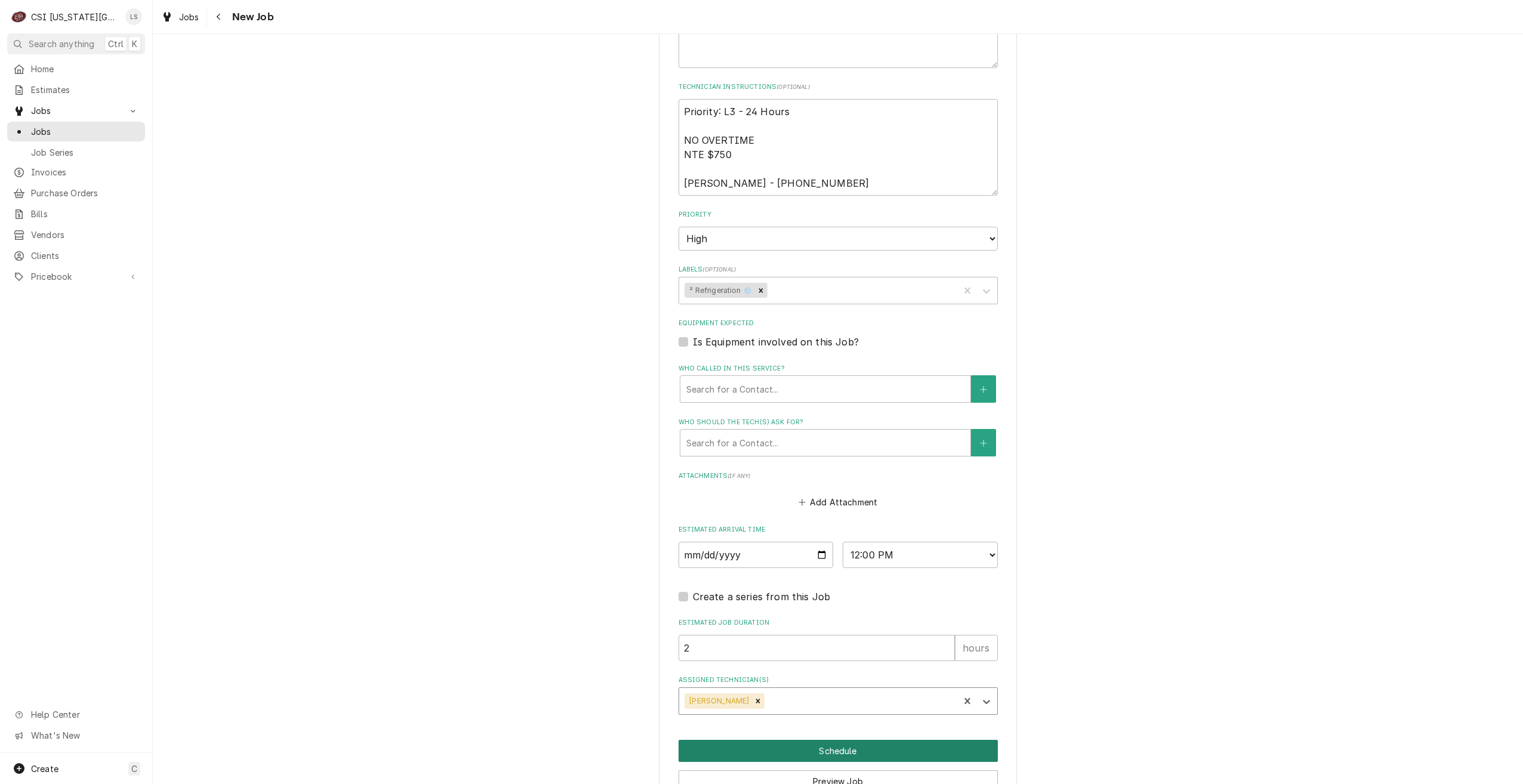
click at [835, 740] on button "Schedule" at bounding box center [838, 751] width 320 height 22
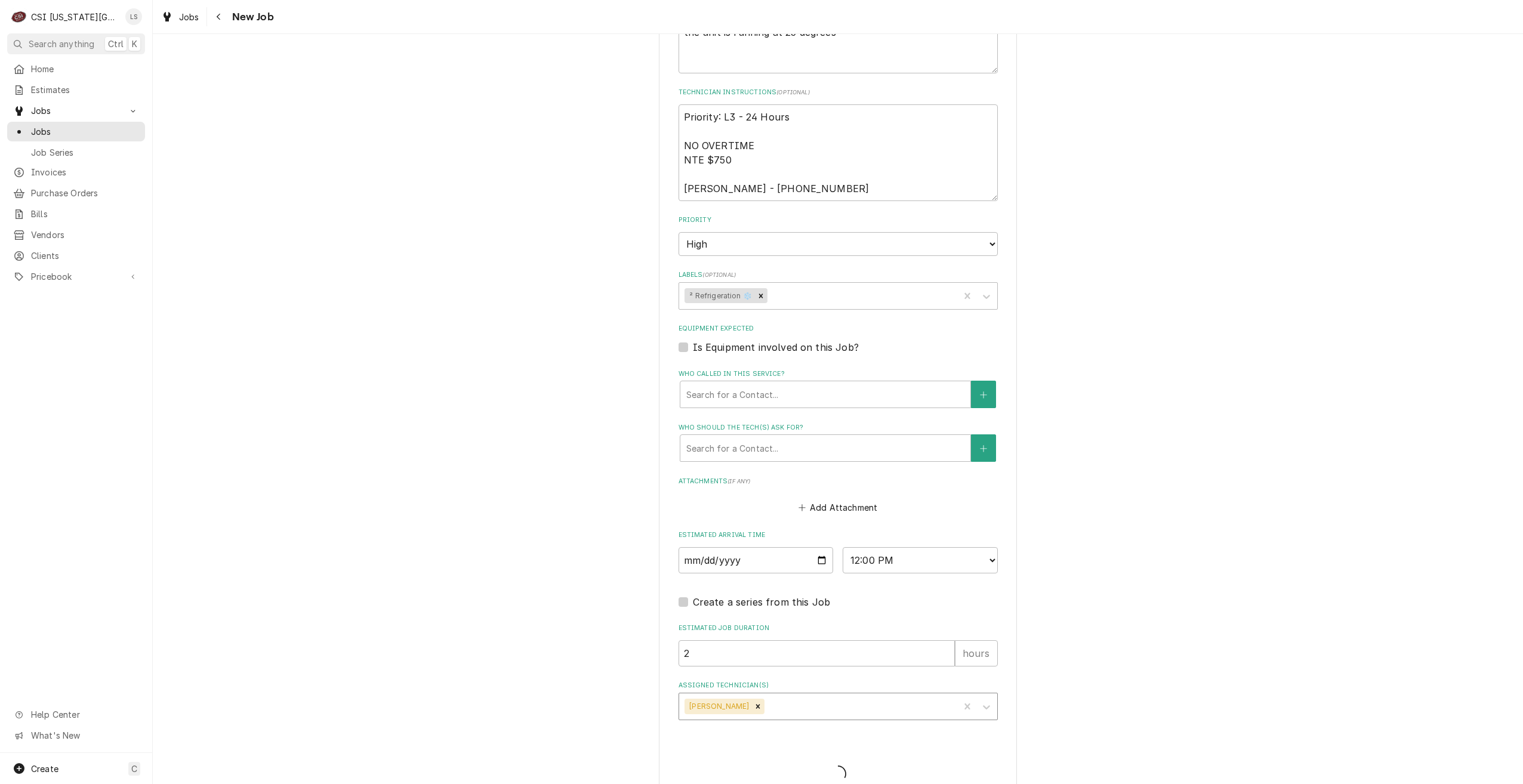
type textarea "x"
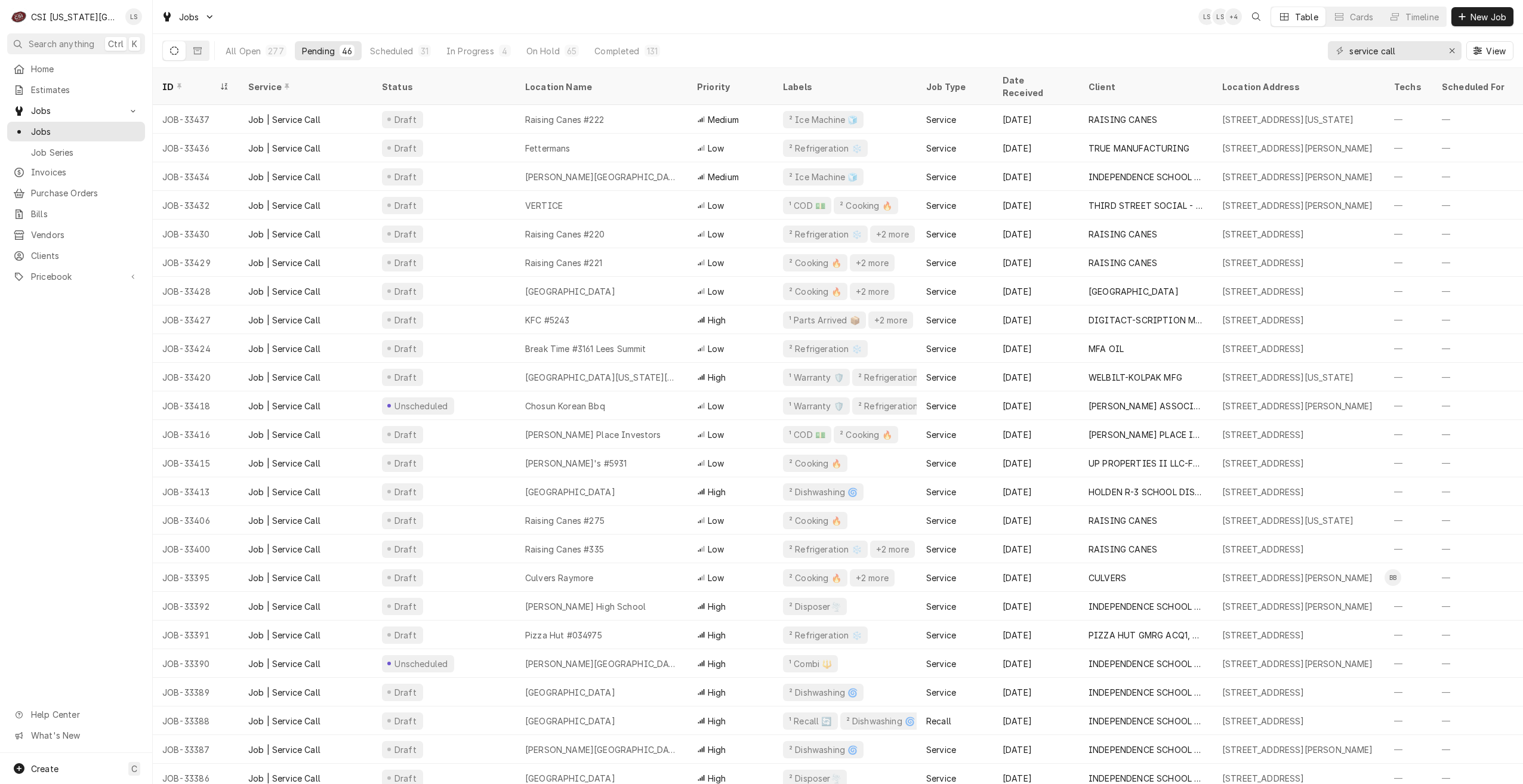
click at [821, 16] on div "Jobs LS LS + 4 Table Cards Timeline New Job" at bounding box center [838, 16] width 1371 height 33
click at [1397, 18] on div "Dynamic Content Wrapper" at bounding box center [1395, 17] width 12 height 12
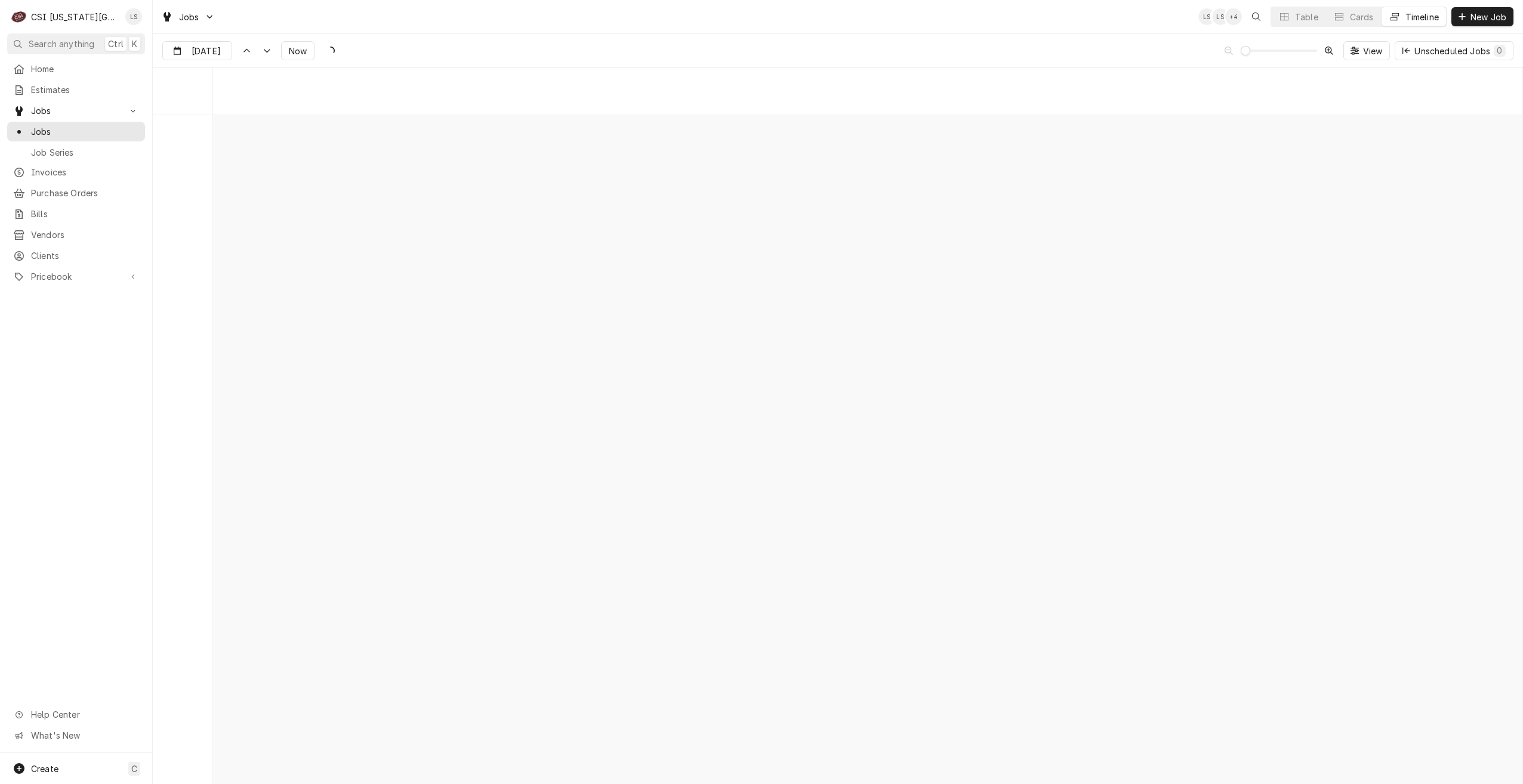
scroll to position [13707, 0]
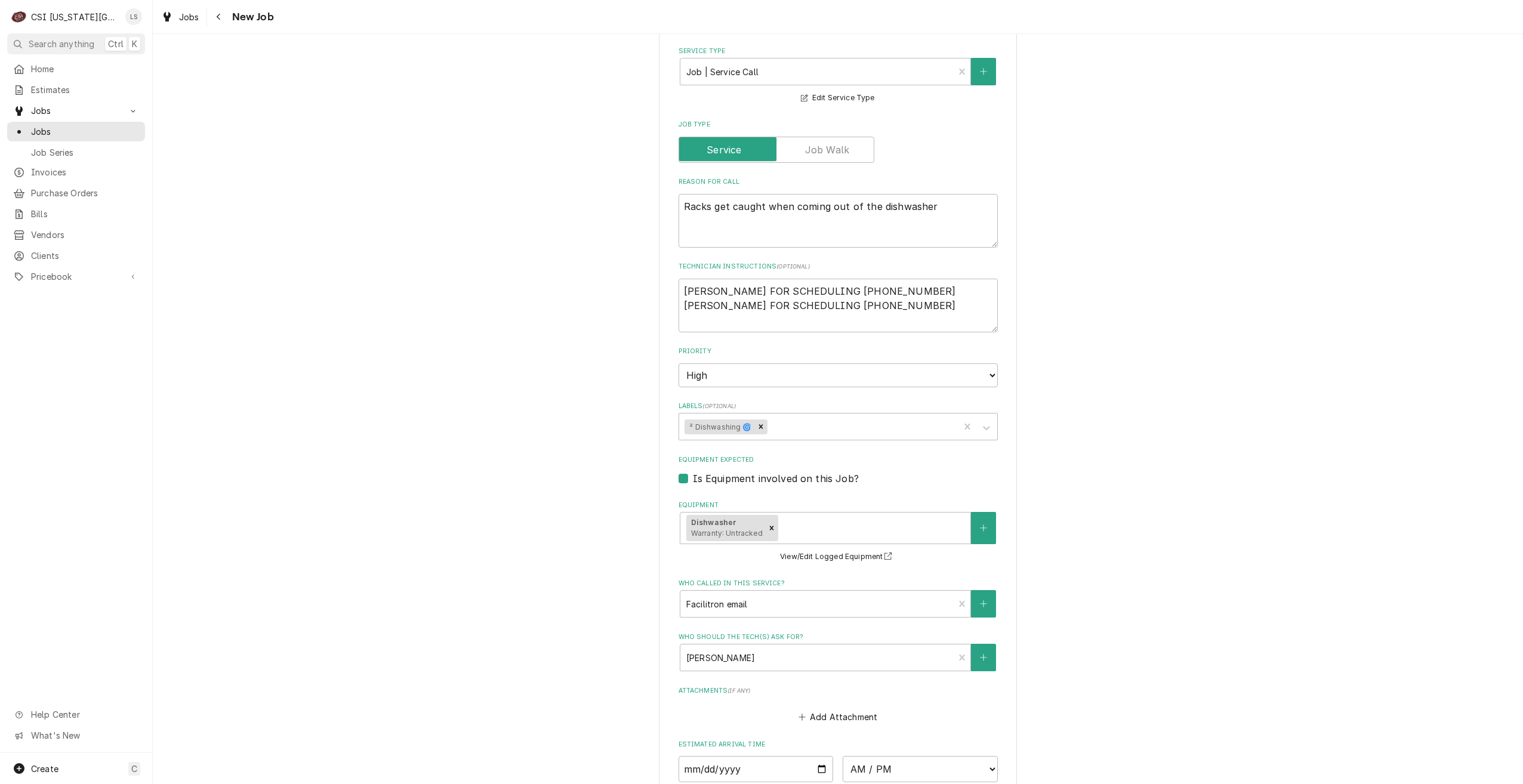
scroll to position [944, 0]
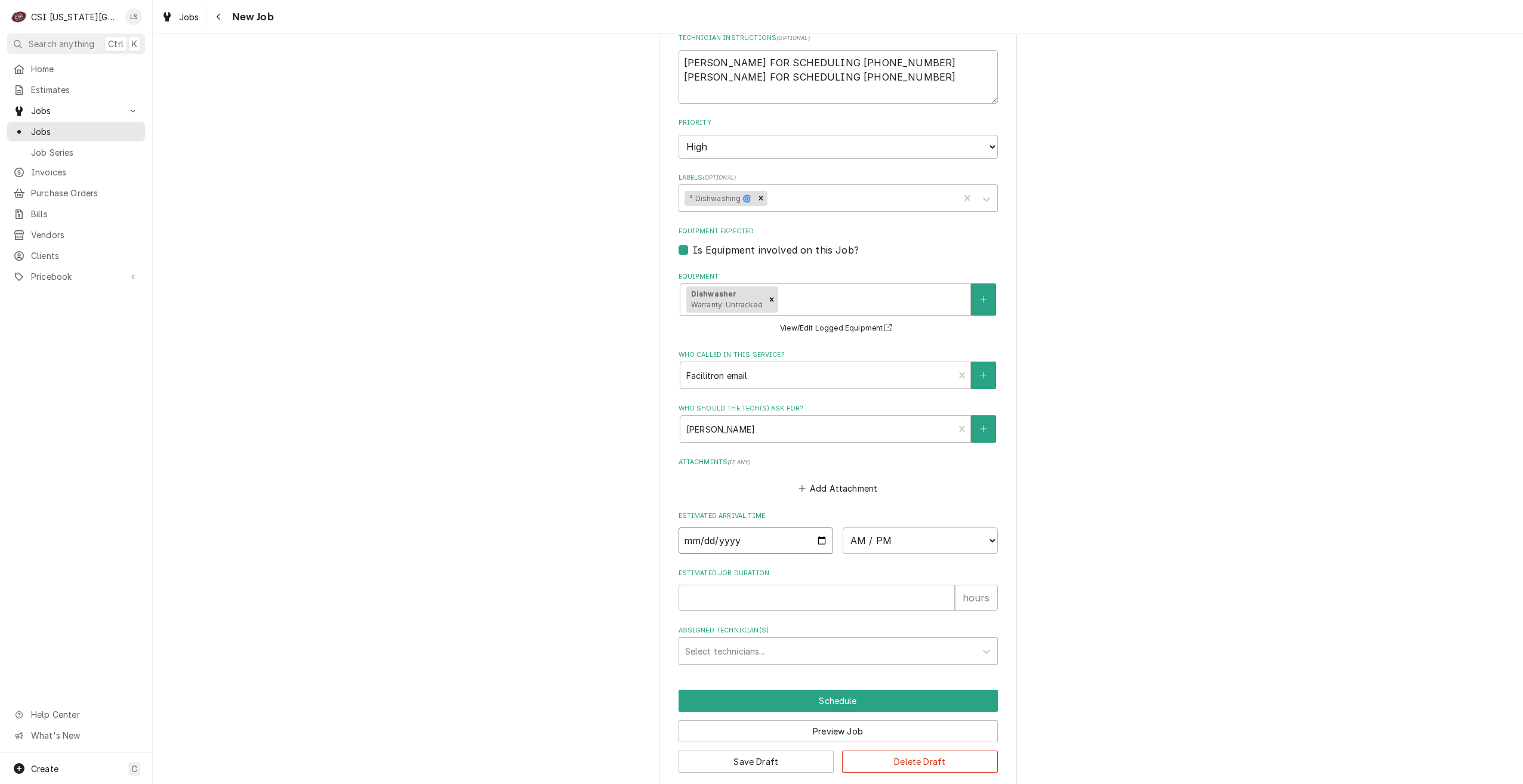
click at [816, 527] on input "Date" at bounding box center [756, 540] width 155 height 26
type textarea "x"
type input "2025-10-14"
type textarea "x"
click at [890, 531] on select "AM / PM 6:00 AM 6:15 AM 6:30 AM 6:45 AM 7:00 AM 7:15 AM 7:30 AM 7:45 AM 8:00 AM…" at bounding box center [921, 540] width 155 height 26
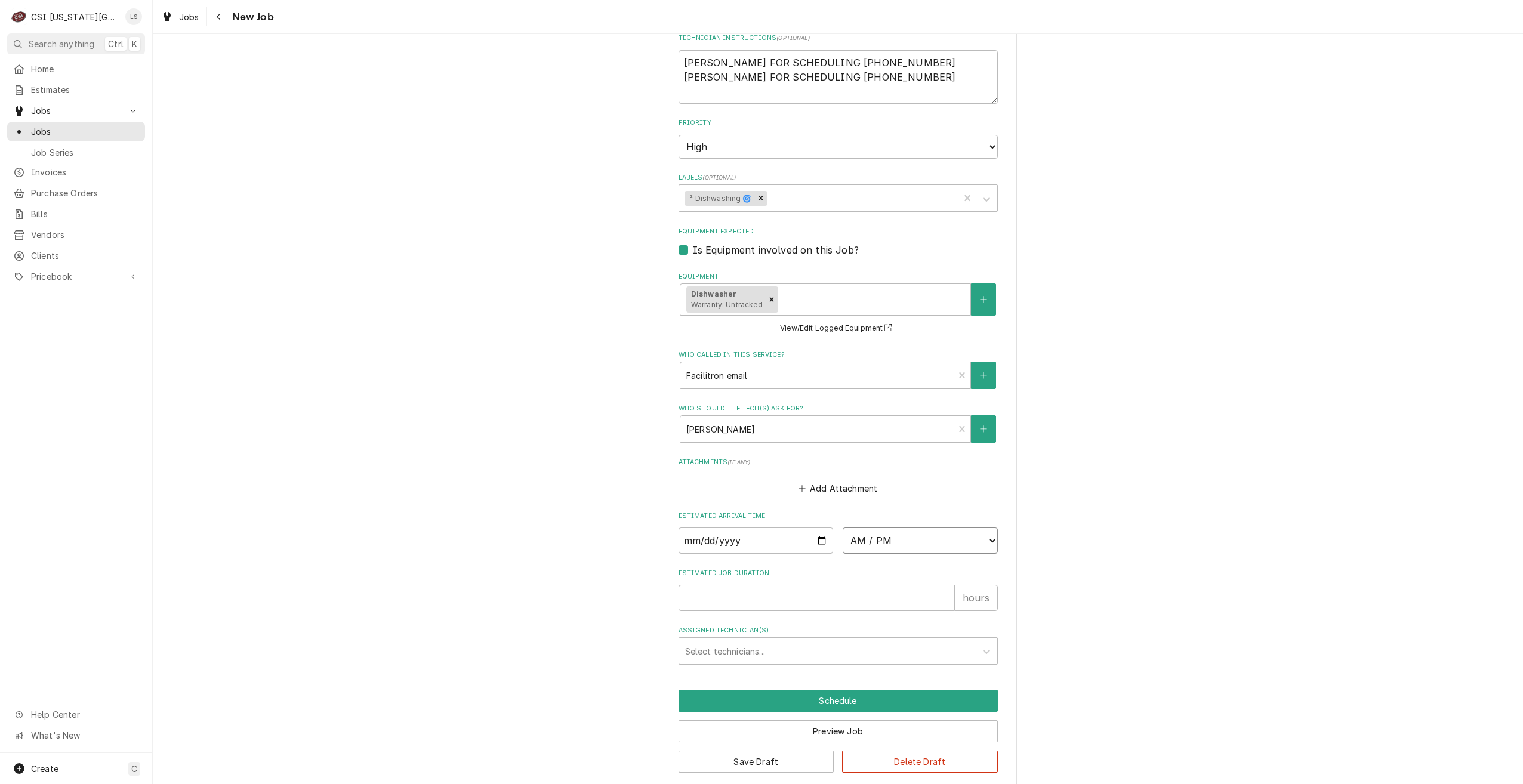
select select "07:00:00"
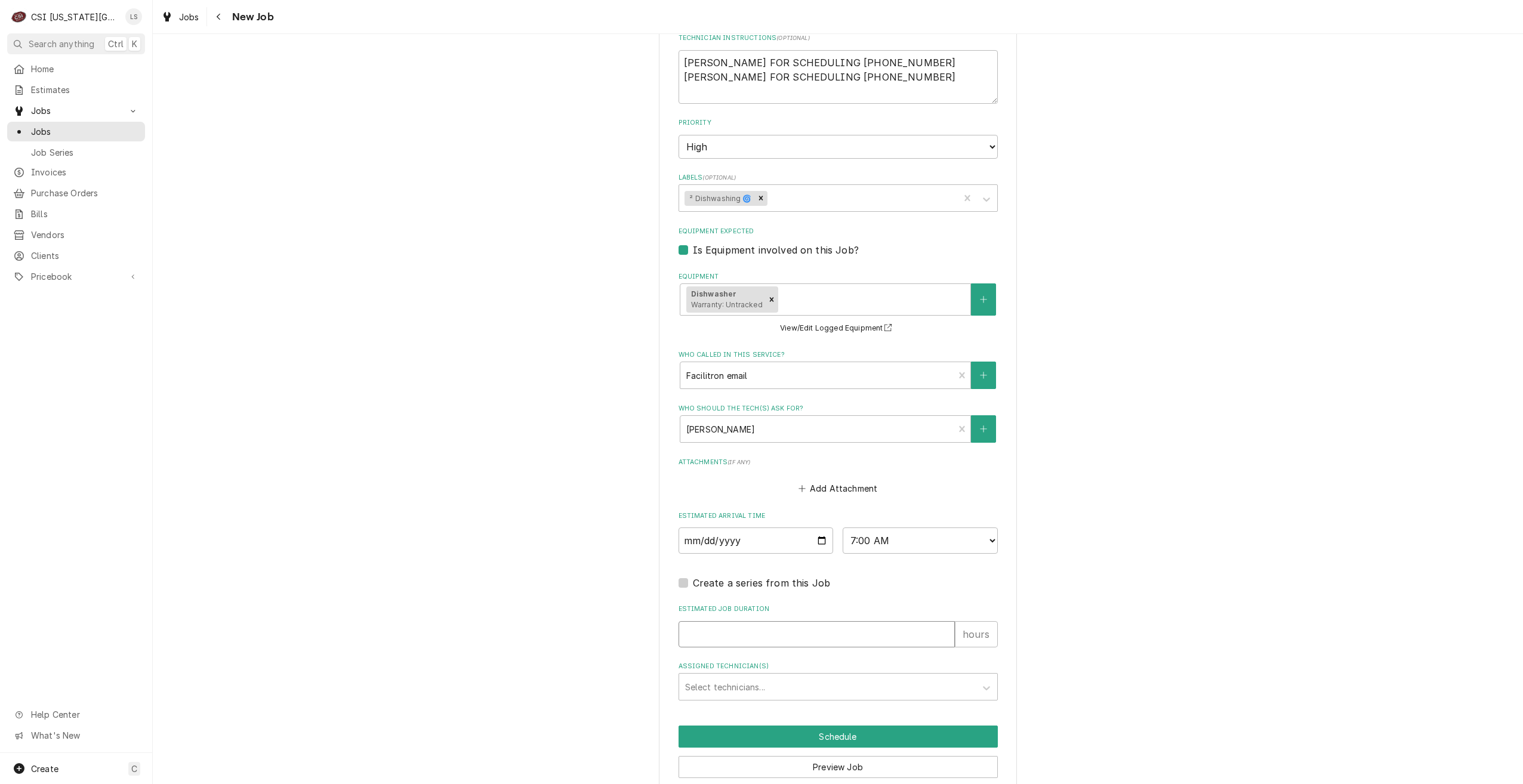
click at [901, 621] on input "Estimated Job Duration" at bounding box center [816, 634] width 276 height 26
type textarea "x"
type input "2"
type textarea "x"
type input "2"
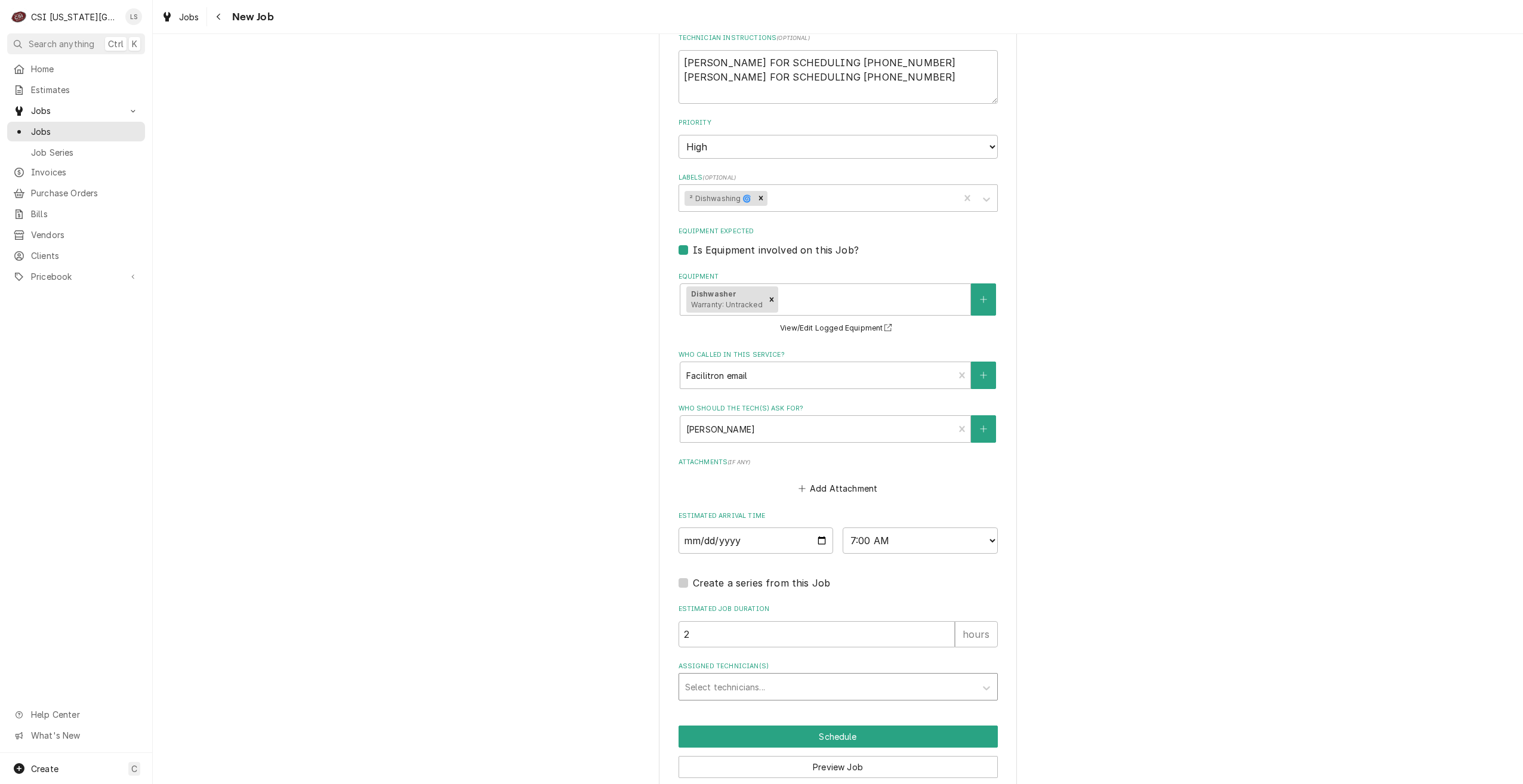
click at [884, 676] on div "Assigned Technician(s)" at bounding box center [827, 686] width 285 height 21
type input "mendon"
click at [881, 703] on div "[PERSON_NAME]" at bounding box center [838, 712] width 318 height 18
type textarea "x"
click at [881, 726] on button "Schedule" at bounding box center [838, 737] width 320 height 22
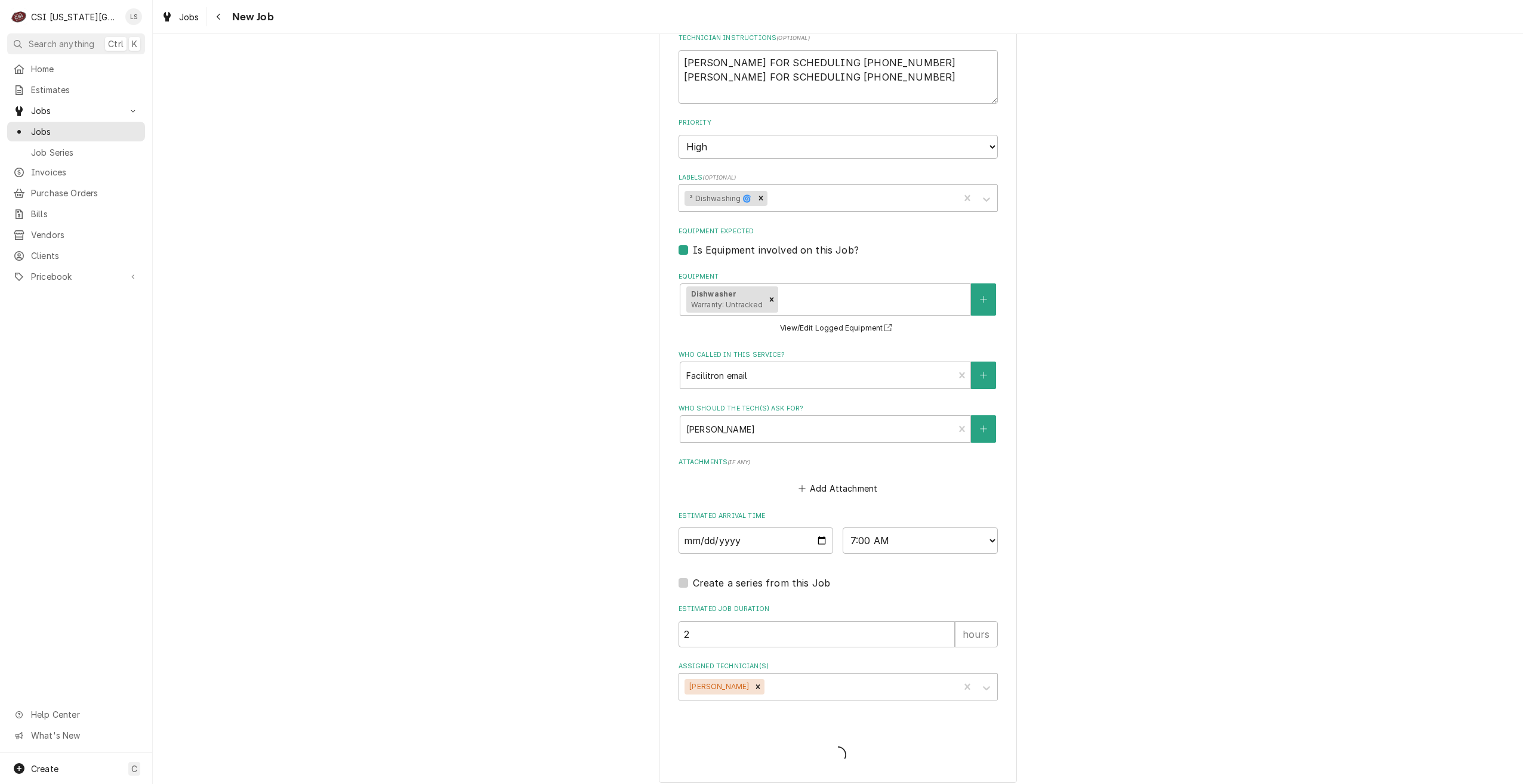
scroll to position [939, 0]
type textarea "x"
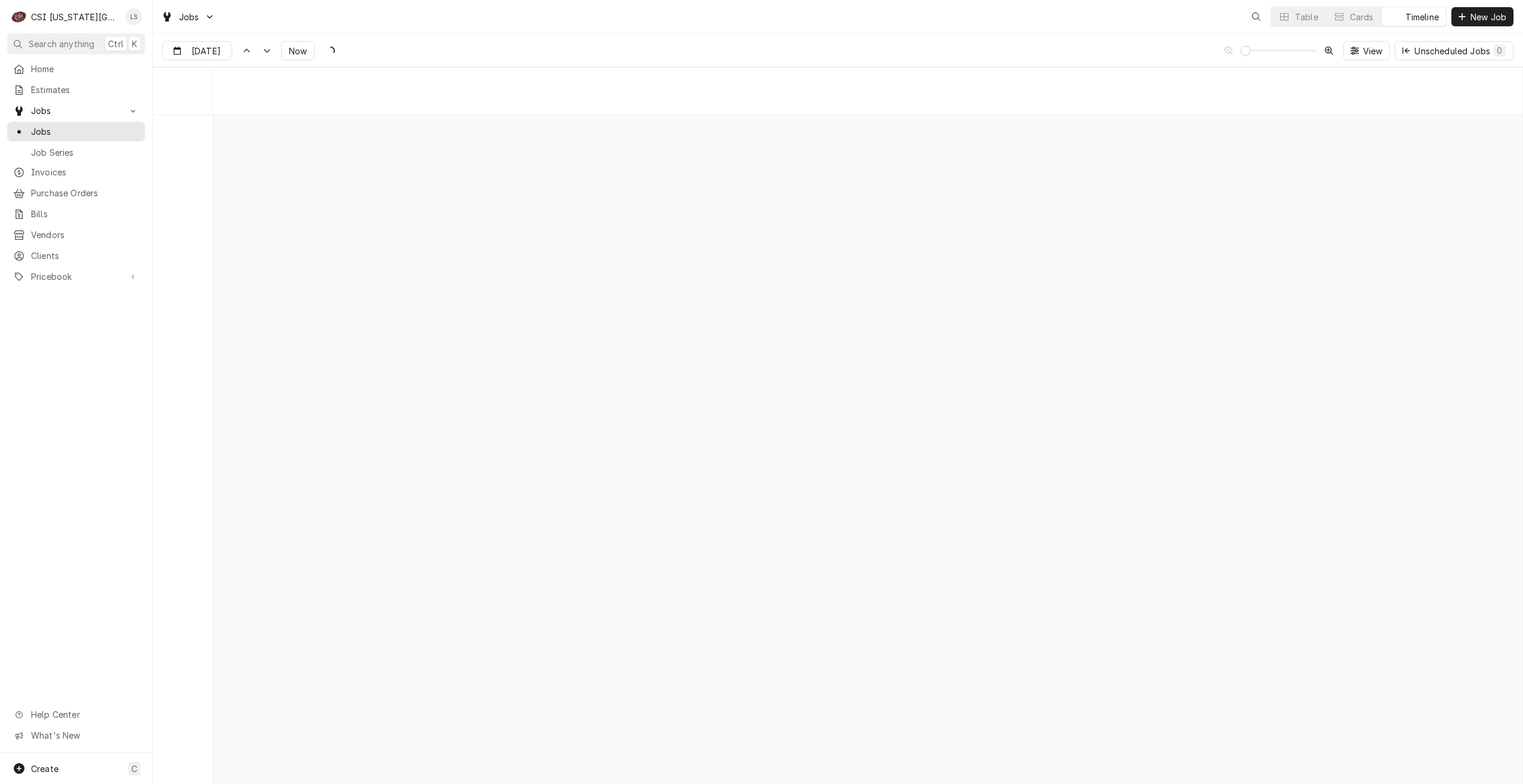
scroll to position [13696, 0]
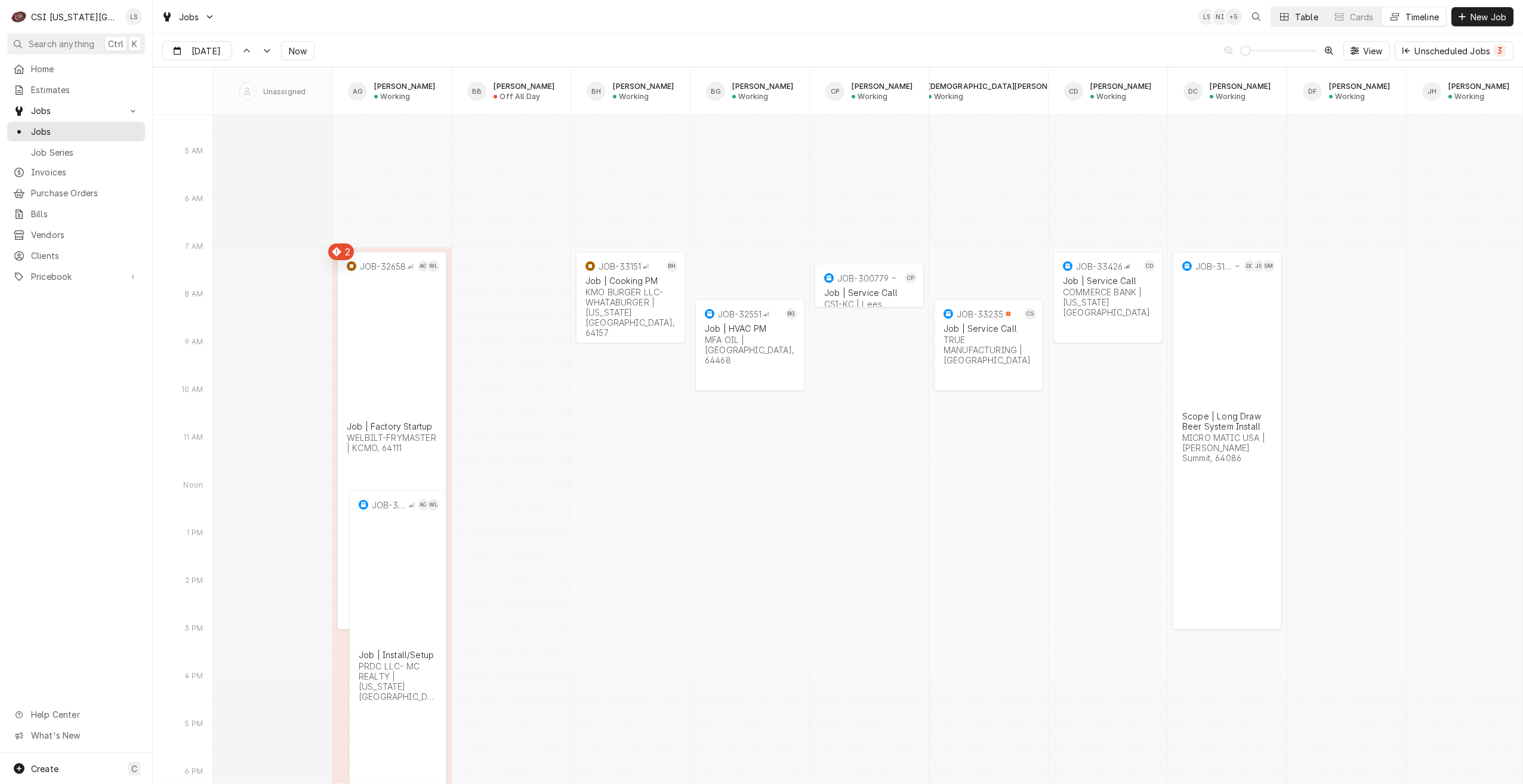
click at [1302, 25] on button "Table" at bounding box center [1298, 17] width 54 height 19
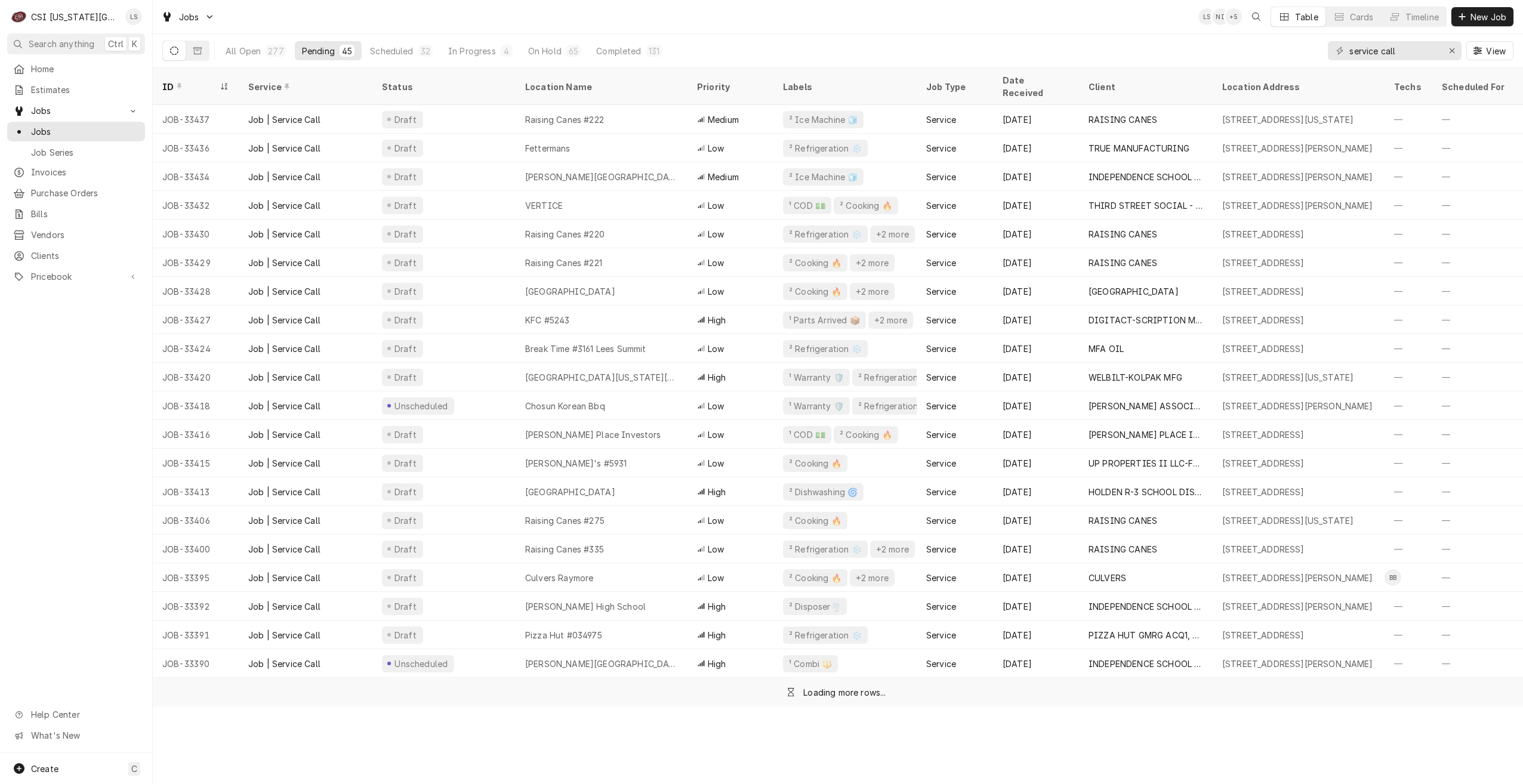
click at [1030, 27] on div "Jobs LS NI + 5 Table Cards Timeline New Job" at bounding box center [838, 16] width 1371 height 33
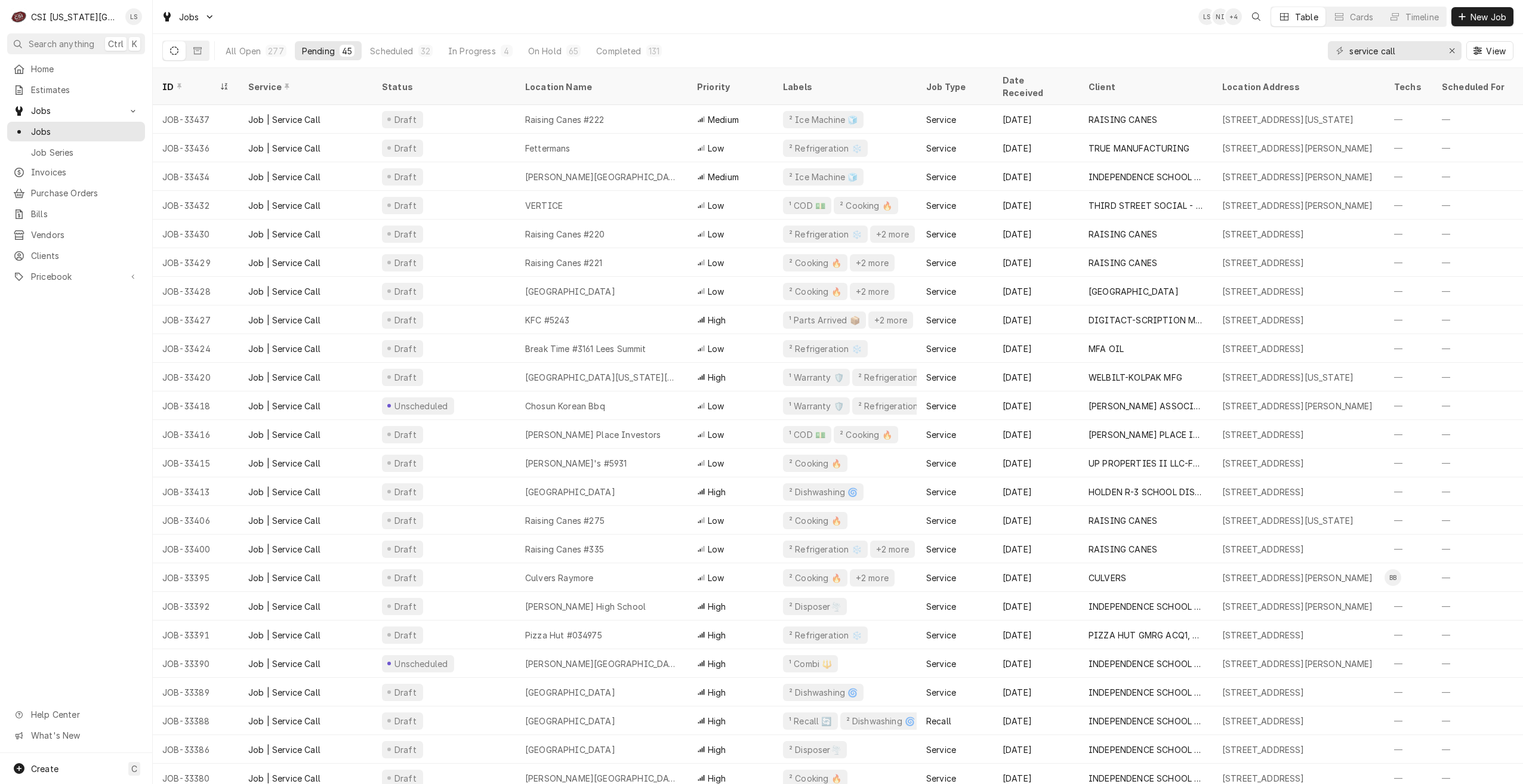
click at [1093, 26] on div "Jobs LS NI + 4 Table Cards Timeline New Job" at bounding box center [838, 16] width 1371 height 33
click at [713, 22] on div "Jobs [PERSON_NAME] + 4 Table Cards Timeline New Job" at bounding box center [838, 16] width 1371 height 33
drag, startPoint x: 1431, startPoint y: 45, endPoint x: 1303, endPoint y: 51, distance: 128.1
click at [1303, 51] on div "All Open 275 Pending 45 Scheduled 32 In Progress 4 On Hold 65 Completed 129 ser…" at bounding box center [838, 50] width 1351 height 33
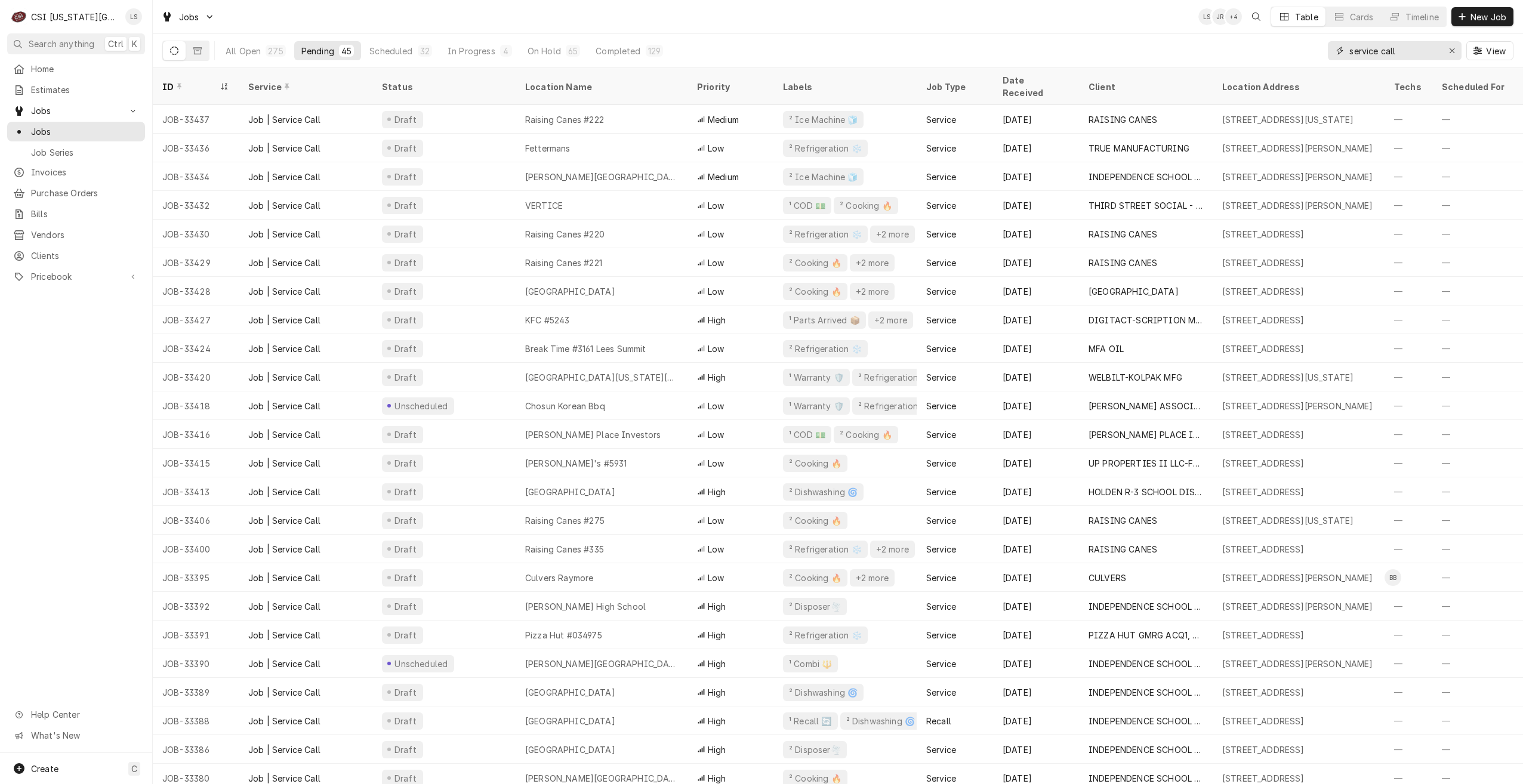
type input "h"
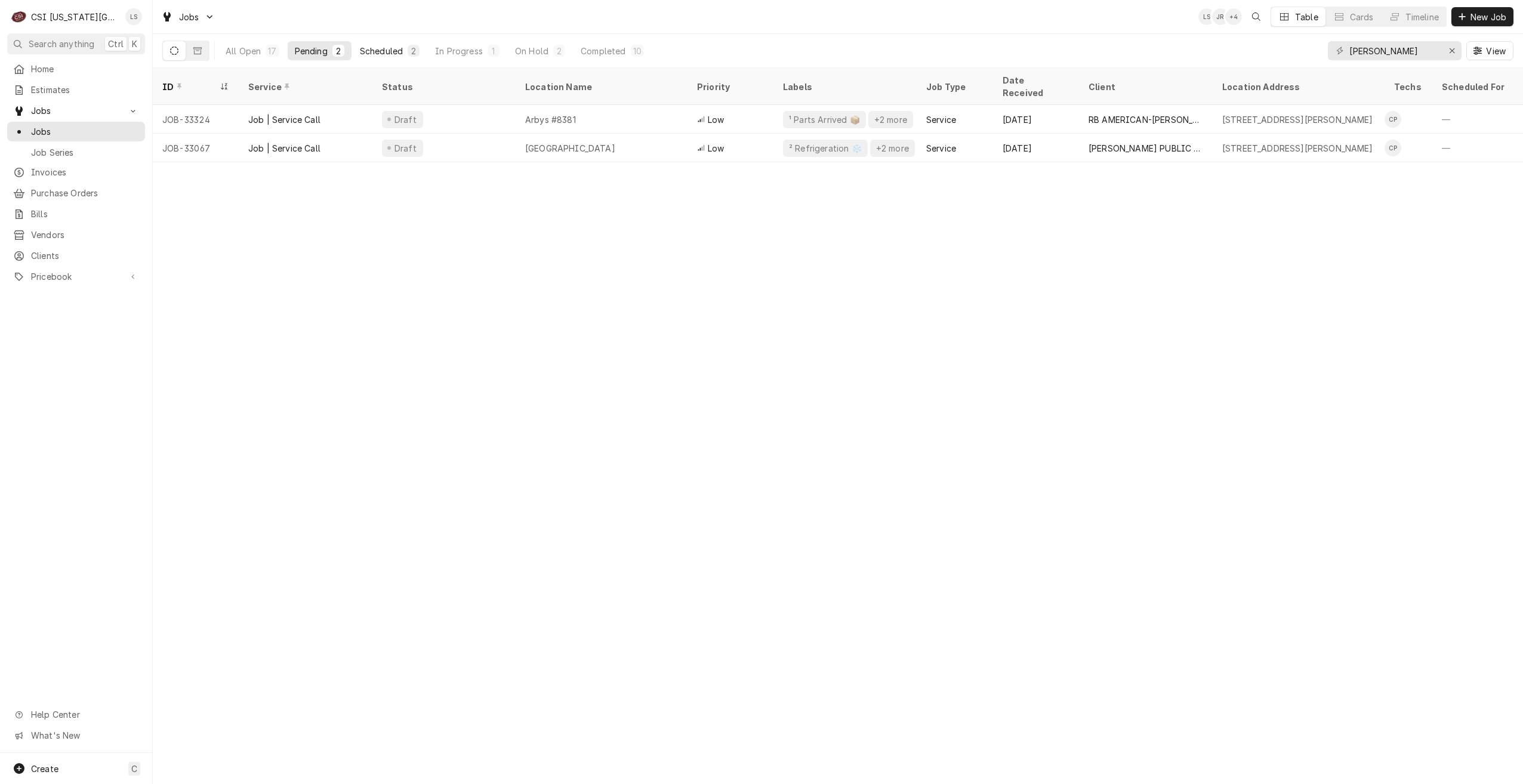
click at [371, 45] on div "Scheduled" at bounding box center [381, 50] width 43 height 13
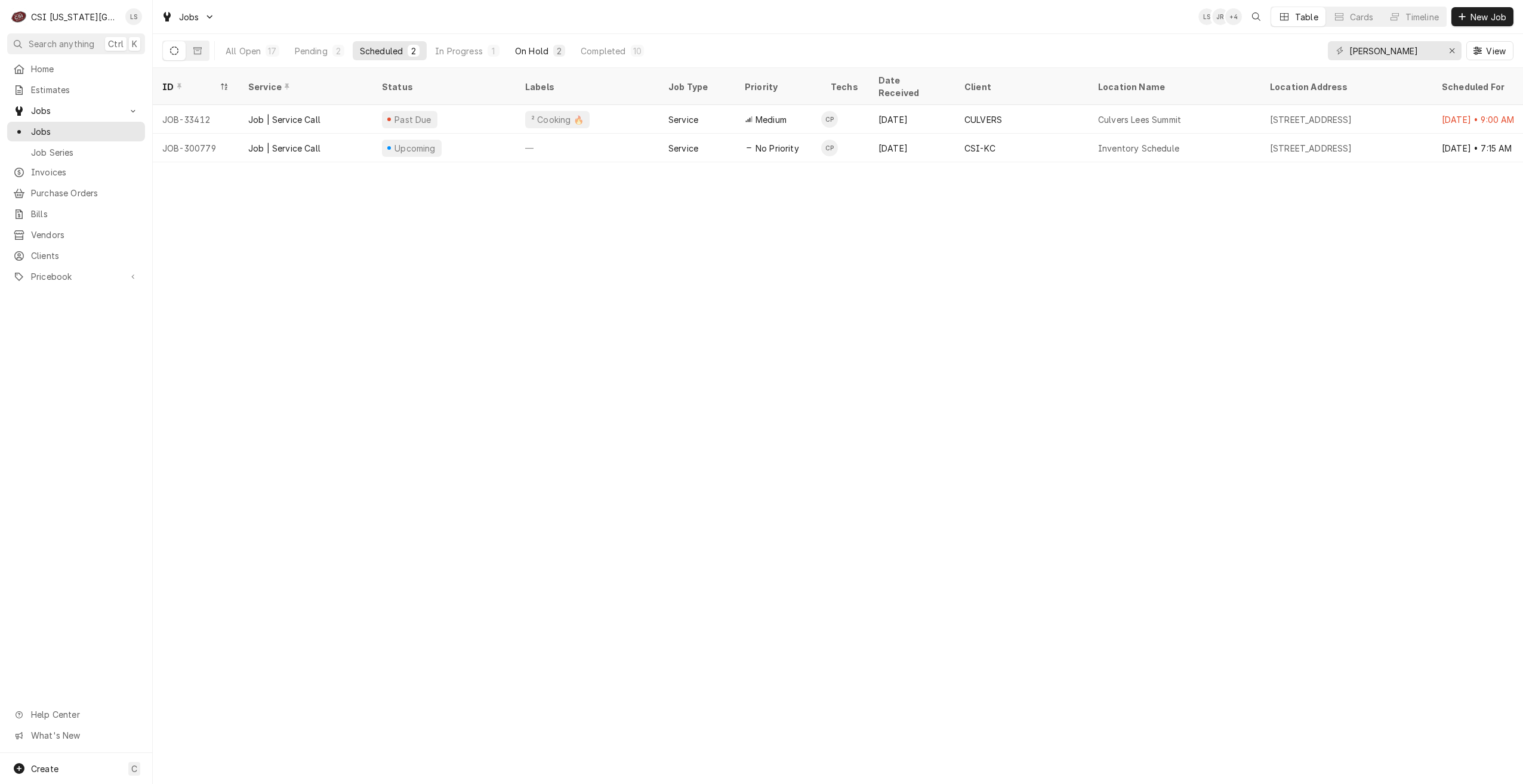
click at [541, 47] on div "On Hold" at bounding box center [531, 50] width 33 height 13
click at [333, 44] on button "Pending 2" at bounding box center [320, 51] width 64 height 19
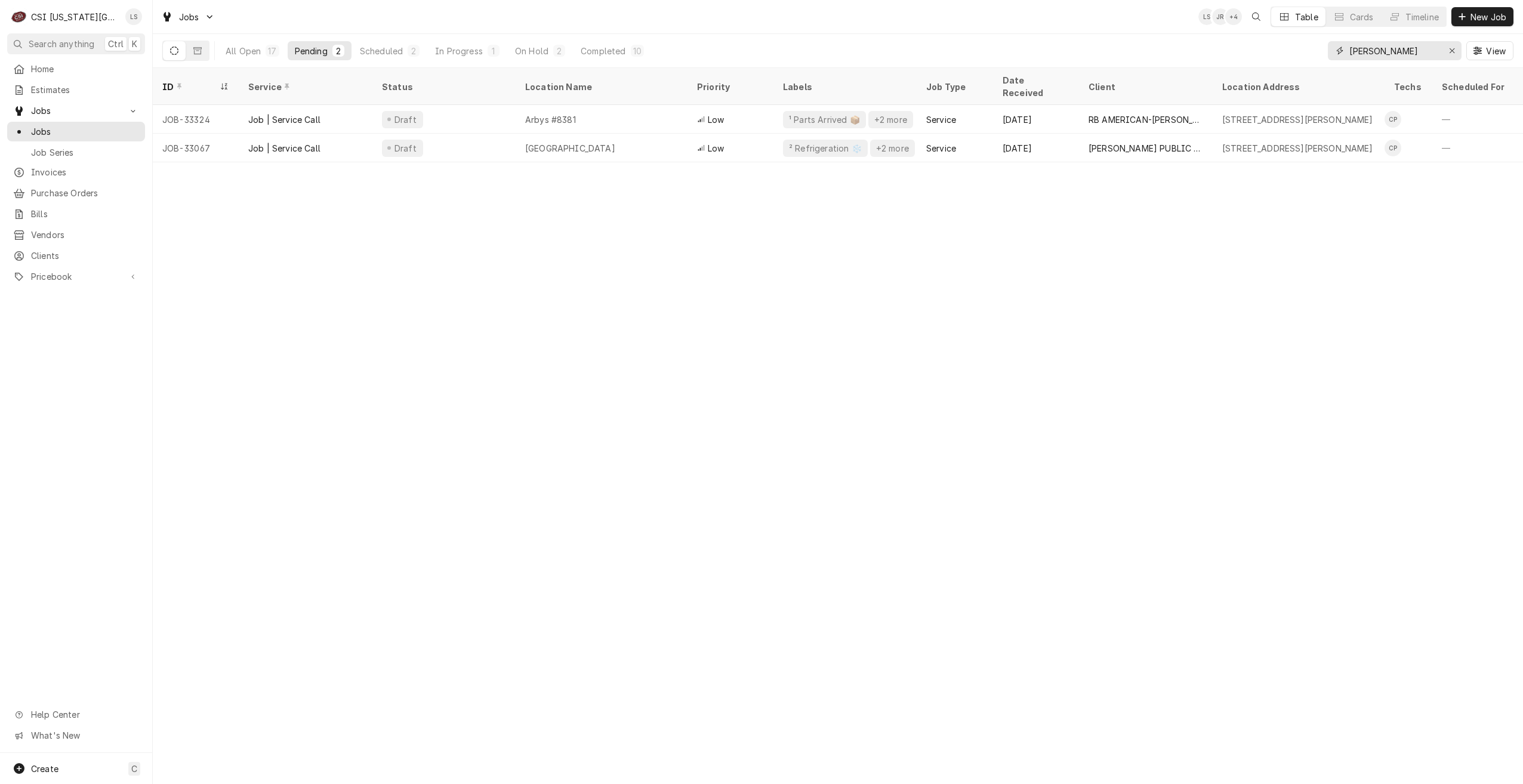
click at [1408, 47] on input "charles" at bounding box center [1394, 51] width 90 height 19
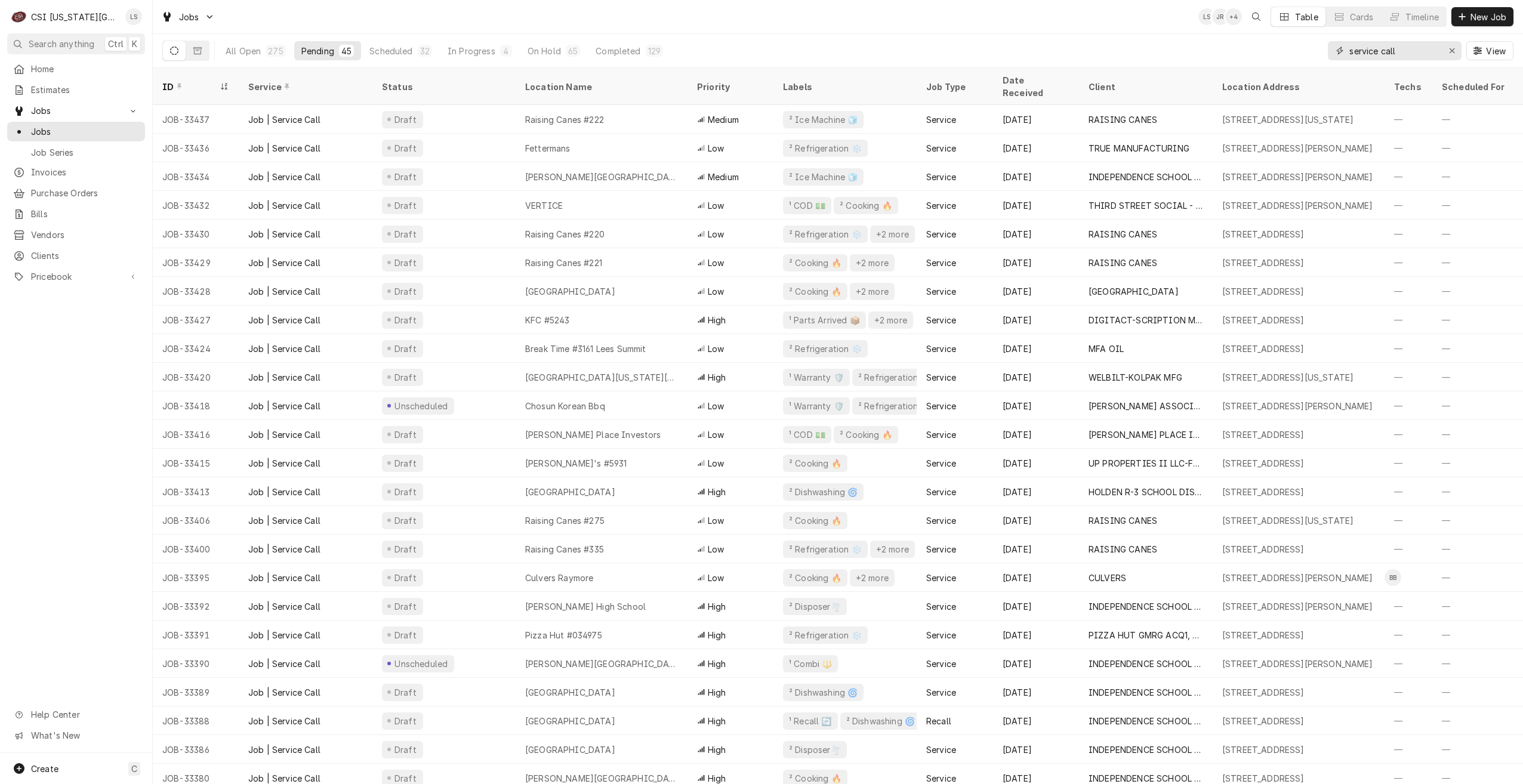
type input "service call"
click at [695, 17] on div "Jobs LS JR + 4 Table Cards Timeline New Job" at bounding box center [838, 16] width 1371 height 33
click at [676, 24] on div "Jobs LS JR + 4 Table Cards Timeline New Job" at bounding box center [838, 16] width 1371 height 33
click at [677, 20] on div "Jobs LS JR + 4 Table Cards Timeline New Job" at bounding box center [838, 16] width 1371 height 33
click at [673, 16] on div "Jobs LS JR + 4 Table Cards Timeline New Job" at bounding box center [838, 16] width 1371 height 33
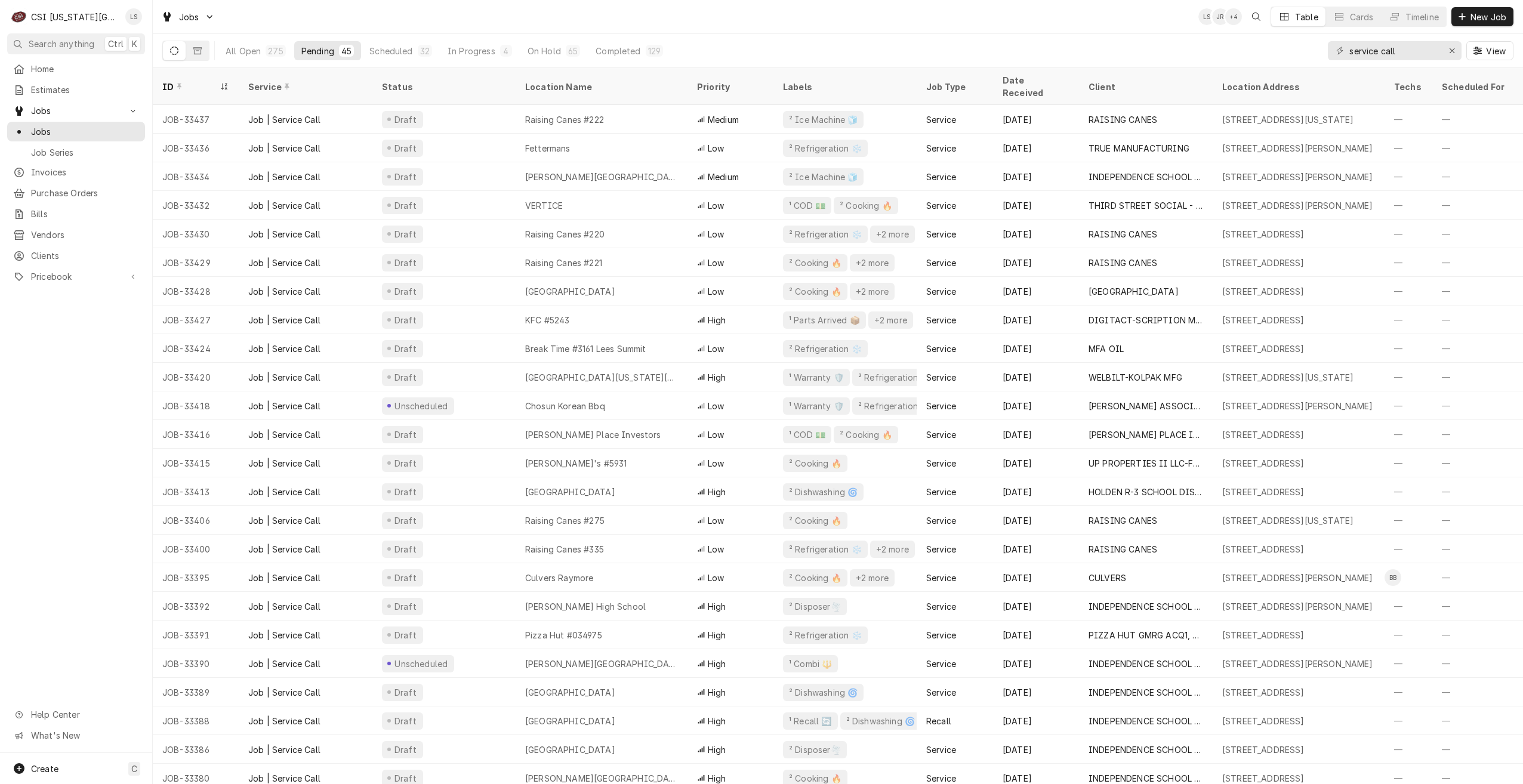
click at [969, 10] on div "Jobs LS JR + 4 Table Cards Timeline New Job" at bounding box center [838, 16] width 1371 height 33
click at [827, 30] on div "Jobs LS JR + 4 Table Cards Timeline New Job" at bounding box center [838, 16] width 1371 height 33
click at [562, 24] on div "Jobs LS JR + 6 Table Cards Timeline New Job" at bounding box center [838, 16] width 1371 height 33
click at [406, 10] on div "Jobs LS JR + 7 Table Cards Timeline New Job" at bounding box center [838, 16] width 1371 height 33
click at [41, 166] on span "Invoices" at bounding box center [85, 172] width 108 height 13
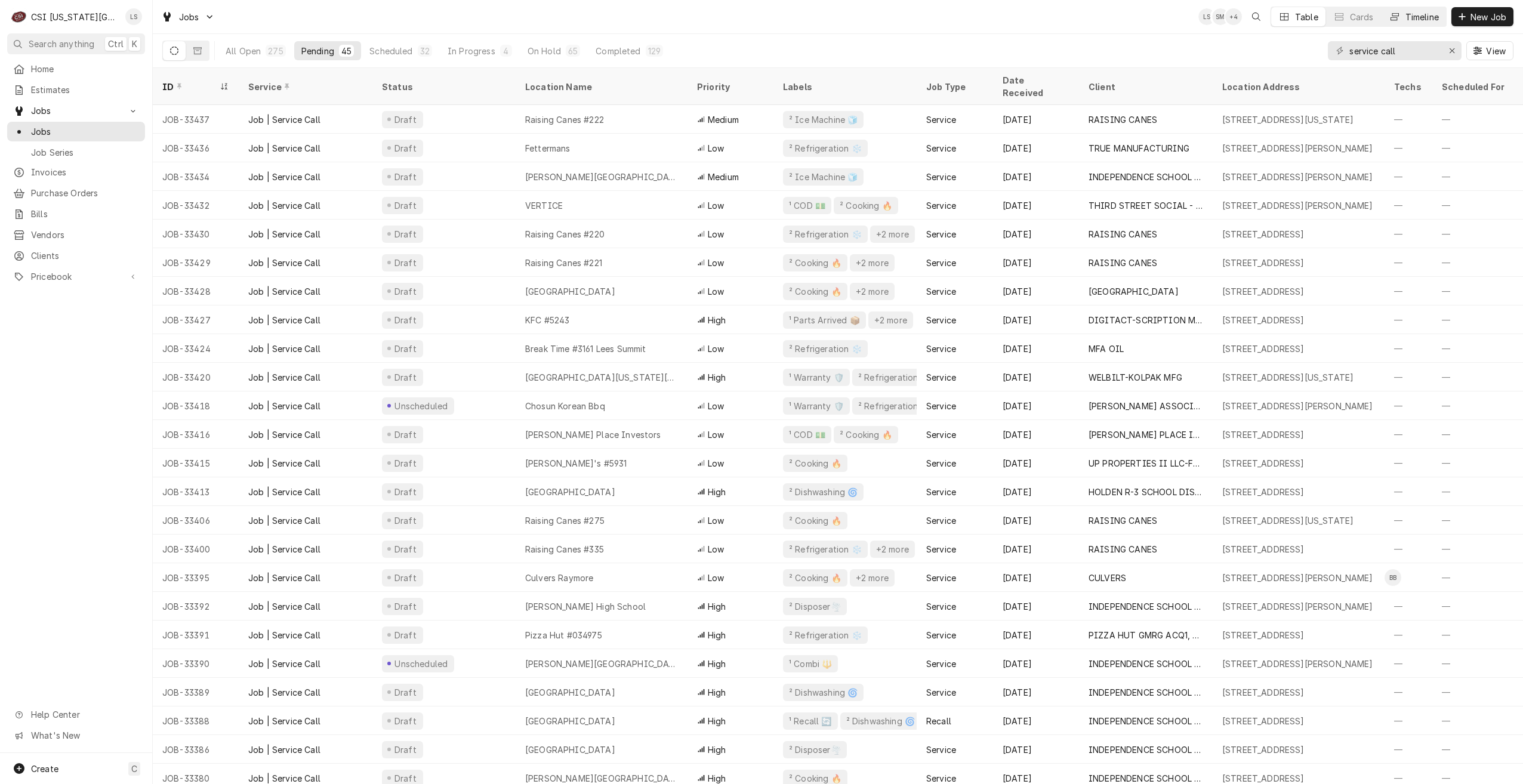
click at [1418, 14] on div "Timeline" at bounding box center [1422, 17] width 33 height 13
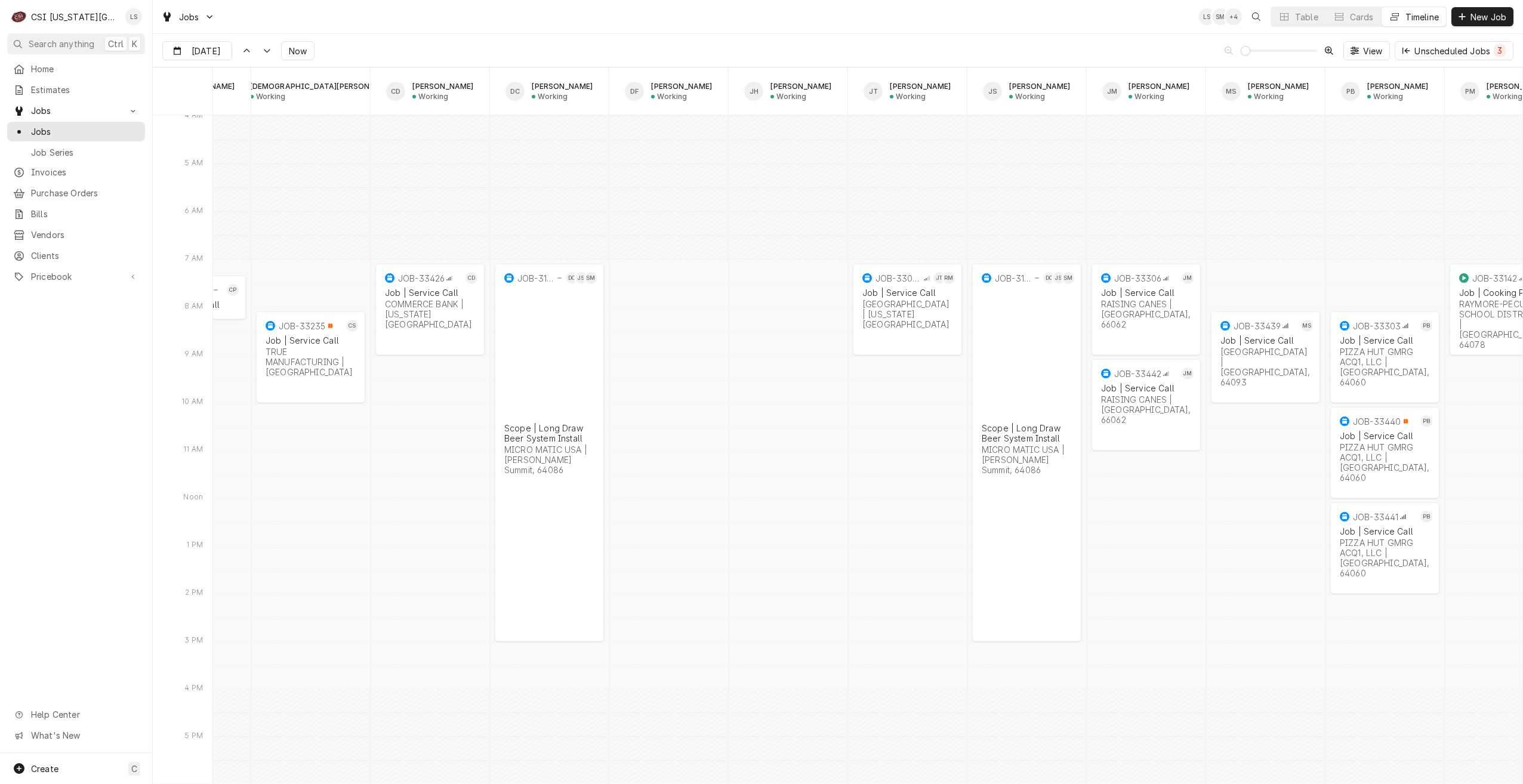
scroll to position [0, 686]
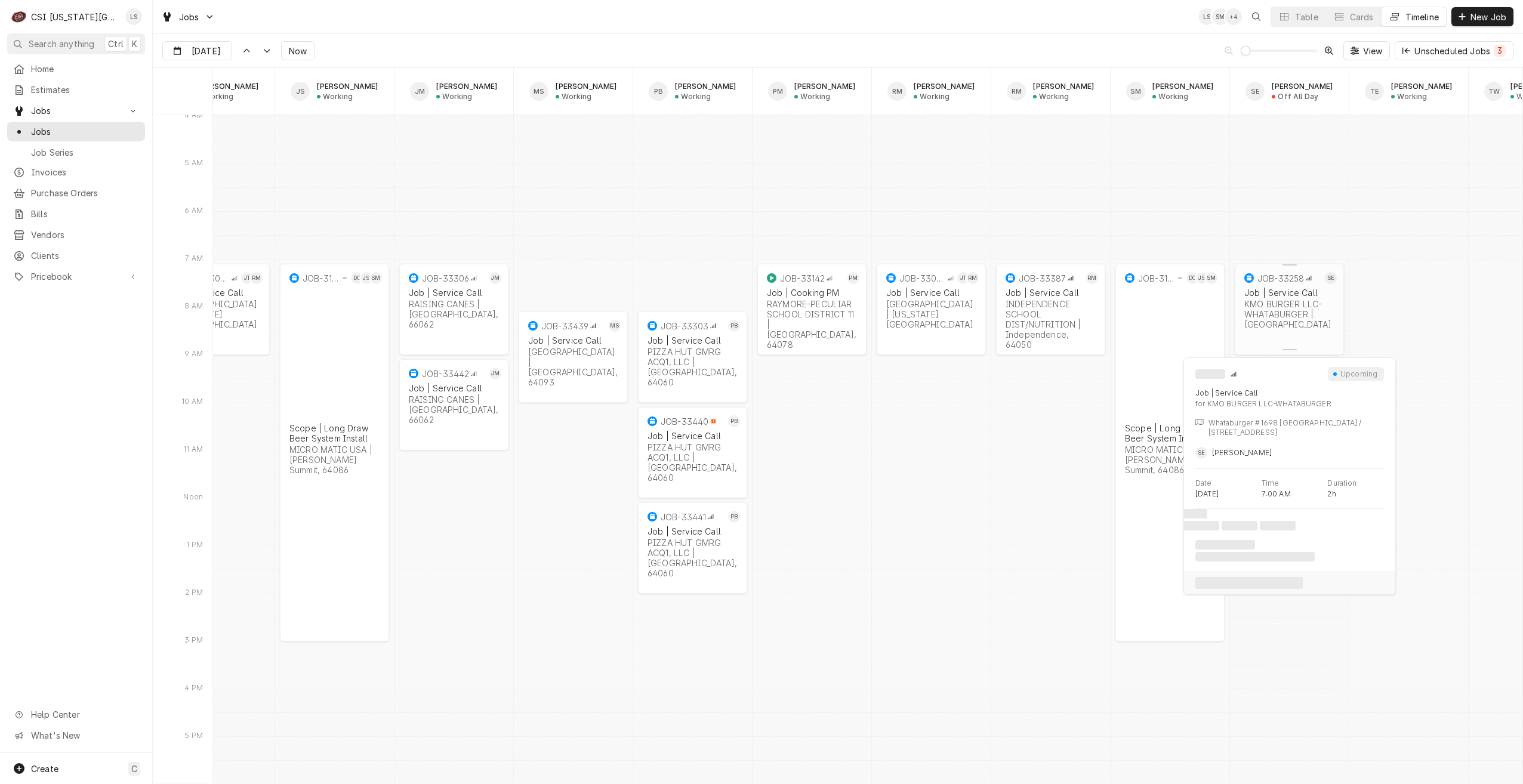
click at [1288, 308] on div "KMO BURGER LLC-WHATABURGER | Blue Springs, 64014" at bounding box center [1290, 314] width 90 height 30
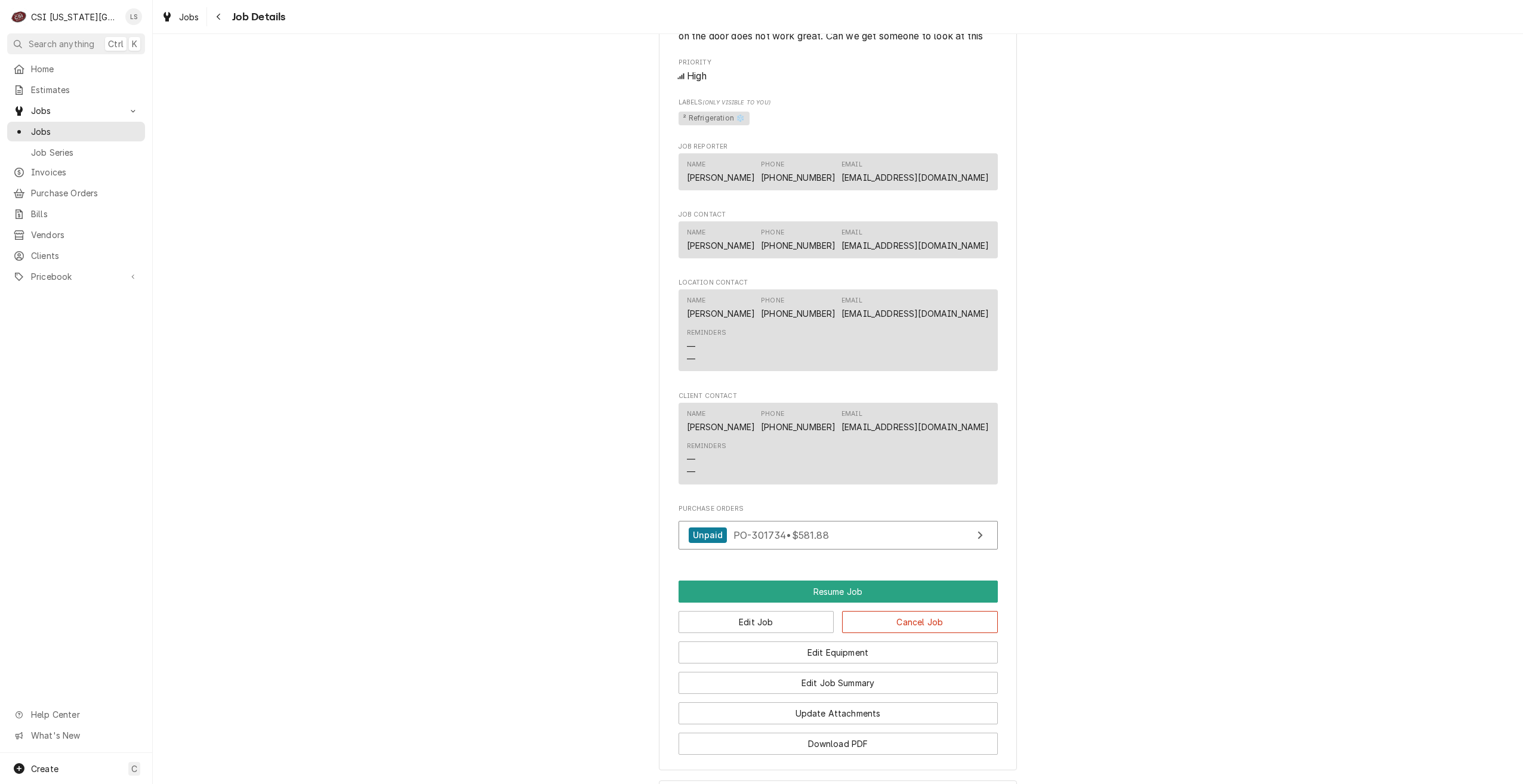
scroll to position [1327, 0]
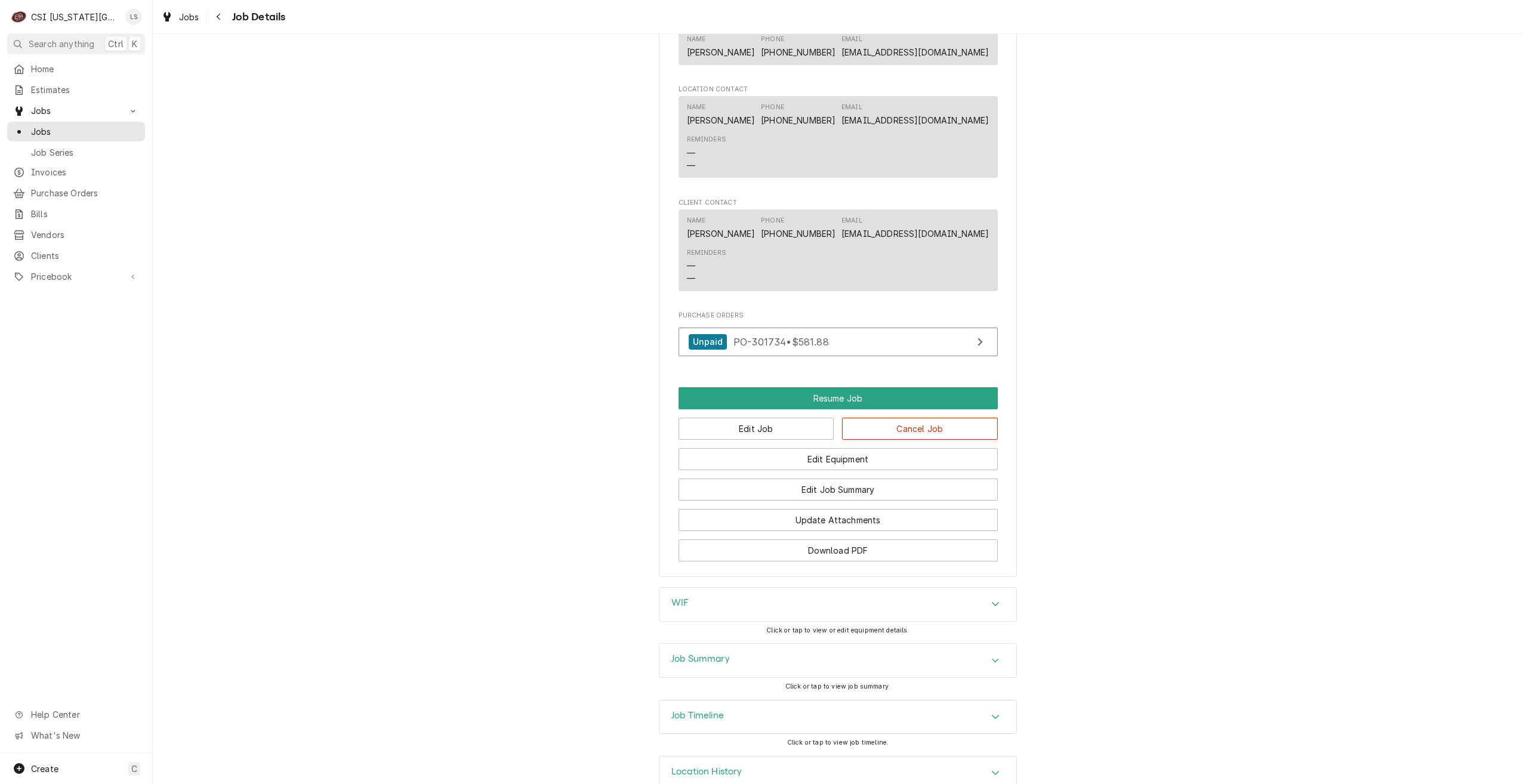
click at [937, 643] on div "Job Summary" at bounding box center [838, 660] width 357 height 33
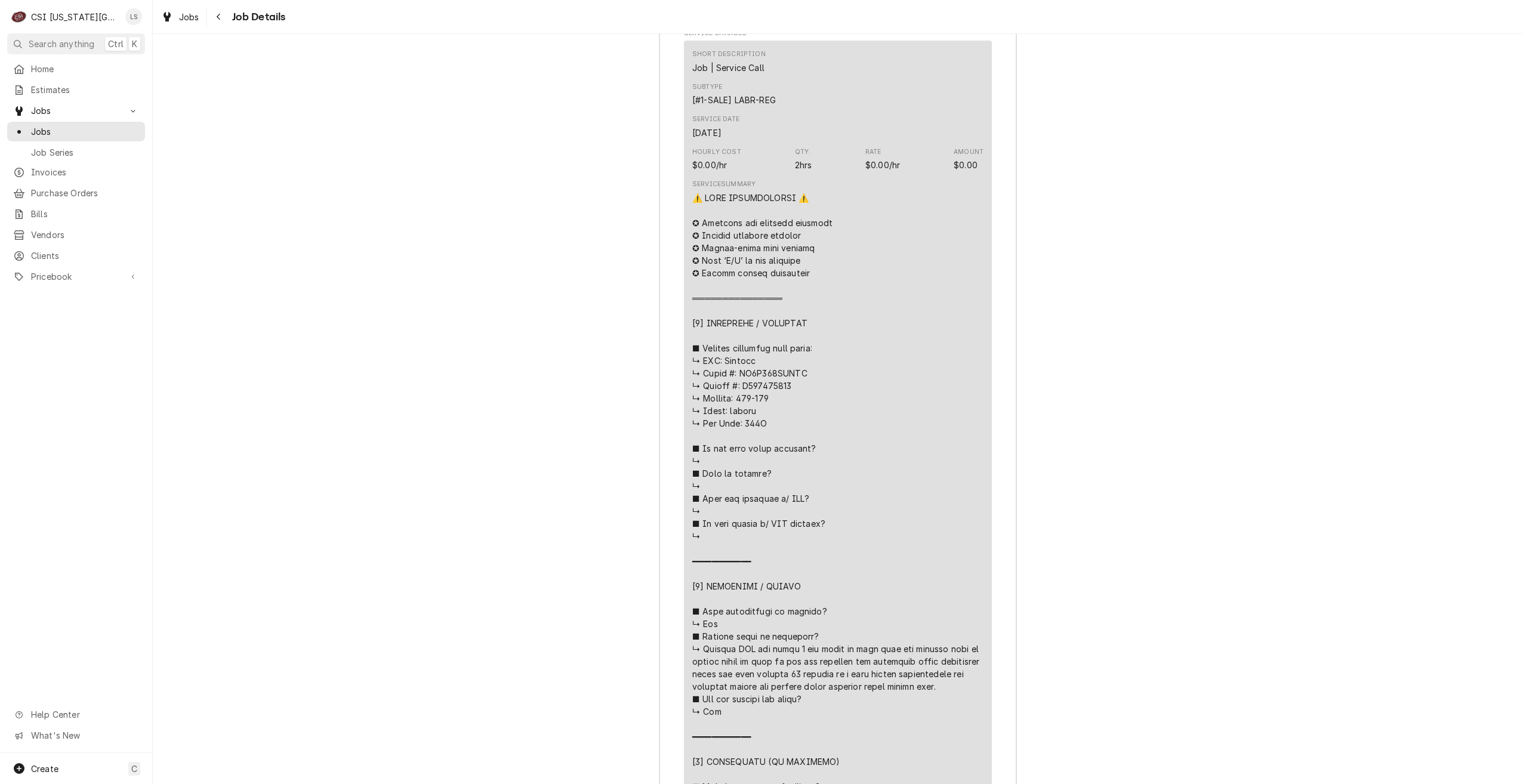
scroll to position [2162, 0]
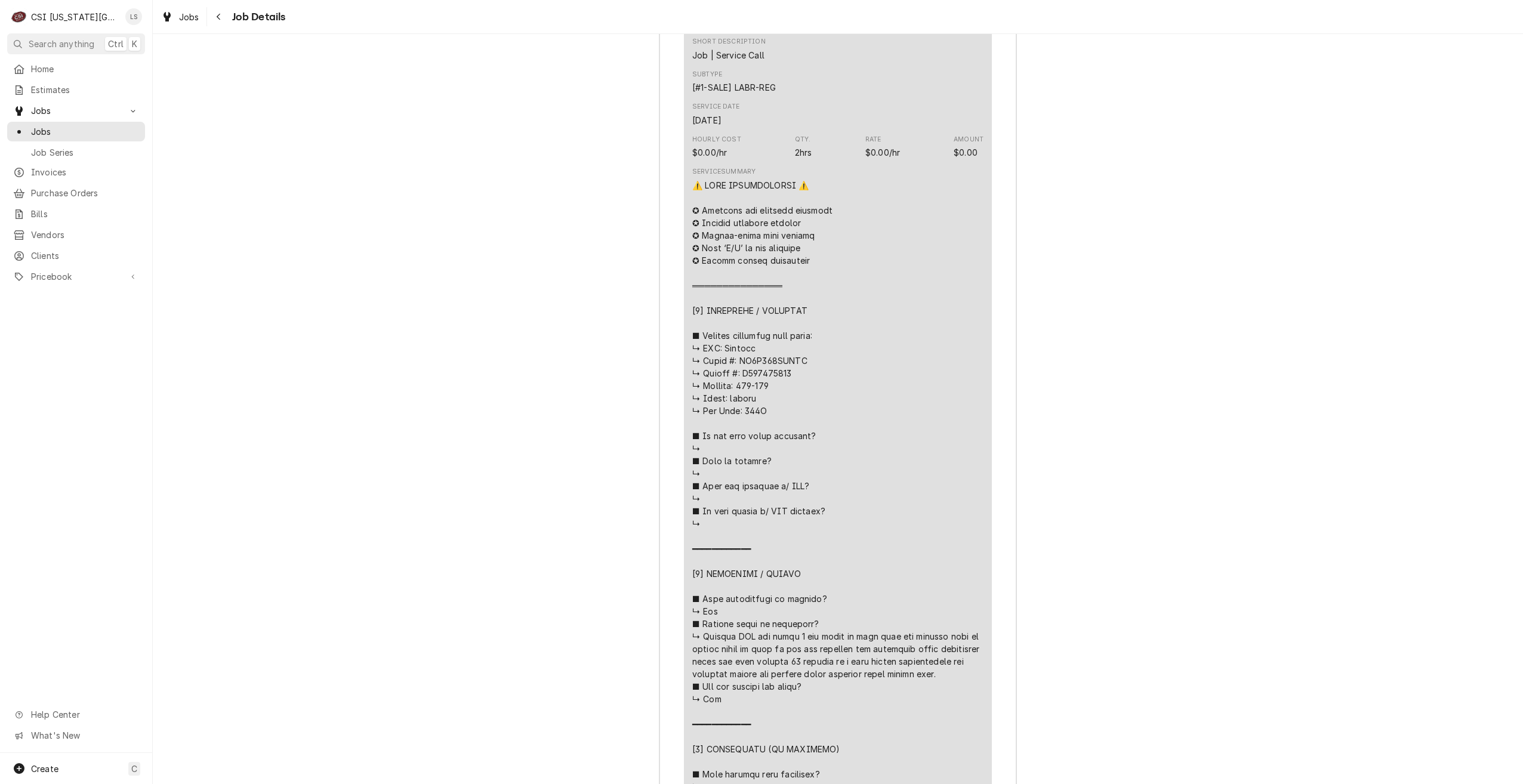
click at [1112, 483] on div "Job Summary Roopairs Job ID JOB-33258 Service Type Job | Service Call Job Type …" at bounding box center [838, 615] width 1371 height 1615
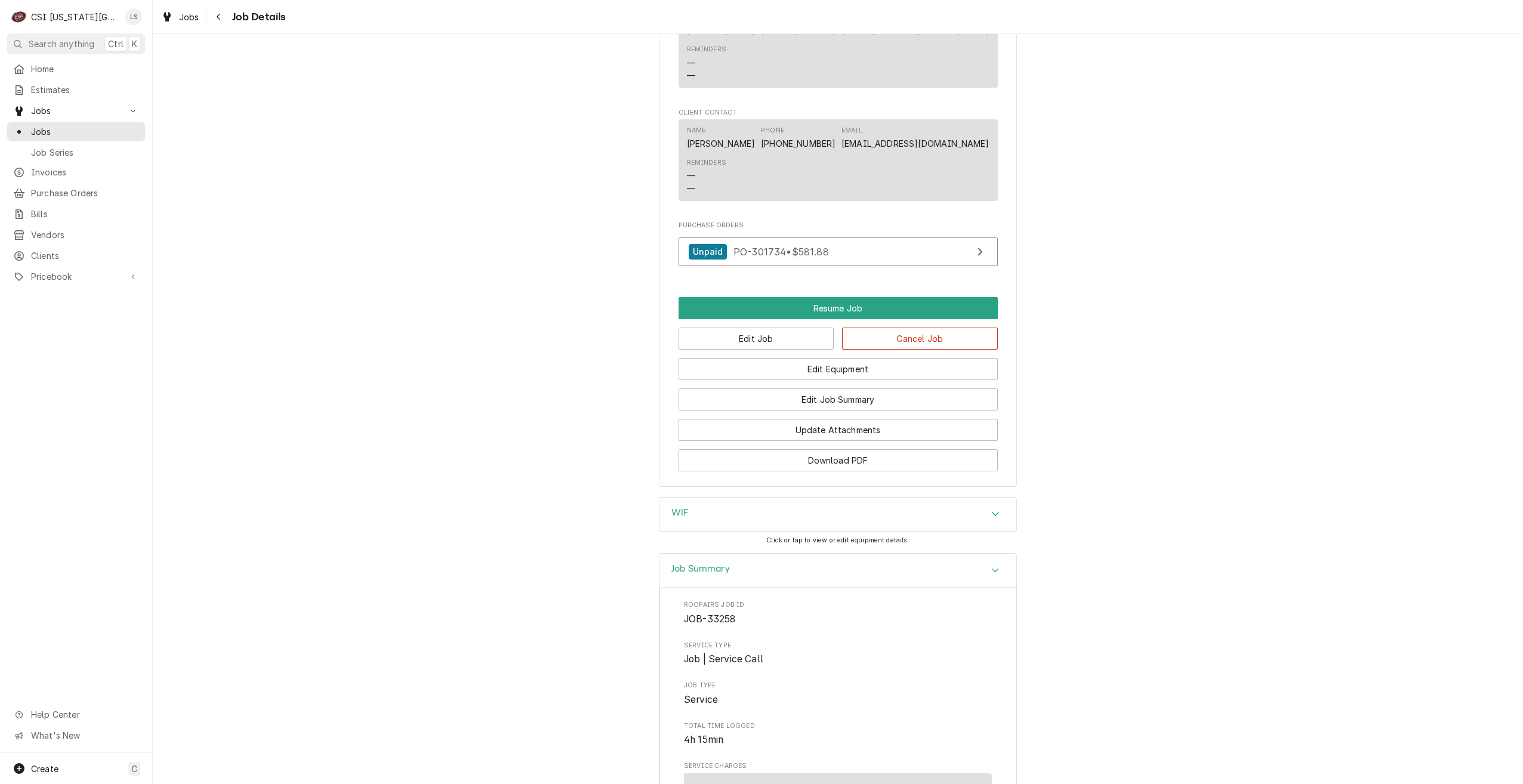
scroll to position [1334, 0]
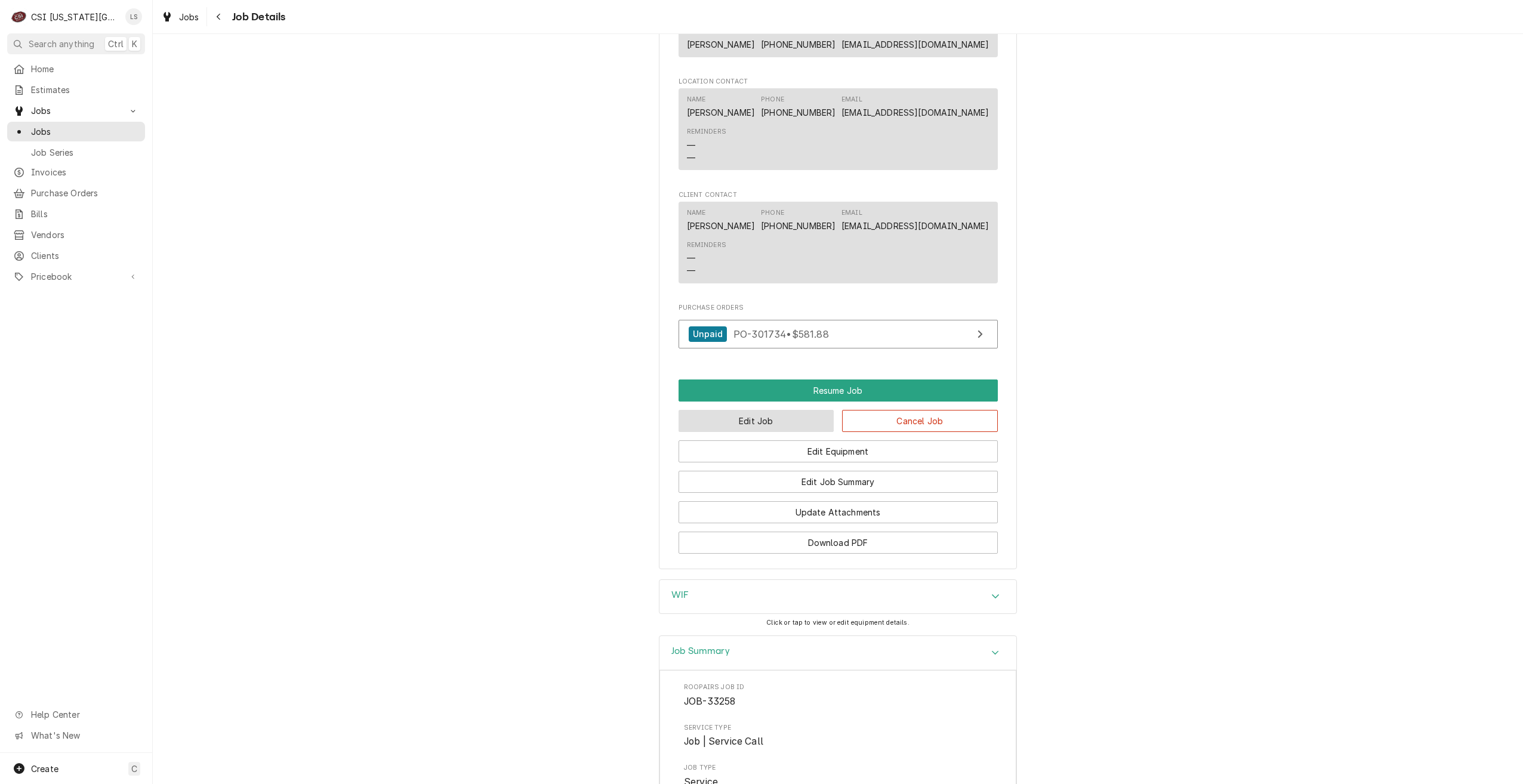
click at [738, 410] on button "Edit Job" at bounding box center [756, 421] width 156 height 22
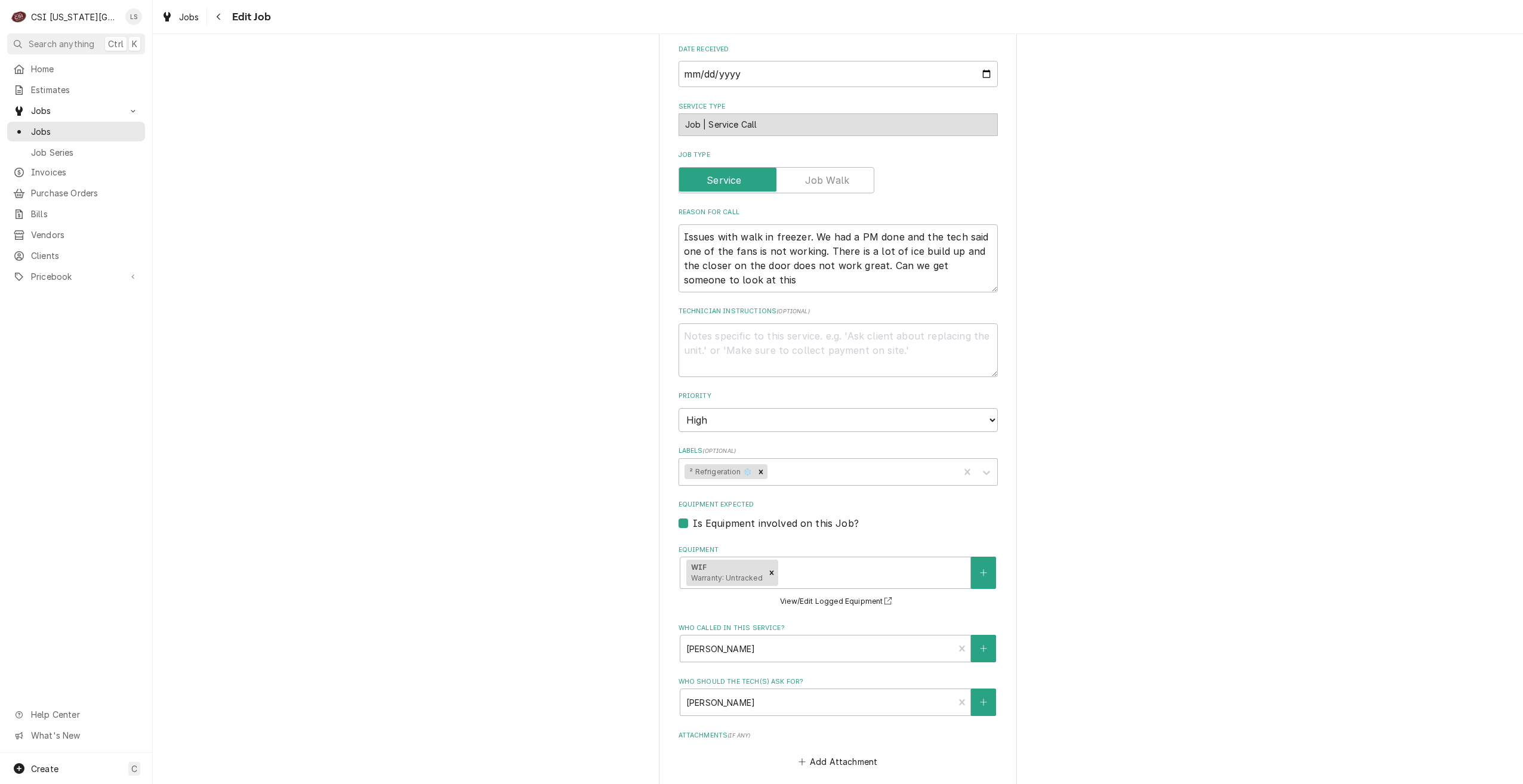
scroll to position [831, 0]
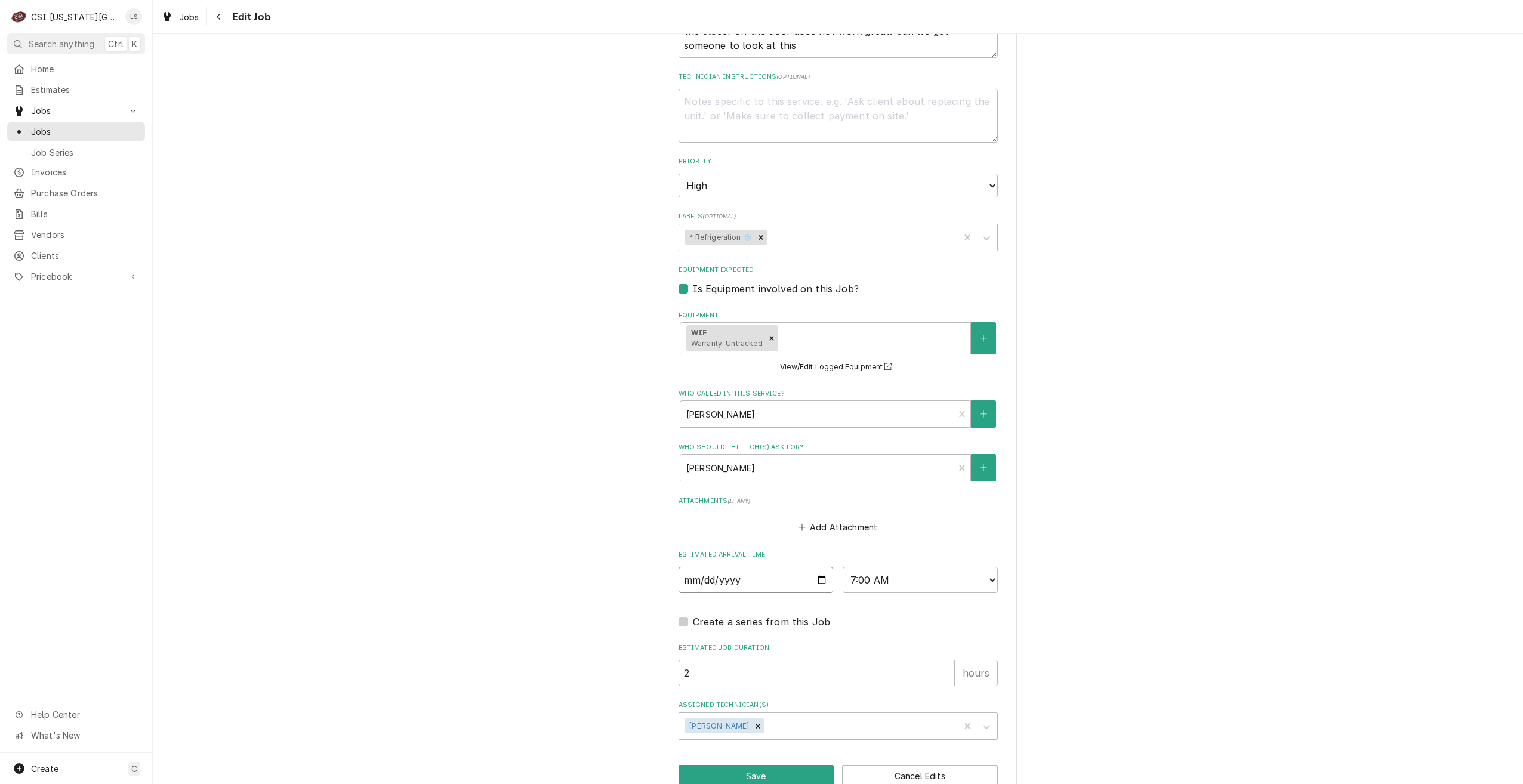
click at [818, 567] on input "[DATE]" at bounding box center [756, 579] width 155 height 26
type textarea "x"
type input "2025-10-15"
click at [724, 765] on button "Save" at bounding box center [756, 776] width 156 height 22
type textarea "x"
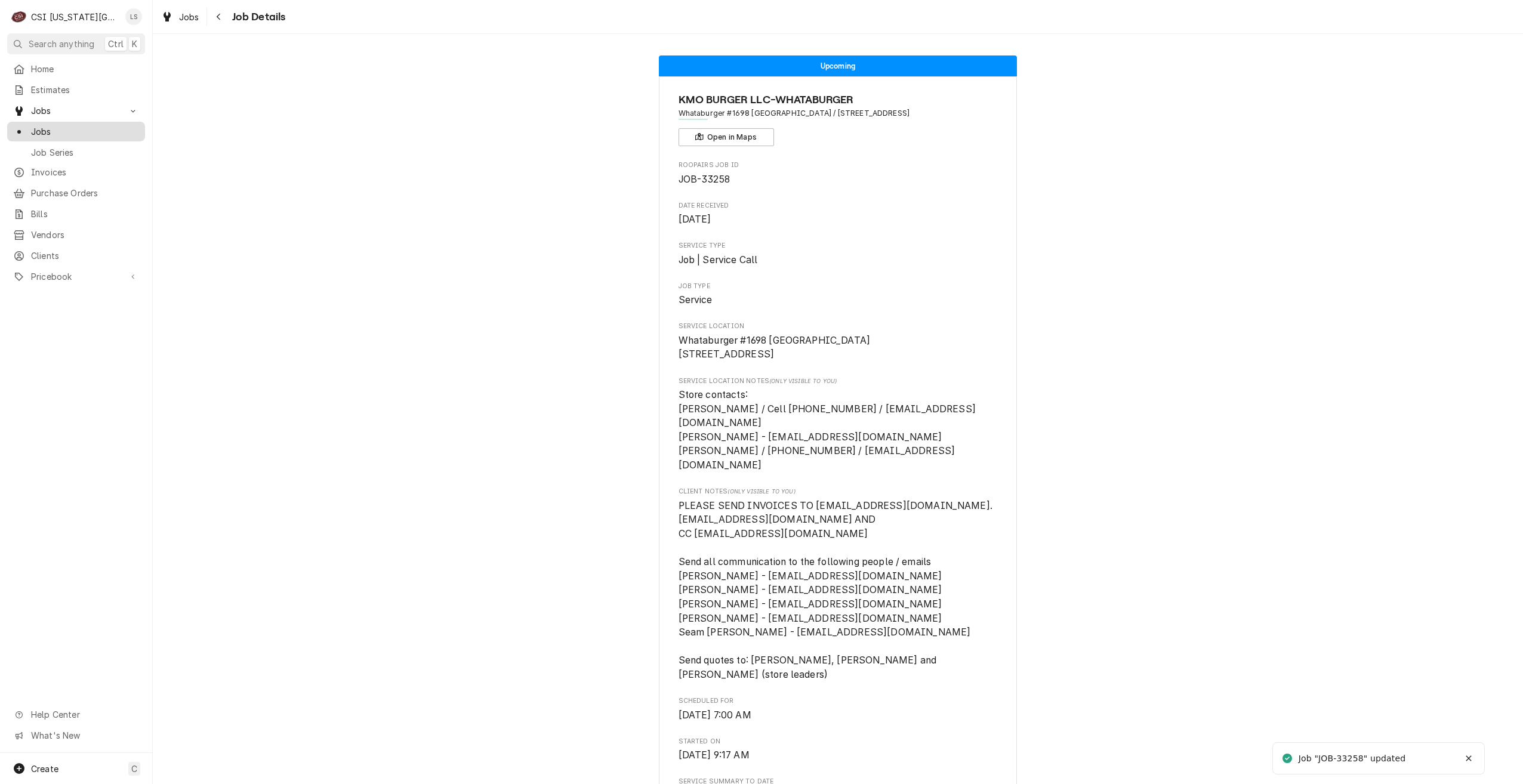
click at [132, 131] on span "Jobs" at bounding box center [85, 131] width 108 height 13
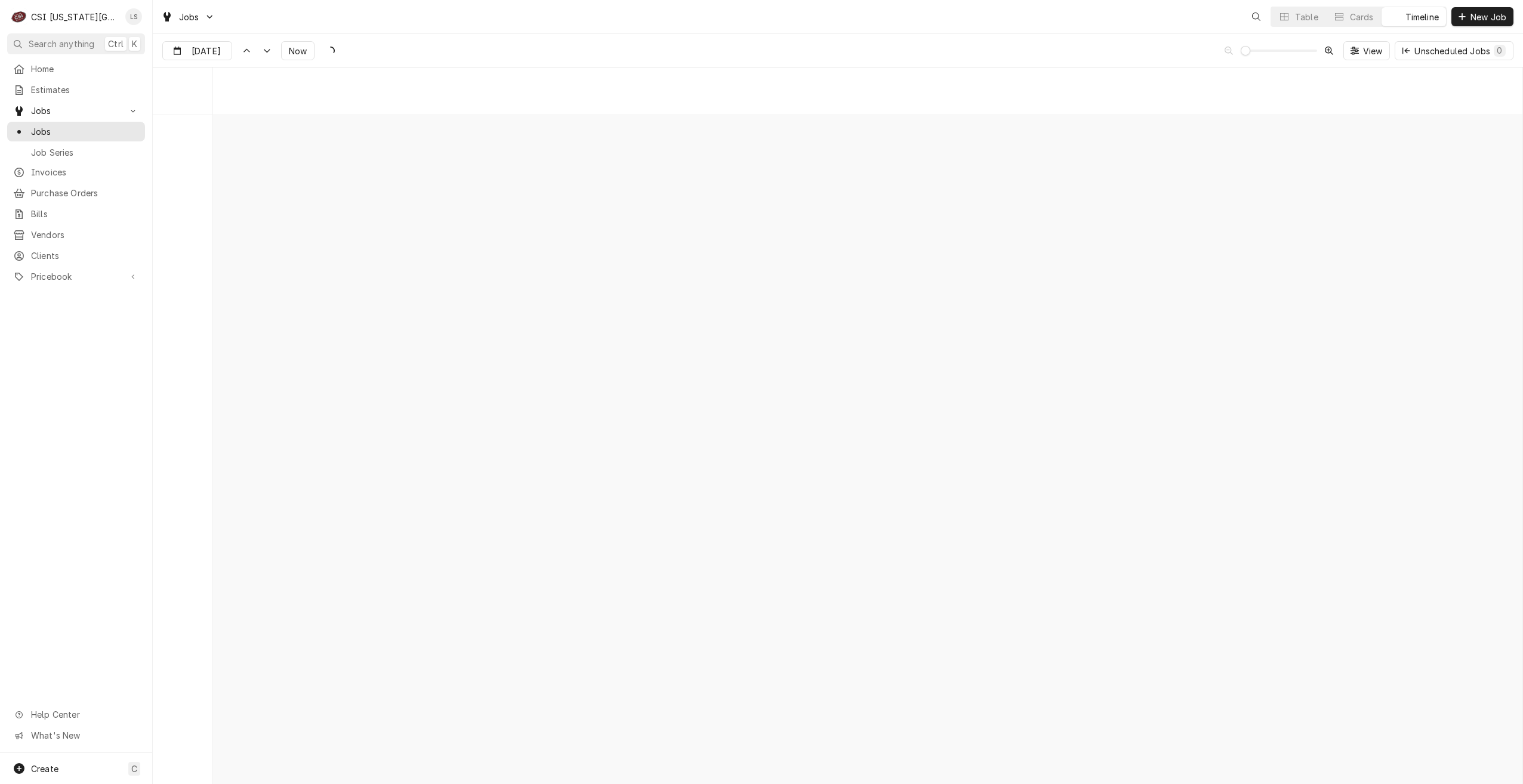
scroll to position [13707, 0]
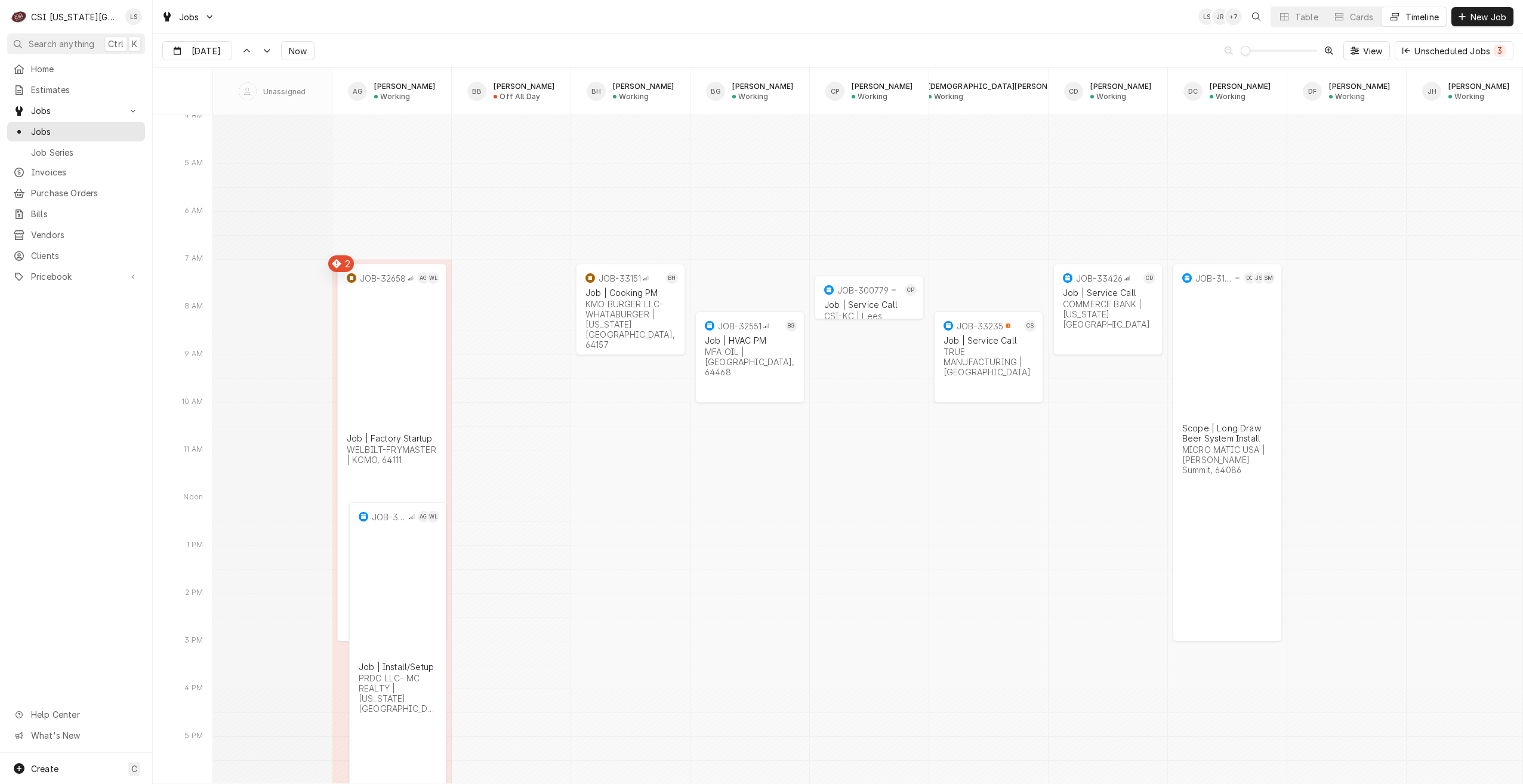
click at [643, 24] on div "Jobs LS JR + 7 Table Cards Timeline New Job" at bounding box center [838, 16] width 1371 height 33
click at [294, 44] on button "Now" at bounding box center [297, 51] width 33 height 19
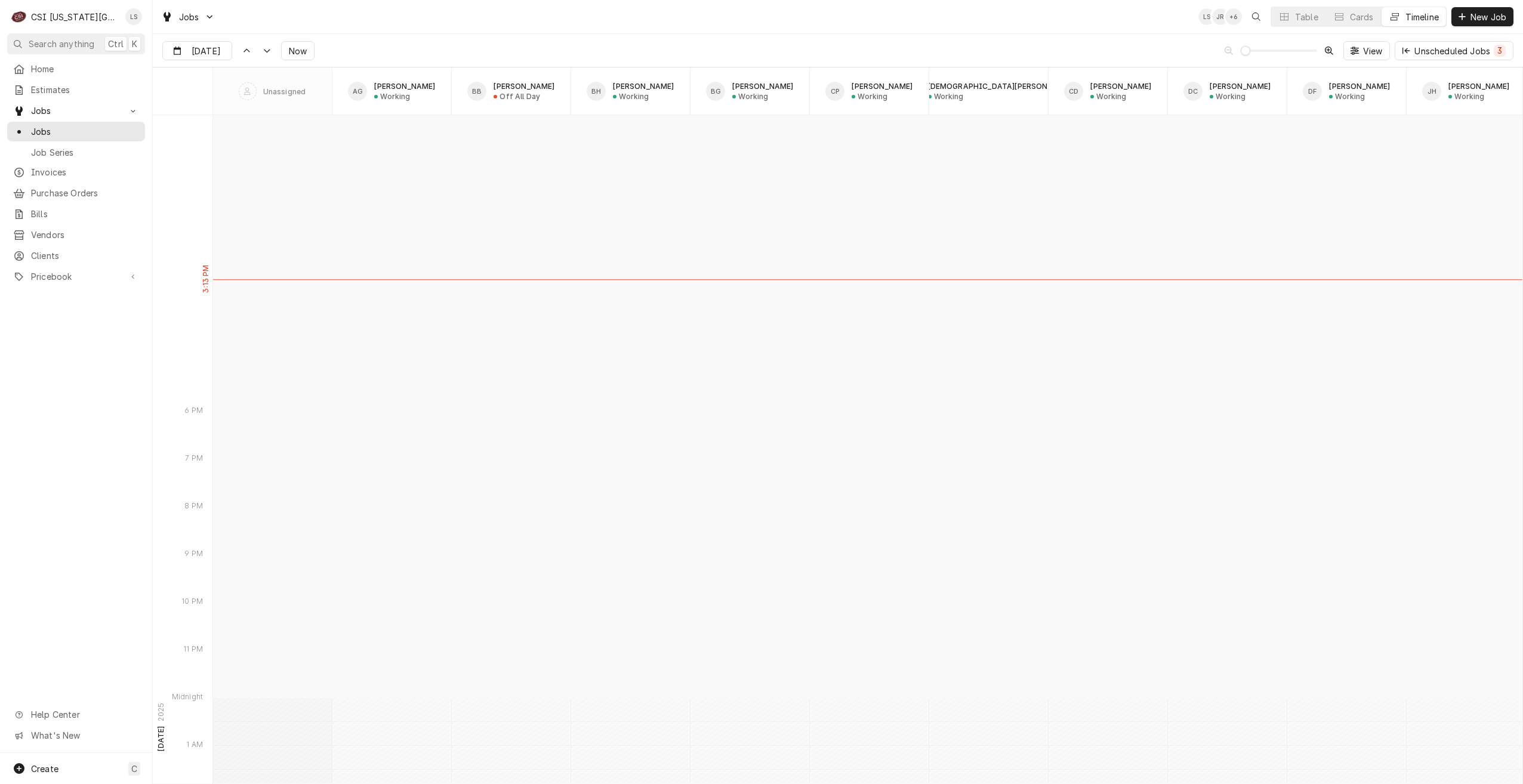
scroll to position [12775, 0]
type input "Oct 13"
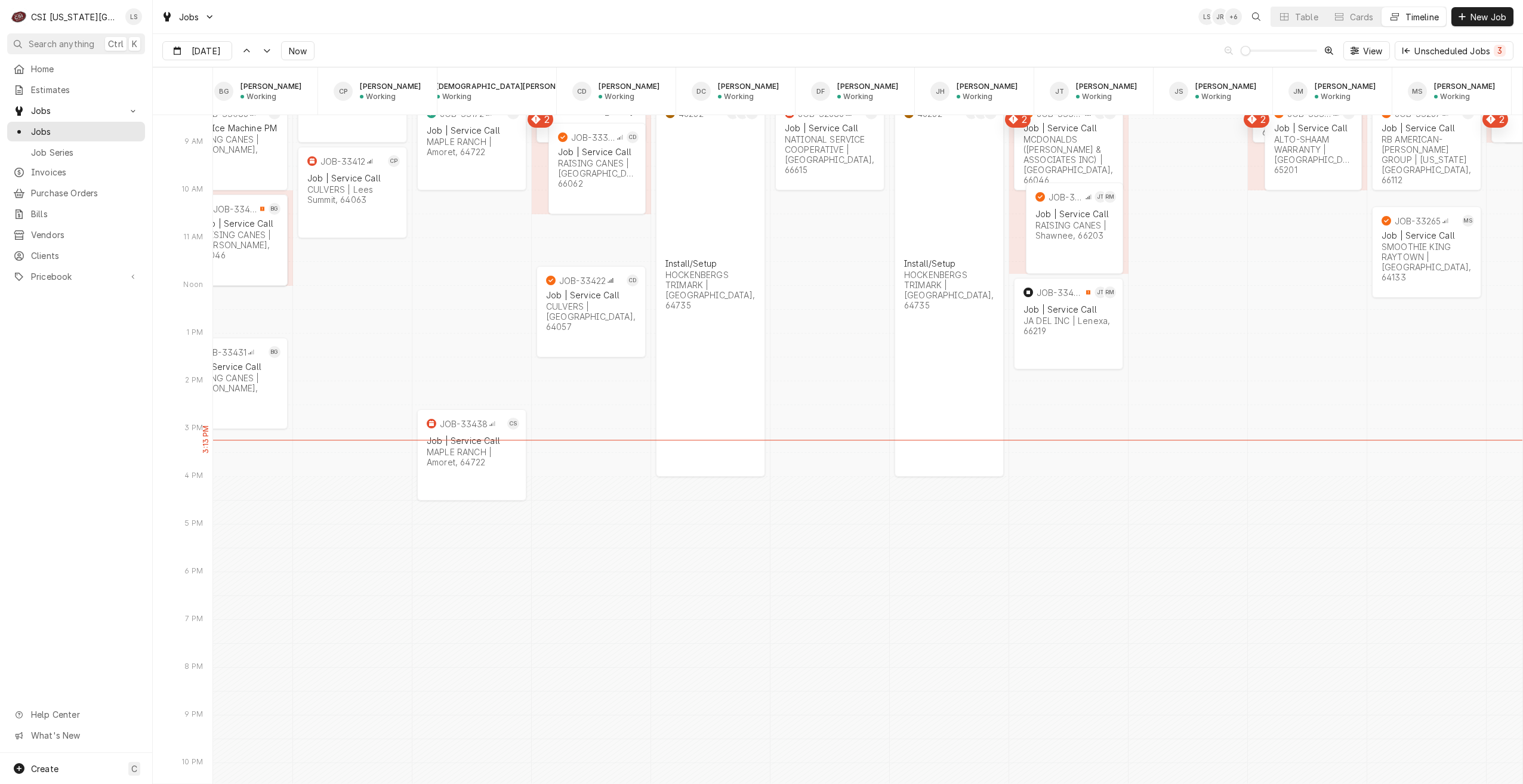
scroll to position [0, 0]
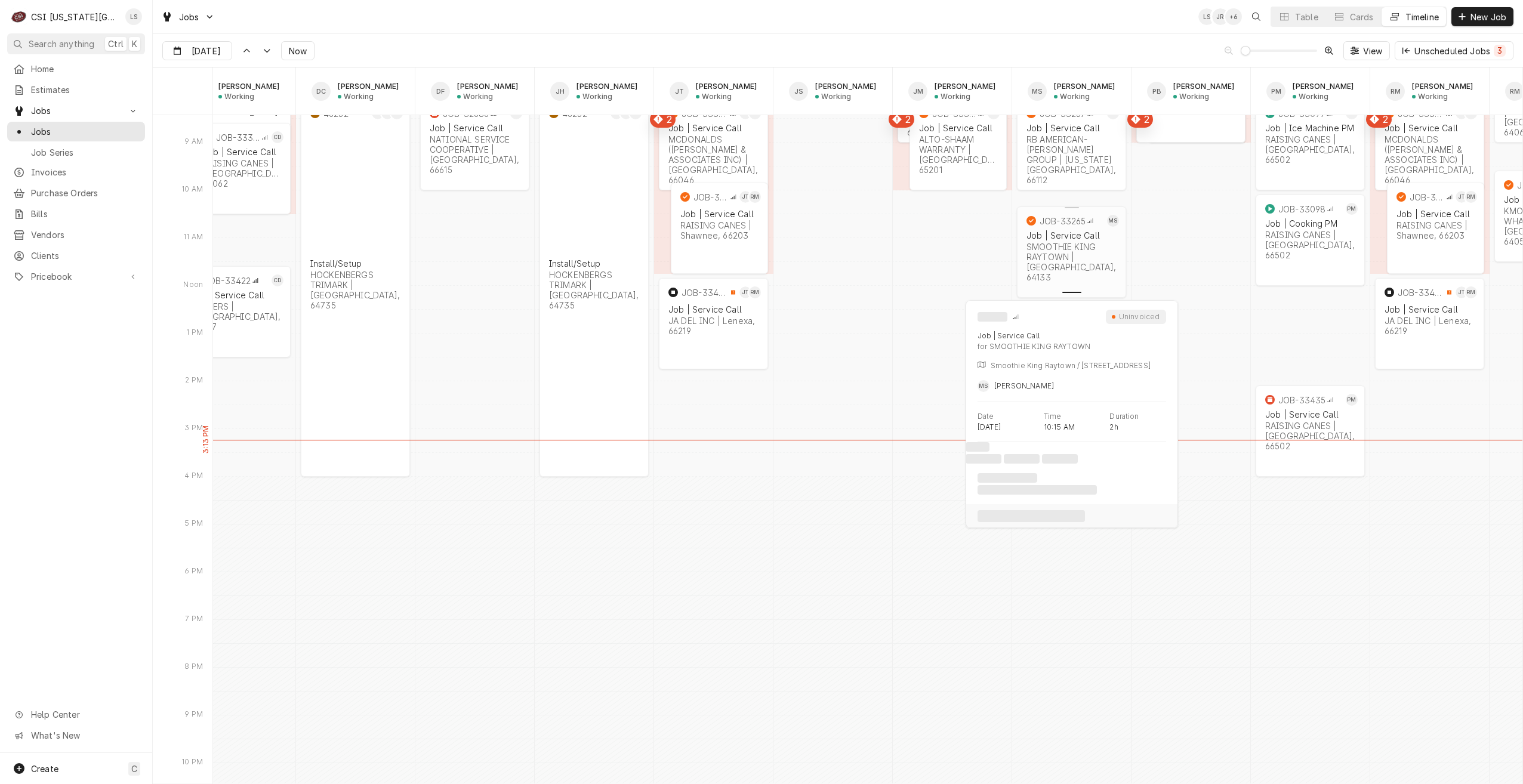
click at [1079, 285] on div "normal" at bounding box center [1072, 290] width 114 height 14
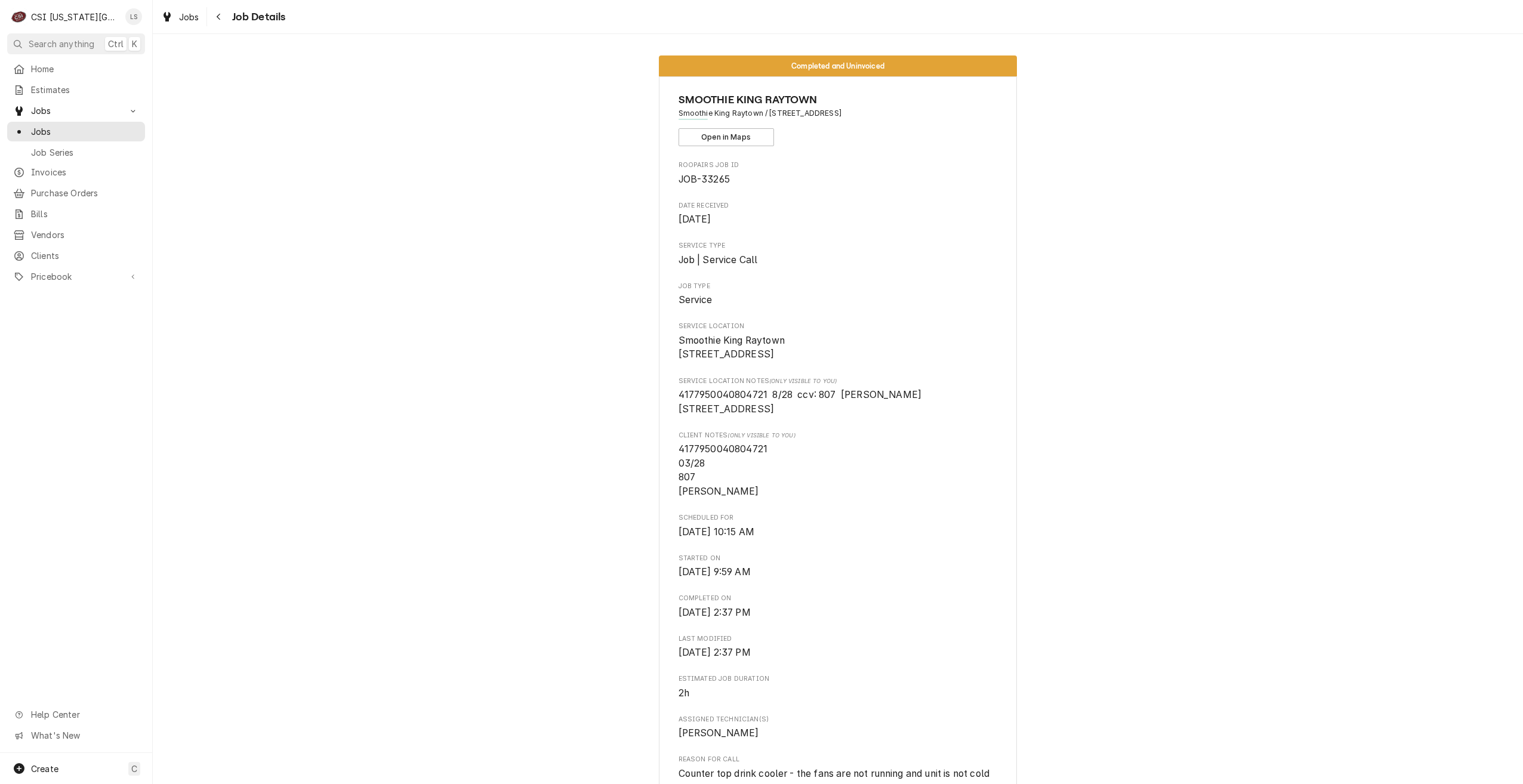
scroll to position [60, 0]
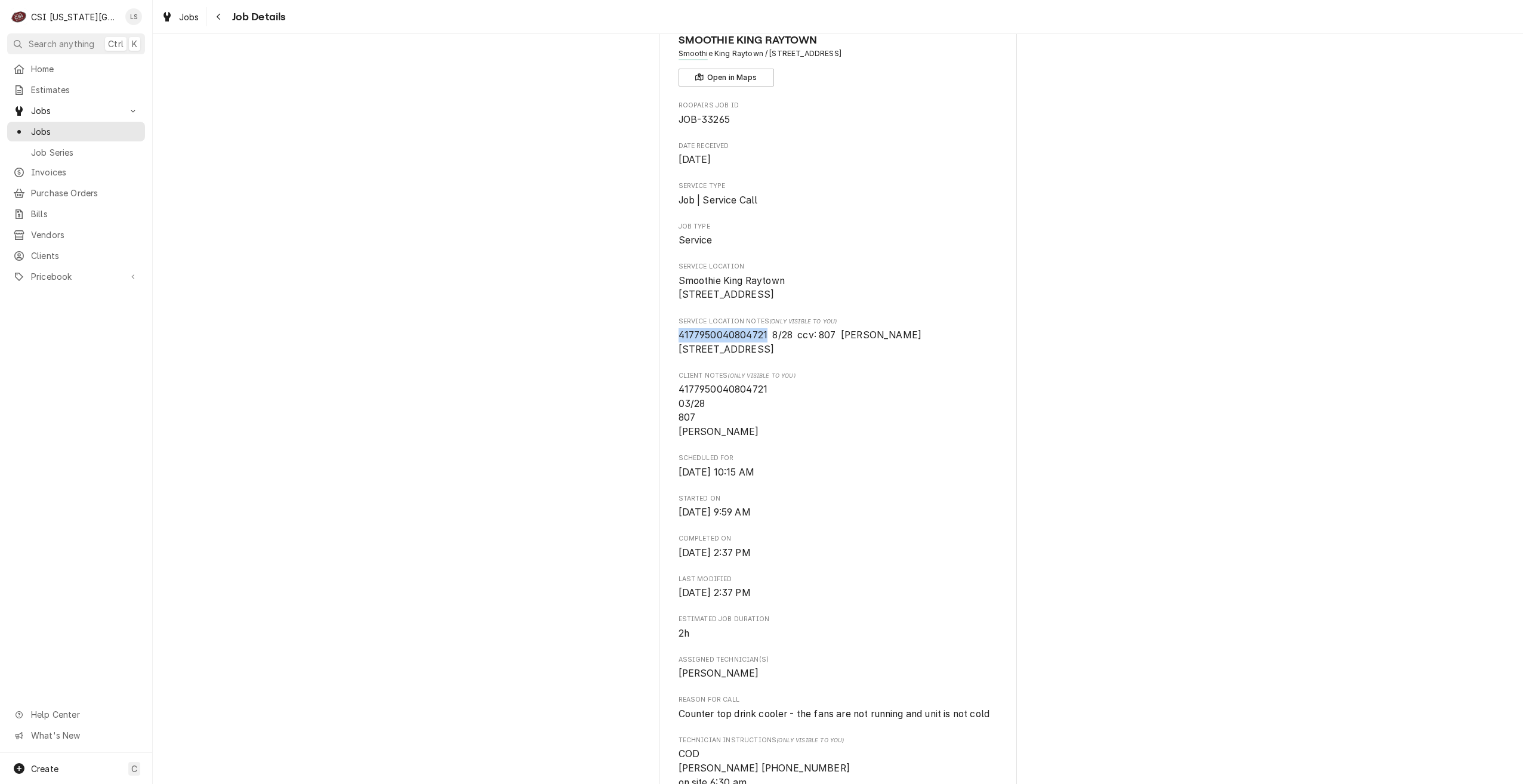
drag, startPoint x: 763, startPoint y: 348, endPoint x: 676, endPoint y: 342, distance: 87.2
click at [679, 342] on span "4177950040804721 8/28 ccv: 807 [PERSON_NAME] [STREET_ADDRESS]" at bounding box center [838, 342] width 320 height 28
copy span "[CREDIT_CARD_NUMBER]"
drag, startPoint x: 901, startPoint y: 349, endPoint x: 842, endPoint y: 347, distance: 59.0
click at [842, 347] on span "4177950040804721 8/28 ccv: 807 [PERSON_NAME] [STREET_ADDRESS]" at bounding box center [838, 342] width 320 height 28
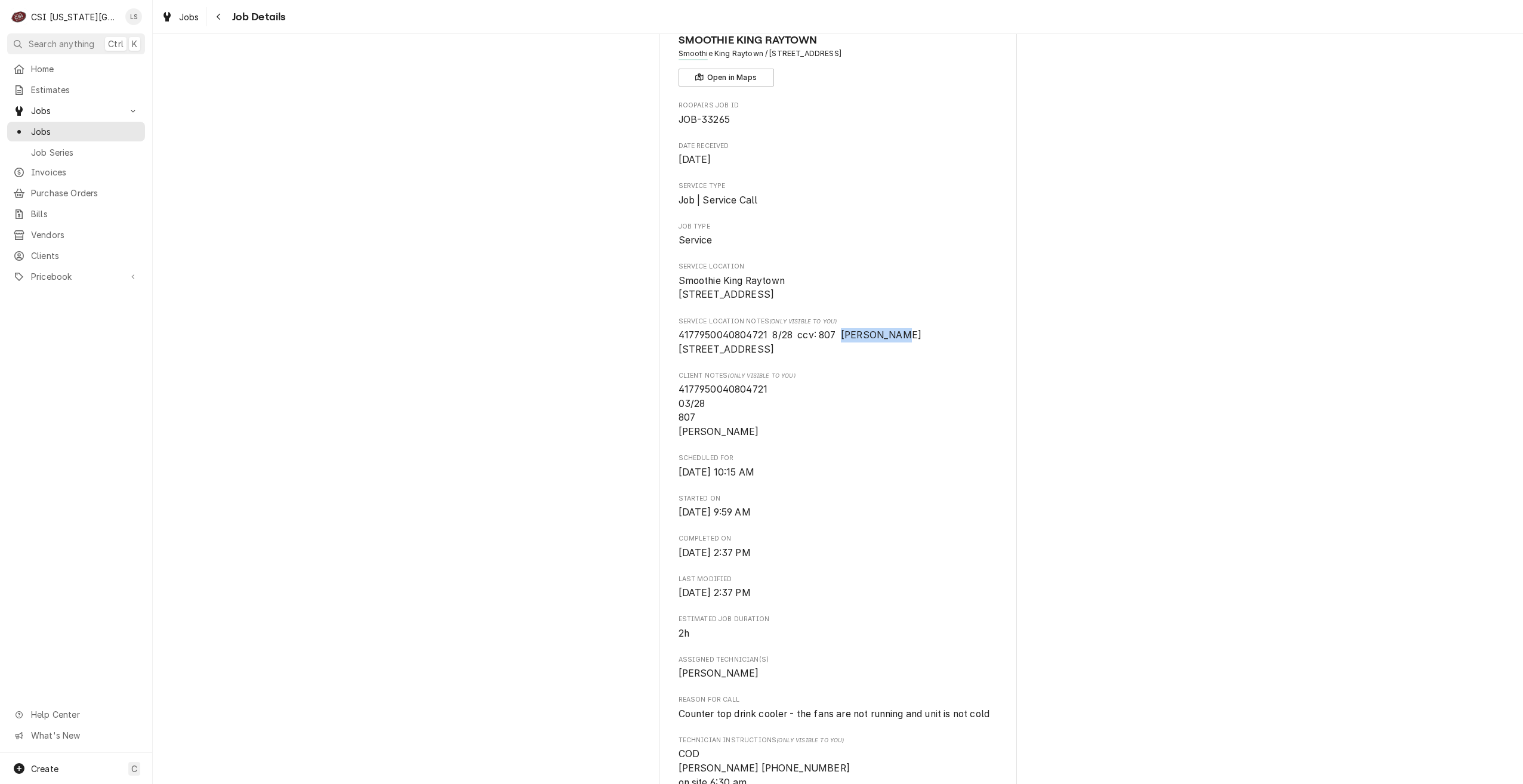
copy span "[PERSON_NAME]"
drag, startPoint x: 1003, startPoint y: 728, endPoint x: 677, endPoint y: 729, distance: 326.0
copy span "Counter top drink cooler - the fans are not running and unit is not cold"
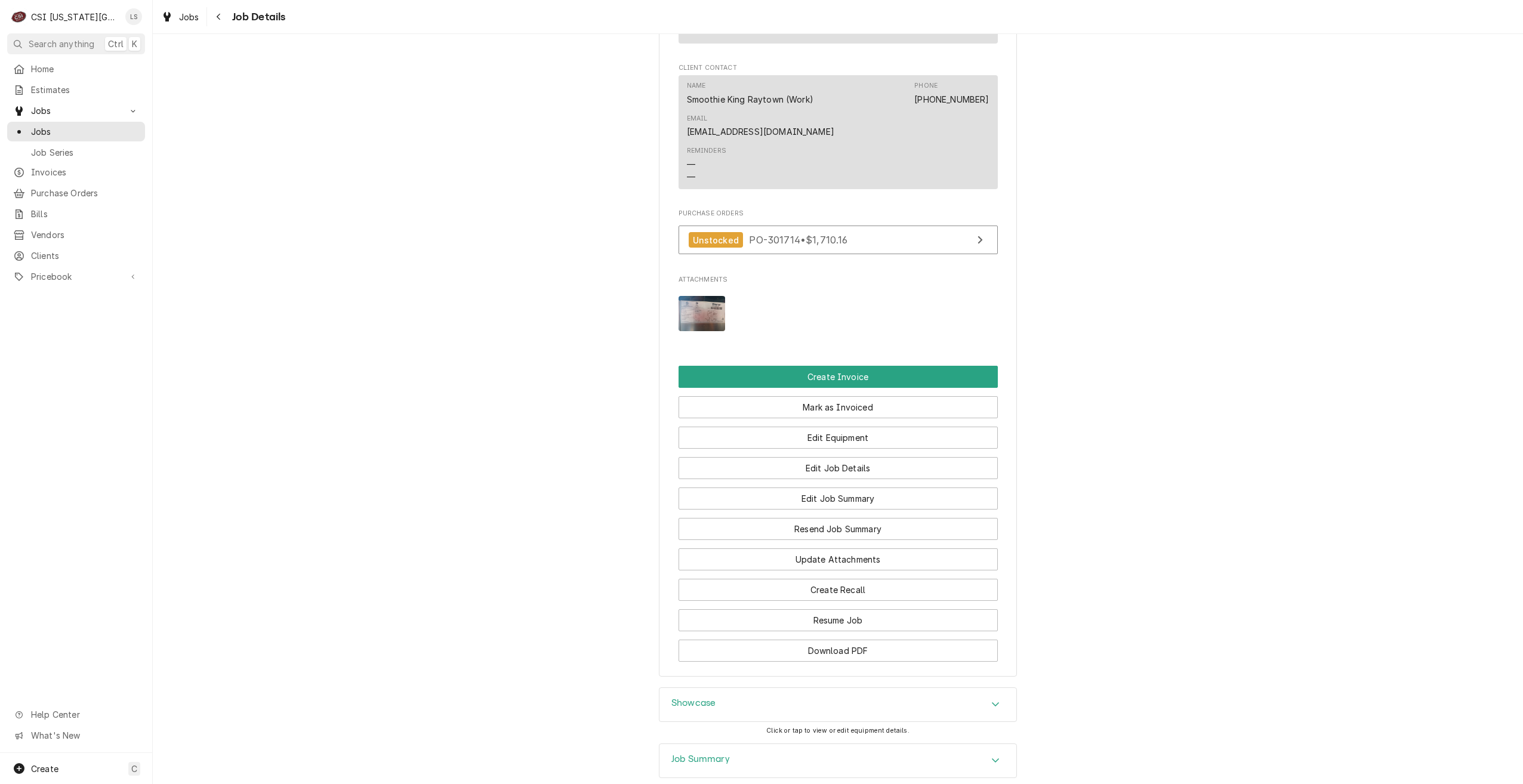
scroll to position [1276, 0]
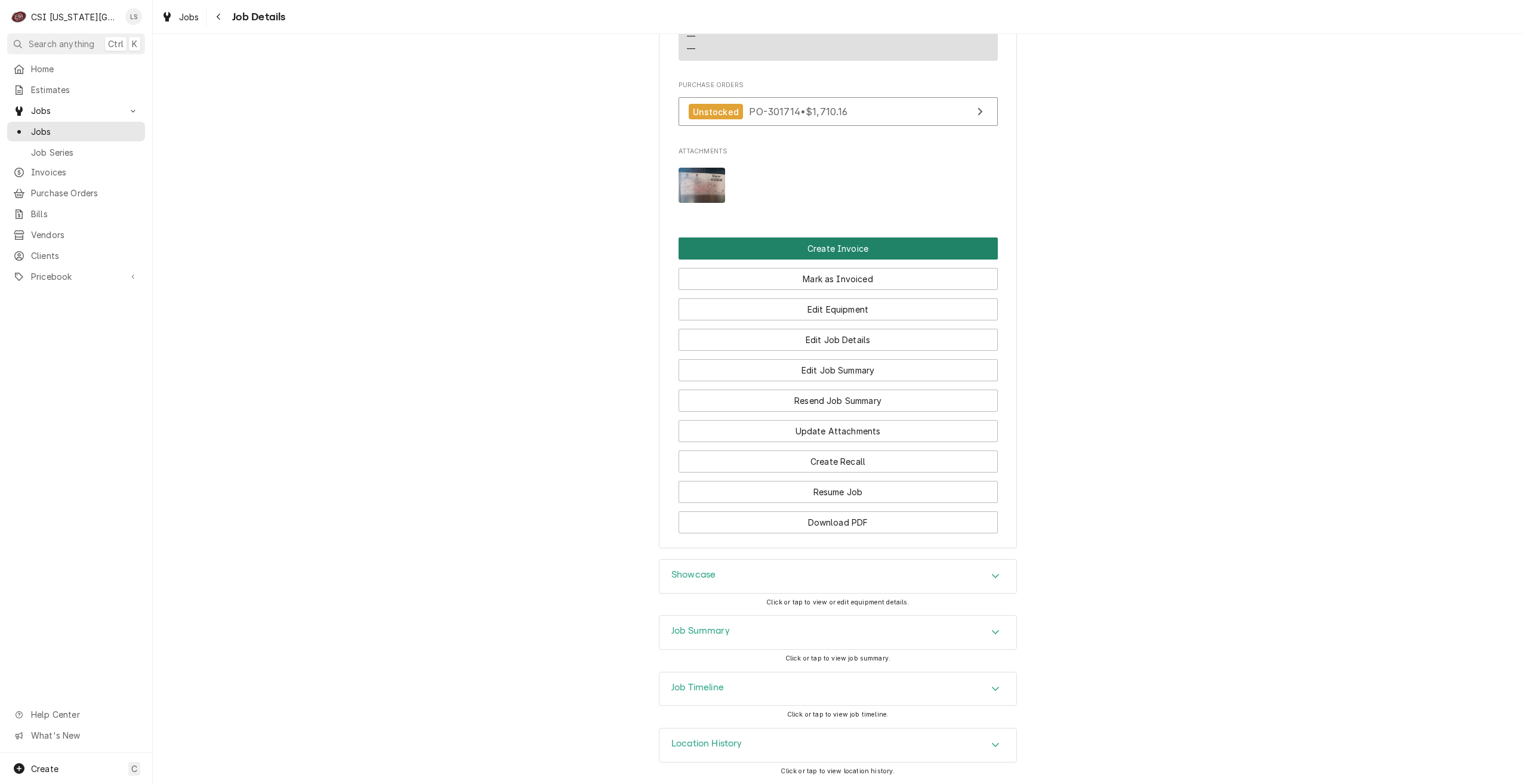
click at [829, 249] on button "Create Invoice" at bounding box center [838, 249] width 320 height 22
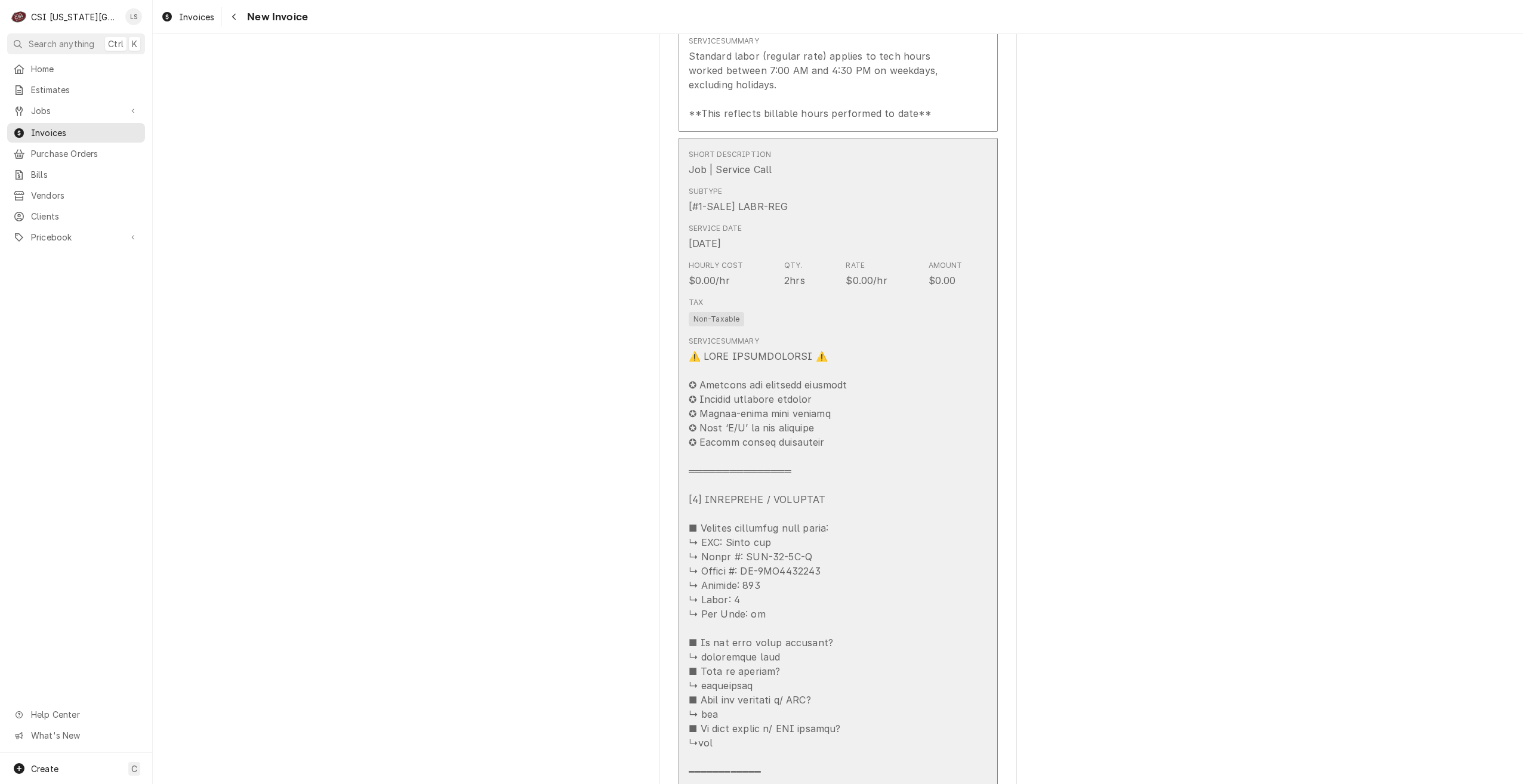
scroll to position [1611, 0]
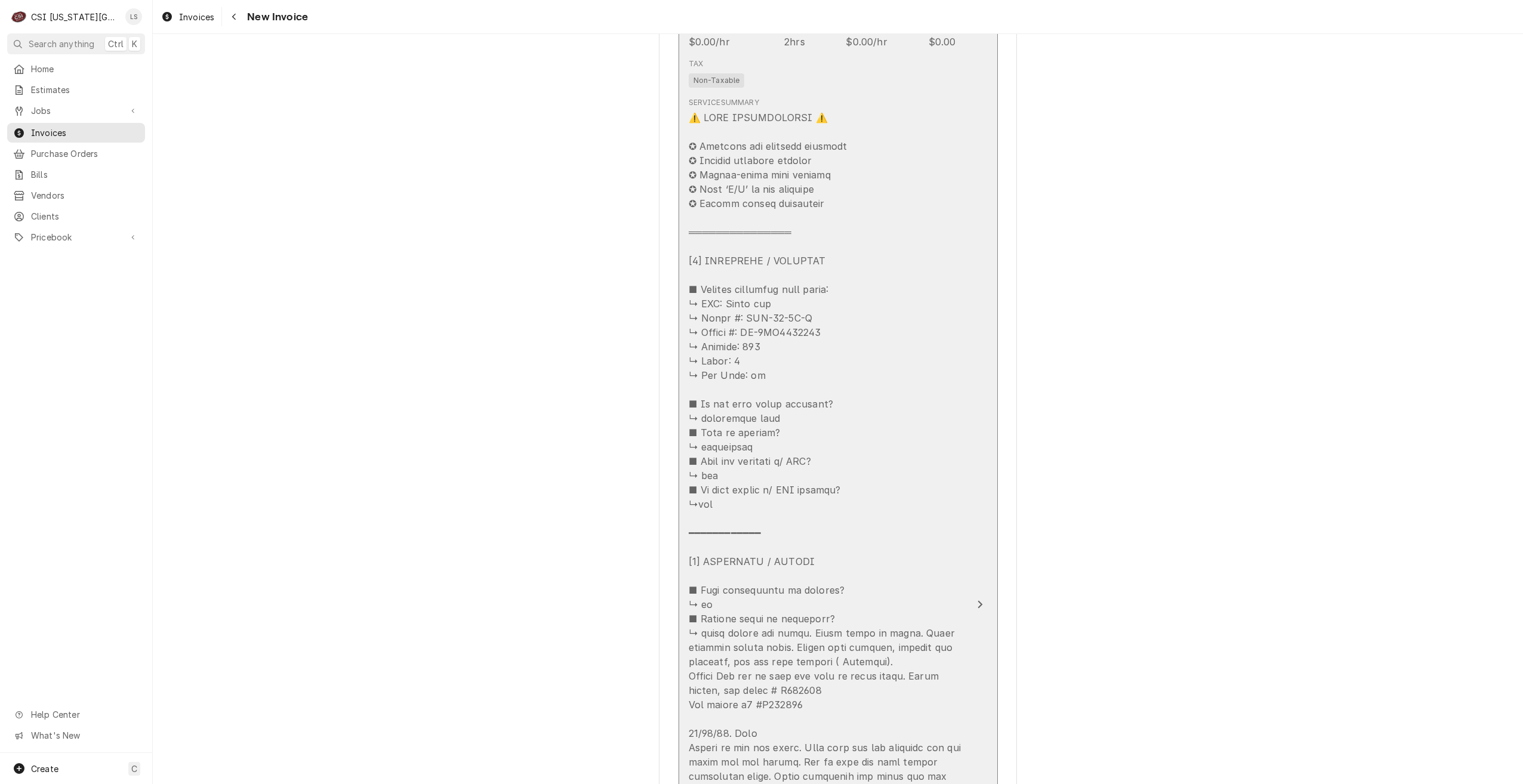
click at [949, 369] on div "Update Line Item" at bounding box center [826, 704] width 274 height 1189
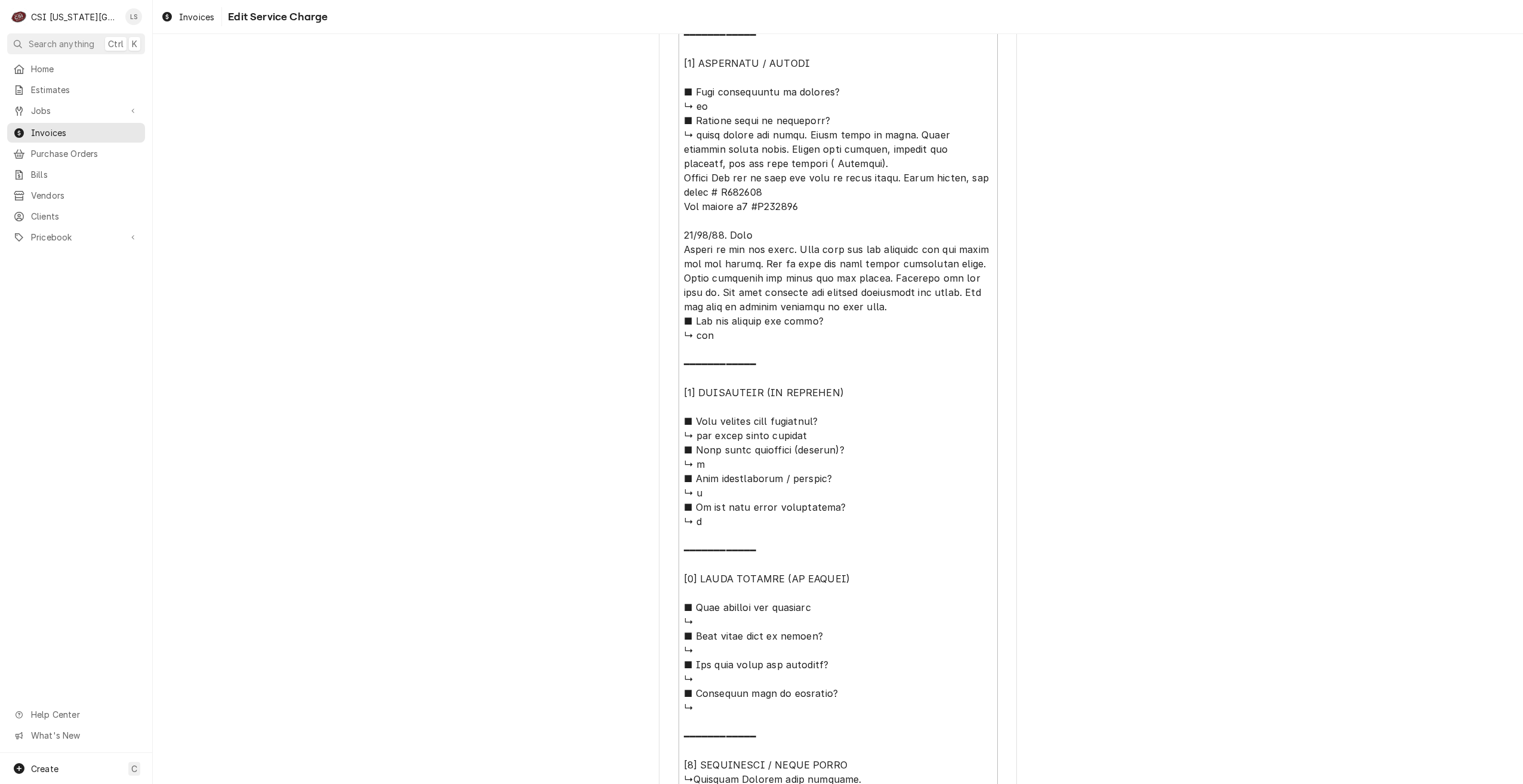
scroll to position [838, 0]
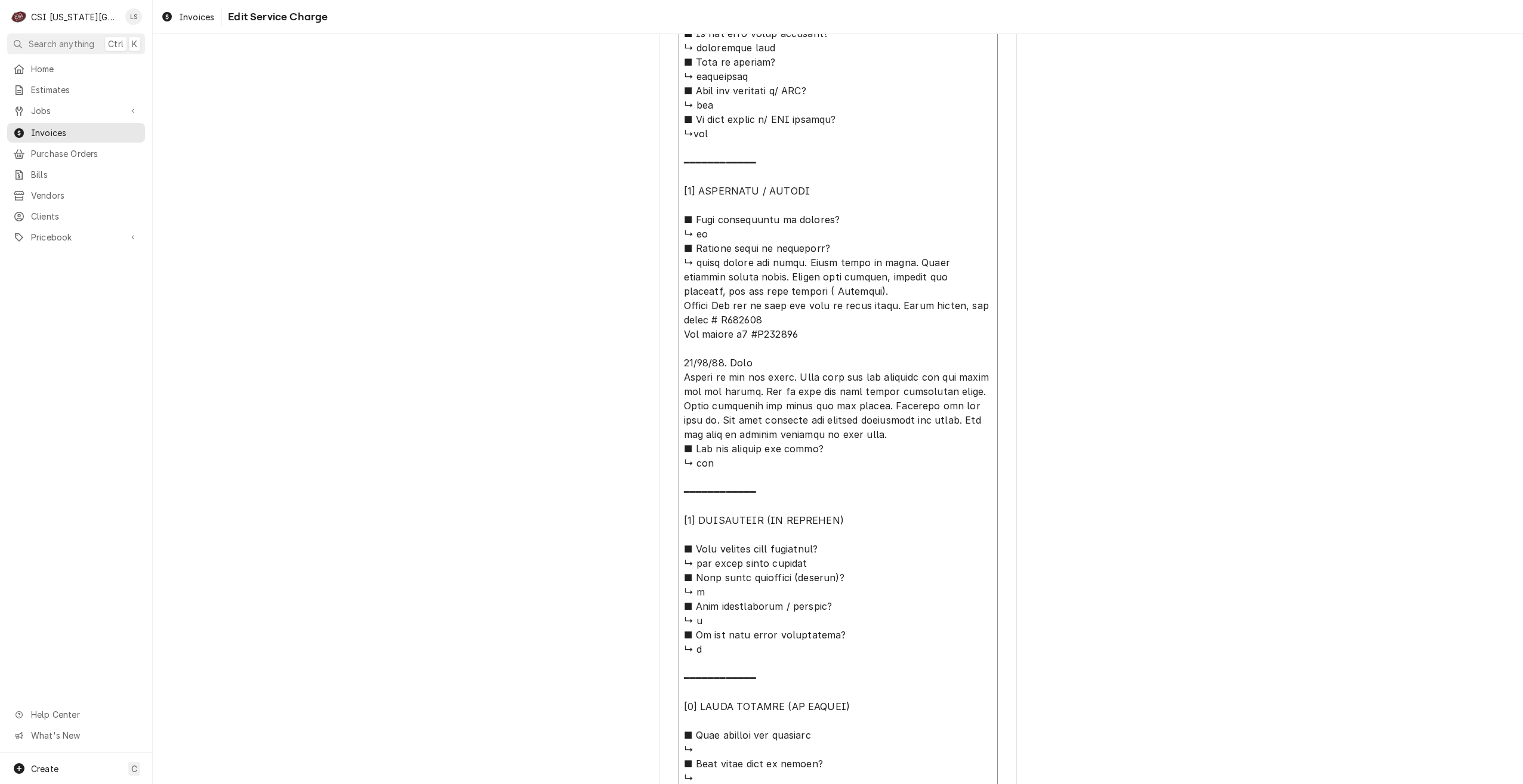
drag, startPoint x: 901, startPoint y: 439, endPoint x: 660, endPoint y: 265, distance: 297.2
click at [660, 265] on div "Use the fields below to edit this service charge Short Description Job | Servic…" at bounding box center [838, 115] width 358 height 1794
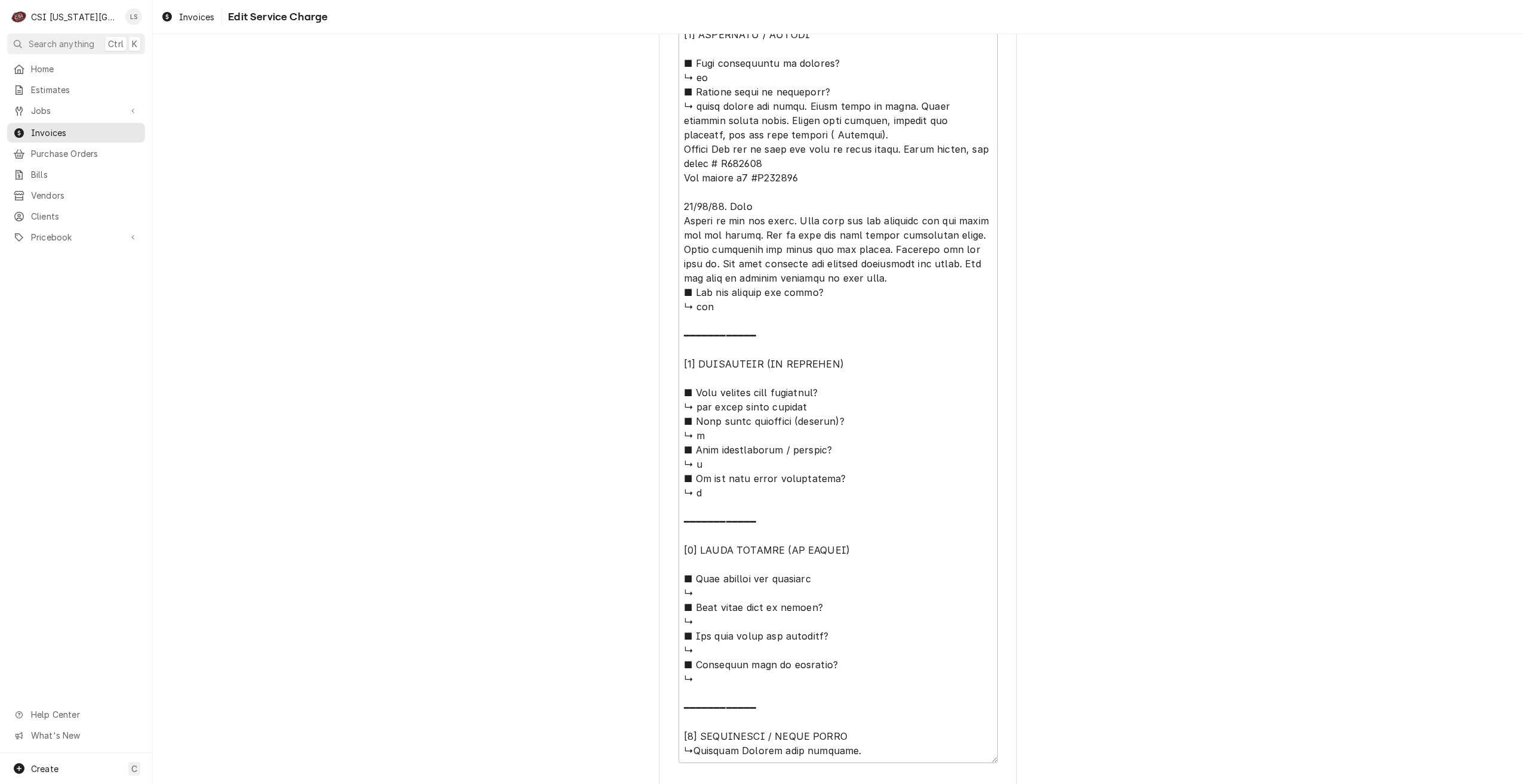
scroll to position [1077, 0]
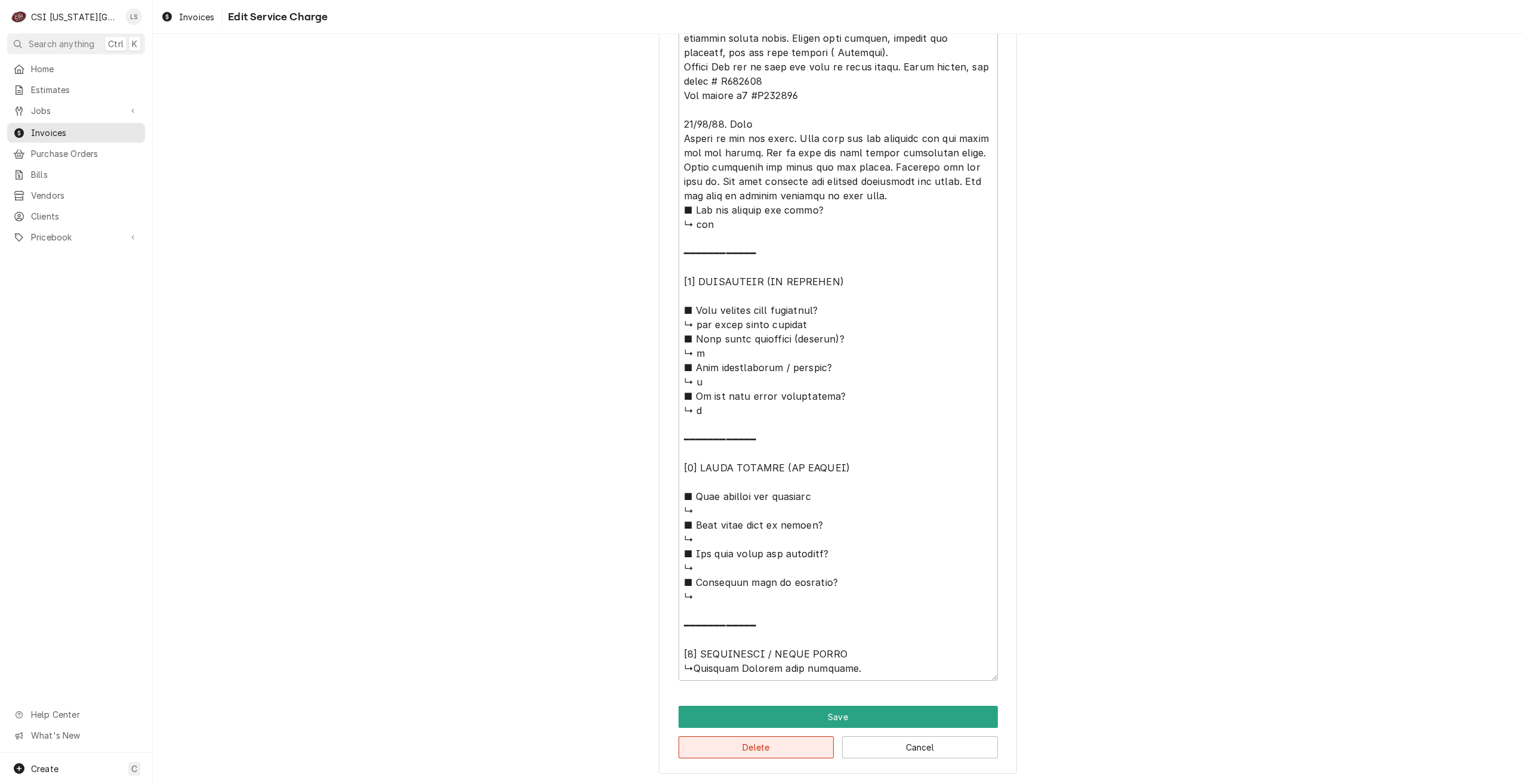
click at [747, 742] on button "Delete" at bounding box center [756, 747] width 156 height 22
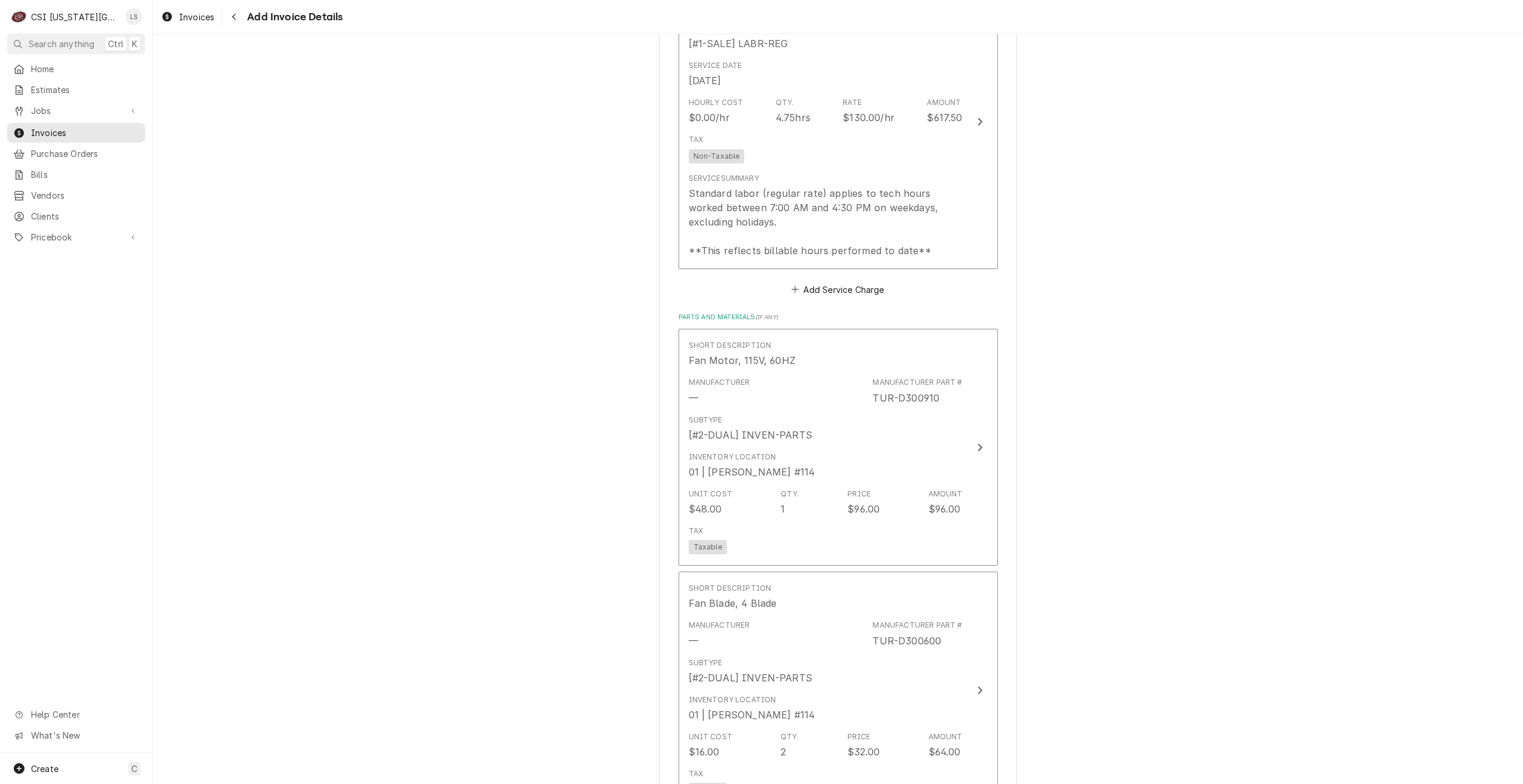
scroll to position [1133, 0]
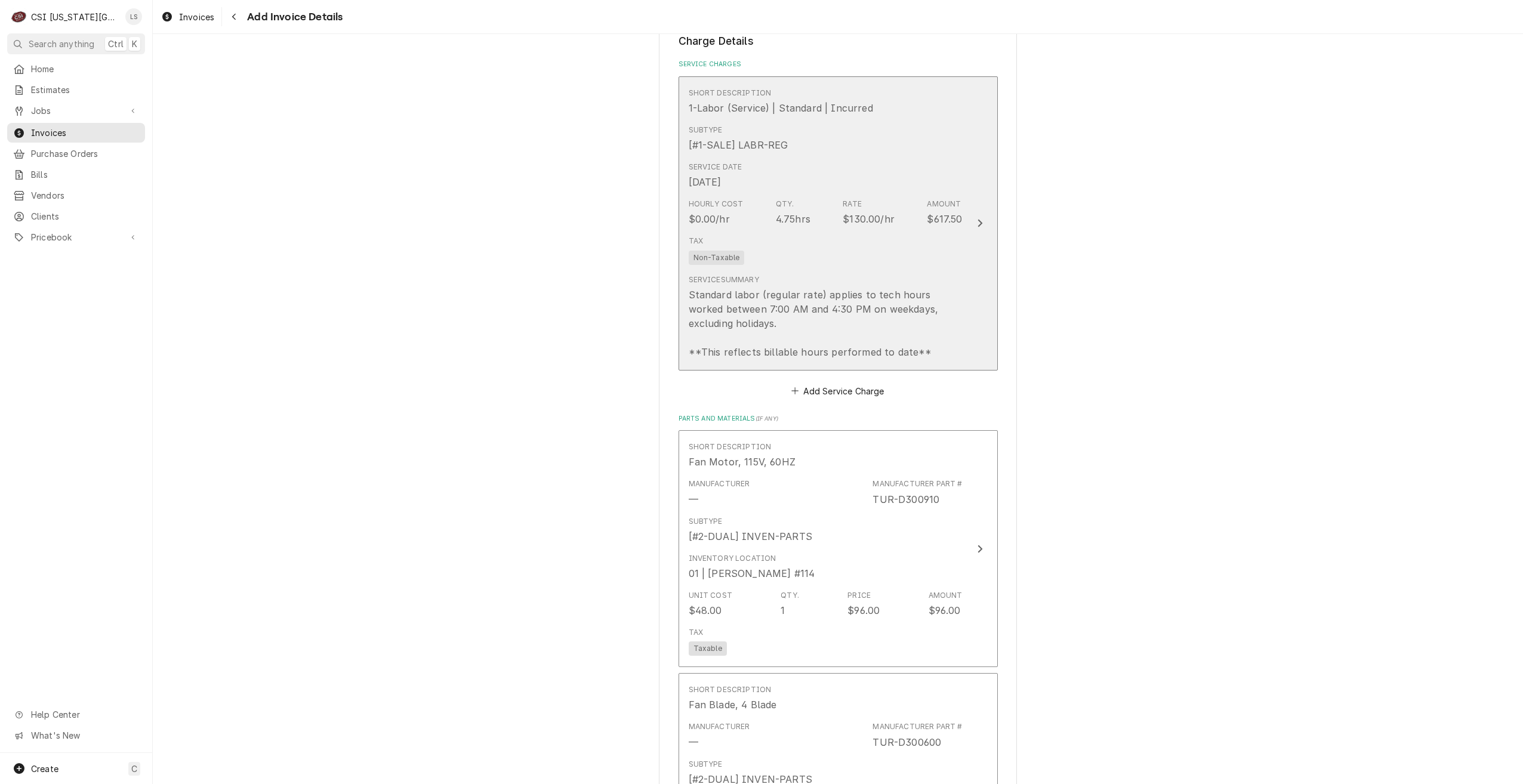
click at [964, 284] on button "Short Description 1-Labor (Service) | Standard | Incurred Subtype [#1-SALE] LAB…" at bounding box center [838, 223] width 320 height 294
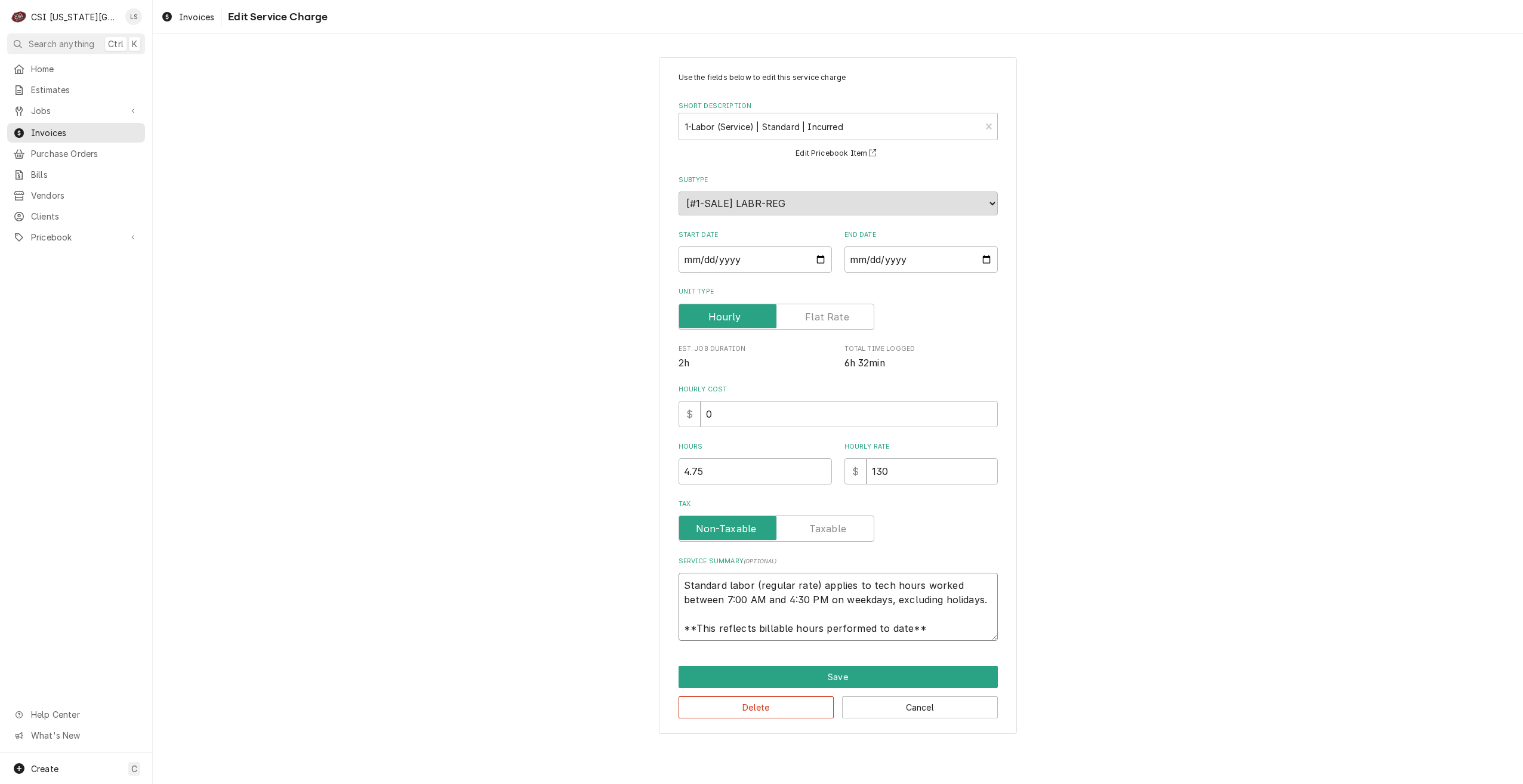
drag, startPoint x: 945, startPoint y: 628, endPoint x: 690, endPoint y: 557, distance: 264.7
click at [641, 563] on div "Use the fields below to edit this service charge Short Description 1-Labor (Ser…" at bounding box center [838, 395] width 1371 height 697
type textarea "x"
type textarea "C"
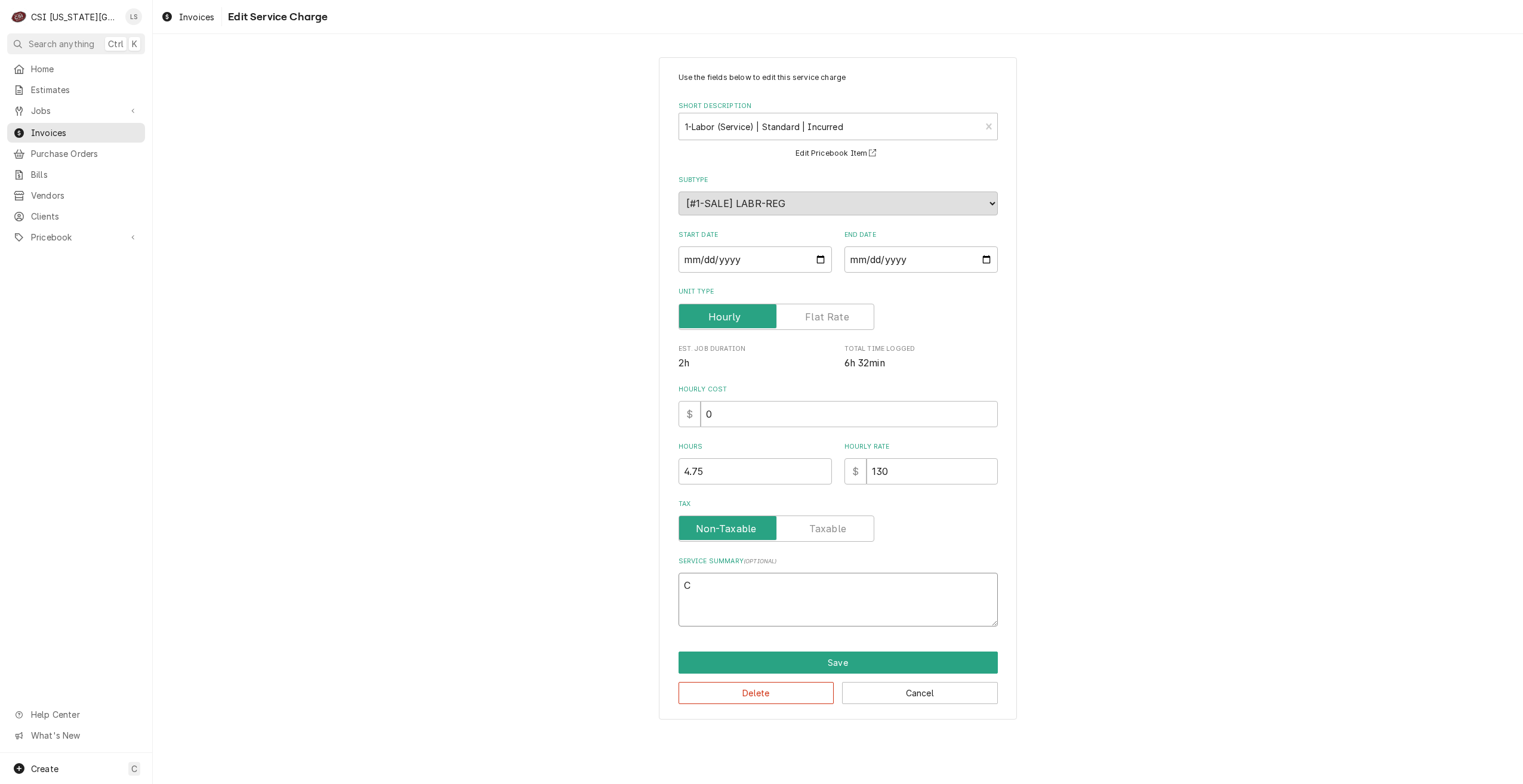
type textarea "x"
type textarea "Co"
type textarea "x"
type textarea "Cou"
type textarea "x"
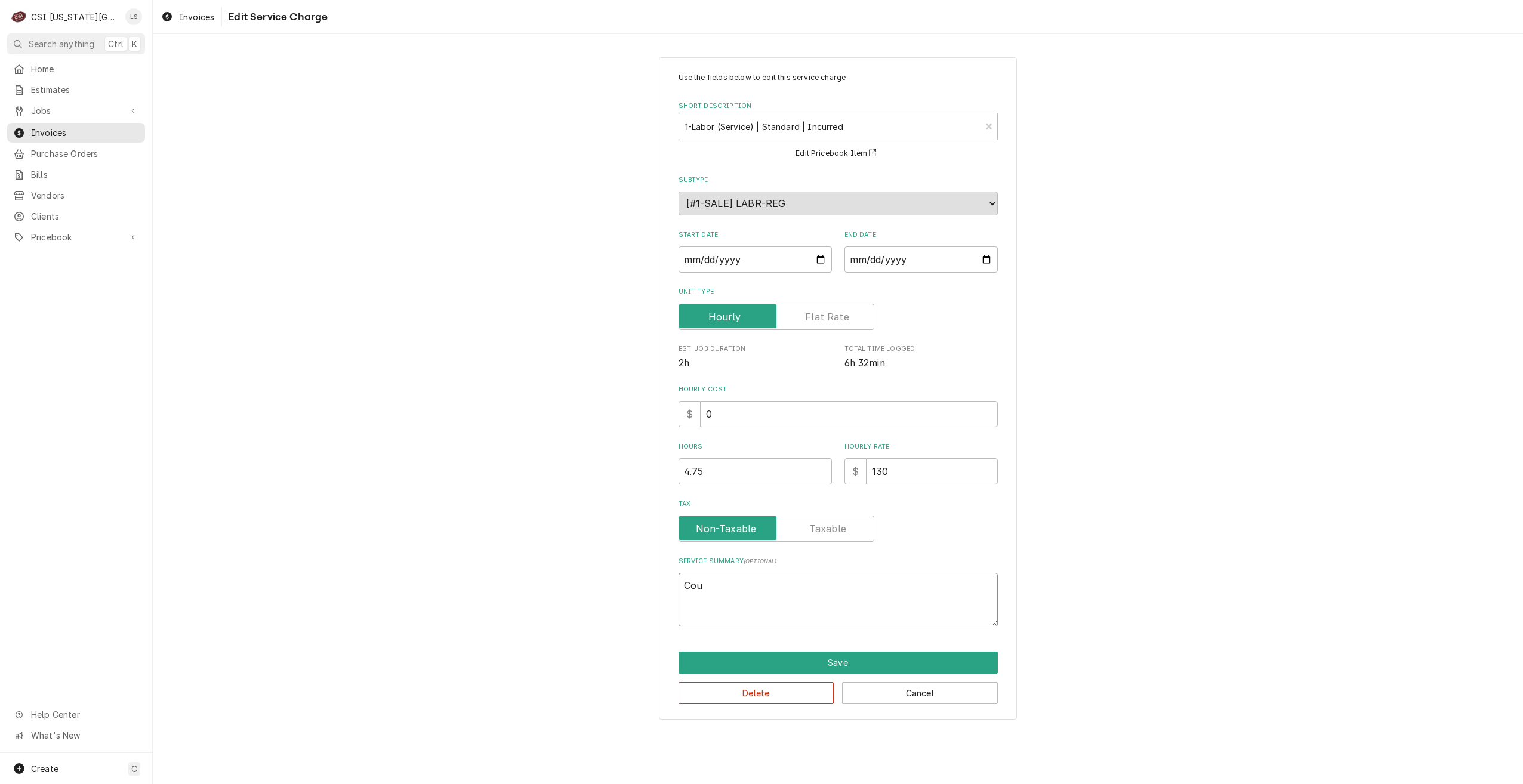
type textarea "Coun"
type textarea "x"
type textarea "Count"
type textarea "x"
type textarea "Counte"
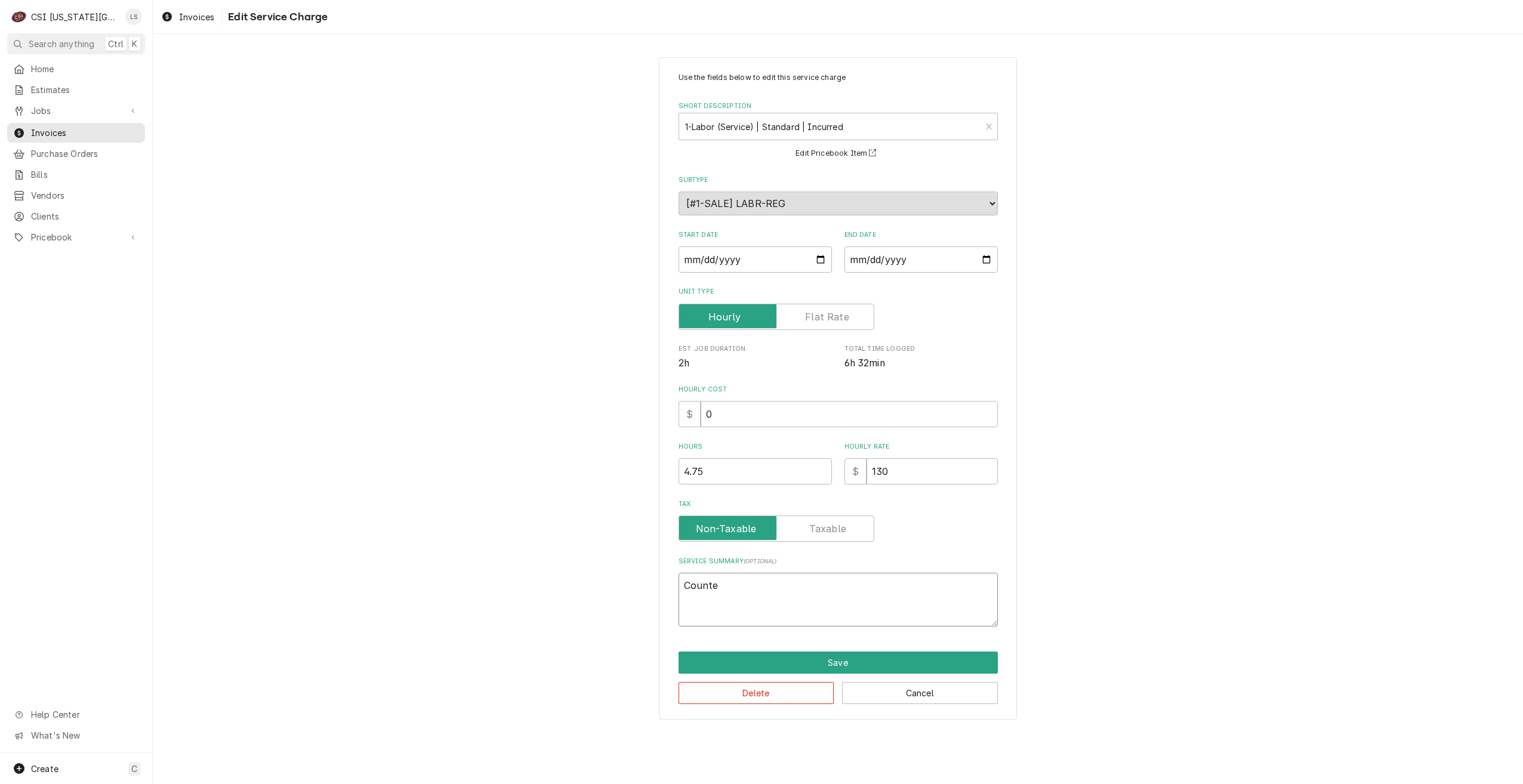
type textarea "x"
type textarea "Counter"
type textarea "x"
type textarea "Counter"
type textarea "x"
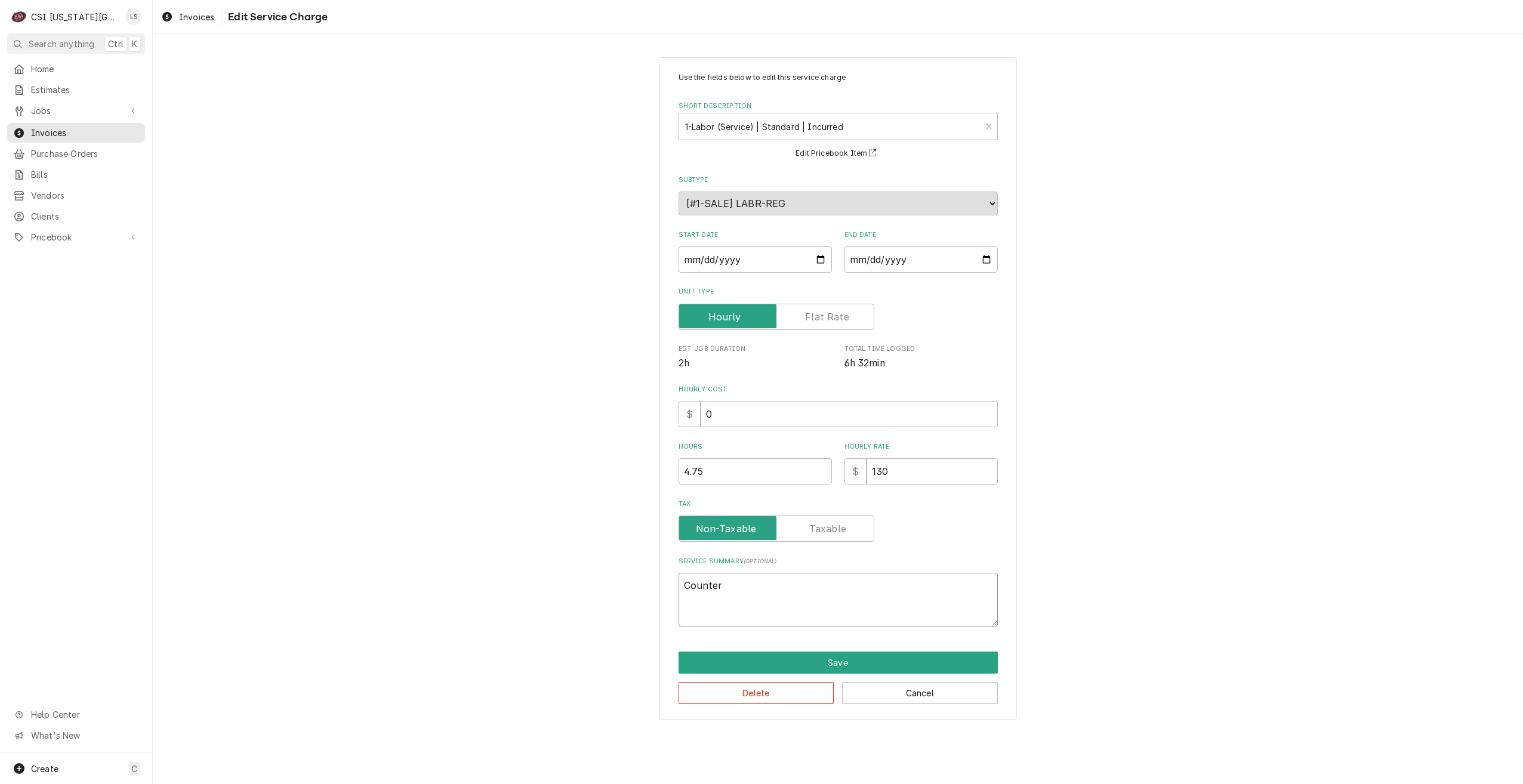
type textarea "Counter t"
type textarea "x"
type textarea "Counter to"
type textarea "x"
type textarea "Counter top"
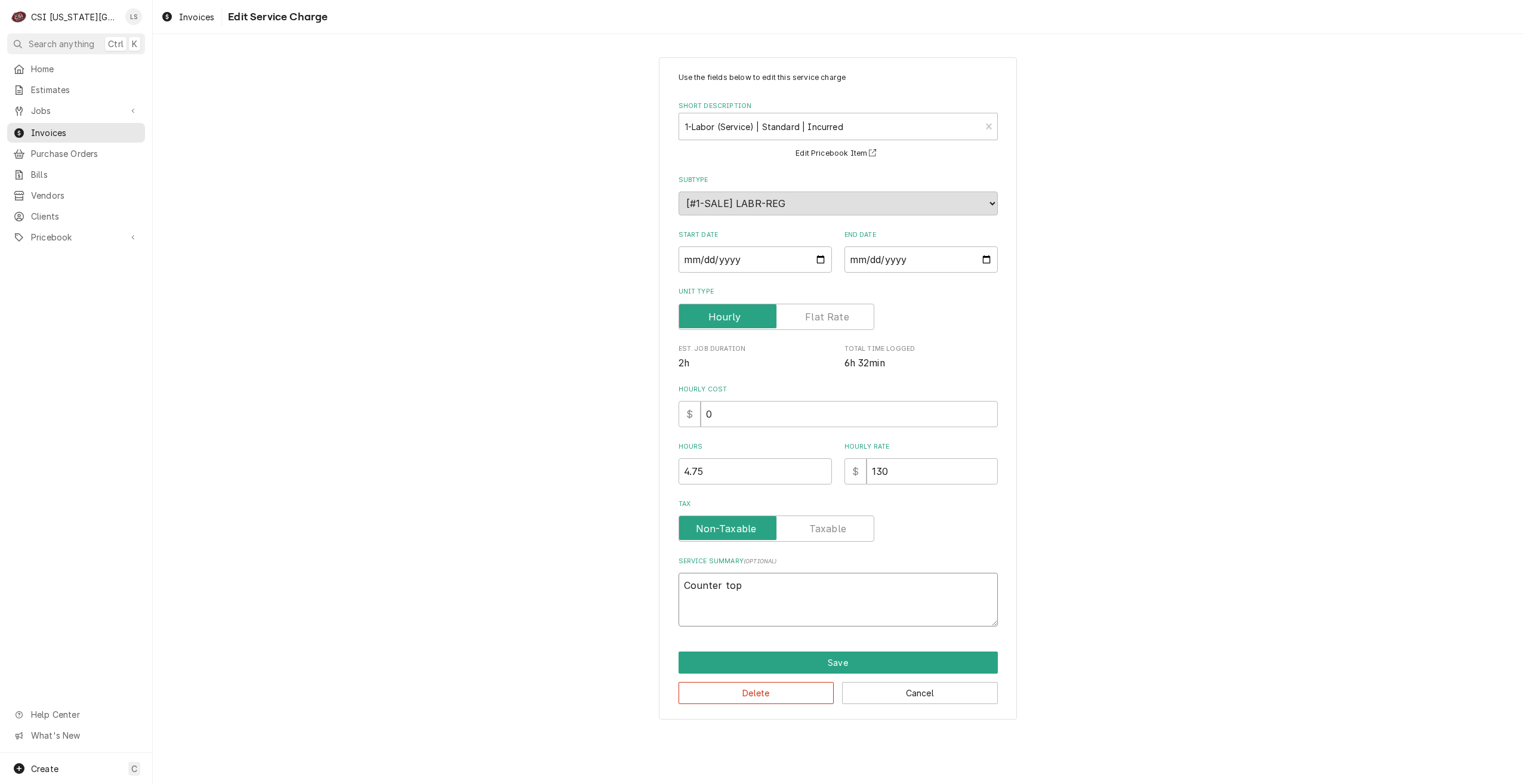
type textarea "x"
type textarea "Counter top"
type textarea "x"
type textarea "Counter top d"
type textarea "x"
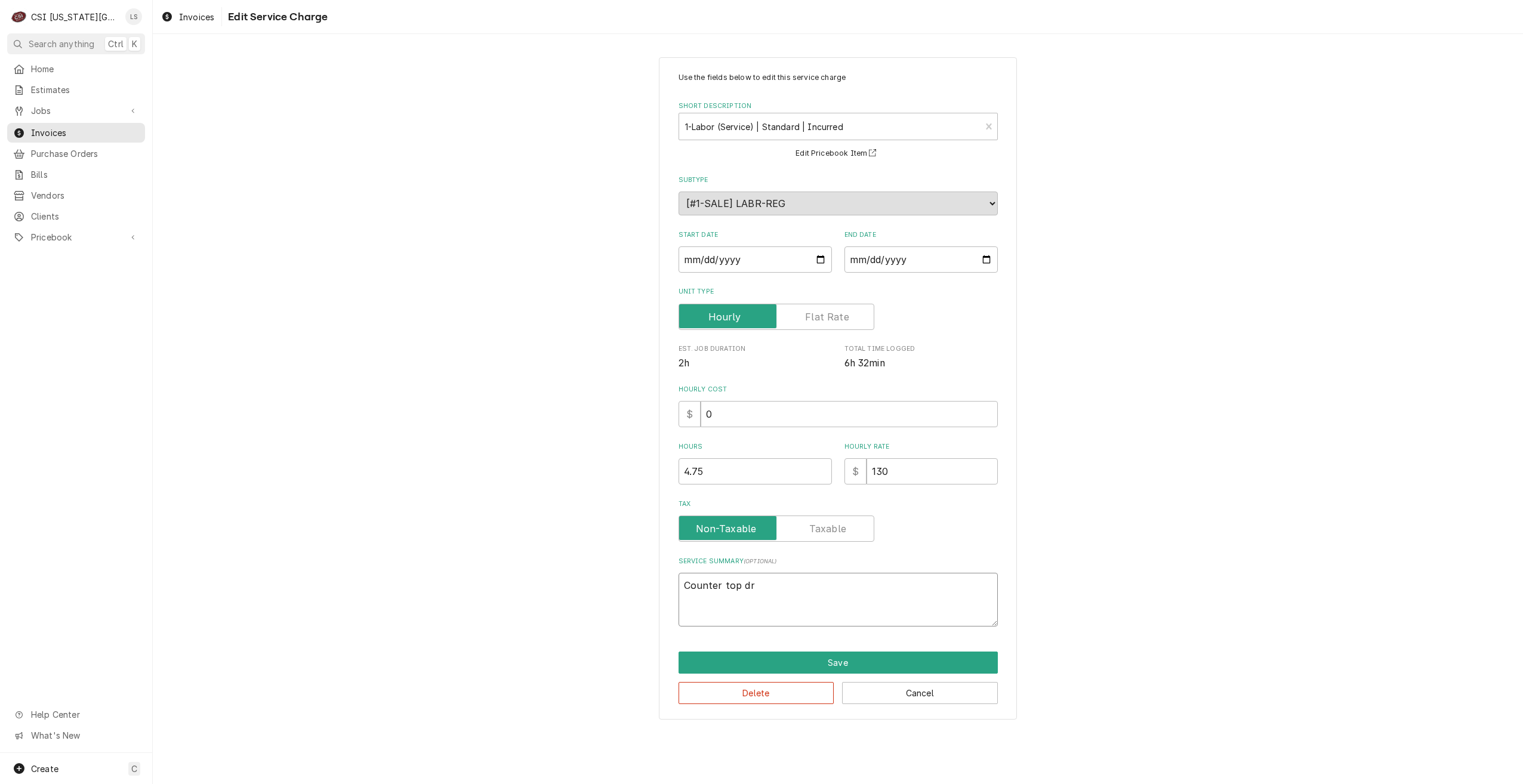
type textarea "Counter top dri"
type textarea "x"
type textarea "Counter top drin"
type textarea "x"
type textarea "Counter top drink"
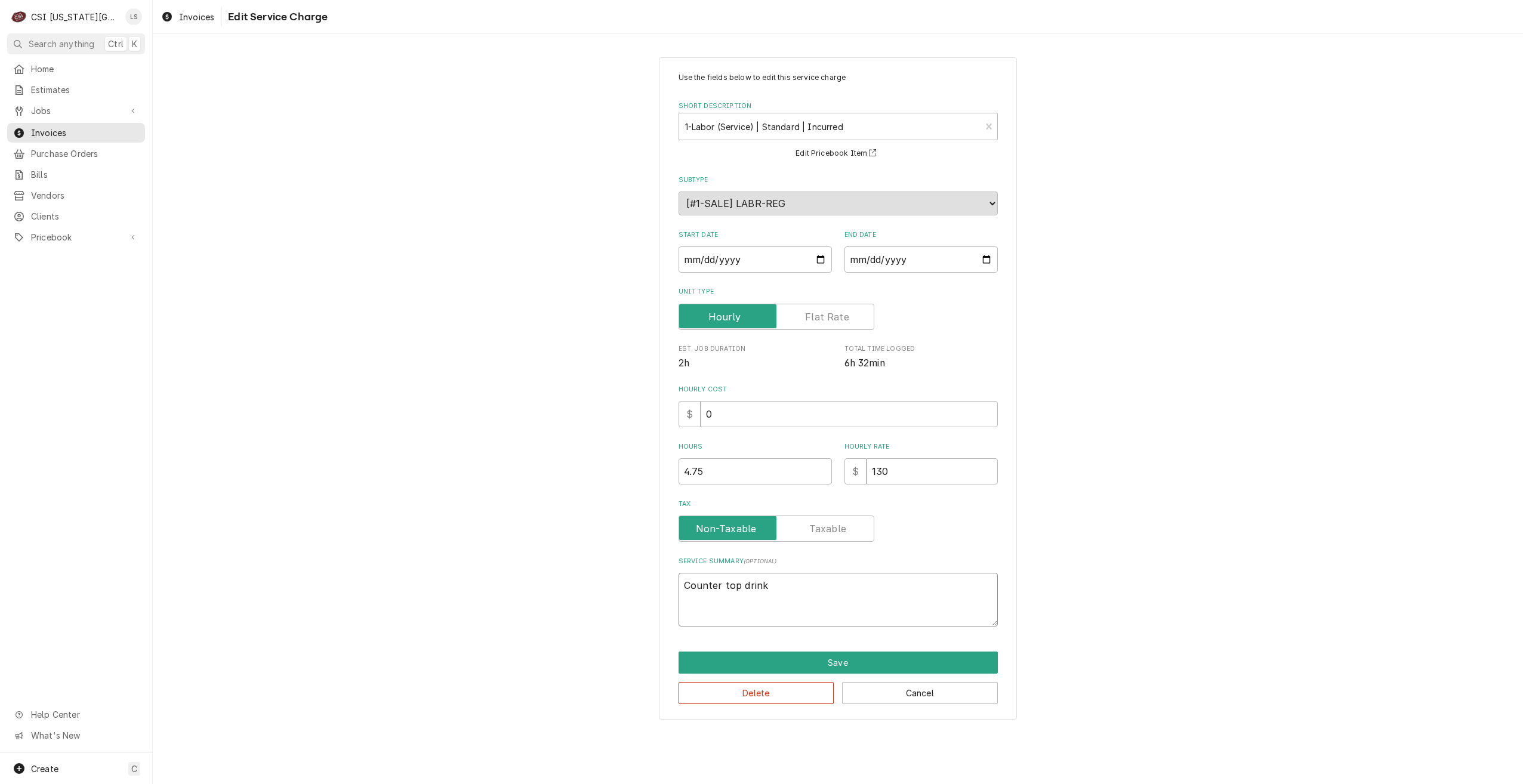
type textarea "x"
type textarea "Counter top drink"
type textarea "x"
type textarea "Counter top drink f"
type textarea "x"
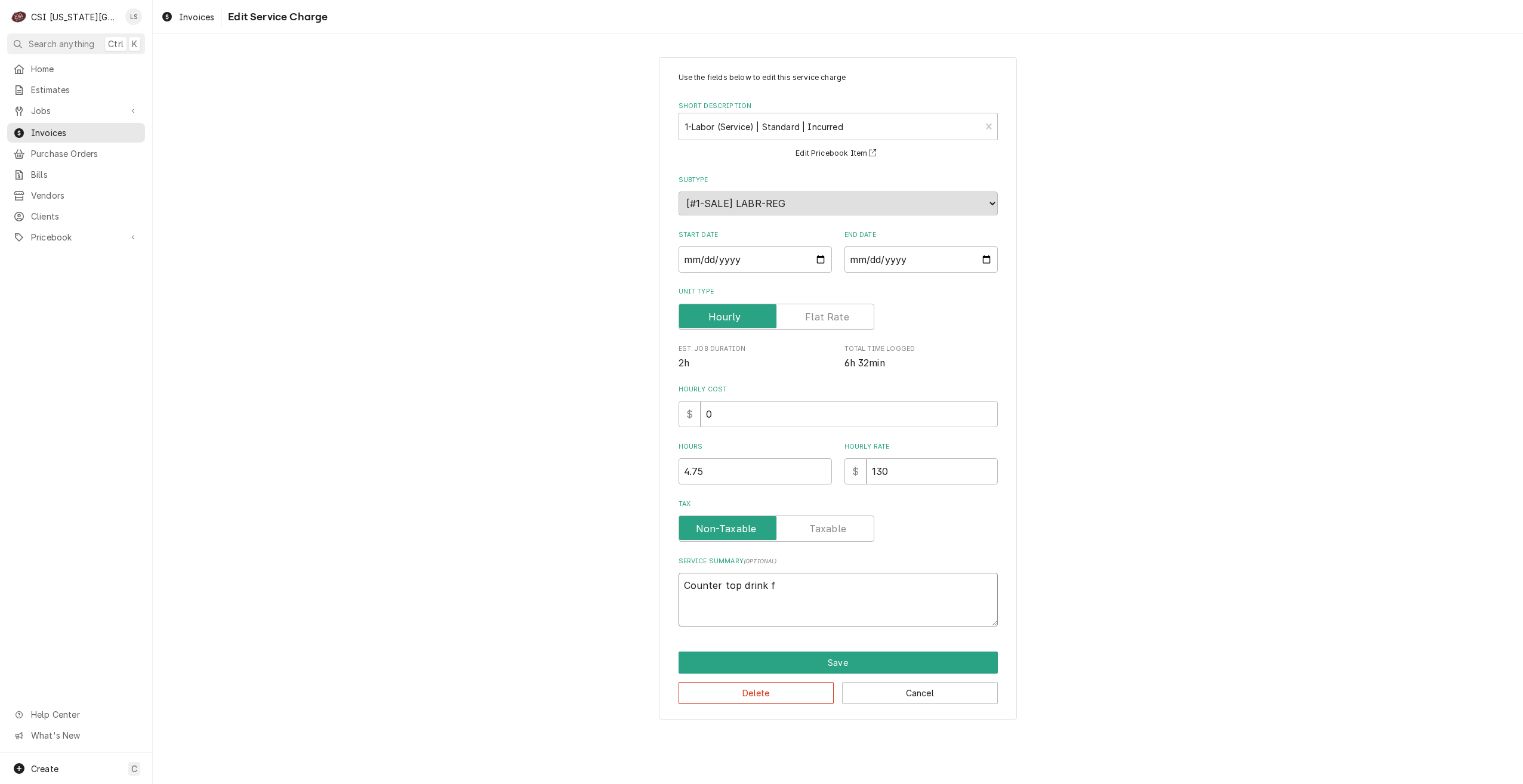
type textarea "Counter top drink"
type textarea "x"
type textarea "Counter top drink v"
type textarea "x"
type textarea "Counter top drink vo"
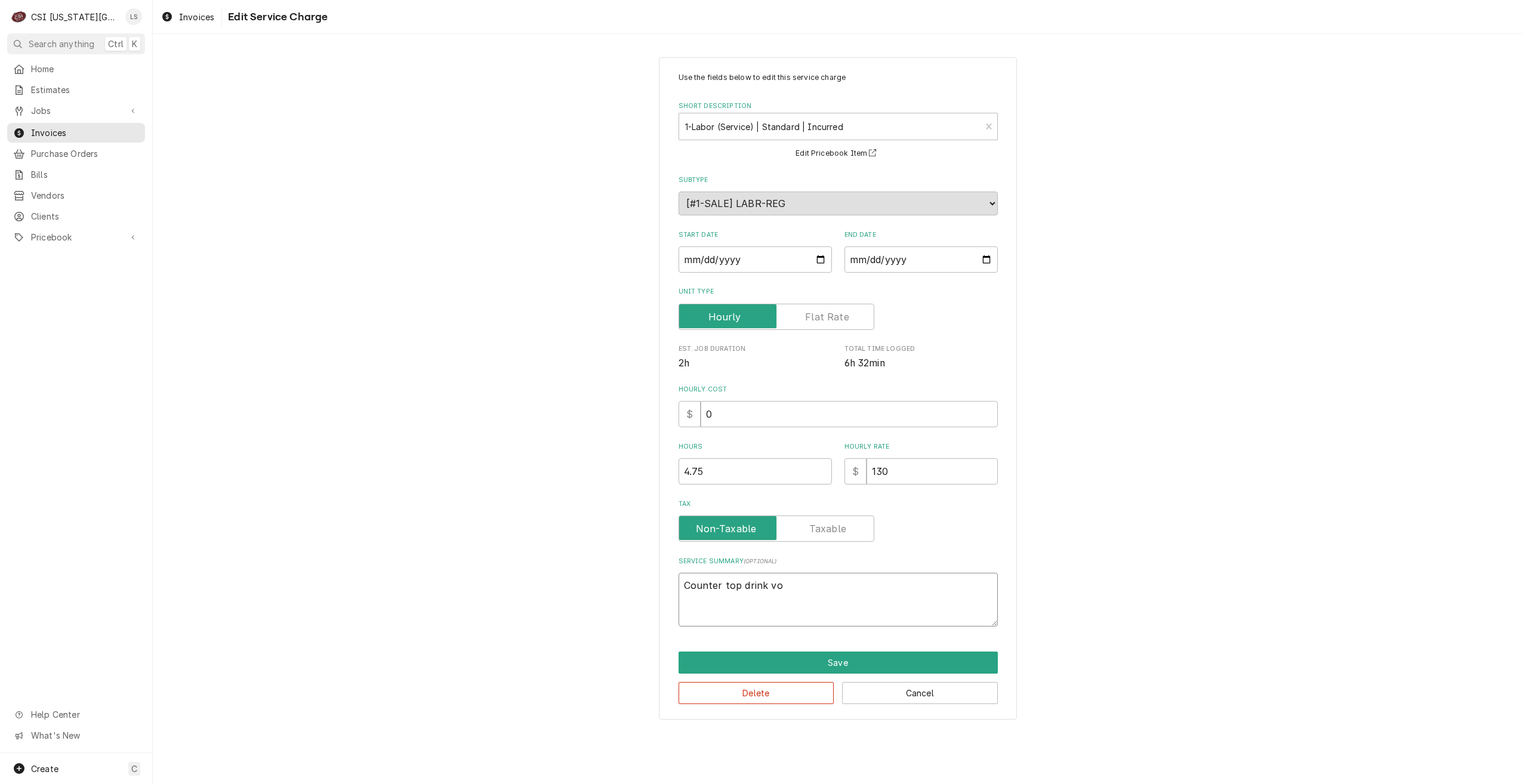
type textarea "x"
type textarea "Counter top drink voo"
type textarea "x"
type textarea "Counter top drink vo"
type textarea "x"
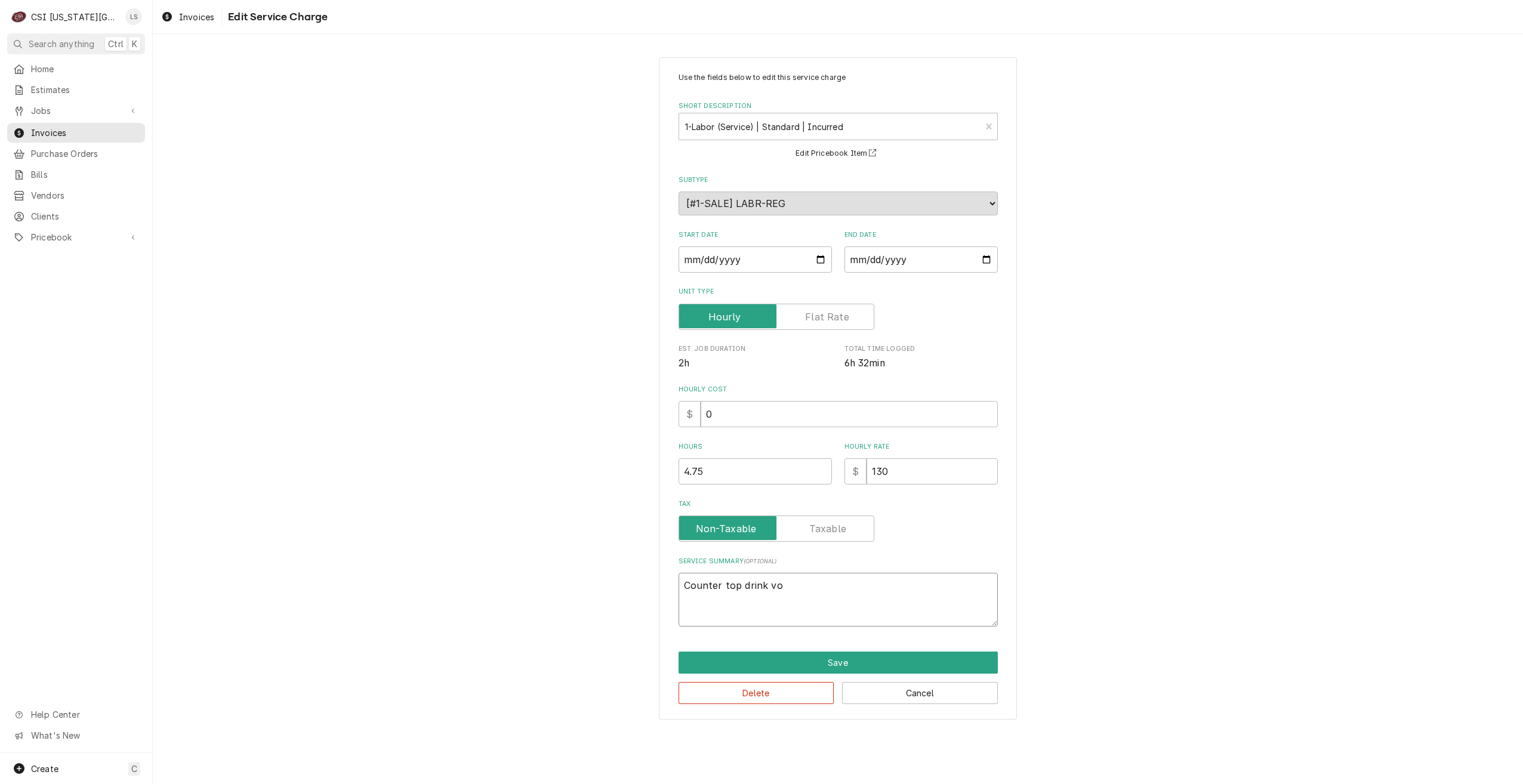
type textarea "Counter top drink v"
type textarea "x"
type textarea "Counter top drink"
type textarea "x"
type textarea "Counter top drink c"
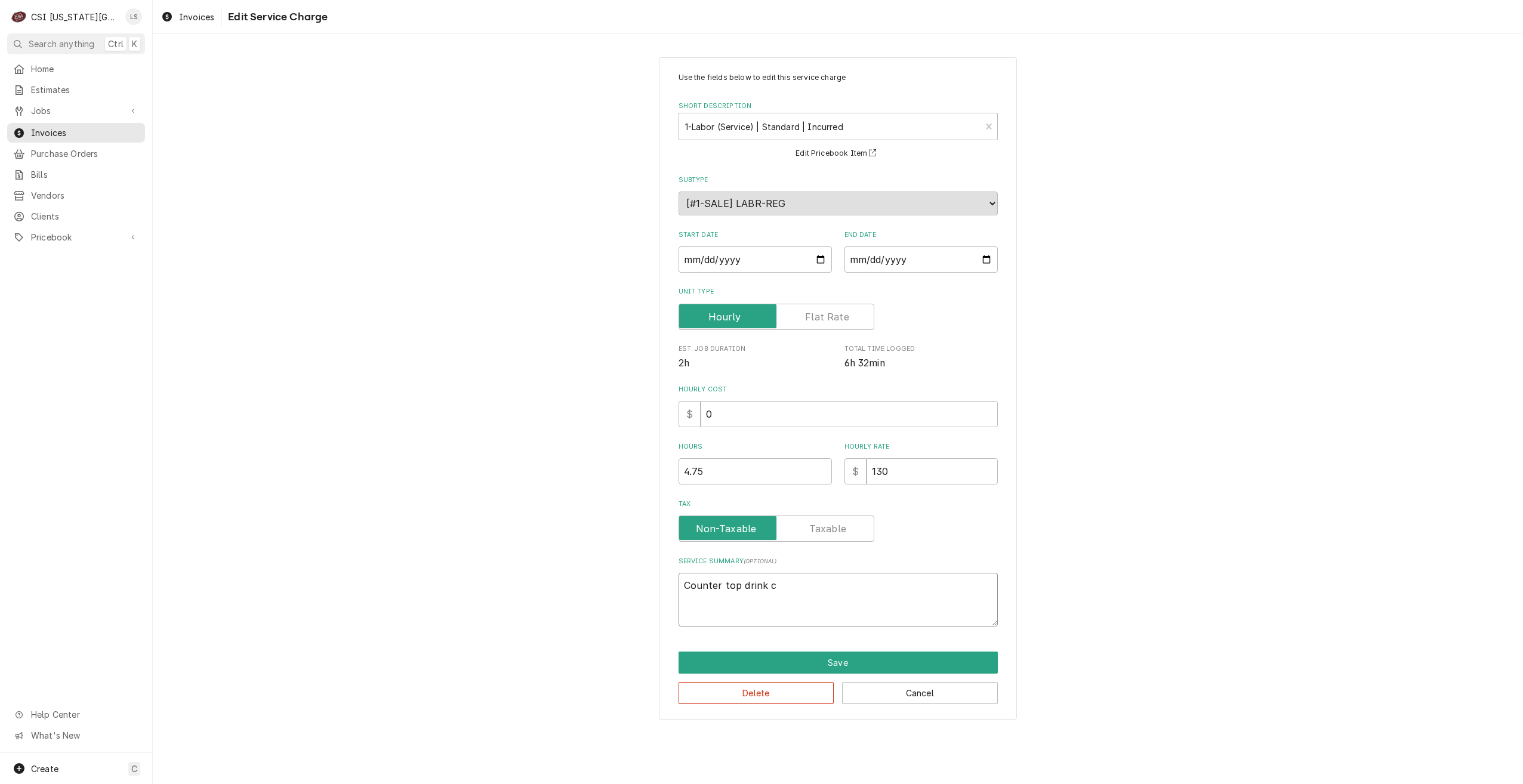
type textarea "x"
type textarea "Counter top drink co"
type textarea "x"
type textarea "Counter top drink coo"
type textarea "x"
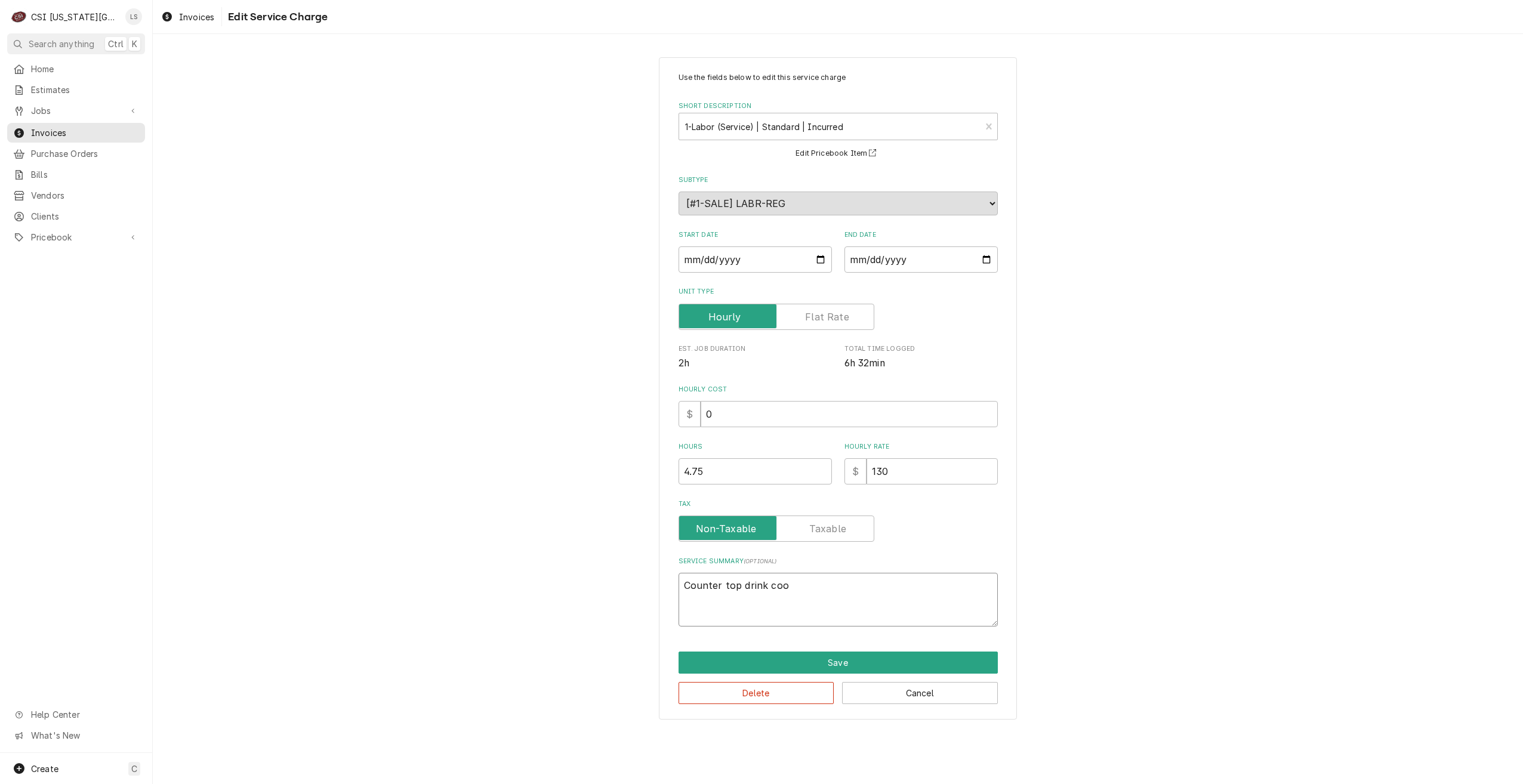
type textarea "Counter top drink cool"
type textarea "x"
type textarea "Counter top drink coole"
type textarea "x"
type textarea "Counter top drink cooler"
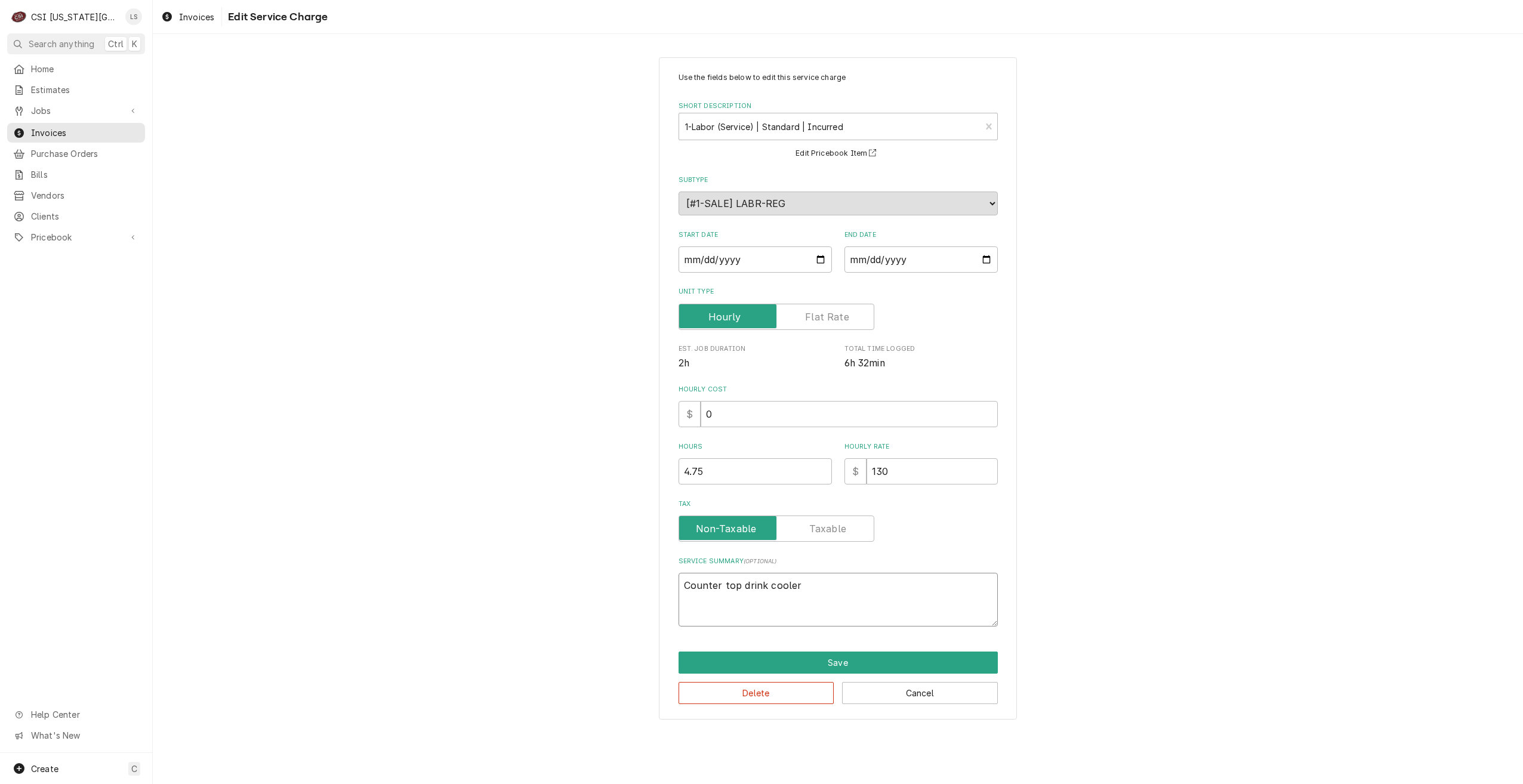
type textarea "x"
type textarea "Counter top drink cooler"
type textarea "x"
type textarea "Counter top drink cooler f"
type textarea "x"
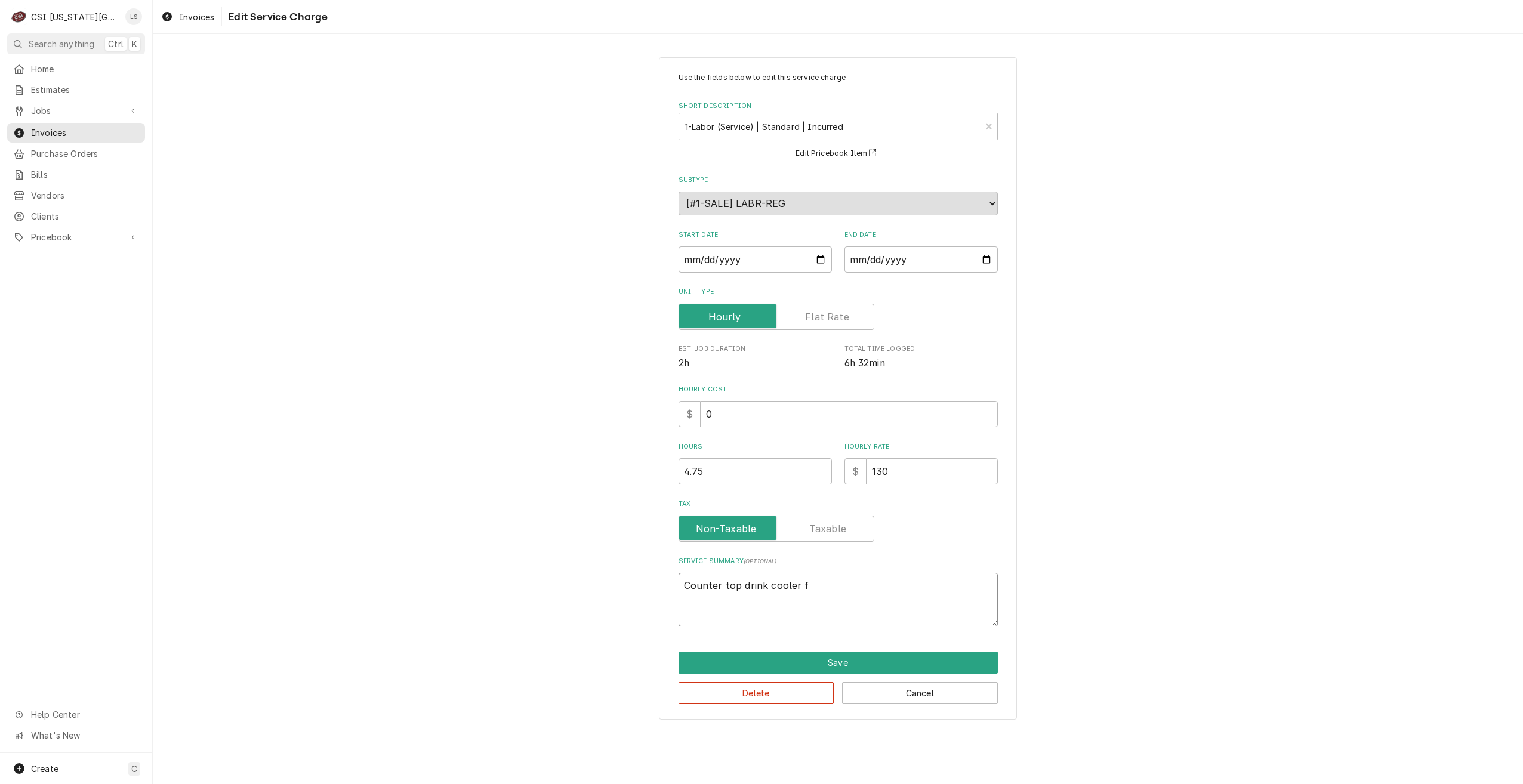
type textarea "Counter top drink cooler fa"
type textarea "x"
type textarea "Counter top drink cooler fan"
type textarea "x"
type textarea "Counter top drink cooler fan"
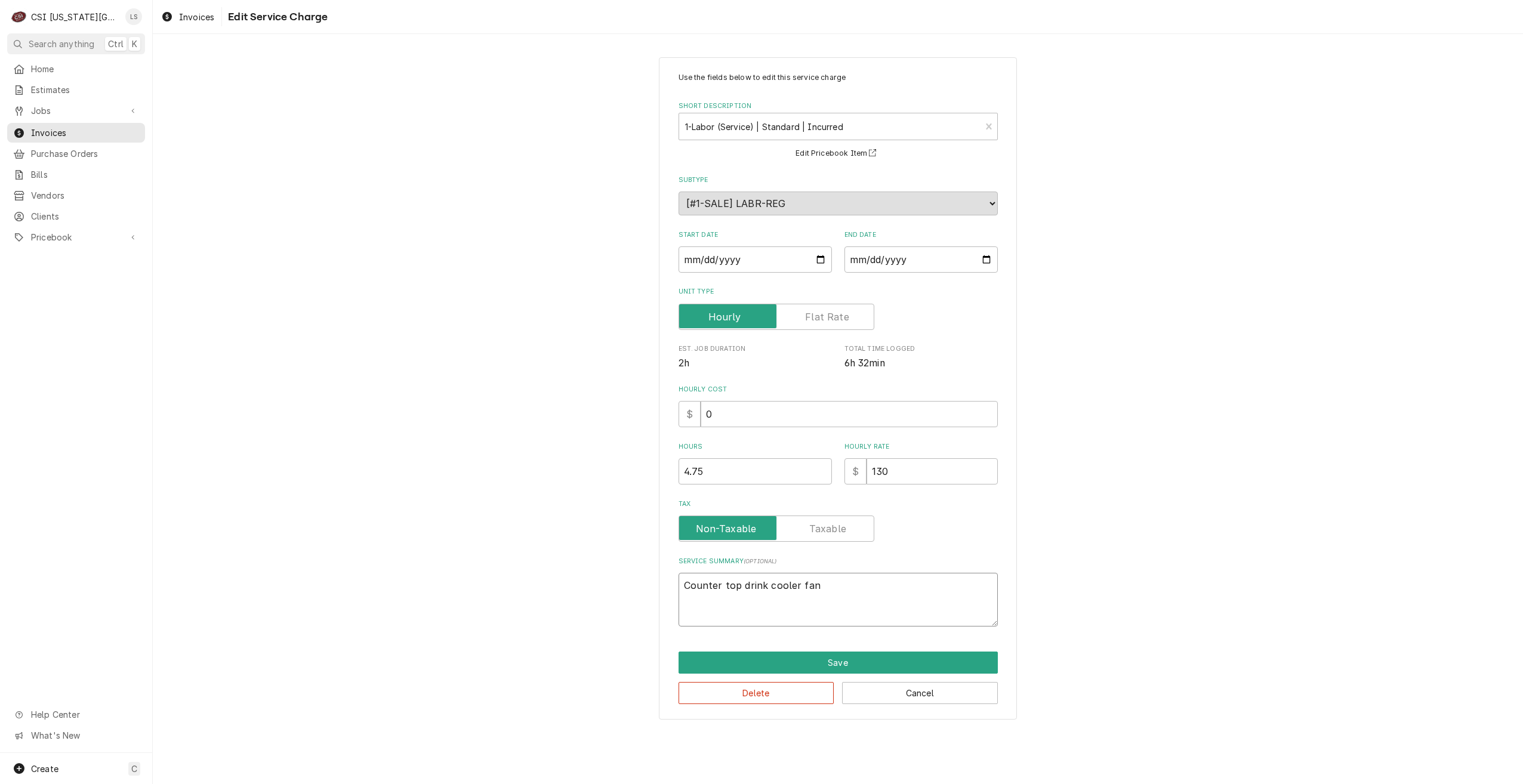
type textarea "x"
type textarea "Counter top drink cooler fan i"
type textarea "x"
type textarea "Counter top drink cooler fan is"
type textarea "x"
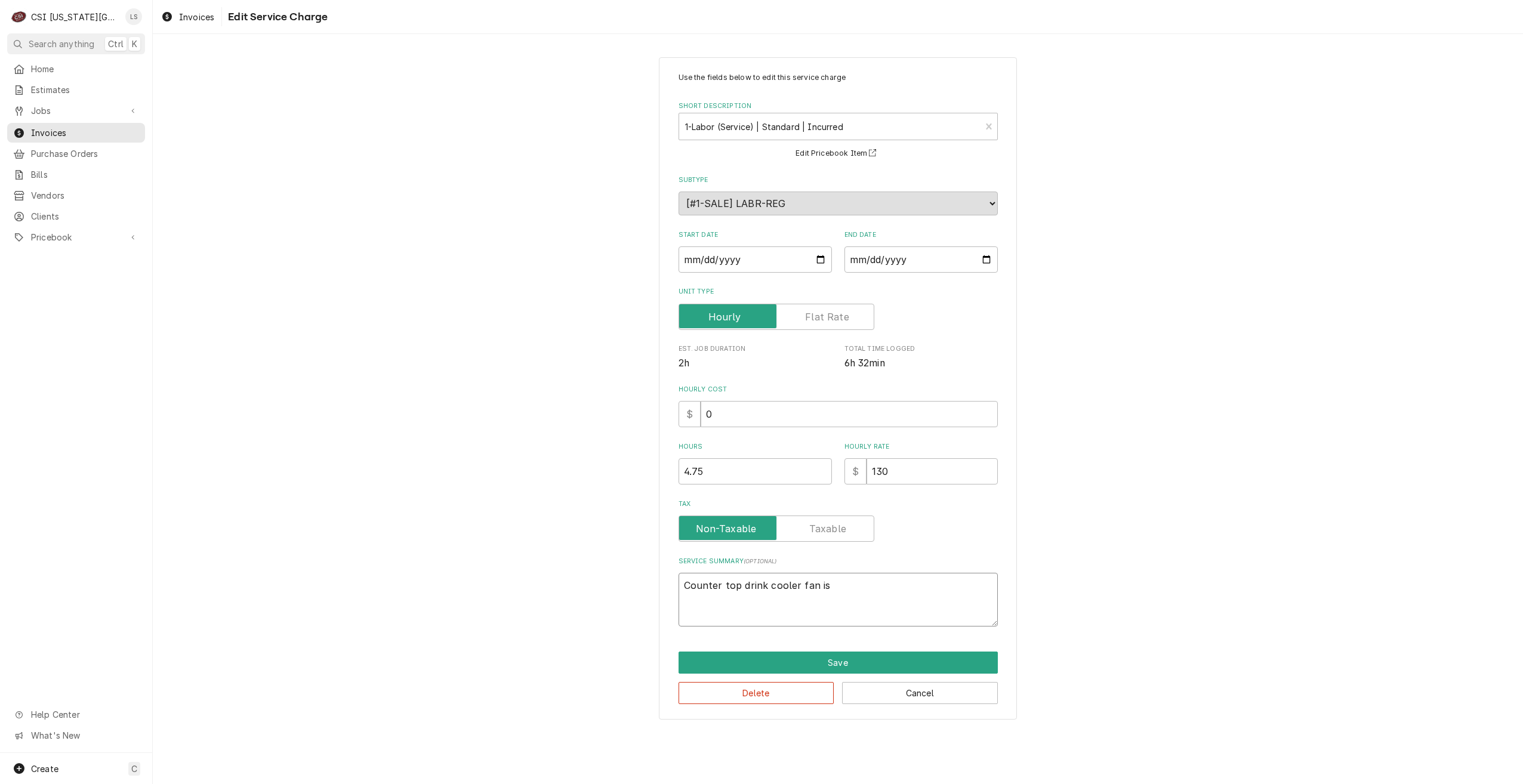
type textarea "Counter top drink cooler fan isn"
type textarea "x"
type textarea "Counter top drink cooler fan isn'"
type textarea "x"
type textarea "Counter top drink cooler fan isn't"
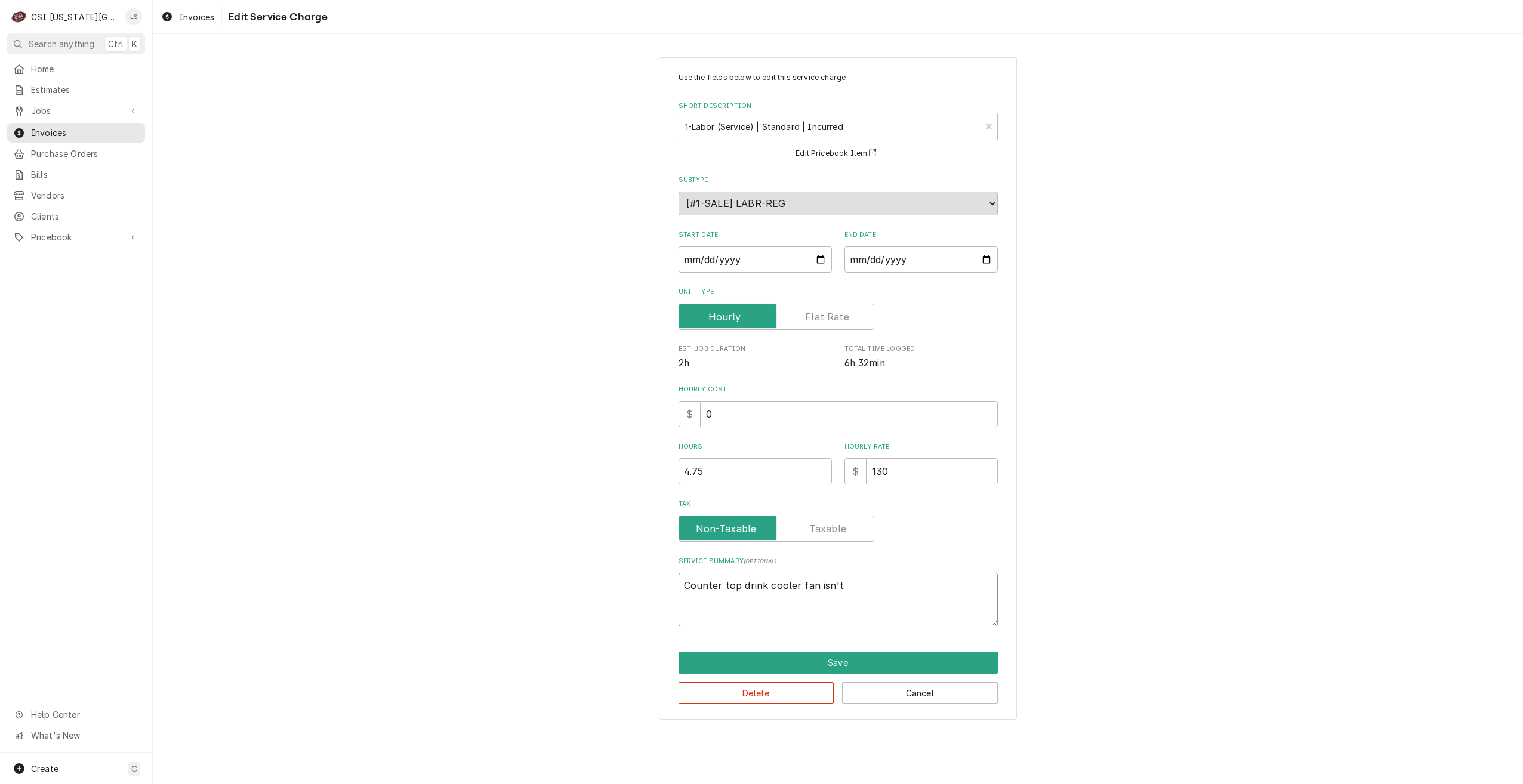
type textarea "x"
type textarea "Counter top drink cooler fan isn't"
type textarea "x"
type textarea "Counter top drink cooler fan isn't r"
type textarea "x"
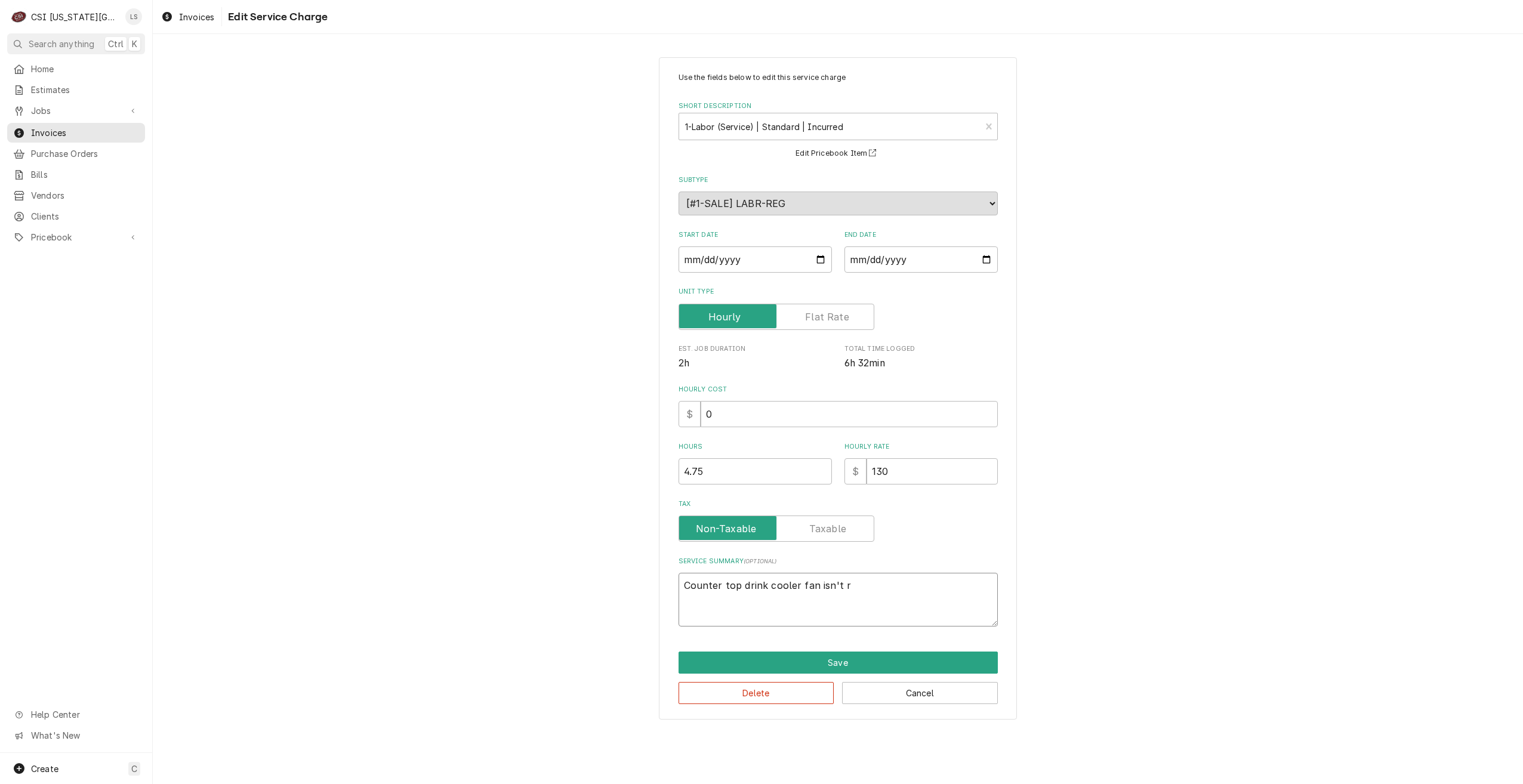
type textarea "Counter top drink cooler fan isn't ru"
type textarea "x"
type textarea "Counter top drink cooler fan isn't run"
type textarea "x"
type textarea "Counter top drink cooler fan isn't runn"
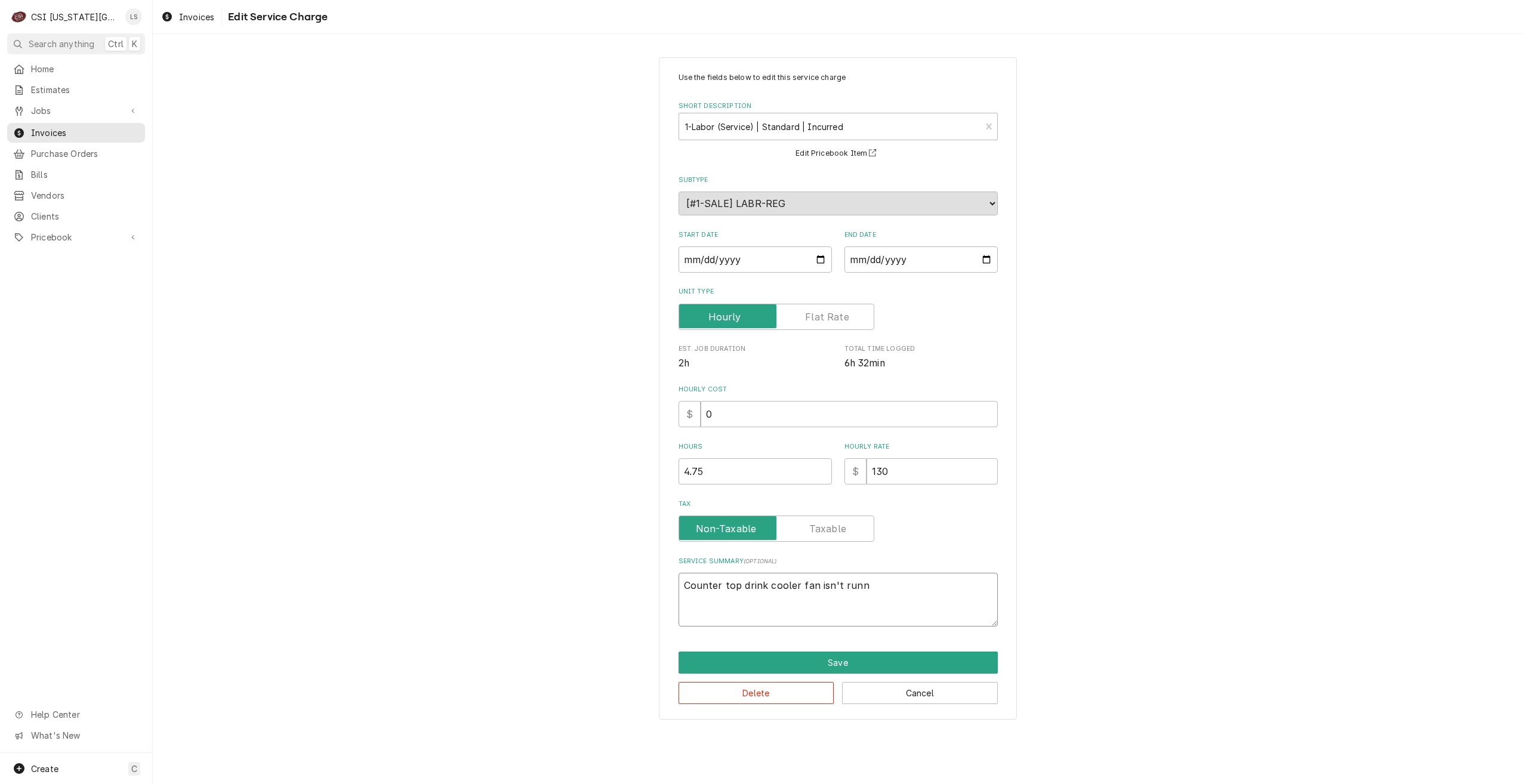
type textarea "x"
type textarea "Counter top drink cooler fan isn't runni"
type textarea "x"
type textarea "Counter top drink cooler fan isn't runnin"
type textarea "x"
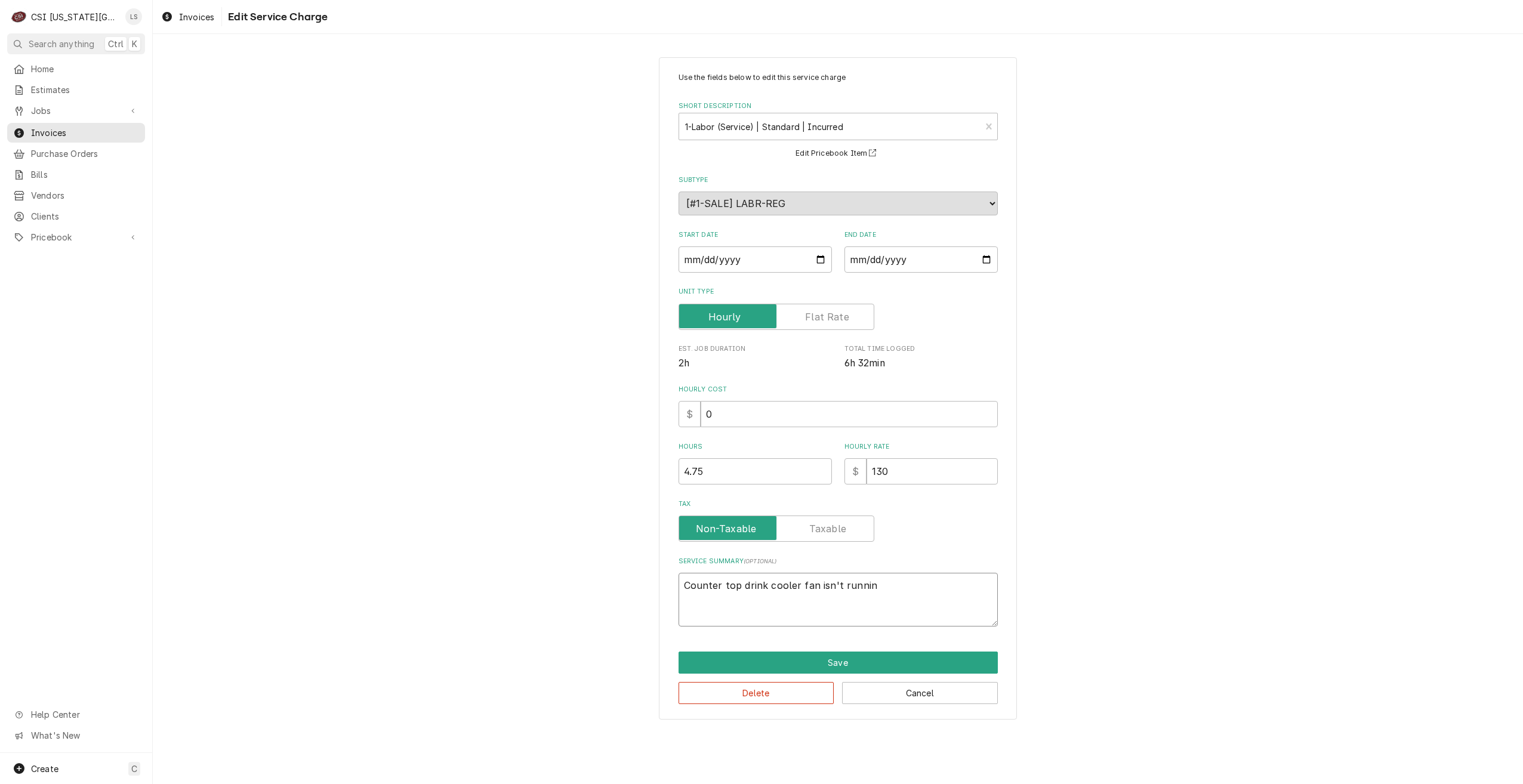
type textarea "Counter top drink cooler fan isn't running"
type textarea "x"
type textarea "Counter top drink cooler fan isn't running,"
type textarea "x"
type textarea "Counter top drink cooler fan isn't running, n"
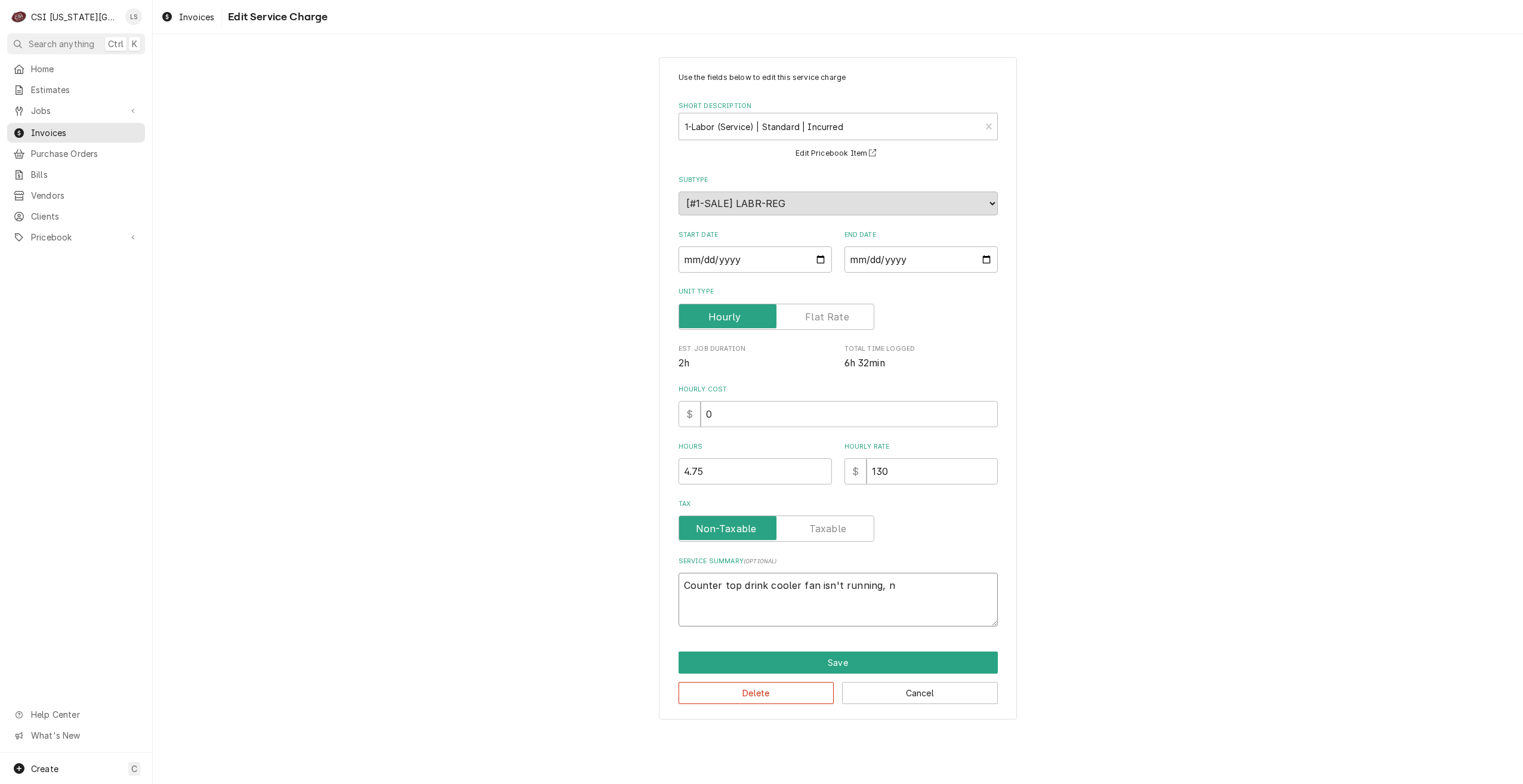
type textarea "x"
type textarea "Counter top drink cooler fan isn't running, no"
type textarea "x"
type textarea "Counter top drink cooler fan isn't running, not"
type textarea "x"
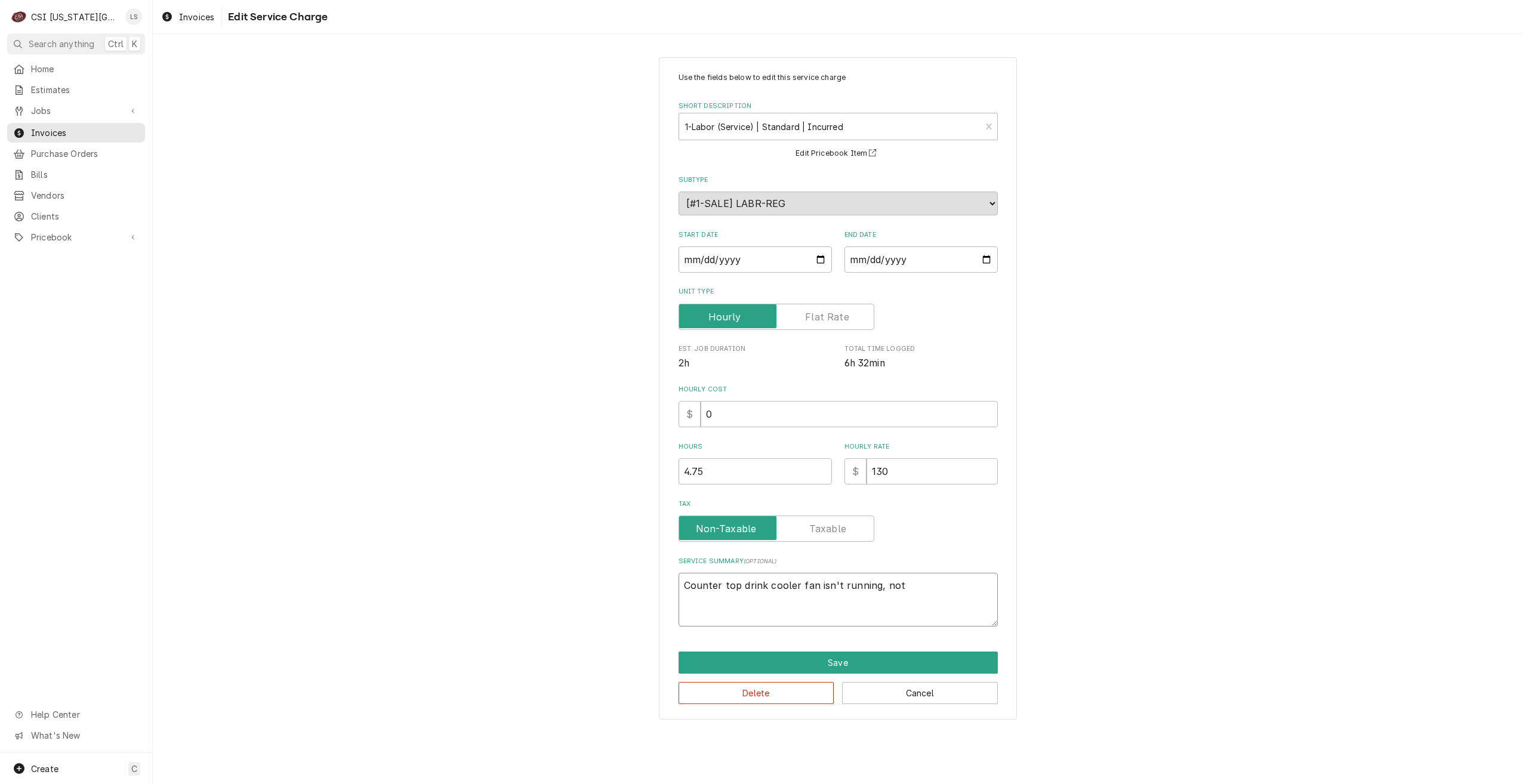
type textarea "Counter top drink cooler fan isn't running, not"
type textarea "x"
type textarea "Counter top drink cooler fan isn't running, not g"
type textarea "x"
type textarea "Counter top drink cooler fan isn't running, not ge"
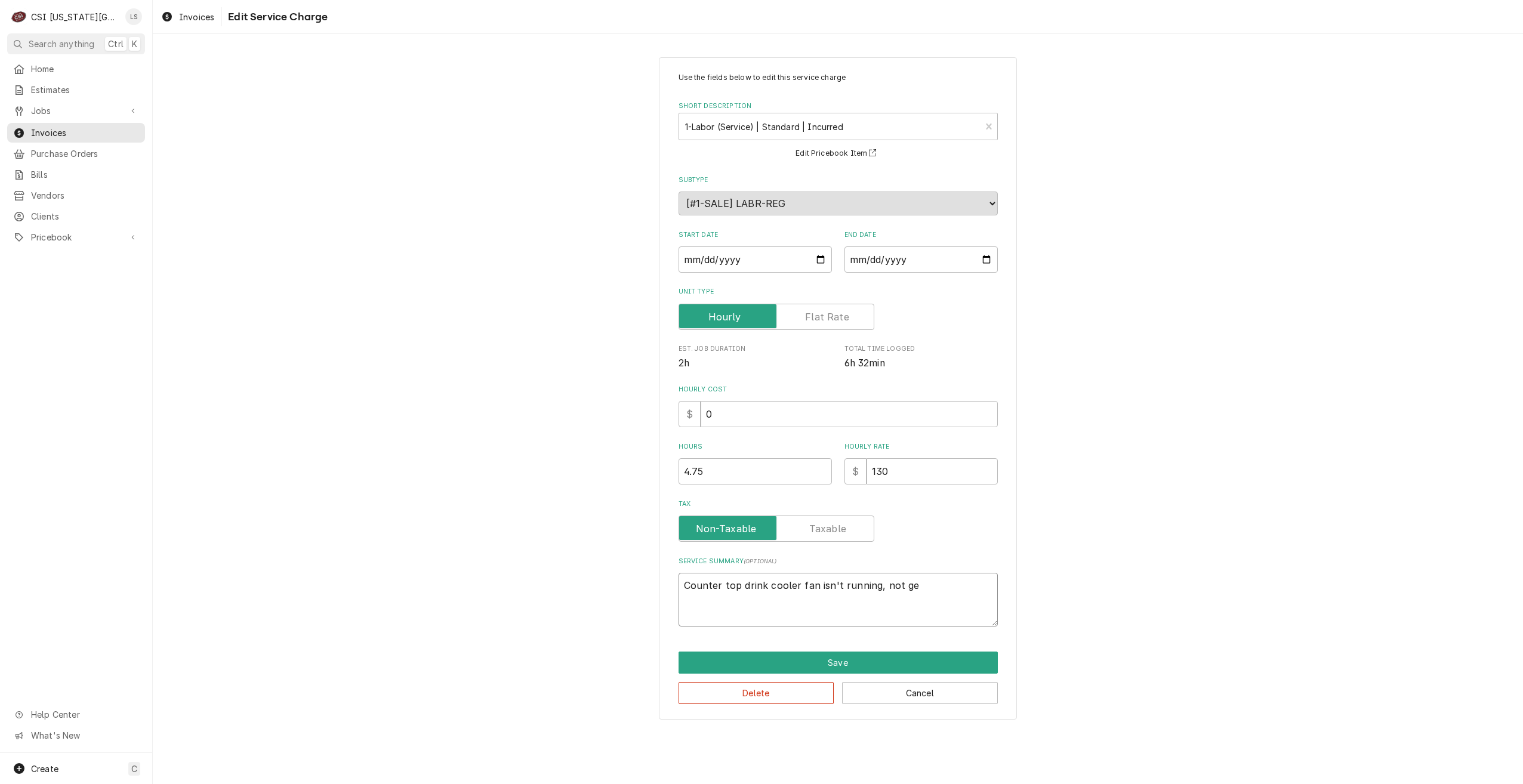
type textarea "x"
type textarea "Counter top drink cooler fan isn't running, not get"
type textarea "x"
type textarea "Counter top drink cooler fan isn't running, not gett"
type textarea "x"
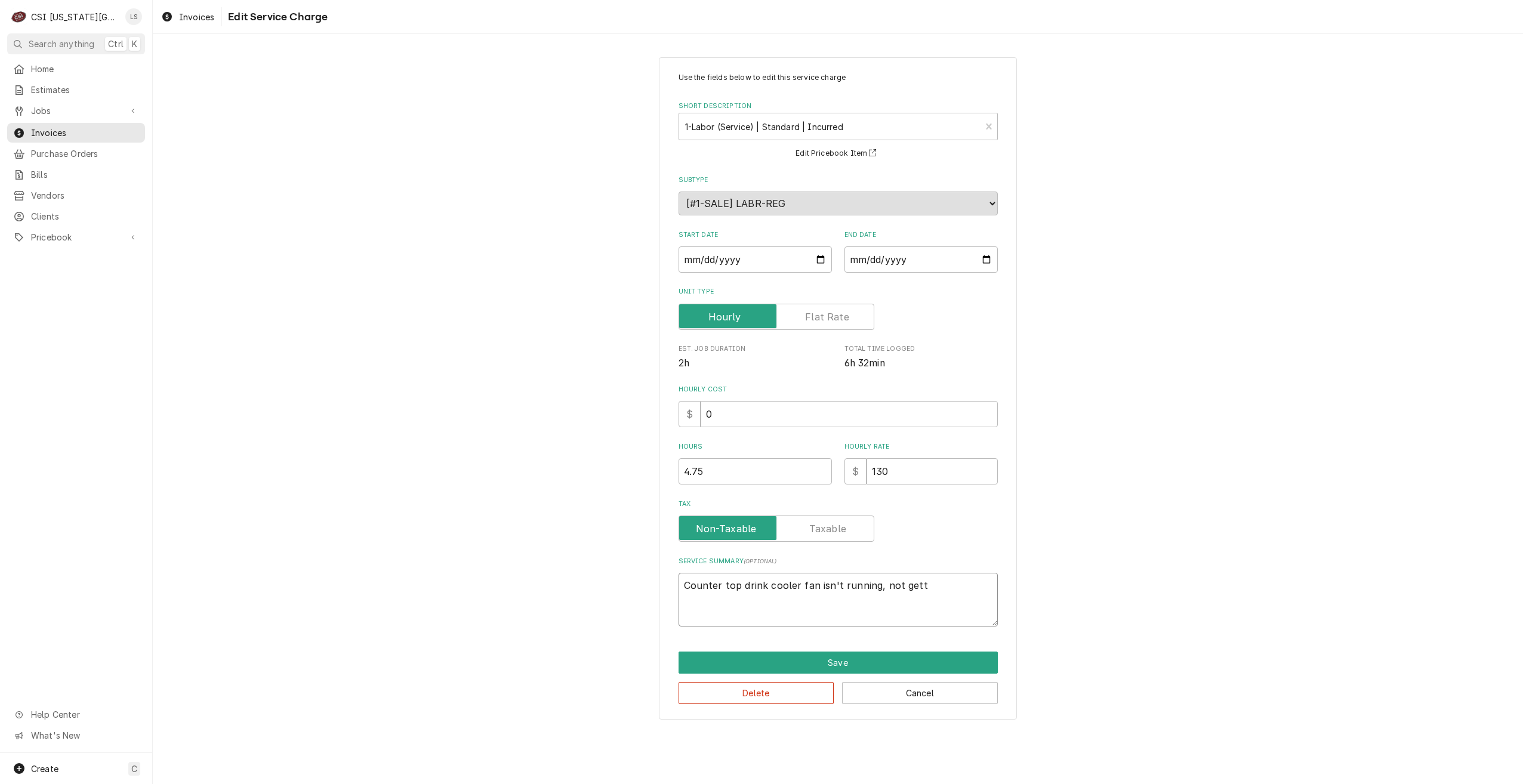
type textarea "Counter top drink cooler fan isn't running, not getti"
type textarea "x"
type textarea "Counter top drink cooler fan isn't running, not gettin"
type textarea "x"
type textarea "Counter top drink cooler fan isn't running, not getting"
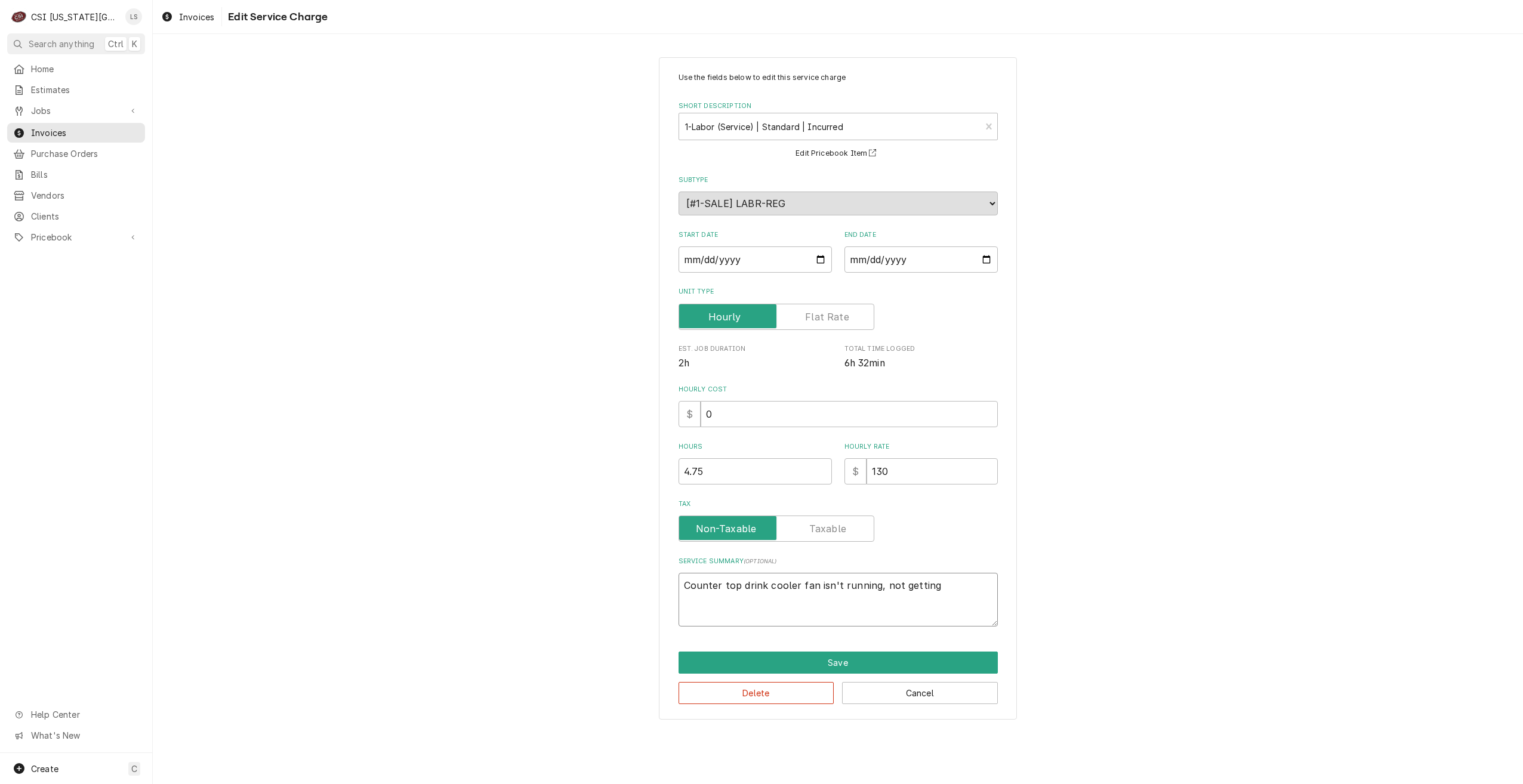
type textarea "x"
type textarea "Counter top drink cooler fan isn't running, not getting"
type textarea "x"
type textarea "Counter top drink cooler fan isn't running, not getting c"
type textarea "x"
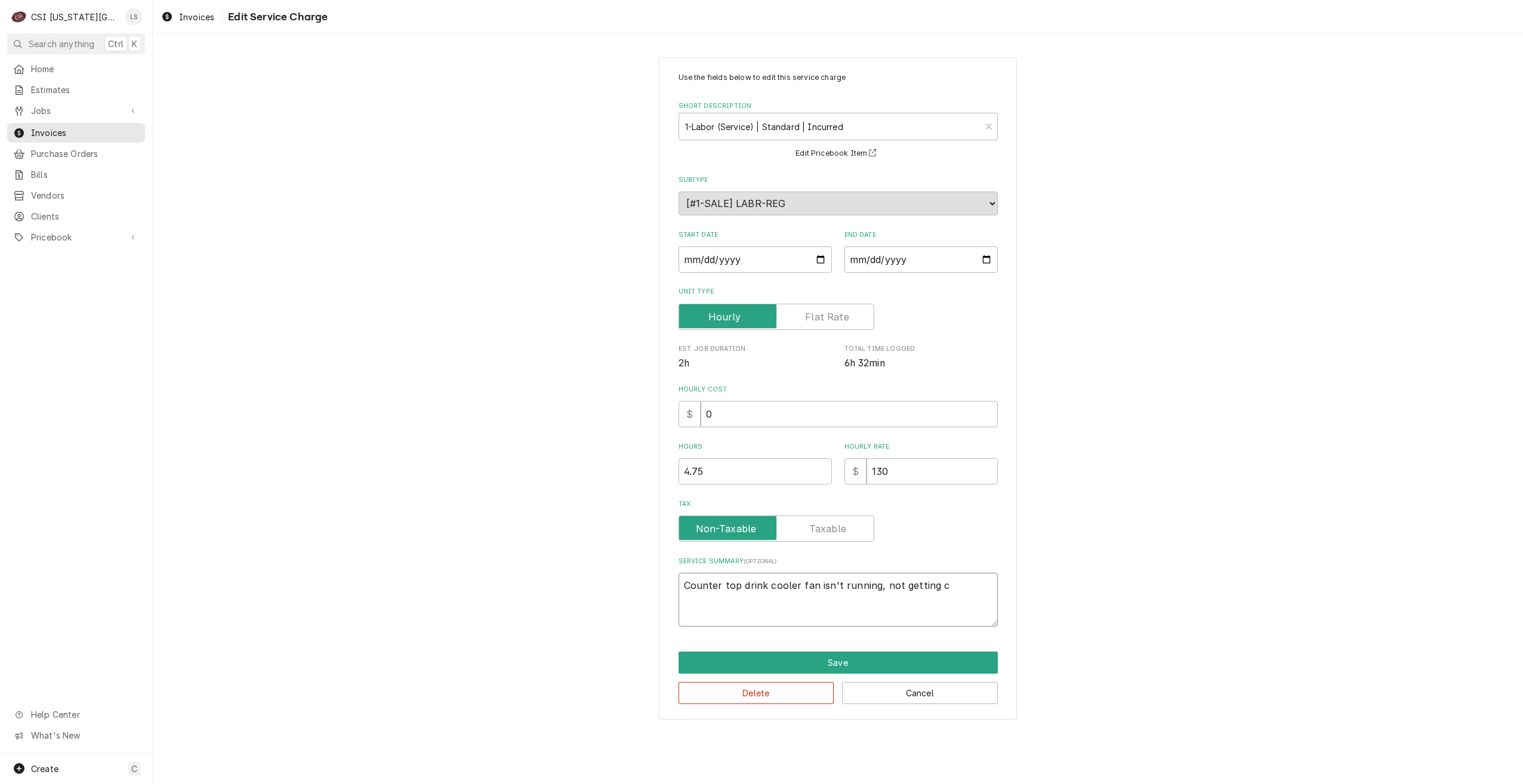
type textarea "Counter top drink cooler fan isn't running, not getting co"
type textarea "x"
type textarea "Counter top drink cooler fan isn't running, not getting col"
type textarea "x"
type textarea "Counter top drink cooler fan isn't running, not getting cold"
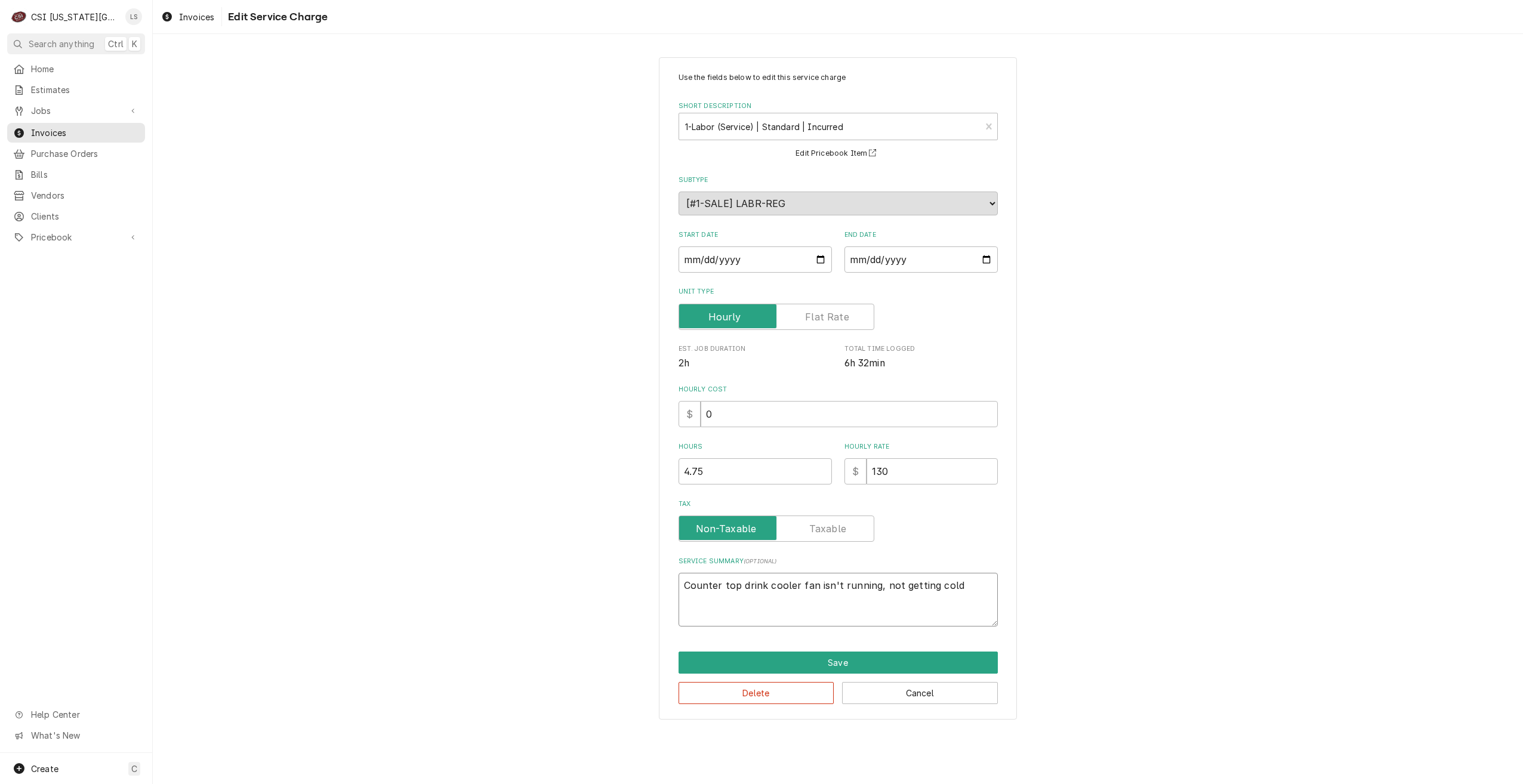
type textarea "x"
type textarea "Counter top drink cooler fan isn't running, not getting cold:"
type textarea "x"
type textarea "Counter top drink cooler fan isn't running, not getting cold:"
type textarea "x"
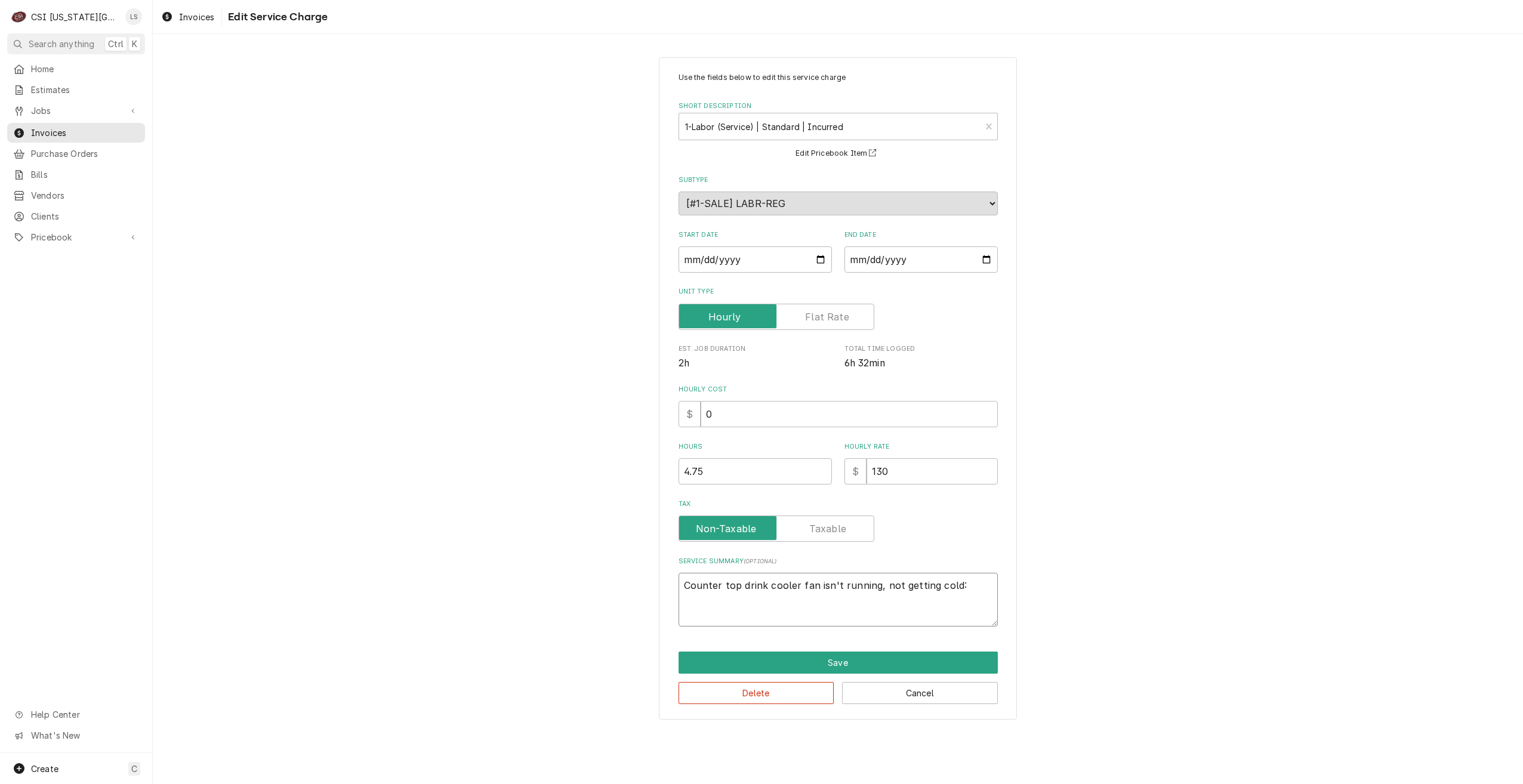
type textarea "Counter top drink cooler fan isn't running, not getting cold: C"
type textarea "x"
type textarea "Counter top drink cooler fan isn't running, not getting cold: Ch"
type textarea "x"
type textarea "Counter top drink cooler fan isn't running, not getting cold: Che"
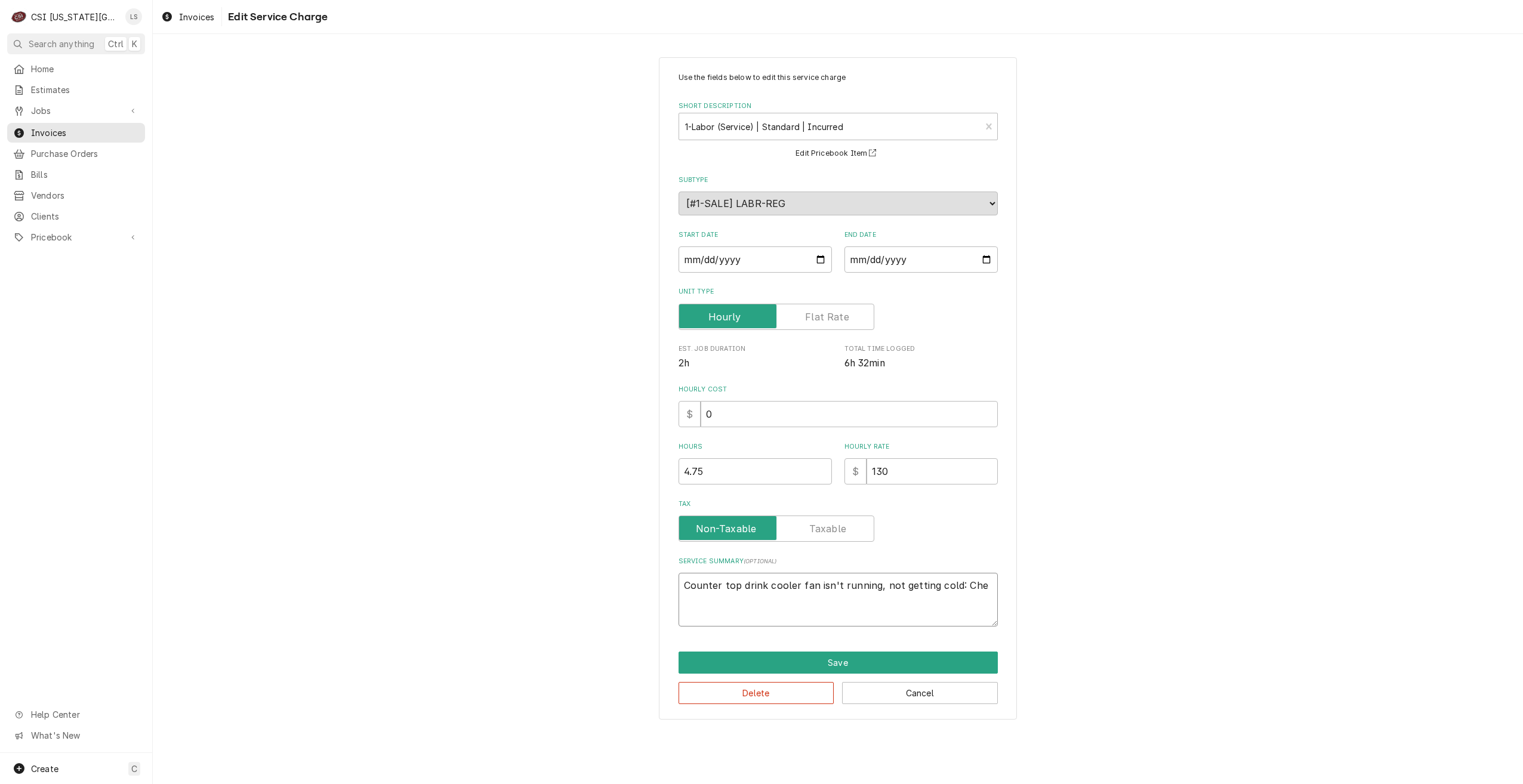
type textarea "x"
type textarea "Counter top drink cooler fan isn't running, not getting cold: Chec"
type textarea "x"
type textarea "Counter top drink cooler fan isn't running, not getting cold: Check"
type textarea "x"
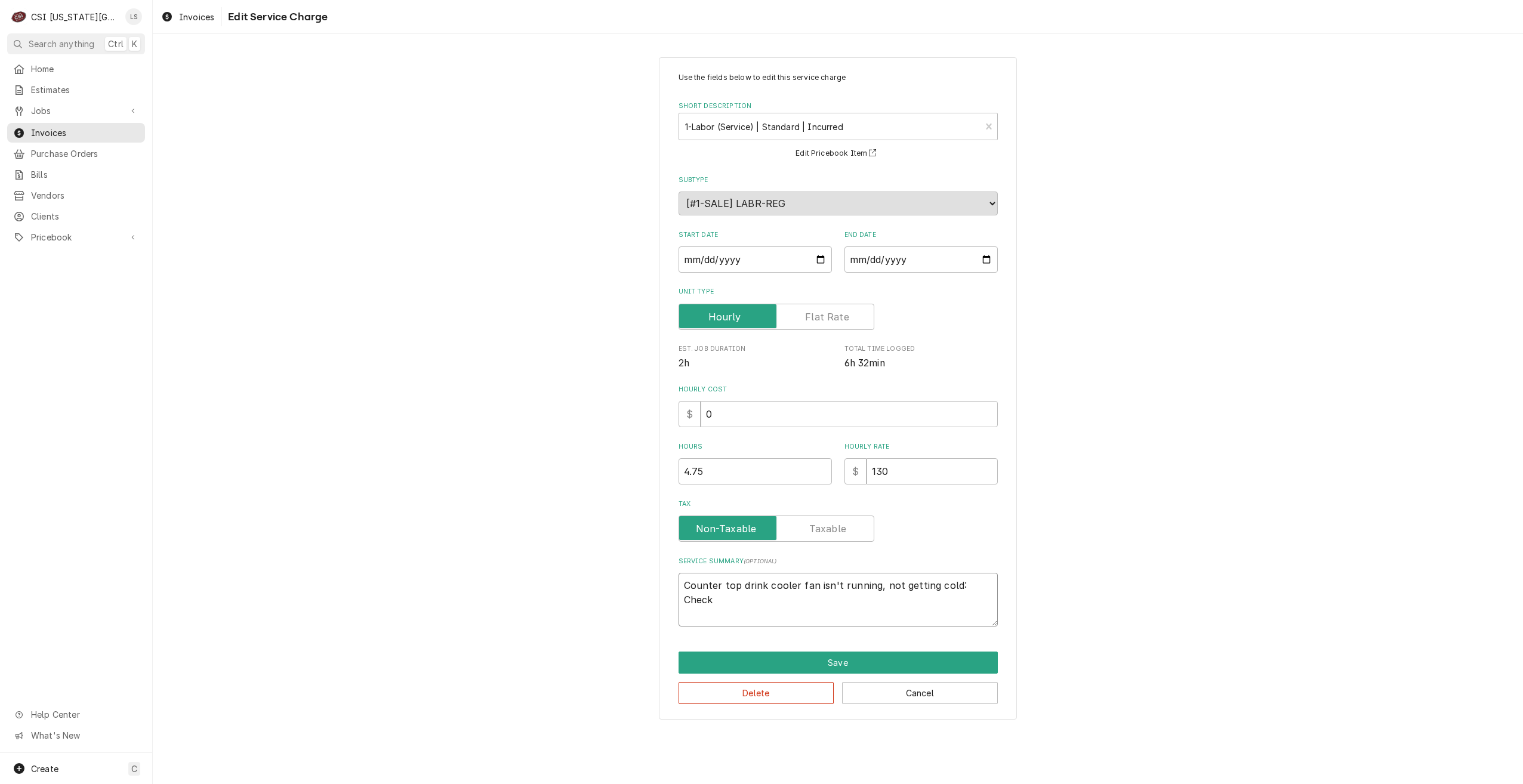
type textarea "Counter top drink cooler fan isn't running, not getting cold: Checke"
type textarea "x"
type textarea "Counter top drink cooler fan isn't running, not getting cold: Checked"
type textarea "x"
type textarea "Counter top drink cooler fan isn't running, not getting cold: Checked"
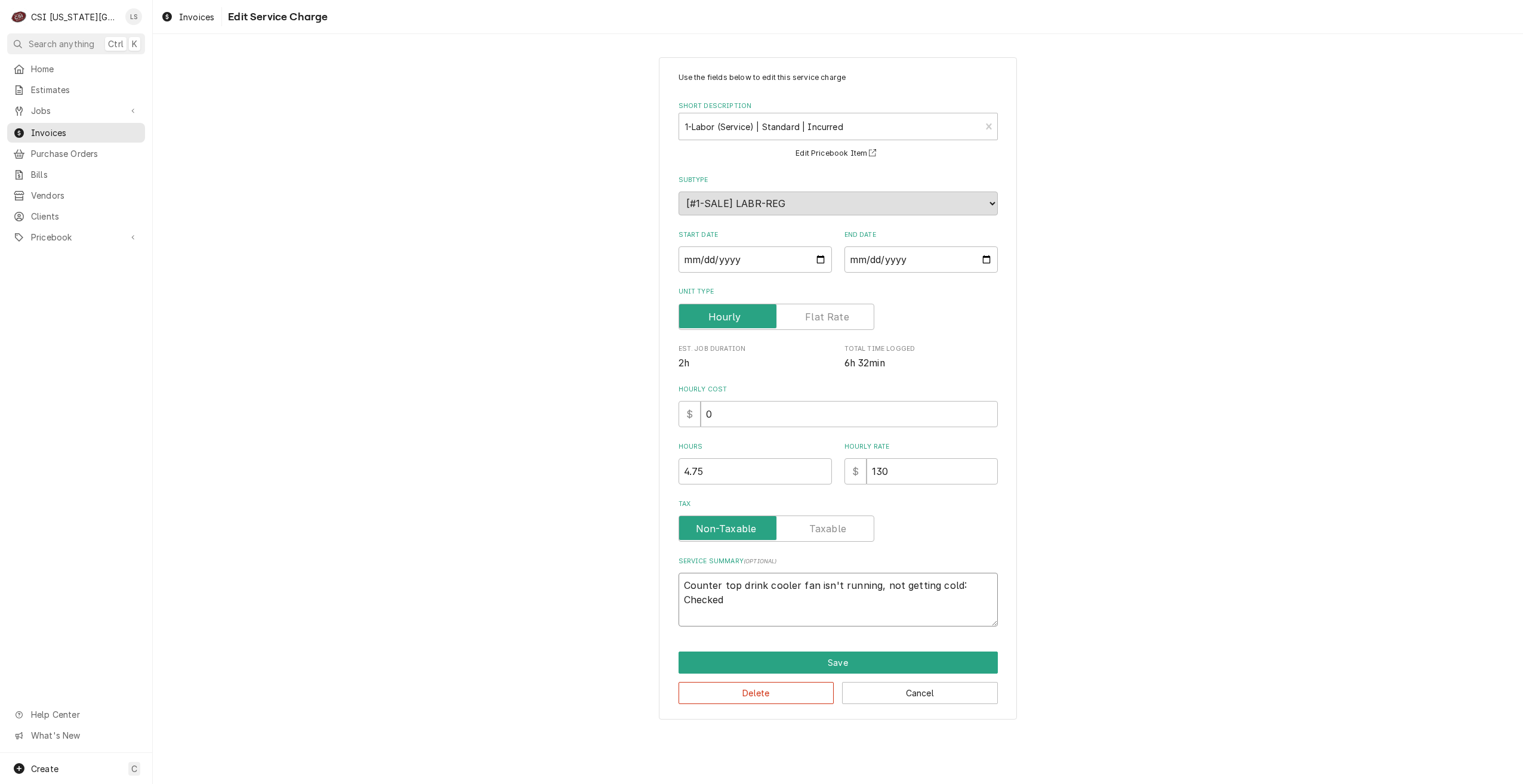
type textarea "x"
type textarea "Counter top drink cooler fan isn't running, not getting cold: Checked o"
type textarea "x"
type textarea "Counter top drink cooler fan isn't running, not getting cold: Checked ov"
type textarea "x"
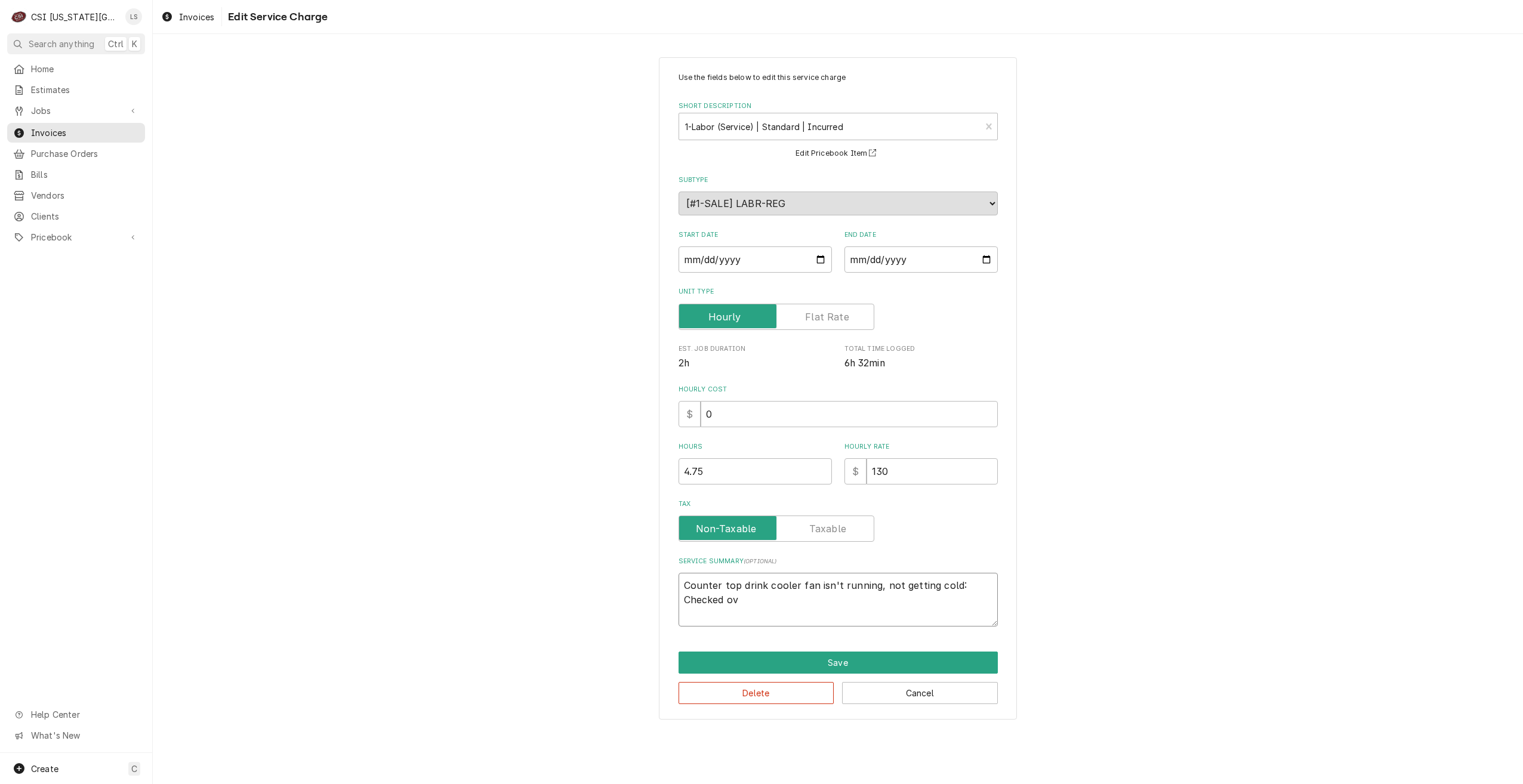
type textarea "Counter top drink cooler fan isn't running, not getting cold: Checked ove"
type textarea "x"
type textarea "Counter top drink cooler fan isn't running, not getting cold: Checked over"
type textarea "x"
type textarea "Counter top drink cooler fan isn't running, not getting cold: Checked over"
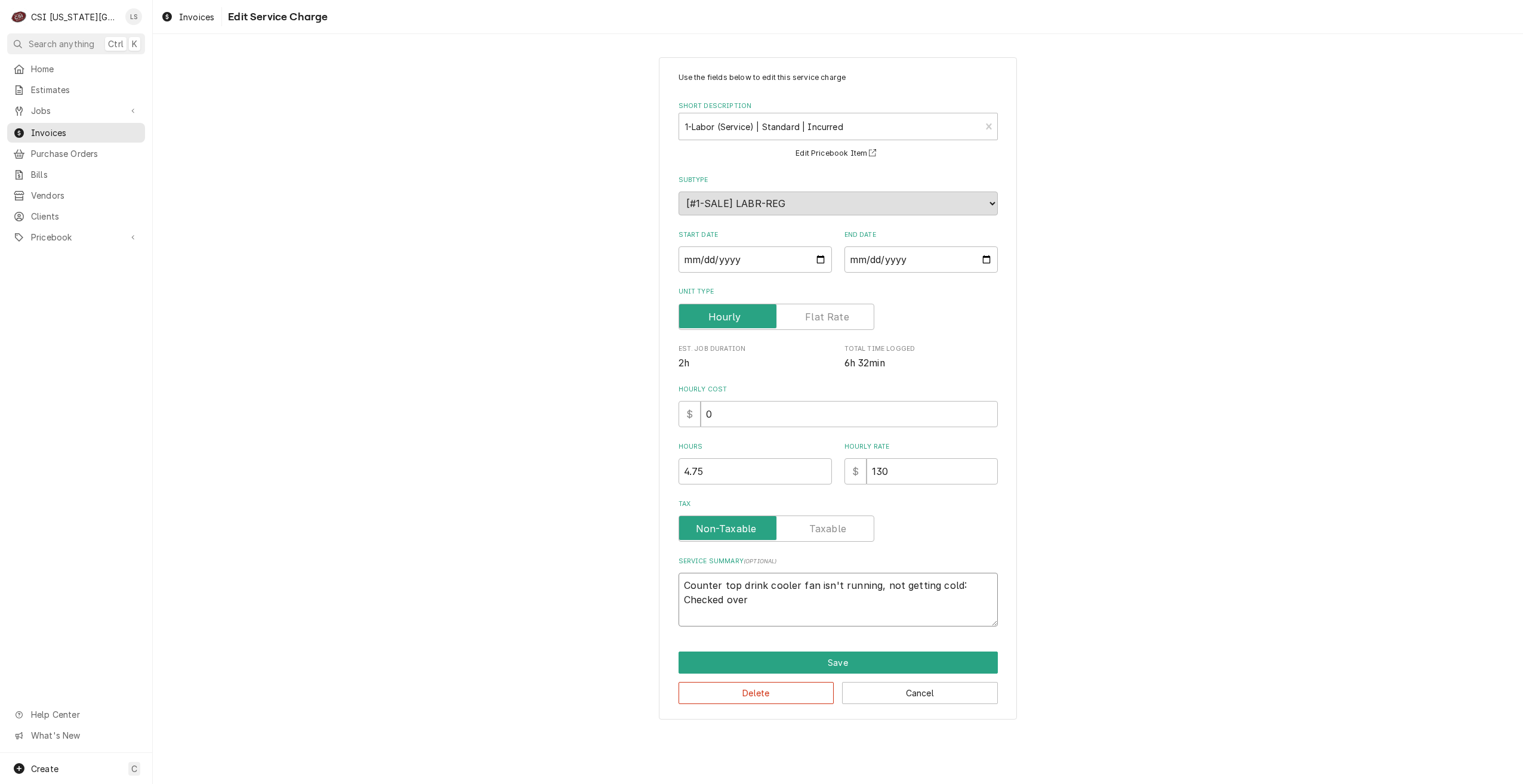
type textarea "x"
type textarea "Counter top drink cooler fan isn't running, not getting cold: Checked over f"
type textarea "x"
type textarea "Counter top drink cooler fan isn't running, not getting cold: Checked over fu"
type textarea "x"
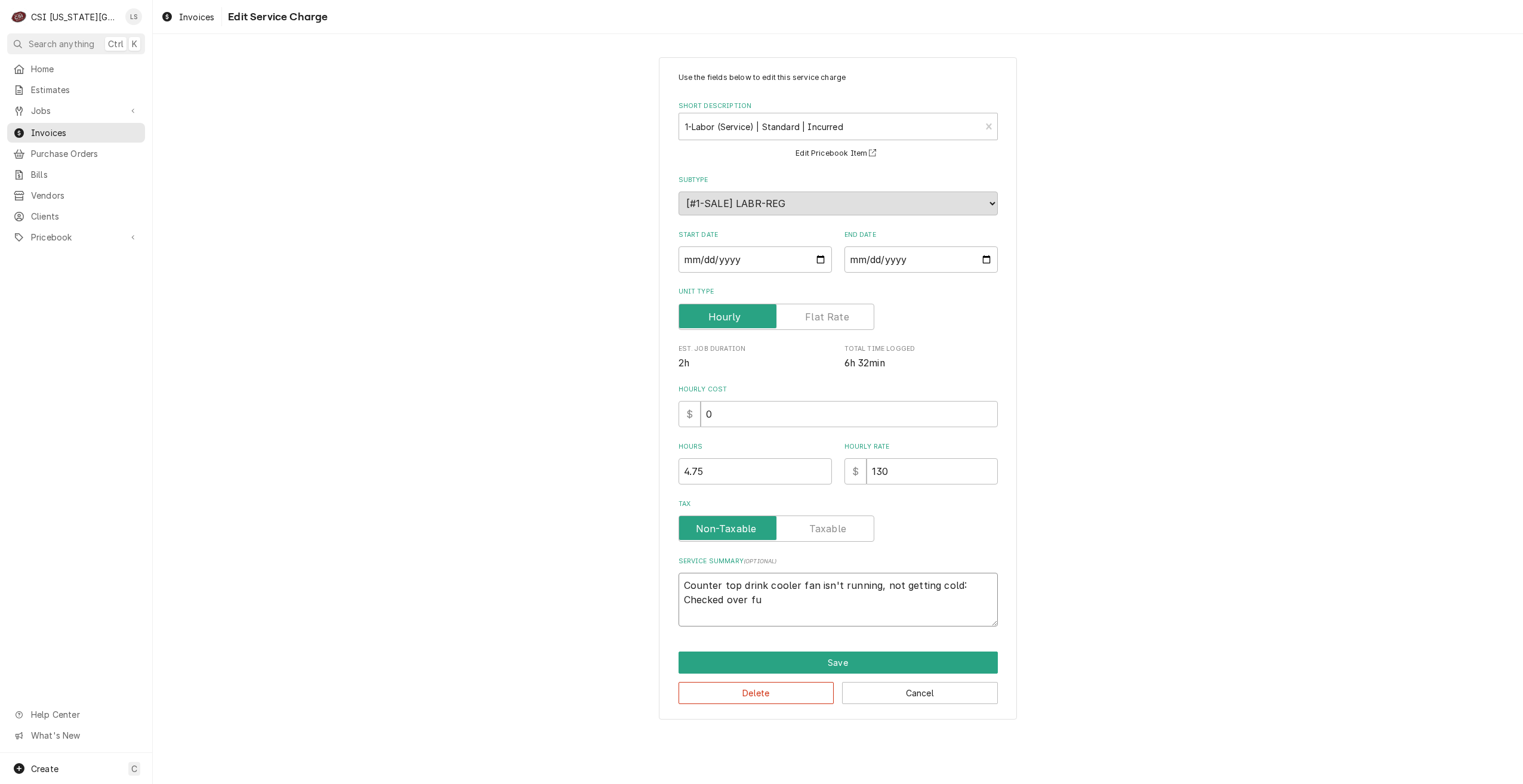
type textarea "Counter top drink cooler fan isn't running, not getting cold: Checked over fun"
type textarea "x"
type textarea "Counter top drink cooler fan isn't running, not getting cold: Checked over func"
type textarea "x"
type textarea "Counter top drink cooler fan isn't running, not getting cold: Checked over funct"
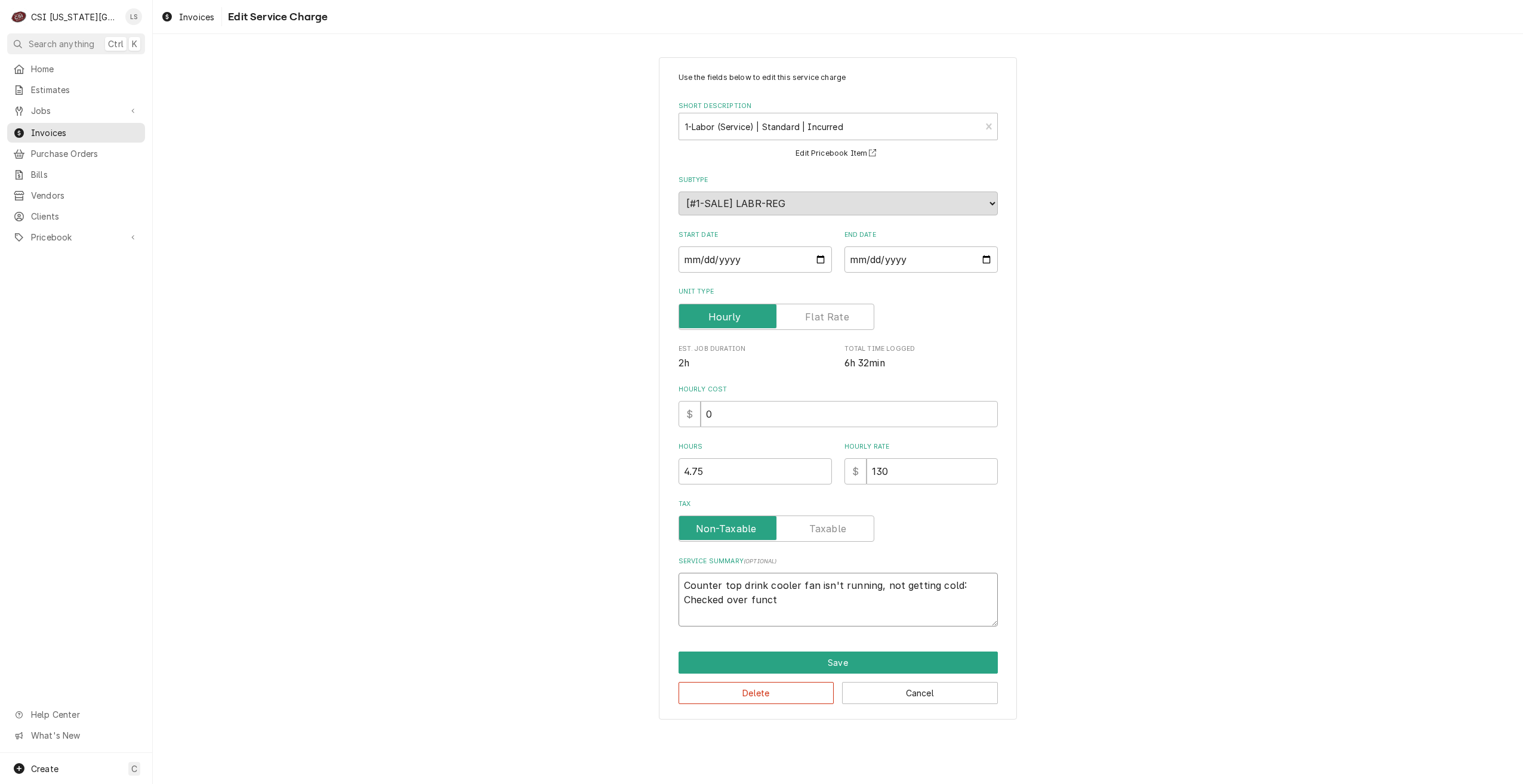
type textarea "x"
type textarea "Counter top drink cooler fan isn't running, not getting cold: Checked over func…"
type textarea "x"
type textarea "Counter top drink cooler fan isn't running, not getting cold: Checked over func…"
type textarea "x"
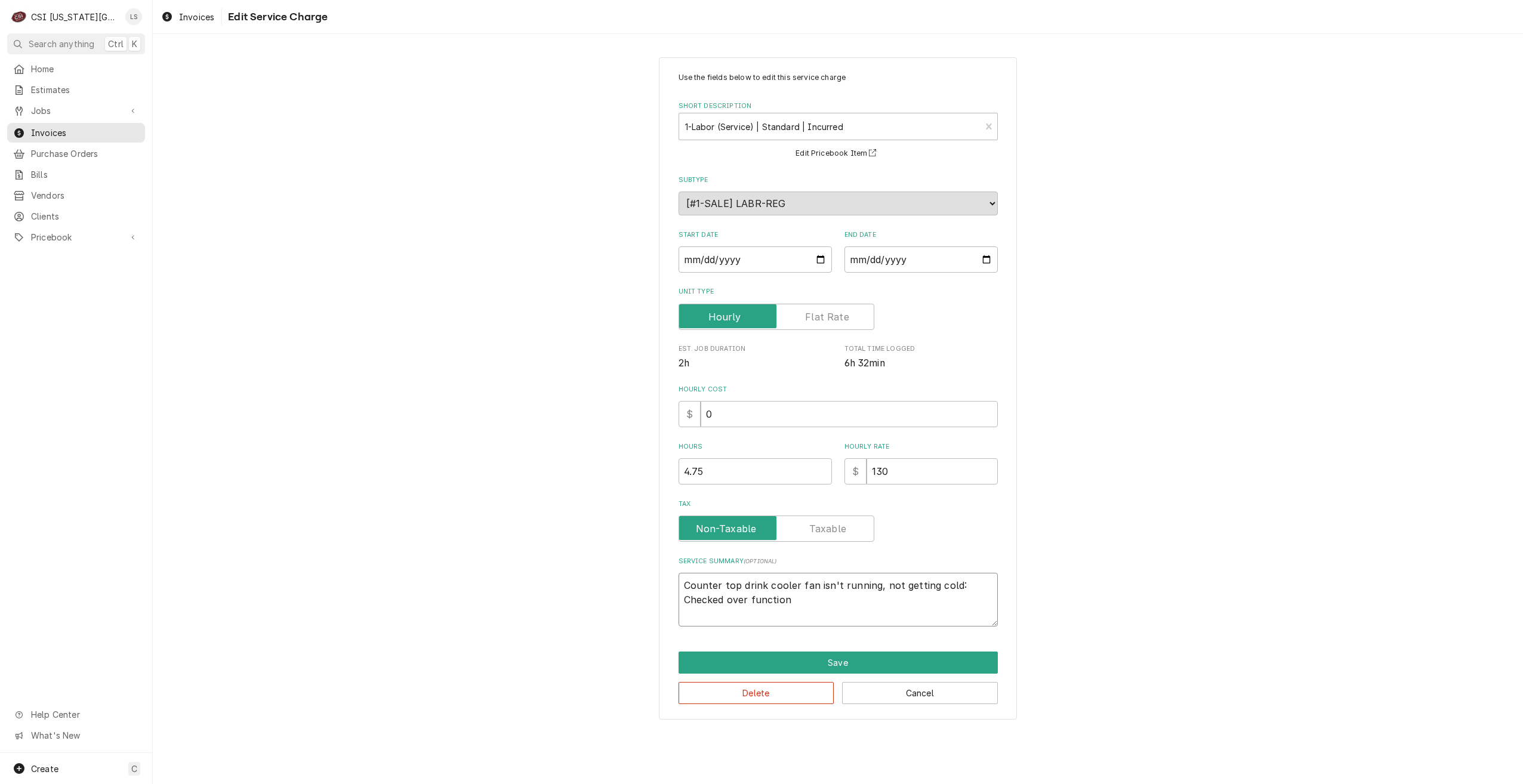
type textarea "Counter top drink cooler fan isn't running, not getting cold: Checked over func…"
type textarea "x"
type textarea "Counter top drink cooler fan isn't running, not getting cold: Checked over func…"
type textarea "x"
type textarea "Counter top drink cooler fan isn't running, not getting cold: Checked over func…"
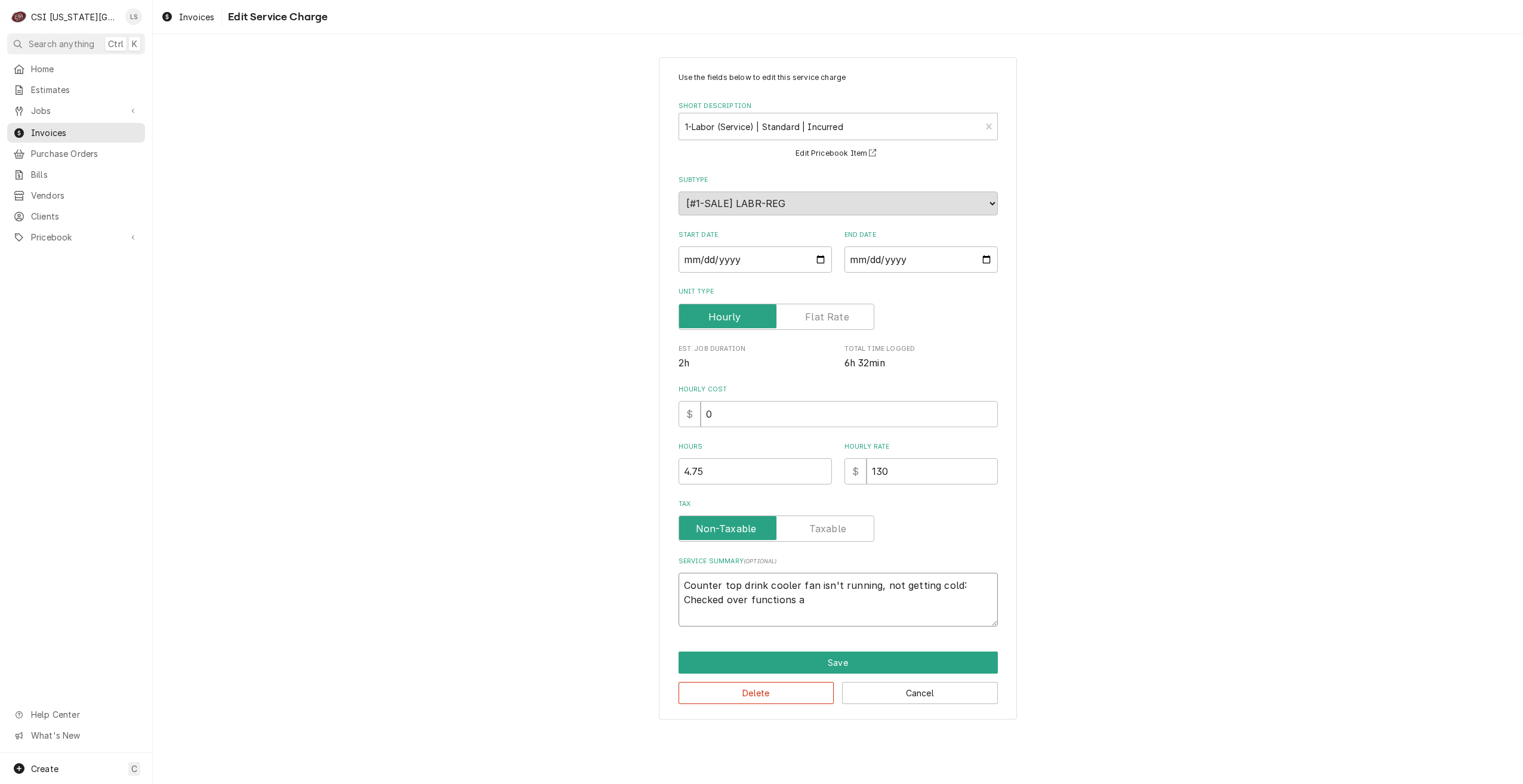
type textarea "x"
type textarea "Counter top drink cooler fan isn't running, not getting cold: Checked over func…"
type textarea "x"
type textarea "Counter top drink cooler fan isn't running, not getting cold: Checked over func…"
type textarea "x"
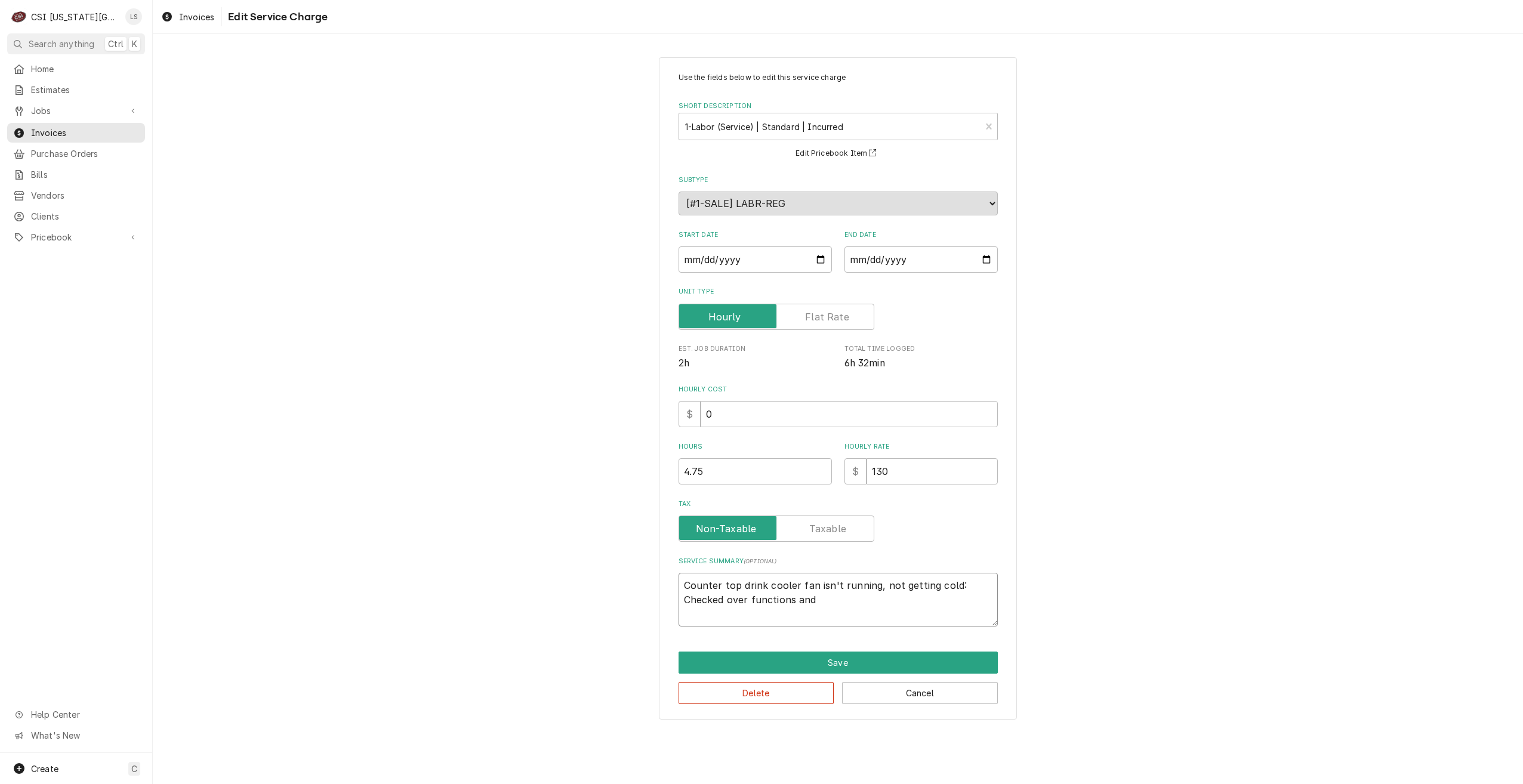
type textarea "Counter top drink cooler fan isn't running, not getting cold: Checked over func…"
type textarea "x"
type textarea "Counter top drink cooler fan isn't running, not getting cold: Checked over func…"
type textarea "x"
type textarea "Counter top drink cooler fan isn't running, not getting cold: Checked over func…"
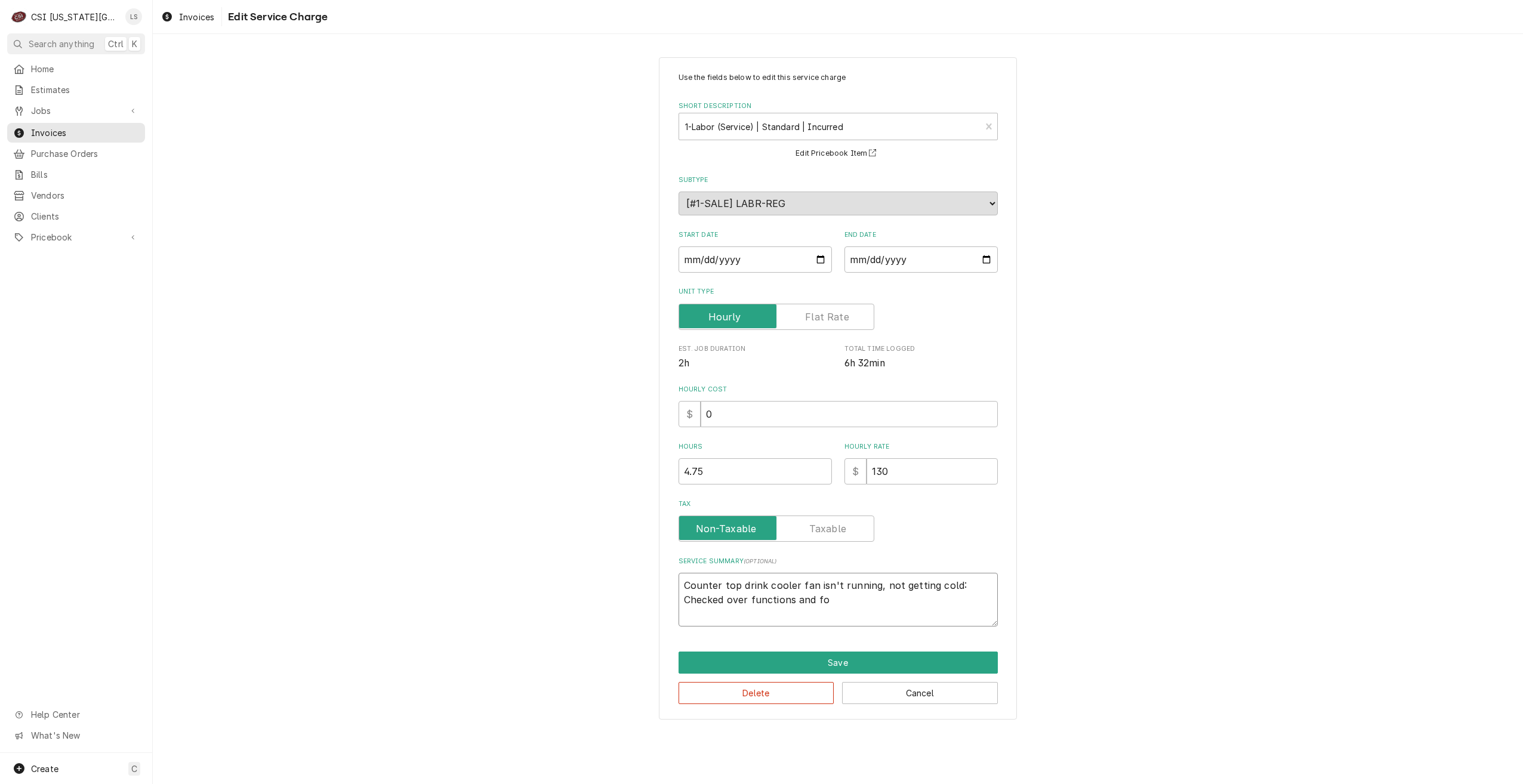
type textarea "x"
type textarea "Counter top drink cooler fan isn't running, not getting cold: Checked over func…"
type textarea "x"
type textarea "Counter top drink cooler fan isn't running, not getting cold: Checked over func…"
type textarea "x"
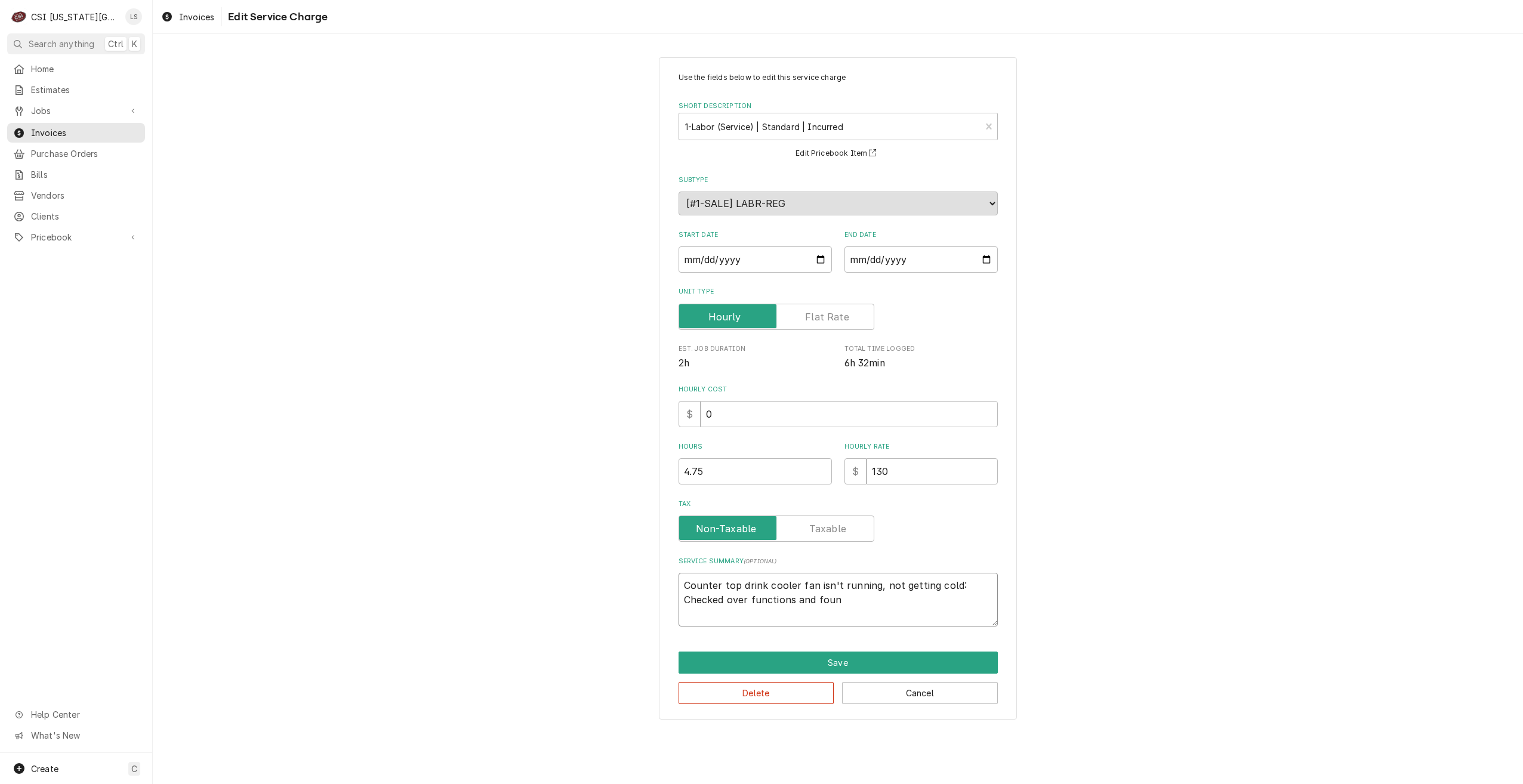
type textarea "Counter top drink cooler fan isn't running, not getting cold: Checked over func…"
type textarea "x"
type textarea "Counter top drink cooler fan isn't running, not getting cold: Checked over func…"
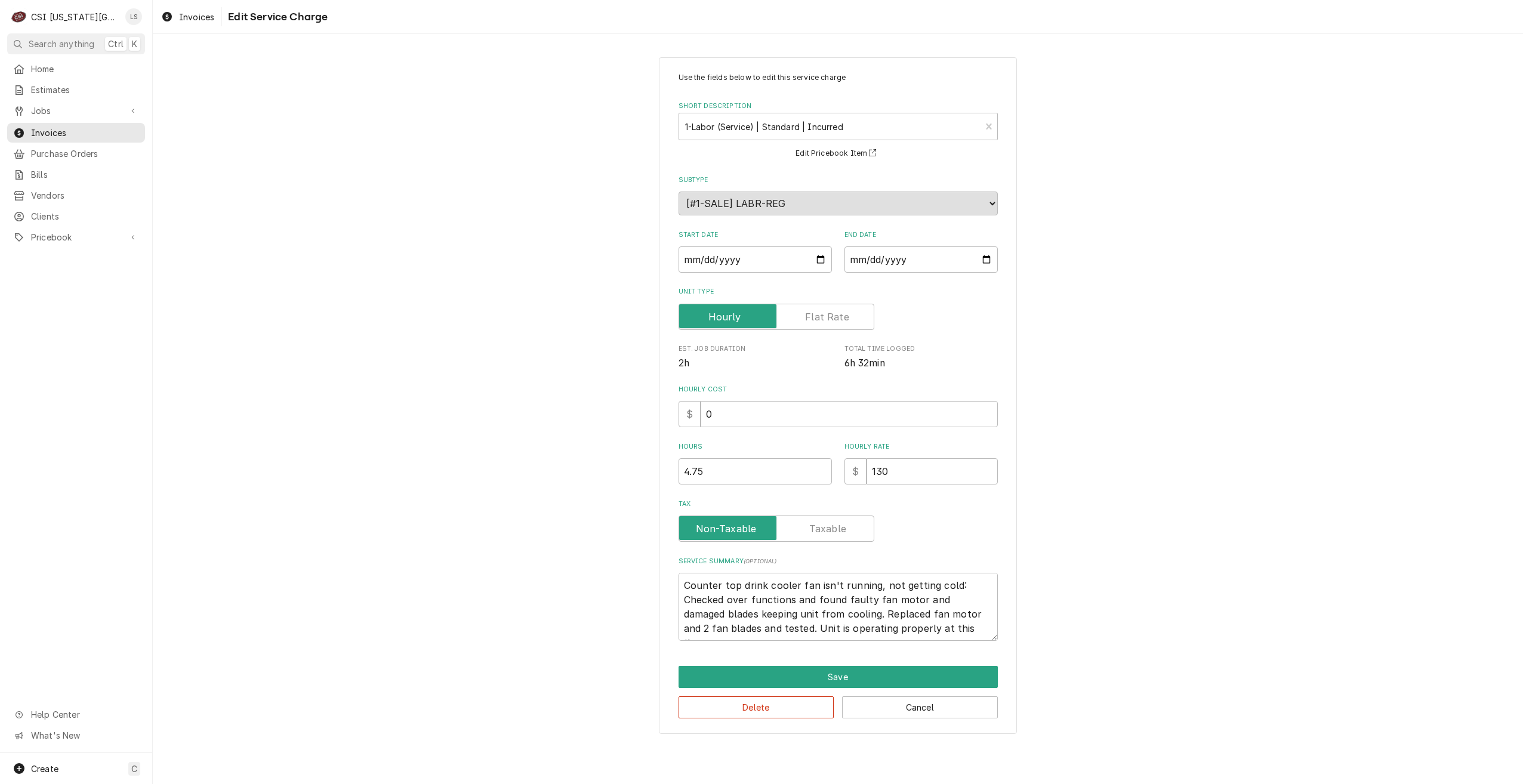
click at [1137, 512] on div "Use the fields below to edit this service charge Short Description 1-Labor (Ser…" at bounding box center [838, 395] width 1371 height 697
click at [813, 672] on button "Save" at bounding box center [838, 677] width 320 height 22
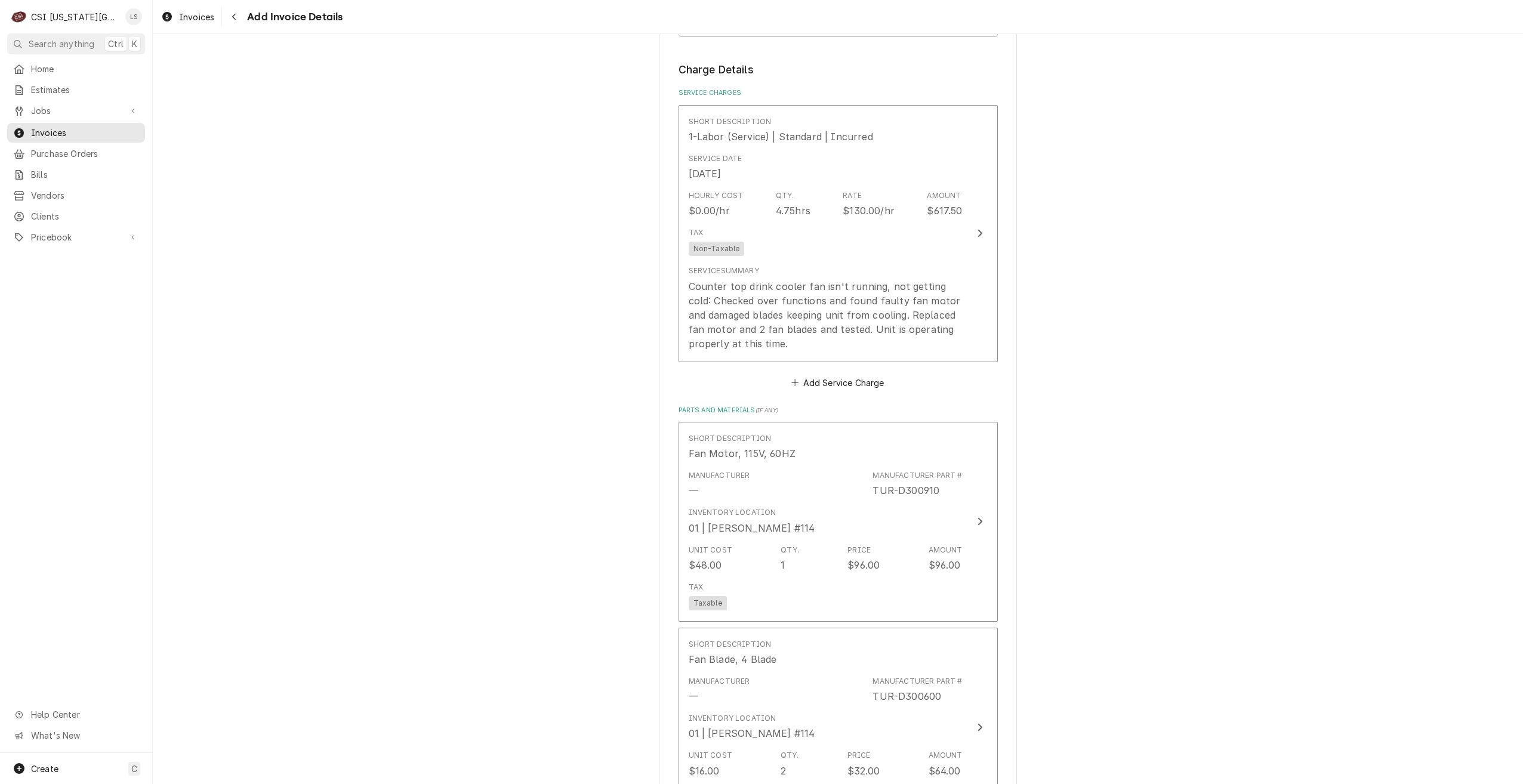
click at [1165, 579] on div "Please provide the following information to create your invoice: Client Details…" at bounding box center [838, 318] width 1371 height 2781
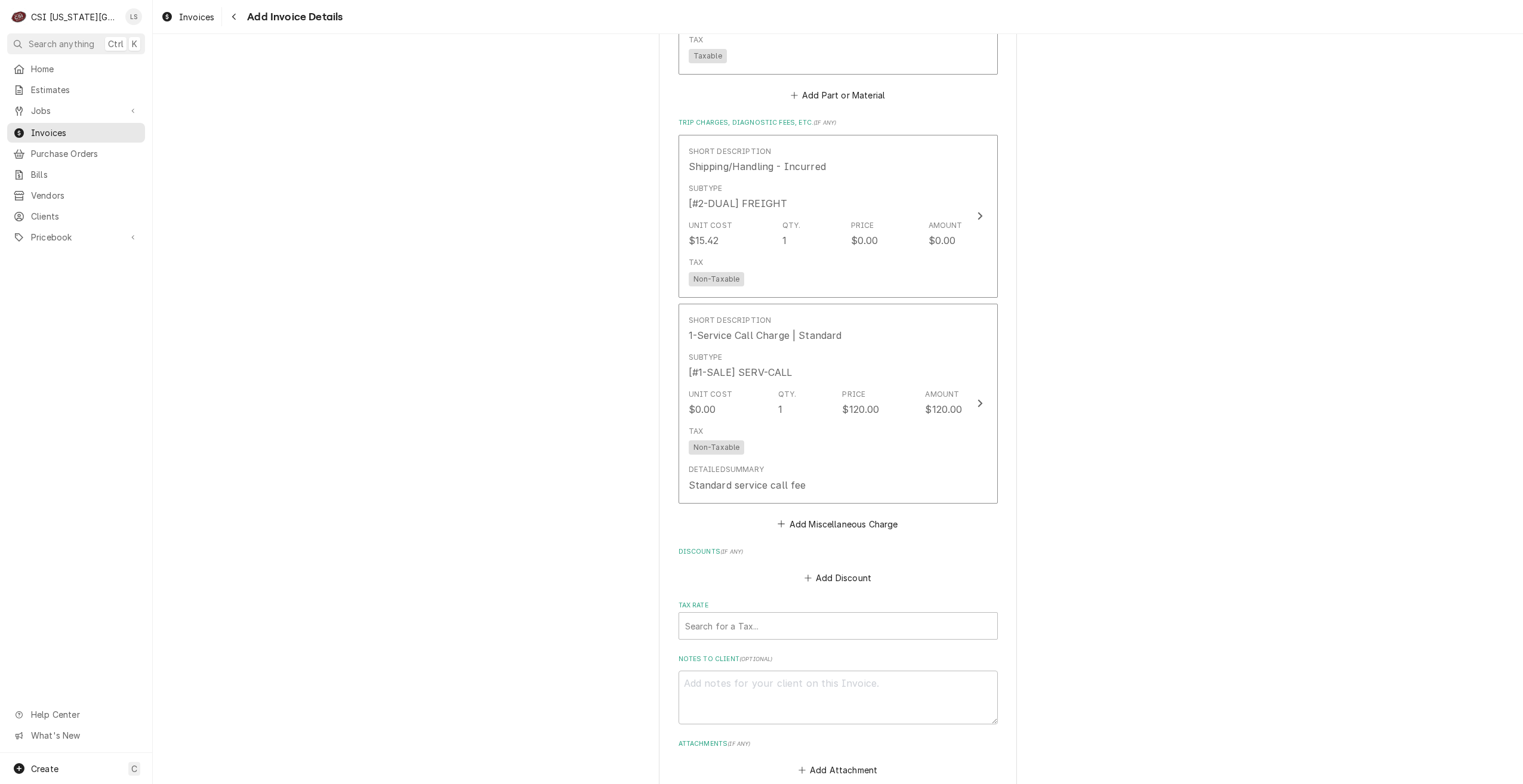
scroll to position [2215, 0]
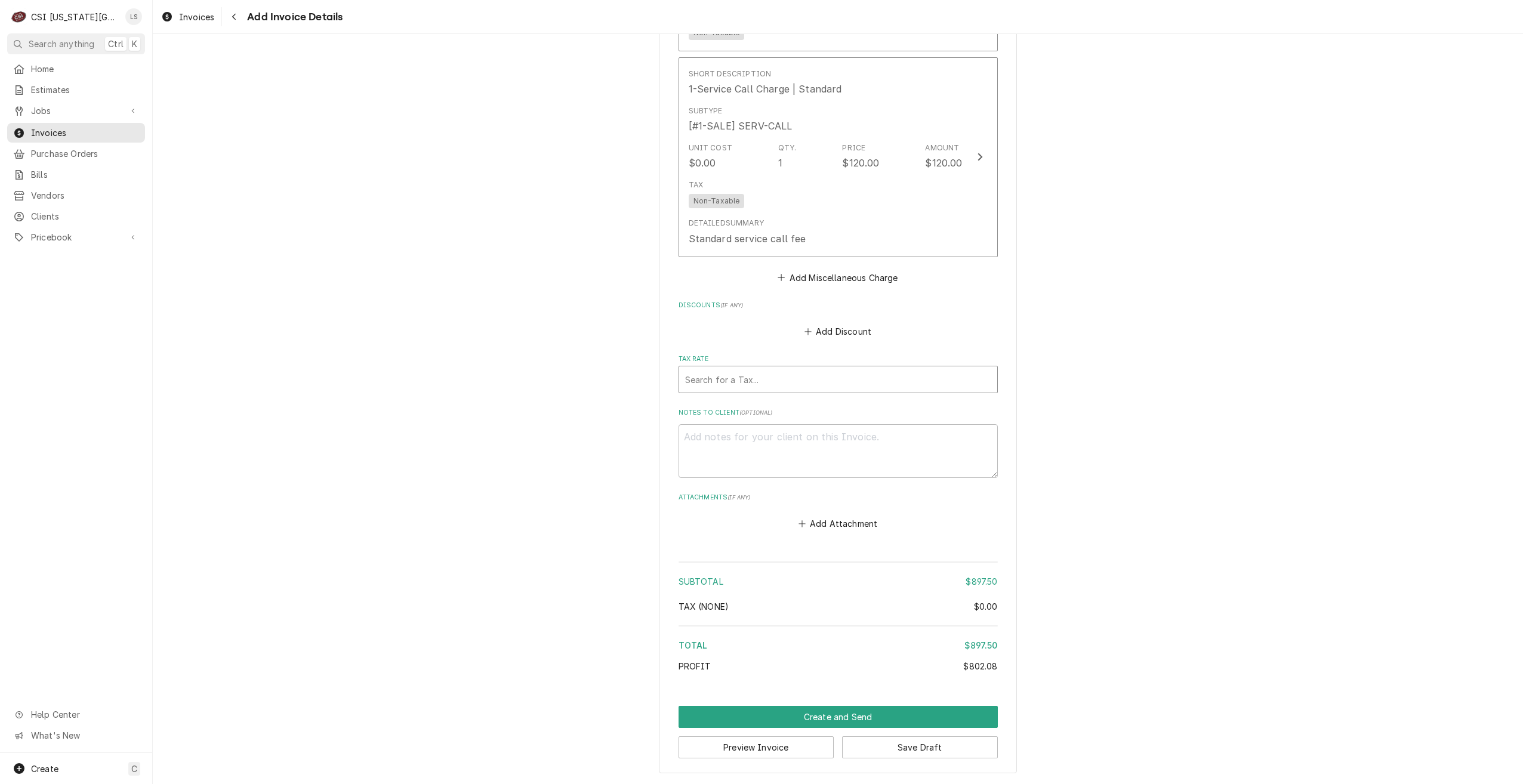
click at [876, 387] on div "Tax Rate" at bounding box center [838, 379] width 306 height 21
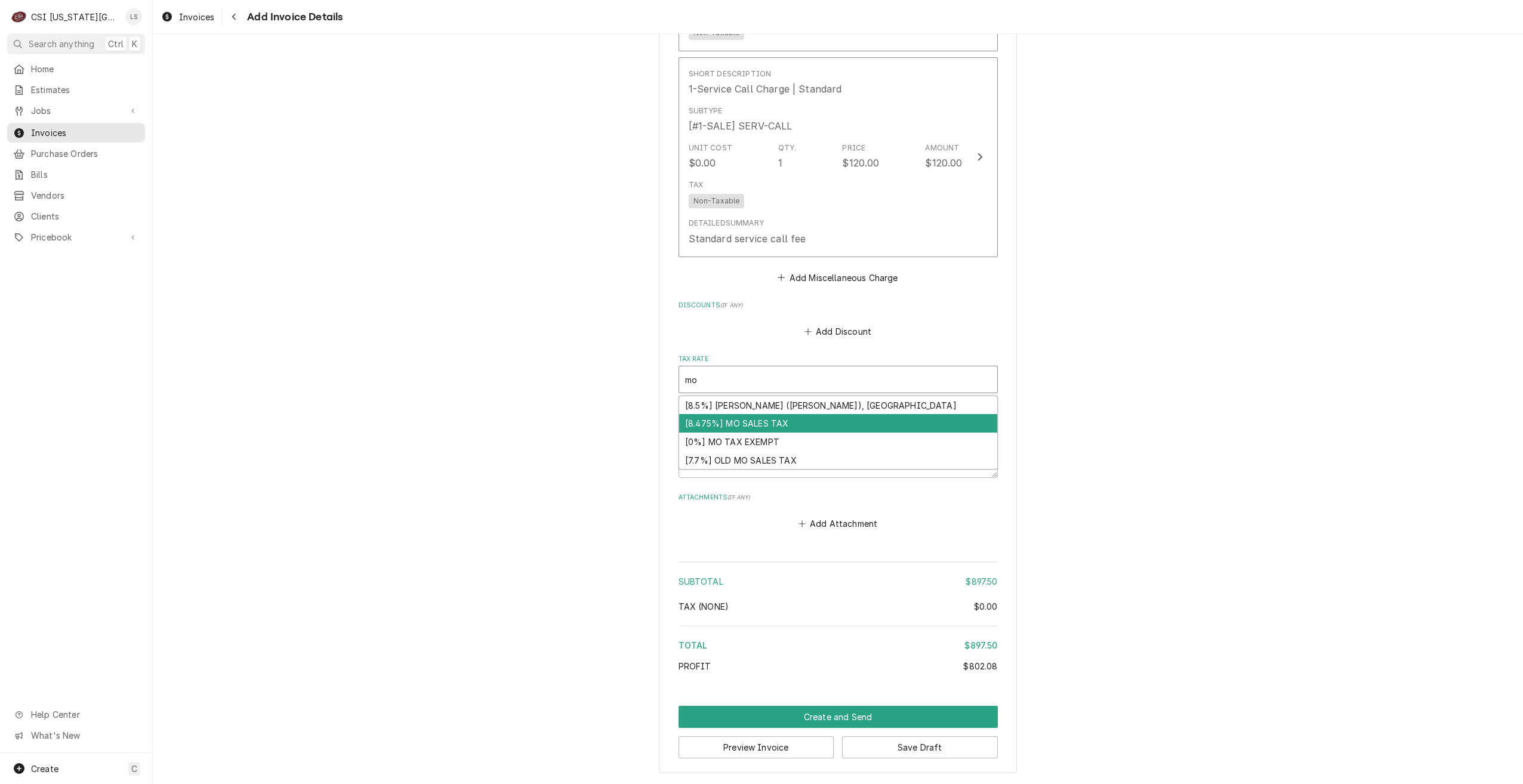
click at [847, 418] on div "[8.475%] MO SALES TAX" at bounding box center [838, 423] width 318 height 18
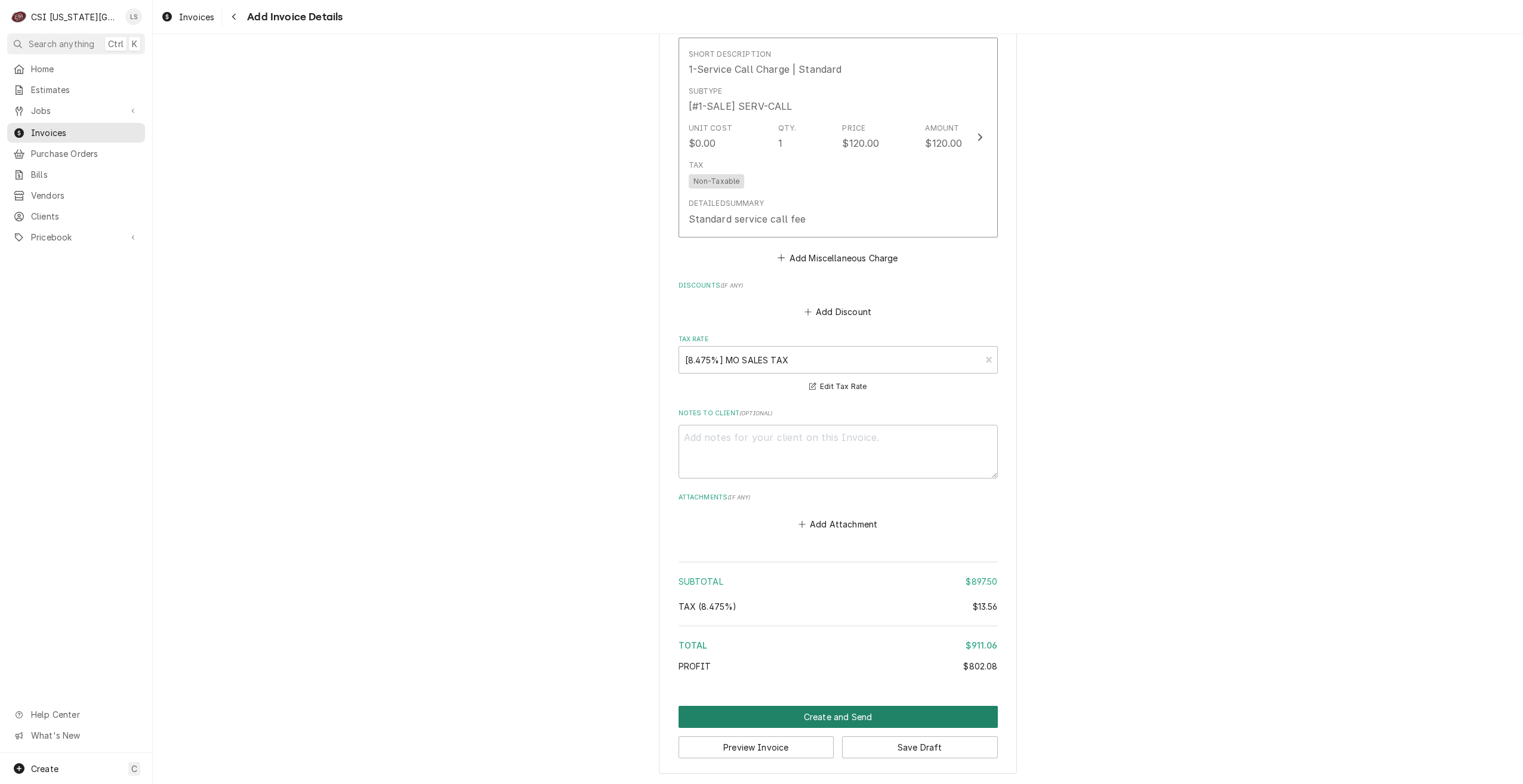
click at [839, 706] on button "Create and Send" at bounding box center [838, 717] width 320 height 22
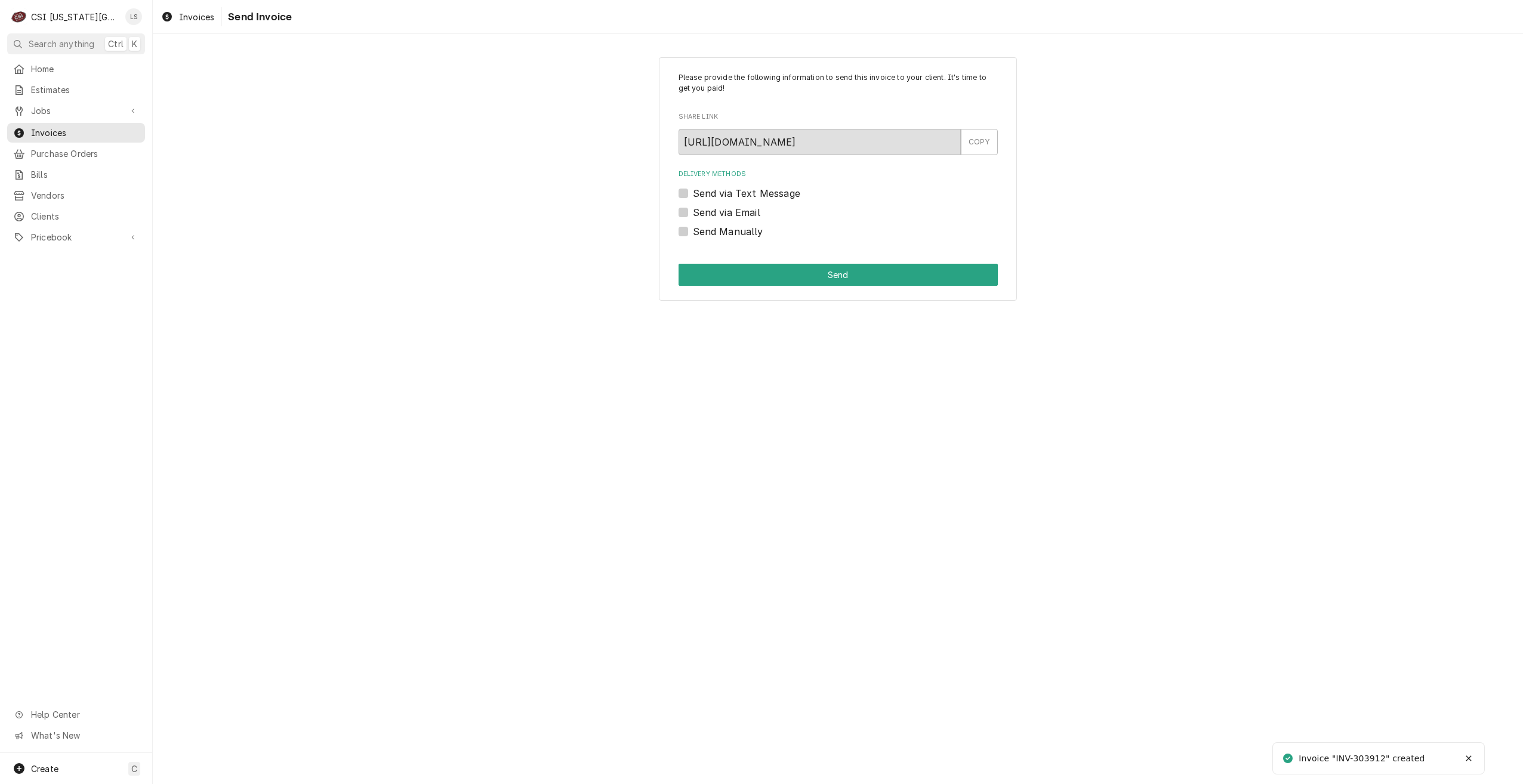
click at [742, 228] on label "Send Manually" at bounding box center [727, 231] width 70 height 14
drag, startPoint x: 742, startPoint y: 228, endPoint x: 696, endPoint y: 251, distance: 51.4
click at [689, 234] on div "Send Manually" at bounding box center [838, 231] width 320 height 14
click at [693, 233] on label "Send Manually" at bounding box center [727, 231] width 70 height 14
click at [693, 233] on input "Send Manually" at bounding box center [853, 237] width 320 height 26
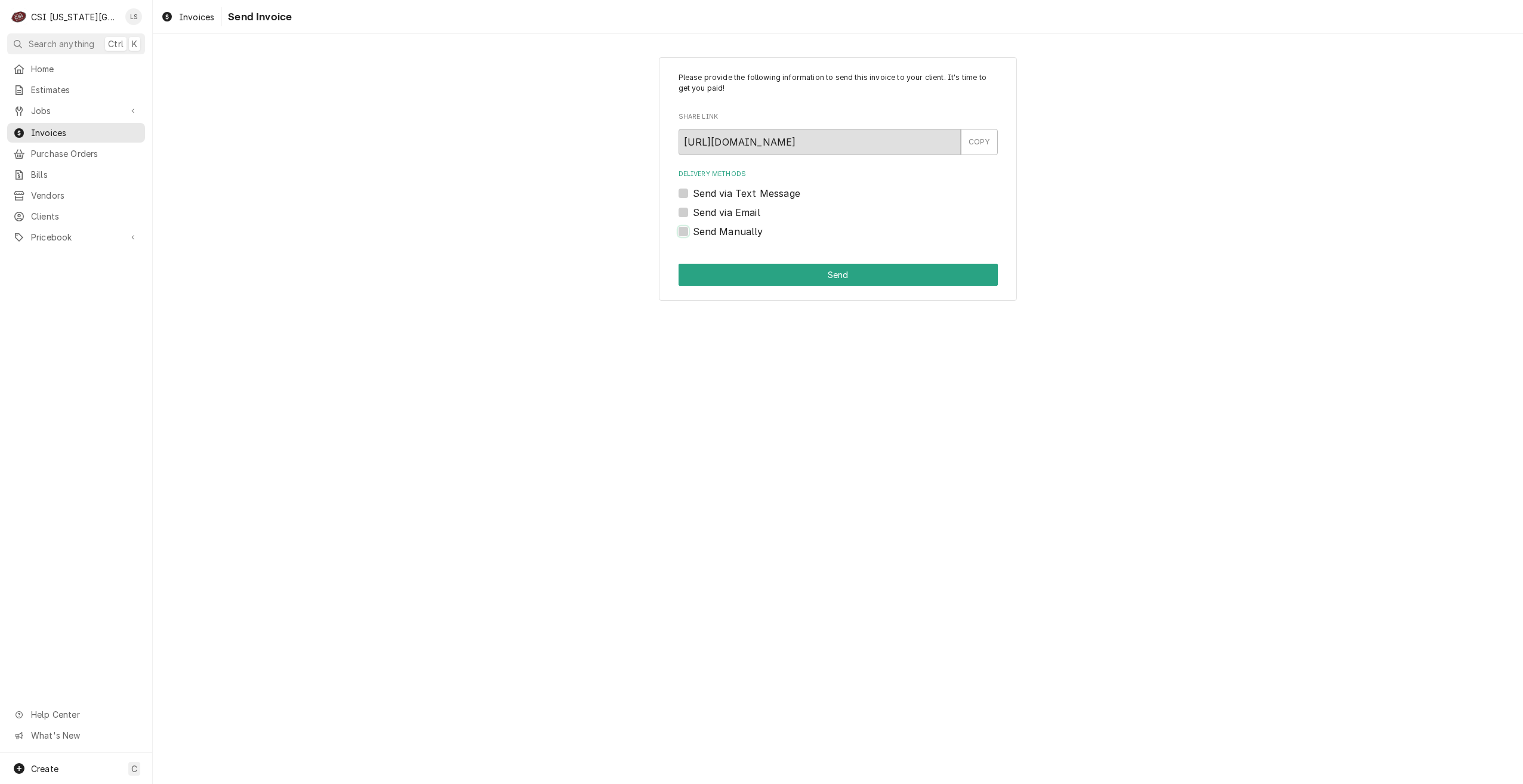
checkbox input "true"
click at [776, 277] on button "Send" at bounding box center [838, 275] width 320 height 22
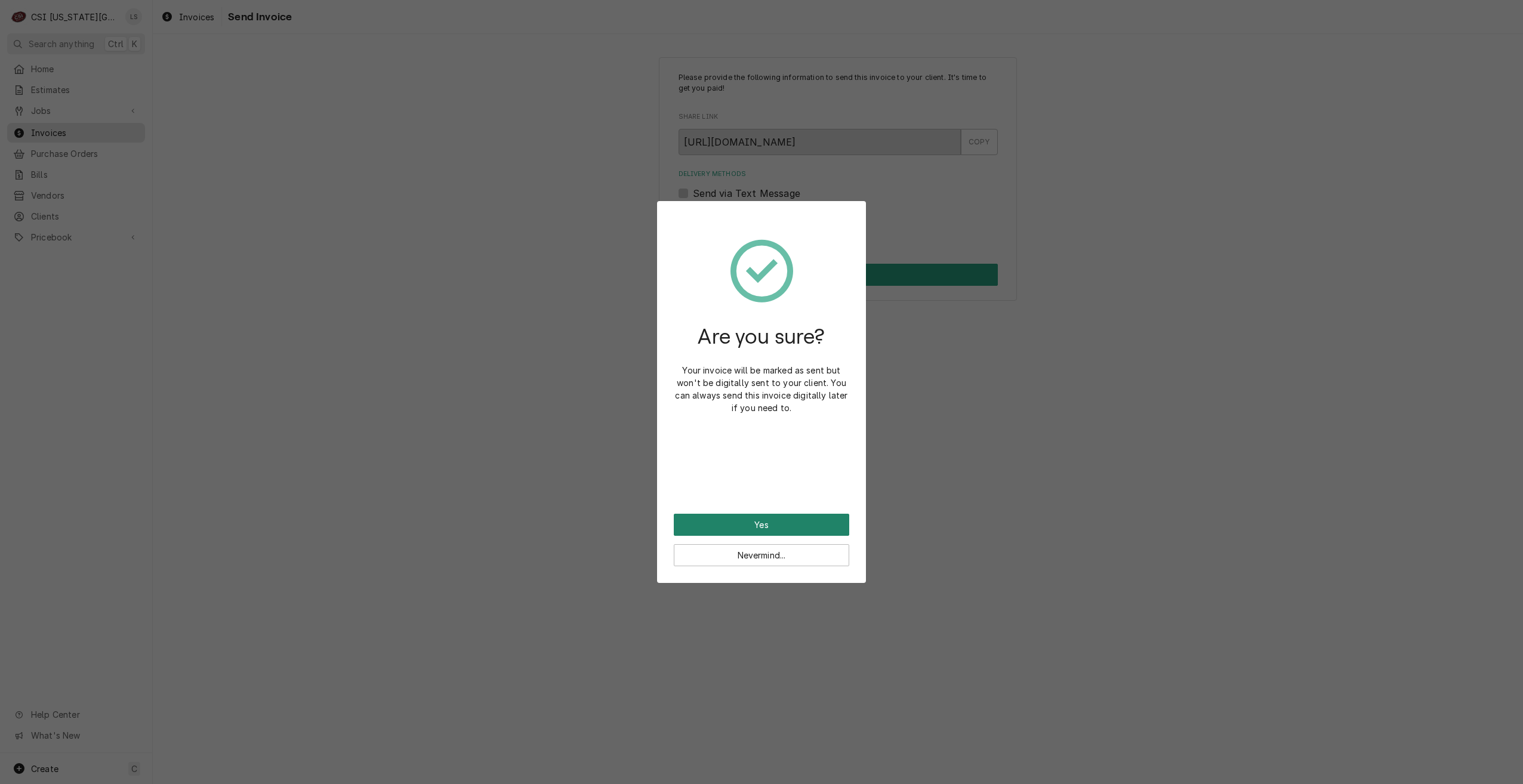
click at [788, 523] on button "Yes" at bounding box center [762, 524] width 175 height 22
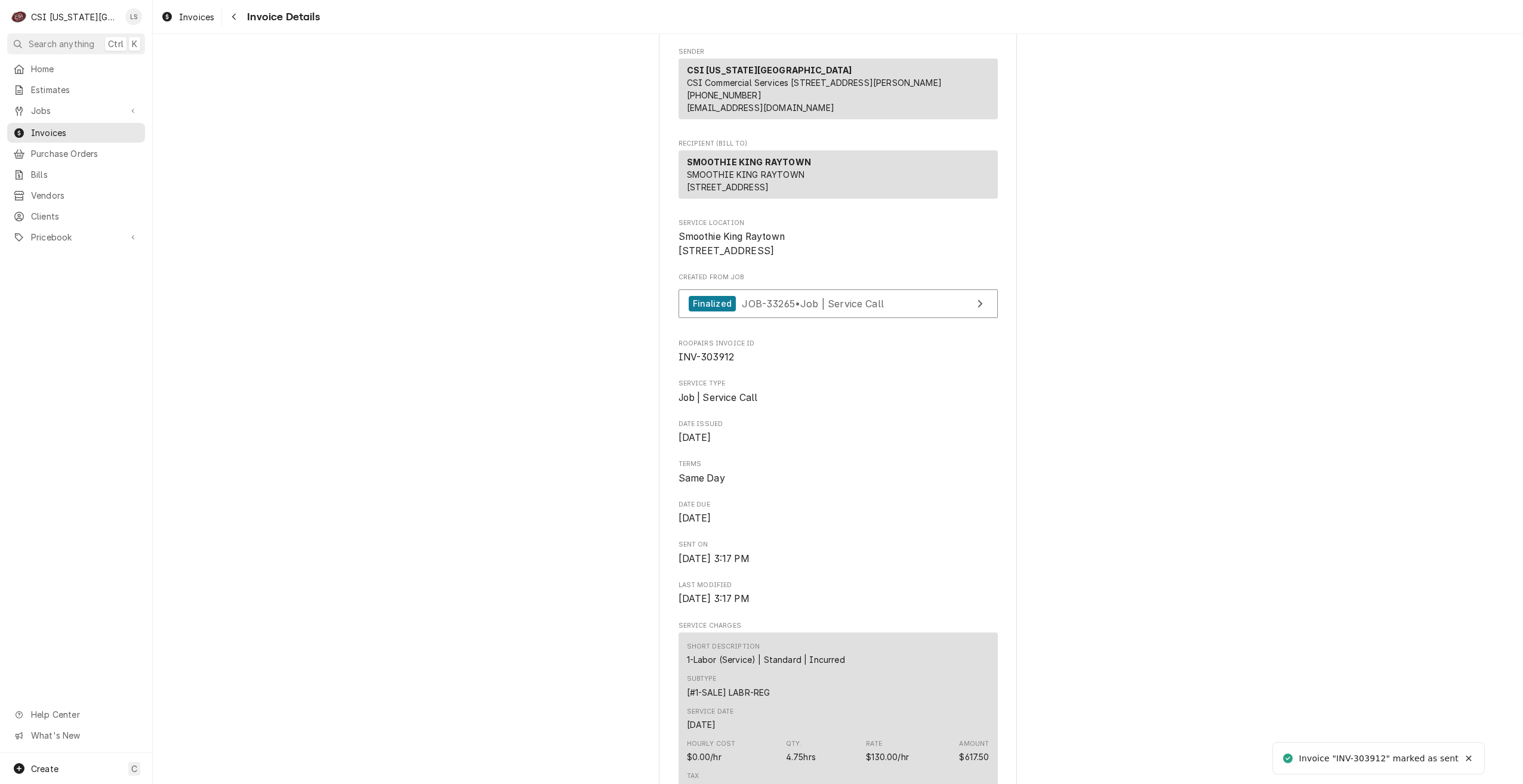
scroll to position [239, 0]
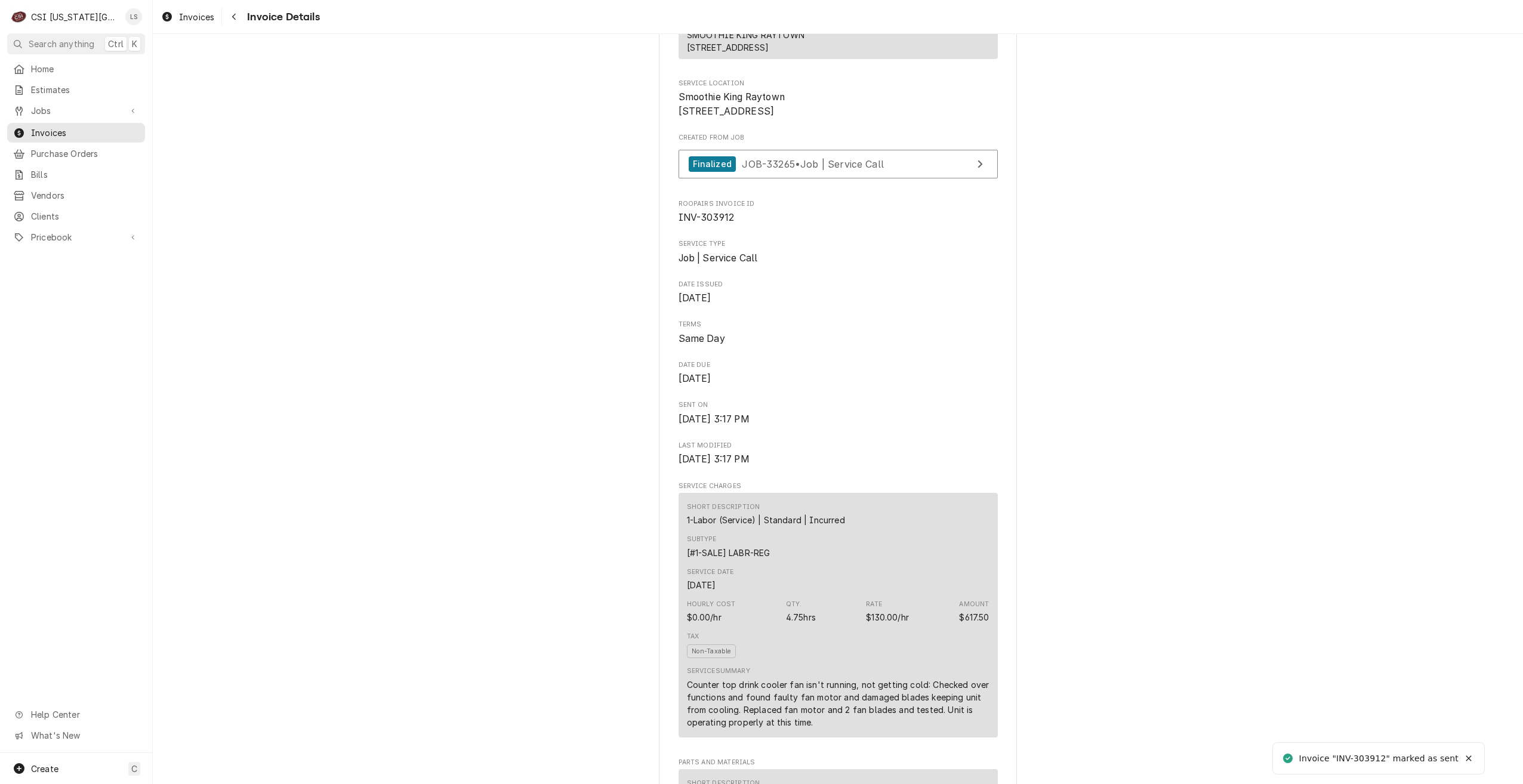
click at [717, 223] on span "INV-303912" at bounding box center [707, 217] width 56 height 11
copy span "303912"
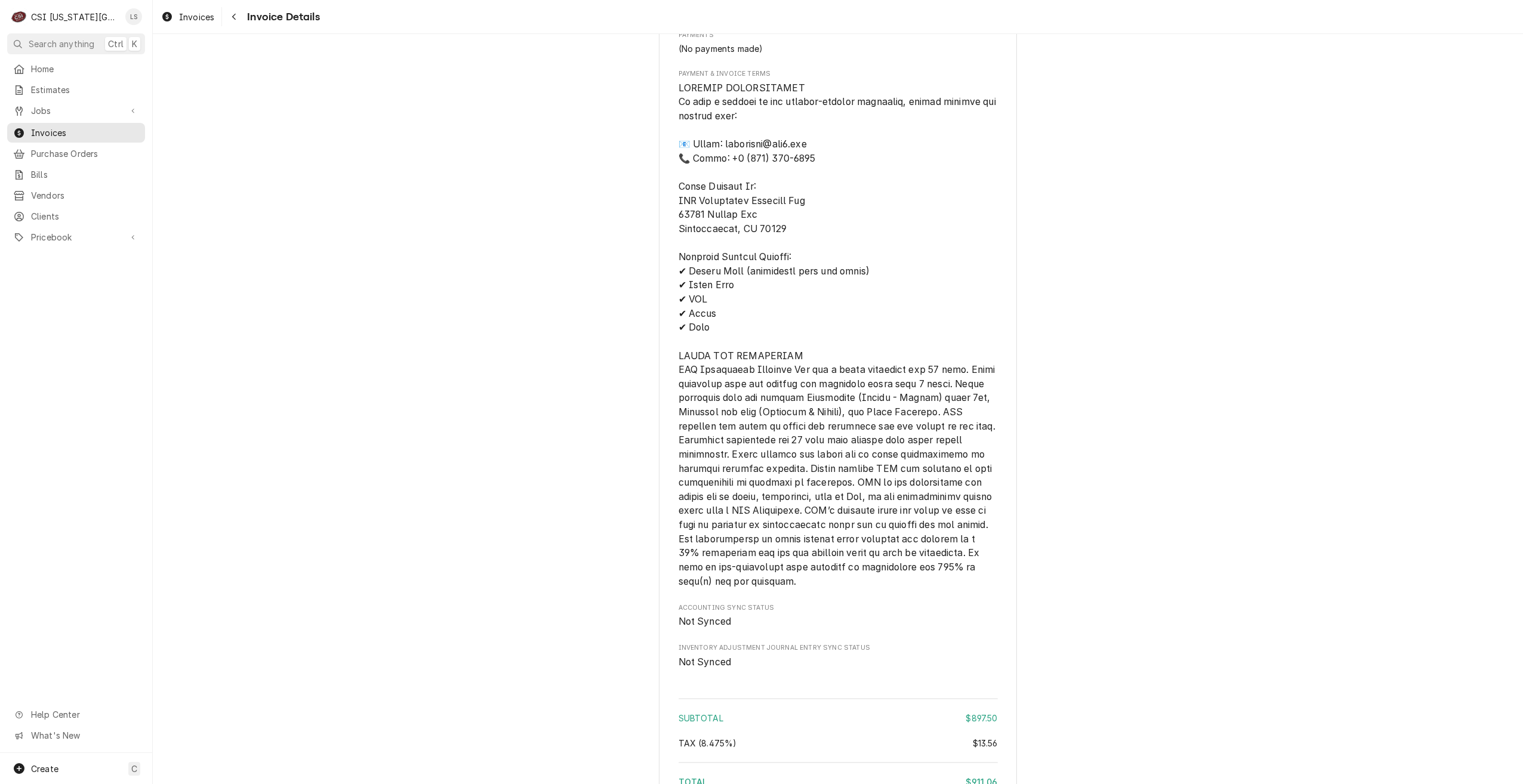
scroll to position [2202, 0]
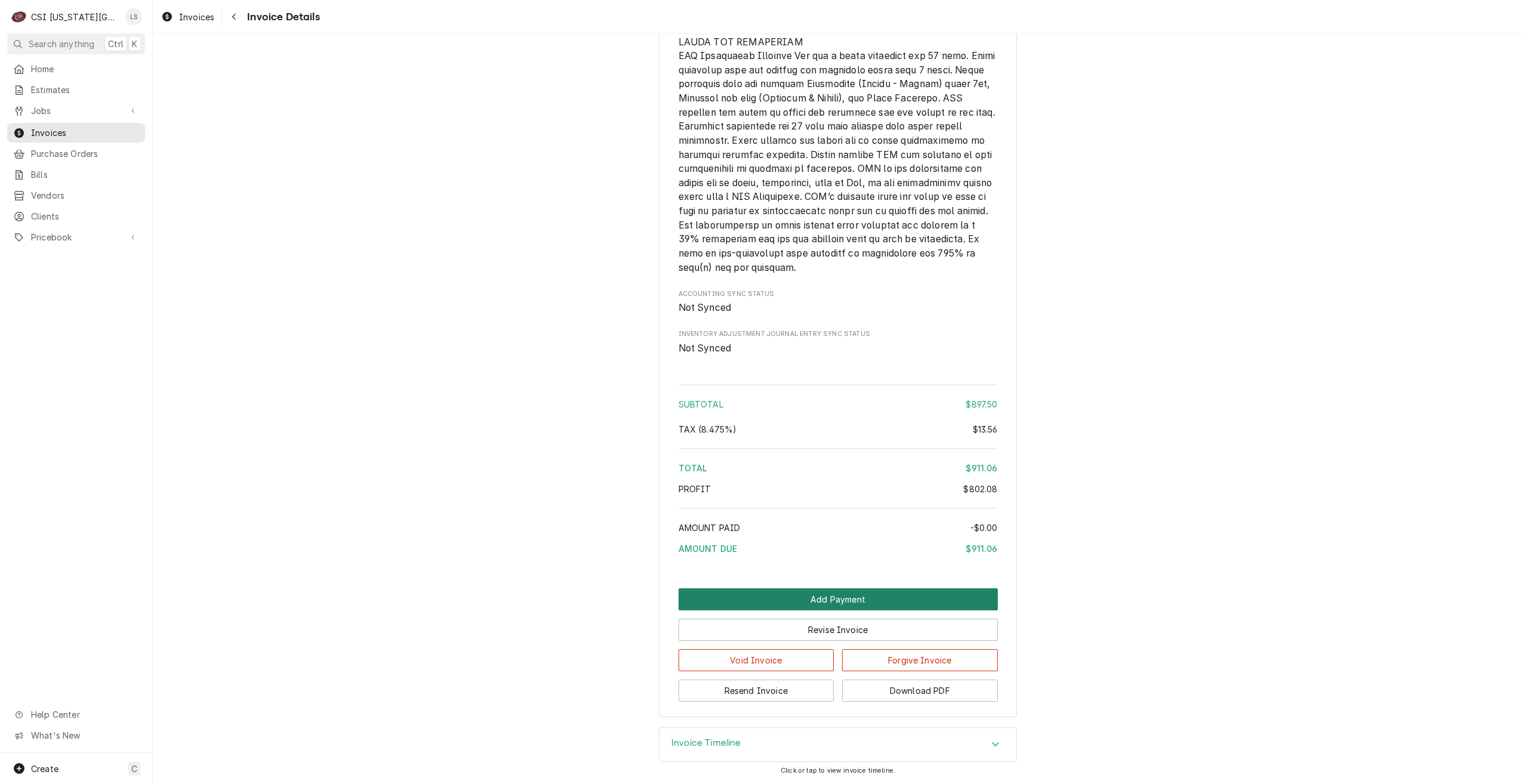
click at [829, 608] on button "Add Payment" at bounding box center [838, 599] width 320 height 22
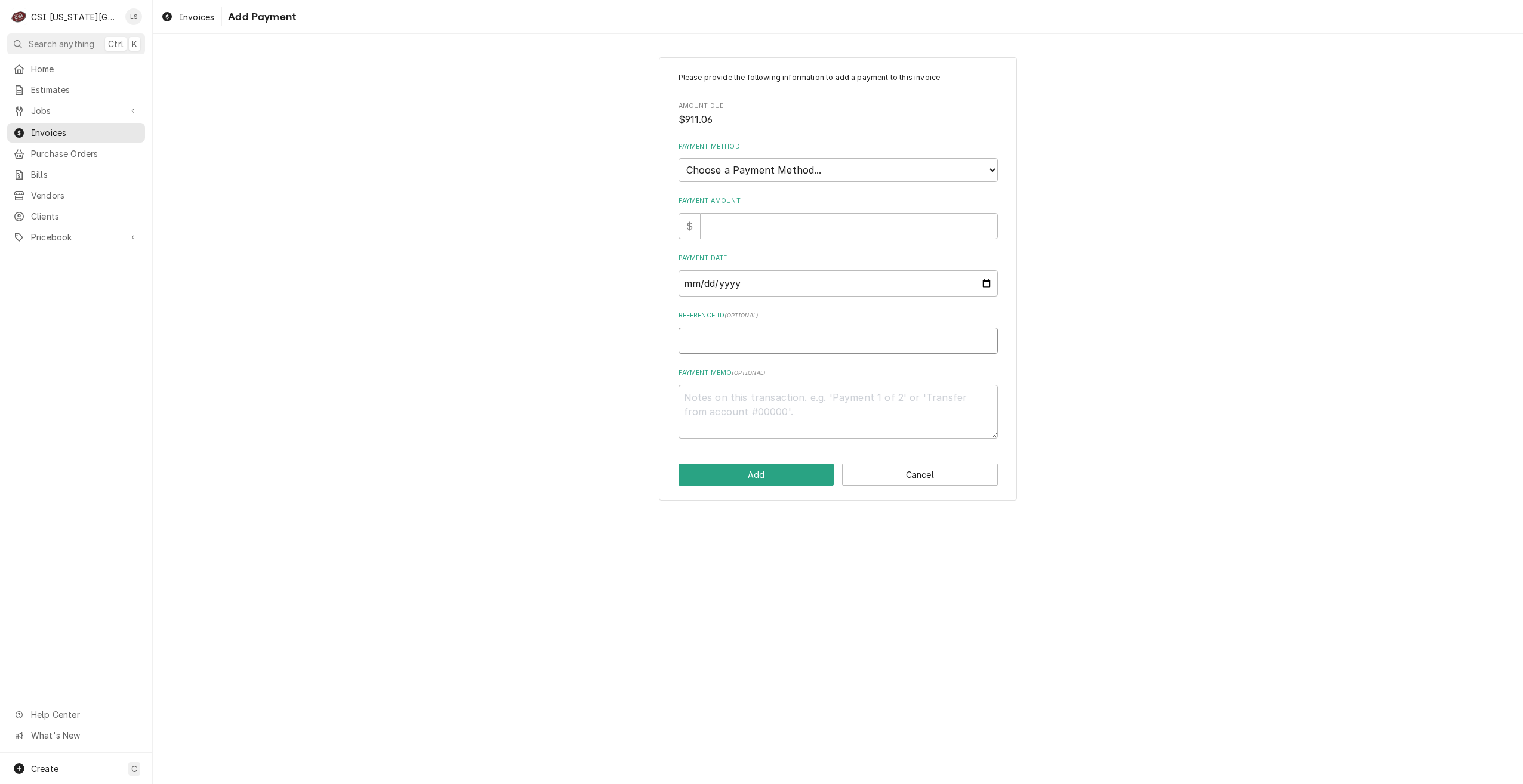
click at [781, 337] on input "Reference ID ( optional )" at bounding box center [838, 340] width 320 height 26
paste input "513181"
type textarea "x"
type input "513181"
click at [984, 288] on input "Payment Date" at bounding box center [838, 283] width 320 height 26
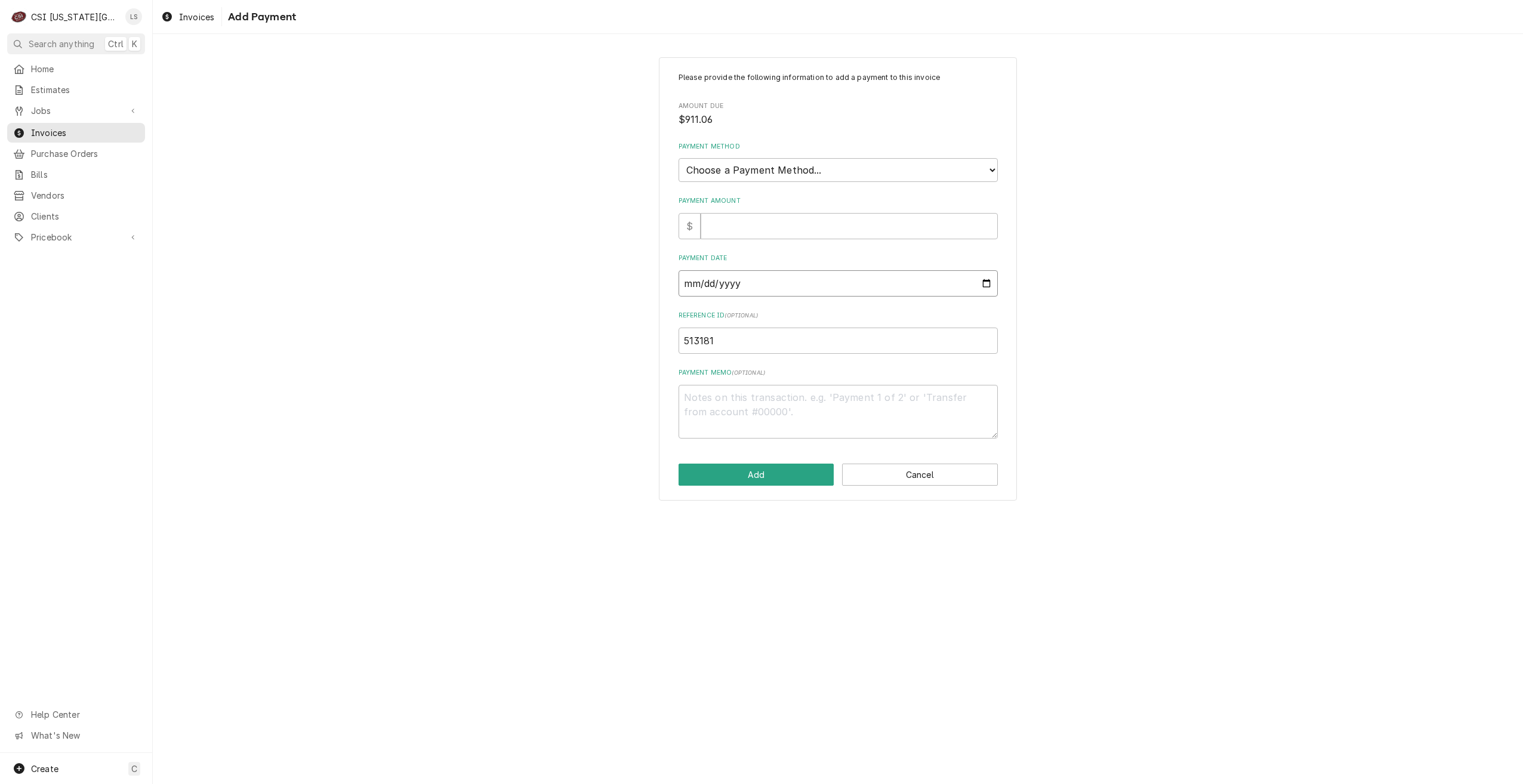
type input "[DATE]"
type textarea "x"
click at [820, 173] on select "Choose a Payment Method... Cash Check Credit/Debit Card ACH/eCheck Other" at bounding box center [838, 170] width 320 height 24
select select "3"
click at [679, 158] on select "Choose a Payment Method... Cash Check Credit/Debit Card ACH/eCheck Other" at bounding box center [838, 170] width 320 height 24
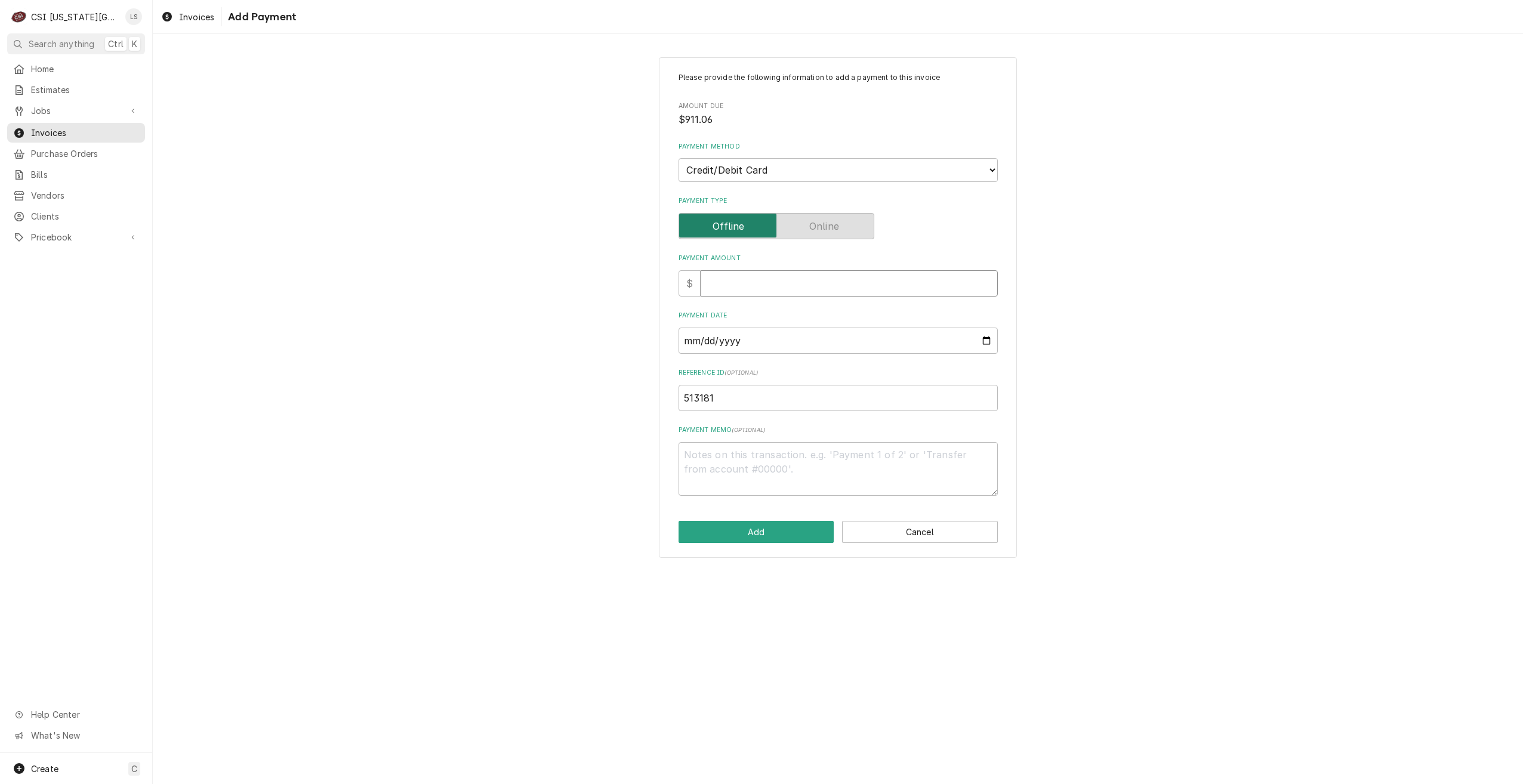
click at [833, 281] on input "Payment Amount" at bounding box center [850, 283] width 297 height 26
type textarea "x"
type input "9"
type textarea "x"
type input "91"
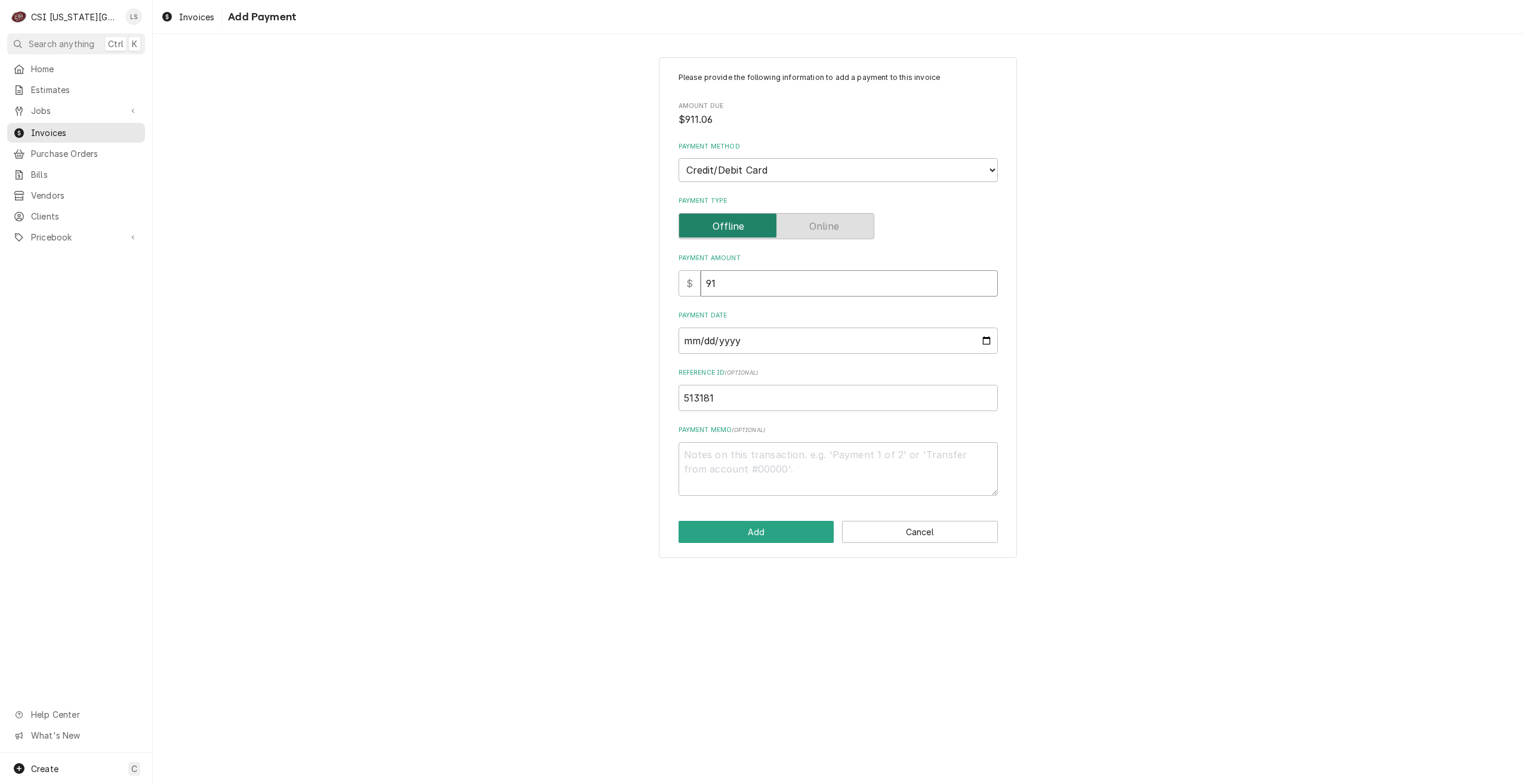
type textarea "x"
type input "911"
type textarea "x"
type input "911.0"
type textarea "x"
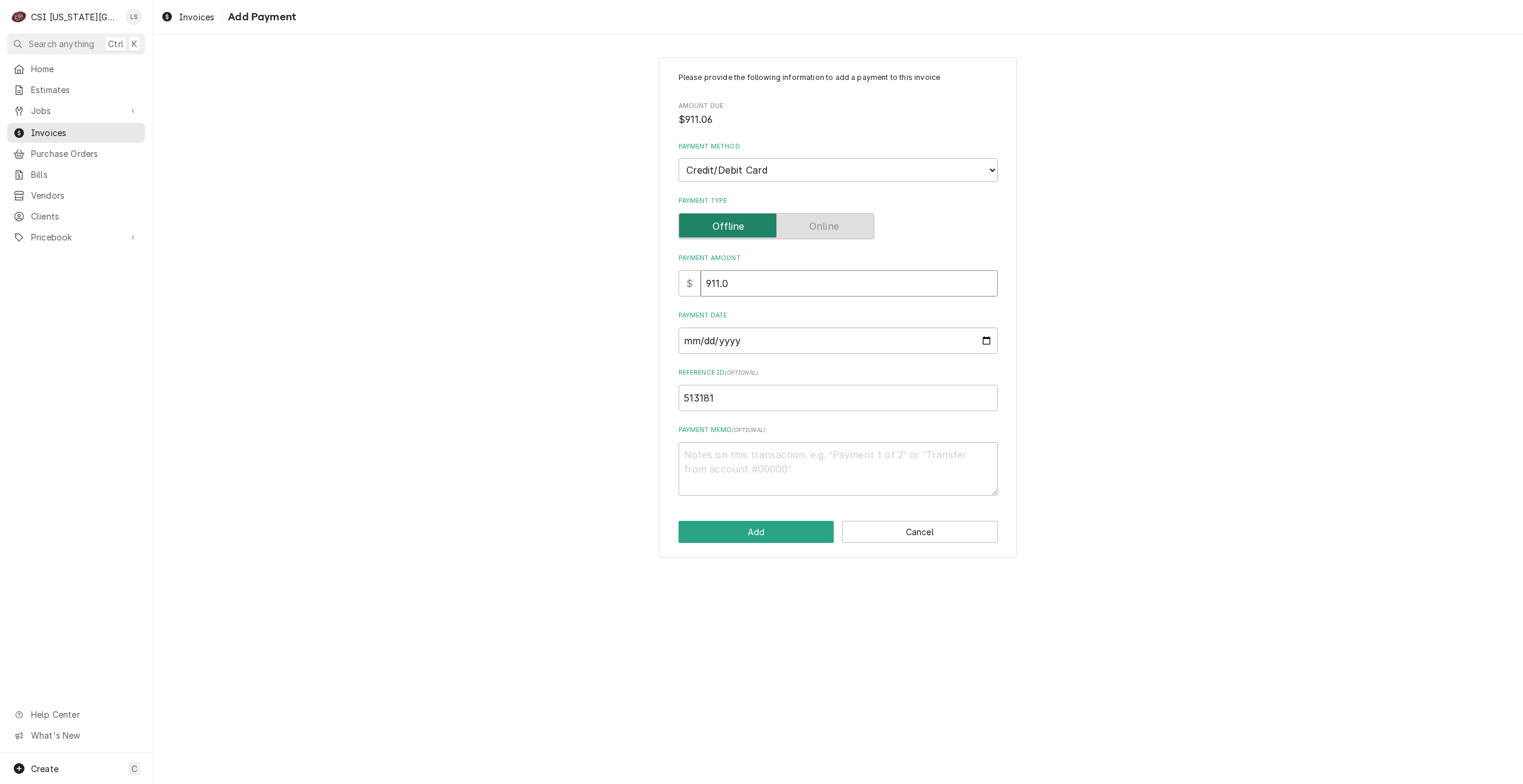
type input "911.06"
type textarea "x"
type input "911.065"
type textarea "x"
type input "911.06"
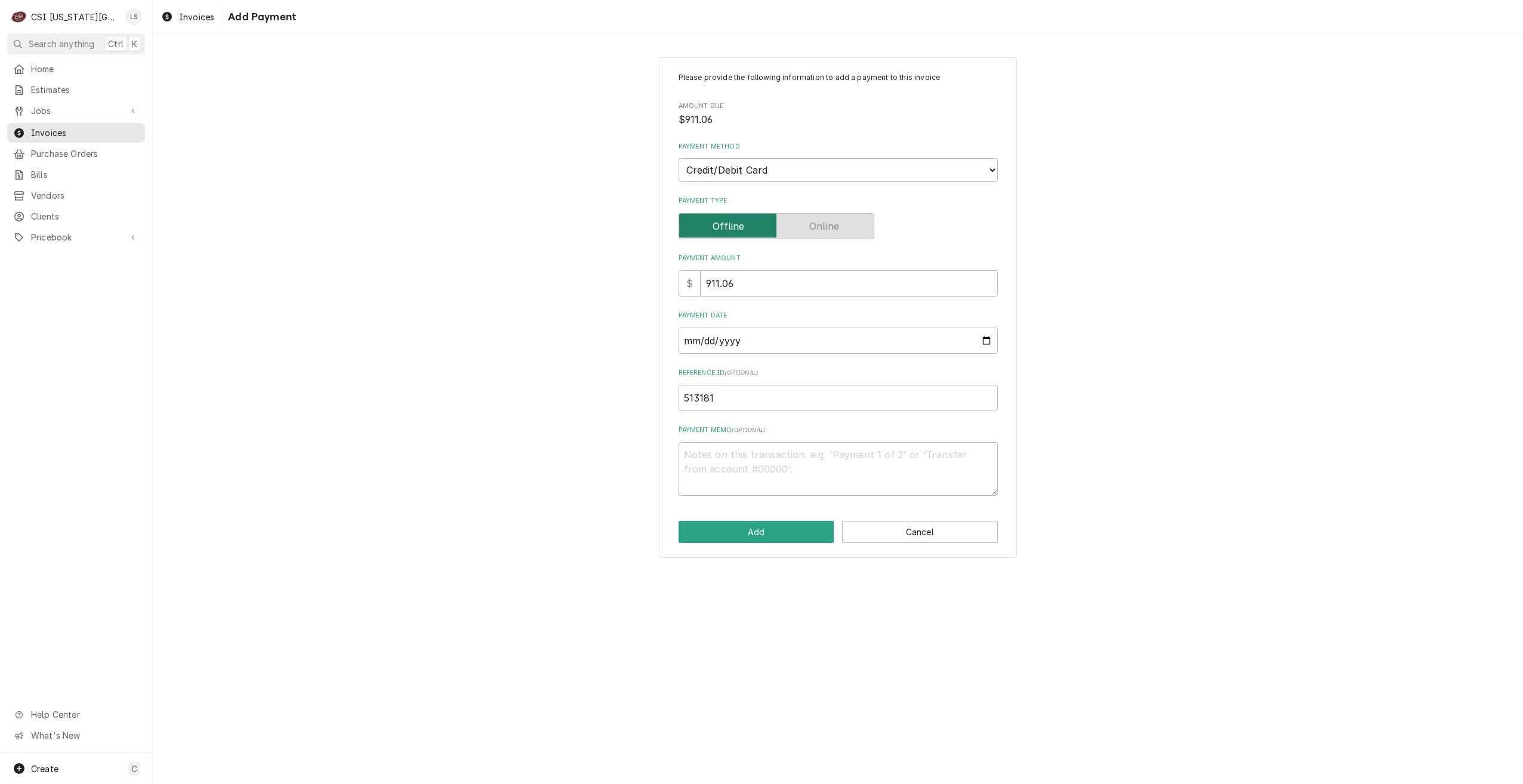
click at [1166, 266] on div "Please provide the following information to add a payment to this invoice Amoun…" at bounding box center [838, 308] width 1371 height 522
click at [744, 535] on button "Add" at bounding box center [756, 532] width 156 height 22
type textarea "x"
